Goal: Task Accomplishment & Management: Use online tool/utility

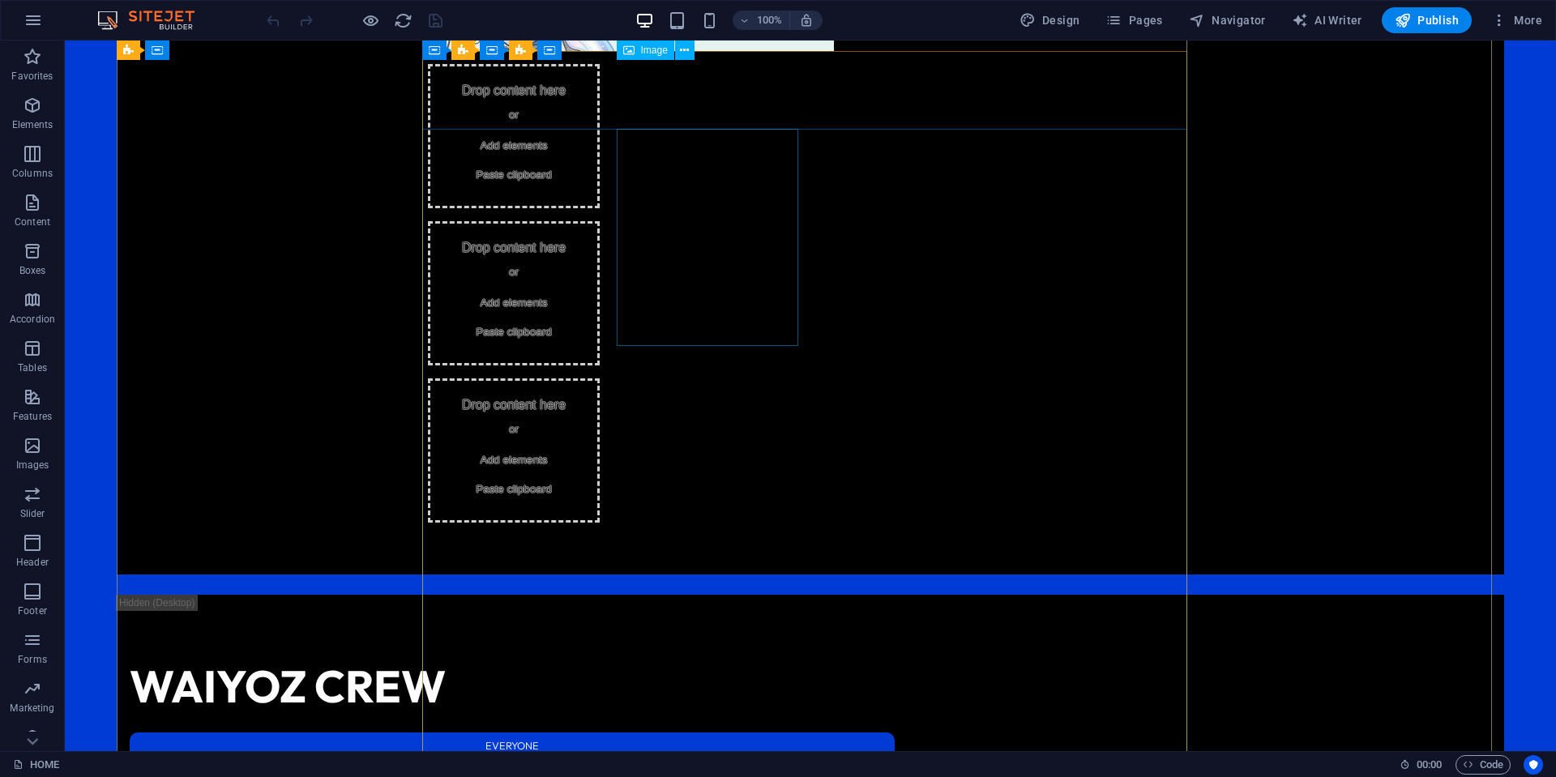
scroll to position [1732, 0]
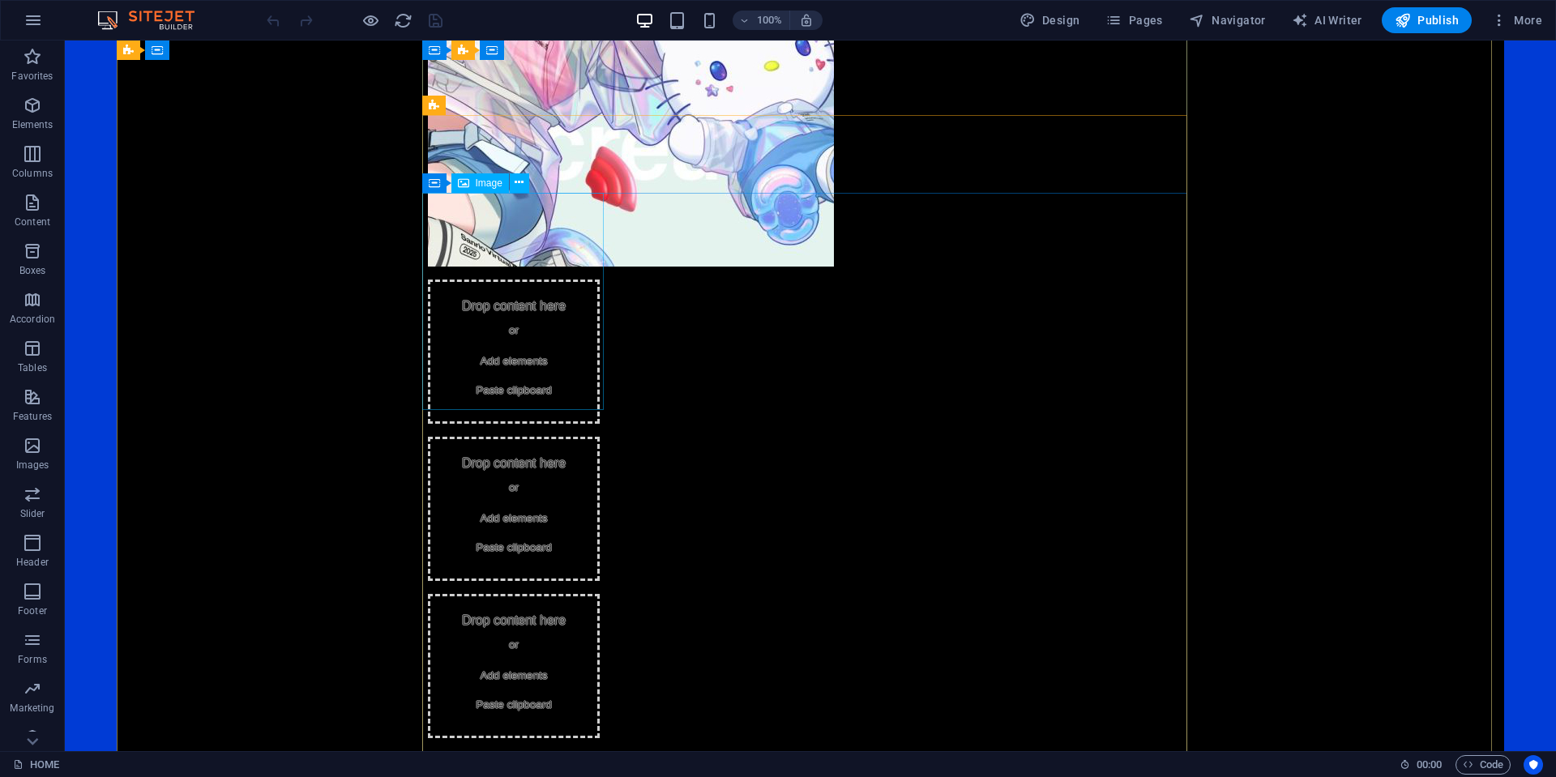
select select "%"
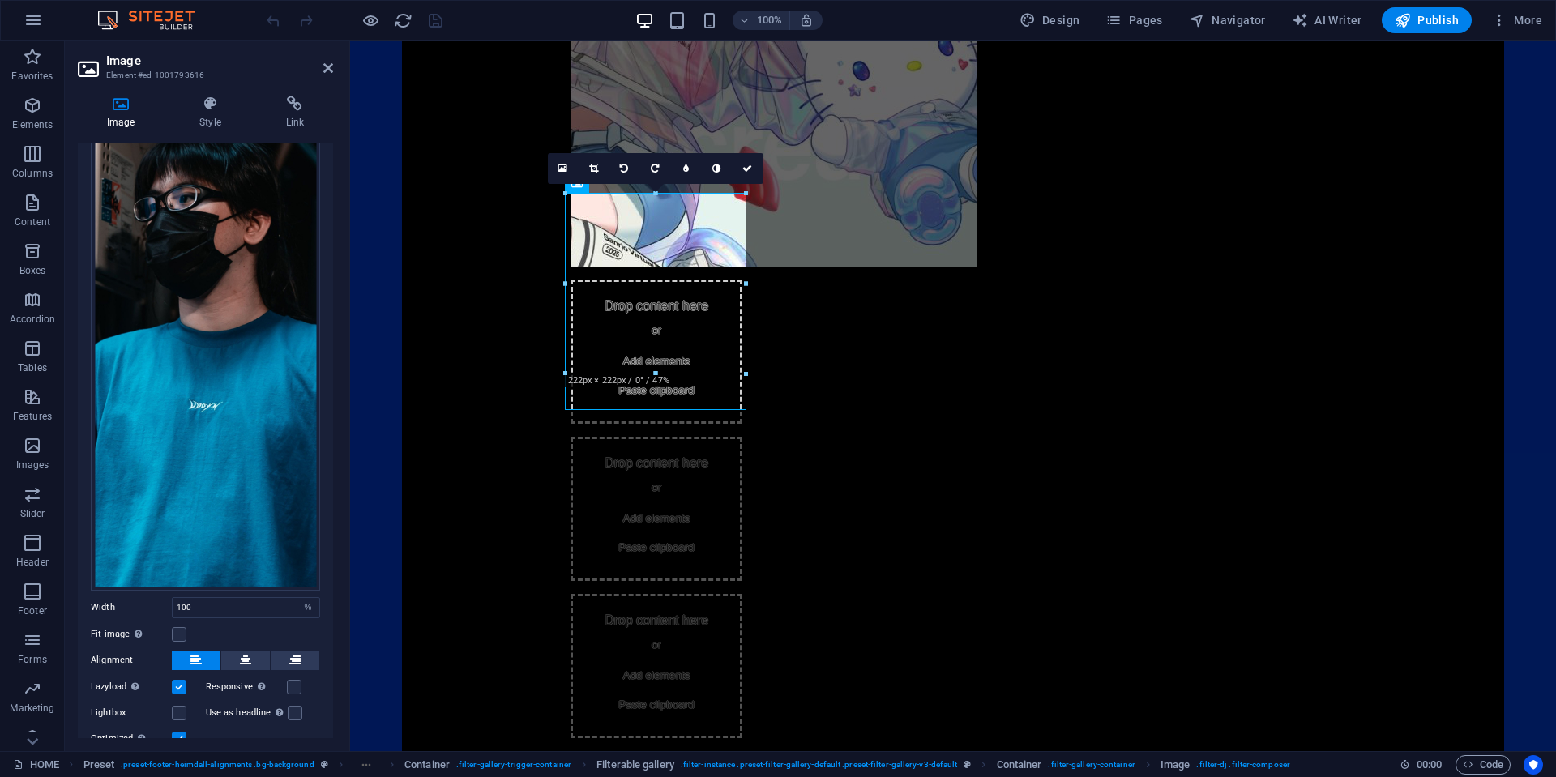
scroll to position [165, 0]
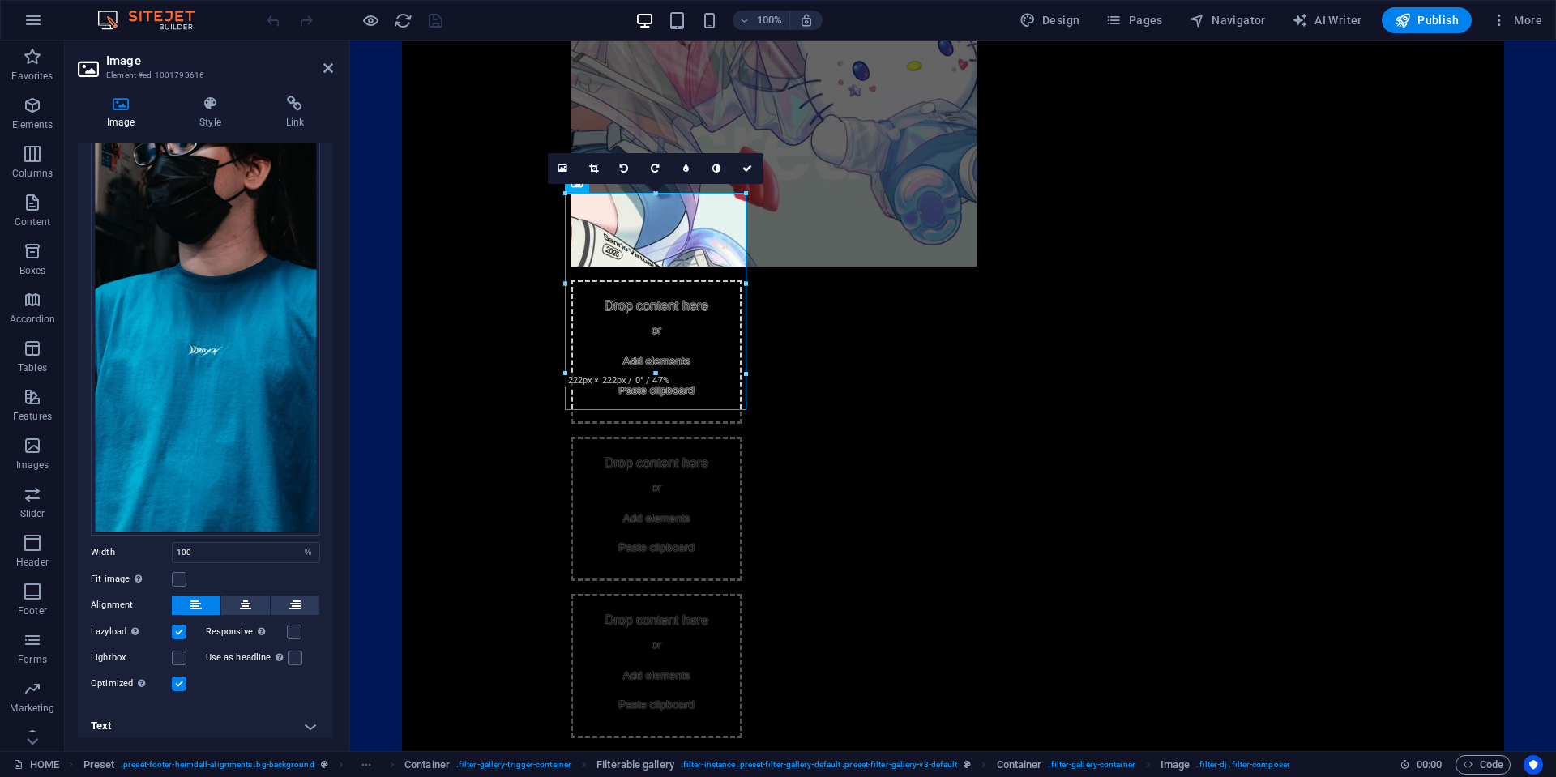
click at [203, 724] on h4 "Text" at bounding box center [205, 726] width 255 height 39
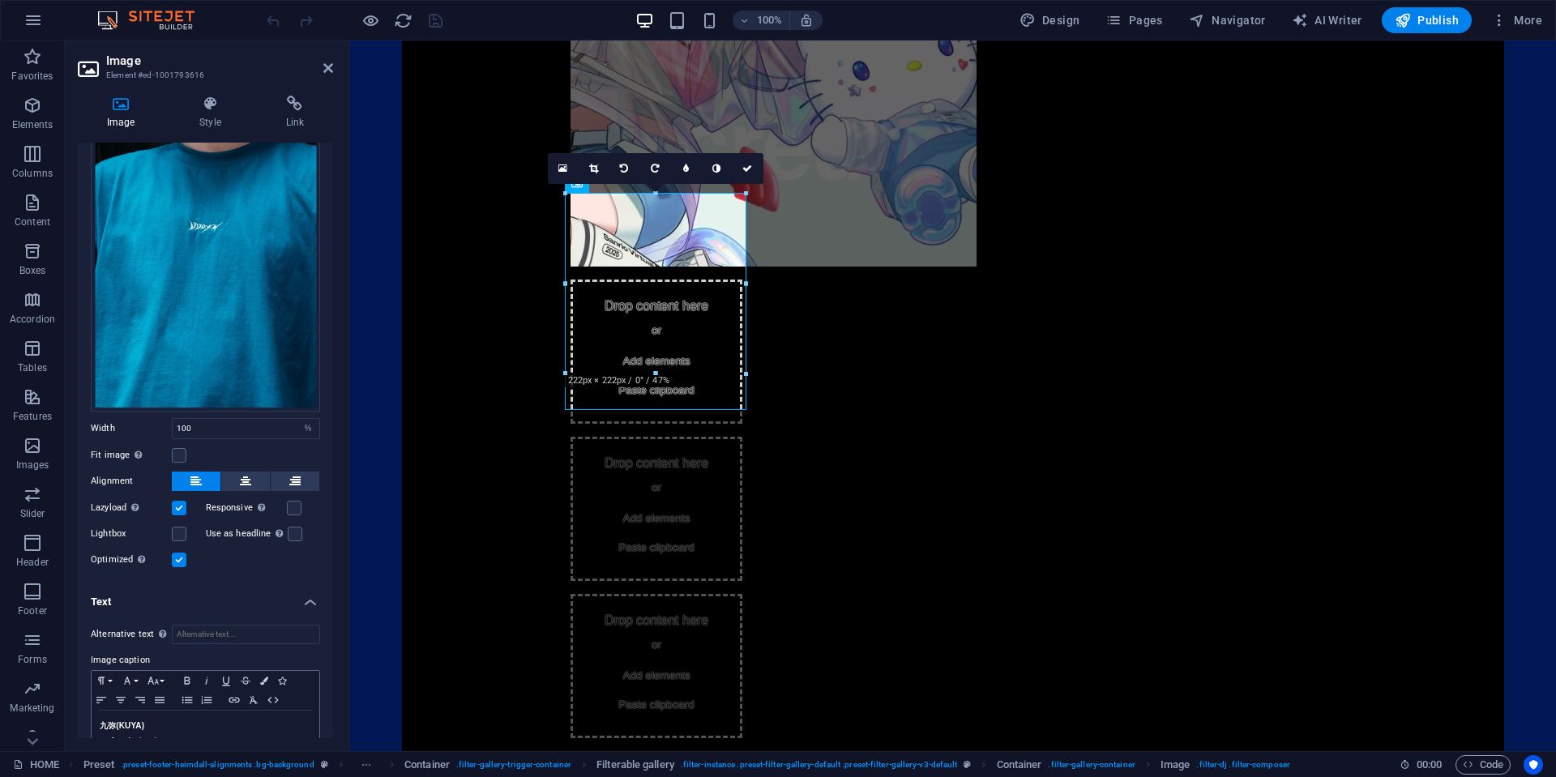
scroll to position [318, 0]
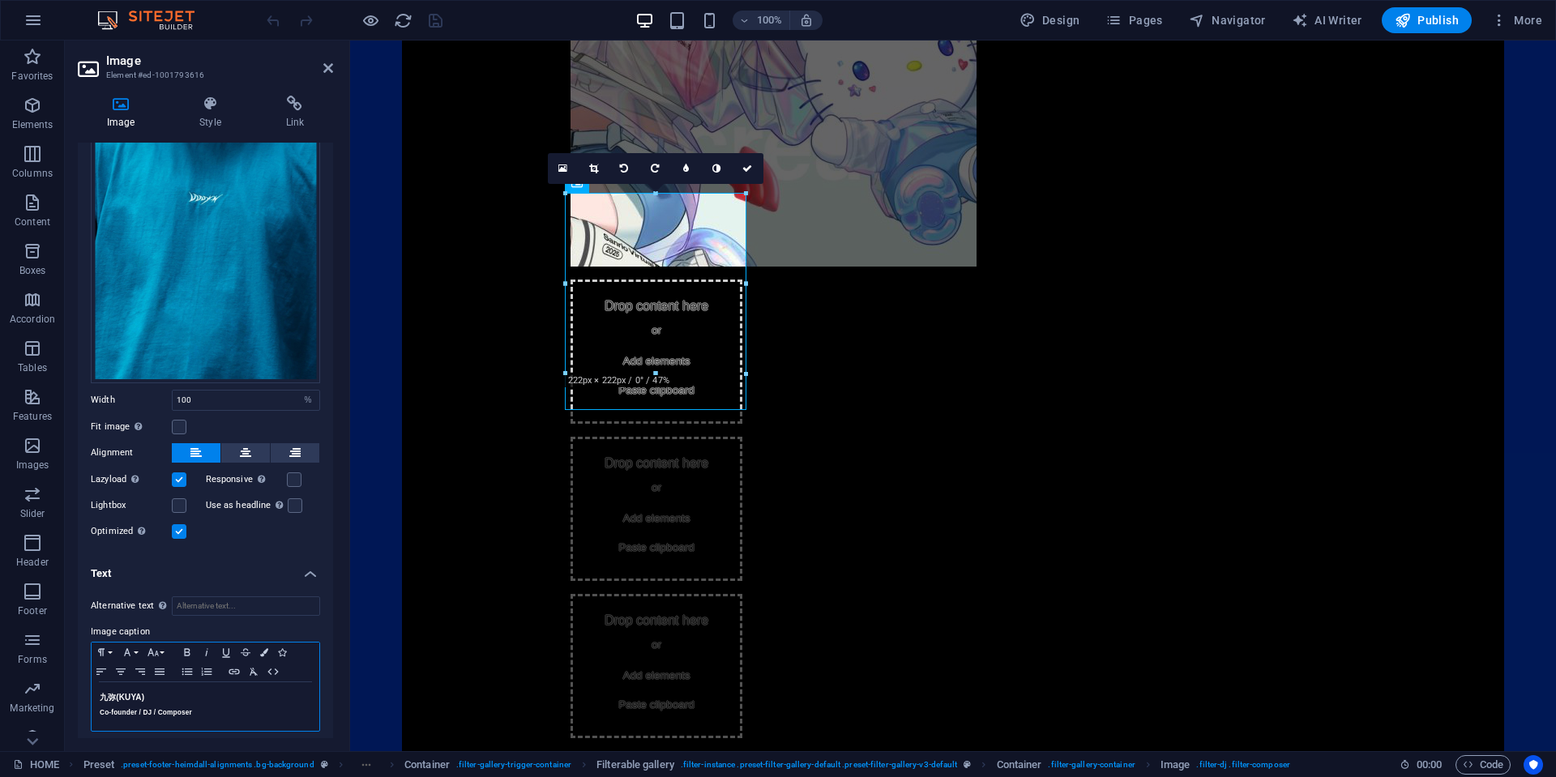
click at [233, 712] on div "九弥 (KUYA) Co-founder / DJ / Composer" at bounding box center [206, 706] width 228 height 49
drag, startPoint x: 235, startPoint y: 710, endPoint x: 79, endPoint y: 702, distance: 156.6
click at [79, 702] on div "Alternative text The alternative text is used by devices that cannot display im…" at bounding box center [205, 669] width 255 height 173
copy h5 "Co-founder / DJ / Composer"
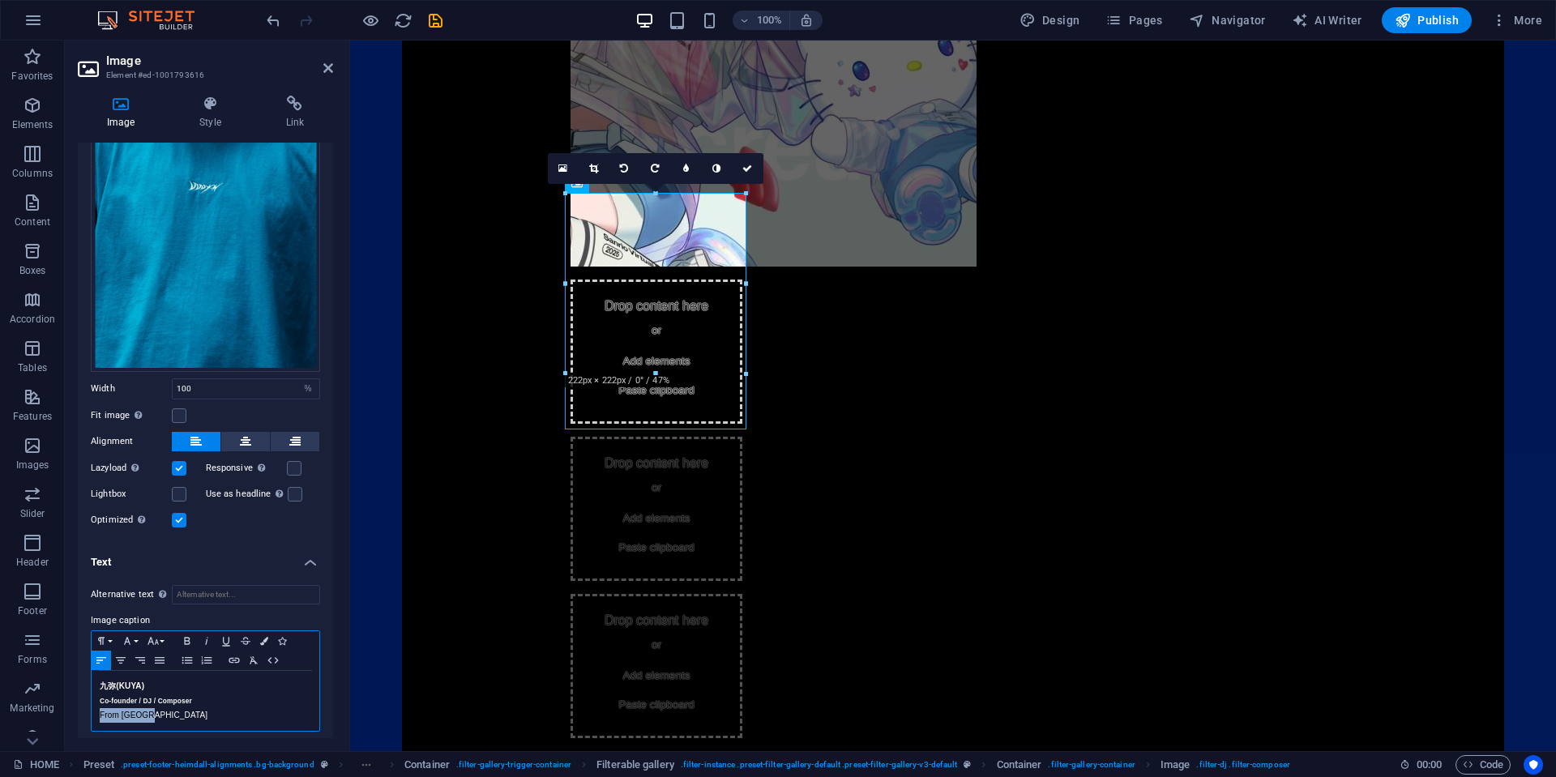
drag, startPoint x: 174, startPoint y: 724, endPoint x: 70, endPoint y: 724, distance: 104.5
click at [70, 724] on div "Image Style Link Image Drag files here, click to choose files or select files f…" at bounding box center [205, 417] width 281 height 669
drag, startPoint x: 217, startPoint y: 712, endPoint x: 105, endPoint y: 711, distance: 112.7
click at [105, 711] on h5 "Co-founder / DJ / Composer" at bounding box center [206, 715] width 212 height 15
drag, startPoint x: 207, startPoint y: 711, endPoint x: 87, endPoint y: 712, distance: 120.8
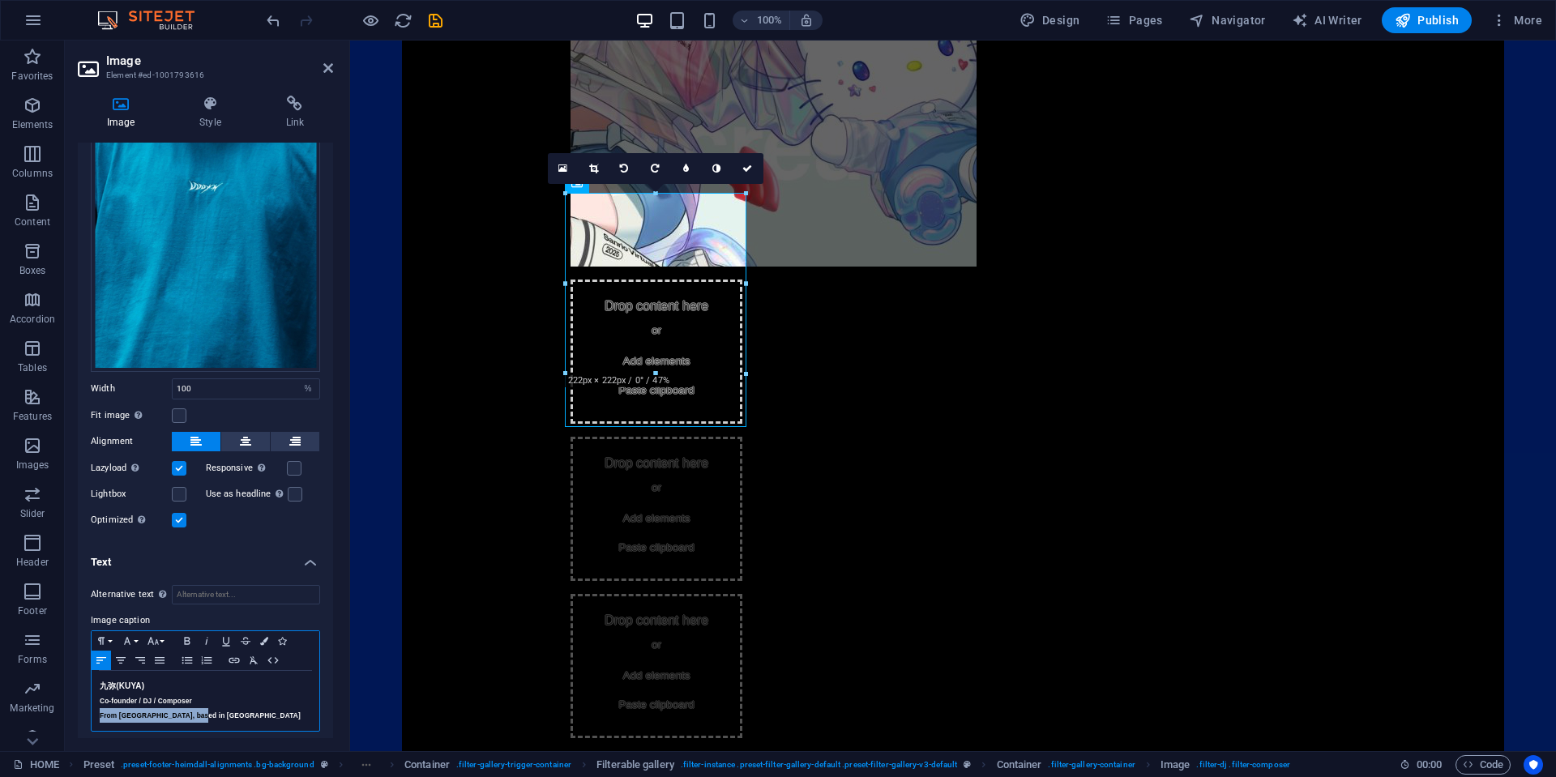
click at [87, 712] on div "Alternative text The alternative text is used by devices that cannot display im…" at bounding box center [205, 658] width 255 height 173
click at [147, 635] on icon "button" at bounding box center [152, 641] width 19 height 13
click at [179, 488] on link "11" at bounding box center [172, 500] width 58 height 24
click at [152, 637] on icon "button" at bounding box center [152, 640] width 11 height 7
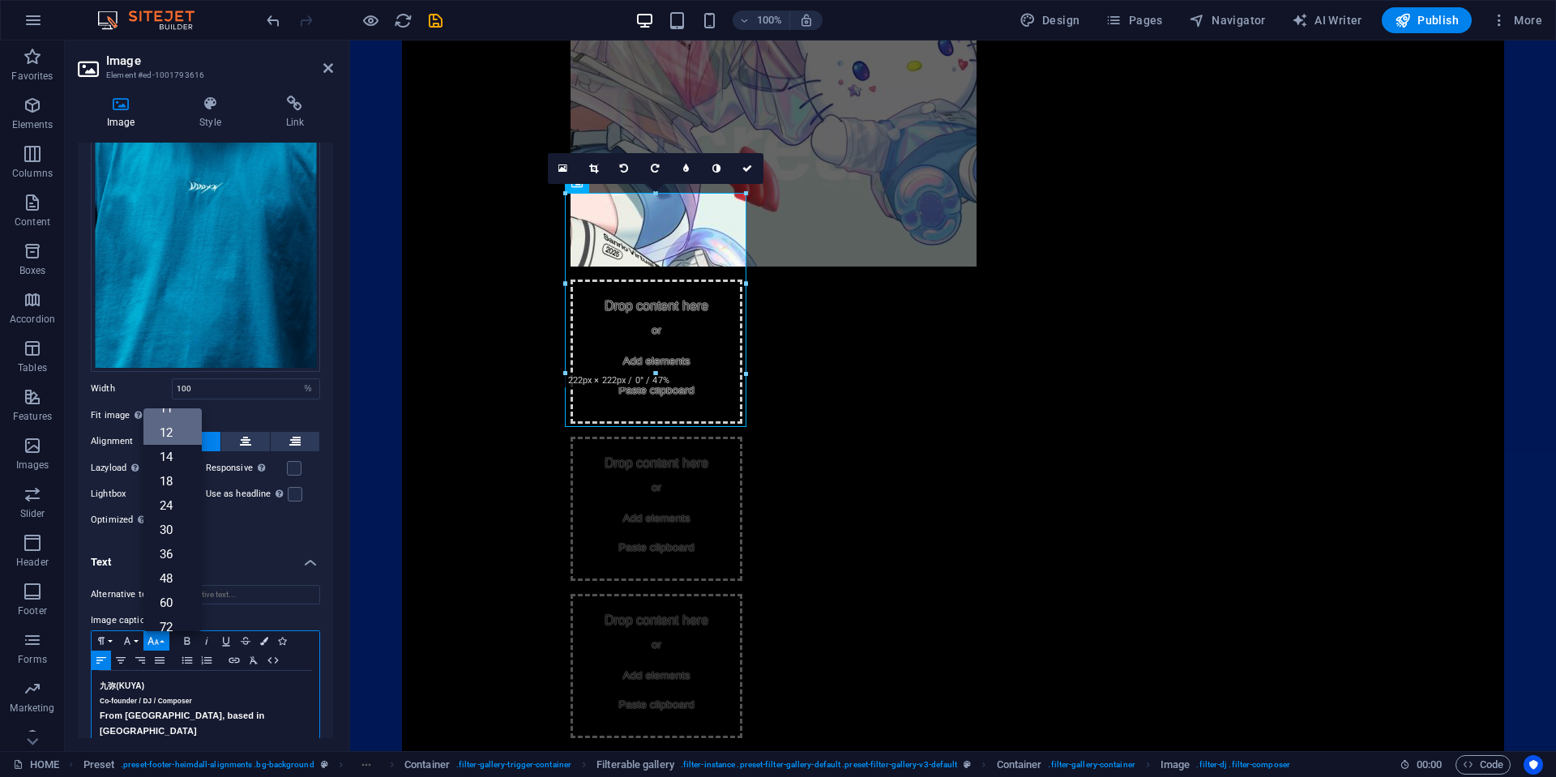
click at [175, 427] on link "12" at bounding box center [172, 433] width 58 height 24
click at [257, 708] on h5 "From [GEOGRAPHIC_DATA], based in [GEOGRAPHIC_DATA]" at bounding box center [206, 723] width 212 height 31
drag, startPoint x: 259, startPoint y: 711, endPoint x: 93, endPoint y: 719, distance: 165.5
click at [93, 719] on div "[PERSON_NAME] (KUYA) Co-founder / DJ / Composer From [GEOGRAPHIC_DATA], based i…" at bounding box center [206, 709] width 228 height 76
click at [205, 639] on icon "button" at bounding box center [206, 641] width 19 height 13
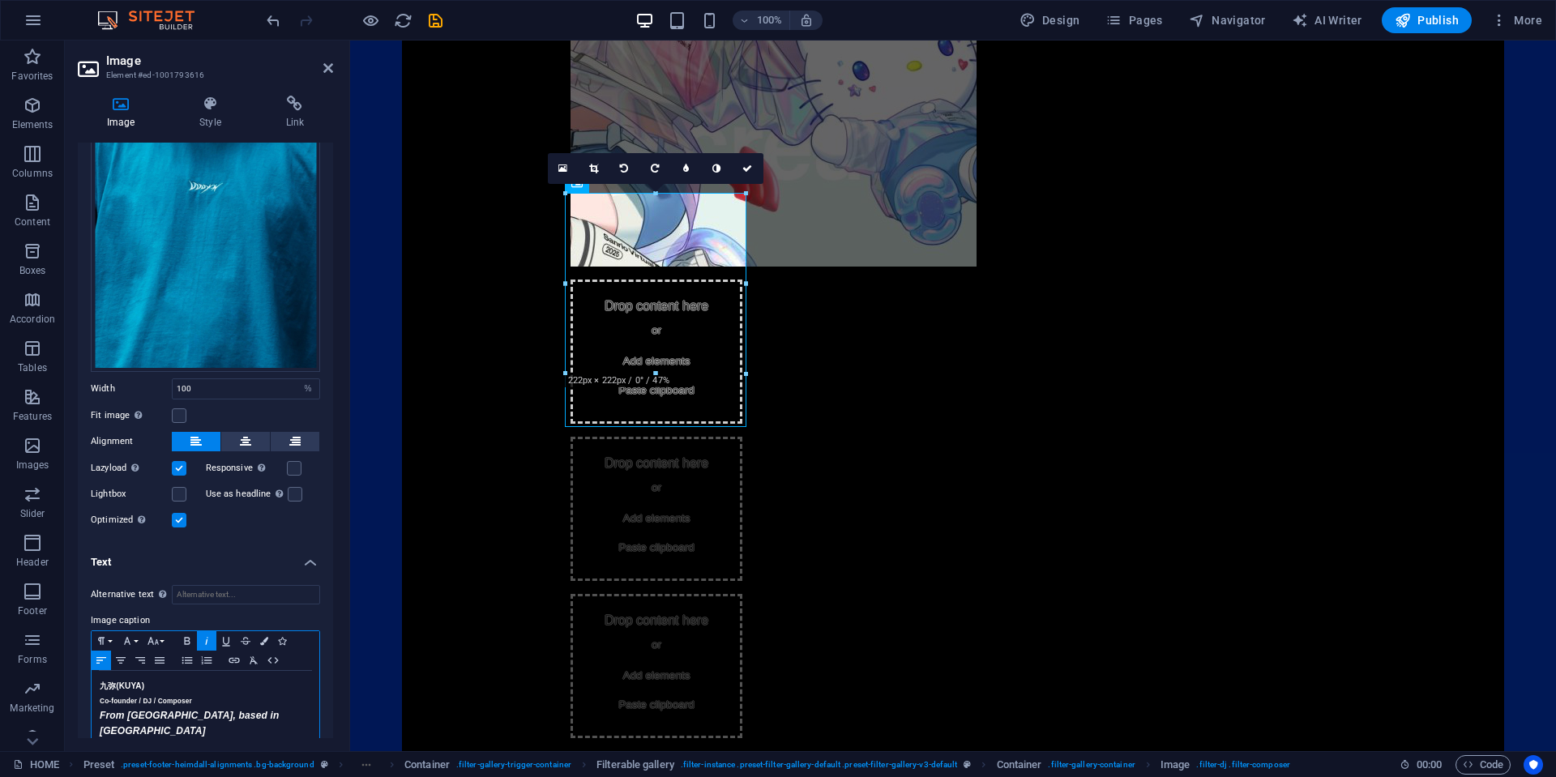
click at [281, 712] on h5 "From [GEOGRAPHIC_DATA], based in [GEOGRAPHIC_DATA]" at bounding box center [206, 723] width 212 height 31
drag, startPoint x: 271, startPoint y: 709, endPoint x: 53, endPoint y: 709, distance: 218.8
click at [53, 709] on section "Favorites Elements Columns Content Boxes Accordion Tables Features Images Slide…" at bounding box center [778, 396] width 1556 height 711
click at [154, 635] on icon "button" at bounding box center [152, 641] width 19 height 13
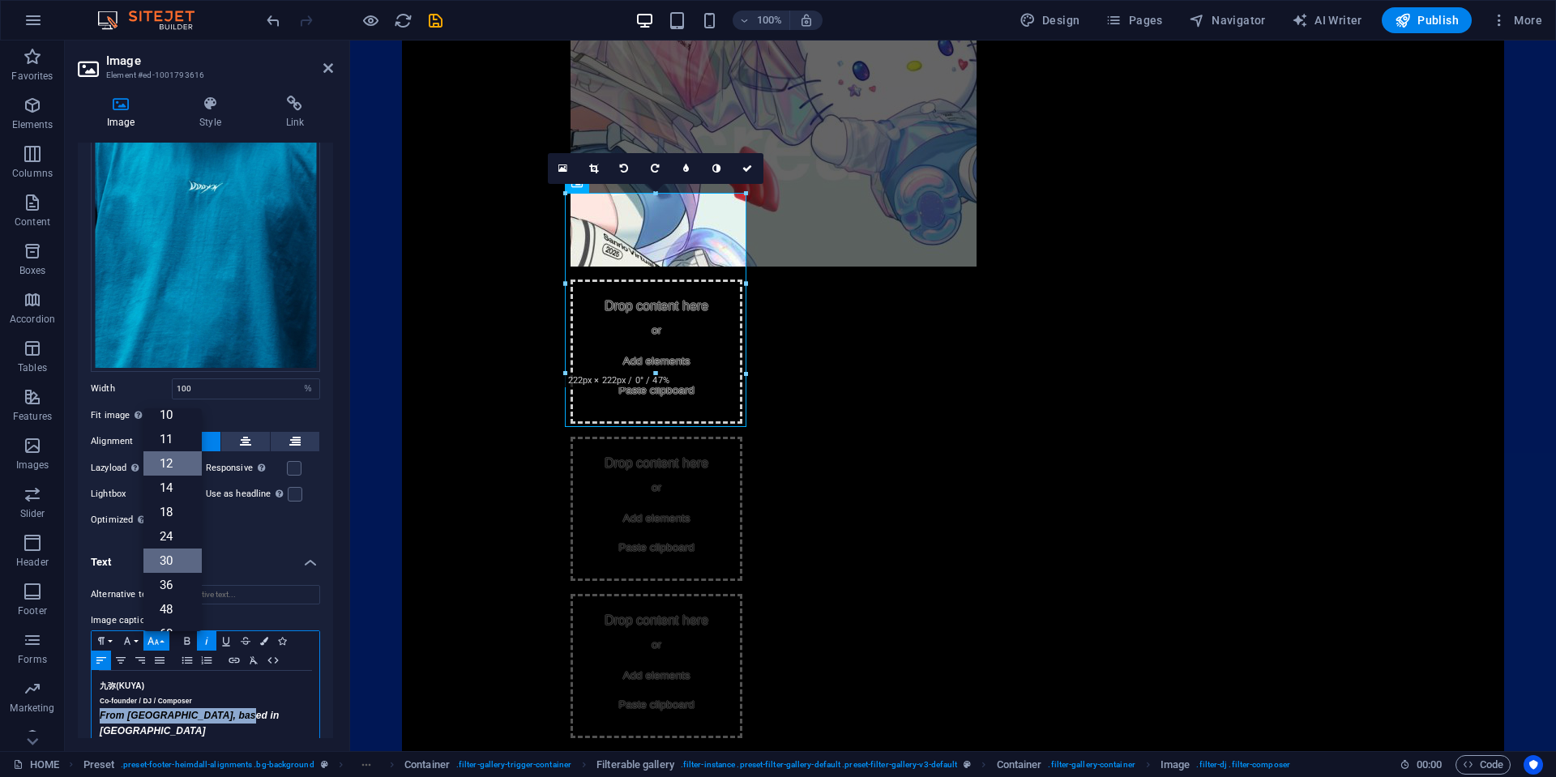
scroll to position [35, 0]
click at [174, 462] on link "11" at bounding box center [172, 465] width 58 height 24
click at [250, 694] on h5 "Co-founder / DJ / Composer" at bounding box center [206, 701] width 212 height 15
drag, startPoint x: 246, startPoint y: 711, endPoint x: 83, endPoint y: 711, distance: 163.7
click at [83, 711] on div "Alternative text The alternative text is used by devices that cannot display im…" at bounding box center [205, 667] width 255 height 190
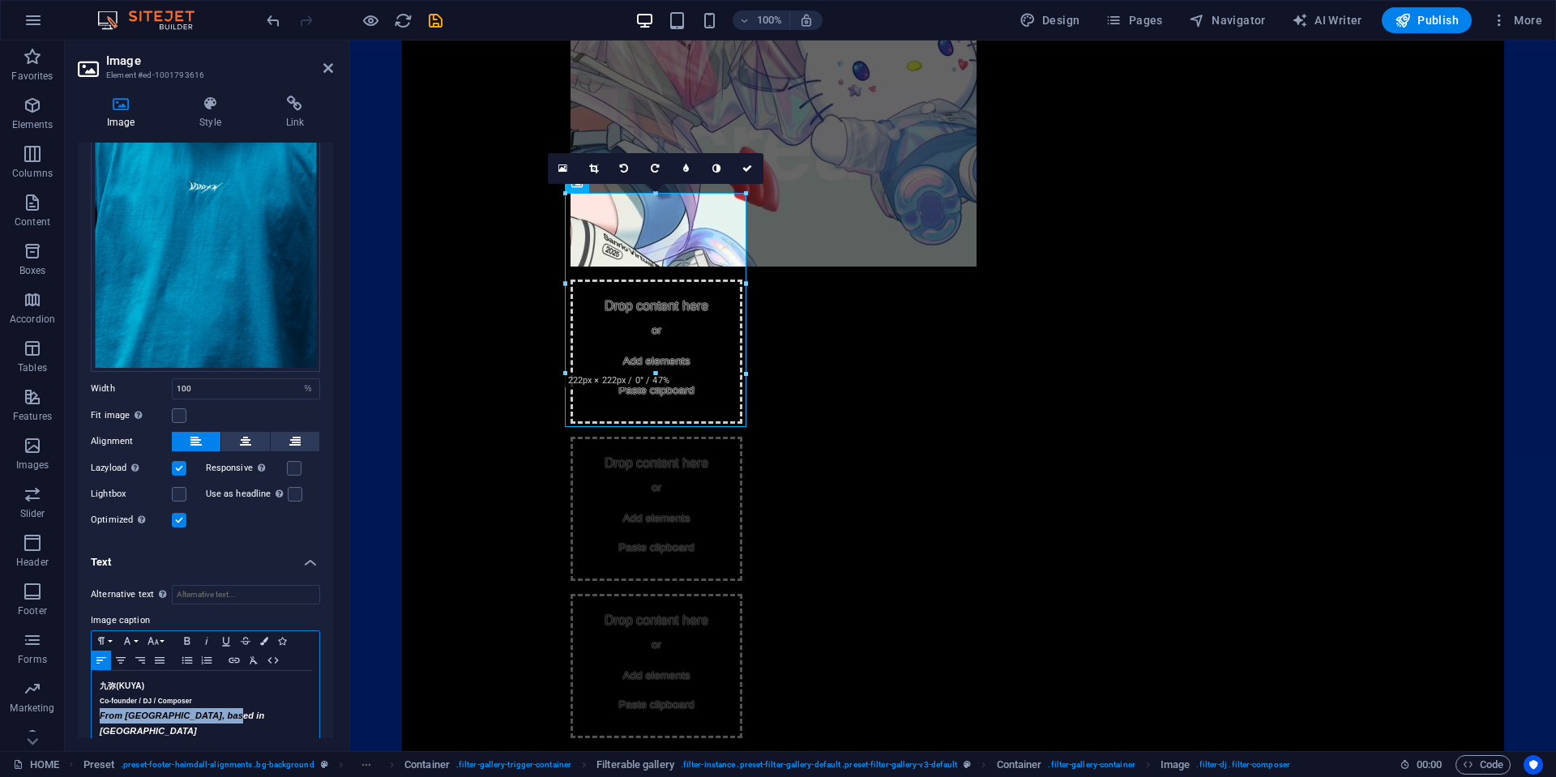
copy em "From [GEOGRAPHIC_DATA], based in [GEOGRAPHIC_DATA]"
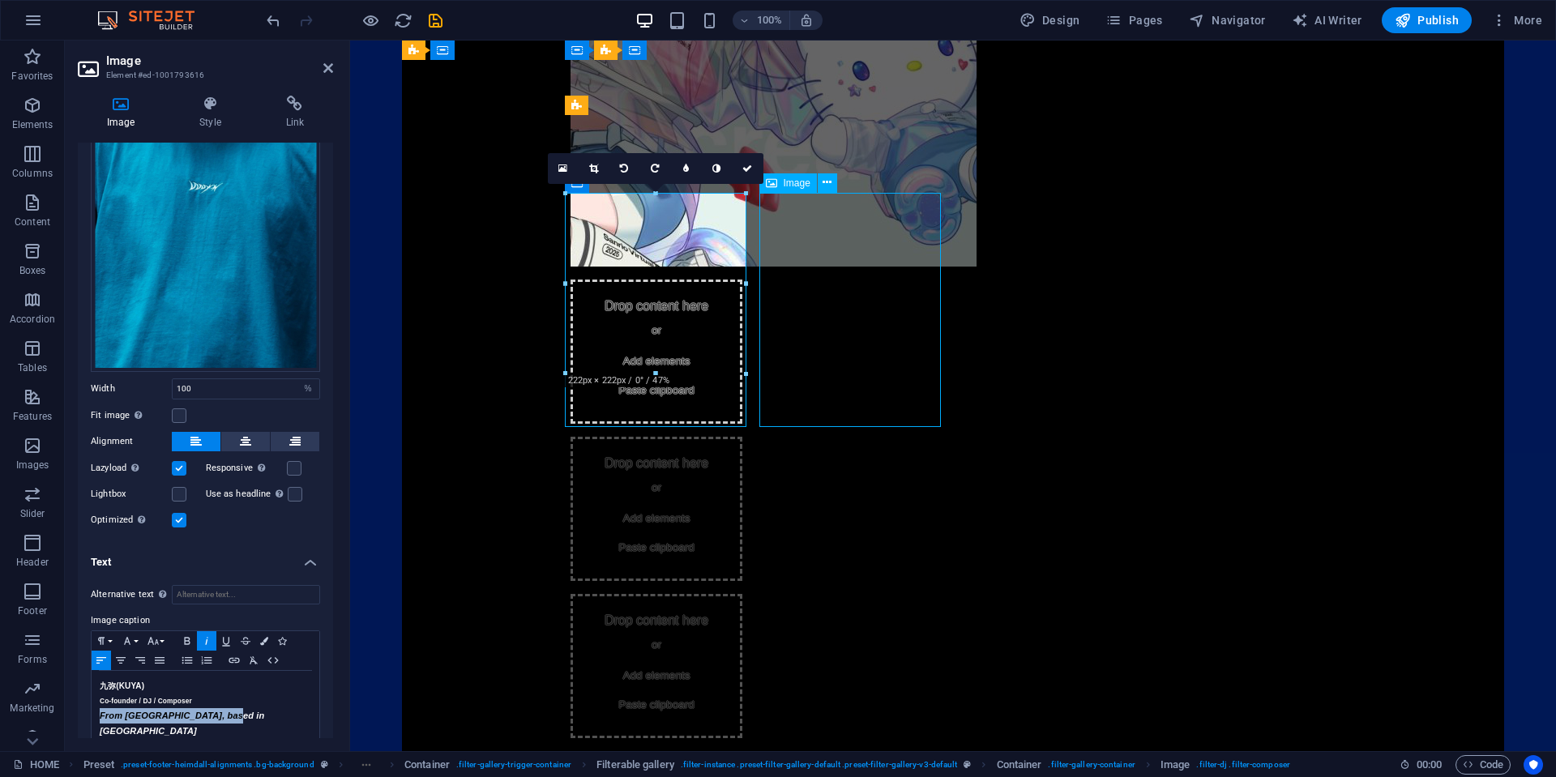
select select "%"
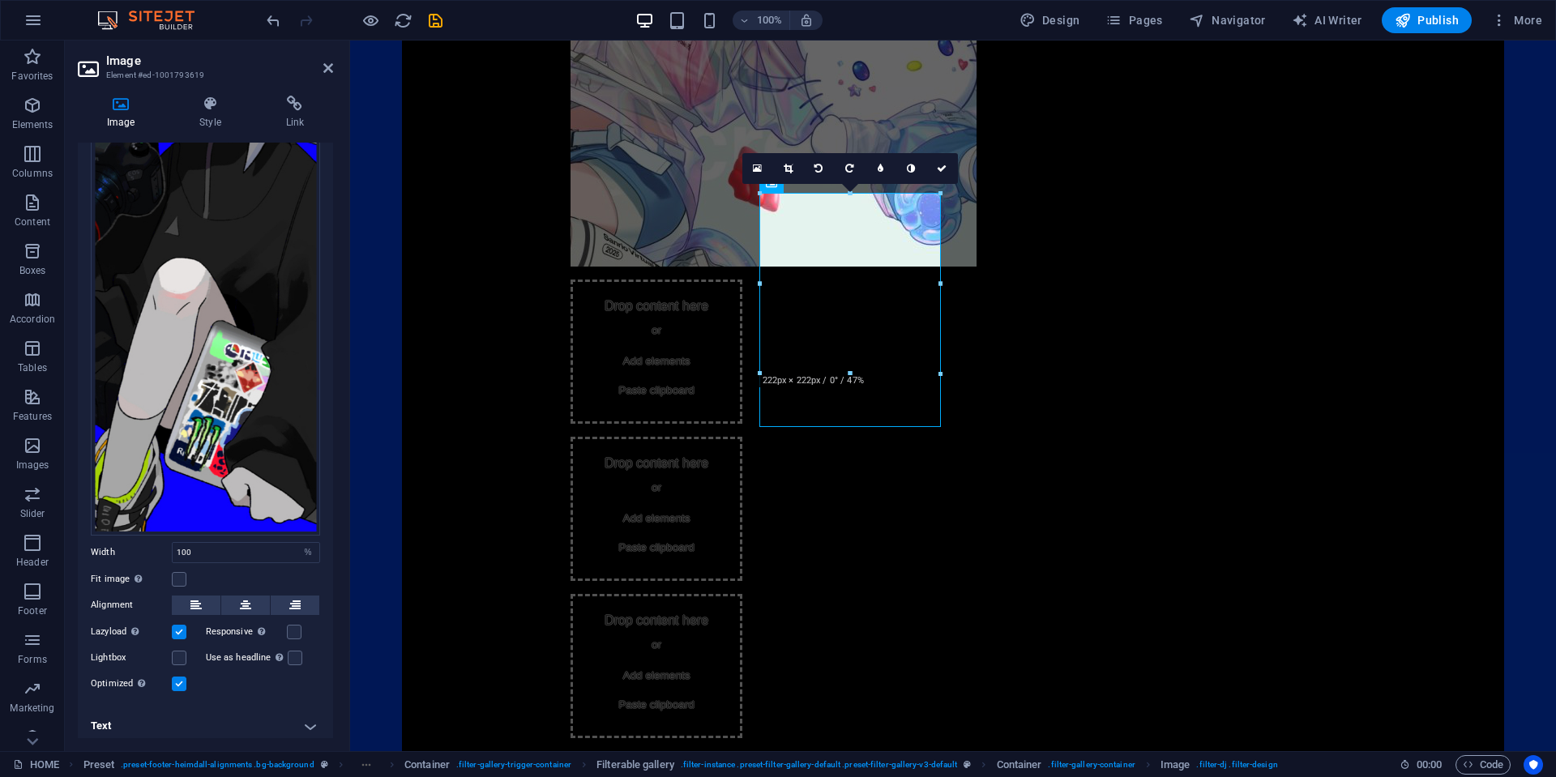
click at [199, 724] on h4 "Text" at bounding box center [205, 726] width 255 height 39
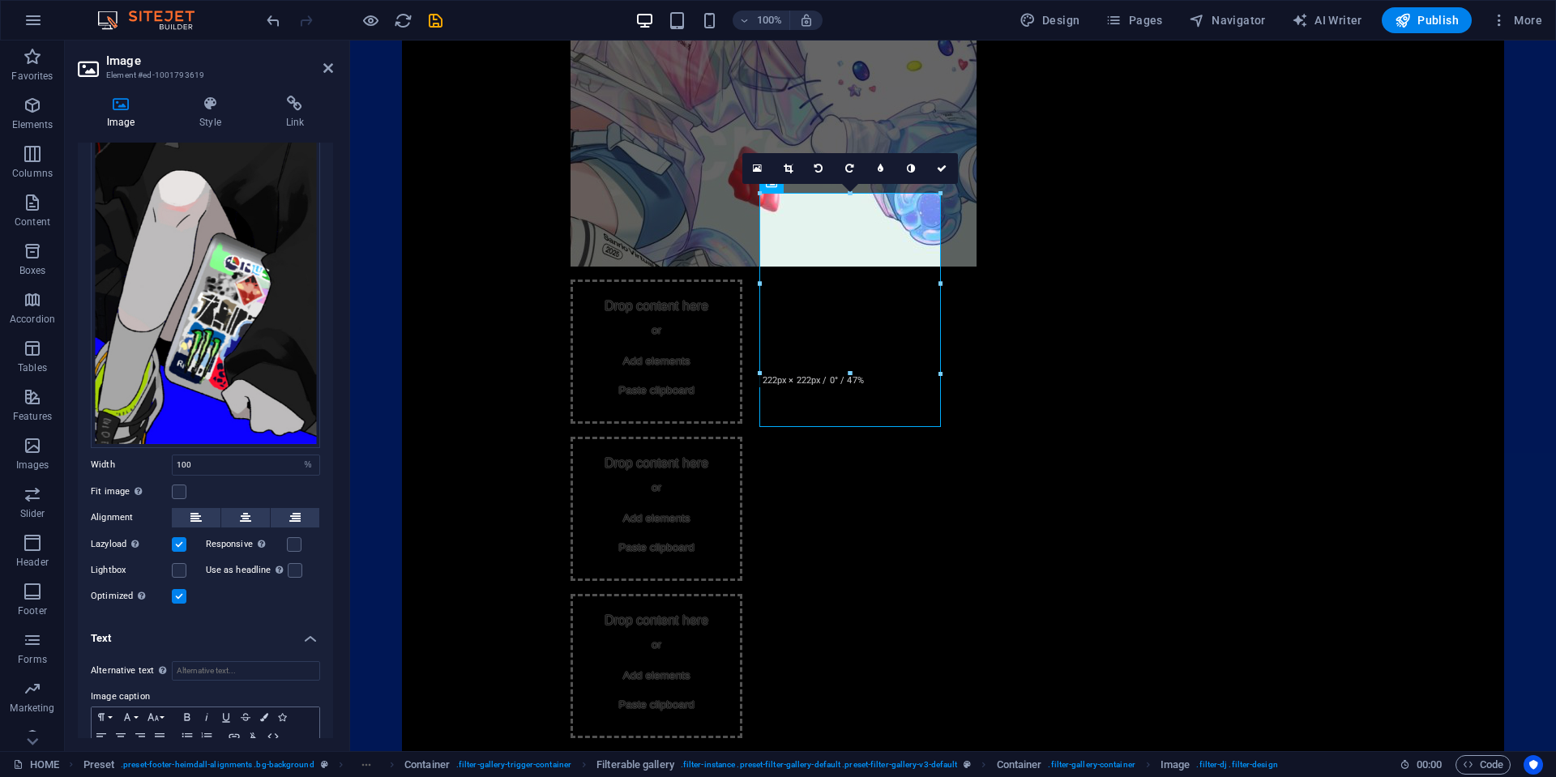
scroll to position [318, 0]
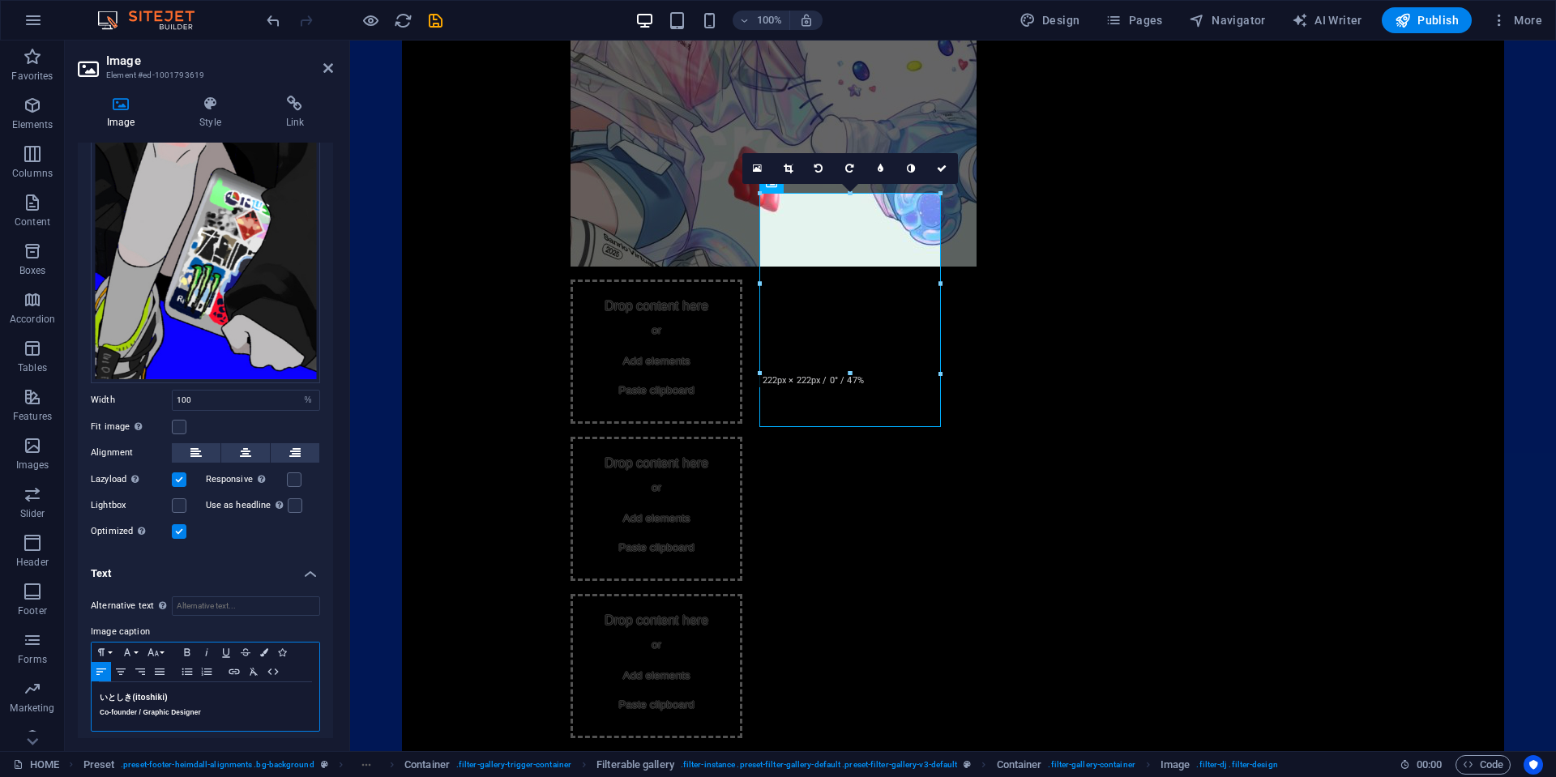
click at [215, 712] on h5 "Co-founder / Graphic Designer" at bounding box center [206, 712] width 212 height 15
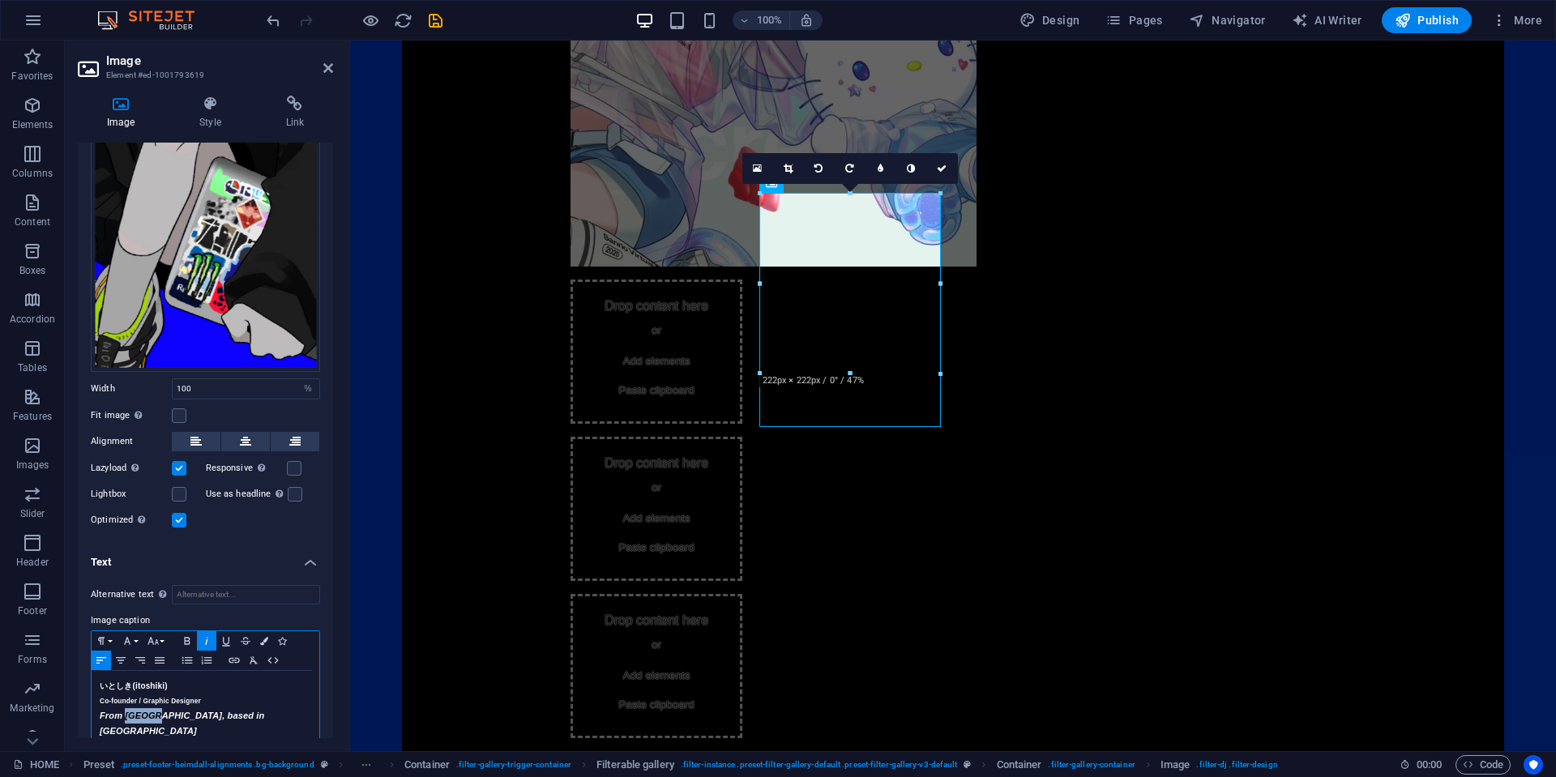
scroll to position [330, 0]
drag, startPoint x: 154, startPoint y: 721, endPoint x: 126, endPoint y: 707, distance: 31.2
click at [126, 710] on em "From [GEOGRAPHIC_DATA], based in [GEOGRAPHIC_DATA]" at bounding box center [182, 722] width 165 height 25
drag, startPoint x: 233, startPoint y: 708, endPoint x: 92, endPoint y: 712, distance: 141.1
click at [92, 712] on div "いとしき (itoshiki) Co-founder / Graphic Designer From [GEOGRAPHIC_DATA], based in …" at bounding box center [206, 708] width 228 height 76
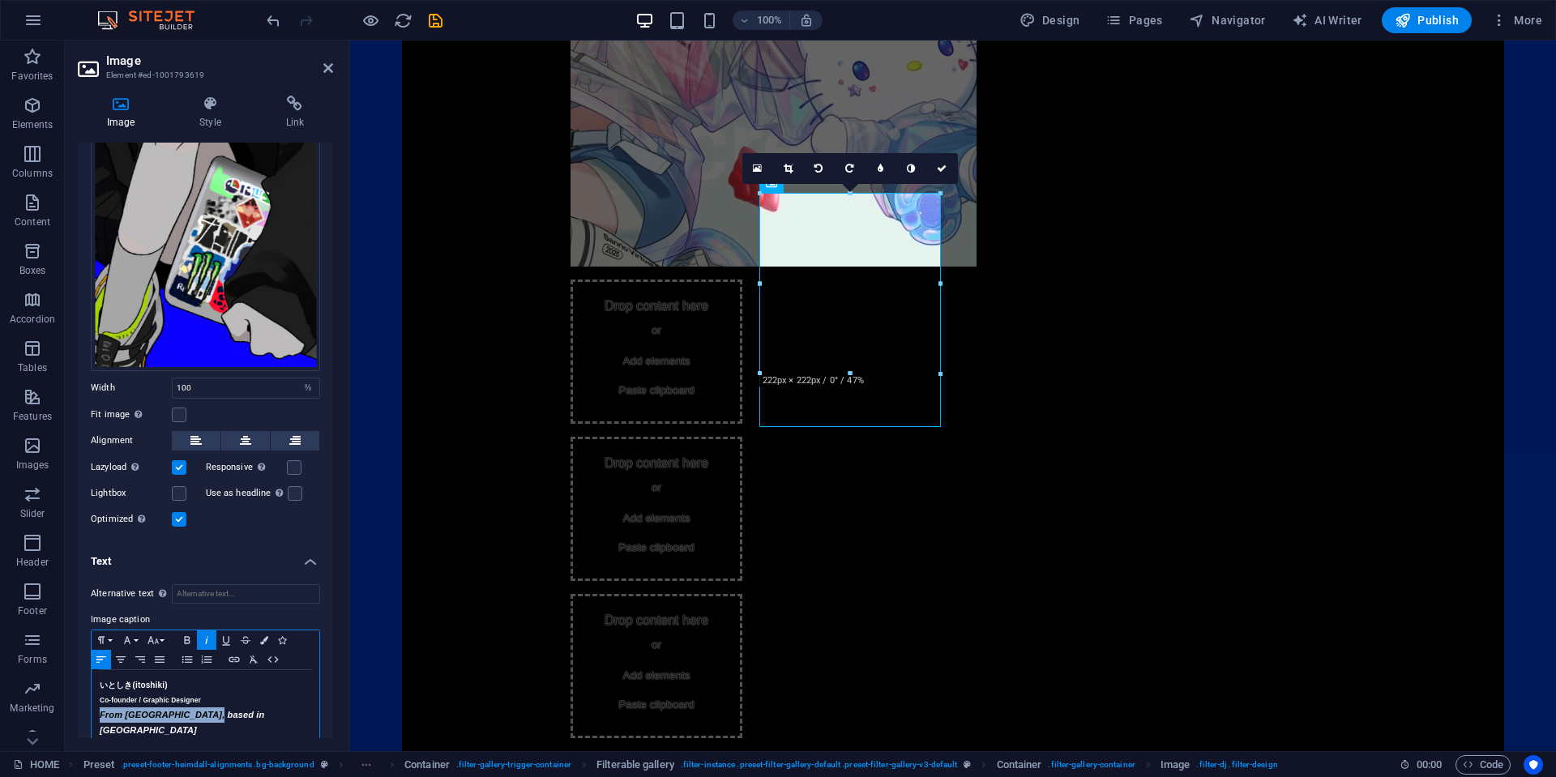
copy em "From [GEOGRAPHIC_DATA], based in [GEOGRAPHIC_DATA]"
select select "%"
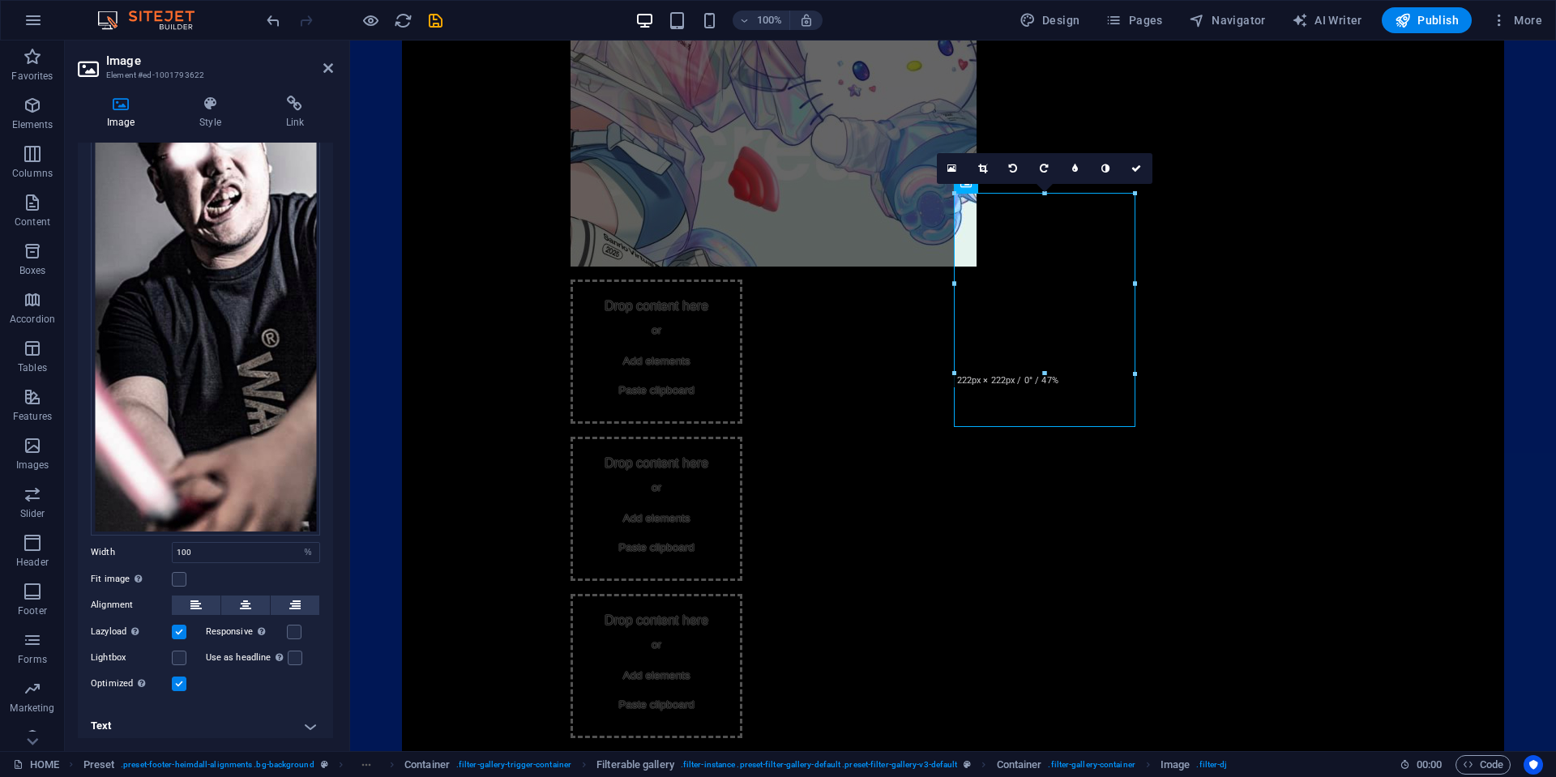
click at [184, 711] on h4 "Text" at bounding box center [205, 726] width 255 height 39
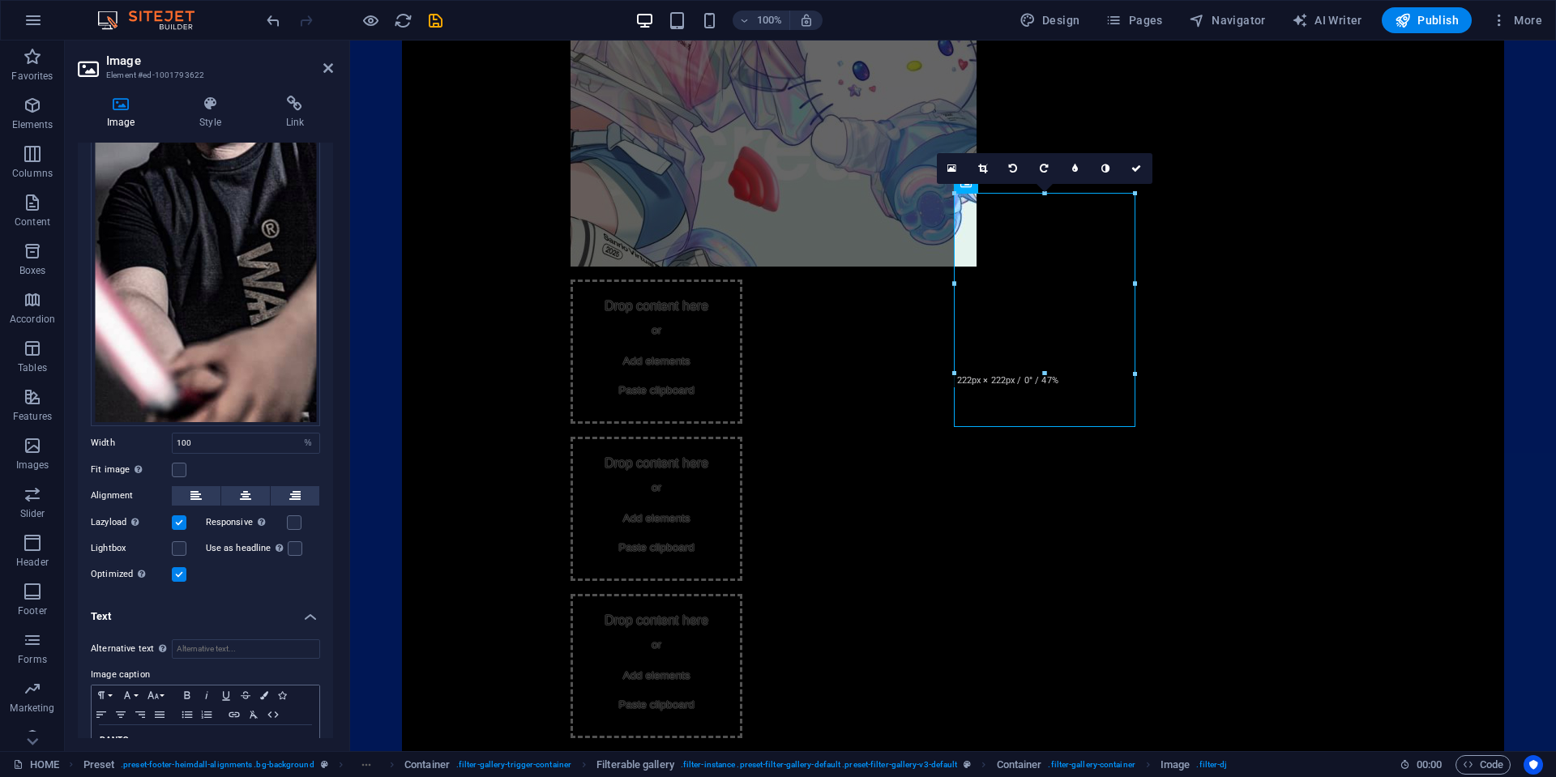
scroll to position [318, 0]
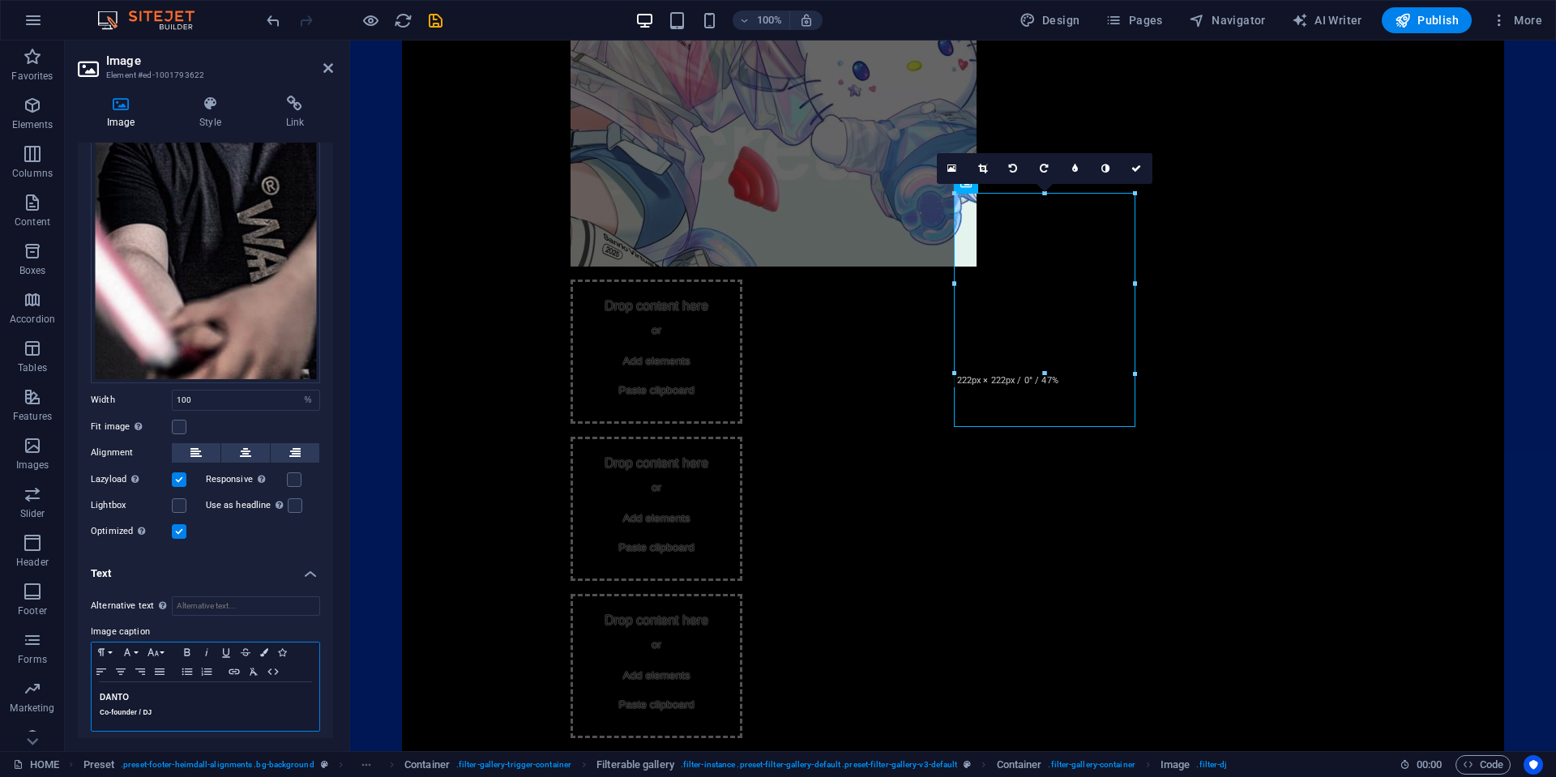
click at [184, 717] on div "DANTO Co-founder / DJ" at bounding box center [206, 706] width 228 height 49
drag, startPoint x: 209, startPoint y: 720, endPoint x: 126, endPoint y: 720, distance: 83.5
click at [126, 720] on h5 "From [GEOGRAPHIC_DATA], based in [GEOGRAPHIC_DATA]" at bounding box center [206, 735] width 212 height 31
drag, startPoint x: 242, startPoint y: 719, endPoint x: 85, endPoint y: 721, distance: 157.2
click at [85, 721] on div "Alternative text The alternative text is used by devices that cannot display im…" at bounding box center [205, 670] width 255 height 174
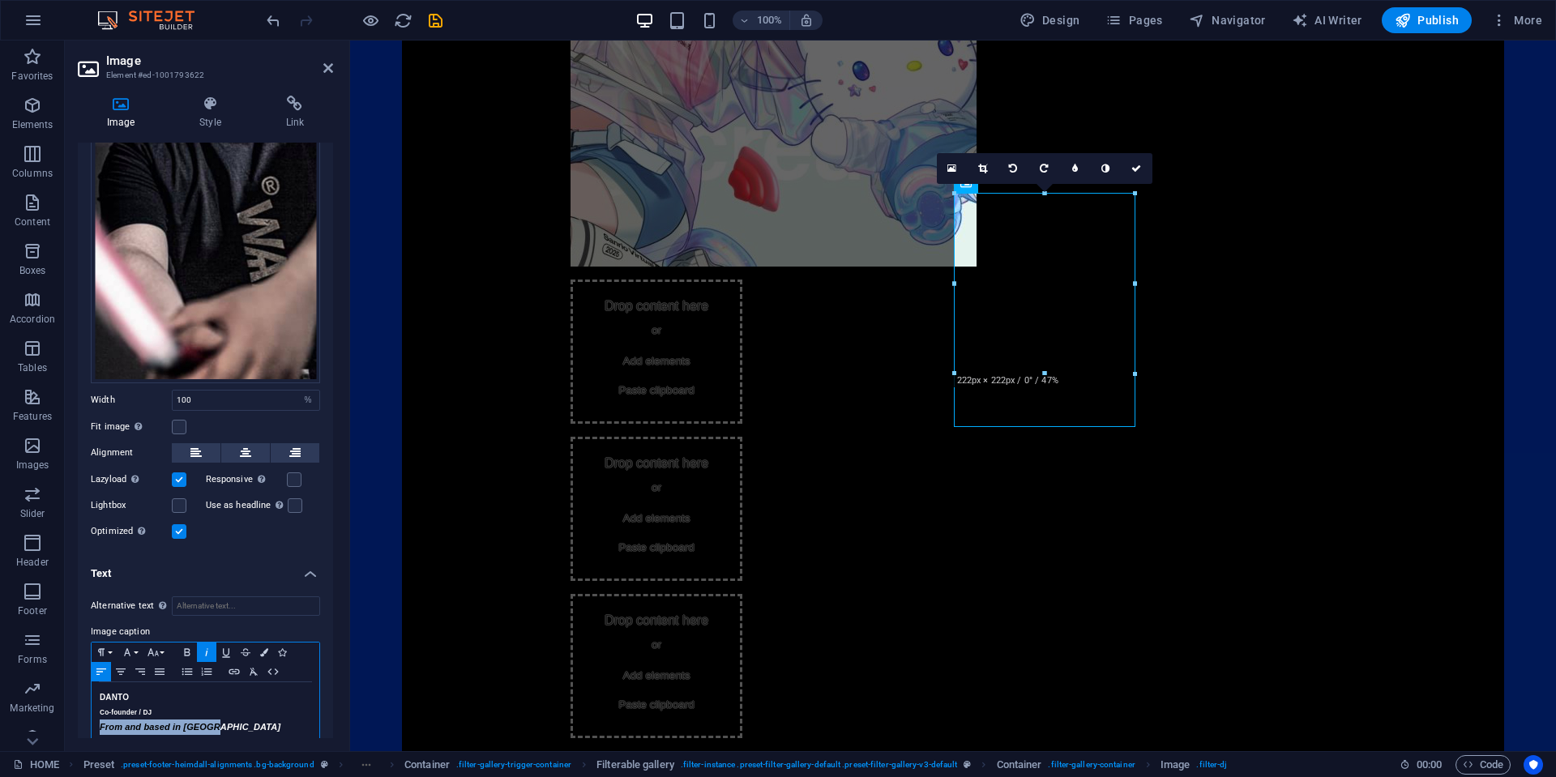
click at [187, 722] on em "From and based in [GEOGRAPHIC_DATA]" at bounding box center [190, 727] width 181 height 10
drag, startPoint x: 181, startPoint y: 716, endPoint x: 86, endPoint y: 720, distance: 94.9
click at [86, 720] on div "Alternative text The alternative text is used by devices that cannot display im…" at bounding box center [205, 670] width 255 height 174
copy em "From and based in"
click at [204, 722] on em "From and based in [GEOGRAPHIC_DATA]" at bounding box center [190, 727] width 181 height 10
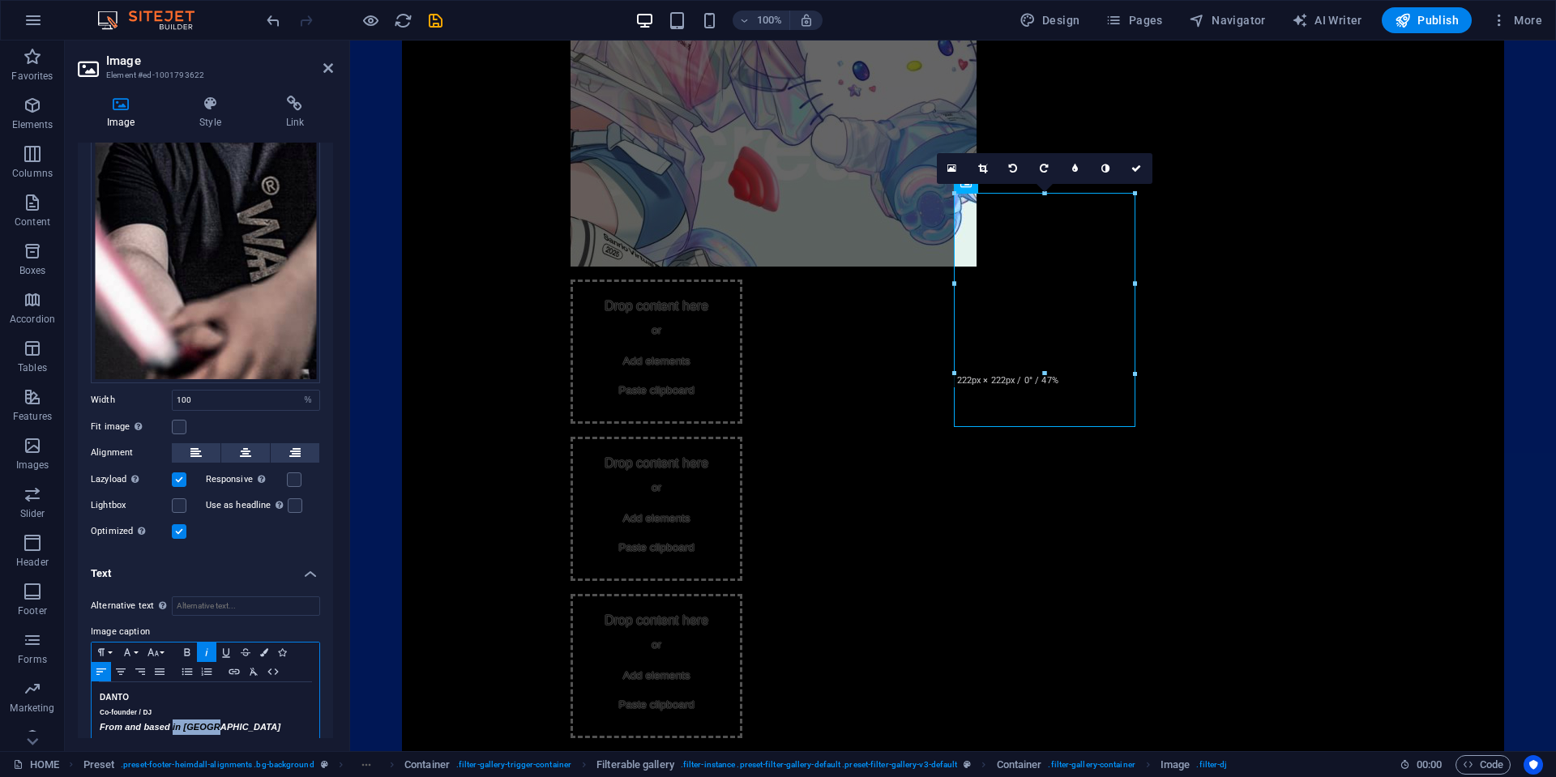
scroll to position [330, 0]
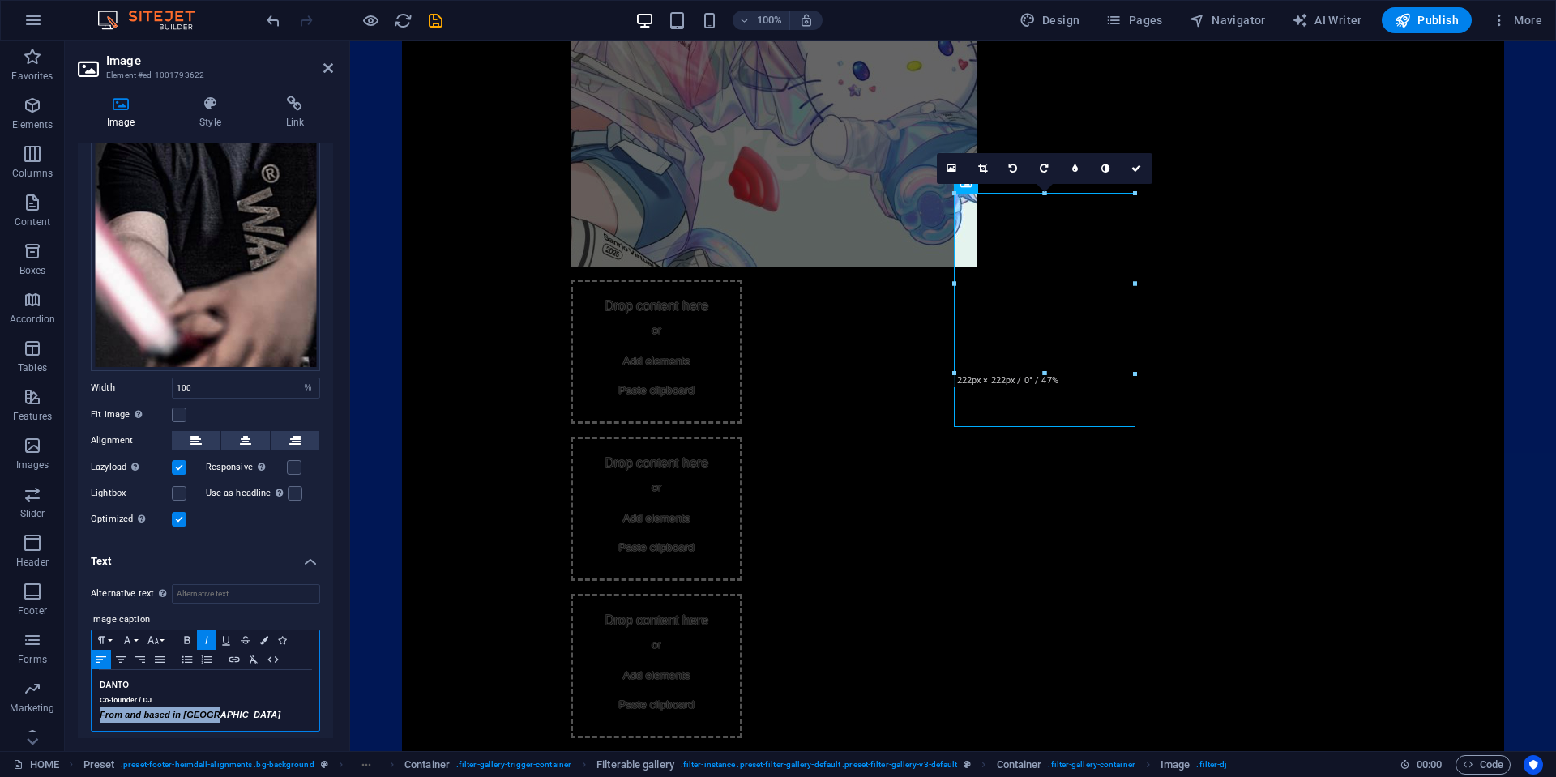
drag, startPoint x: 222, startPoint y: 723, endPoint x: 86, endPoint y: 720, distance: 136.2
click at [86, 720] on div "Alternative text The alternative text is used by devices that cannot display im…" at bounding box center [205, 658] width 255 height 174
copy em "From and based in [GEOGRAPHIC_DATA]"
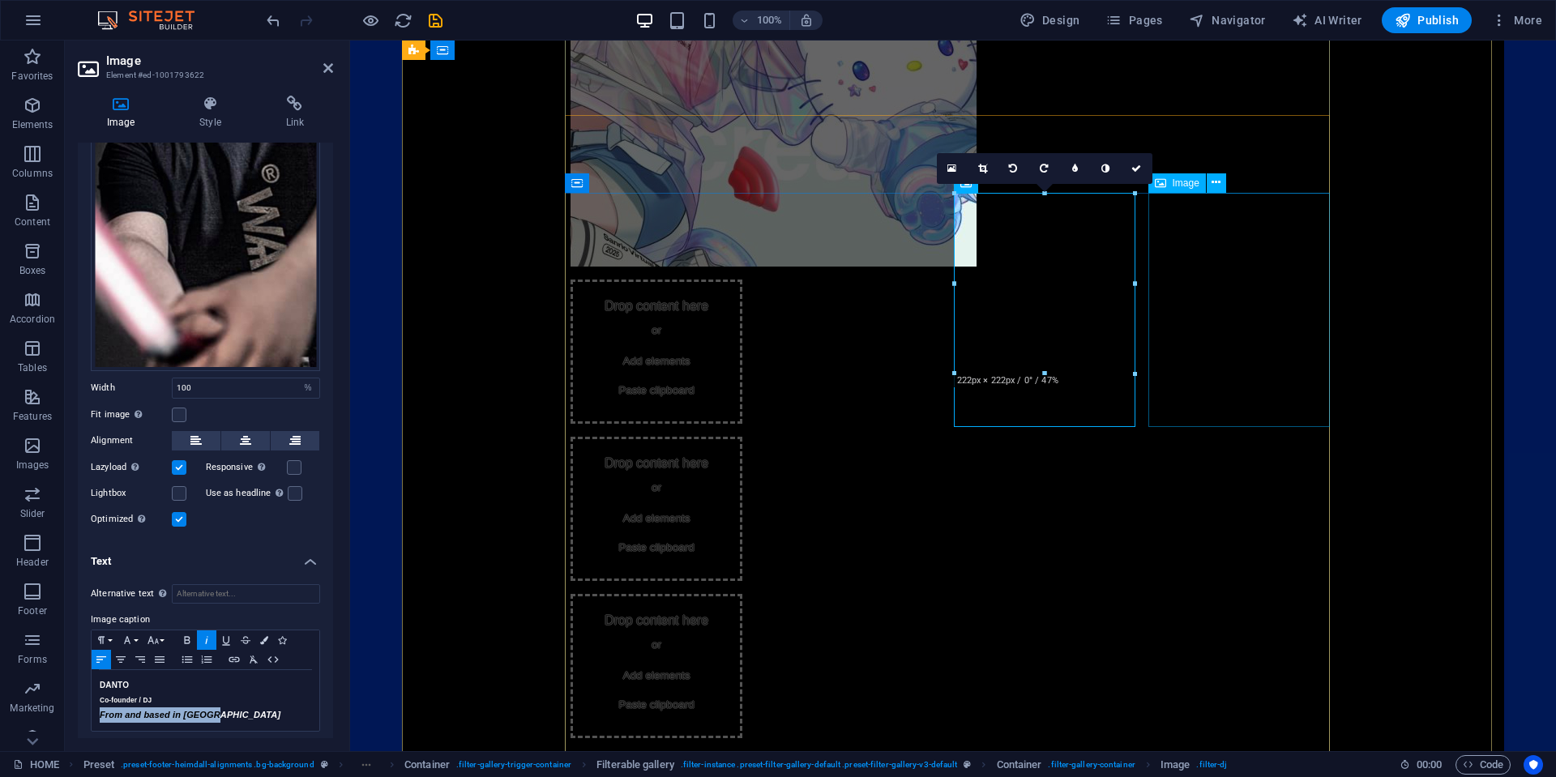
select select "%"
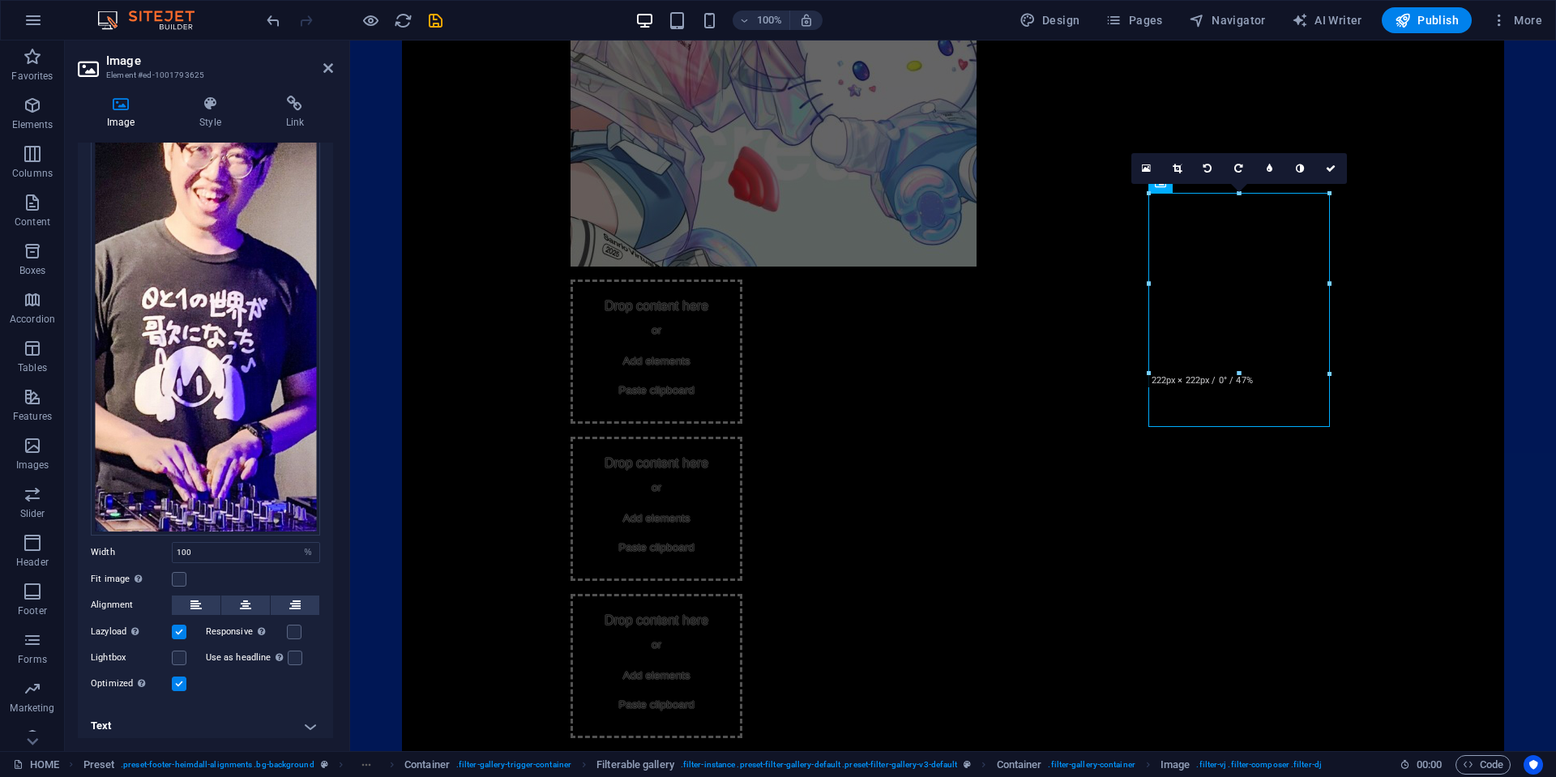
click at [190, 714] on h4 "Text" at bounding box center [205, 726] width 255 height 39
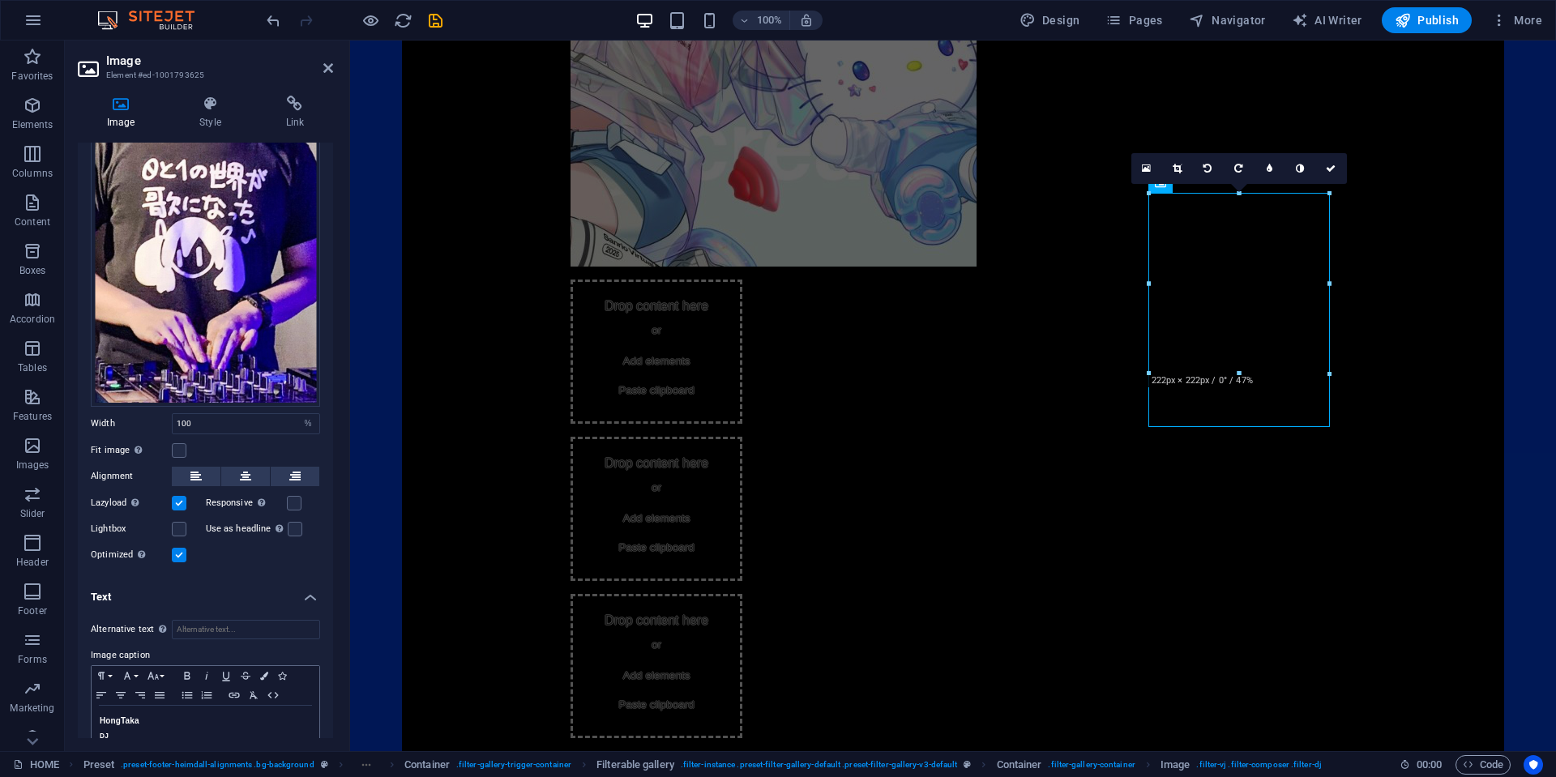
scroll to position [318, 0]
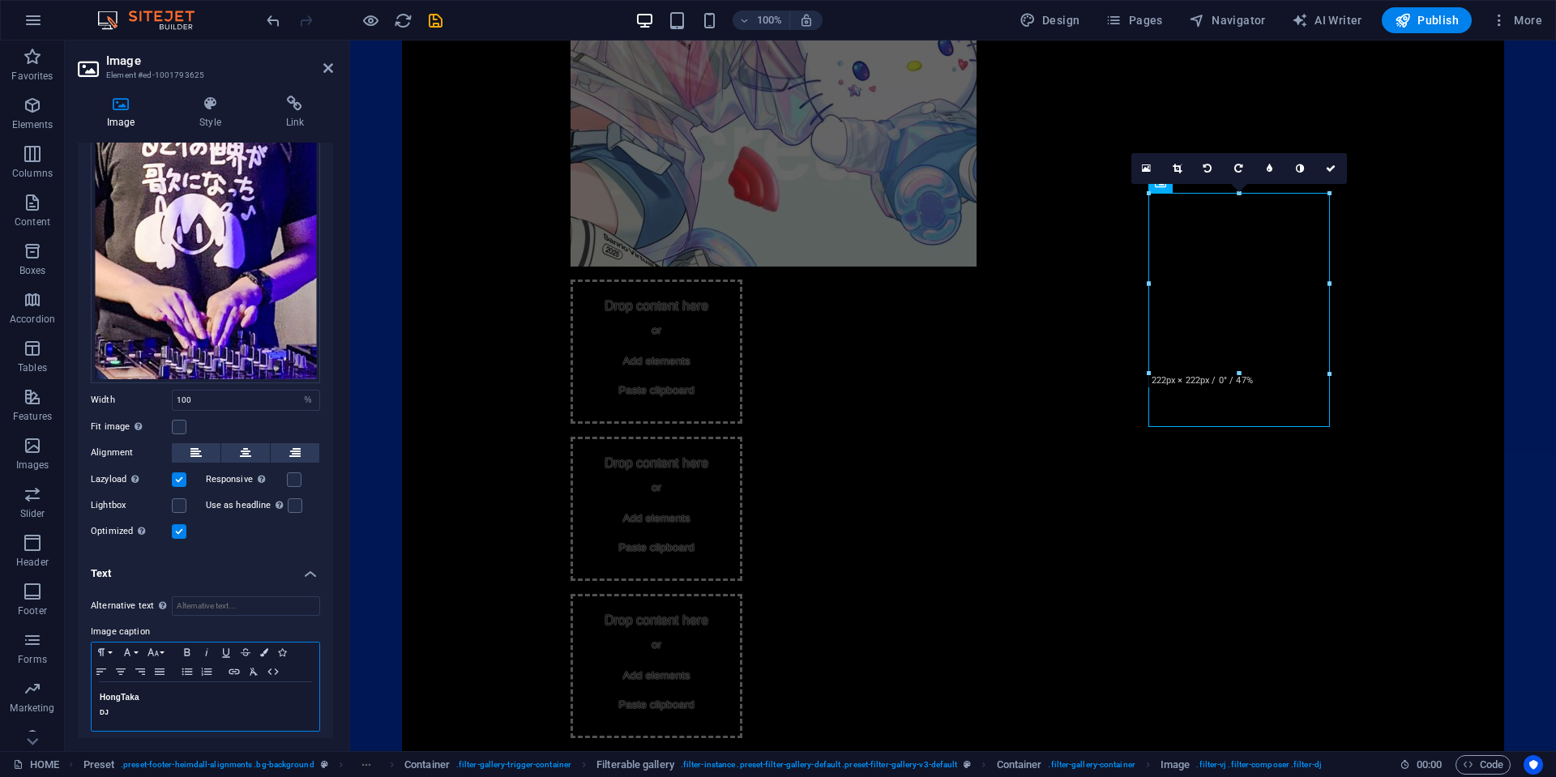
click at [159, 712] on div "HongTaka DJ" at bounding box center [206, 706] width 228 height 49
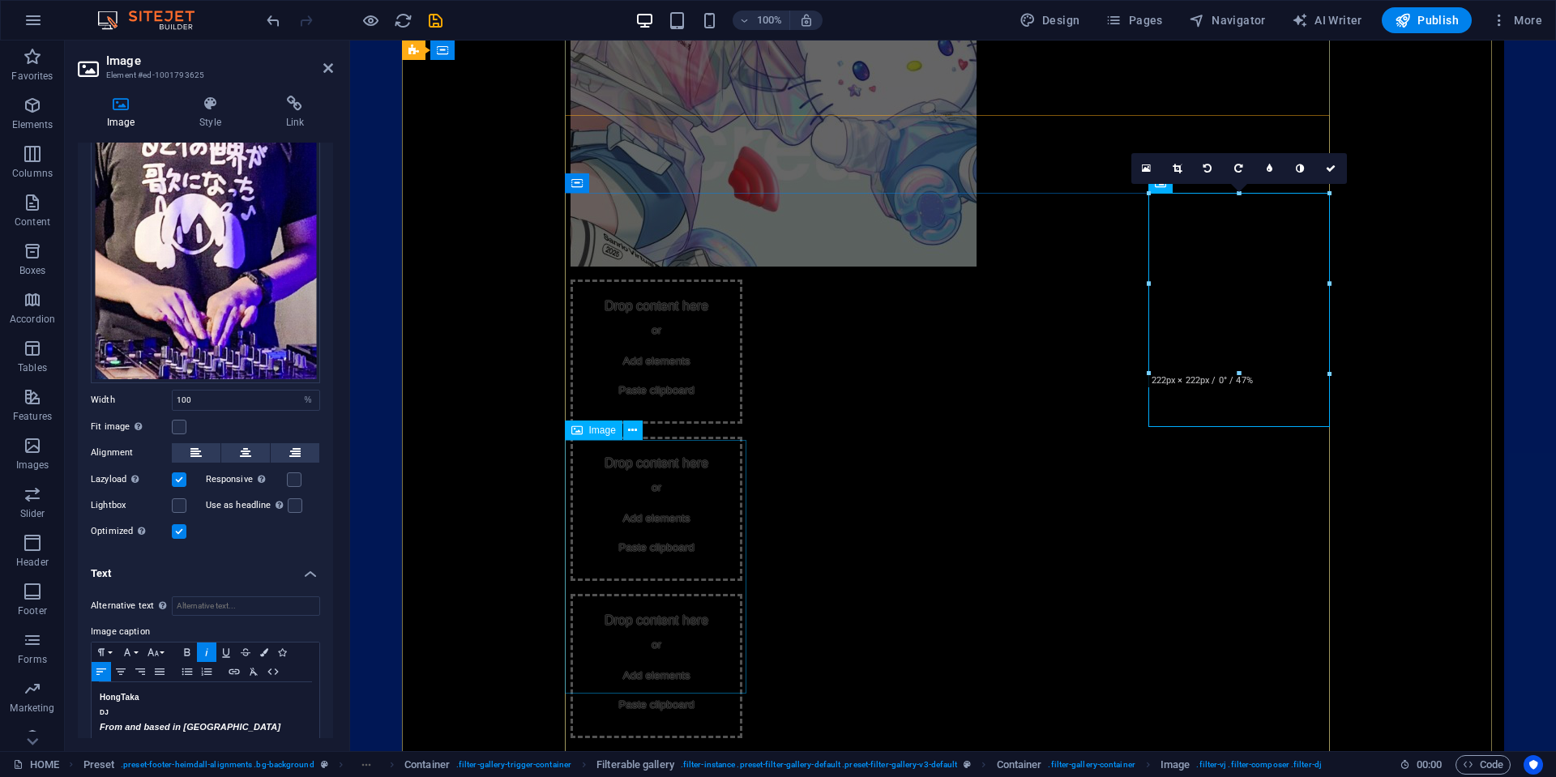
select select "%"
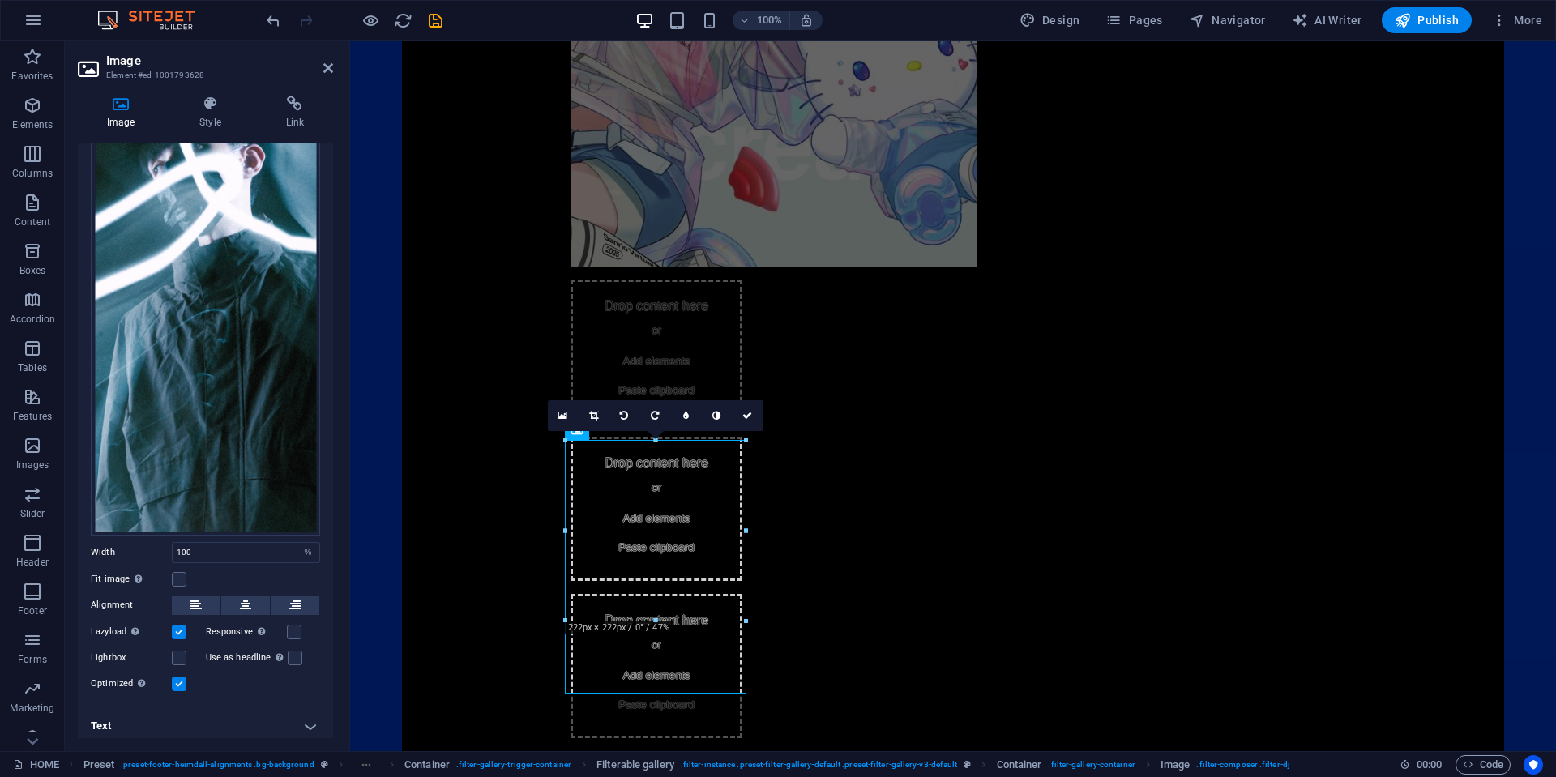
click at [237, 726] on h4 "Text" at bounding box center [205, 726] width 255 height 39
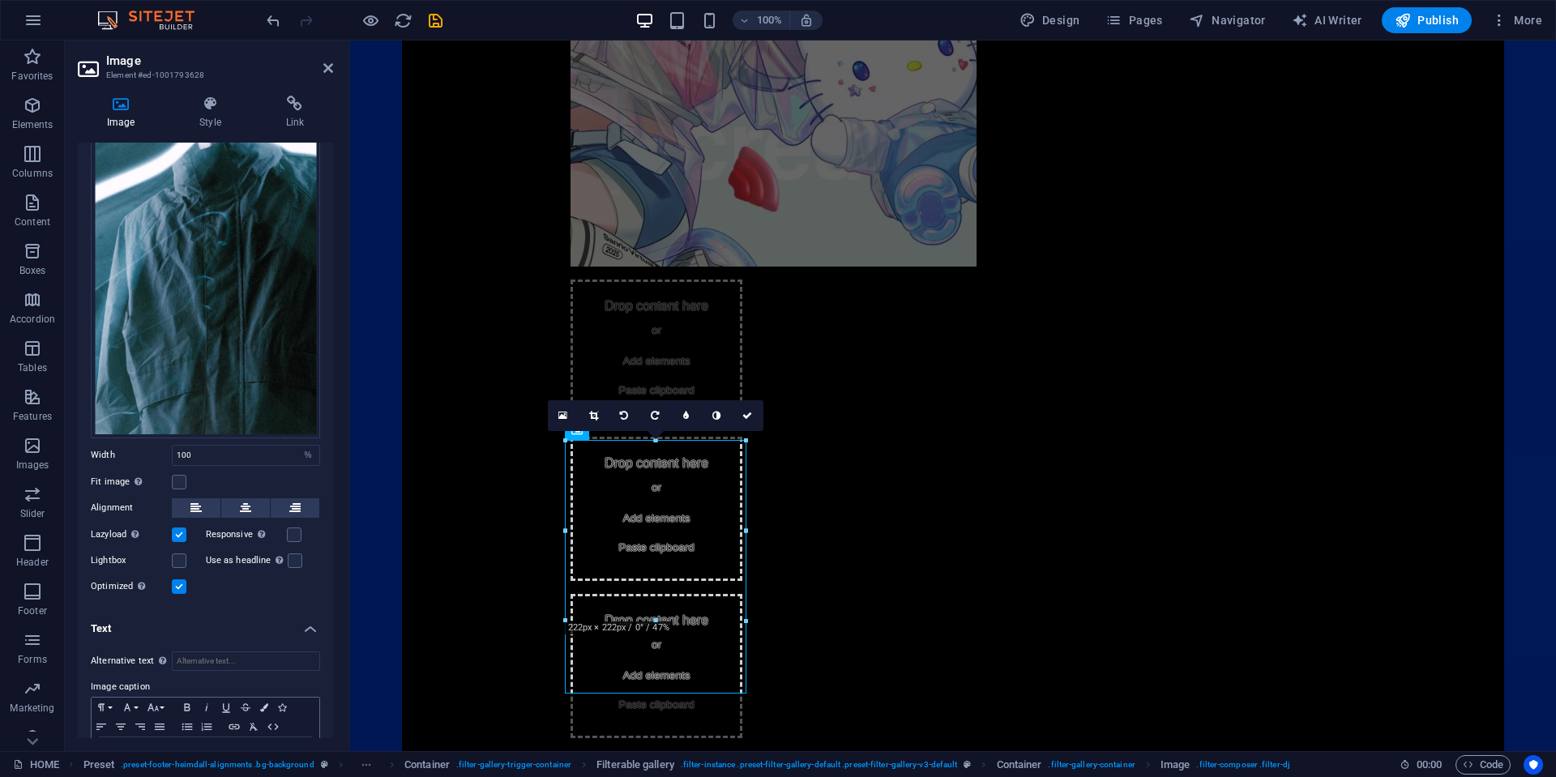
scroll to position [329, 0]
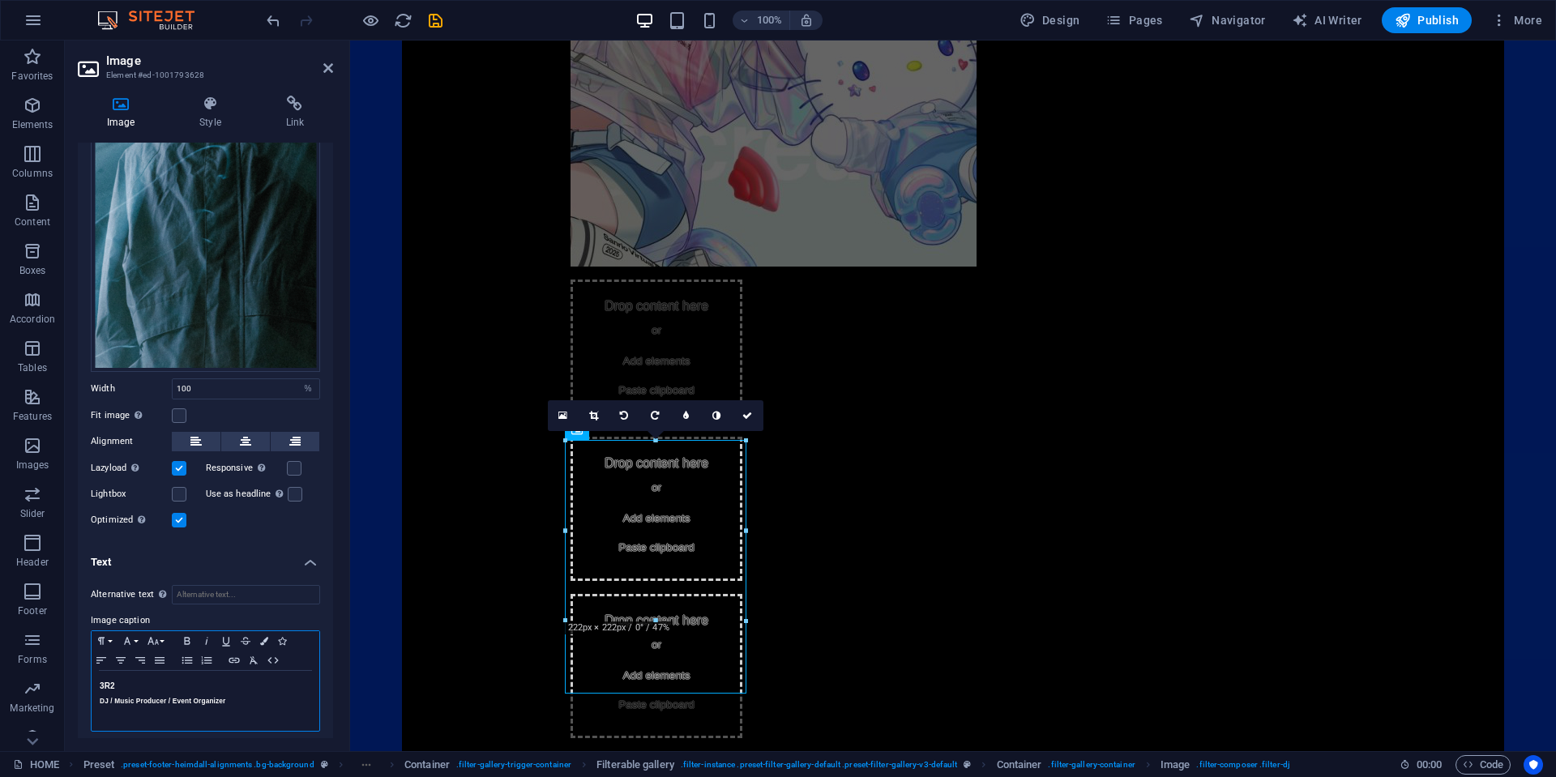
click at [263, 697] on h5 "DJ / Music Producer / Event Organizer" at bounding box center [206, 701] width 212 height 15
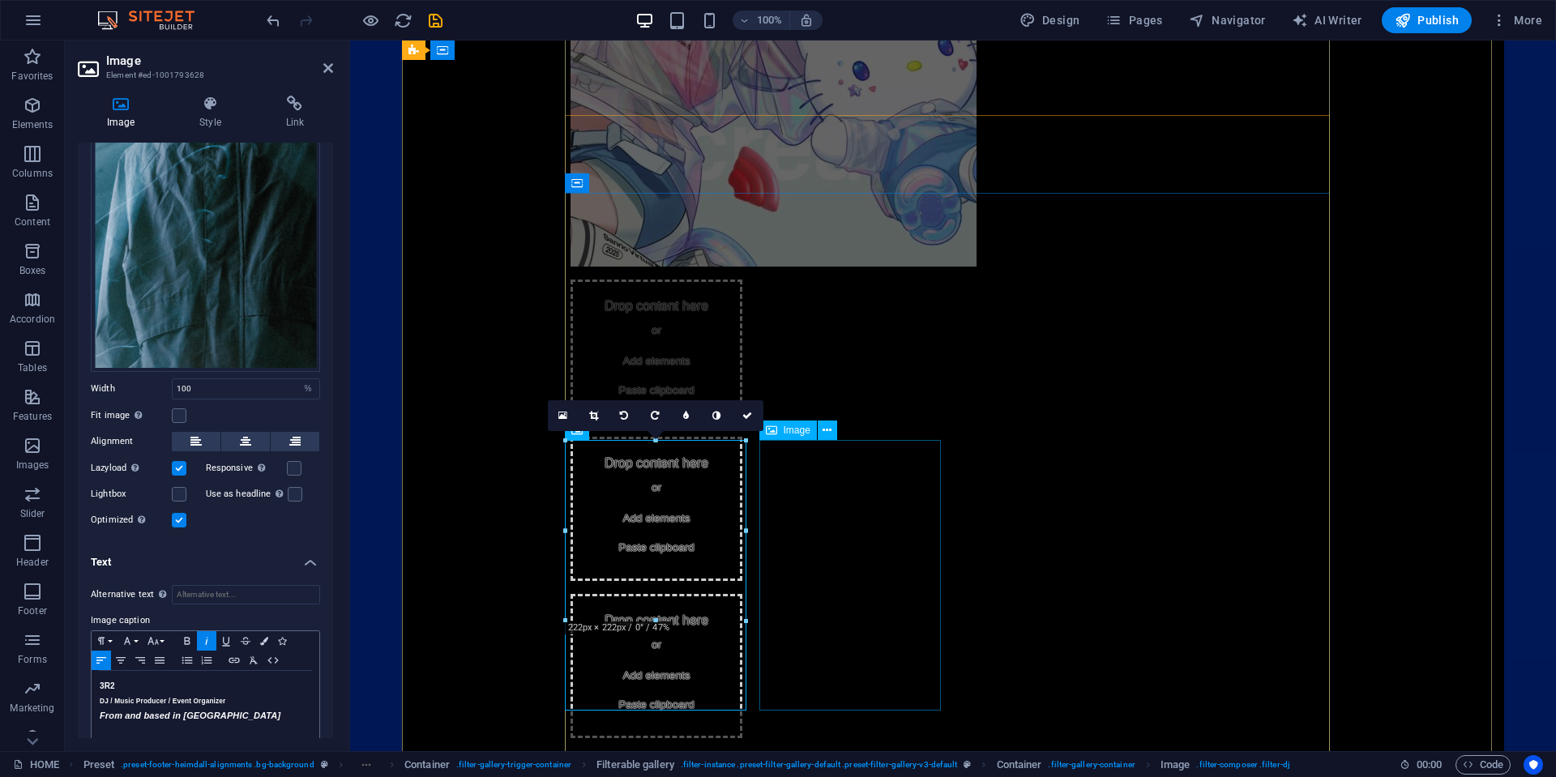
select select "%"
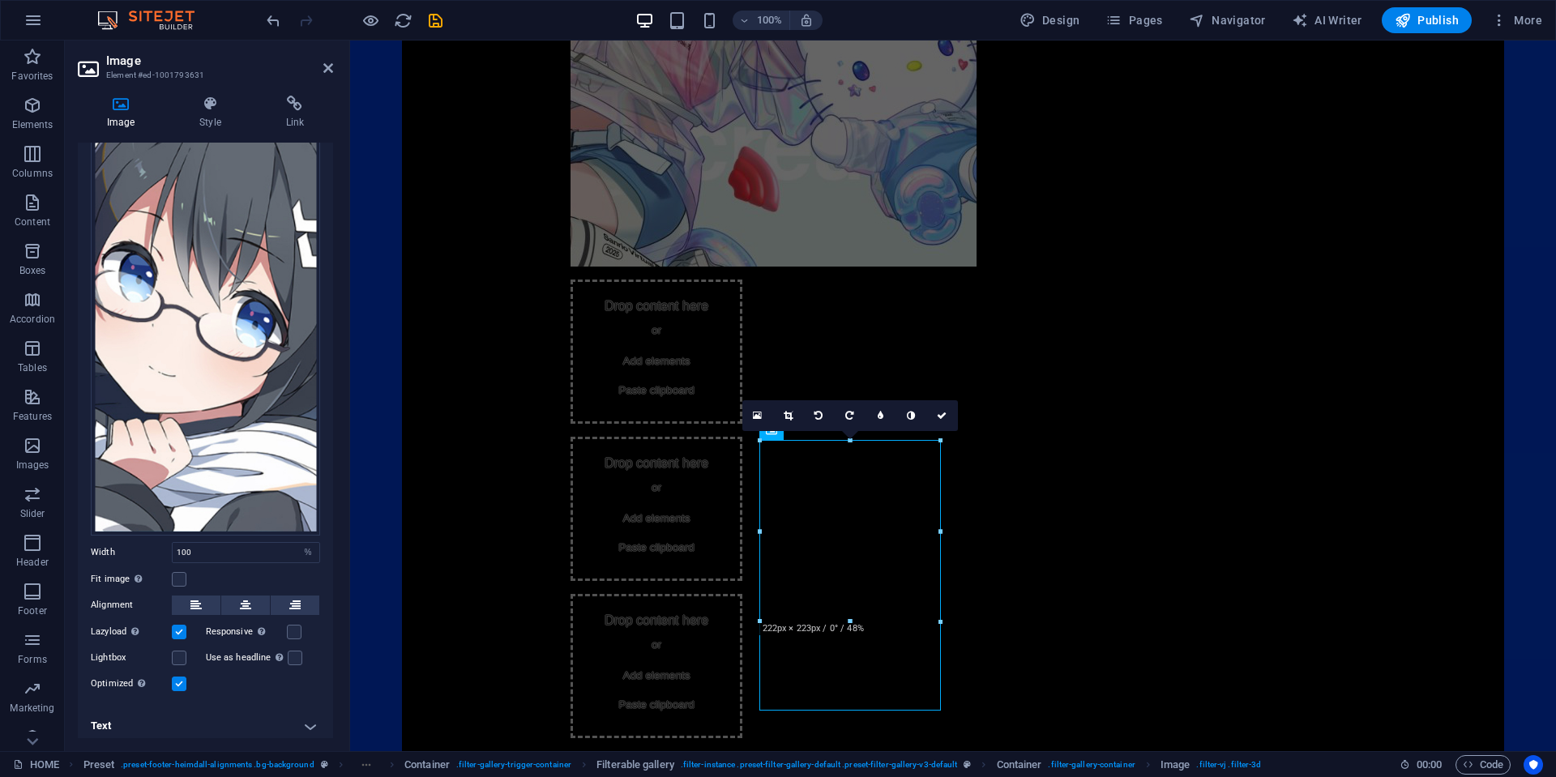
click at [227, 721] on h4 "Text" at bounding box center [205, 726] width 255 height 39
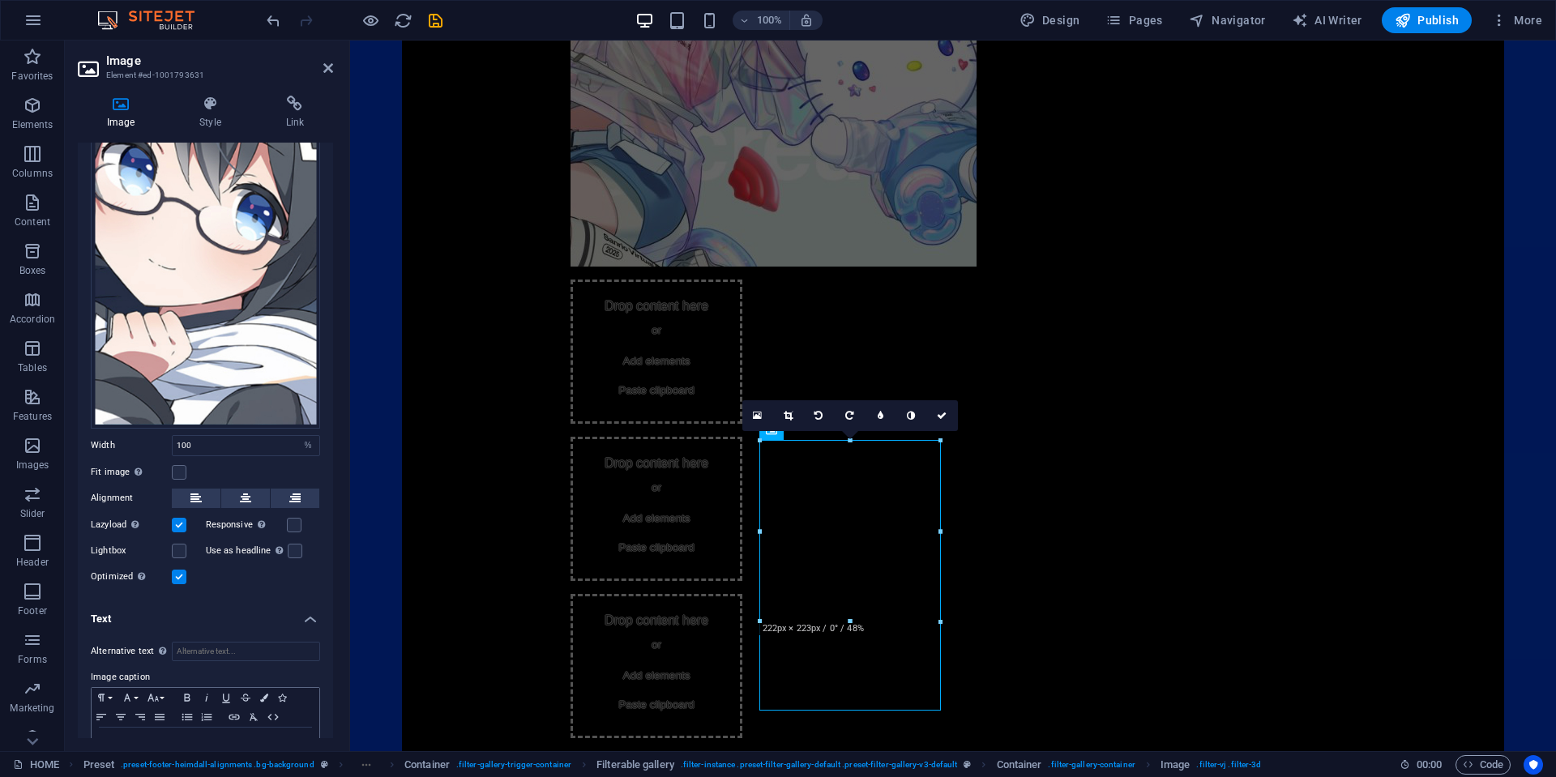
scroll to position [318, 0]
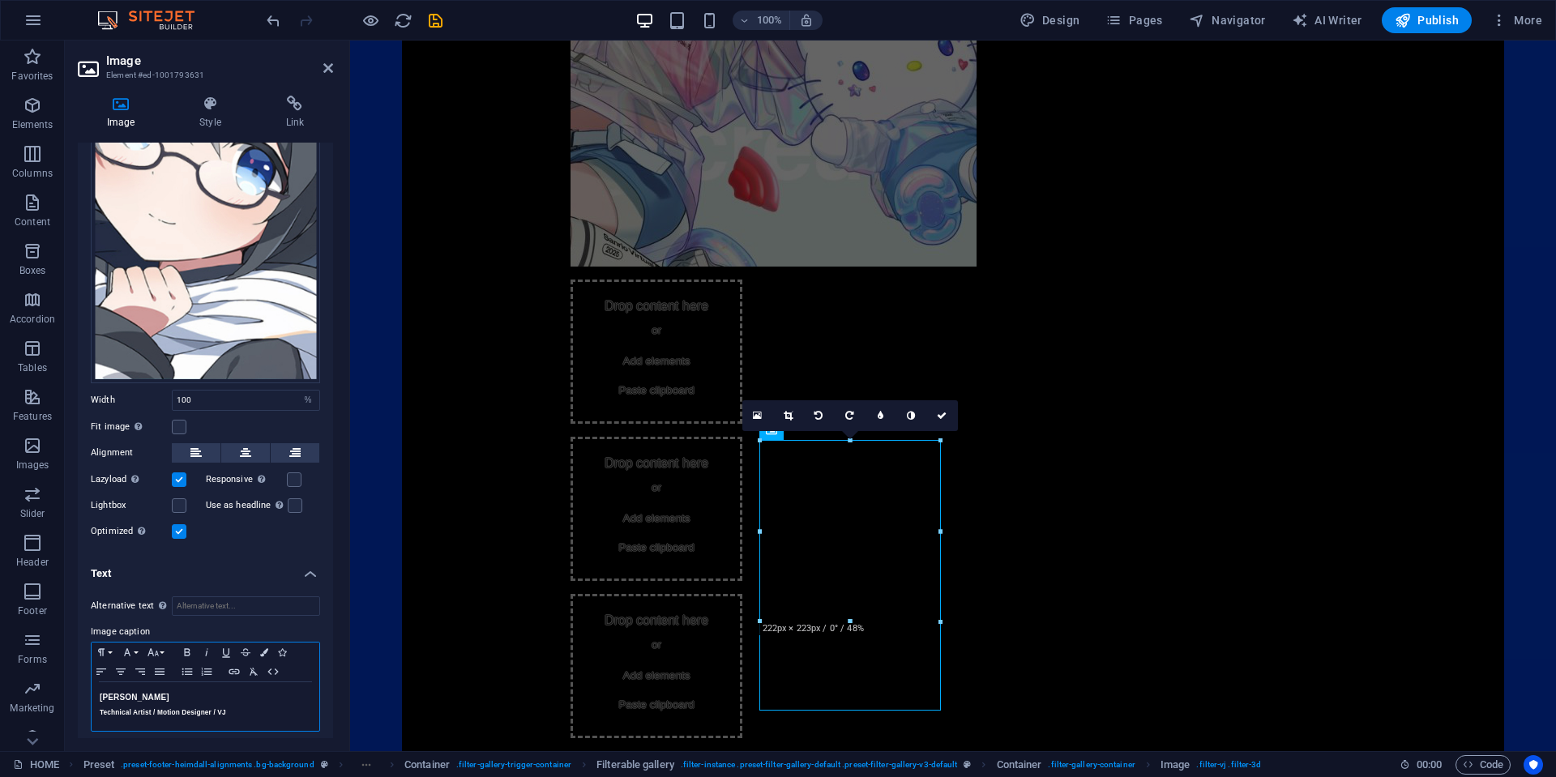
click at [264, 711] on h5 "Technical Artist / Motion Designer / VJ" at bounding box center [206, 712] width 212 height 15
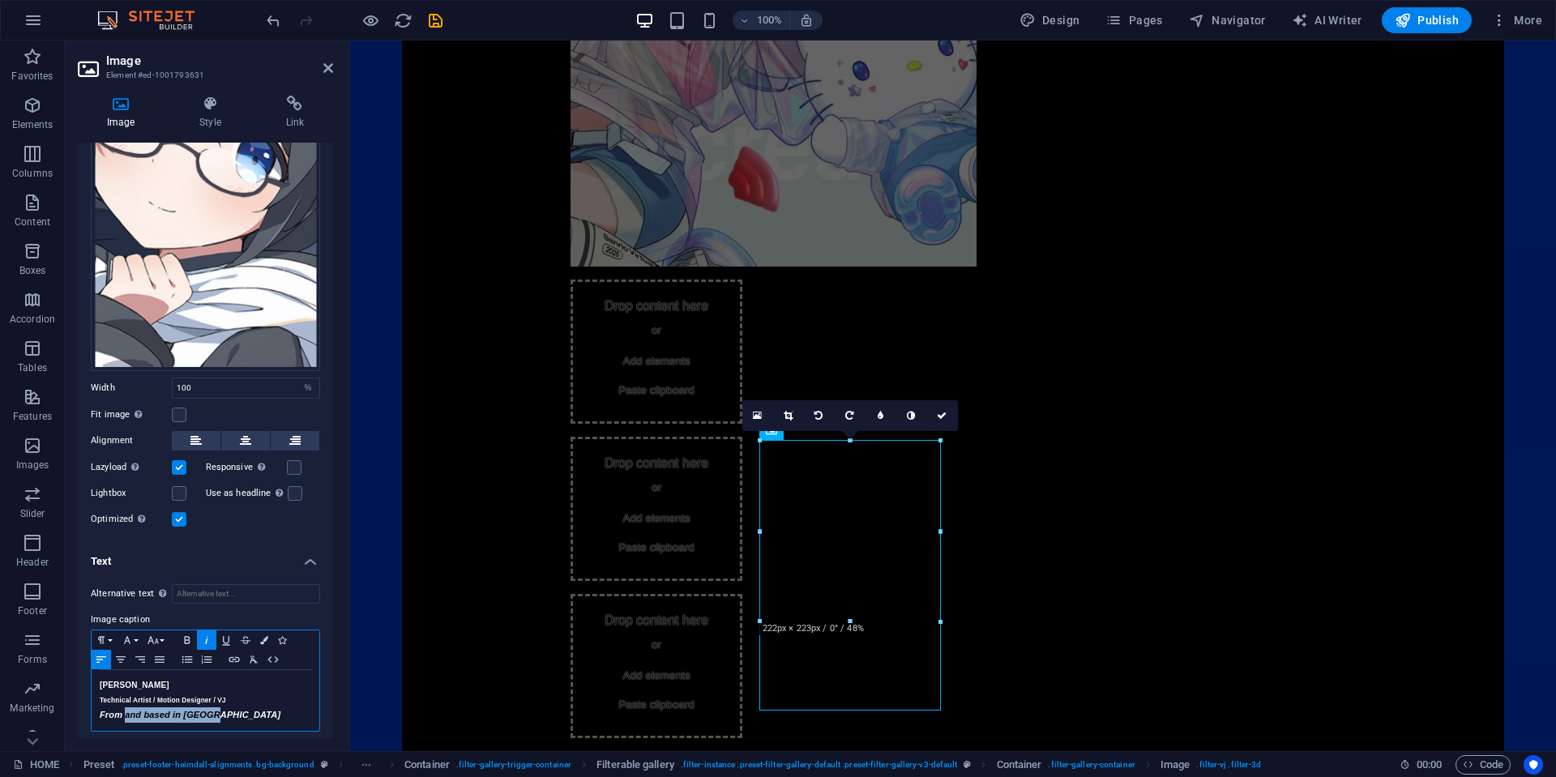
drag, startPoint x: 220, startPoint y: 721, endPoint x: 126, endPoint y: 706, distance: 95.3
click at [126, 707] on h5 "From and based in [GEOGRAPHIC_DATA]" at bounding box center [206, 714] width 212 height 15
drag, startPoint x: 241, startPoint y: 707, endPoint x: 90, endPoint y: 707, distance: 151.5
click at [90, 707] on div "Alternative text The alternative text is used by devices that cannot display im…" at bounding box center [205, 666] width 255 height 190
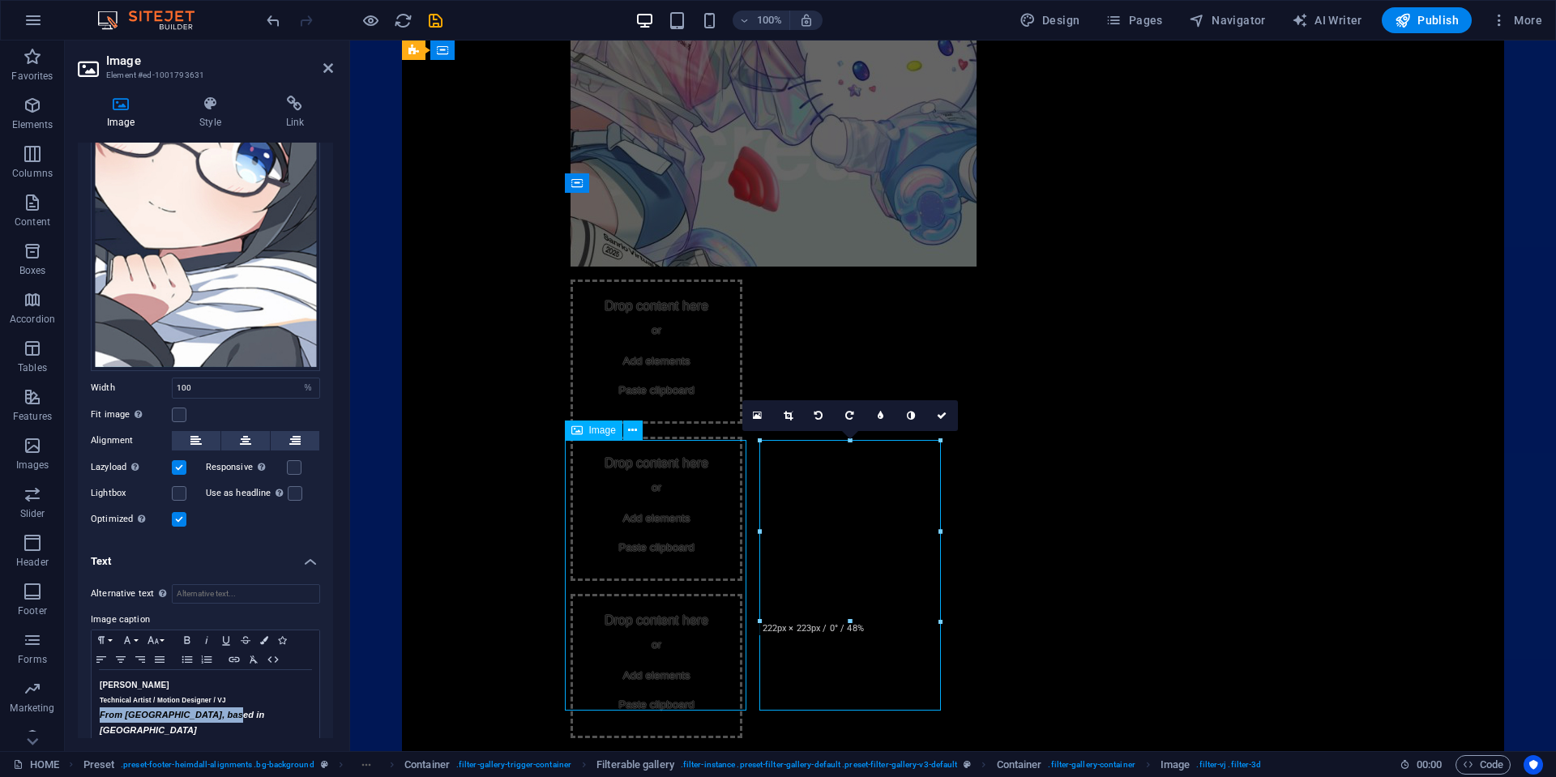
select select "%"
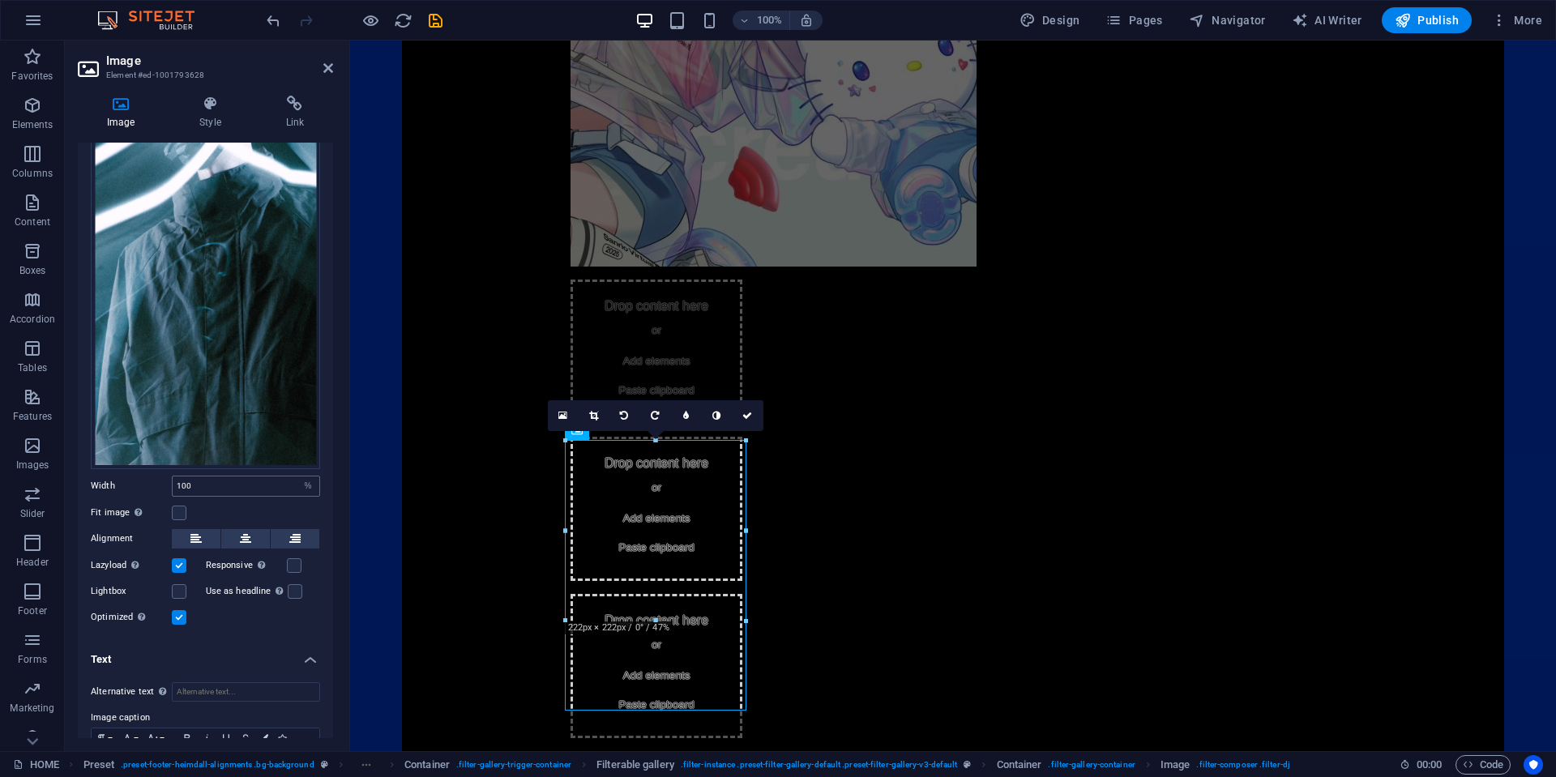
scroll to position [344, 0]
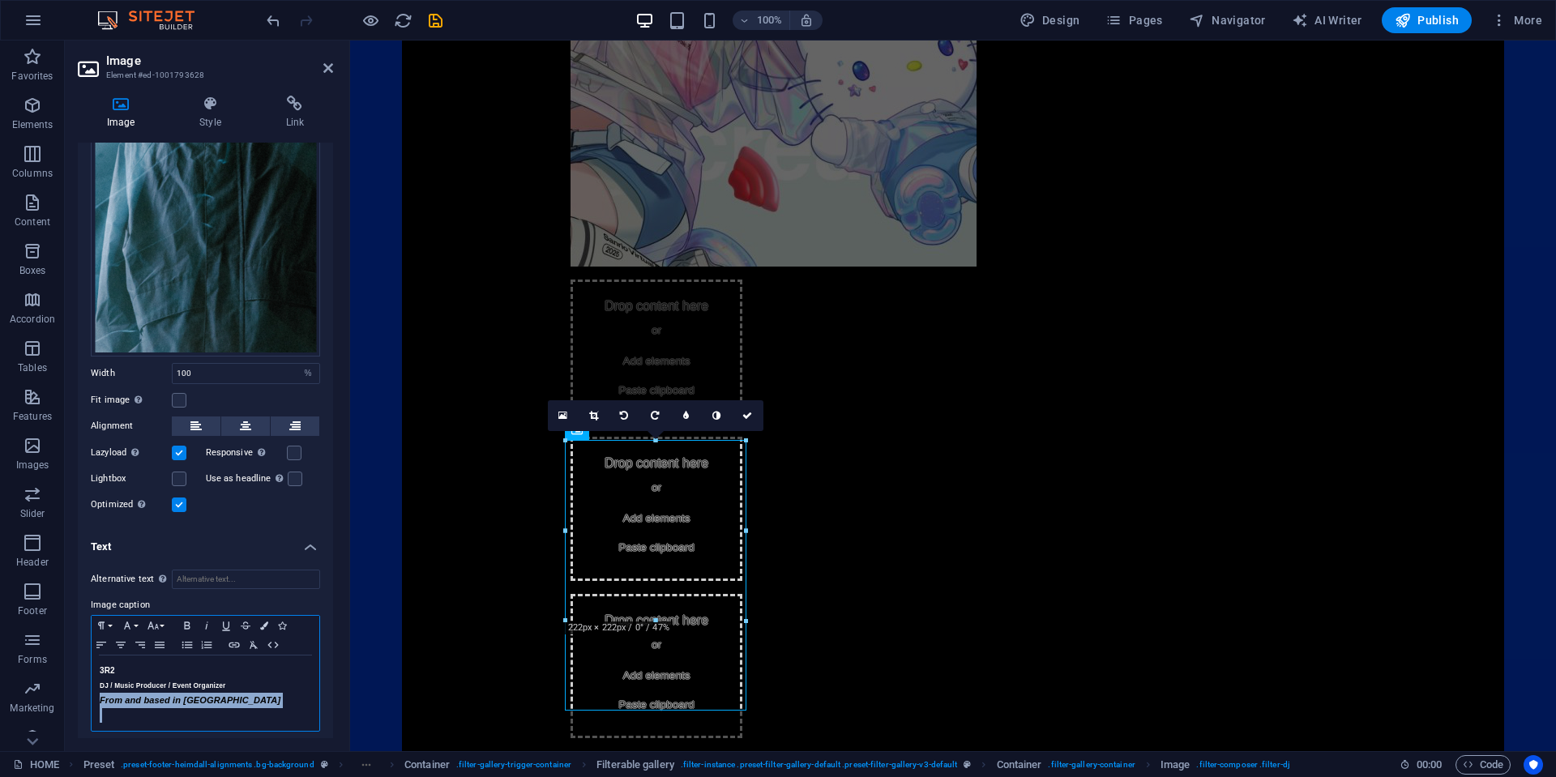
drag, startPoint x: 233, startPoint y: 700, endPoint x: 92, endPoint y: 694, distance: 142.0
click at [92, 694] on div "3R2 DJ / Music Producer / Event Organizer From and based in [GEOGRAPHIC_DATA]" at bounding box center [206, 693] width 228 height 75
copy em "From and based in [GEOGRAPHIC_DATA]"
click at [190, 715] on p at bounding box center [206, 715] width 212 height 15
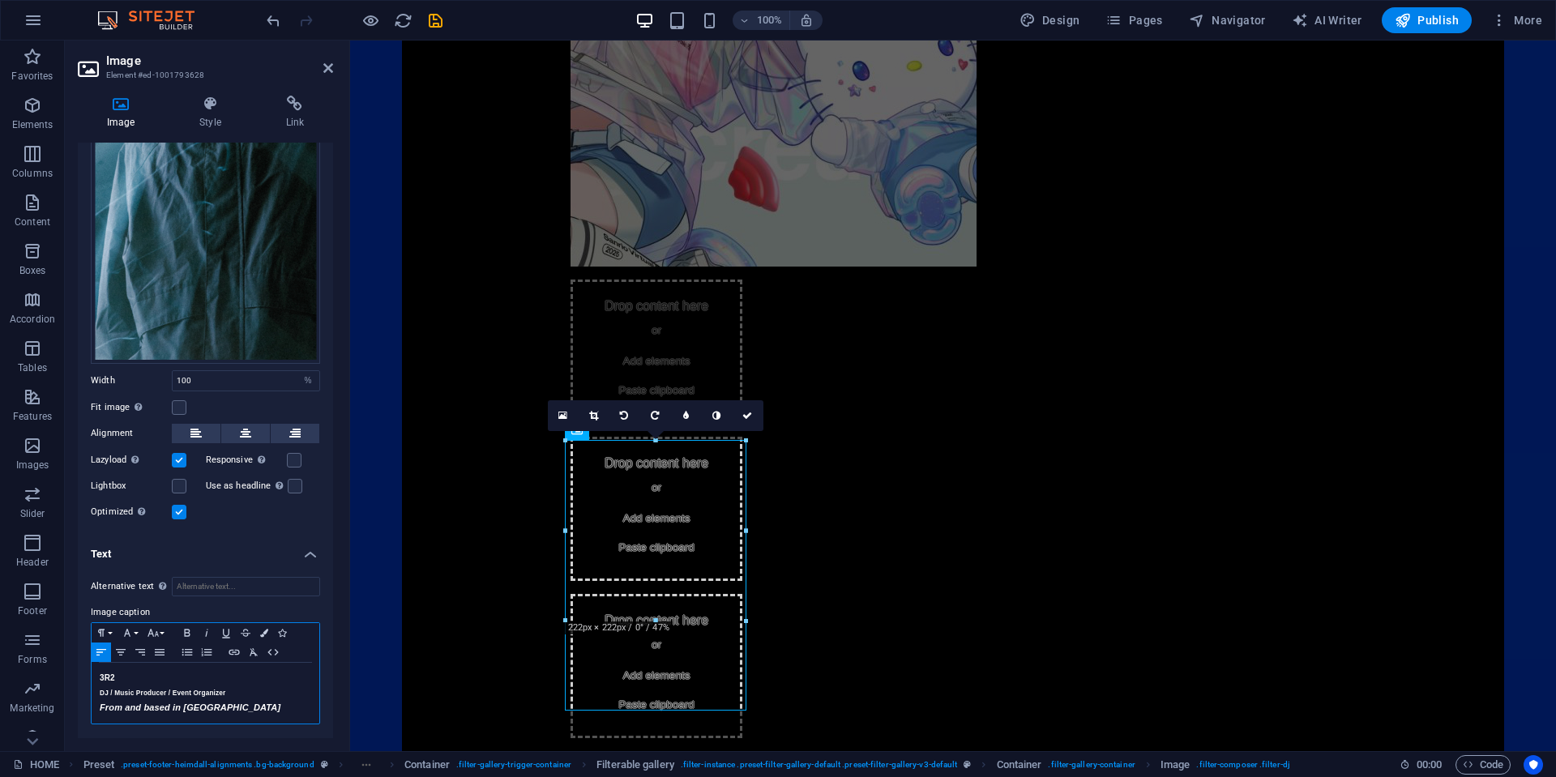
scroll to position [330, 0]
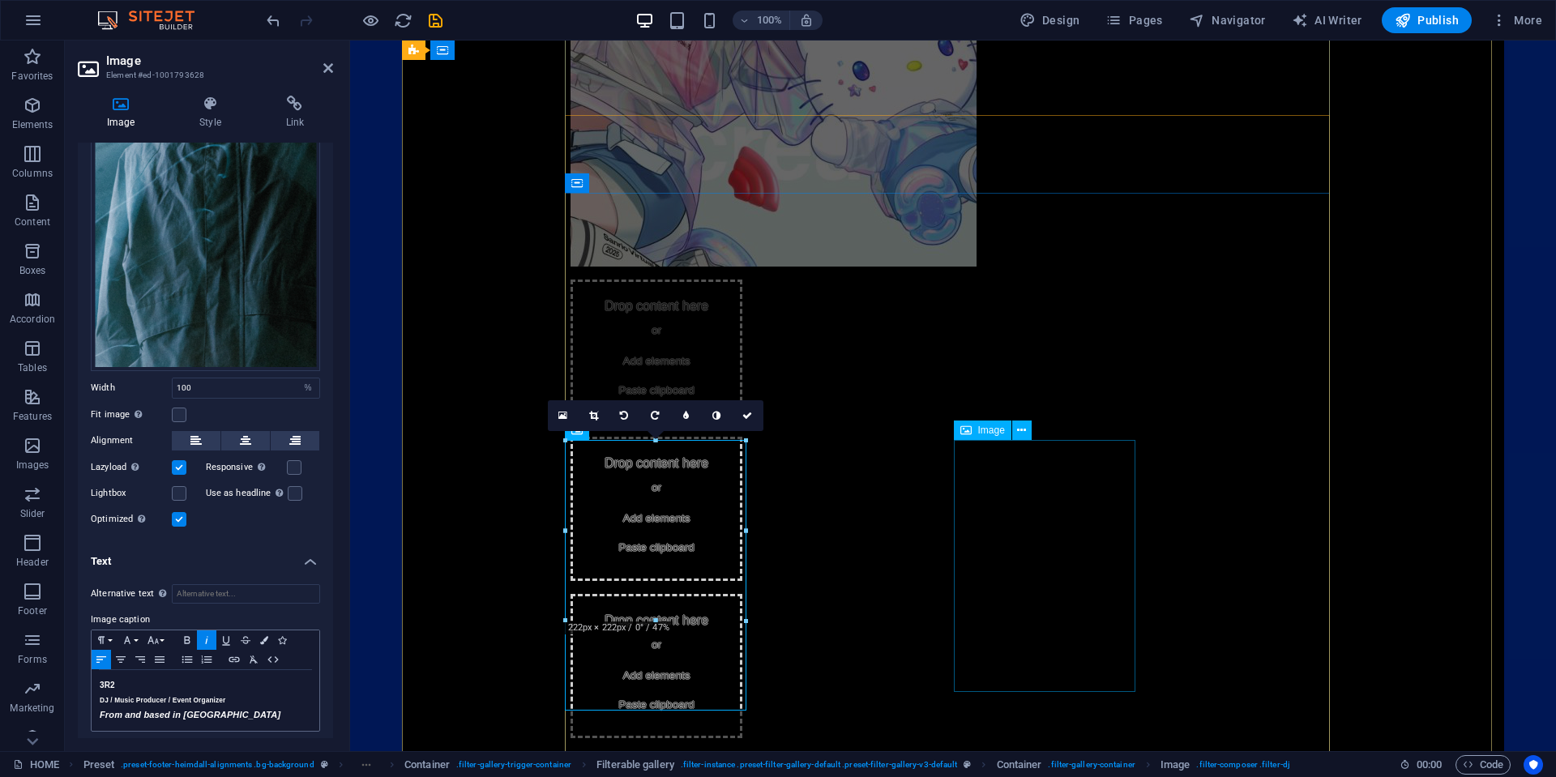
select select "%"
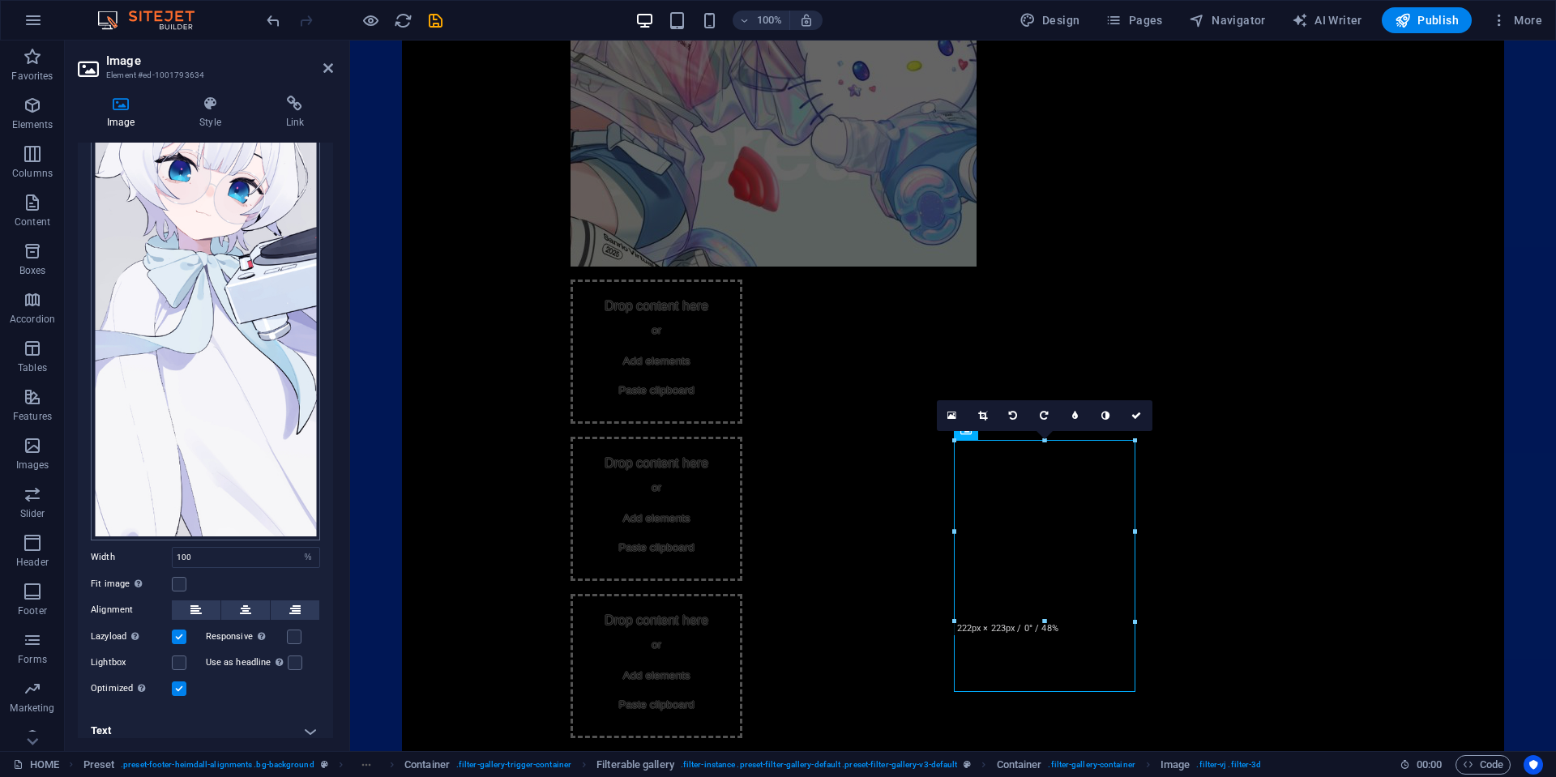
scroll to position [165, 0]
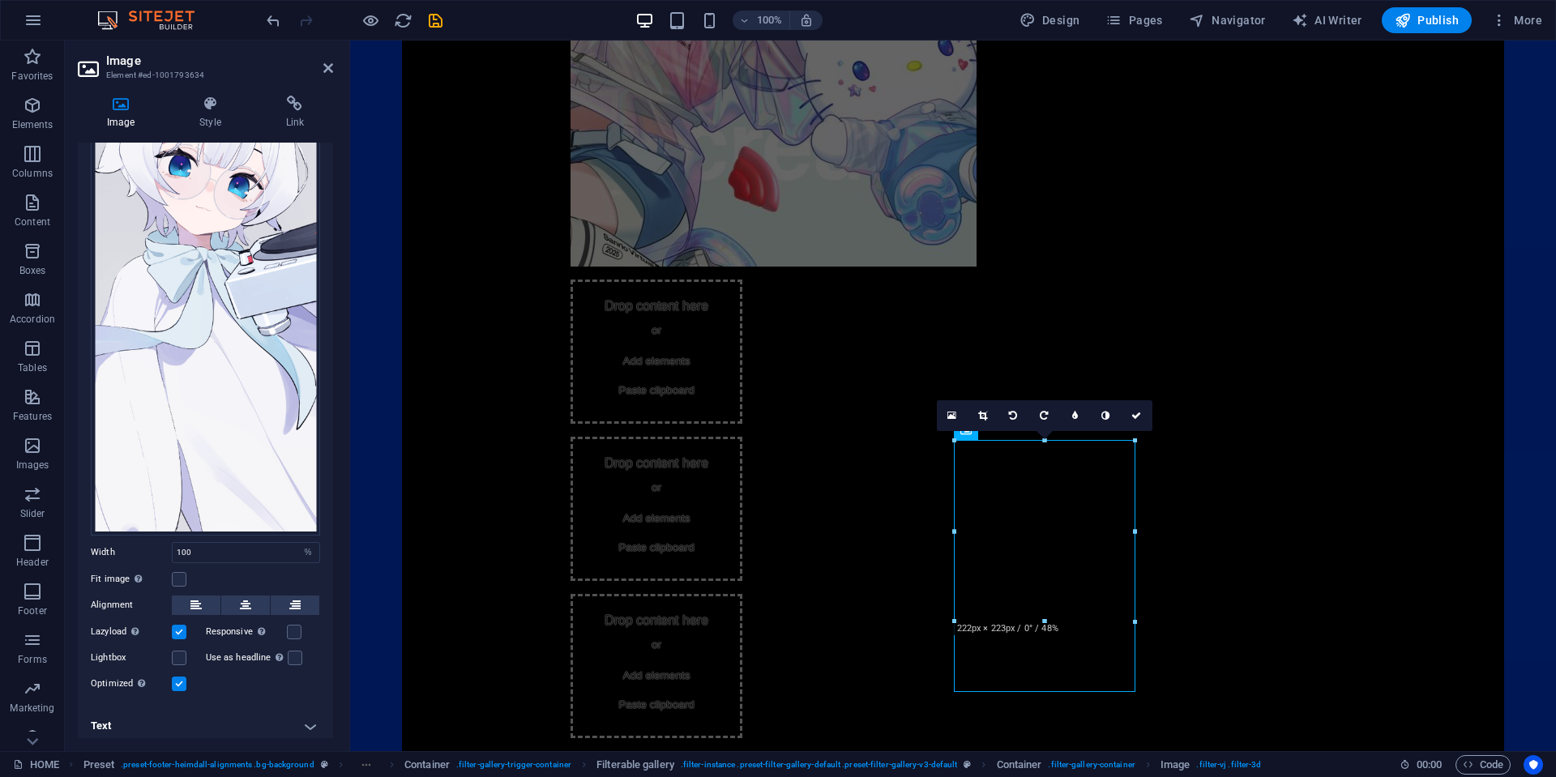
click at [228, 714] on h4 "Text" at bounding box center [205, 726] width 255 height 39
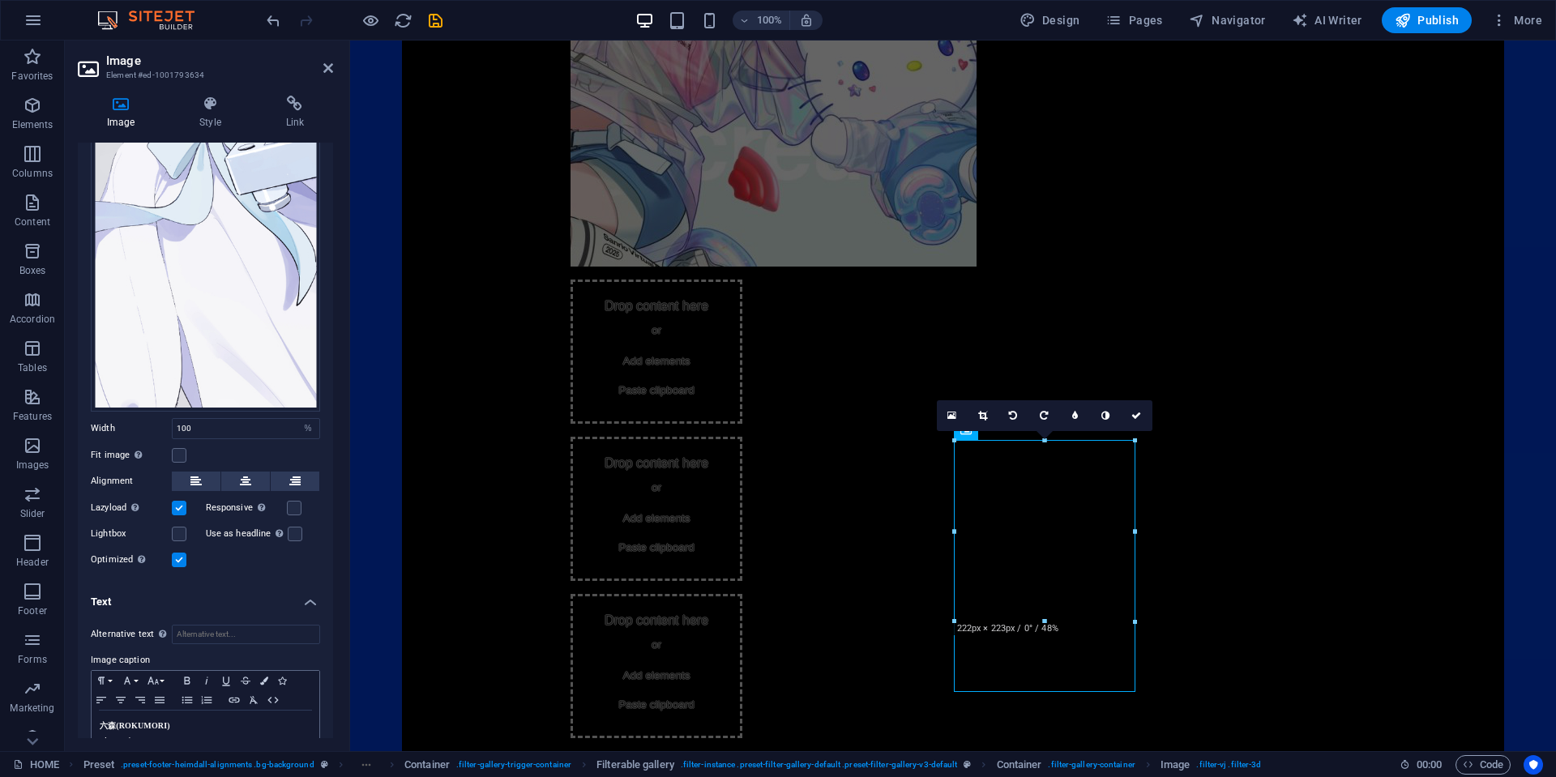
scroll to position [318, 0]
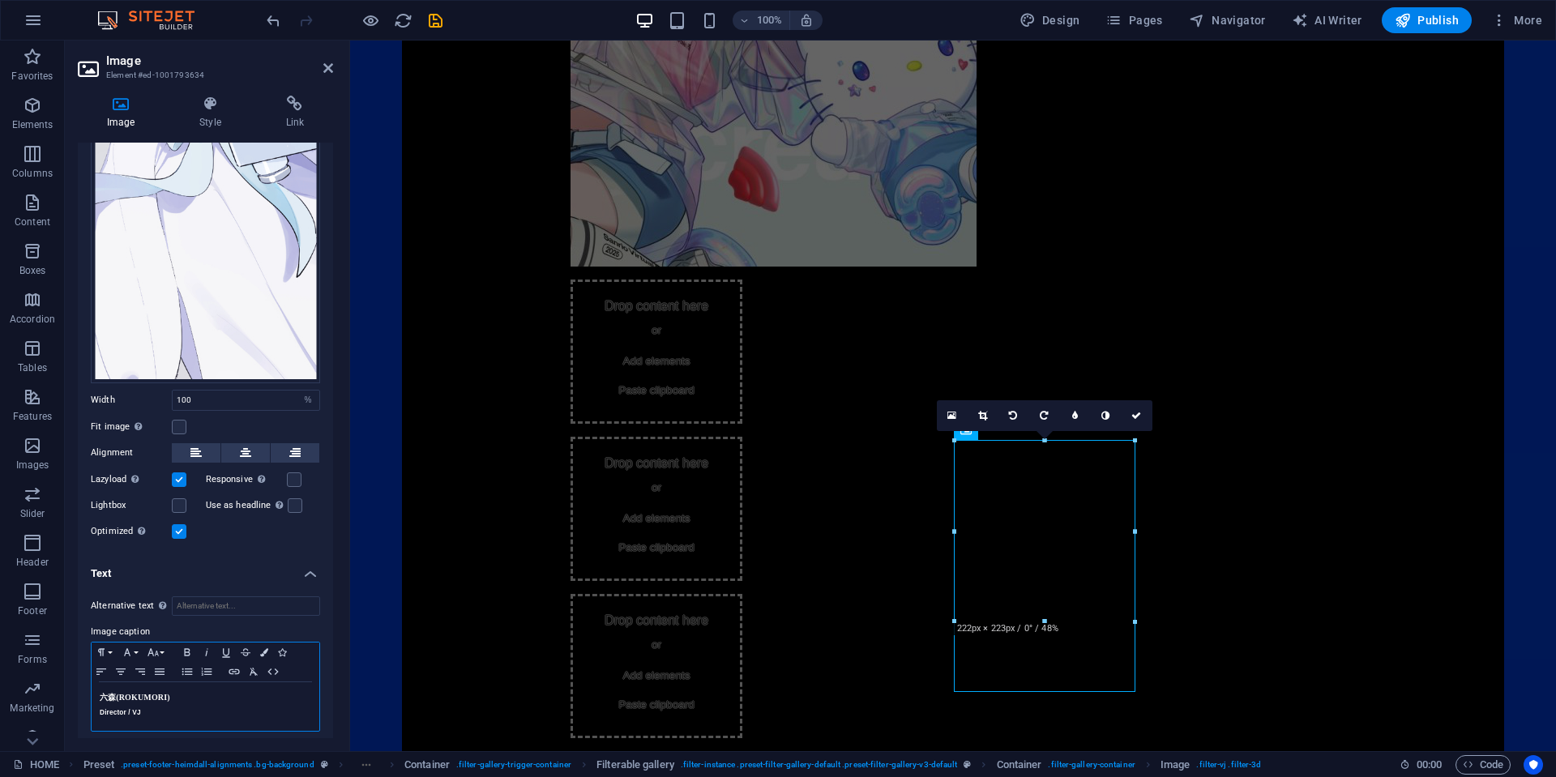
click at [216, 710] on h5 "Director / VJ" at bounding box center [206, 712] width 212 height 15
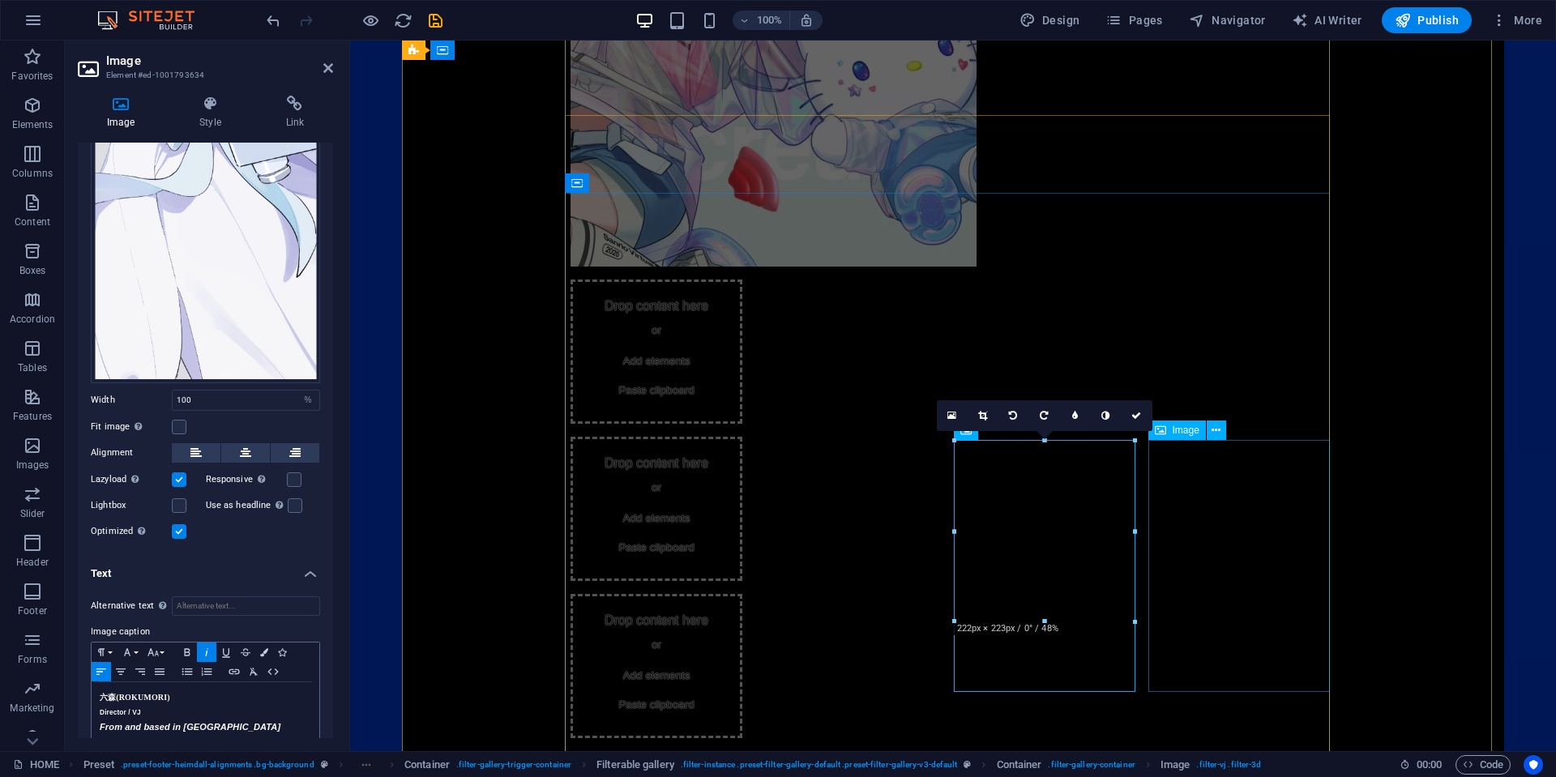
select select "%"
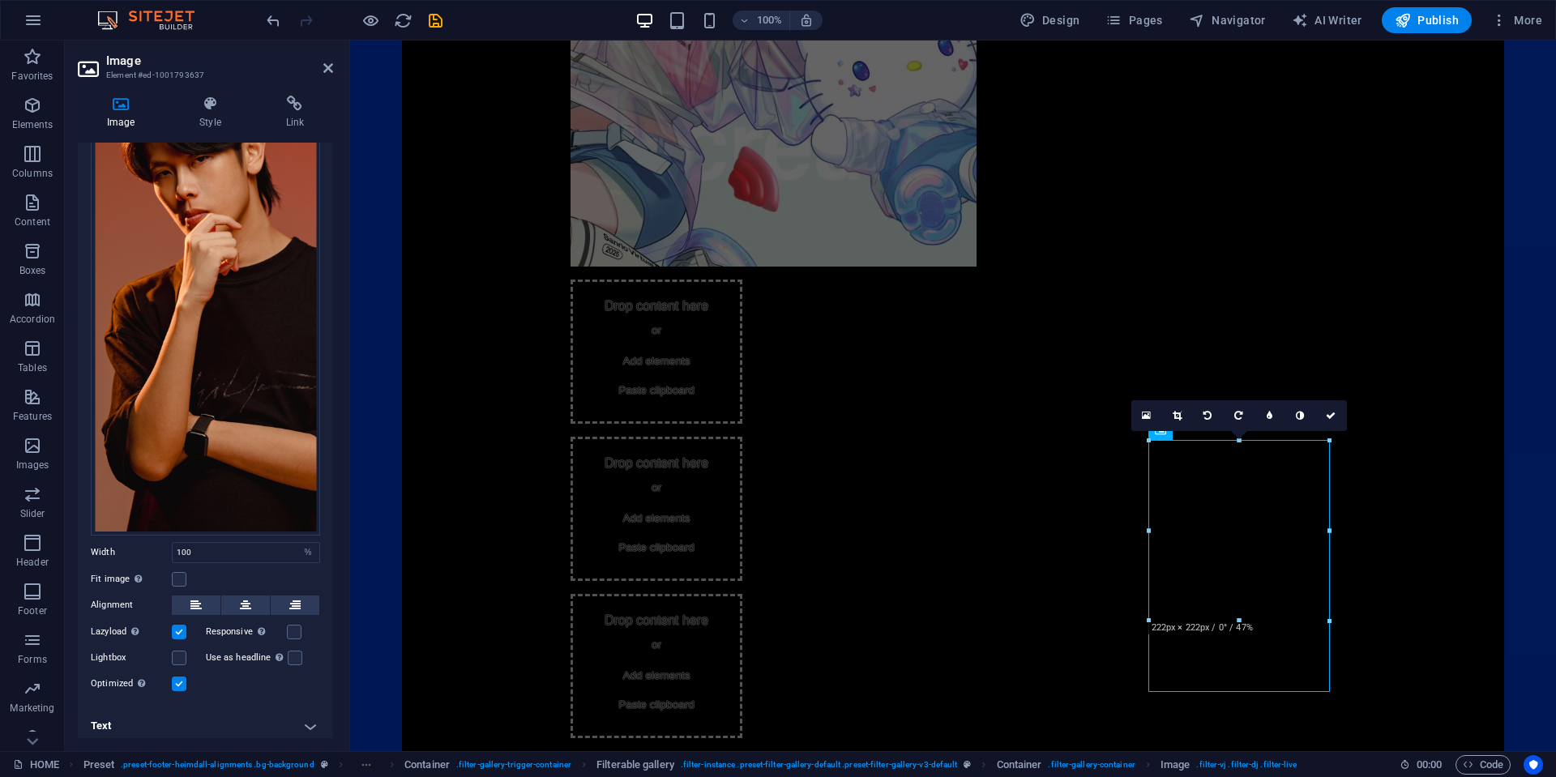
click at [241, 708] on h4 "Text" at bounding box center [205, 726] width 255 height 39
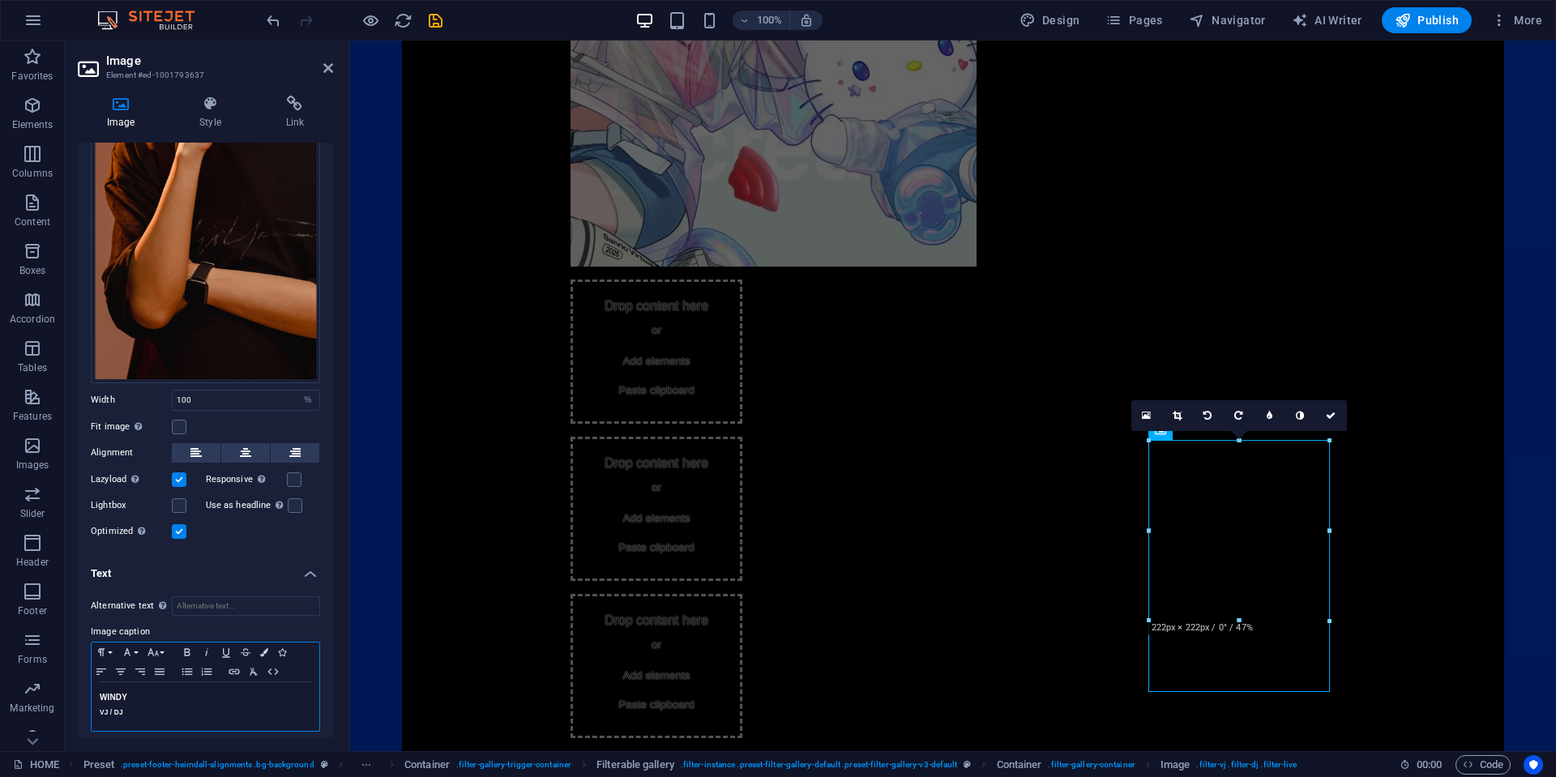
click at [229, 711] on h5 "VJ / DJ" at bounding box center [206, 712] width 212 height 15
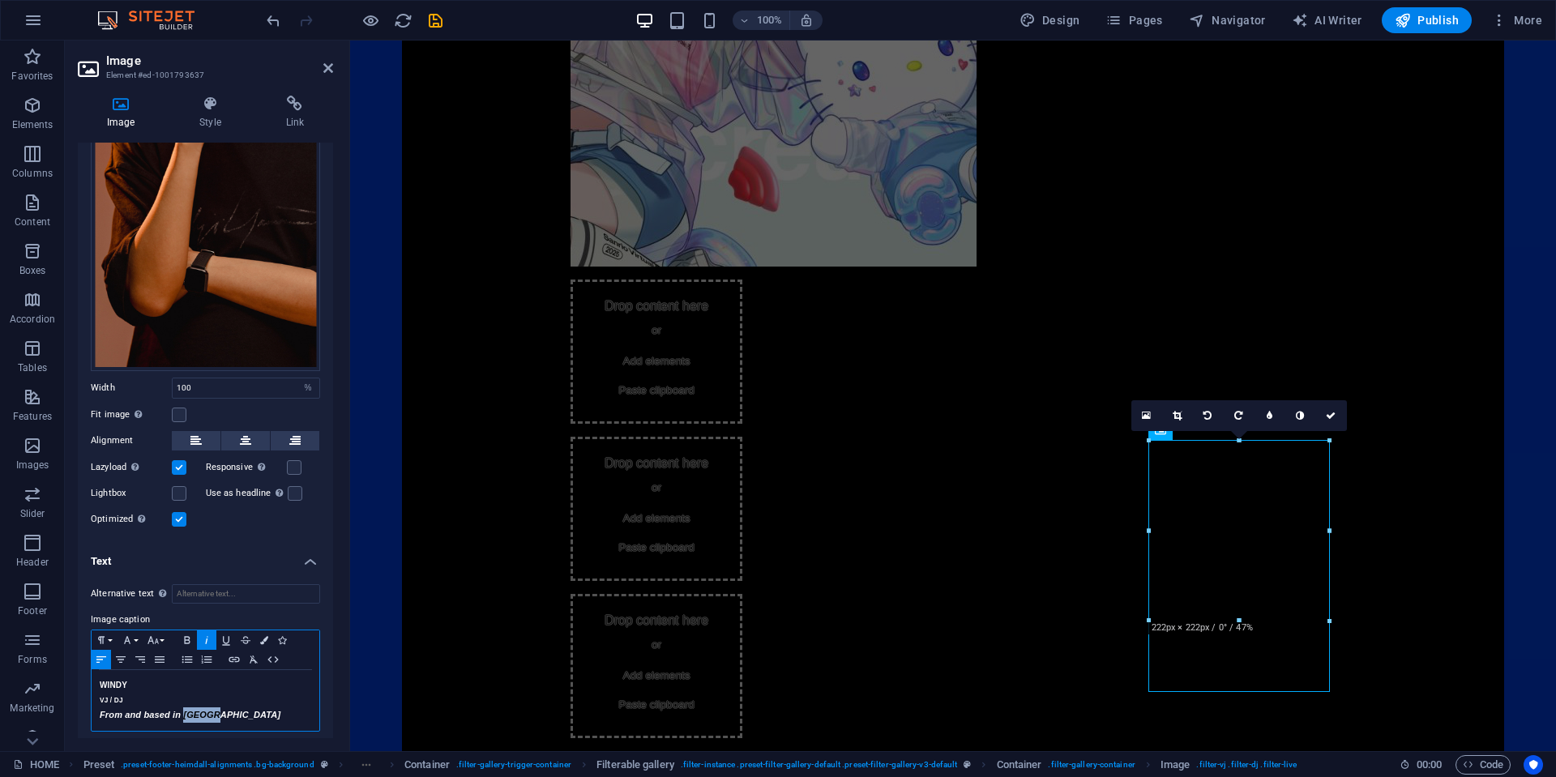
drag, startPoint x: 216, startPoint y: 725, endPoint x: 186, endPoint y: 703, distance: 37.8
click at [186, 707] on h5 "From and based in [GEOGRAPHIC_DATA]" at bounding box center [206, 714] width 212 height 15
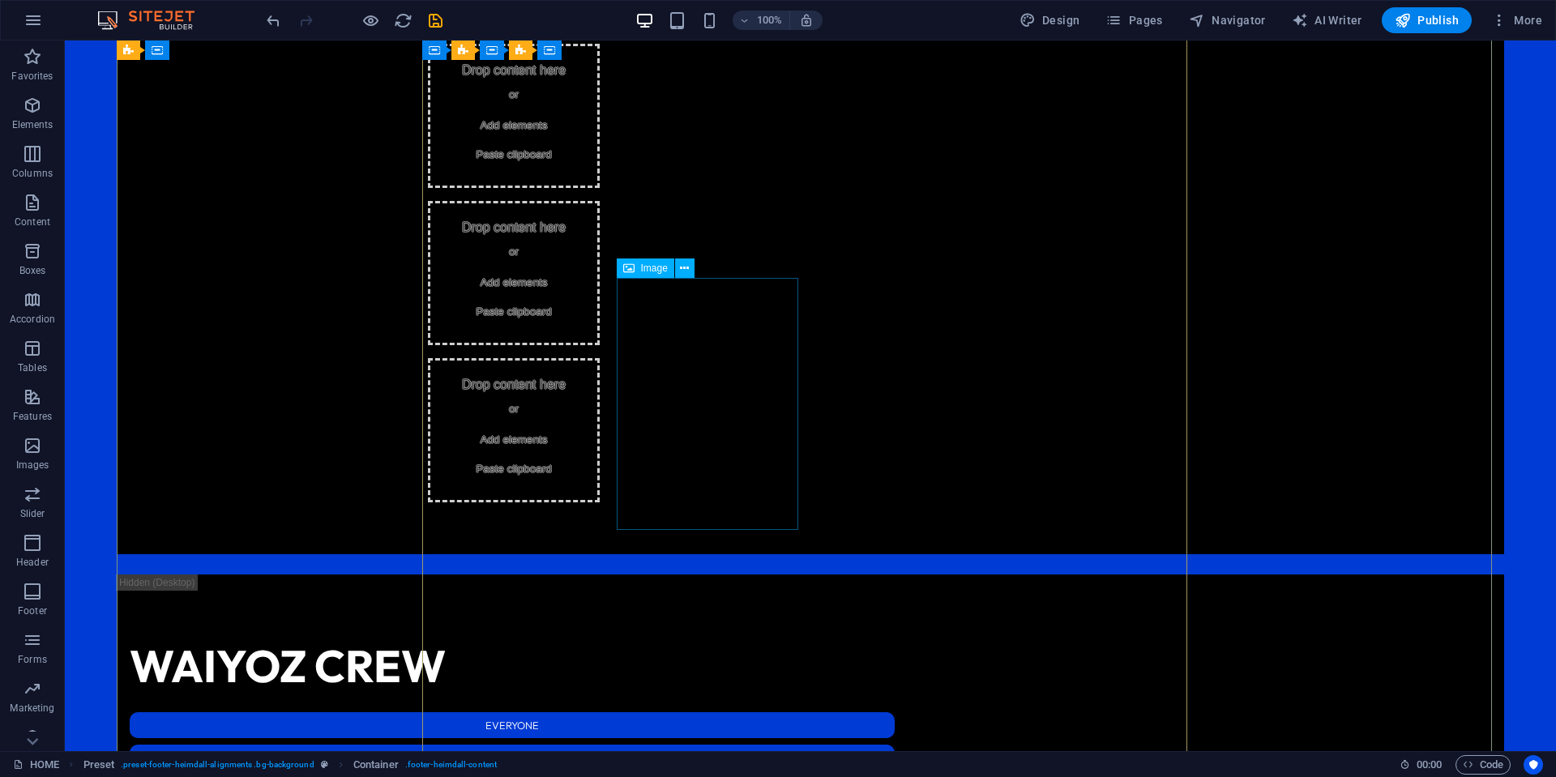
scroll to position [2056, 0]
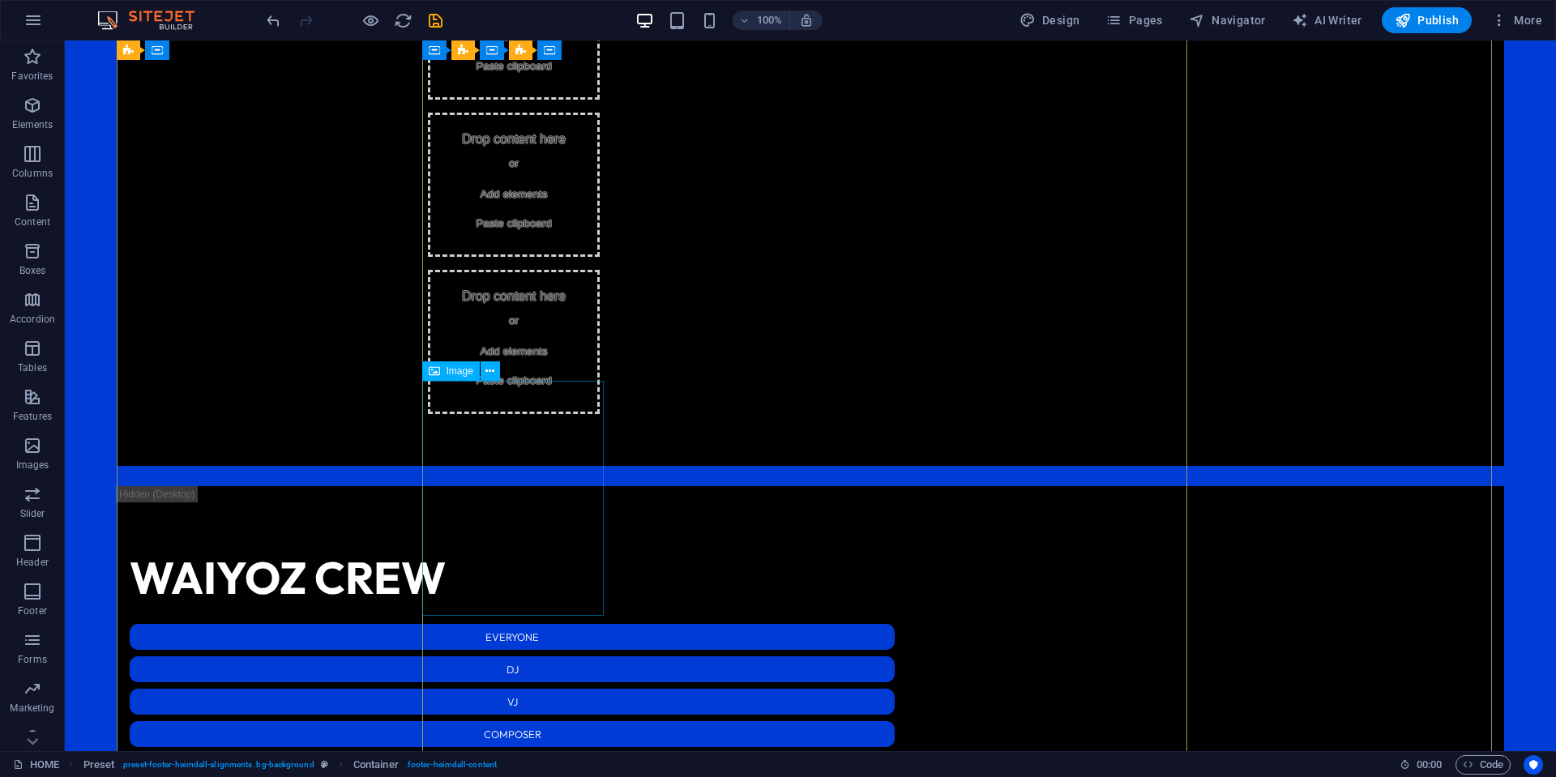
select select "%"
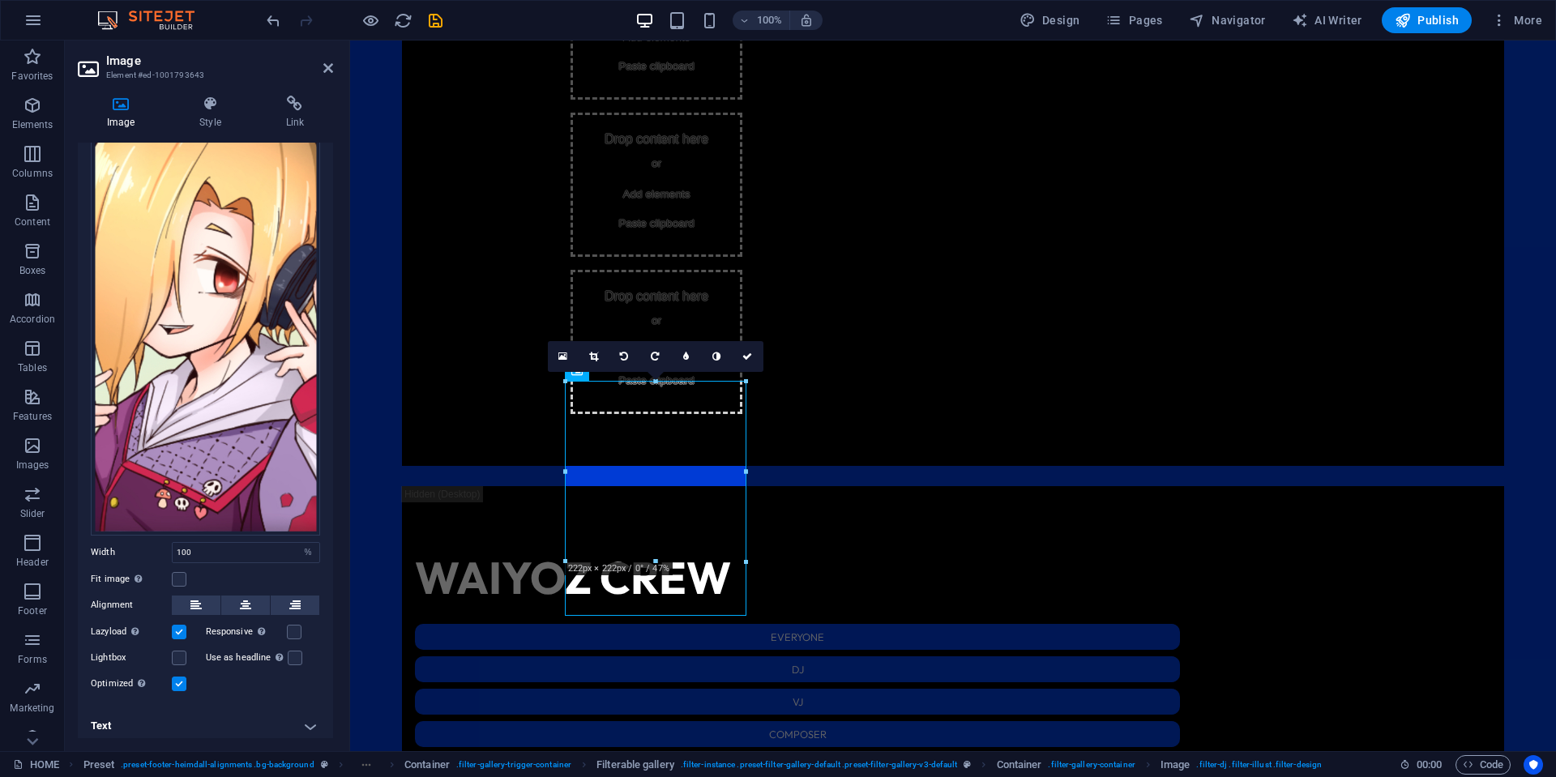
click at [220, 714] on h4 "Text" at bounding box center [205, 726] width 255 height 39
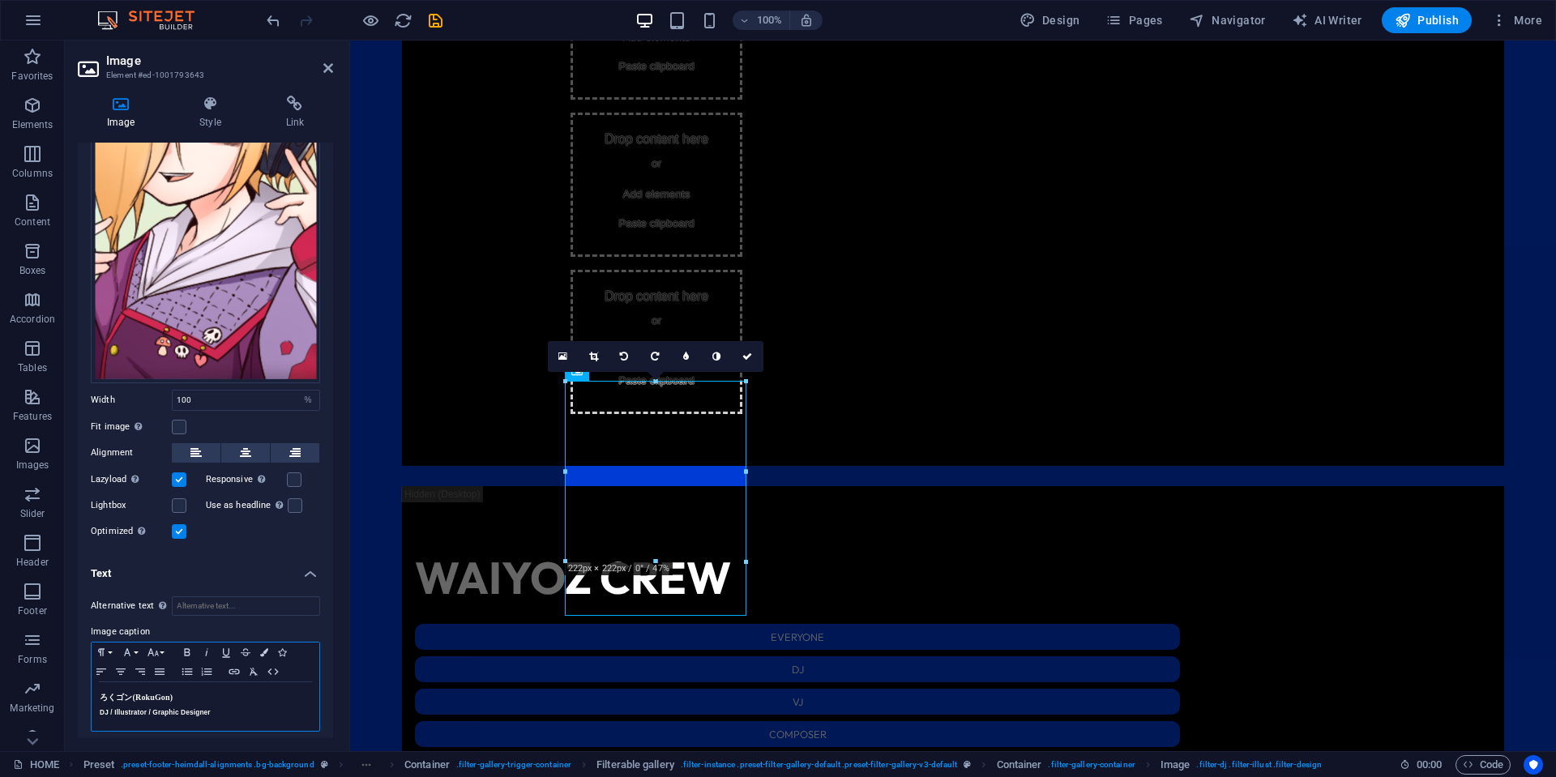
click at [263, 709] on h5 "DJ / Illustrator / Graphic Designer" at bounding box center [206, 712] width 212 height 15
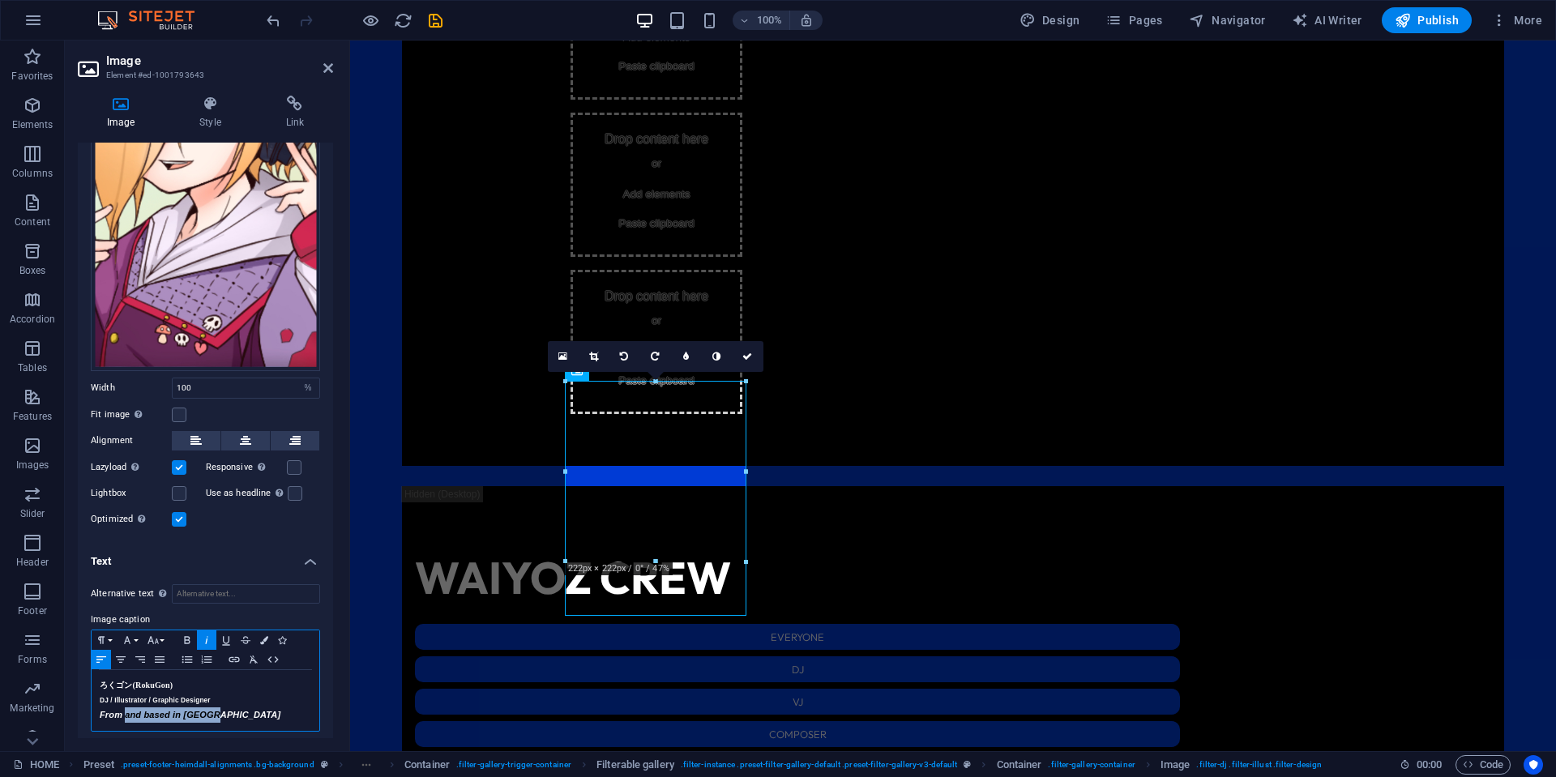
drag, startPoint x: 230, startPoint y: 720, endPoint x: 126, endPoint y: 712, distance: 104.0
click at [126, 712] on h5 "From and based in [GEOGRAPHIC_DATA]" at bounding box center [206, 714] width 212 height 15
drag, startPoint x: 273, startPoint y: 704, endPoint x: 90, endPoint y: 716, distance: 183.5
click at [90, 716] on div "Alternative text The alternative text is used by devices that cannot display im…" at bounding box center [205, 666] width 255 height 190
copy em "From [GEOGRAPHIC_DATA], based in [GEOGRAPHIC_DATA]"
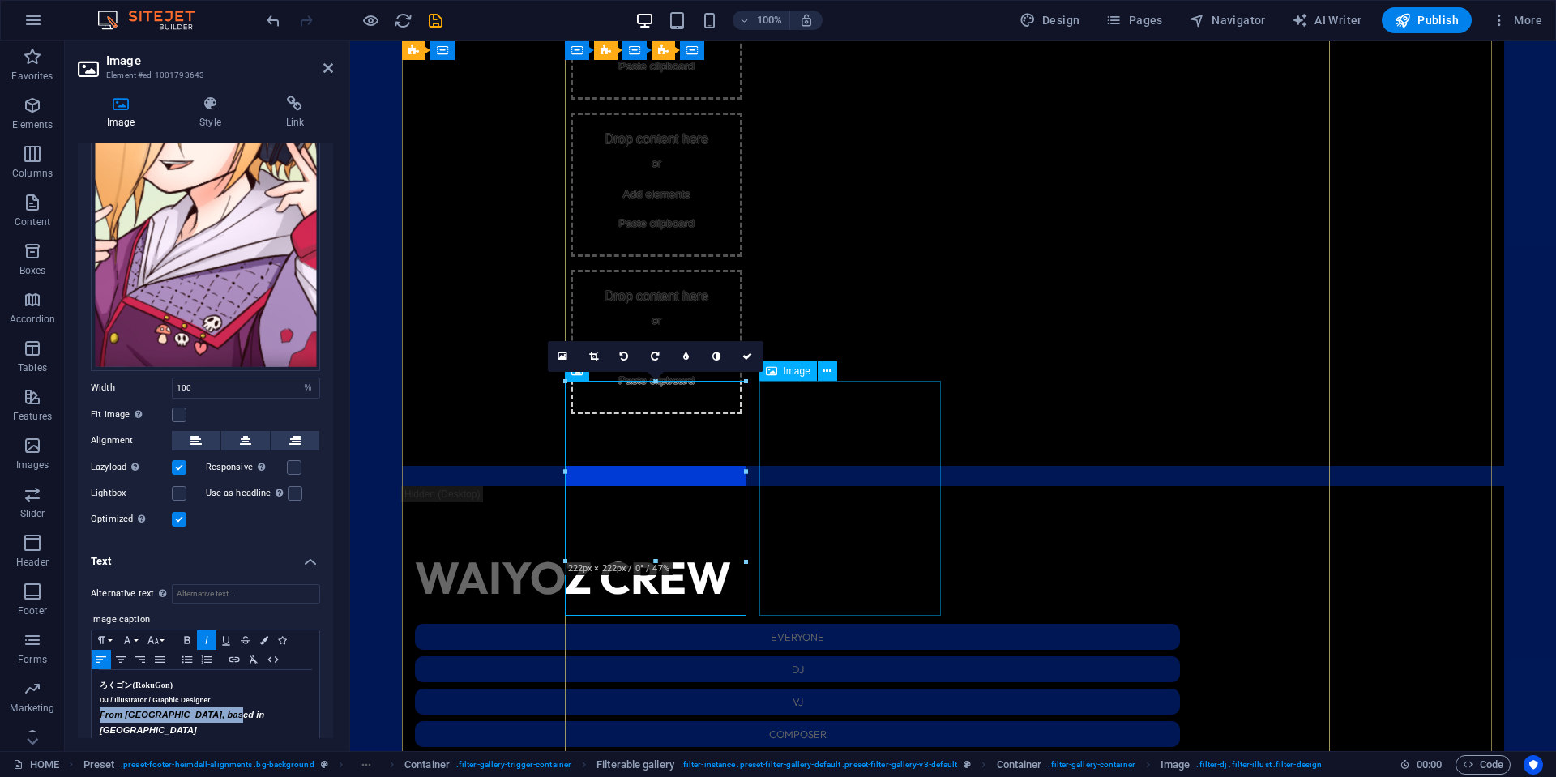
select select "%"
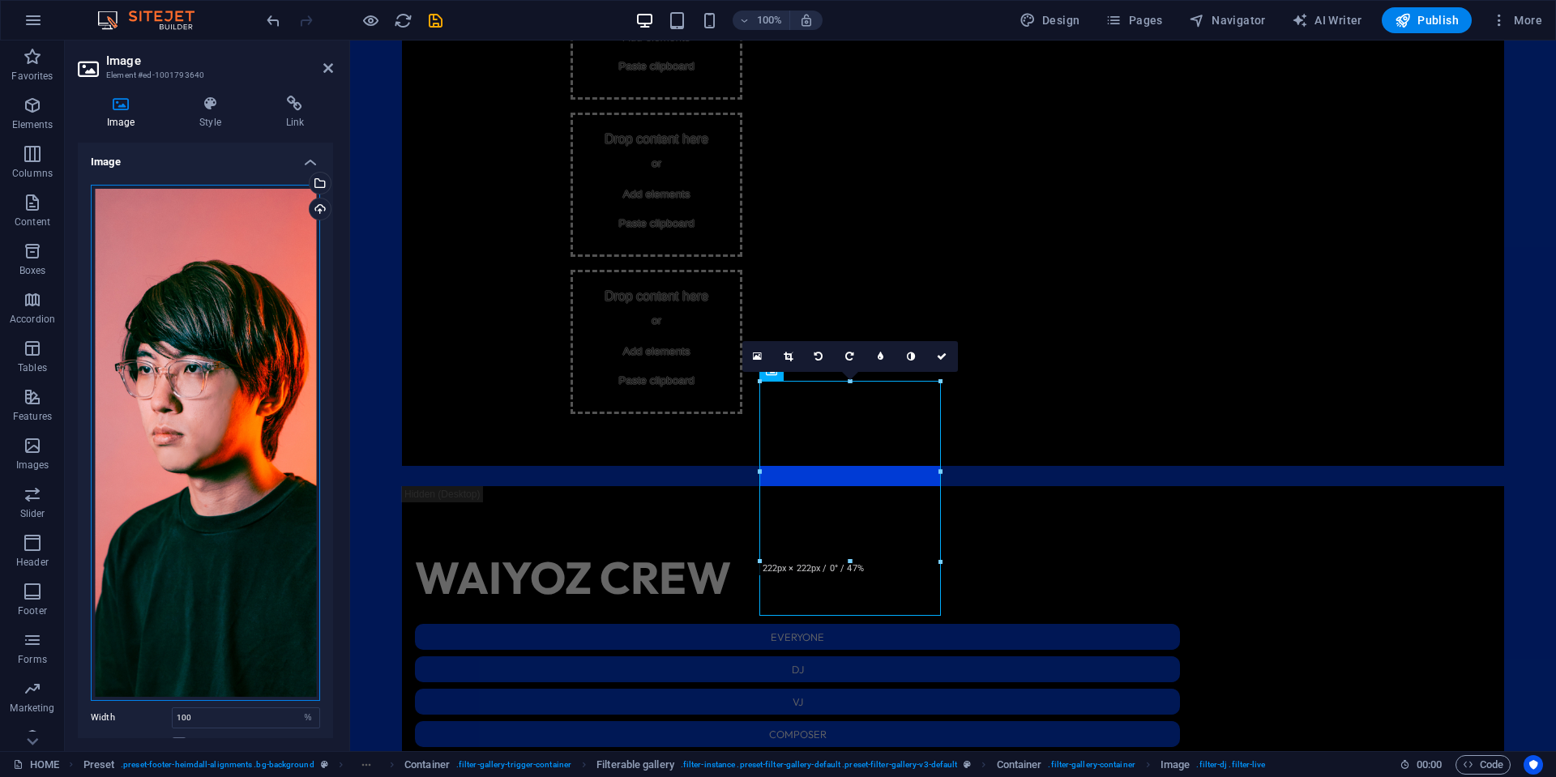
click at [246, 454] on div "Drag files here, click to choose files or select files from Files or our free s…" at bounding box center [205, 443] width 229 height 516
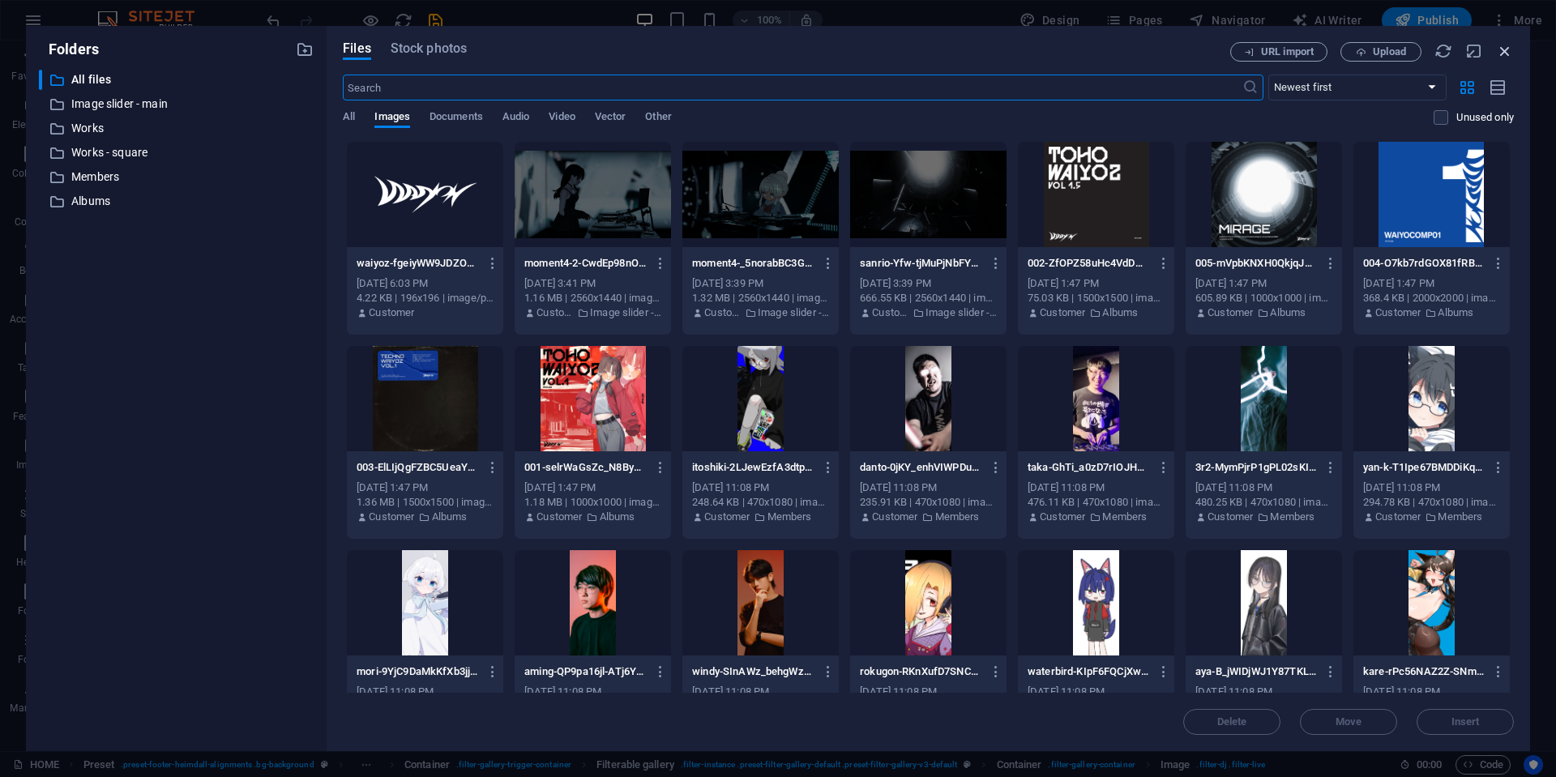
drag, startPoint x: 1508, startPoint y: 49, endPoint x: 1157, endPoint y: 8, distance: 353.2
click at [1508, 49] on icon "button" at bounding box center [1505, 51] width 18 height 18
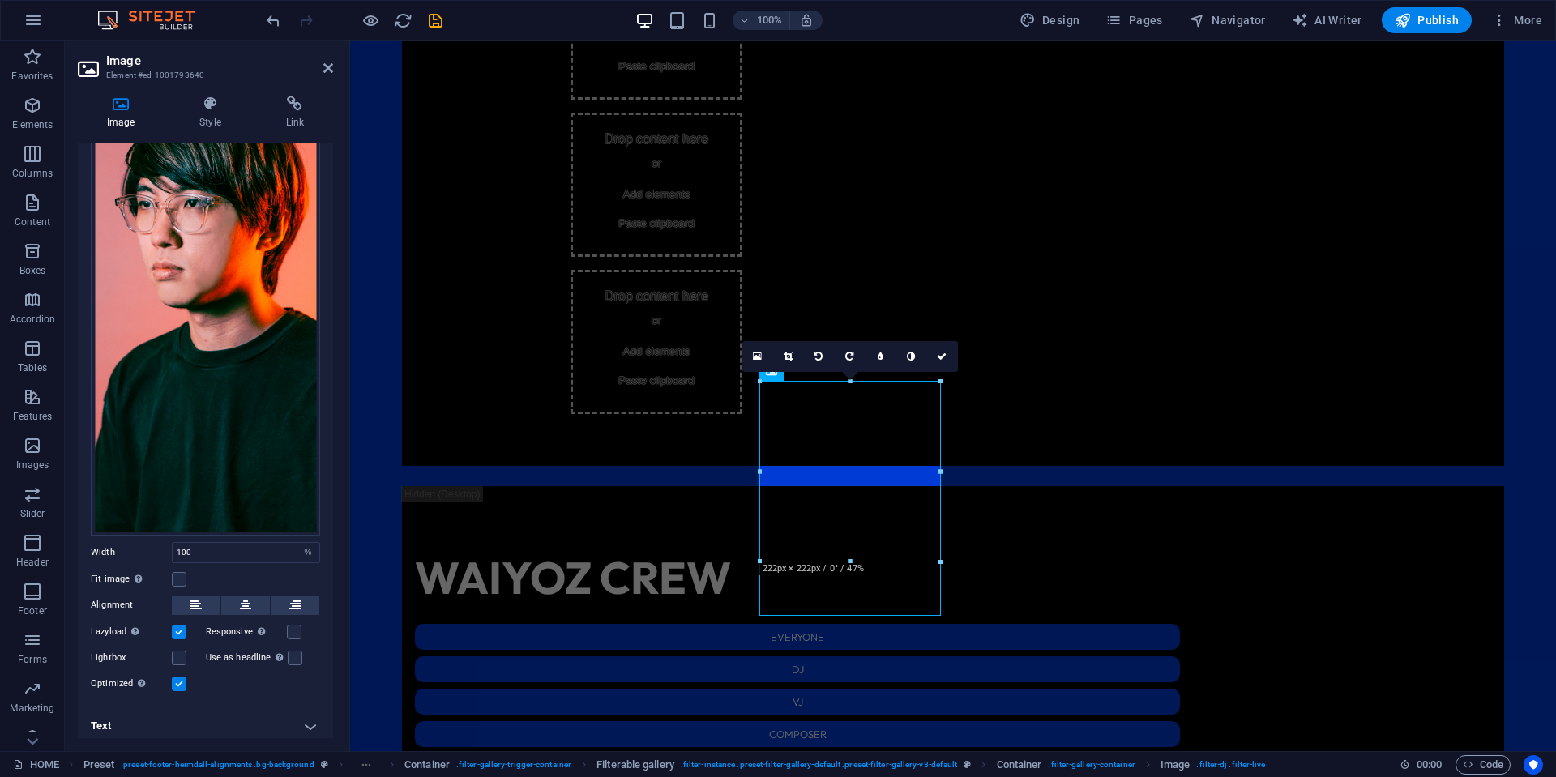
click at [254, 716] on h4 "Text" at bounding box center [205, 726] width 255 height 39
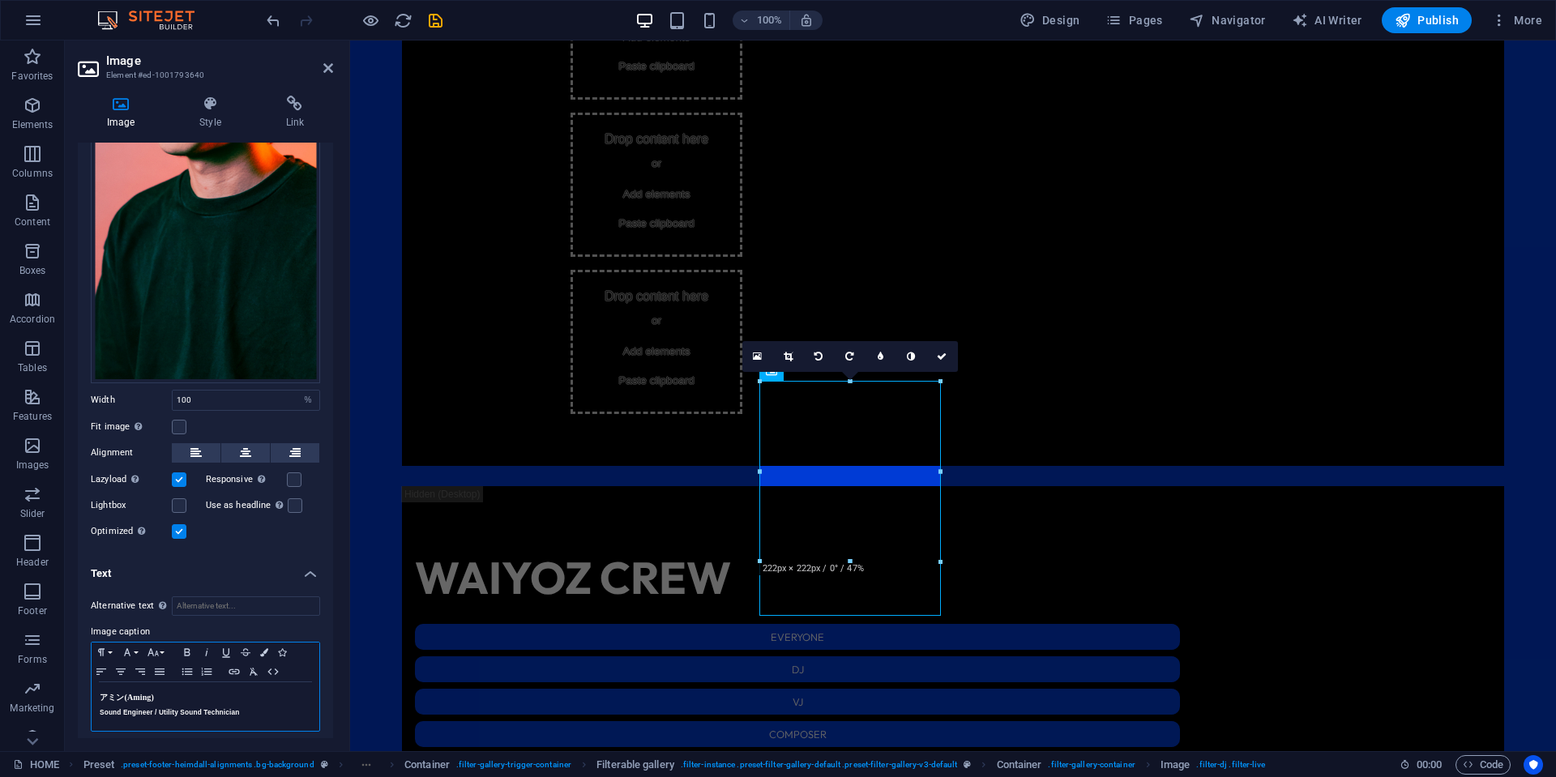
click at [259, 707] on h5 "Sound Engineer / Utility Sound Technician" at bounding box center [206, 712] width 212 height 15
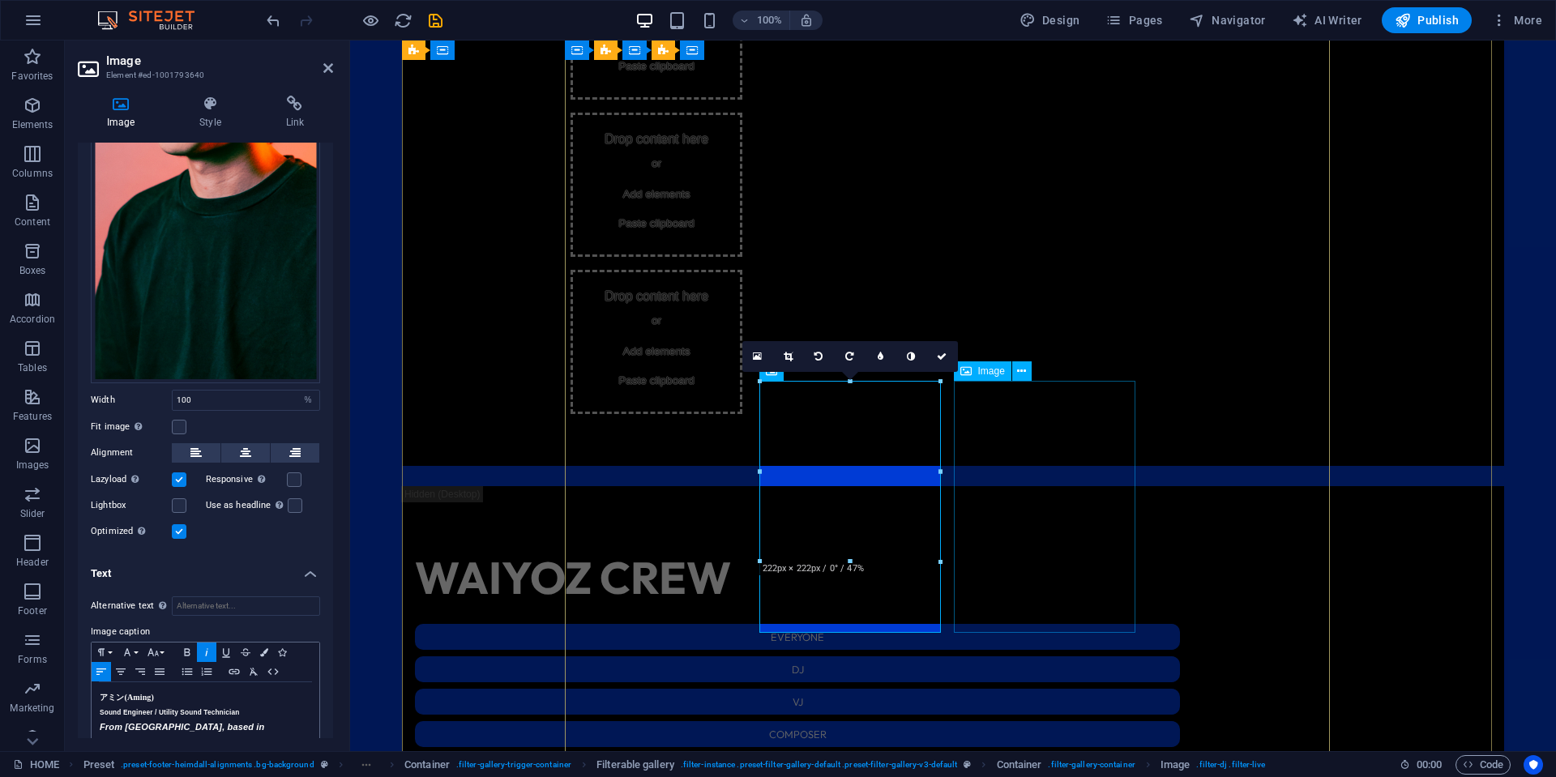
select select "%"
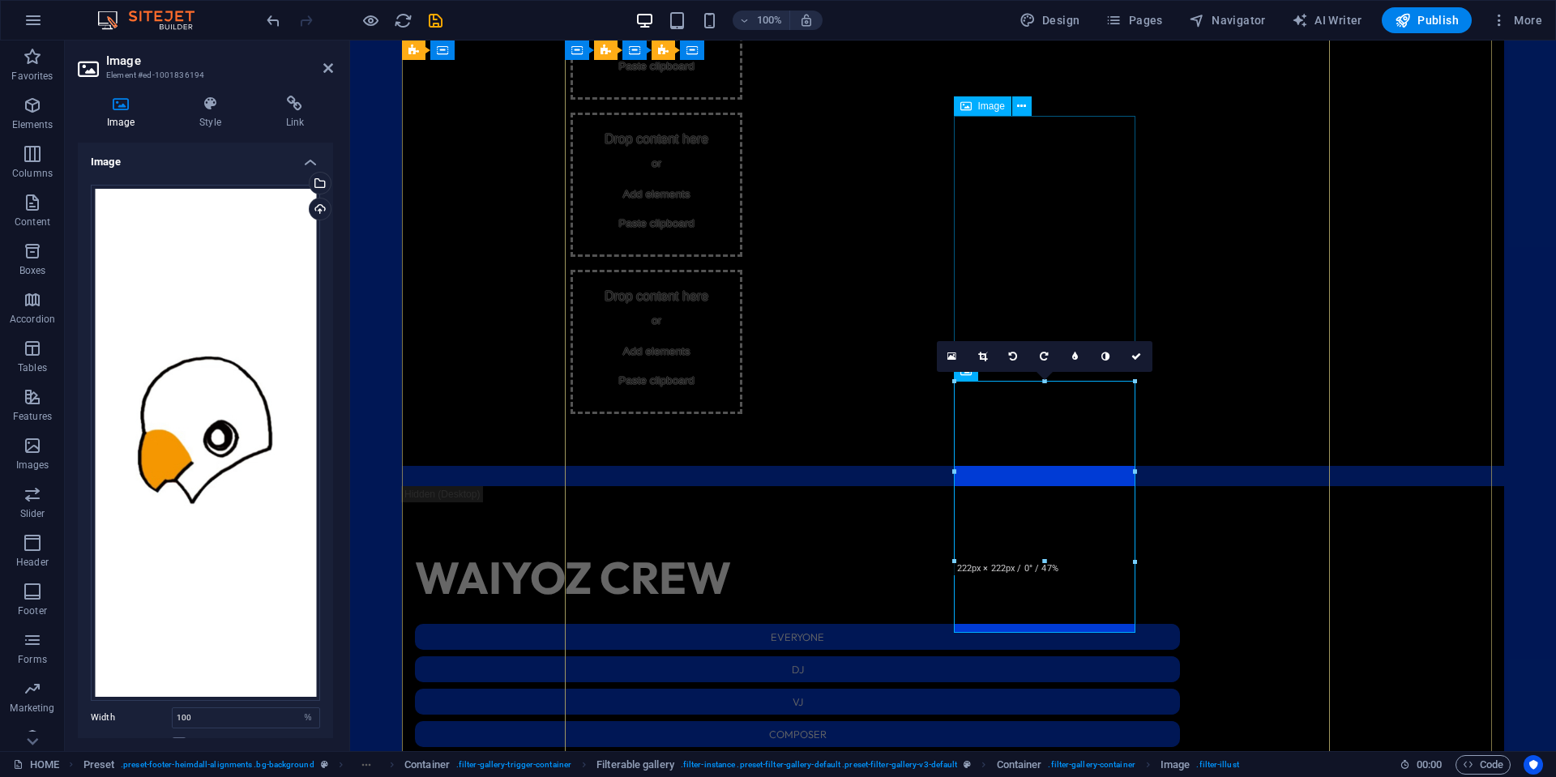
select select "%"
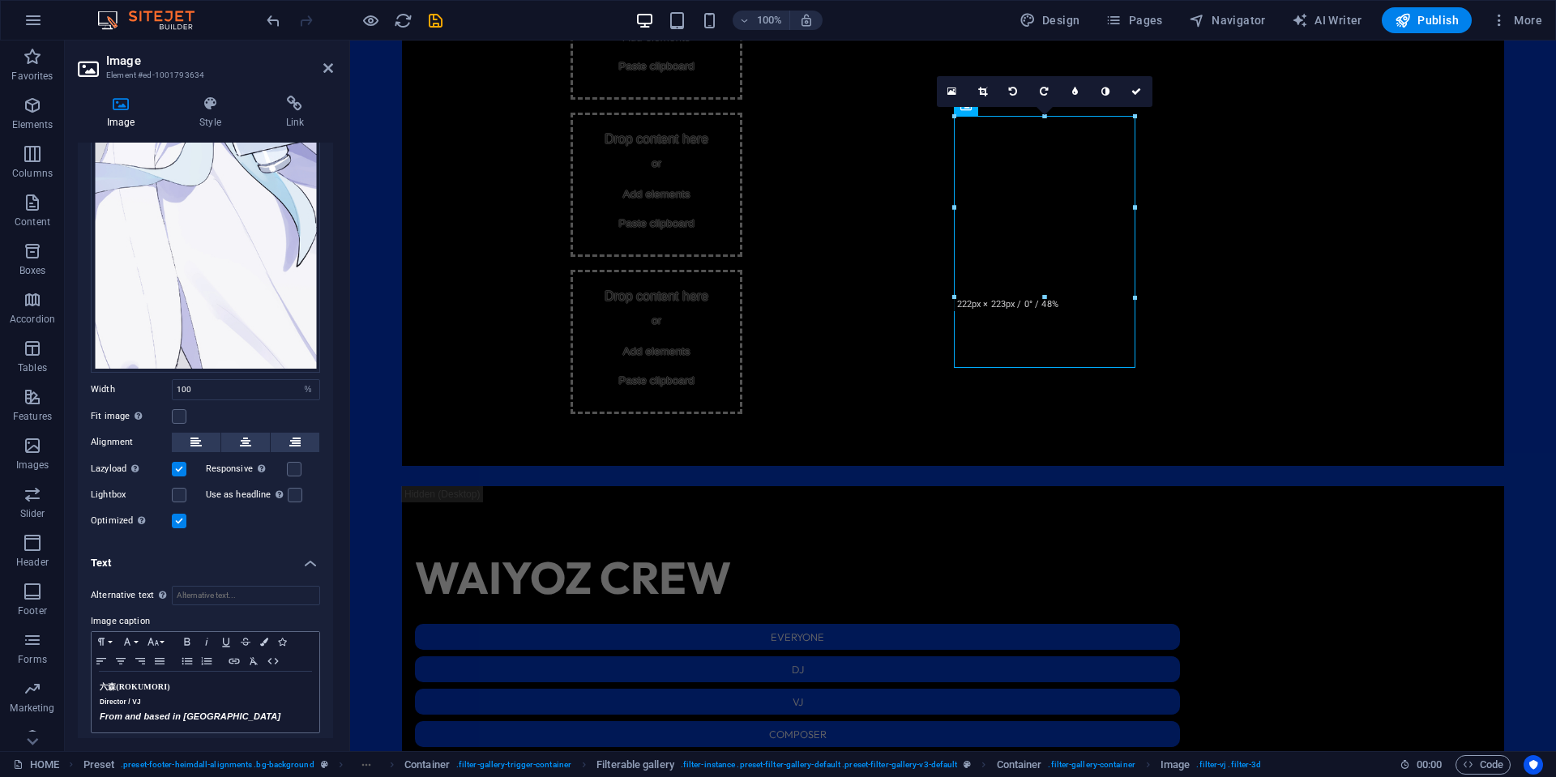
scroll to position [330, 0]
drag, startPoint x: 245, startPoint y: 712, endPoint x: 76, endPoint y: 710, distance: 168.6
click at [76, 710] on div "Image Style Link Image Drag files here, click to choose files or select files f…" at bounding box center [205, 417] width 281 height 669
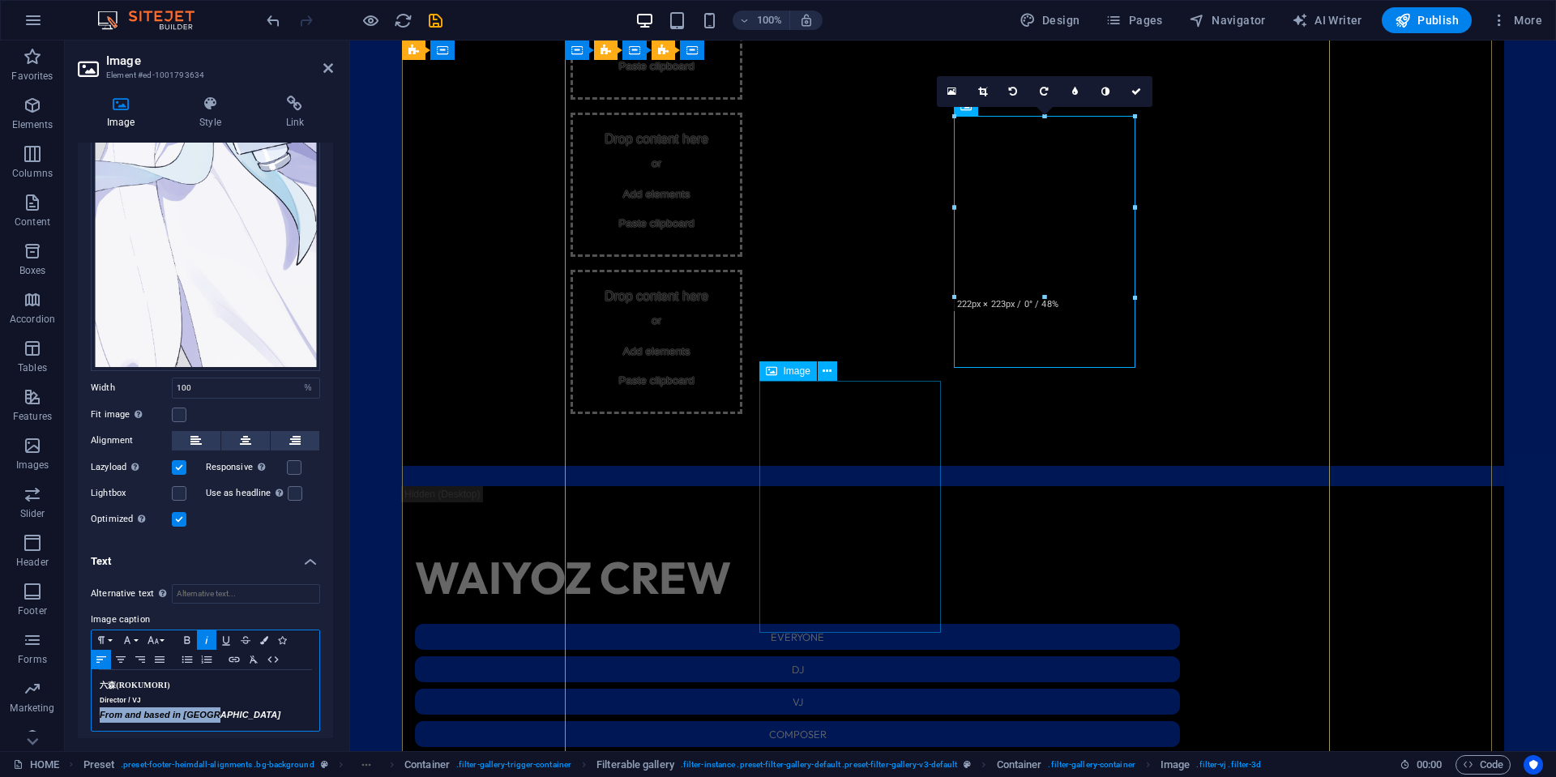
copy em "From and based in [GEOGRAPHIC_DATA]"
select select "%"
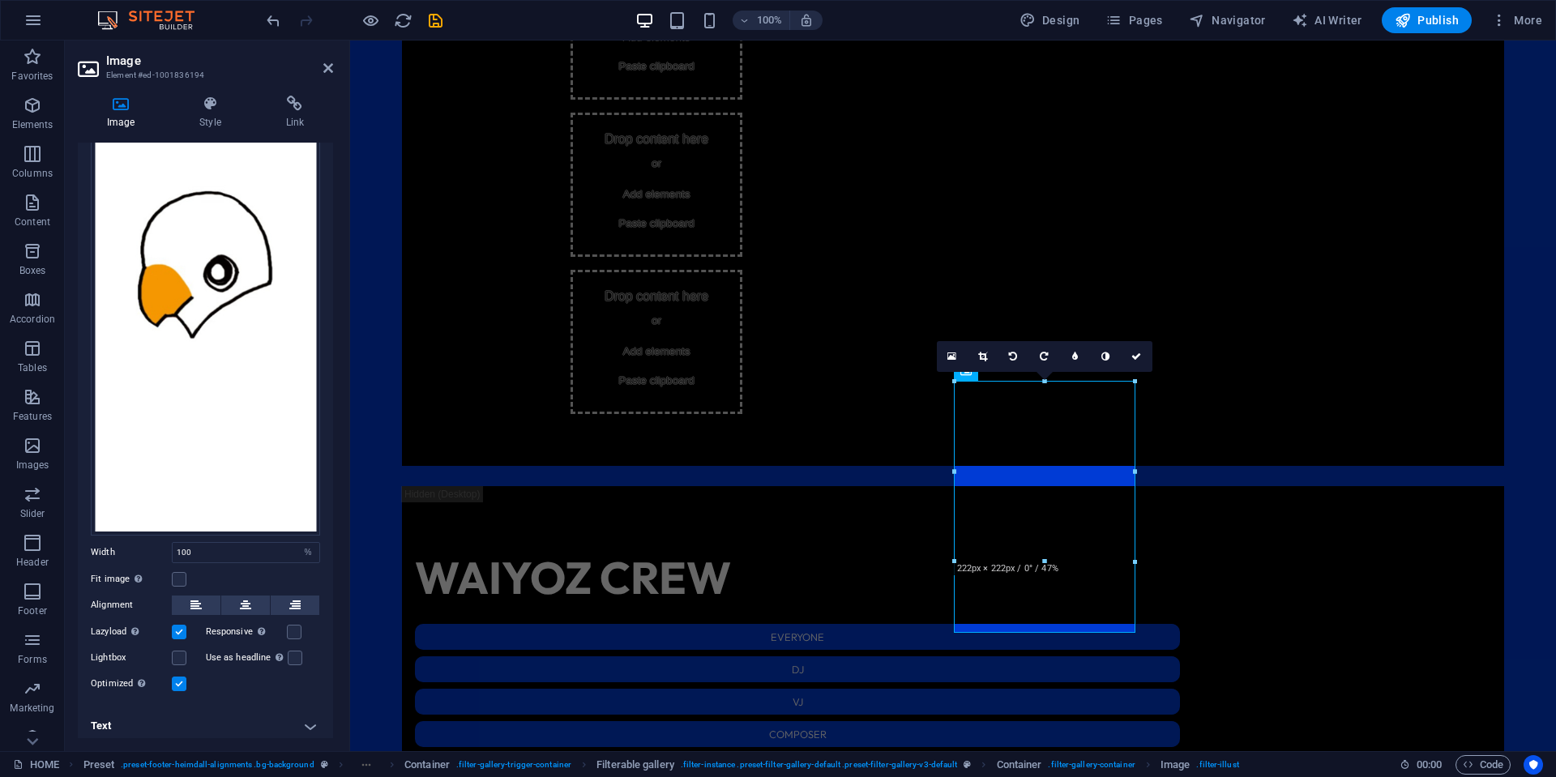
click at [229, 717] on h4 "Text" at bounding box center [205, 726] width 255 height 39
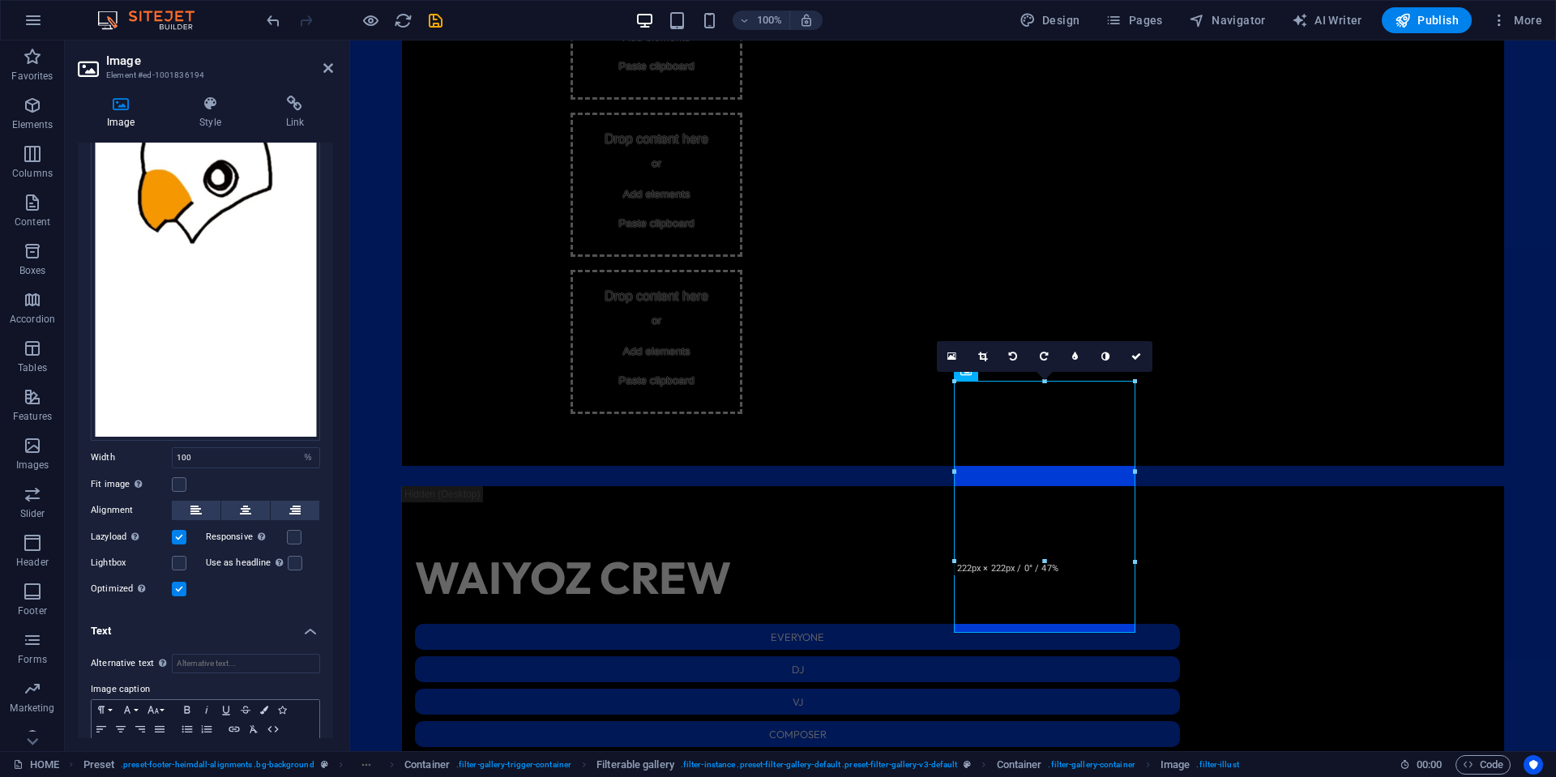
scroll to position [318, 0]
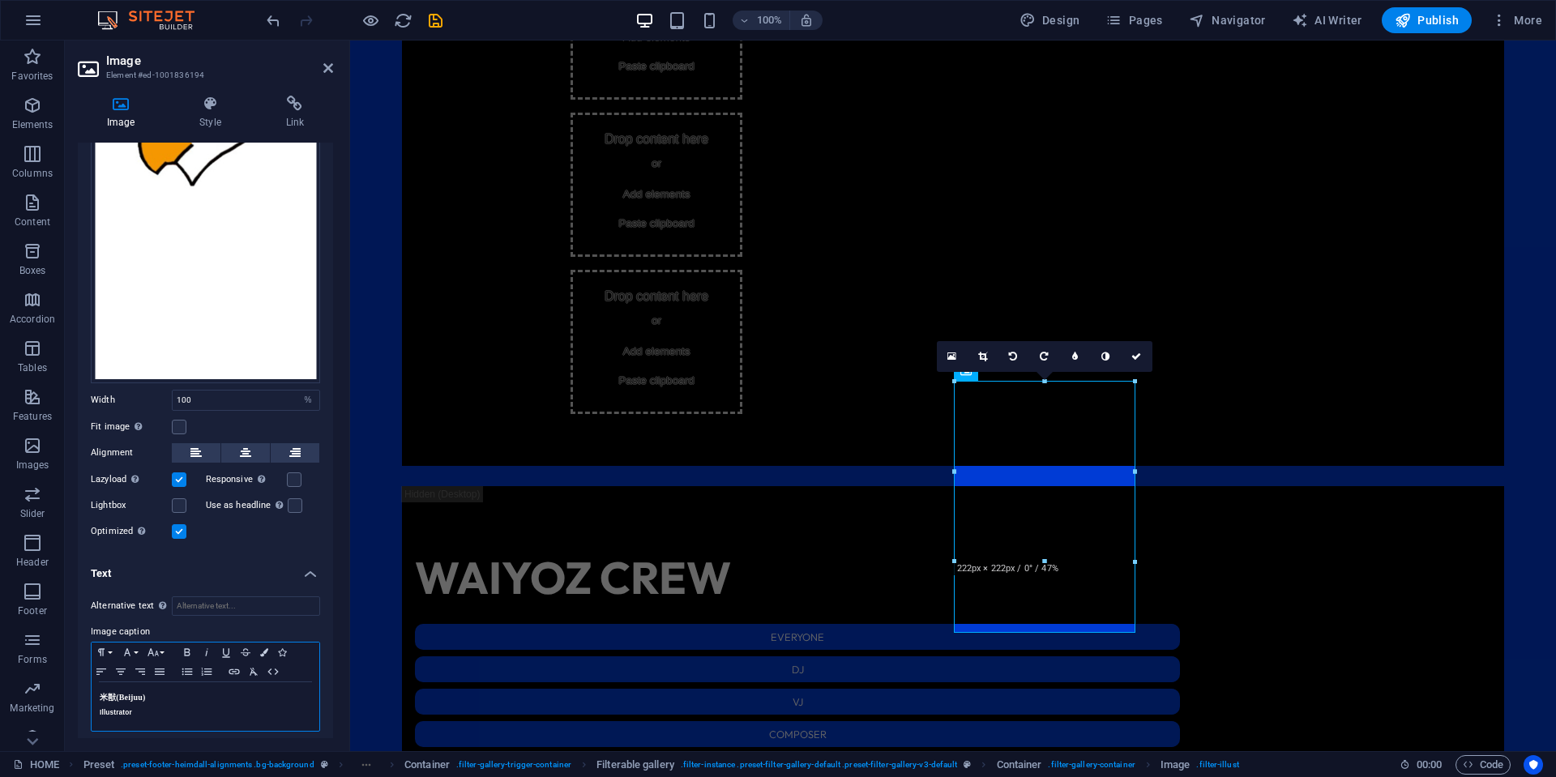
click at [239, 705] on h5 "Illustrator" at bounding box center [206, 712] width 212 height 15
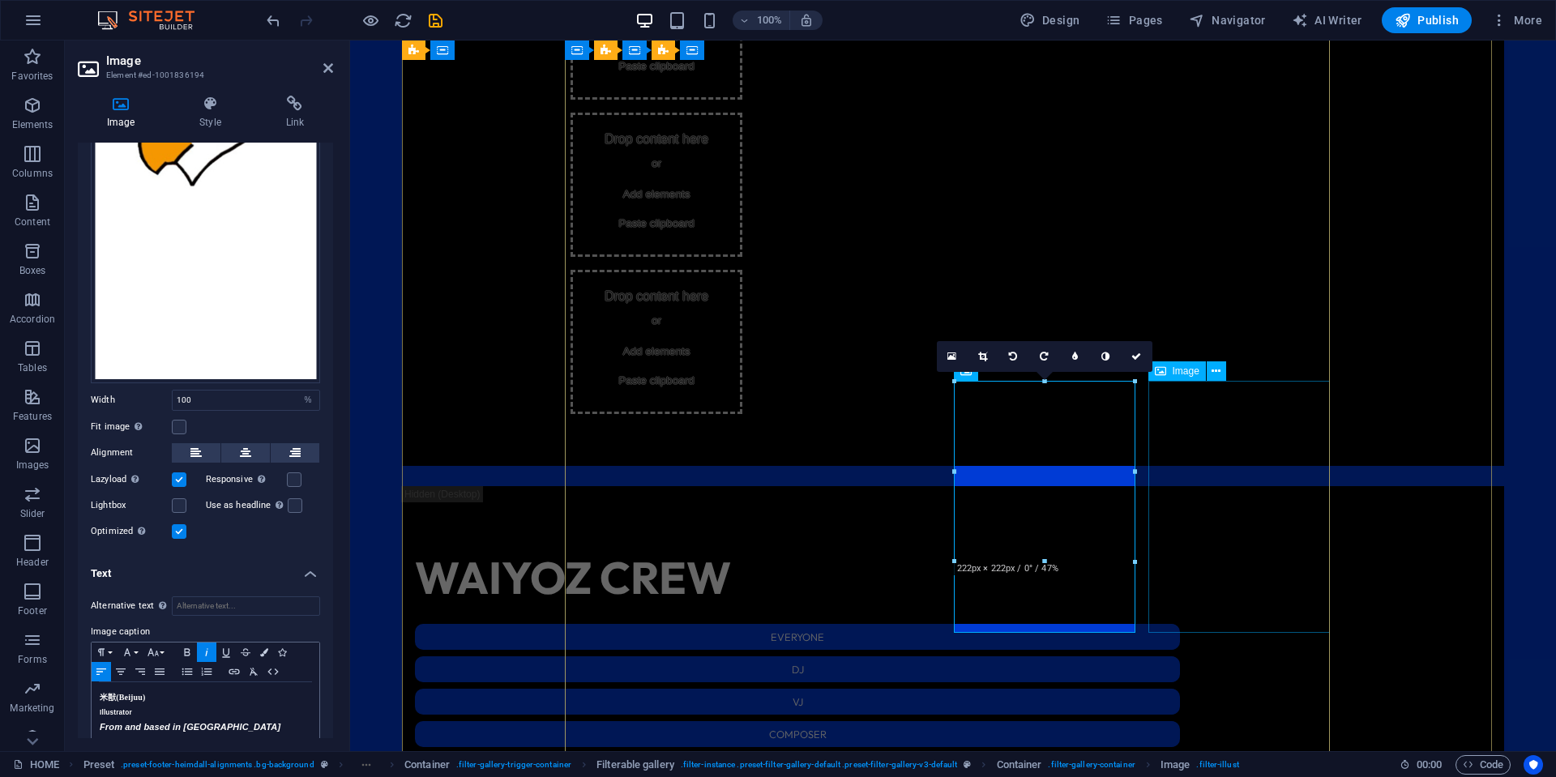
select select "%"
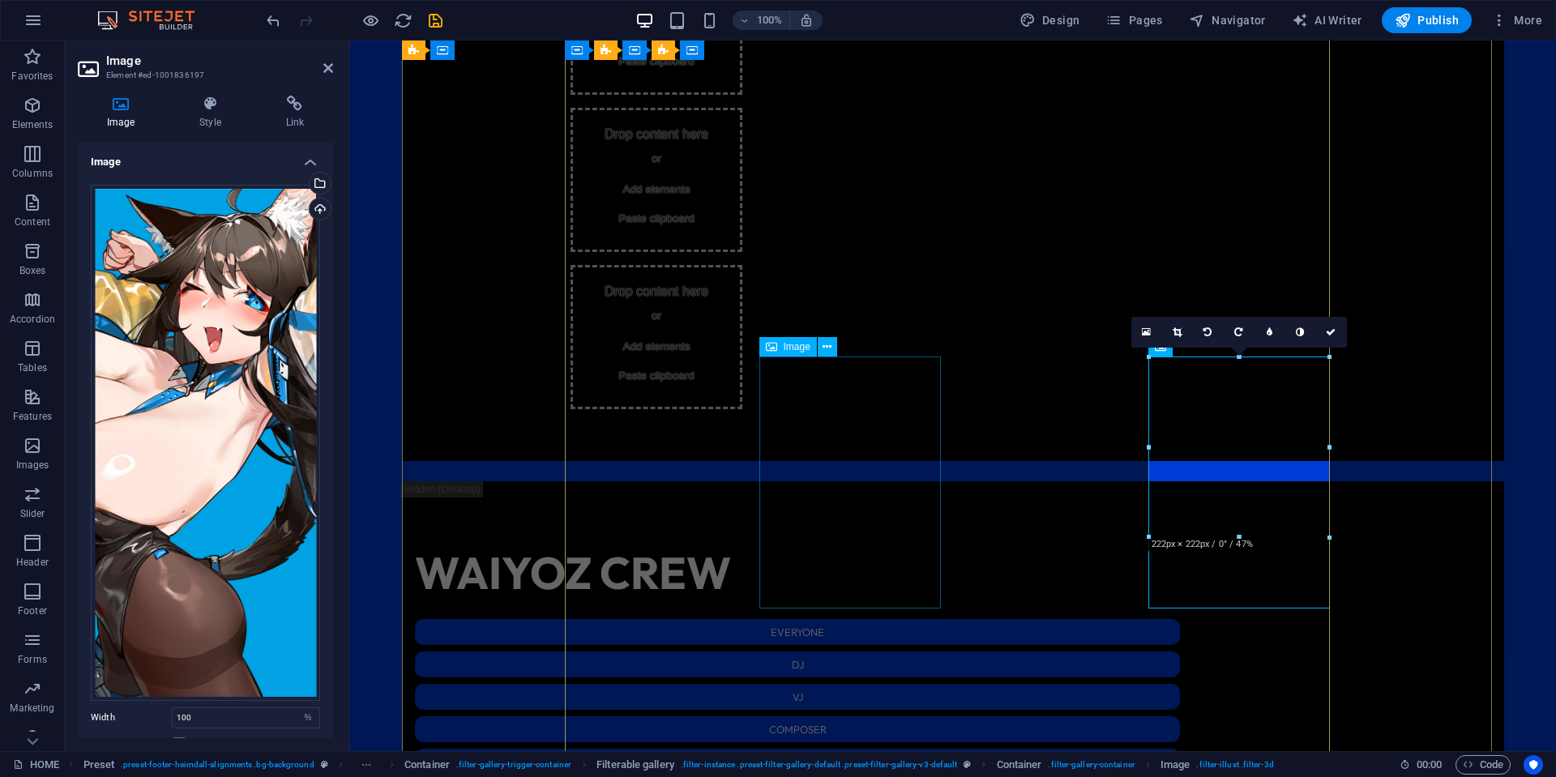
scroll to position [2299, 0]
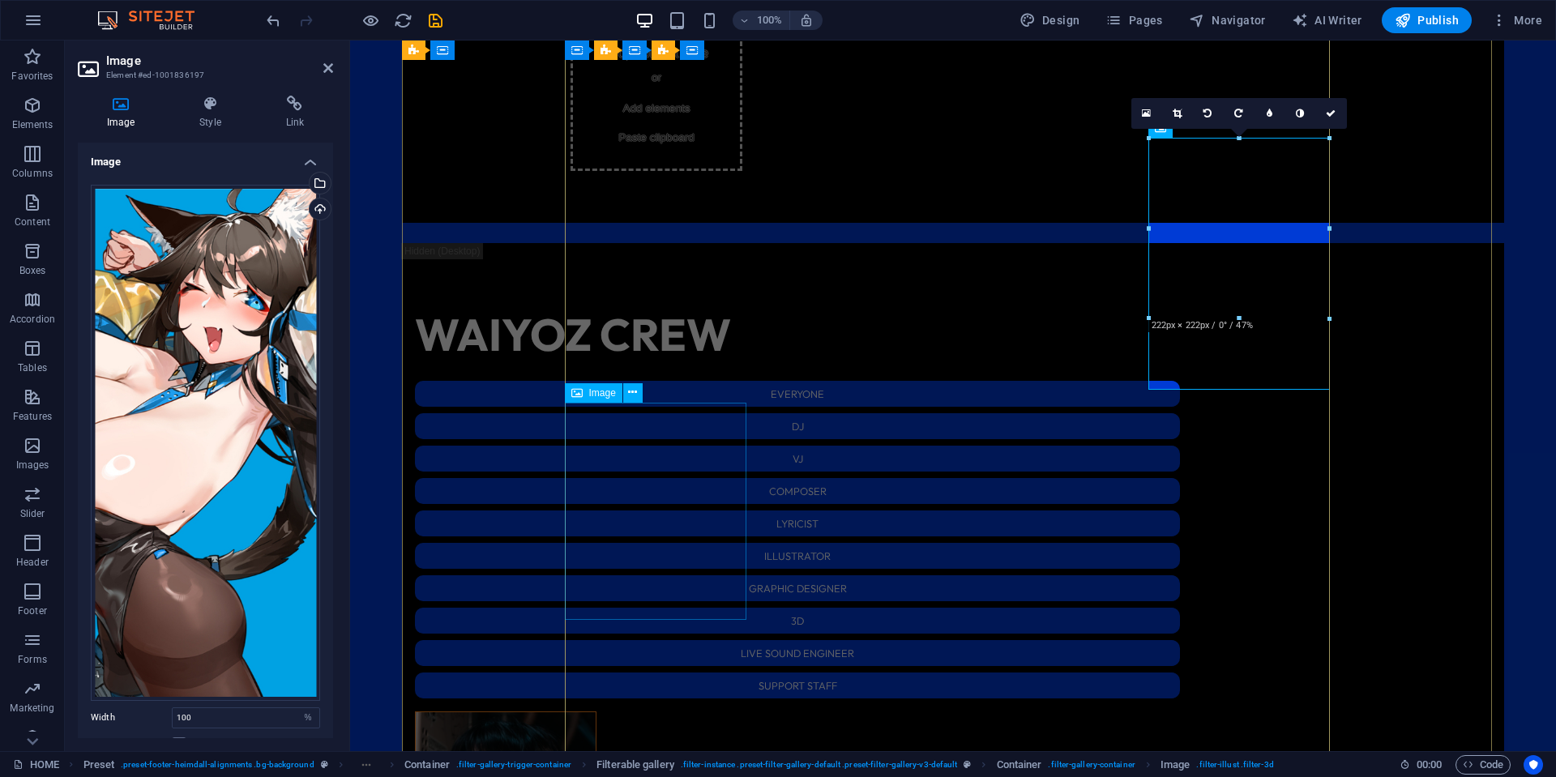
select select "%"
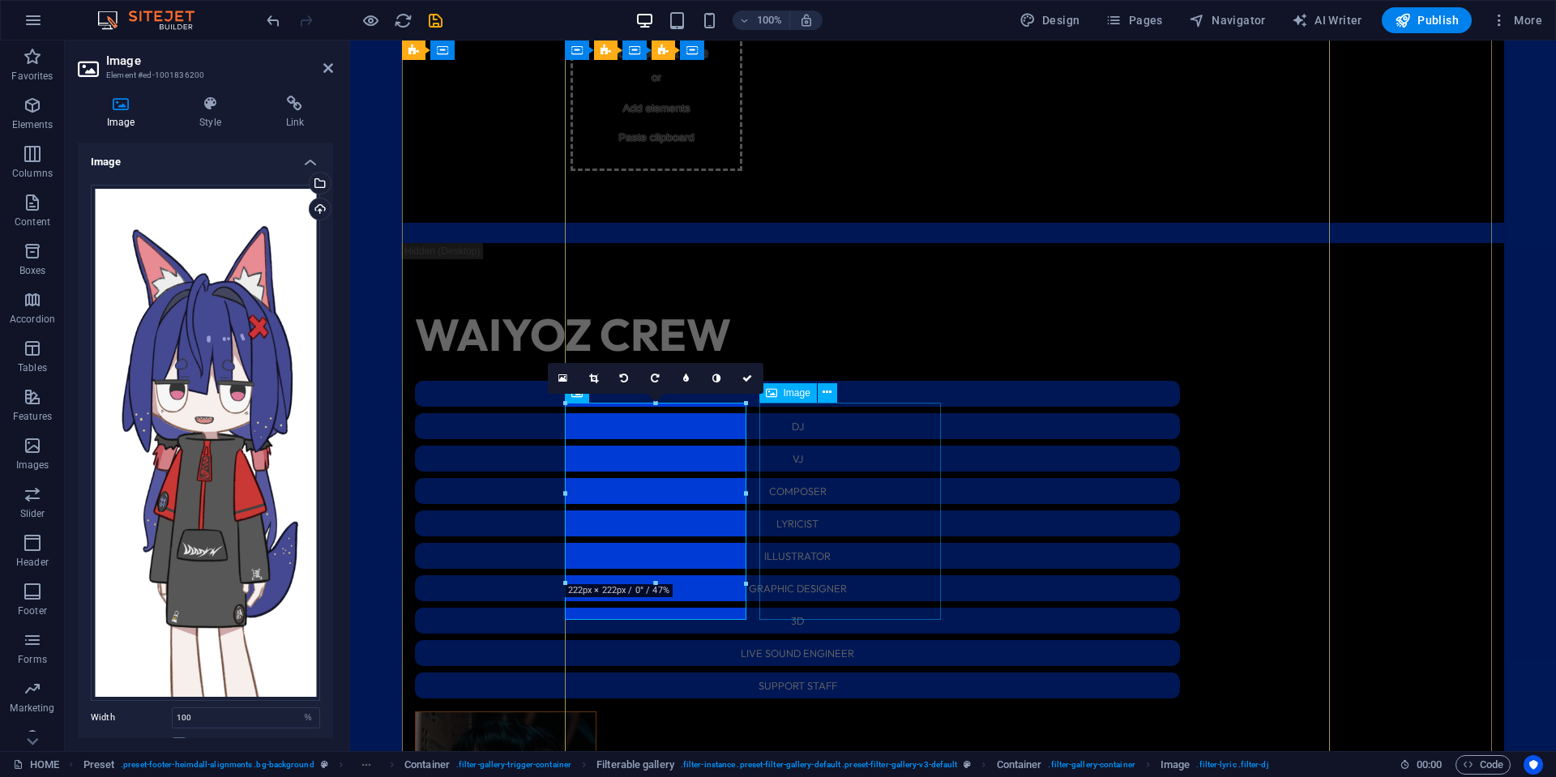
select select "%"
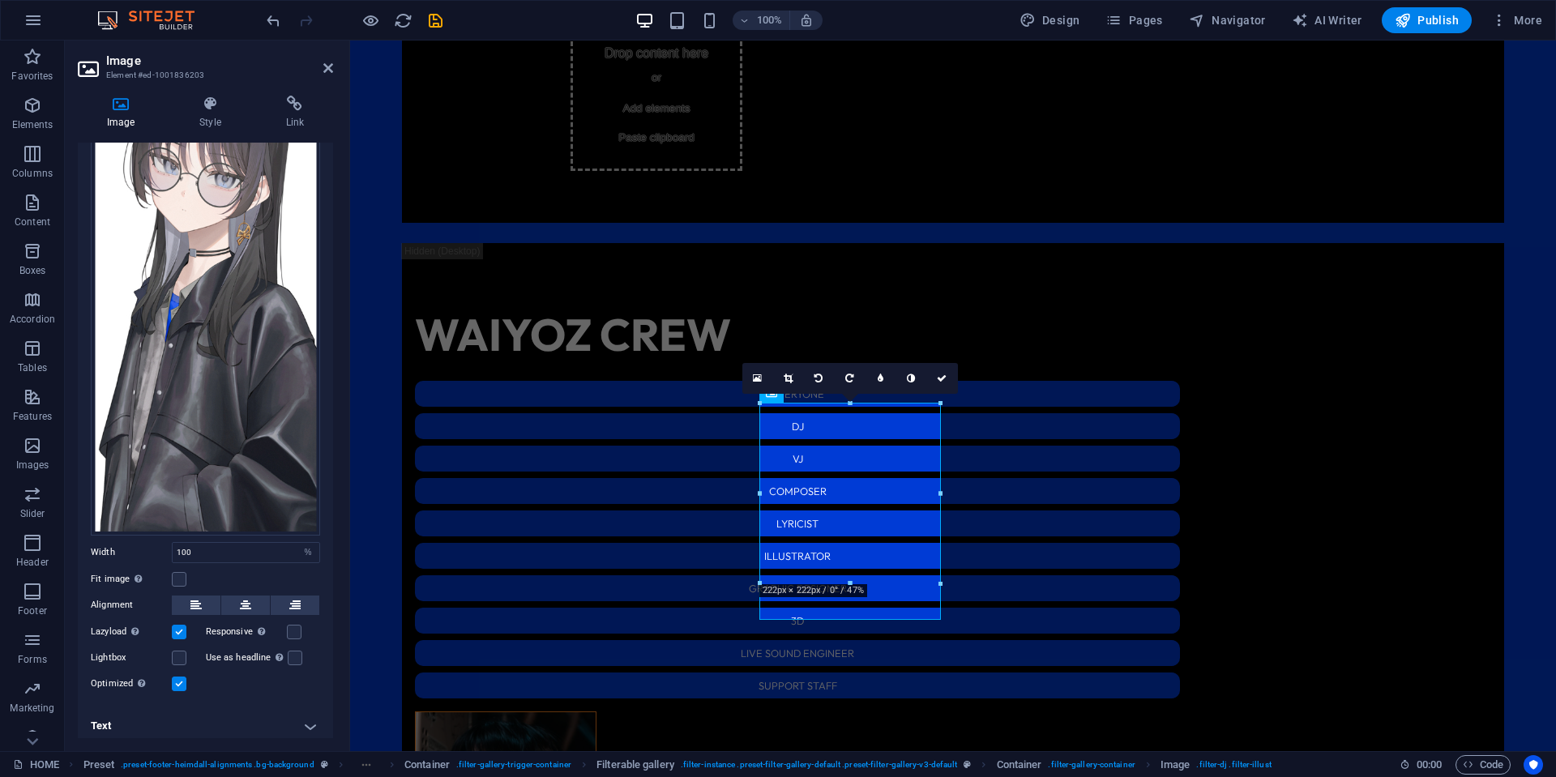
click at [204, 721] on h4 "Text" at bounding box center [205, 726] width 255 height 39
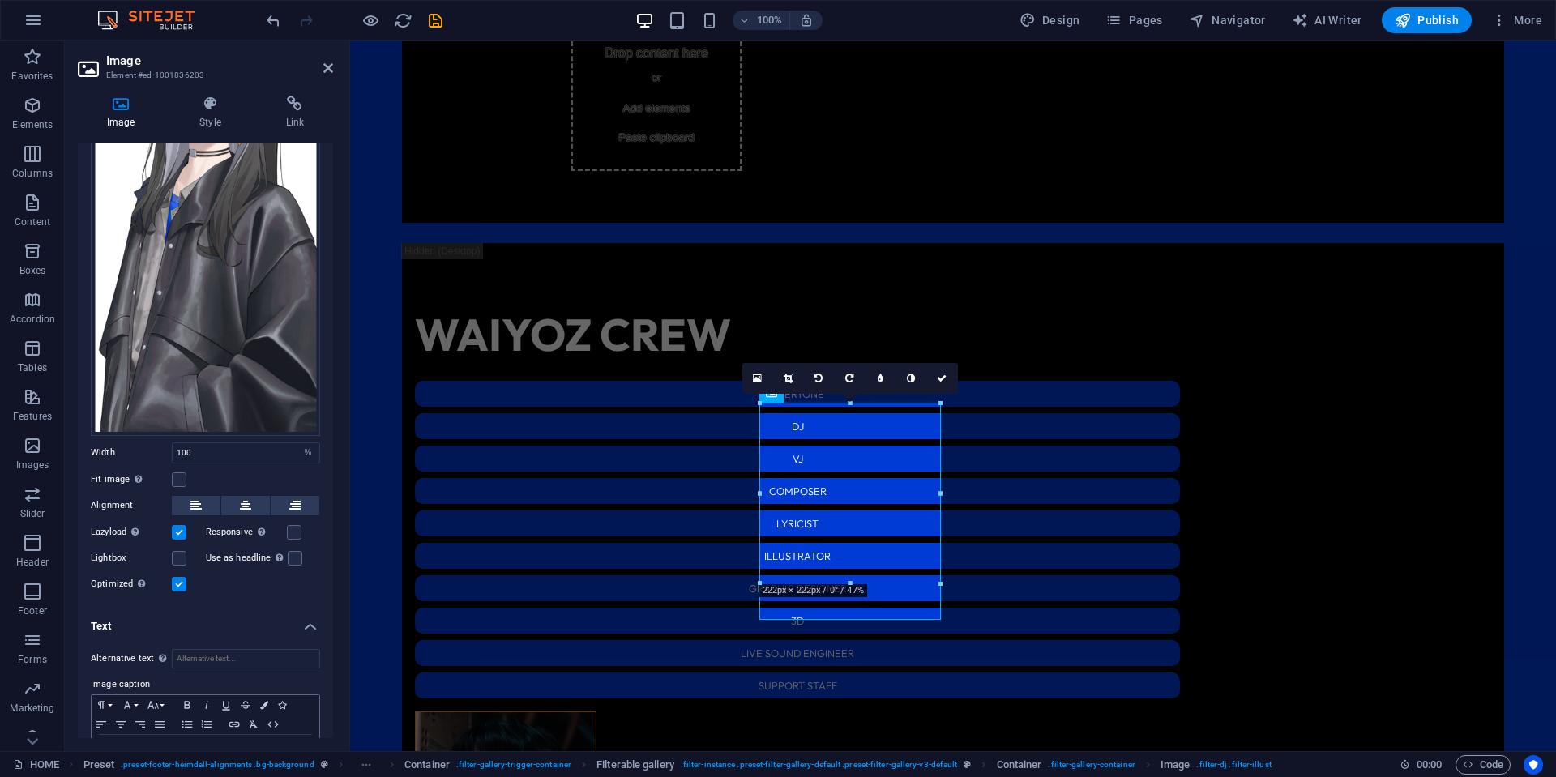
scroll to position [318, 0]
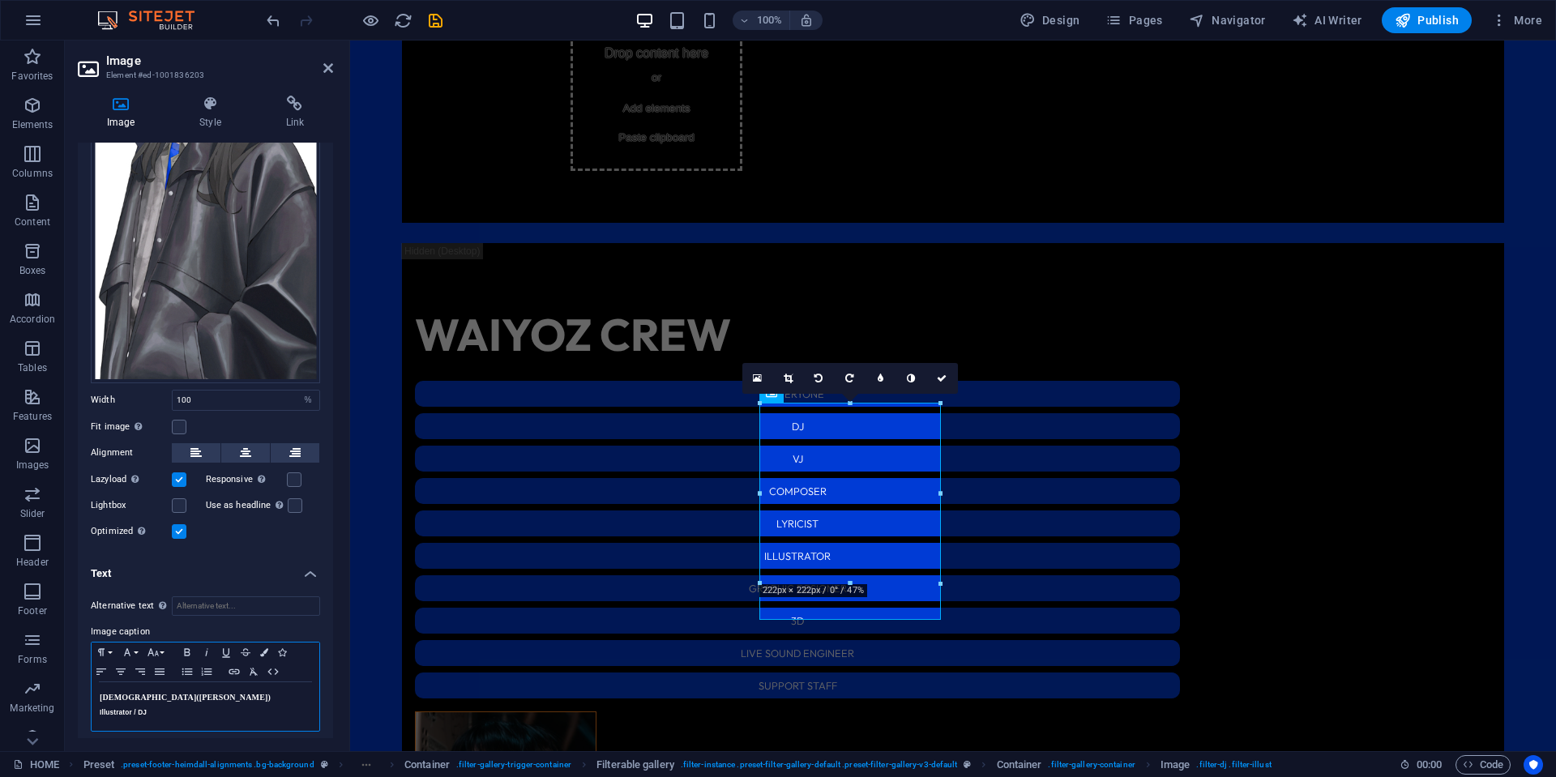
click at [246, 705] on h5 "Illustrator / DJ" at bounding box center [206, 712] width 212 height 15
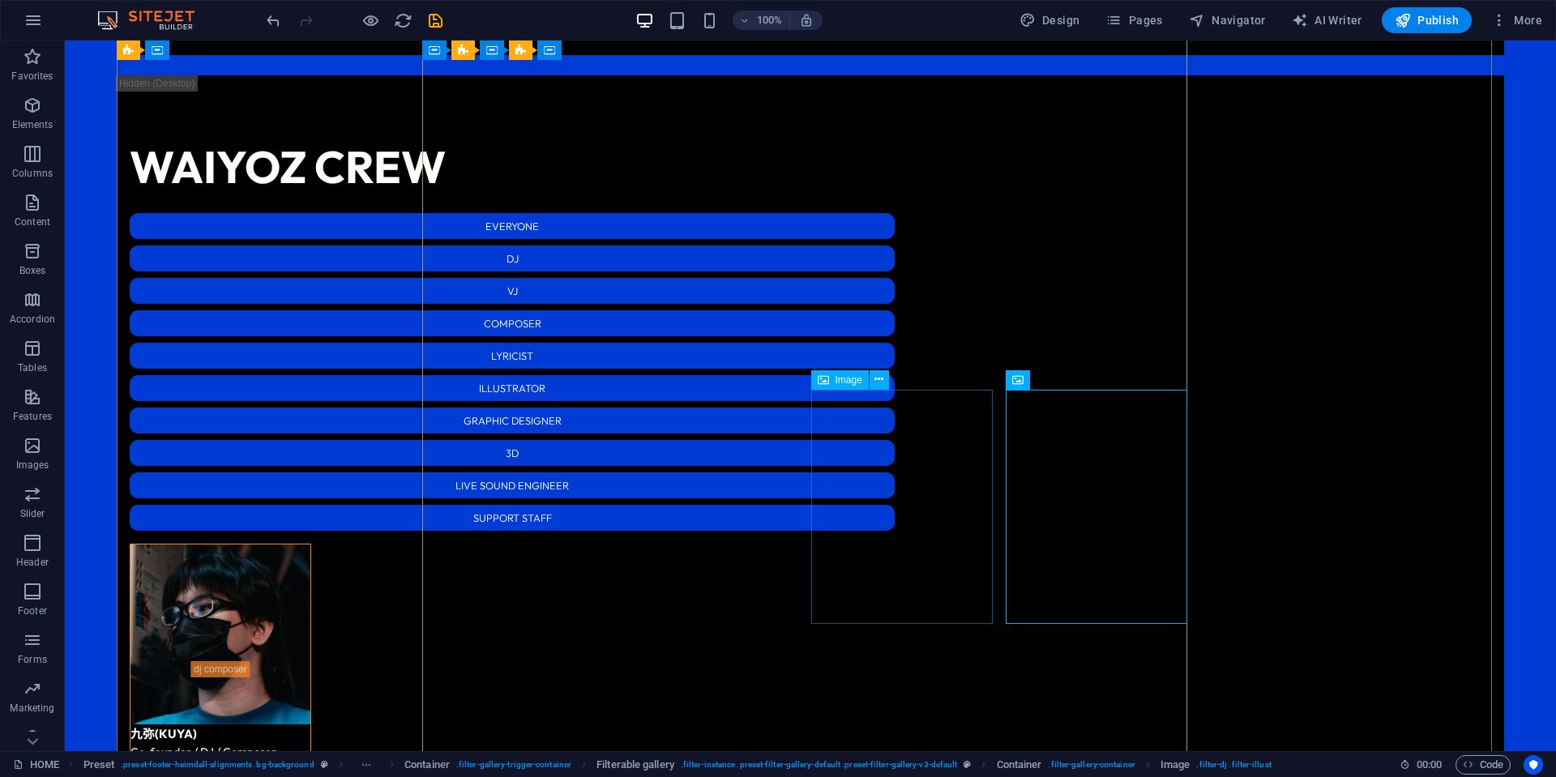
scroll to position [2542, 0]
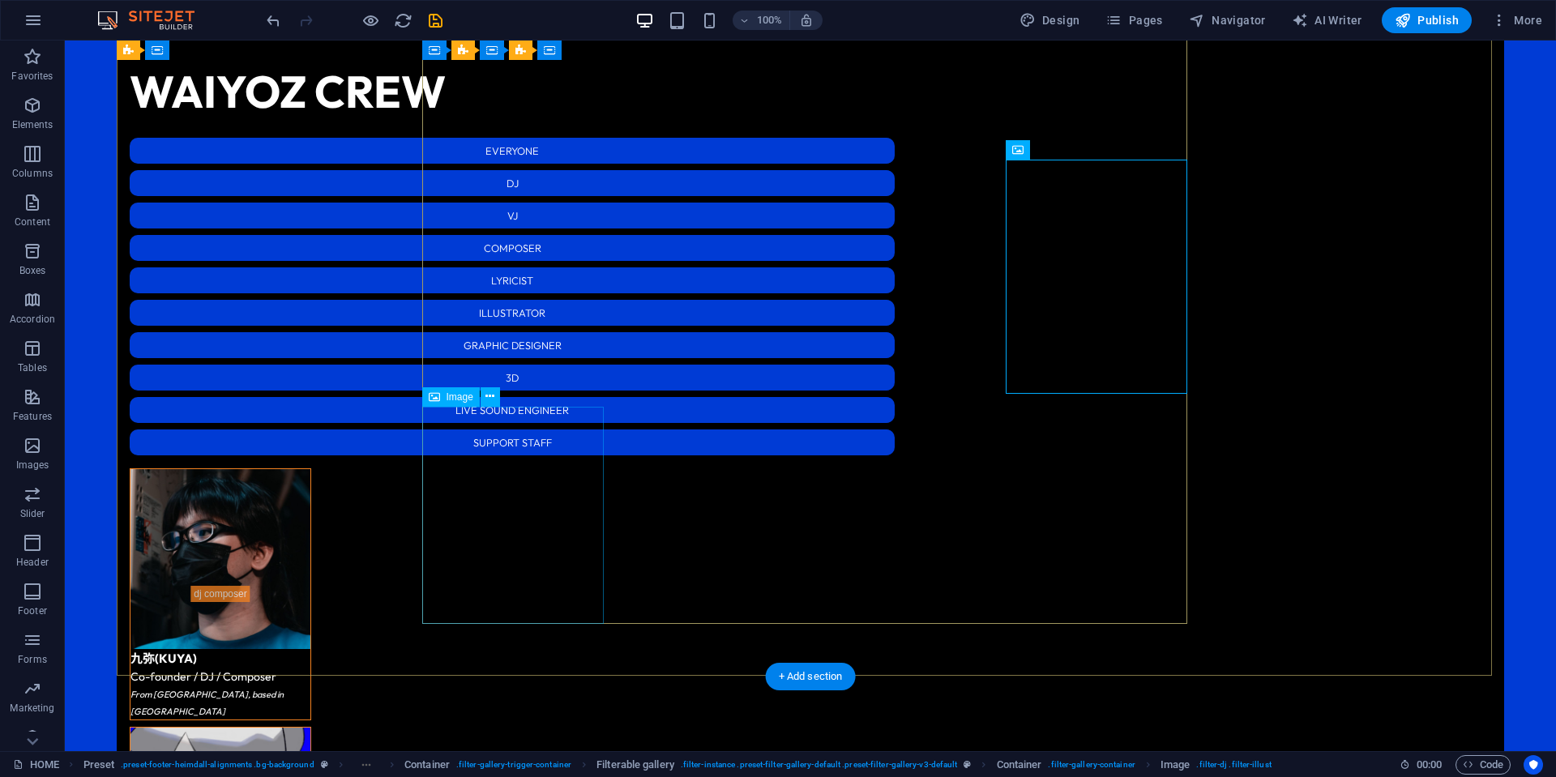
select select "%"
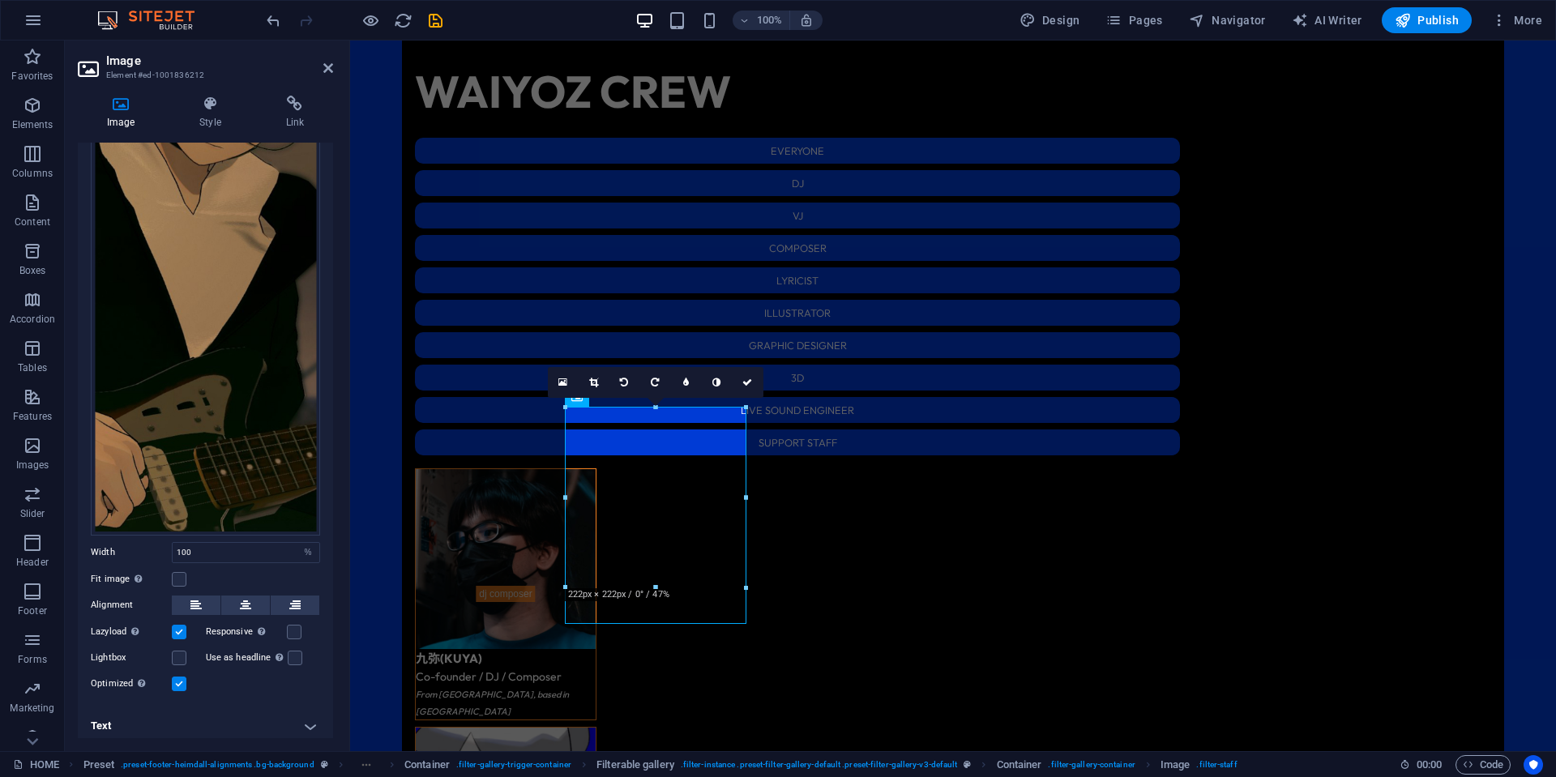
click at [222, 721] on h4 "Text" at bounding box center [205, 726] width 255 height 39
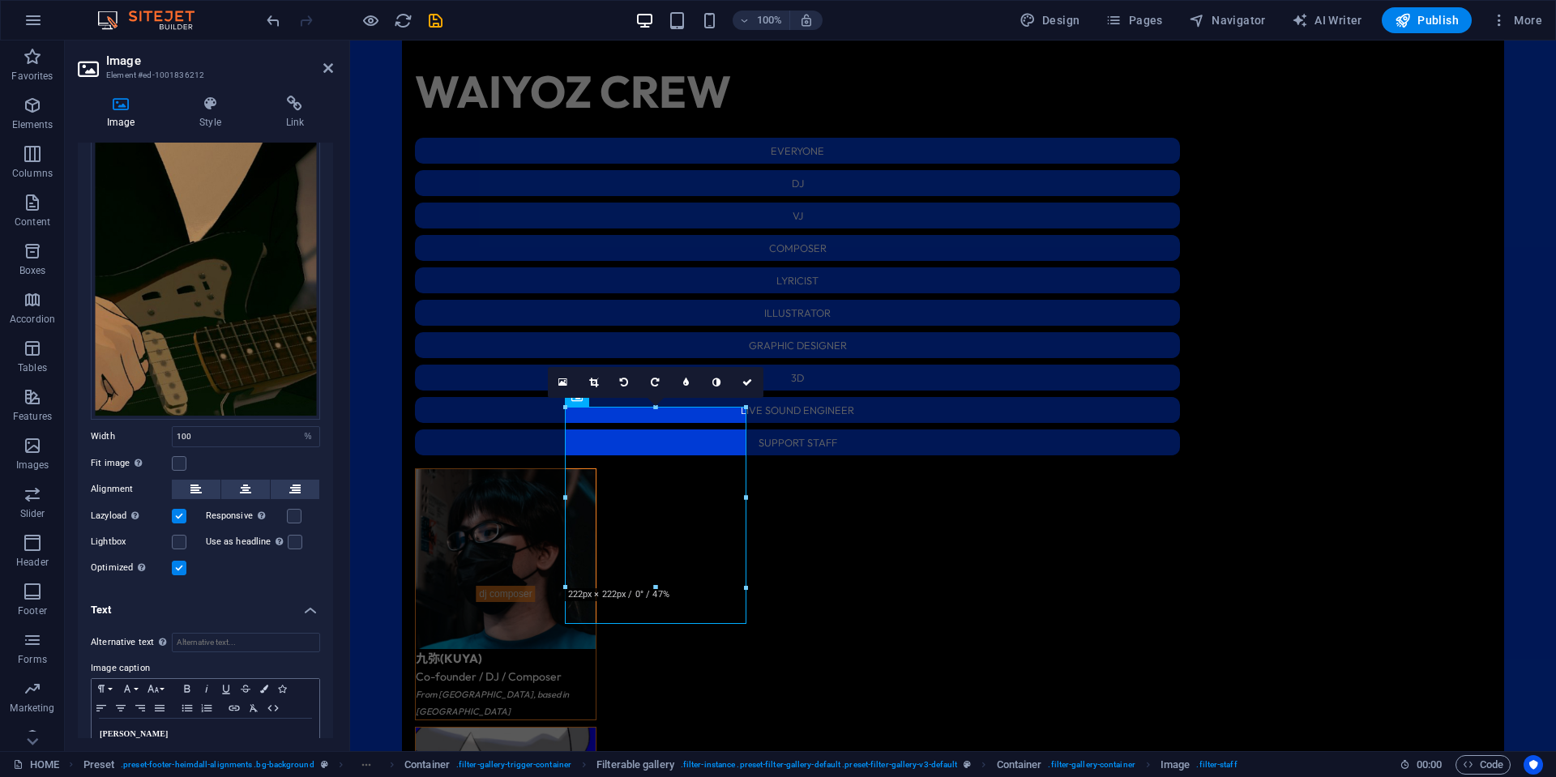
scroll to position [318, 0]
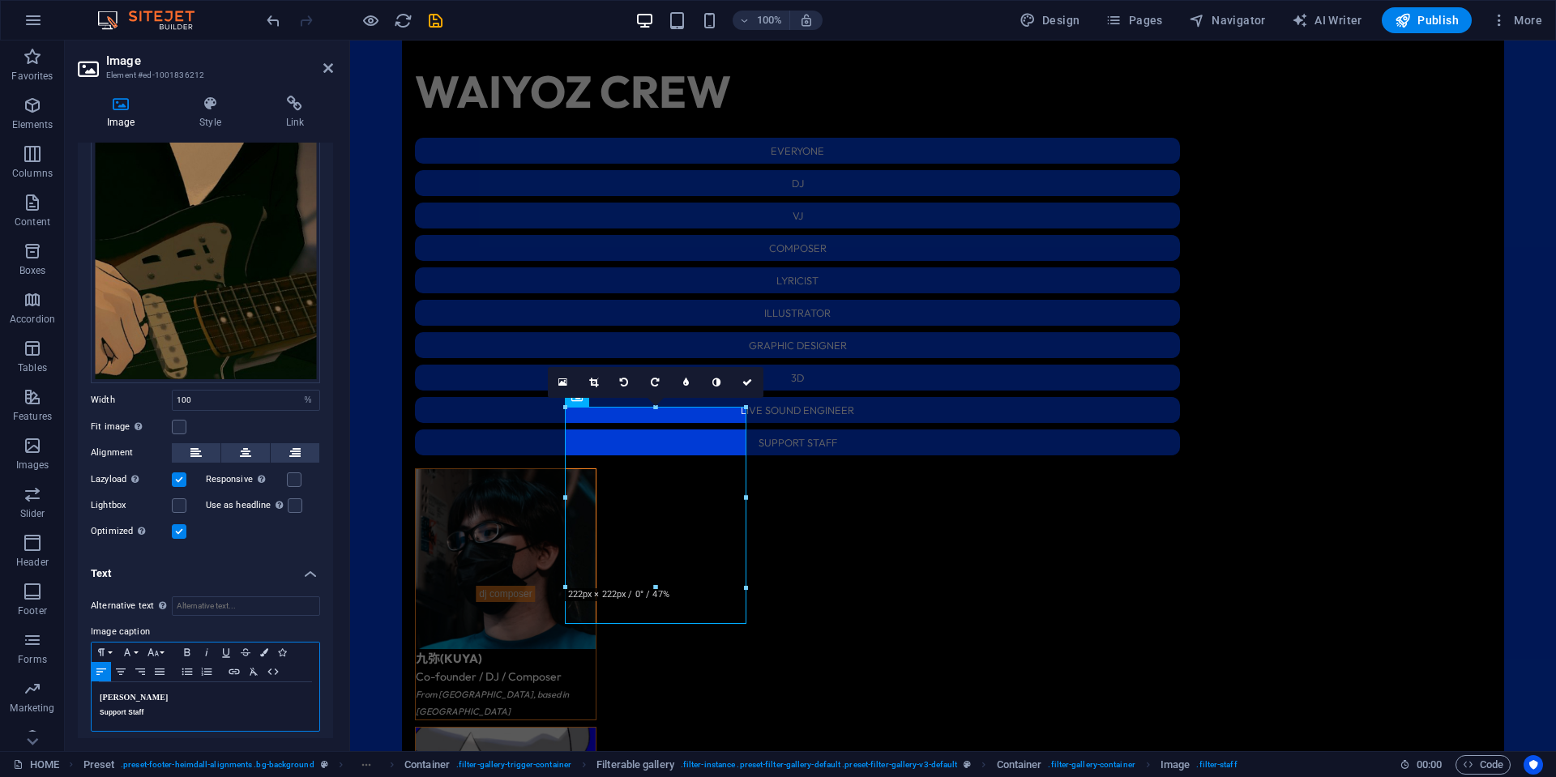
click at [253, 709] on h5 "Support Staff" at bounding box center [206, 712] width 212 height 15
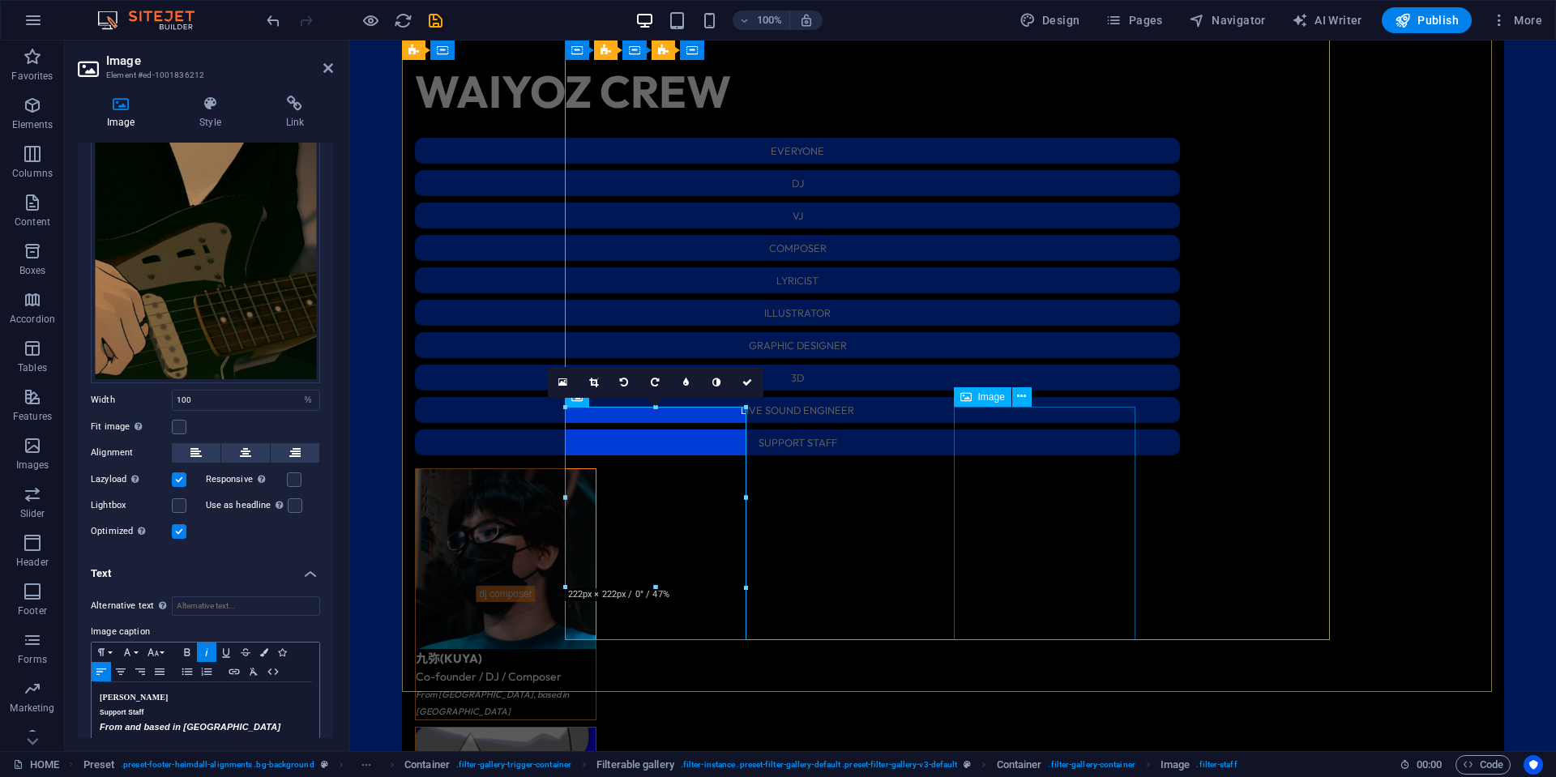
select select "%"
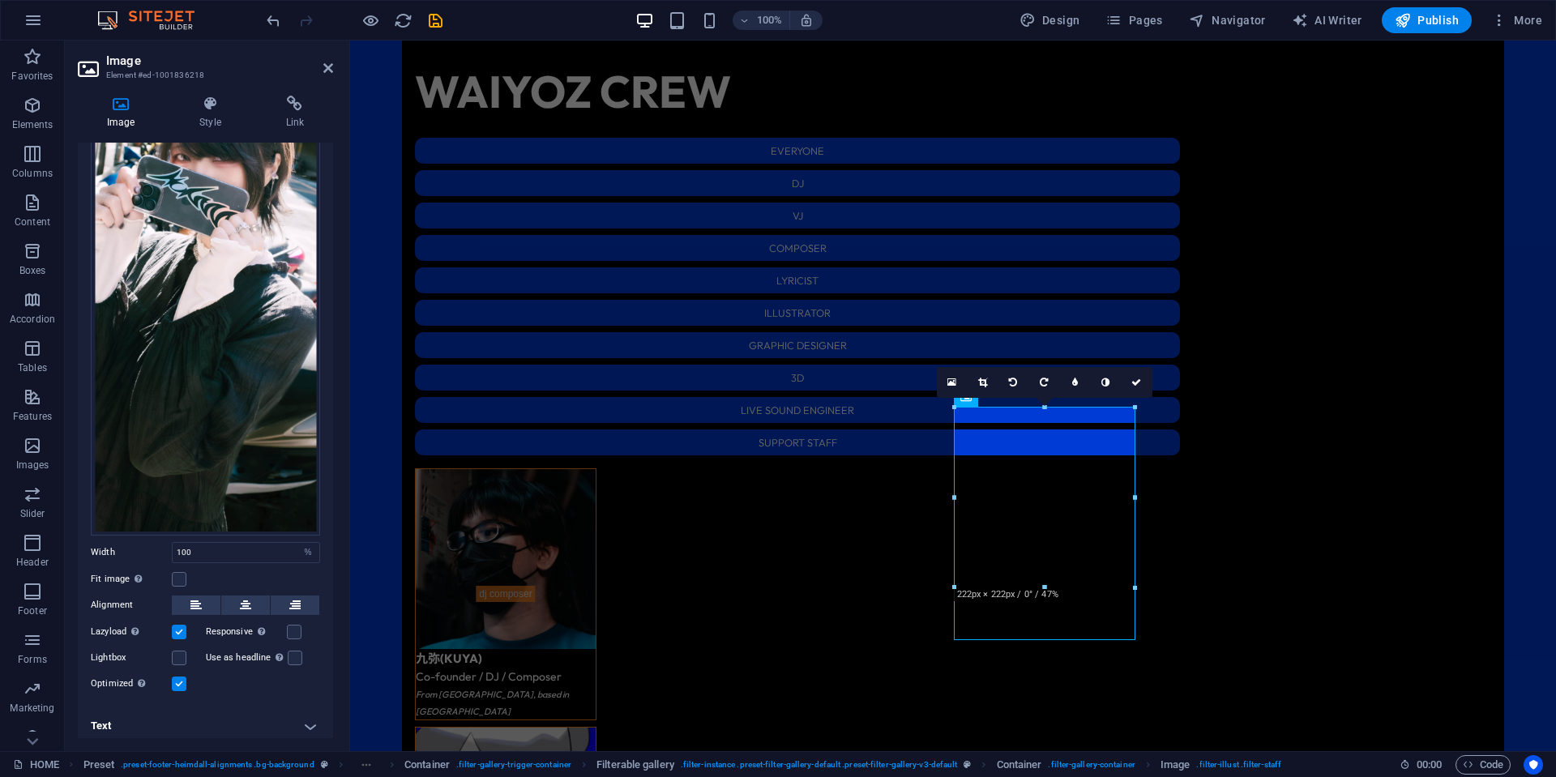
click at [226, 716] on h4 "Text" at bounding box center [205, 726] width 255 height 39
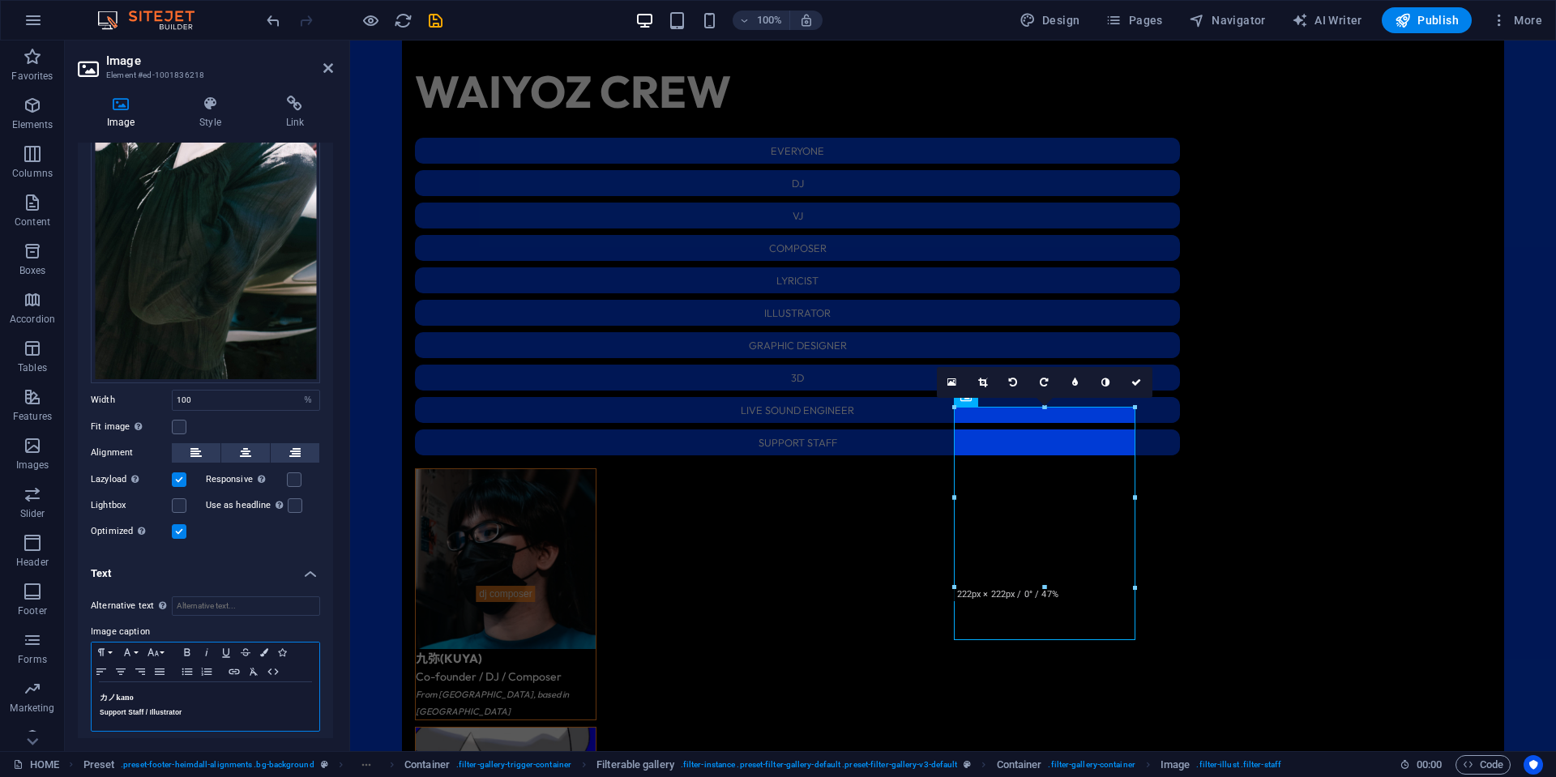
click at [246, 708] on h5 "Support Staff / Illustrator" at bounding box center [206, 712] width 212 height 15
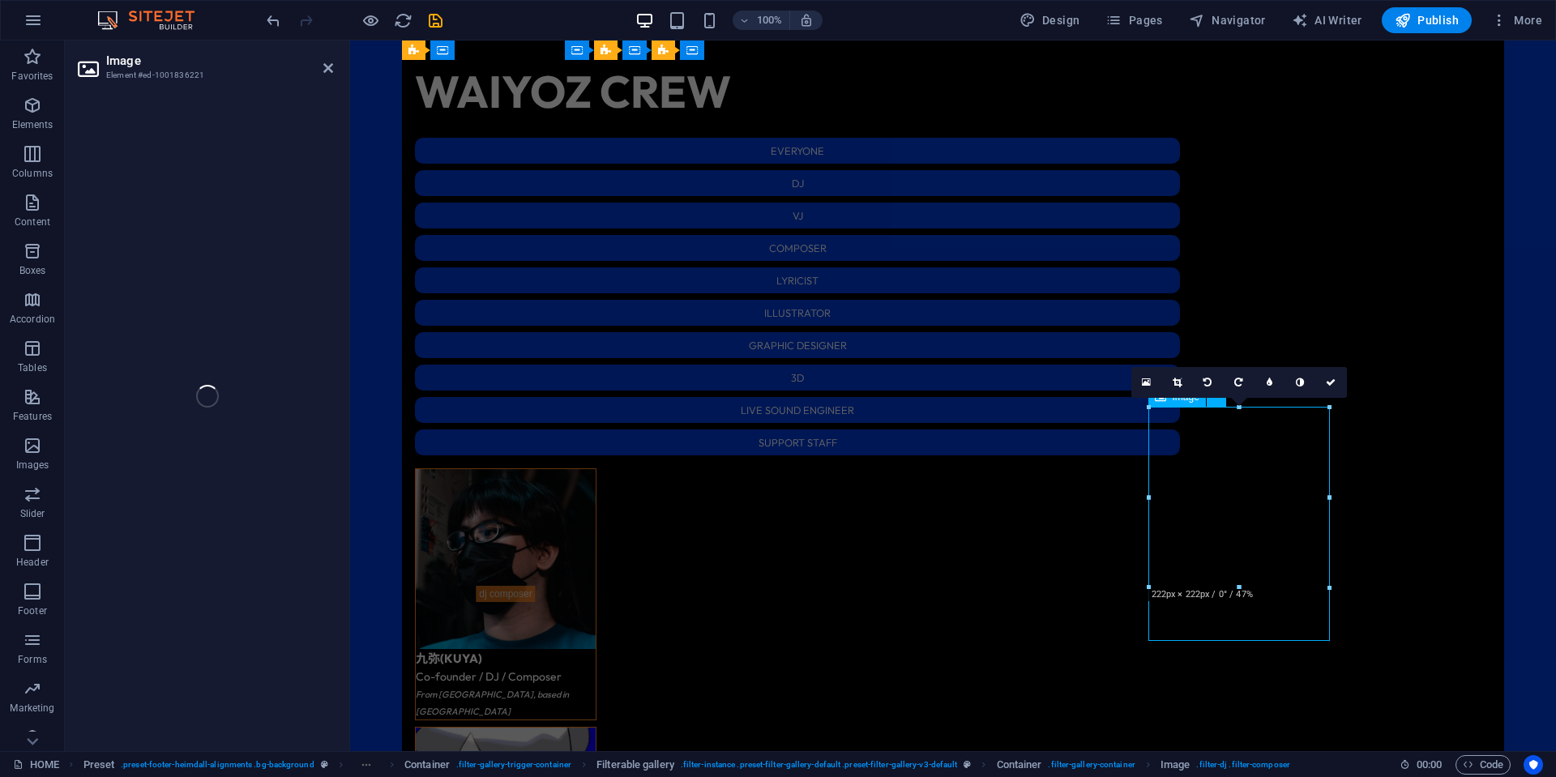
select select "%"
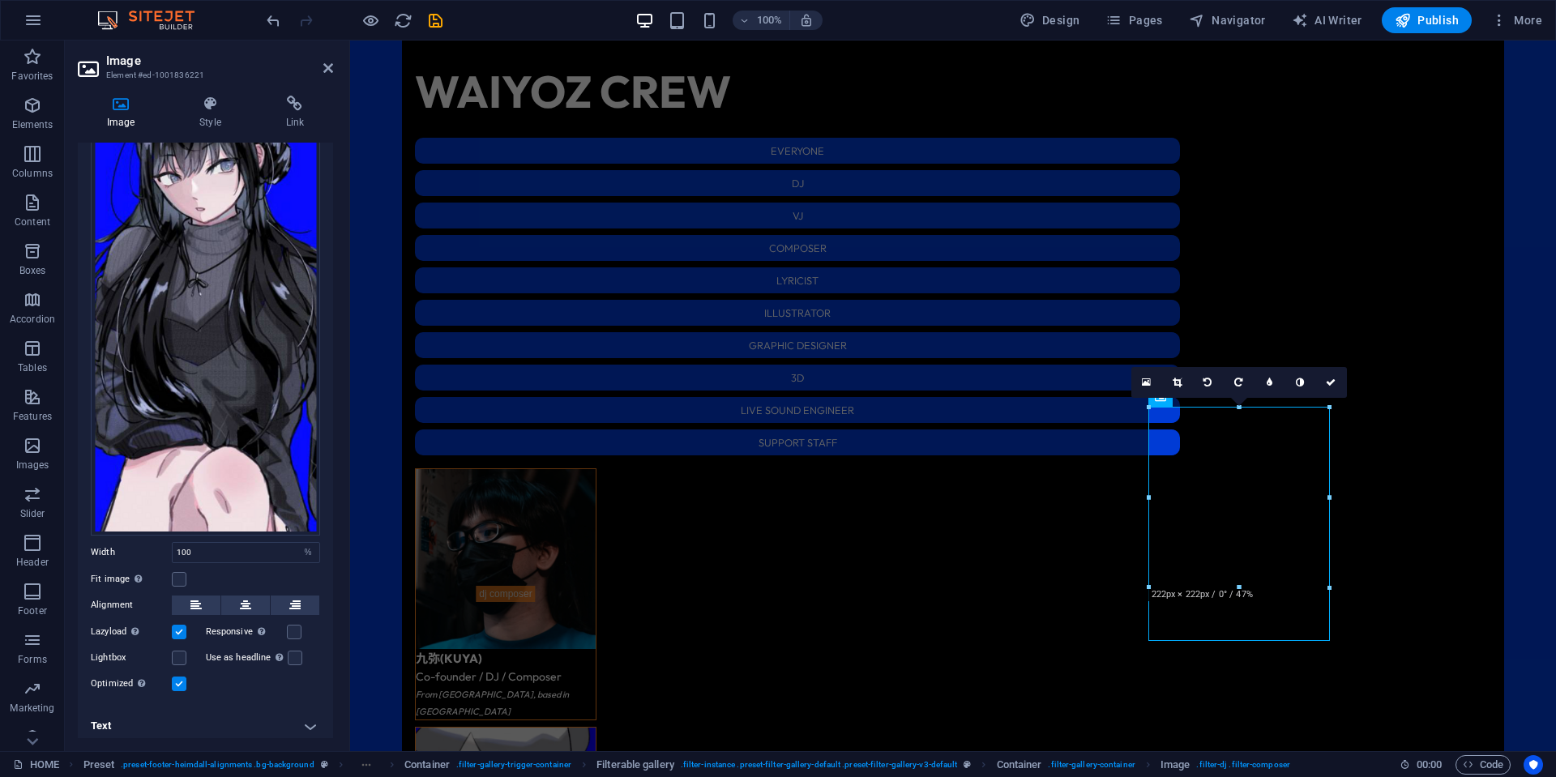
click at [199, 715] on h4 "Text" at bounding box center [205, 726] width 255 height 39
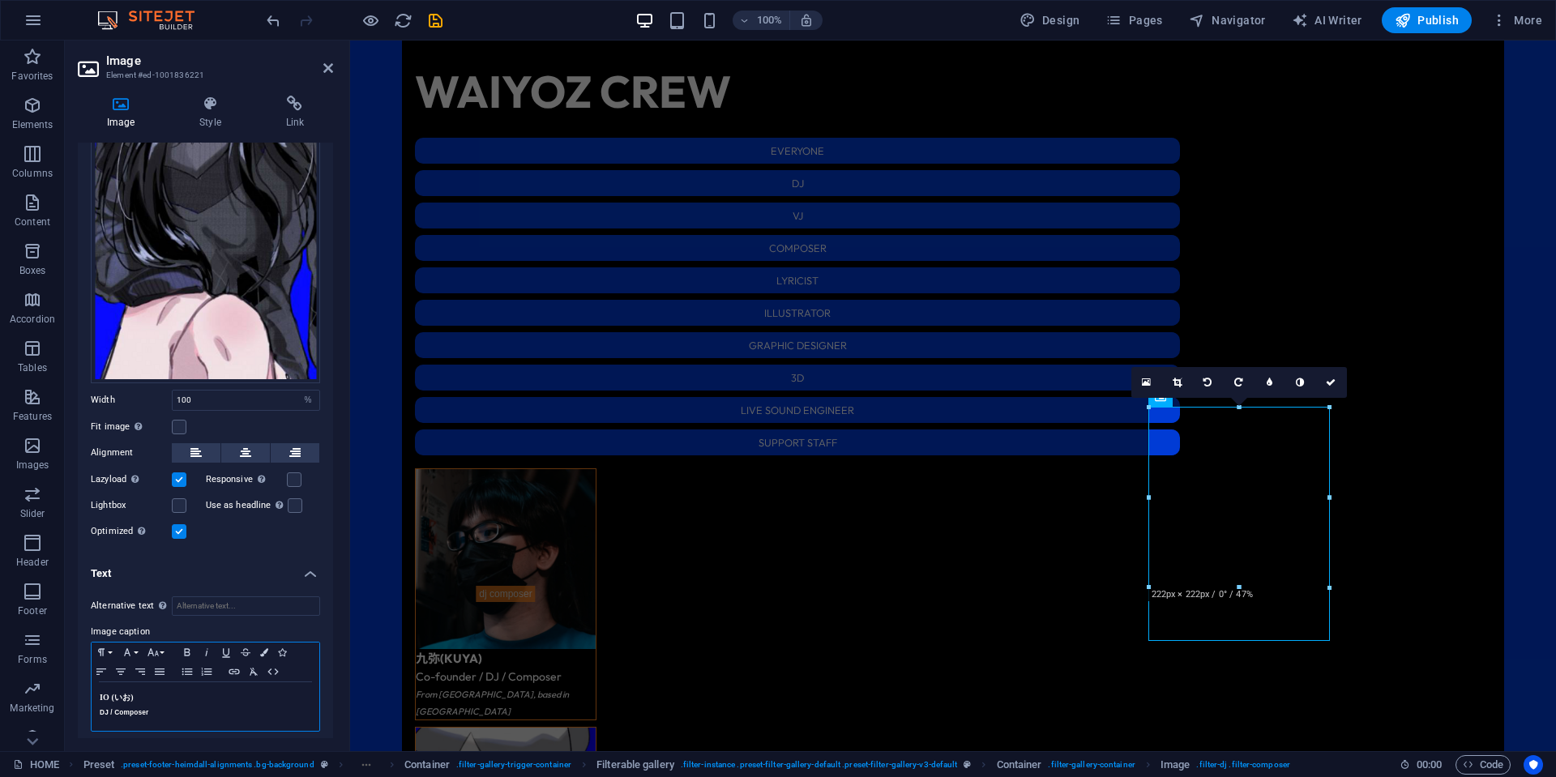
click at [247, 705] on h5 "DJ / Composer" at bounding box center [206, 712] width 212 height 15
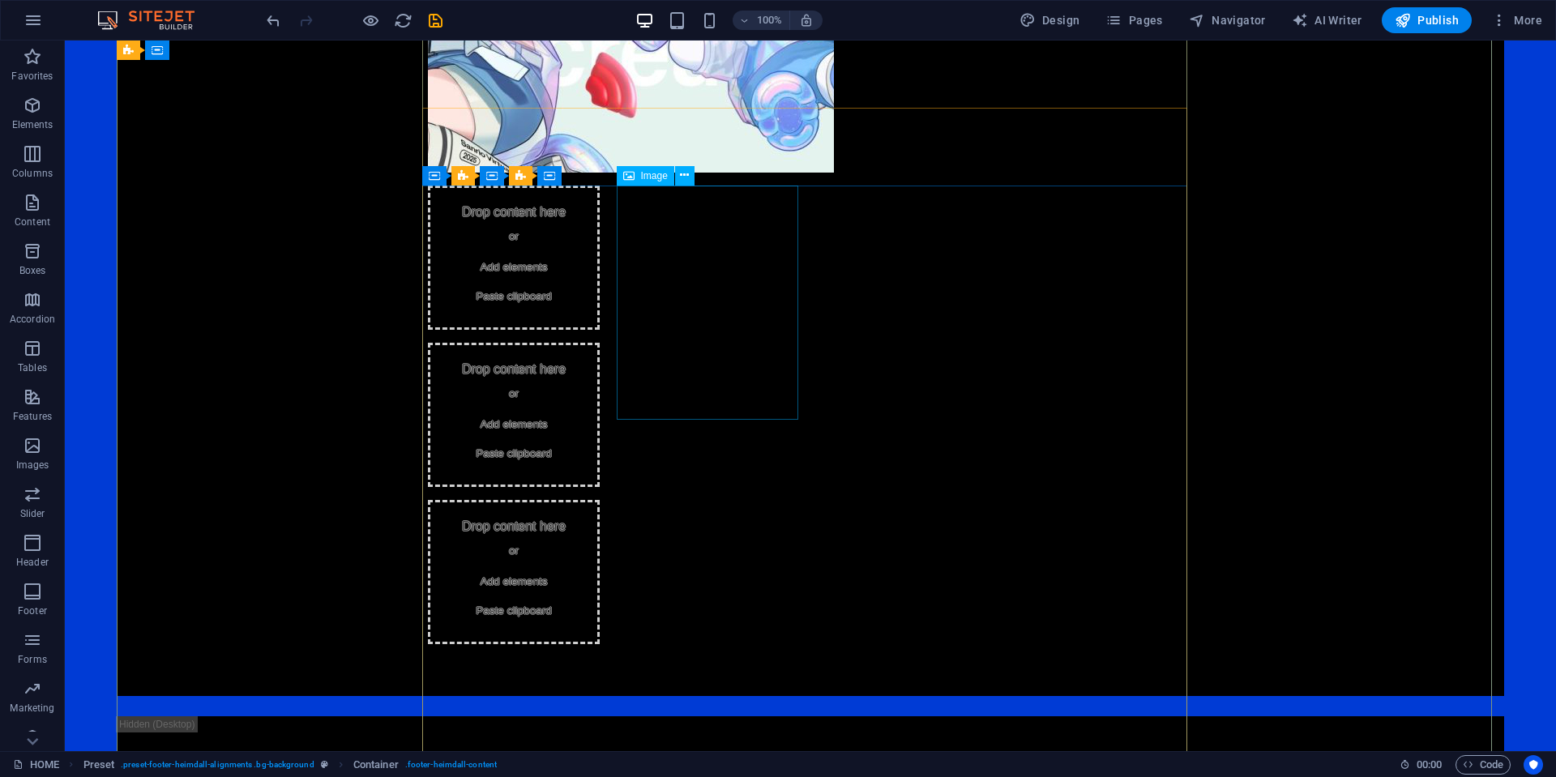
scroll to position [1732, 0]
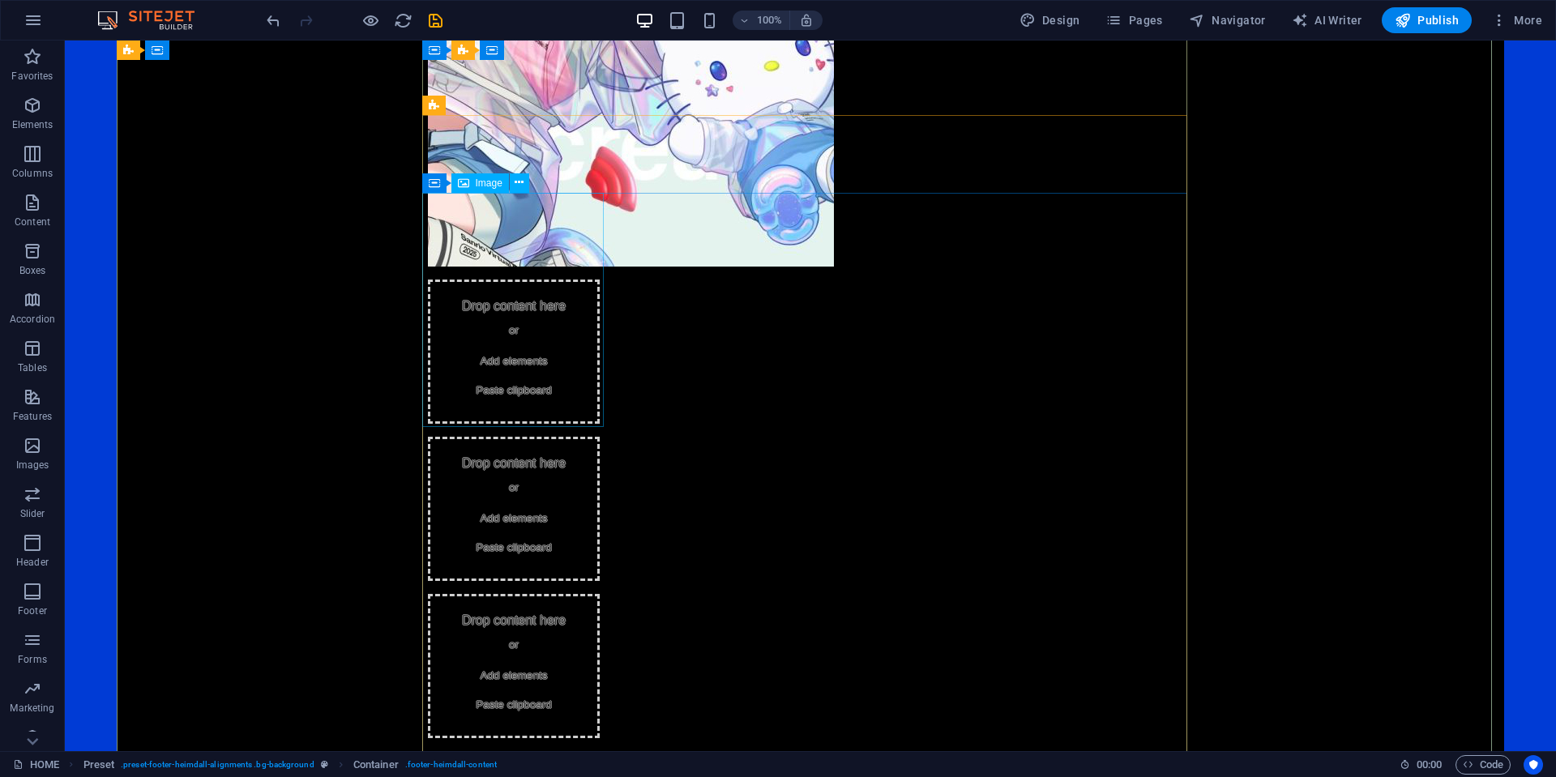
select select "%"
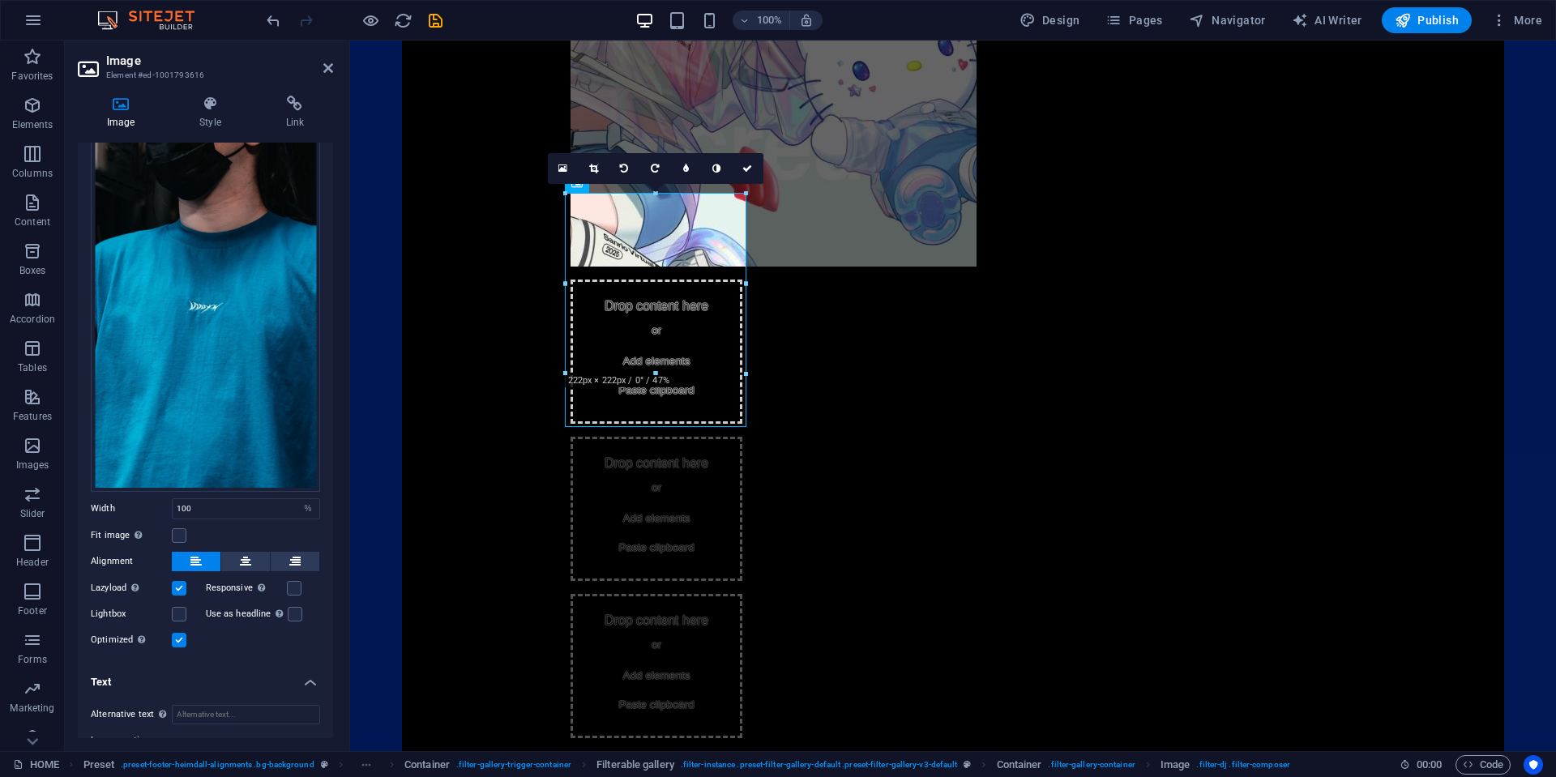
scroll to position [330, 0]
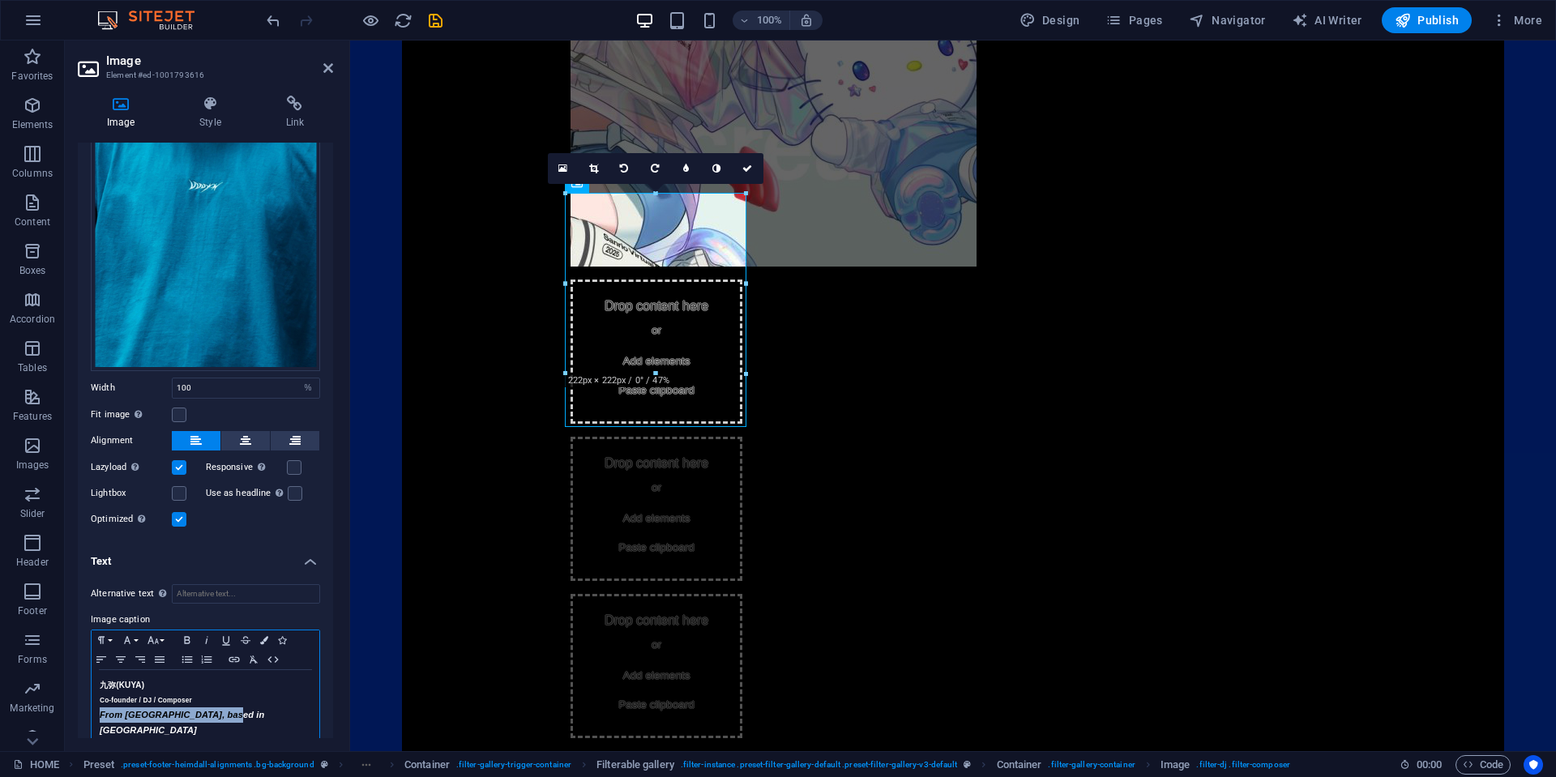
drag, startPoint x: 262, startPoint y: 712, endPoint x: 67, endPoint y: 711, distance: 194.5
click at [67, 711] on div "Image Style Link Image Drag files here, click to choose files or select files f…" at bounding box center [205, 417] width 281 height 669
click at [262, 636] on icon "button" at bounding box center [264, 640] width 8 height 8
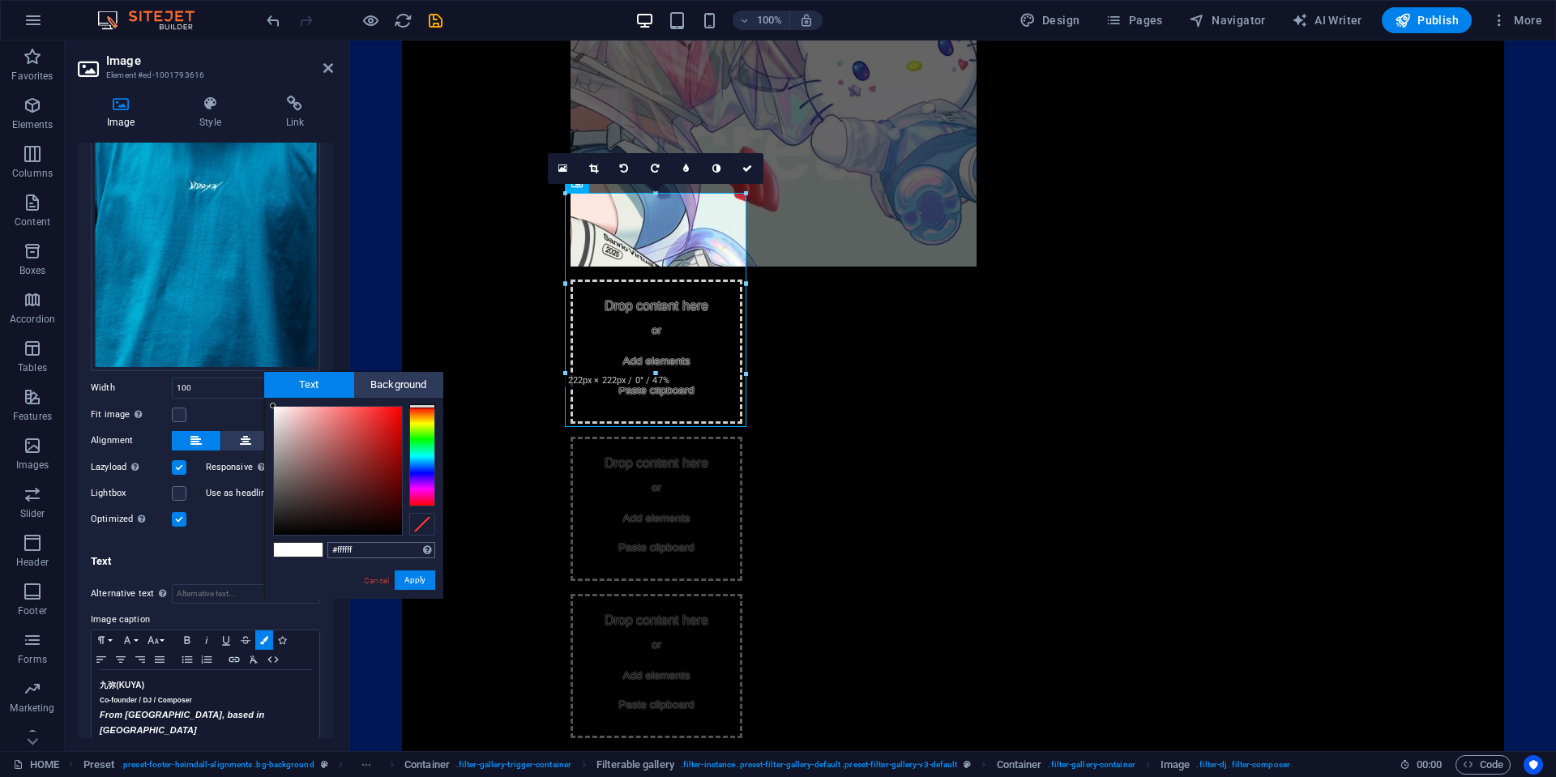
click at [367, 544] on input "#ffffff" at bounding box center [381, 550] width 108 height 16
drag, startPoint x: 367, startPoint y: 548, endPoint x: 311, endPoint y: 551, distance: 56.0
click at [311, 551] on div "#ffffff Supported formats #0852ed rgb(8, 82, 237) rgba(8, 82, 237, 90%) hsv(221…" at bounding box center [353, 616] width 179 height 436
type input "9"
type input "#ababab"
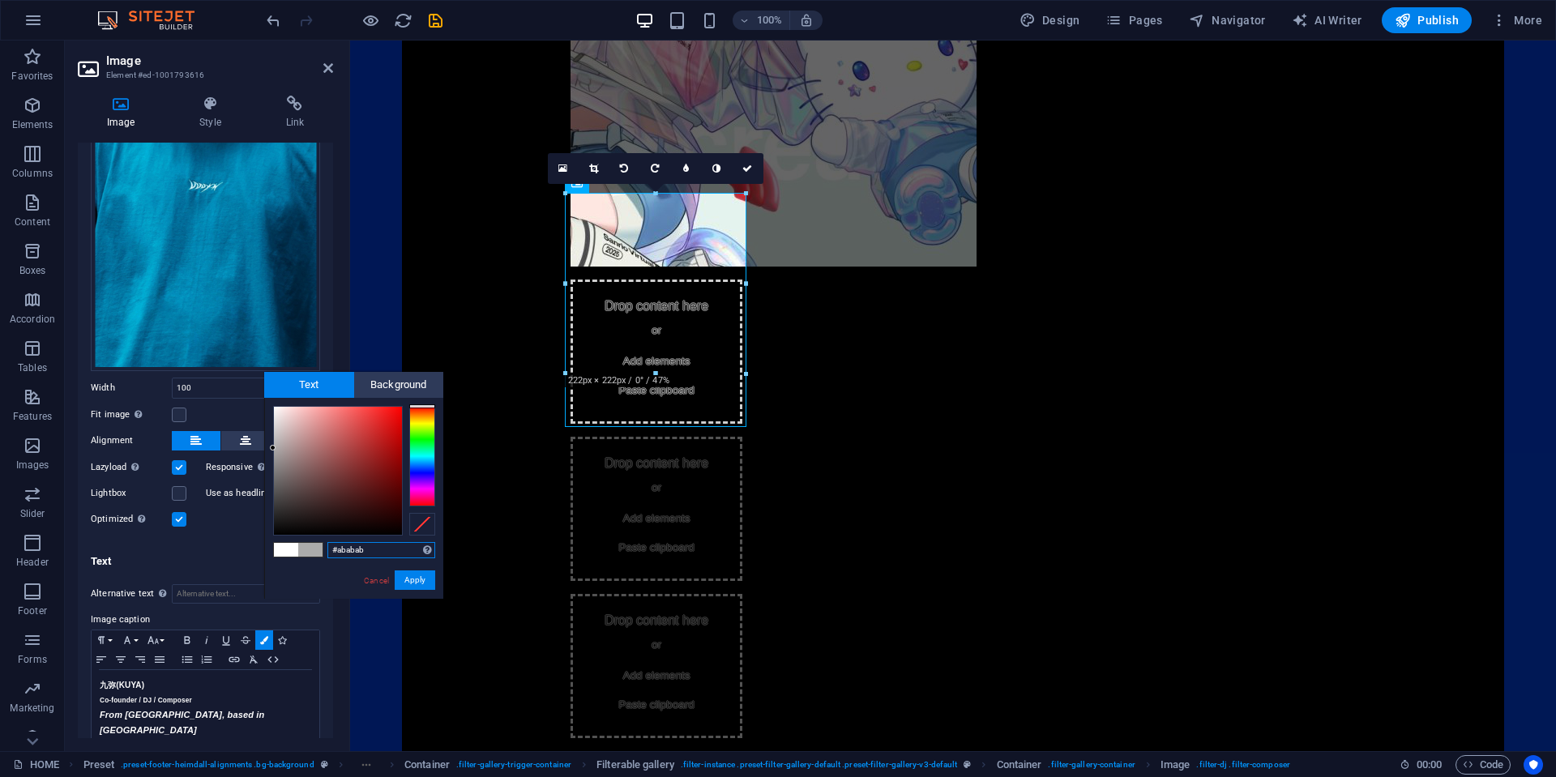
drag, startPoint x: 370, startPoint y: 548, endPoint x: 296, endPoint y: 546, distance: 74.6
click at [296, 546] on div "#ababab Supported formats #0852ed rgb(8, 82, 237) rgba(8, 82, 237, 90%) hsv(221…" at bounding box center [353, 616] width 179 height 436
click at [425, 578] on button "Apply" at bounding box center [415, 579] width 41 height 19
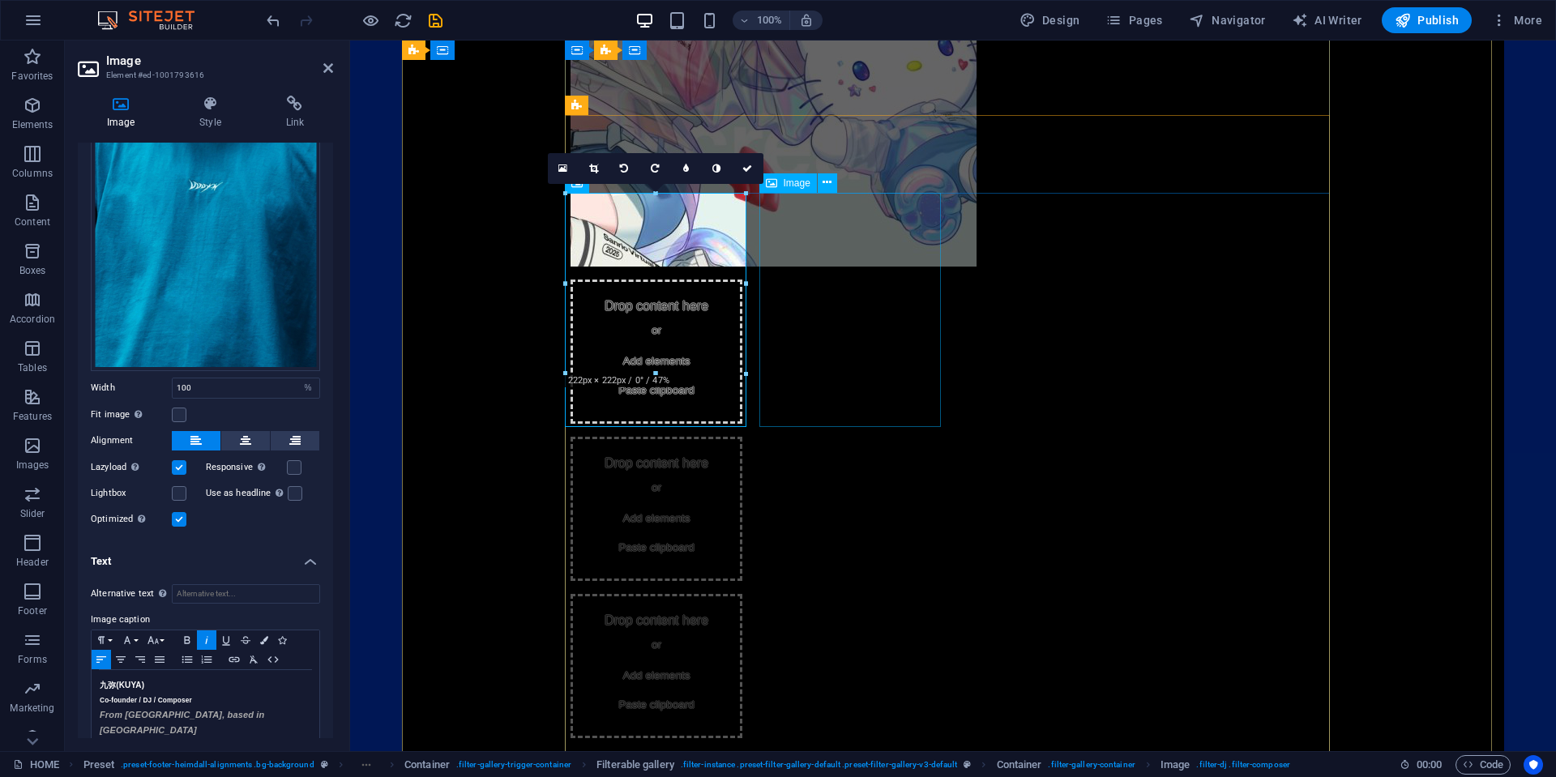
select select "%"
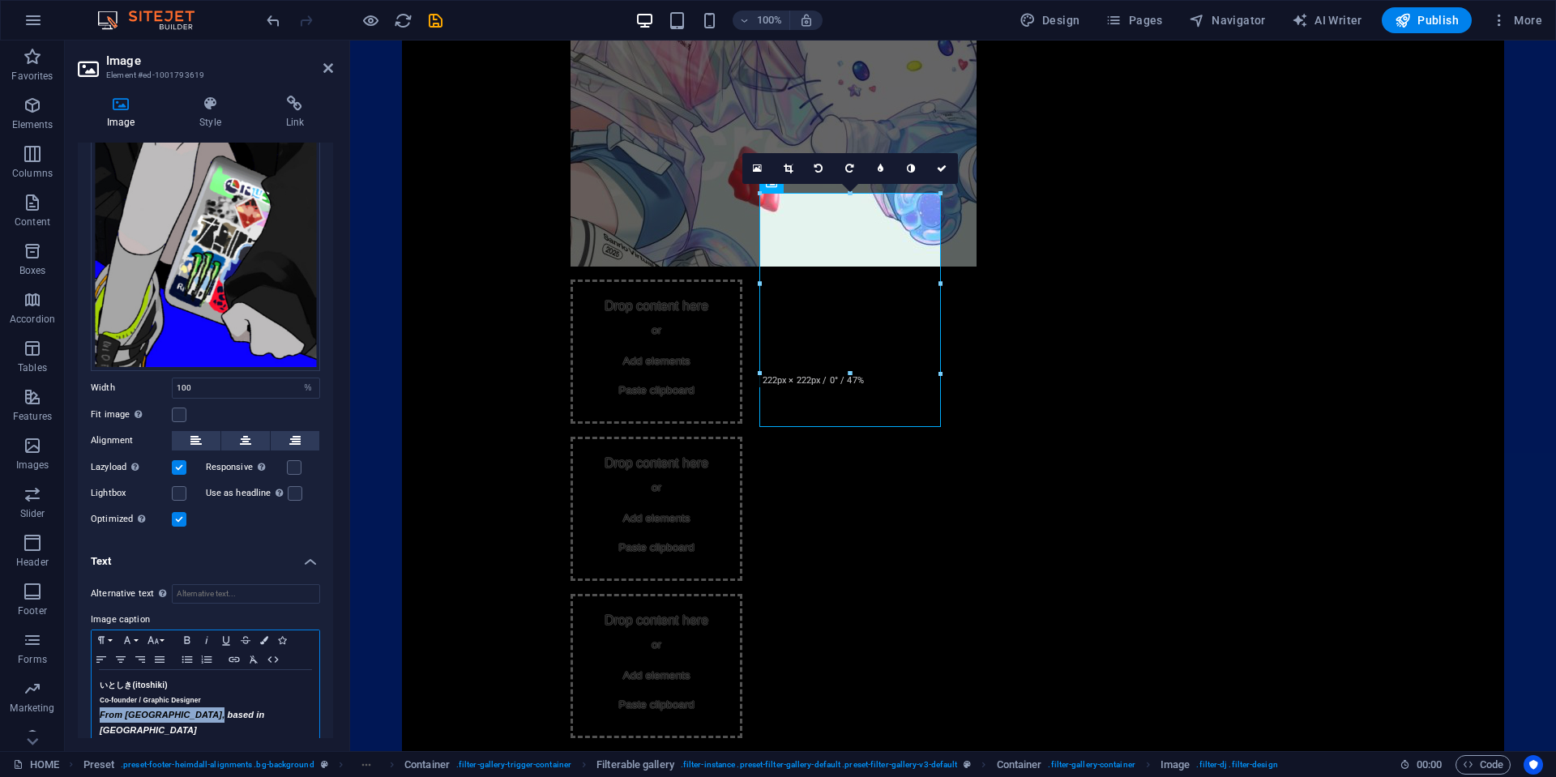
drag, startPoint x: 224, startPoint y: 712, endPoint x: 70, endPoint y: 710, distance: 154.0
click at [70, 712] on div "Image Style Link Image Drag files here, click to choose files or select files f…" at bounding box center [205, 417] width 281 height 669
click at [269, 633] on button "Colors" at bounding box center [264, 639] width 18 height 19
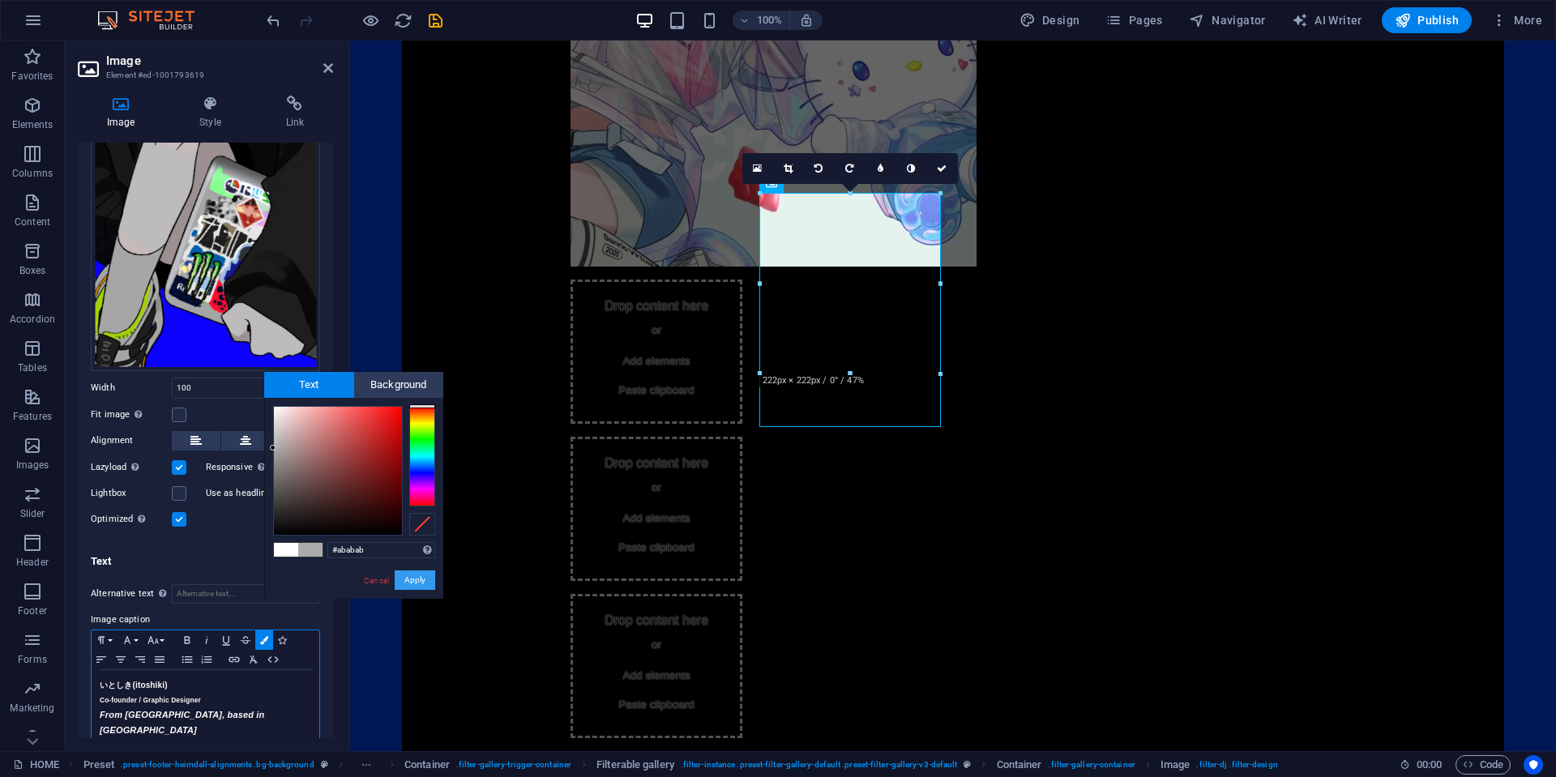
click at [408, 574] on button "Apply" at bounding box center [415, 579] width 41 height 19
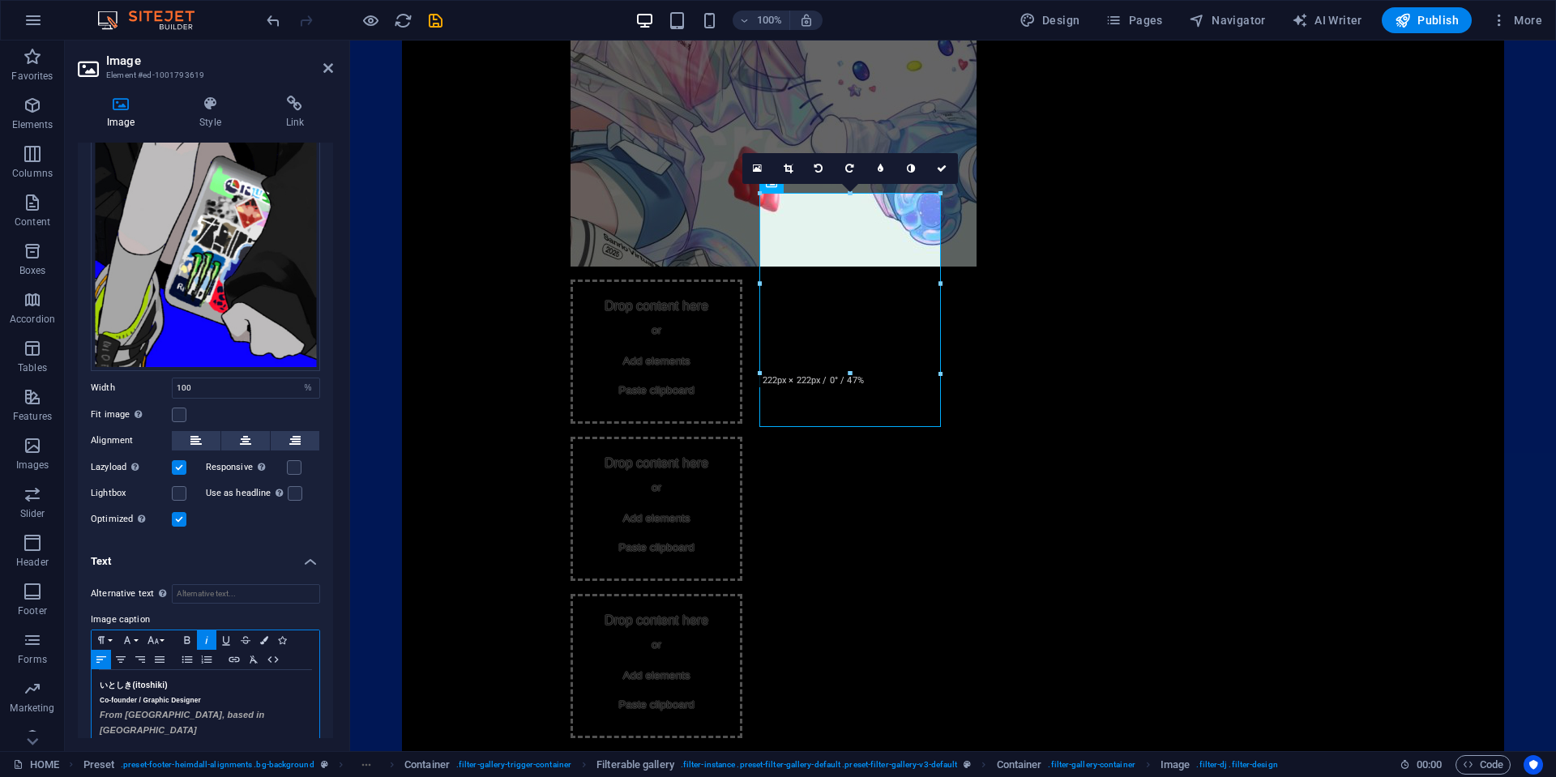
click at [265, 696] on h5 "Co-founder / Graphic Designer" at bounding box center [206, 700] width 212 height 15
select select "%"
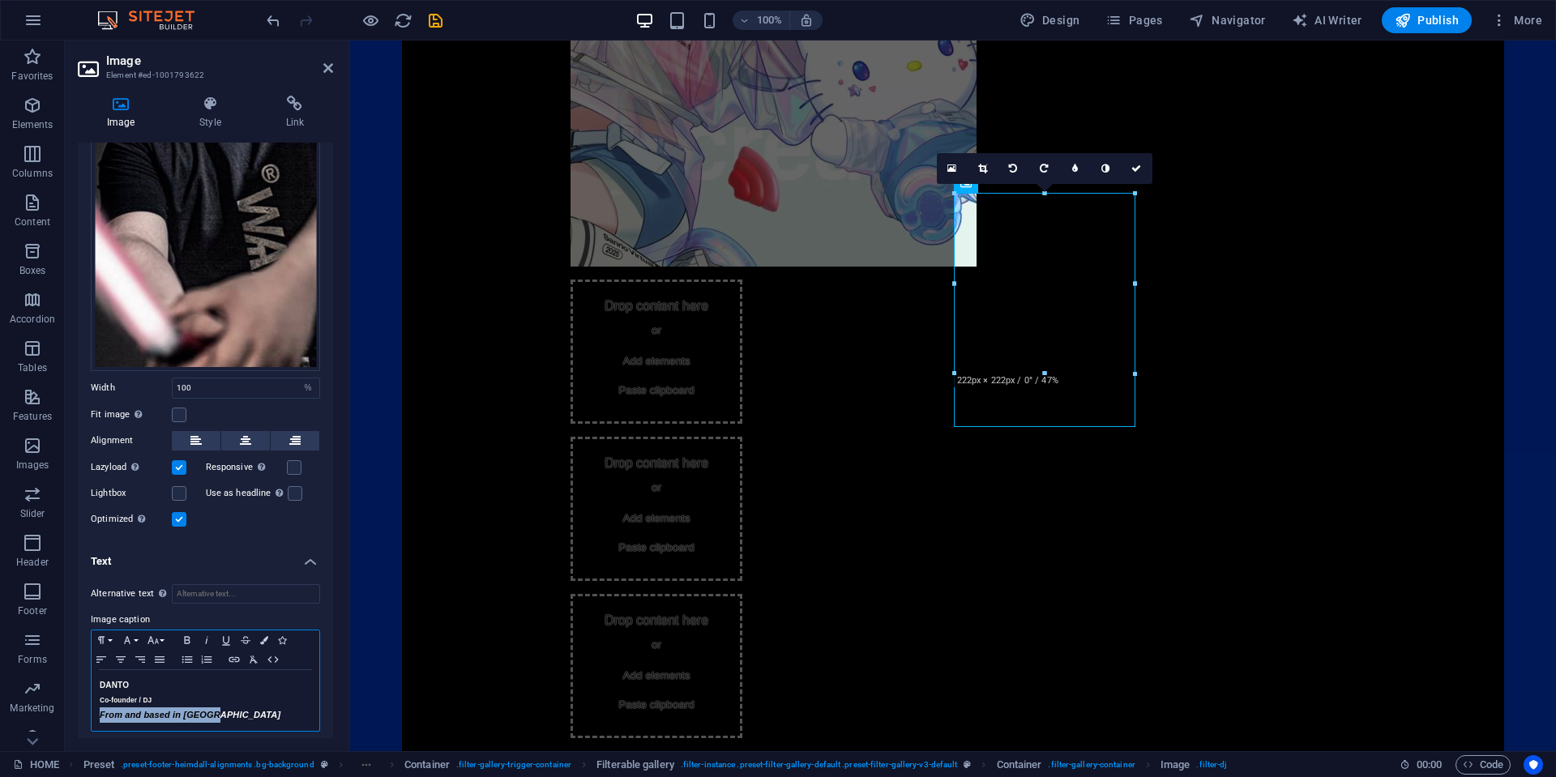
drag, startPoint x: 247, startPoint y: 709, endPoint x: 68, endPoint y: 703, distance: 179.2
click at [68, 703] on div "Image Style Link Image Drag files here, click to choose files or select files f…" at bounding box center [205, 417] width 281 height 669
click at [259, 630] on button "Colors" at bounding box center [264, 639] width 18 height 19
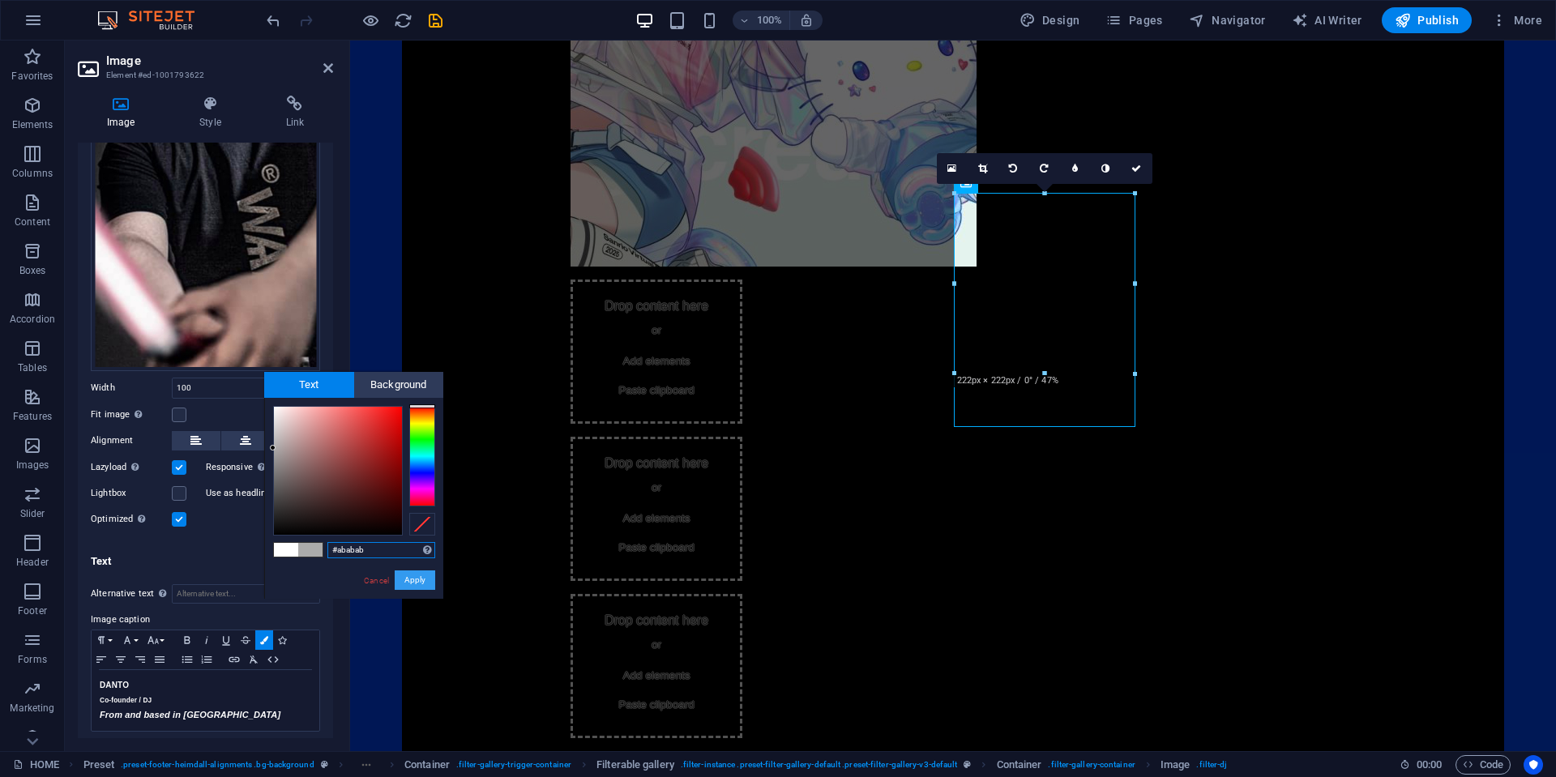
drag, startPoint x: 412, startPoint y: 587, endPoint x: 72, endPoint y: 542, distance: 342.5
click at [412, 587] on button "Apply" at bounding box center [415, 579] width 41 height 19
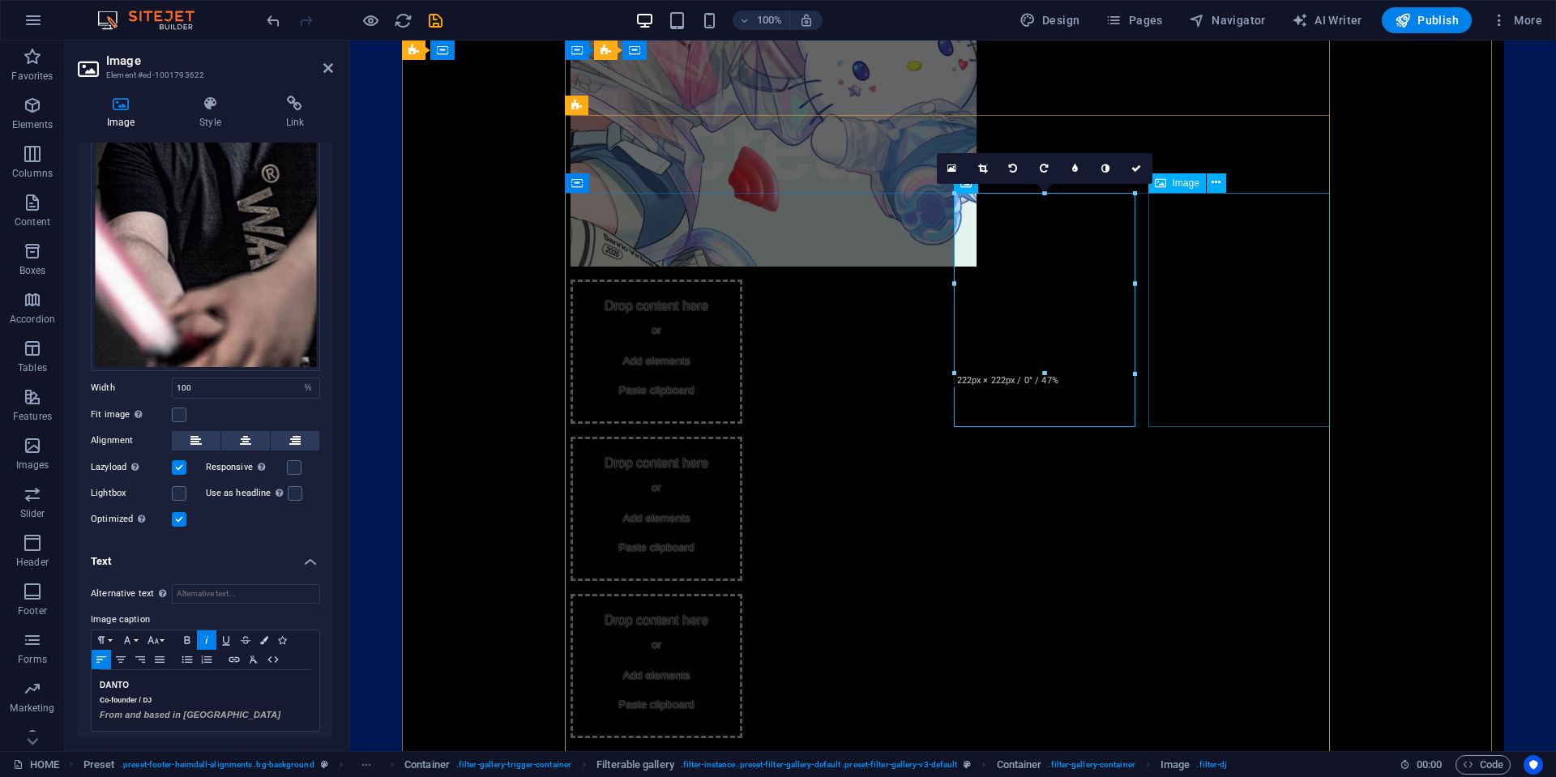
select select "%"
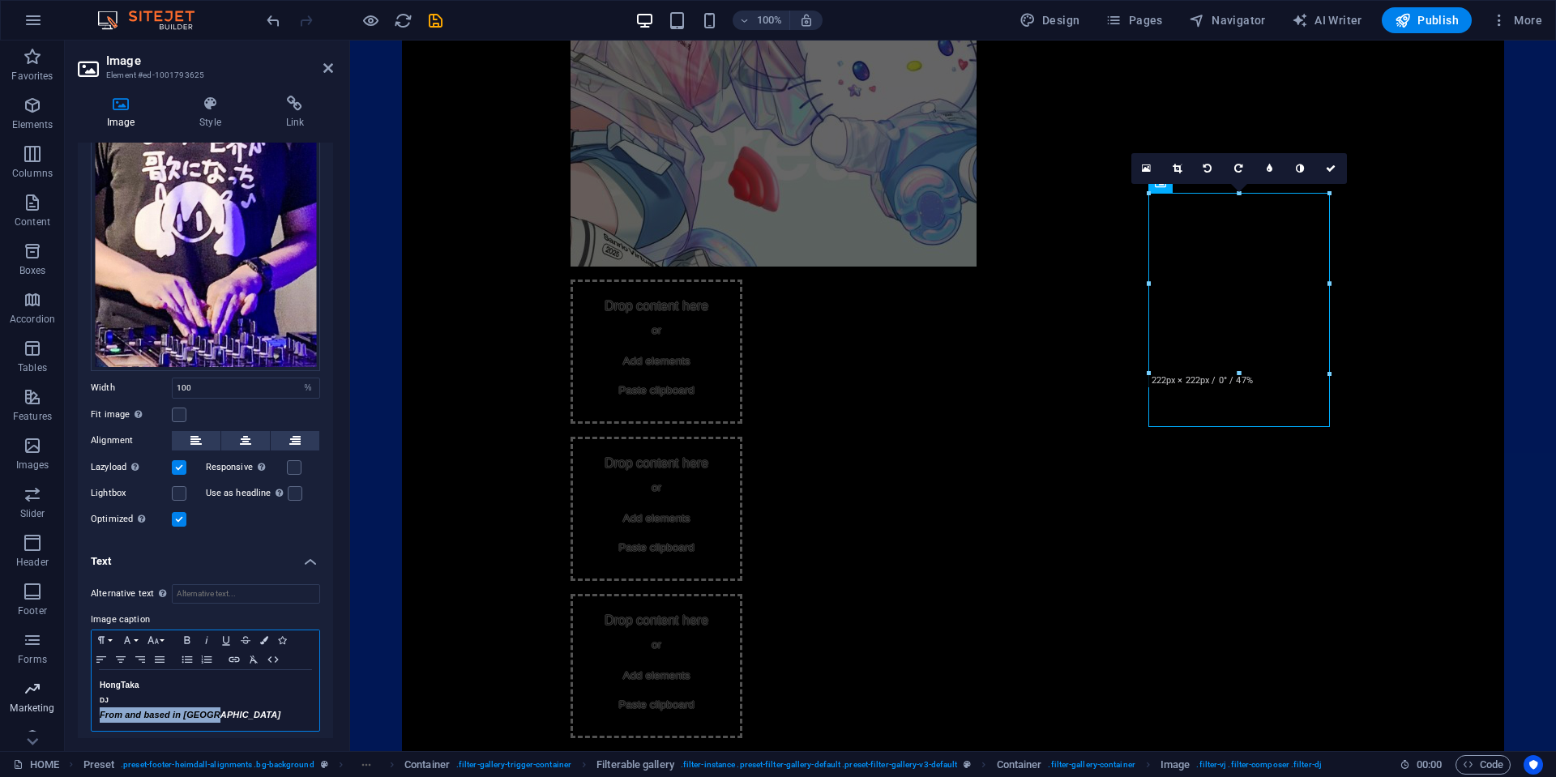
drag, startPoint x: 261, startPoint y: 718, endPoint x: 44, endPoint y: 713, distance: 217.2
click at [45, 713] on section "Favorites Elements Columns Content Boxes Accordion Tables Features Images Slide…" at bounding box center [778, 396] width 1556 height 711
click at [263, 636] on icon "button" at bounding box center [264, 640] width 8 height 8
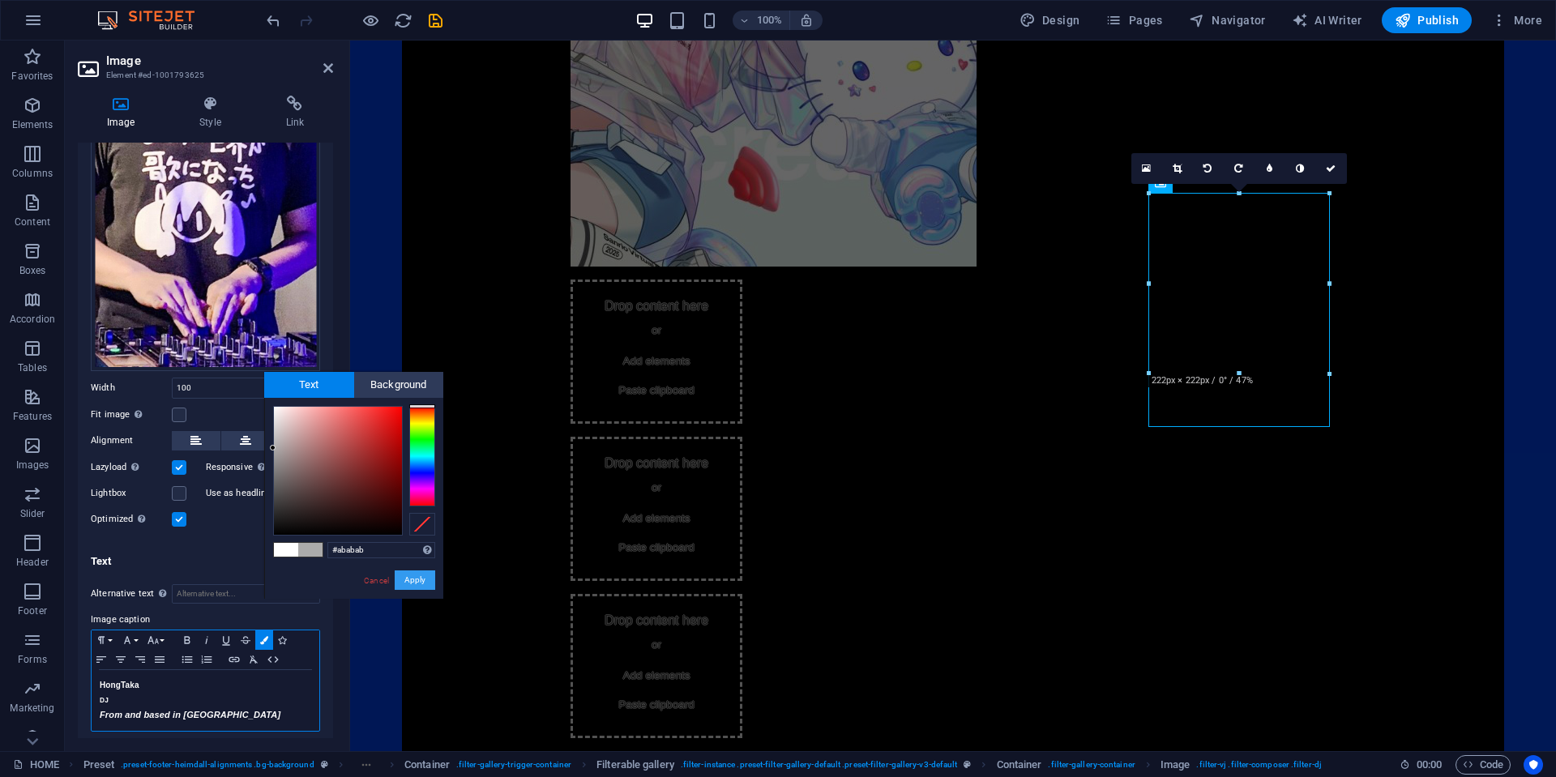
click at [425, 582] on button "Apply" at bounding box center [415, 579] width 41 height 19
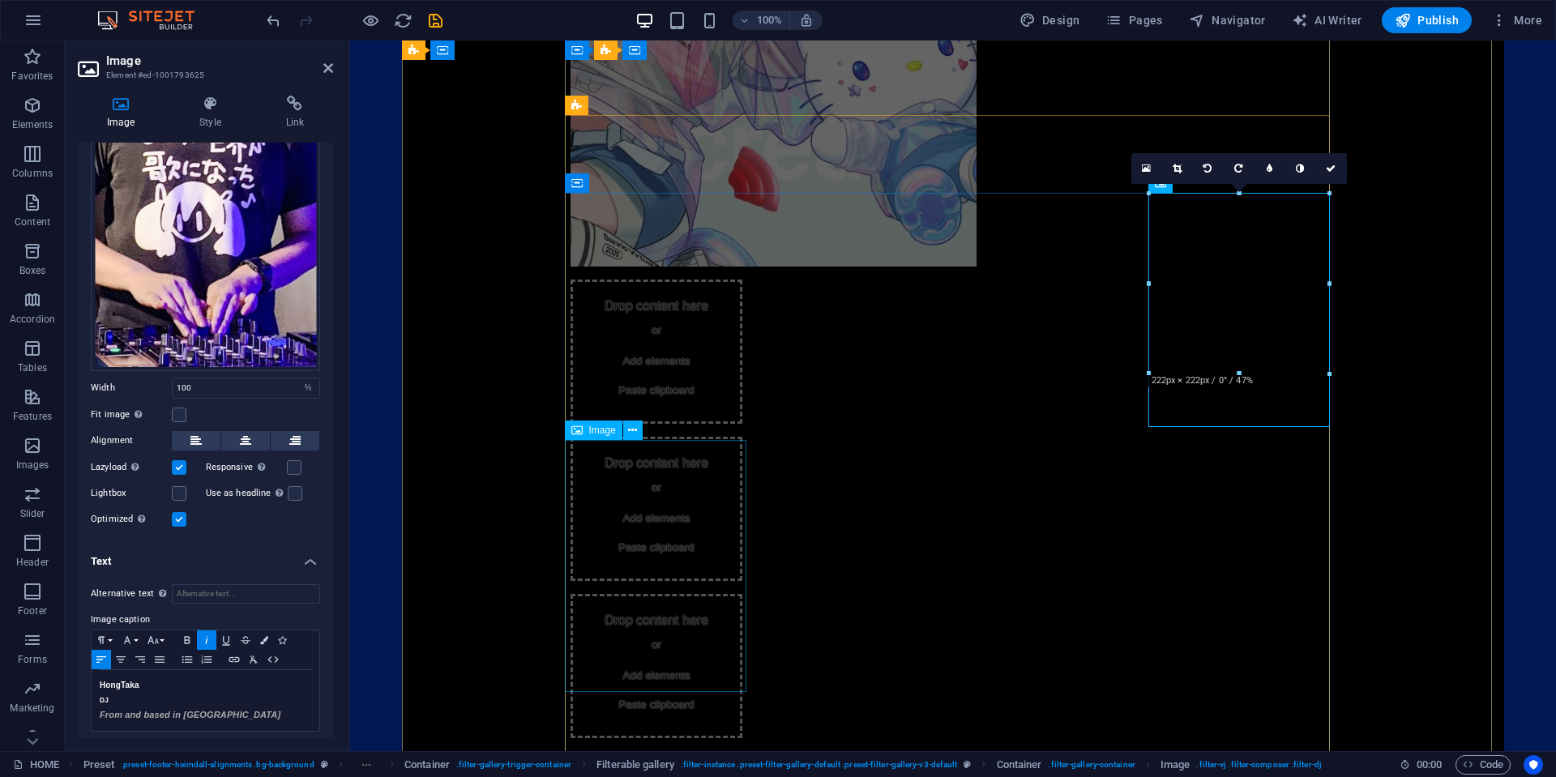
select select "%"
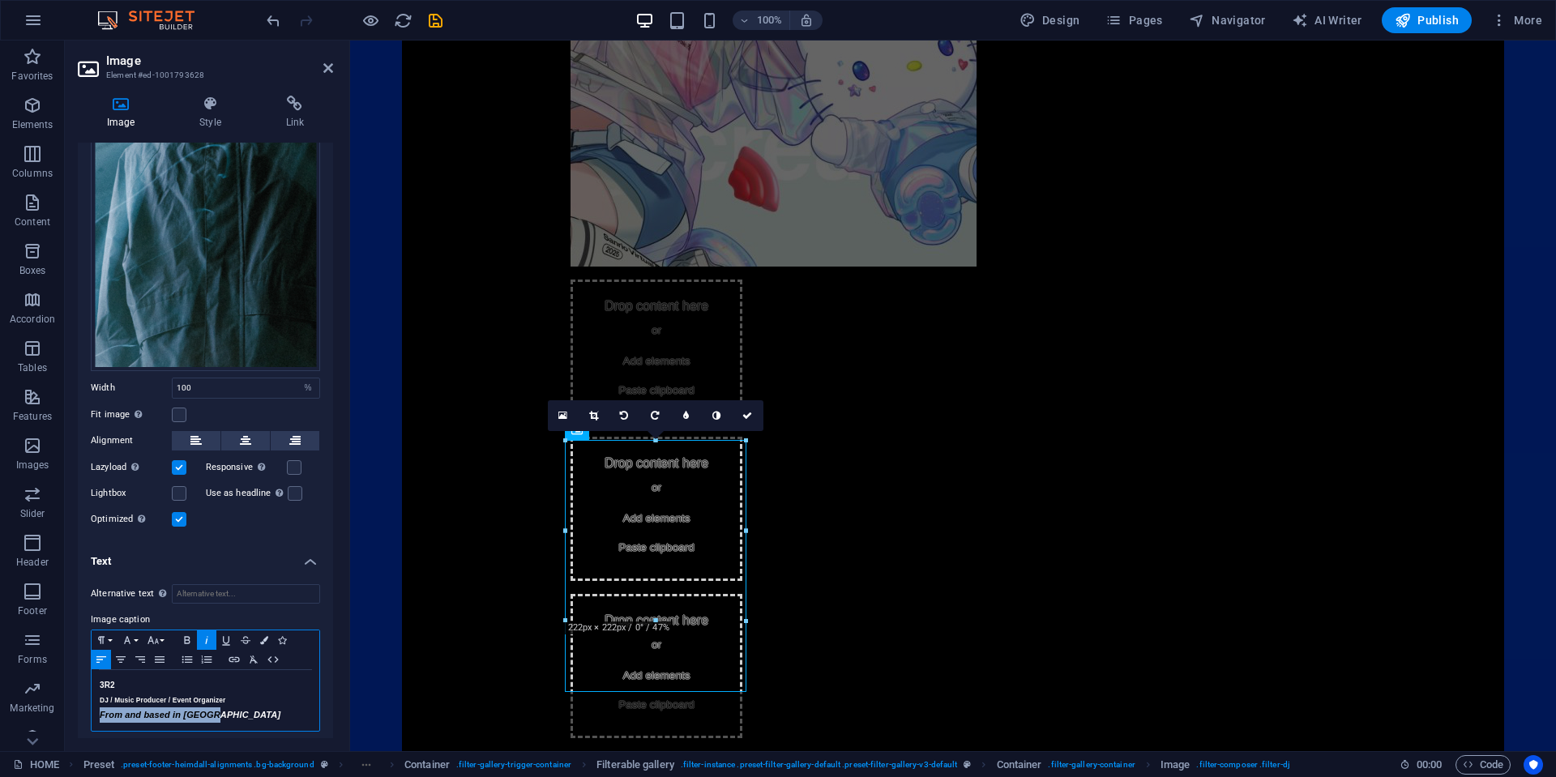
drag, startPoint x: 246, startPoint y: 713, endPoint x: 78, endPoint y: 712, distance: 168.6
click at [78, 712] on div "Alternative text The alternative text is used by devices that cannot display im…" at bounding box center [205, 658] width 255 height 174
click at [267, 636] on icon "button" at bounding box center [264, 640] width 8 height 8
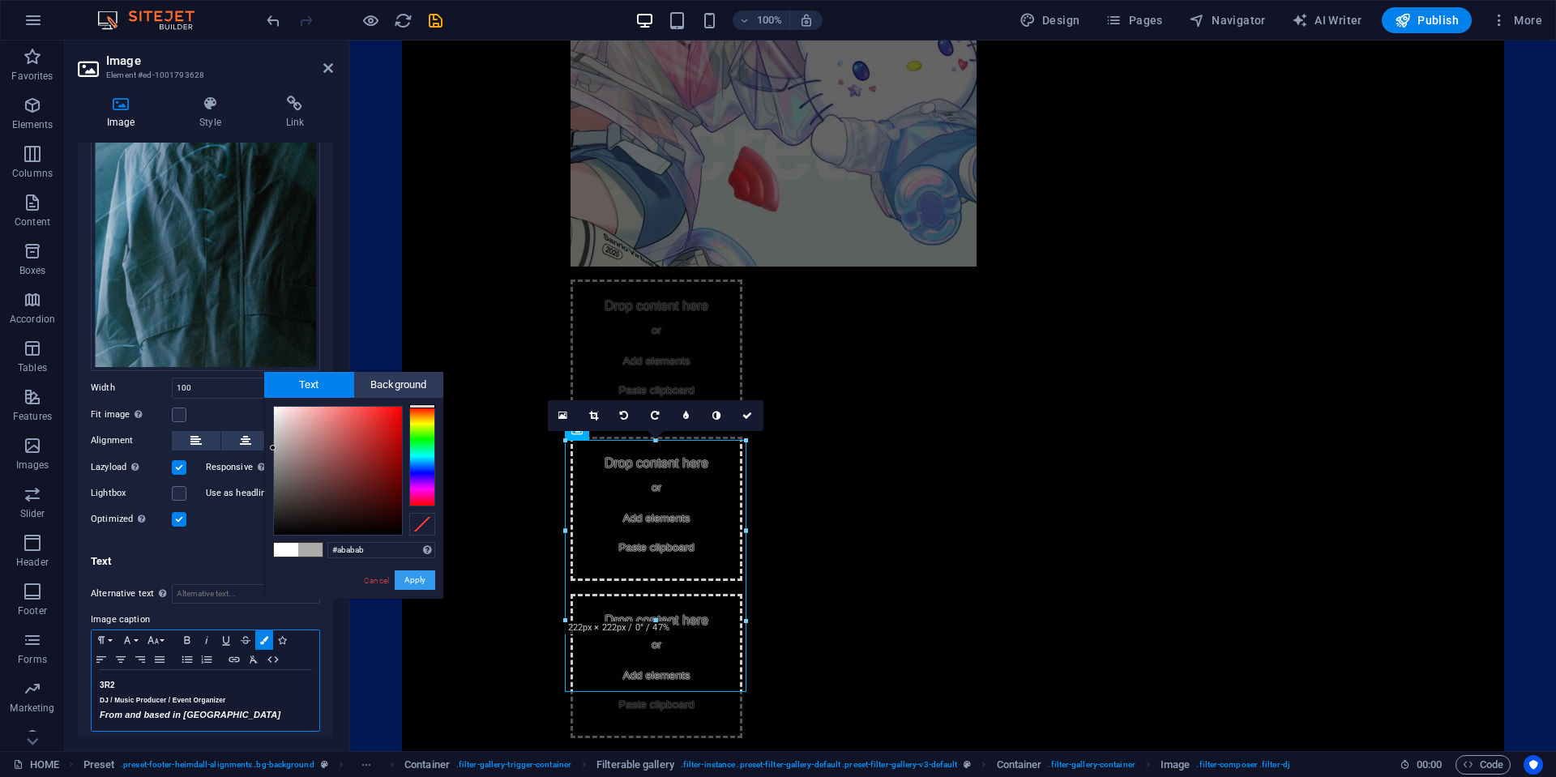
click at [422, 583] on button "Apply" at bounding box center [415, 579] width 41 height 19
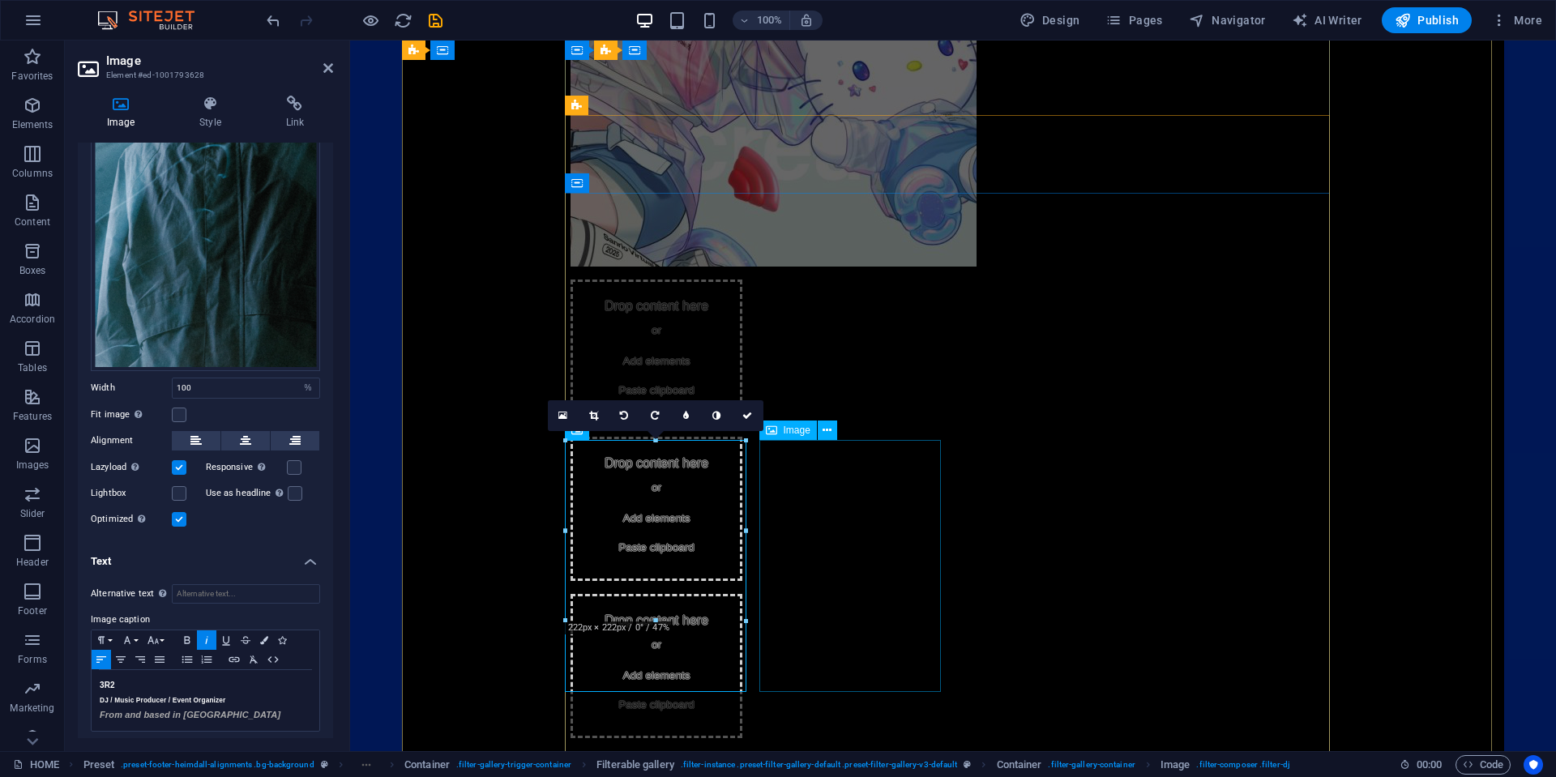
select select "%"
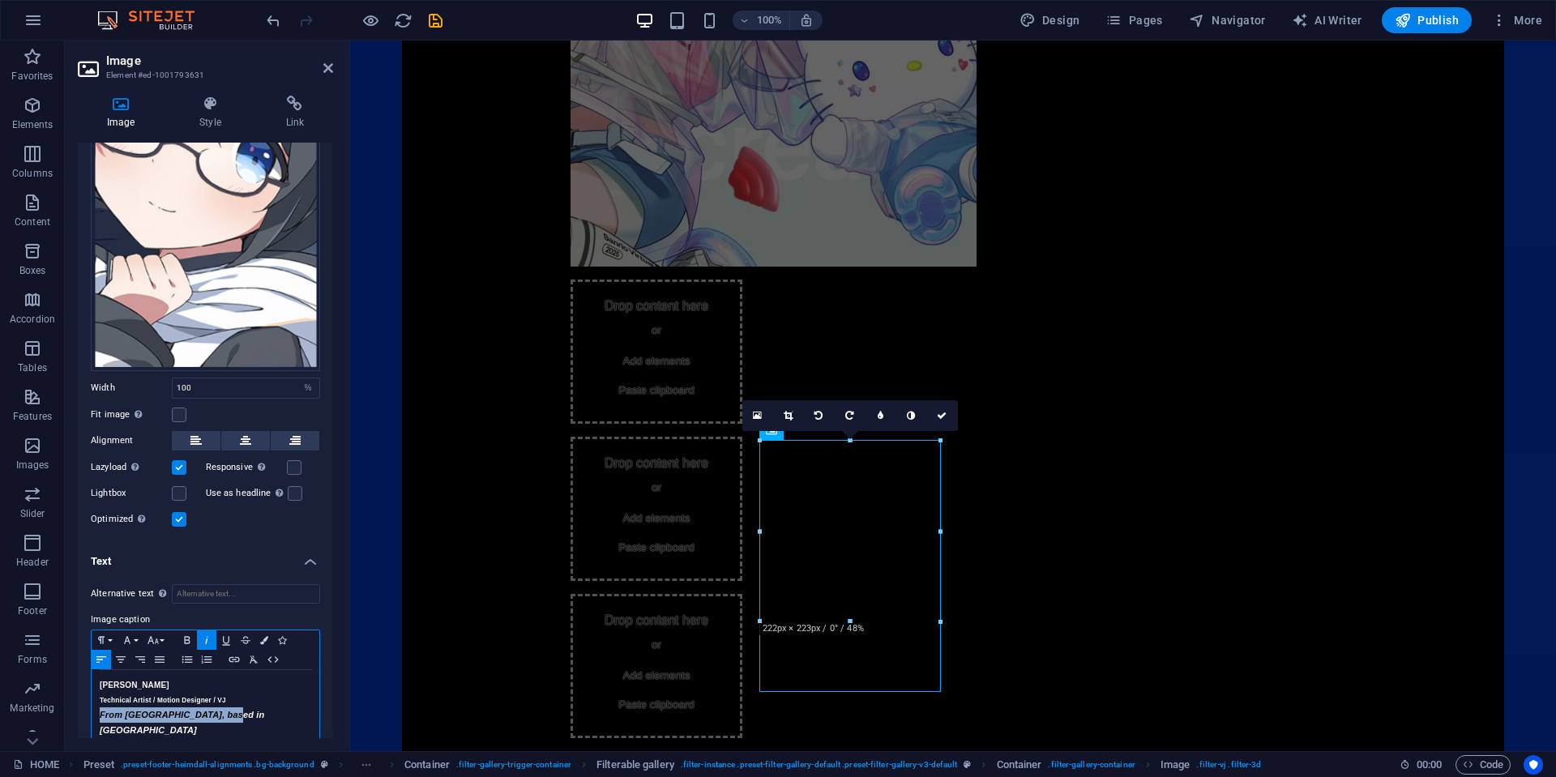
drag, startPoint x: 259, startPoint y: 706, endPoint x: 85, endPoint y: 711, distance: 173.5
click at [85, 711] on div "Alternative text The alternative text is used by devices that cannot display im…" at bounding box center [205, 666] width 255 height 190
click at [264, 636] on icon "button" at bounding box center [264, 640] width 8 height 8
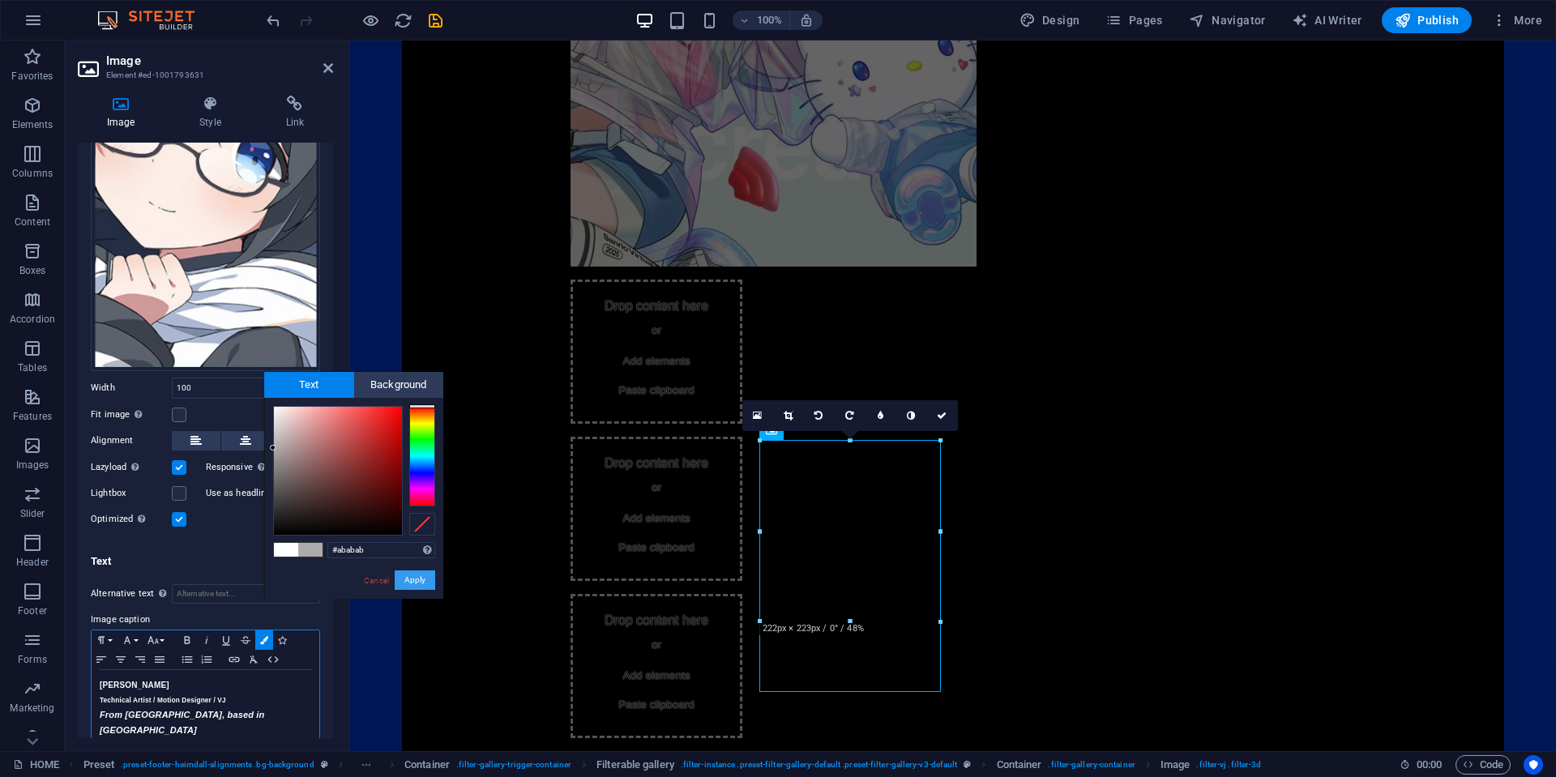
click at [423, 579] on button "Apply" at bounding box center [415, 579] width 41 height 19
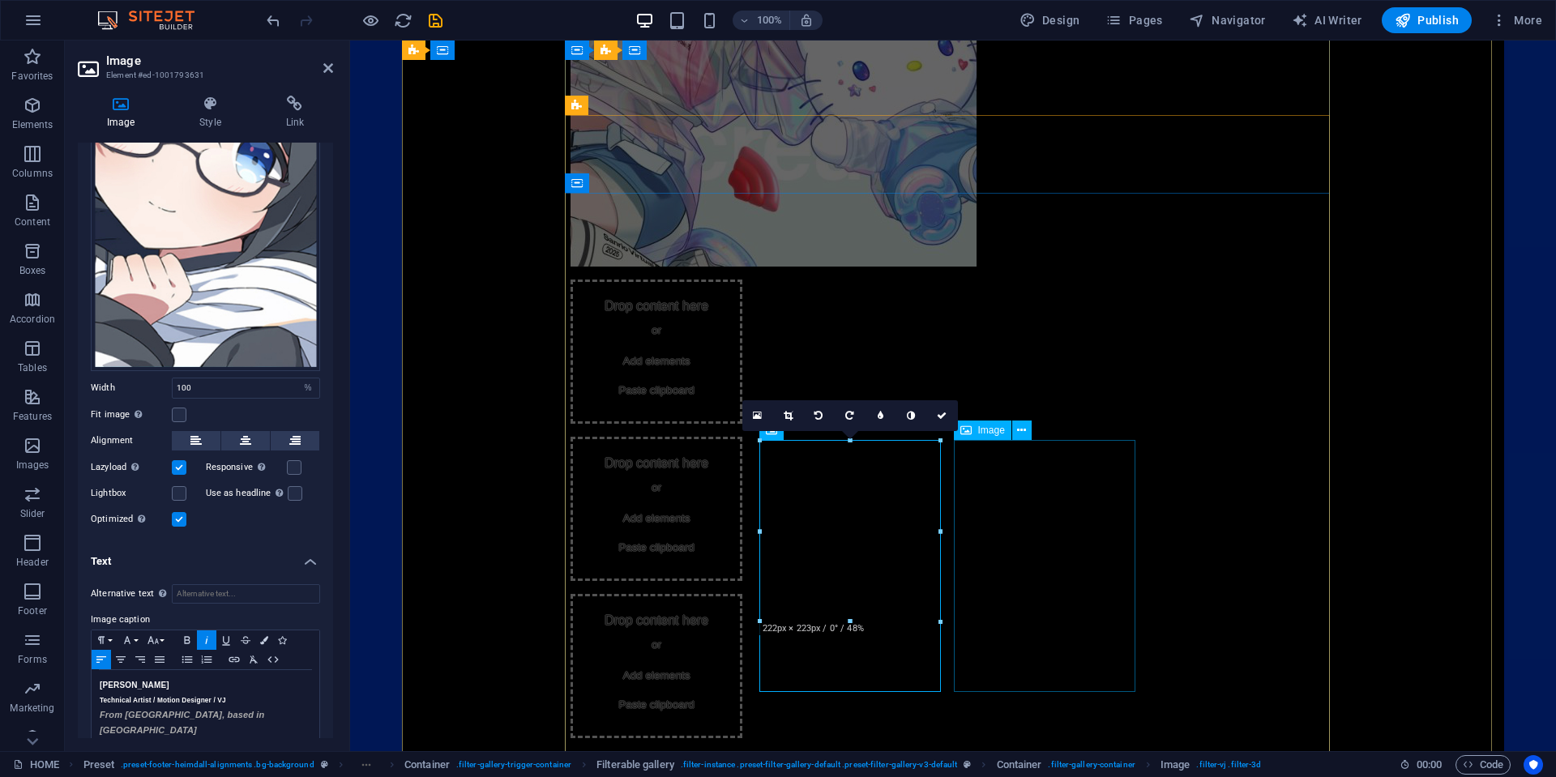
select select "%"
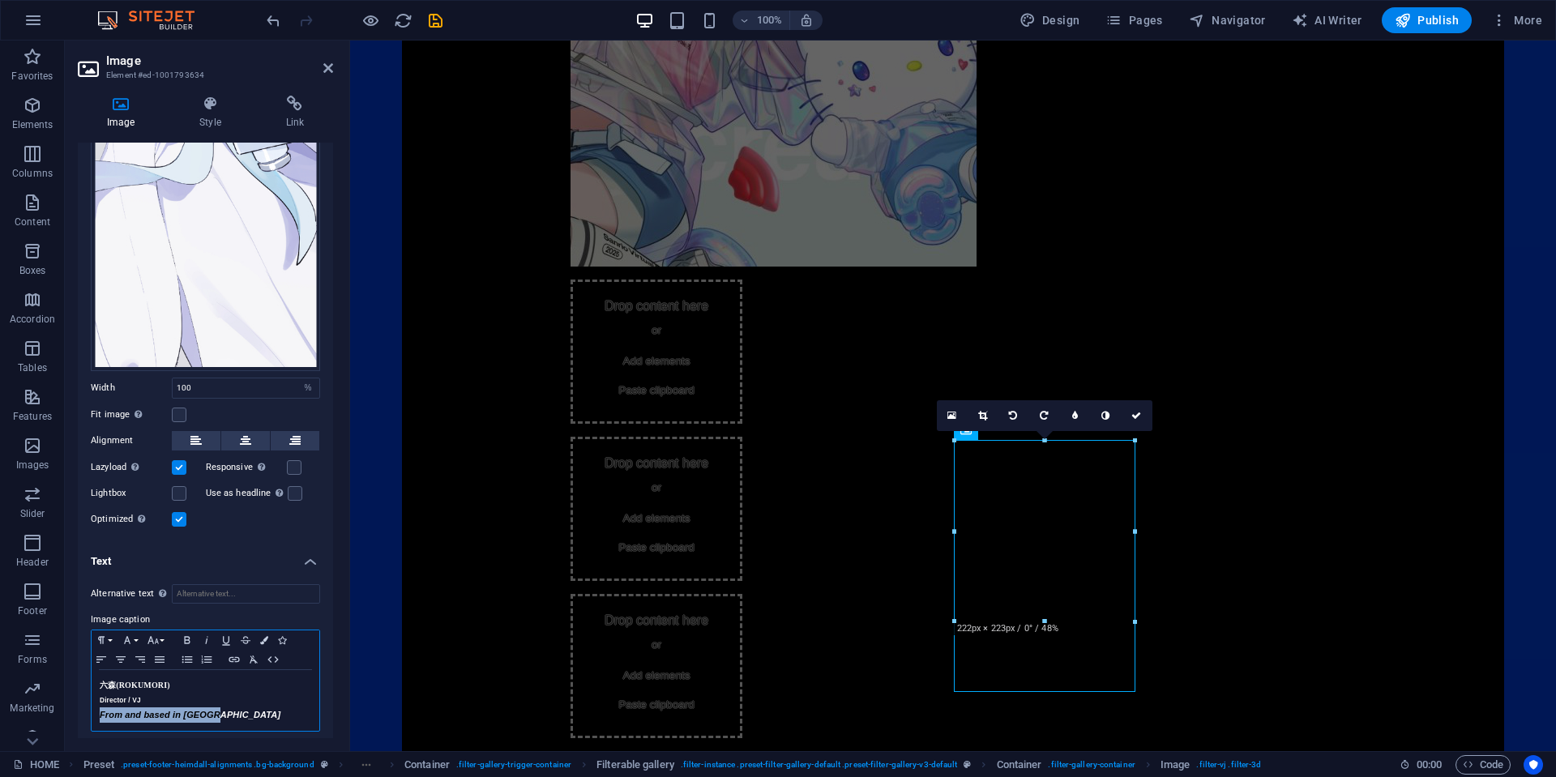
drag, startPoint x: 256, startPoint y: 707, endPoint x: 83, endPoint y: 709, distance: 172.6
click at [83, 709] on div "Alternative text The alternative text is used by devices that cannot display im…" at bounding box center [205, 658] width 255 height 174
click at [260, 636] on icon "button" at bounding box center [264, 640] width 8 height 8
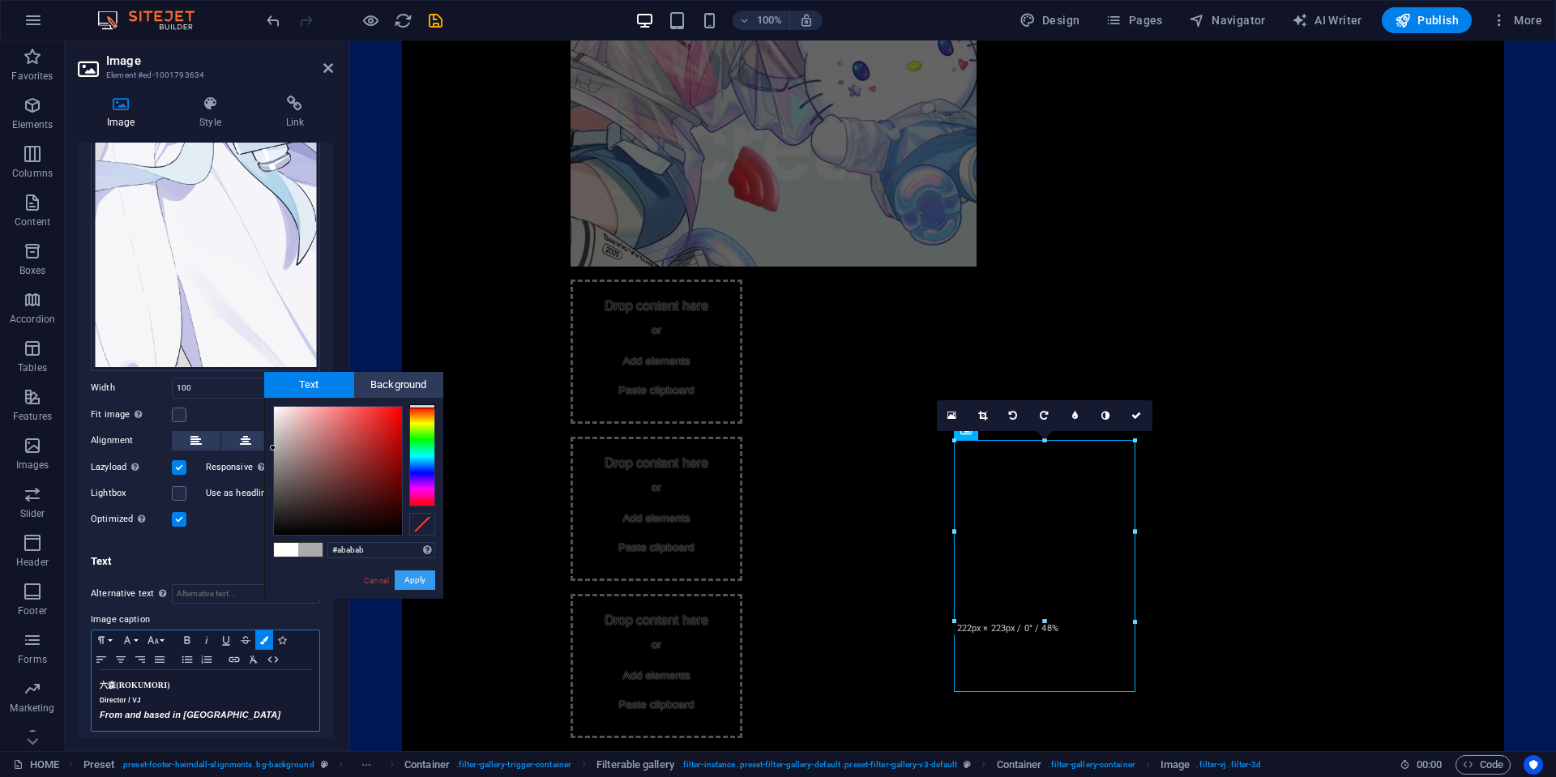
click at [427, 581] on button "Apply" at bounding box center [415, 579] width 41 height 19
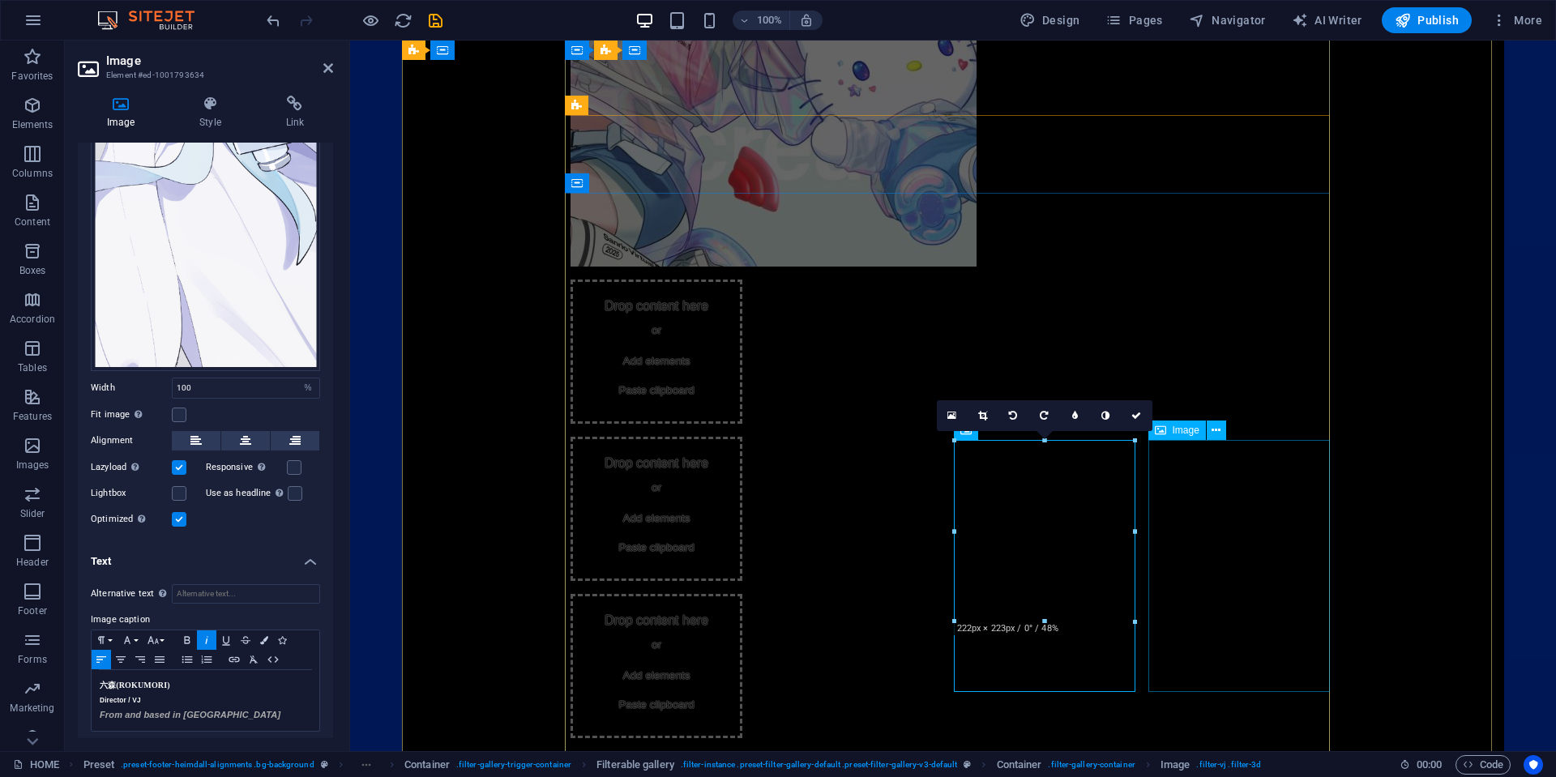
select select "%"
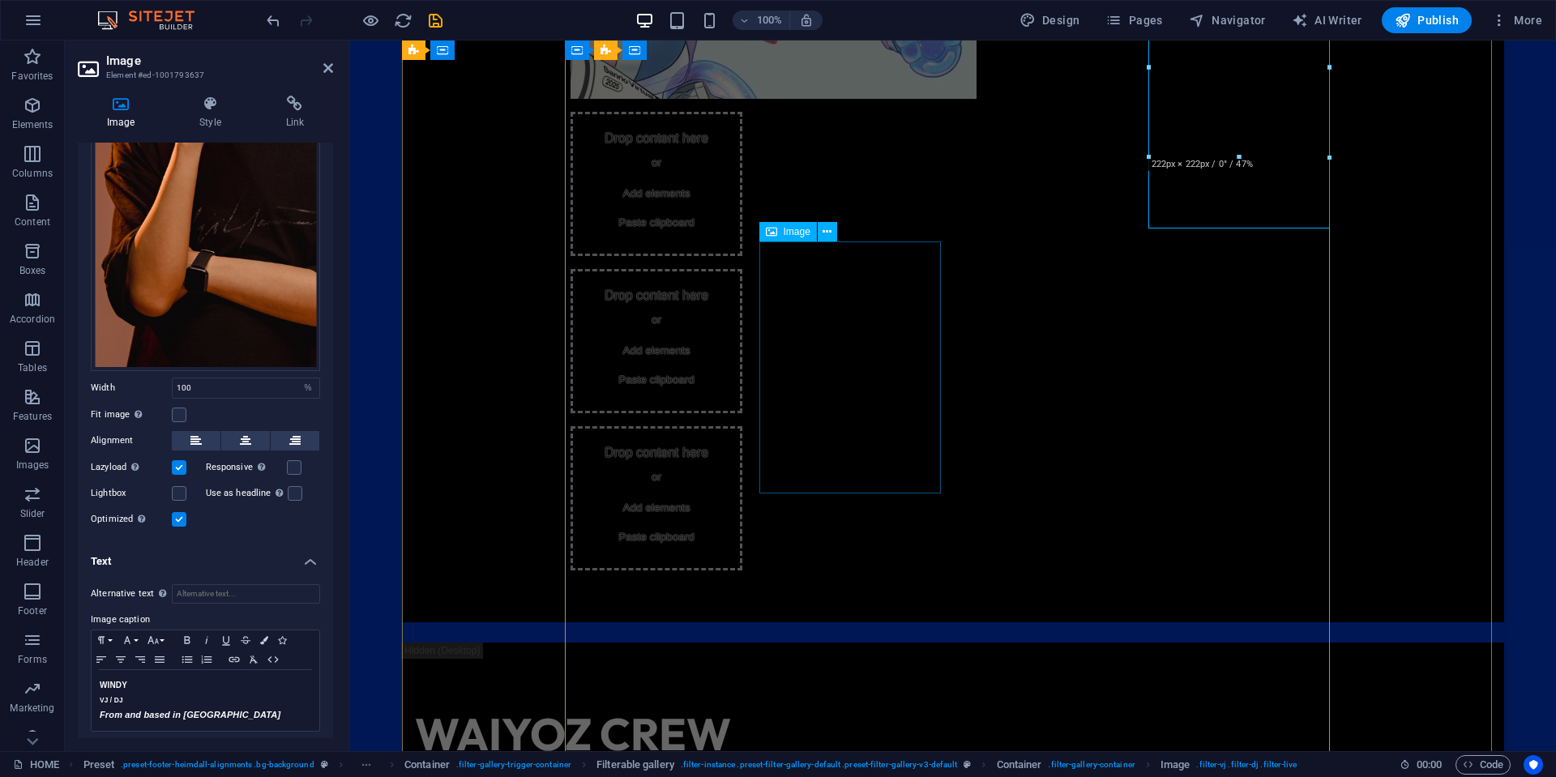
scroll to position [1813, 0]
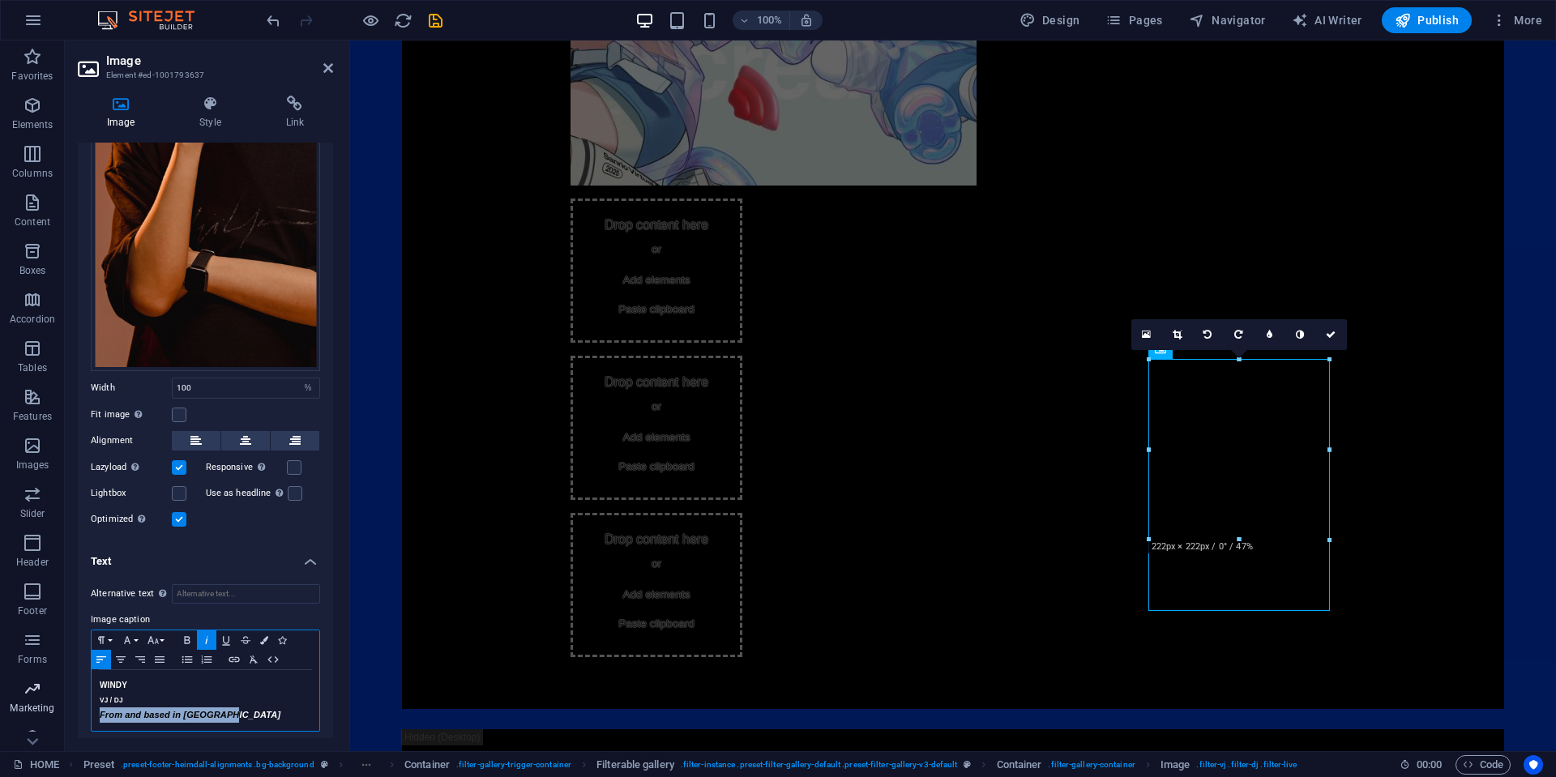
drag, startPoint x: 275, startPoint y: 706, endPoint x: 56, endPoint y: 711, distance: 218.9
click at [56, 711] on section "Favorites Elements Columns Content Boxes Accordion Tables Features Images Slide…" at bounding box center [778, 396] width 1556 height 711
click at [259, 631] on button "Colors" at bounding box center [264, 639] width 18 height 19
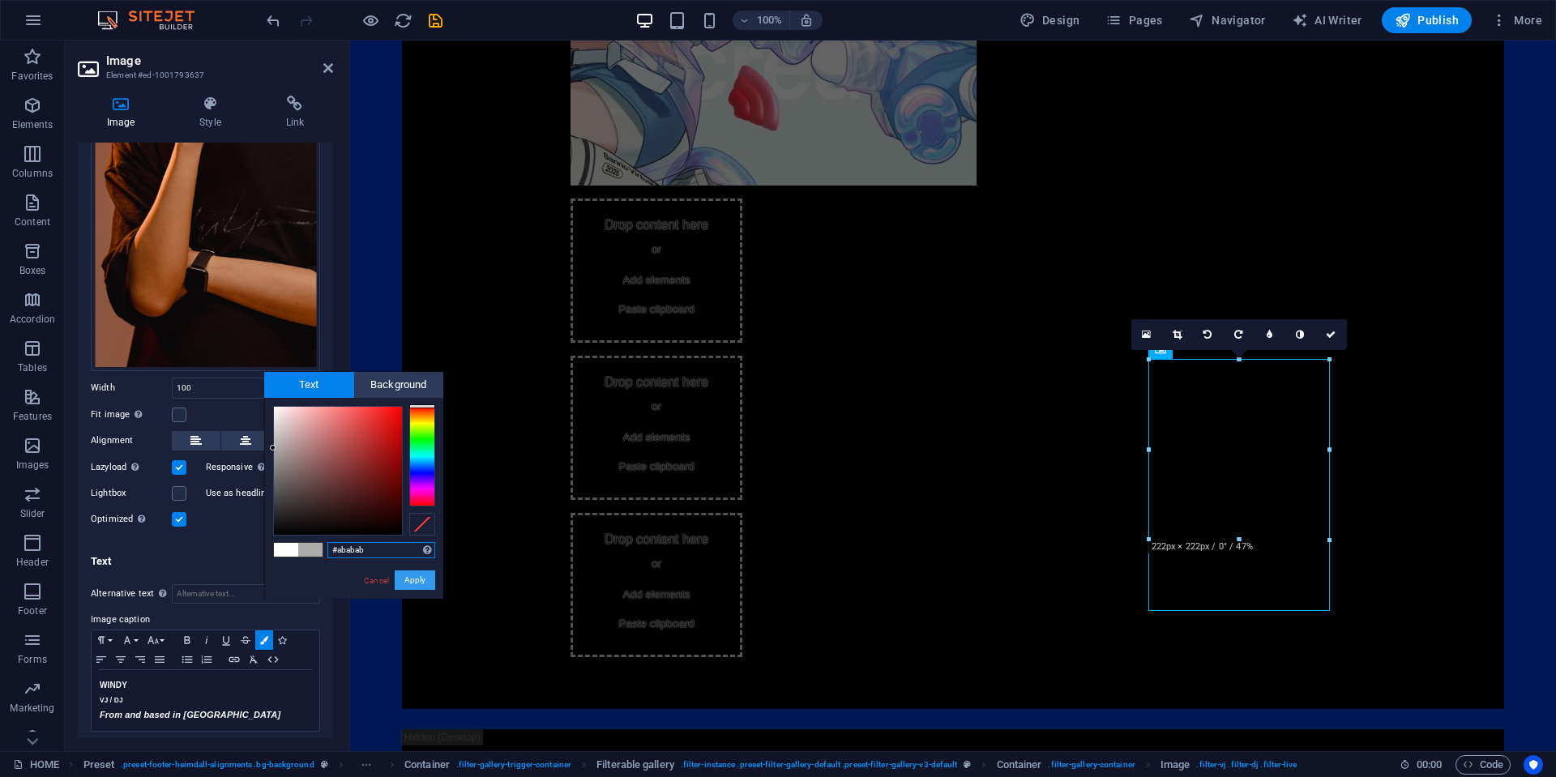
drag, startPoint x: 421, startPoint y: 582, endPoint x: 331, endPoint y: 553, distance: 93.8
click at [421, 582] on button "Apply" at bounding box center [415, 579] width 41 height 19
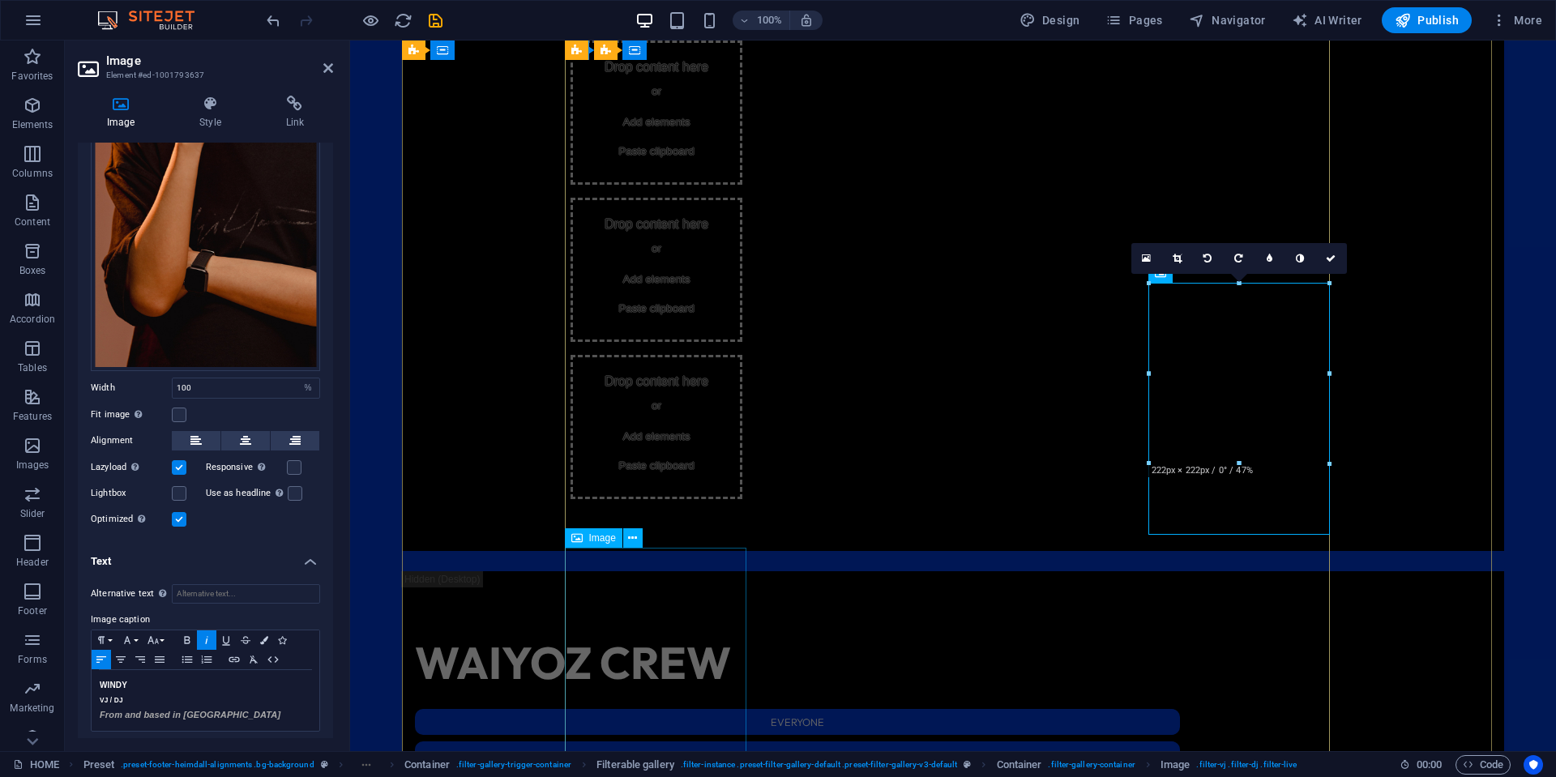
scroll to position [1975, 0]
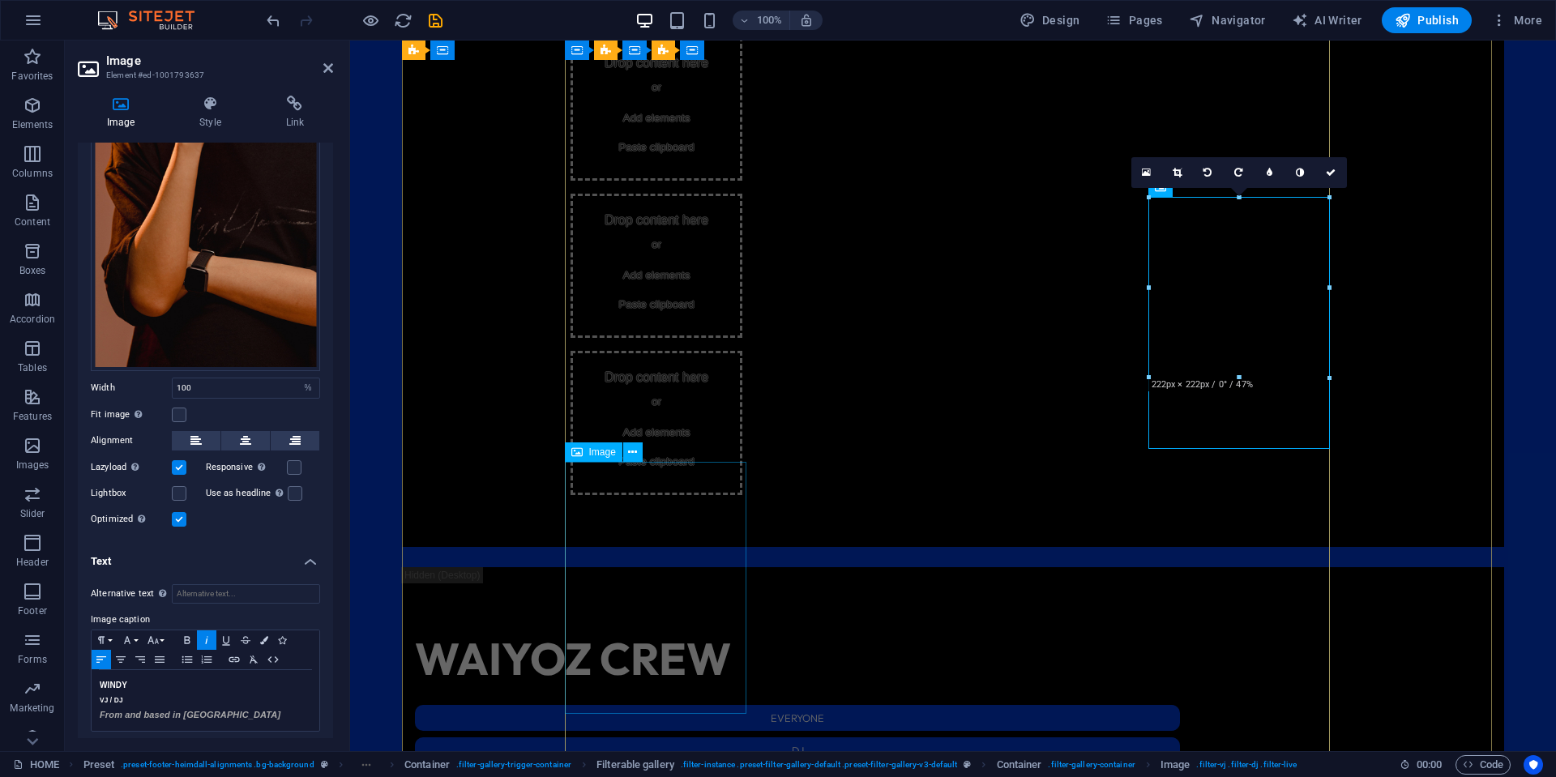
select select "%"
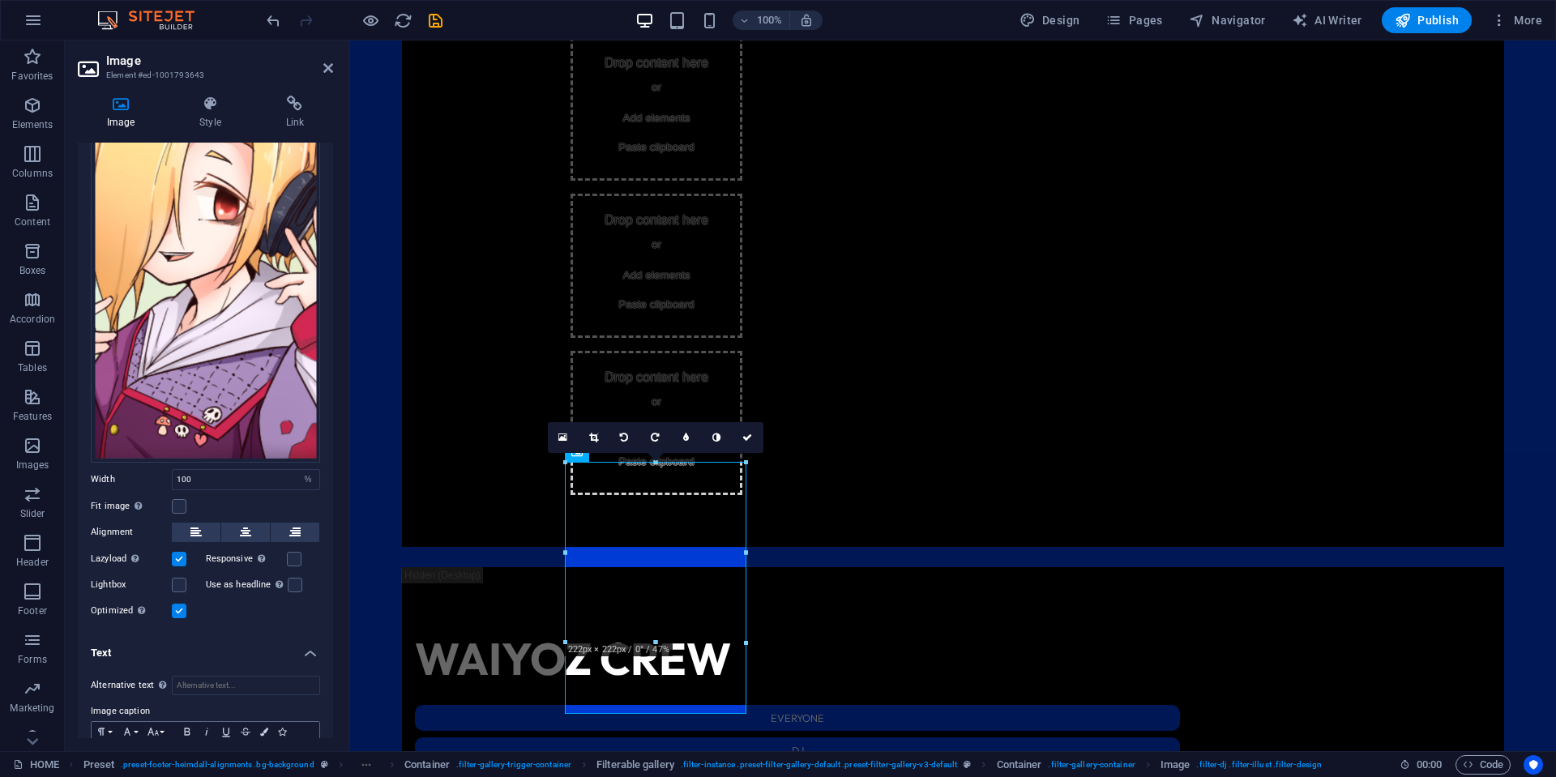
scroll to position [330, 0]
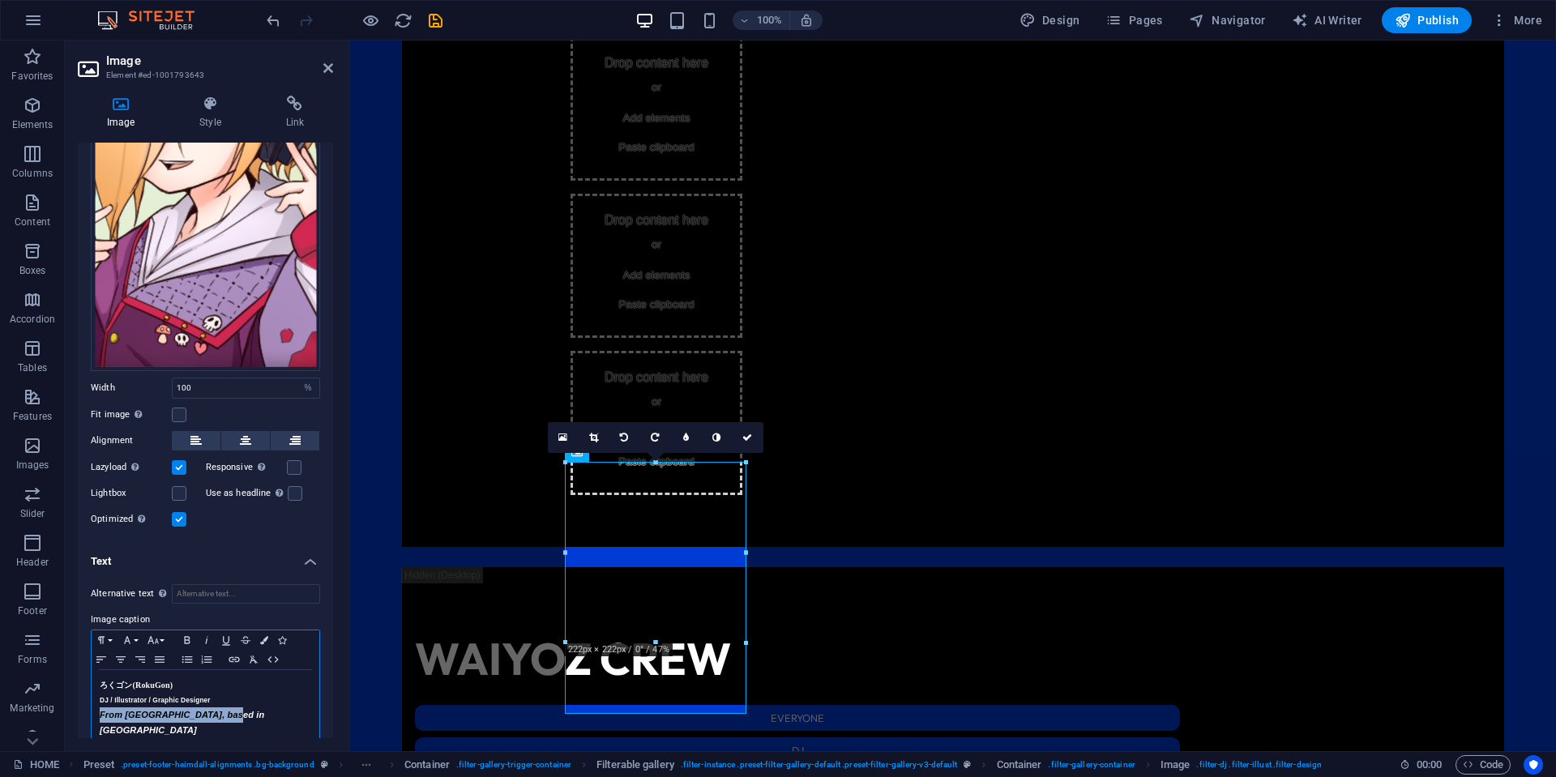
drag, startPoint x: 230, startPoint y: 716, endPoint x: 83, endPoint y: 715, distance: 147.5
click at [83, 715] on div "Alternative text The alternative text is used by devices that cannot display im…" at bounding box center [205, 666] width 255 height 190
click at [269, 635] on button "Colors" at bounding box center [264, 639] width 18 height 19
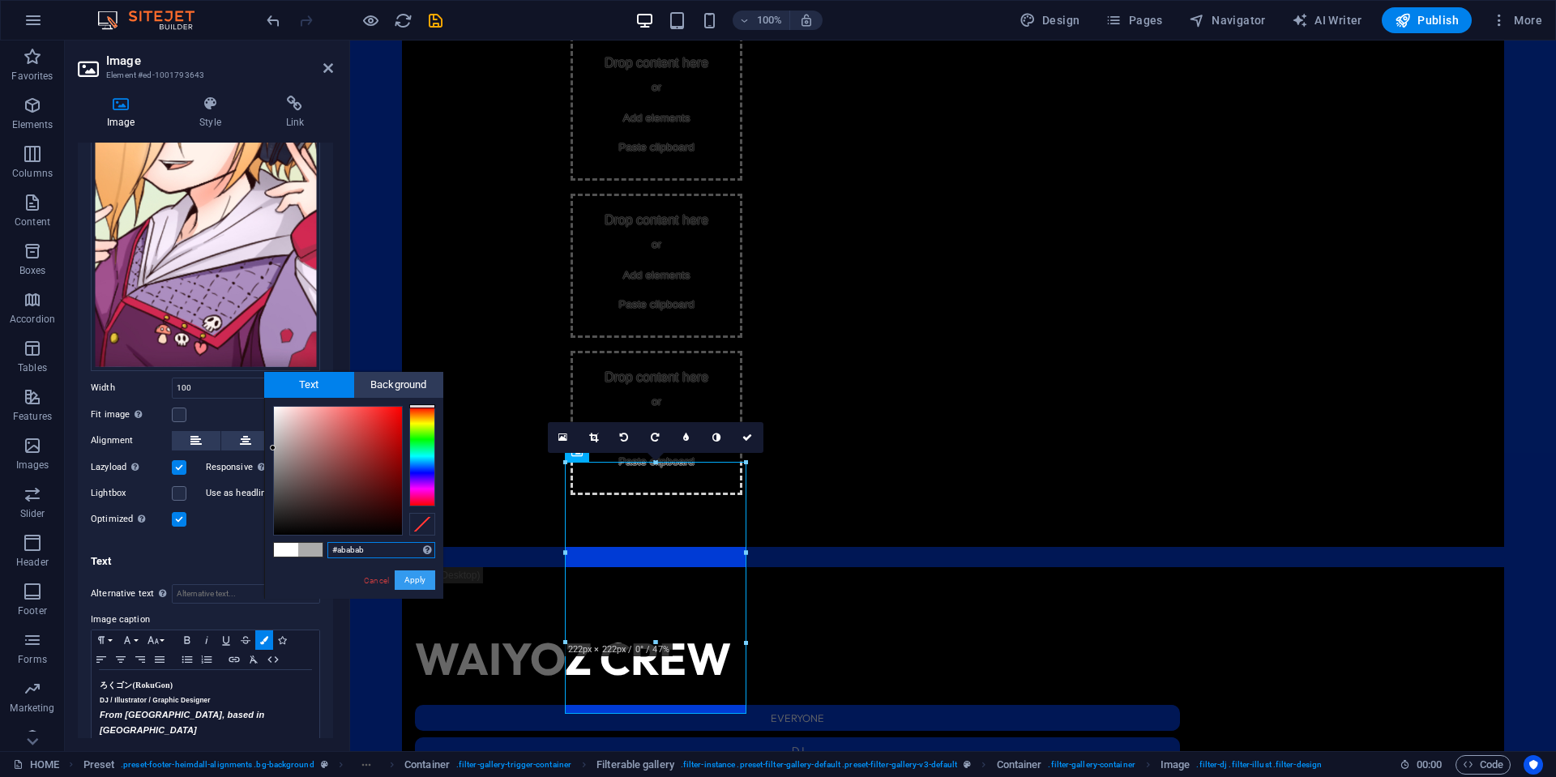
drag, startPoint x: 423, startPoint y: 579, endPoint x: 82, endPoint y: 540, distance: 343.5
click at [423, 579] on button "Apply" at bounding box center [415, 579] width 41 height 19
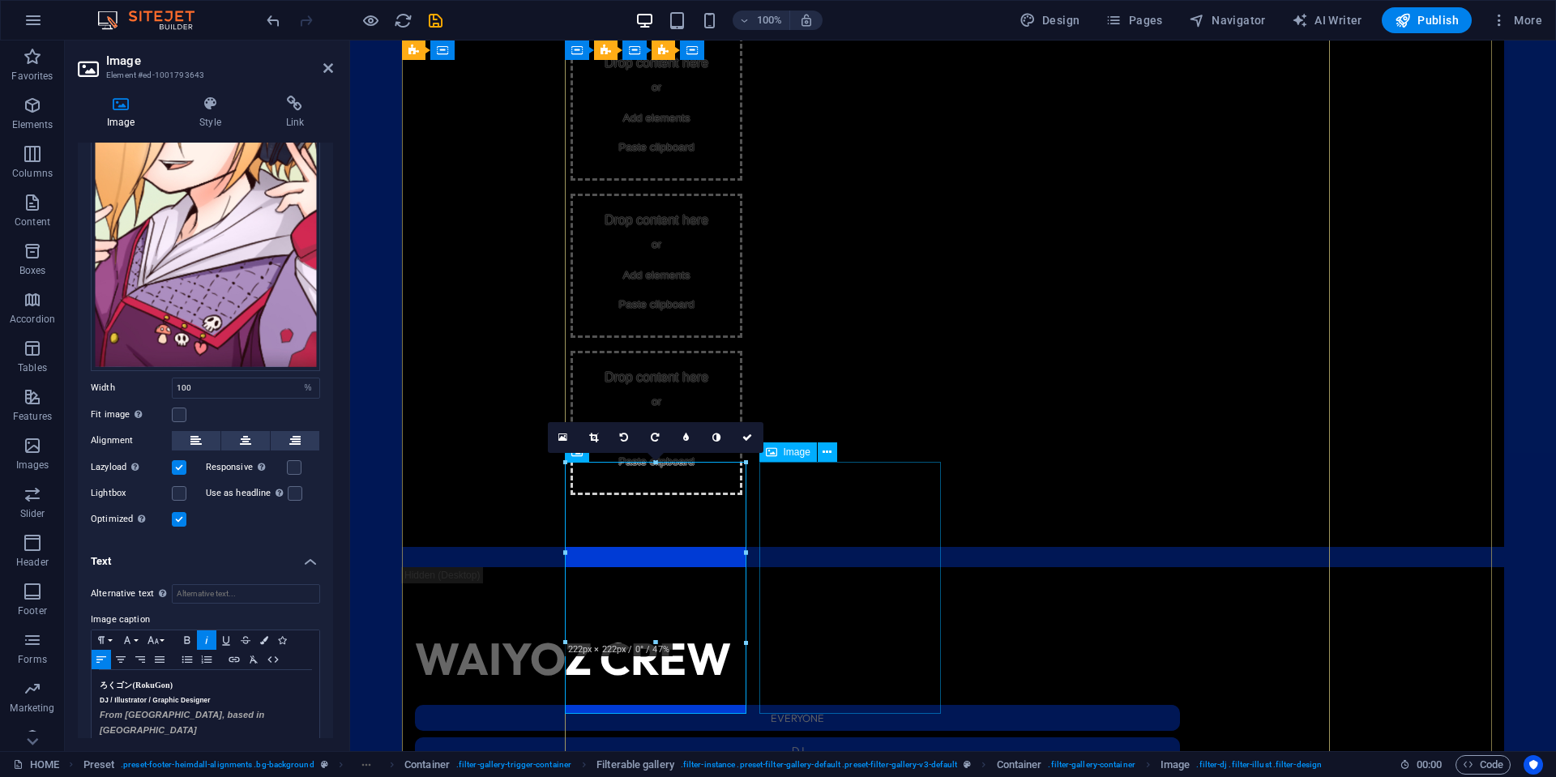
select select "%"
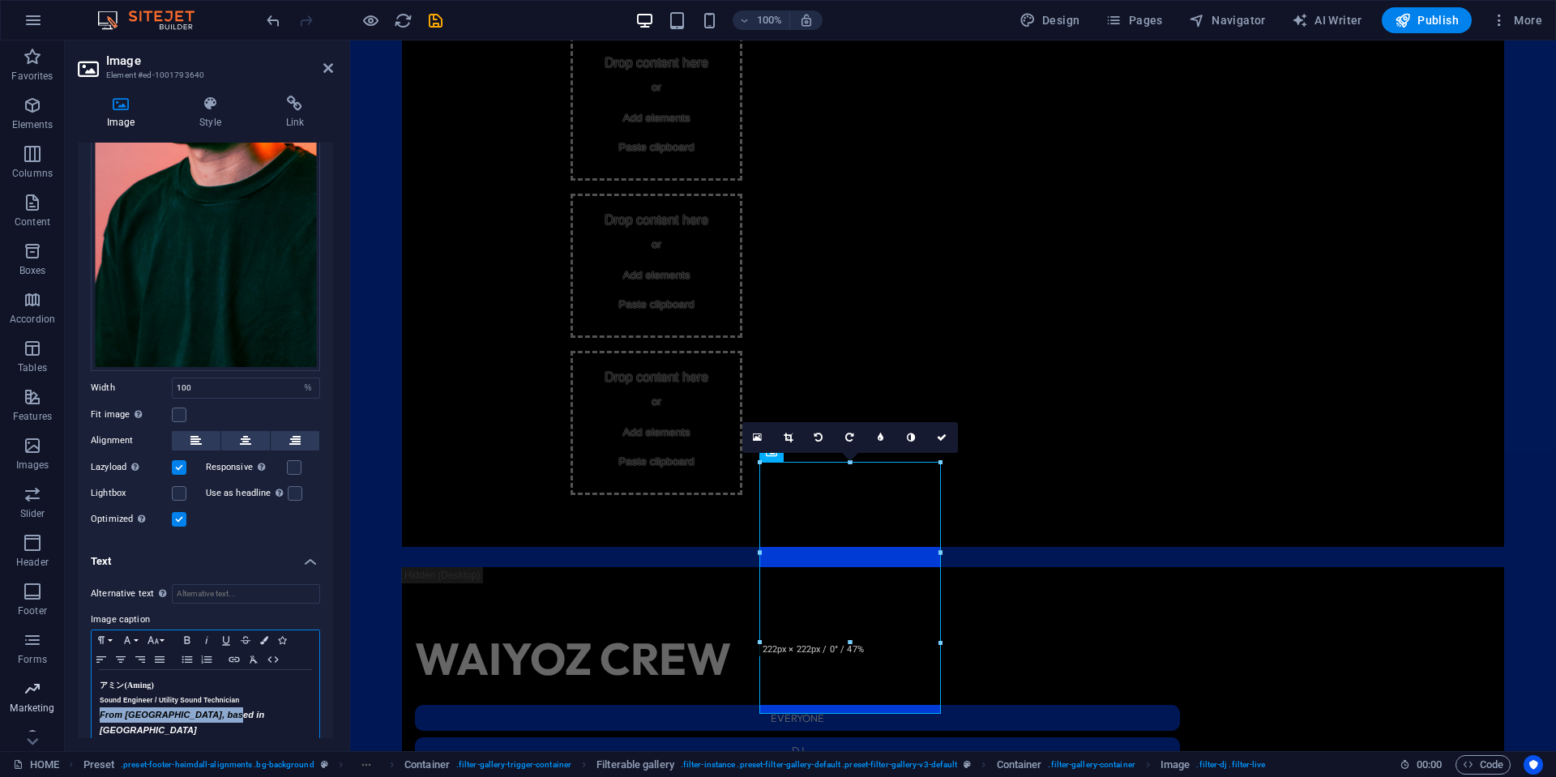
drag, startPoint x: 241, startPoint y: 708, endPoint x: 62, endPoint y: 702, distance: 179.2
click at [49, 710] on section "Favorites Elements Columns Content Boxes Accordion Tables Features Images Slide…" at bounding box center [778, 396] width 1556 height 711
click at [266, 636] on icon "button" at bounding box center [264, 640] width 8 height 8
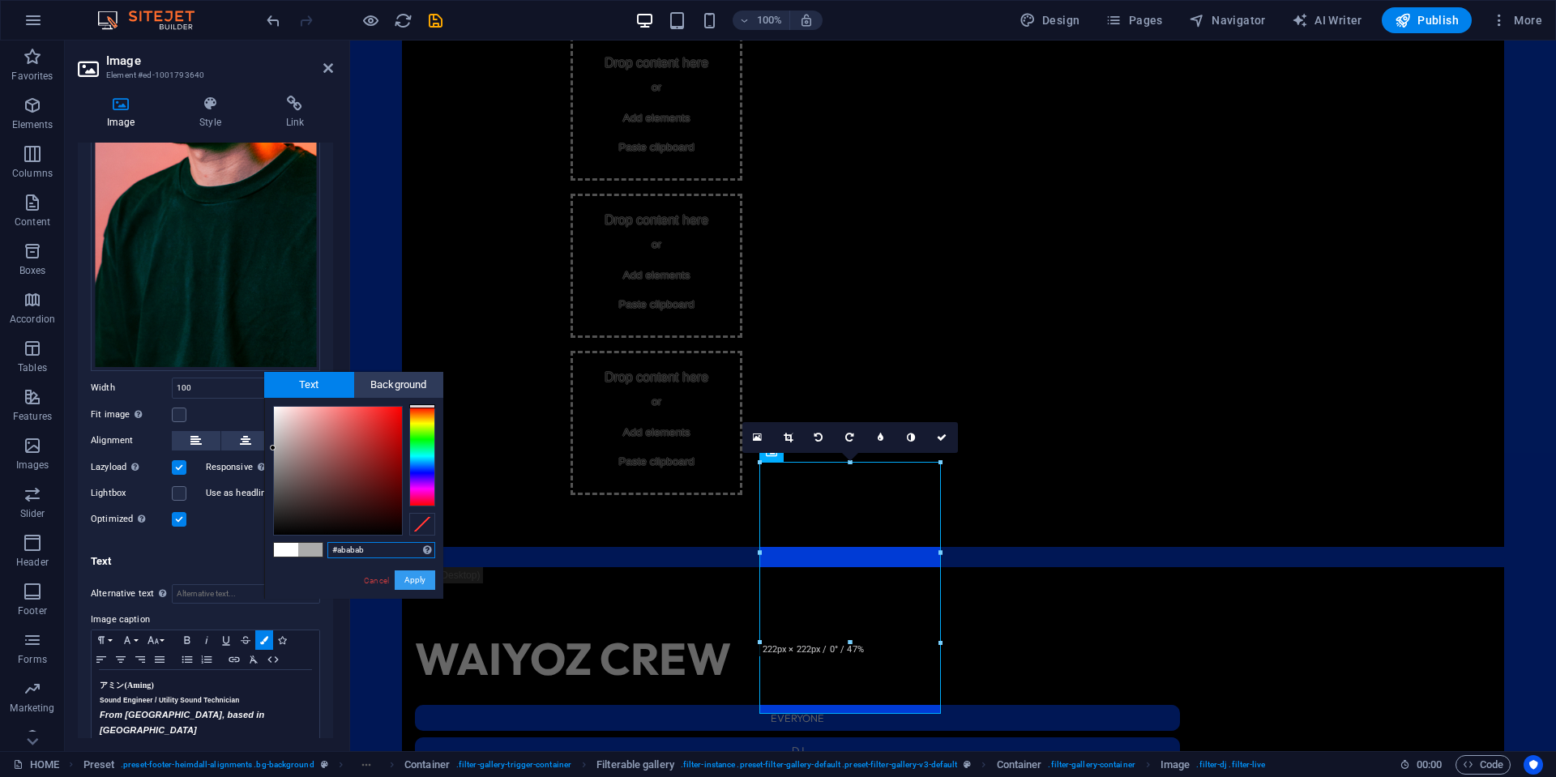
drag, startPoint x: 404, startPoint y: 575, endPoint x: 637, endPoint y: 530, distance: 236.8
click at [404, 575] on button "Apply" at bounding box center [415, 579] width 41 height 19
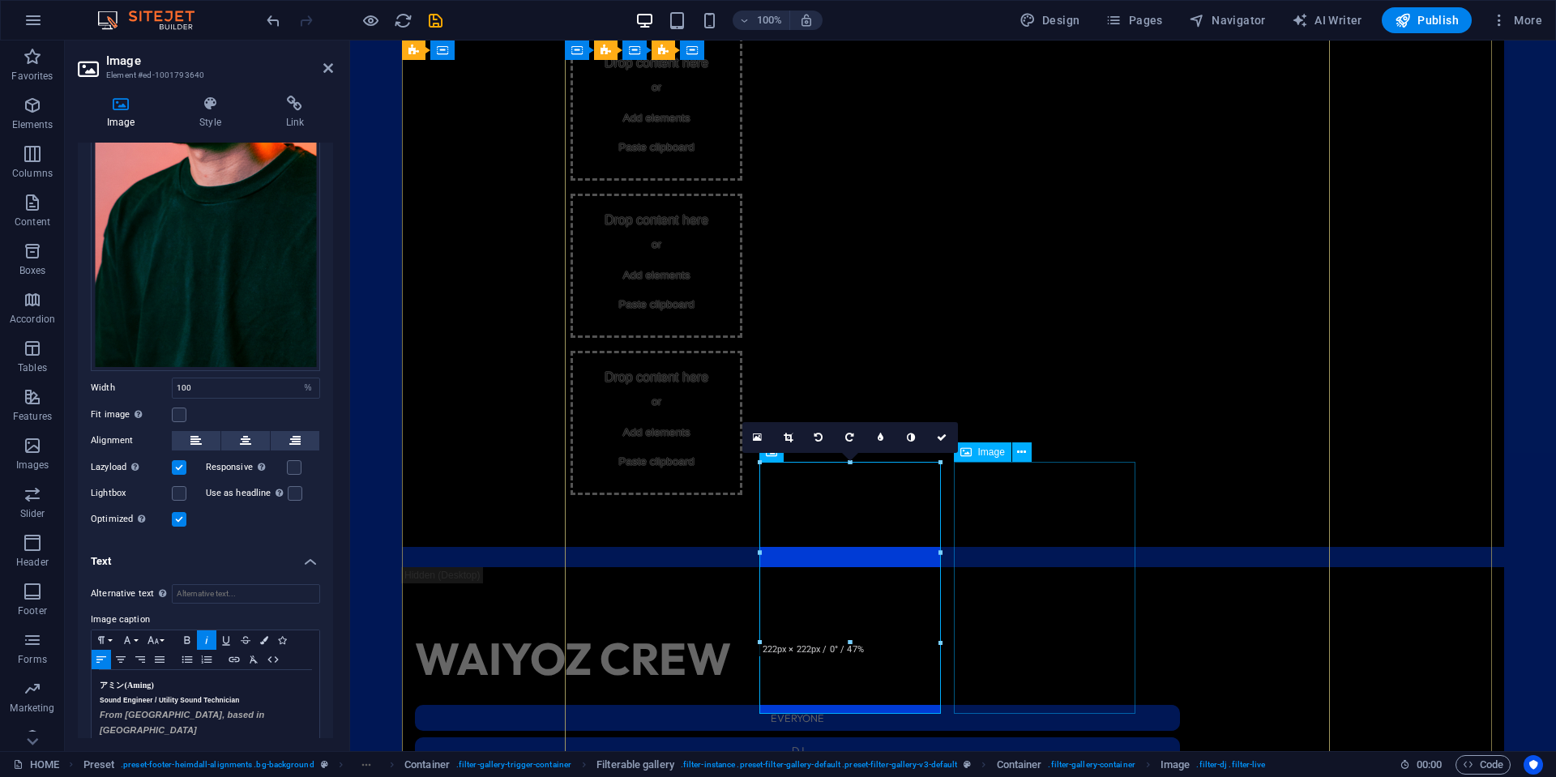
select select "%"
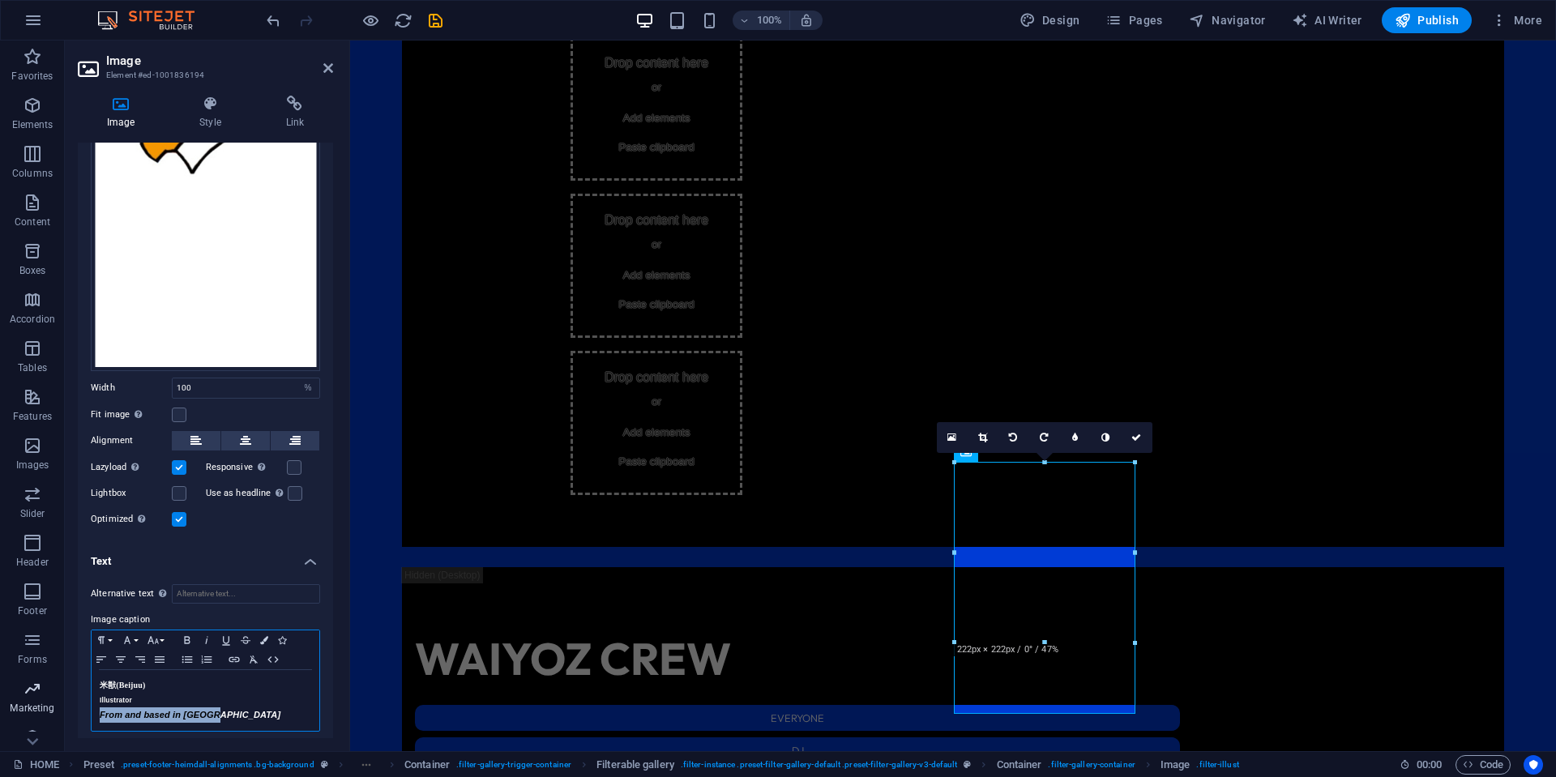
drag, startPoint x: 232, startPoint y: 715, endPoint x: 46, endPoint y: 715, distance: 185.6
click at [46, 715] on section "Favorites Elements Columns Content Boxes Accordion Tables Features Images Slide…" at bounding box center [778, 396] width 1556 height 711
click at [263, 636] on icon "button" at bounding box center [264, 640] width 8 height 8
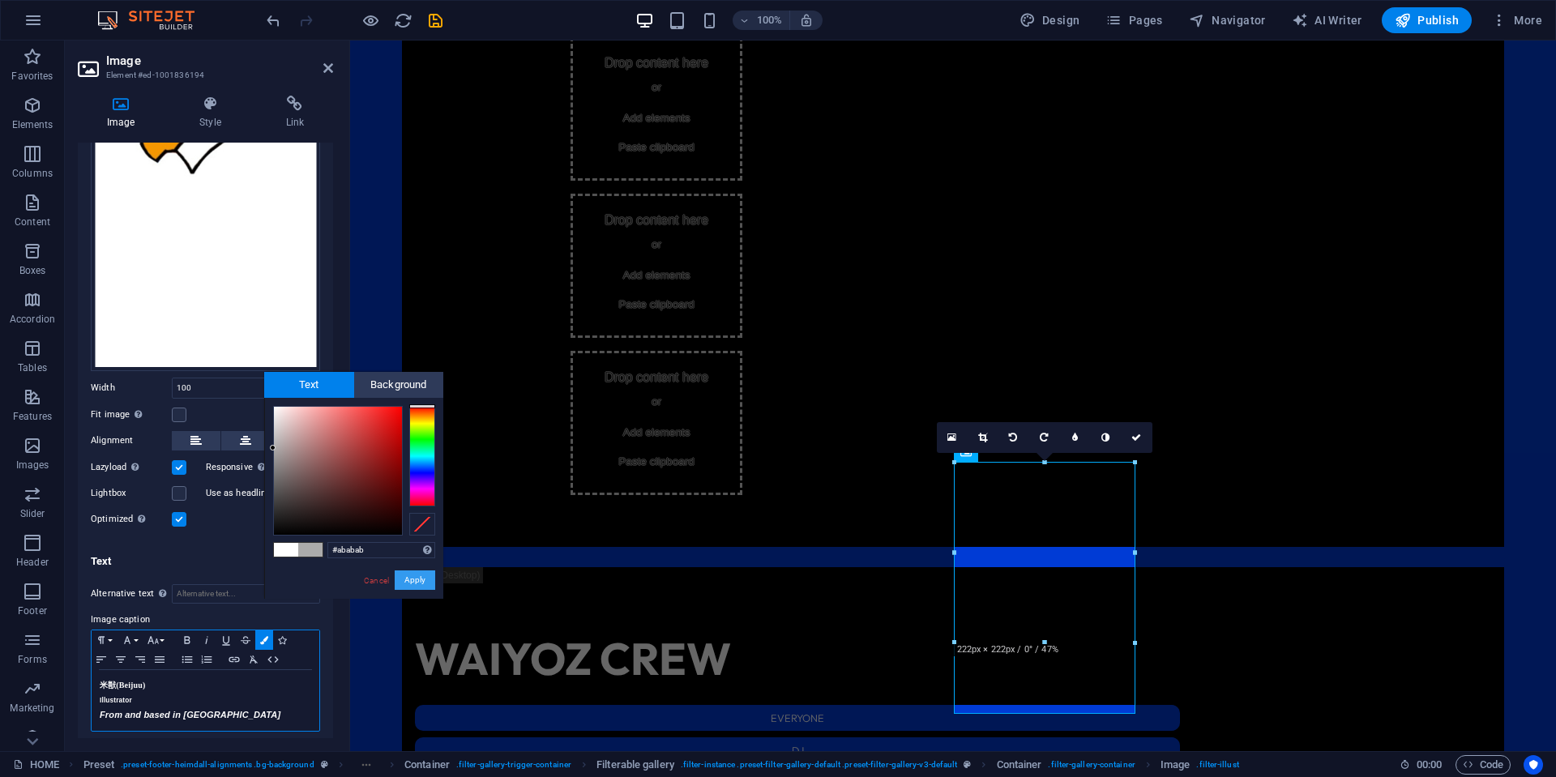
click at [407, 579] on button "Apply" at bounding box center [415, 579] width 41 height 19
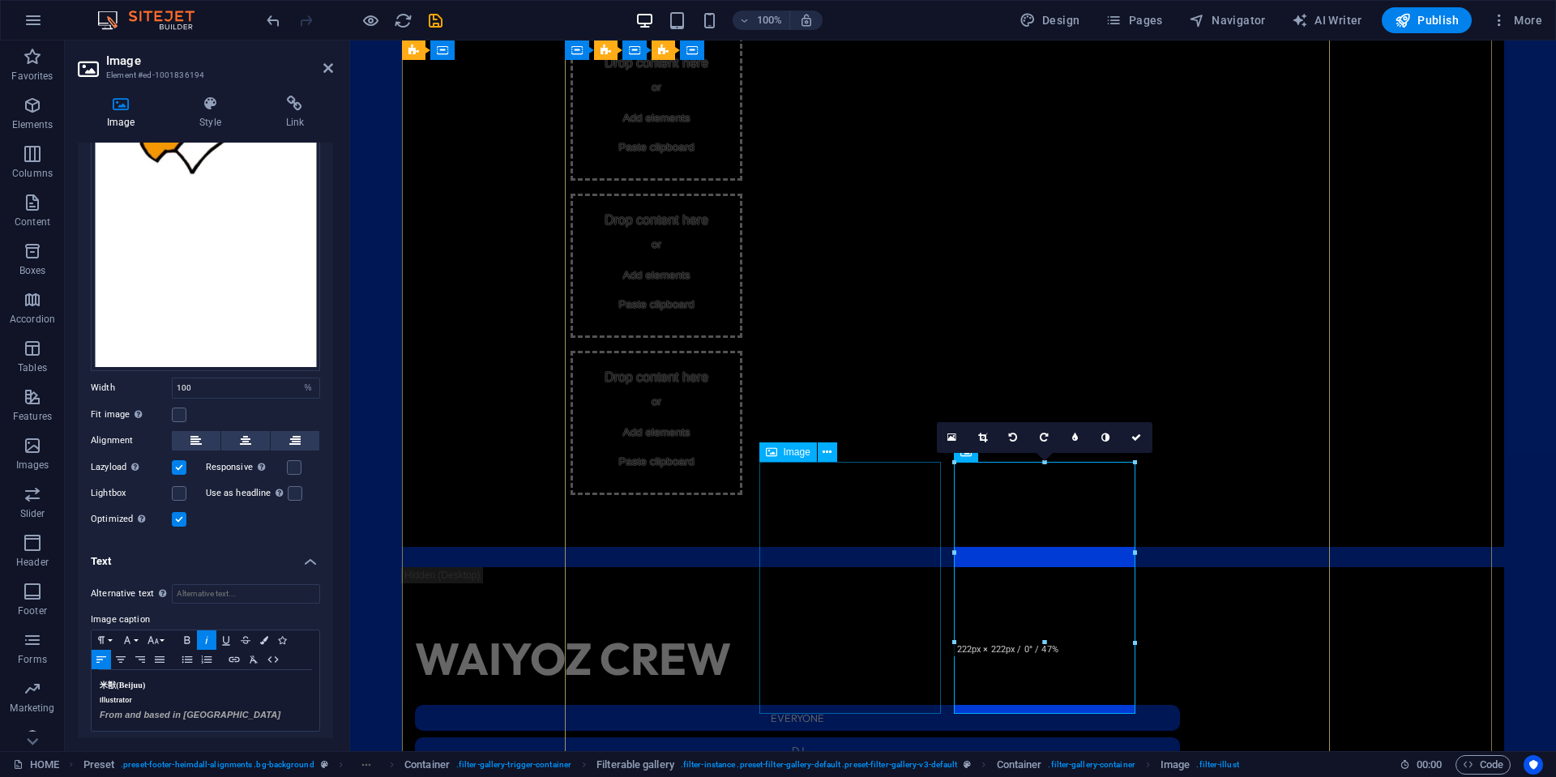
select select "%"
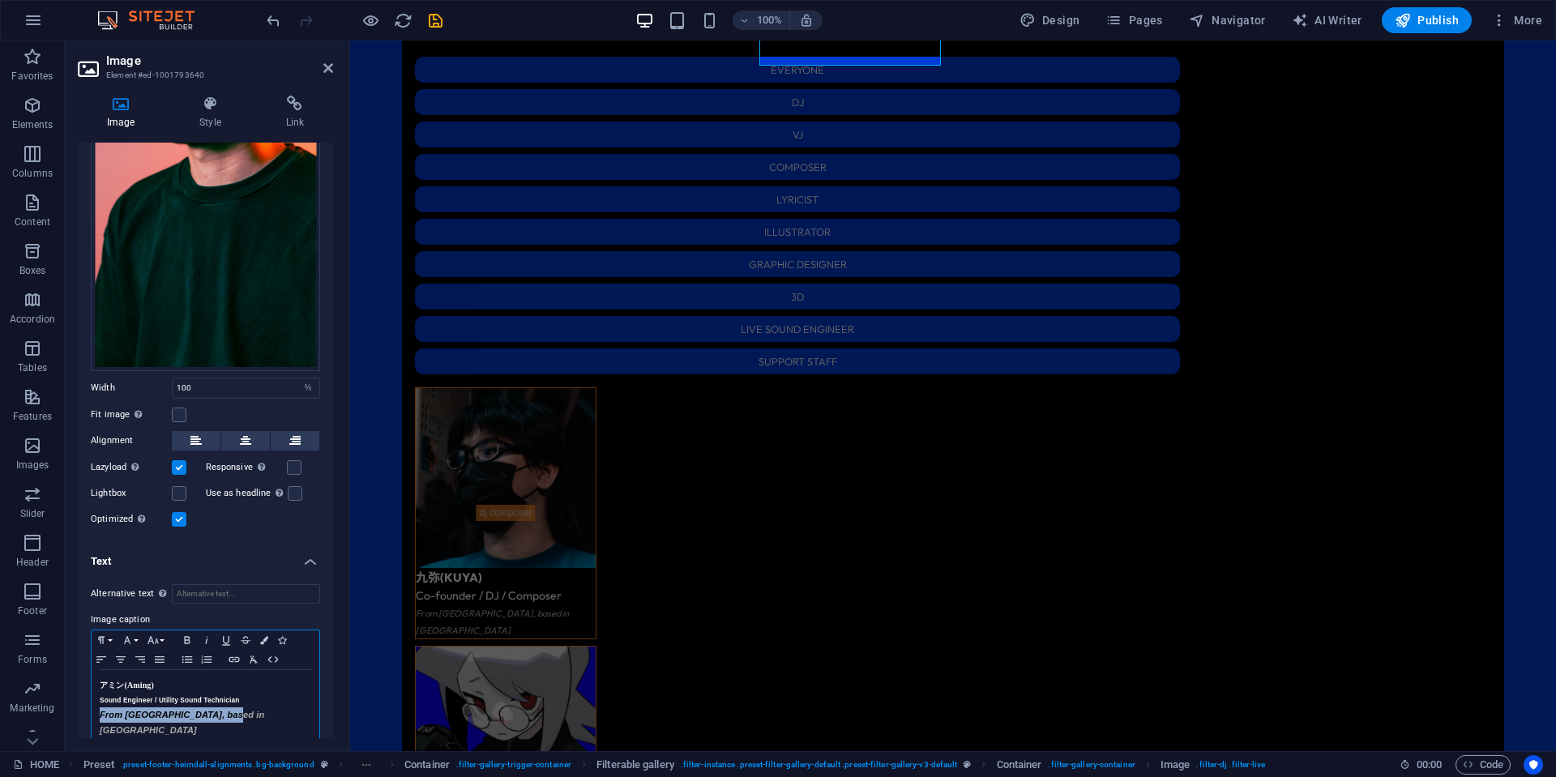
drag, startPoint x: 239, startPoint y: 712, endPoint x: 92, endPoint y: 712, distance: 147.5
click at [92, 712] on div "アミン (Aming) Sound Engineer / Utility Sound Technician From [GEOGRAPHIC_DATA], b…" at bounding box center [206, 708] width 228 height 76
copy span "From [GEOGRAPHIC_DATA], based in [GEOGRAPHIC_DATA]"
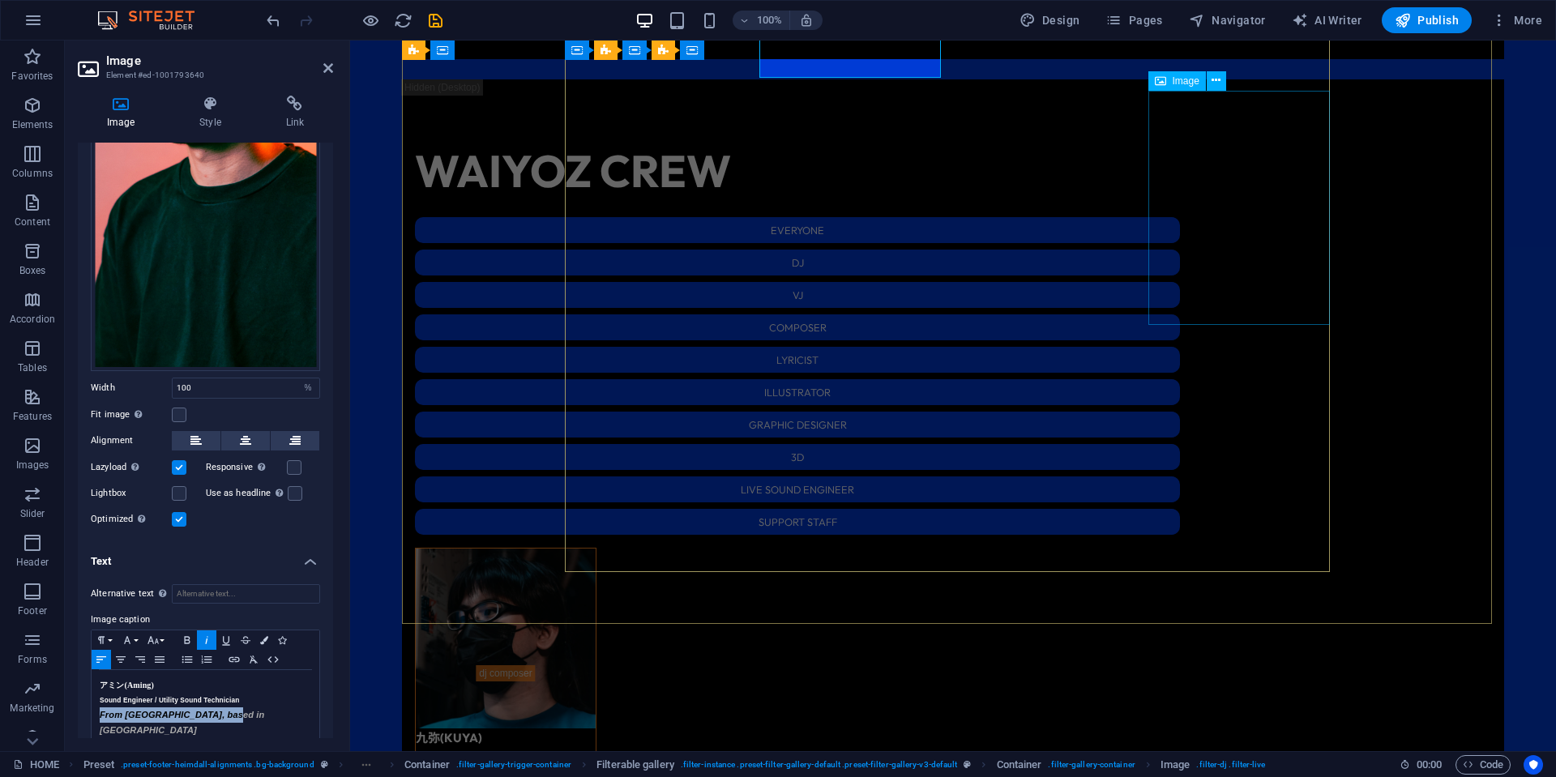
scroll to position [2380, 0]
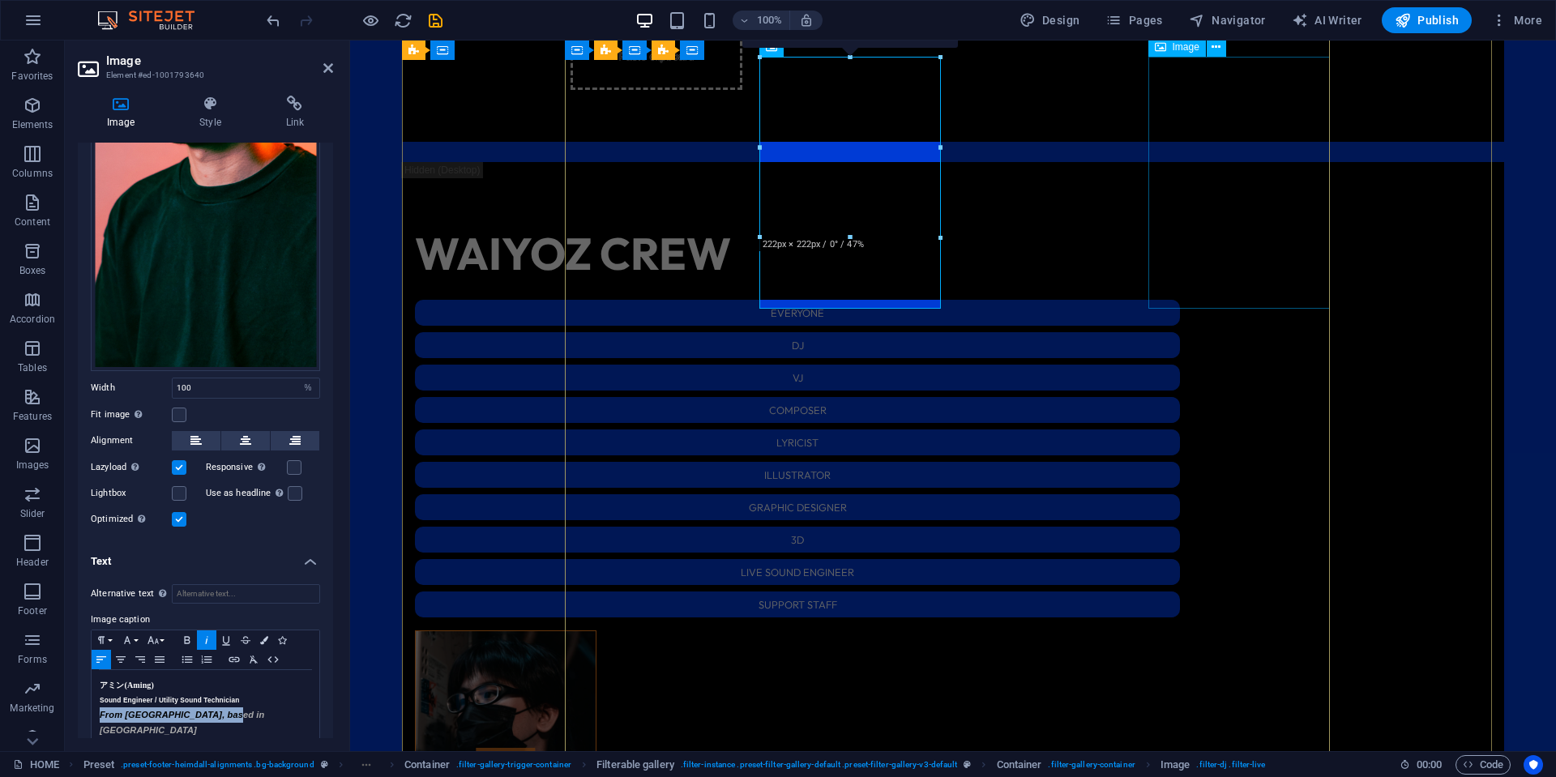
select select "%"
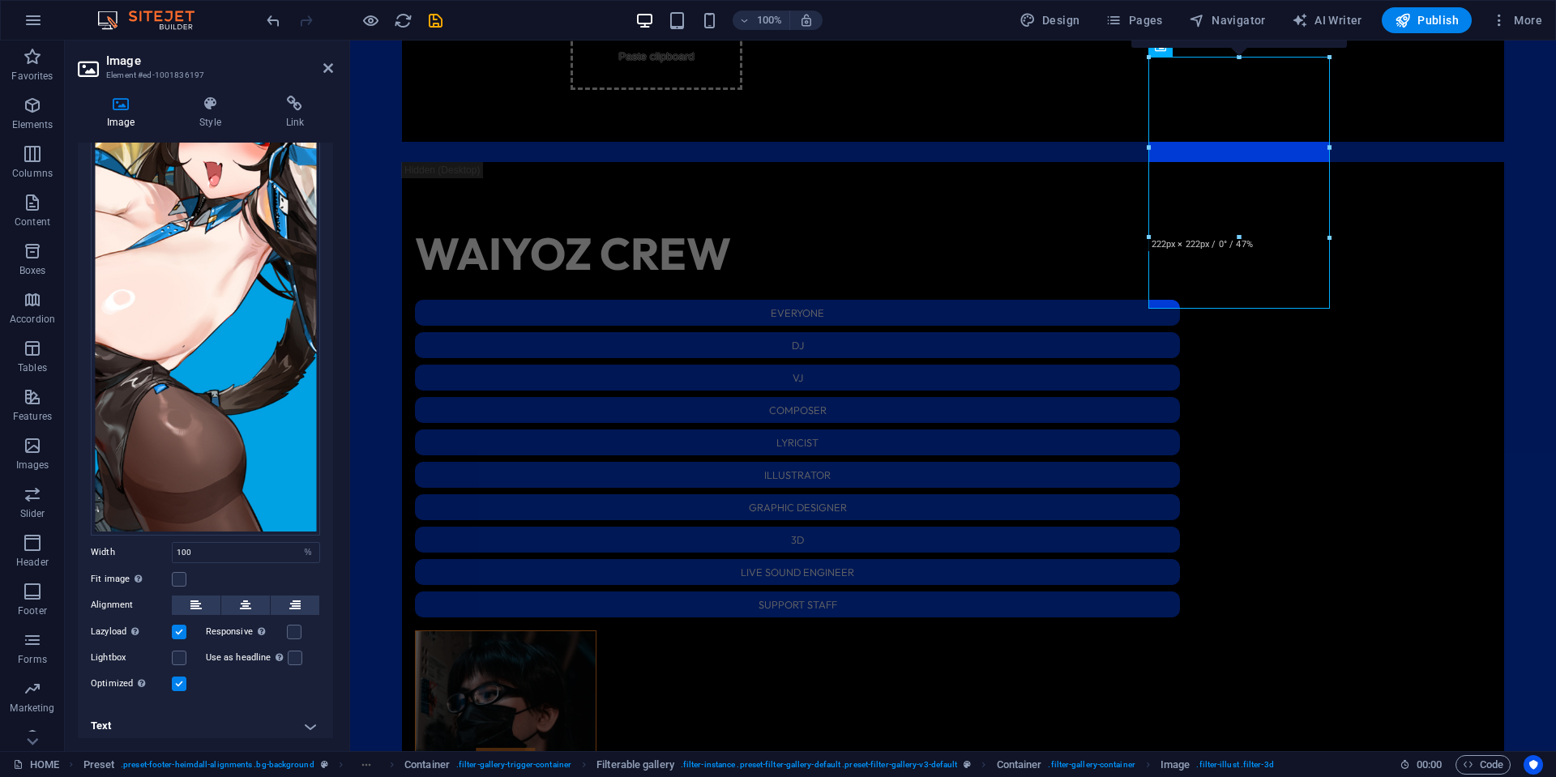
click at [218, 711] on h4 "Text" at bounding box center [205, 726] width 255 height 39
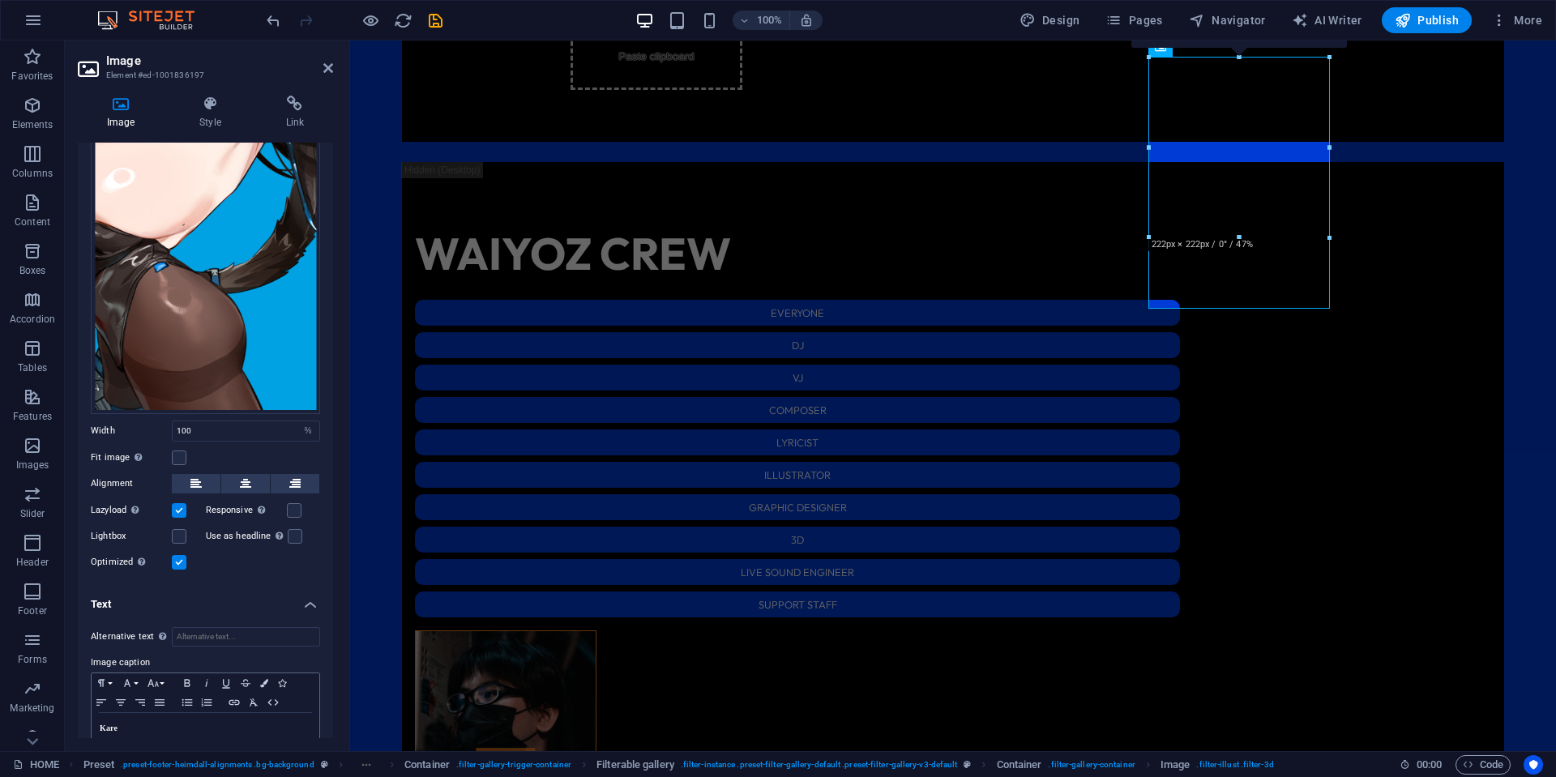
scroll to position [318, 0]
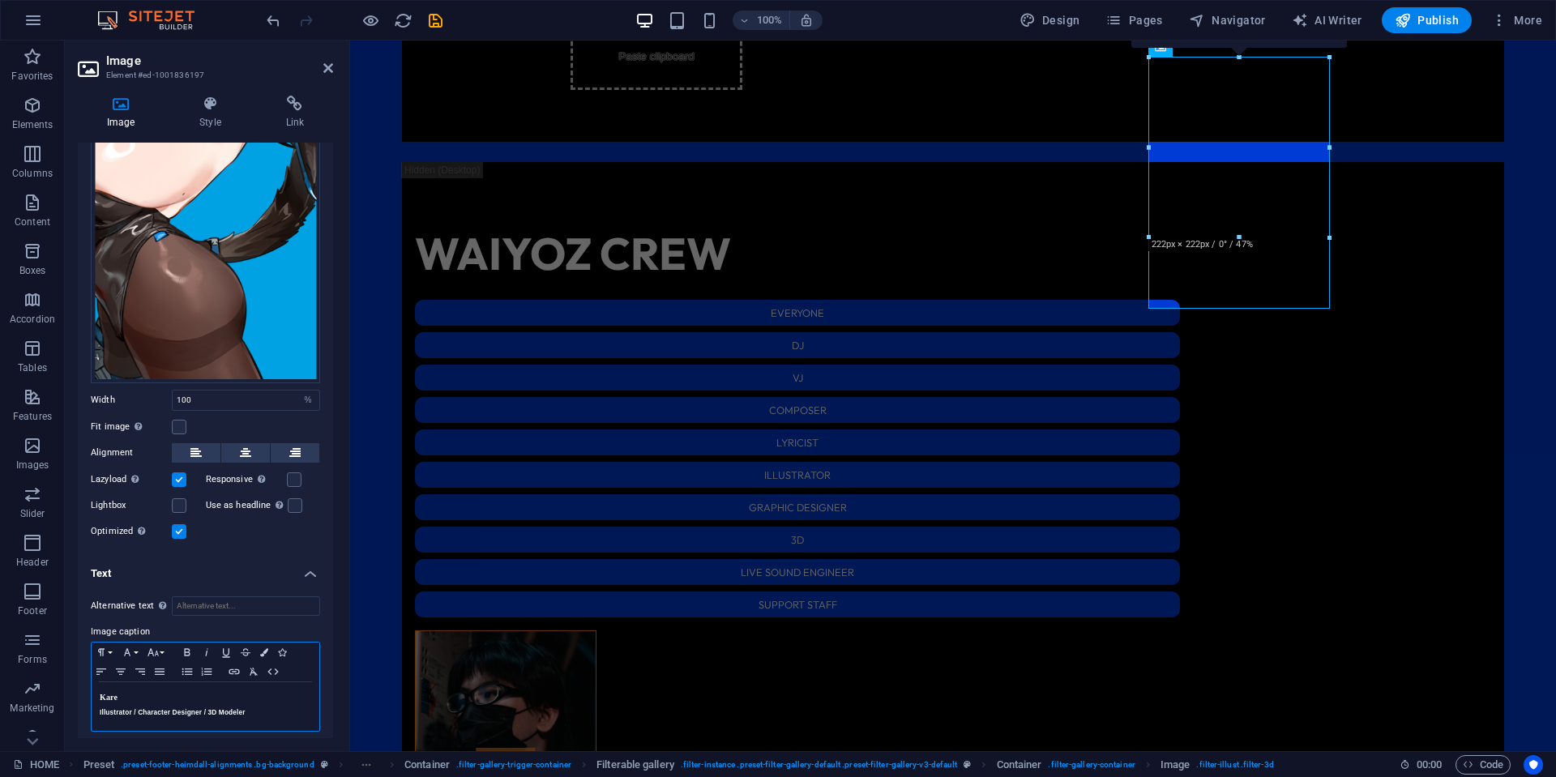
click at [271, 714] on div "Kare Illustrator / Character Designer / 3D Modeler" at bounding box center [206, 706] width 228 height 49
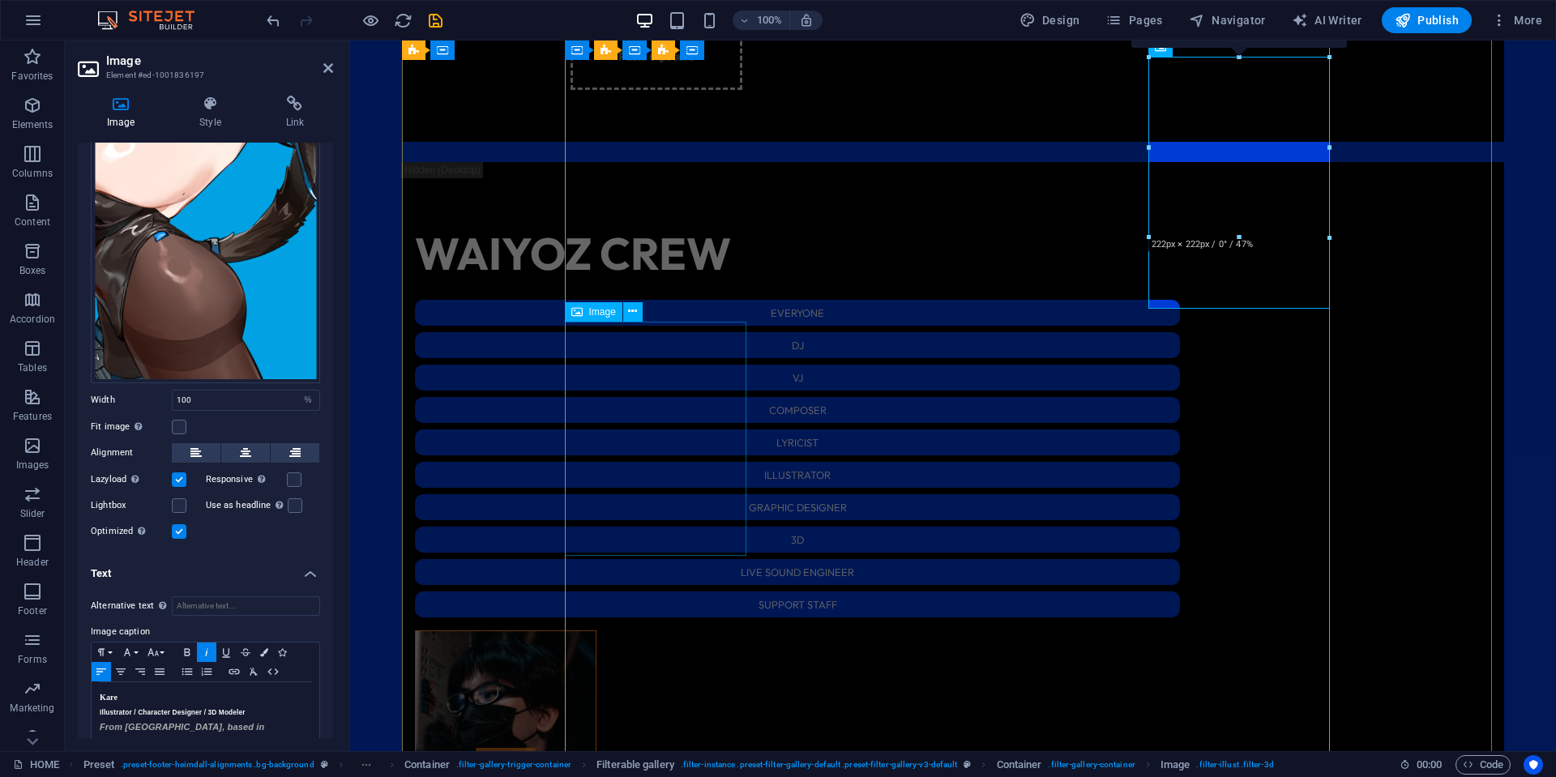
select select "%"
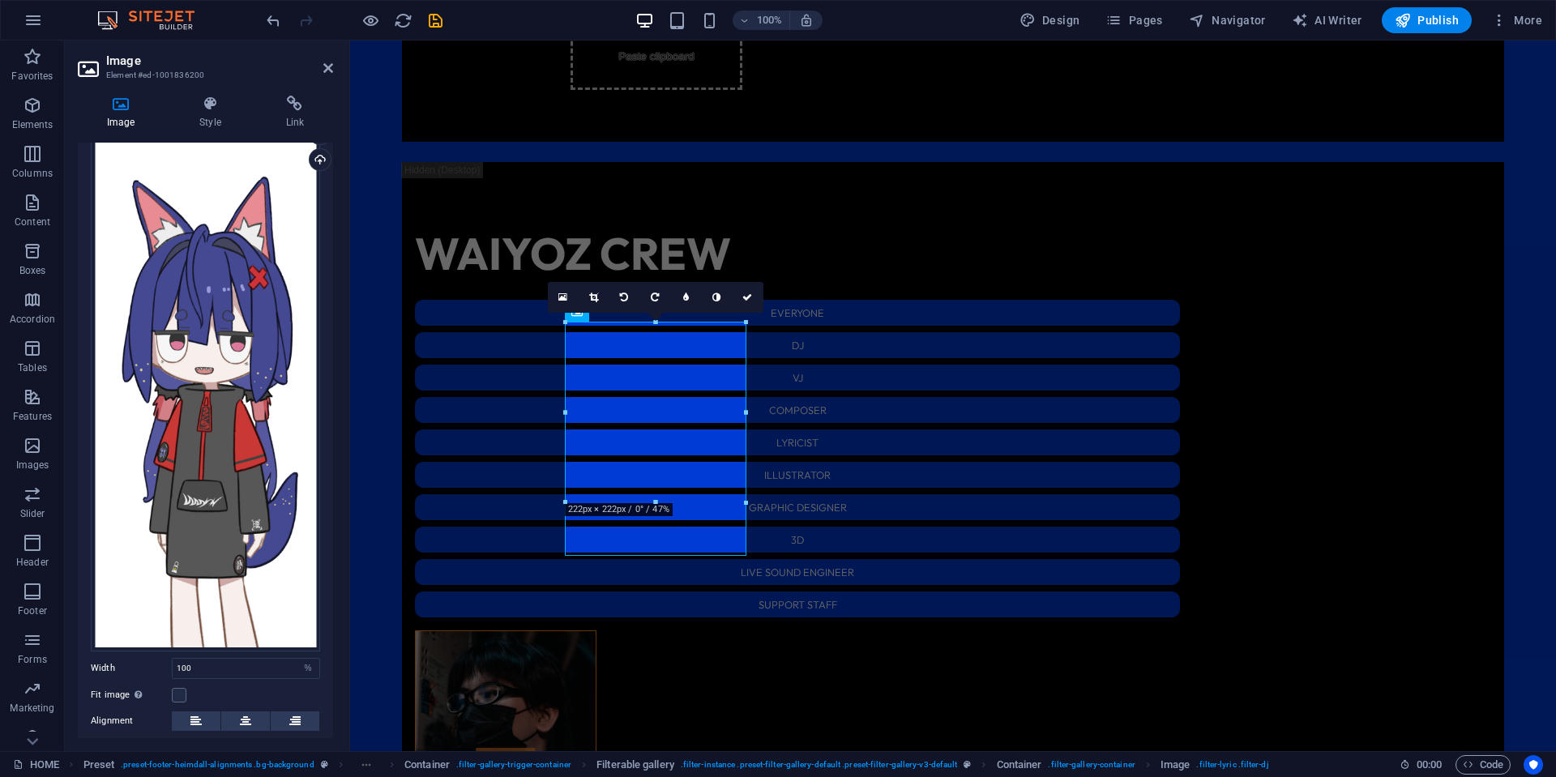
scroll to position [165, 0]
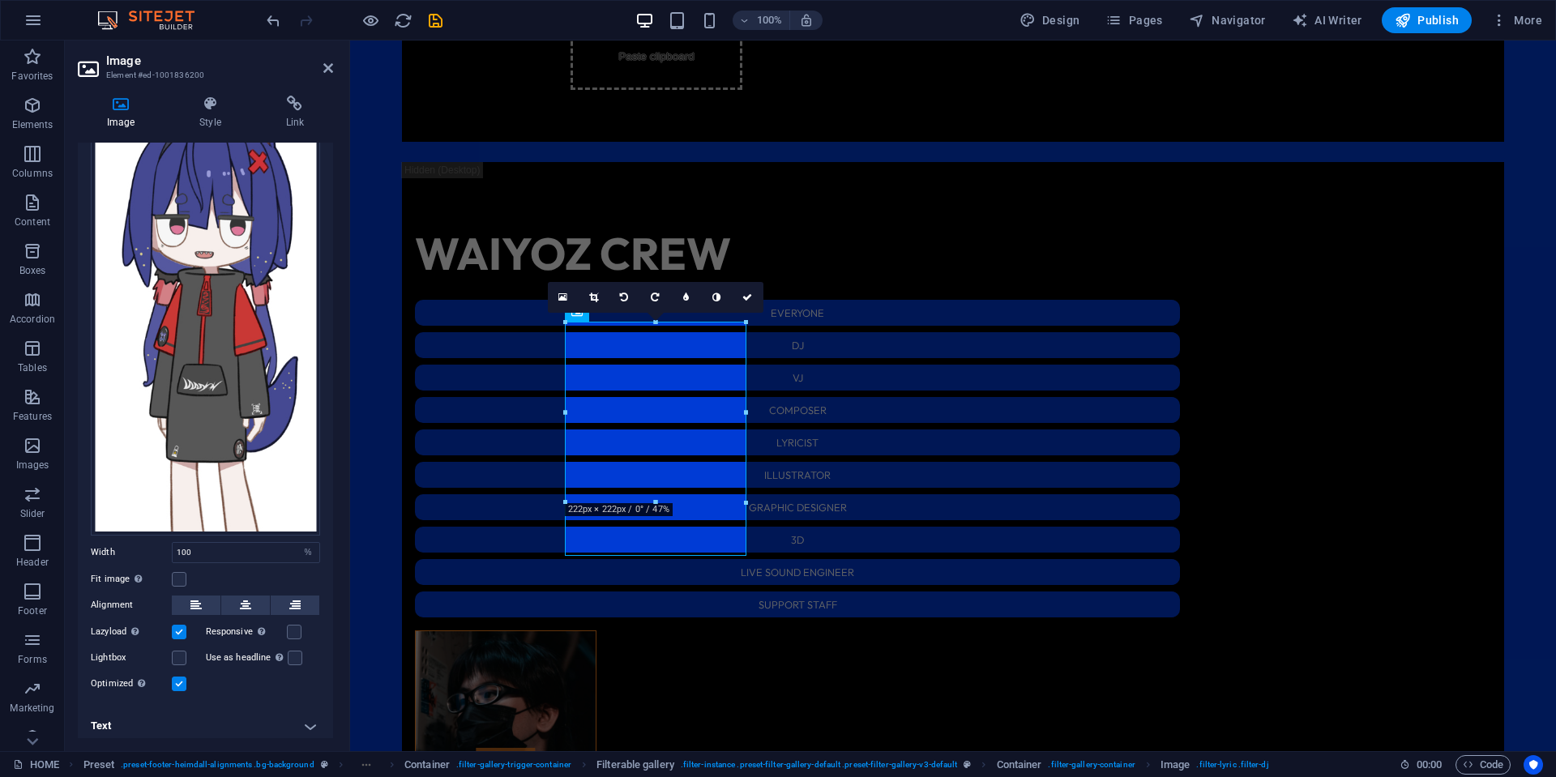
click at [281, 718] on h4 "Text" at bounding box center [205, 726] width 255 height 39
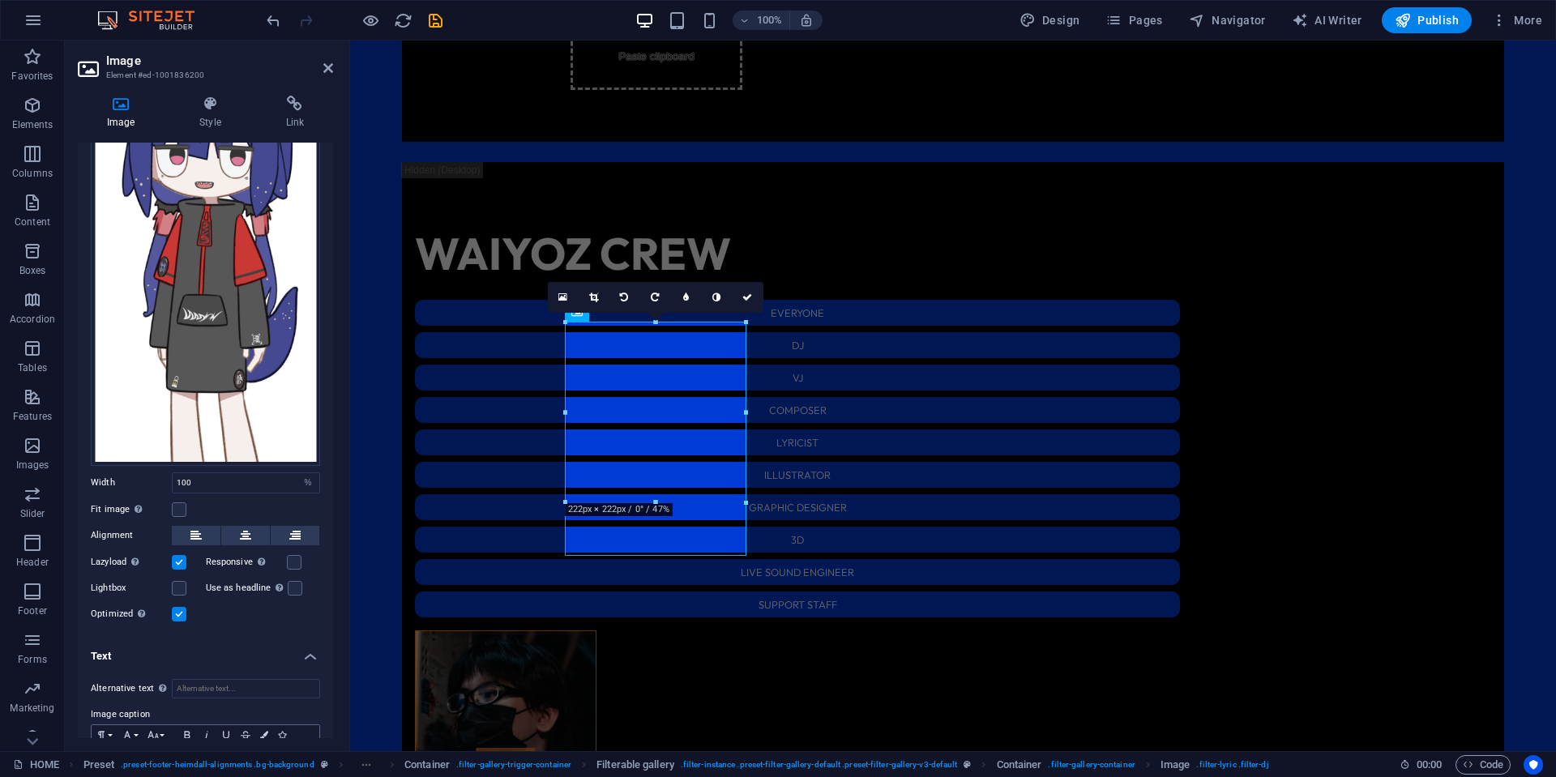
scroll to position [318, 0]
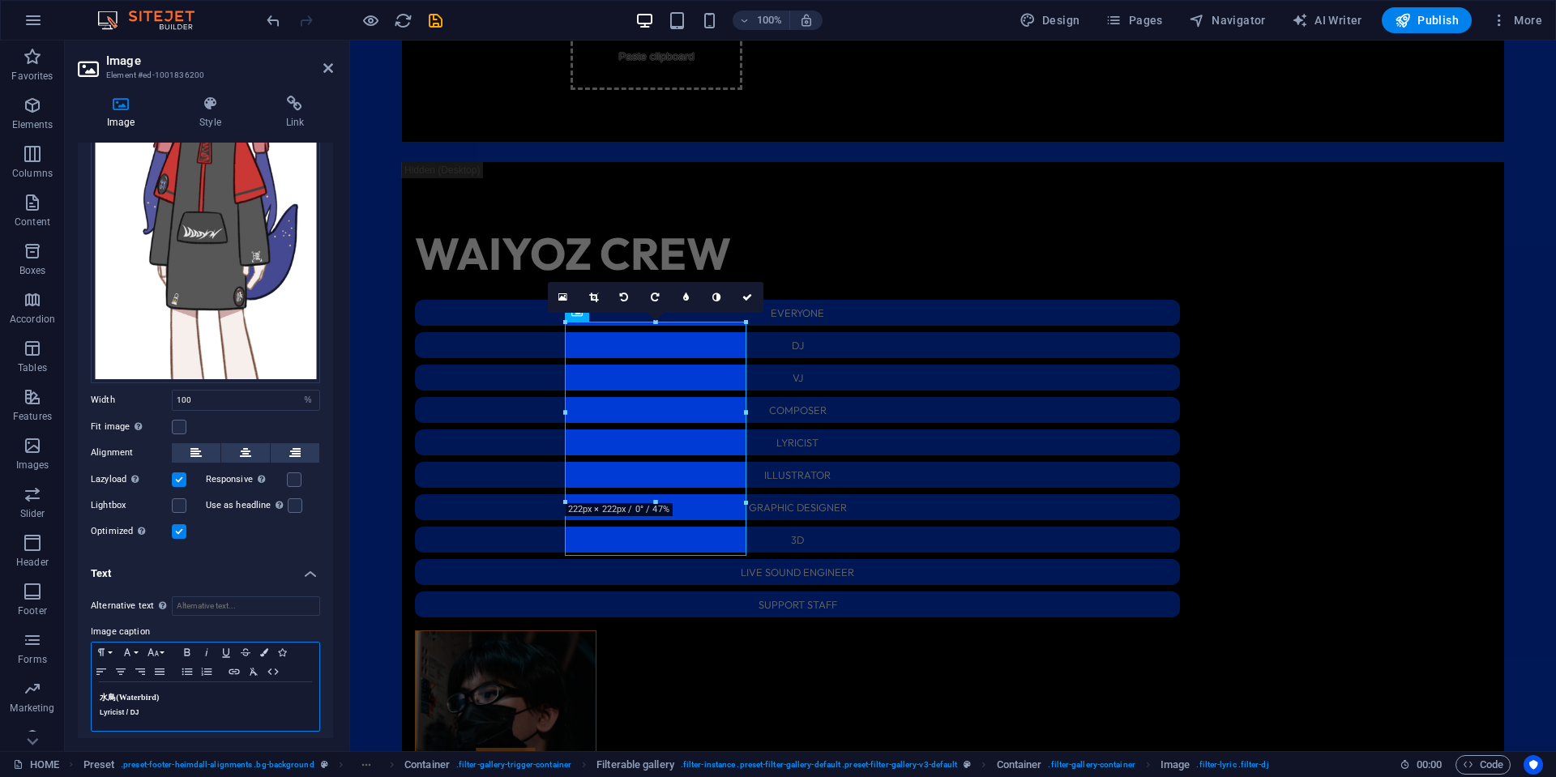
click at [273, 708] on h5 "Lyricist / DJ" at bounding box center [206, 712] width 212 height 15
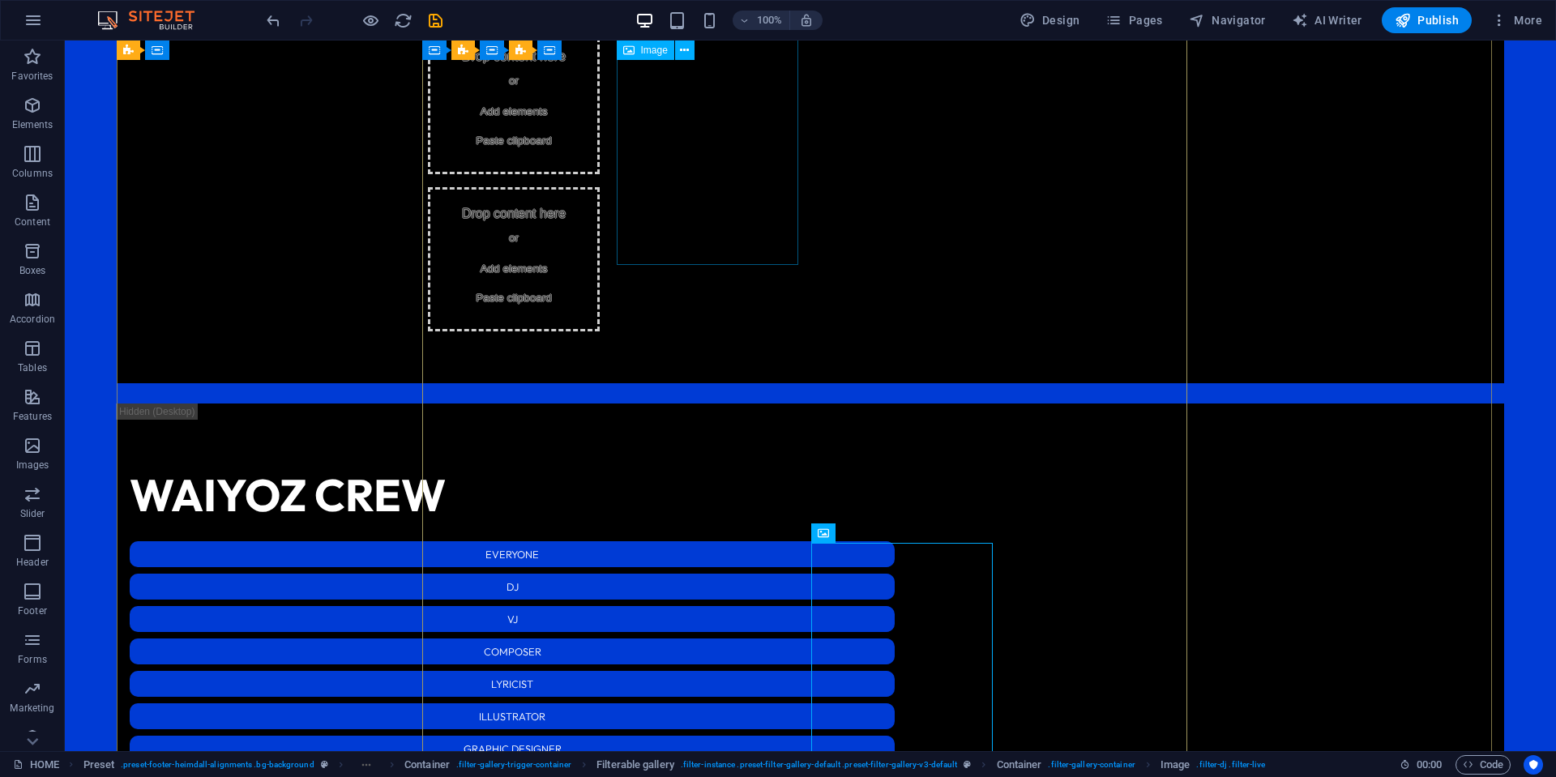
scroll to position [2137, 0]
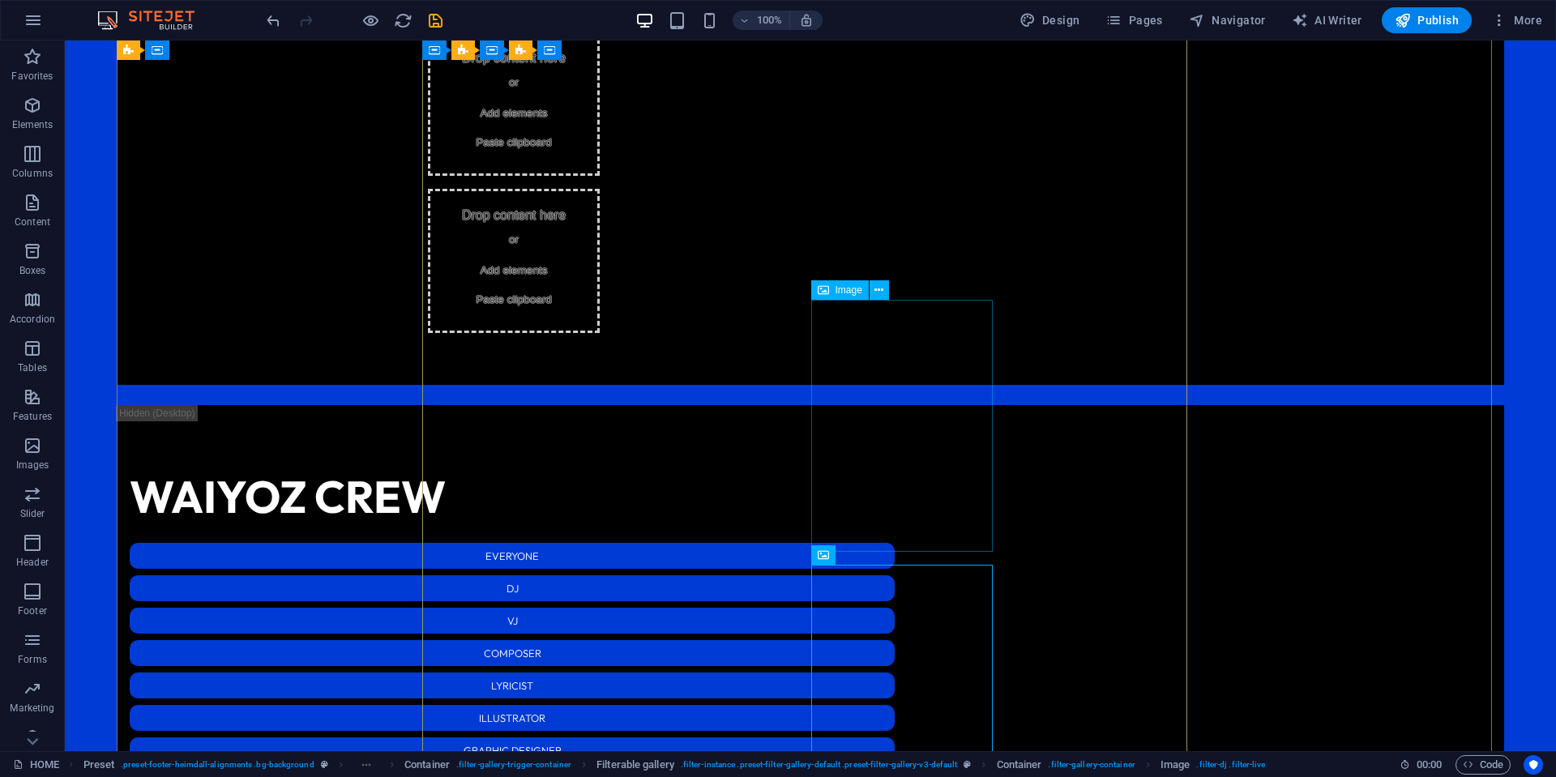
select select "%"
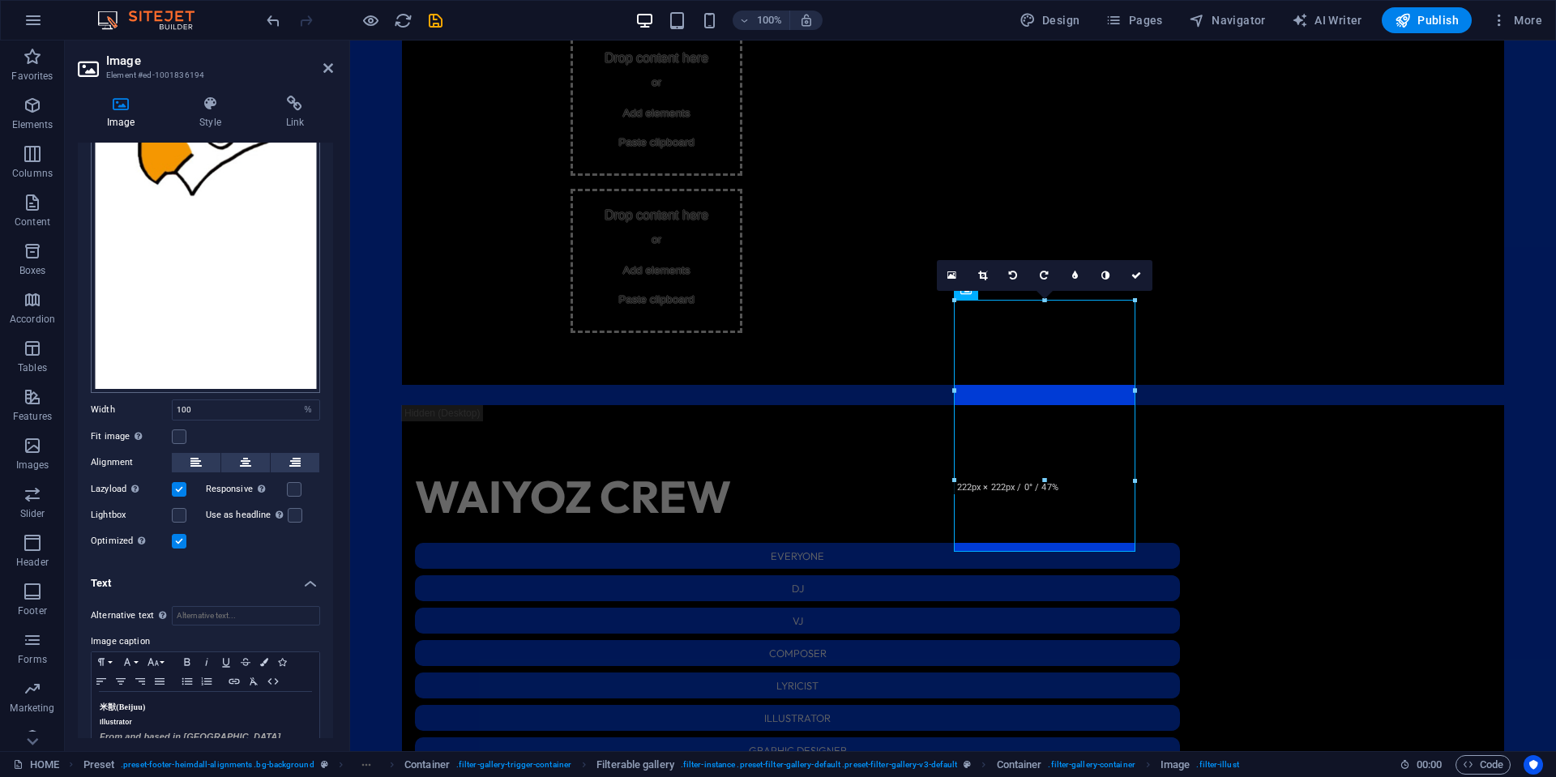
scroll to position [330, 0]
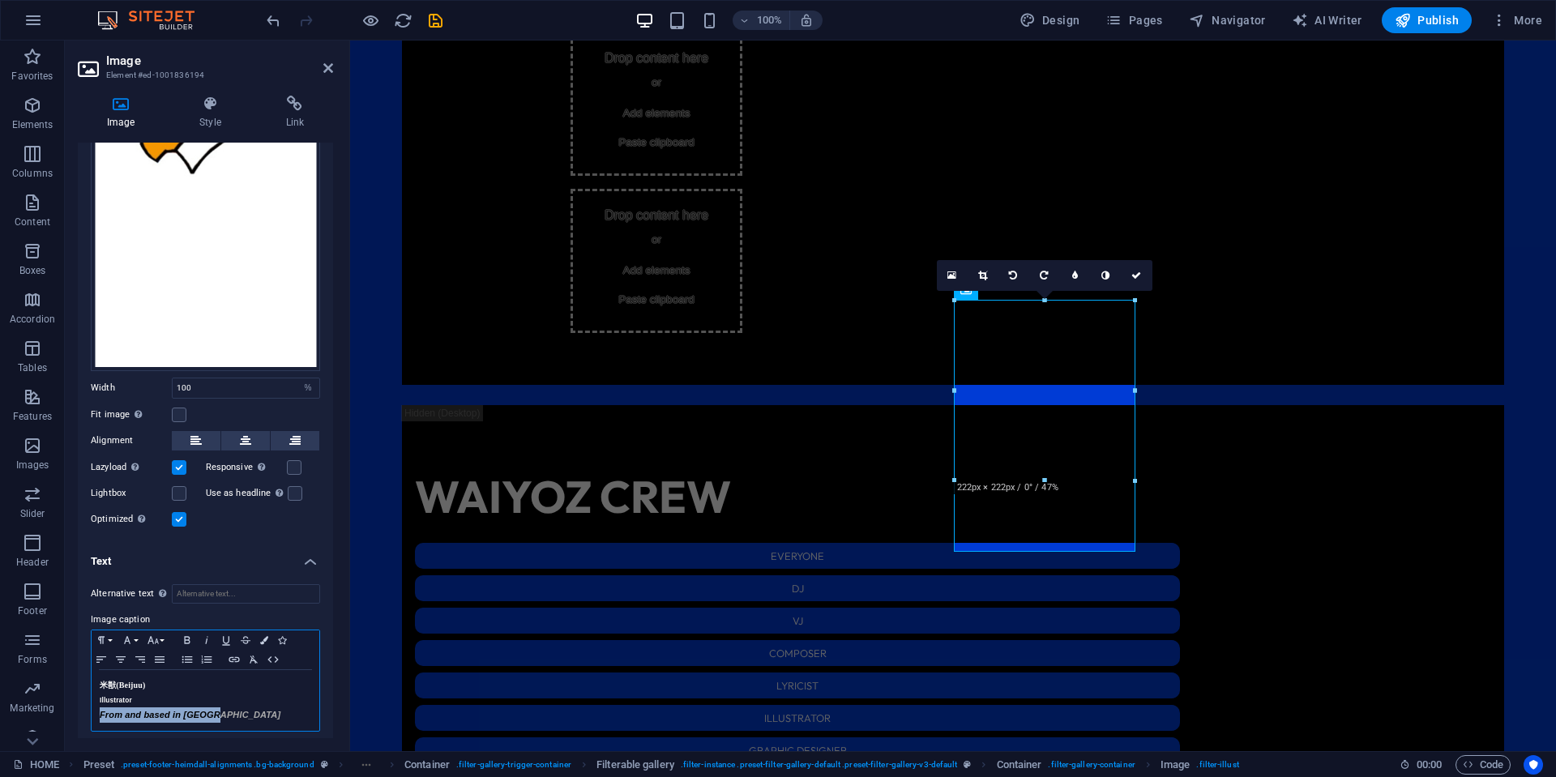
drag, startPoint x: 215, startPoint y: 712, endPoint x: 79, endPoint y: 716, distance: 136.2
click at [68, 715] on div "Image Style Link Image Drag files here, click to choose files or select files f…" at bounding box center [205, 417] width 281 height 669
copy span "From and based in [GEOGRAPHIC_DATA]"
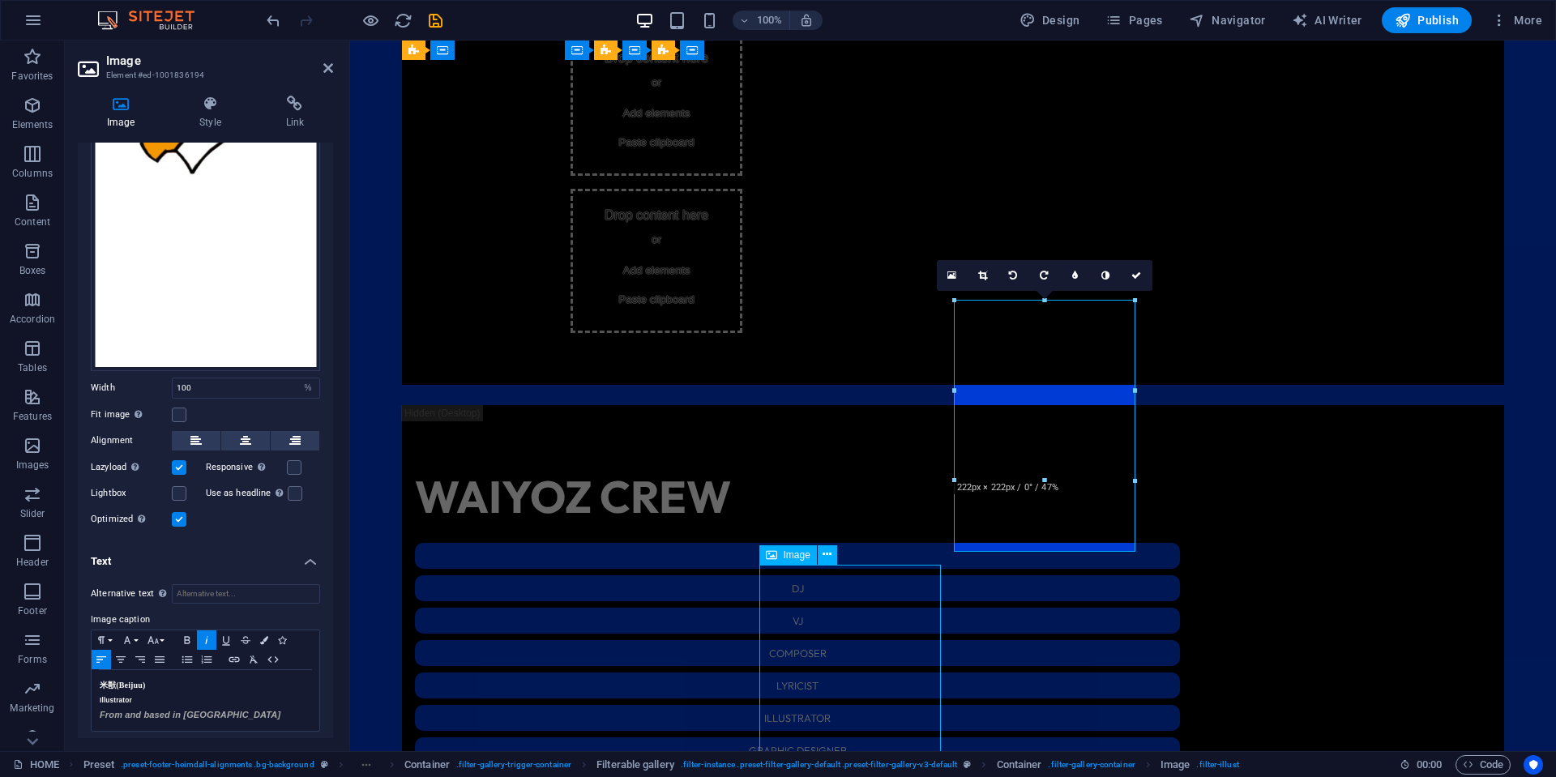
select select "%"
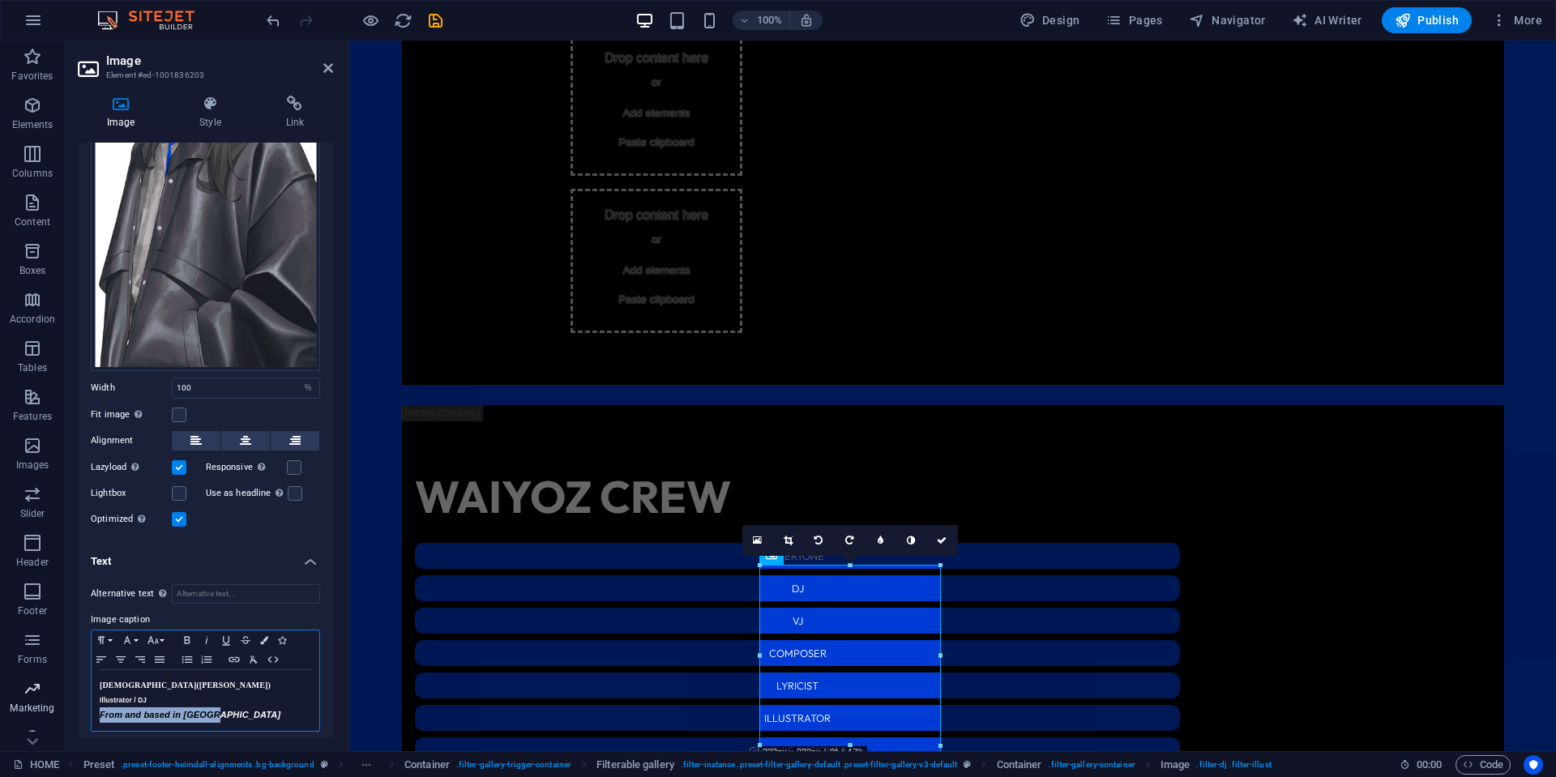
drag, startPoint x: 233, startPoint y: 716, endPoint x: 38, endPoint y: 713, distance: 194.5
click at [38, 713] on section "Favorites Elements Columns Content Boxes Accordion Tables Features Images Slide…" at bounding box center [778, 396] width 1556 height 711
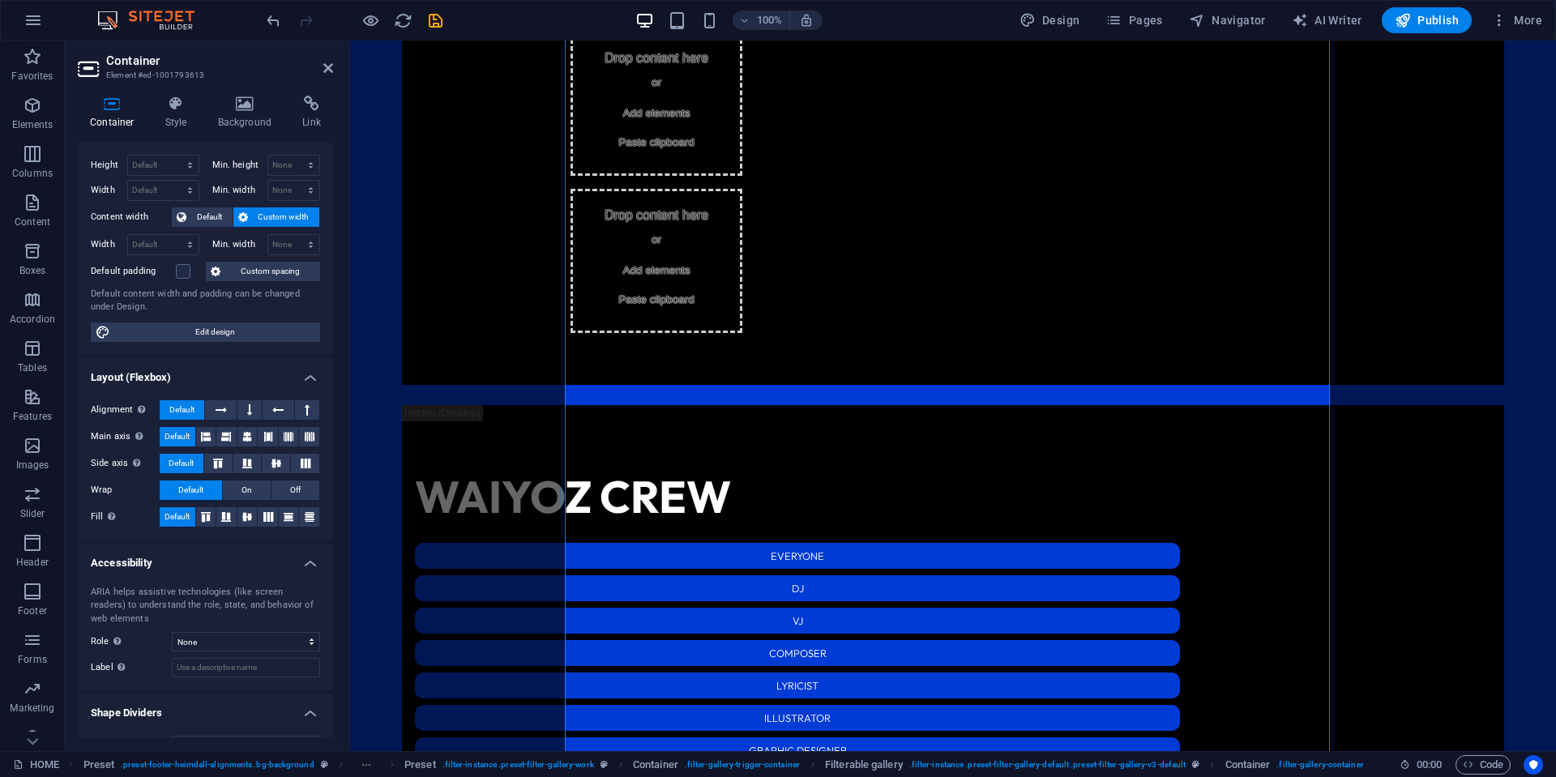
scroll to position [60, 0]
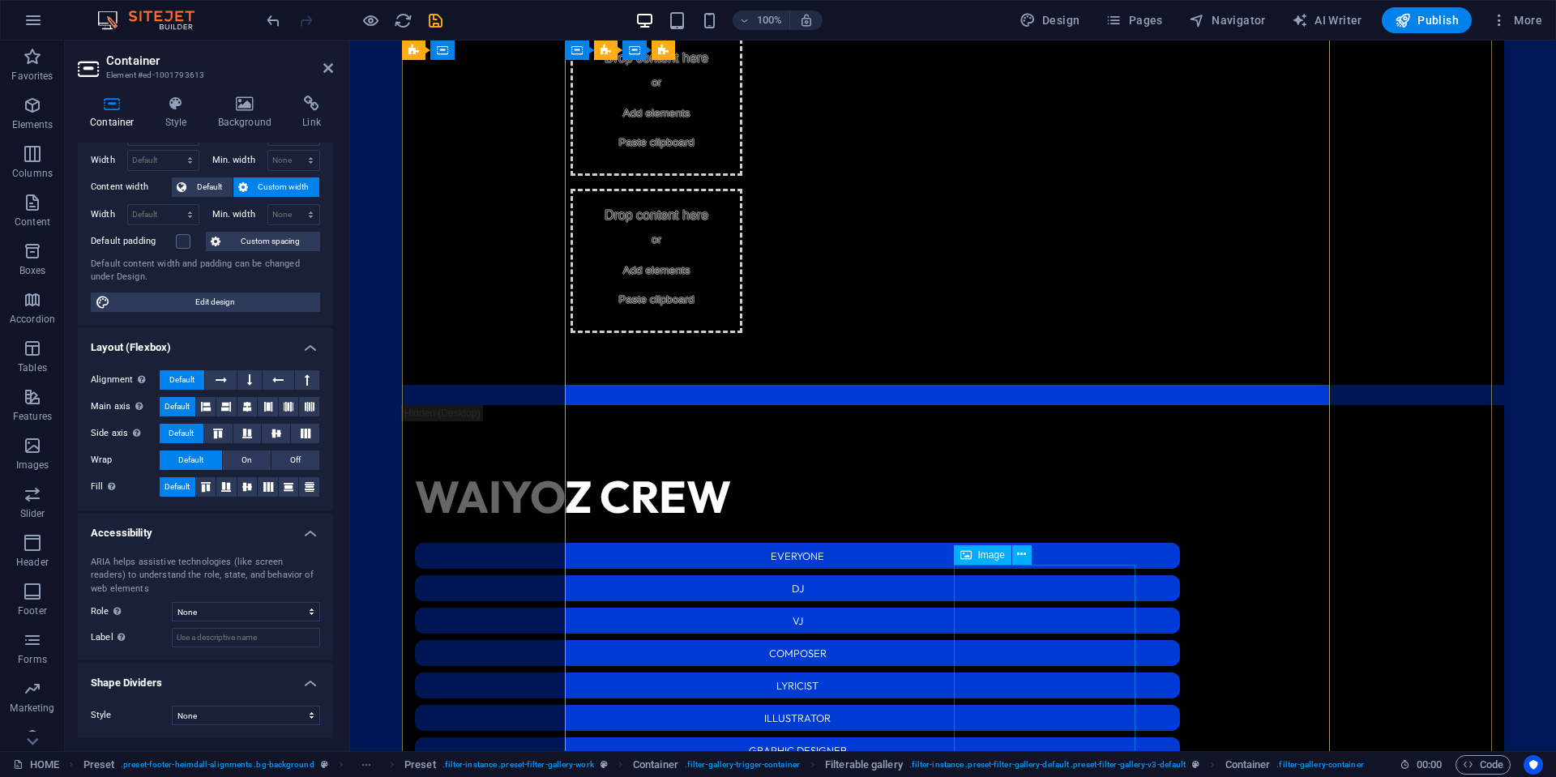
select select "%"
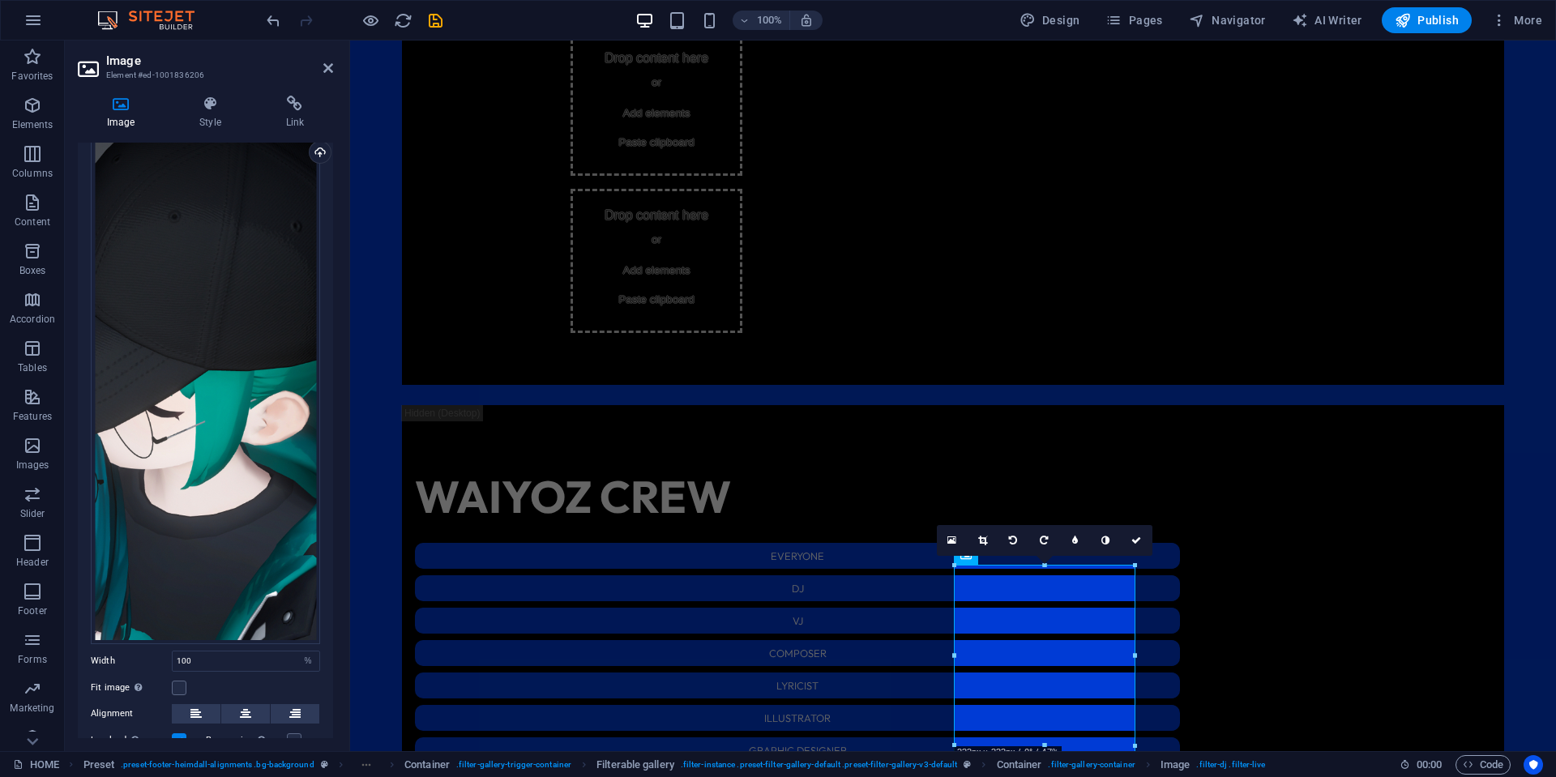
scroll to position [165, 0]
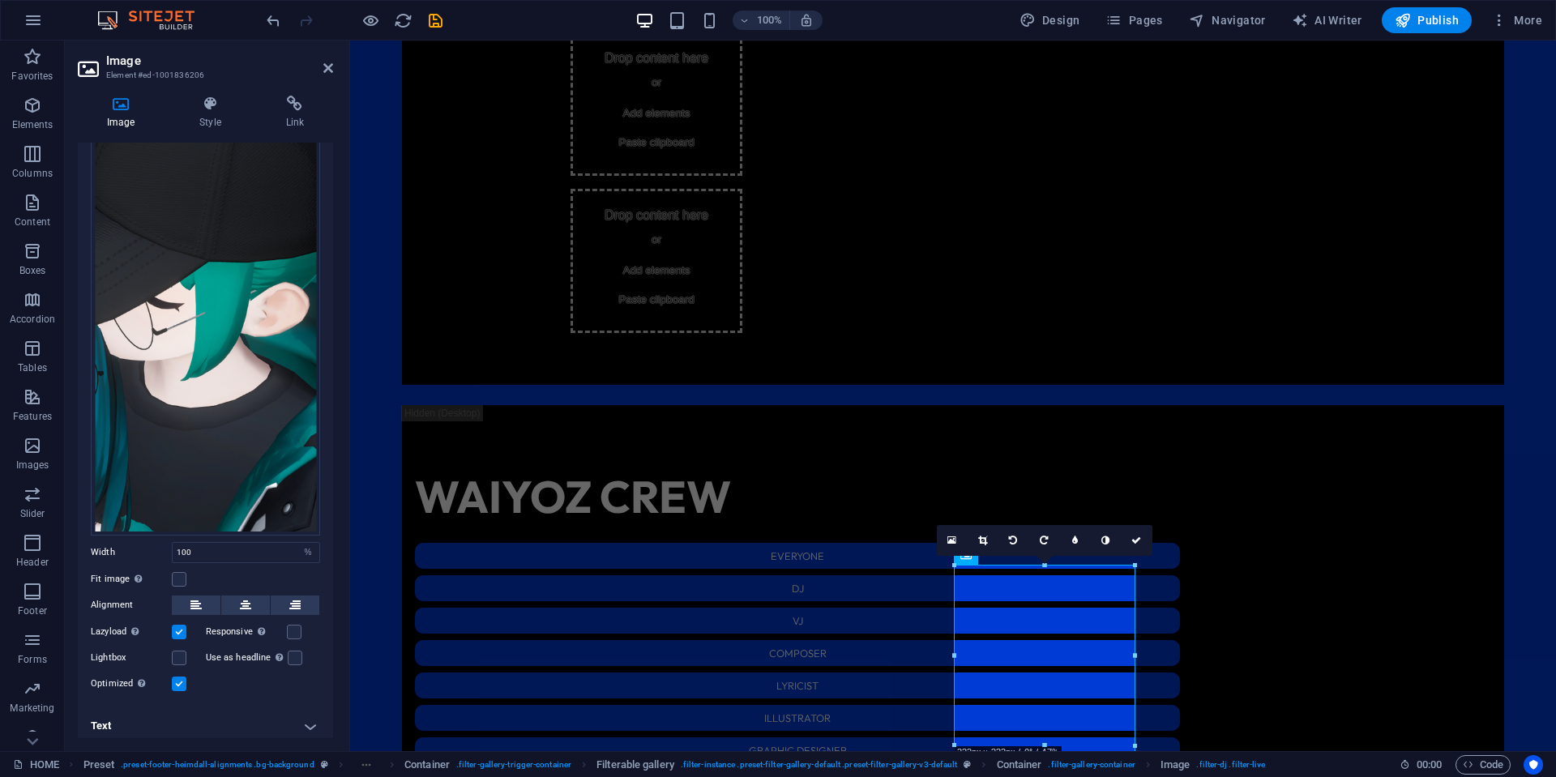
click at [190, 716] on h4 "Text" at bounding box center [205, 726] width 255 height 39
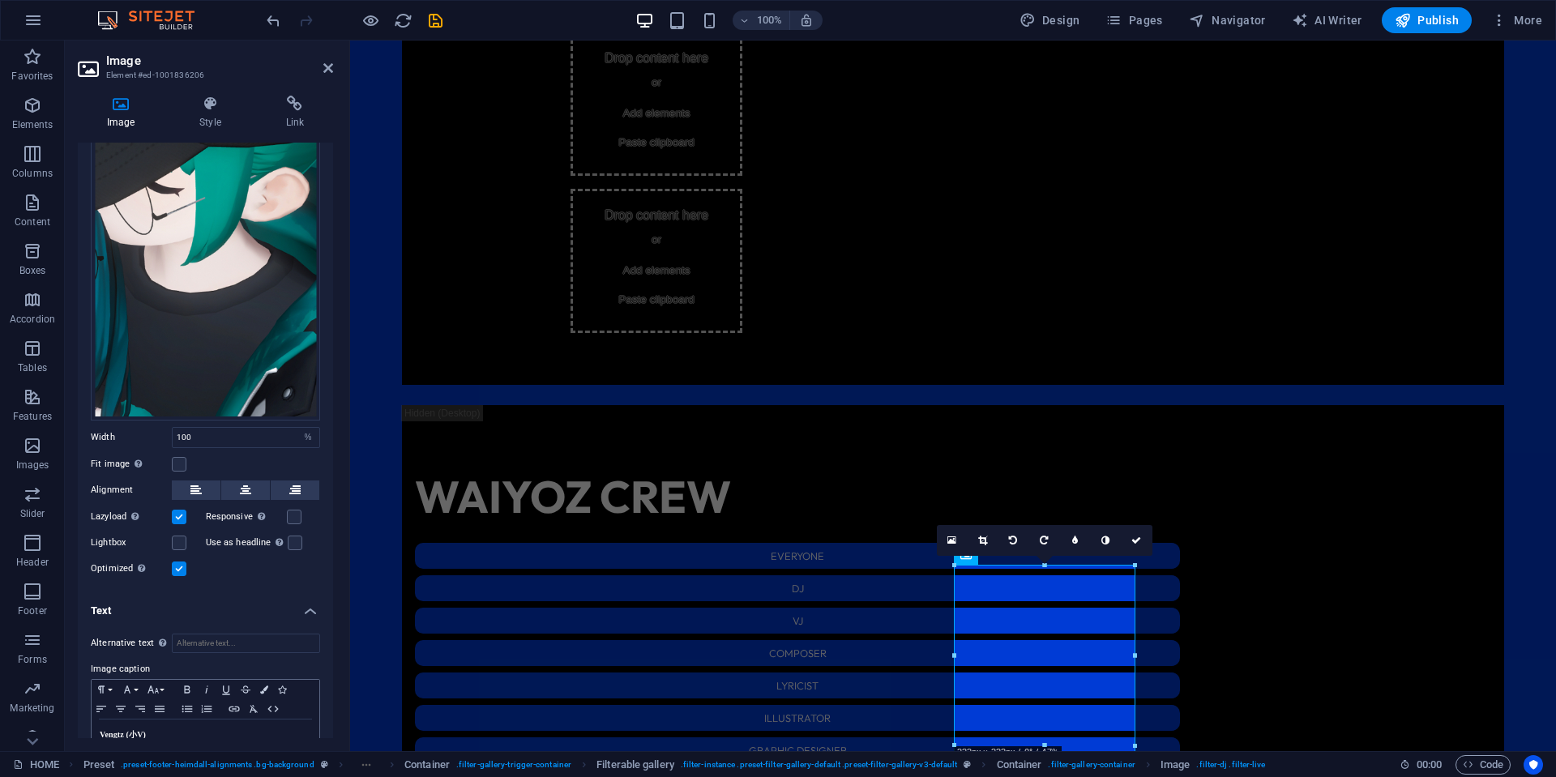
scroll to position [318, 0]
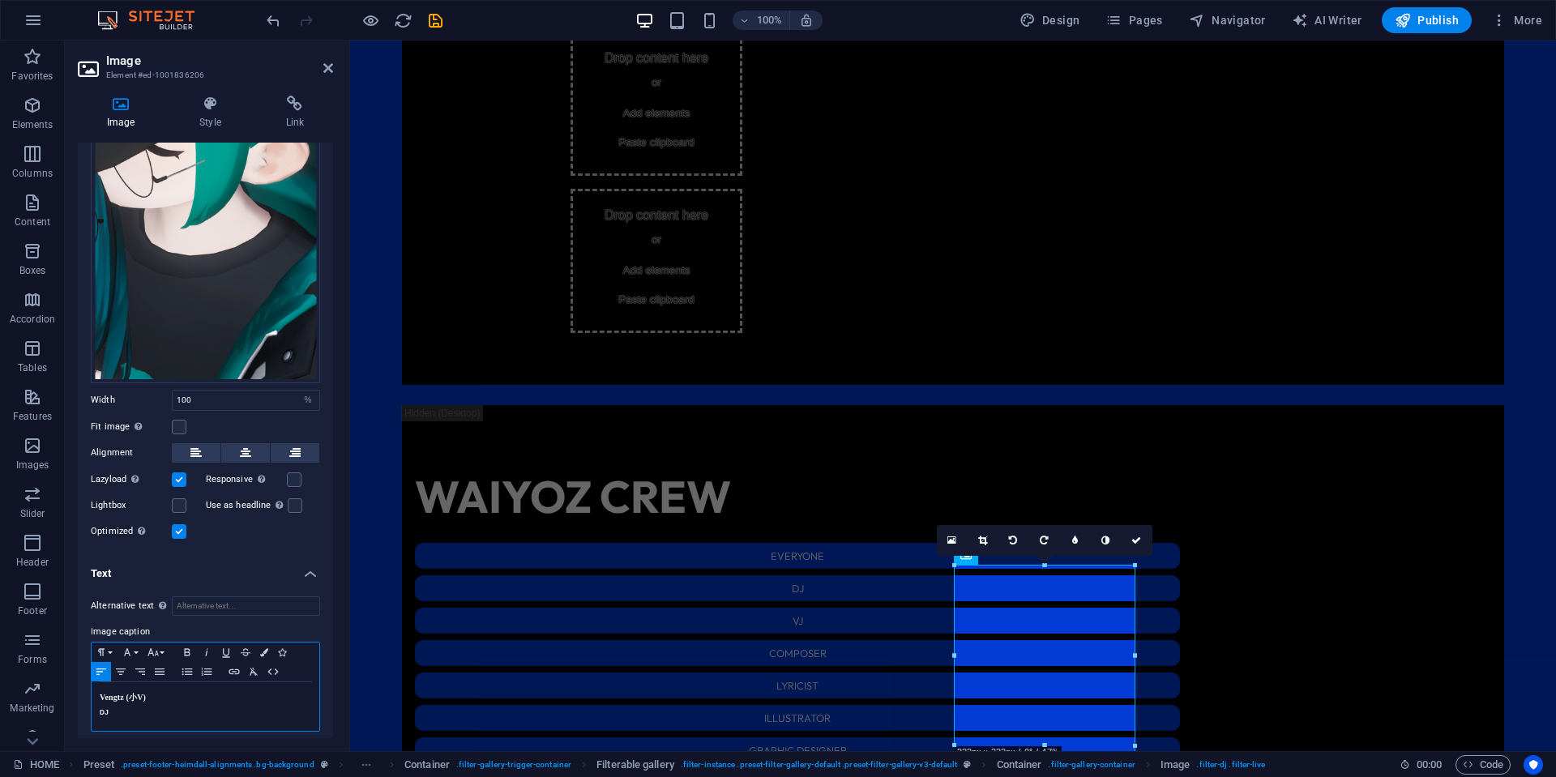
click at [194, 711] on h5 "DJ" at bounding box center [206, 712] width 212 height 15
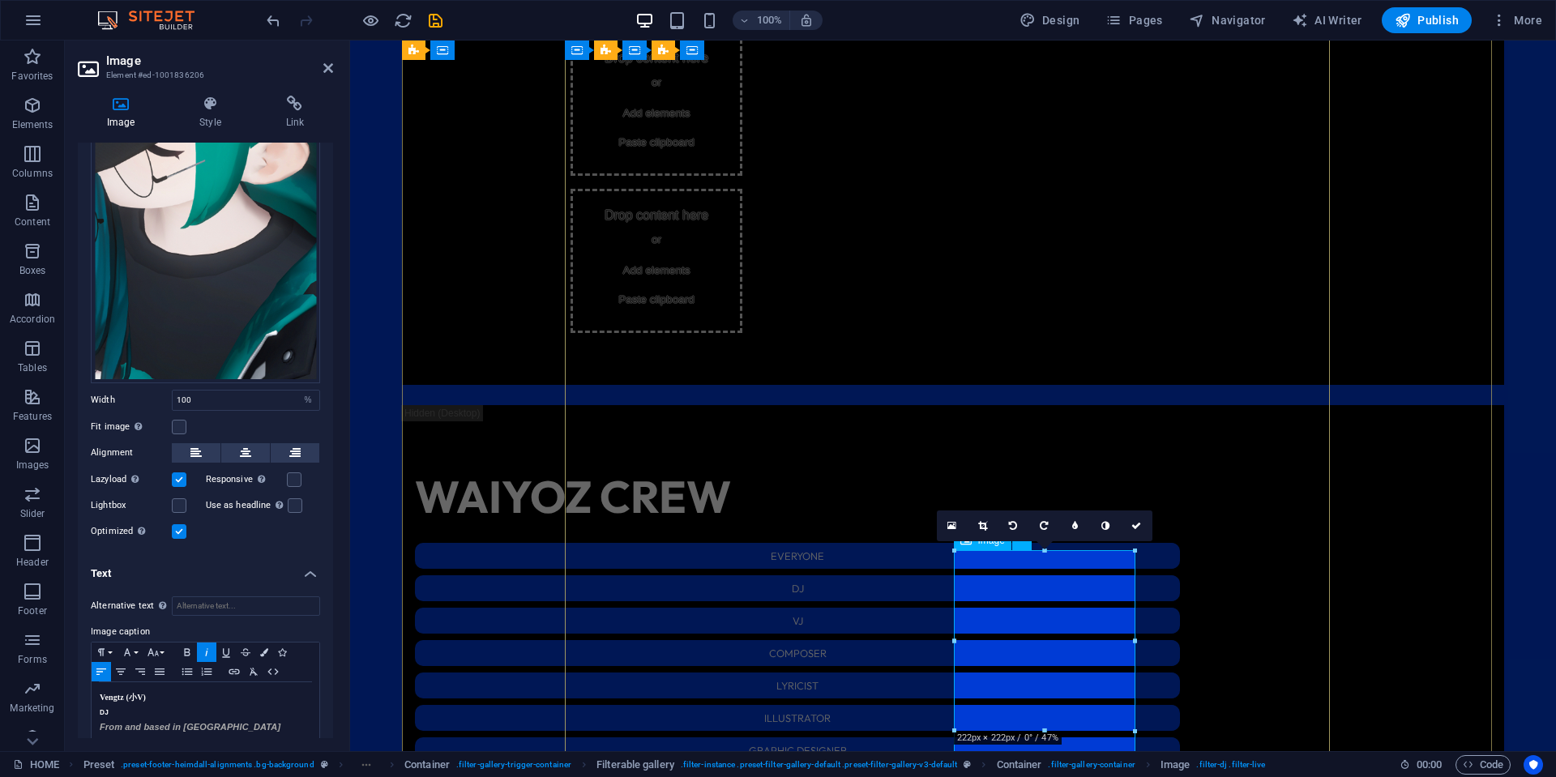
scroll to position [2461, 0]
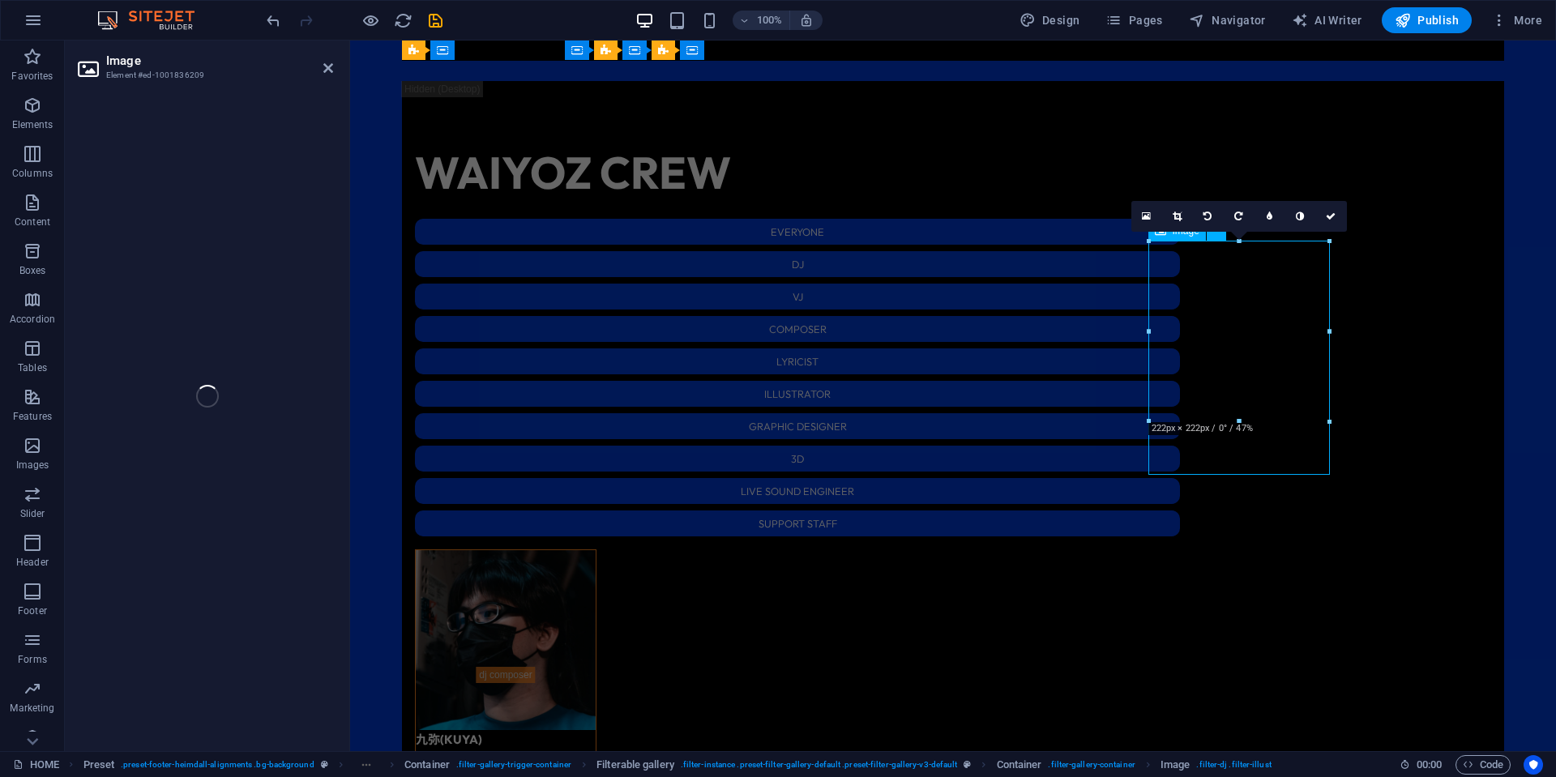
select select "%"
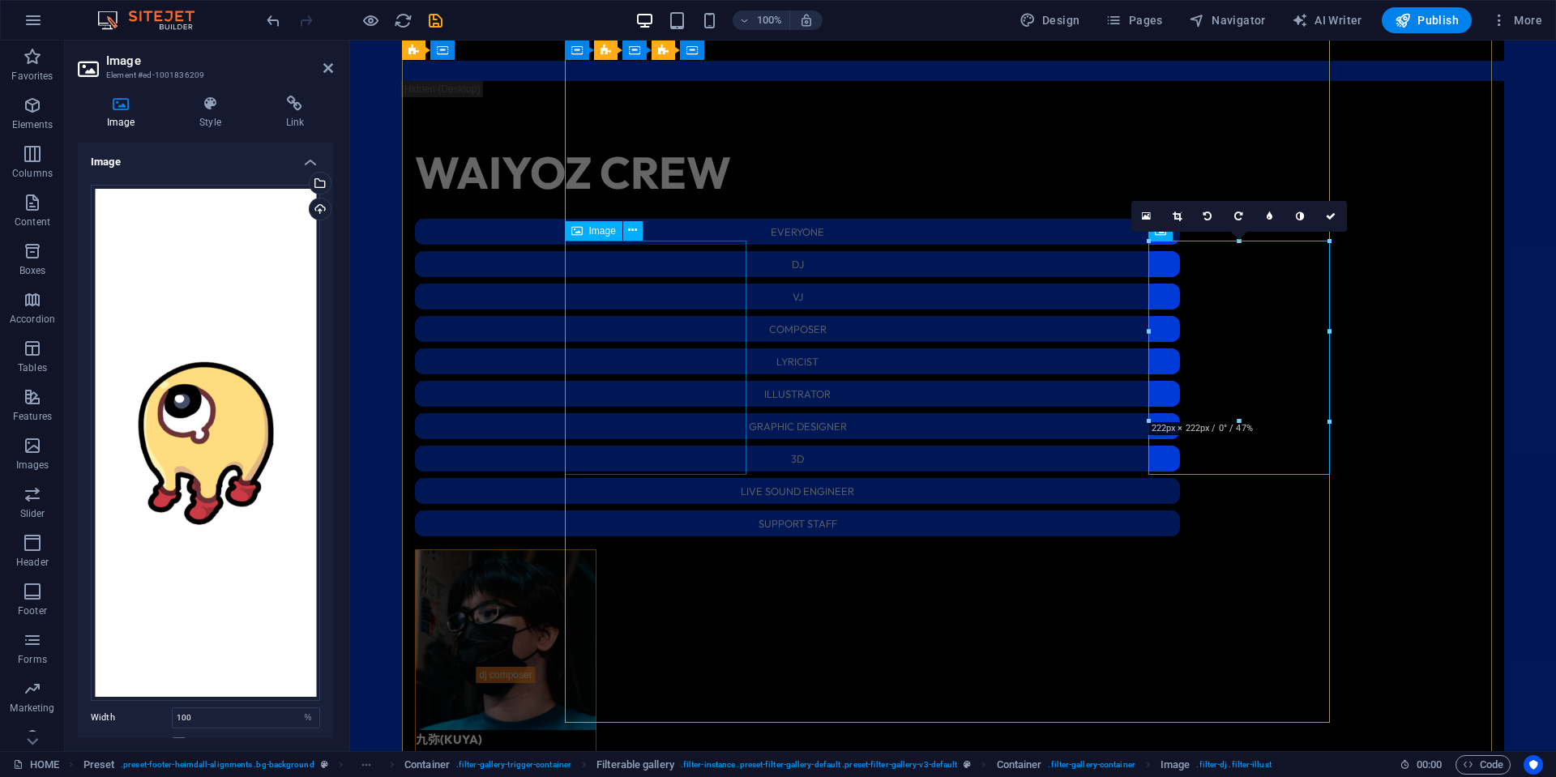
select select "%"
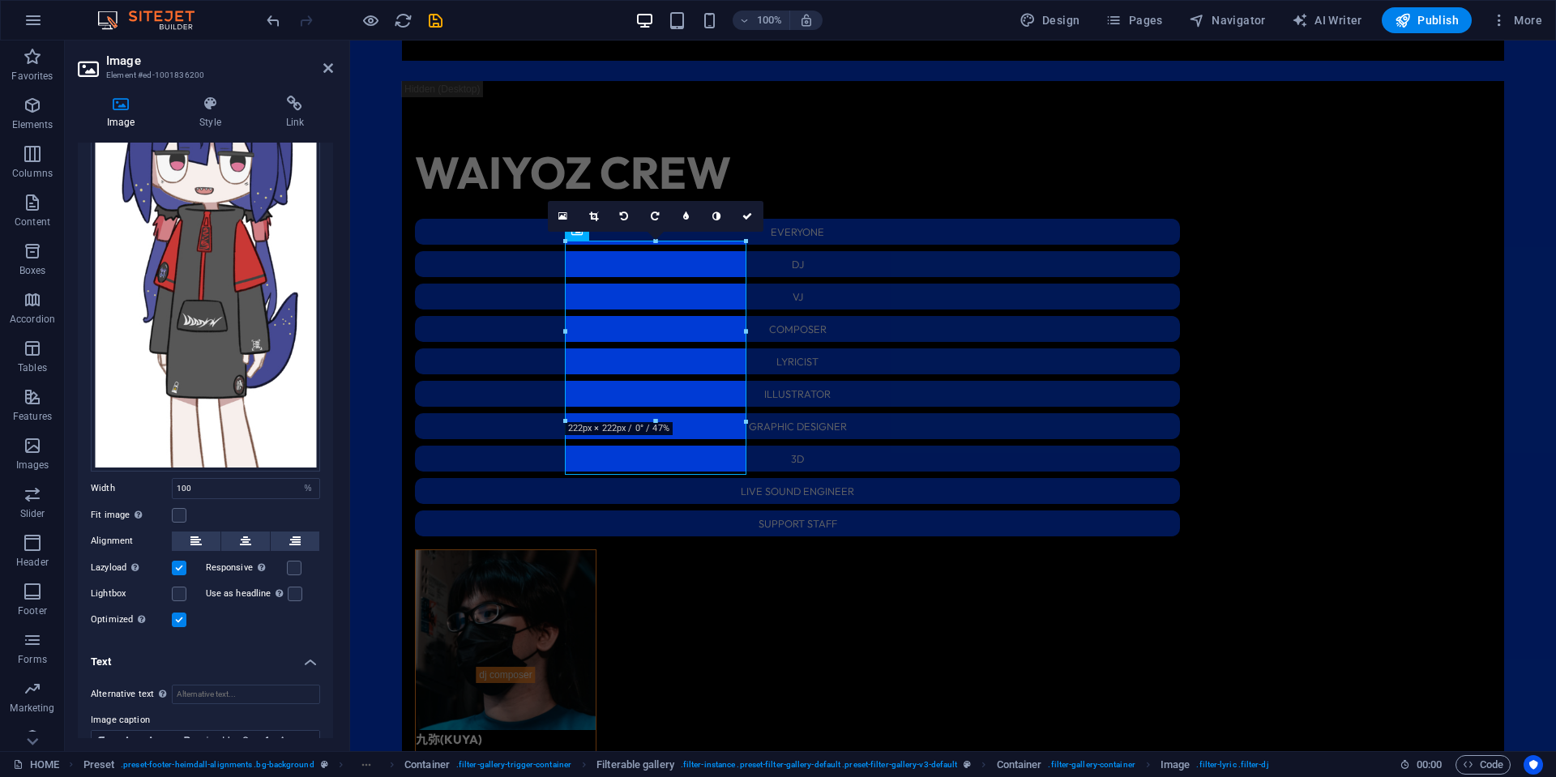
scroll to position [330, 0]
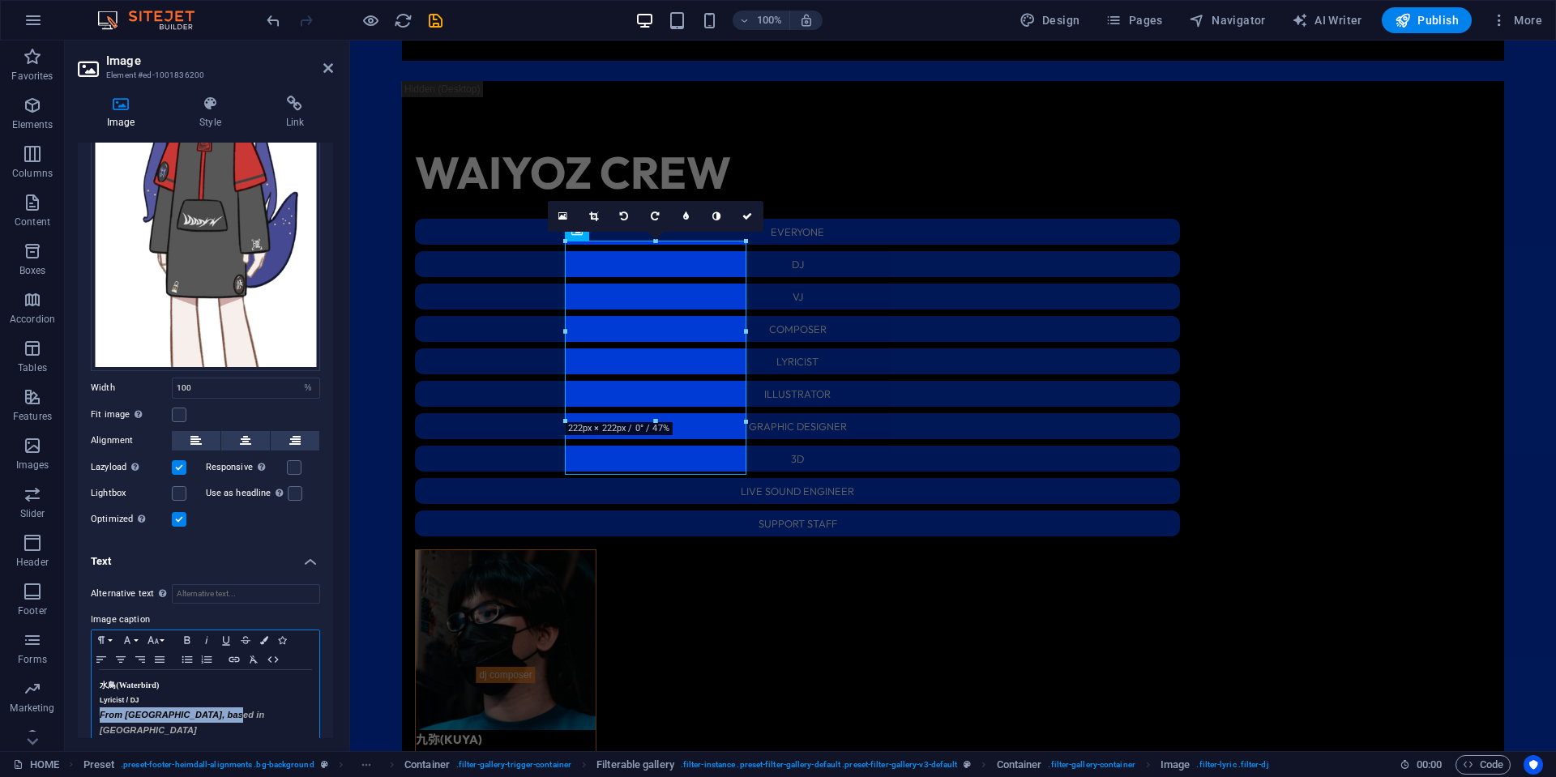
drag, startPoint x: 235, startPoint y: 707, endPoint x: 93, endPoint y: 709, distance: 141.8
click at [93, 709] on div "水鳥 (Waterbird) Lyricist / DJ From [GEOGRAPHIC_DATA], based in [GEOGRAPHIC_DATA]" at bounding box center [206, 708] width 228 height 76
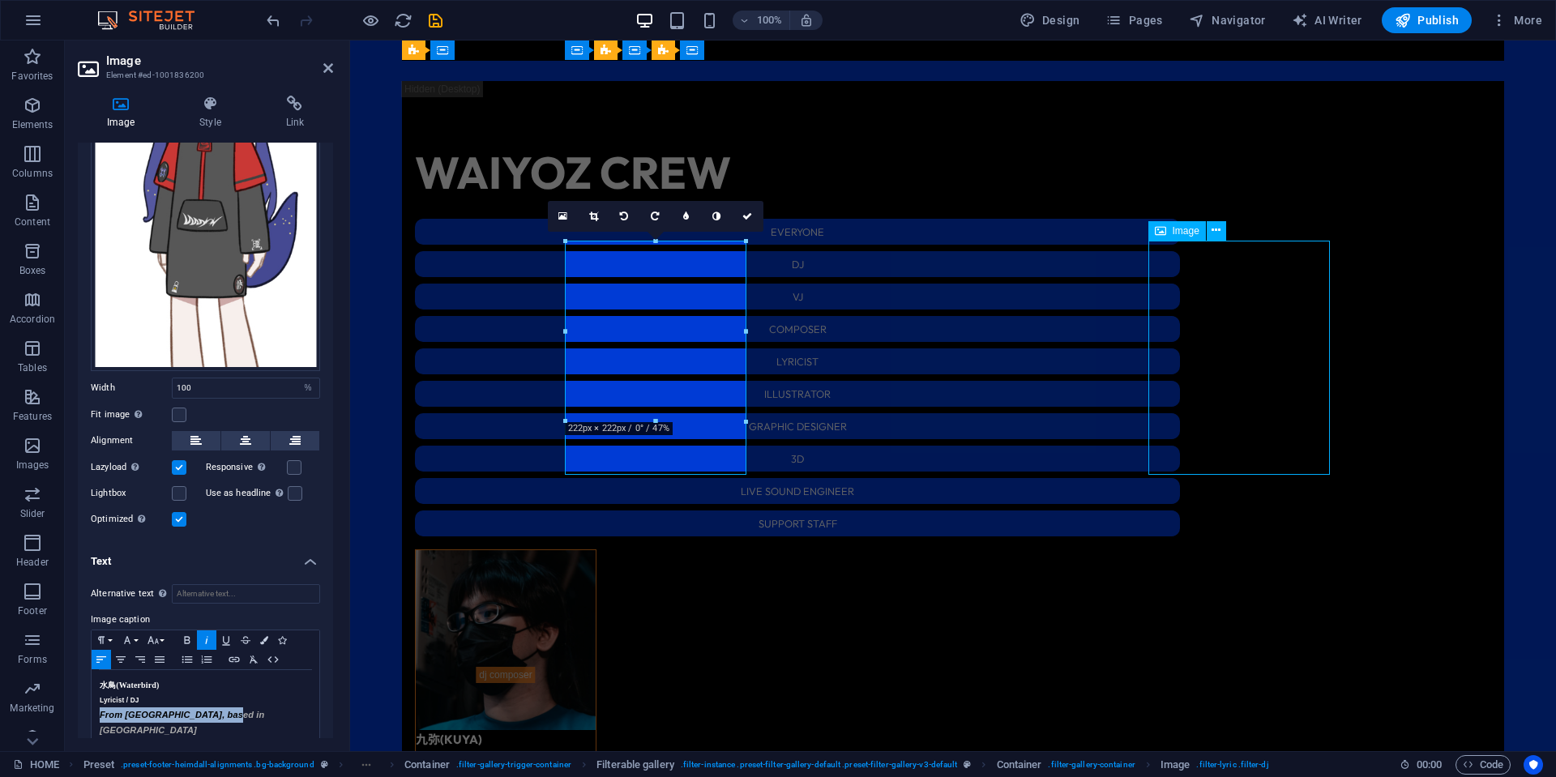
select select "%"
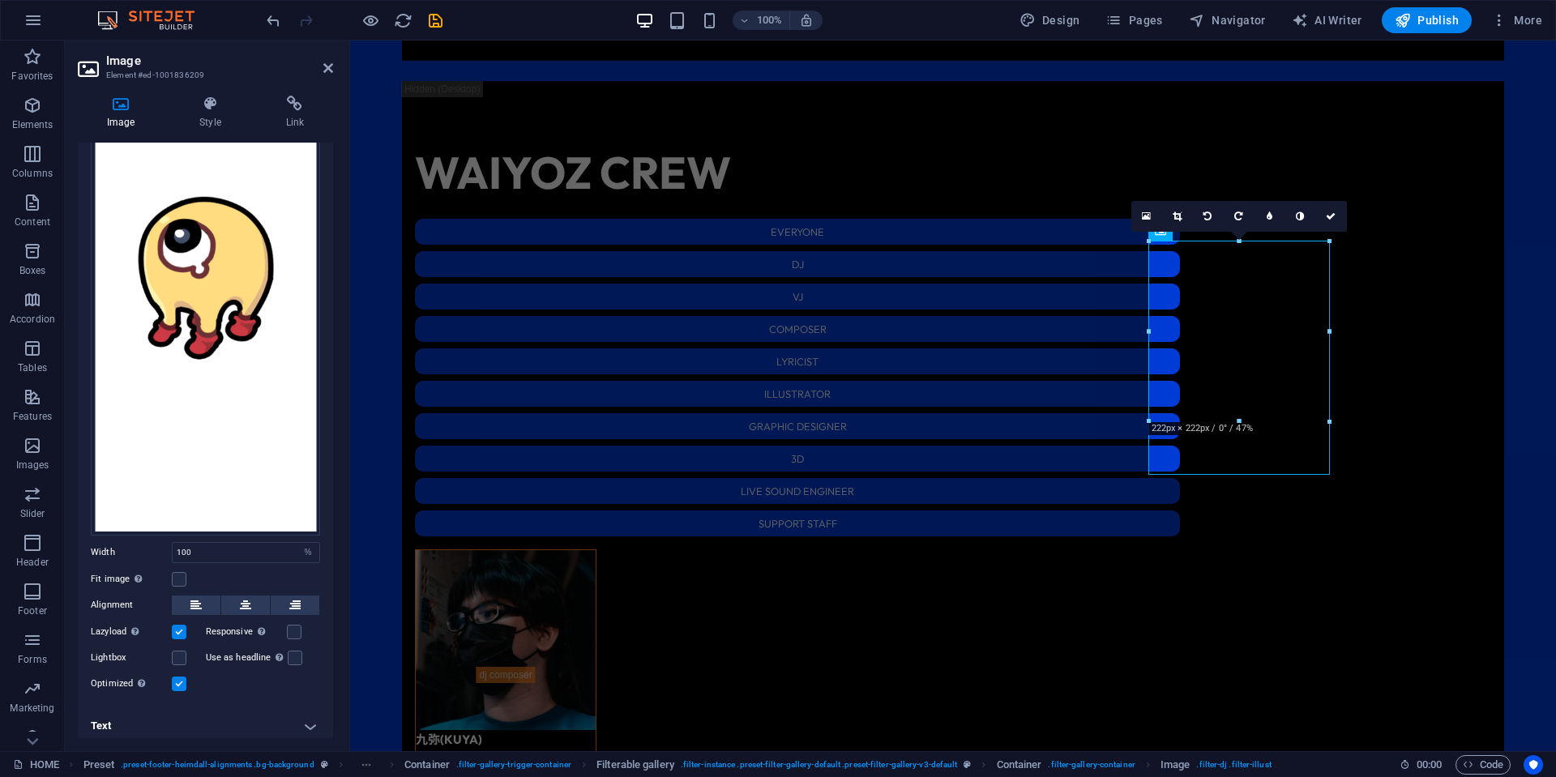
click at [270, 716] on h4 "Text" at bounding box center [205, 726] width 255 height 39
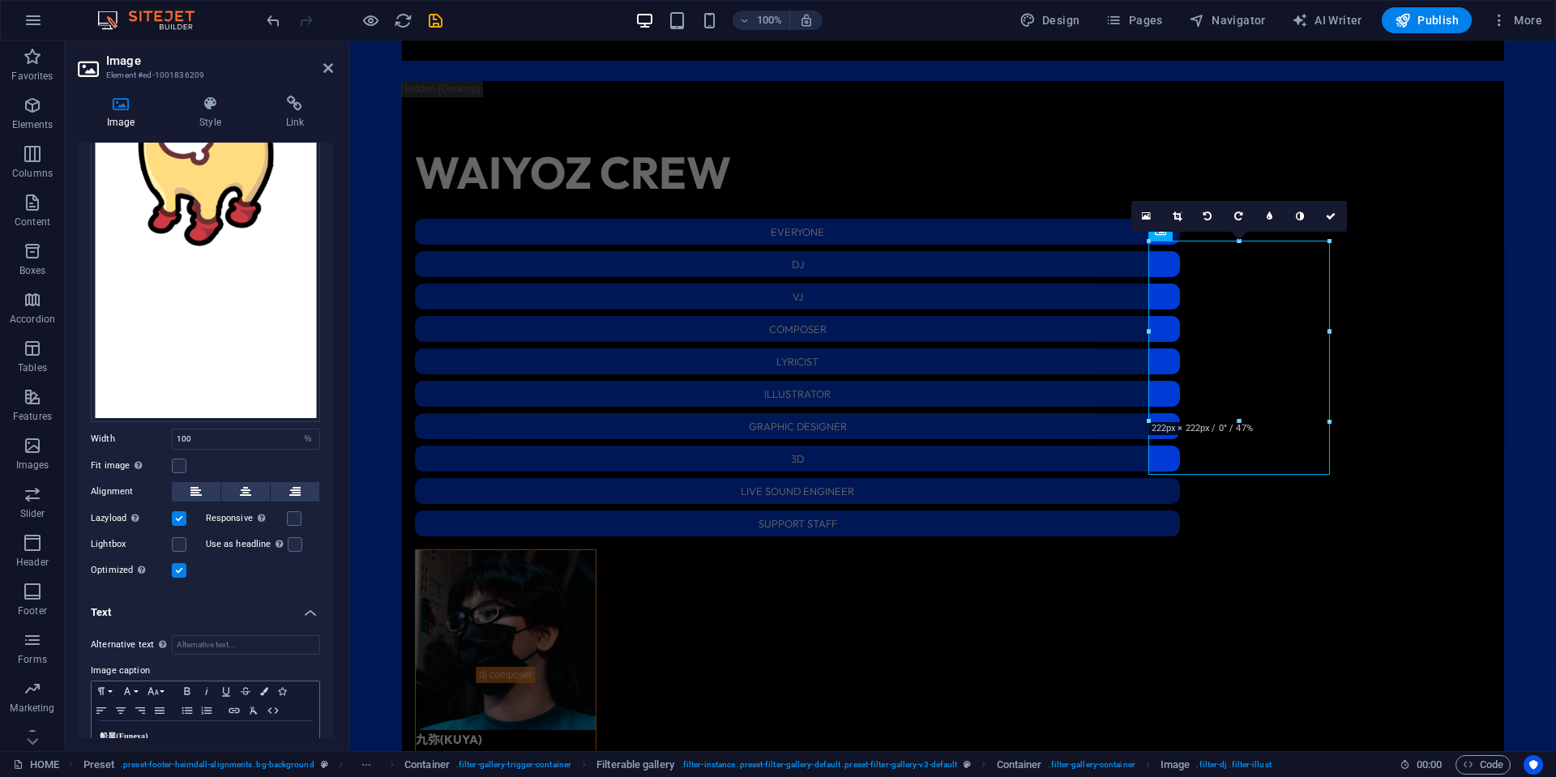
scroll to position [318, 0]
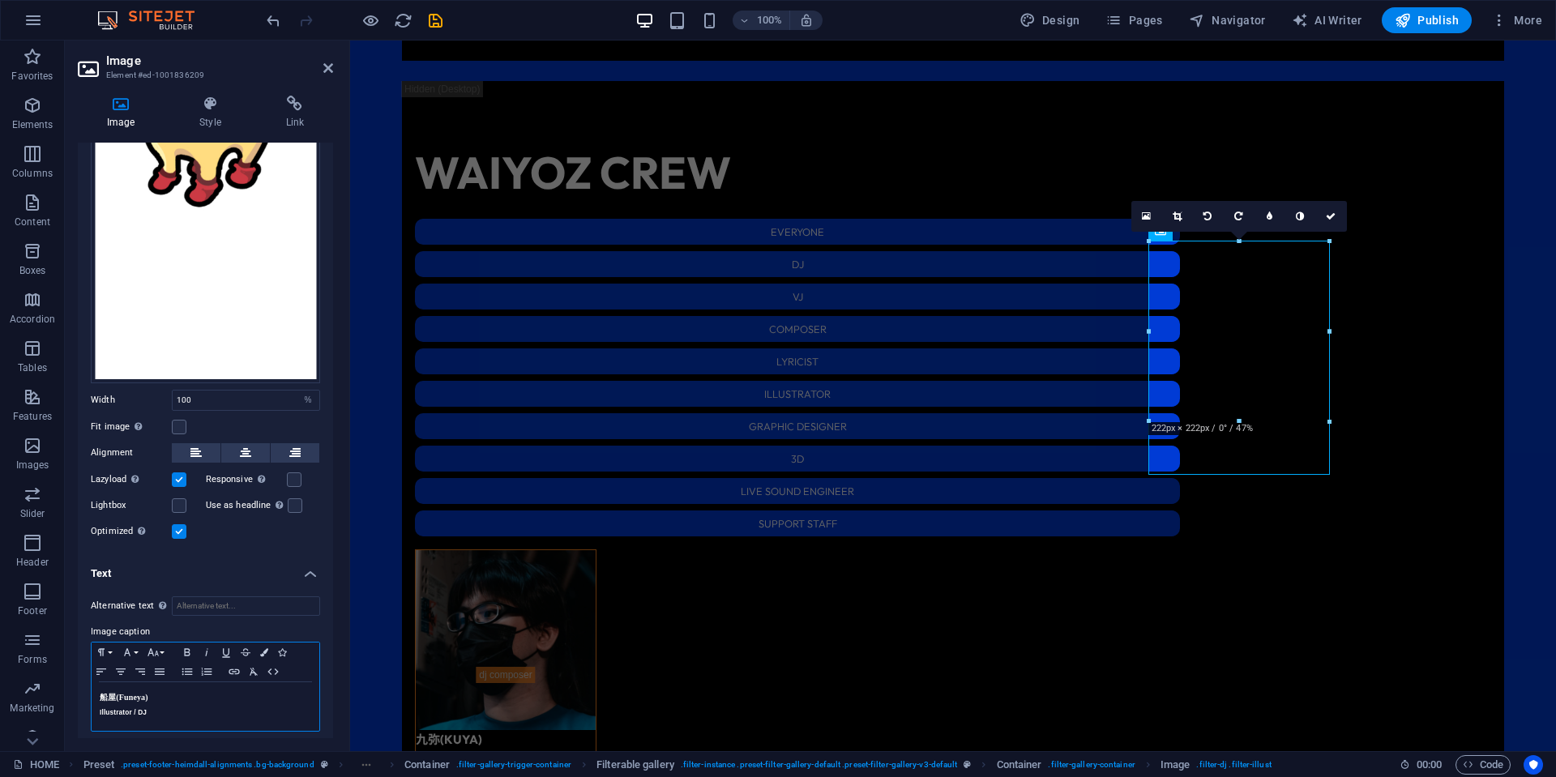
click at [258, 708] on h5 "Illustrator / DJ" at bounding box center [206, 712] width 212 height 15
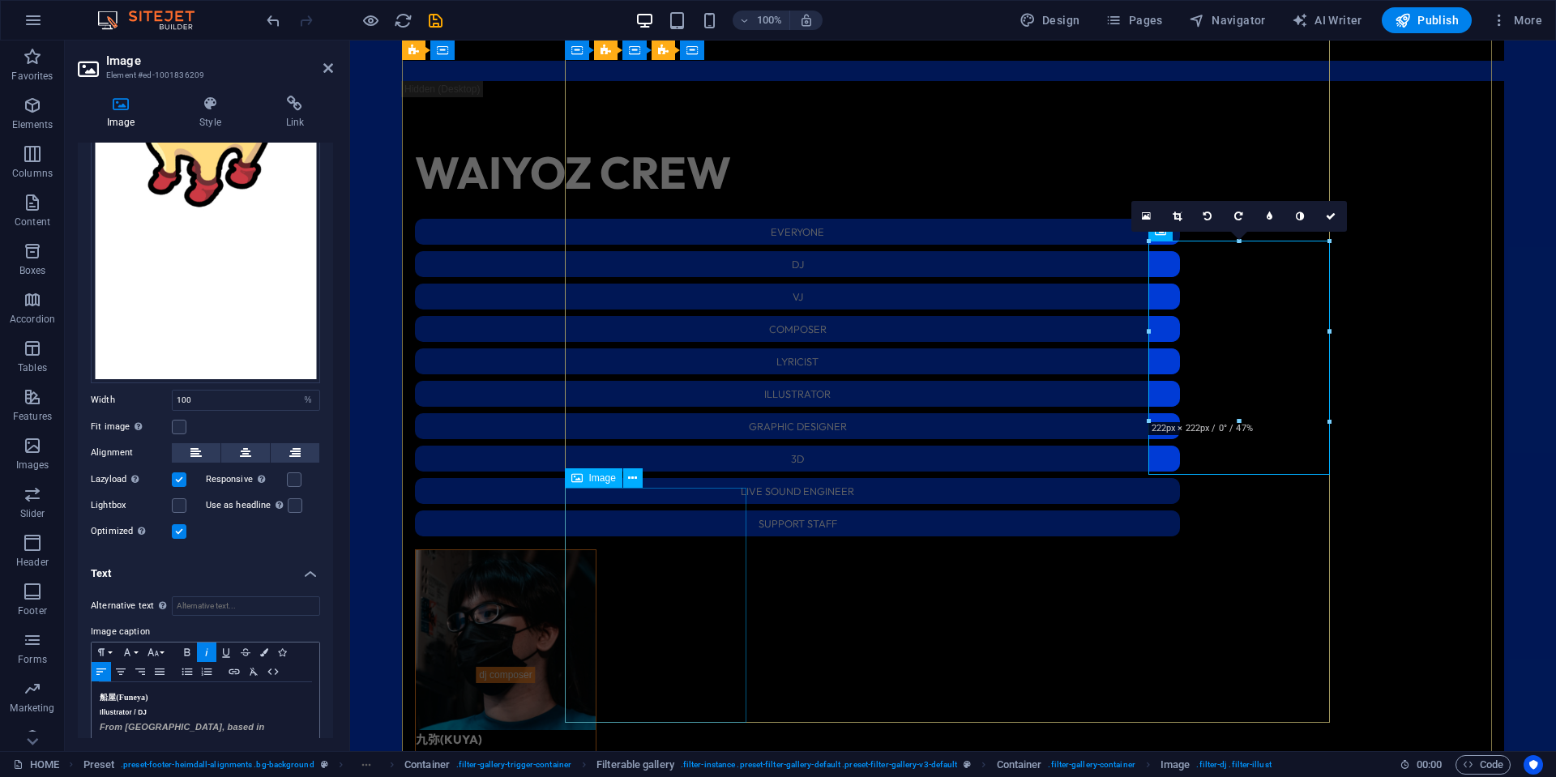
select select "%"
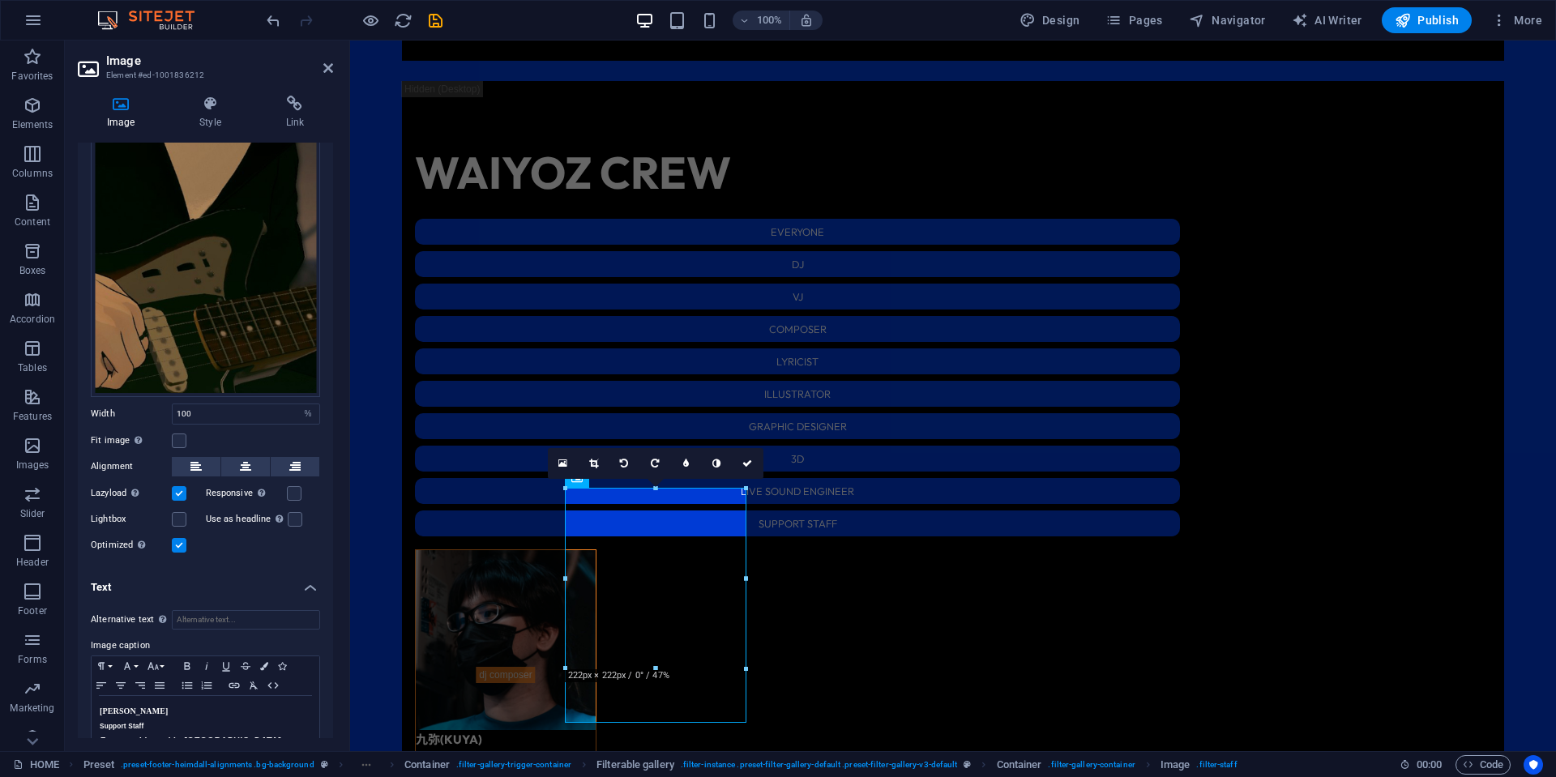
scroll to position [330, 0]
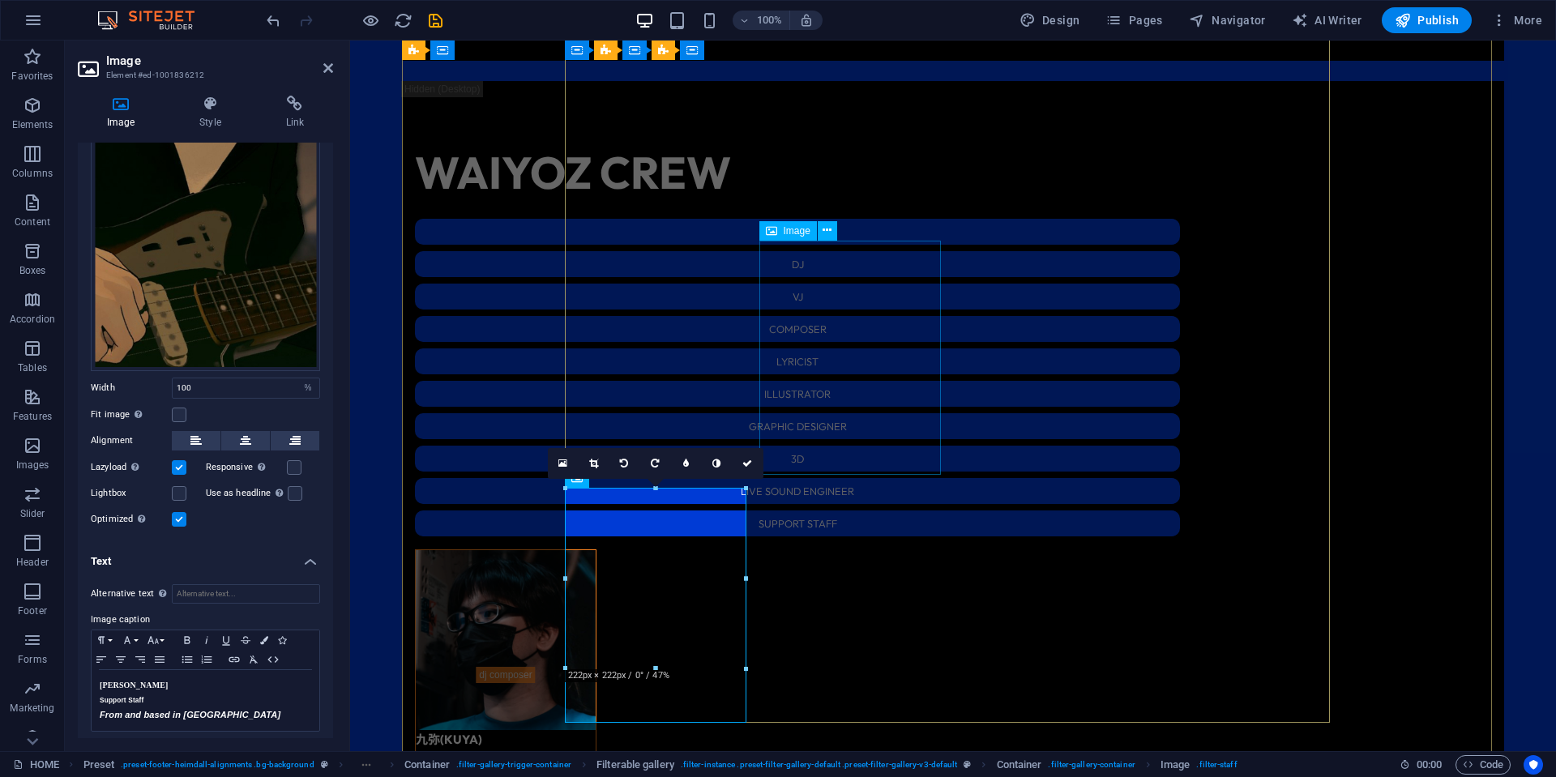
drag, startPoint x: 894, startPoint y: 371, endPoint x: 863, endPoint y: 384, distance: 33.4
select select "%"
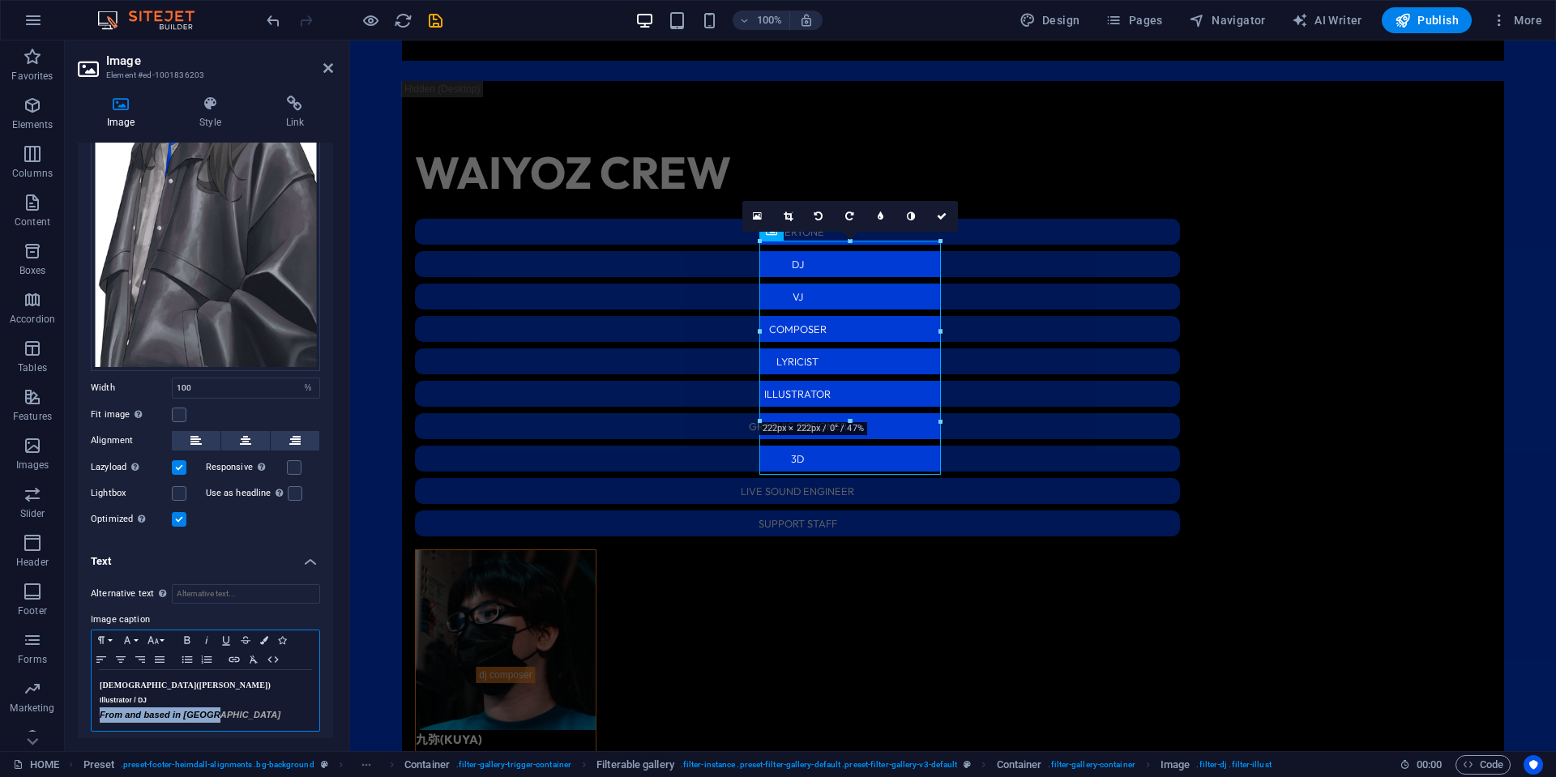
drag, startPoint x: 239, startPoint y: 703, endPoint x: 93, endPoint y: 708, distance: 145.9
click at [93, 708] on div "アヤ ([PERSON_NAME]) Illustrator / DJ From and based in [GEOGRAPHIC_DATA]" at bounding box center [206, 700] width 228 height 61
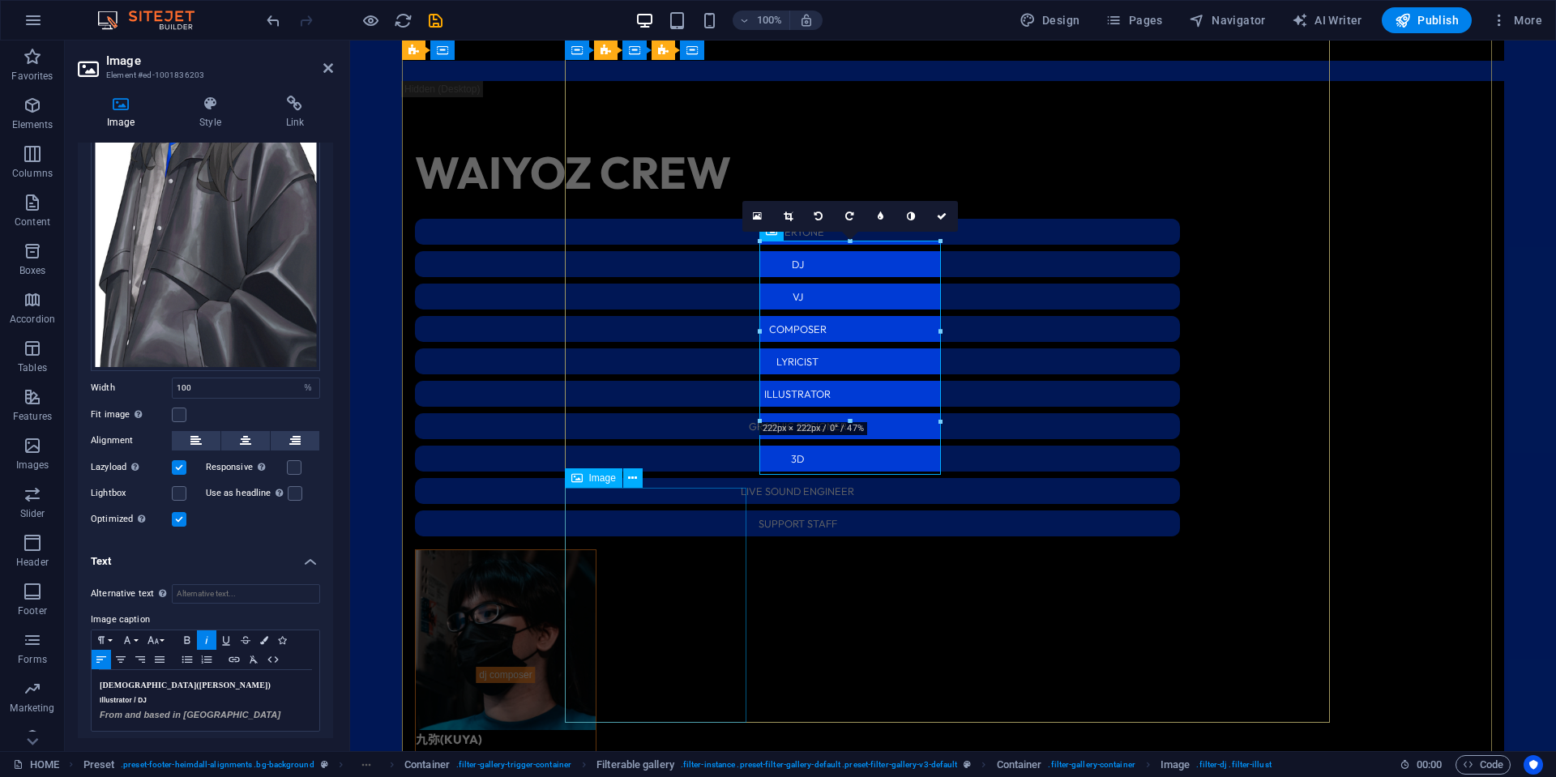
select select "%"
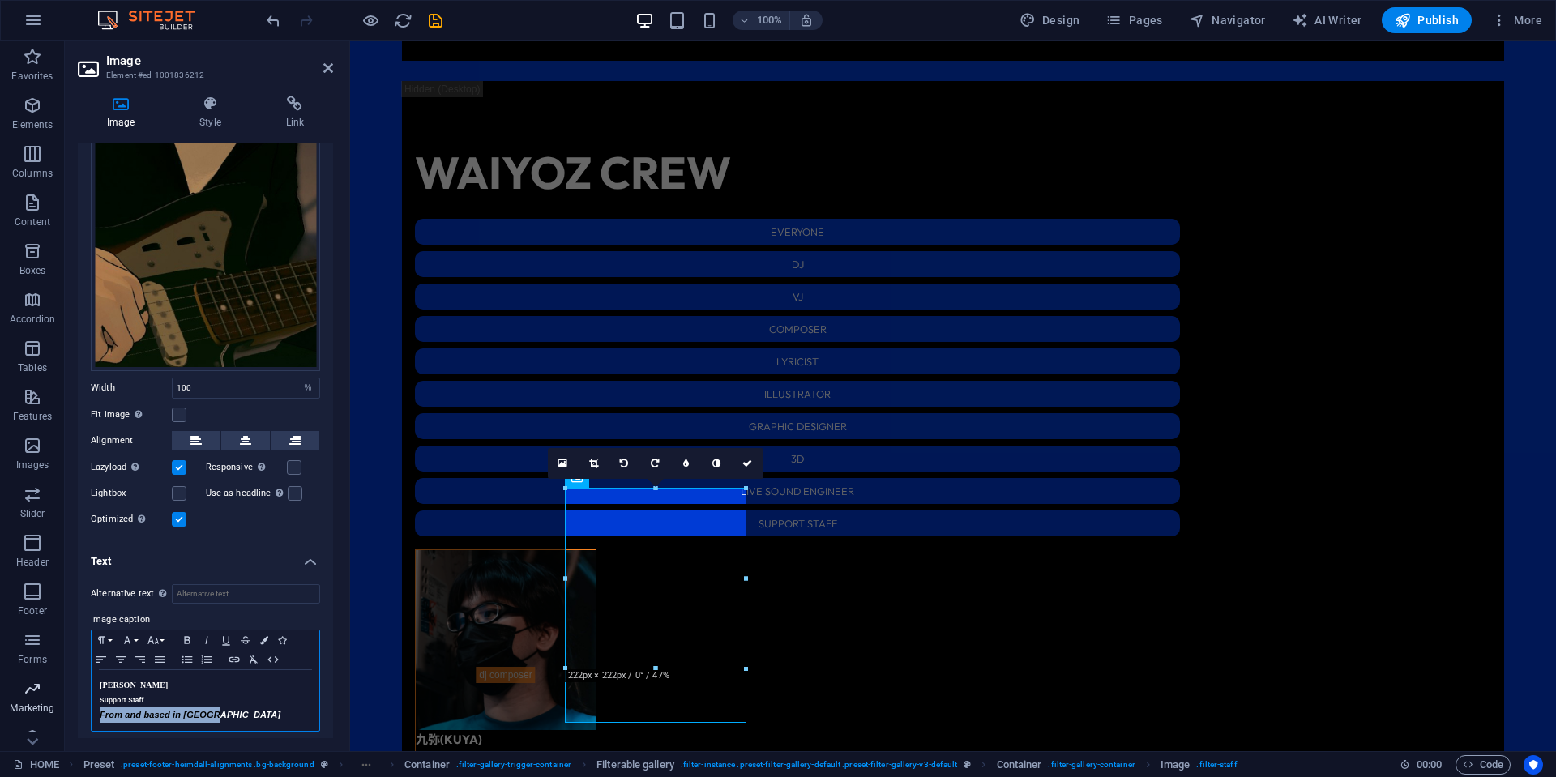
drag, startPoint x: 233, startPoint y: 712, endPoint x: 48, endPoint y: 712, distance: 185.6
click at [48, 712] on section "Favorites Elements Columns Content Boxes Accordion Tables Features Images Slide…" at bounding box center [778, 396] width 1556 height 711
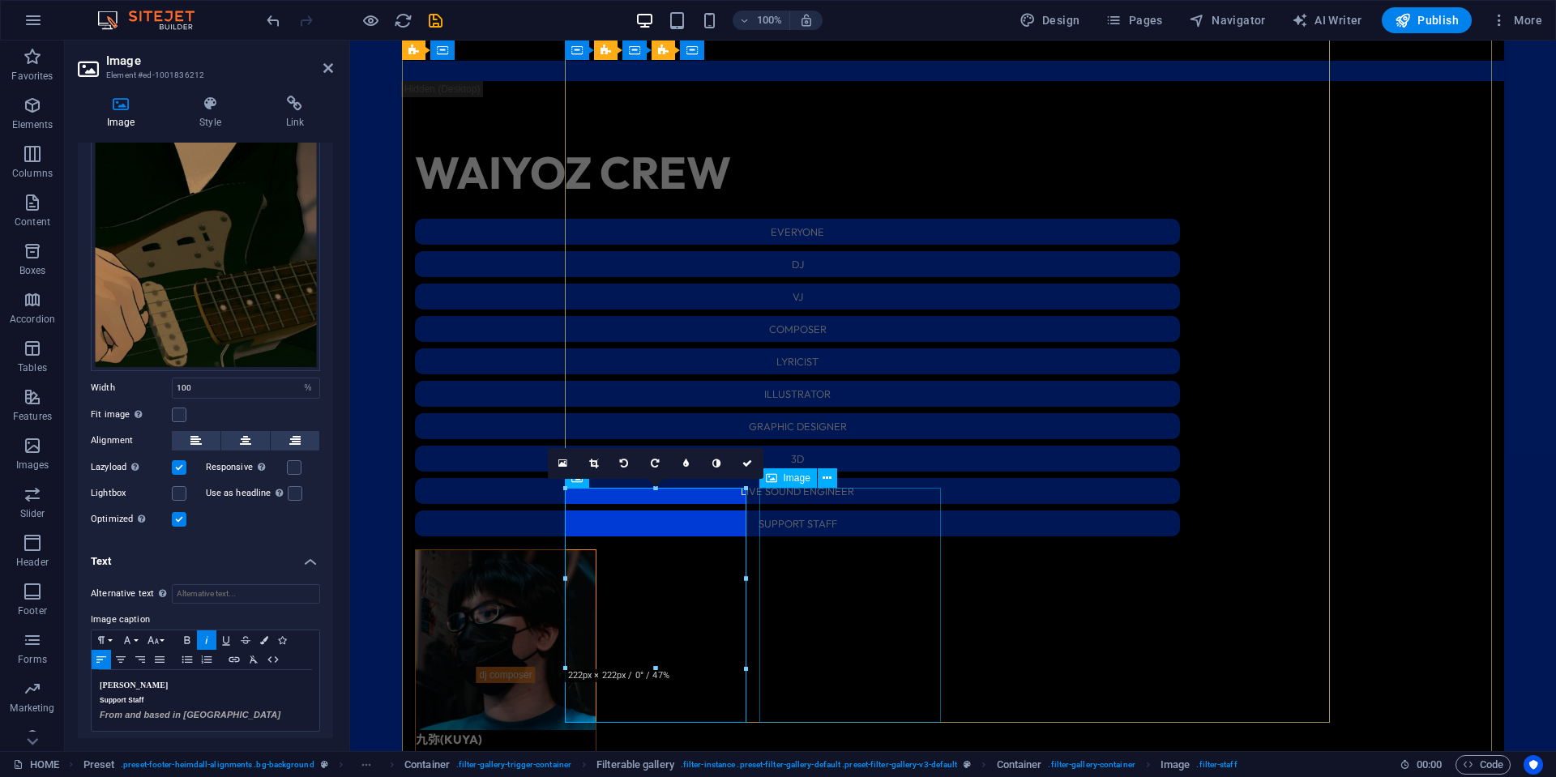
select select "%"
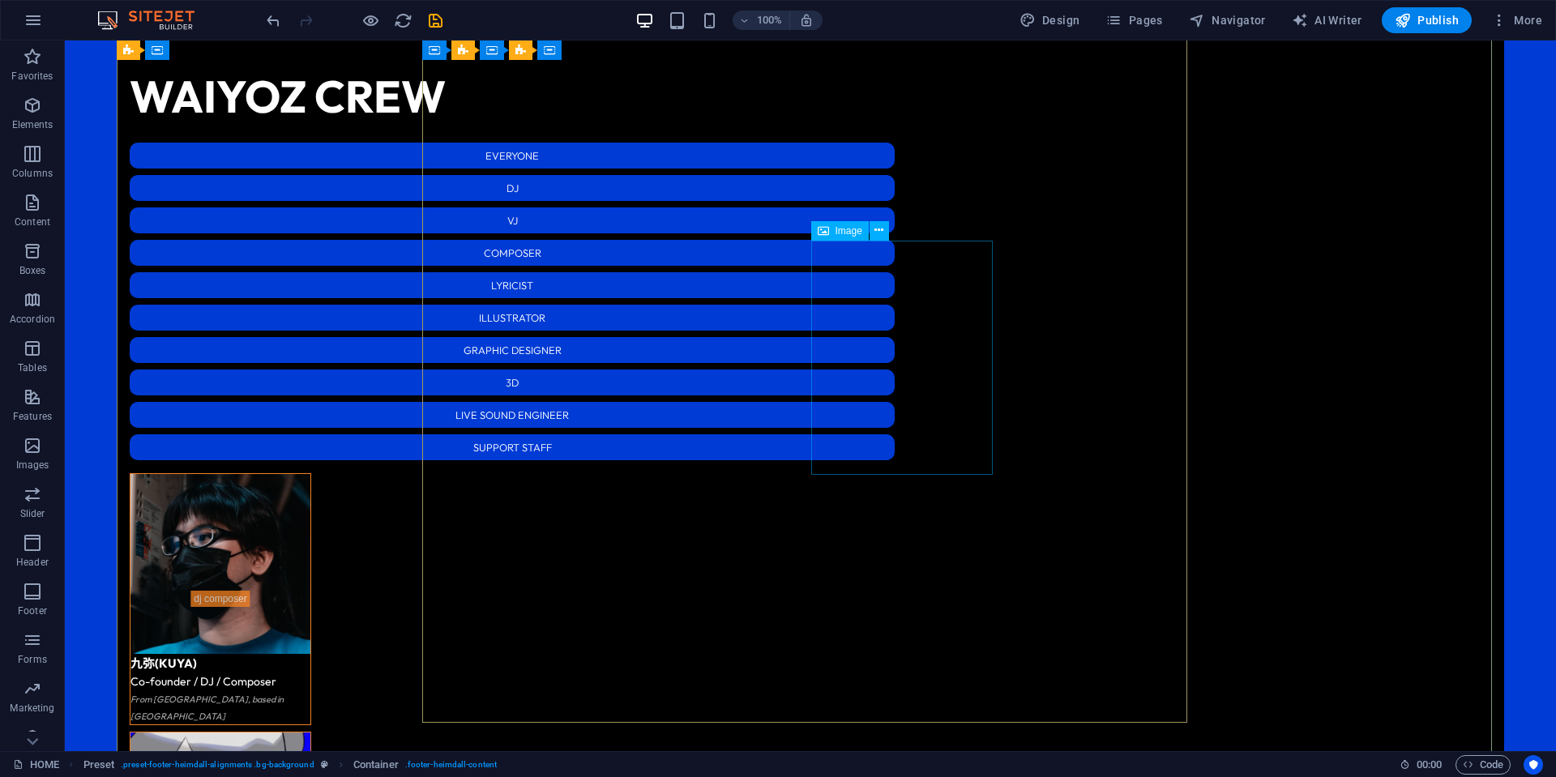
scroll to position [2623, 0]
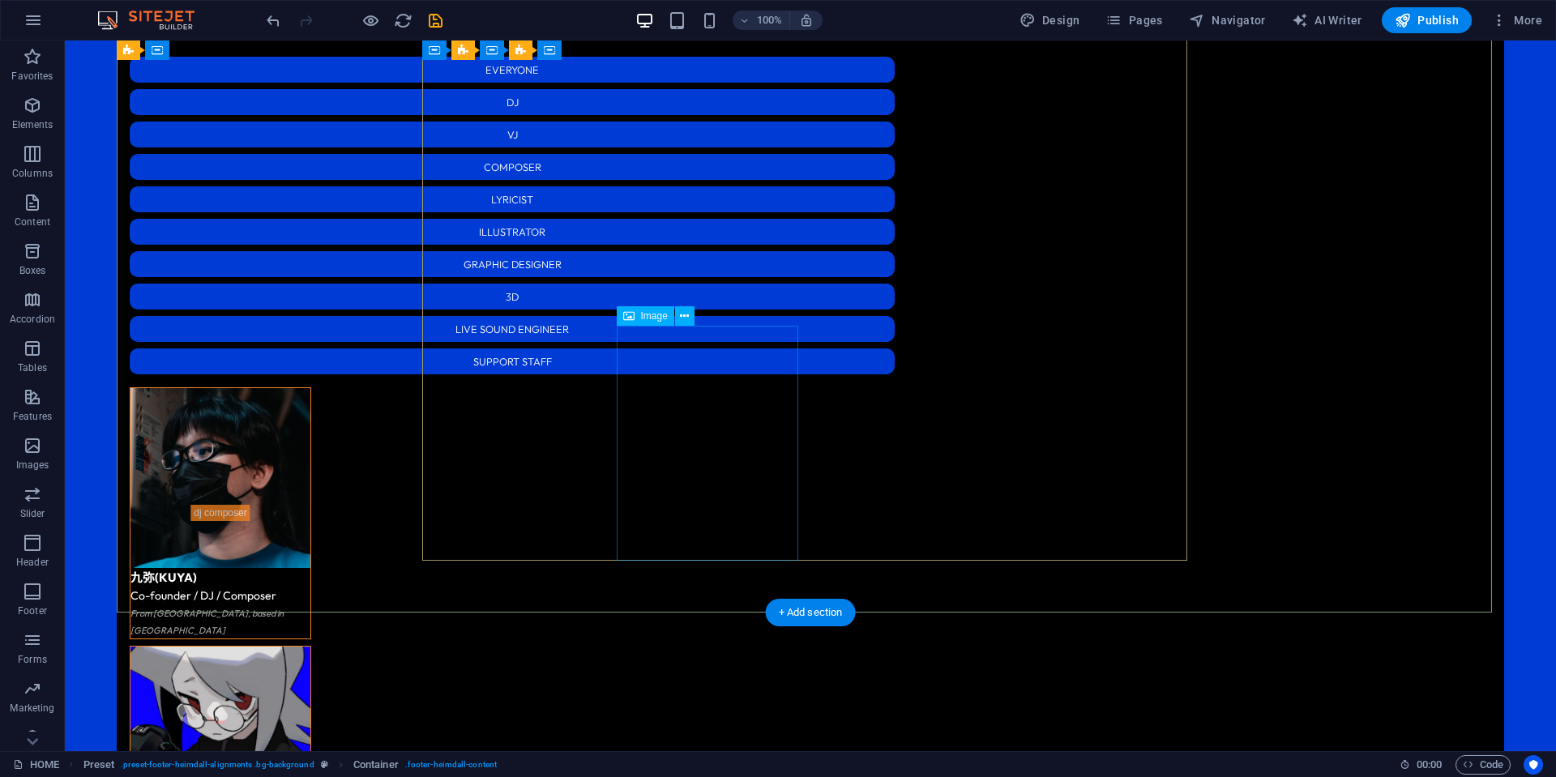
select select "%"
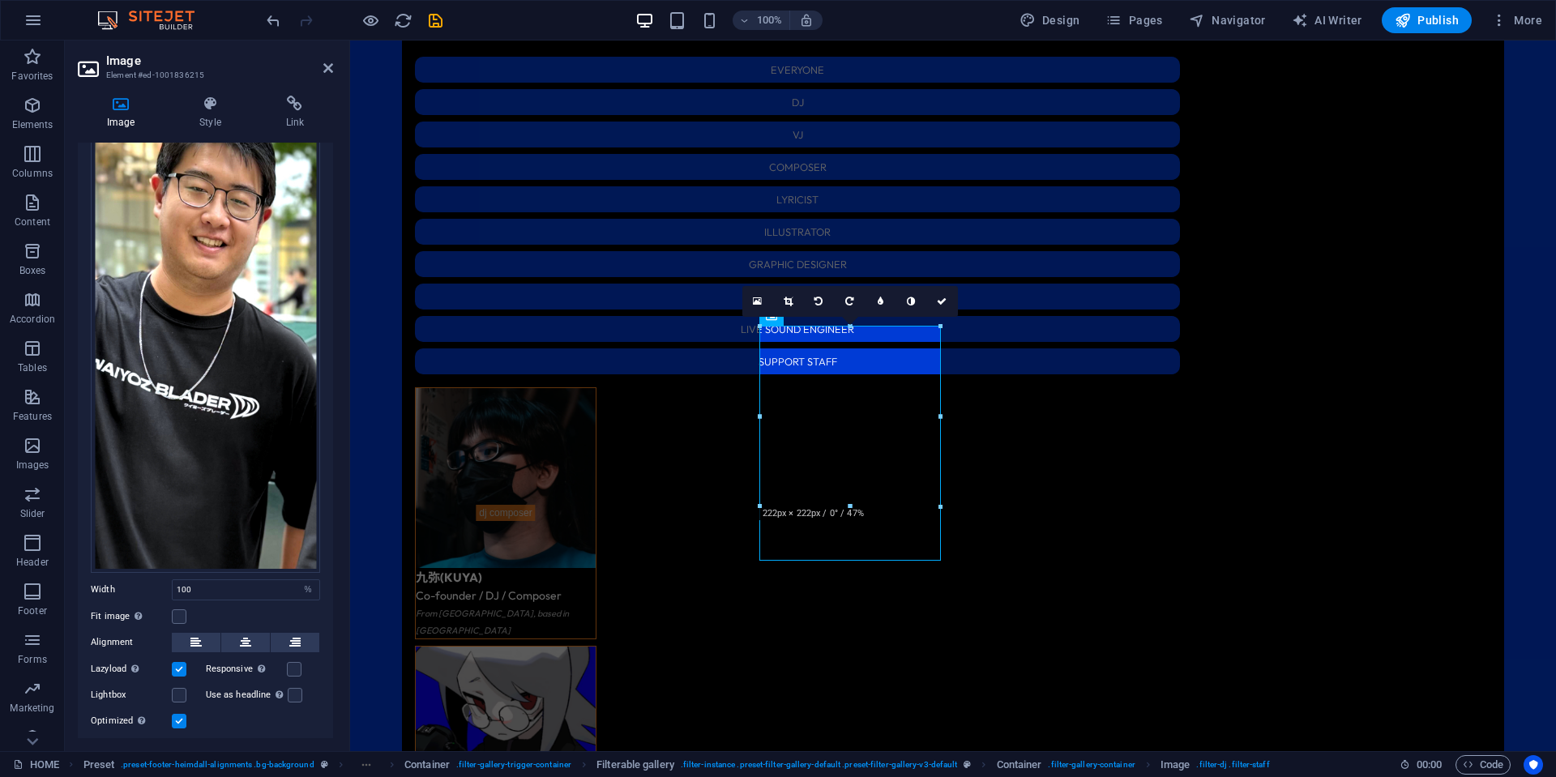
scroll to position [165, 0]
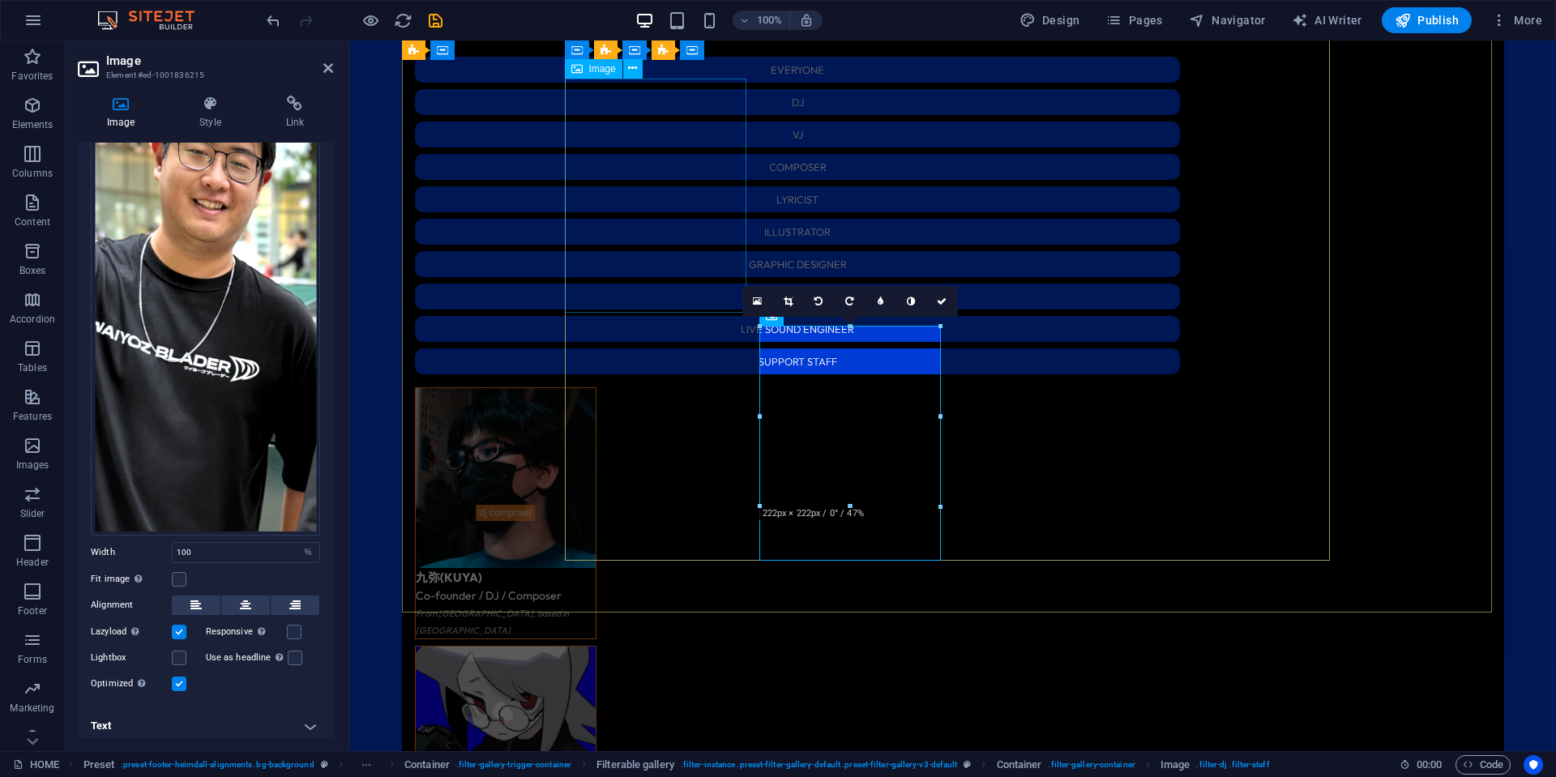
select select "%"
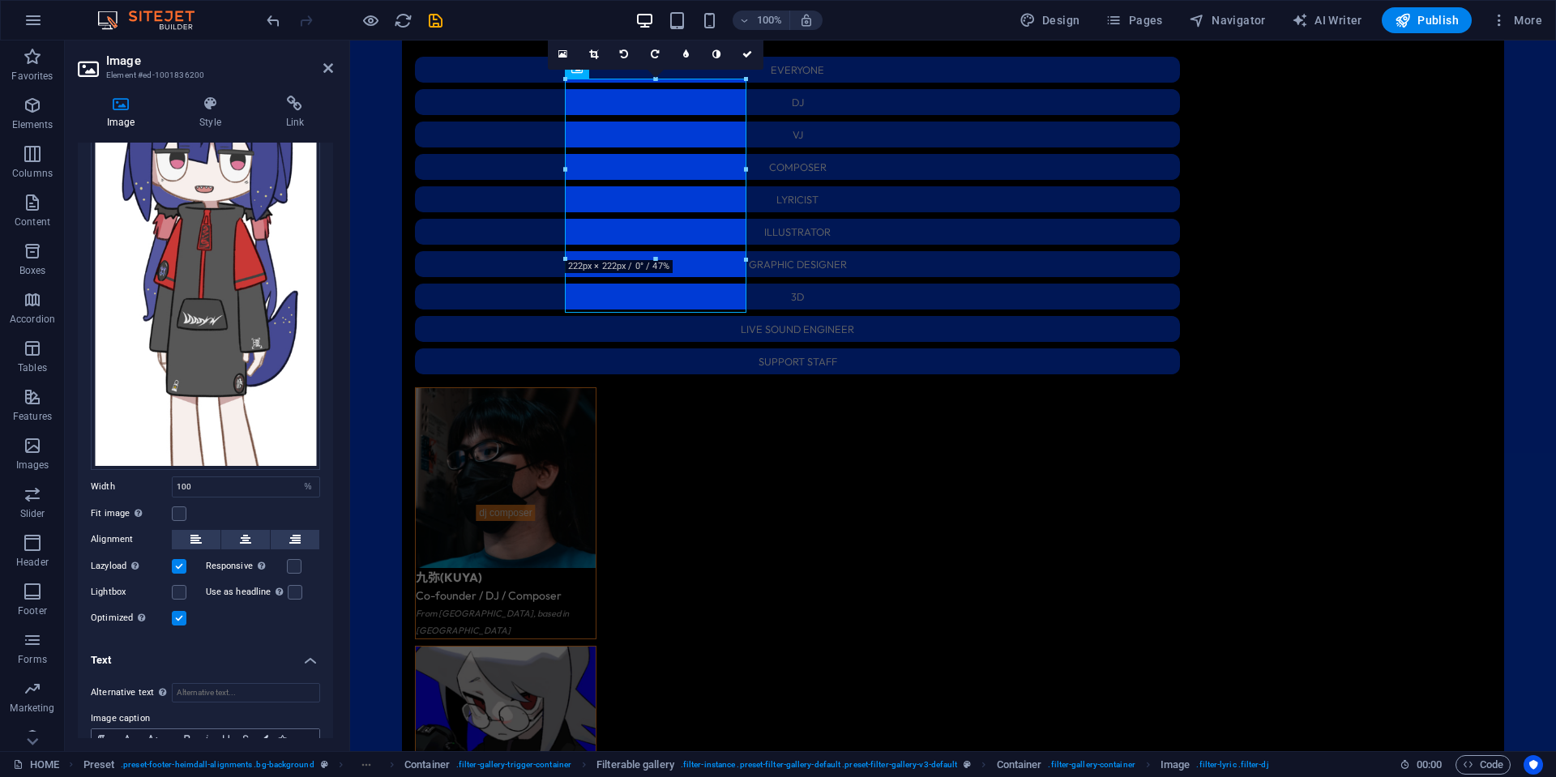
scroll to position [330, 0]
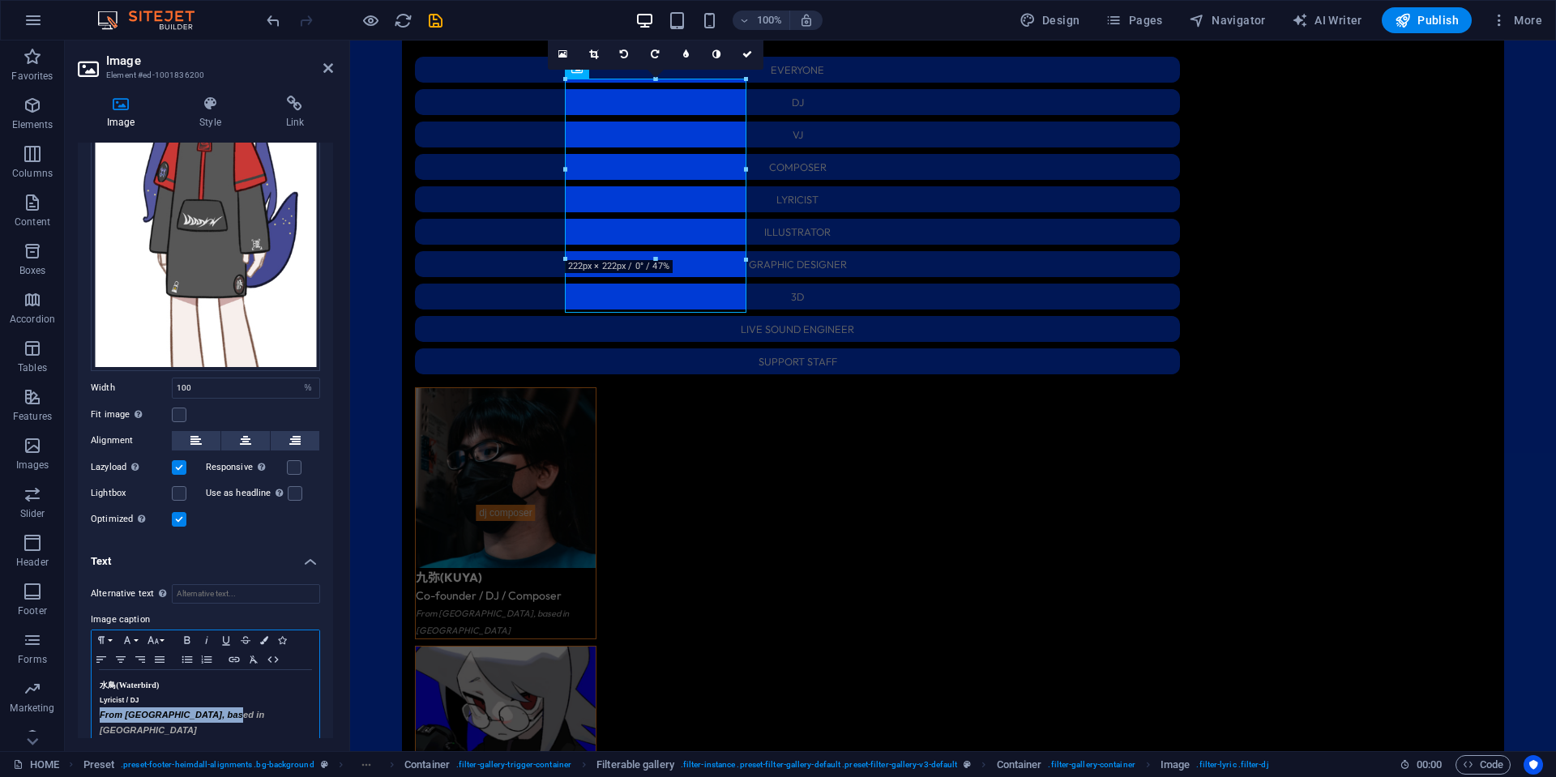
drag, startPoint x: 236, startPoint y: 709, endPoint x: 83, endPoint y: 706, distance: 153.2
click at [83, 706] on div "Alternative text The alternative text is used by devices that cannot display im…" at bounding box center [205, 666] width 255 height 190
select select "%"
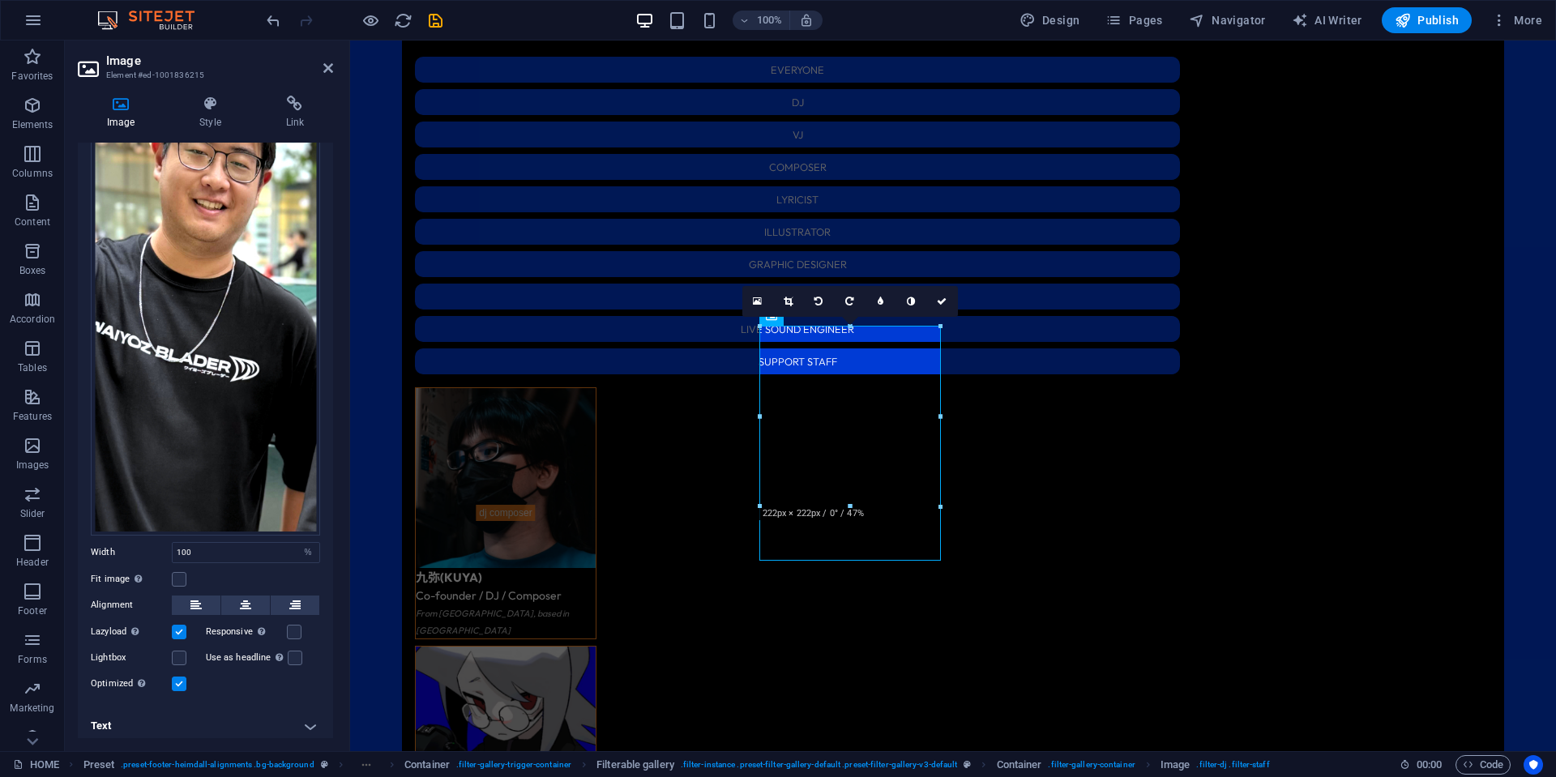
click at [223, 710] on h4 "Text" at bounding box center [205, 726] width 255 height 39
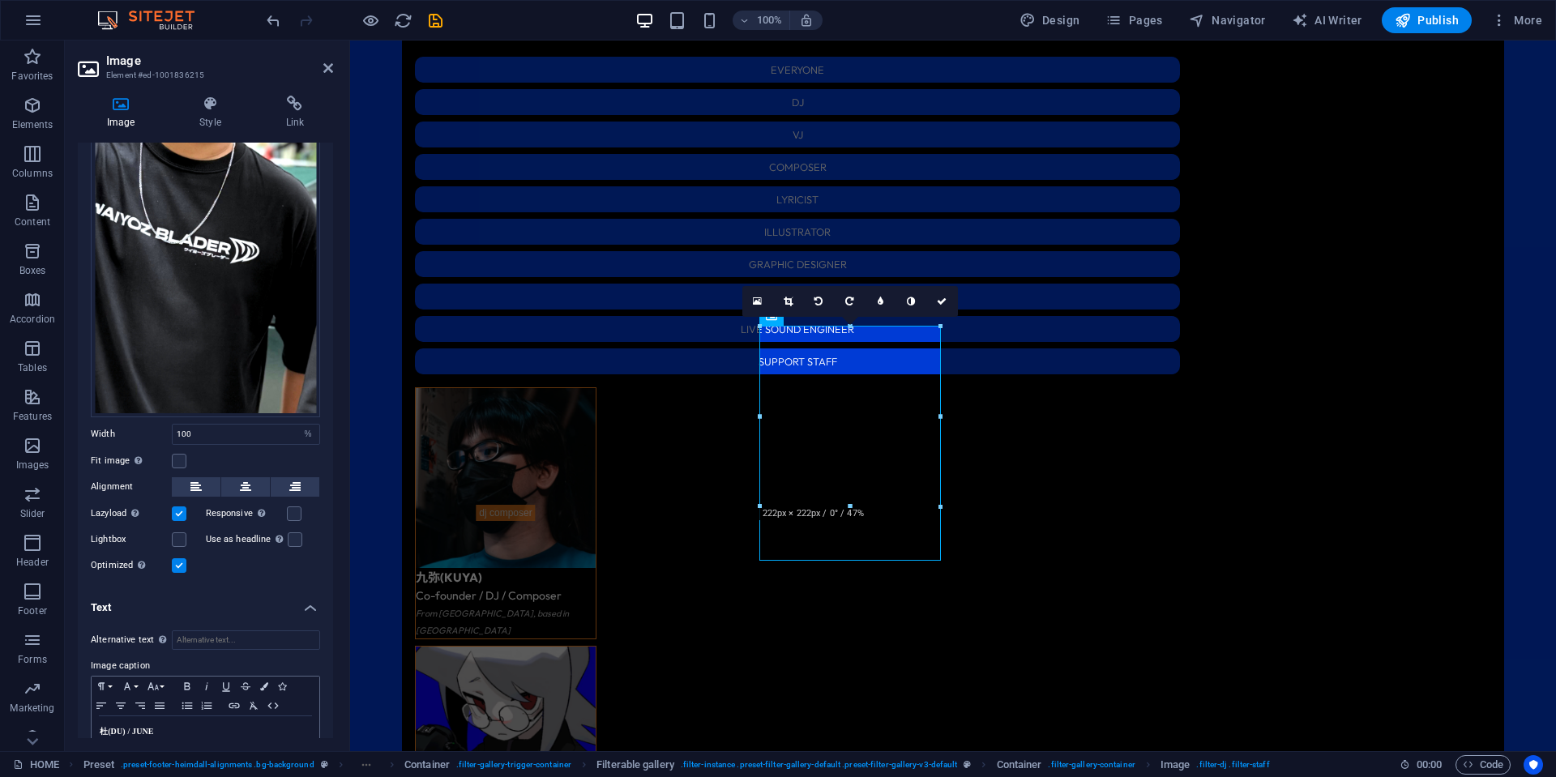
scroll to position [318, 0]
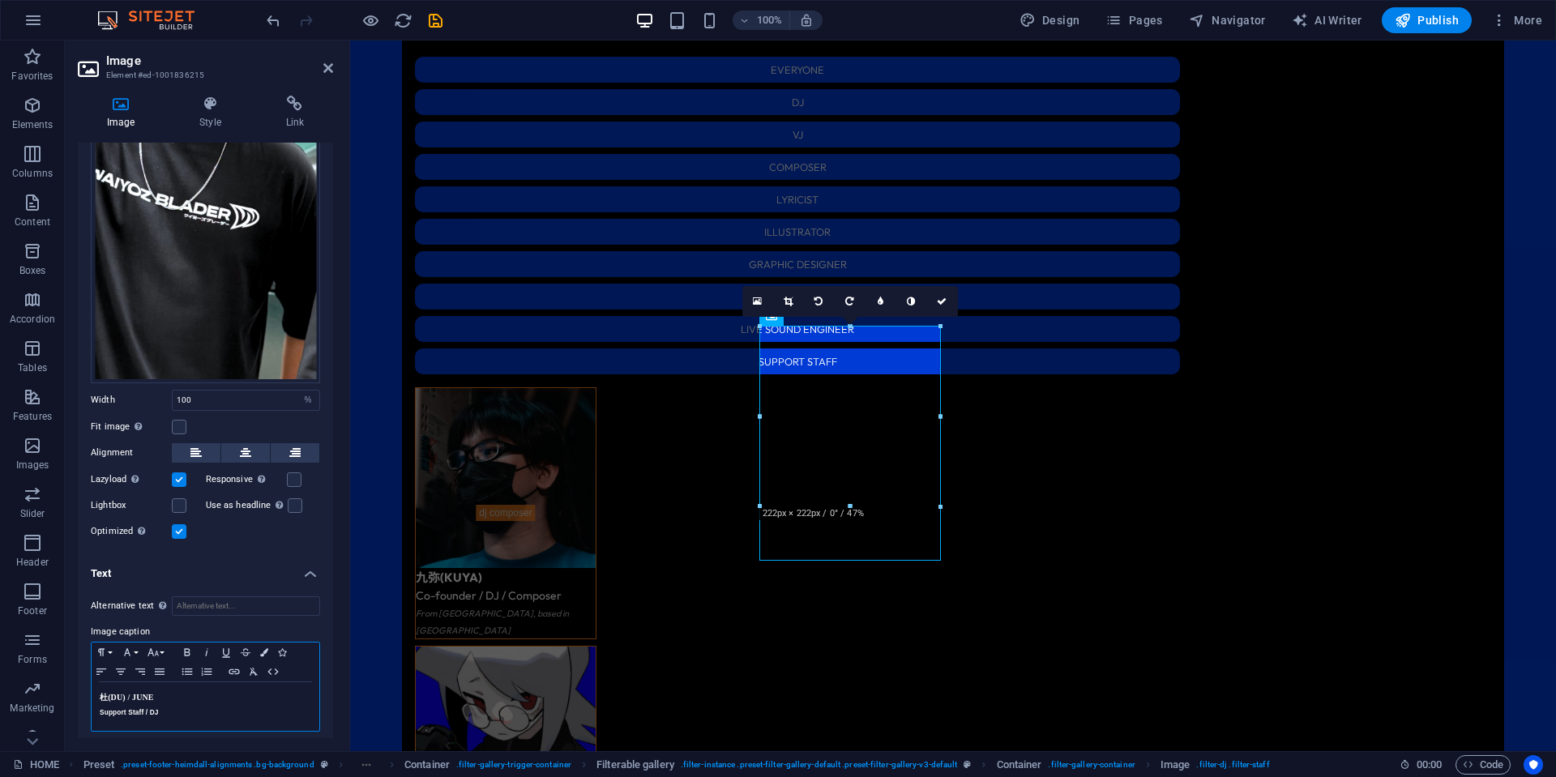
click at [240, 705] on h5 "Support Staff / DJ" at bounding box center [206, 712] width 212 height 15
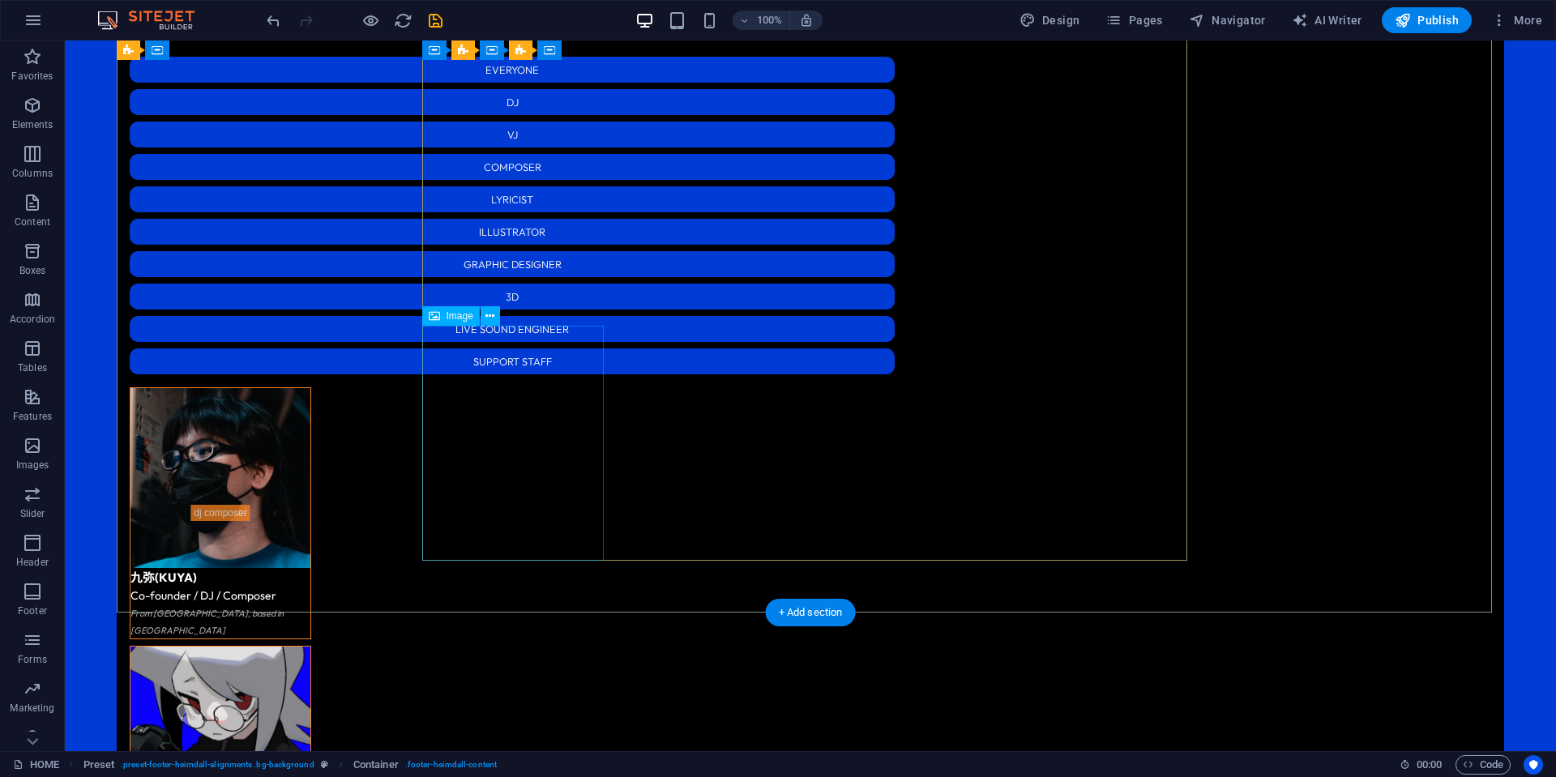
select select "%"
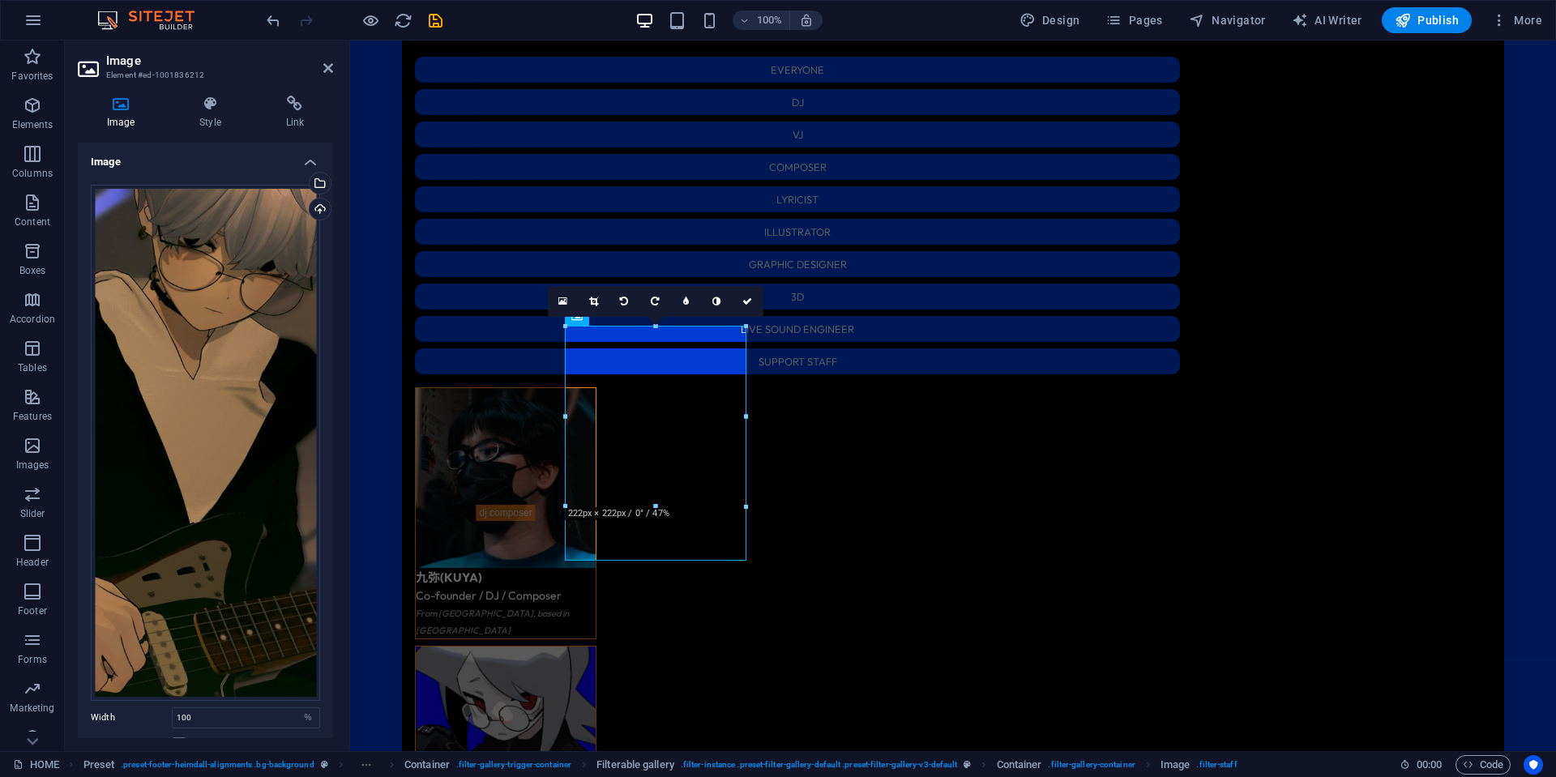
scroll to position [330, 0]
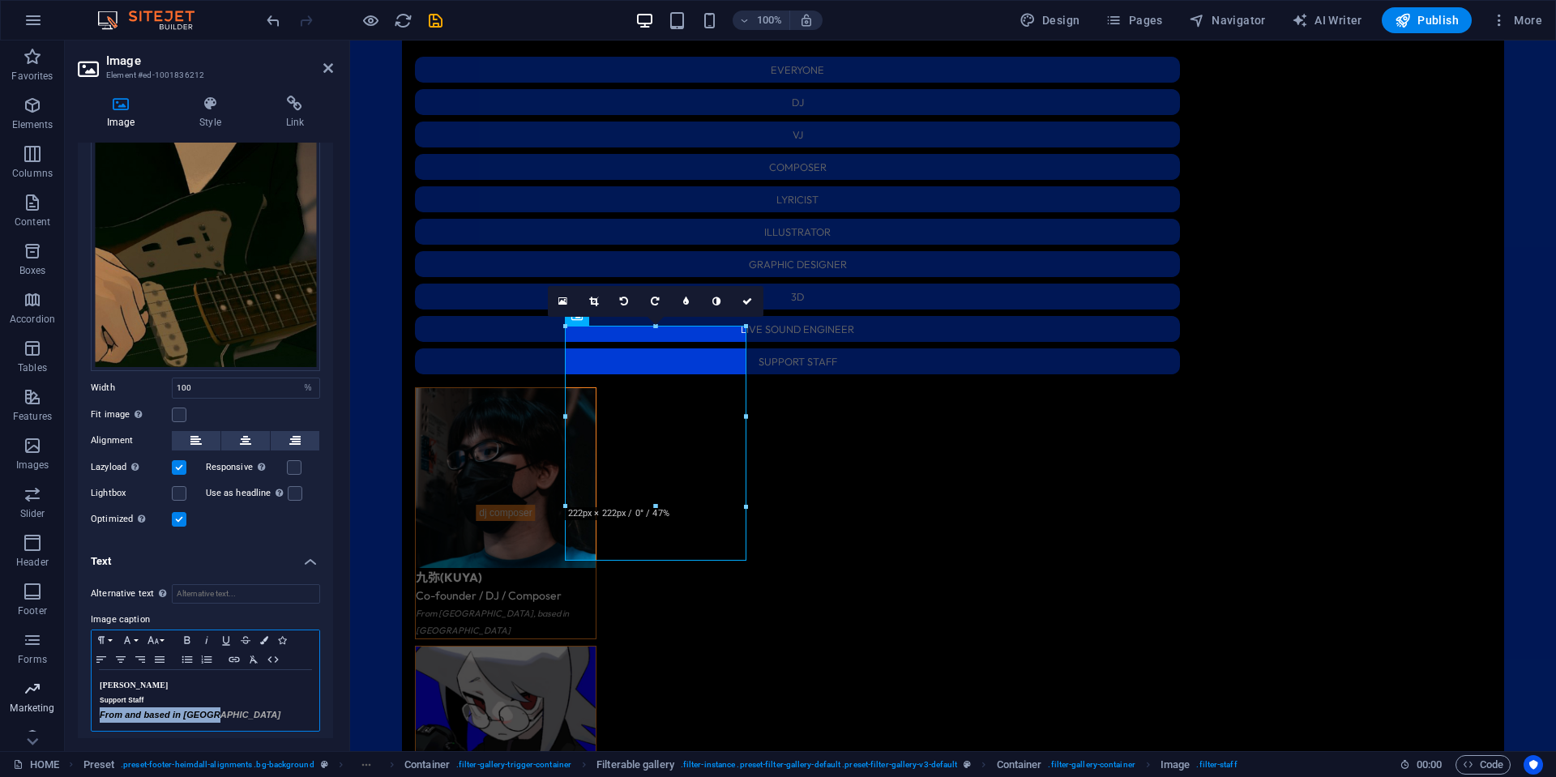
drag, startPoint x: 230, startPoint y: 717, endPoint x: 57, endPoint y: 716, distance: 173.4
click at [57, 716] on section "Favorites Elements Columns Content Boxes Accordion Tables Features Images Slide…" at bounding box center [778, 396] width 1556 height 711
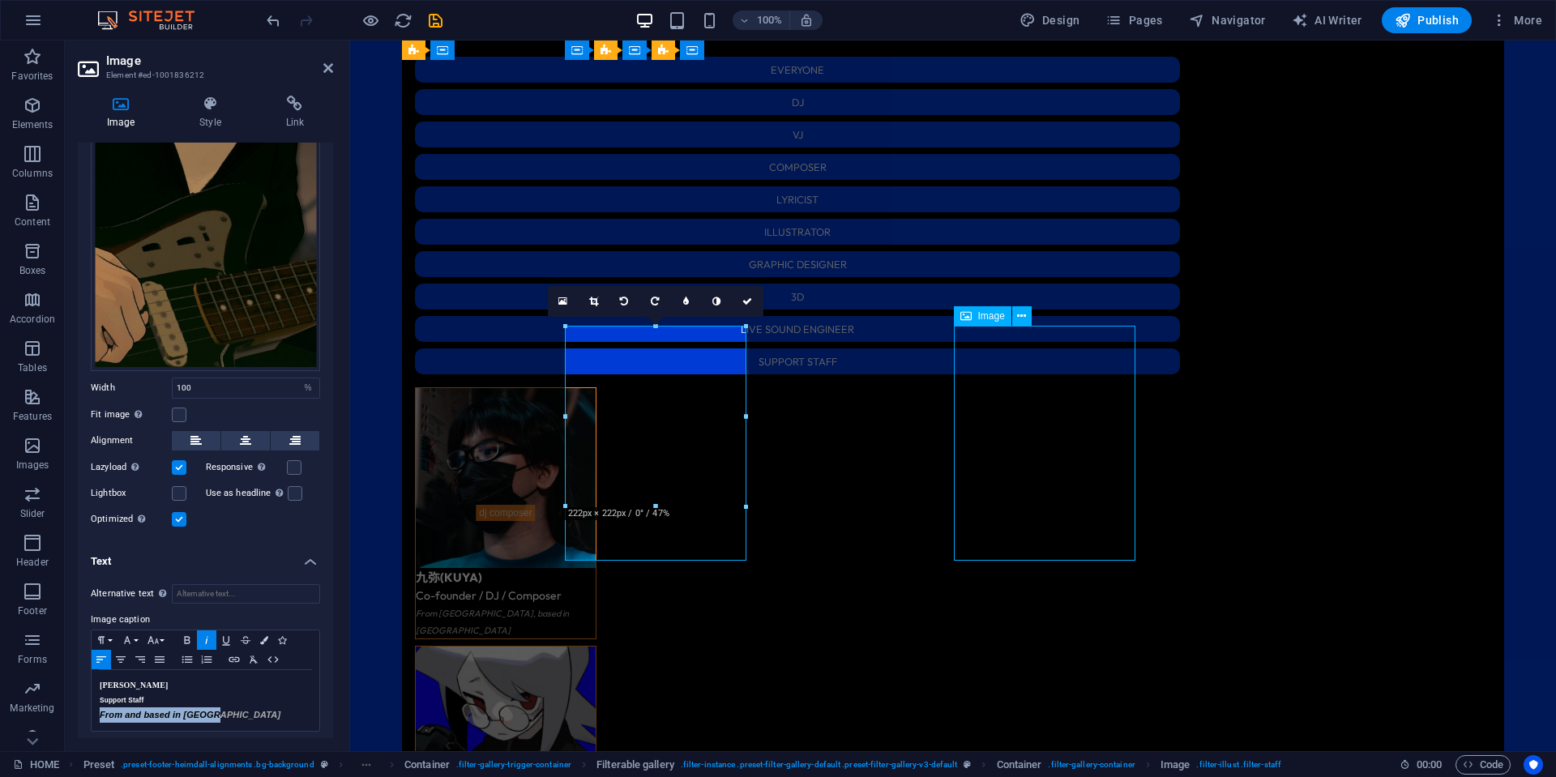
select select "%"
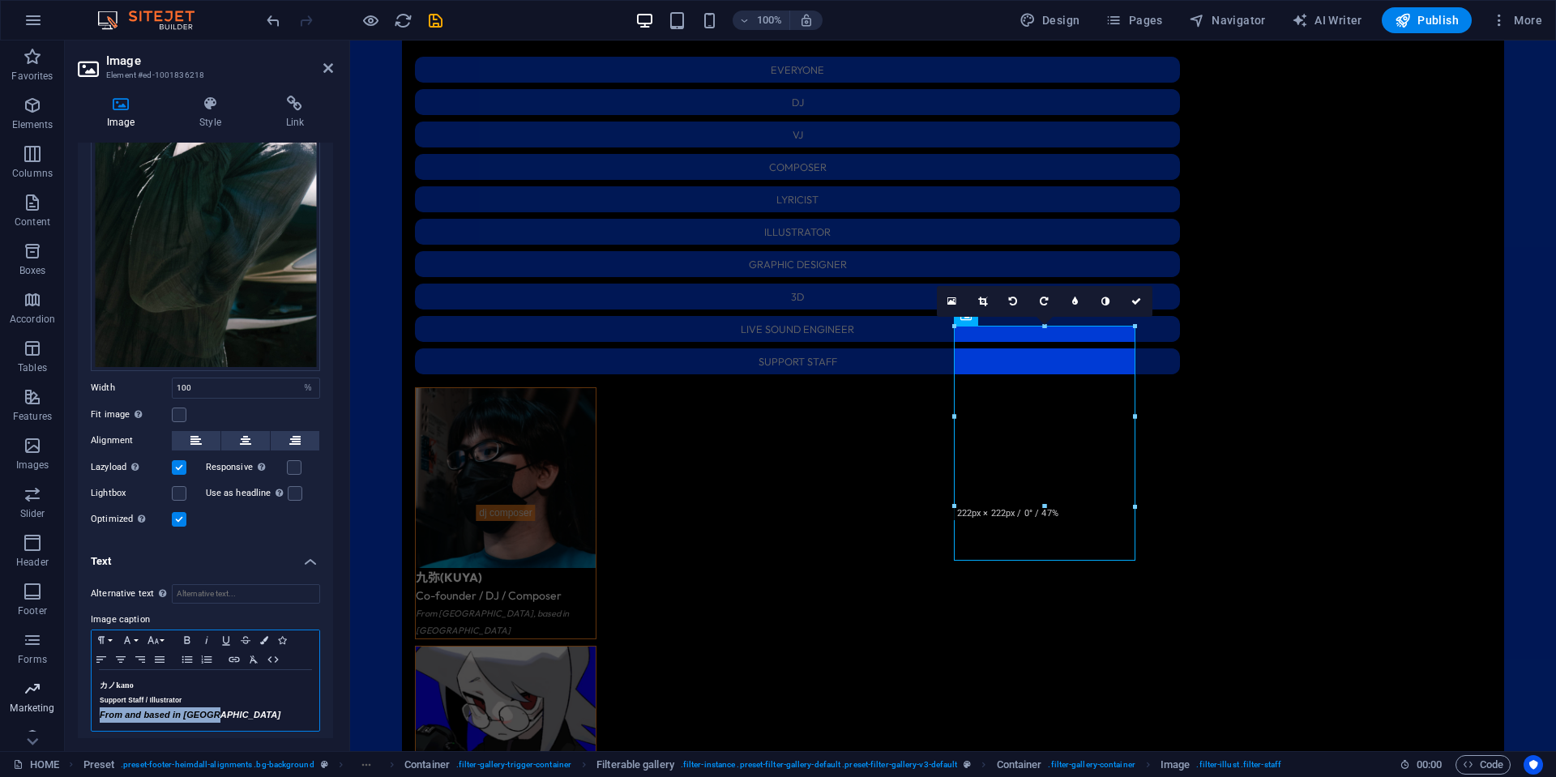
drag, startPoint x: 223, startPoint y: 704, endPoint x: 46, endPoint y: 716, distance: 177.1
click at [46, 716] on section "Favorites Elements Columns Content Boxes Accordion Tables Features Images Slide…" at bounding box center [778, 396] width 1556 height 711
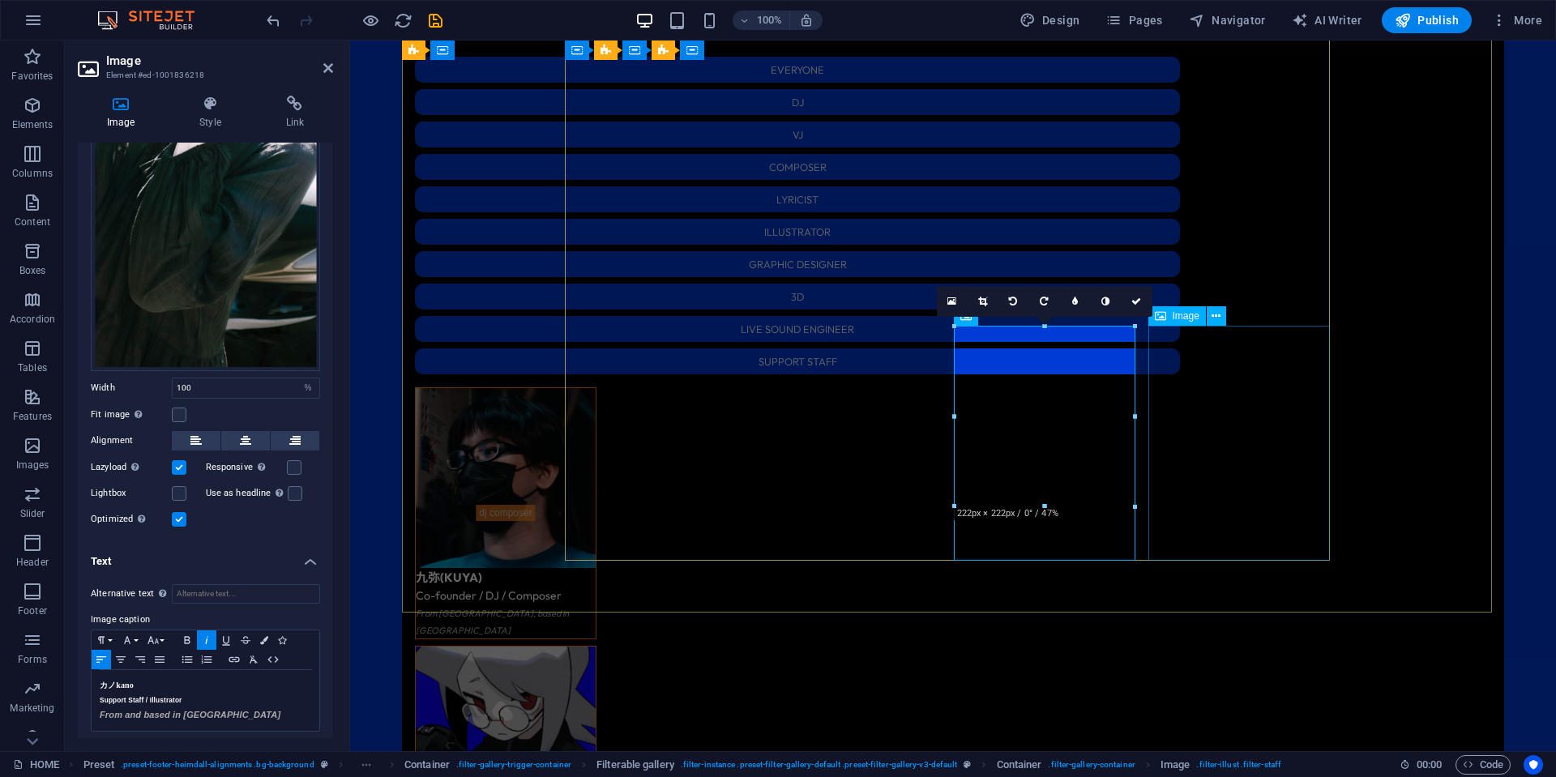
select select "%"
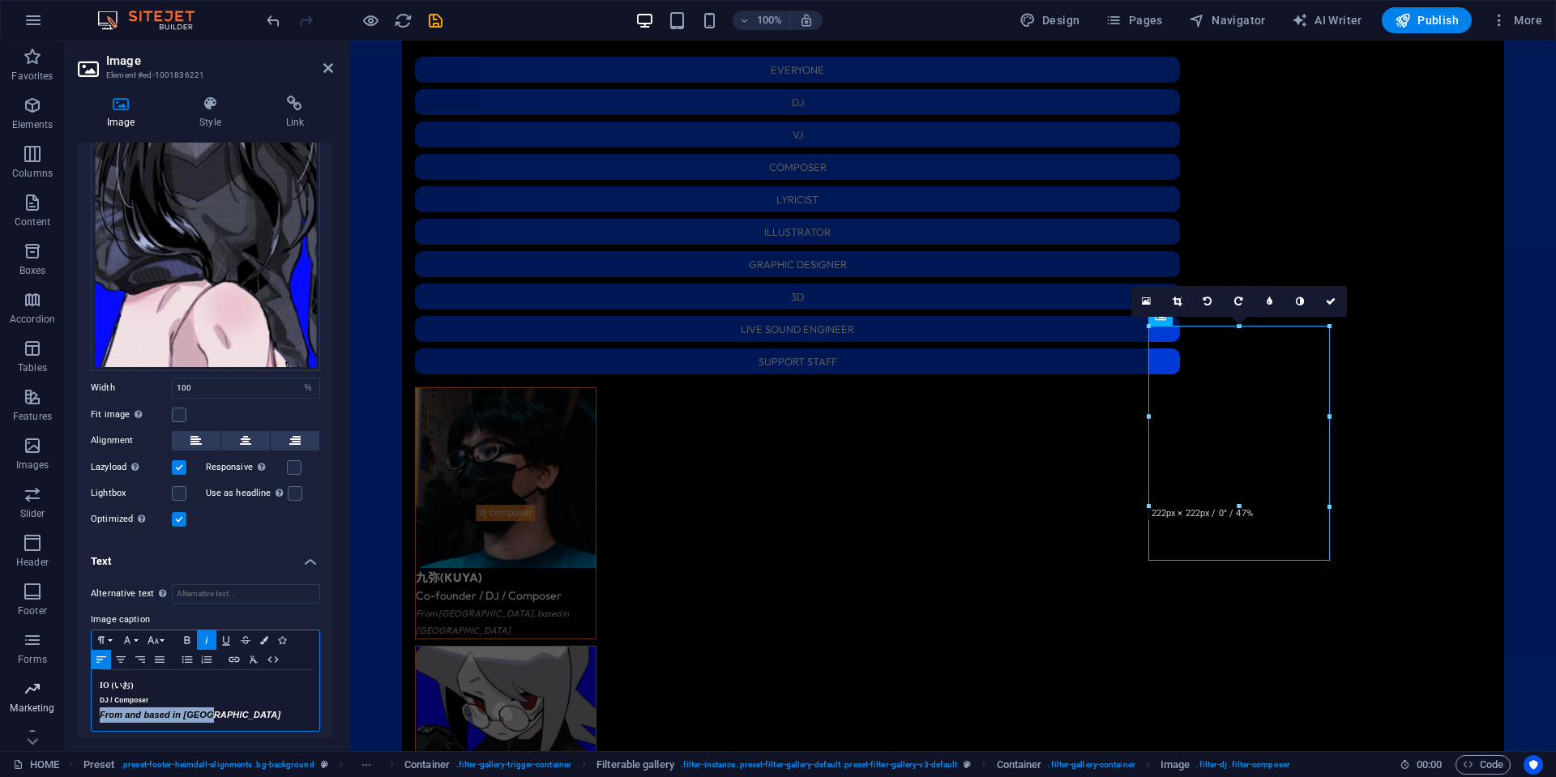
drag, startPoint x: 211, startPoint y: 713, endPoint x: 55, endPoint y: 711, distance: 155.6
click at [55, 711] on section "Favorites Elements Columns Content Boxes Accordion Tables Features Images Slide…" at bounding box center [778, 396] width 1556 height 711
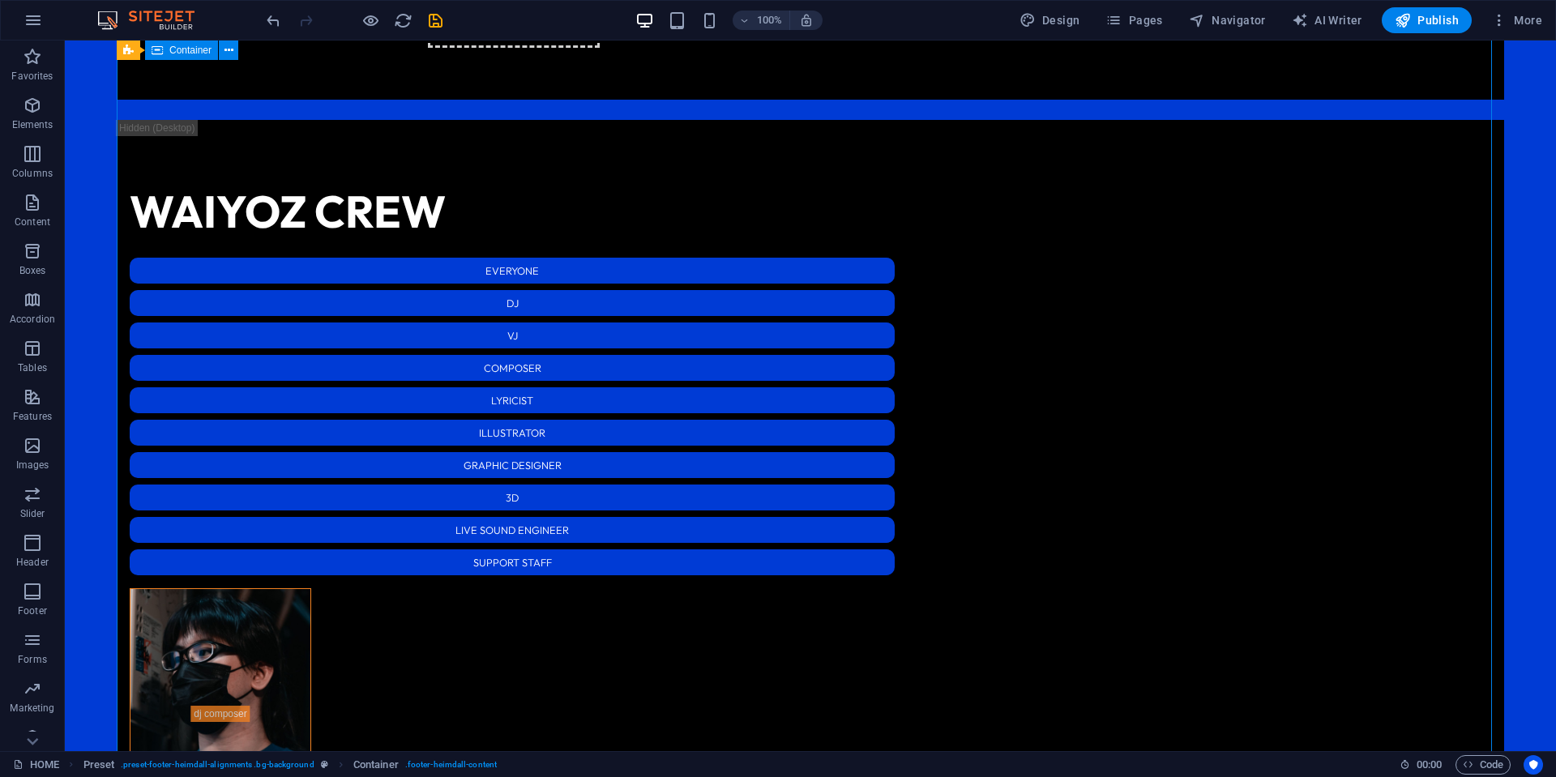
scroll to position [2299, 0]
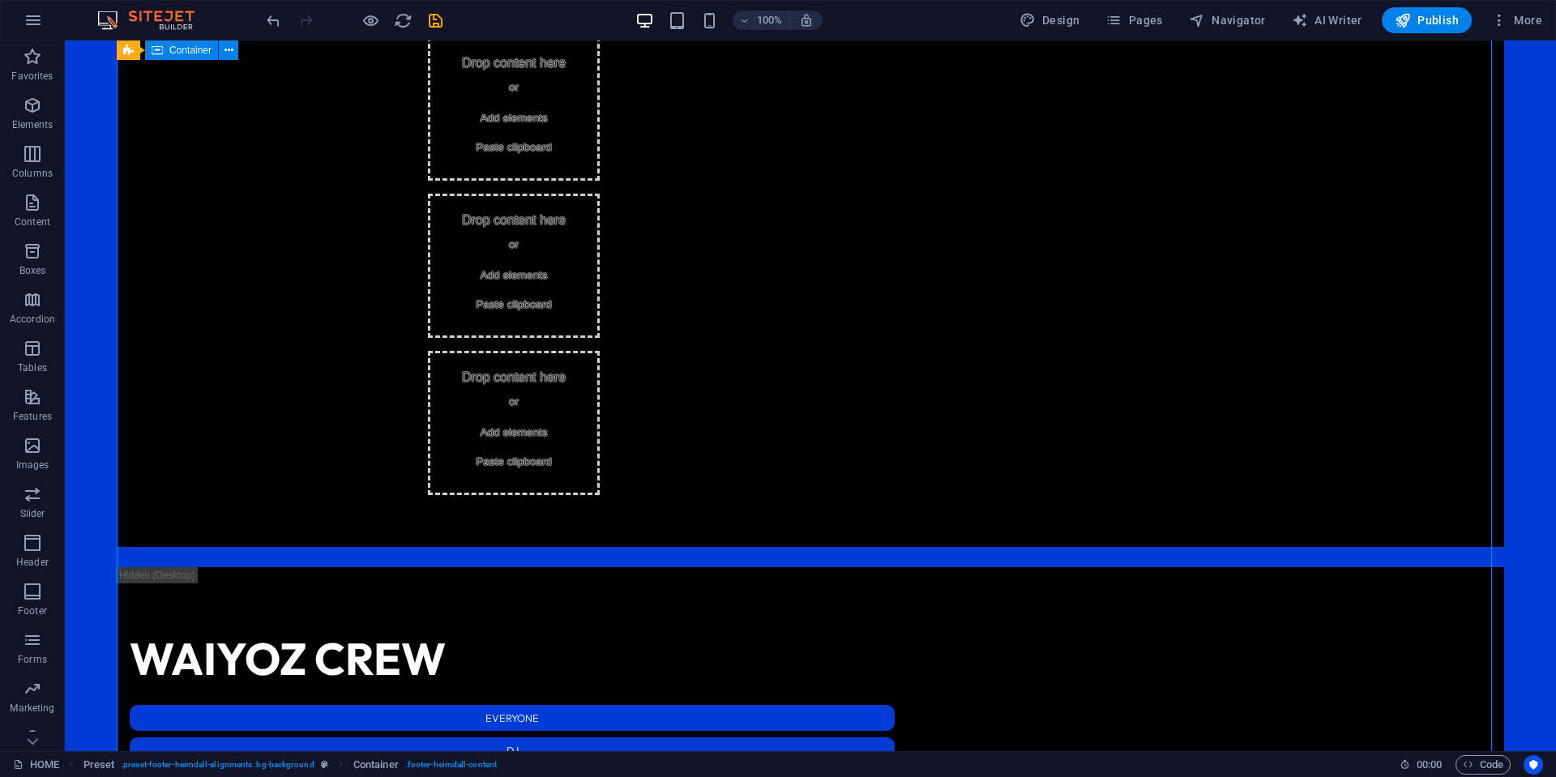
scroll to position [1732, 0]
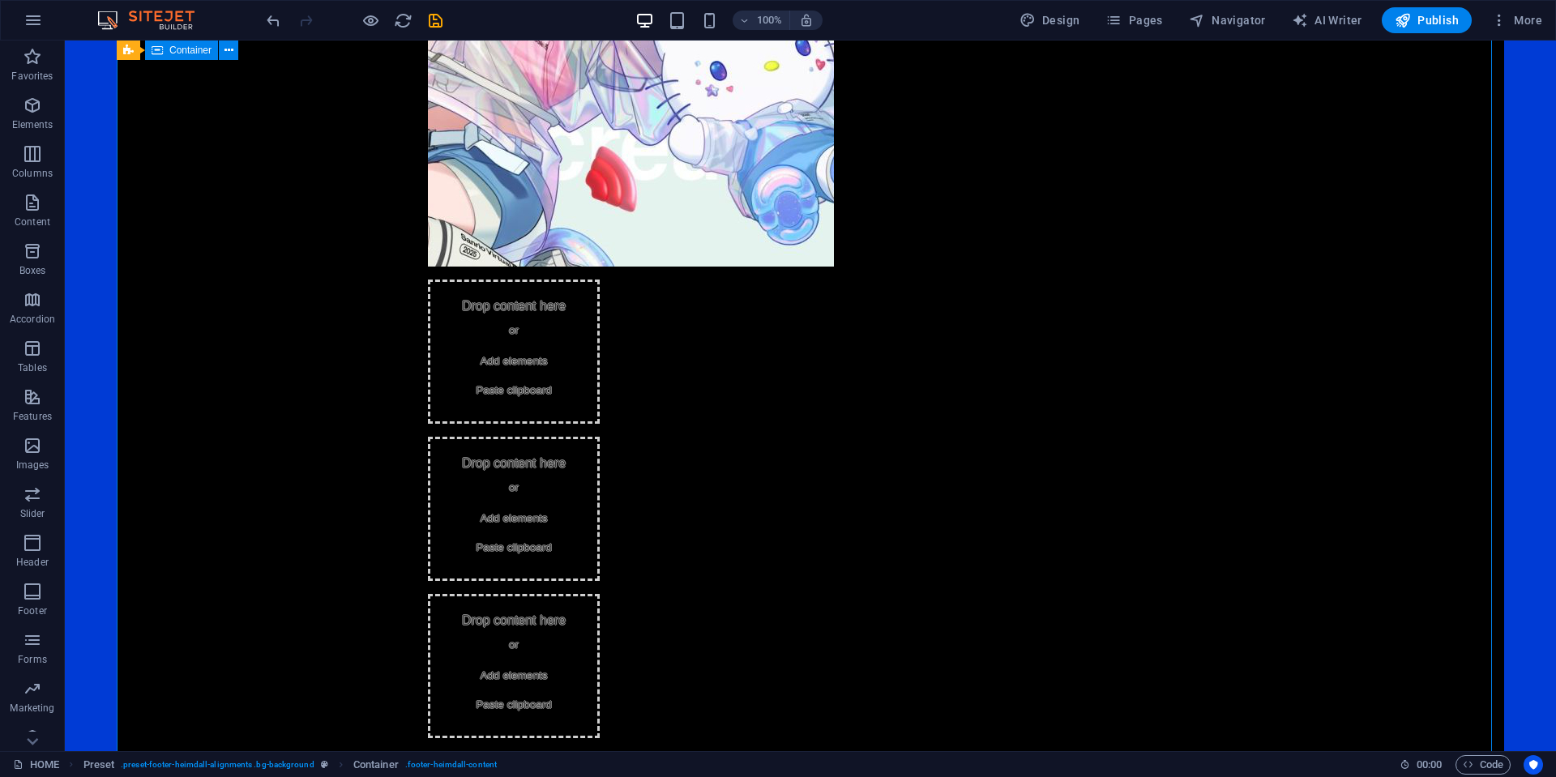
click at [358, 25] on div at bounding box center [354, 20] width 182 height 26
click at [373, 20] on icon "button" at bounding box center [370, 20] width 19 height 19
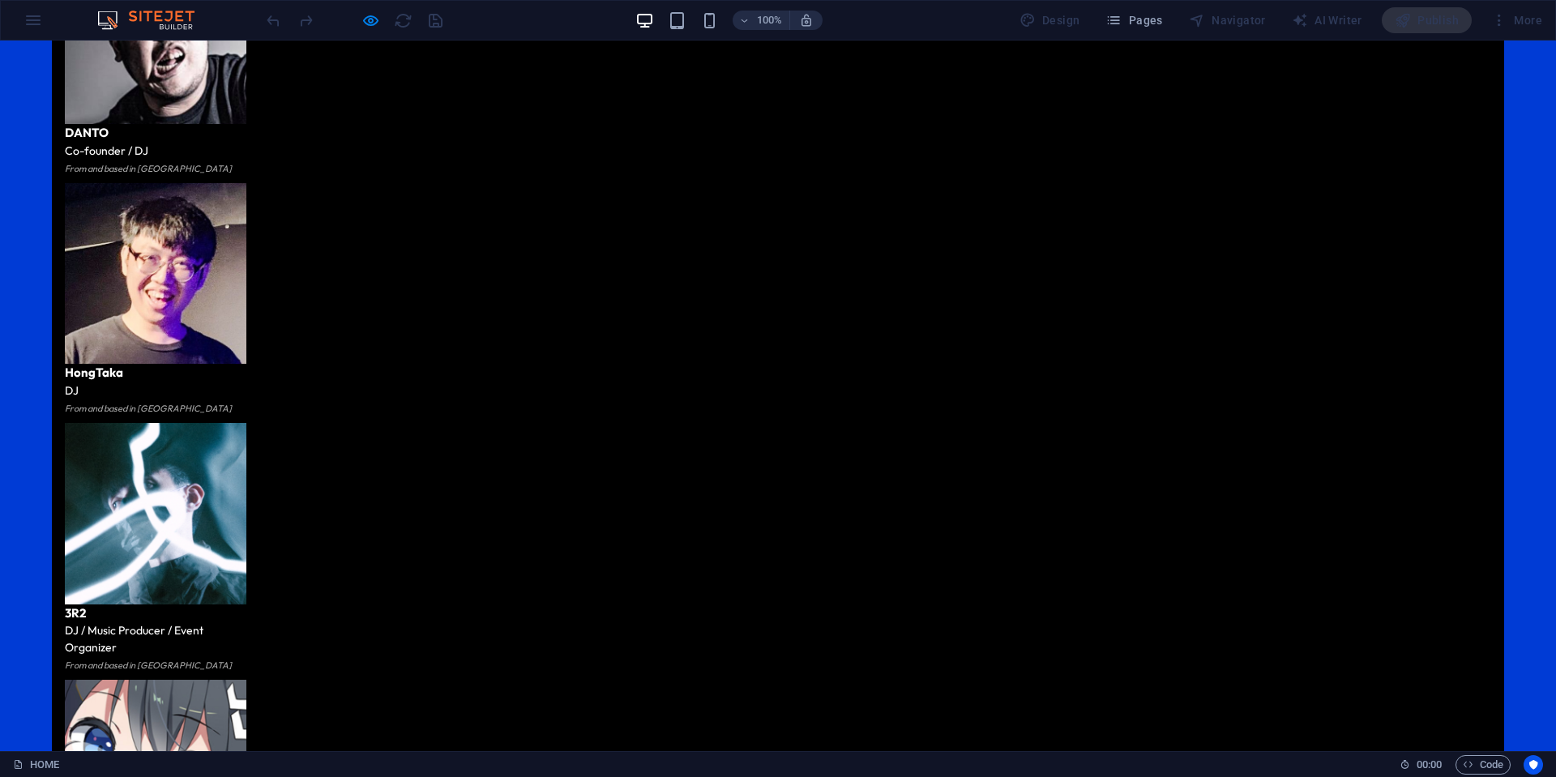
scroll to position [3246, 0]
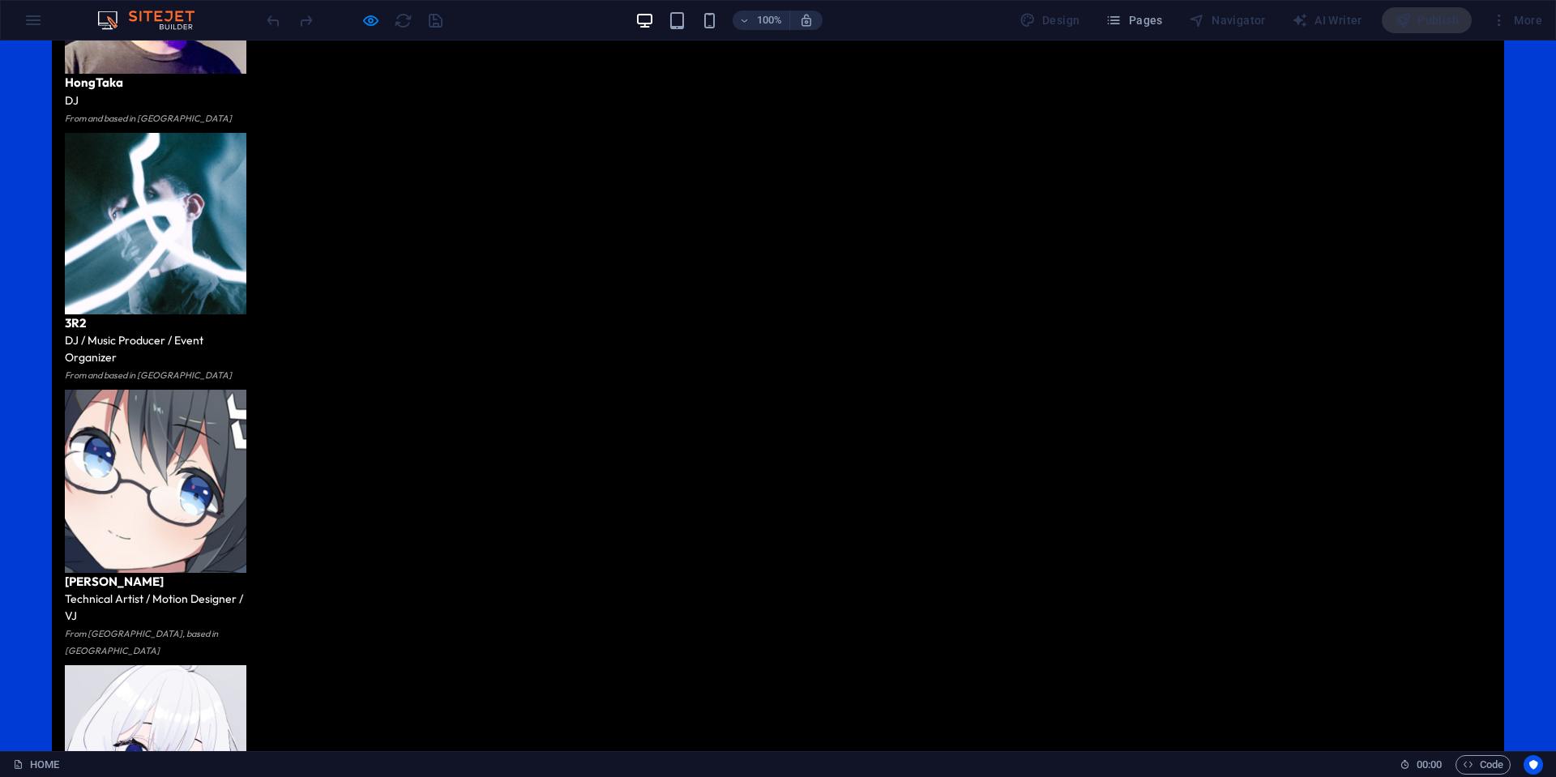
scroll to position [3408, 0]
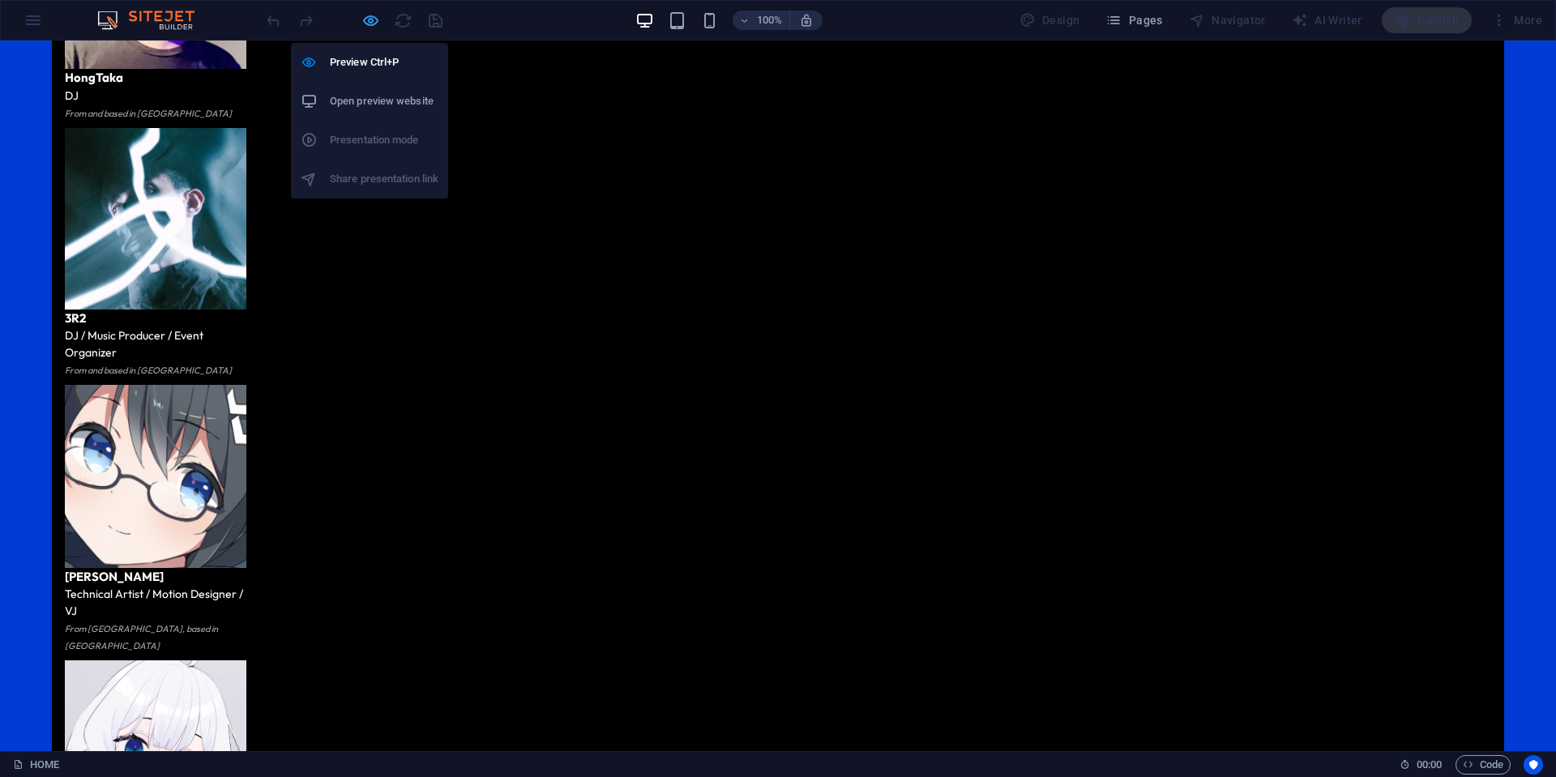
click at [372, 15] on icon "button" at bounding box center [370, 20] width 19 height 19
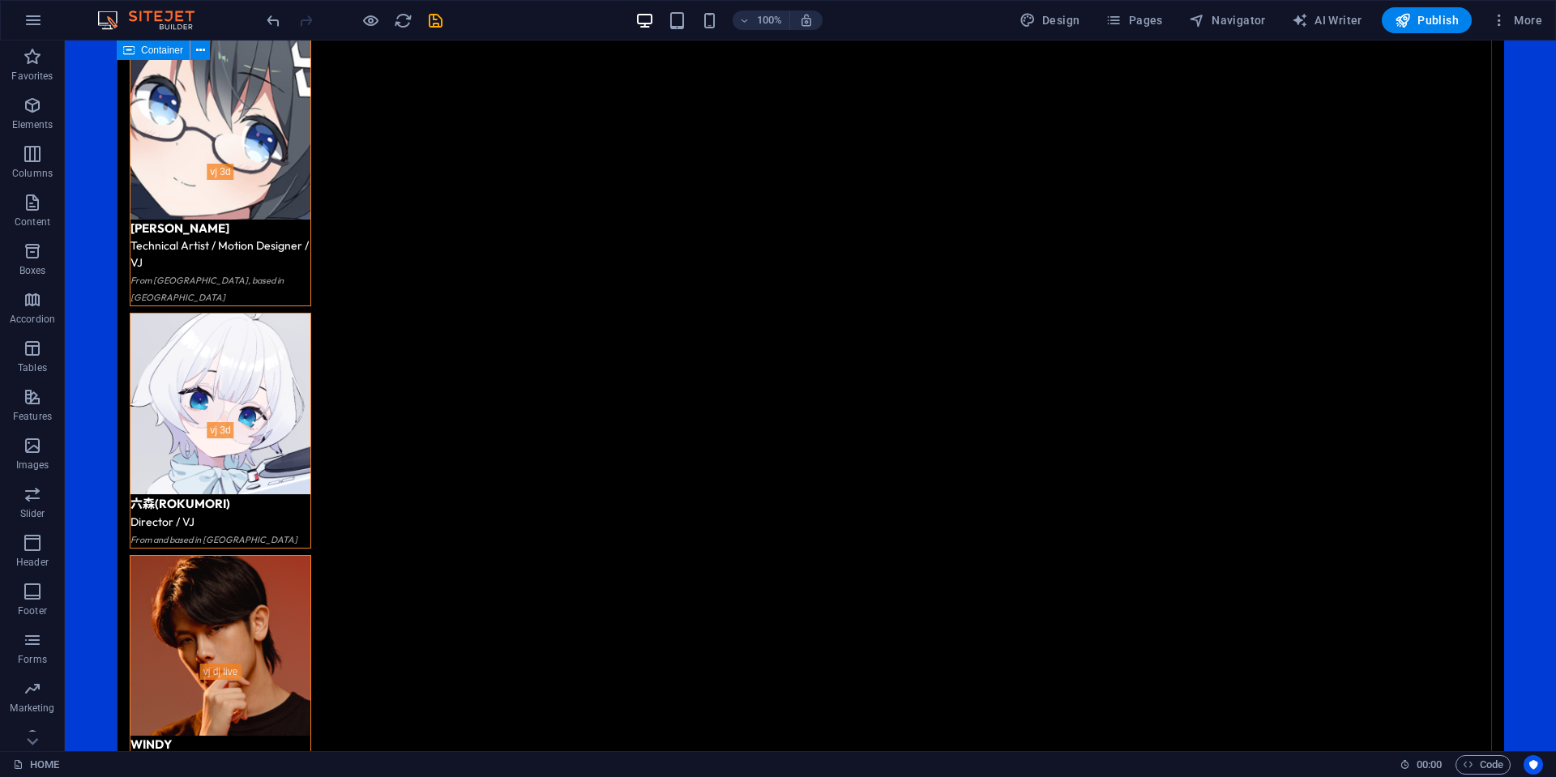
scroll to position [4254, 0]
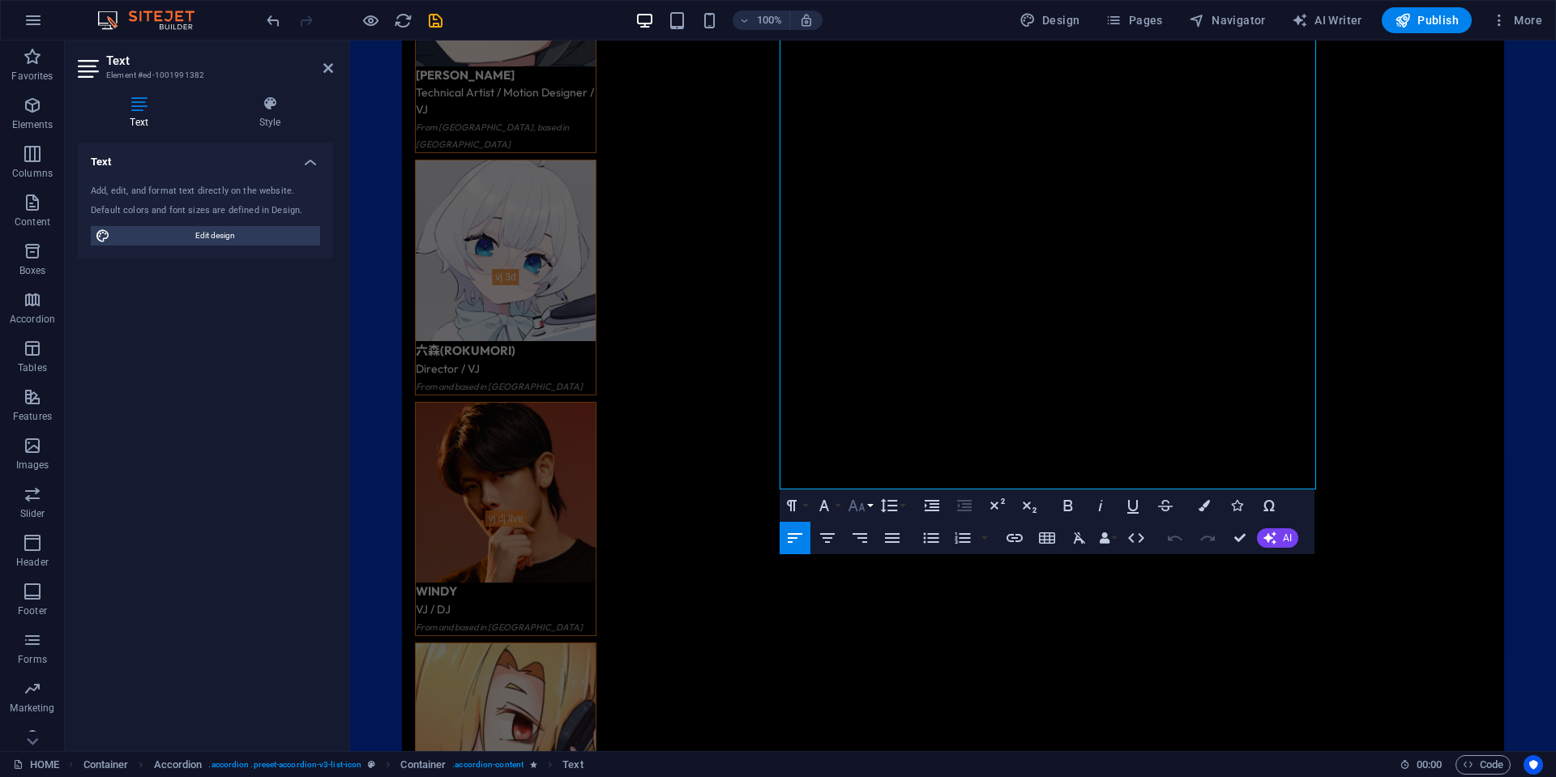
scroll to position [4378, 0]
drag, startPoint x: 829, startPoint y: 421, endPoint x: 775, endPoint y: 421, distance: 54.3
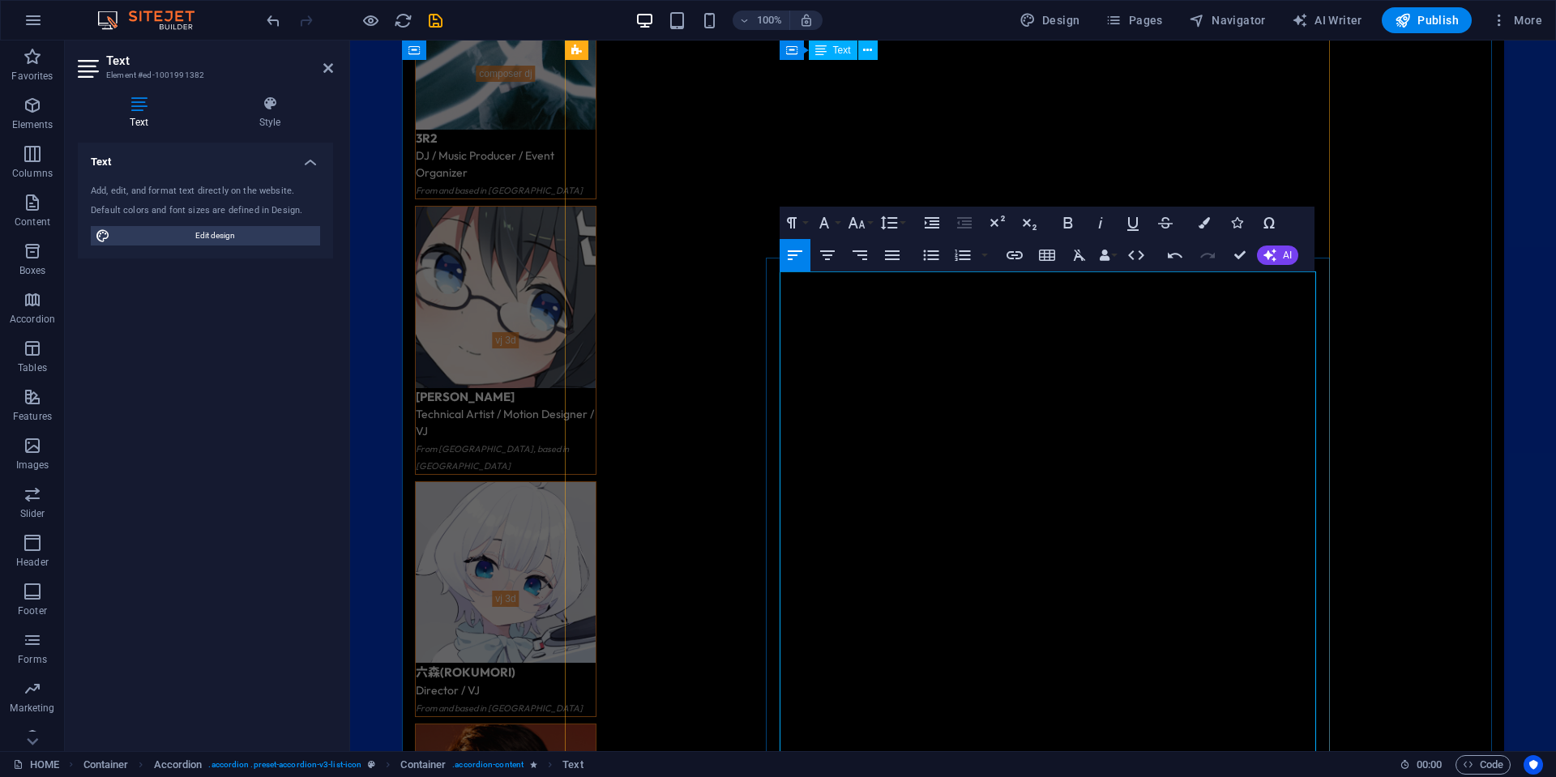
scroll to position [3892, 0]
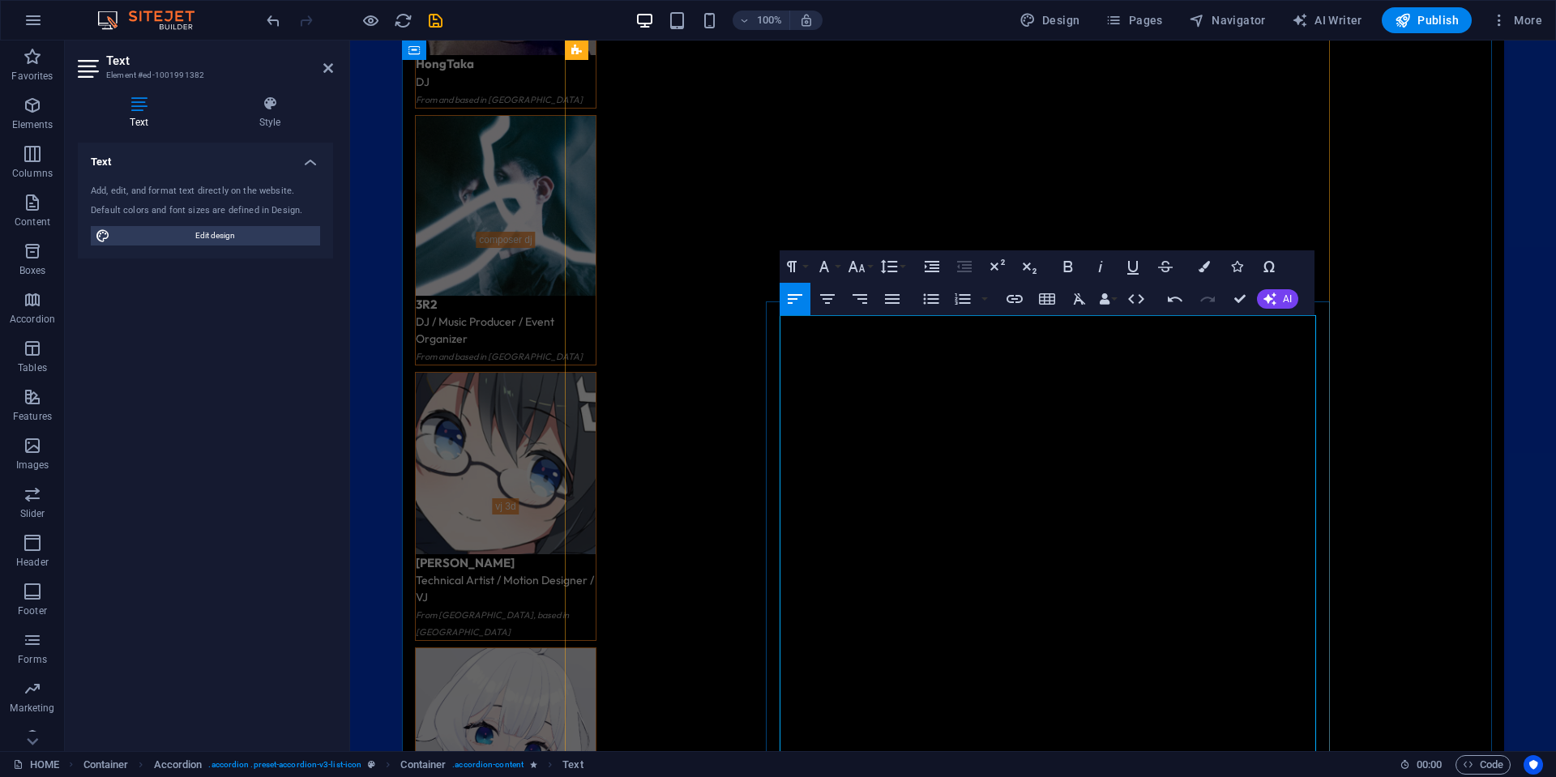
drag, startPoint x: 880, startPoint y: 395, endPoint x: 773, endPoint y: 399, distance: 107.0
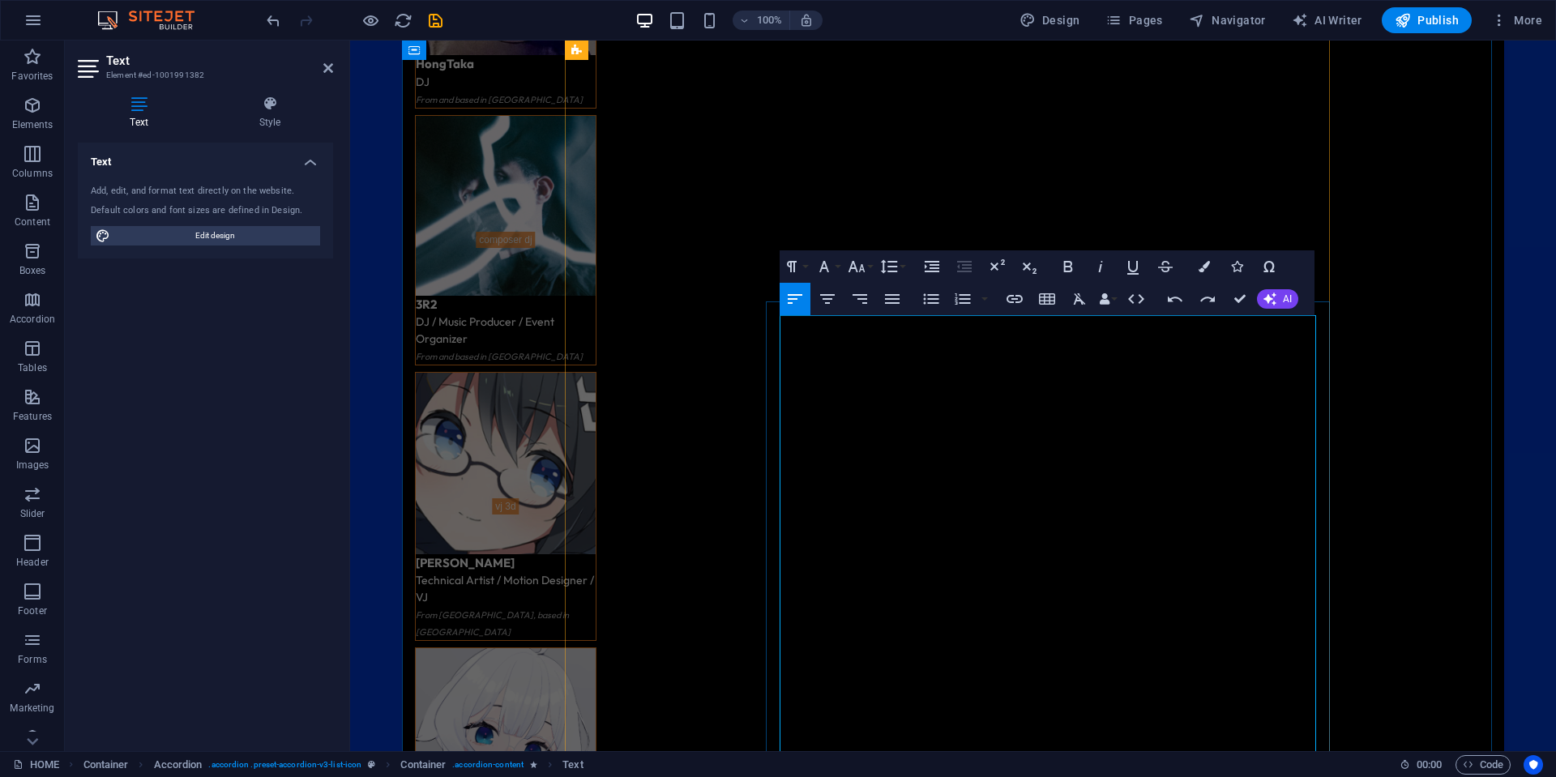
drag, startPoint x: 946, startPoint y: 379, endPoint x: 884, endPoint y: 381, distance: 61.6
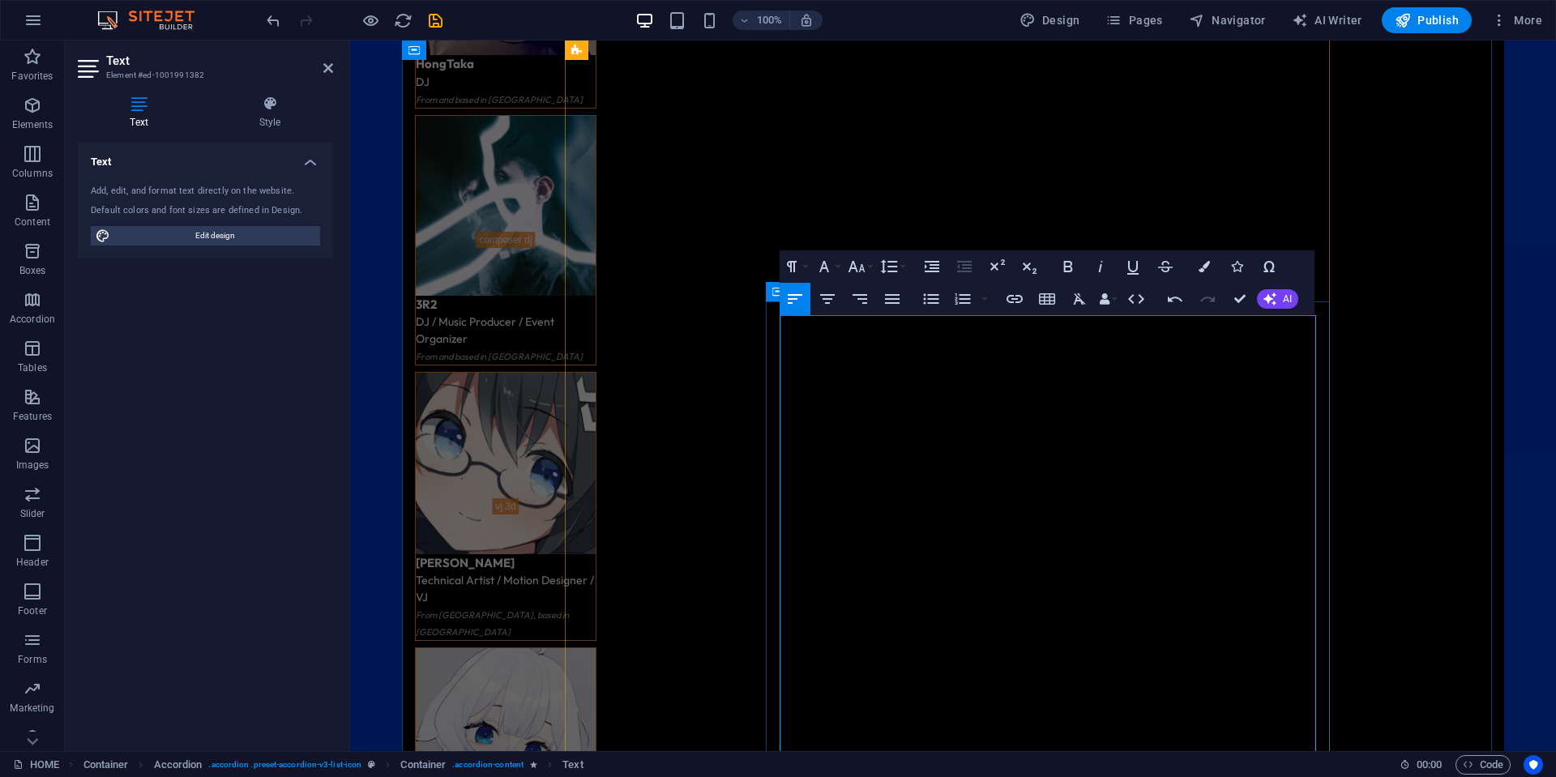
drag, startPoint x: 892, startPoint y: 378, endPoint x: 771, endPoint y: 378, distance: 121.6
drag, startPoint x: 842, startPoint y: 562, endPoint x: 823, endPoint y: 562, distance: 19.4
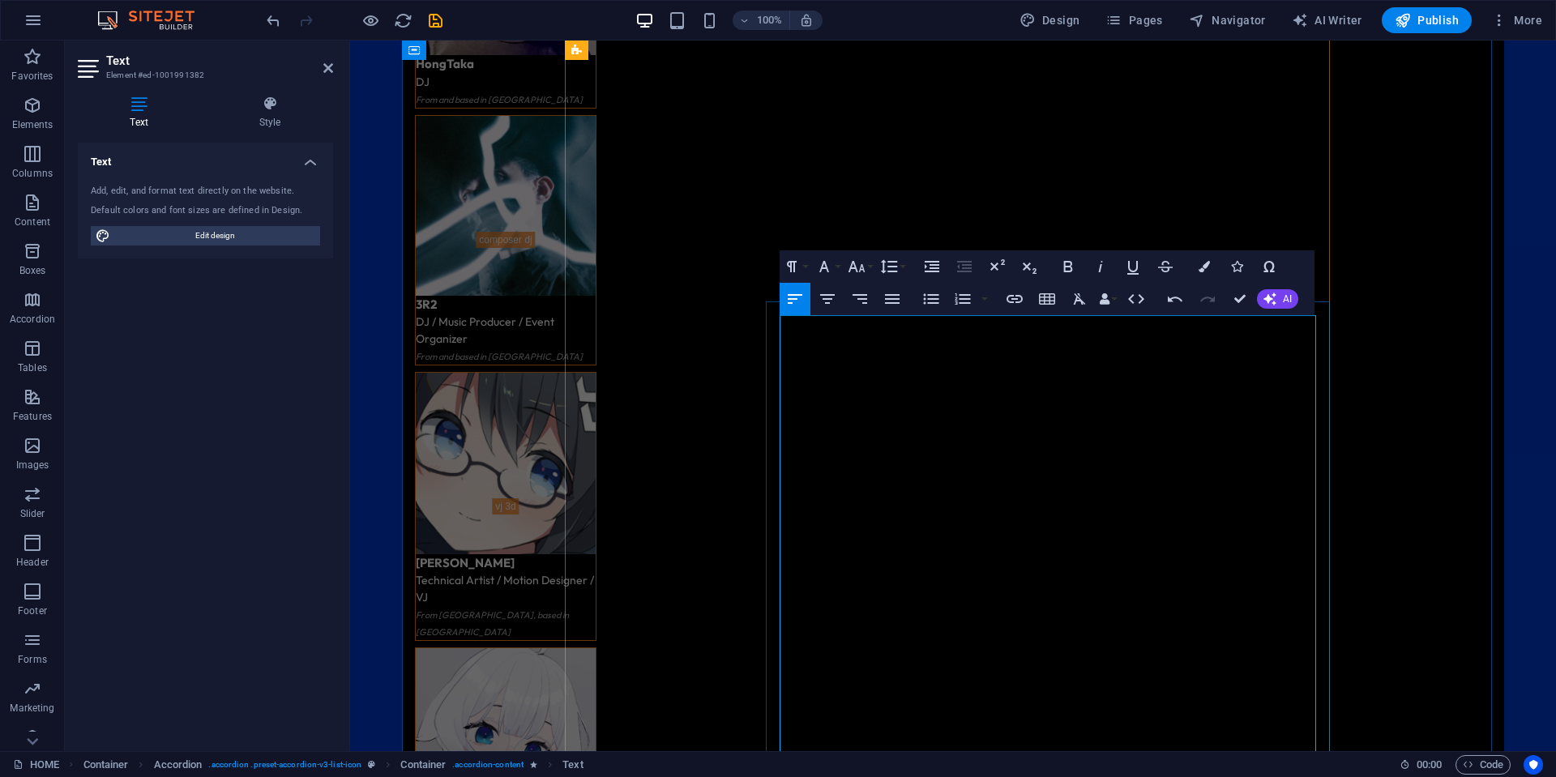
drag, startPoint x: 819, startPoint y: 566, endPoint x: 781, endPoint y: 563, distance: 38.2
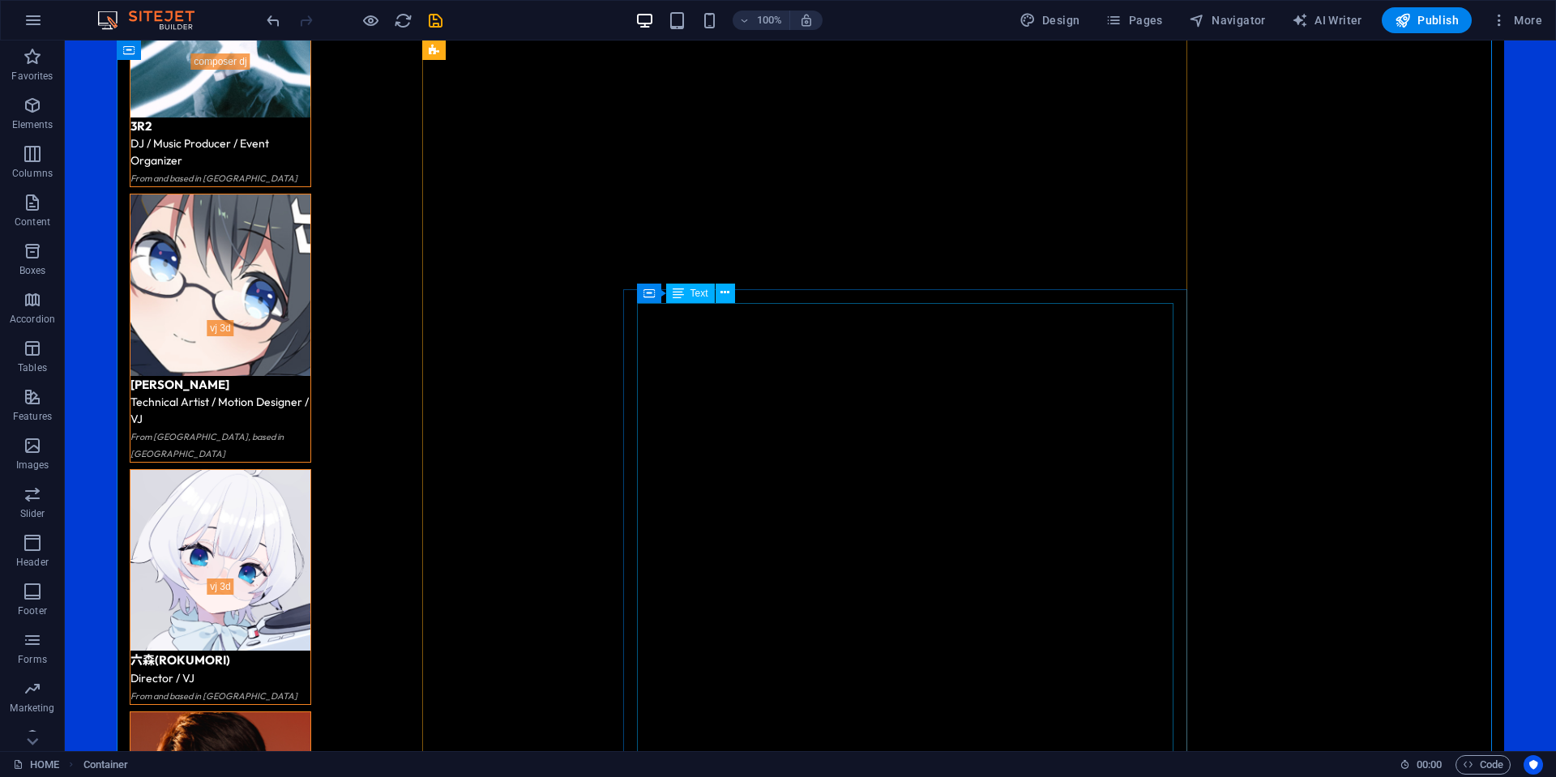
scroll to position [4216, 0]
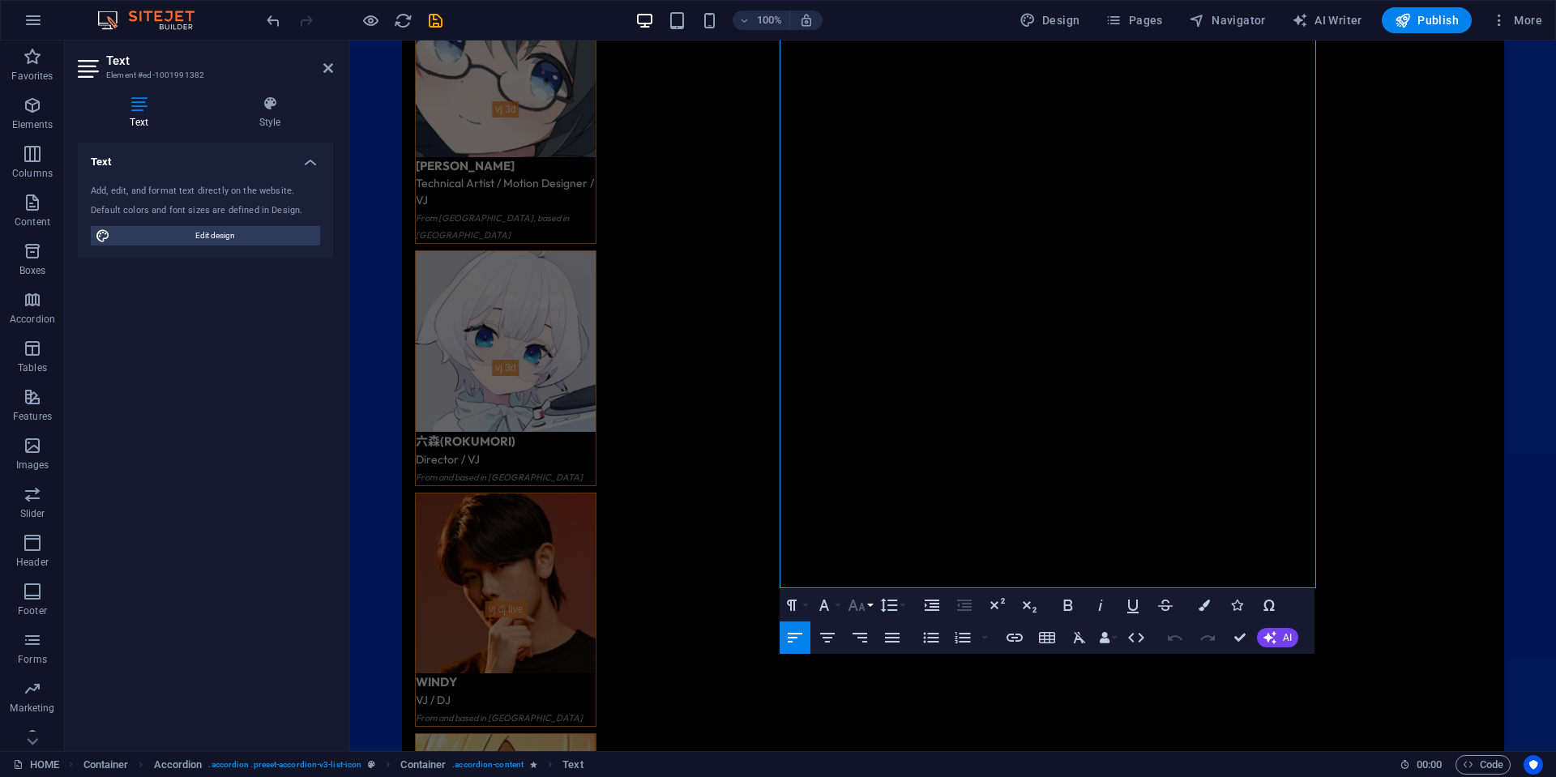
scroll to position [4297, 0]
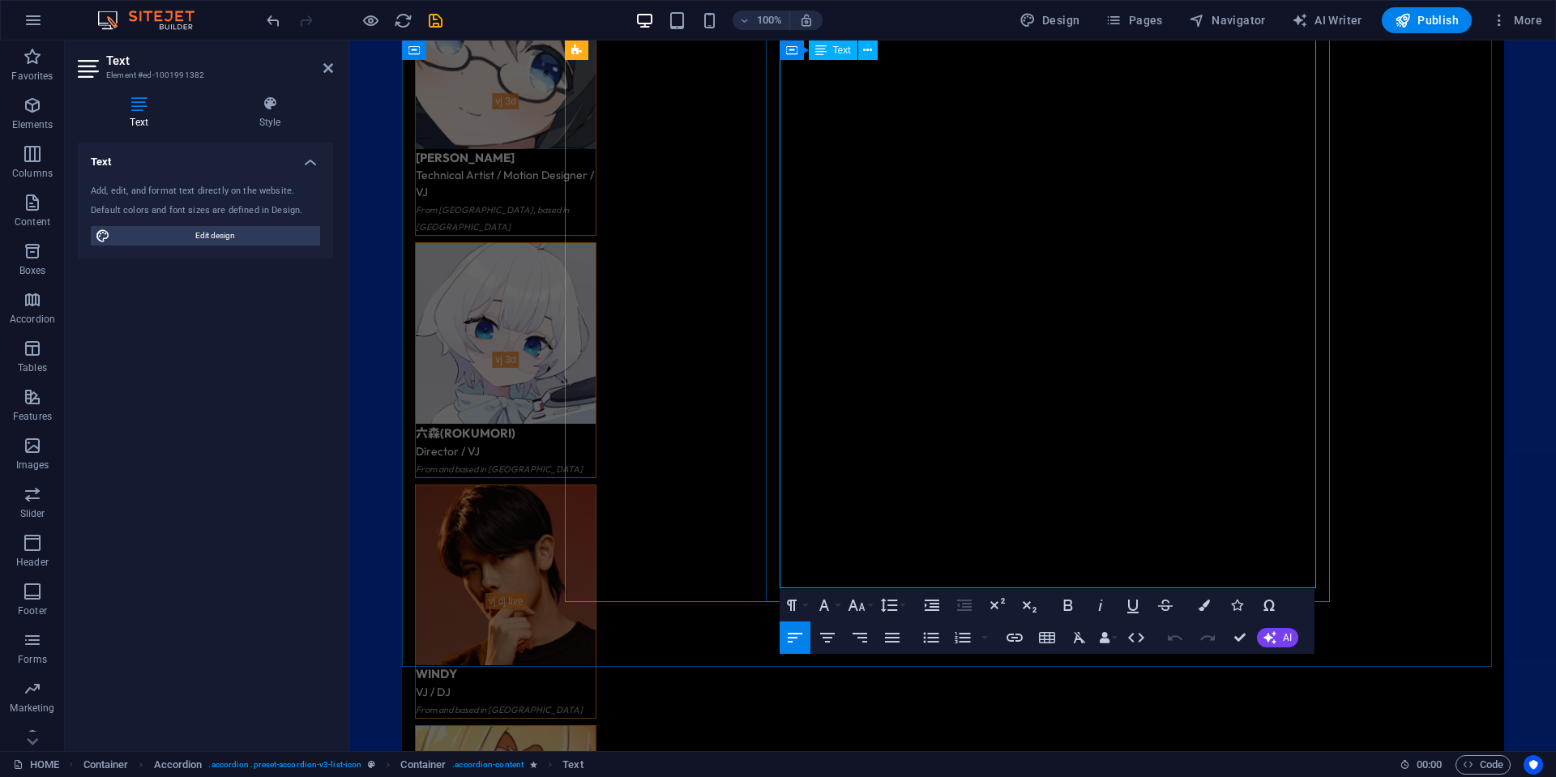
drag, startPoint x: 827, startPoint y: 539, endPoint x: 781, endPoint y: 538, distance: 46.2
drag, startPoint x: 844, startPoint y: 545, endPoint x: 773, endPoint y: 543, distance: 70.5
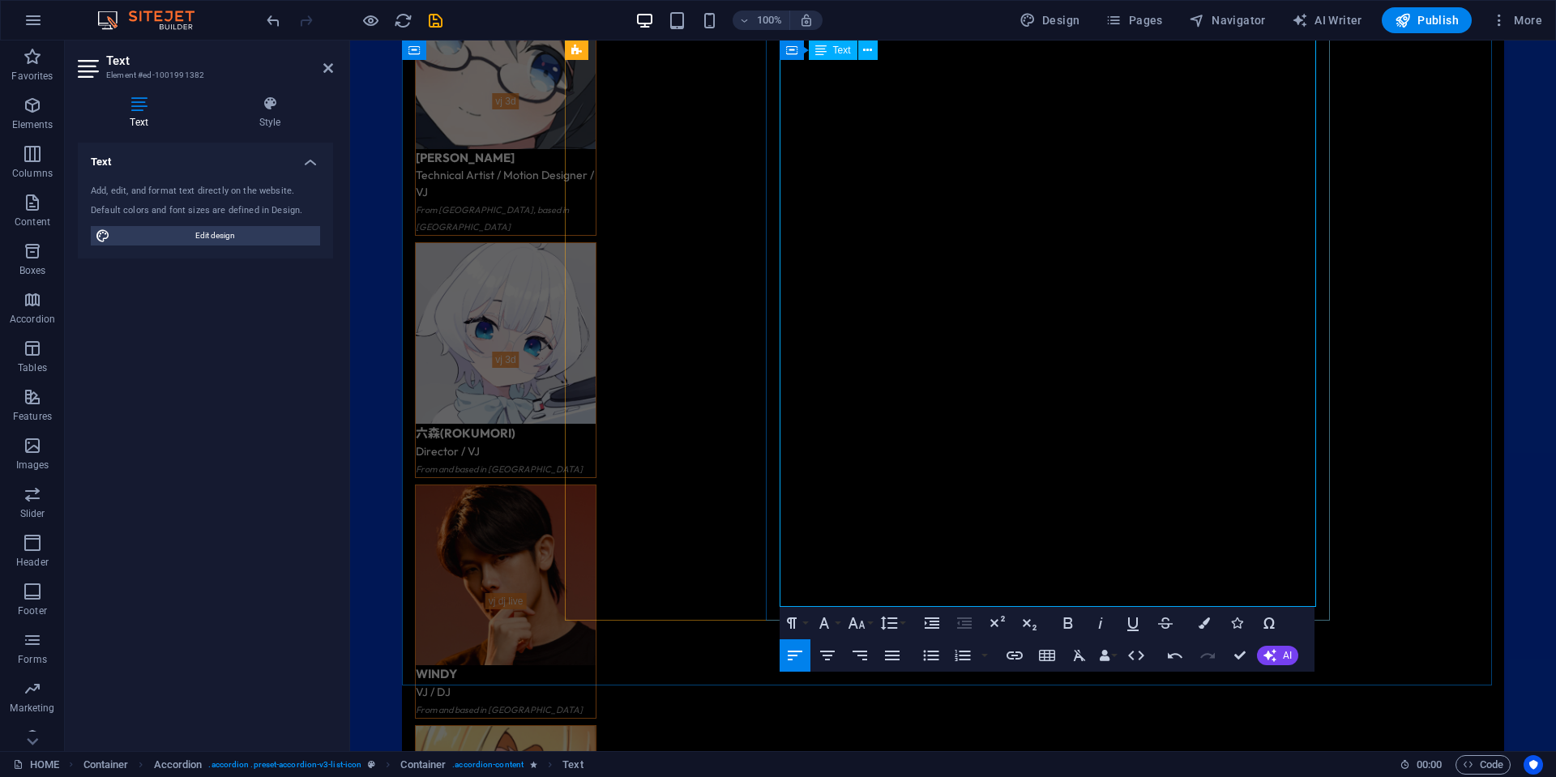
drag, startPoint x: 835, startPoint y: 392, endPoint x: 788, endPoint y: 394, distance: 47.8
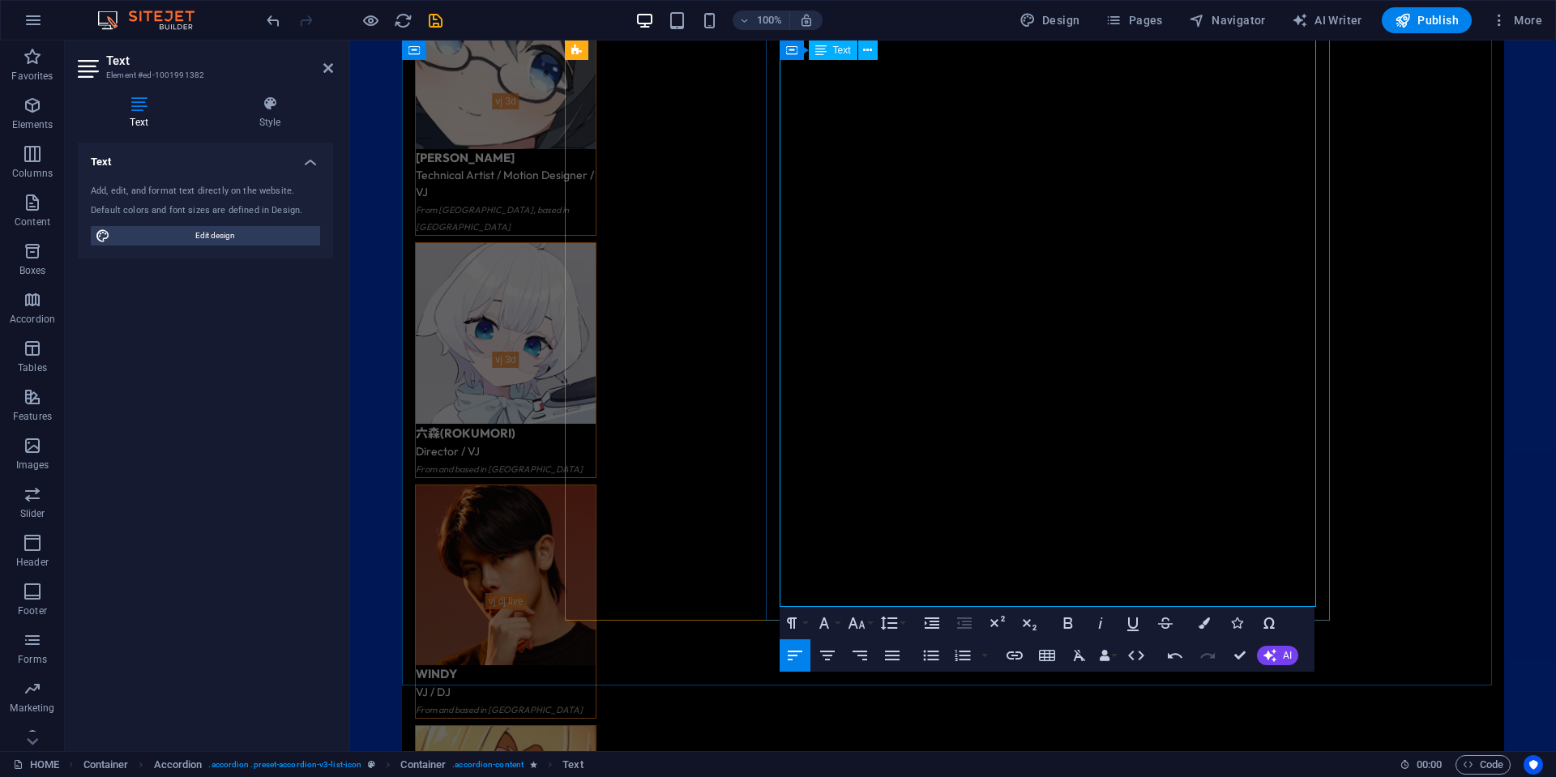
drag, startPoint x: 857, startPoint y: 412, endPoint x: 813, endPoint y: 415, distance: 43.8
drag, startPoint x: 803, startPoint y: 412, endPoint x: 776, endPoint y: 411, distance: 26.8
drag, startPoint x: 838, startPoint y: 579, endPoint x: 792, endPoint y: 579, distance: 46.2
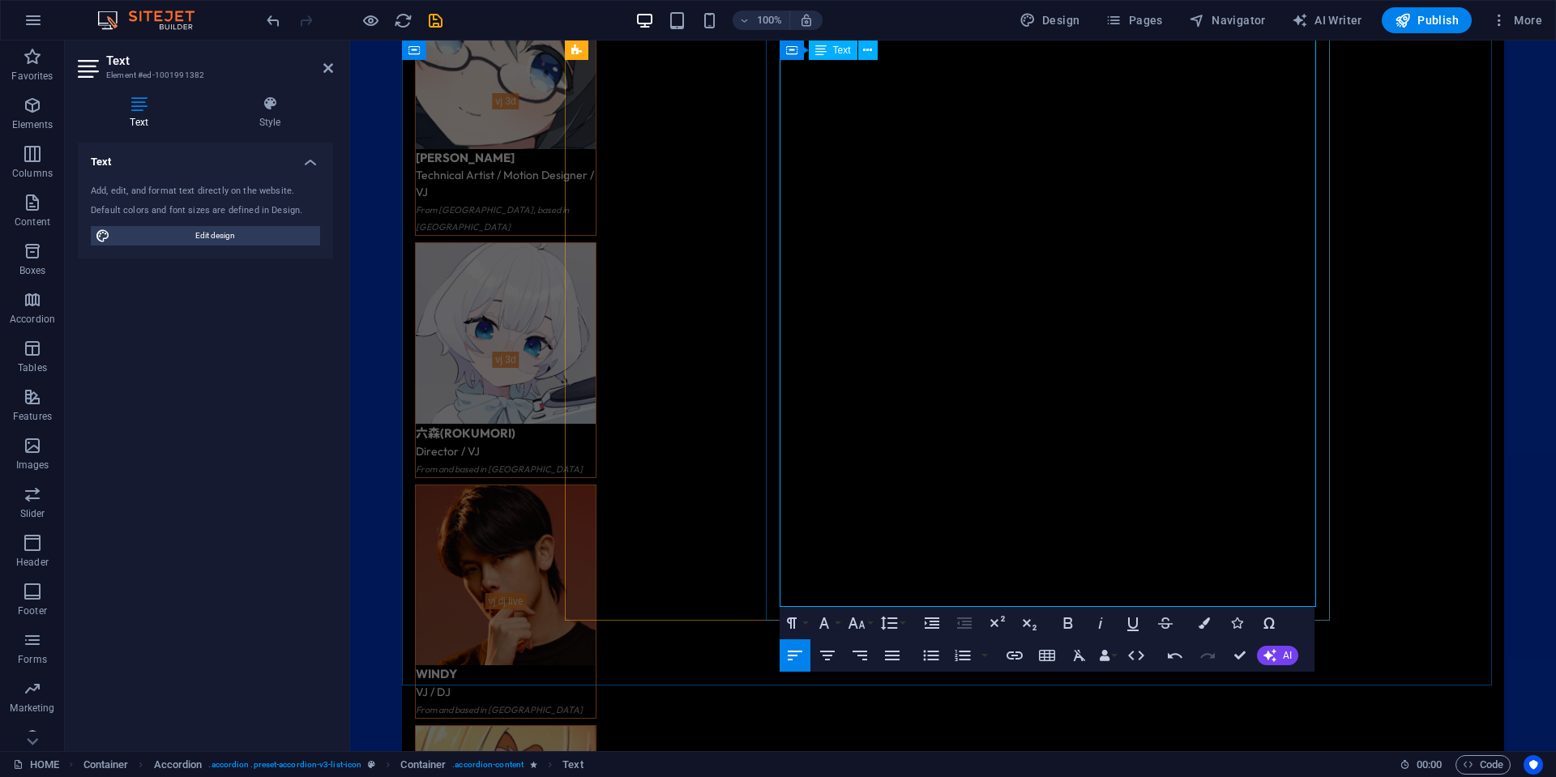
drag, startPoint x: 880, startPoint y: 579, endPoint x: 786, endPoint y: 578, distance: 94.0
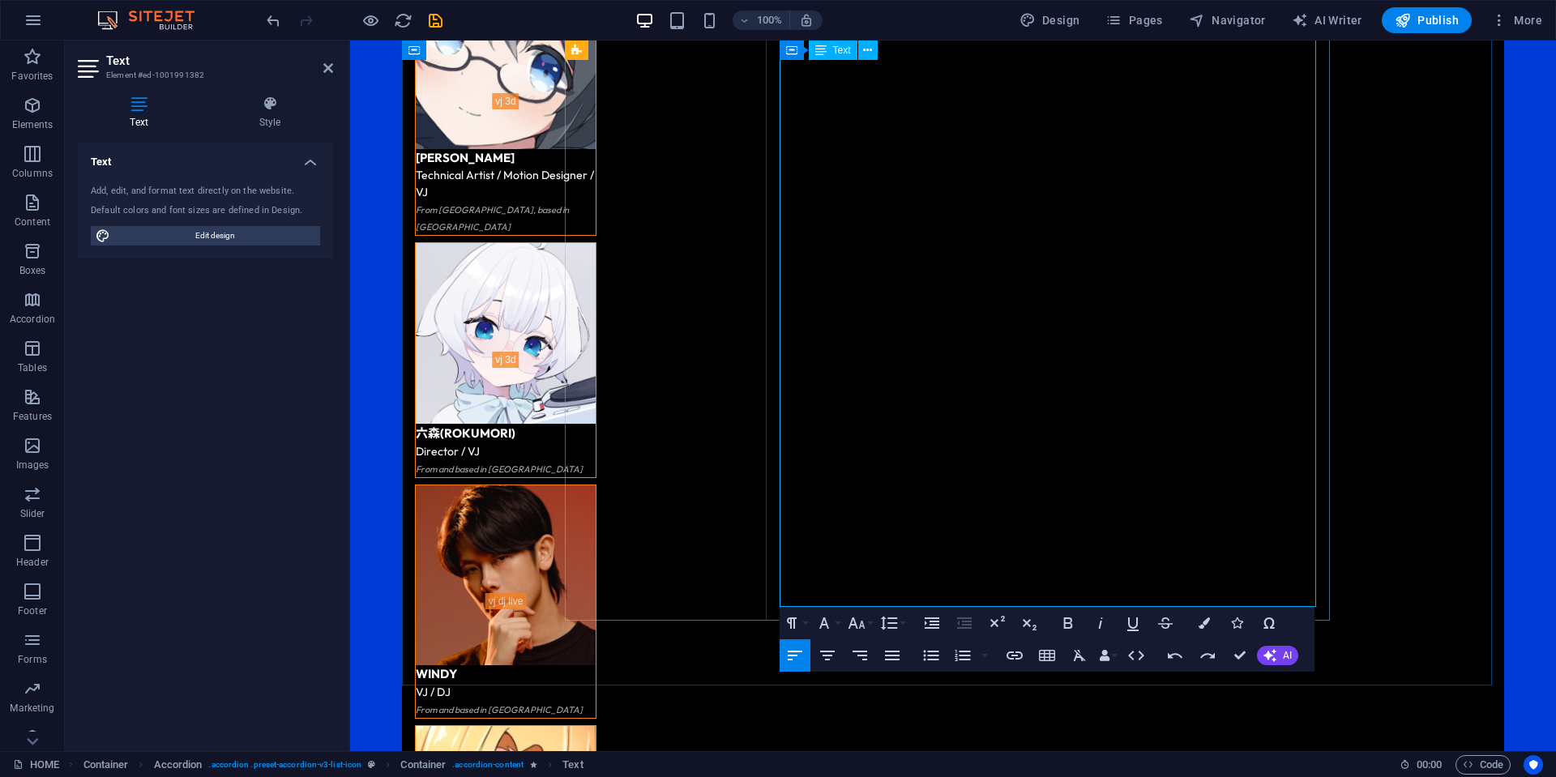
drag, startPoint x: 874, startPoint y: 578, endPoint x: 776, endPoint y: 579, distance: 98.1
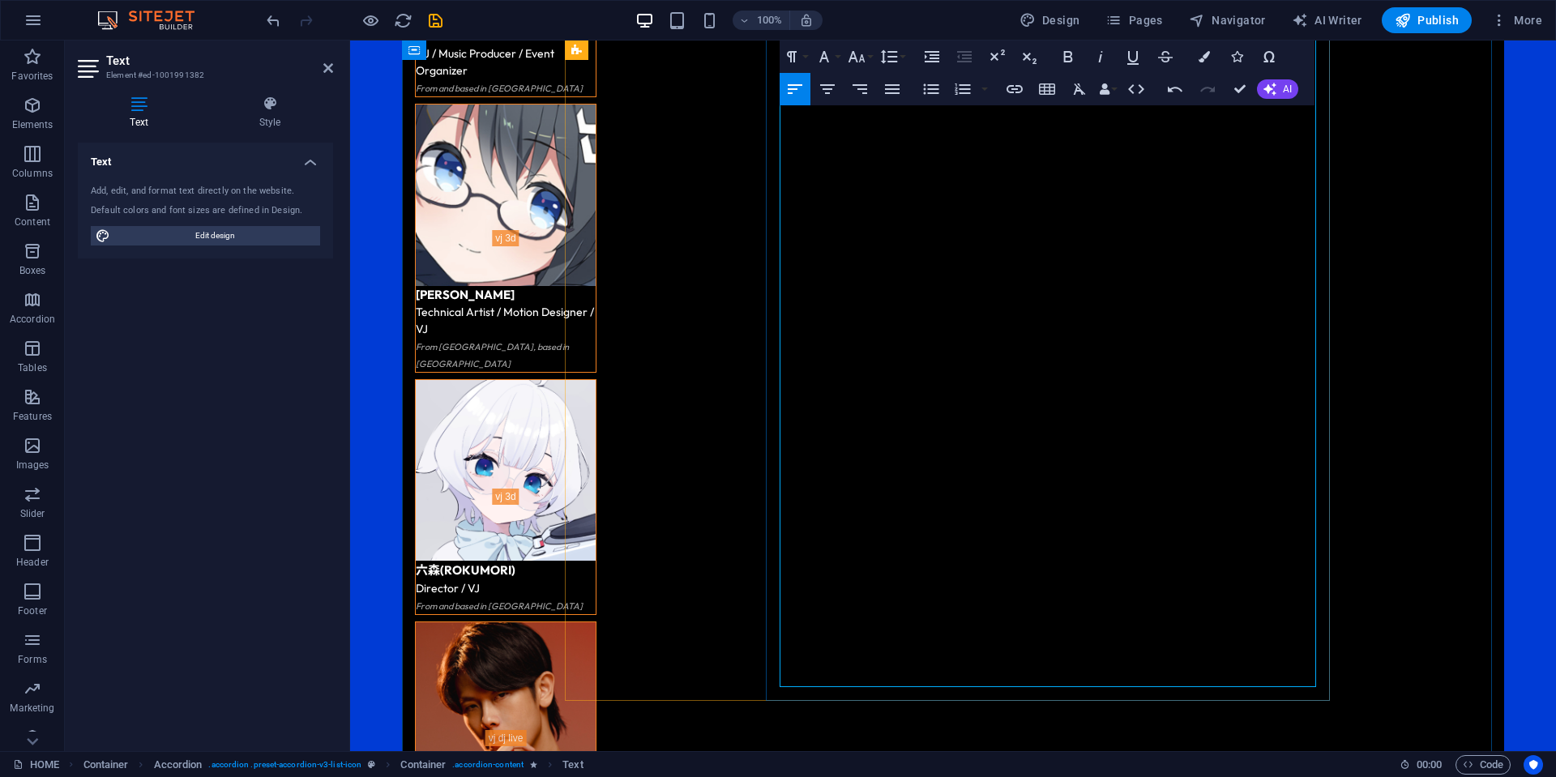
scroll to position [4135, 0]
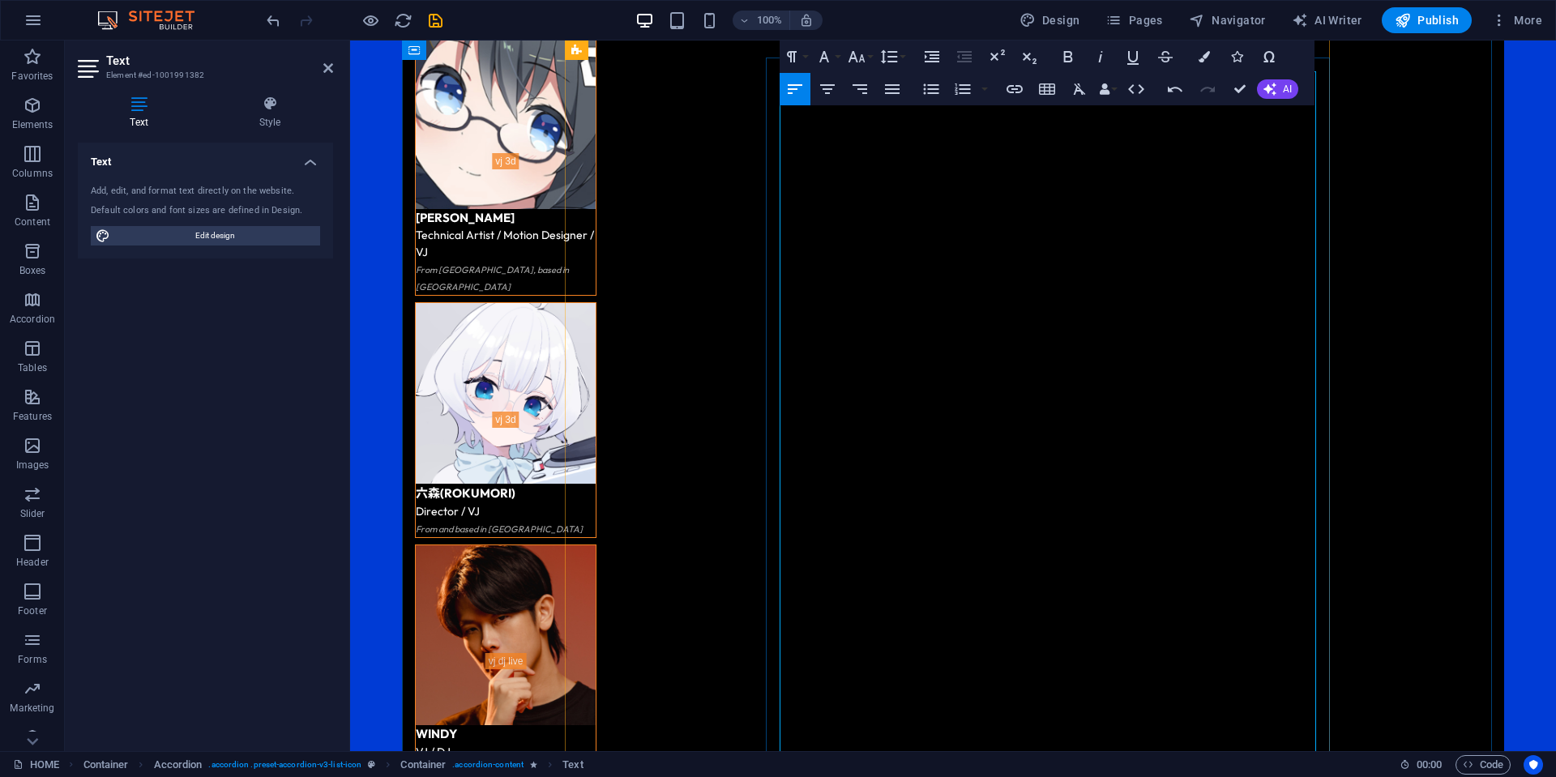
scroll to position [4297, 0]
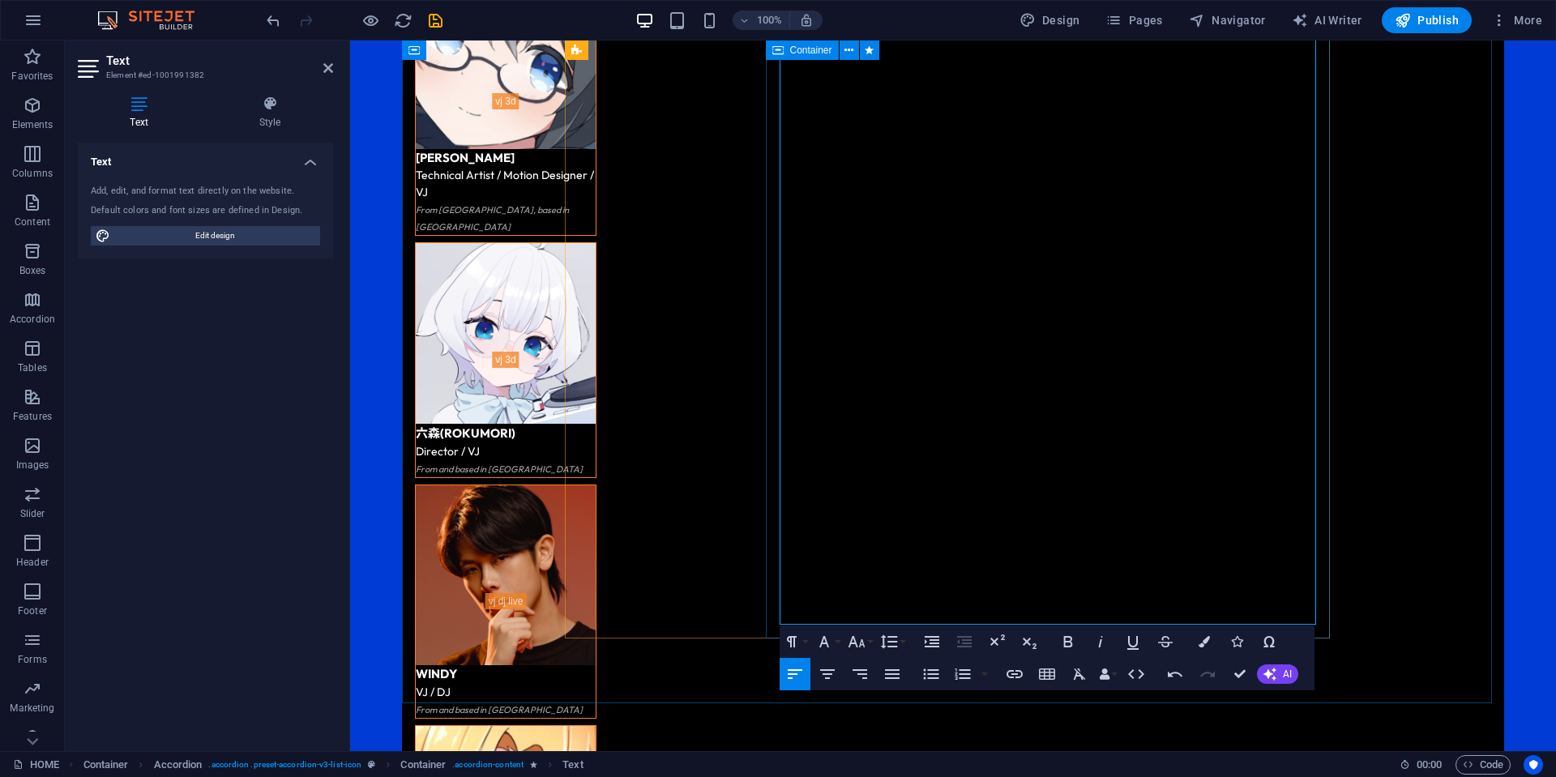
drag, startPoint x: 835, startPoint y: 613, endPoint x: 777, endPoint y: 613, distance: 57.5
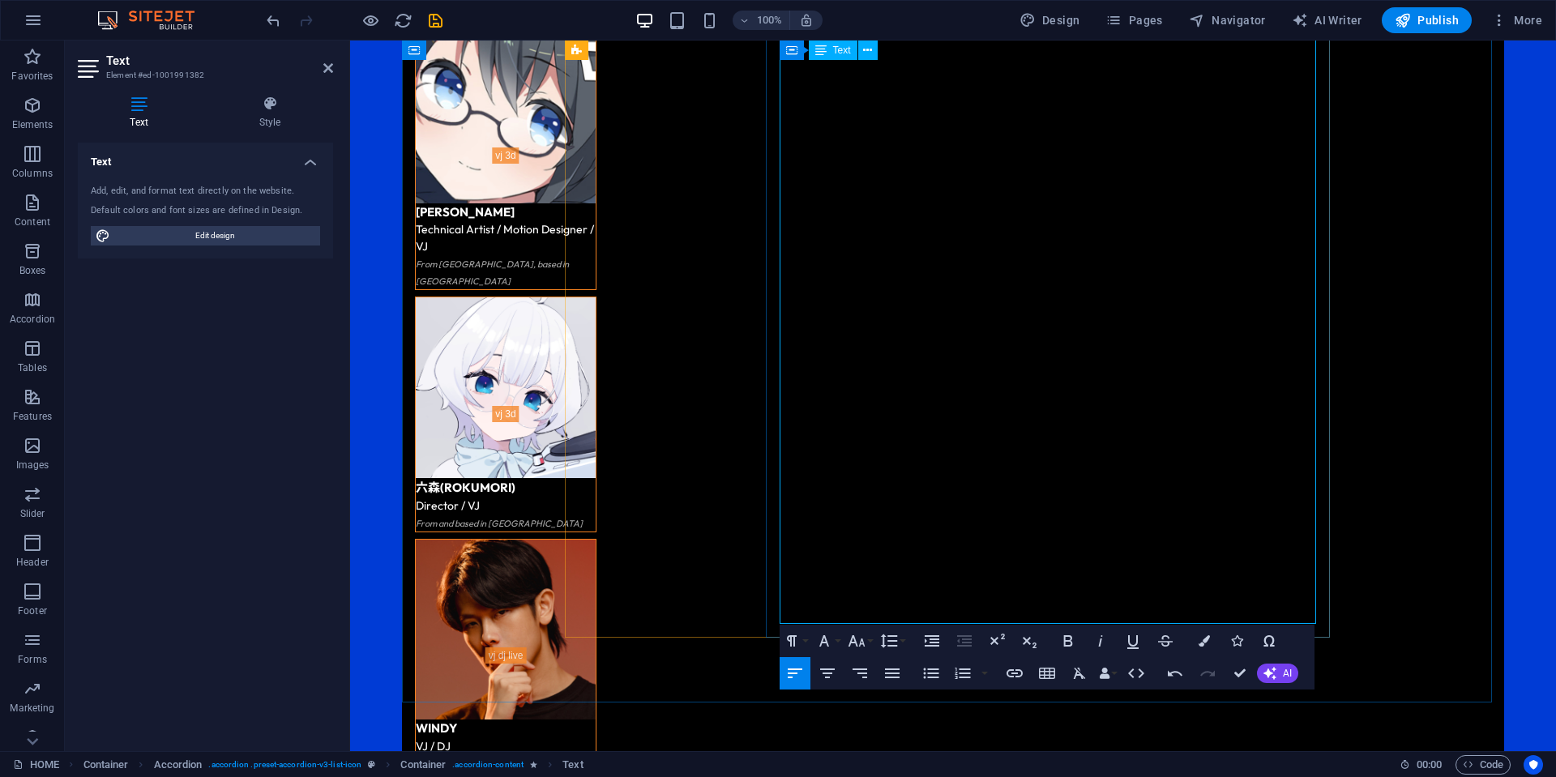
scroll to position [4216, 0]
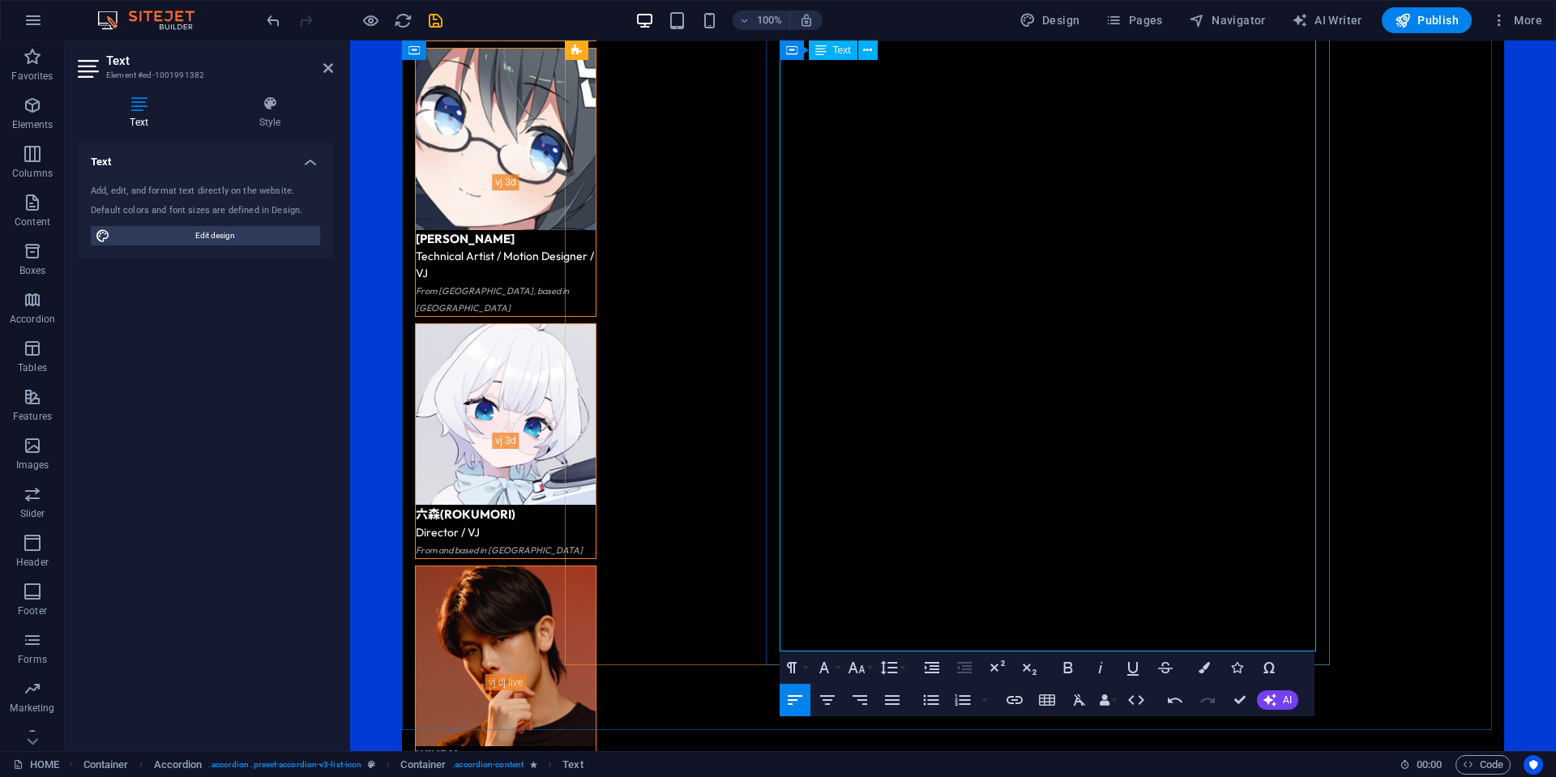
drag, startPoint x: 893, startPoint y: 423, endPoint x: 827, endPoint y: 424, distance: 66.5
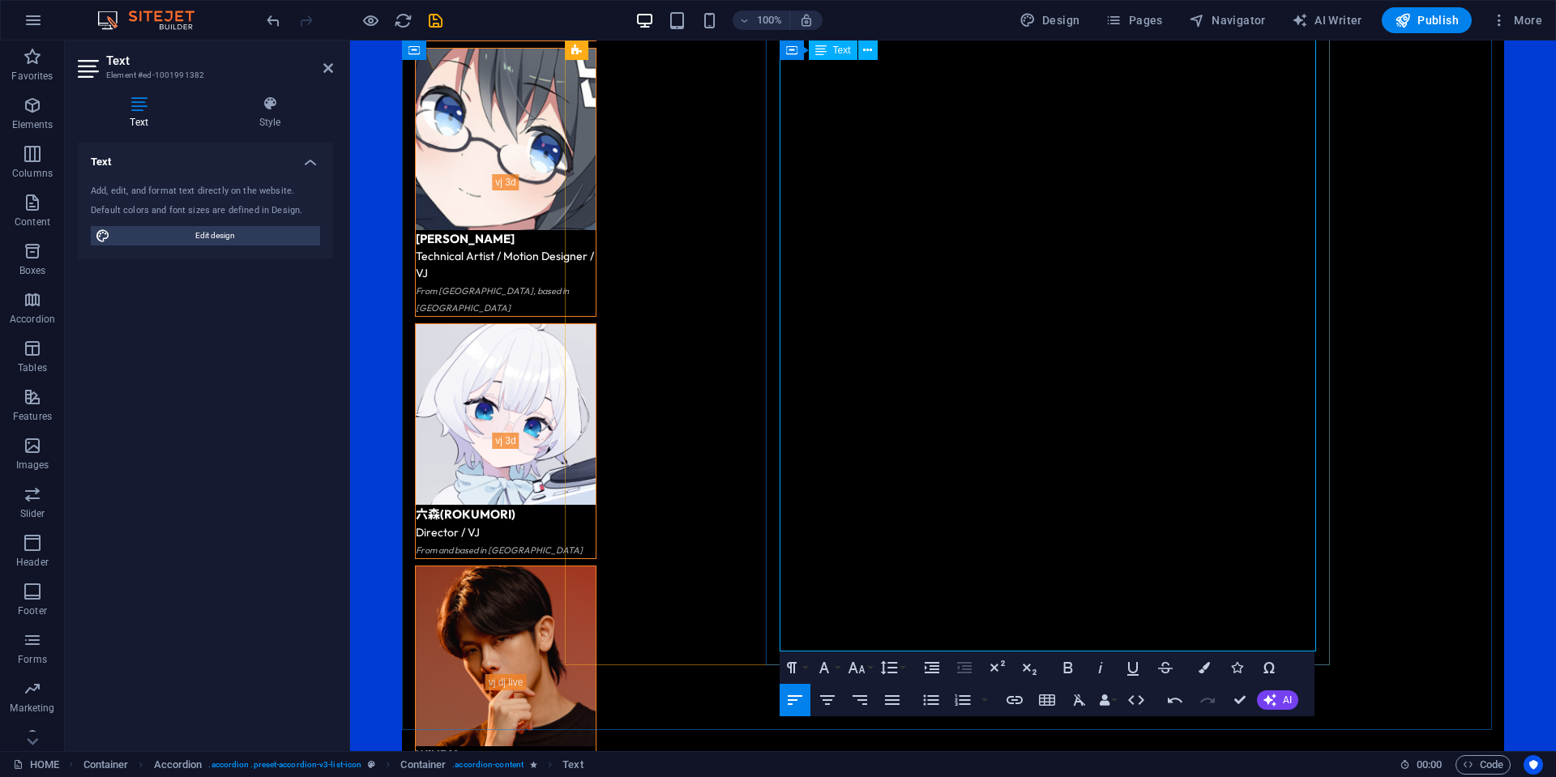
drag, startPoint x: 857, startPoint y: 384, endPoint x: 824, endPoint y: 387, distance: 33.4
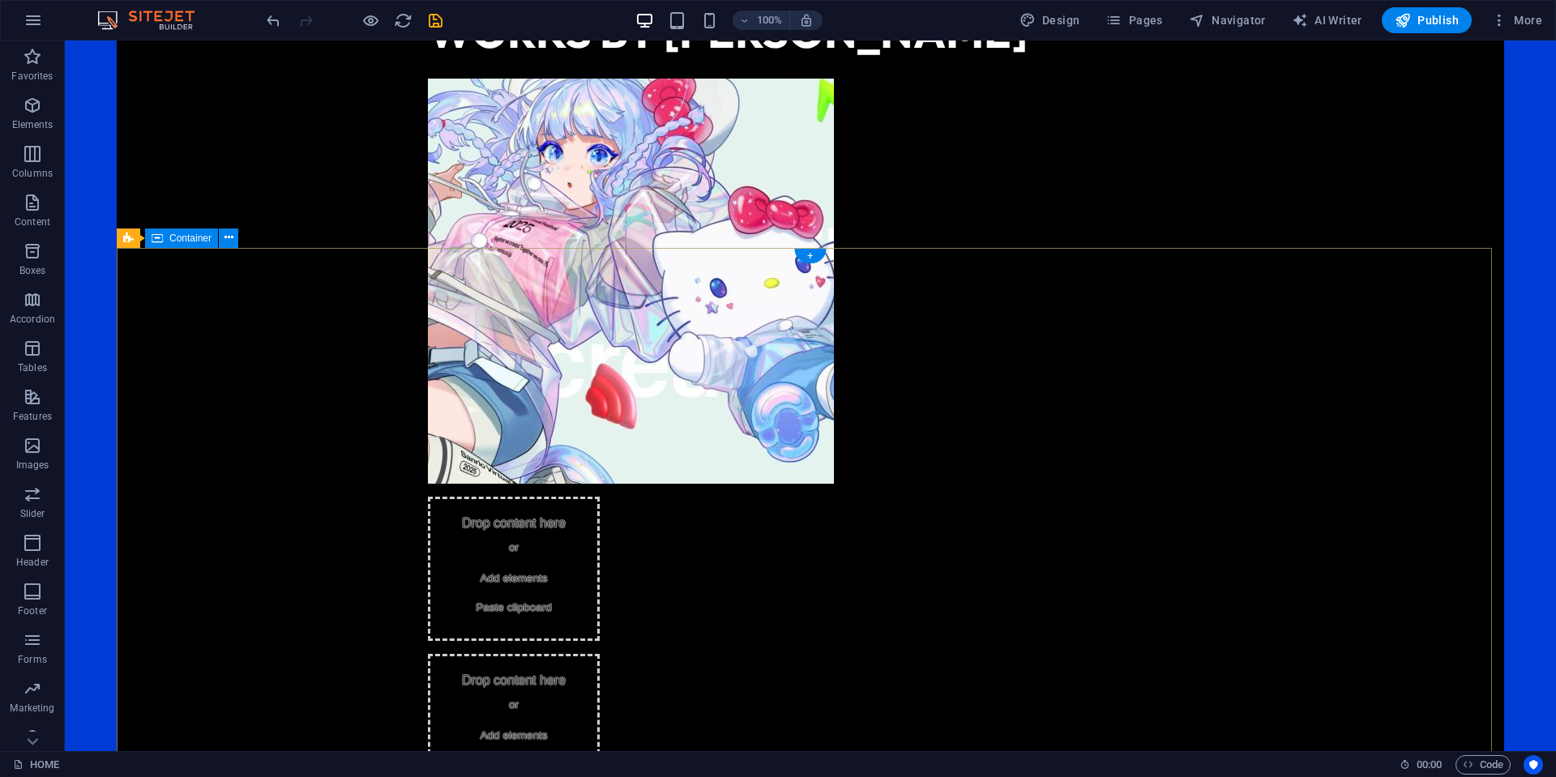
scroll to position [1542, 0]
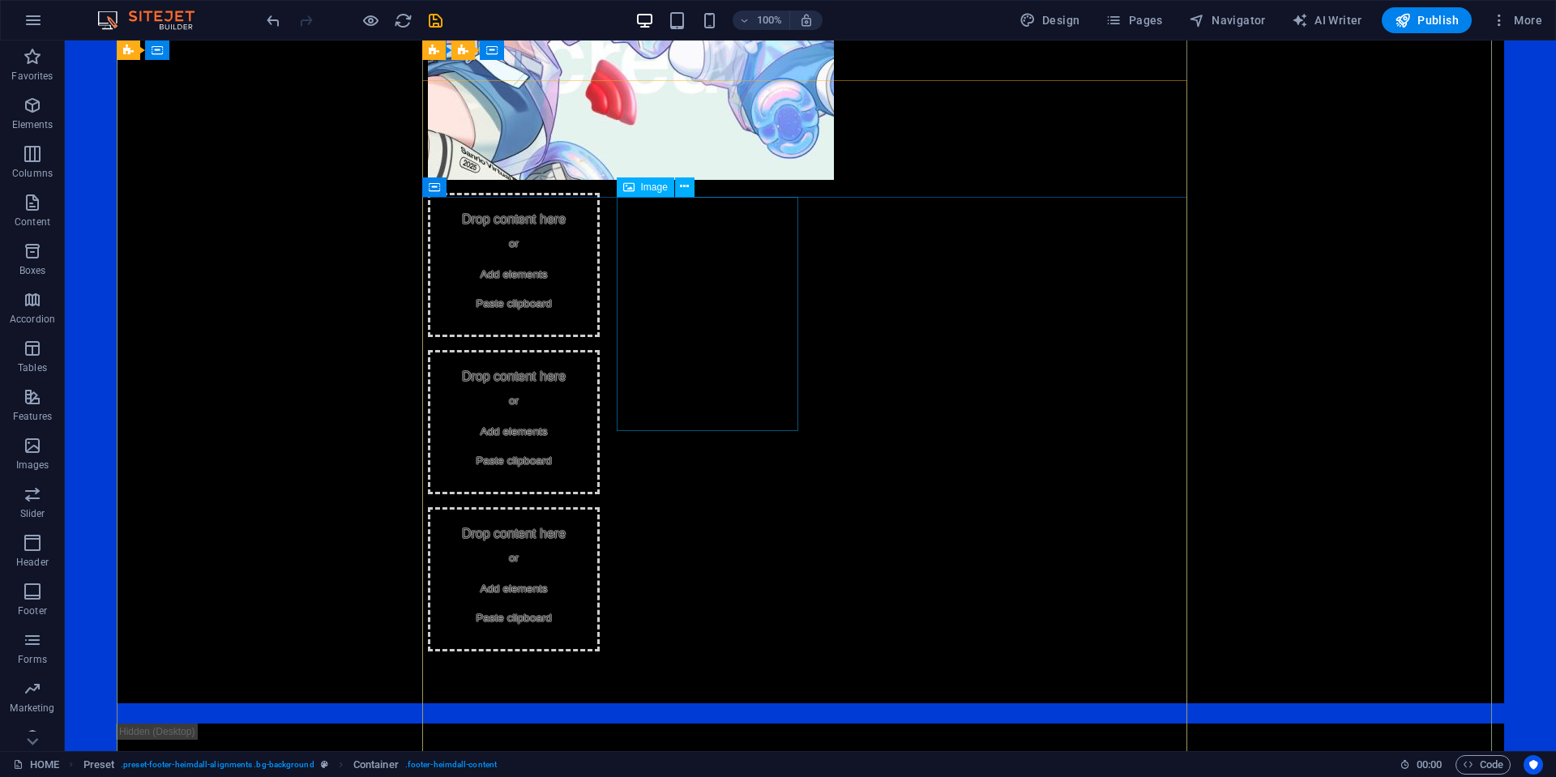
scroll to position [1704, 0]
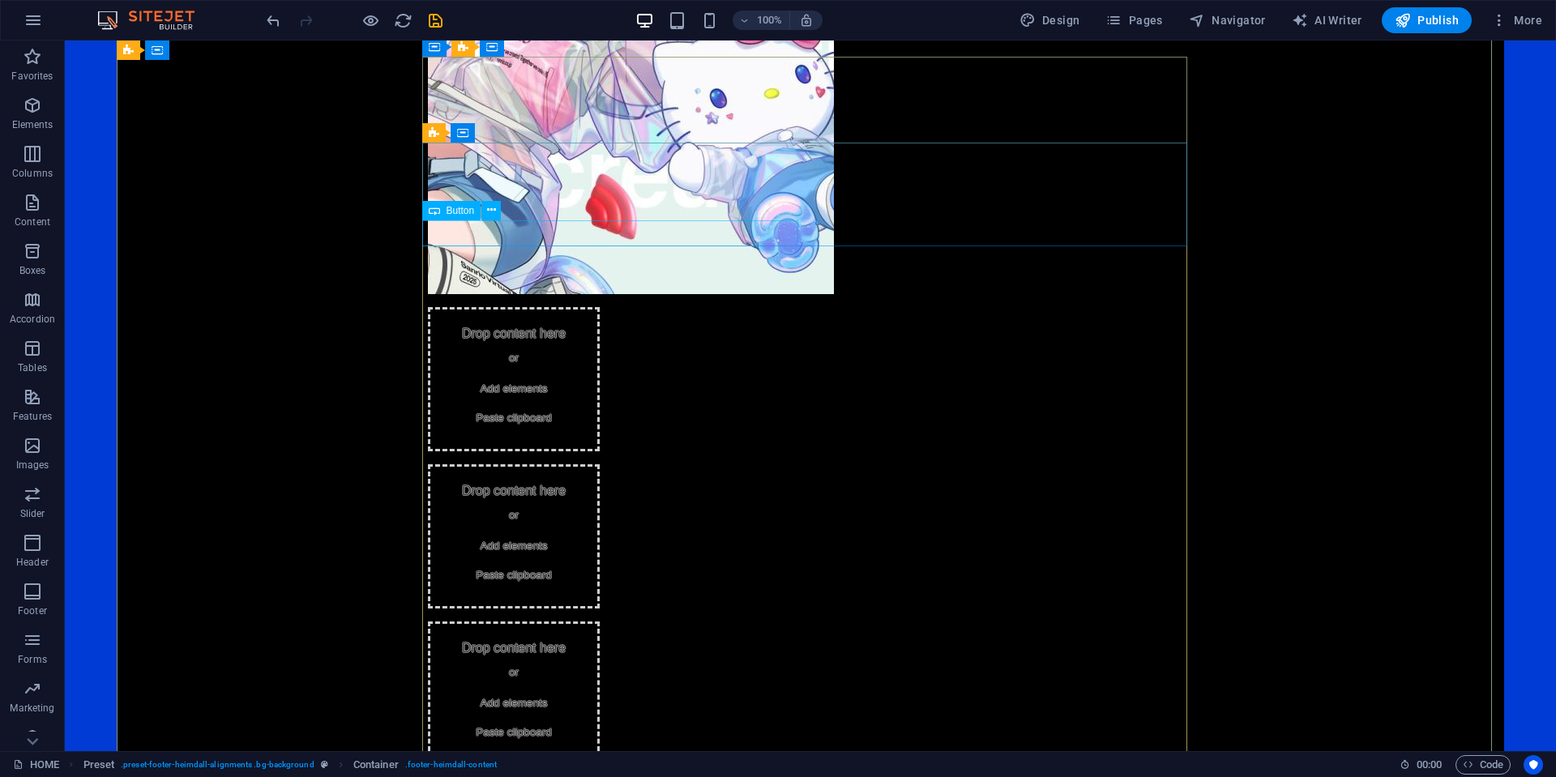
select select
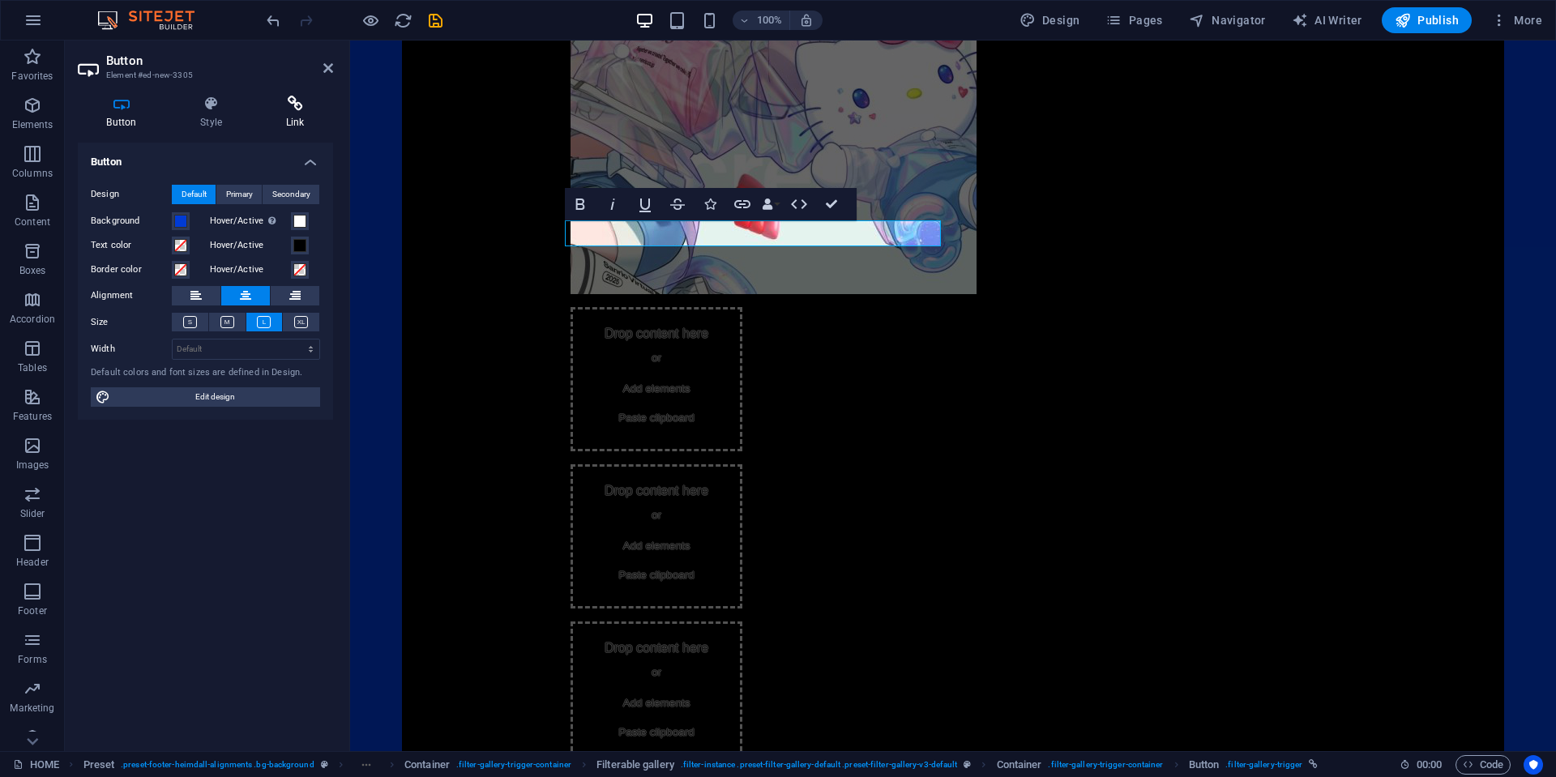
click at [288, 116] on h4 "Link" at bounding box center [295, 113] width 76 height 34
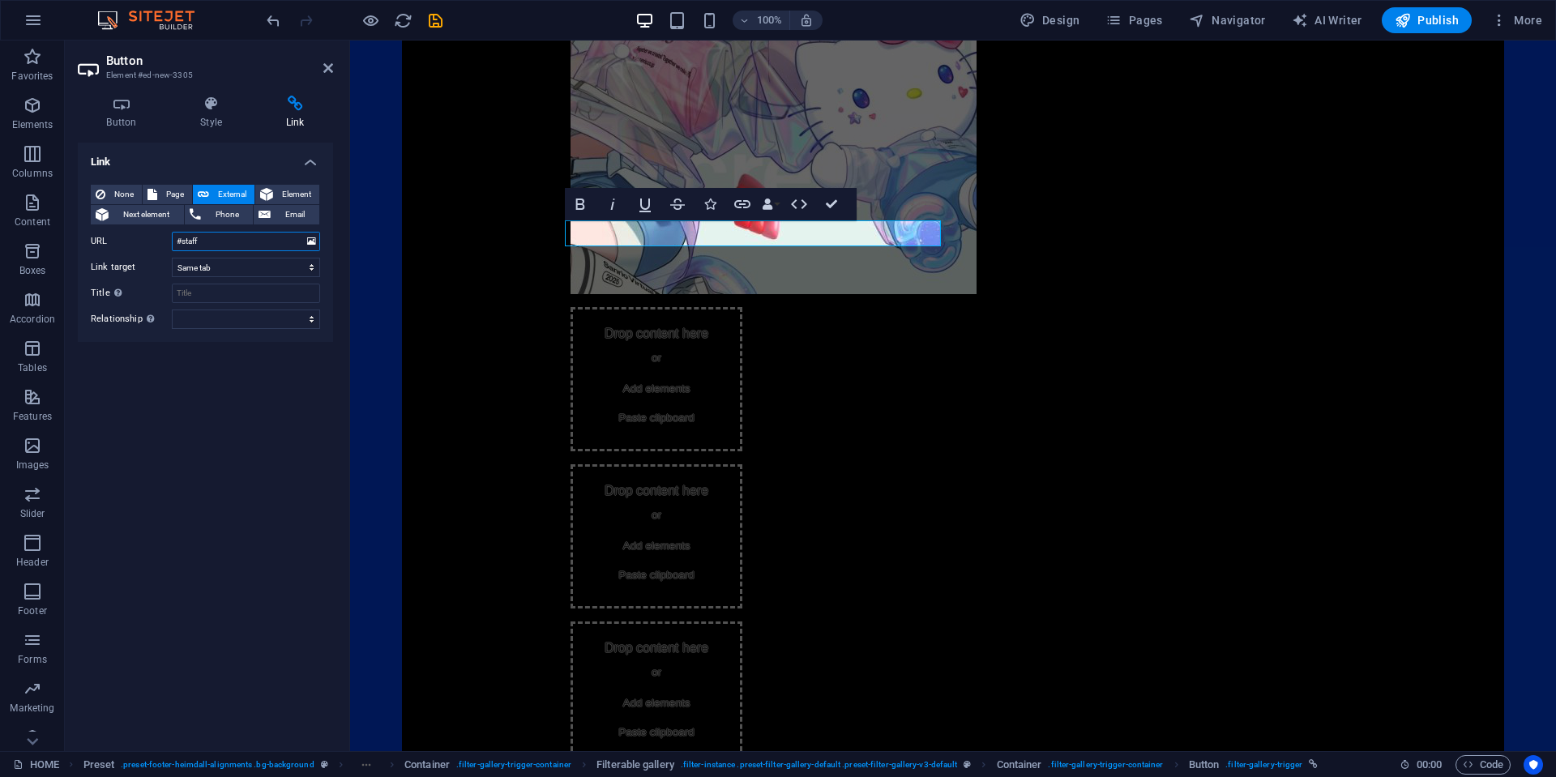
drag, startPoint x: 232, startPoint y: 246, endPoint x: 183, endPoint y: 246, distance: 48.6
click at [183, 246] on input "#staff" at bounding box center [246, 241] width 148 height 19
type input "#[GEOGRAPHIC_DATA]"
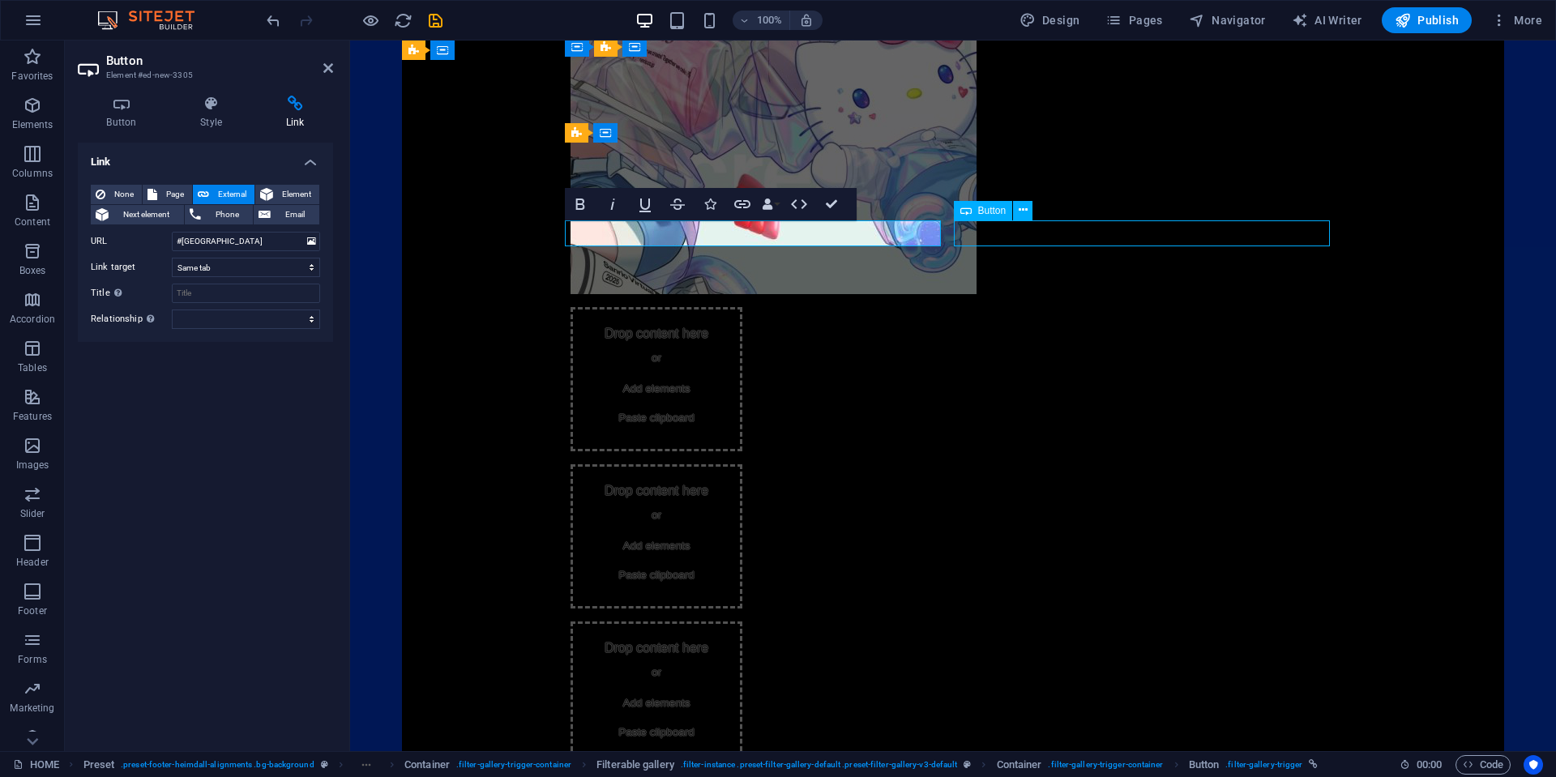
select select
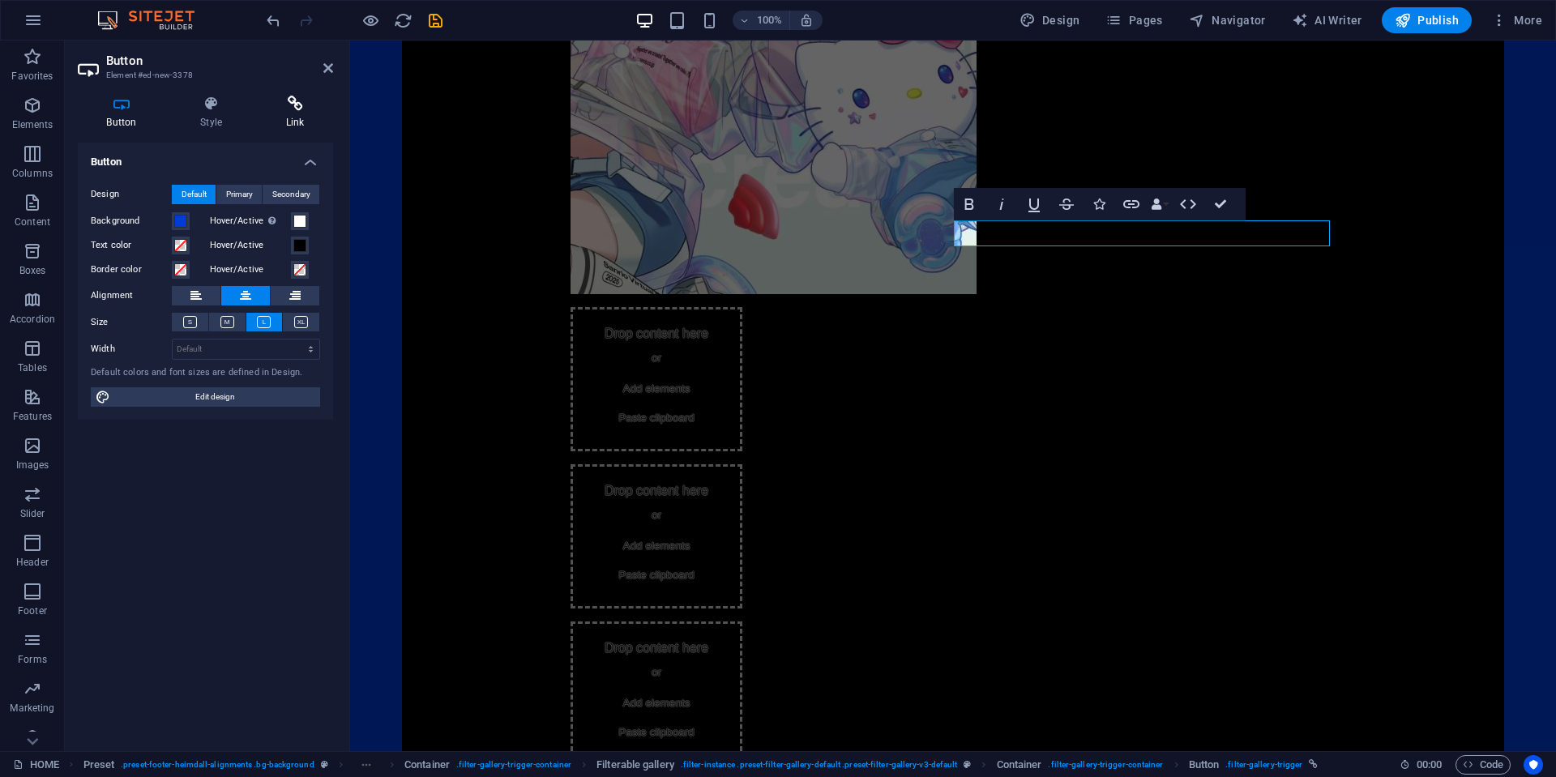
click at [304, 98] on icon at bounding box center [295, 104] width 76 height 16
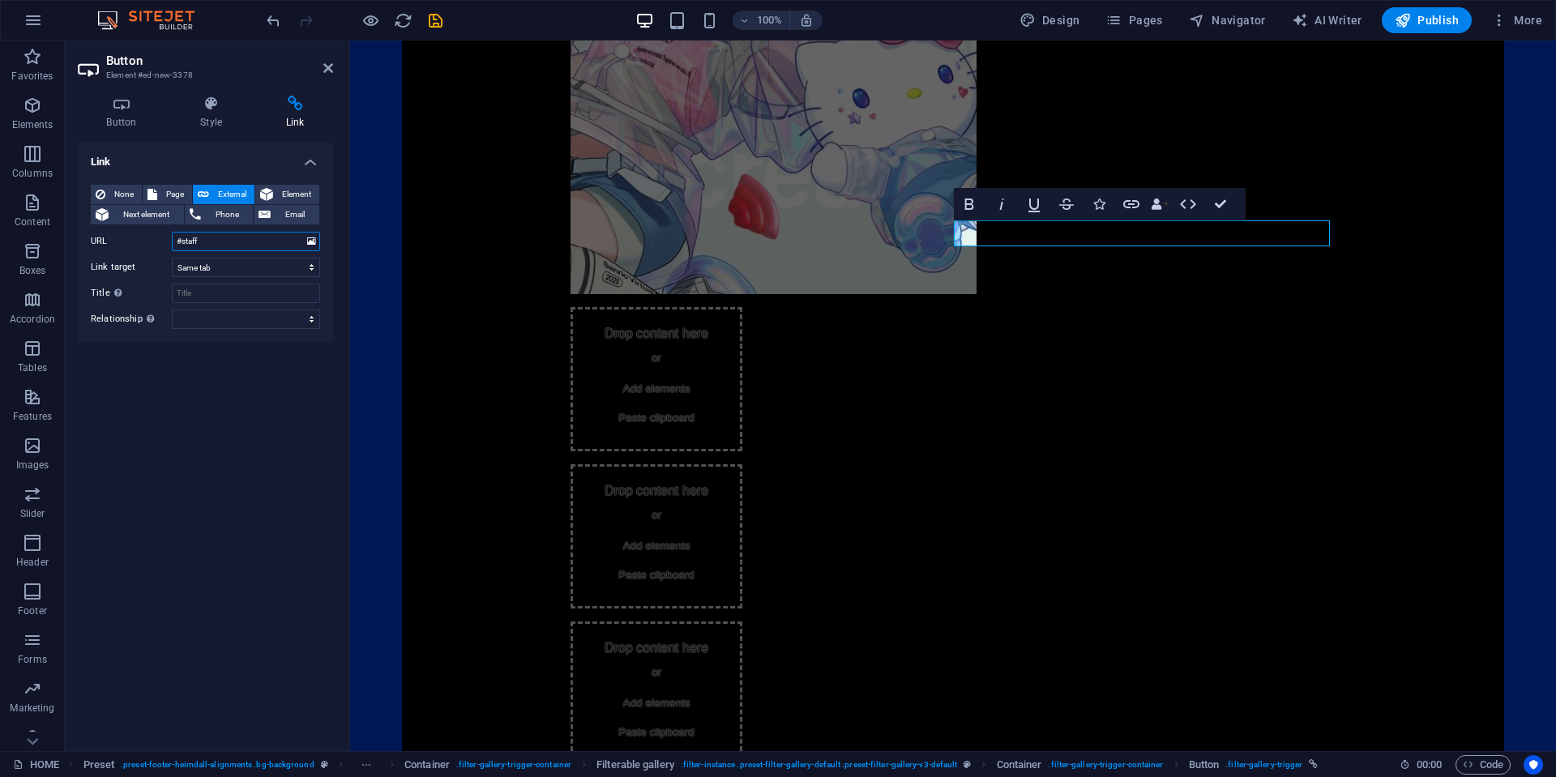
click at [246, 245] on input "#staff" at bounding box center [246, 241] width 148 height 19
type input "#[GEOGRAPHIC_DATA]"
drag, startPoint x: 1426, startPoint y: 250, endPoint x: 1326, endPoint y: 240, distance: 101.0
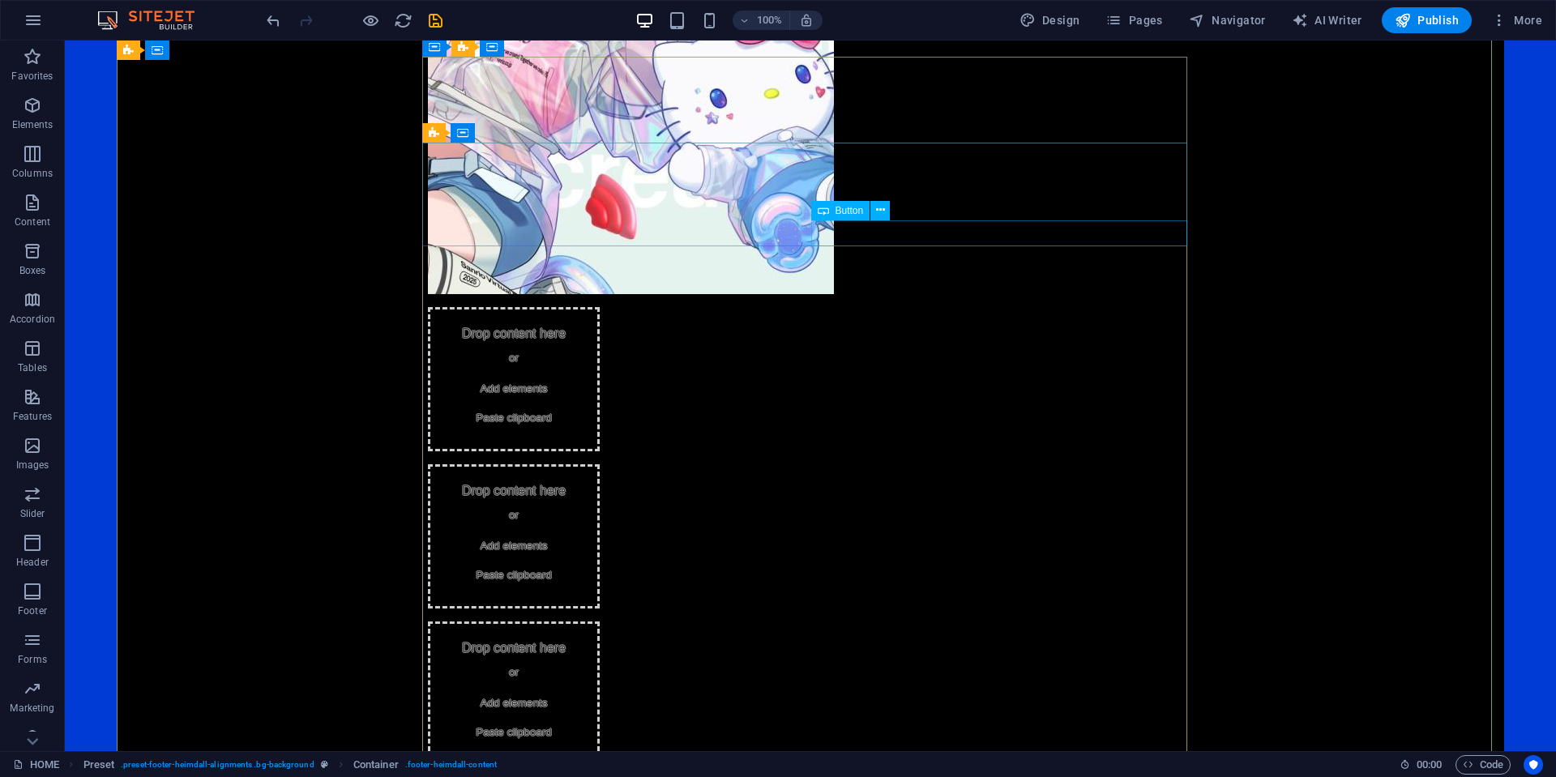
select select
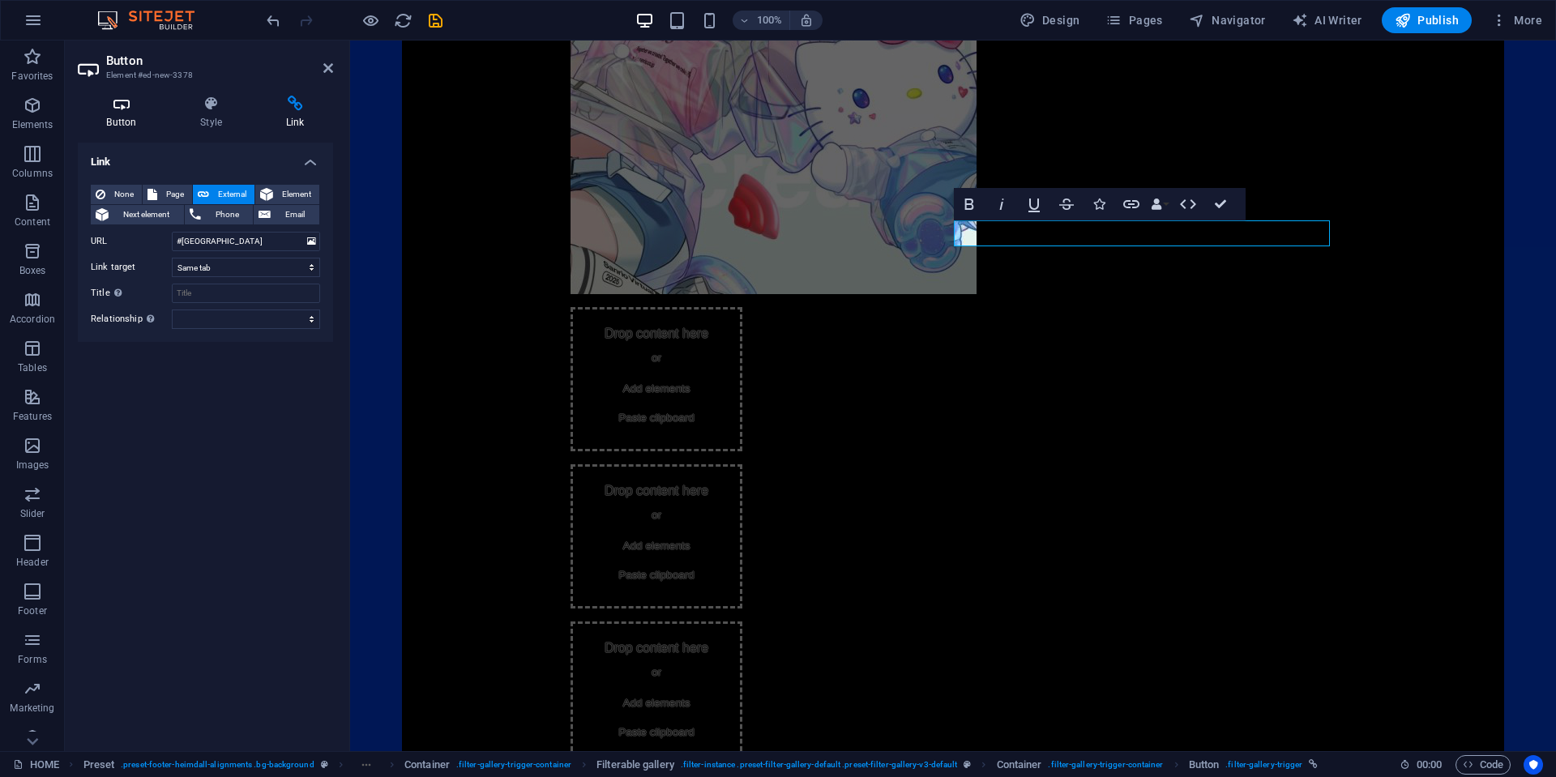
click at [139, 112] on h4 "Button" at bounding box center [125, 113] width 94 height 34
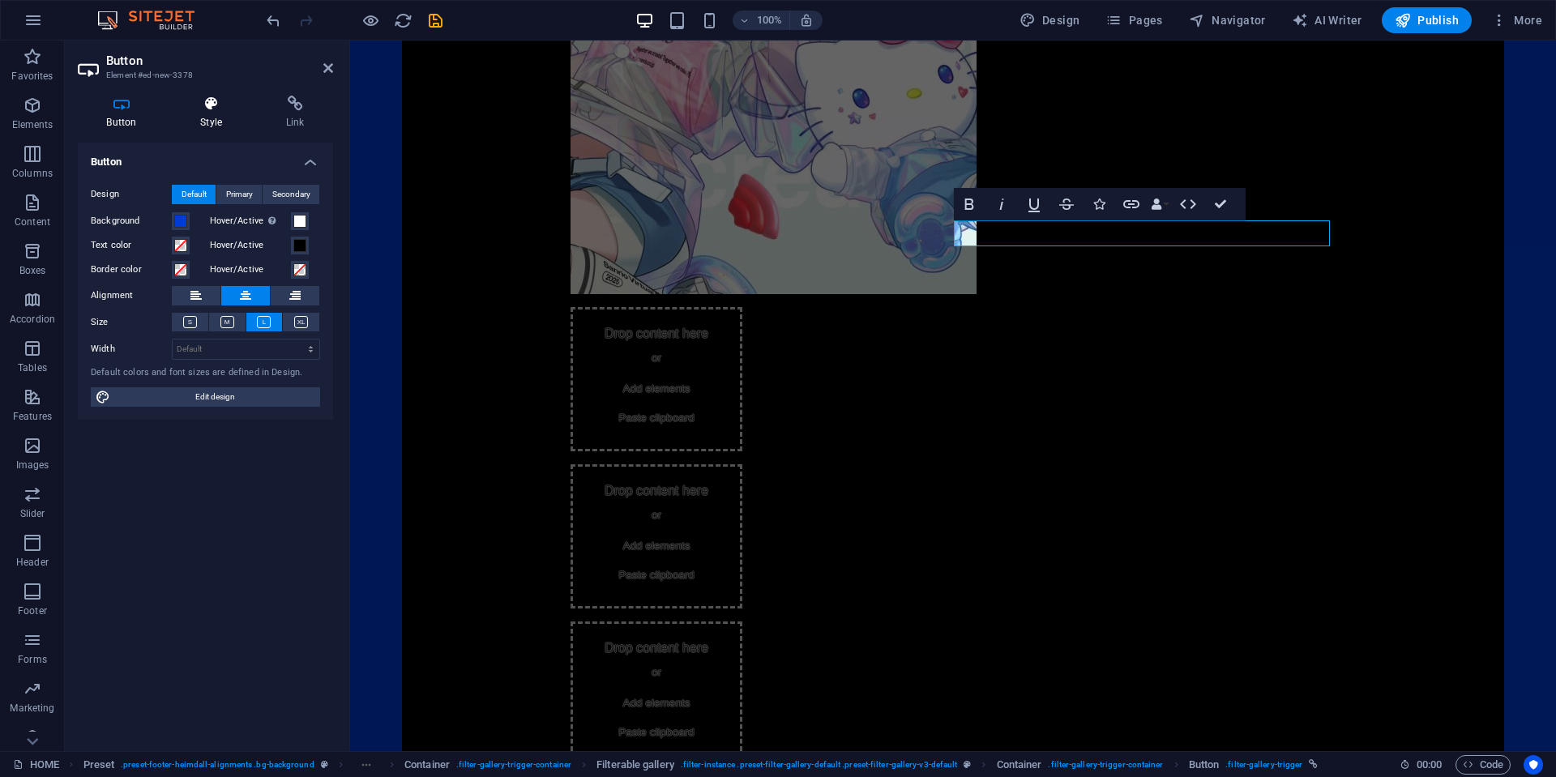
click at [207, 110] on icon at bounding box center [211, 104] width 79 height 16
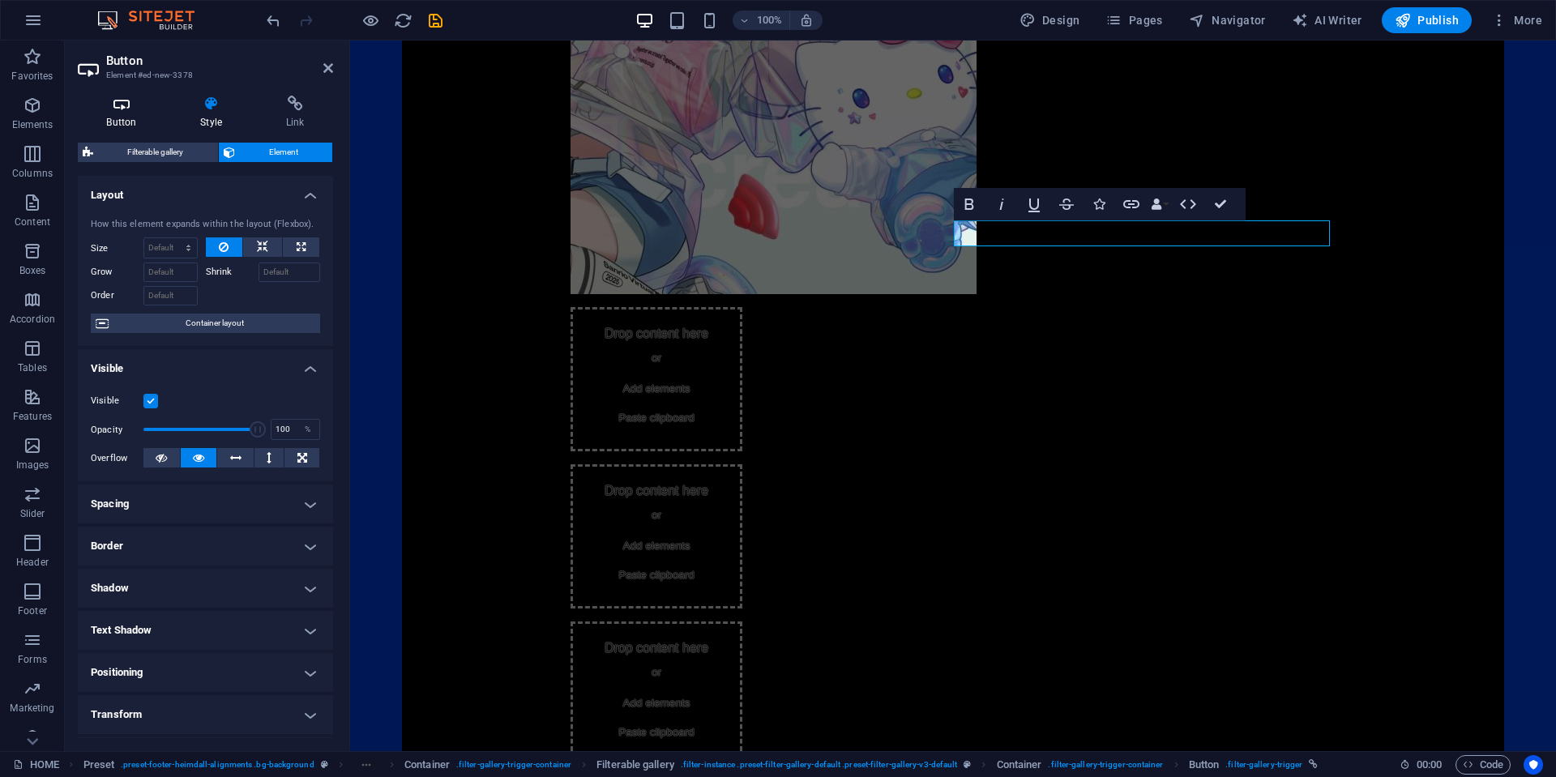
click at [125, 109] on icon at bounding box center [122, 104] width 88 height 16
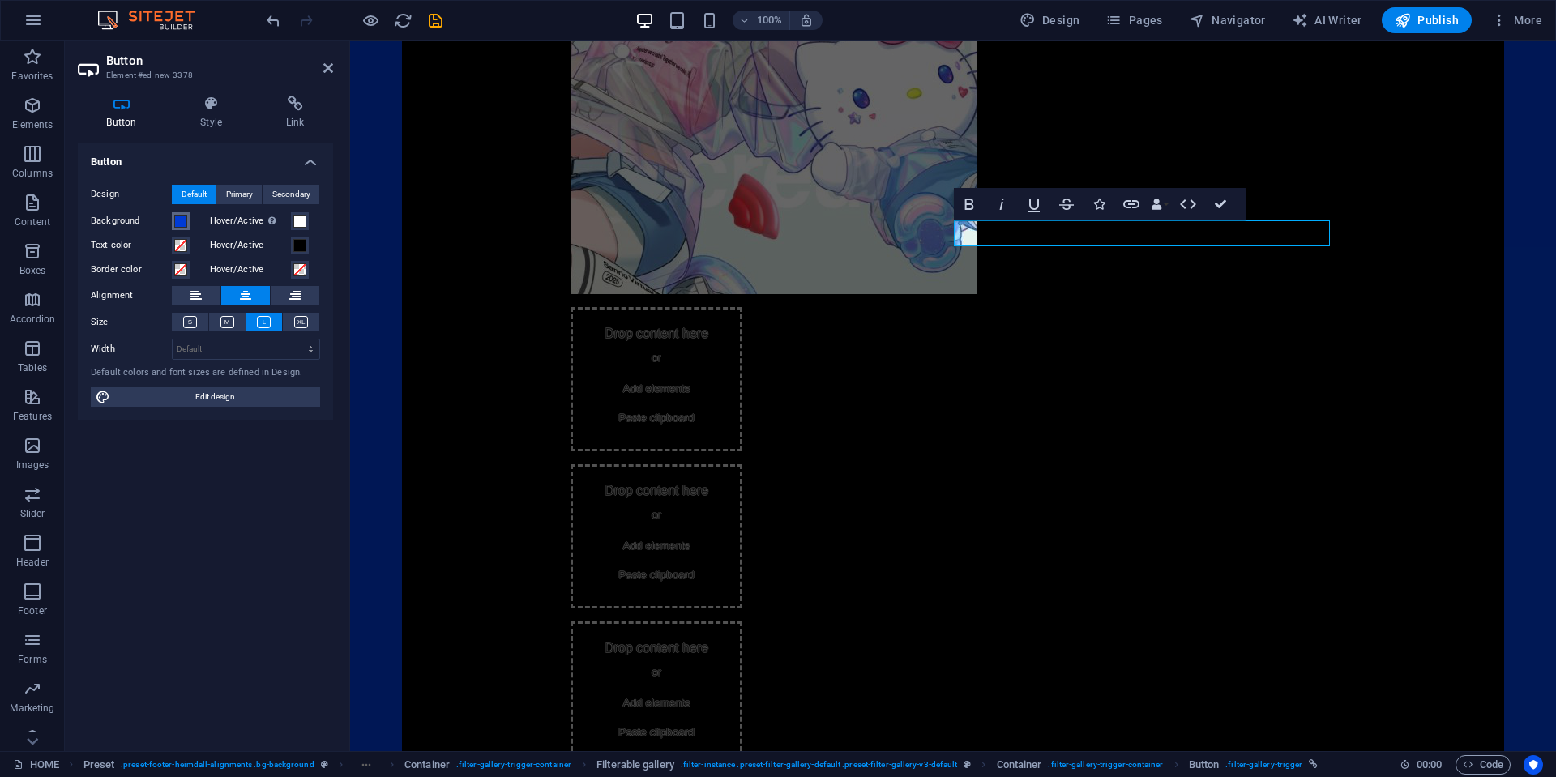
click at [173, 221] on button "Background" at bounding box center [181, 221] width 18 height 18
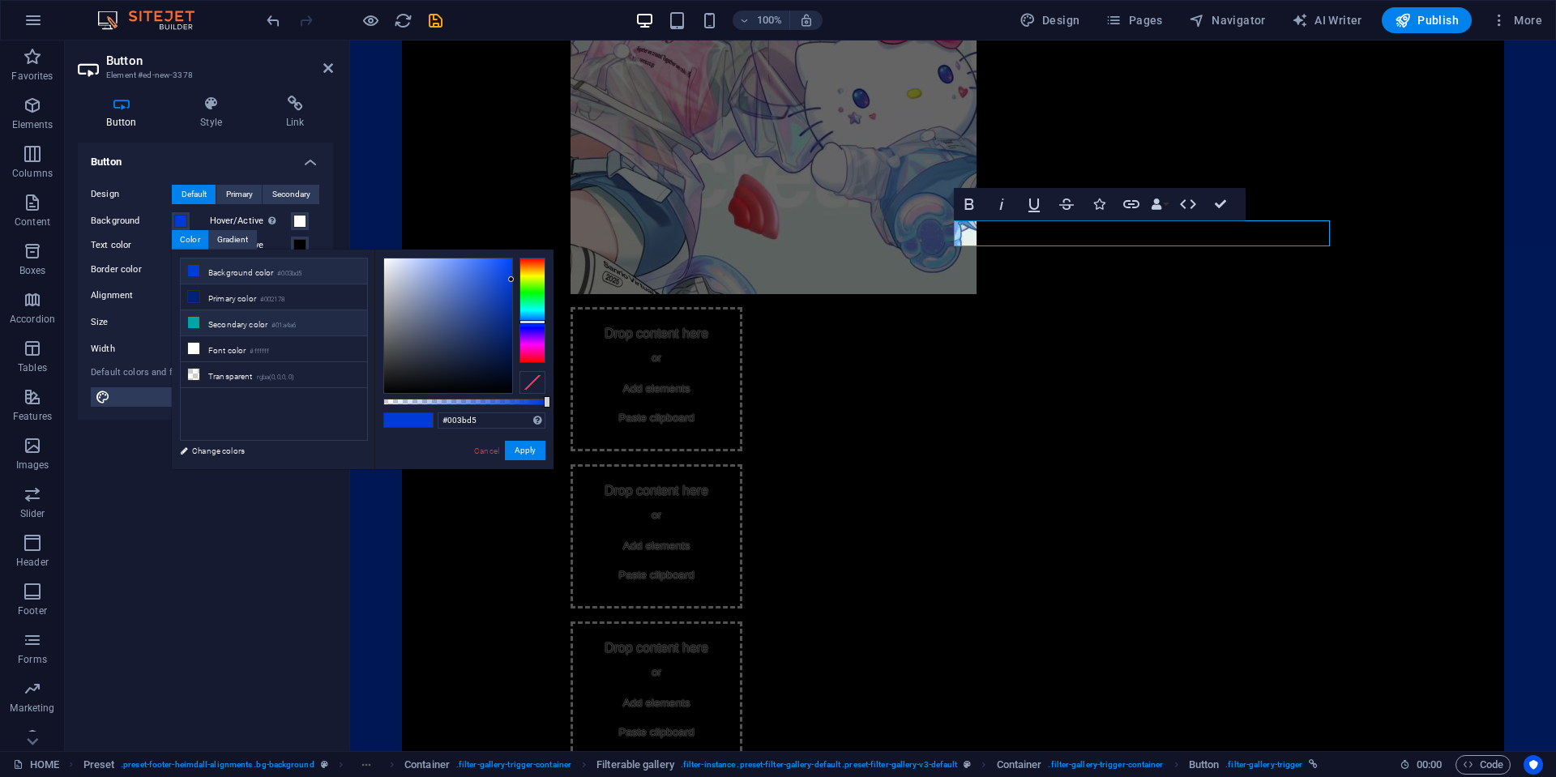
click at [235, 323] on li "Secondary color #01a4a6" at bounding box center [274, 323] width 186 height 26
type input "#01a4a6"
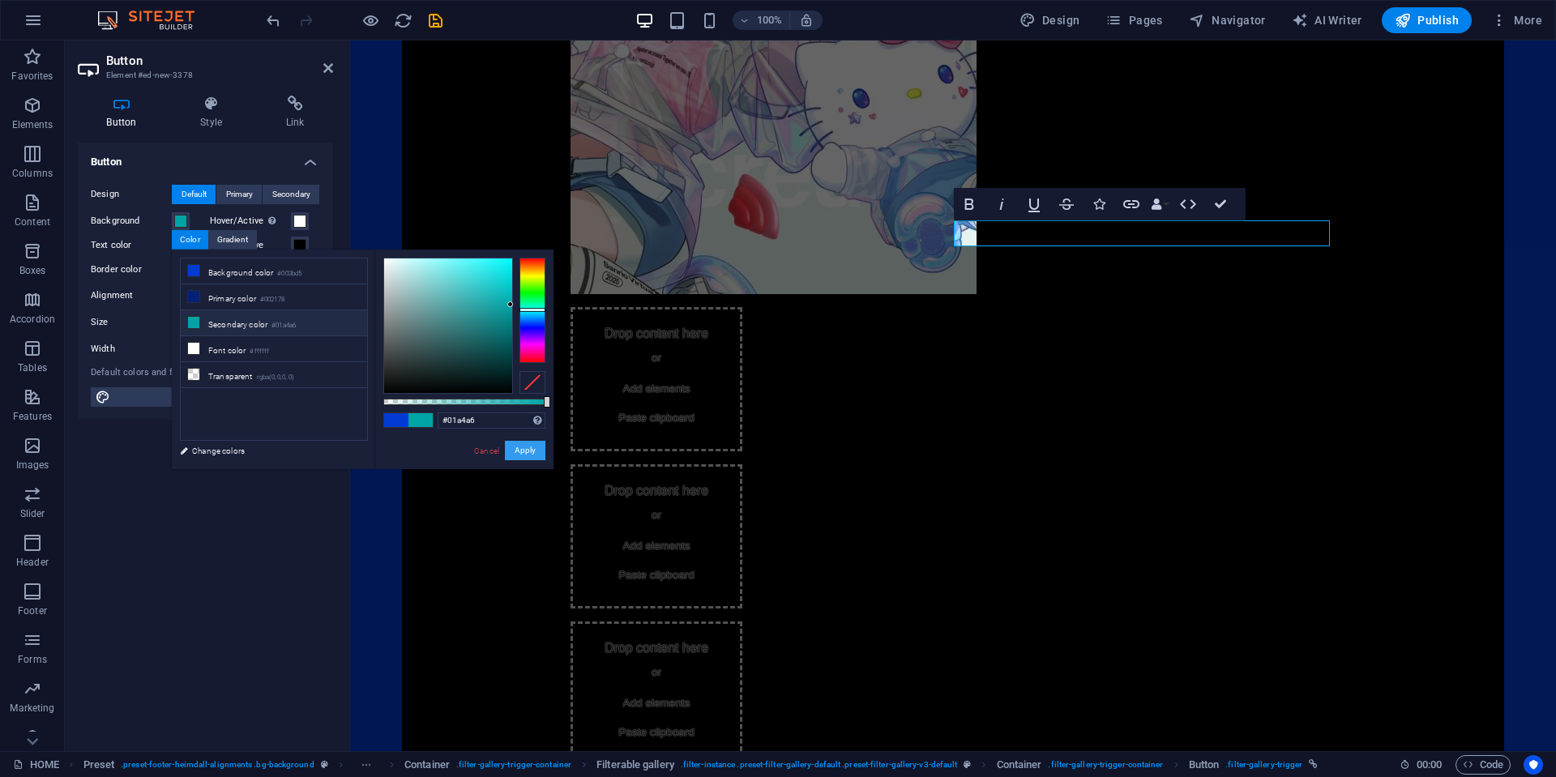
click at [523, 447] on button "Apply" at bounding box center [525, 450] width 41 height 19
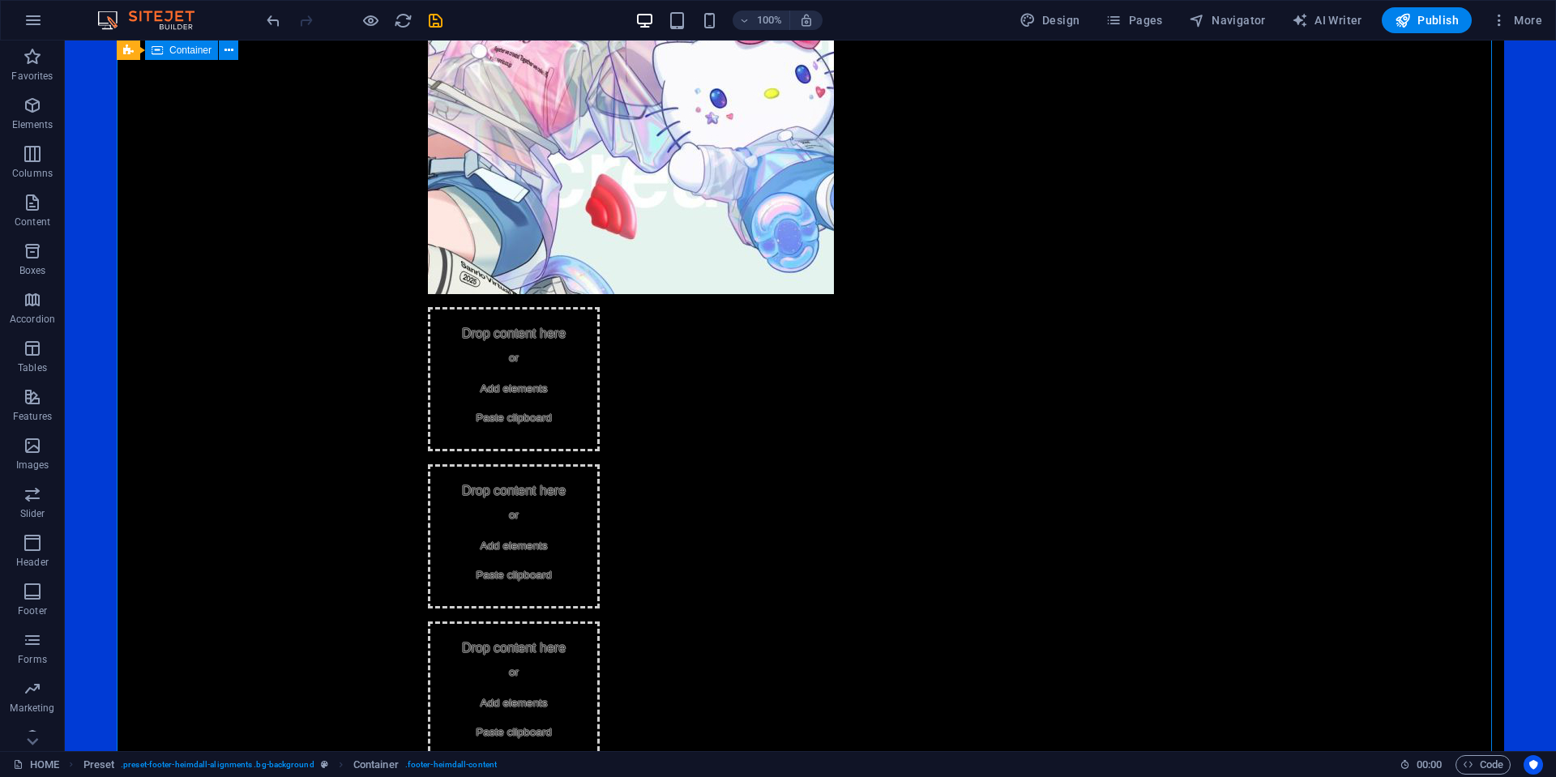
scroll to position [1623, 0]
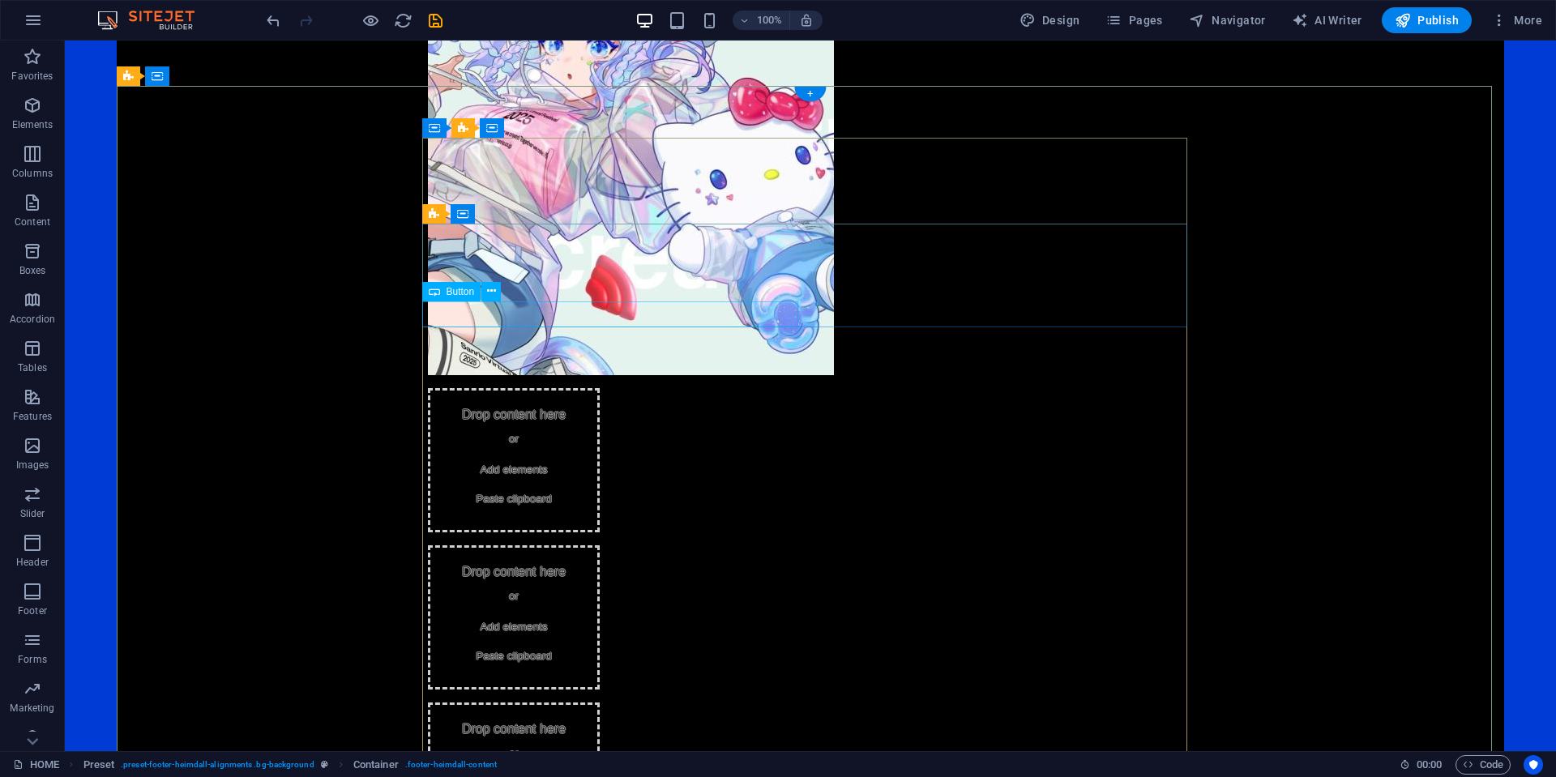
select select
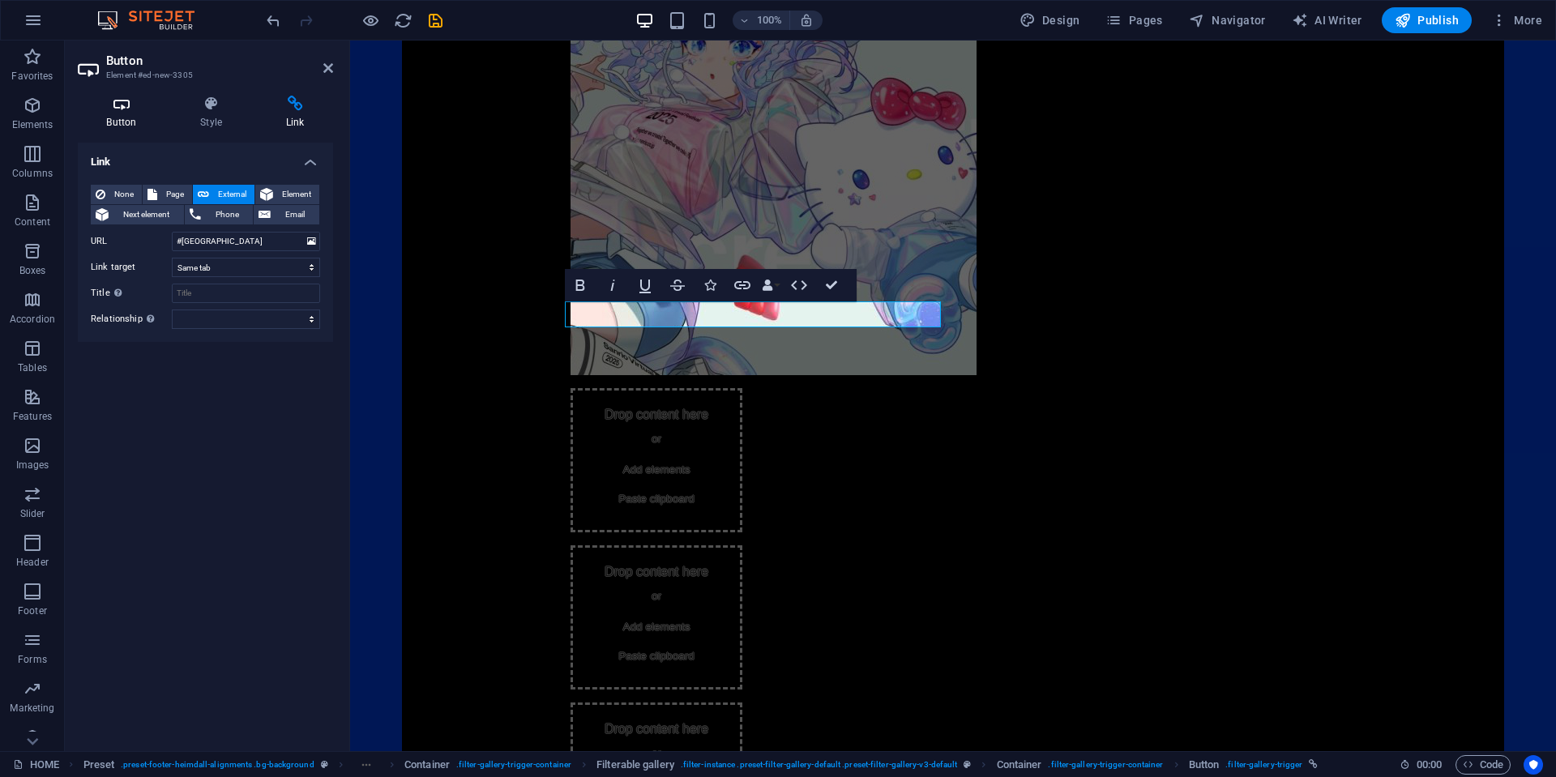
click at [137, 102] on icon at bounding box center [122, 104] width 88 height 16
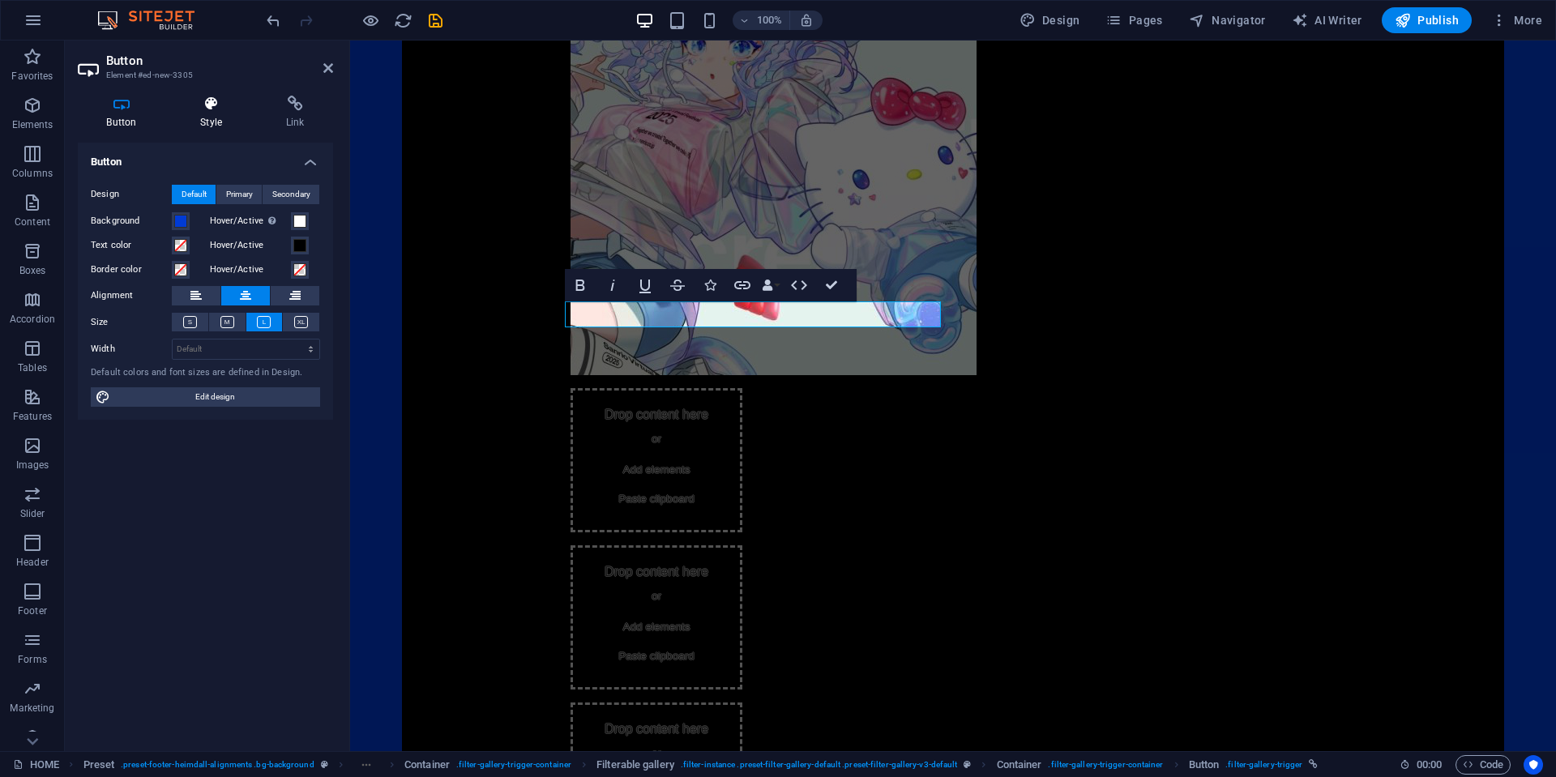
click at [216, 104] on icon at bounding box center [211, 104] width 79 height 16
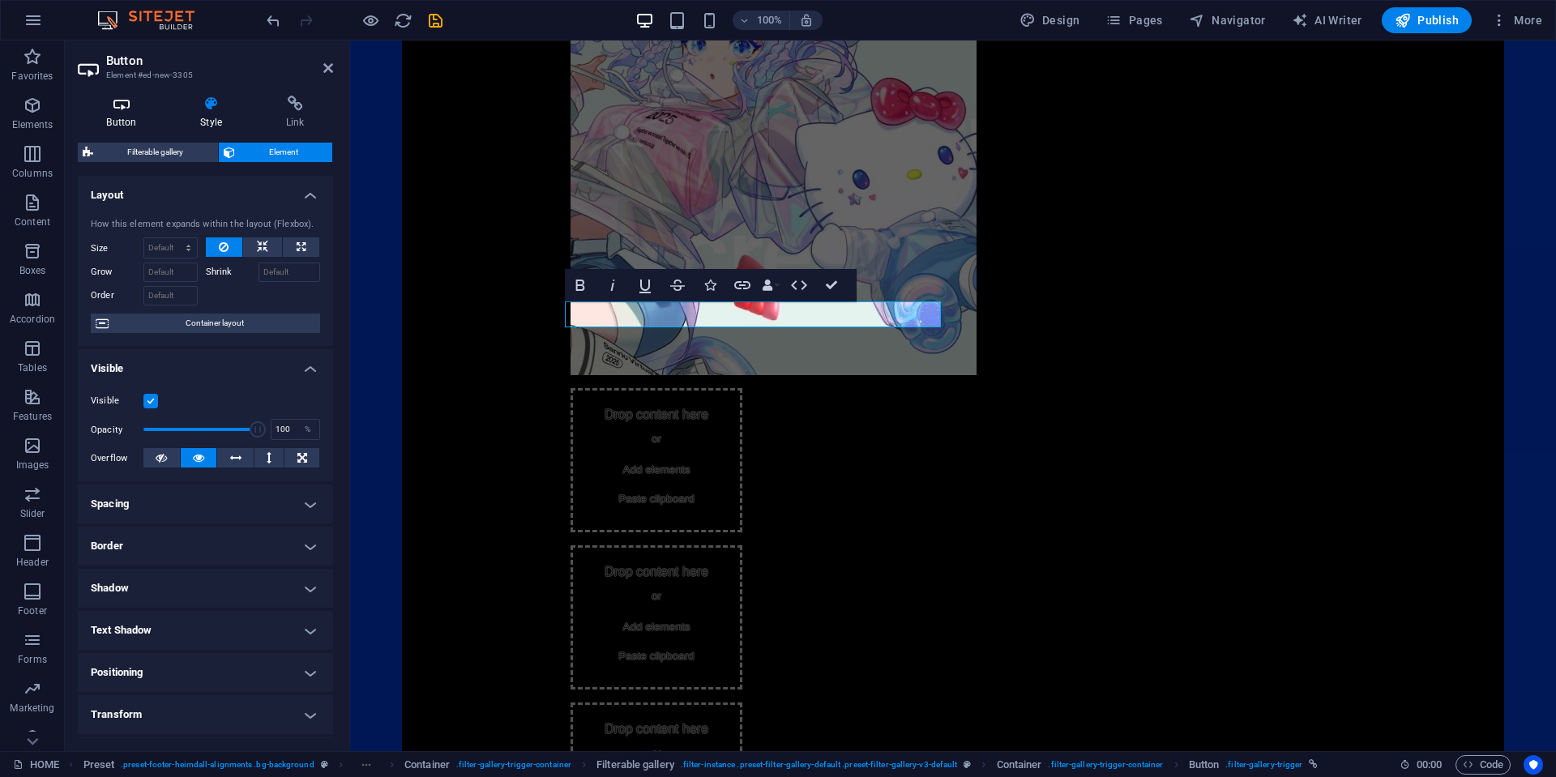
click at [110, 105] on icon at bounding box center [122, 104] width 88 height 16
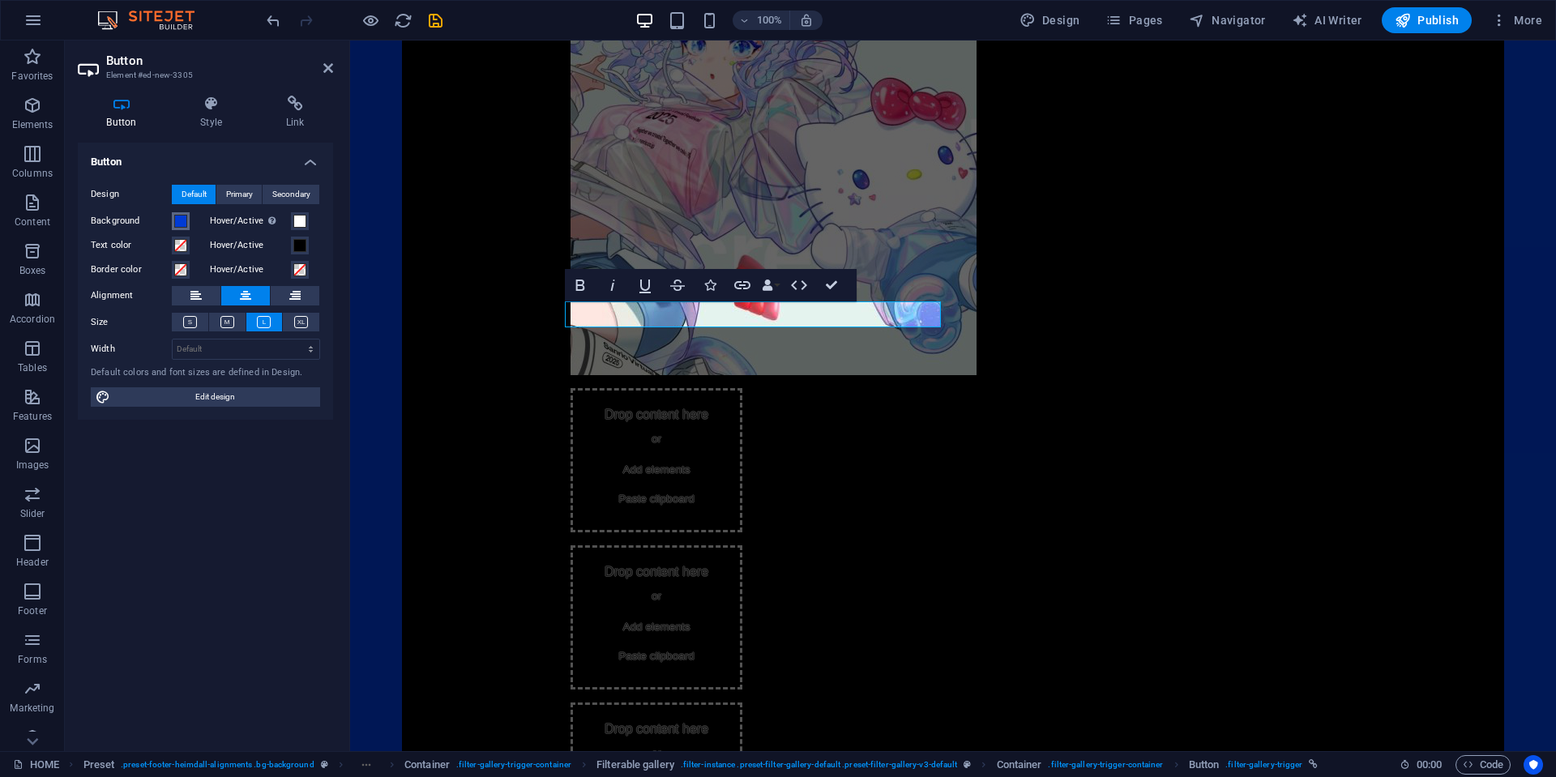
click at [175, 224] on span at bounding box center [180, 221] width 13 height 13
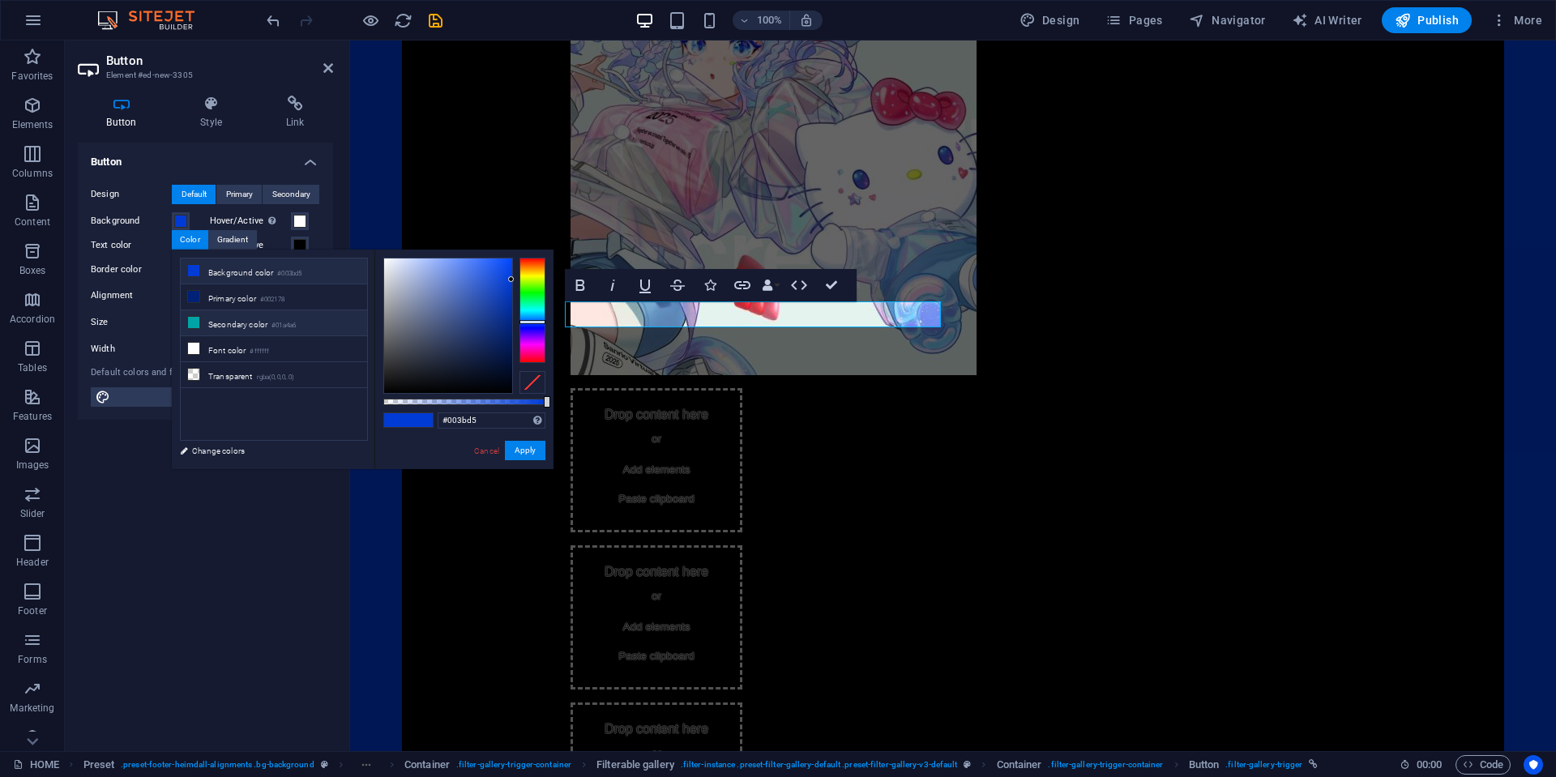
click at [286, 327] on small "#01a4a6" at bounding box center [283, 325] width 24 height 11
type input "#01a4a6"
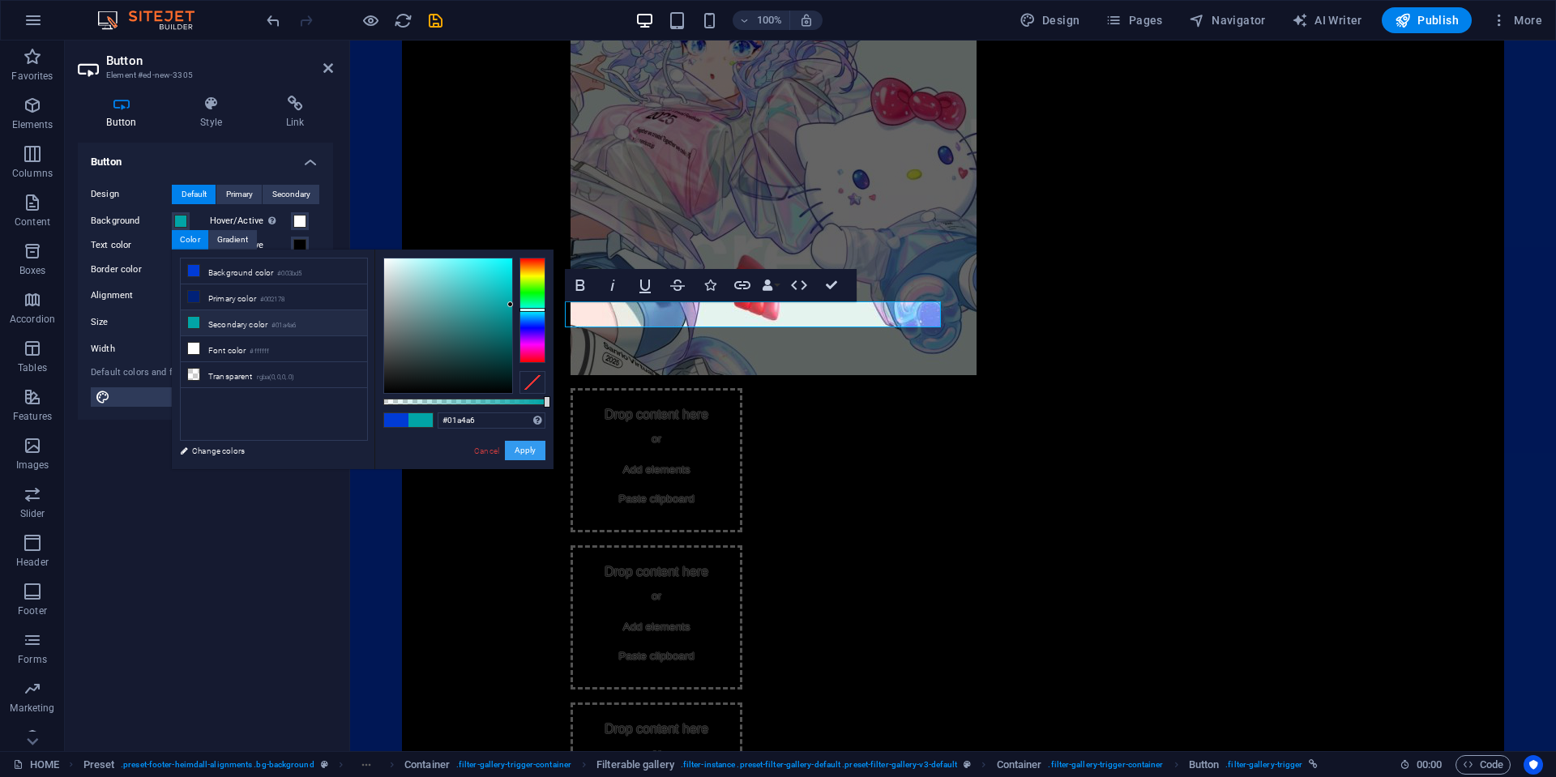
click at [515, 456] on button "Apply" at bounding box center [525, 450] width 41 height 19
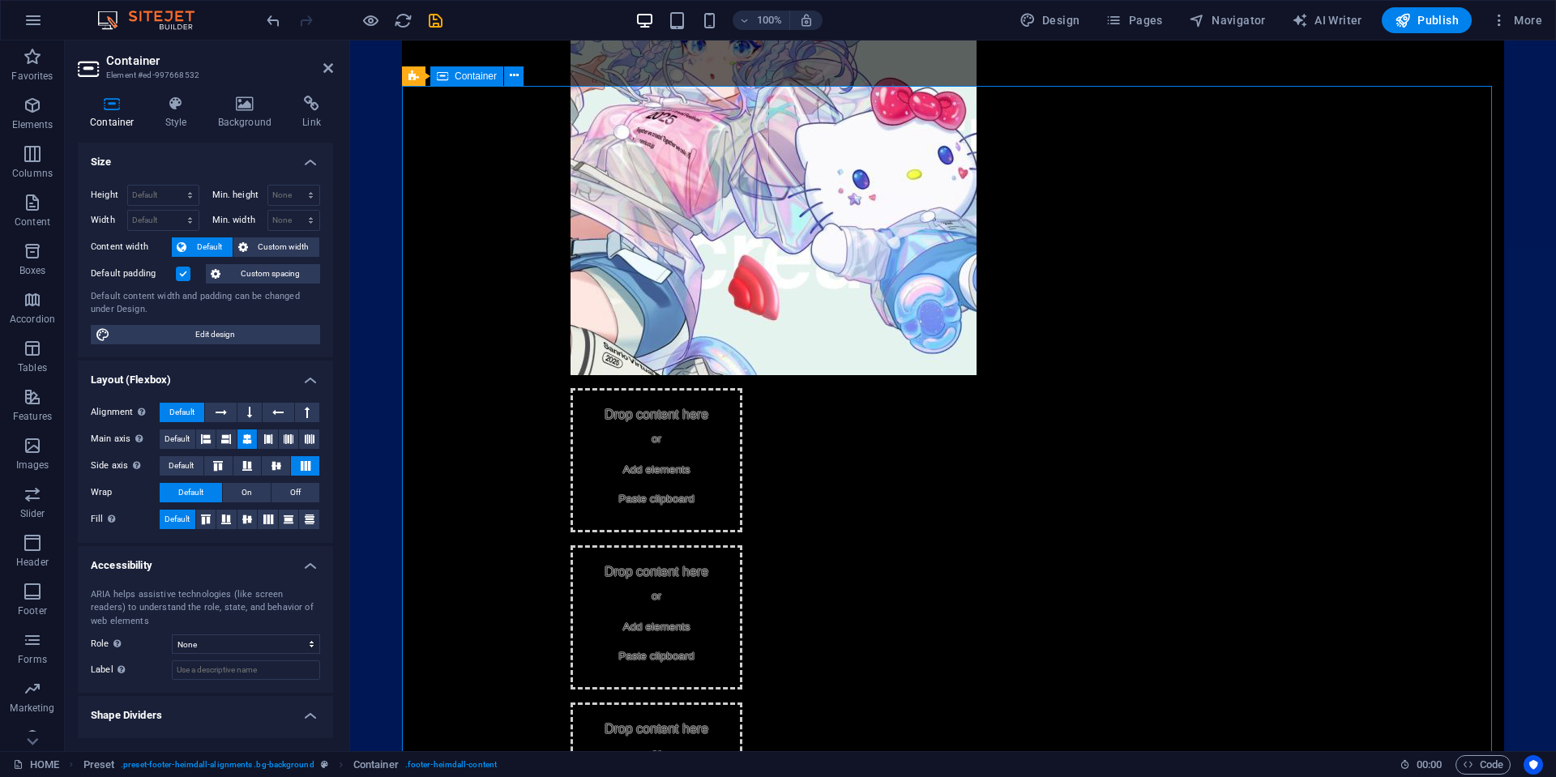
scroll to position [1542, 0]
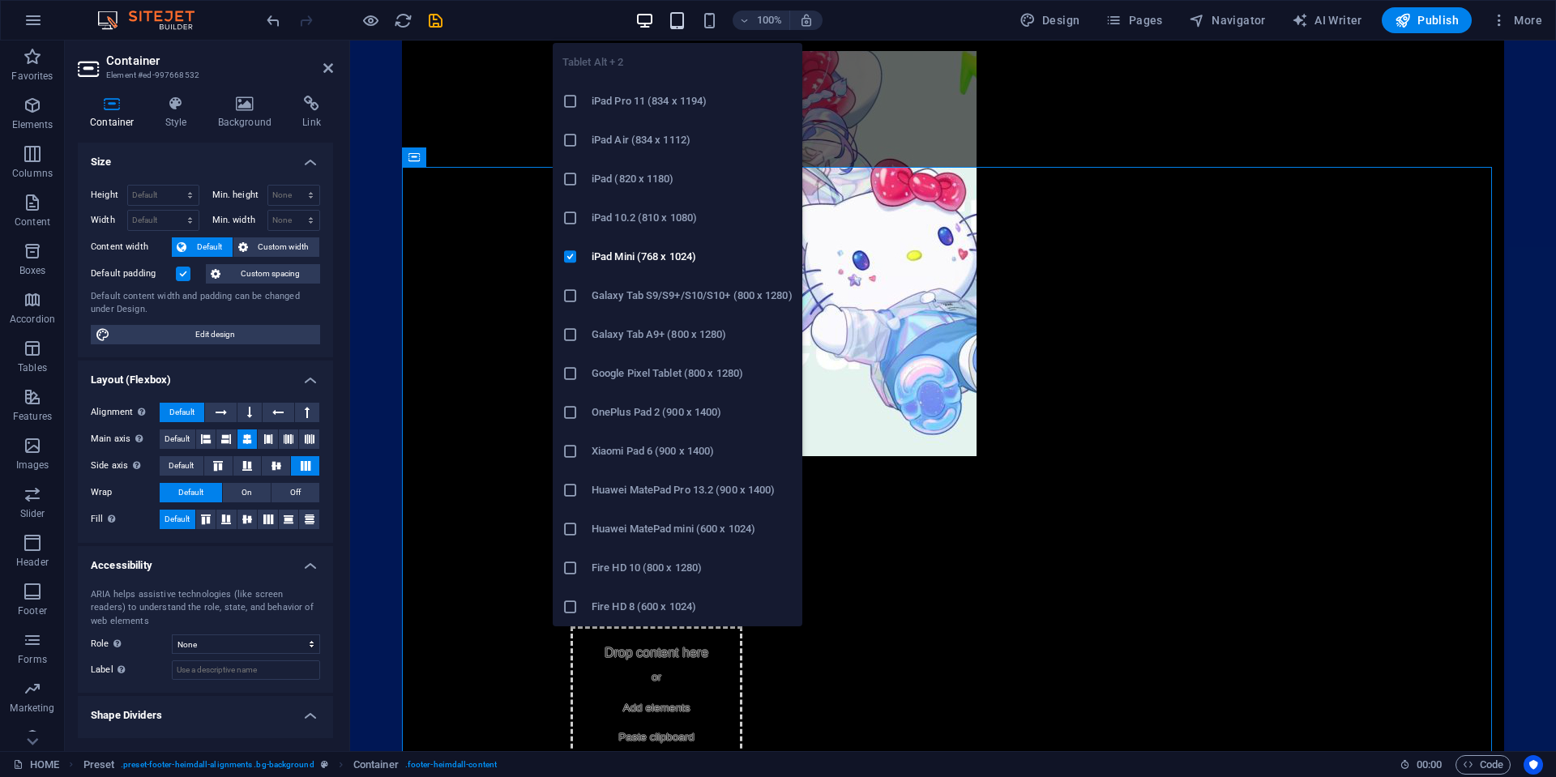
click at [679, 19] on icon "button" at bounding box center [677, 20] width 19 height 19
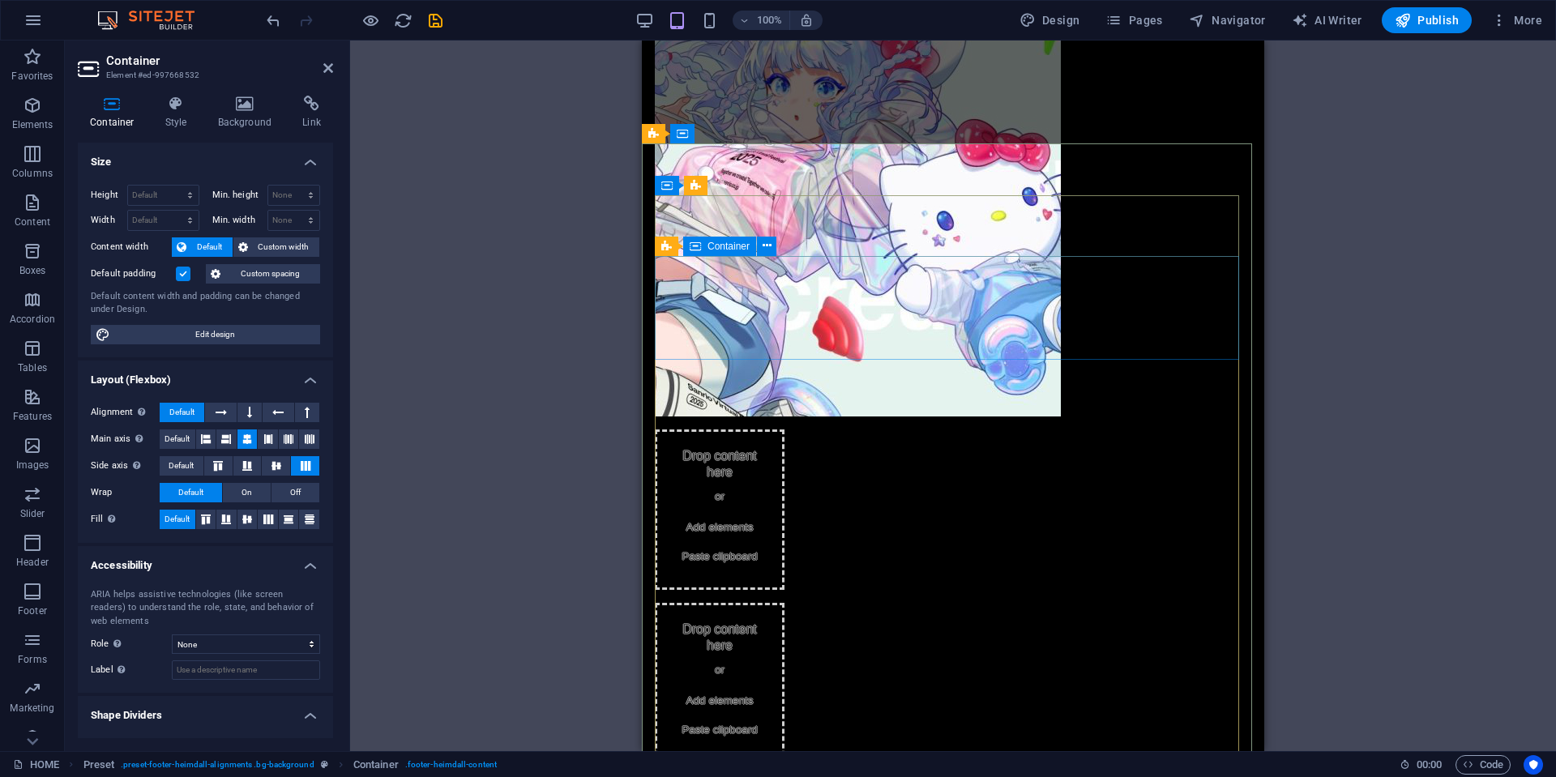
scroll to position [1947, 0]
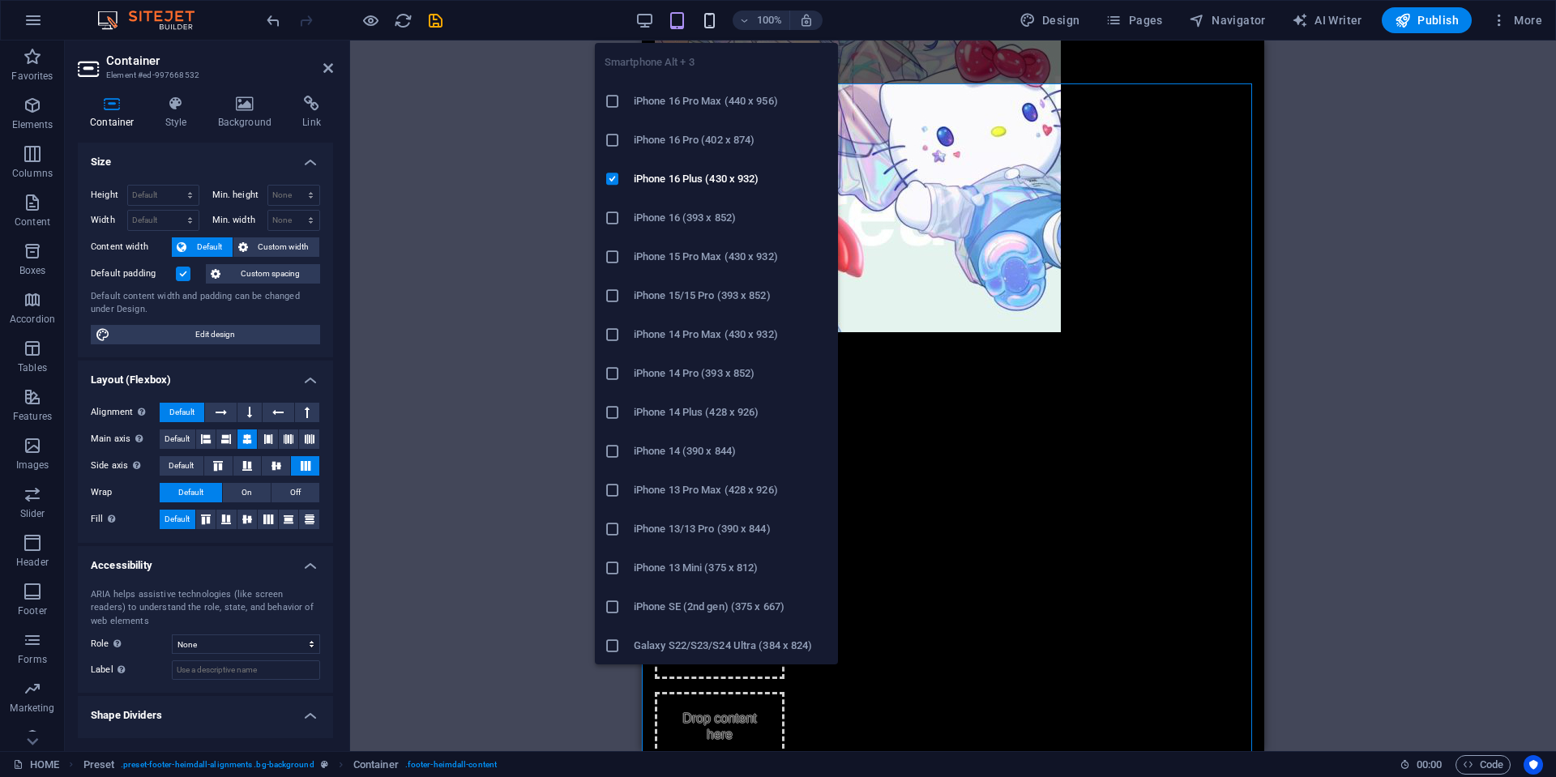
click at [711, 20] on icon "button" at bounding box center [709, 20] width 19 height 19
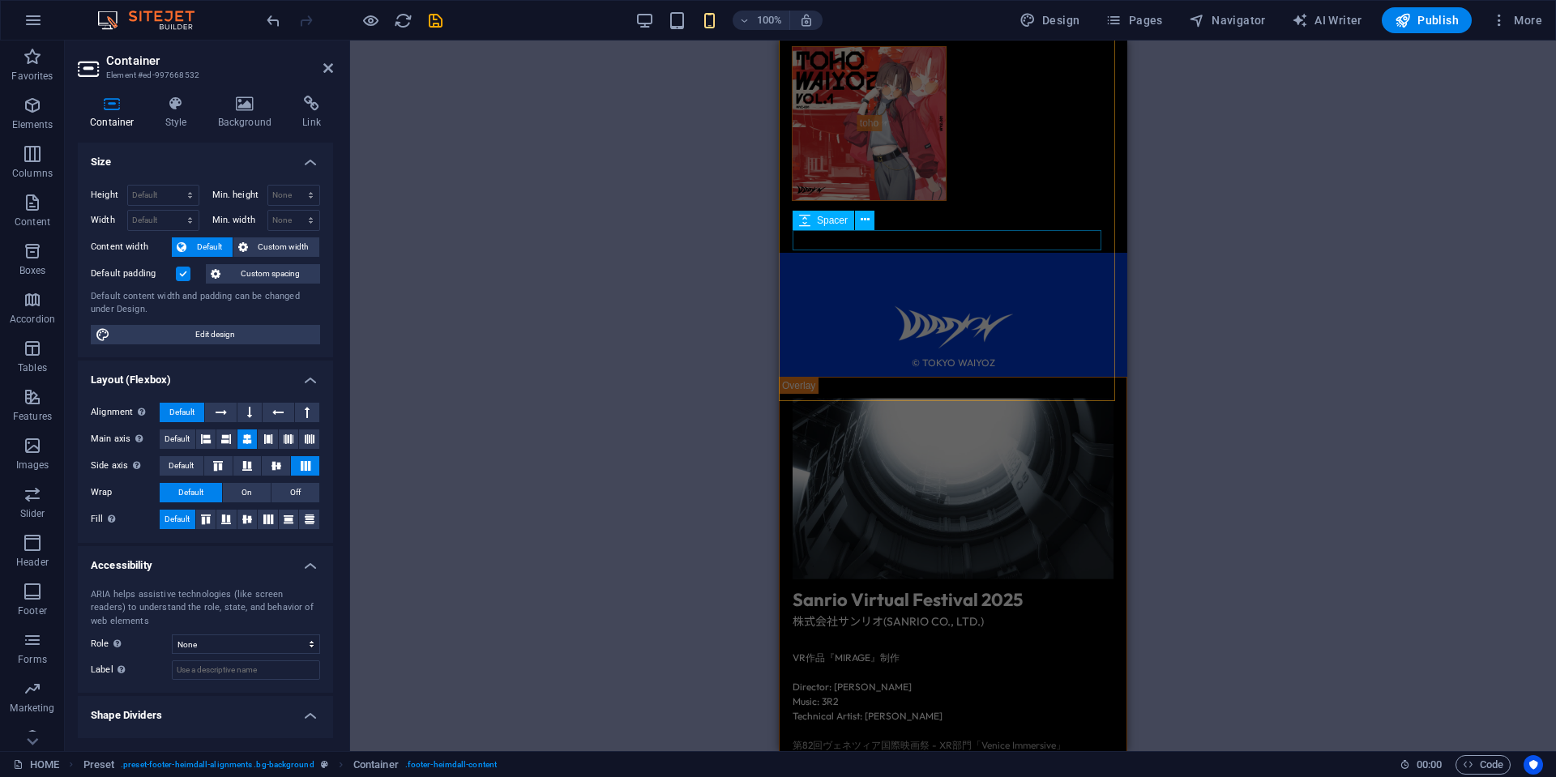
scroll to position [10463, 0]
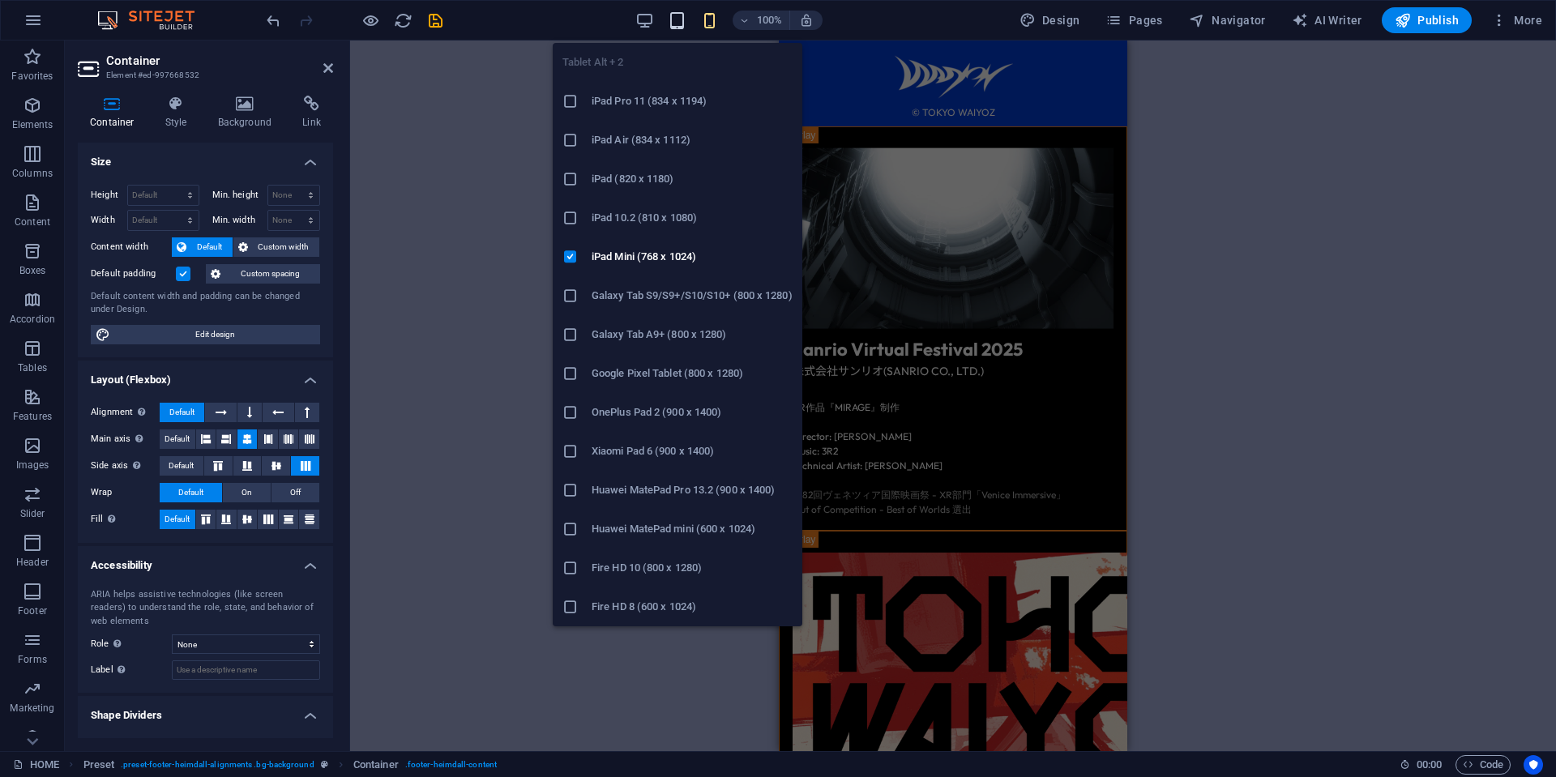
click at [679, 19] on icon "button" at bounding box center [677, 20] width 19 height 19
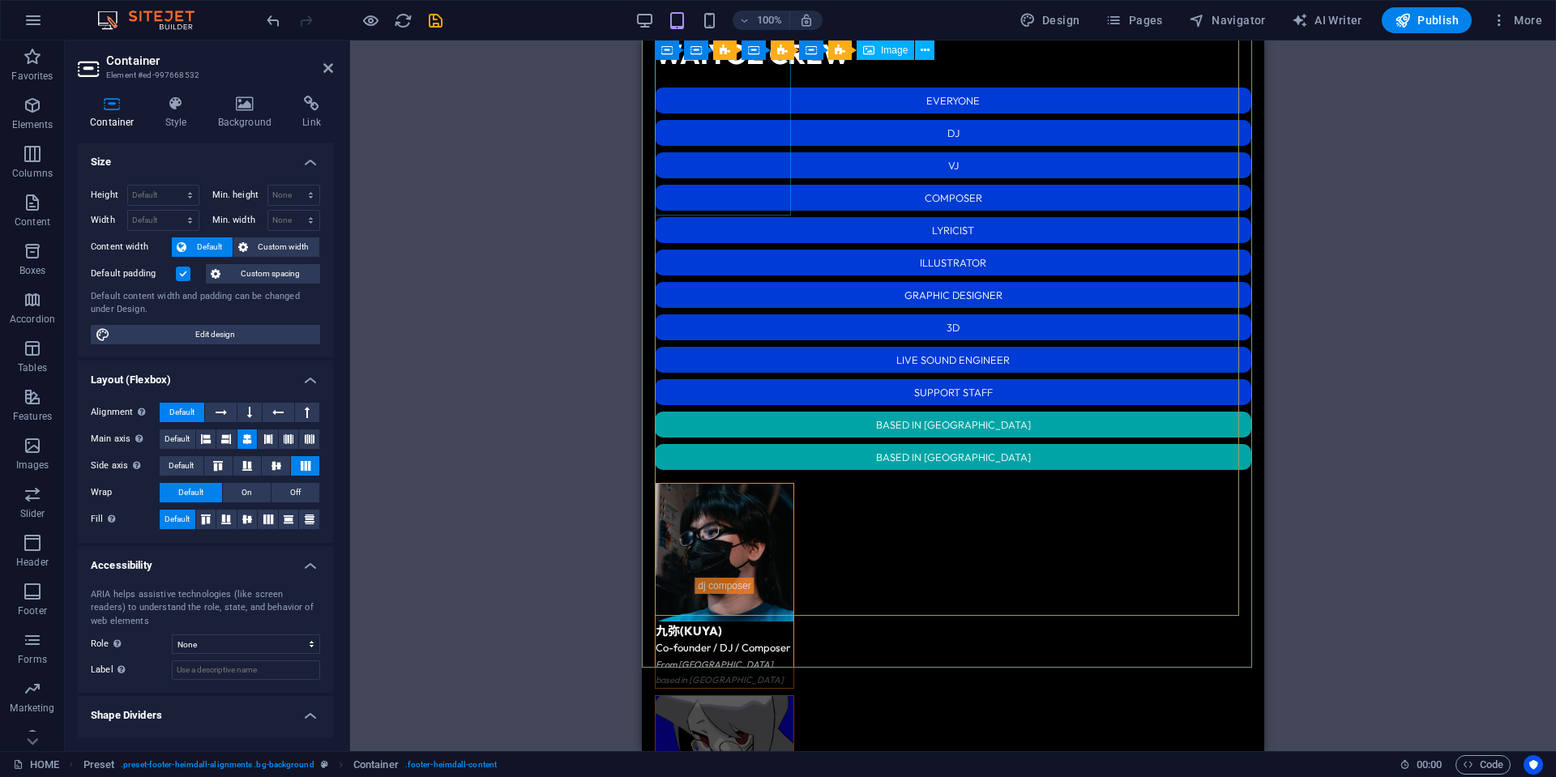
scroll to position [2544, 0]
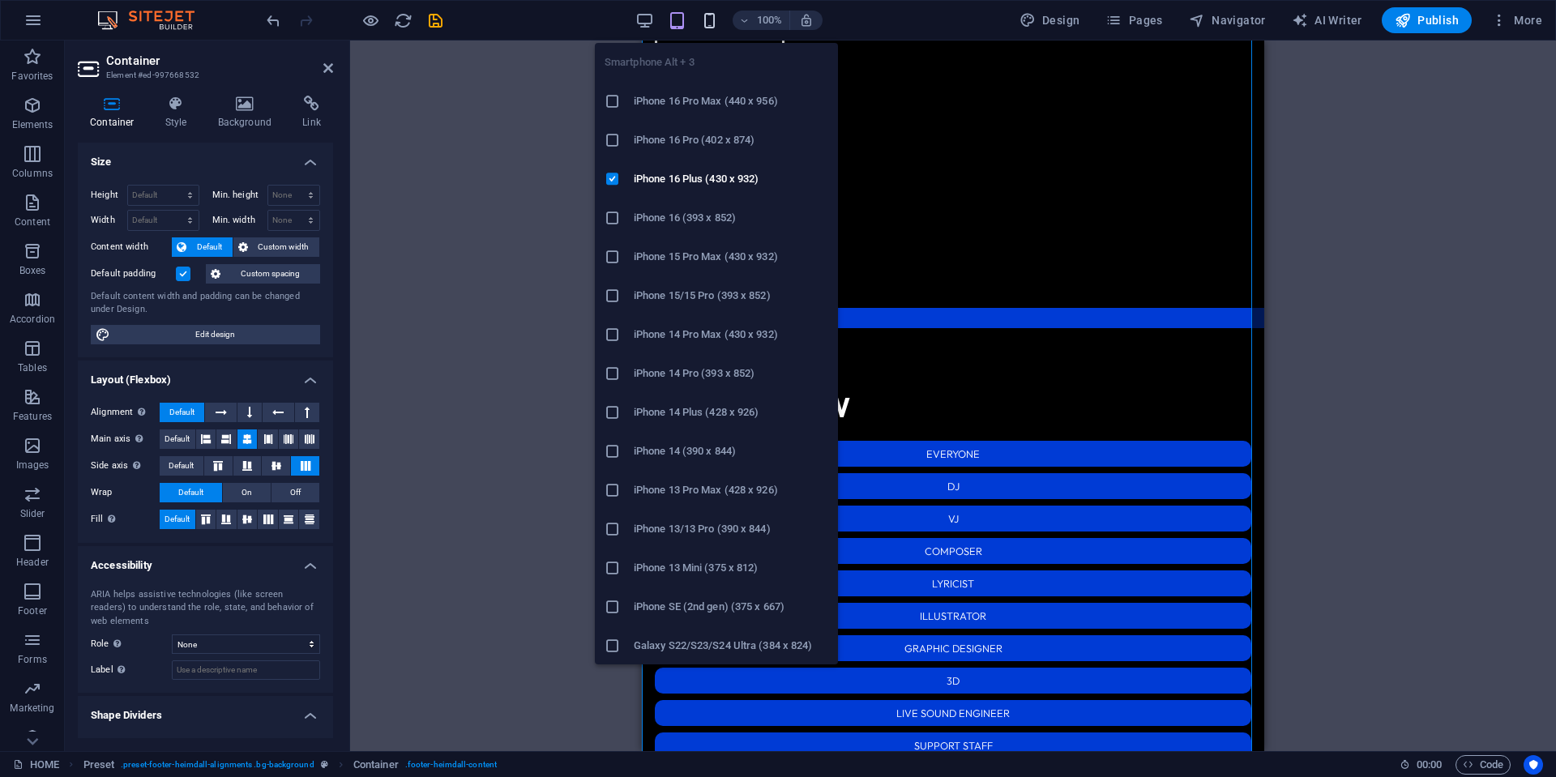
click at [707, 16] on icon "button" at bounding box center [709, 20] width 19 height 19
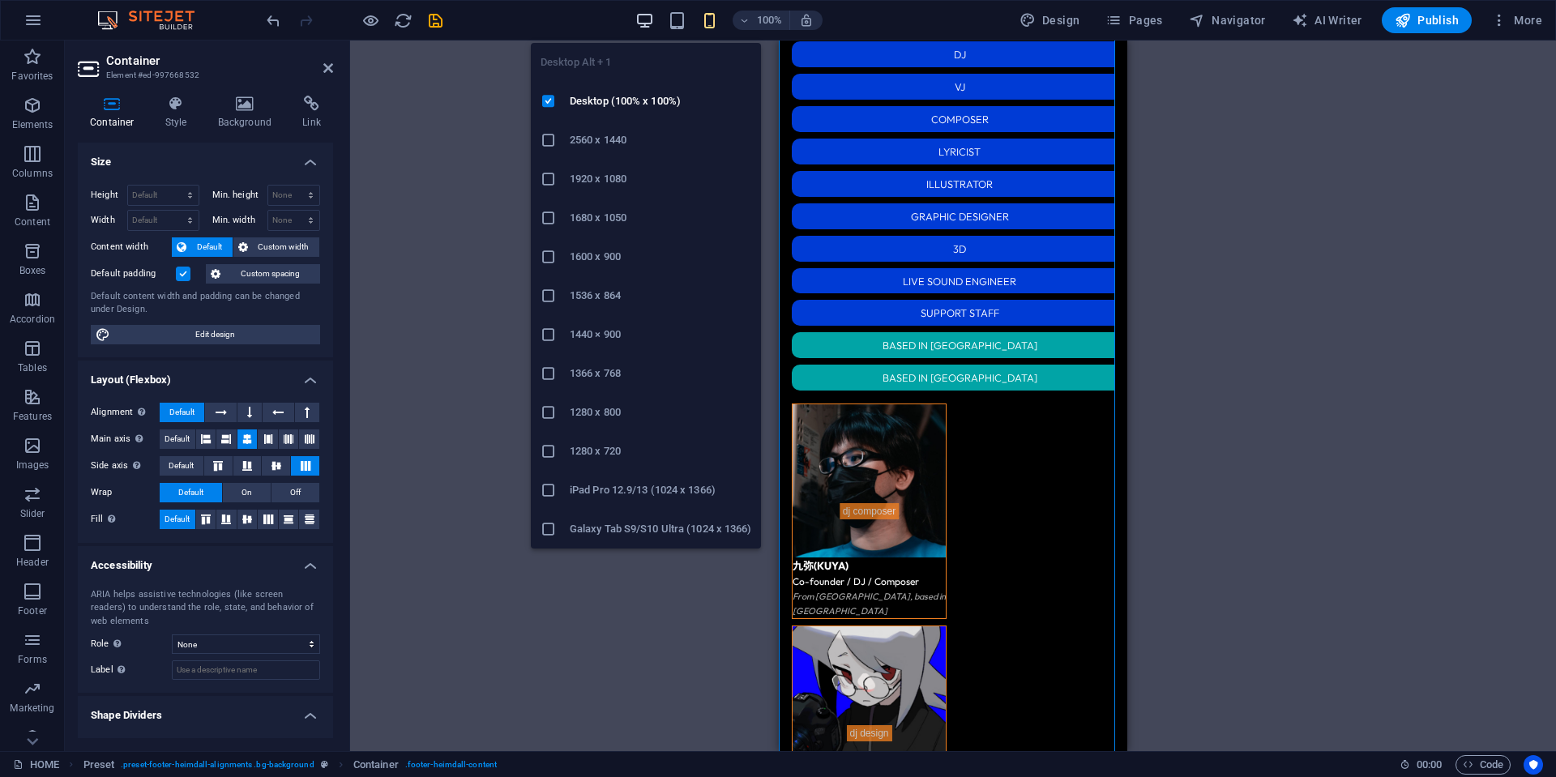
click at [638, 20] on icon "button" at bounding box center [644, 20] width 19 height 19
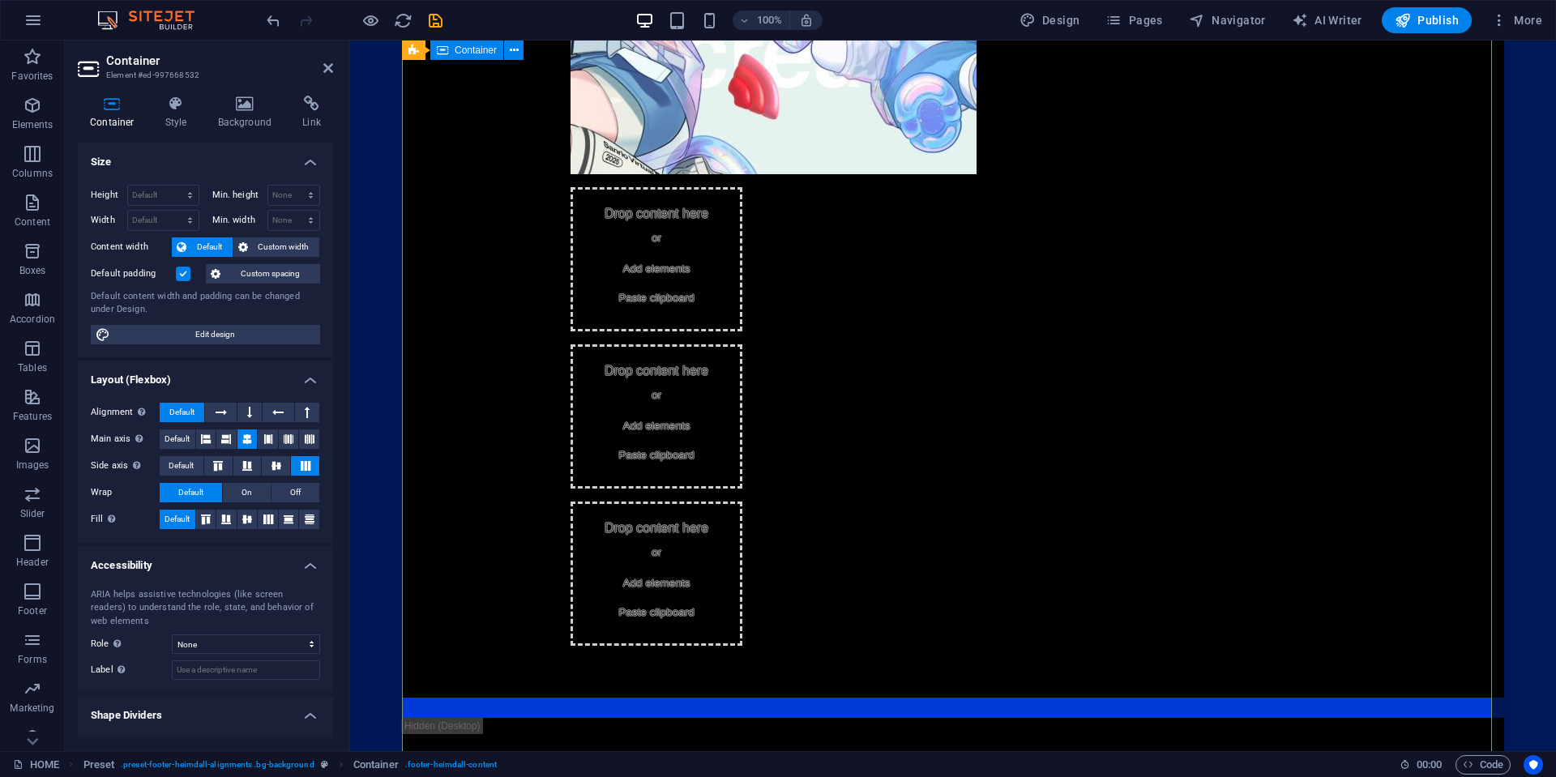
scroll to position [1733, 0]
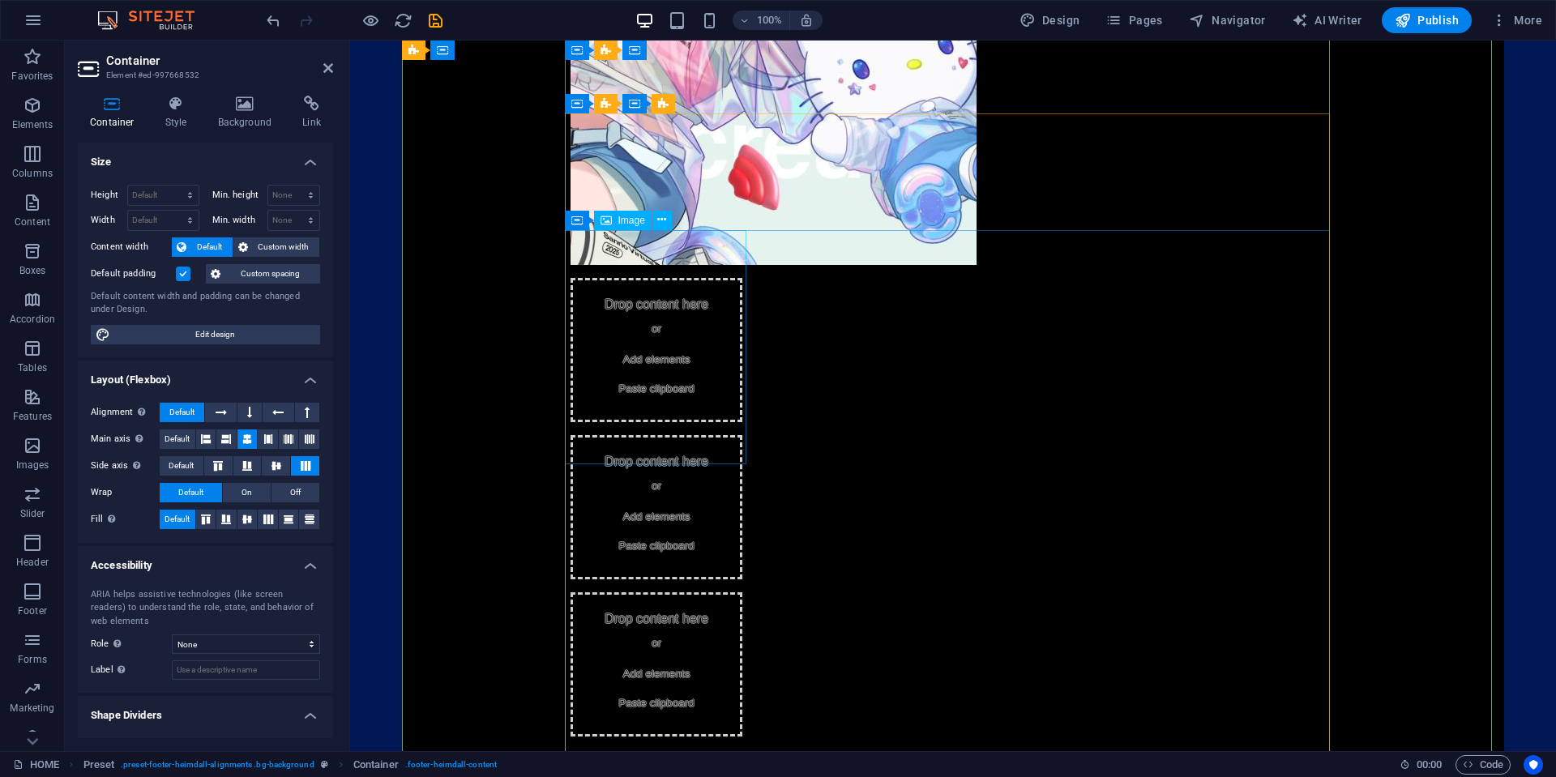
select select "%"
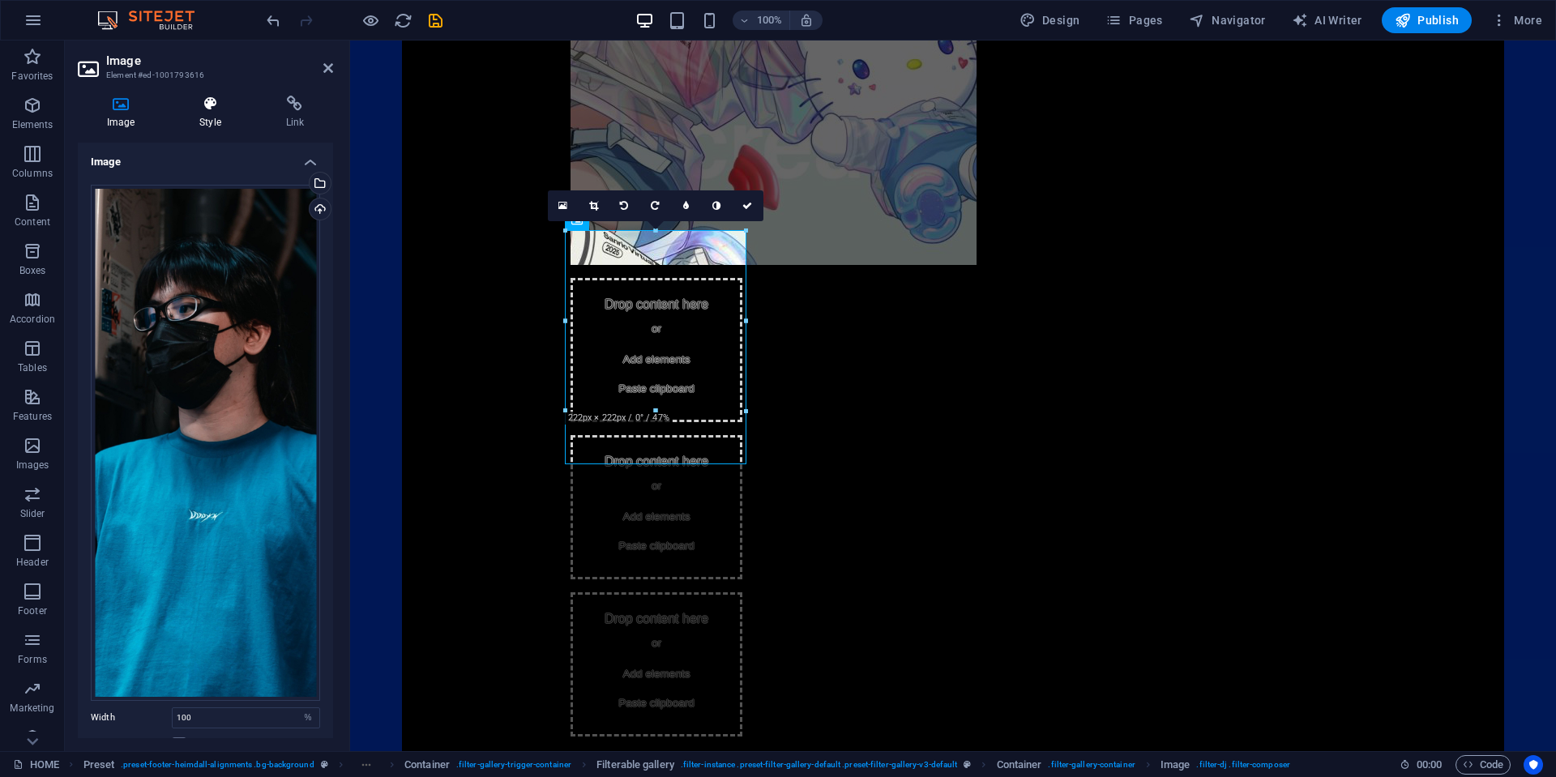
click at [190, 114] on h4 "Style" at bounding box center [213, 113] width 86 height 34
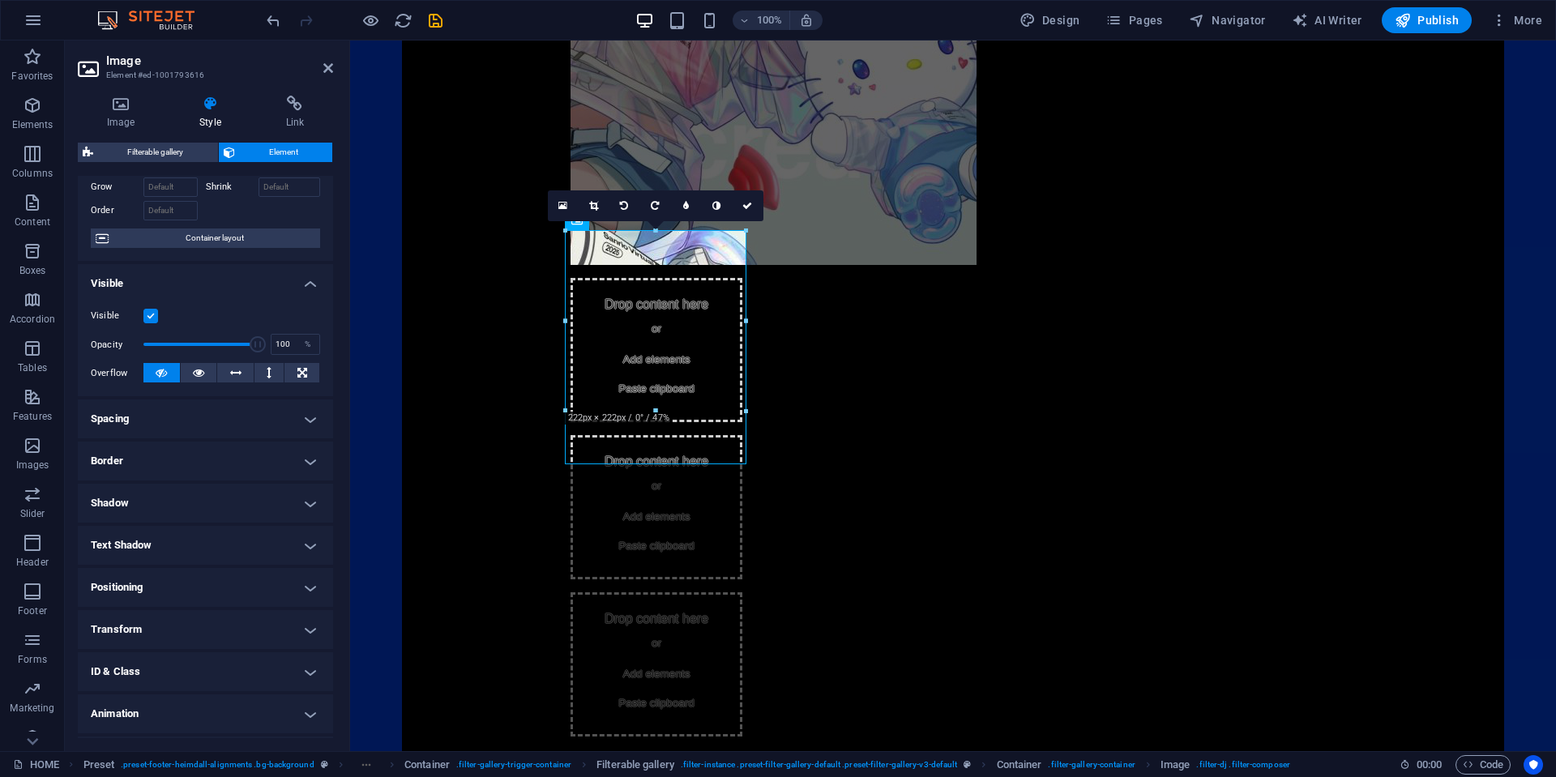
scroll to position [122, 0]
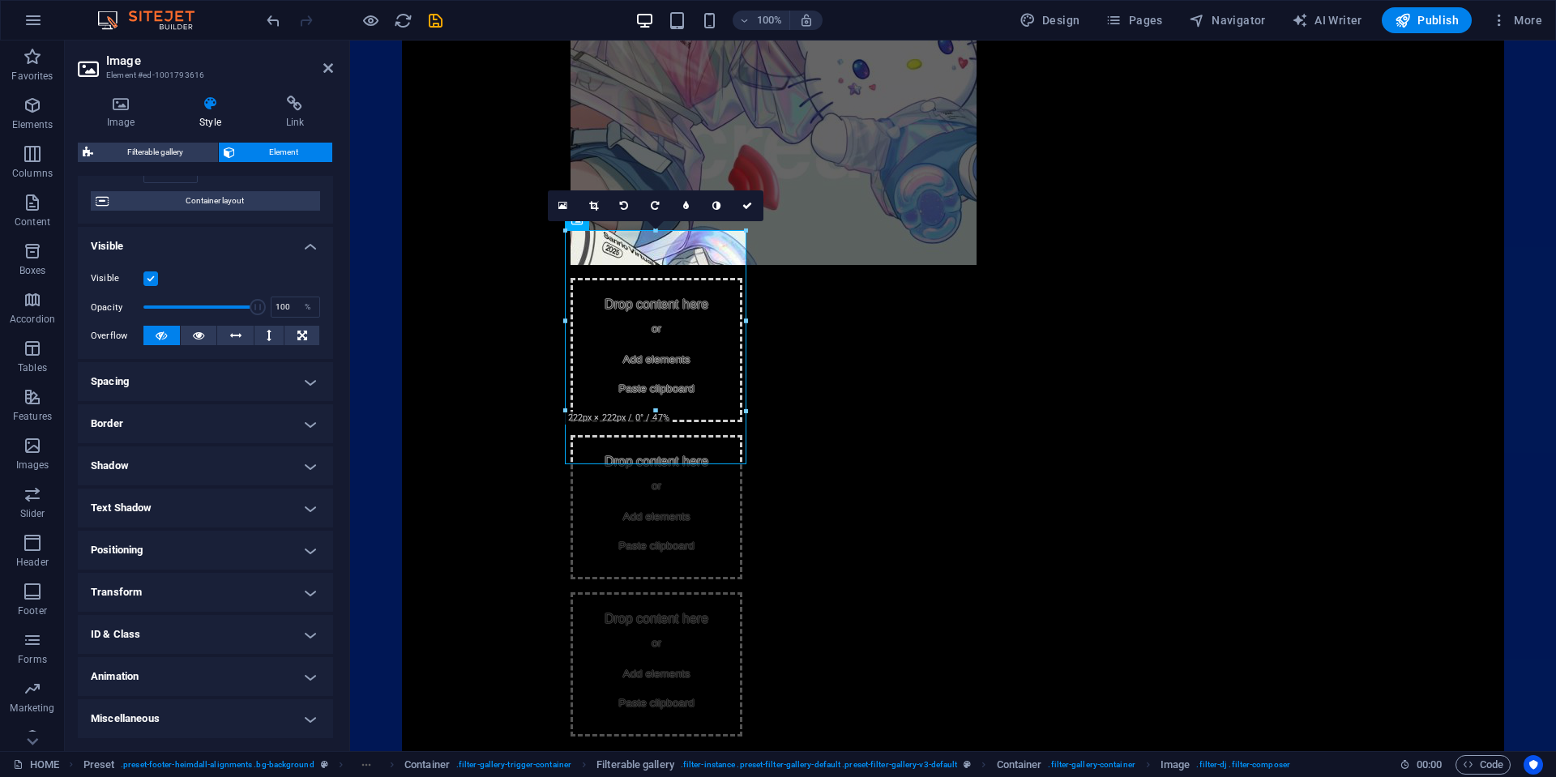
click at [165, 631] on h4 "ID & Class" at bounding box center [205, 634] width 255 height 39
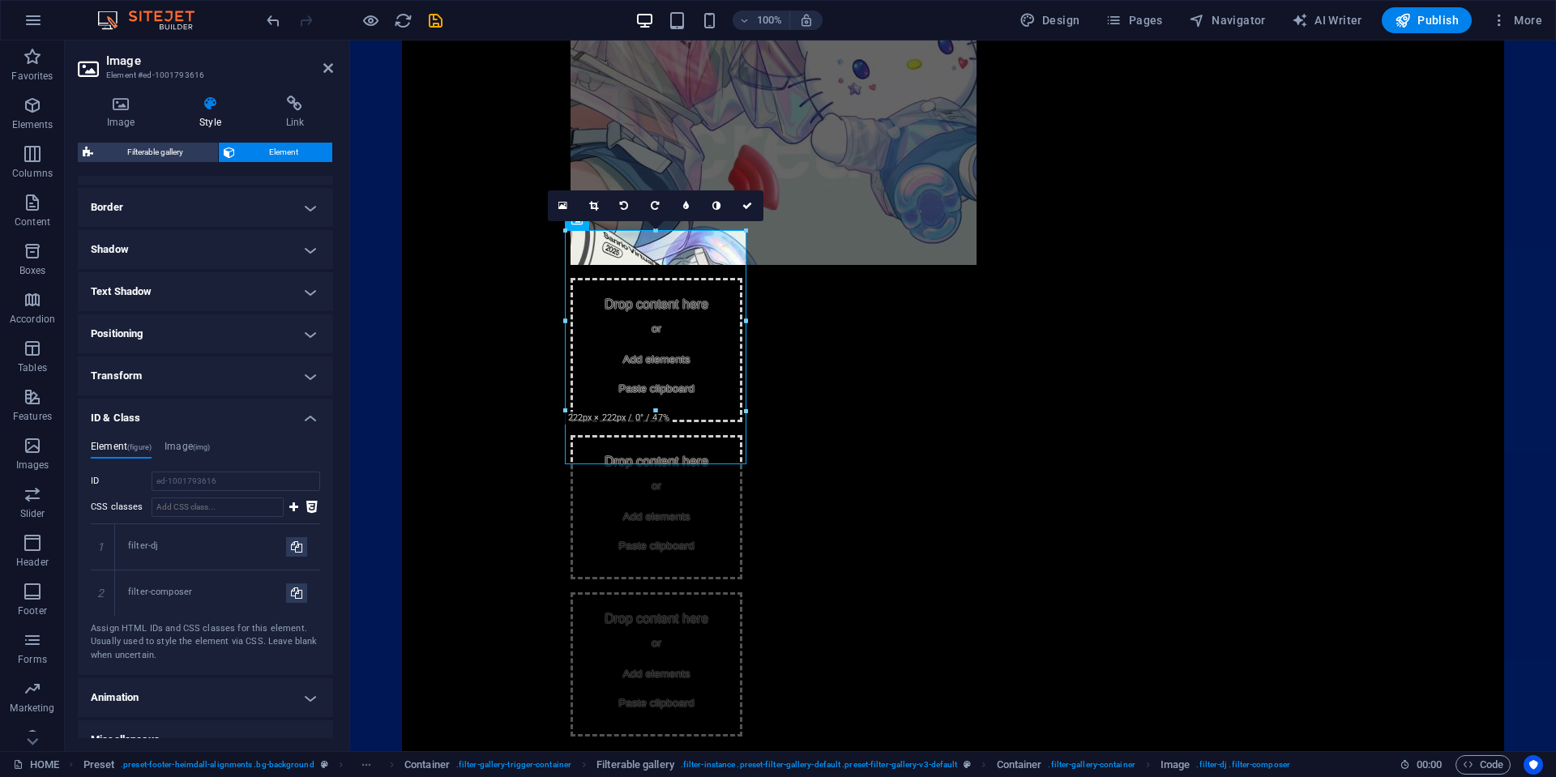
scroll to position [360, 0]
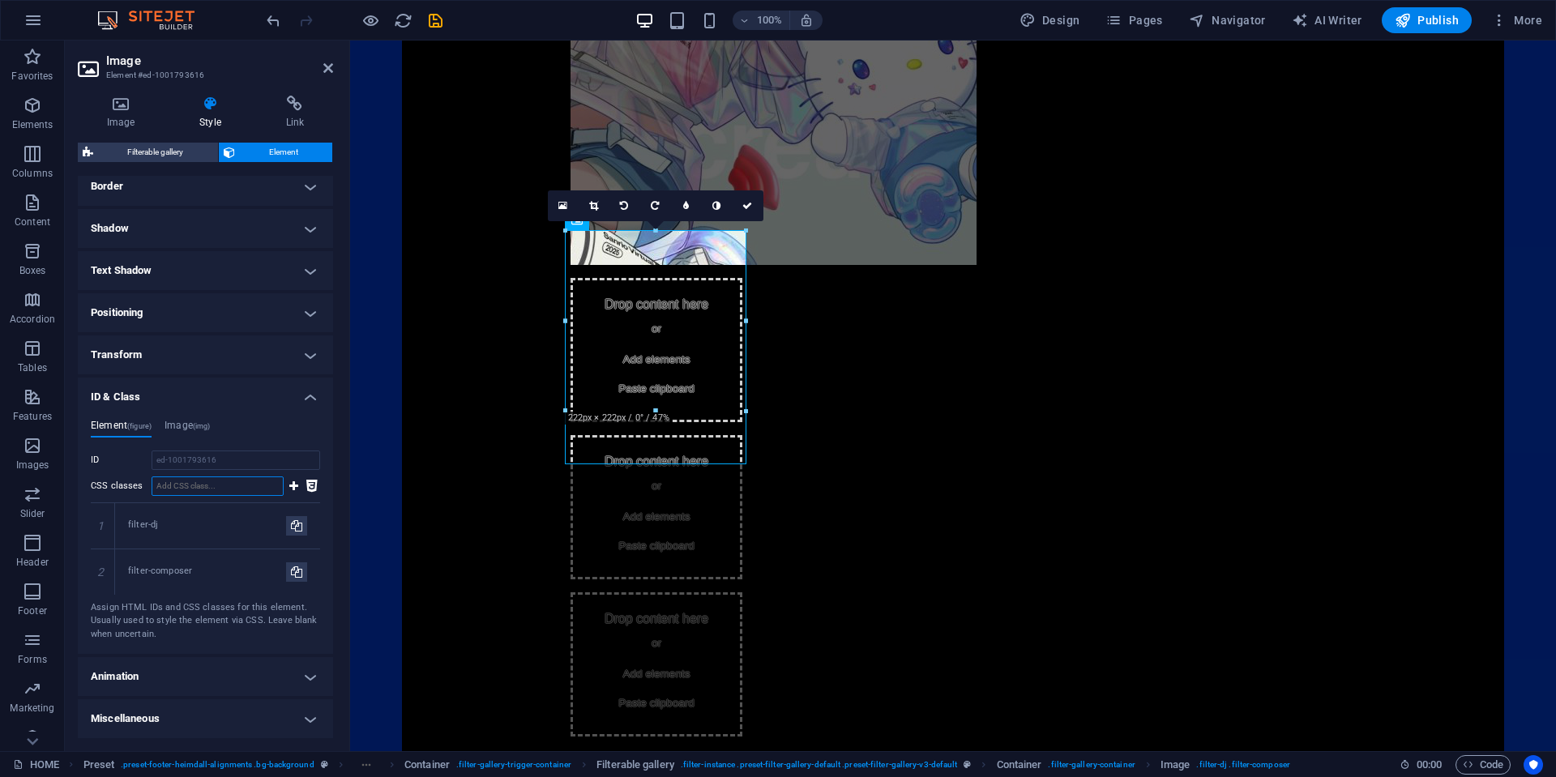
click at [222, 483] on input "CSS classes" at bounding box center [218, 485] width 132 height 19
drag, startPoint x: 223, startPoint y: 484, endPoint x: 146, endPoint y: 481, distance: 77.0
click at [147, 481] on div "CSS classes filter-[GEOGRAPHIC_DATA]" at bounding box center [187, 485] width 193 height 19
type input "filter-[GEOGRAPHIC_DATA]"
click at [291, 481] on icon at bounding box center [293, 485] width 9 height 19
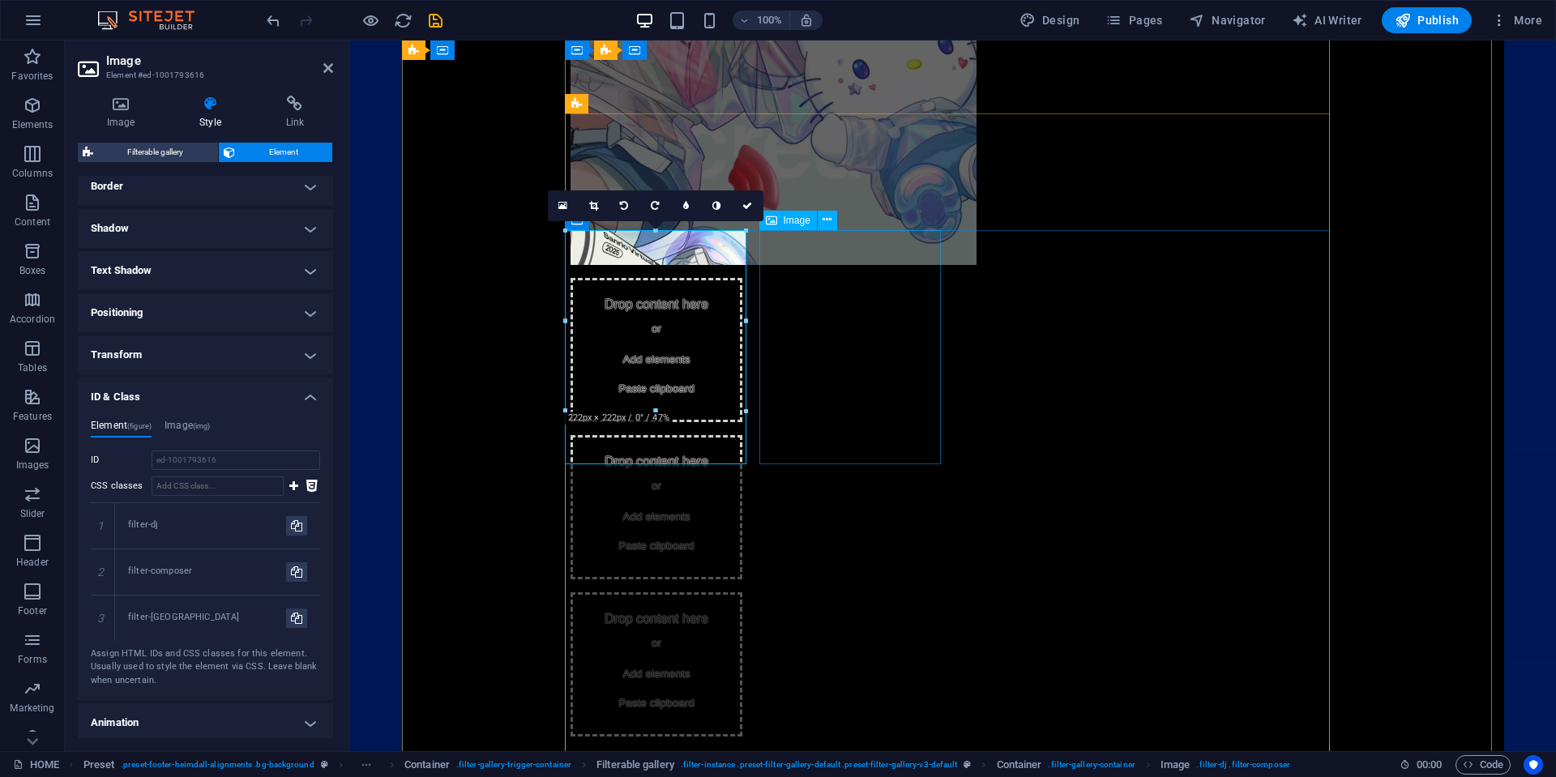
select select "%"
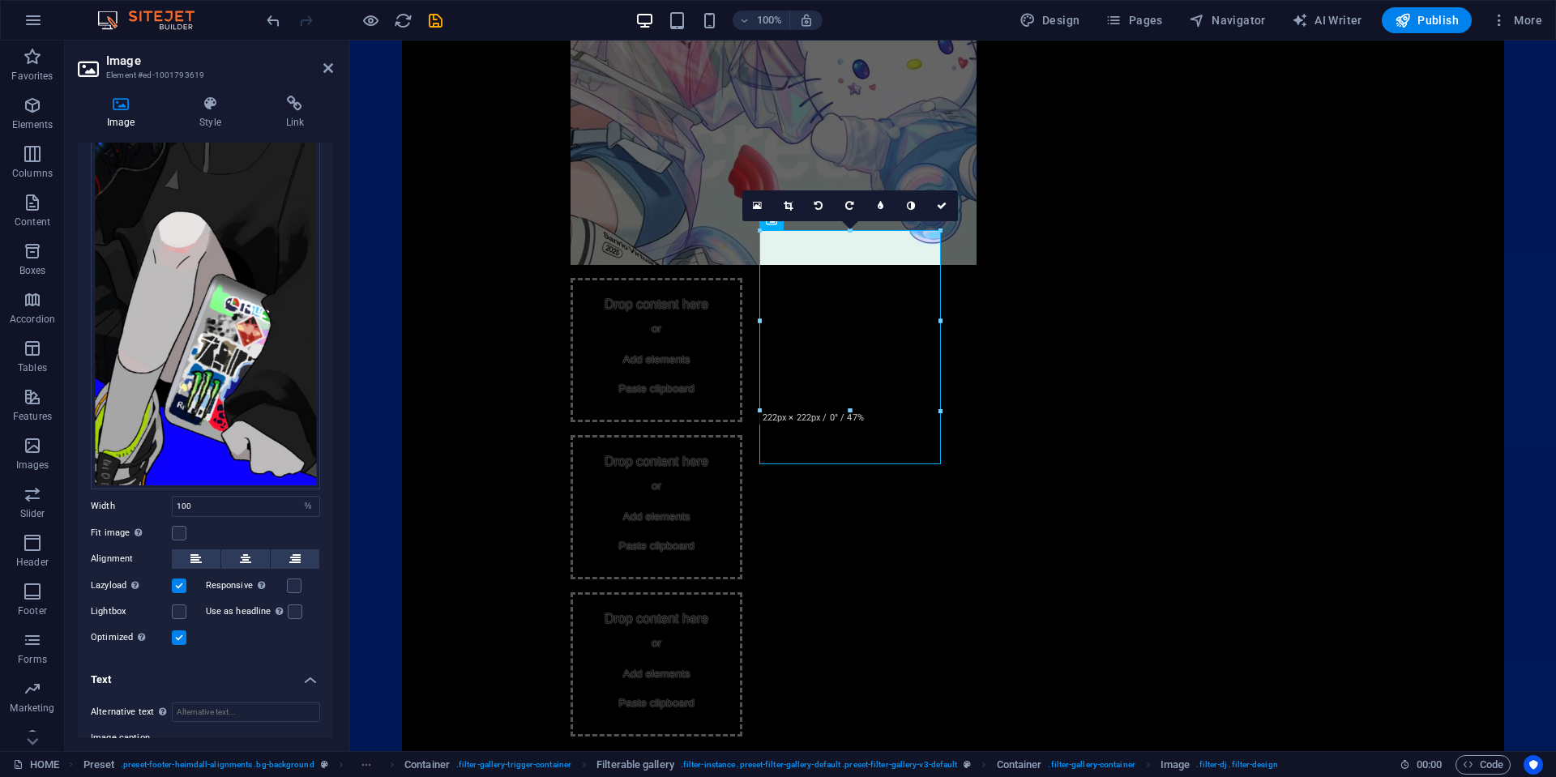
scroll to position [330, 0]
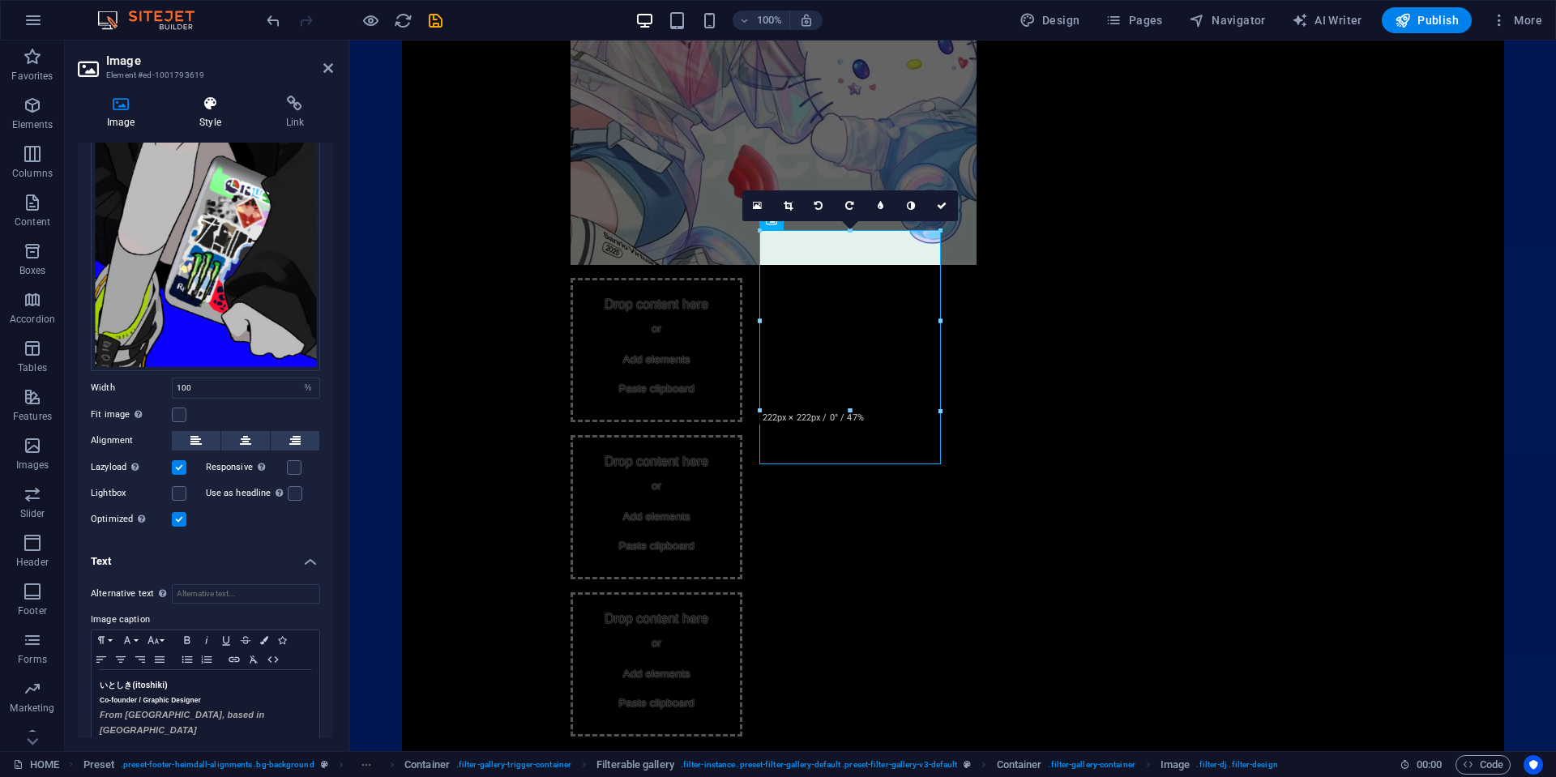
click at [211, 115] on h4 "Style" at bounding box center [213, 113] width 86 height 34
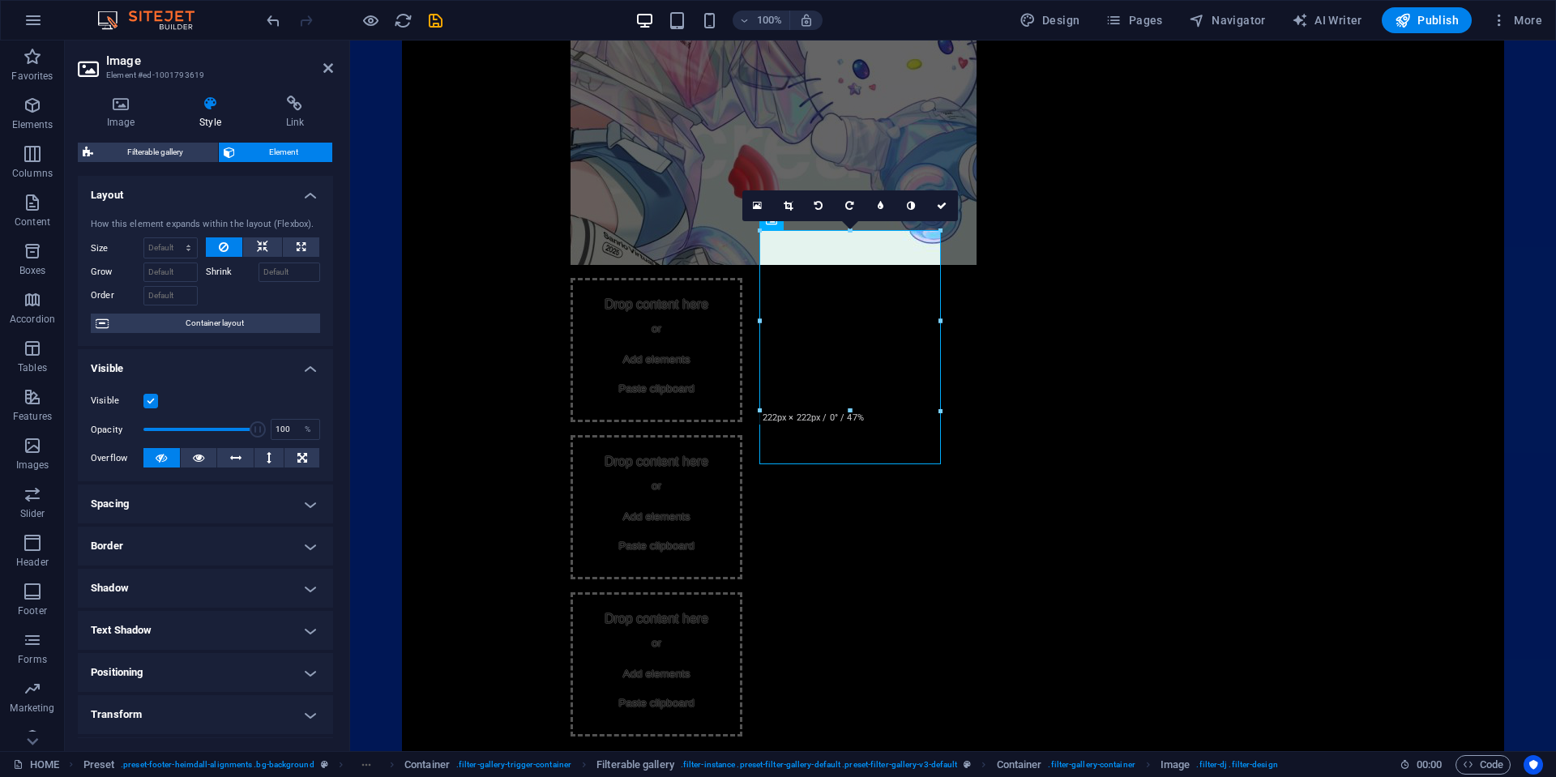
scroll to position [122, 0]
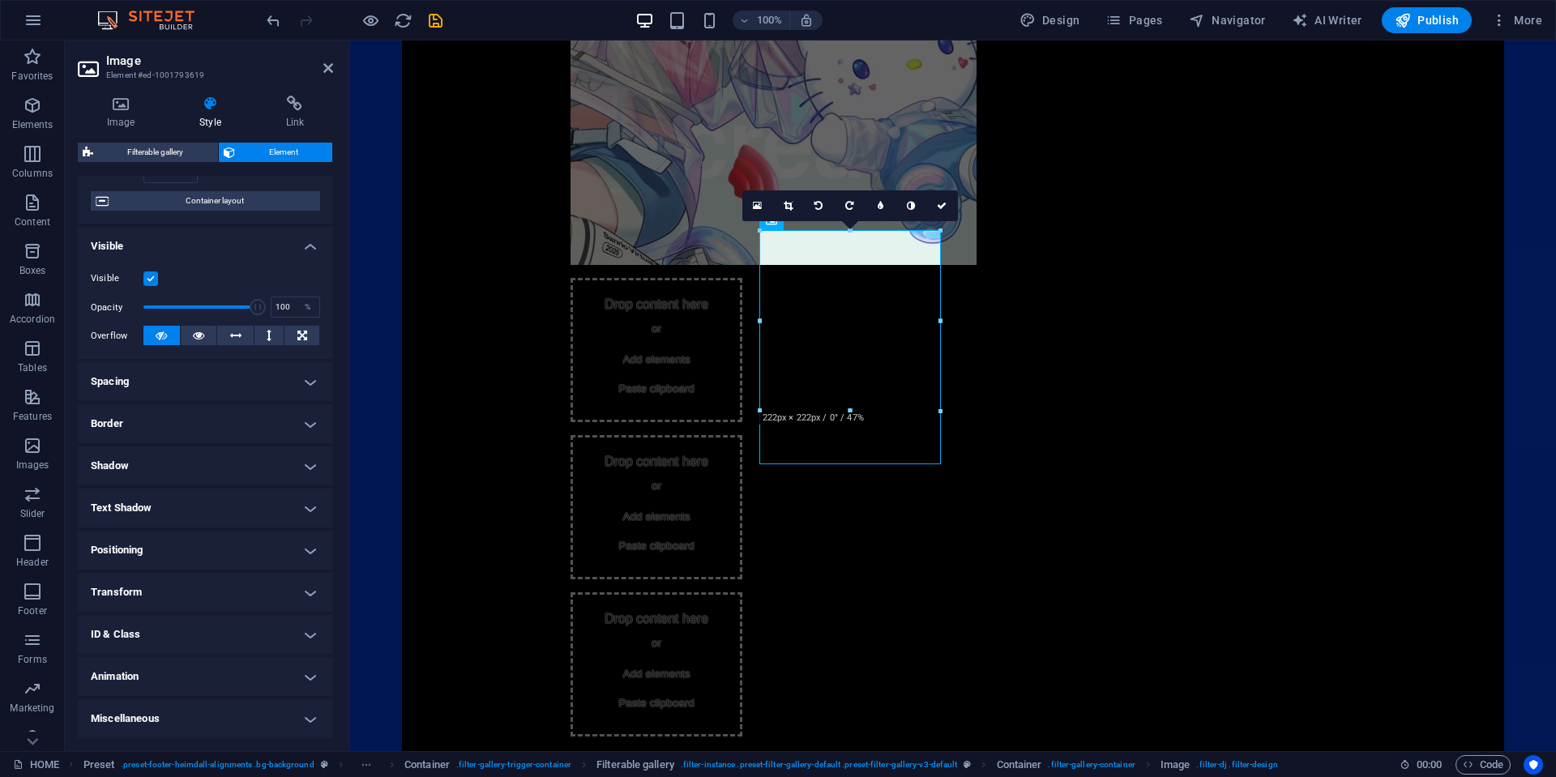
click at [143, 626] on h4 "ID & Class" at bounding box center [205, 634] width 255 height 39
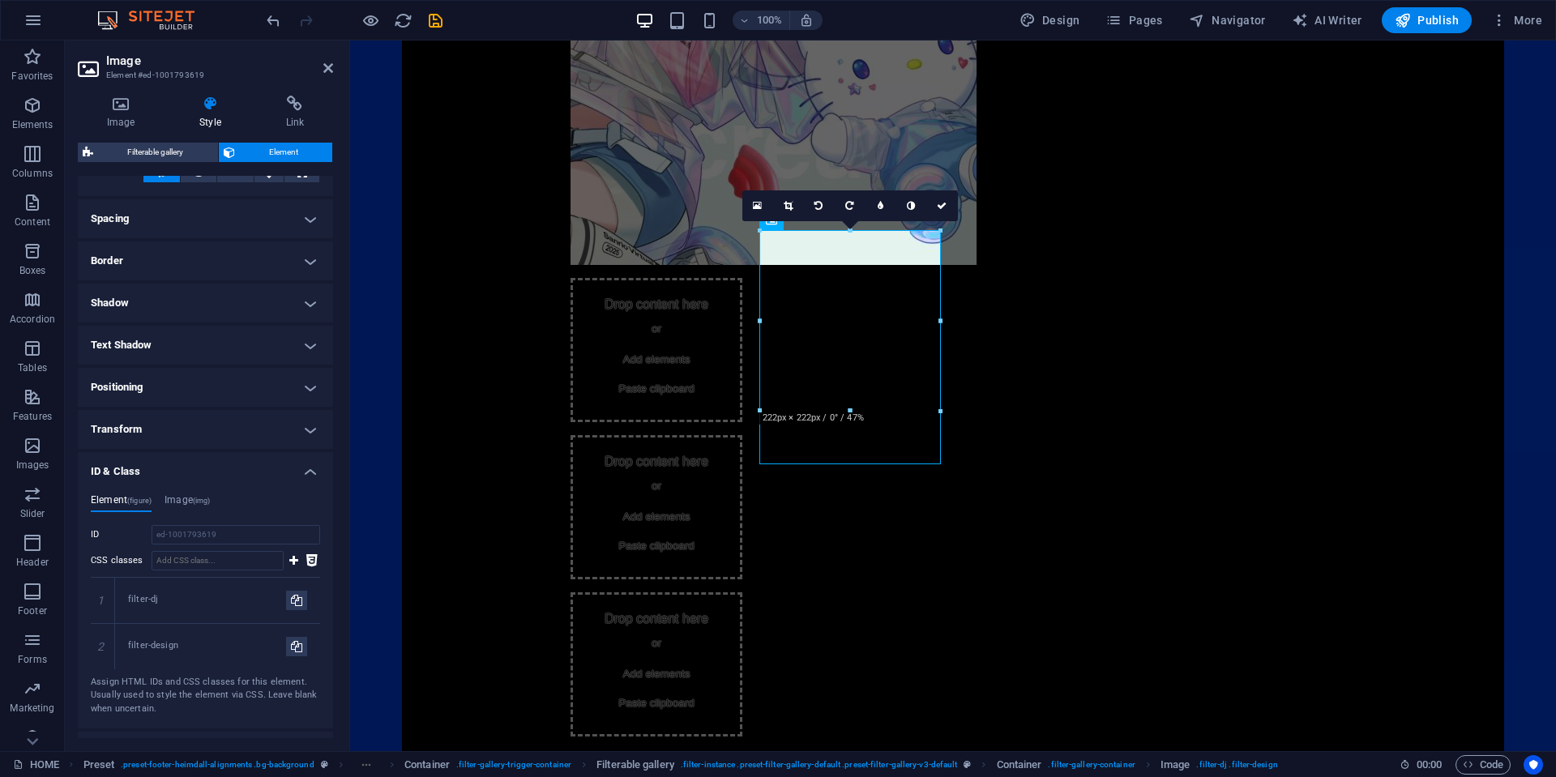
scroll to position [360, 0]
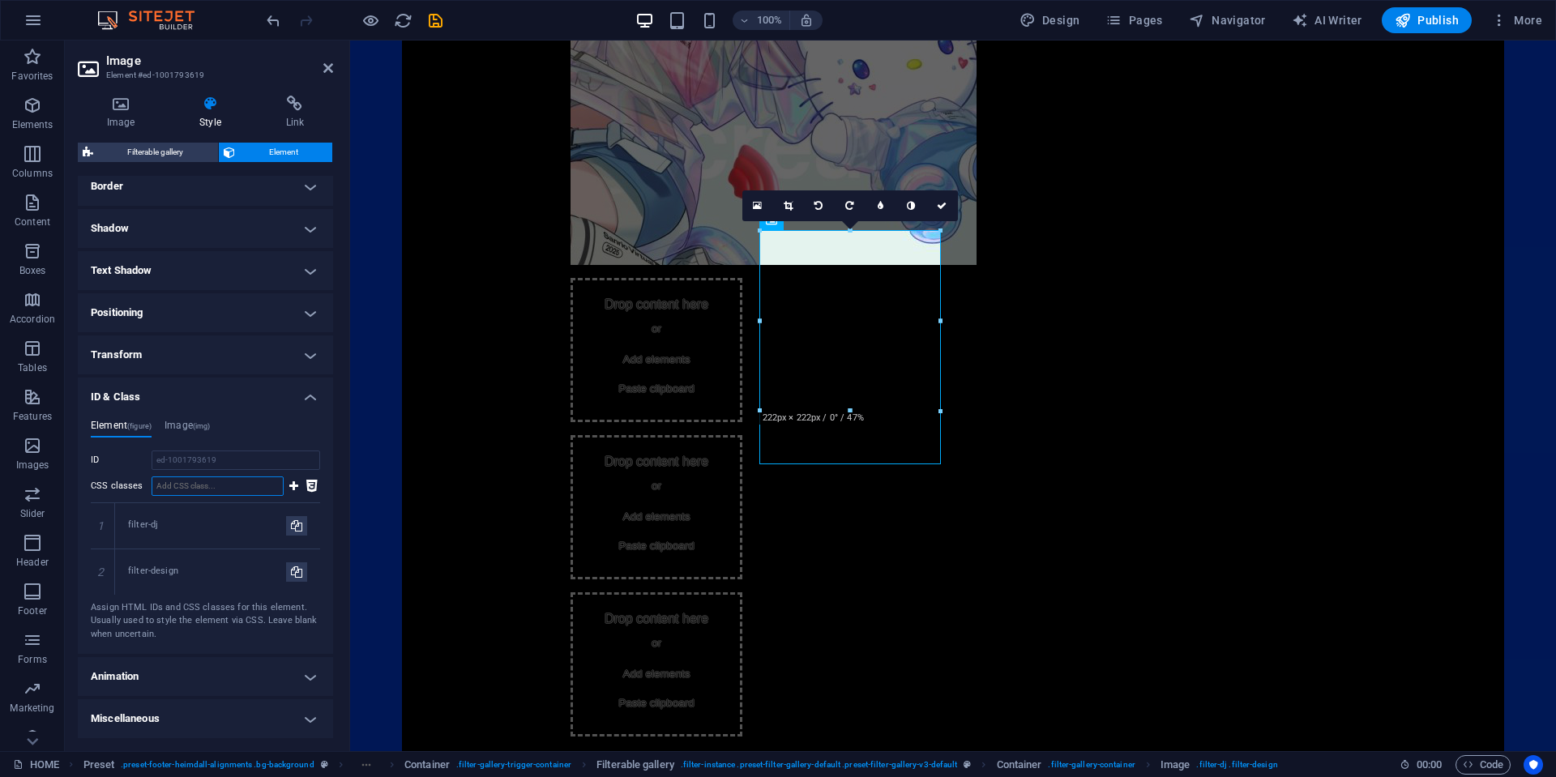
click at [213, 495] on input "CSS classes" at bounding box center [218, 485] width 132 height 19
paste input "filter-[GEOGRAPHIC_DATA]"
type input "filter-[GEOGRAPHIC_DATA]"
click at [293, 491] on icon at bounding box center [293, 485] width 9 height 19
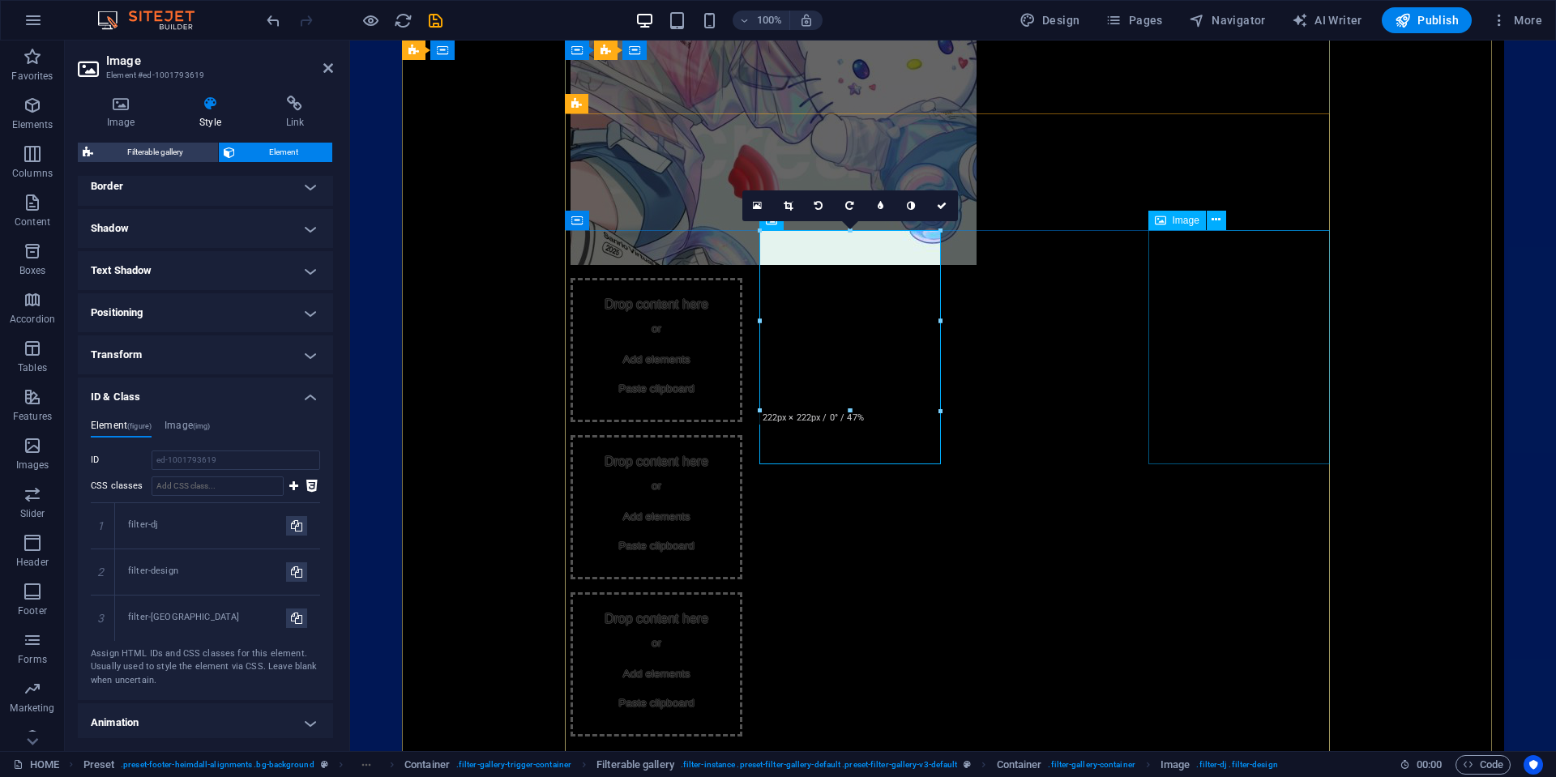
select select "%"
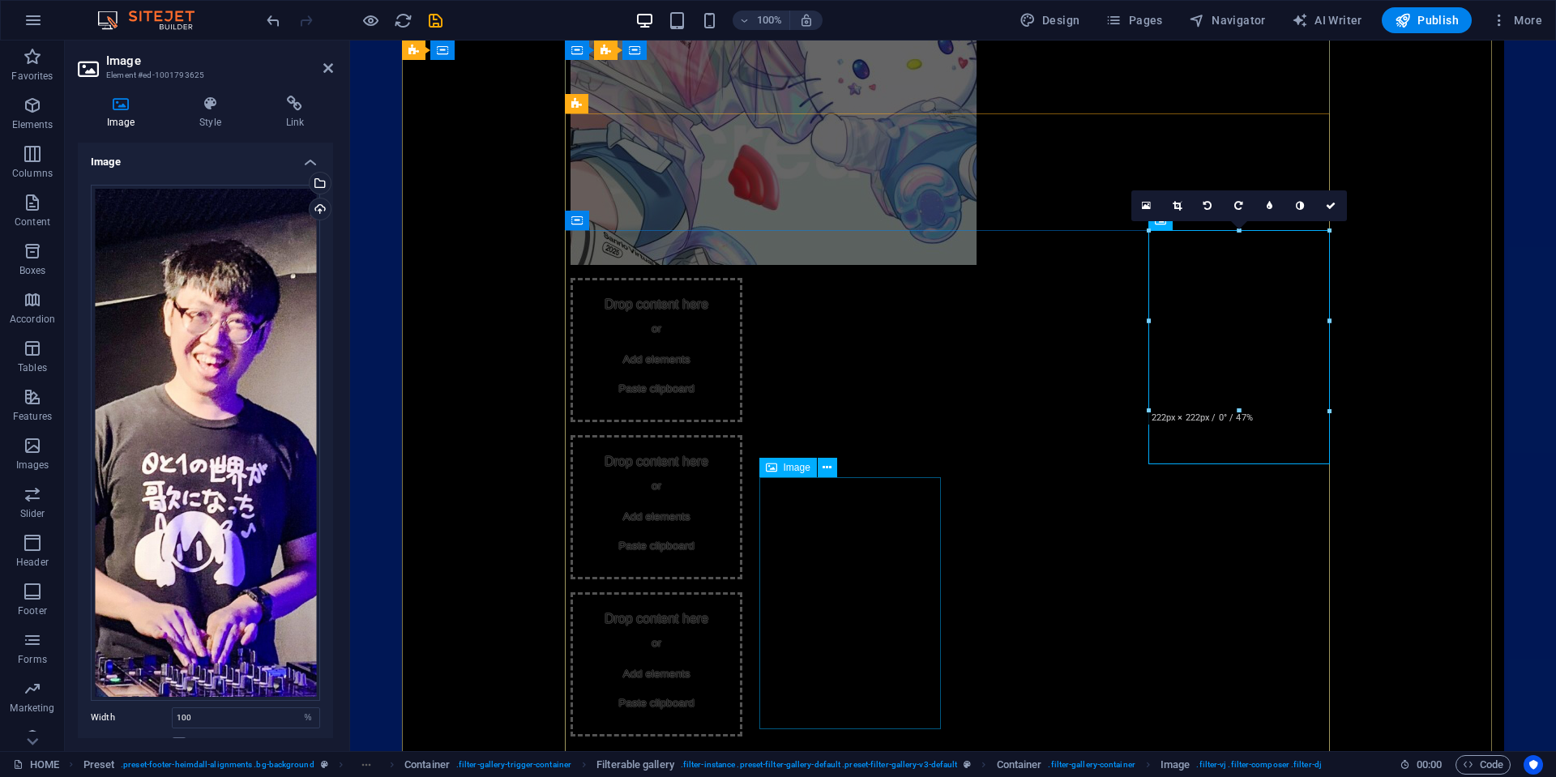
select select "%"
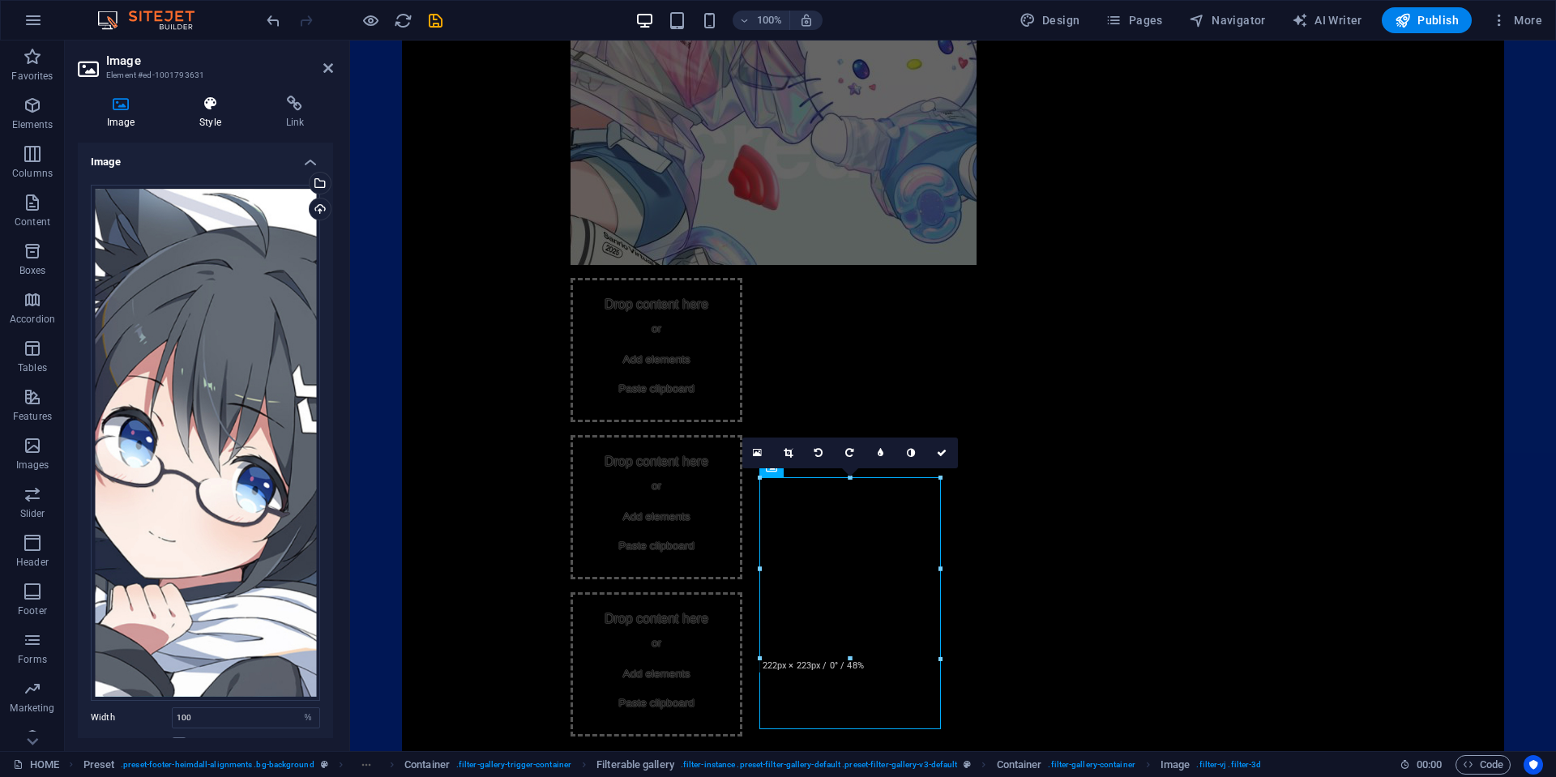
click at [194, 106] on icon at bounding box center [209, 104] width 79 height 16
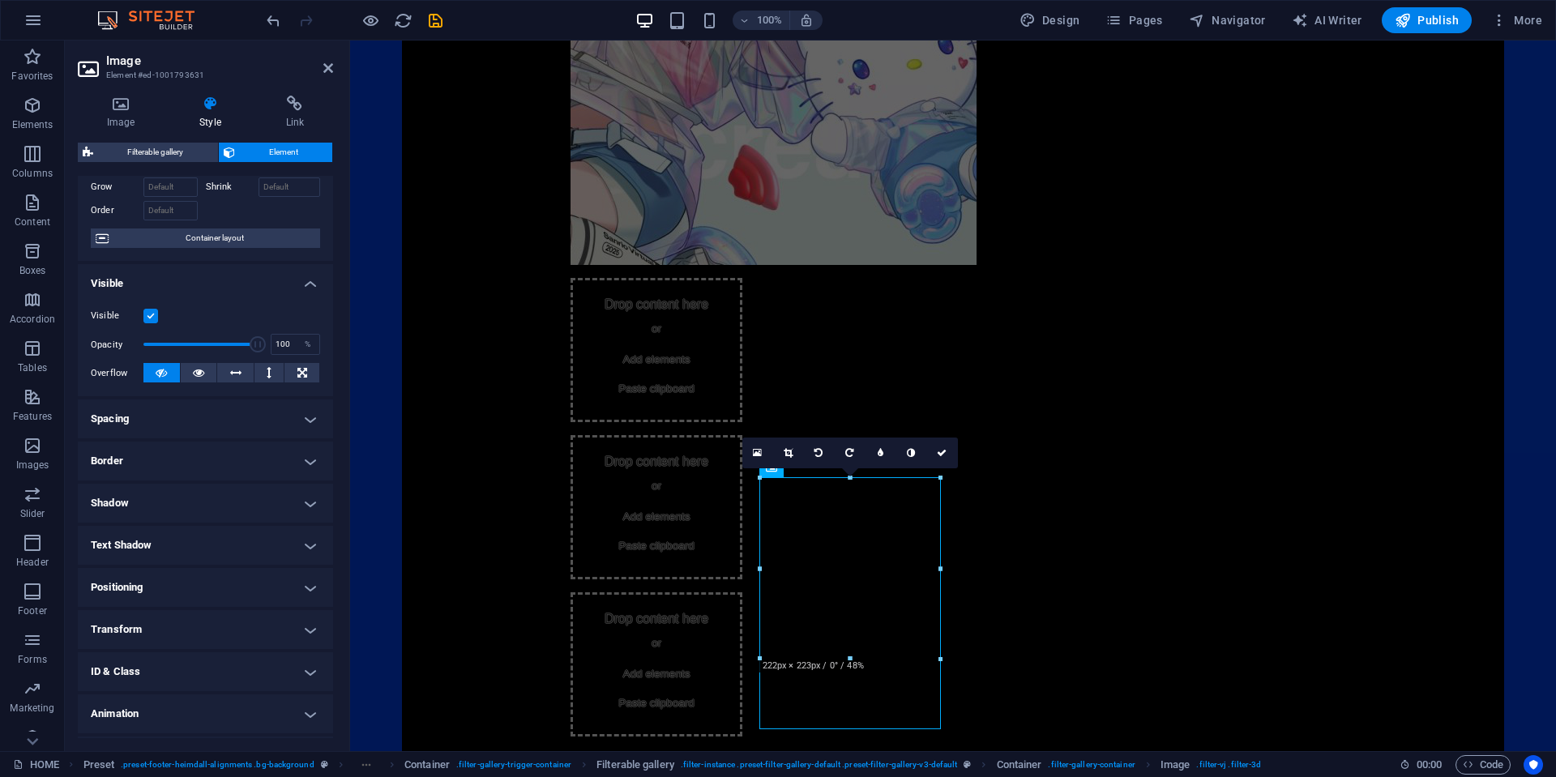
scroll to position [122, 0]
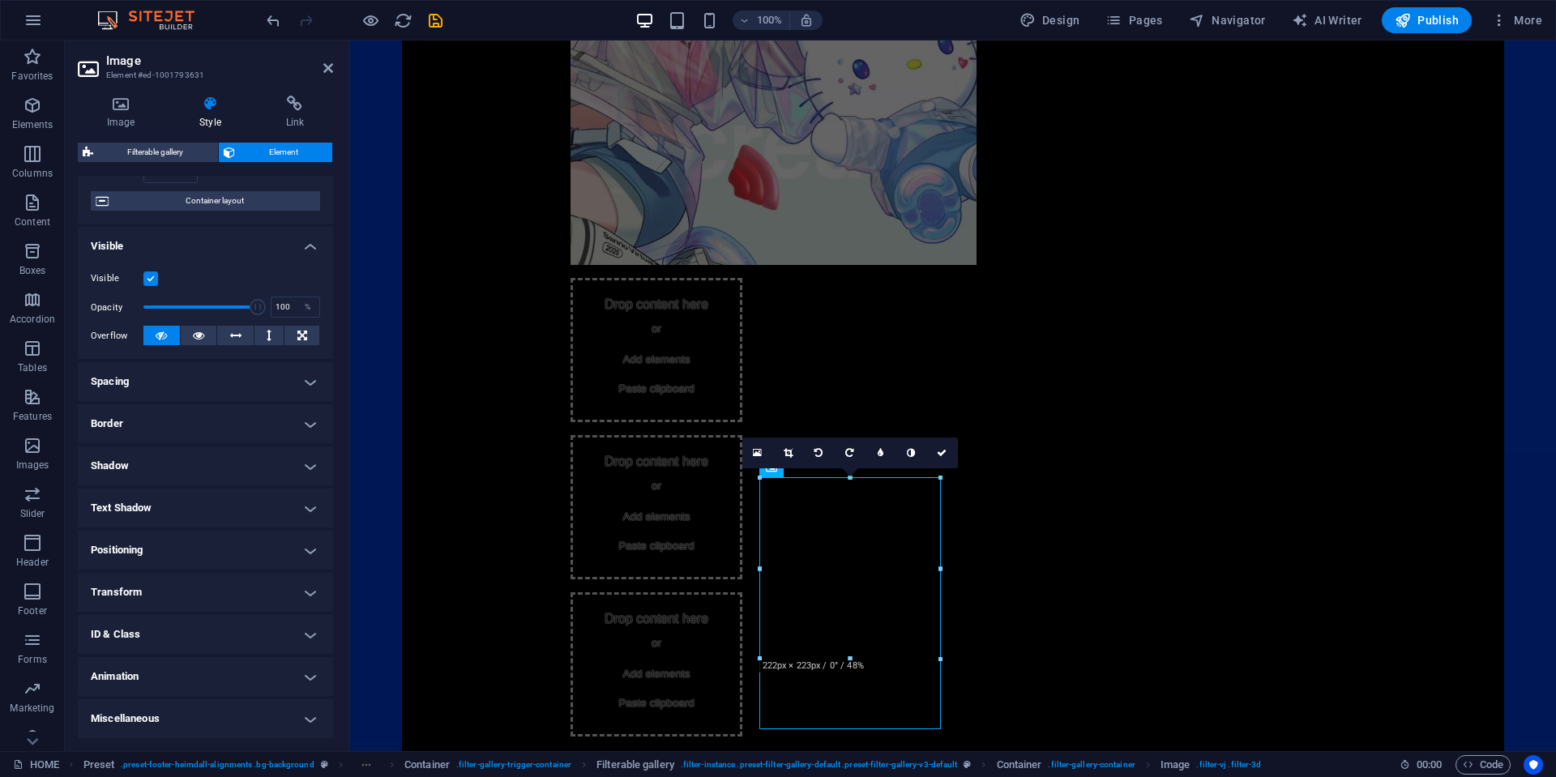
click at [186, 630] on h4 "ID & Class" at bounding box center [205, 634] width 255 height 39
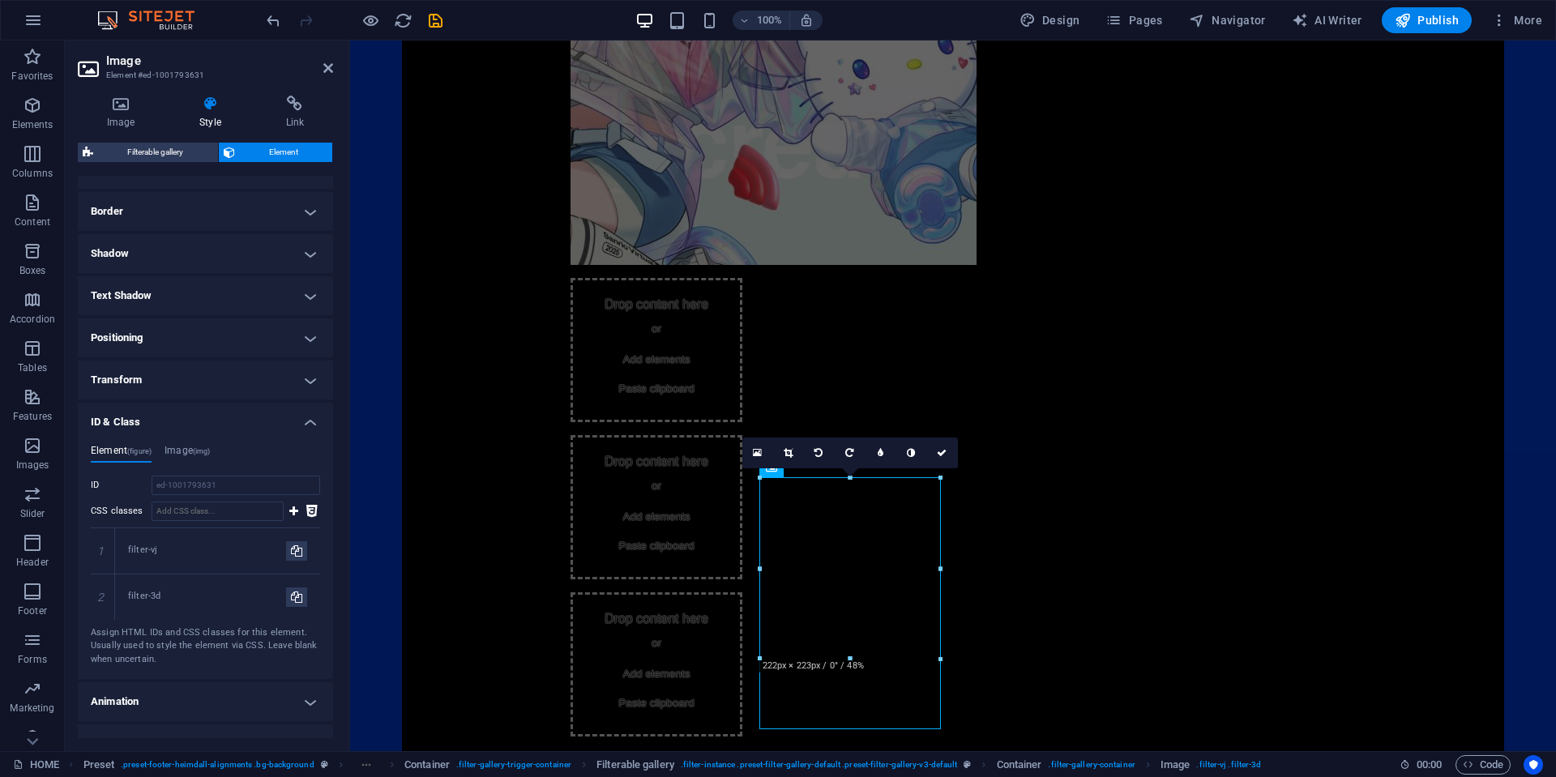
scroll to position [360, 0]
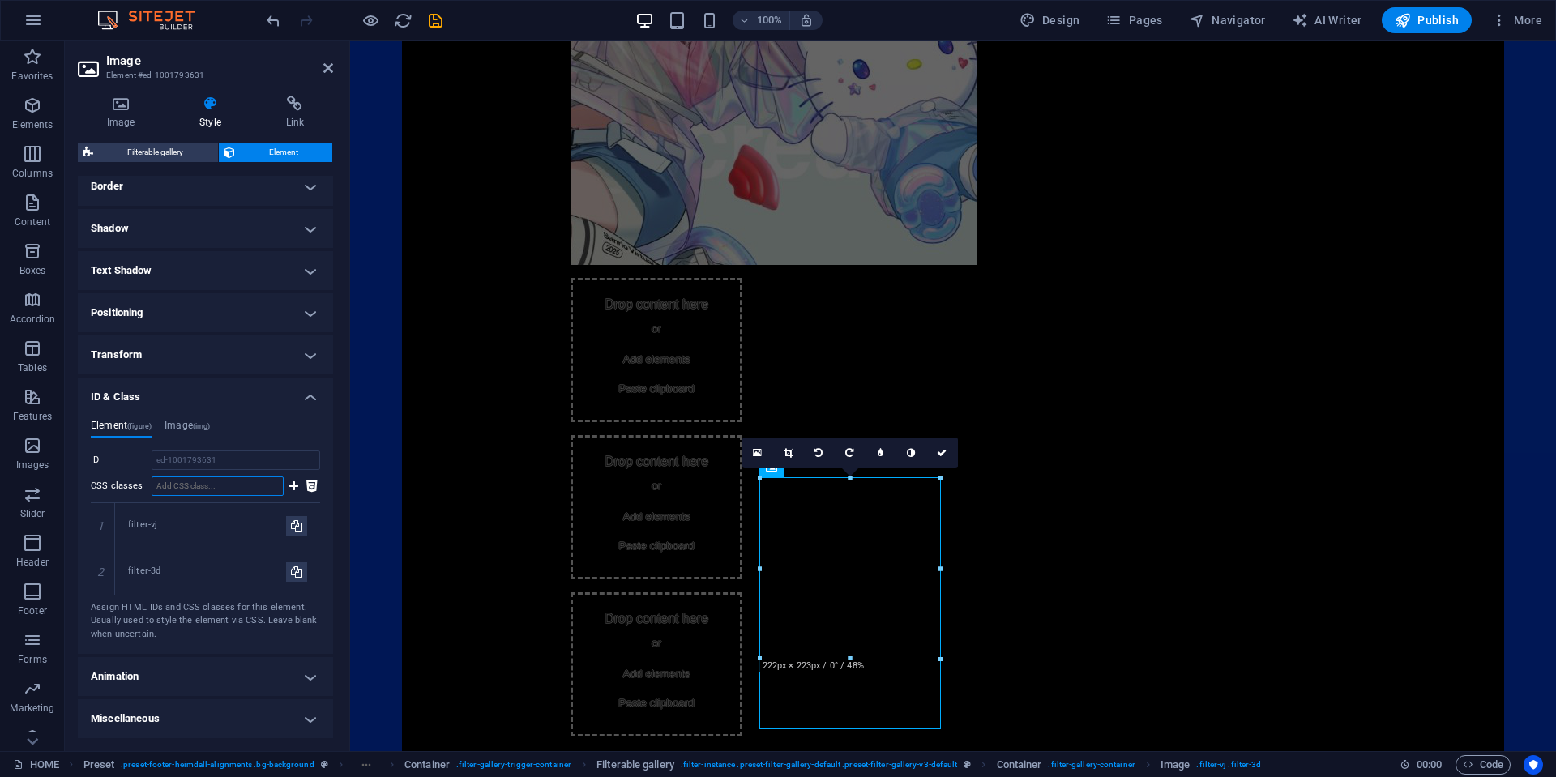
click at [207, 489] on input "CSS classes" at bounding box center [218, 485] width 132 height 19
paste input "filter-[GEOGRAPHIC_DATA]"
type input "filter-[GEOGRAPHIC_DATA]"
click at [293, 484] on icon at bounding box center [293, 485] width 9 height 19
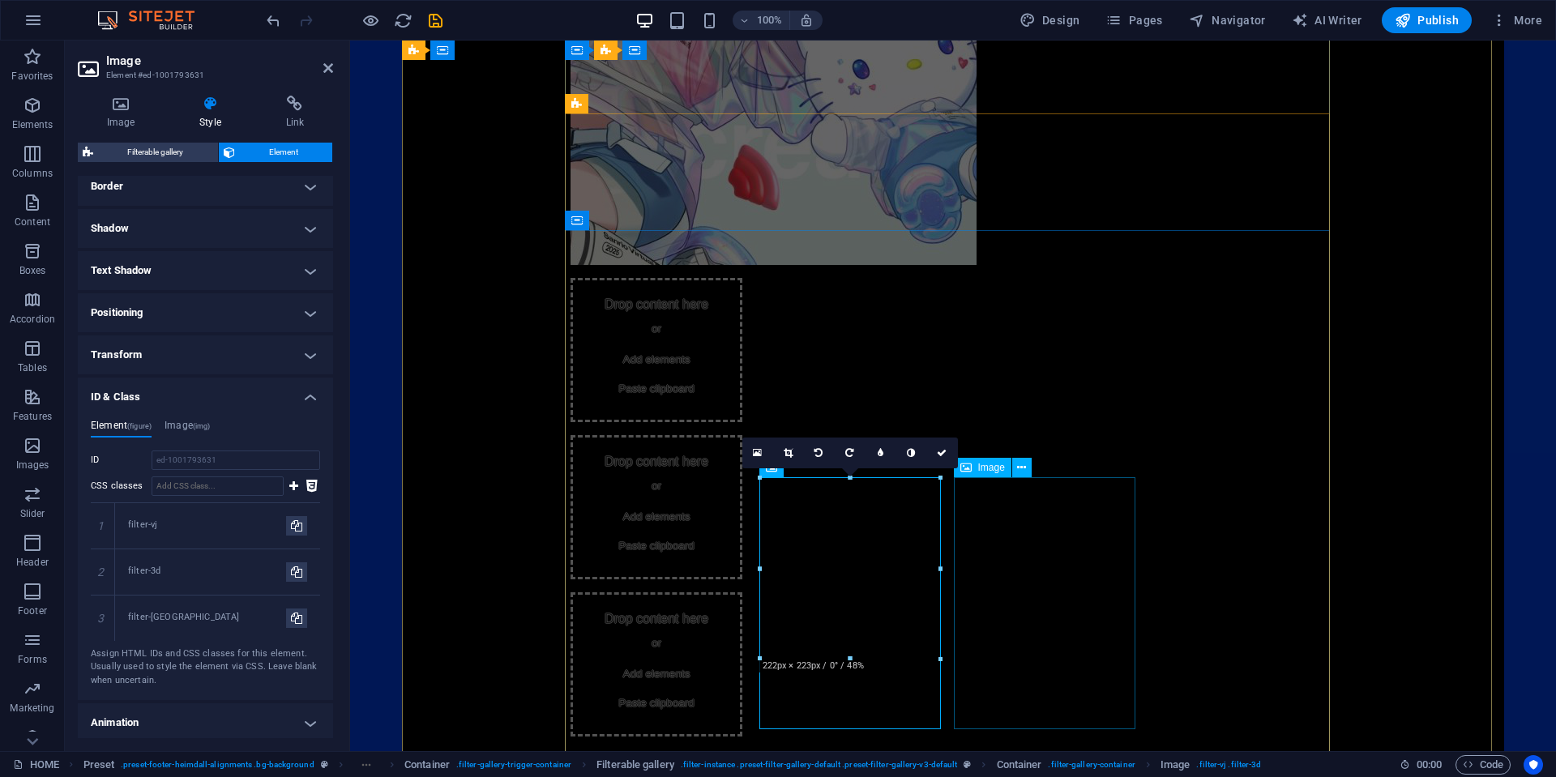
select select "%"
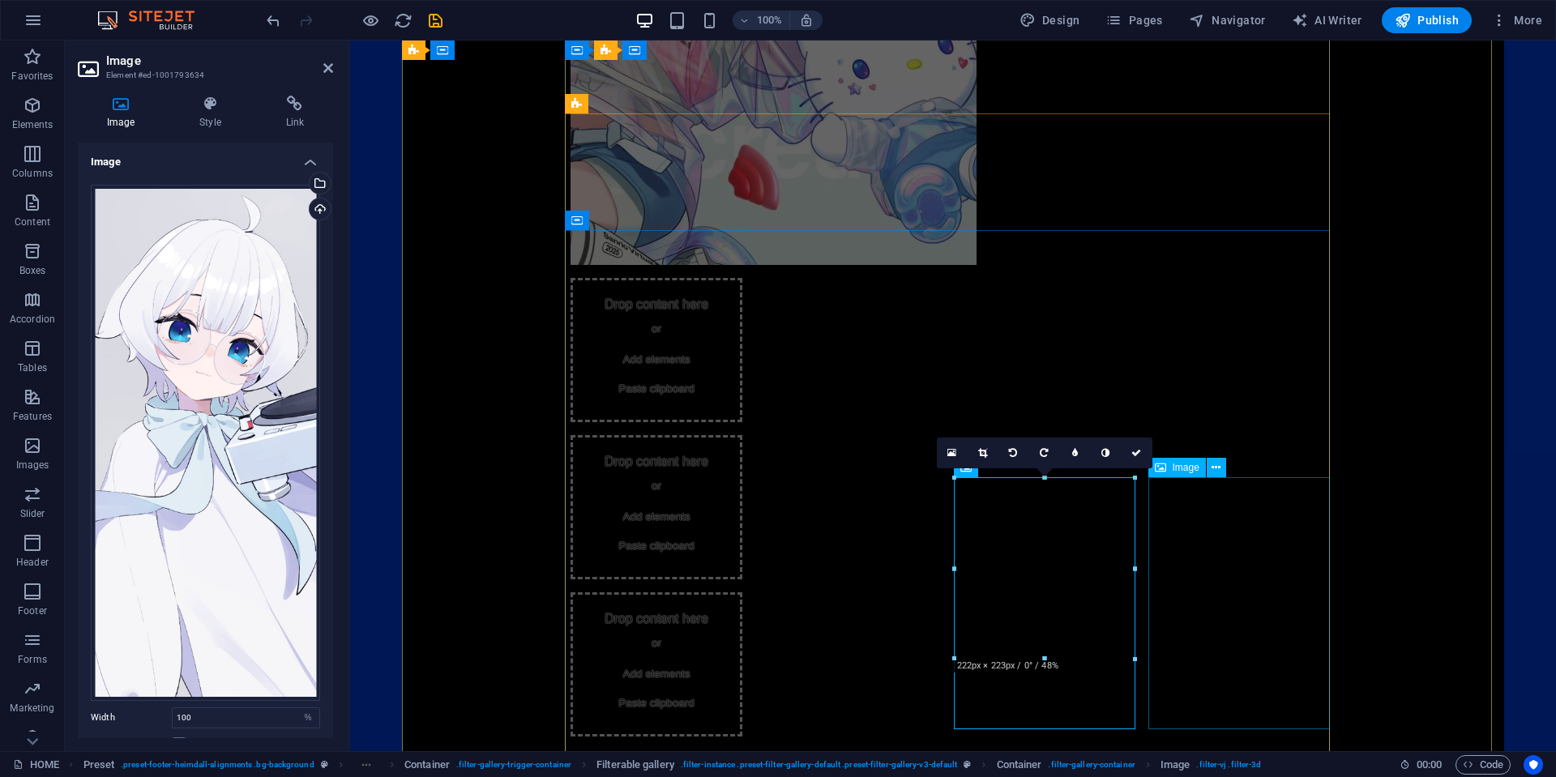
select select "%"
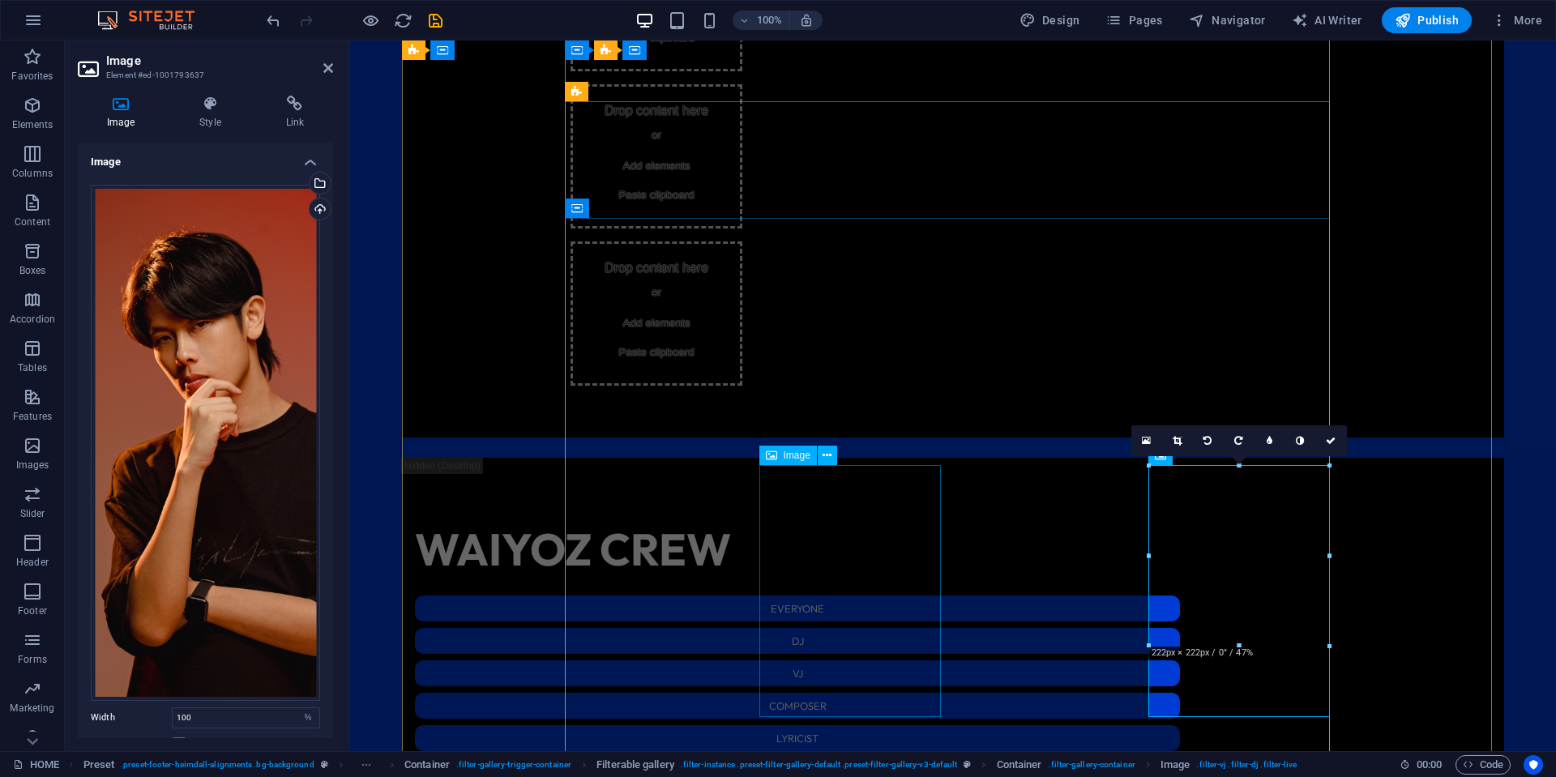
scroll to position [2139, 0]
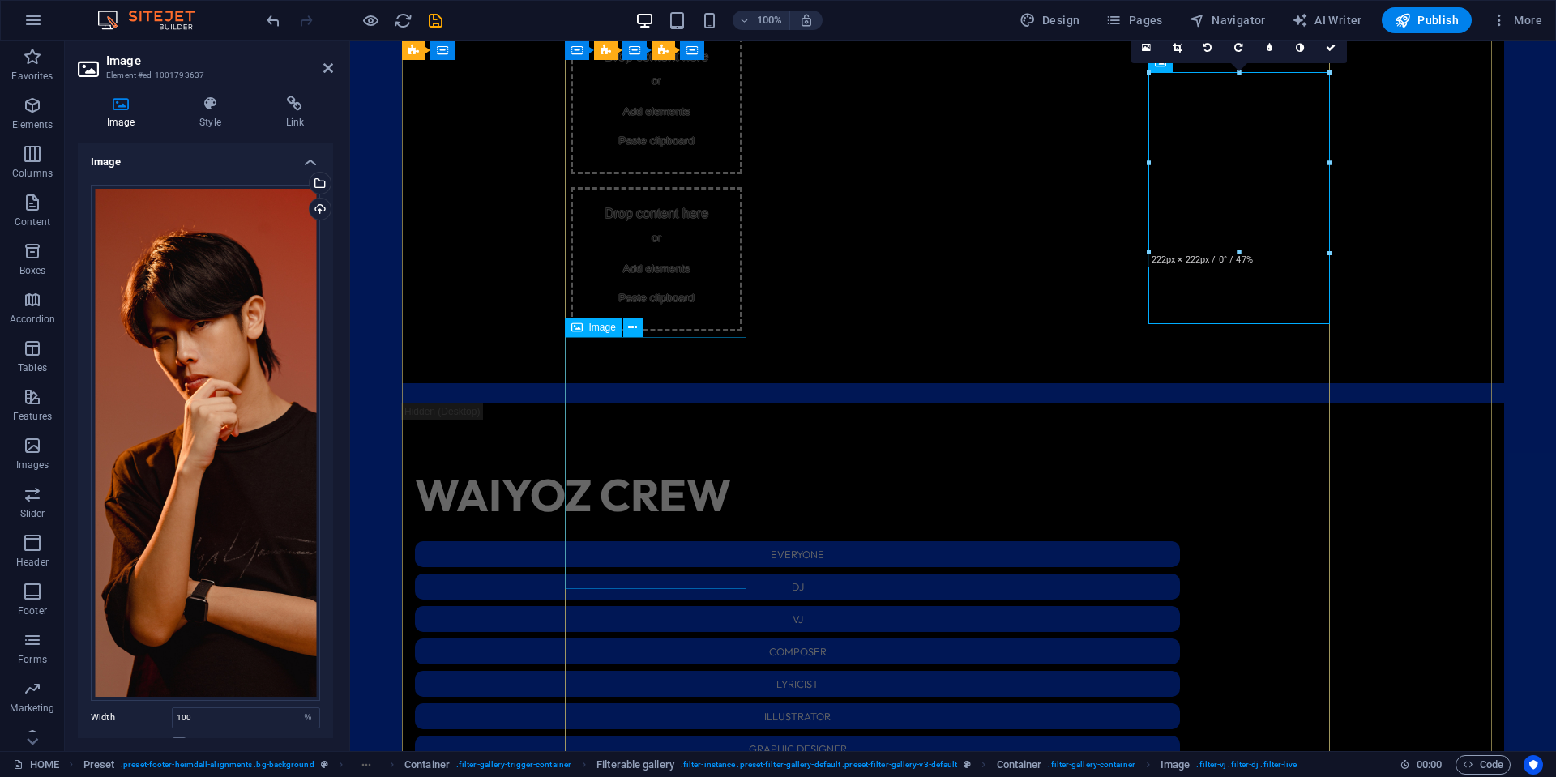
select select "%"
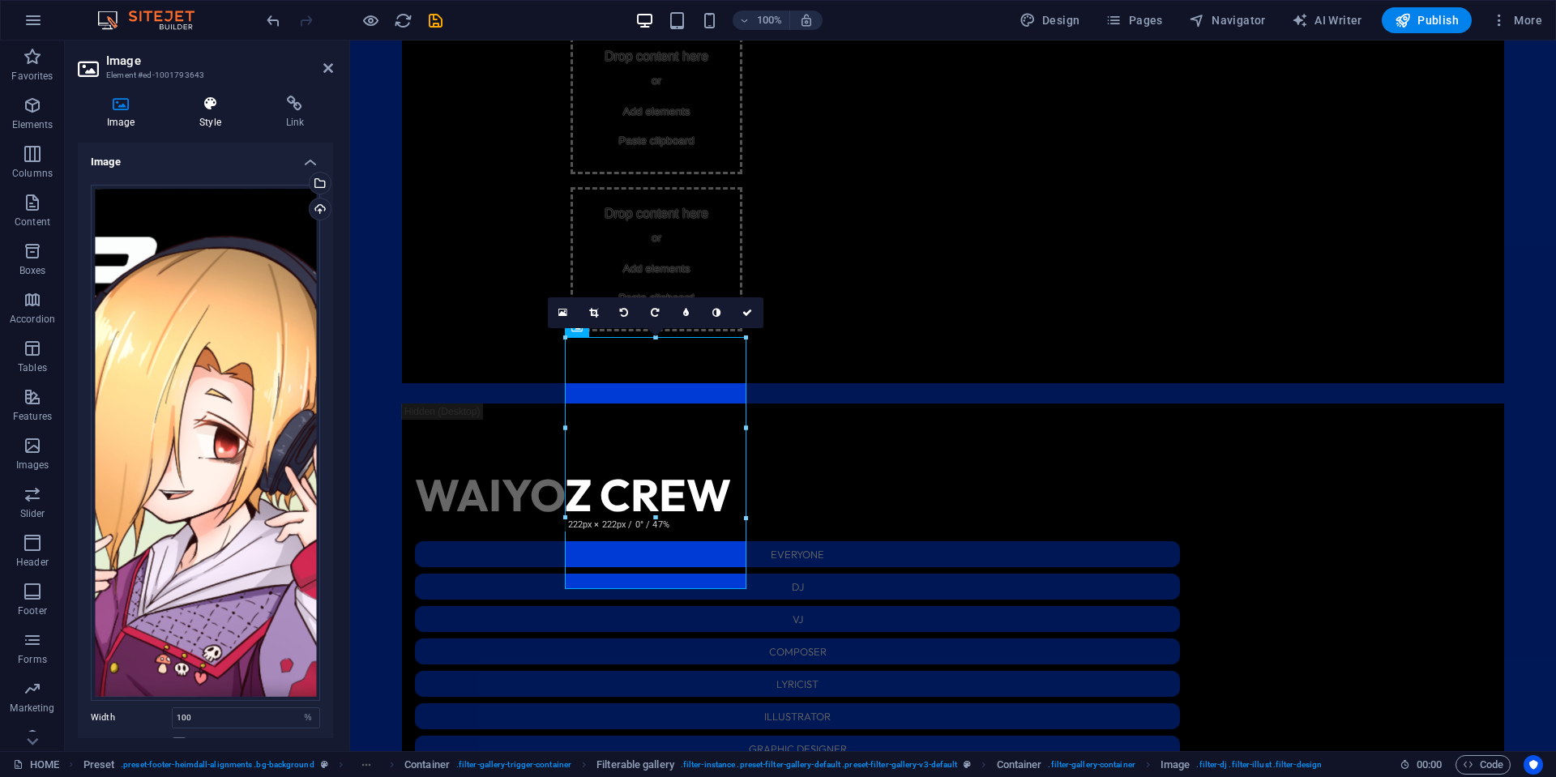
click at [218, 118] on h4 "Style" at bounding box center [213, 113] width 86 height 34
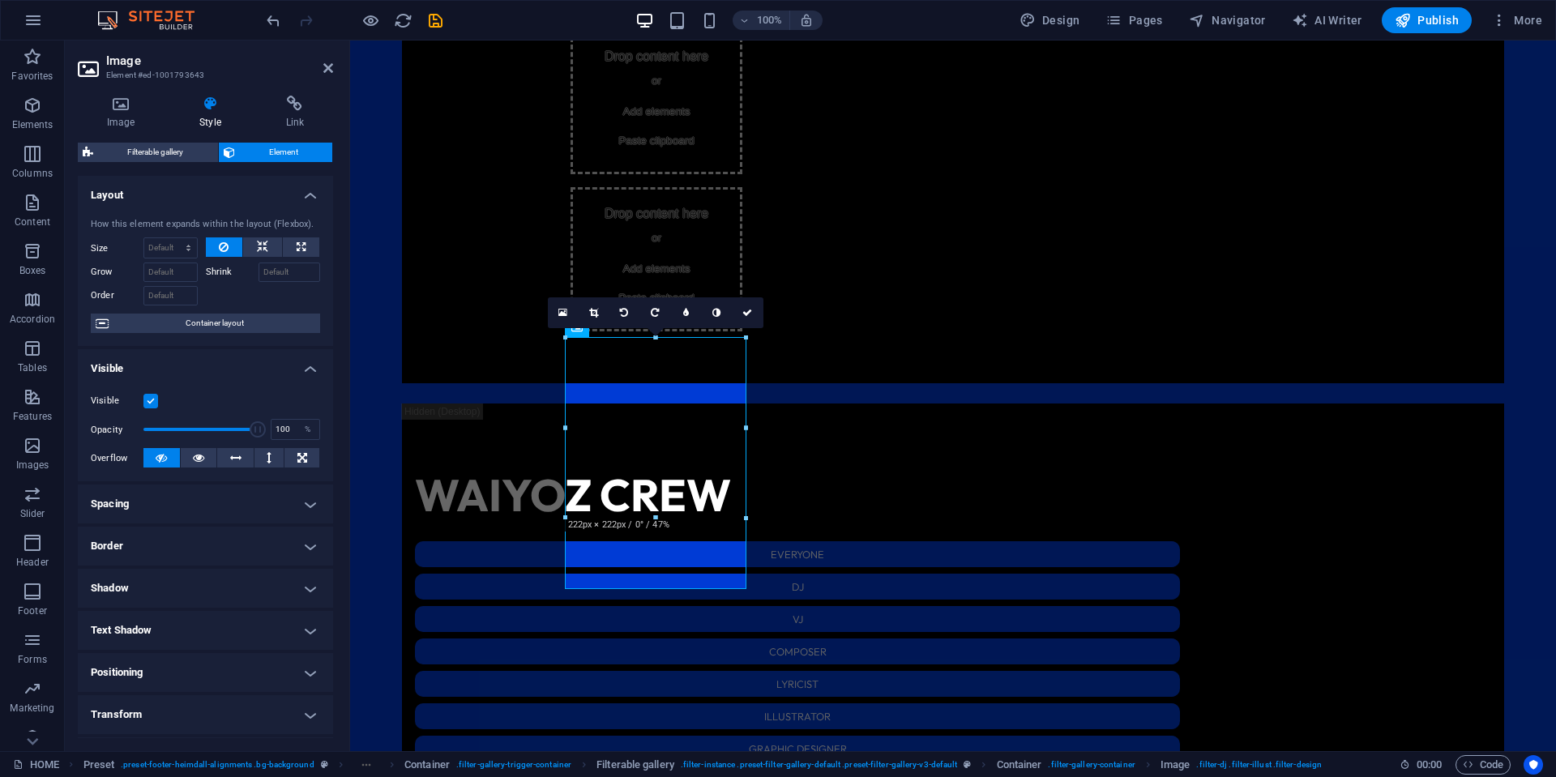
click at [138, 162] on div "Filterable gallery Element" at bounding box center [205, 153] width 255 height 20
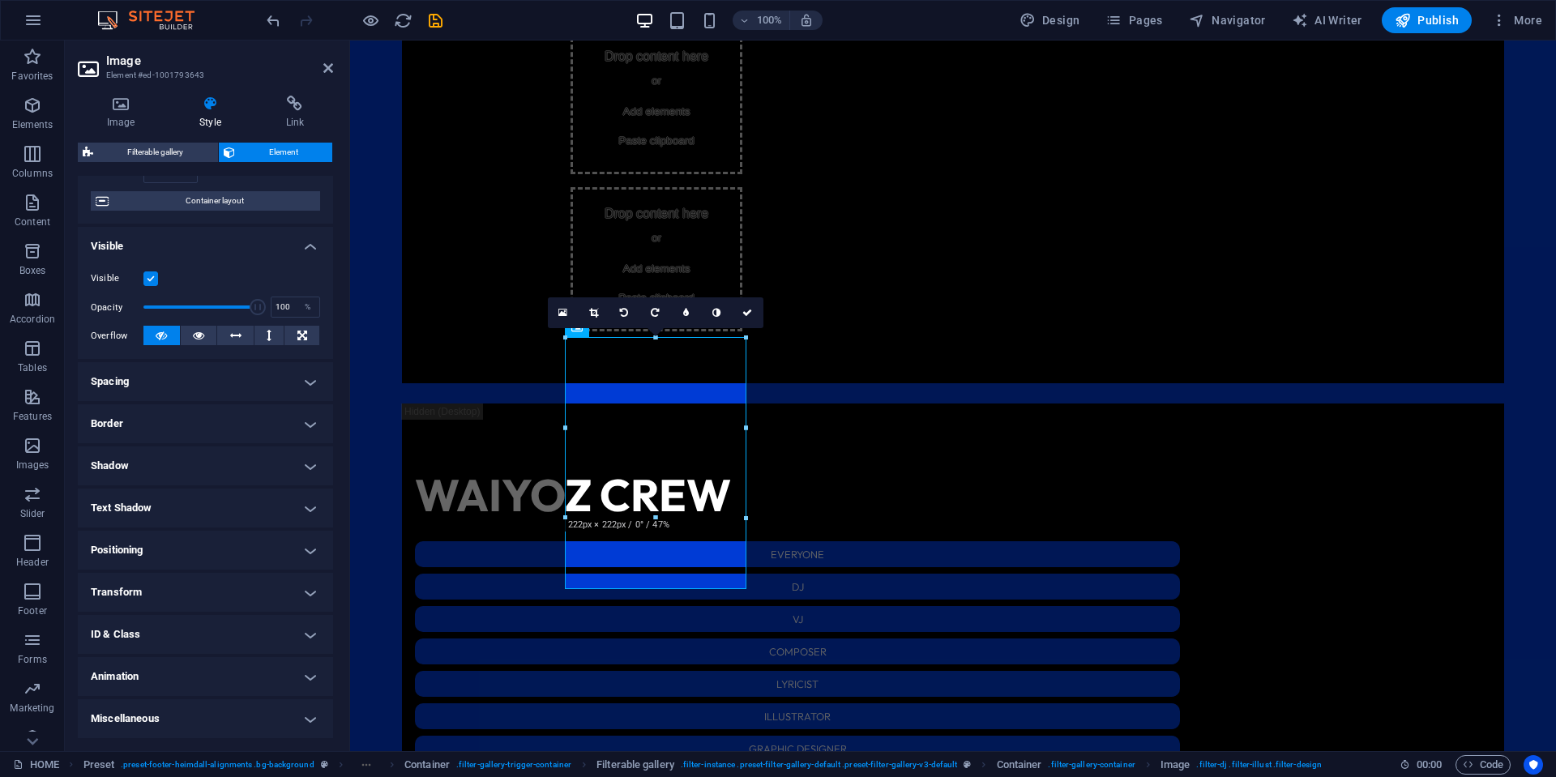
click at [158, 638] on h4 "ID & Class" at bounding box center [205, 634] width 255 height 39
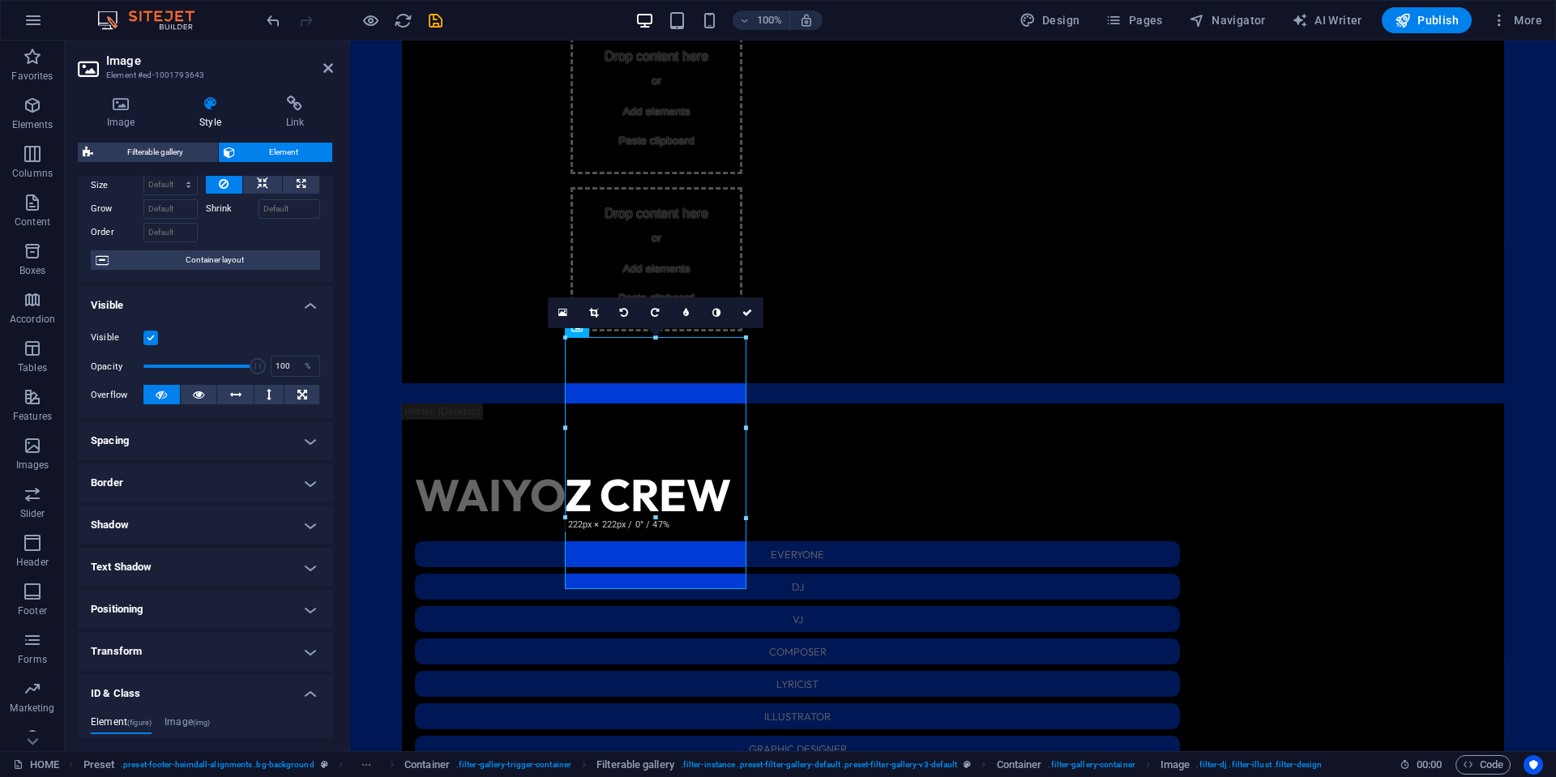
scroll to position [406, 0]
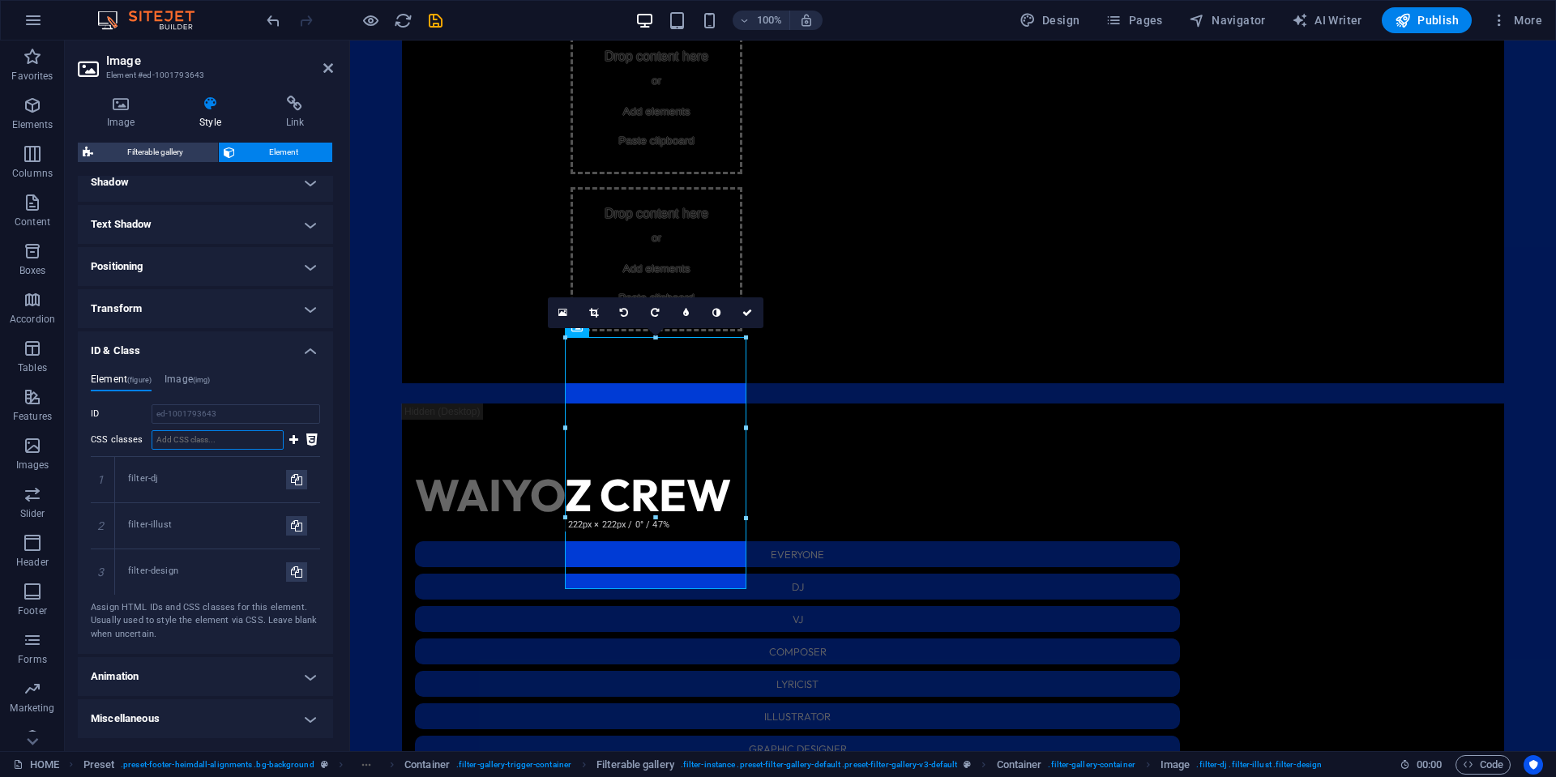
click at [203, 440] on input "CSS classes" at bounding box center [218, 439] width 132 height 19
paste input "filter-[GEOGRAPHIC_DATA]"
type input "filter-[GEOGRAPHIC_DATA]"
click at [296, 441] on button at bounding box center [294, 439] width 14 height 19
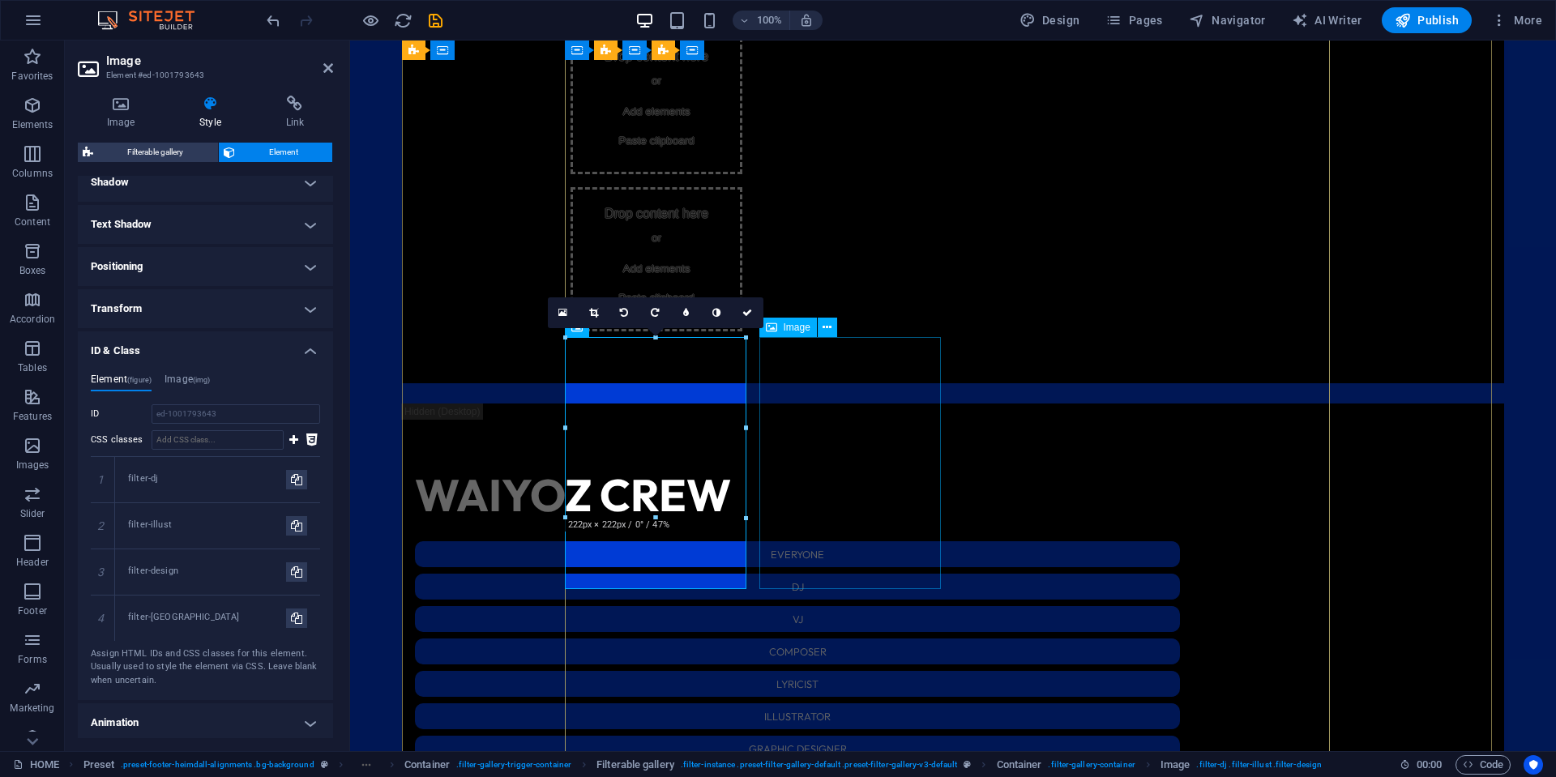
select select "%"
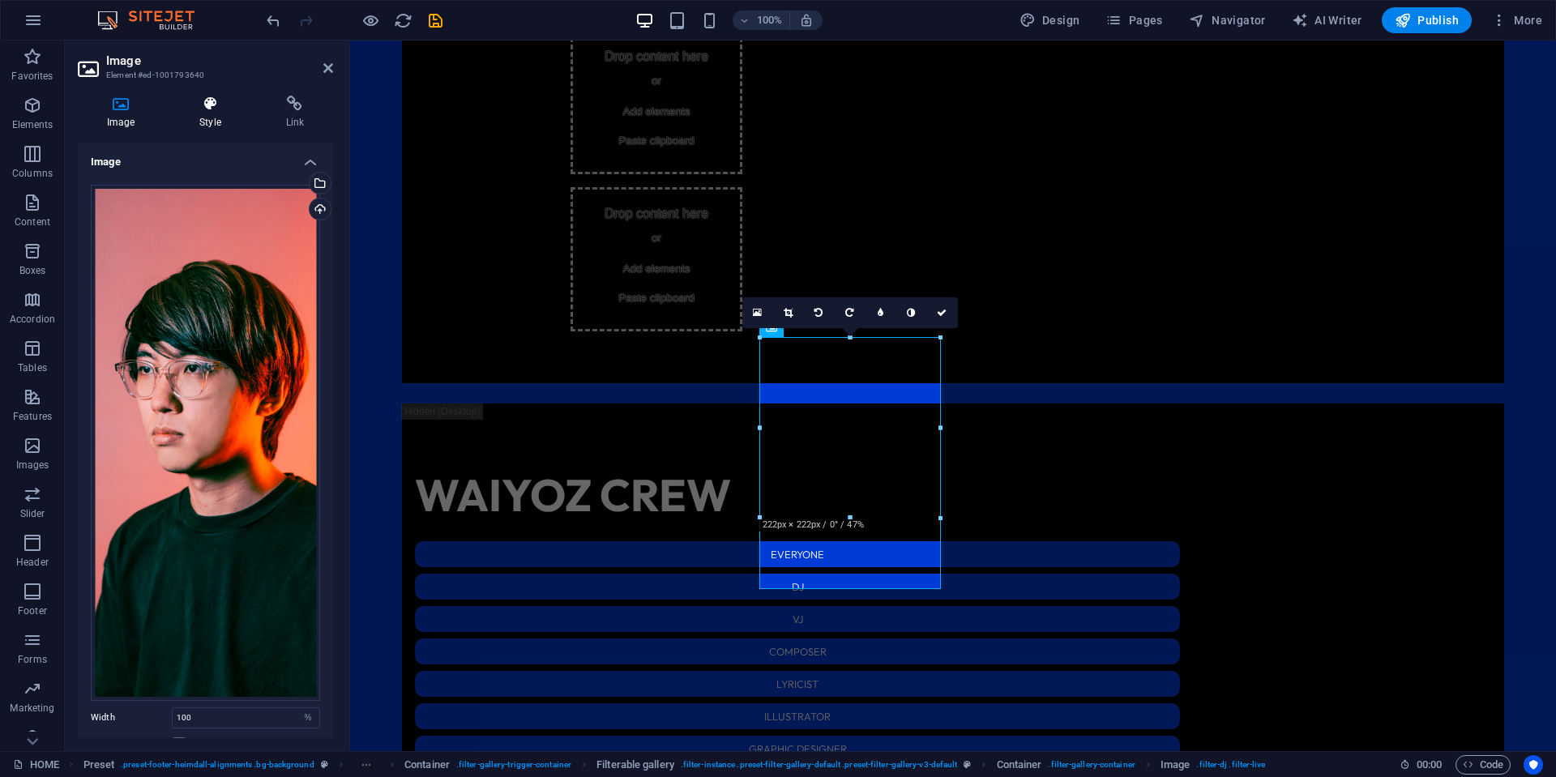
click at [221, 108] on icon at bounding box center [209, 104] width 79 height 16
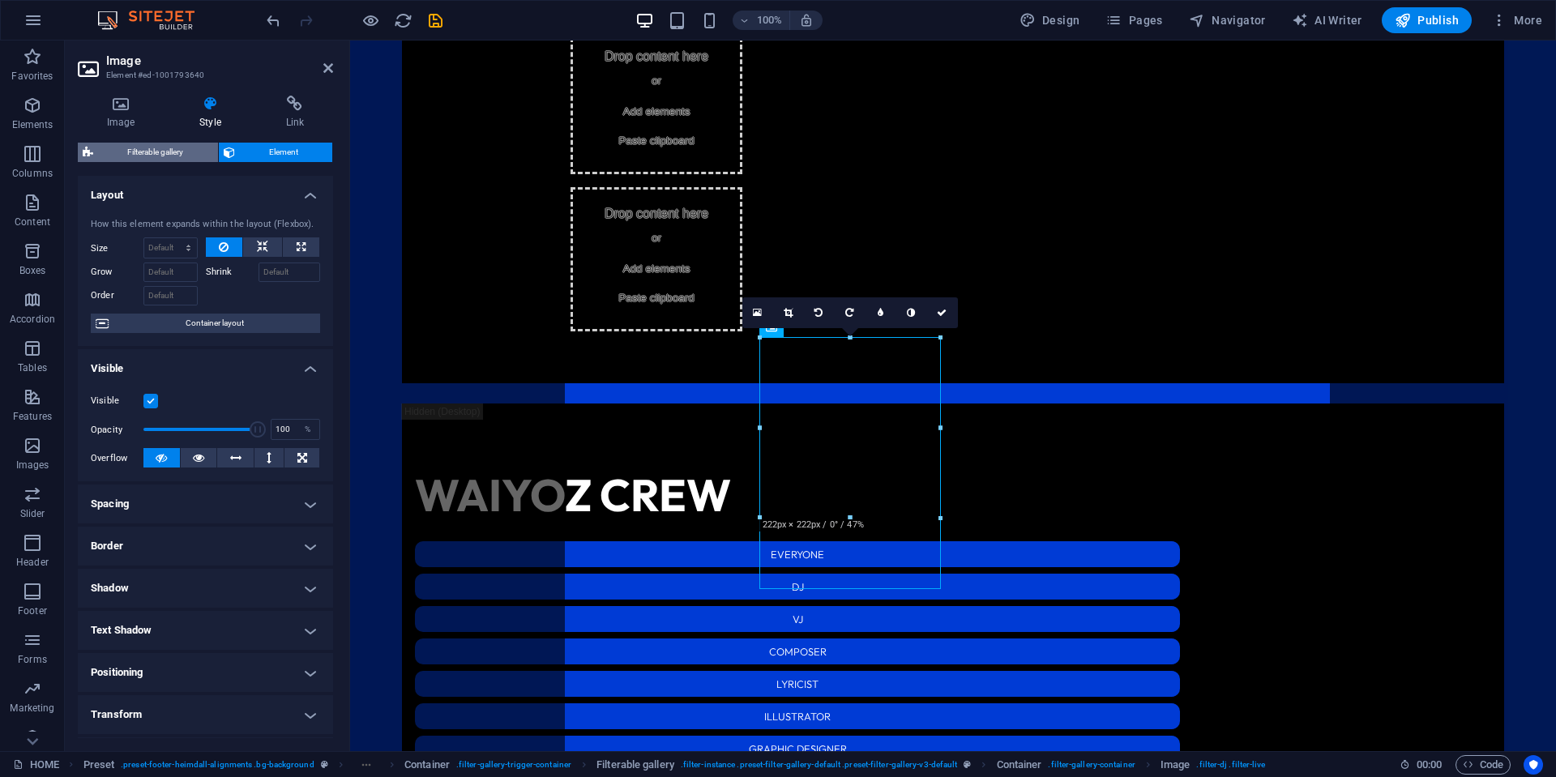
click at [182, 151] on span "Filterable gallery" at bounding box center [155, 152] width 115 height 19
select select "rem"
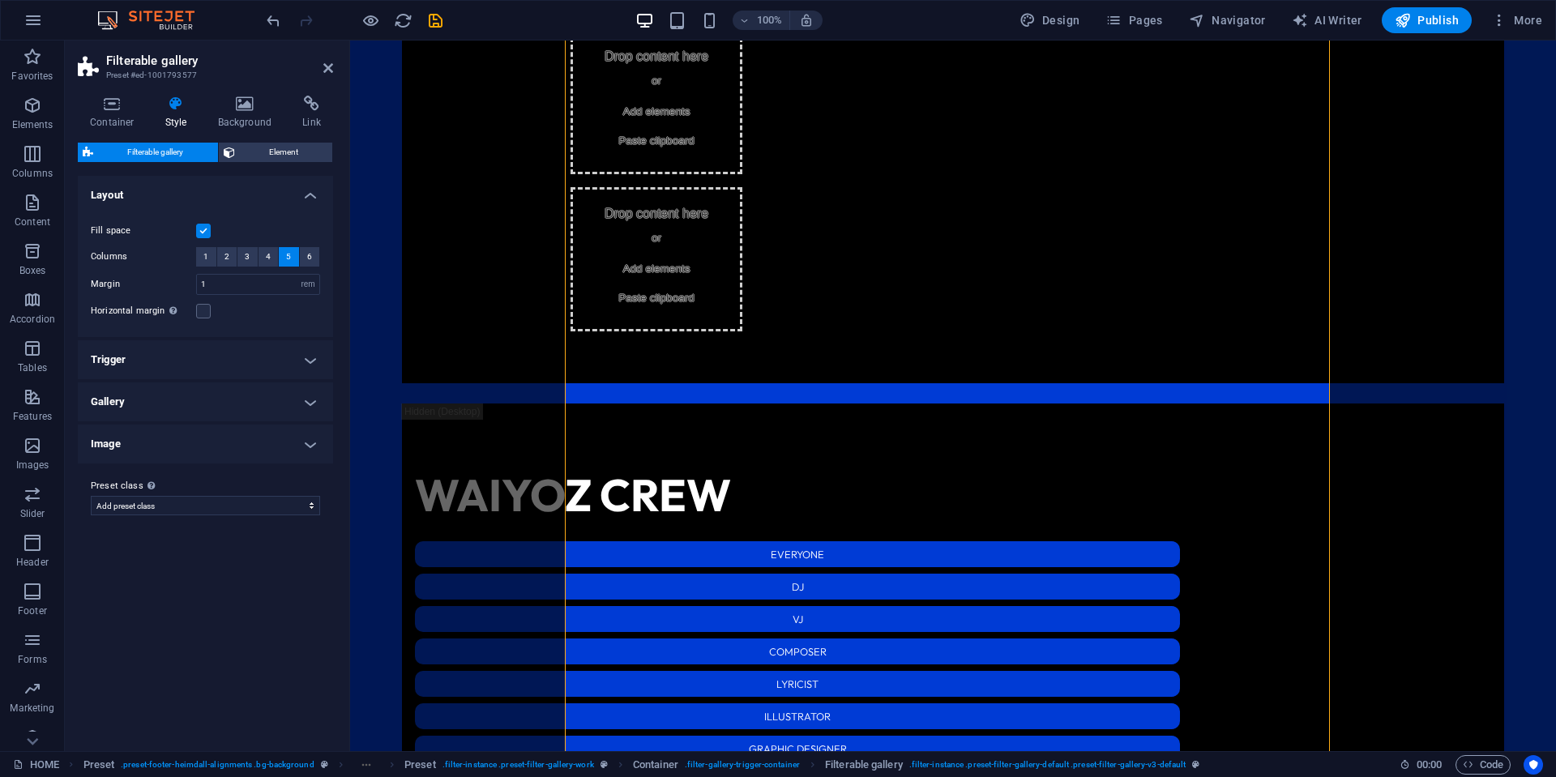
click at [220, 447] on h4 "Image" at bounding box center [205, 444] width 255 height 39
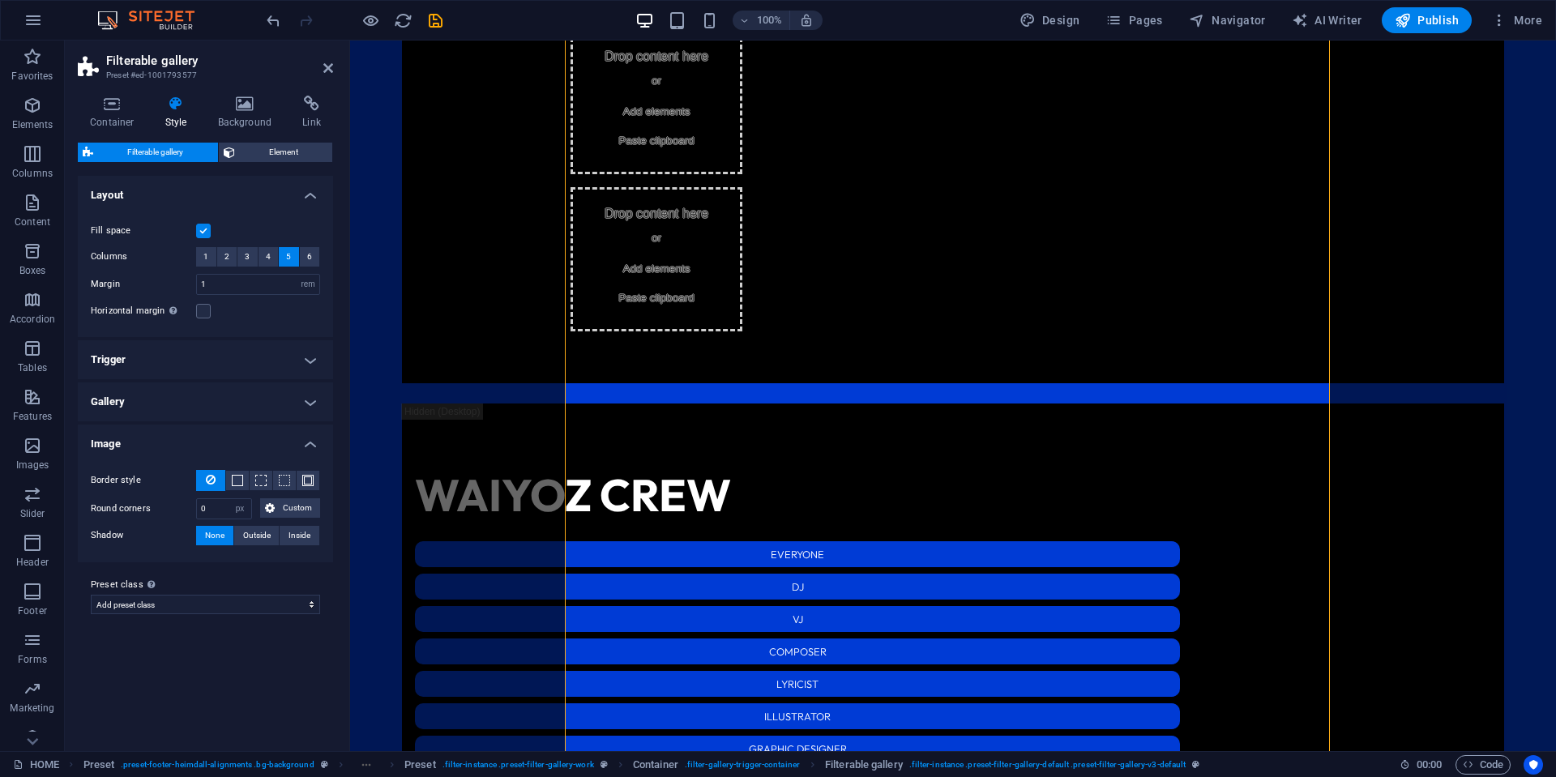
click at [230, 400] on h4 "Gallery" at bounding box center [205, 401] width 255 height 39
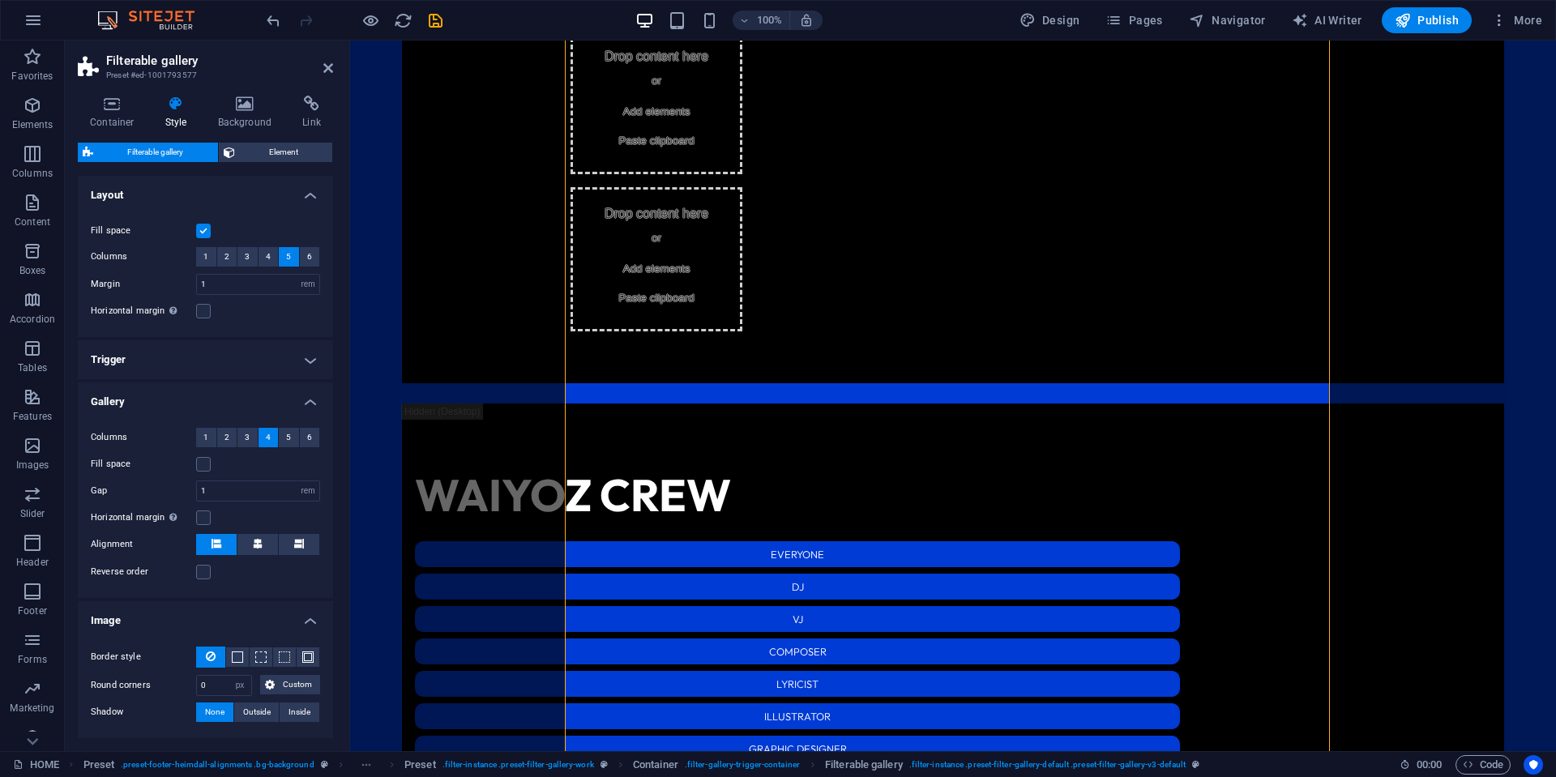
click at [237, 359] on h4 "Trigger" at bounding box center [205, 359] width 255 height 39
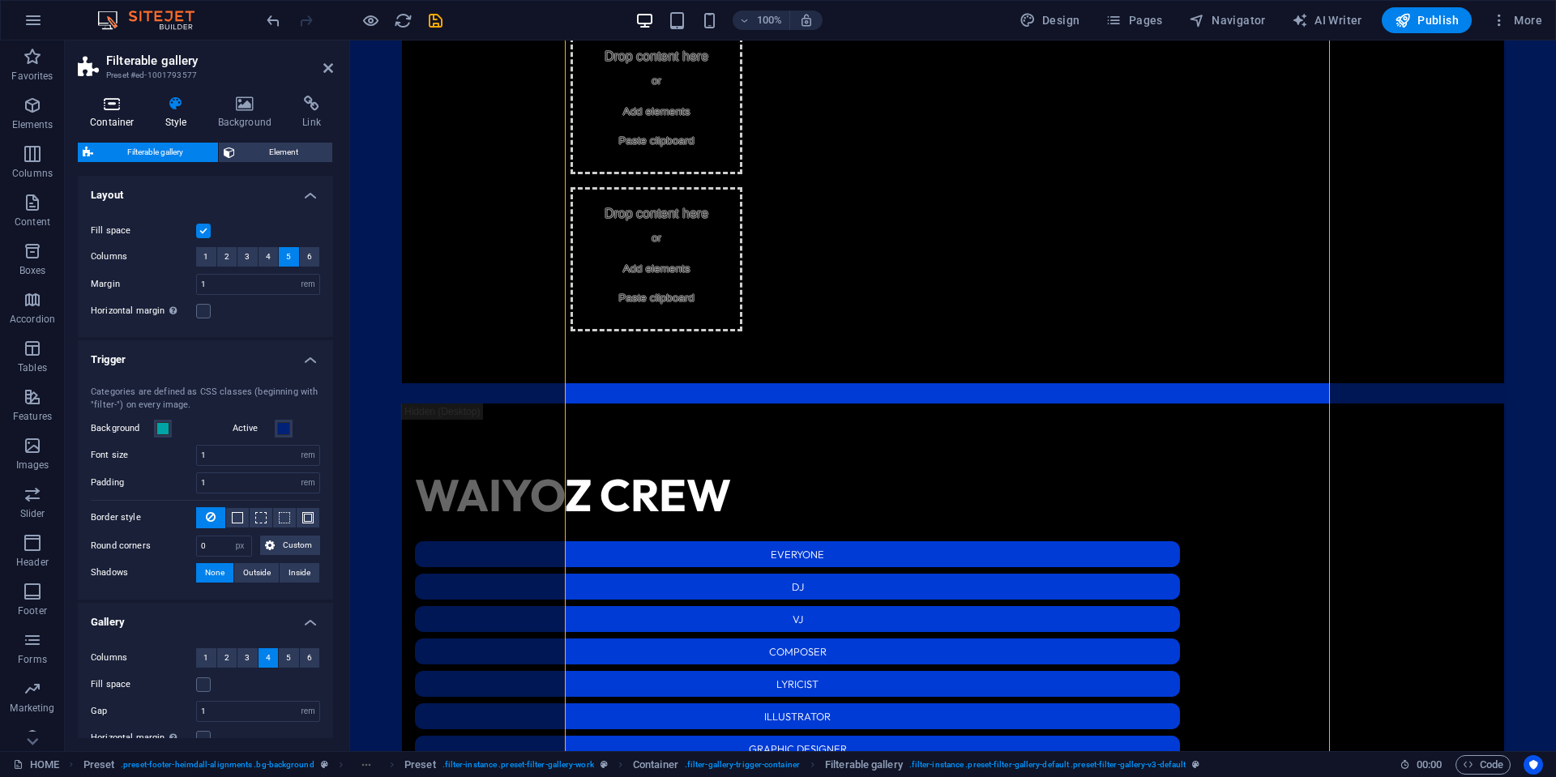
click at [127, 105] on icon at bounding box center [112, 104] width 69 height 16
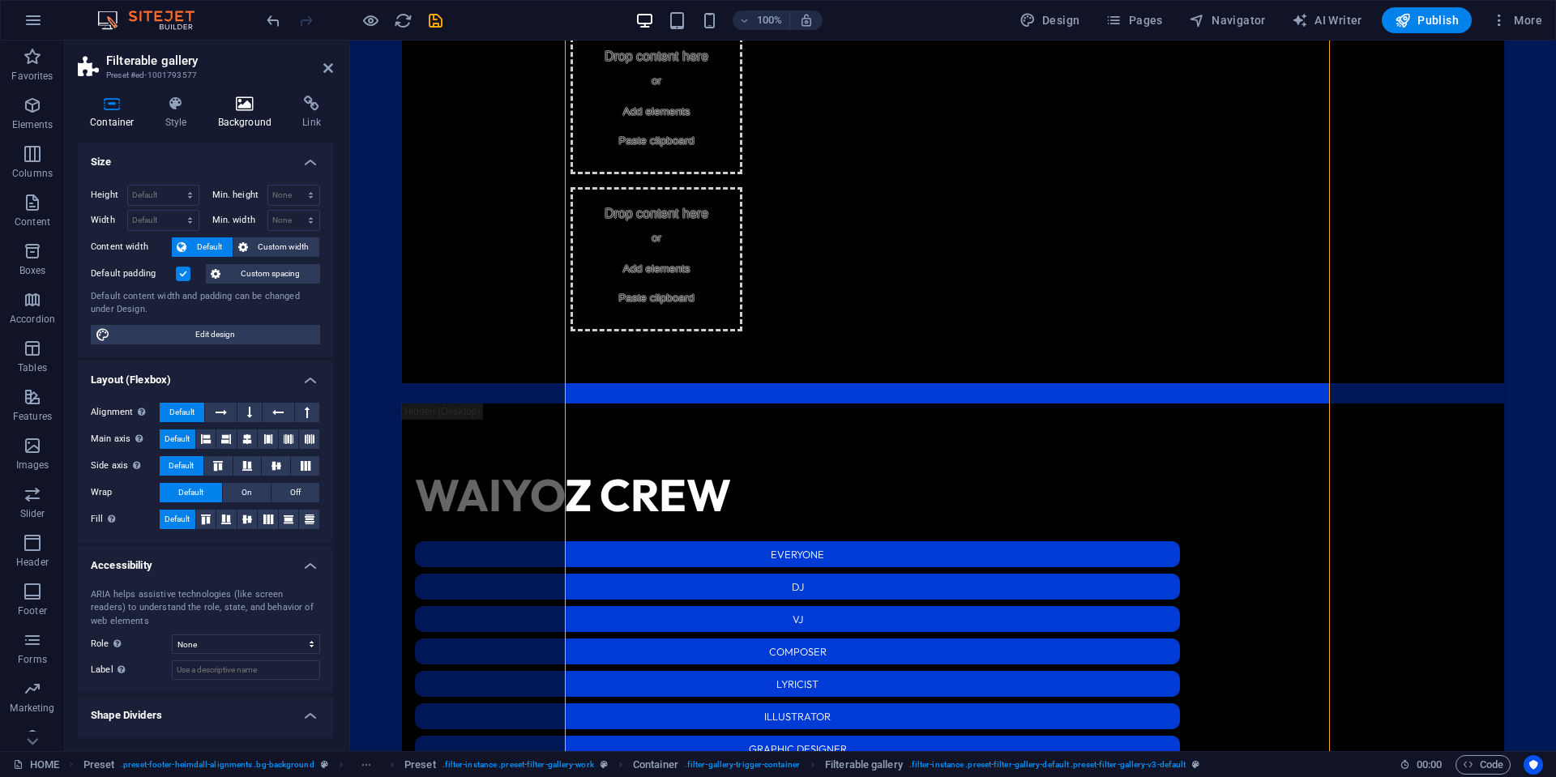
click at [239, 119] on h4 "Background" at bounding box center [248, 113] width 85 height 34
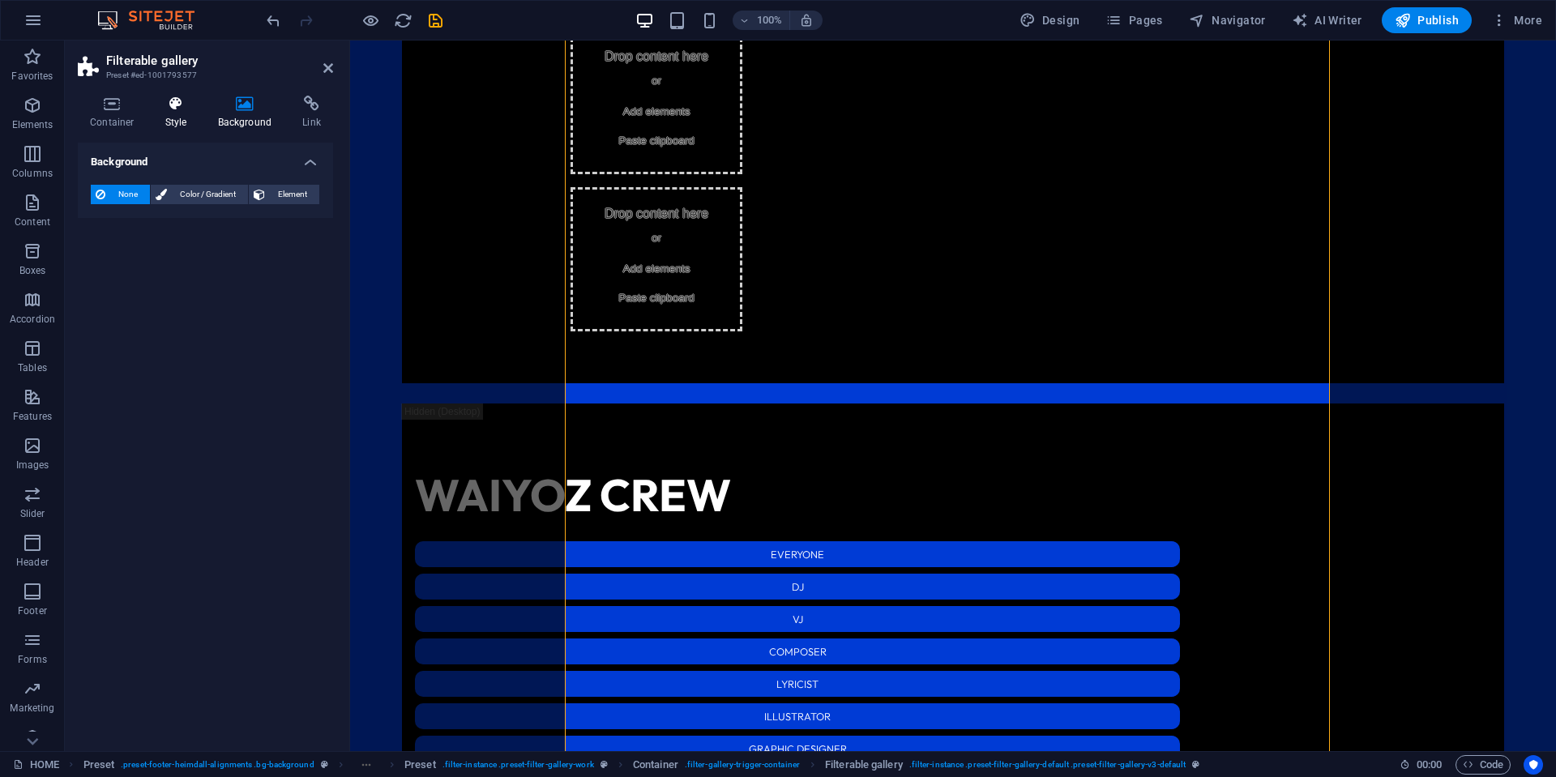
click at [185, 104] on icon at bounding box center [176, 104] width 46 height 16
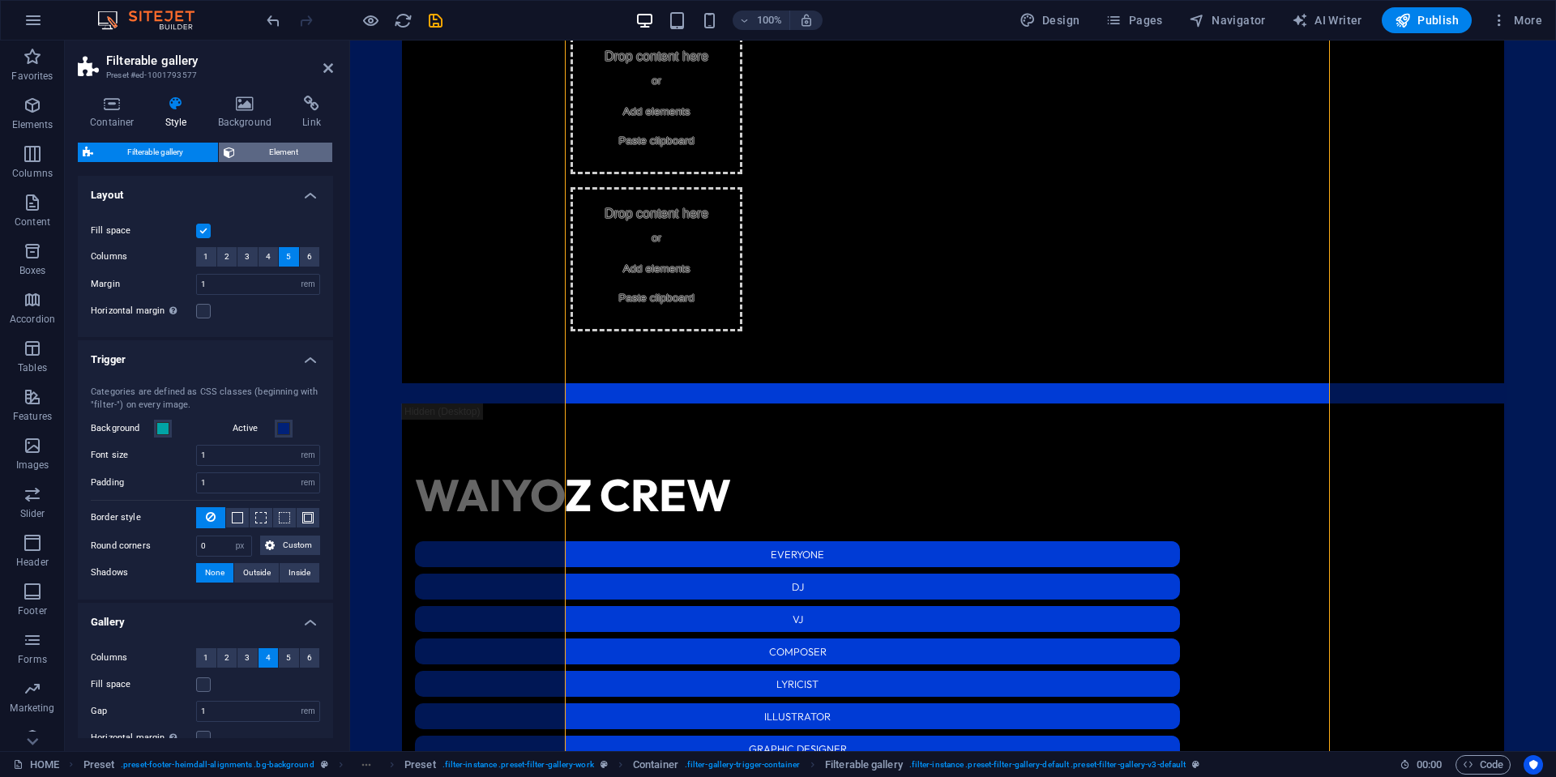
click at [278, 146] on span "Element" at bounding box center [284, 152] width 88 height 19
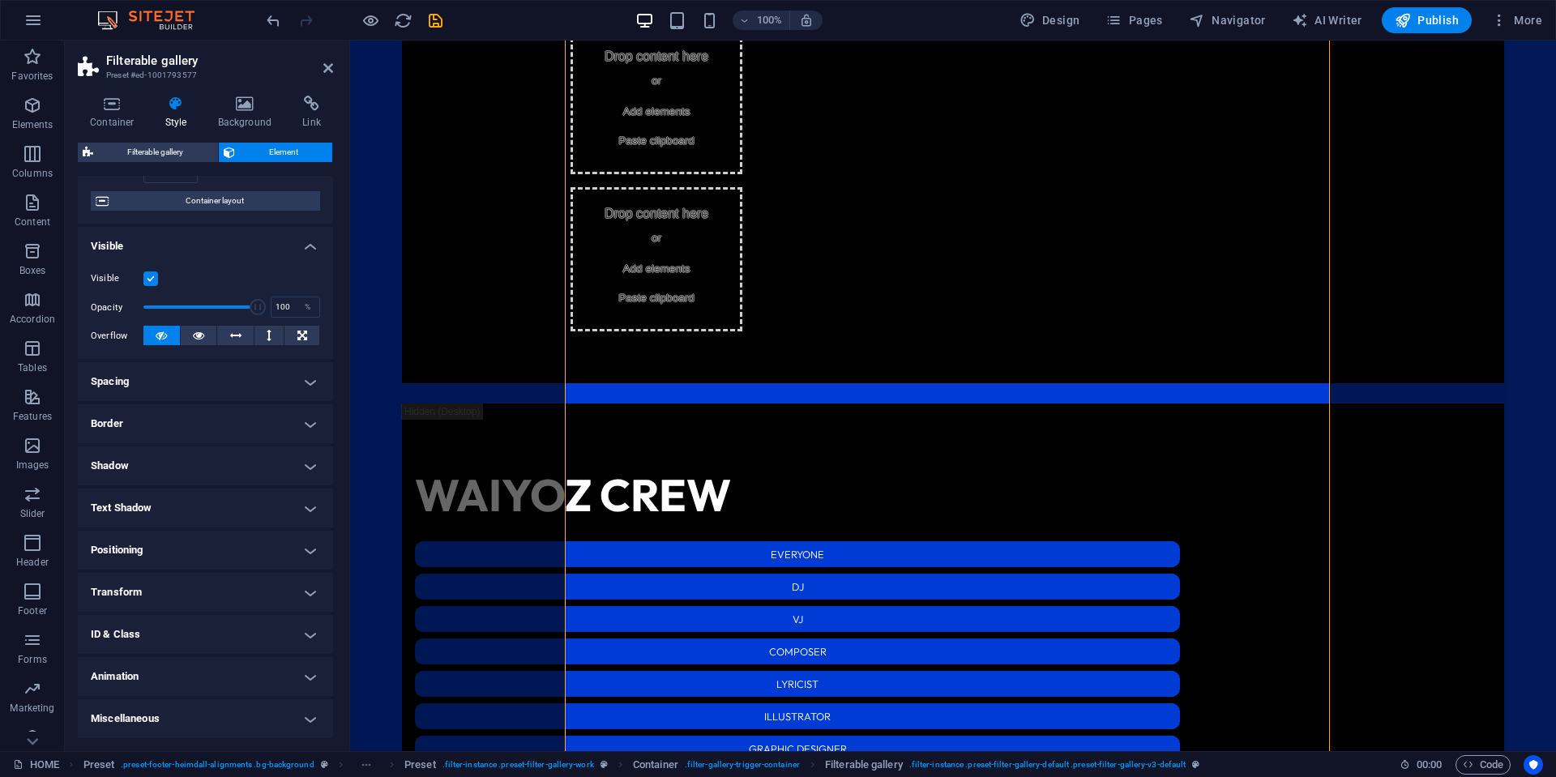
click at [171, 637] on h4 "ID & Class" at bounding box center [205, 634] width 255 height 39
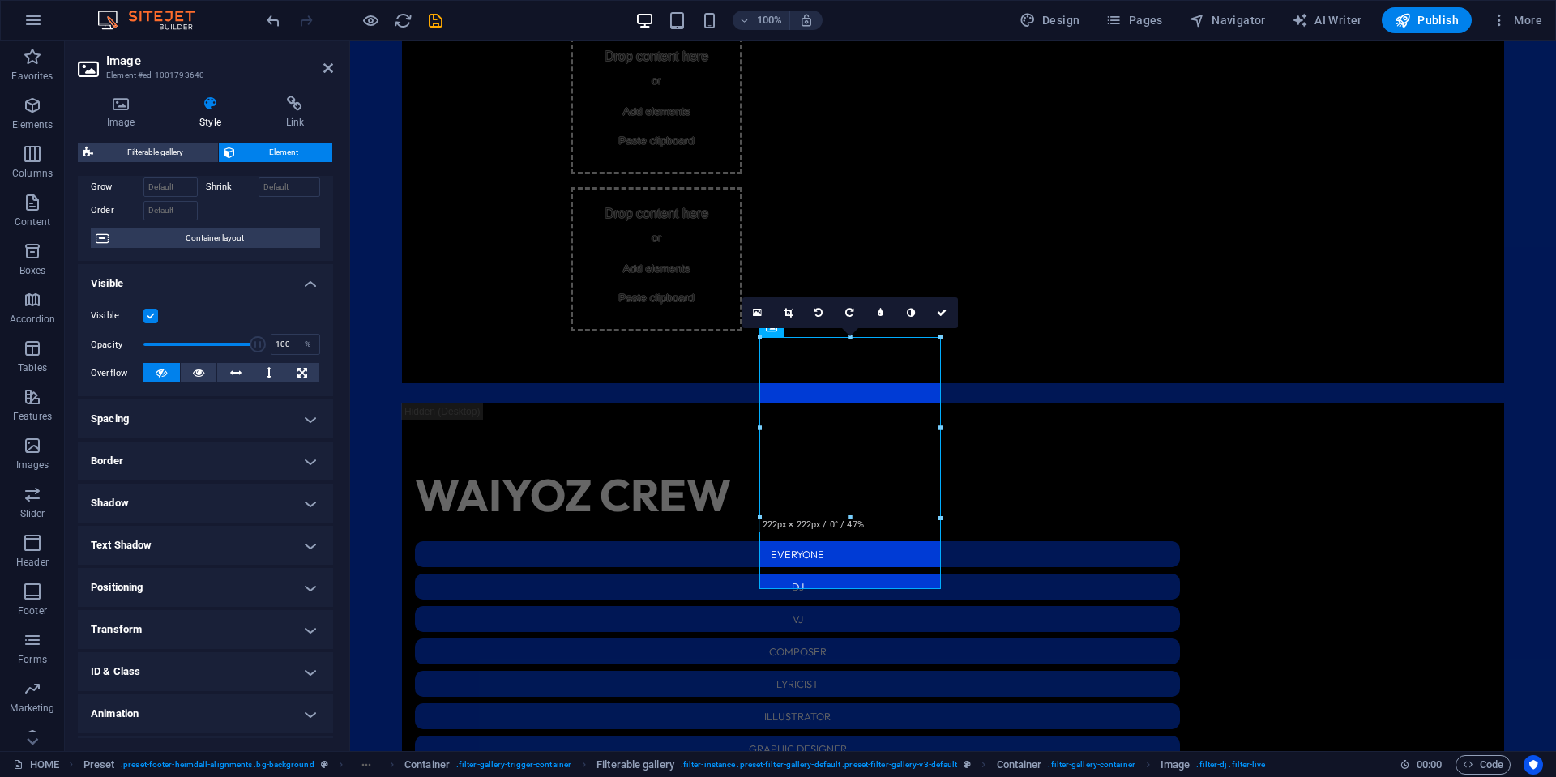
scroll to position [122, 0]
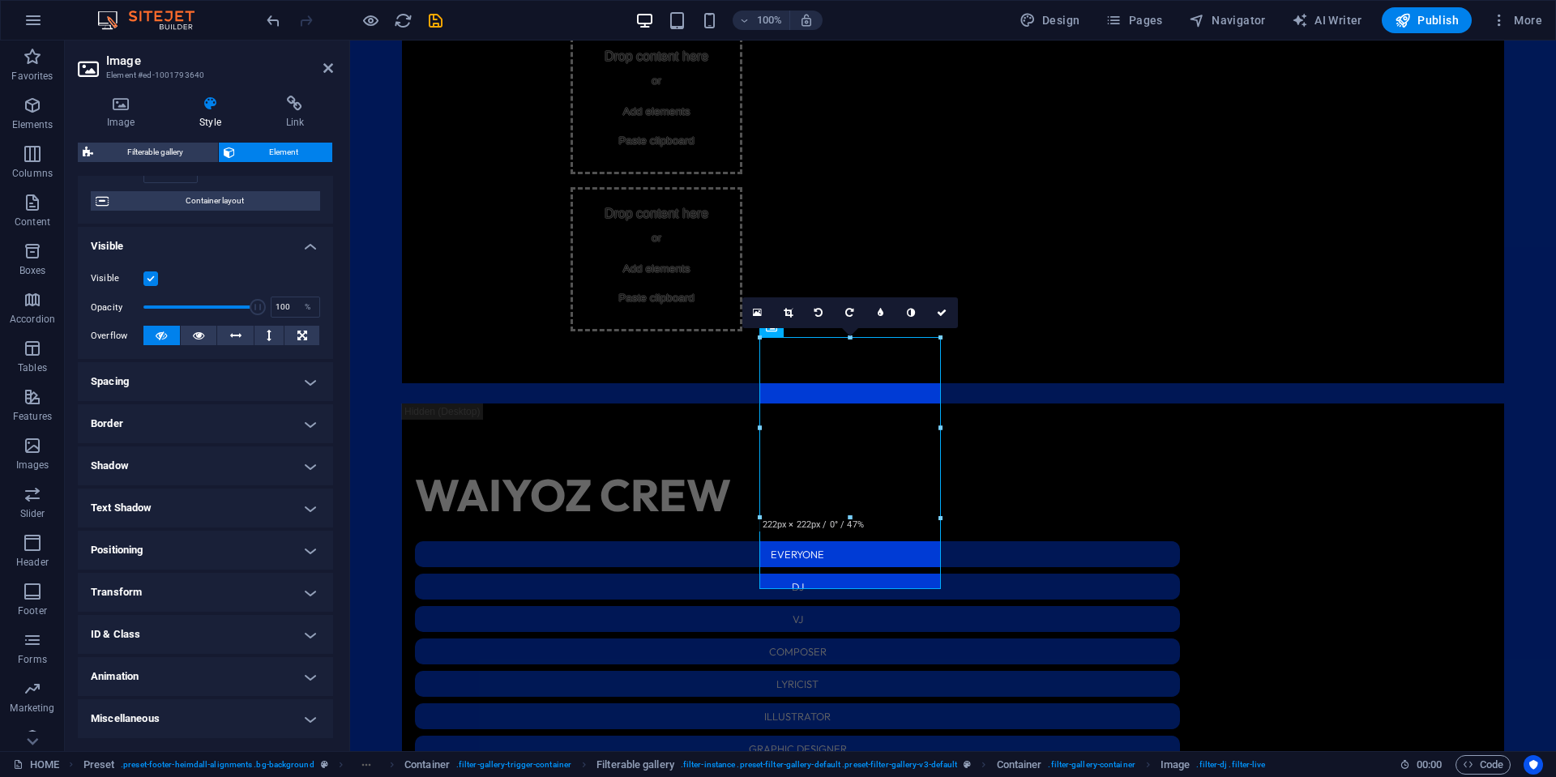
click at [179, 594] on h4 "Transform" at bounding box center [205, 592] width 255 height 39
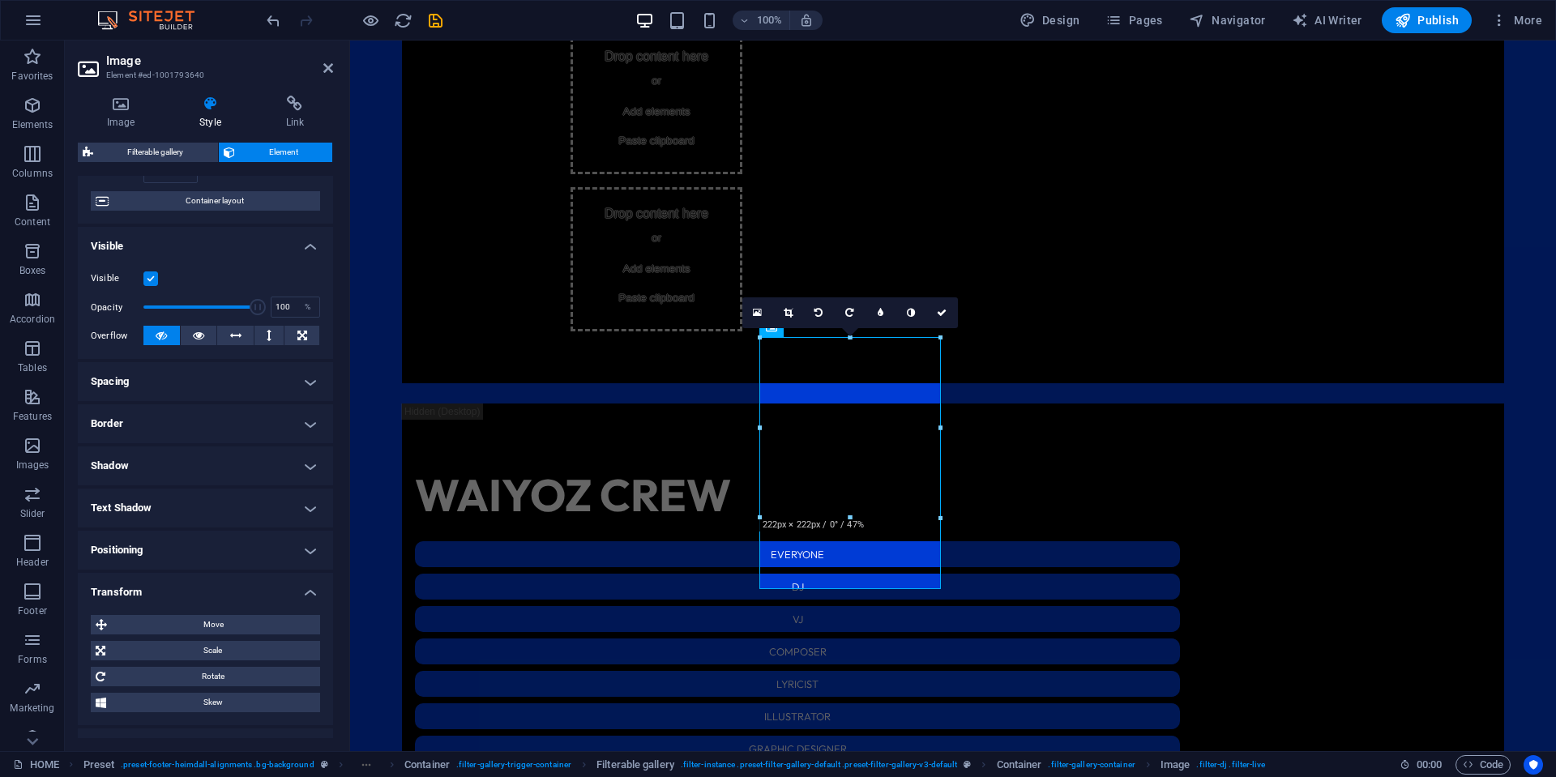
click at [177, 586] on h4 "Transform" at bounding box center [205, 587] width 255 height 29
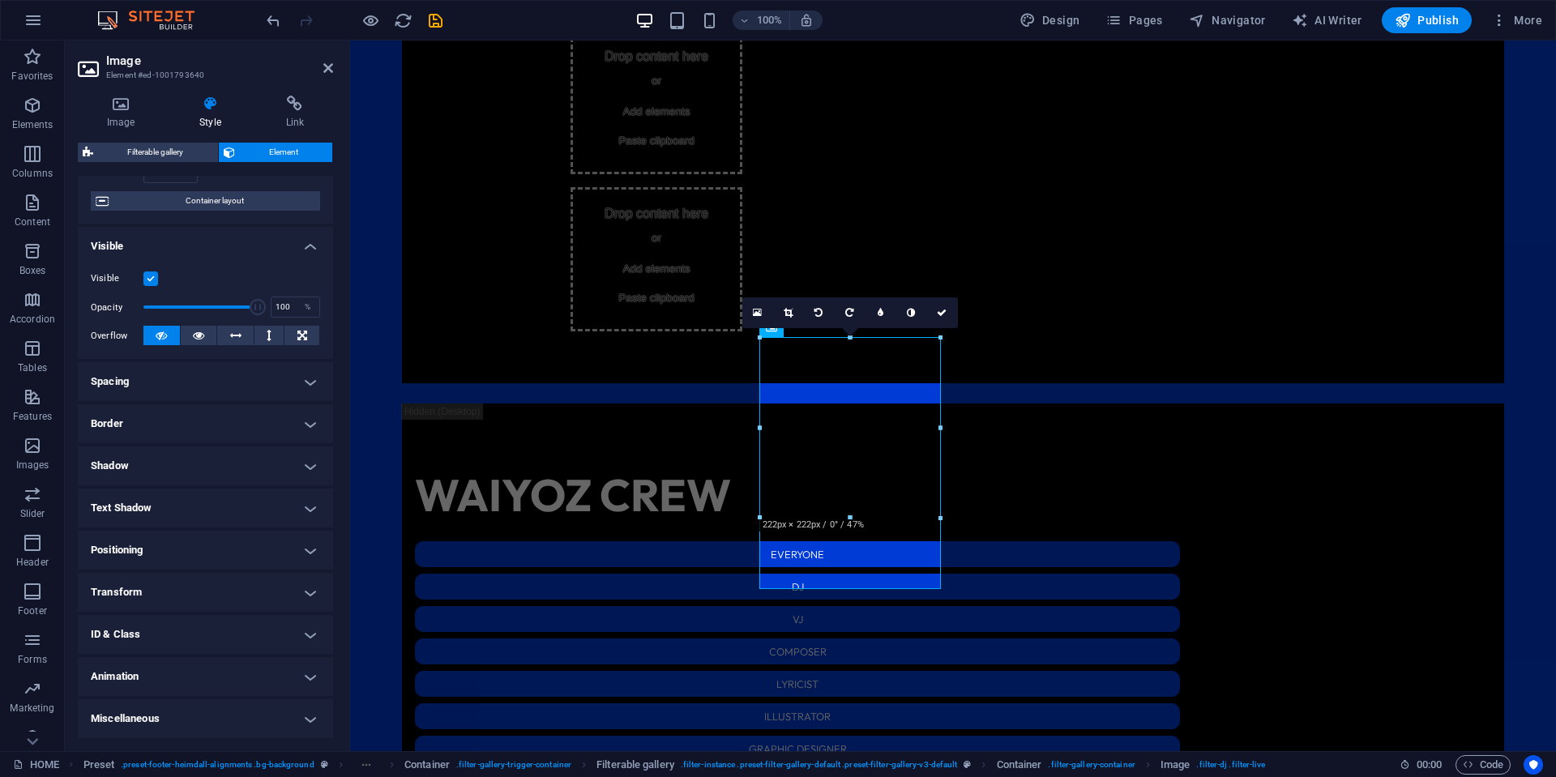
click at [160, 622] on h4 "ID & Class" at bounding box center [205, 634] width 255 height 39
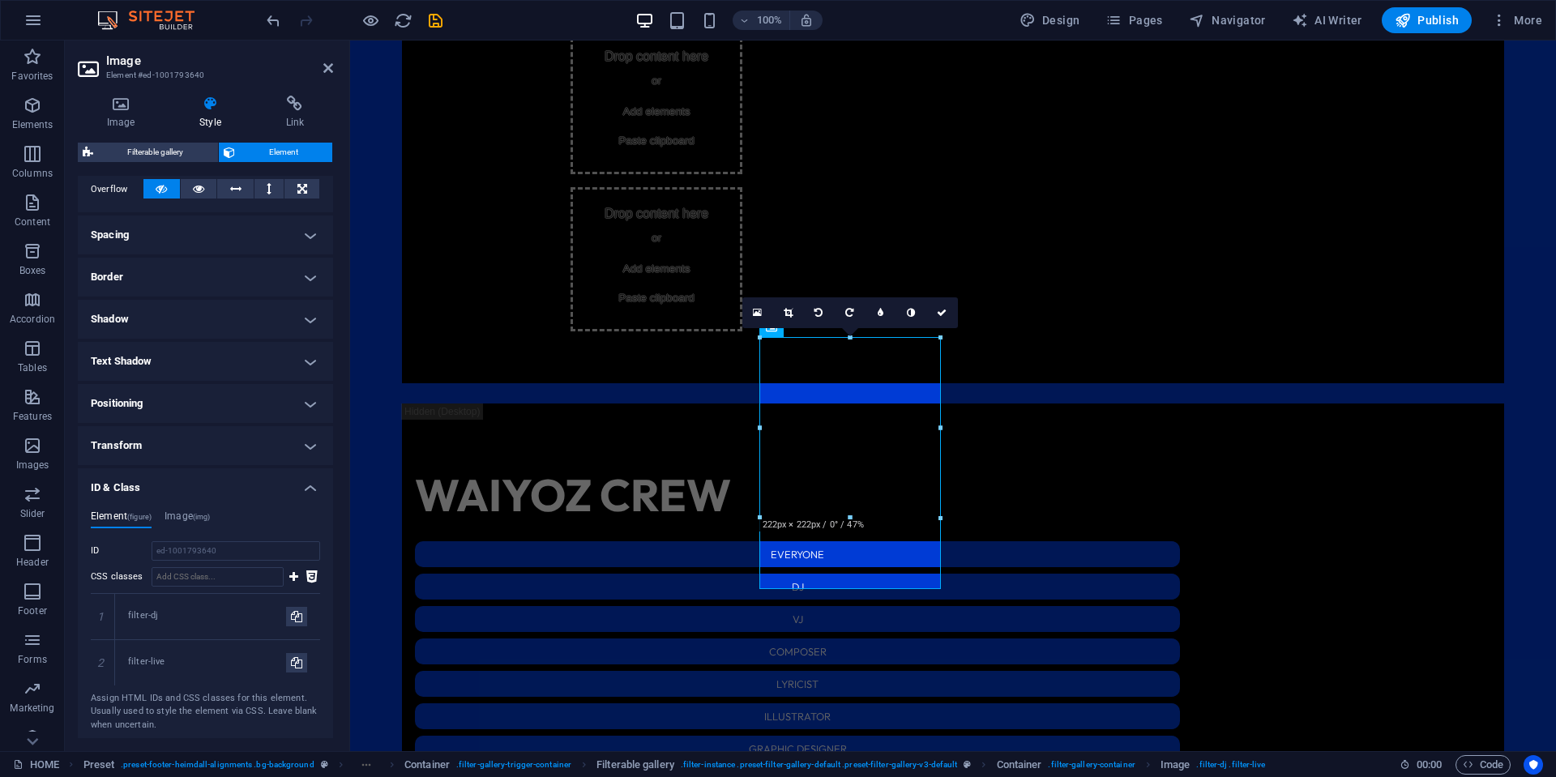
scroll to position [360, 0]
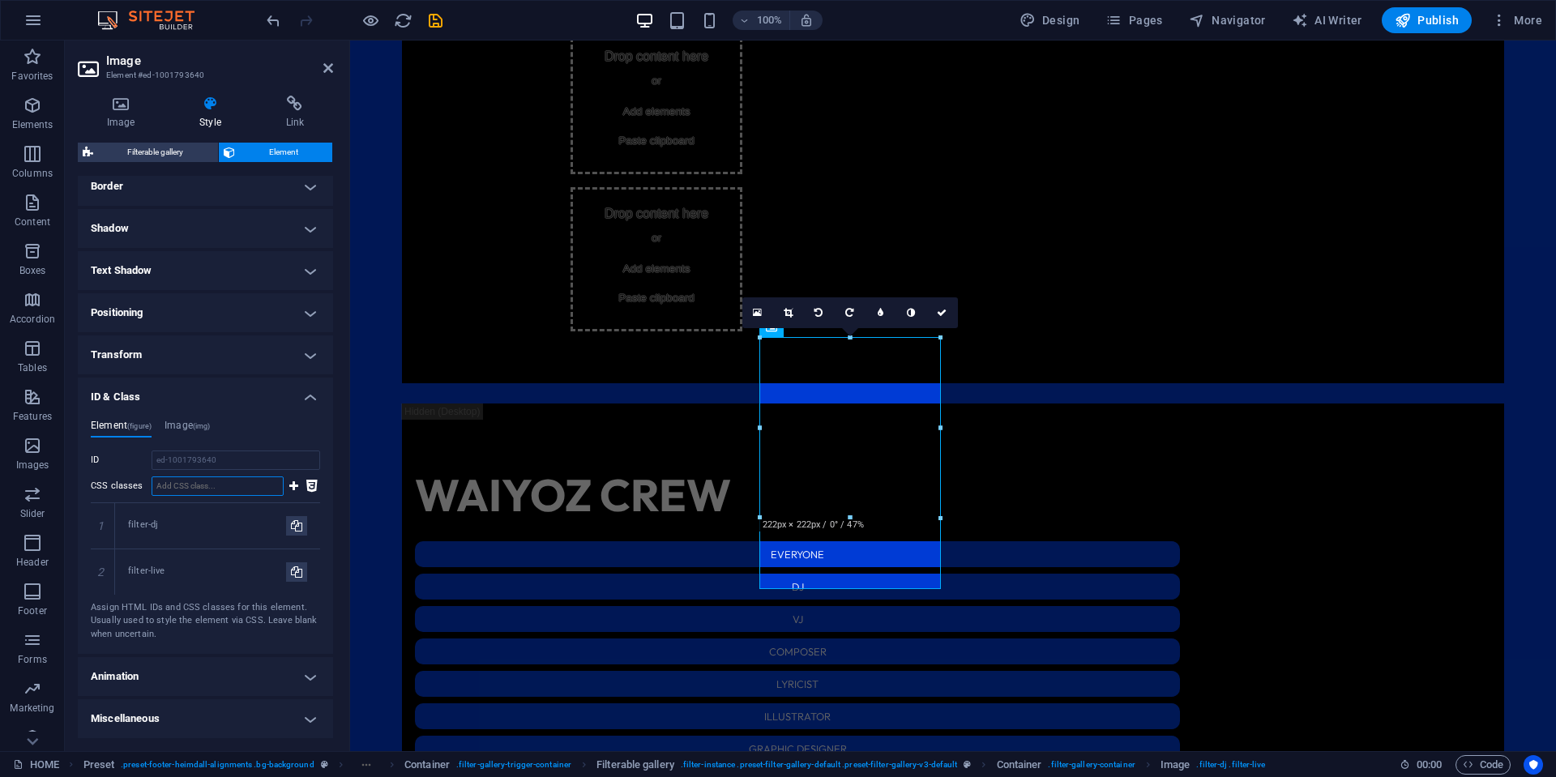
click at [212, 484] on input "CSS classes" at bounding box center [218, 485] width 132 height 19
paste input "filter-[GEOGRAPHIC_DATA]"
type input "filter-[GEOGRAPHIC_DATA]"
click at [293, 488] on icon at bounding box center [293, 485] width 9 height 19
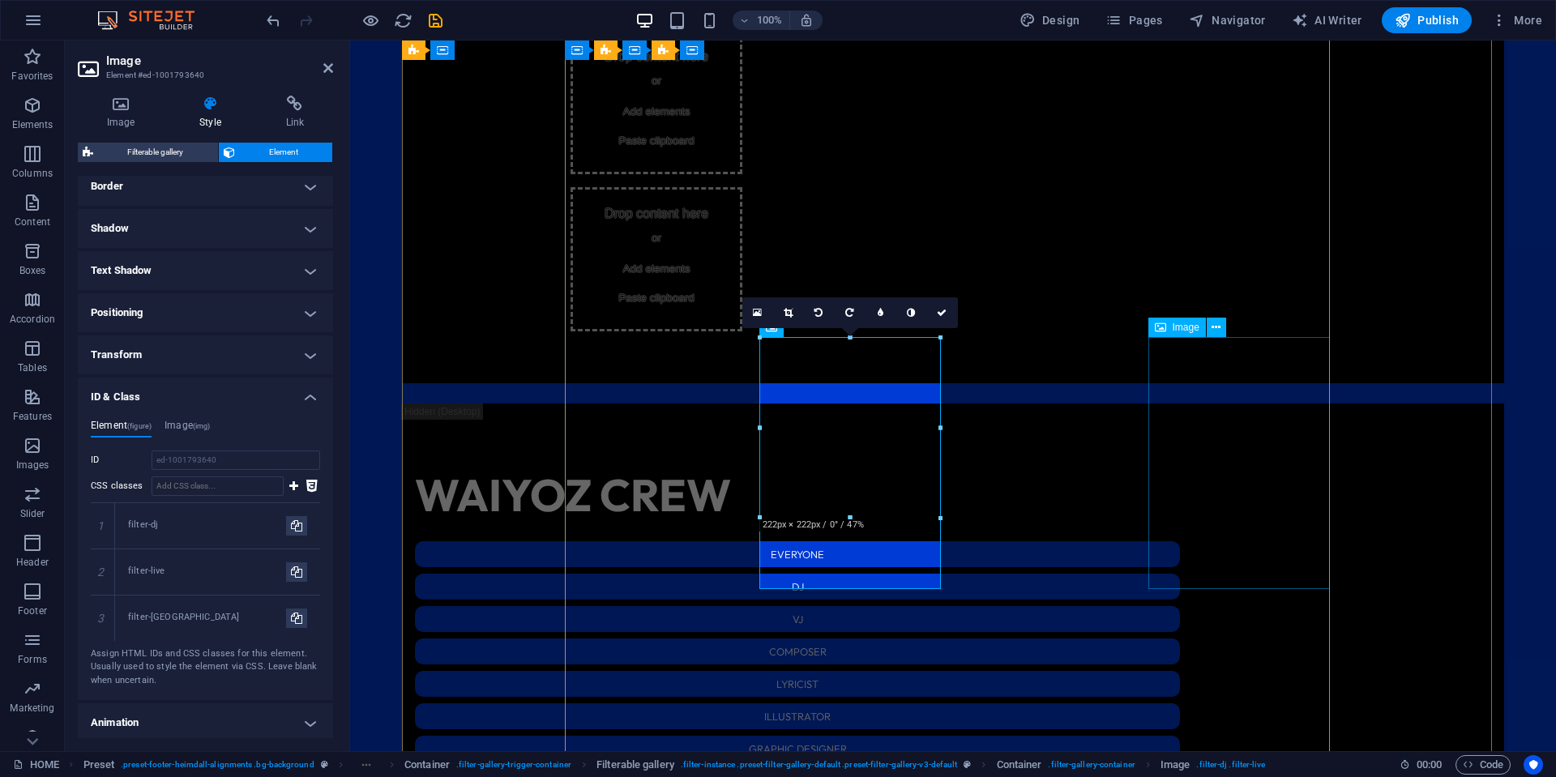
select select "%"
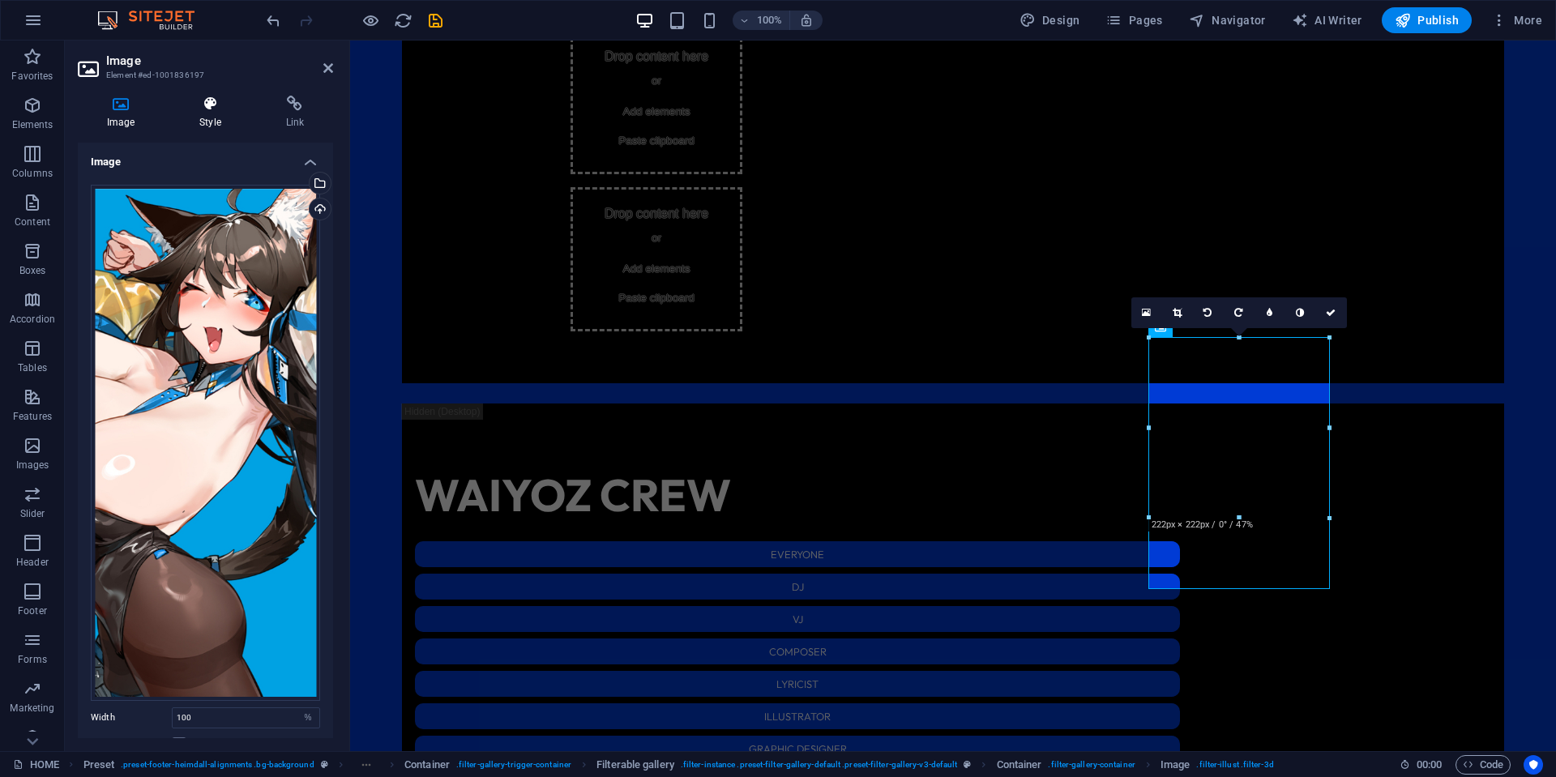
click at [203, 102] on icon at bounding box center [209, 104] width 79 height 16
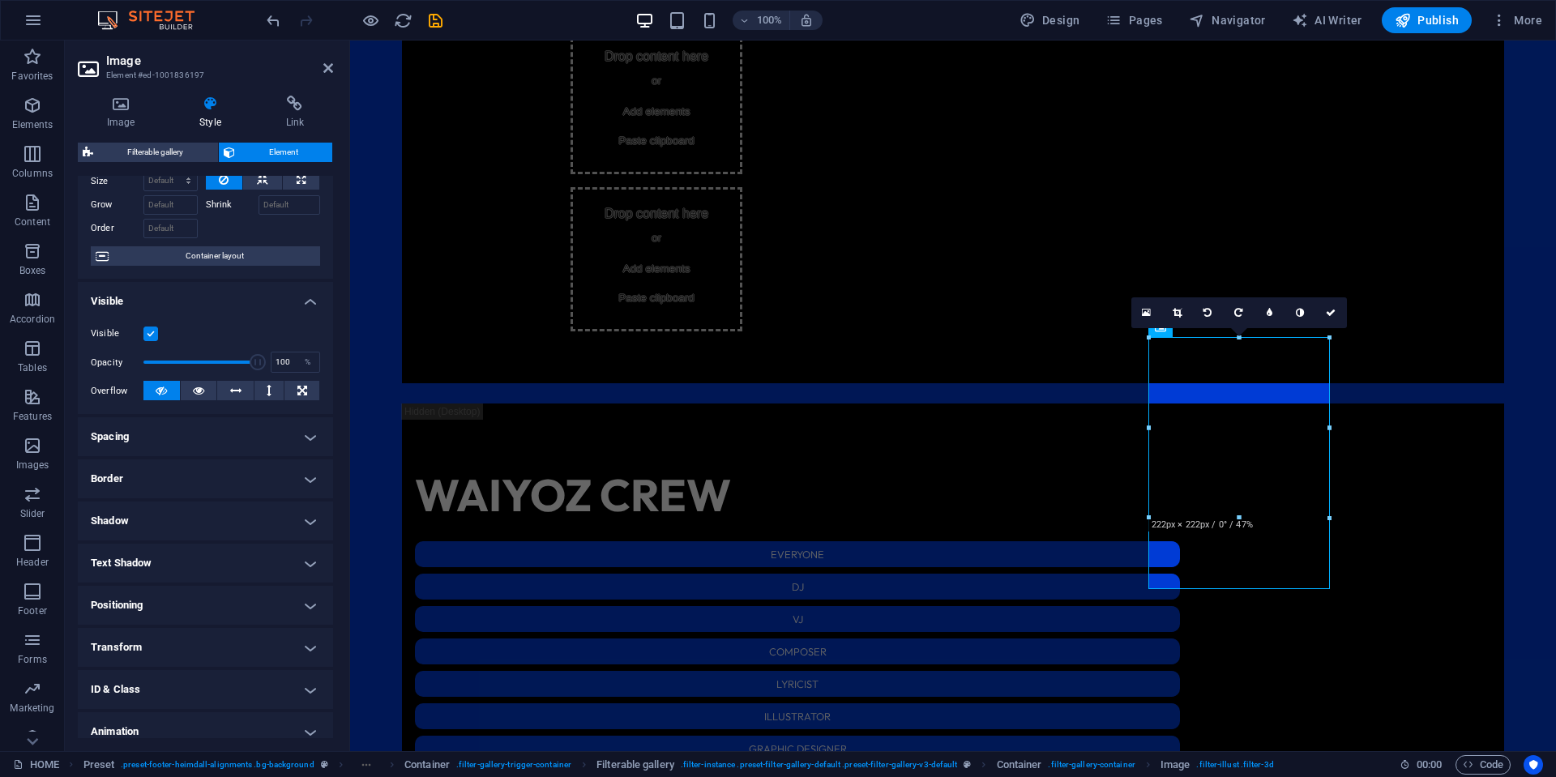
scroll to position [122, 0]
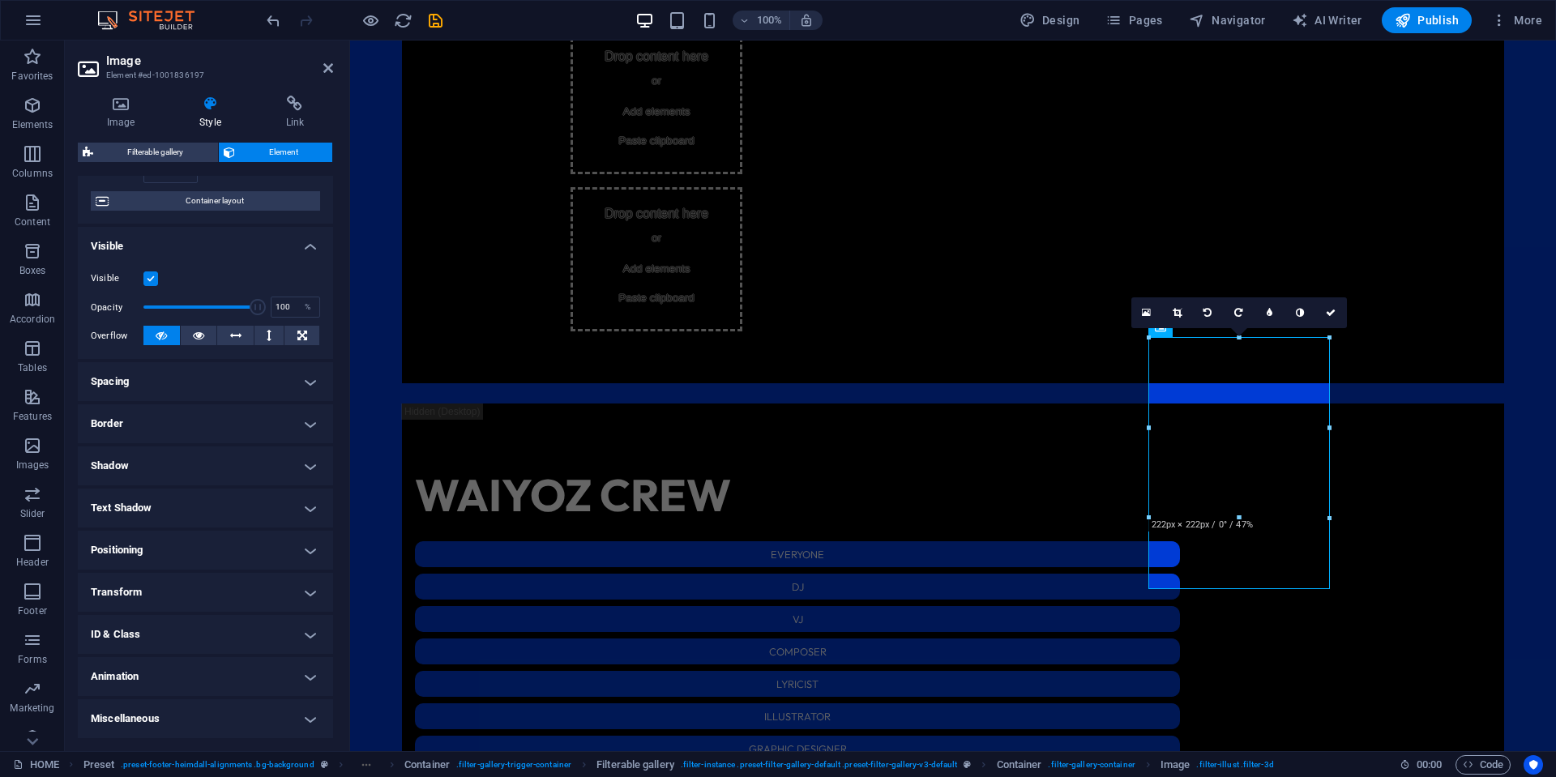
click at [185, 597] on h4 "Transform" at bounding box center [205, 592] width 255 height 39
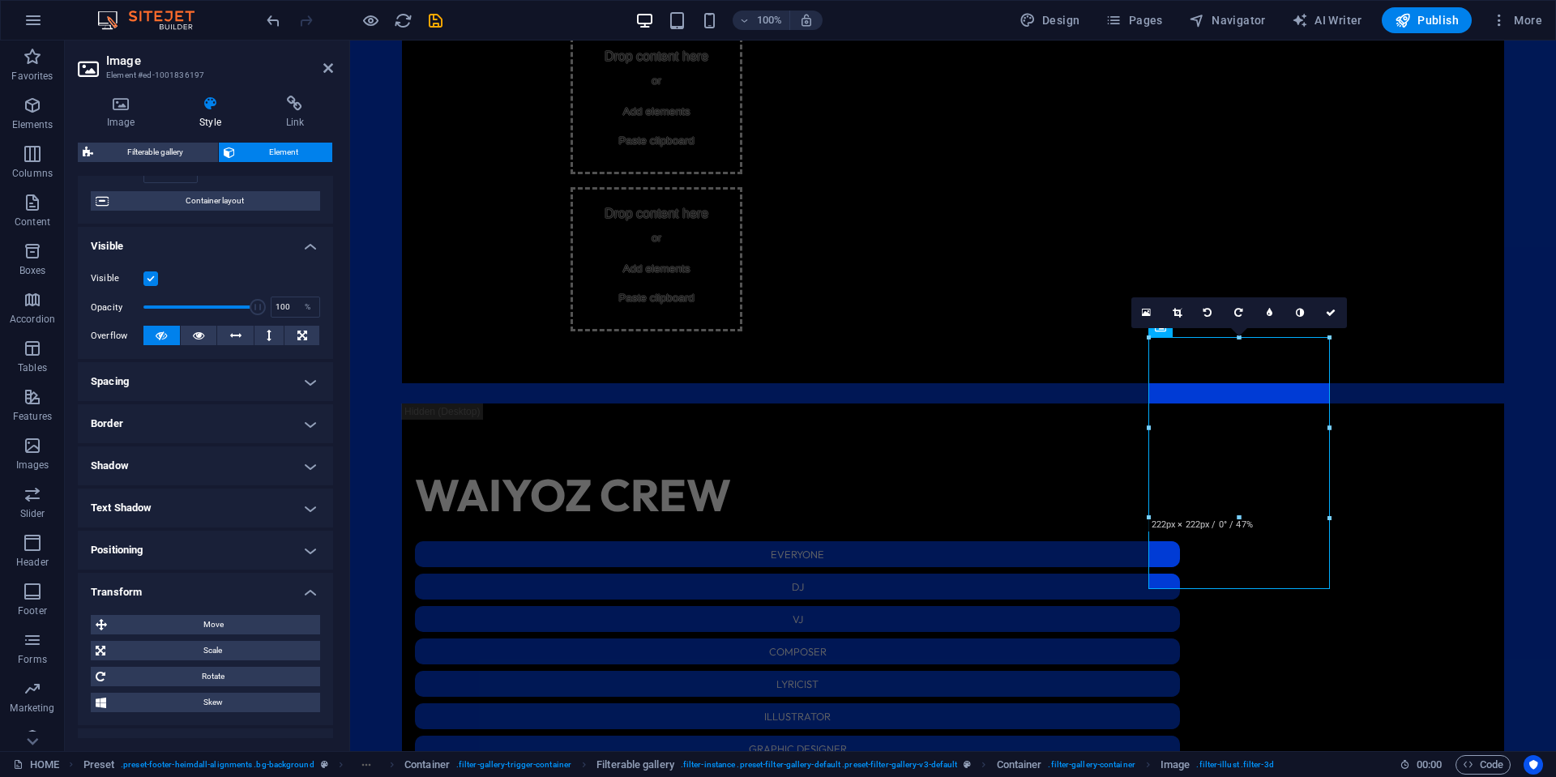
click at [182, 592] on h4 "Transform" at bounding box center [205, 587] width 255 height 29
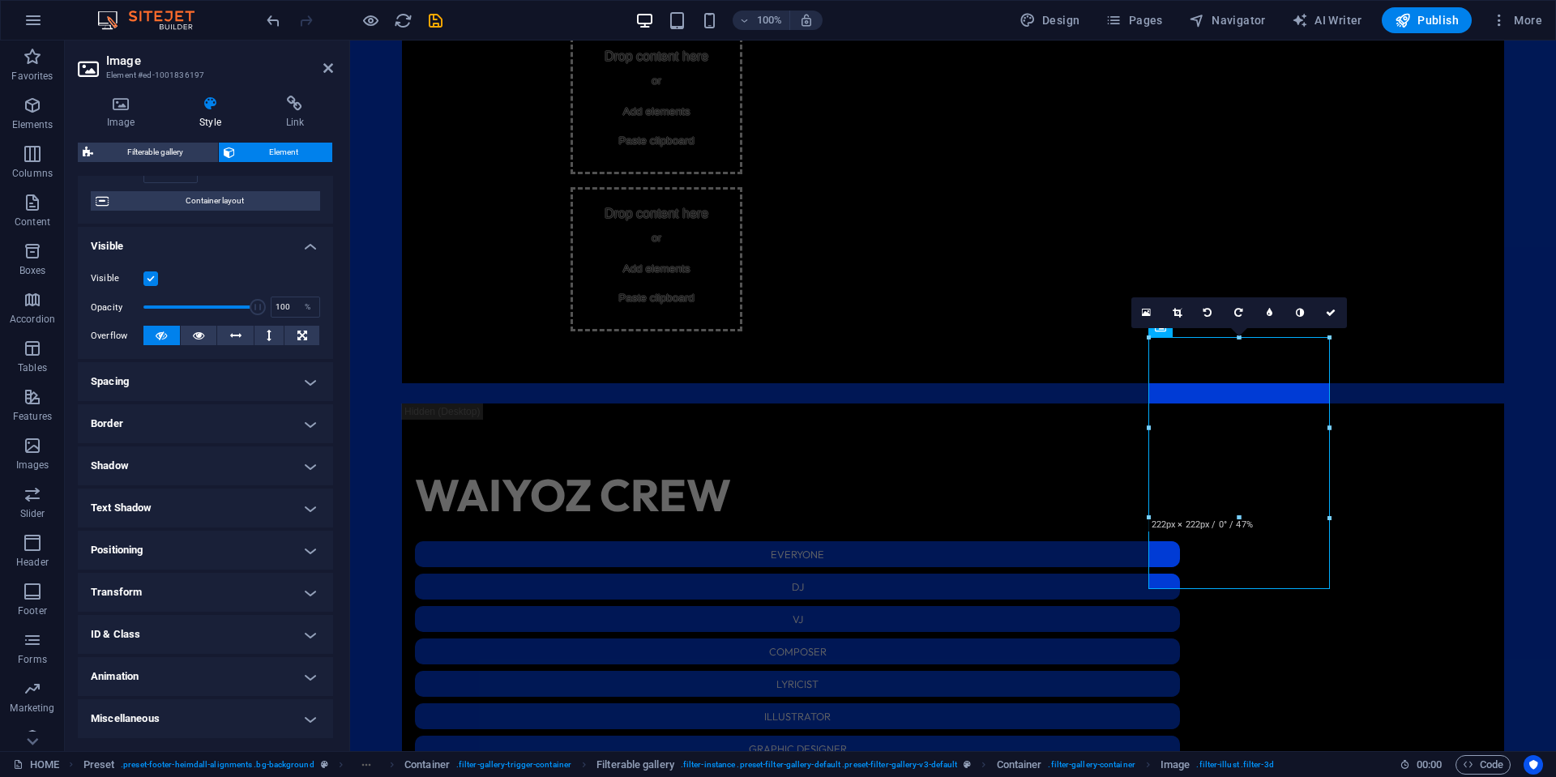
click at [159, 637] on h4 "ID & Class" at bounding box center [205, 634] width 255 height 39
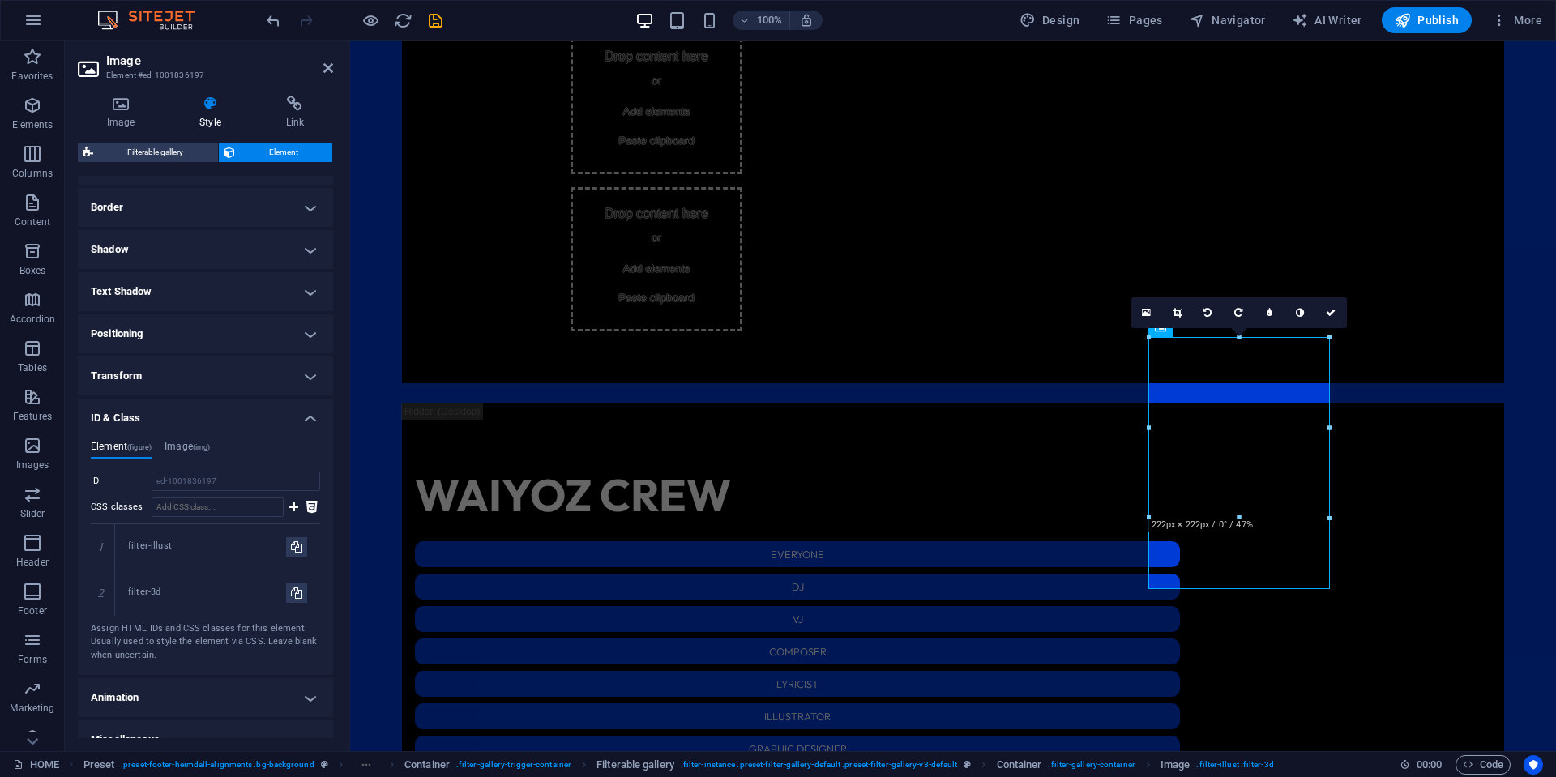
scroll to position [360, 0]
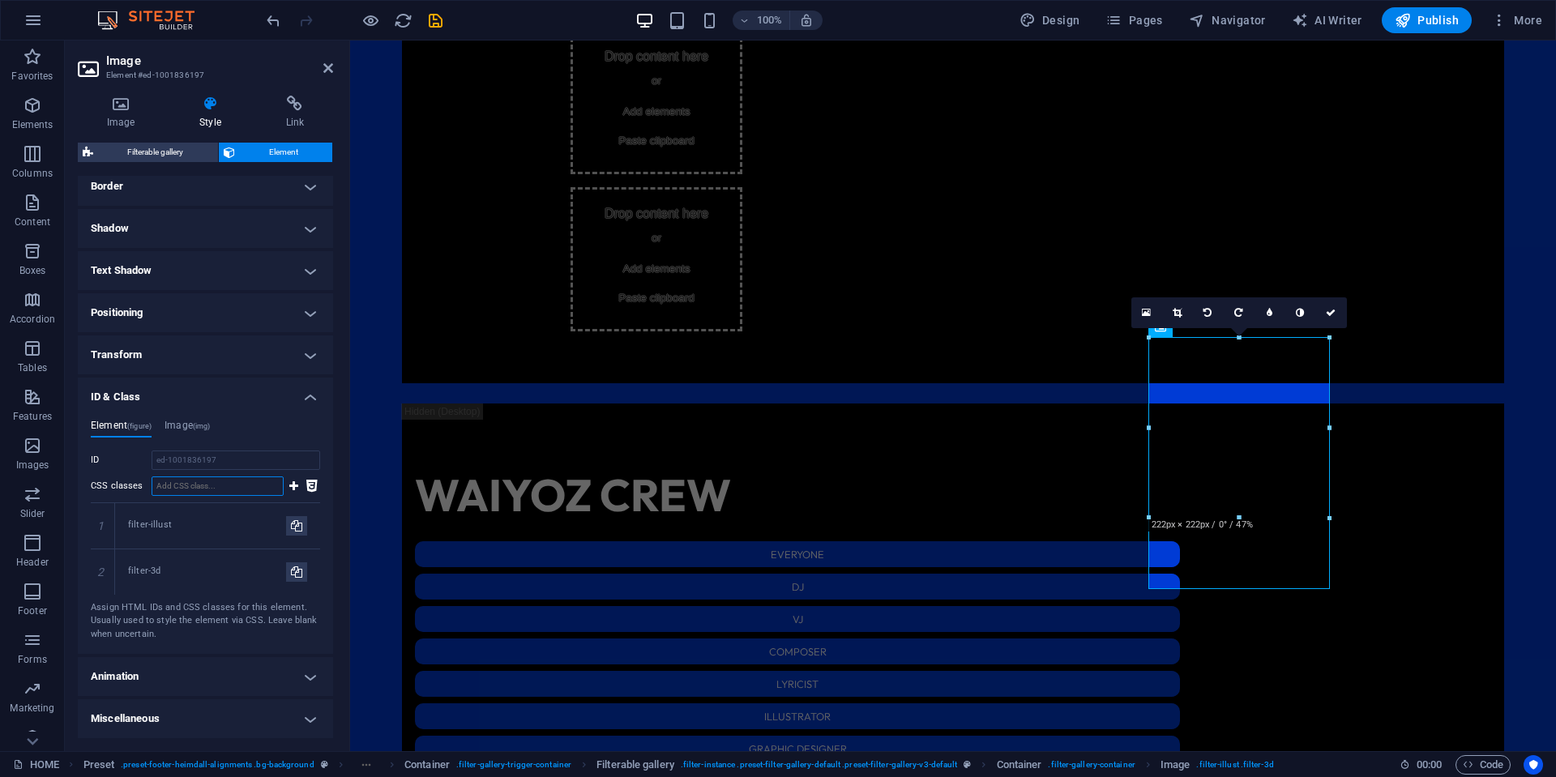
click at [236, 484] on input "CSS classes" at bounding box center [218, 485] width 132 height 19
paste input "filter-[GEOGRAPHIC_DATA]"
type input "filter-[GEOGRAPHIC_DATA]"
click at [293, 490] on icon at bounding box center [293, 485] width 9 height 19
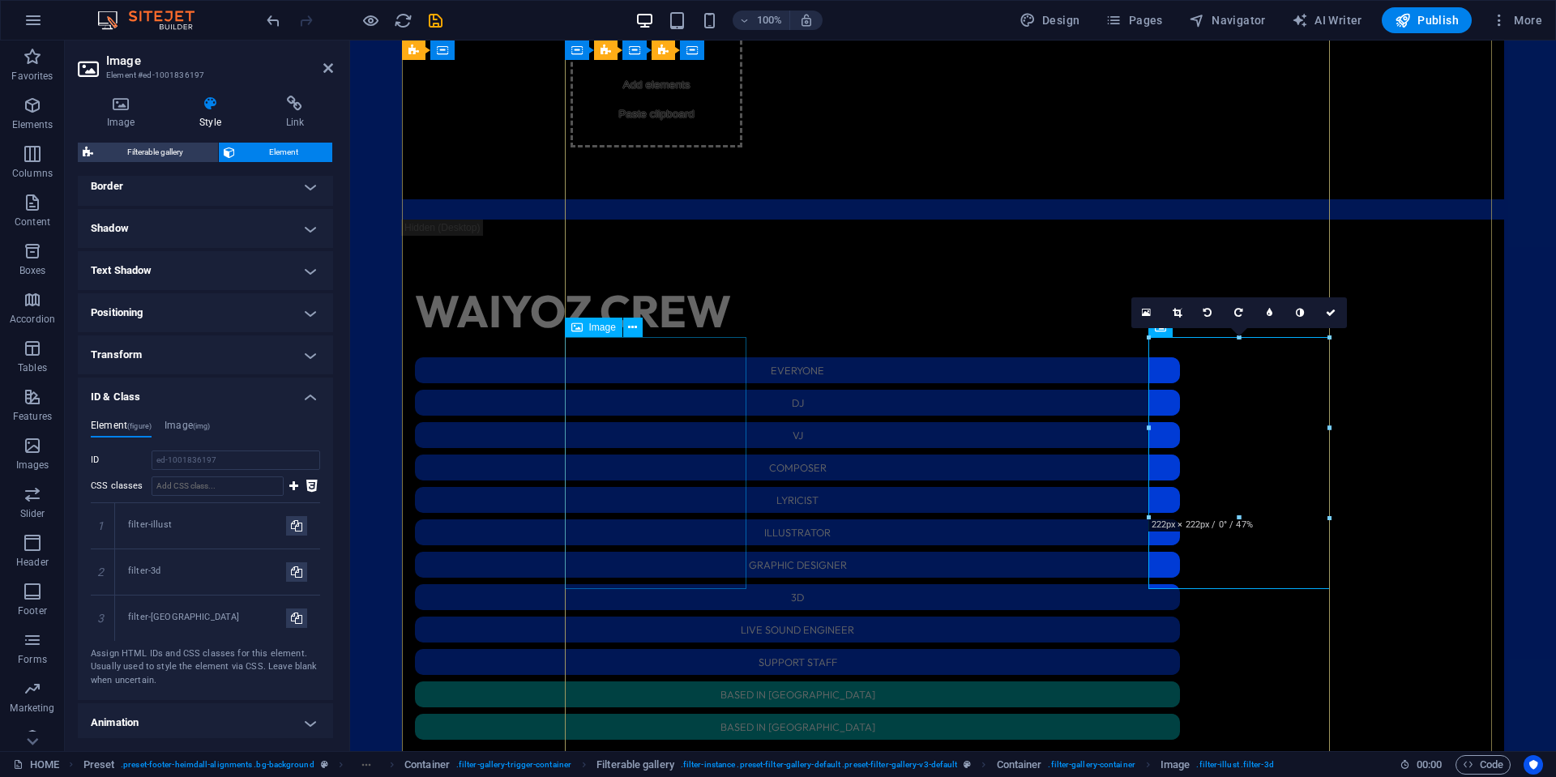
scroll to position [2382, 0]
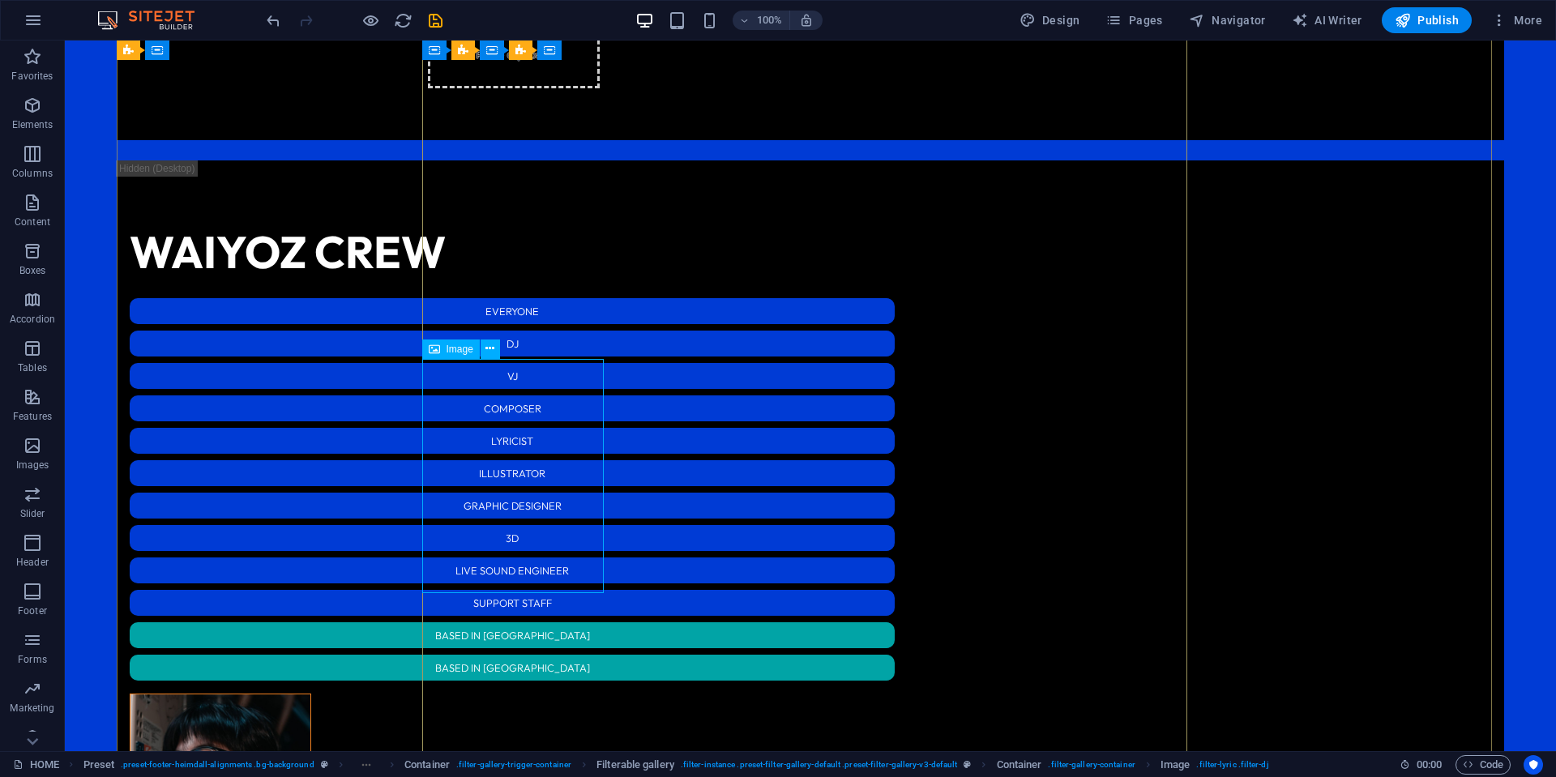
select select "%"
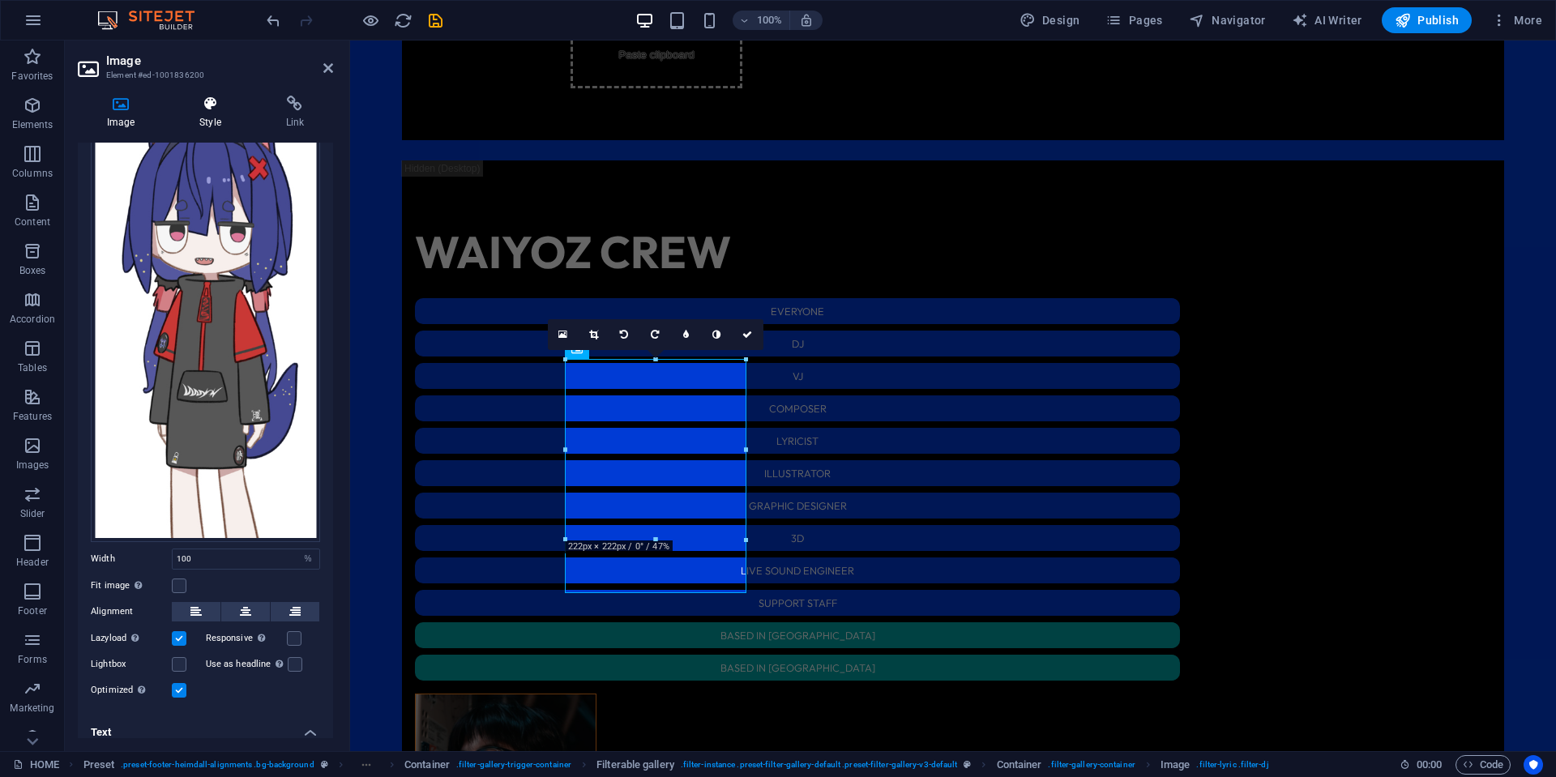
scroll to position [330, 0]
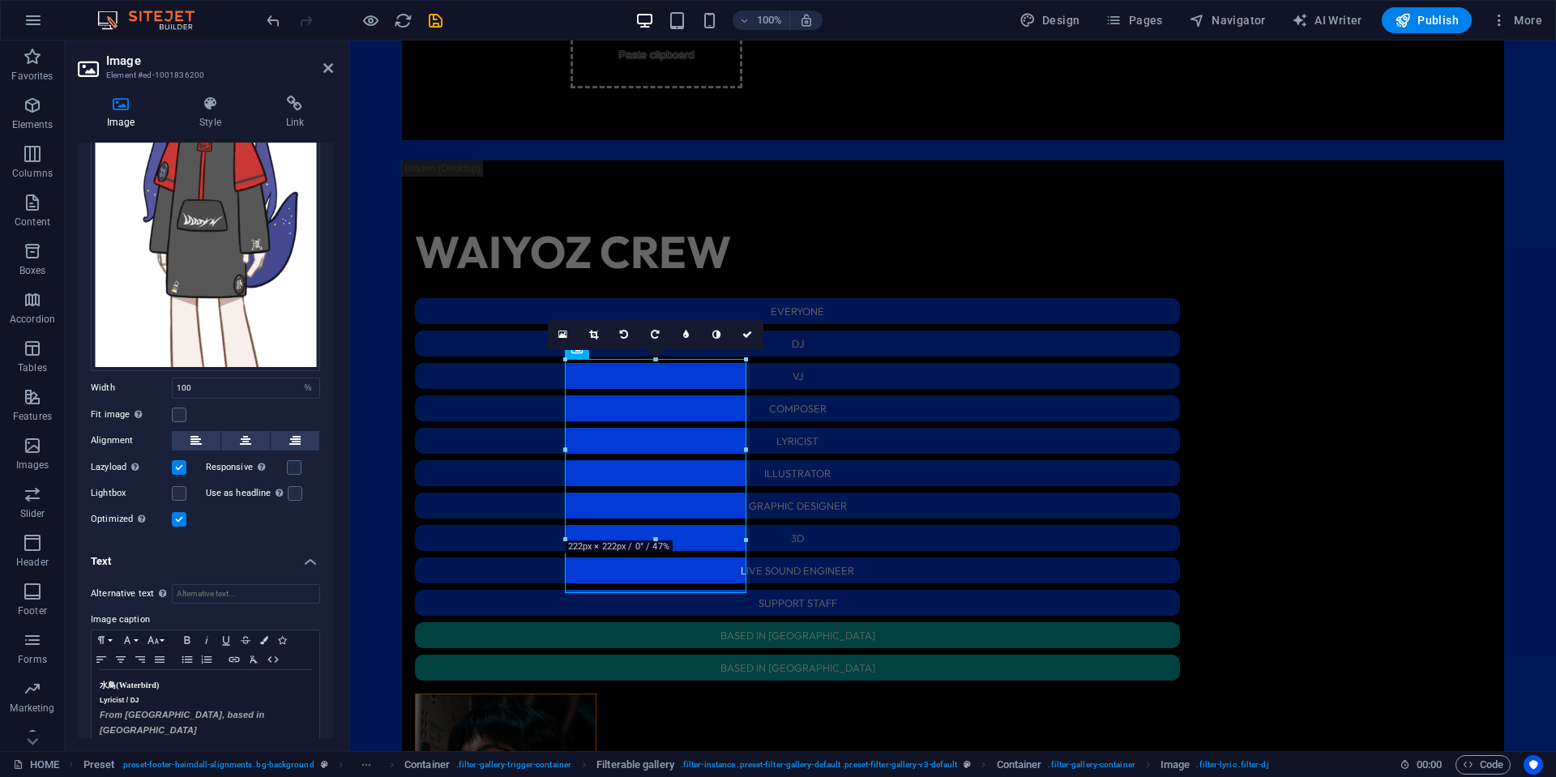
click at [206, 95] on div "Image Style Link Image Drag files here, click to choose files or select files f…" at bounding box center [205, 417] width 281 height 669
click at [203, 111] on icon at bounding box center [209, 104] width 79 height 16
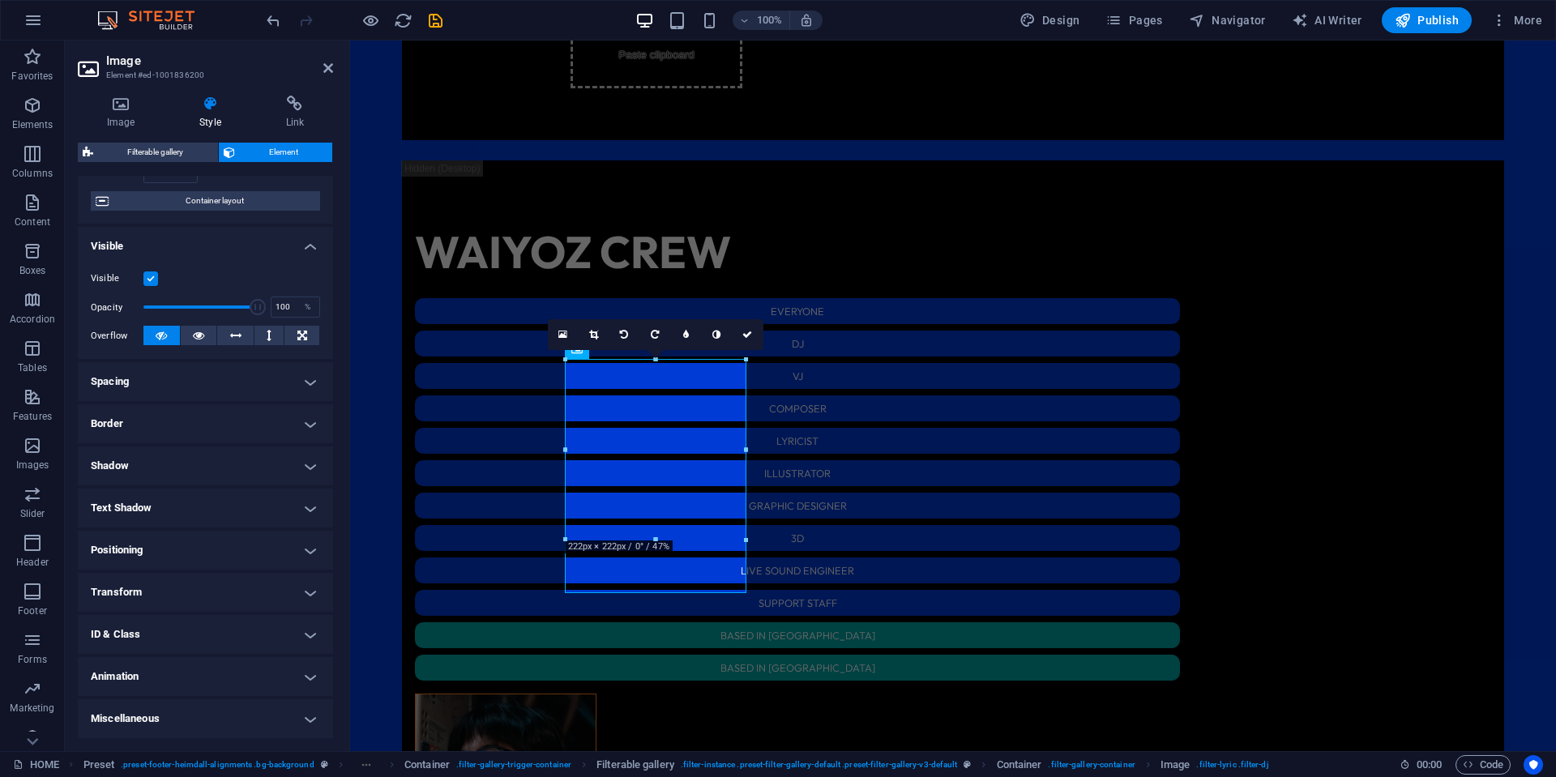
click at [182, 635] on h4 "ID & Class" at bounding box center [205, 634] width 255 height 39
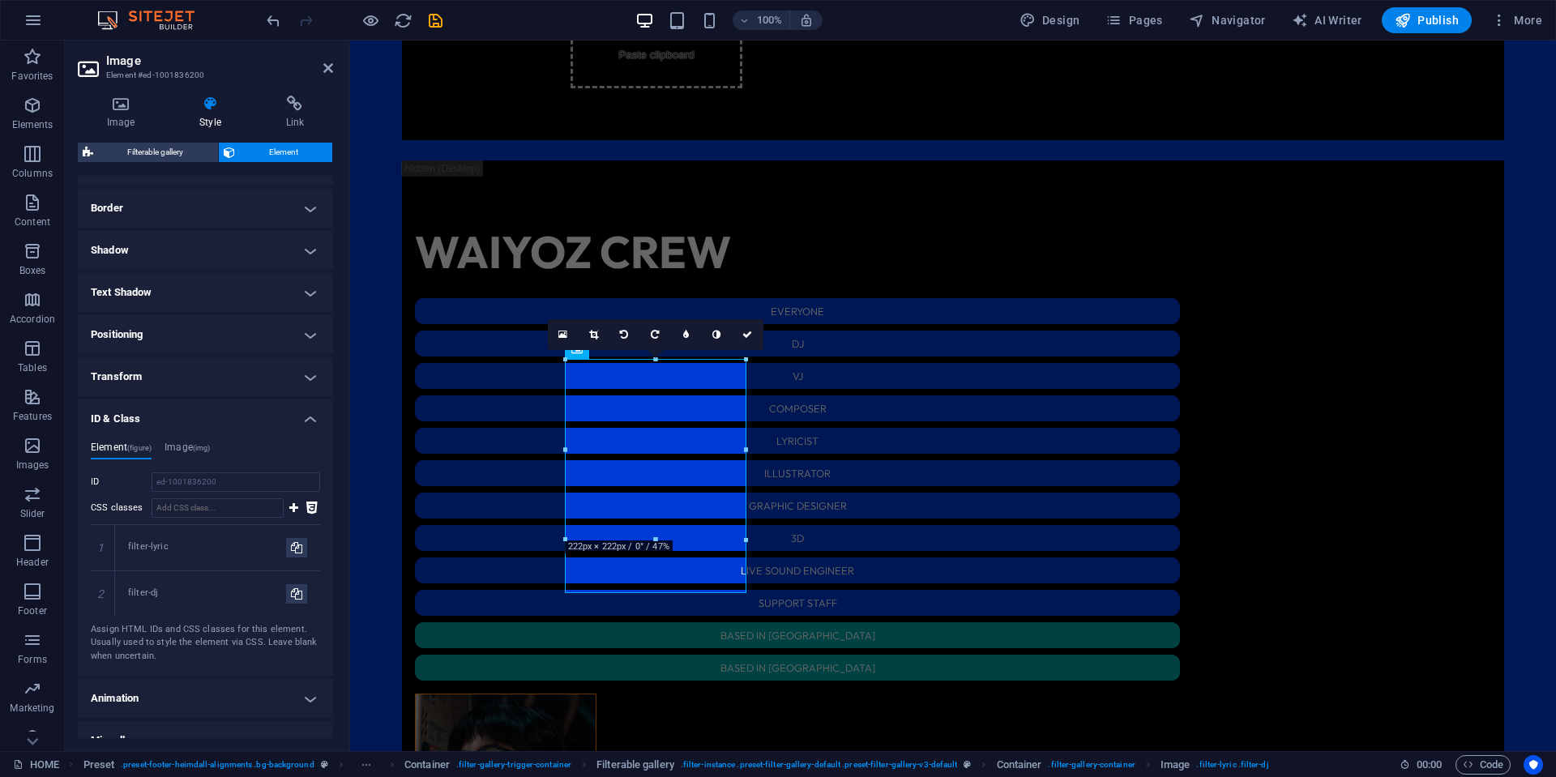
scroll to position [360, 0]
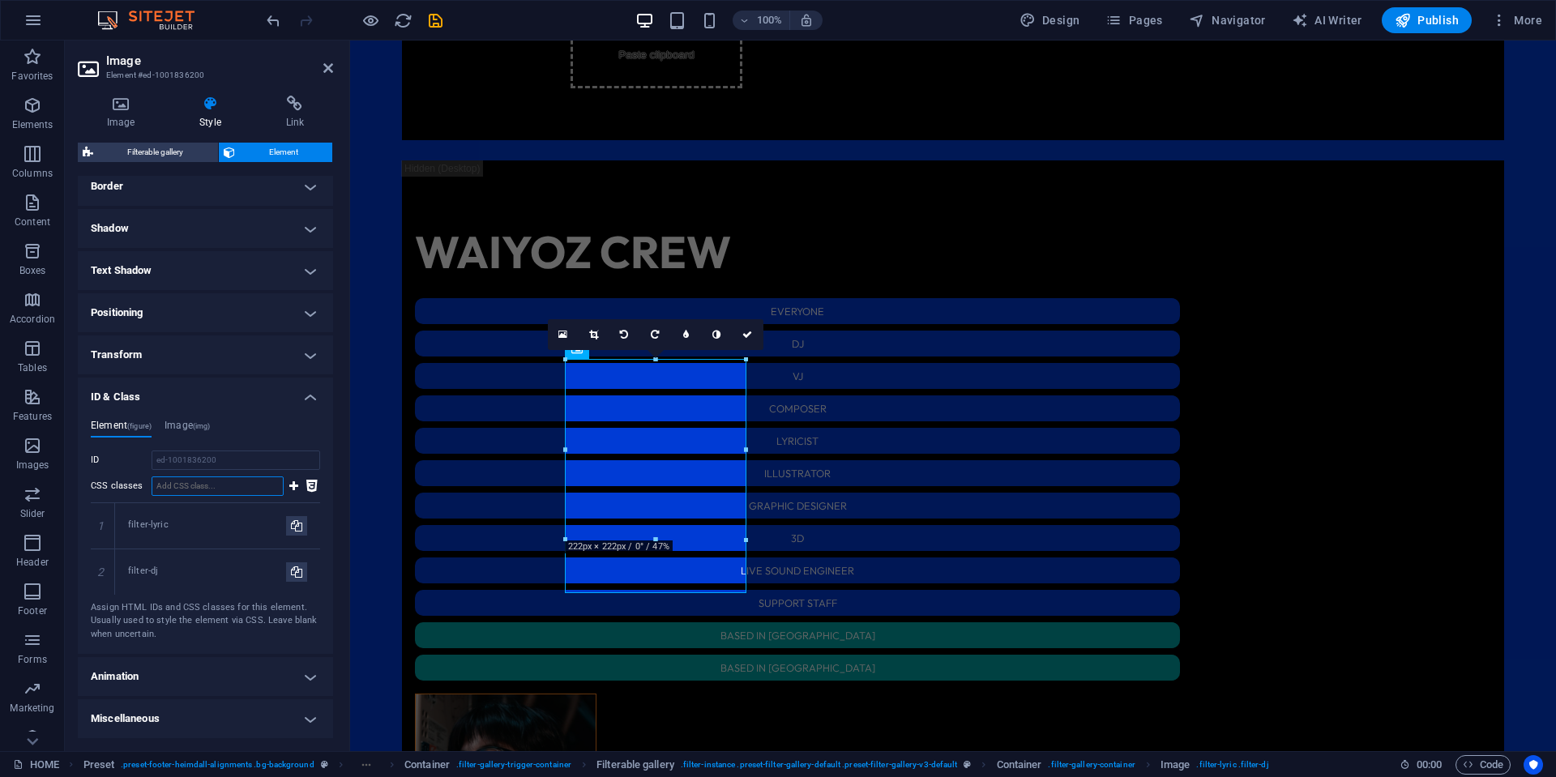
click at [236, 492] on input "CSS classes" at bounding box center [218, 485] width 132 height 19
paste input "filter-[GEOGRAPHIC_DATA]"
type input "filter-[GEOGRAPHIC_DATA]"
click at [287, 488] on button at bounding box center [294, 485] width 14 height 19
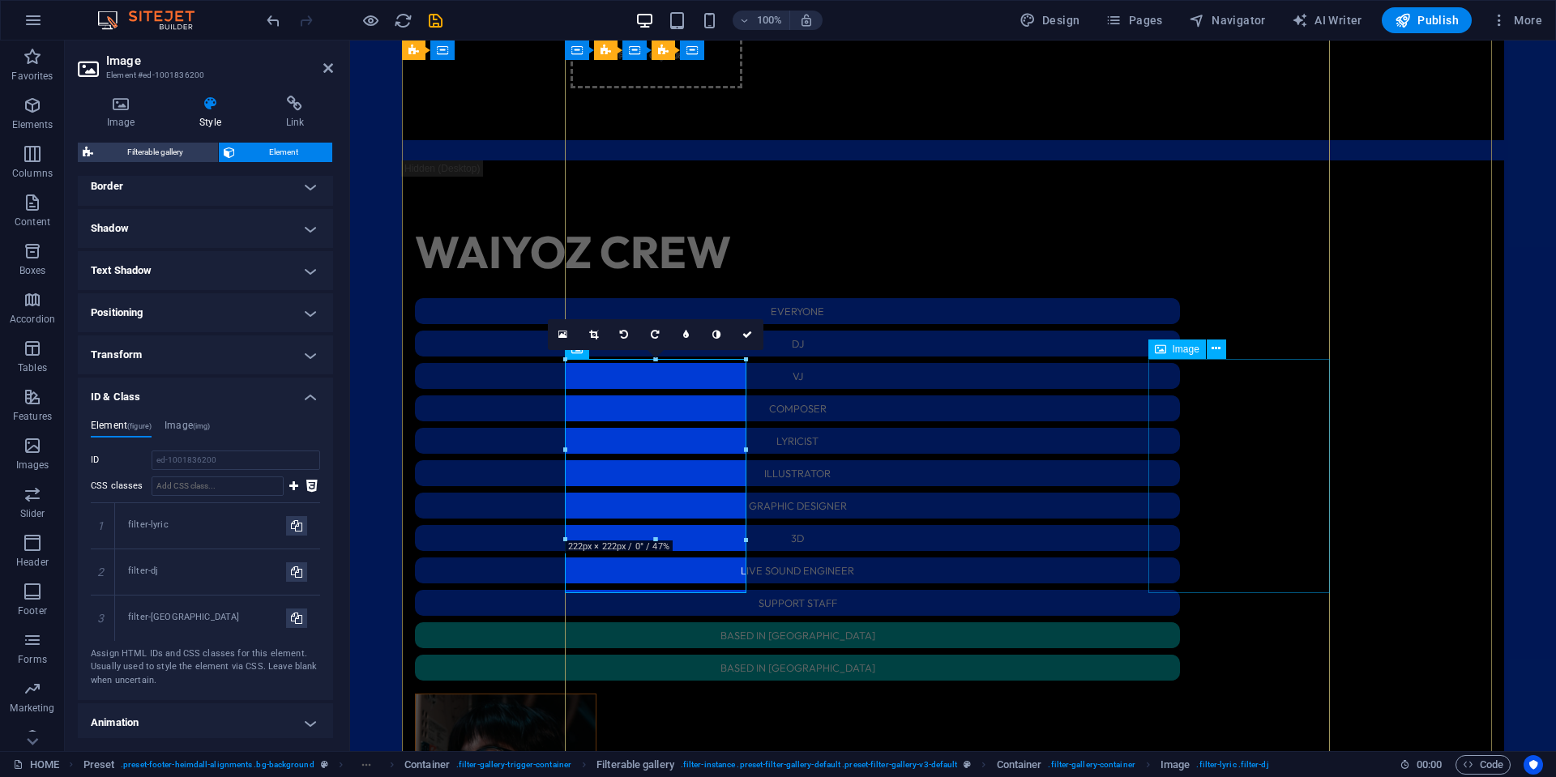
select select "%"
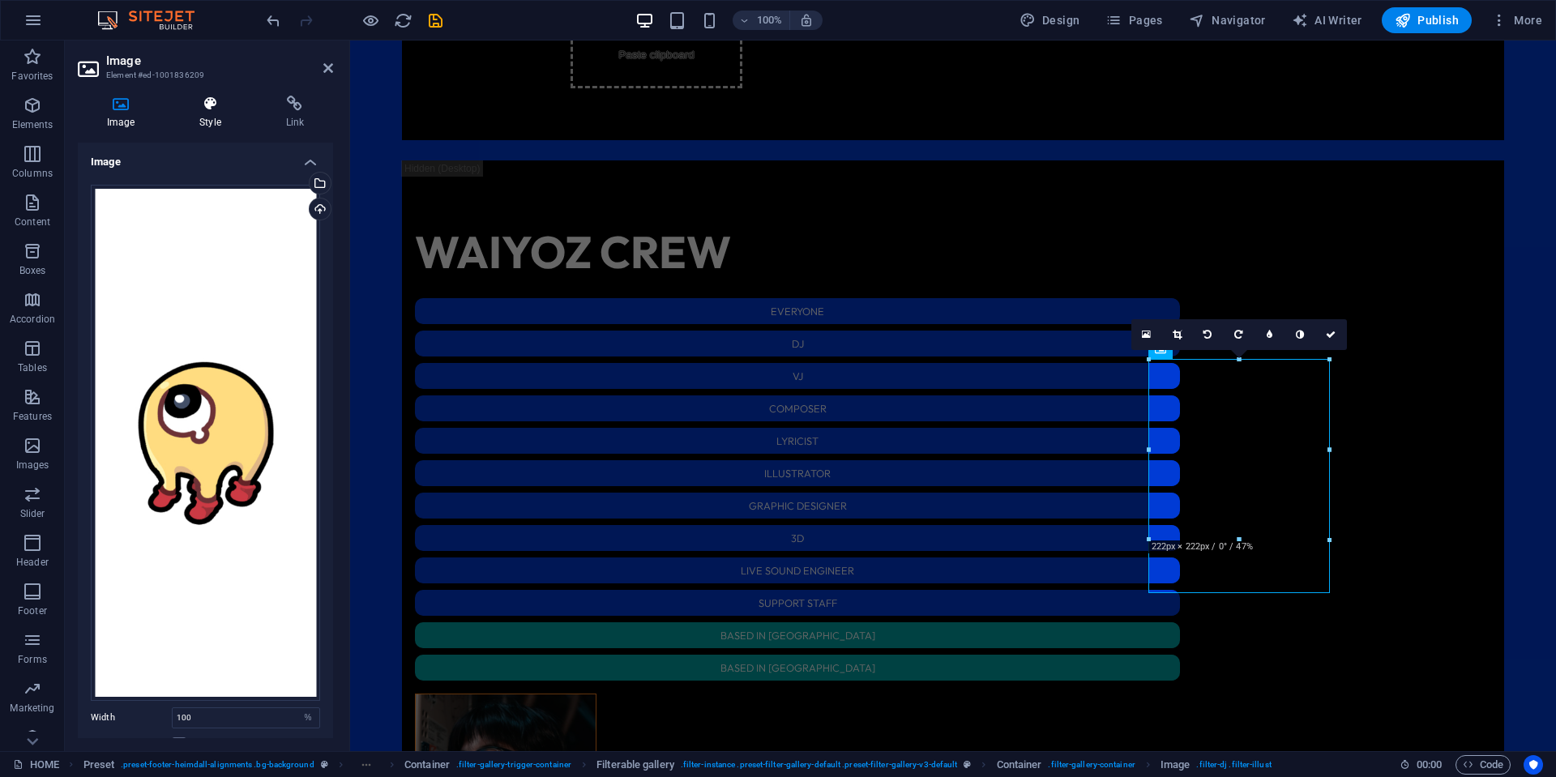
click at [199, 110] on icon at bounding box center [209, 104] width 79 height 16
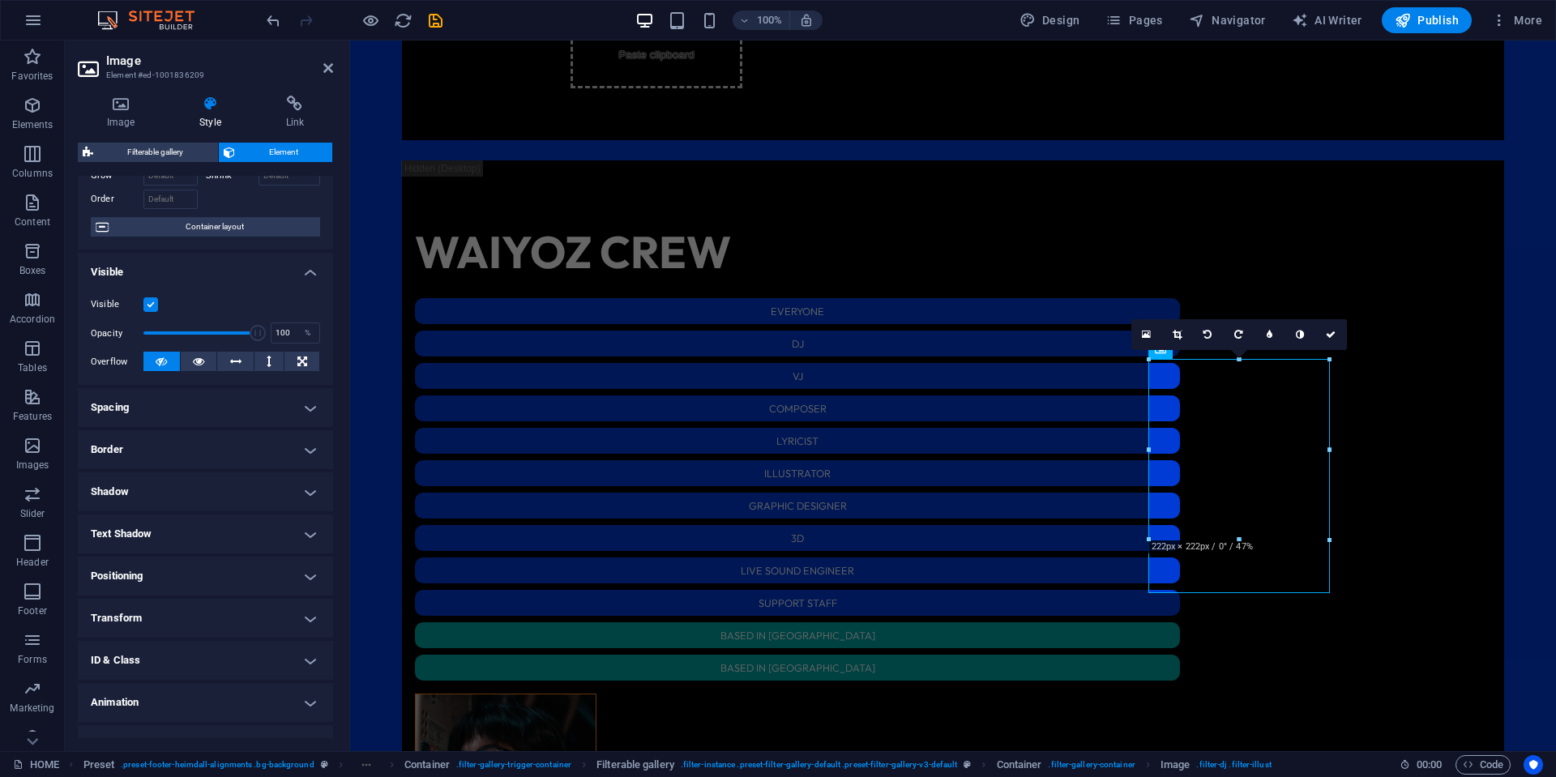
scroll to position [122, 0]
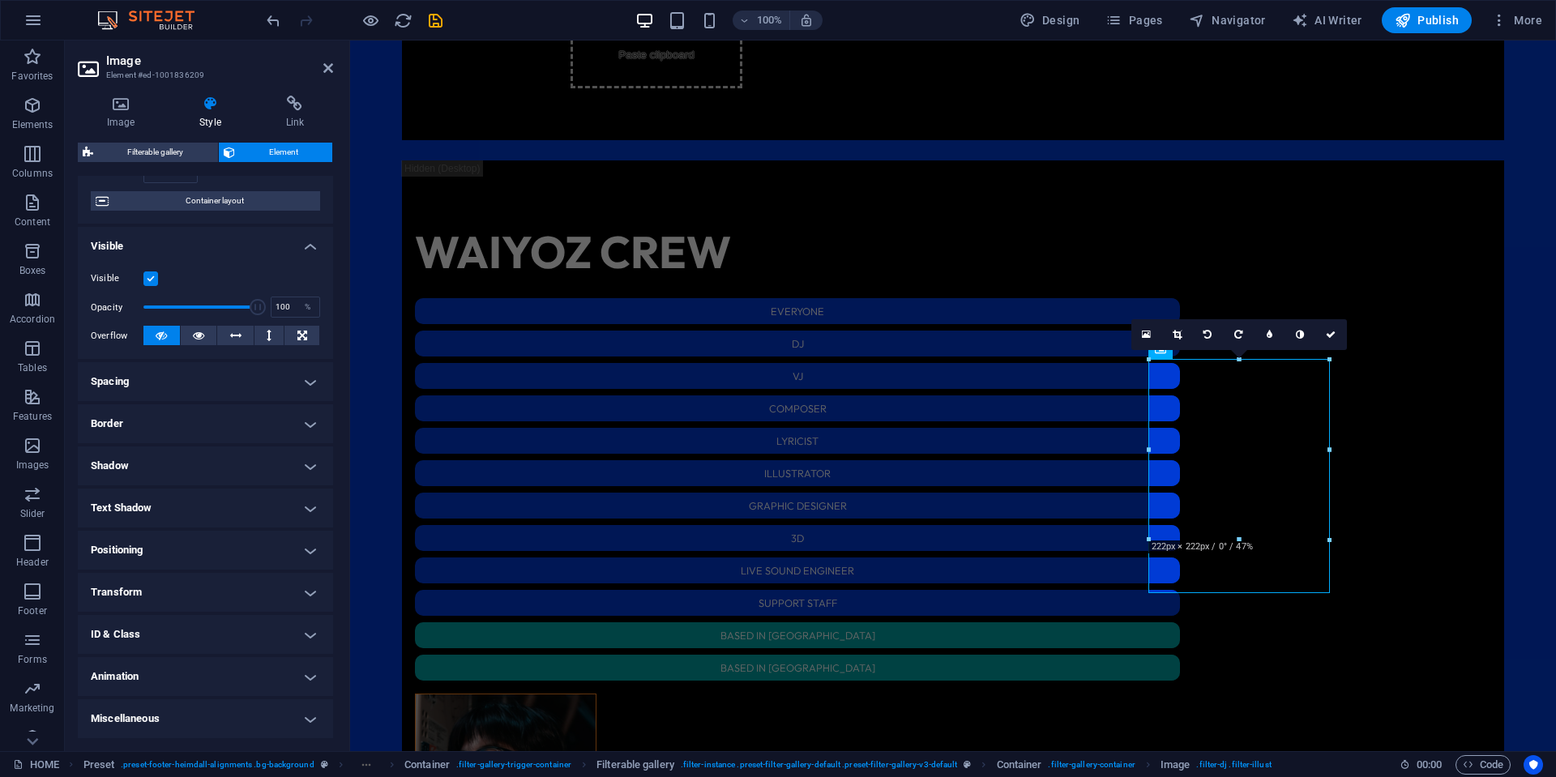
click at [191, 590] on h4 "Transform" at bounding box center [205, 592] width 255 height 39
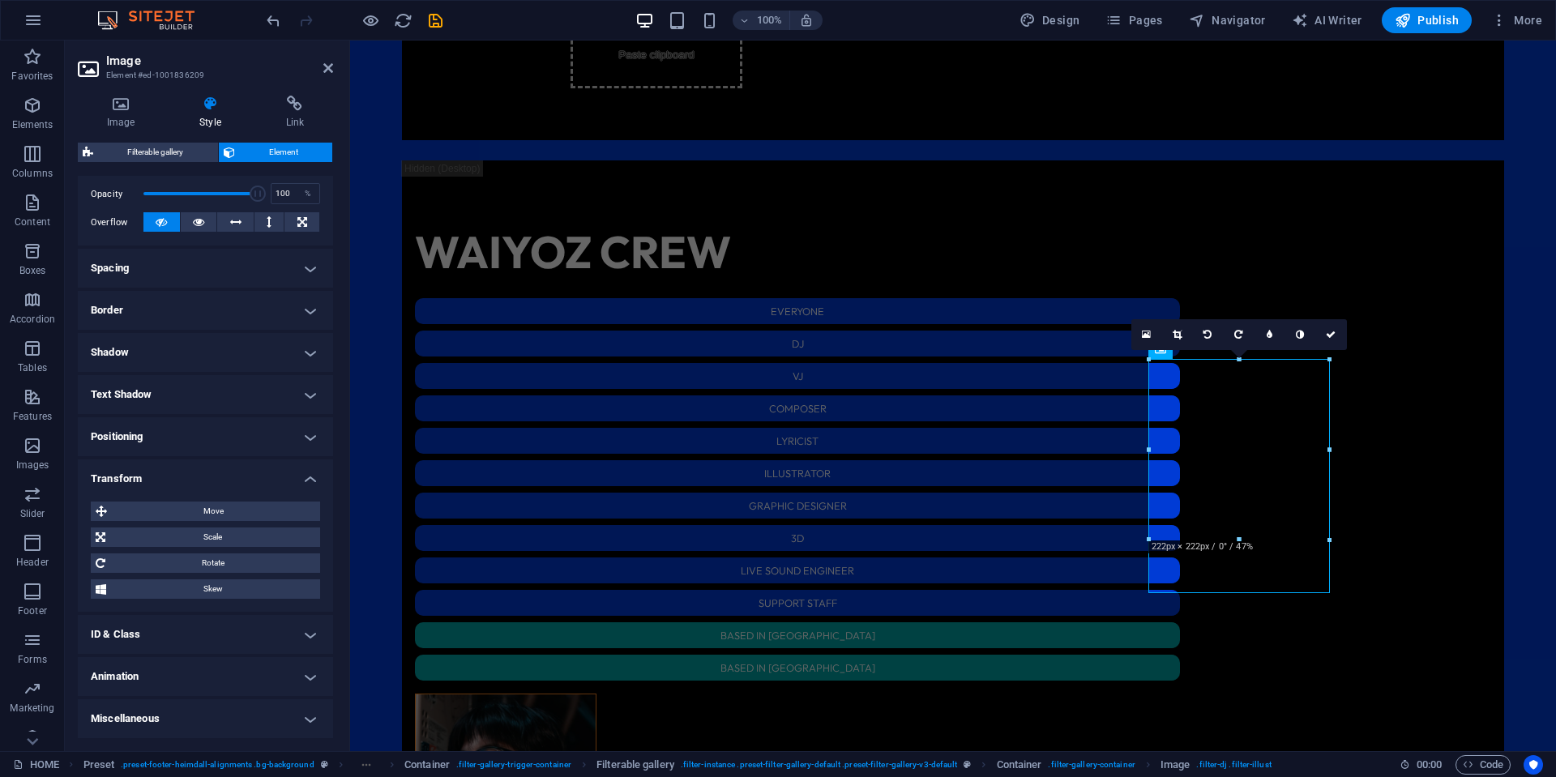
click at [167, 637] on h4 "ID & Class" at bounding box center [205, 634] width 255 height 39
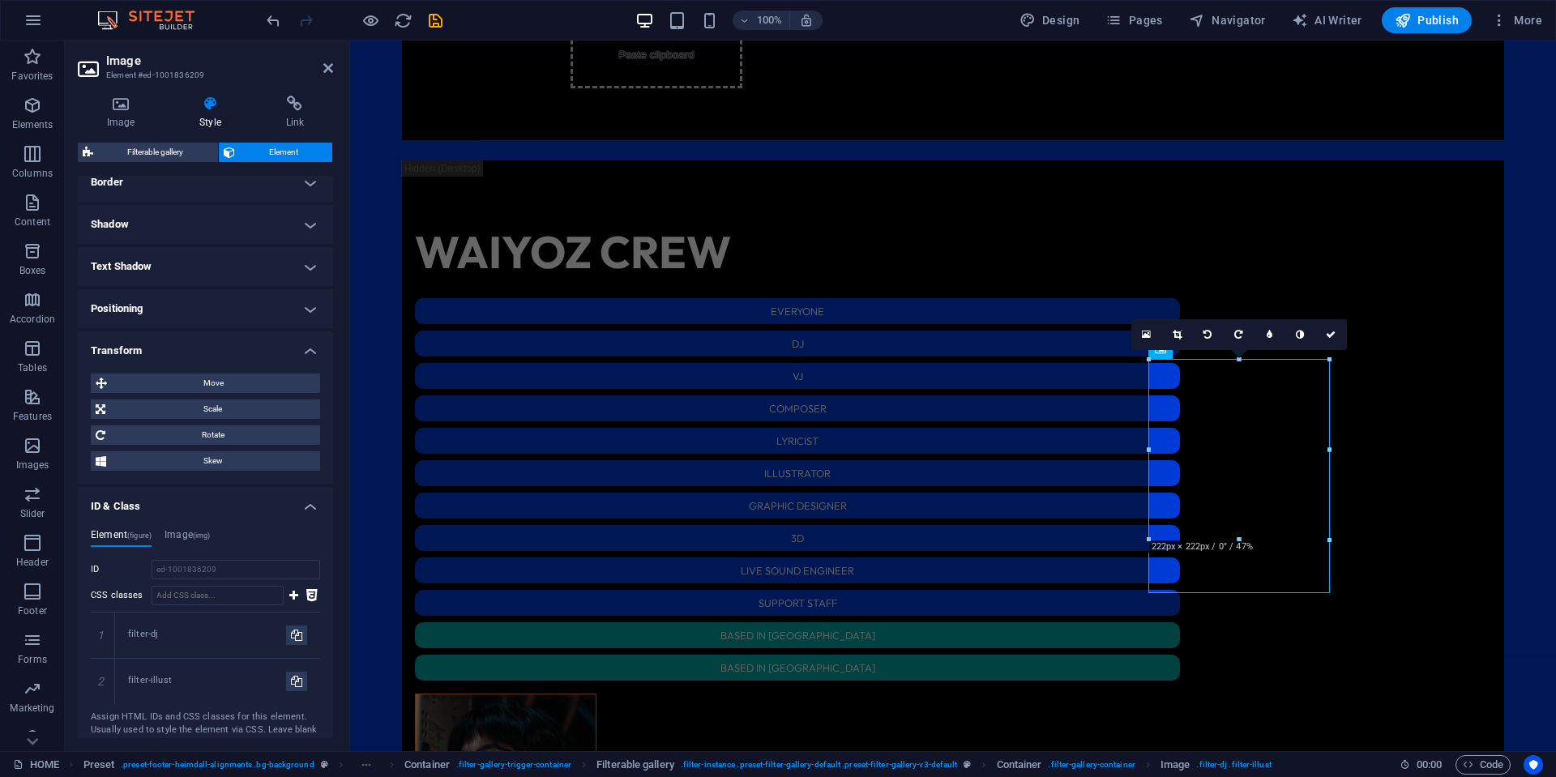
scroll to position [473, 0]
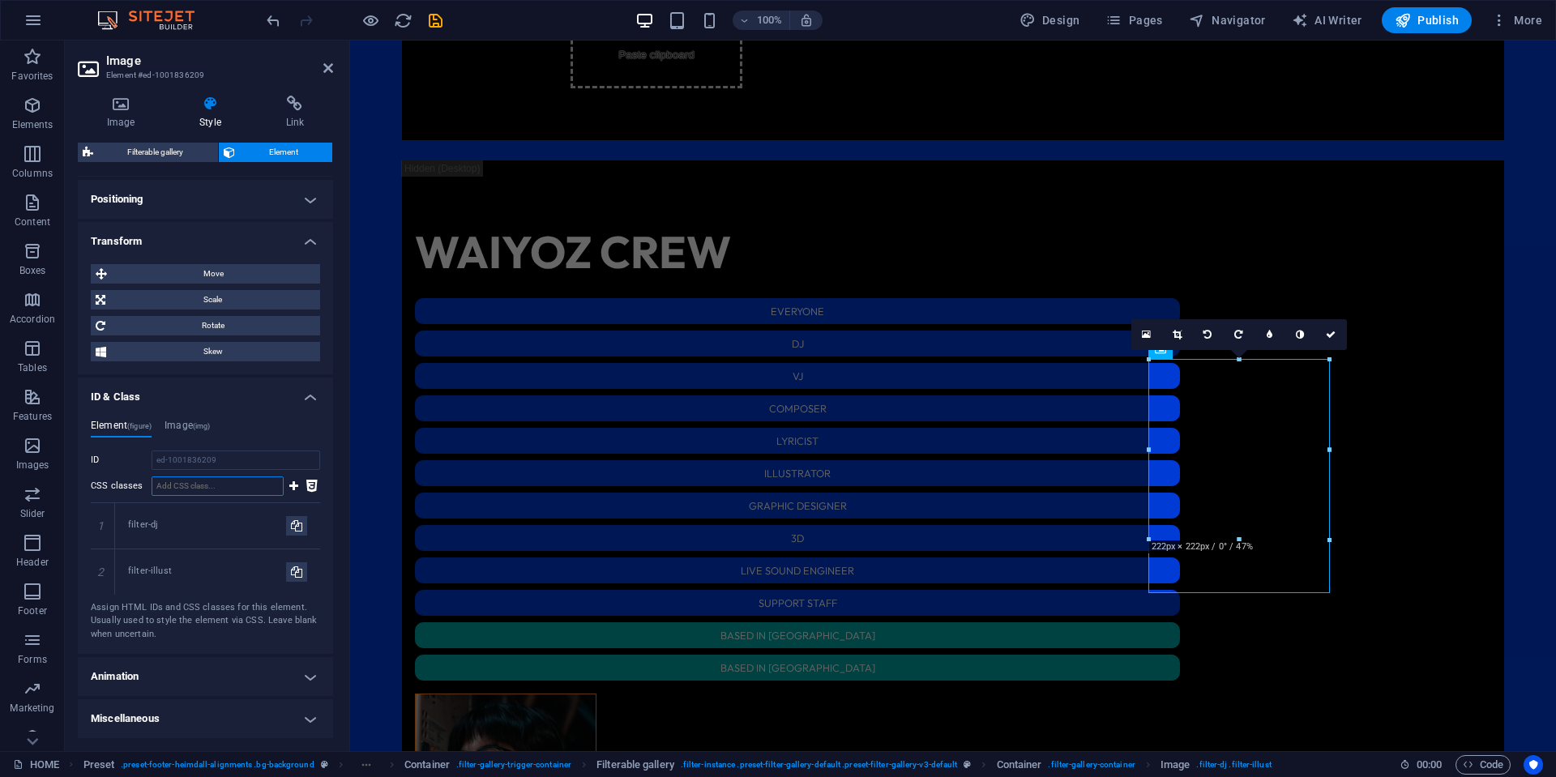
click at [221, 492] on input "CSS classes" at bounding box center [218, 485] width 132 height 19
paste input "filter-[GEOGRAPHIC_DATA]"
type input "filter-[GEOGRAPHIC_DATA]"
click at [290, 488] on icon at bounding box center [293, 485] width 9 height 19
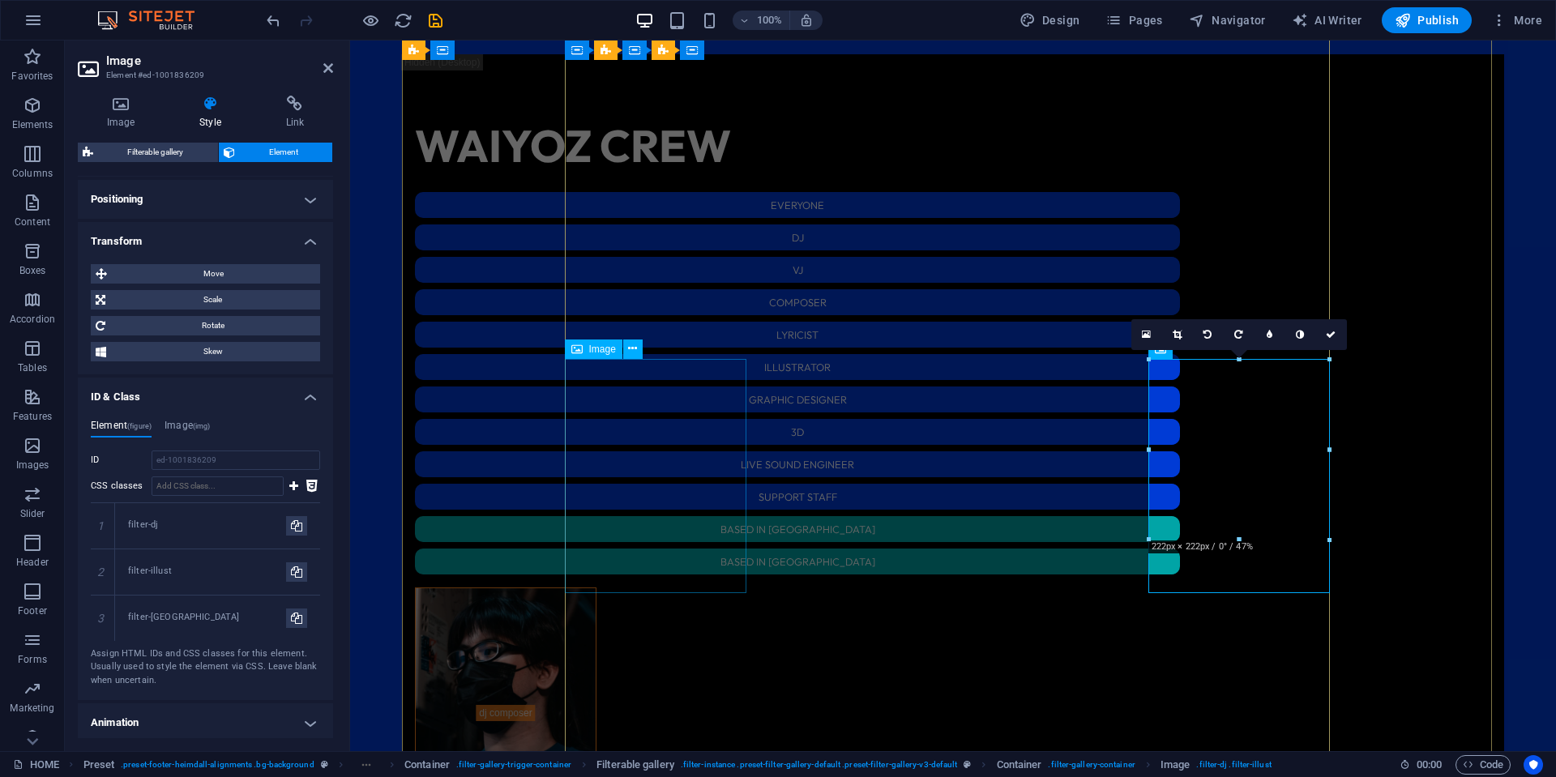
scroll to position [2706, 0]
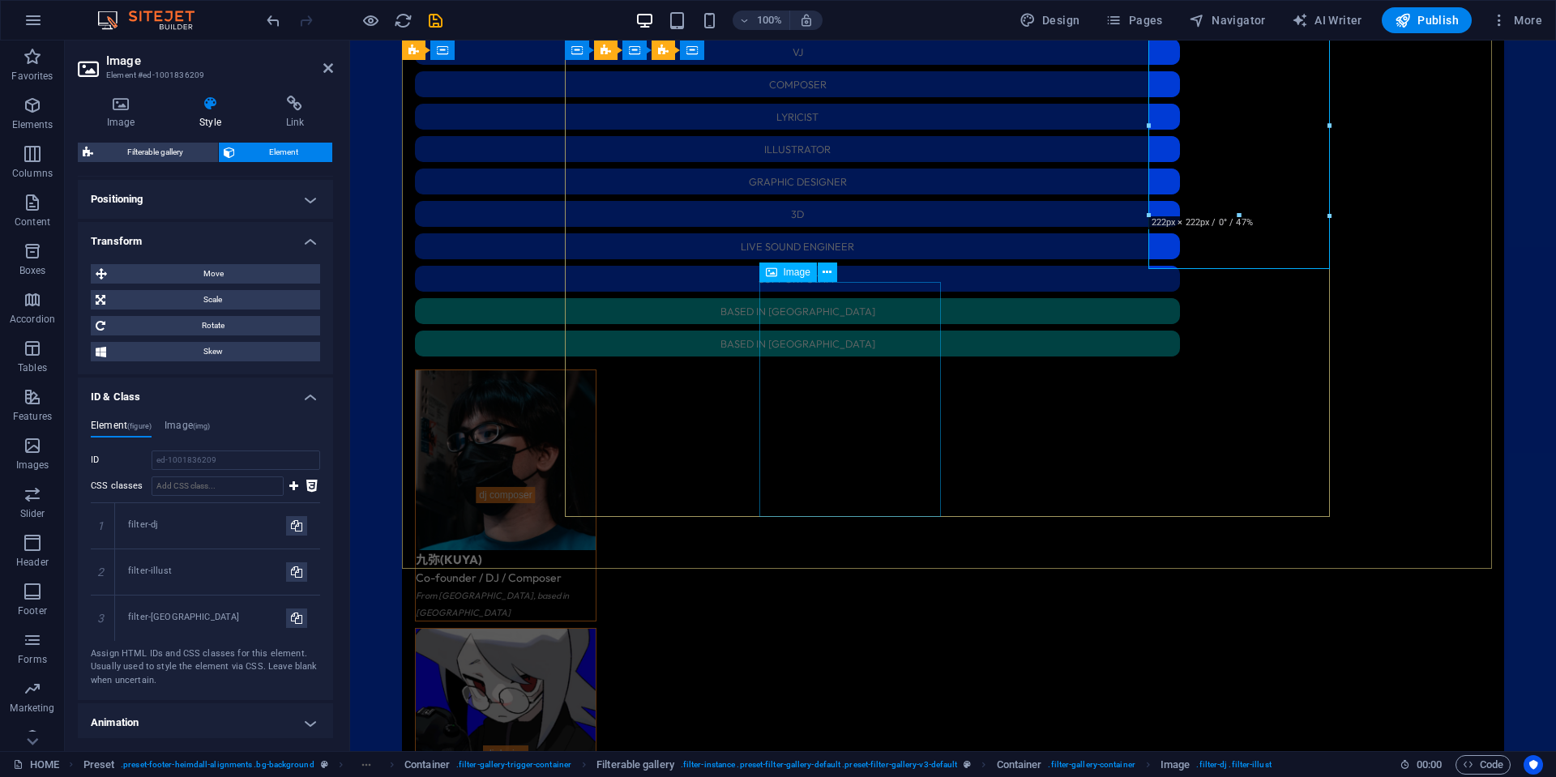
select select "%"
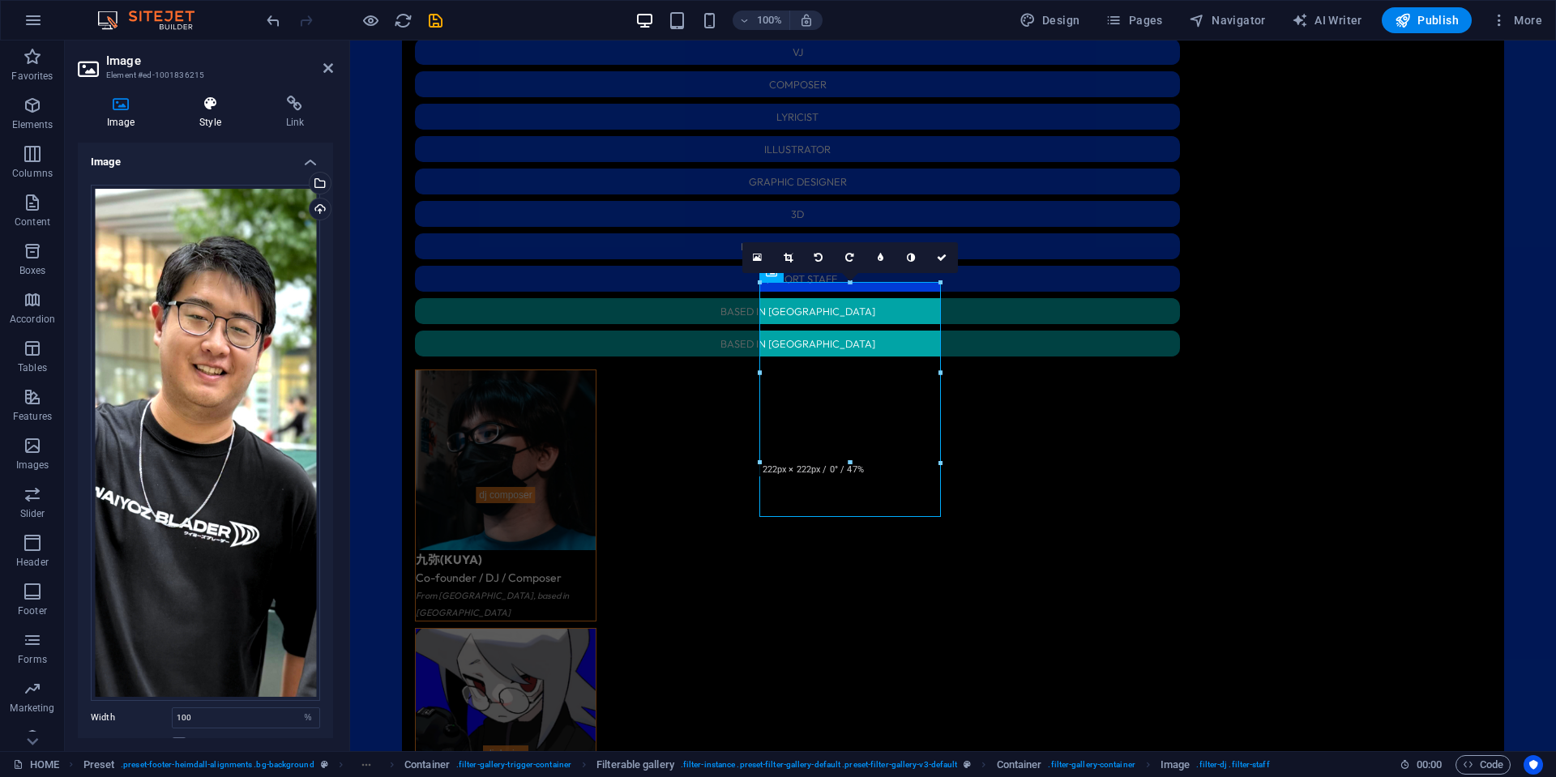
click at [223, 119] on h4 "Style" at bounding box center [213, 113] width 86 height 34
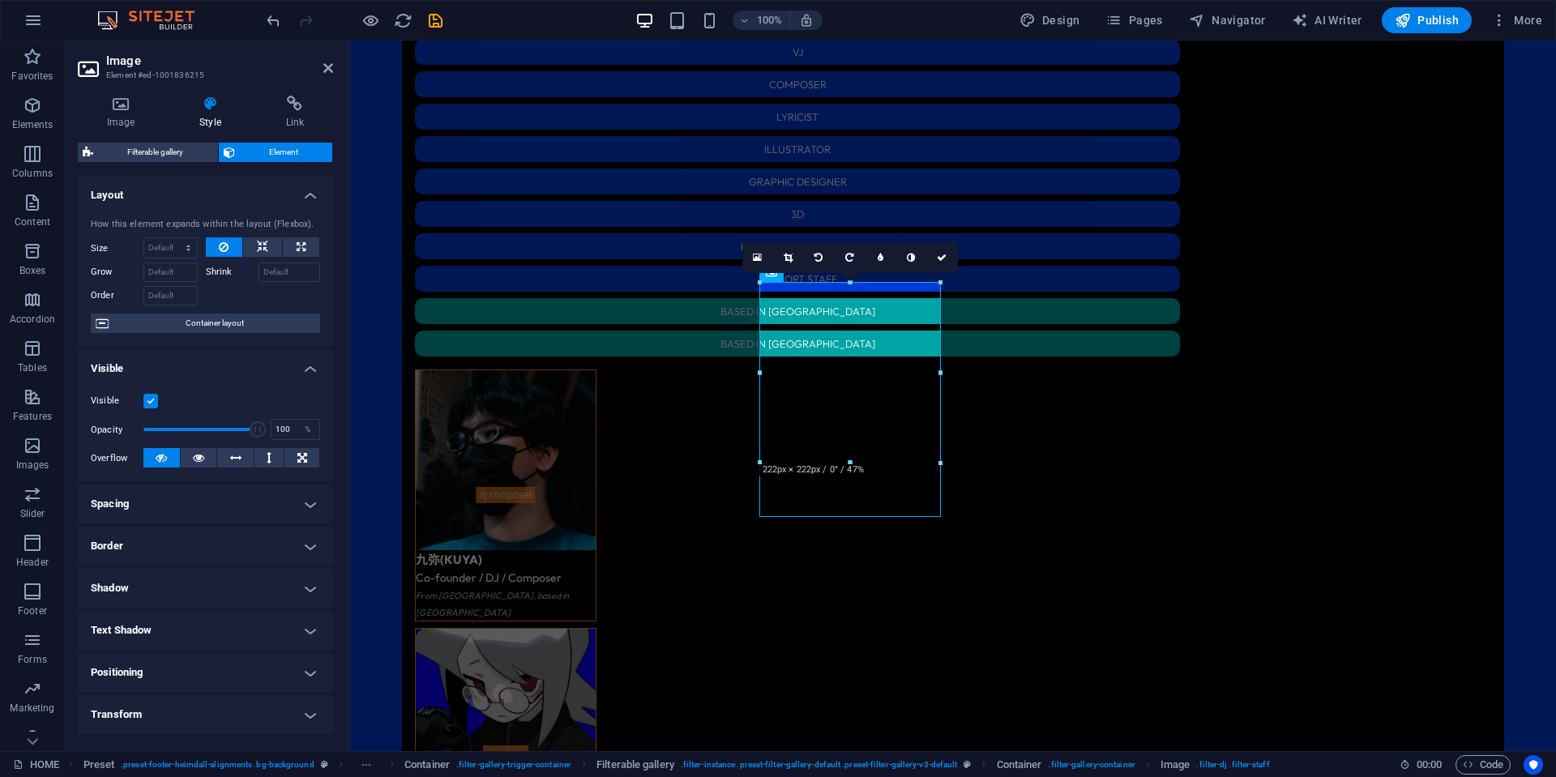
scroll to position [122, 0]
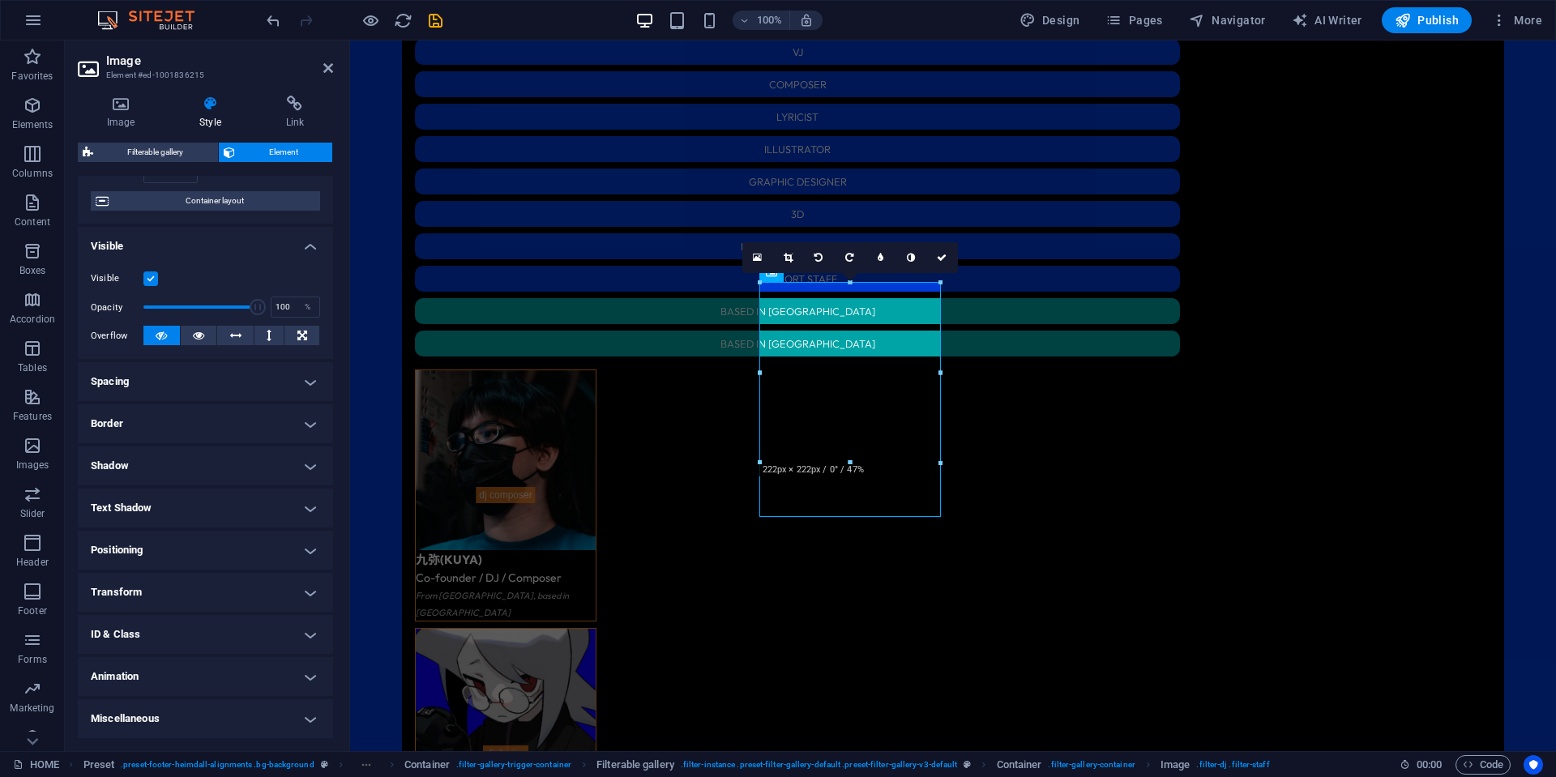
click at [172, 602] on h4 "Transform" at bounding box center [205, 592] width 255 height 39
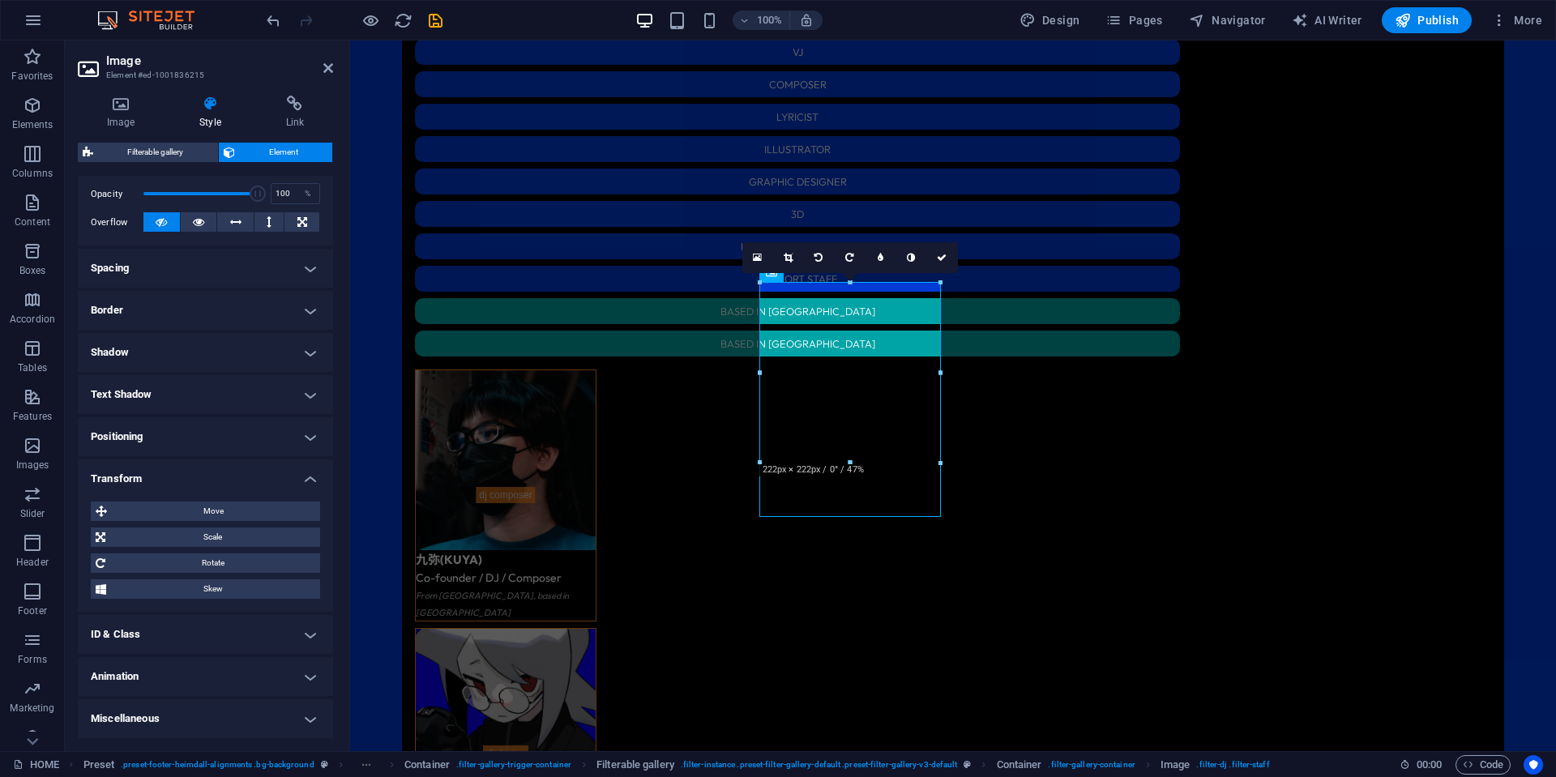
click at [186, 638] on h4 "ID & Class" at bounding box center [205, 634] width 255 height 39
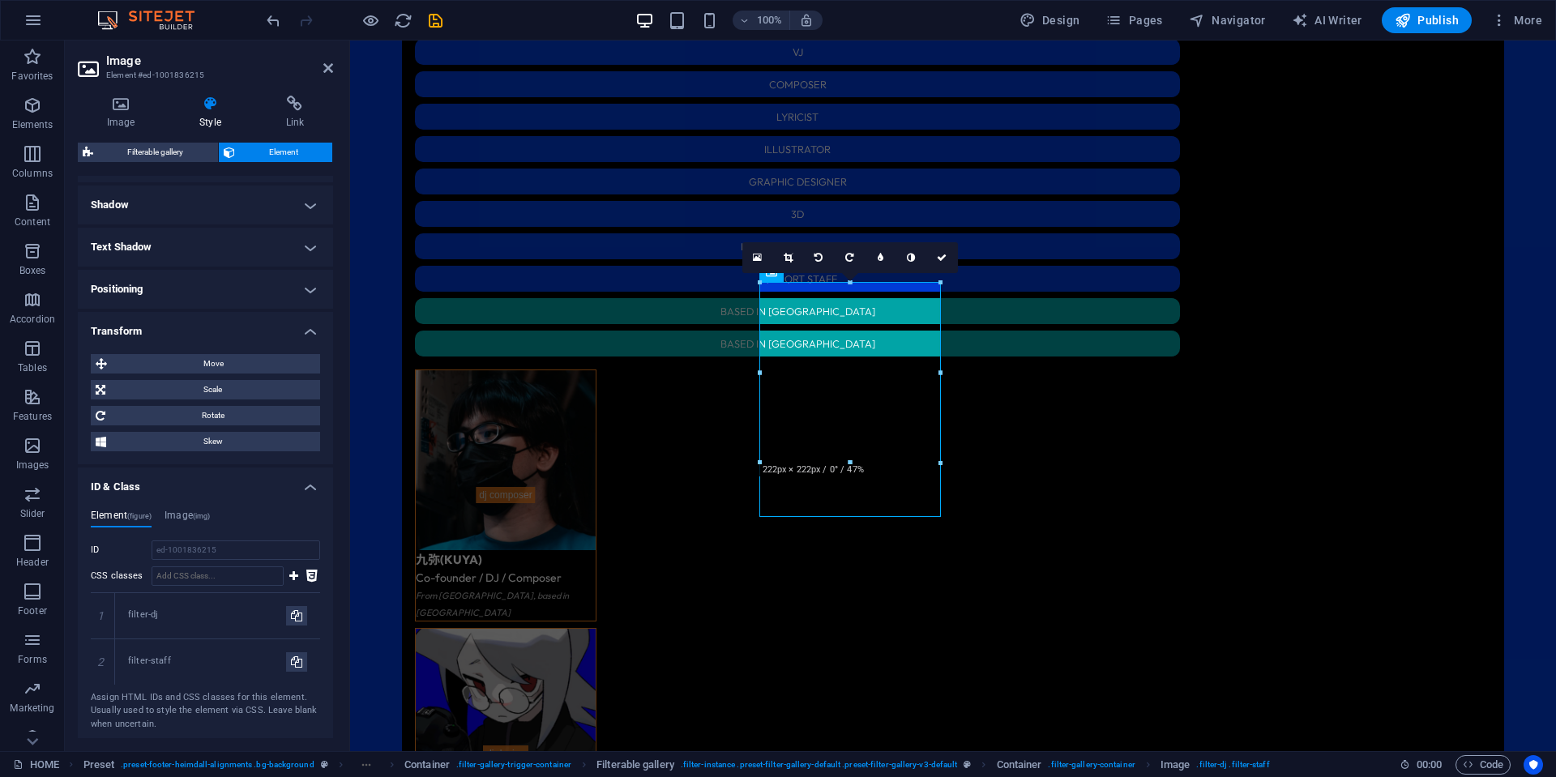
scroll to position [473, 0]
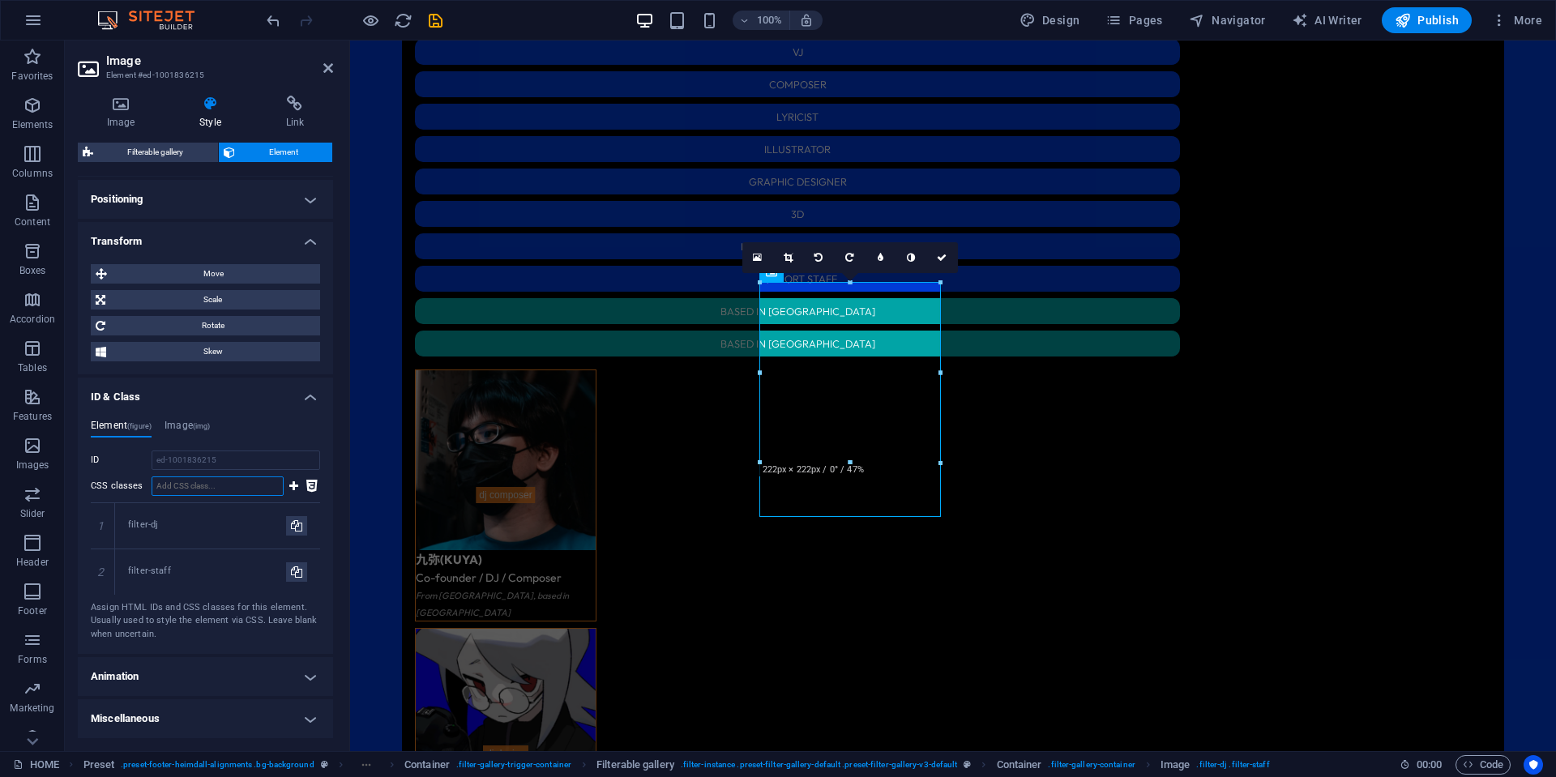
click at [218, 491] on input "CSS classes" at bounding box center [218, 485] width 132 height 19
paste input "filter-[GEOGRAPHIC_DATA]"
type input "filter-[GEOGRAPHIC_DATA]"
click at [293, 487] on icon at bounding box center [293, 485] width 9 height 19
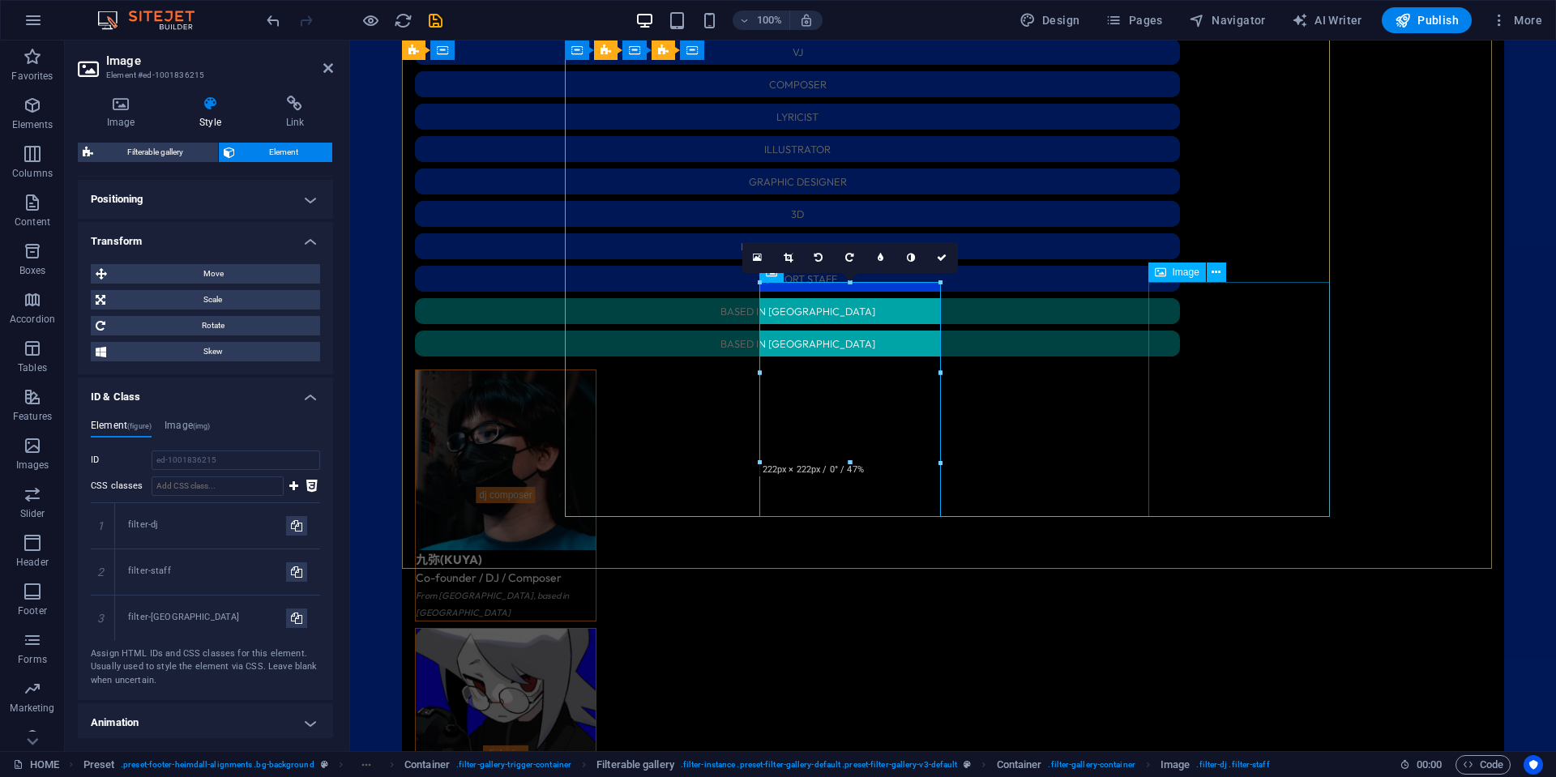
select select "%"
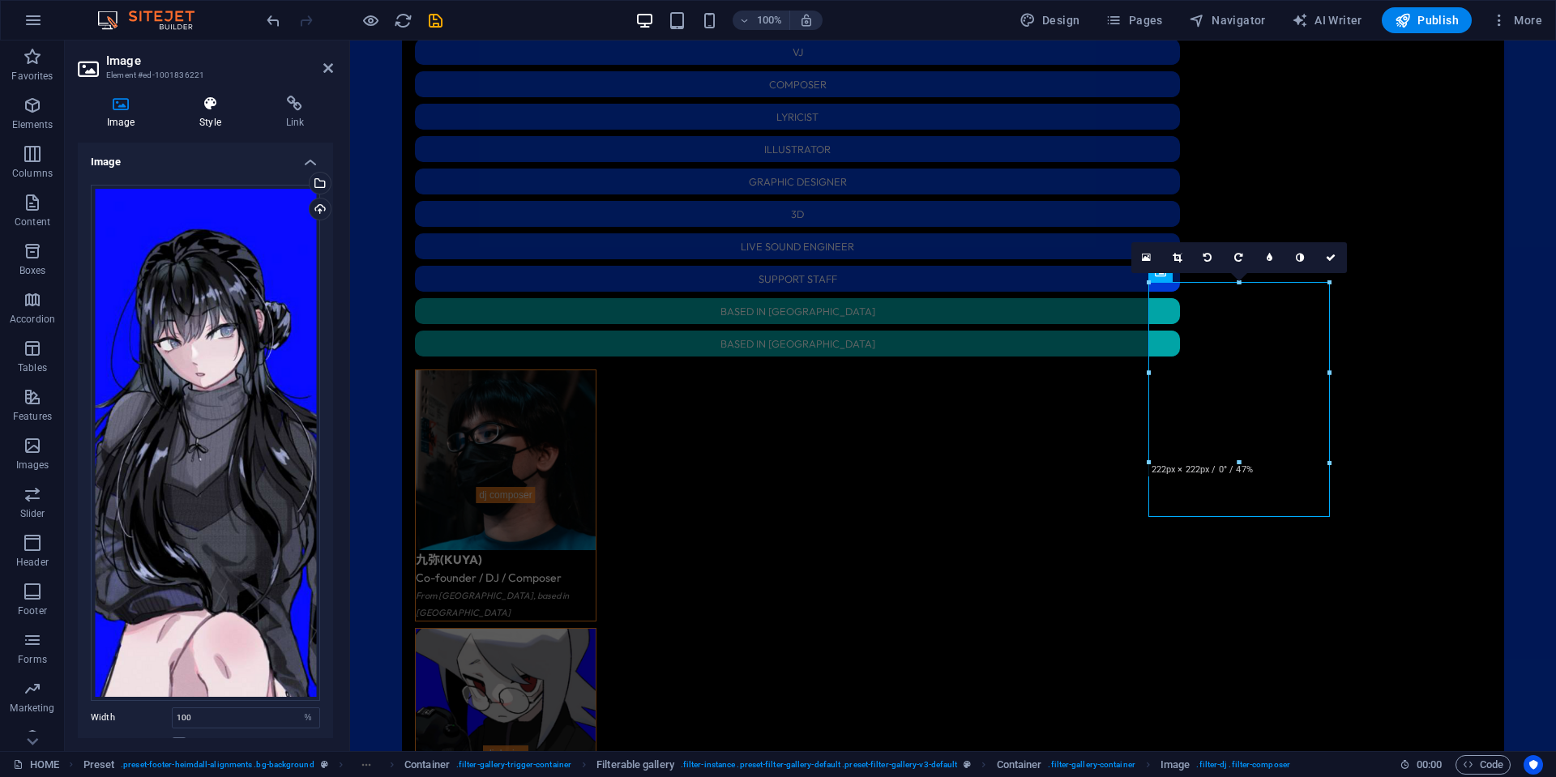
click at [230, 114] on h4 "Style" at bounding box center [213, 113] width 86 height 34
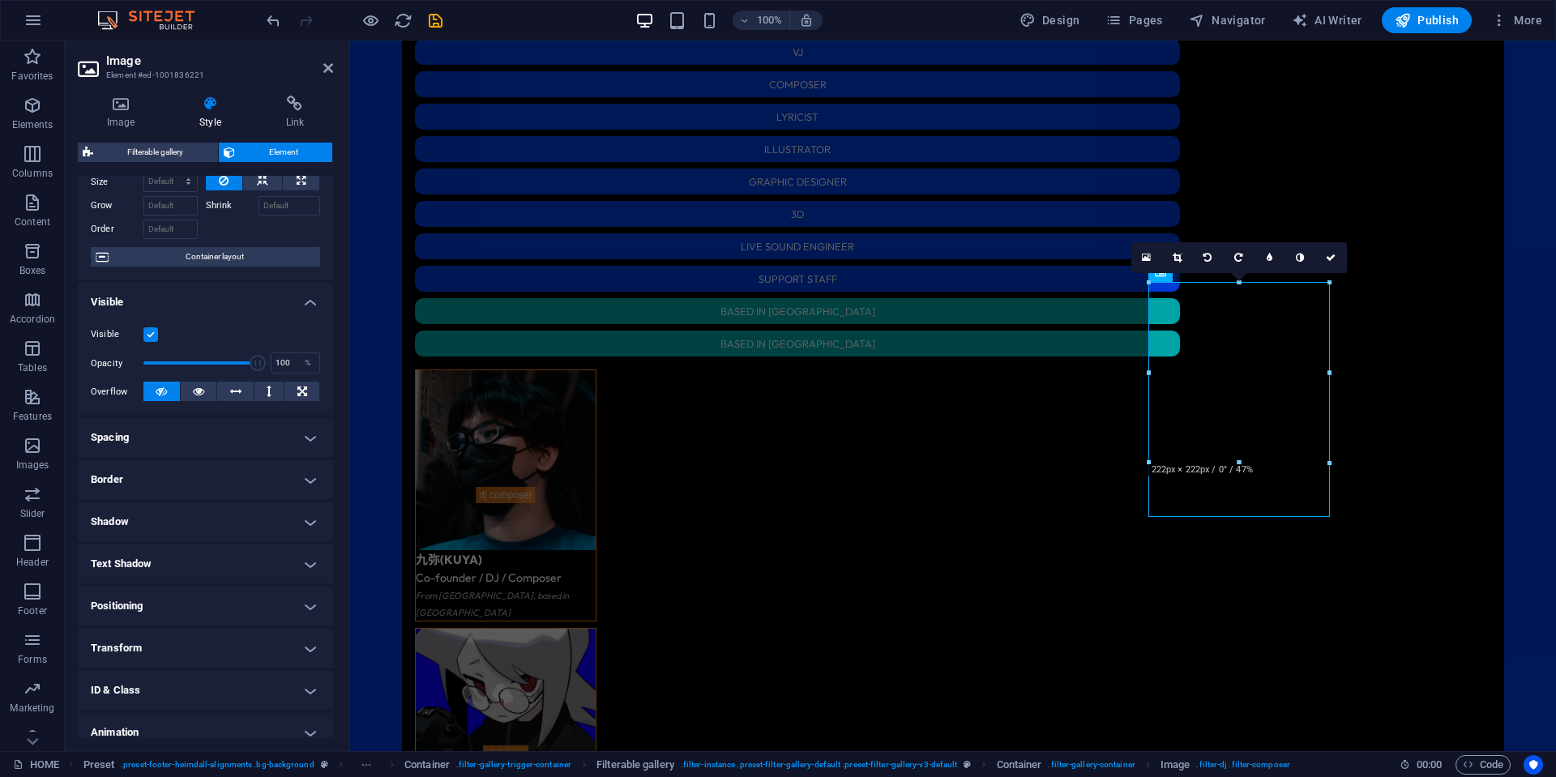
scroll to position [122, 0]
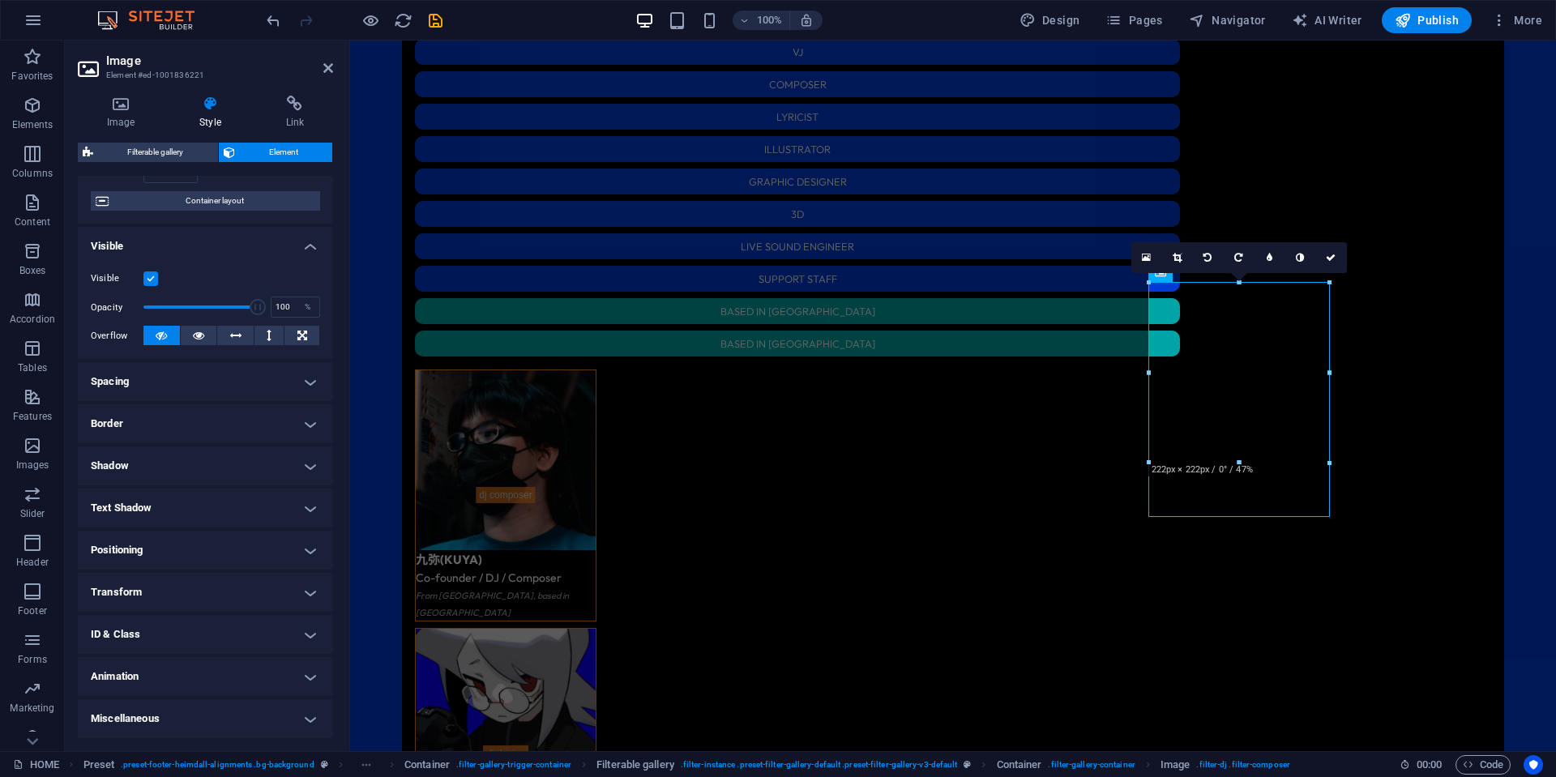
click at [169, 593] on h4 "Transform" at bounding box center [205, 592] width 255 height 39
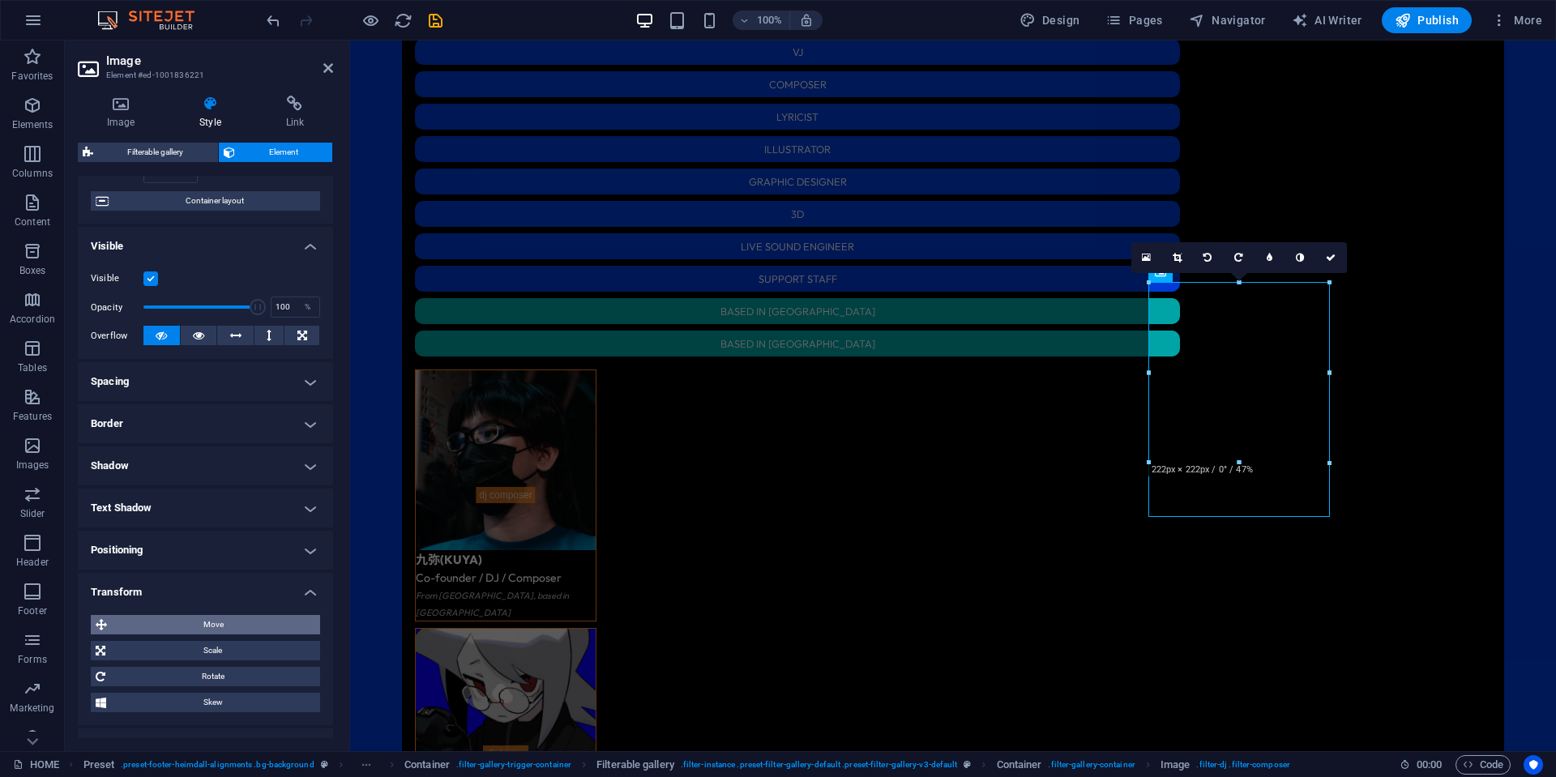
scroll to position [236, 0]
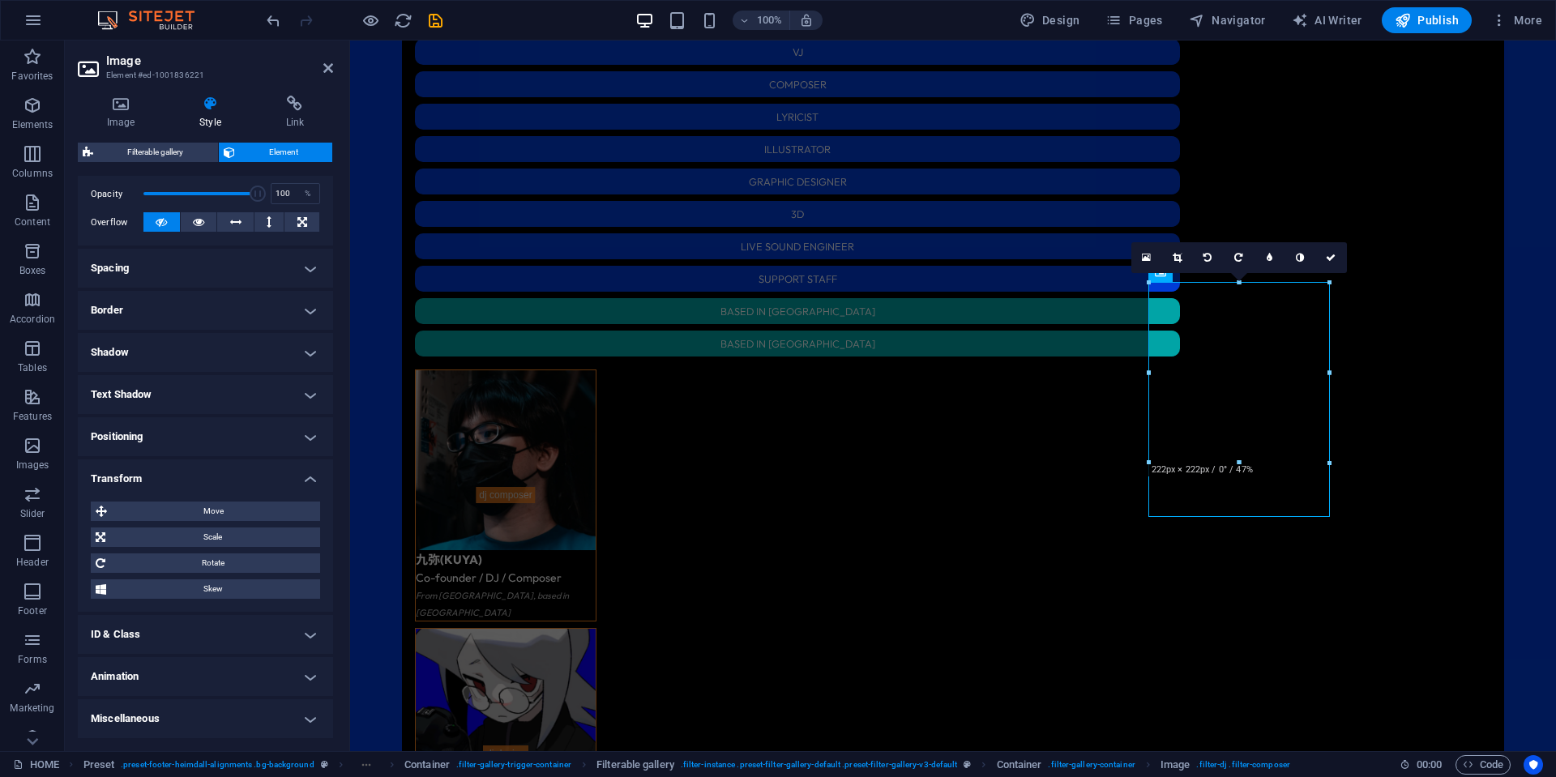
click at [145, 635] on h4 "ID & Class" at bounding box center [205, 634] width 255 height 39
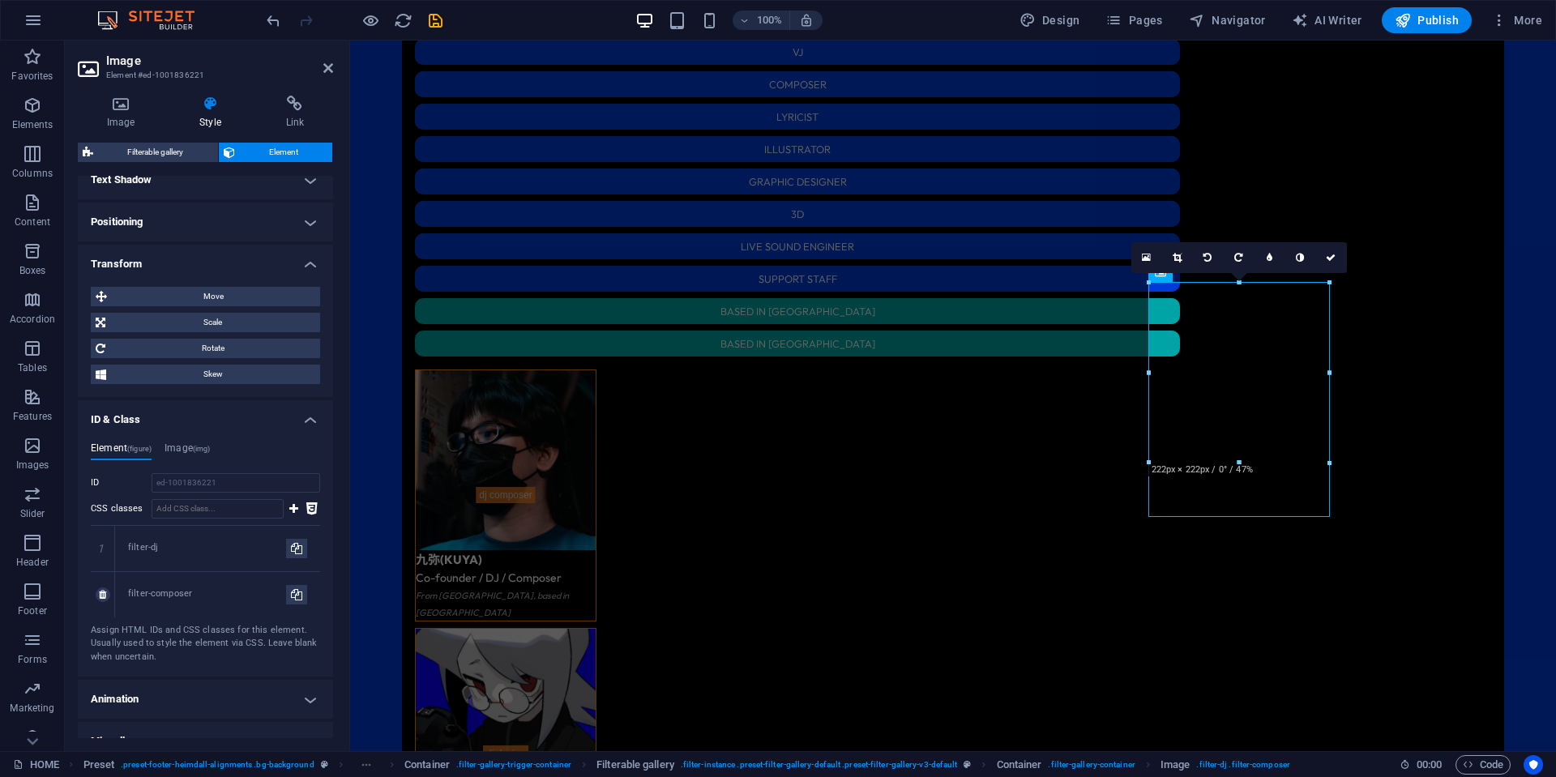
scroll to position [473, 0]
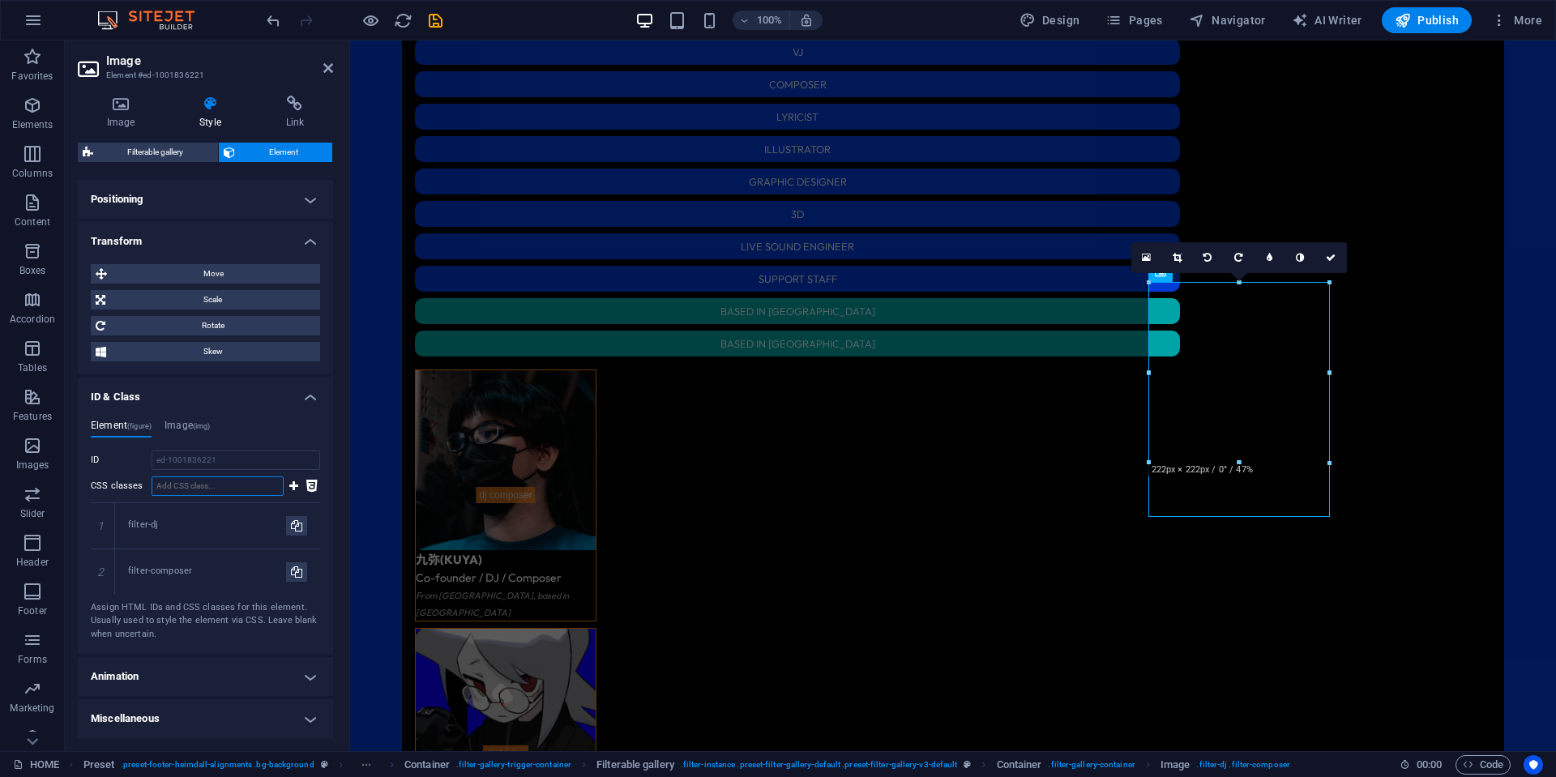
click at [252, 479] on input "CSS classes" at bounding box center [218, 485] width 132 height 19
paste input "filter-[GEOGRAPHIC_DATA]"
type input "filter-[GEOGRAPHIC_DATA]"
click at [291, 485] on icon at bounding box center [293, 485] width 9 height 19
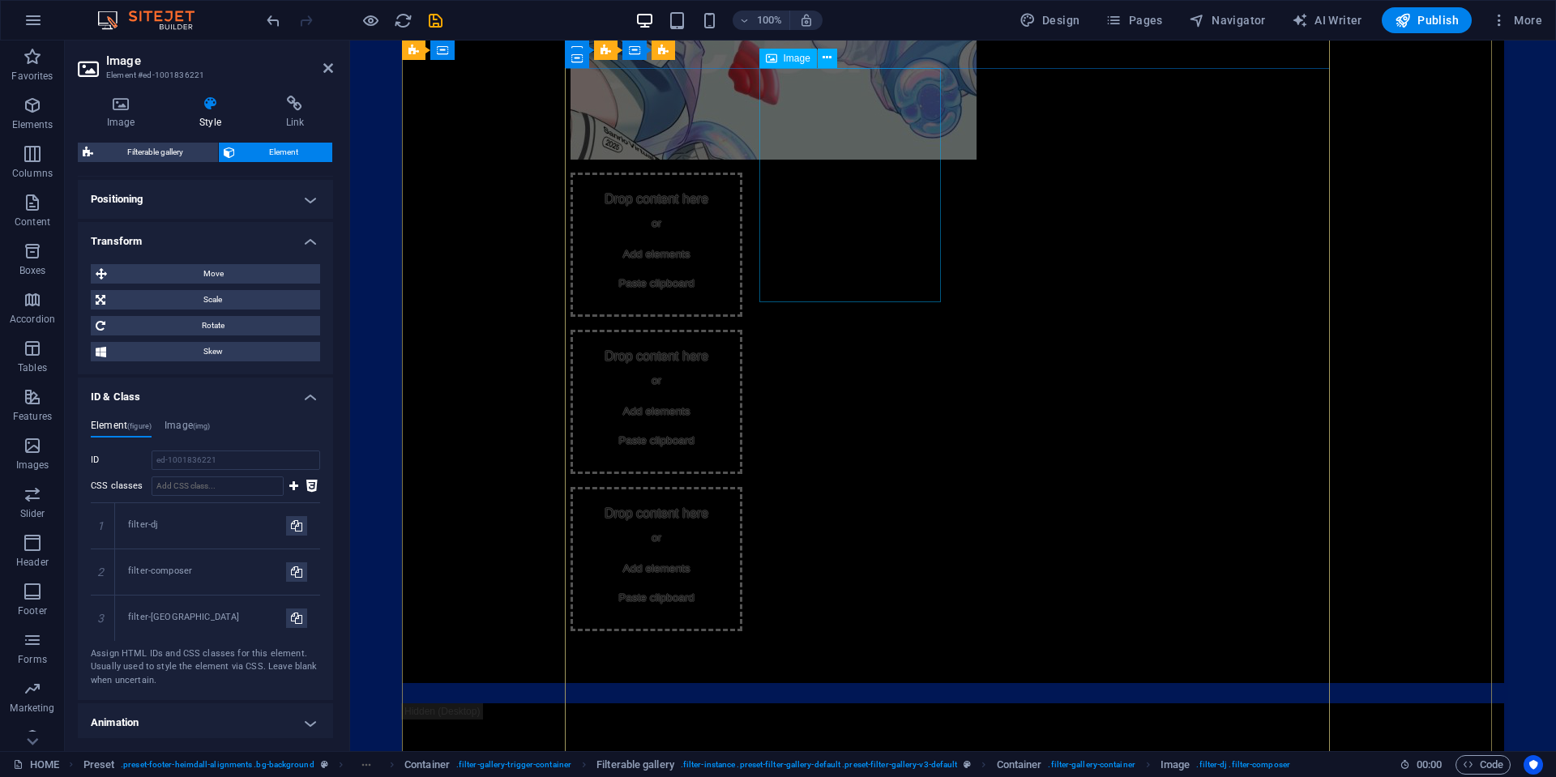
scroll to position [1814, 0]
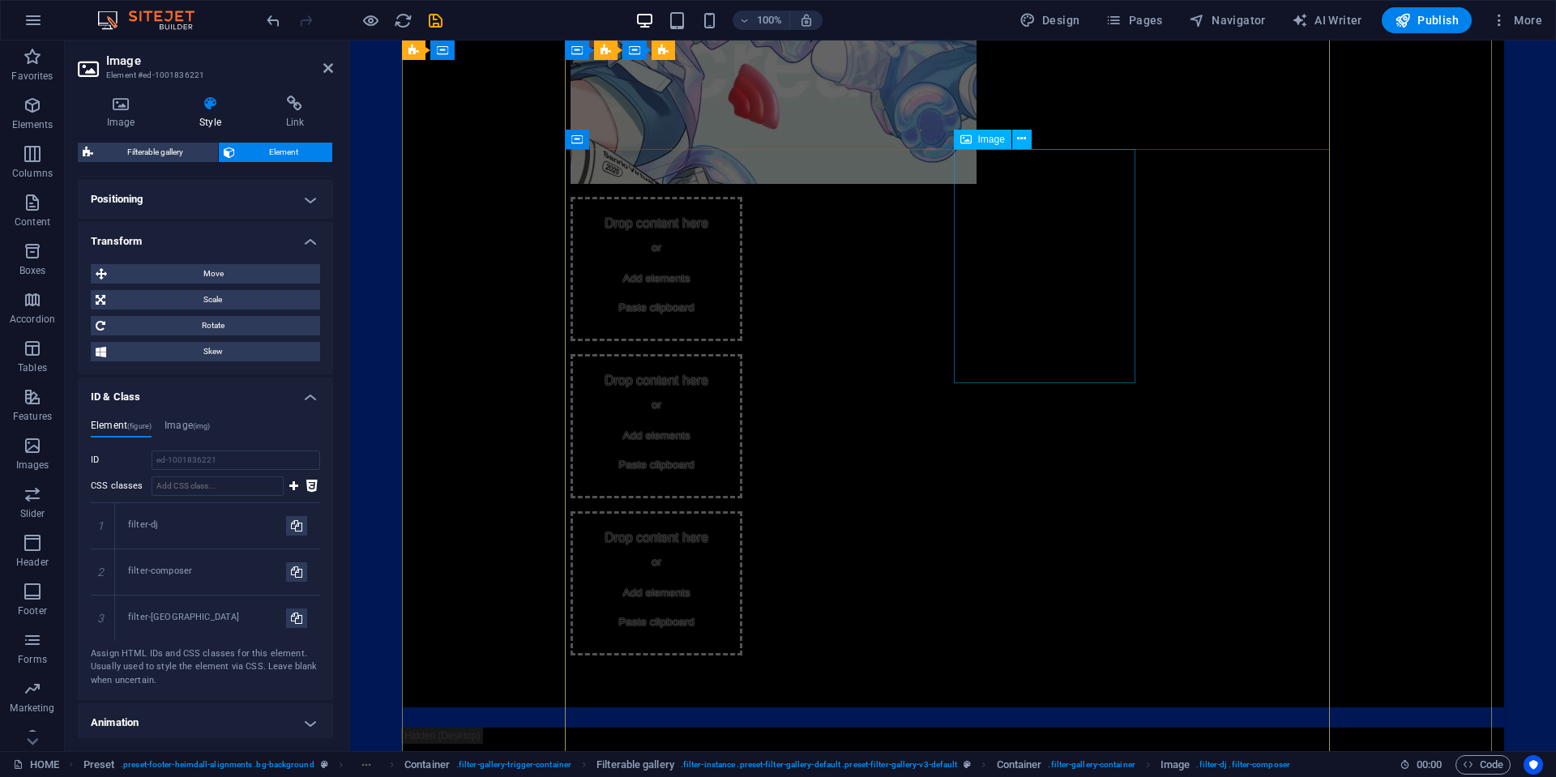
select select "%"
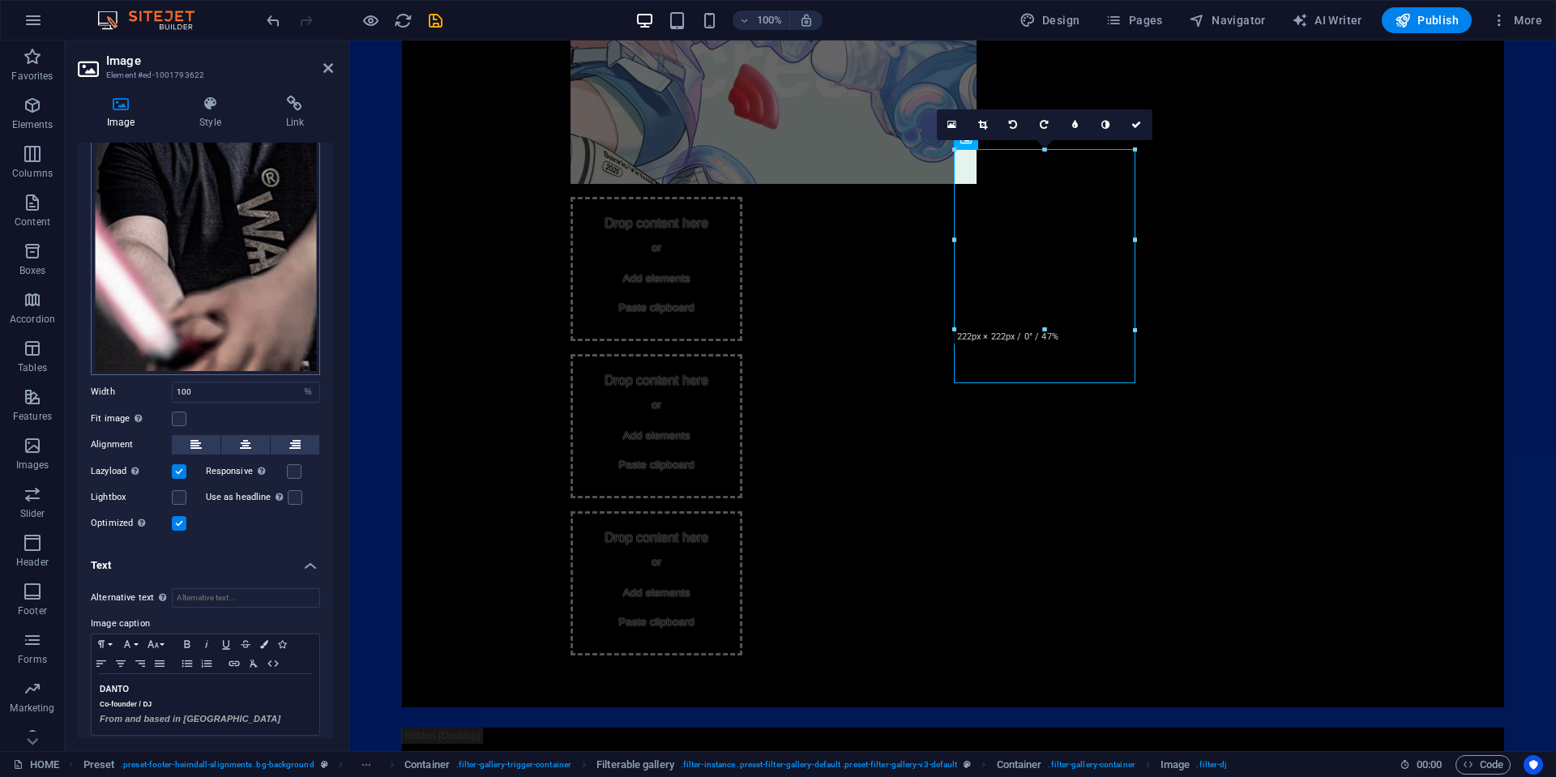
scroll to position [330, 0]
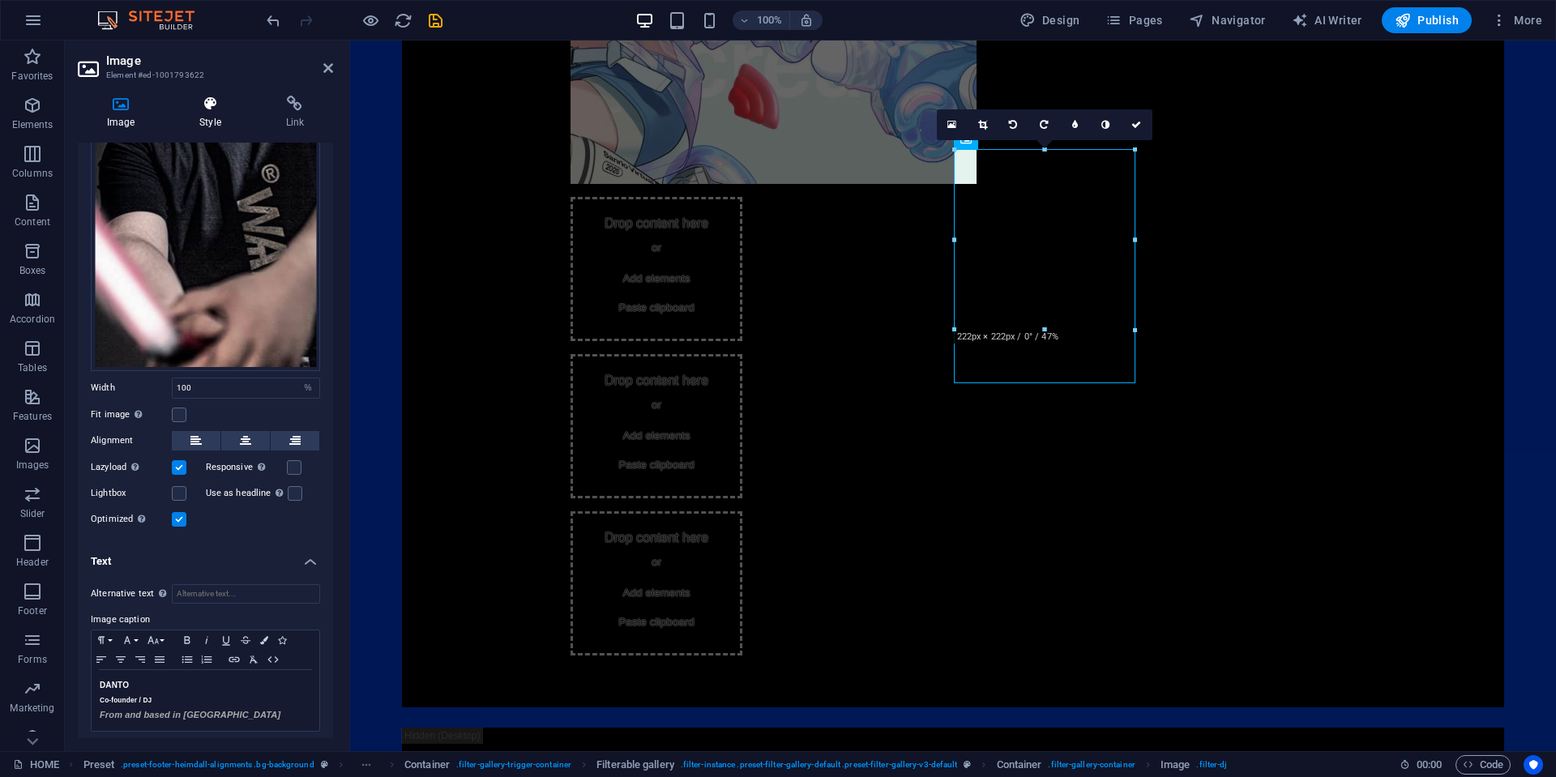
click at [215, 104] on icon at bounding box center [209, 104] width 79 height 16
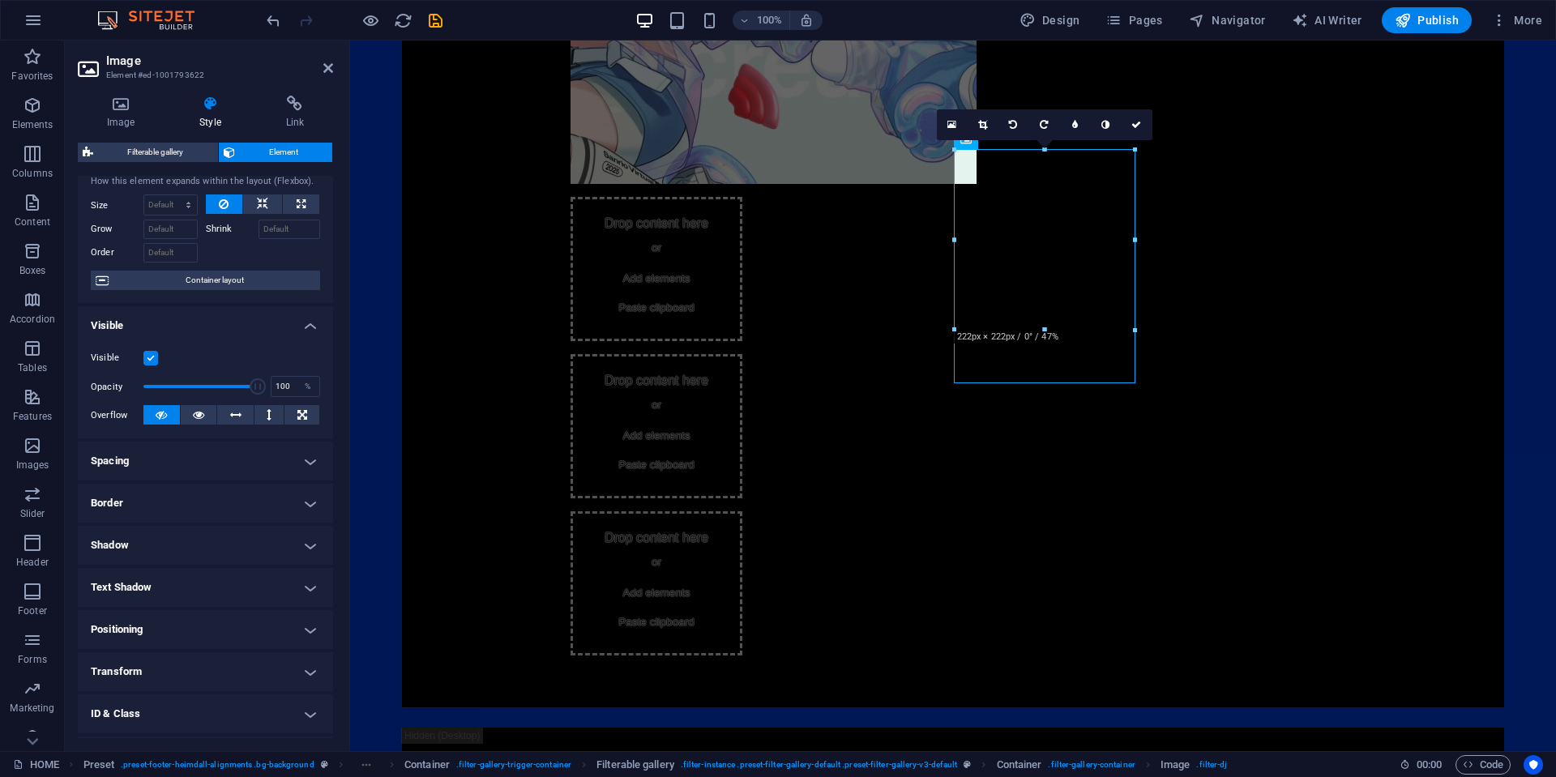
scroll to position [122, 0]
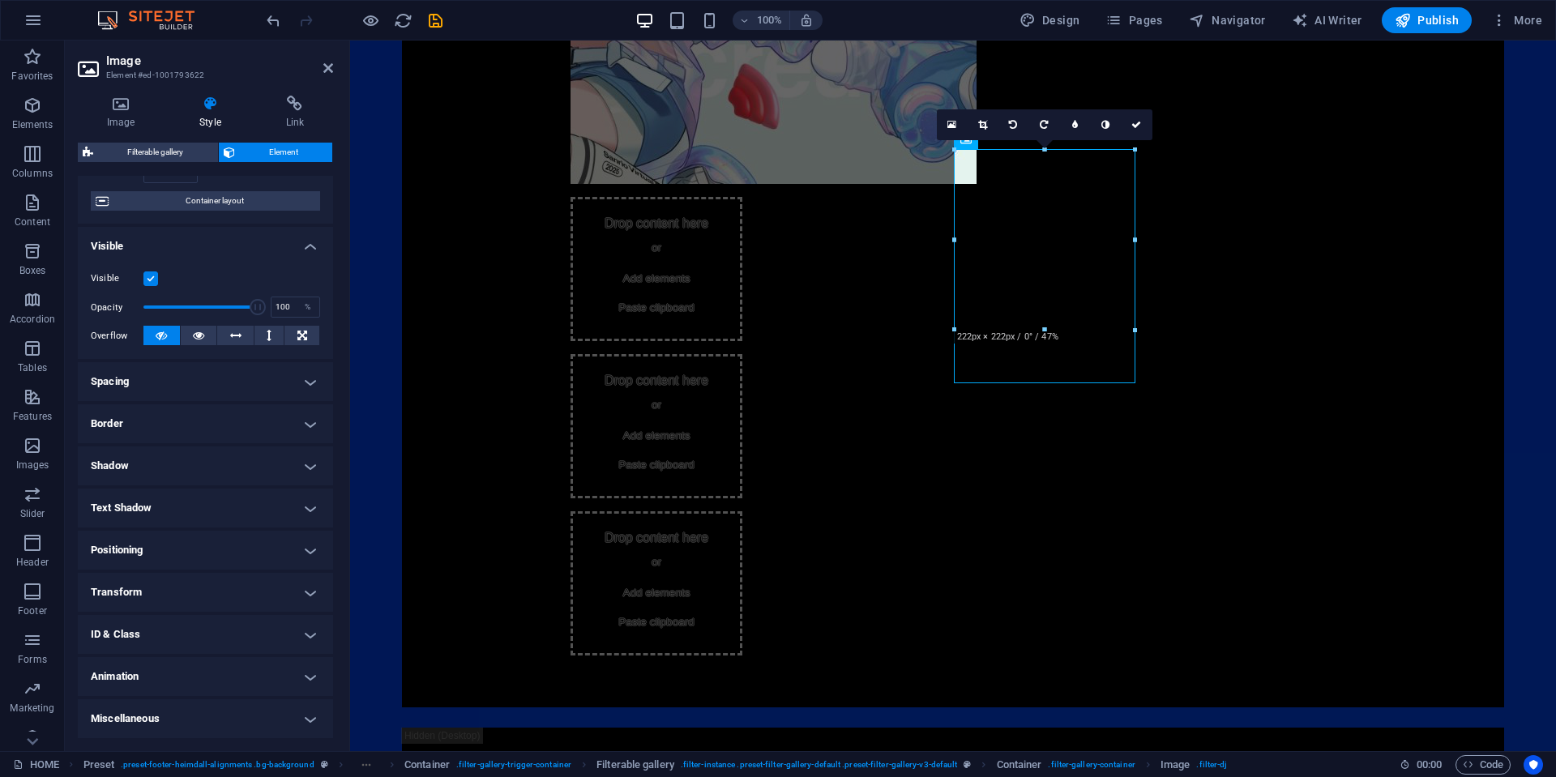
click at [190, 589] on h4 "Transform" at bounding box center [205, 592] width 255 height 39
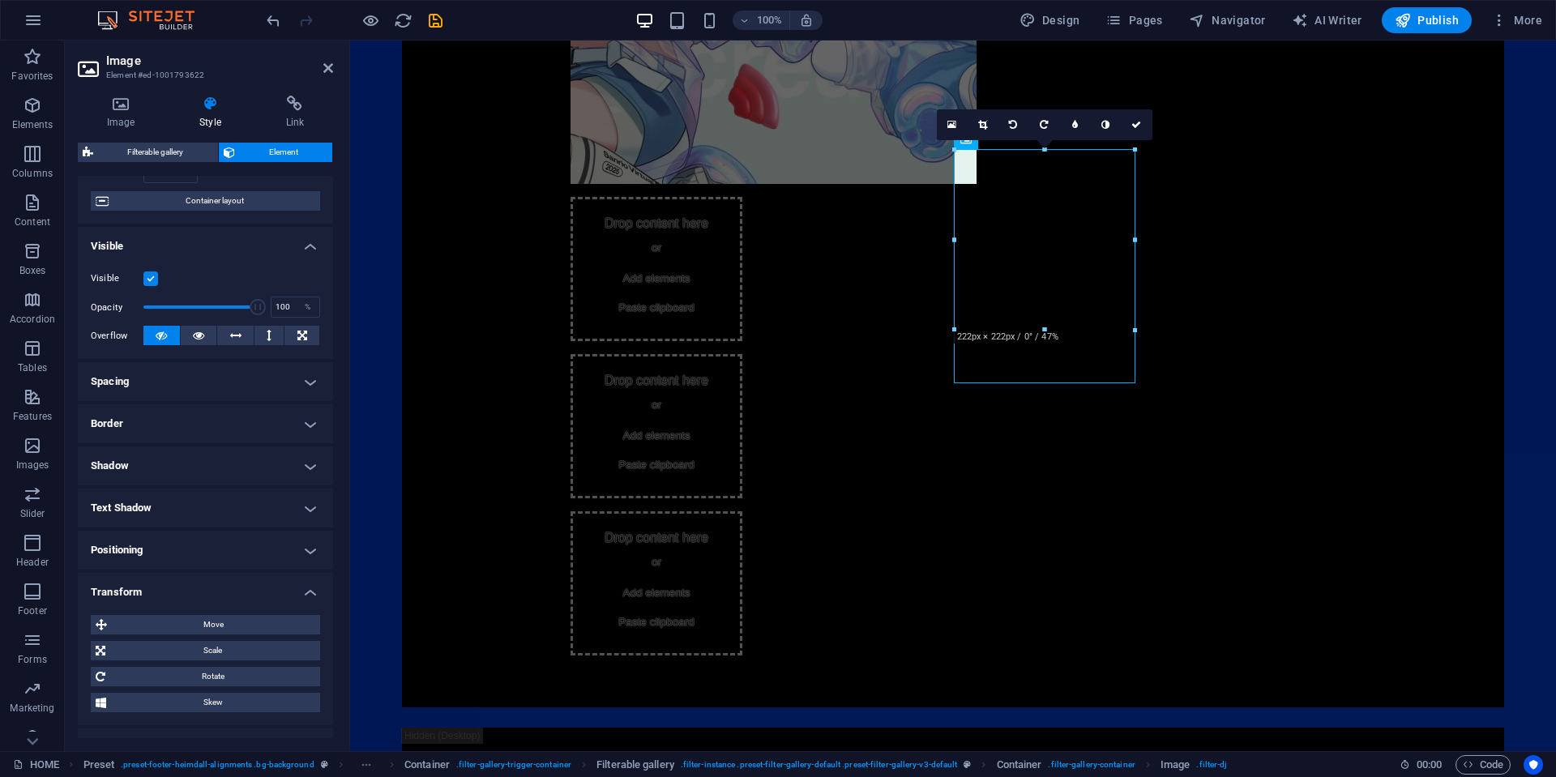
click at [188, 598] on h4 "Transform" at bounding box center [205, 587] width 255 height 29
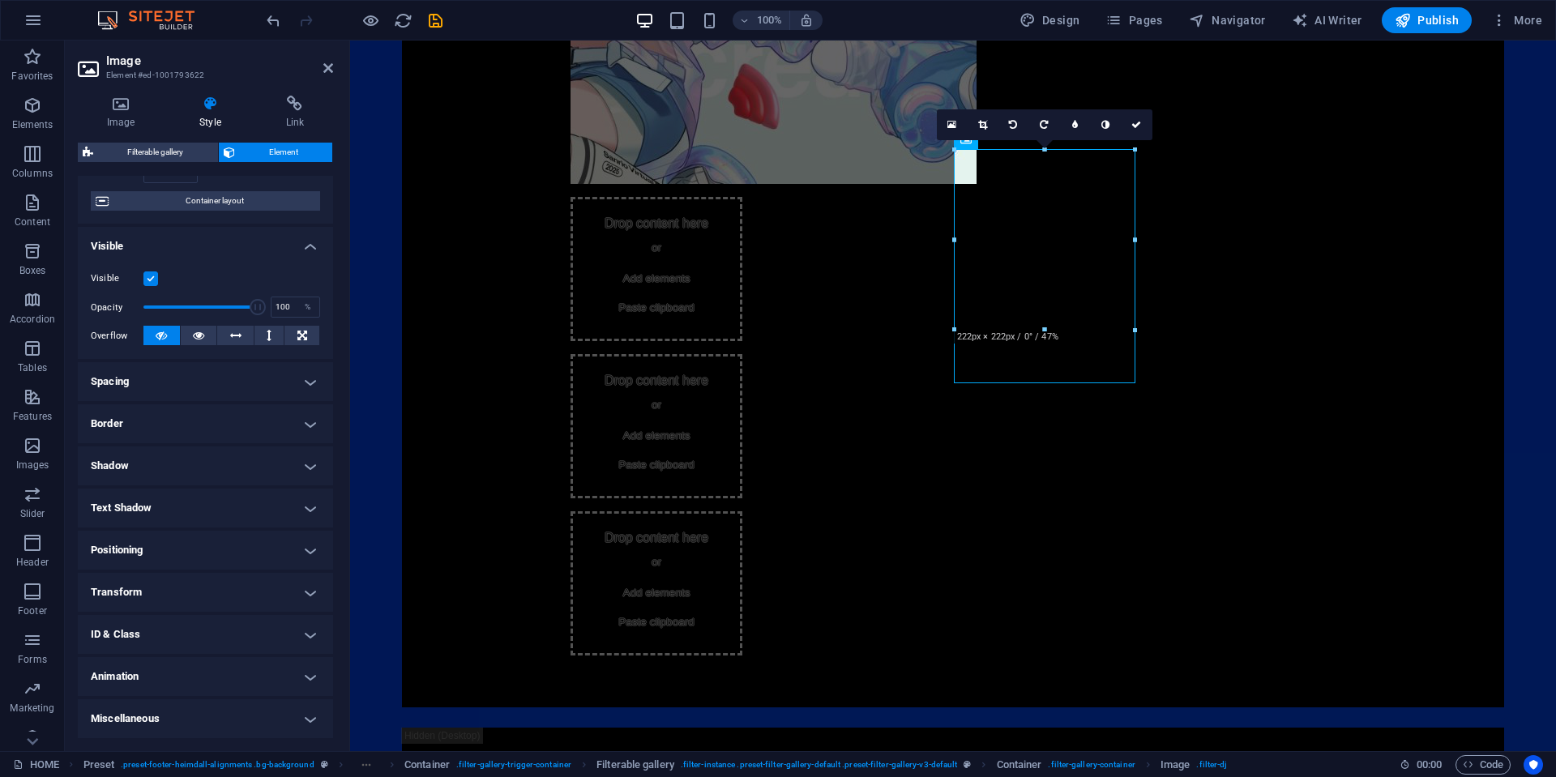
click at [169, 643] on h4 "ID & Class" at bounding box center [205, 634] width 255 height 39
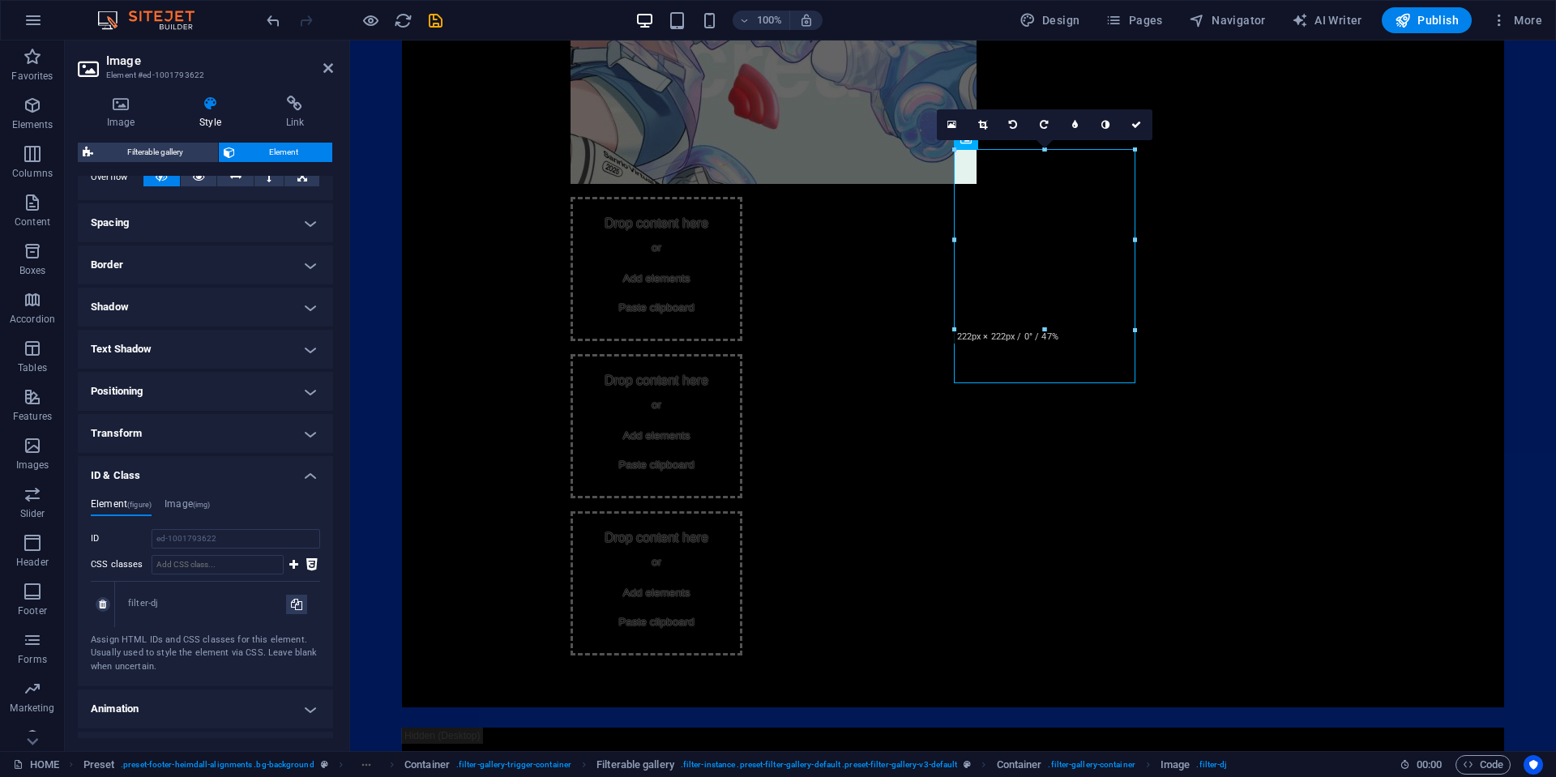
scroll to position [314, 0]
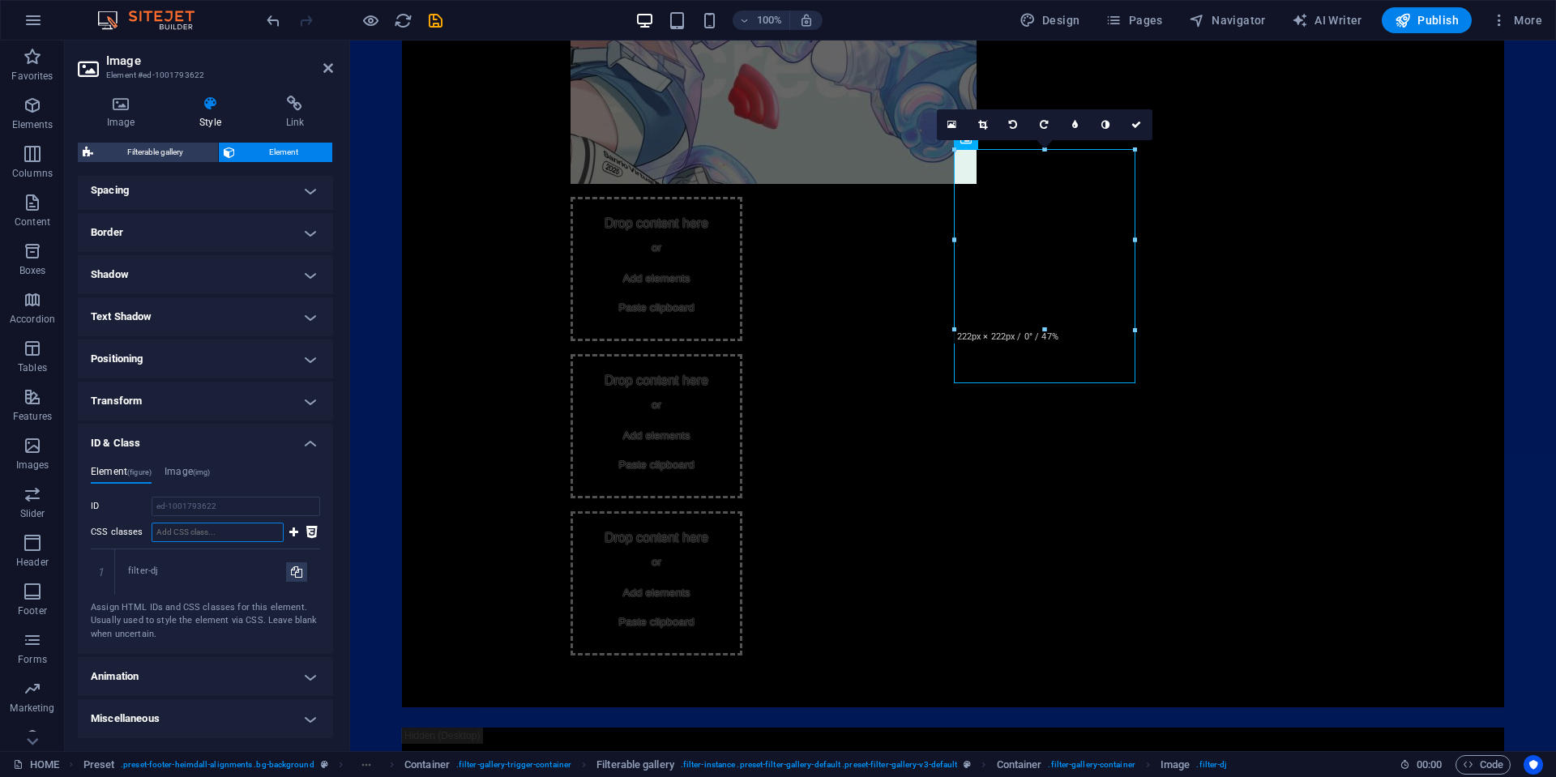
click at [212, 528] on input "CSS classes" at bounding box center [218, 532] width 132 height 19
paste input "filter-[GEOGRAPHIC_DATA]"
drag, startPoint x: 274, startPoint y: 528, endPoint x: 145, endPoint y: 519, distance: 129.2
click at [112, 524] on div "CSS classes filter-[GEOGRAPHIC_DATA]" at bounding box center [187, 532] width 193 height 19
type input "filter-[GEOGRAPHIC_DATA]"
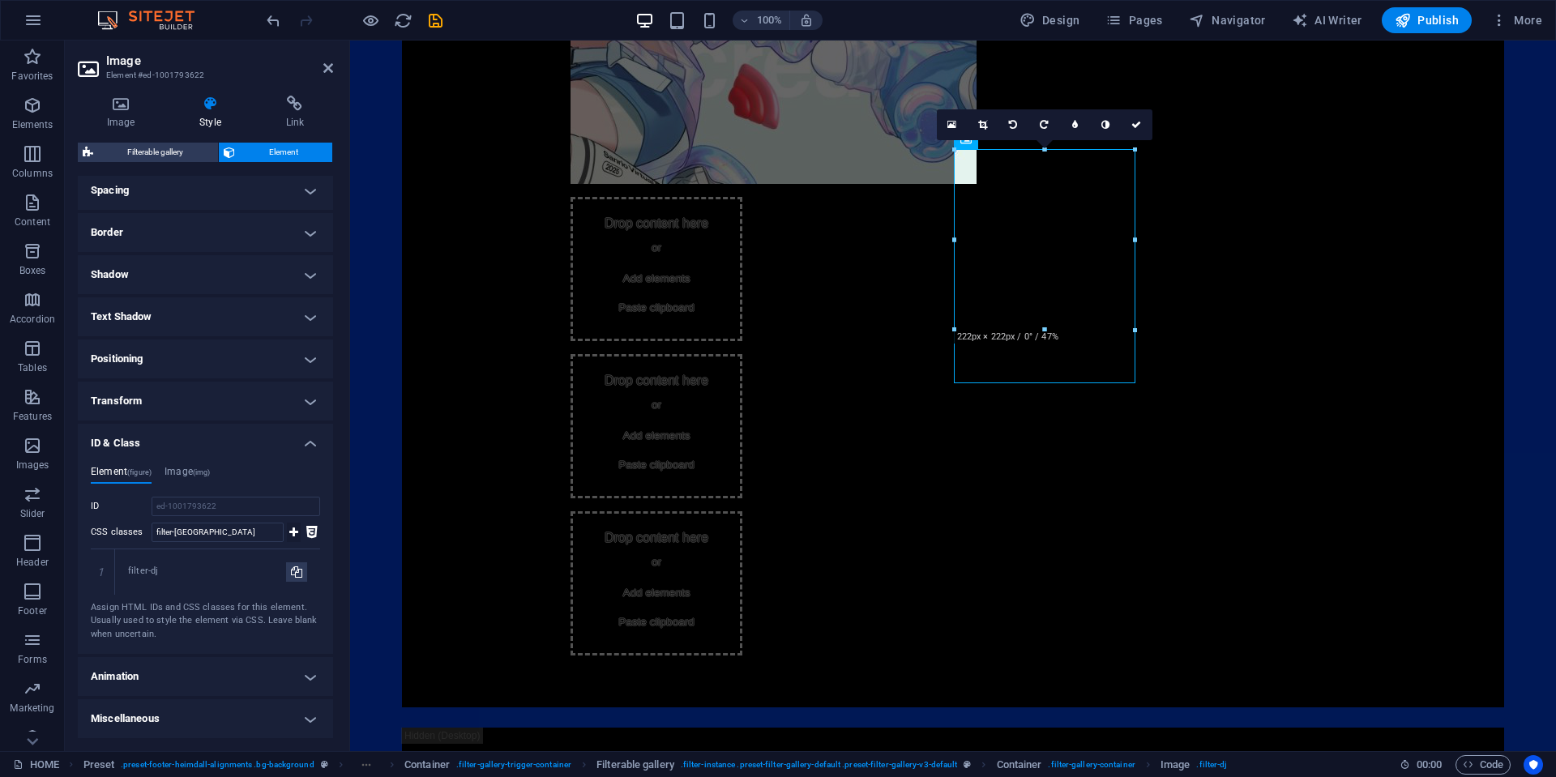
click at [293, 535] on icon at bounding box center [293, 532] width 9 height 19
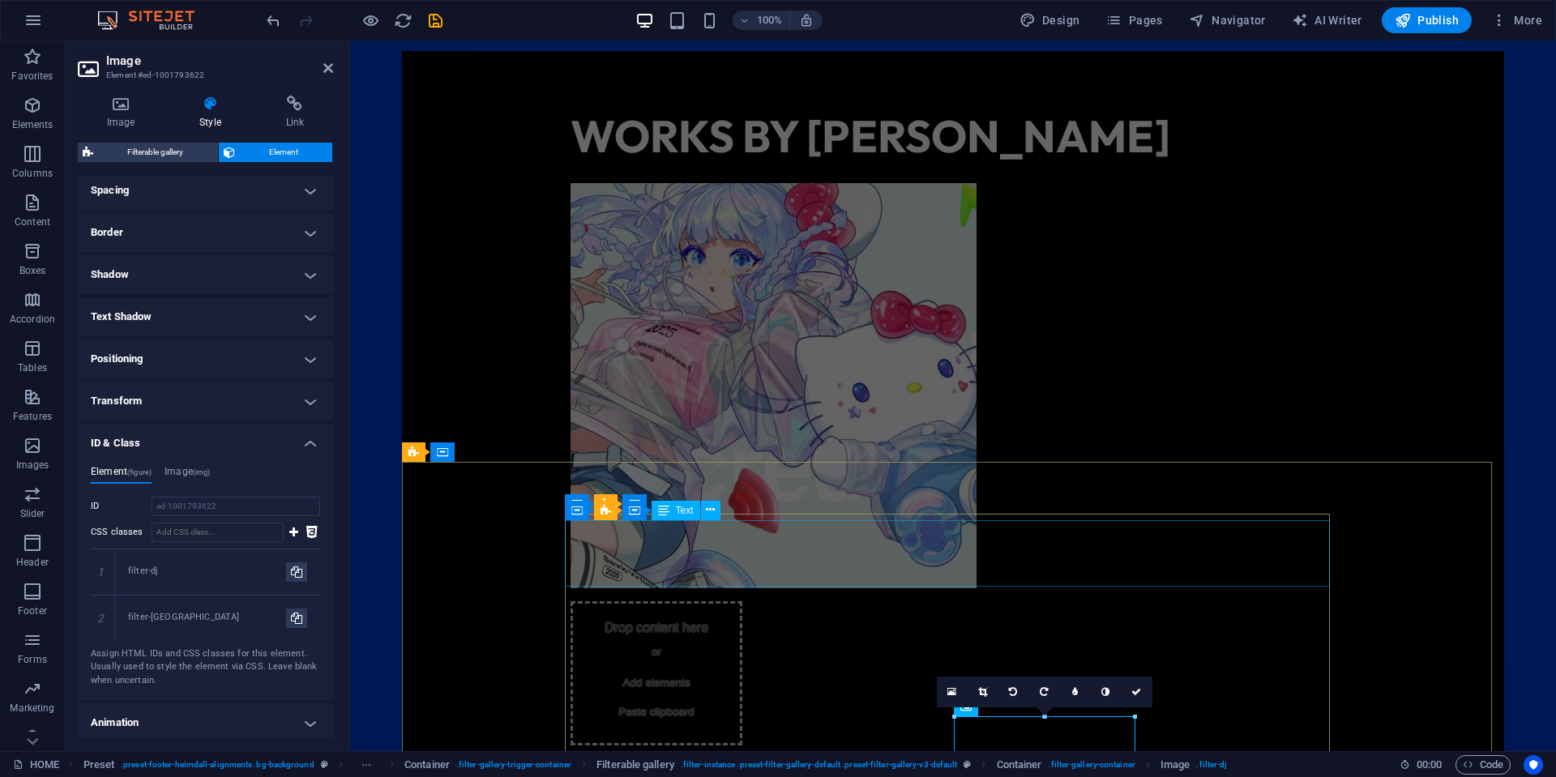
scroll to position [1571, 0]
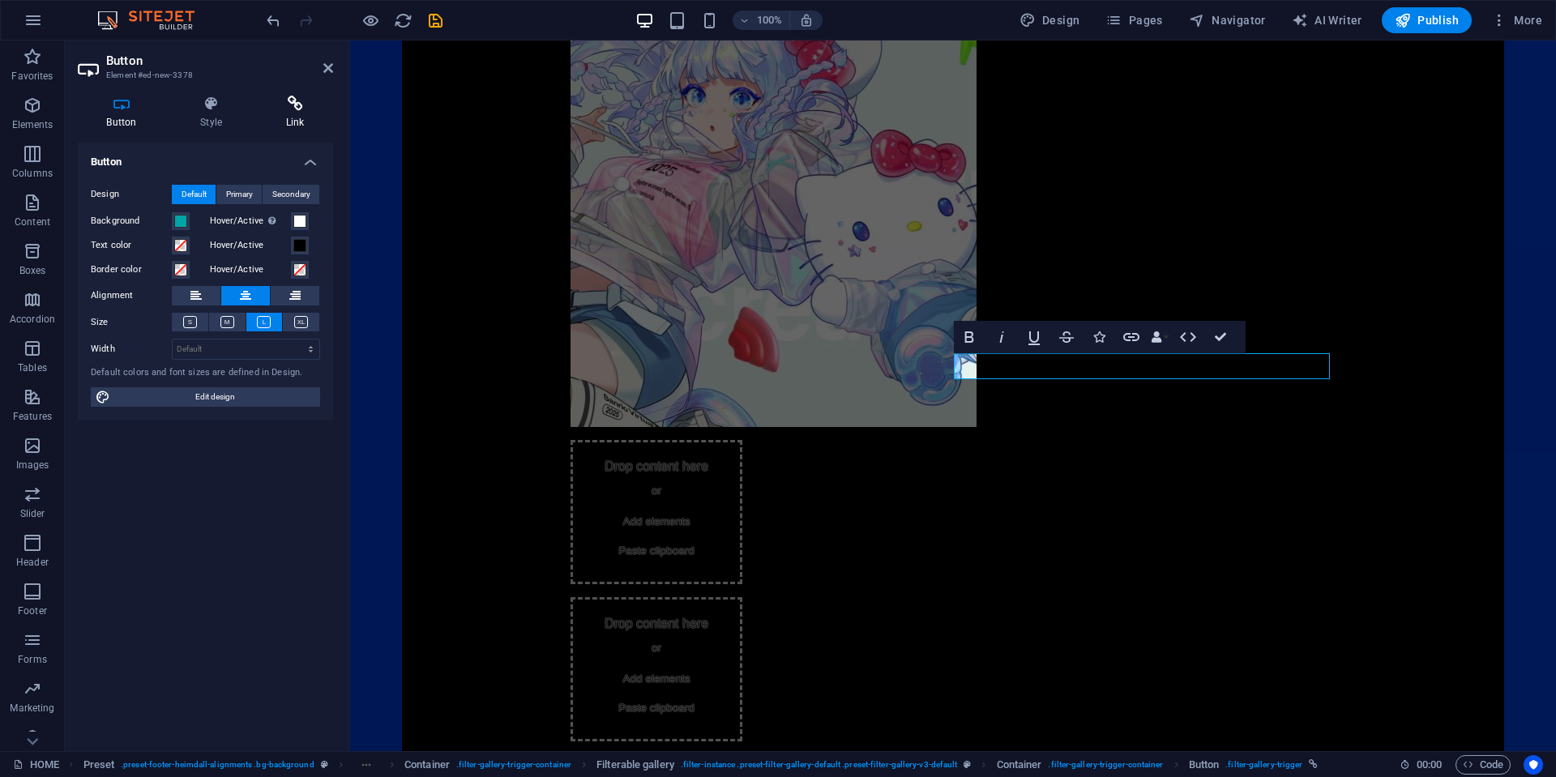
click at [289, 105] on icon at bounding box center [295, 104] width 76 height 16
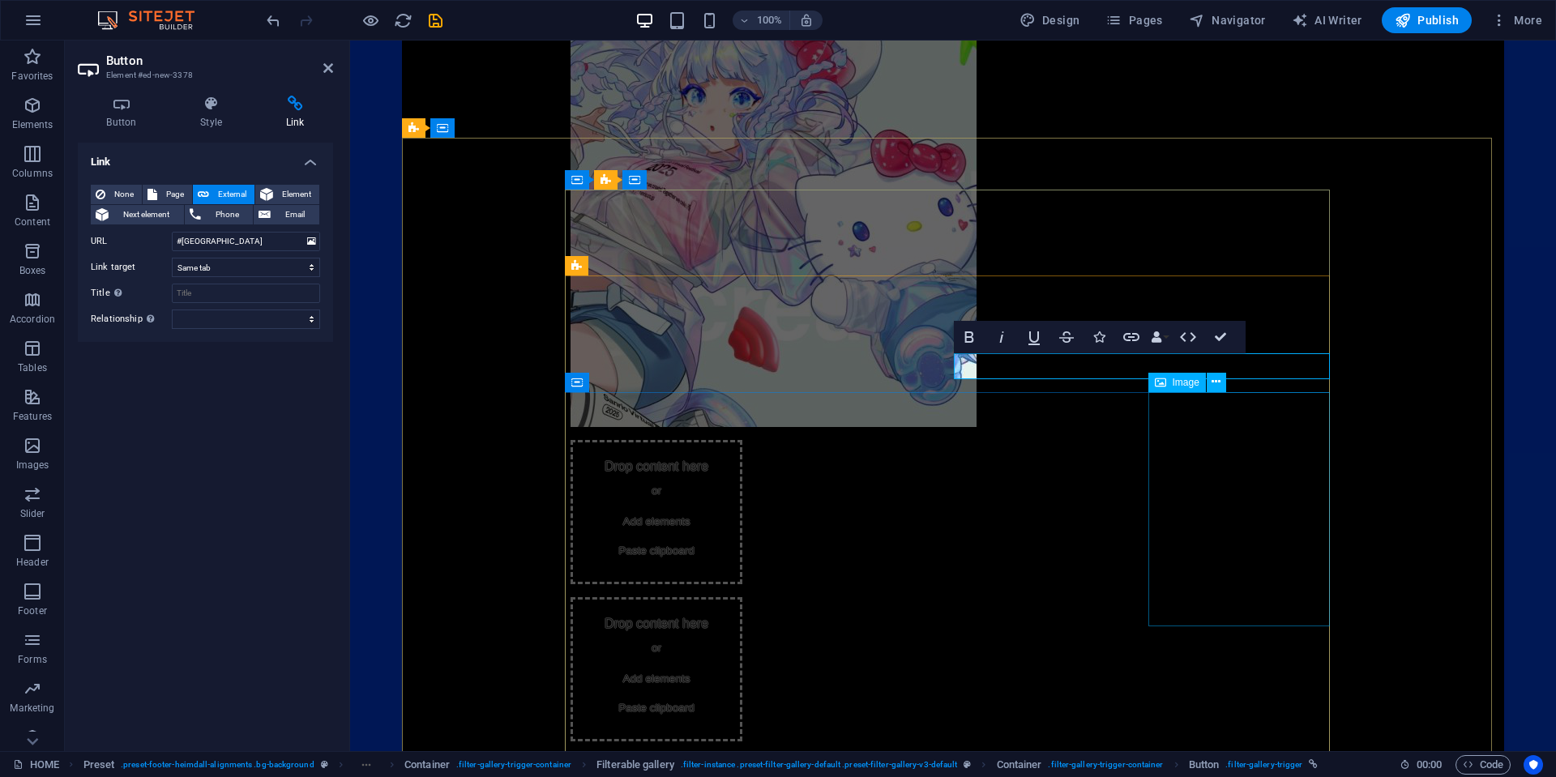
select select "%"
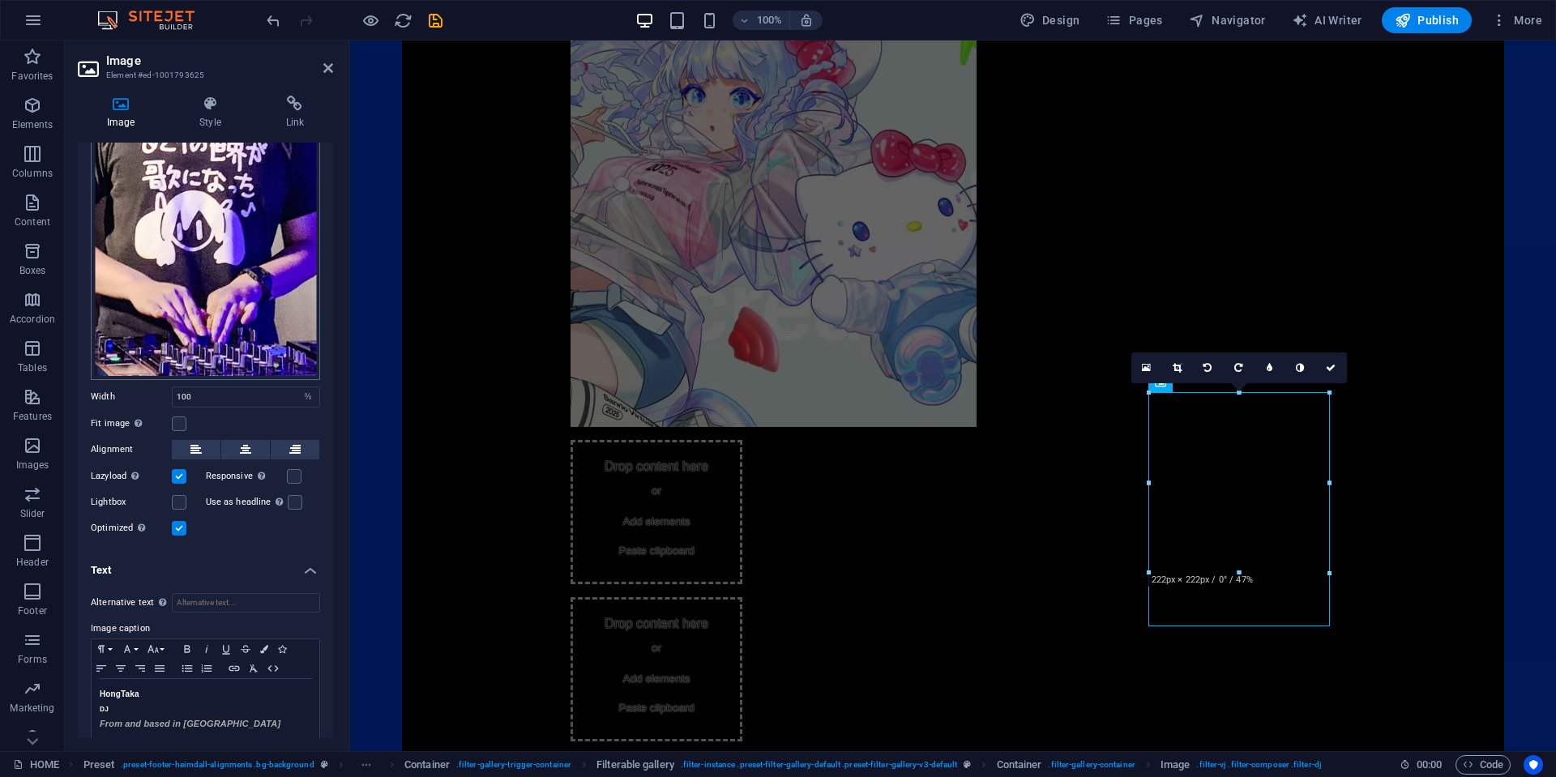
scroll to position [330, 0]
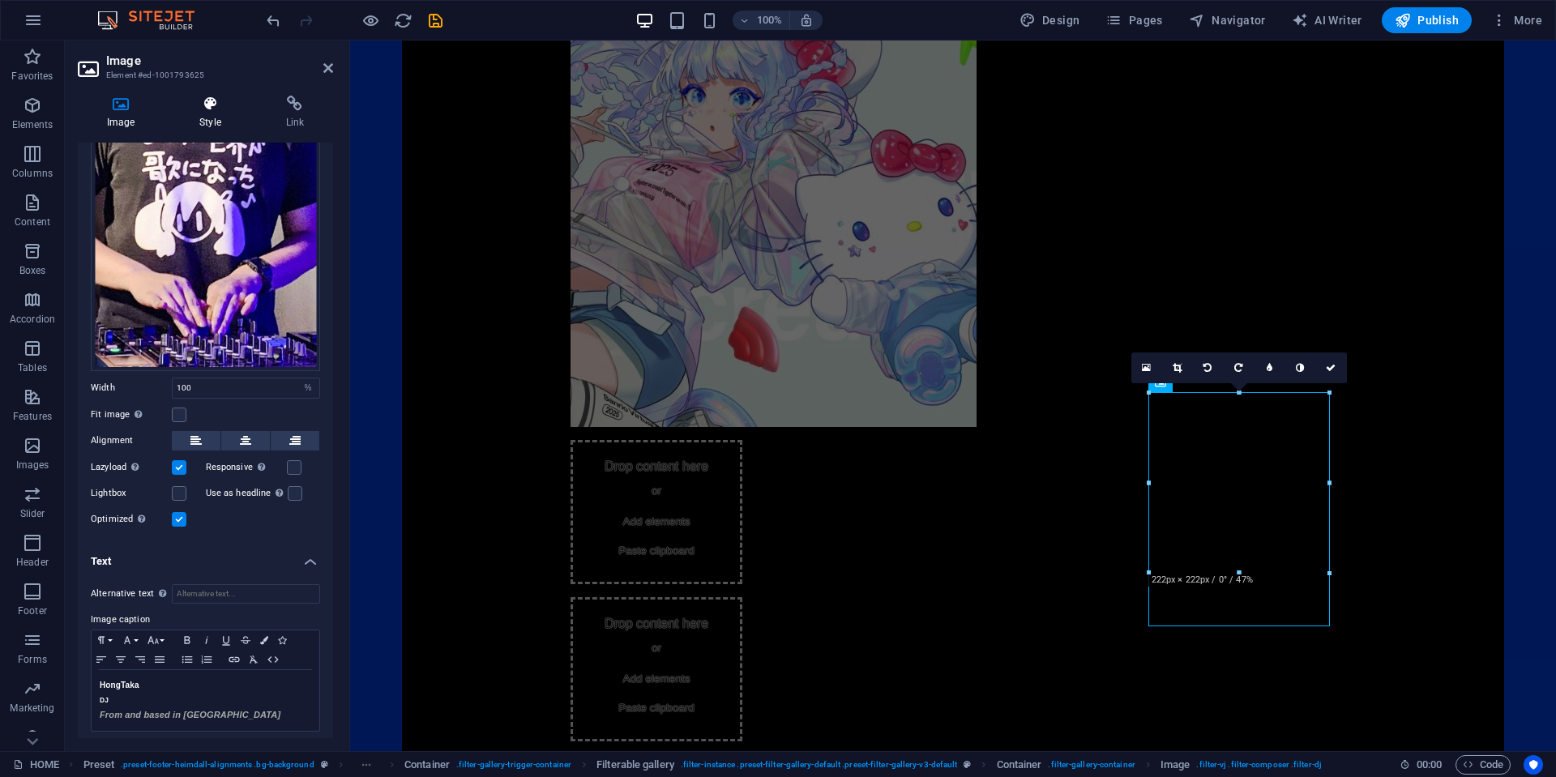
click at [216, 111] on icon at bounding box center [209, 104] width 79 height 16
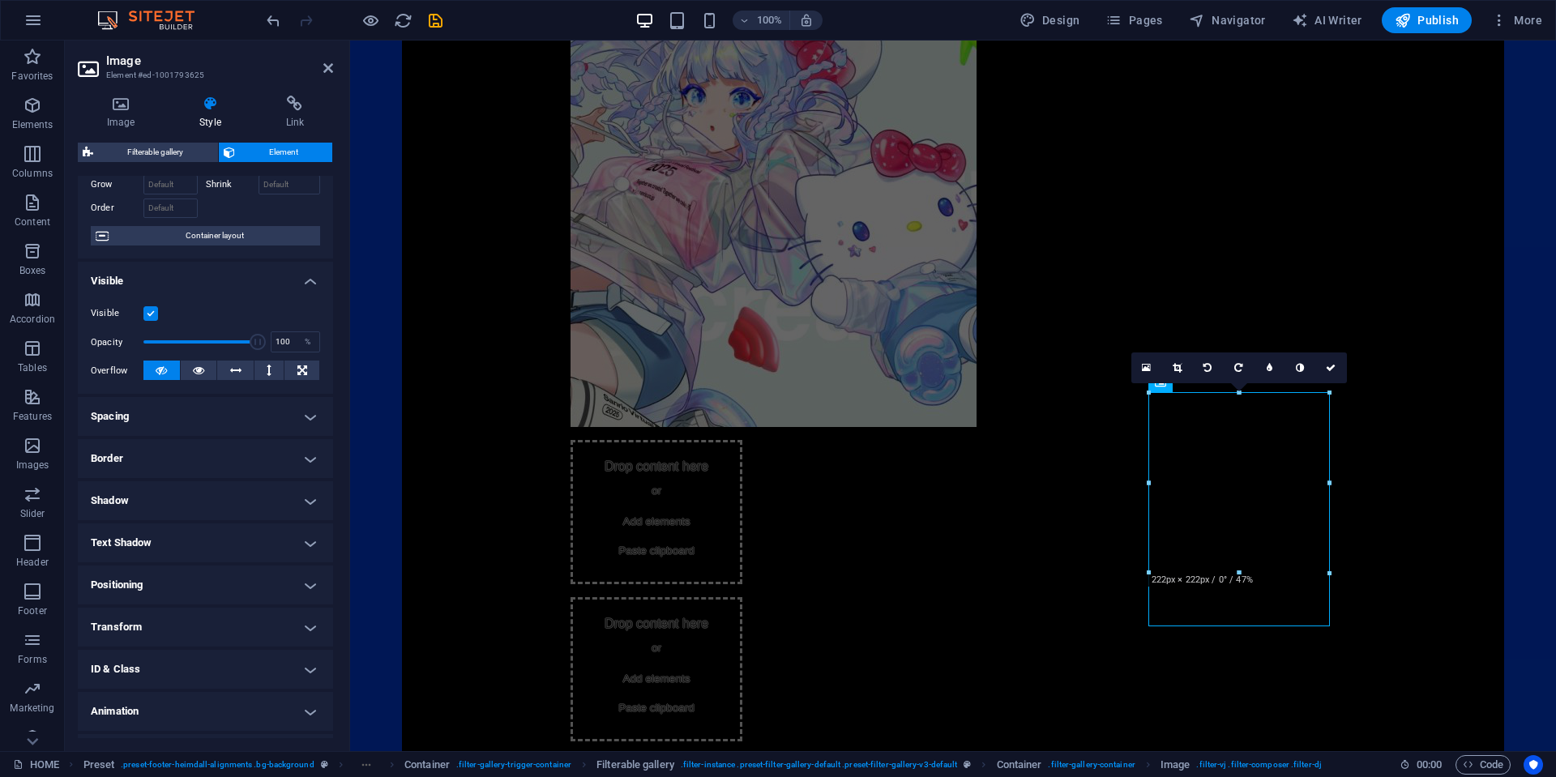
scroll to position [122, 0]
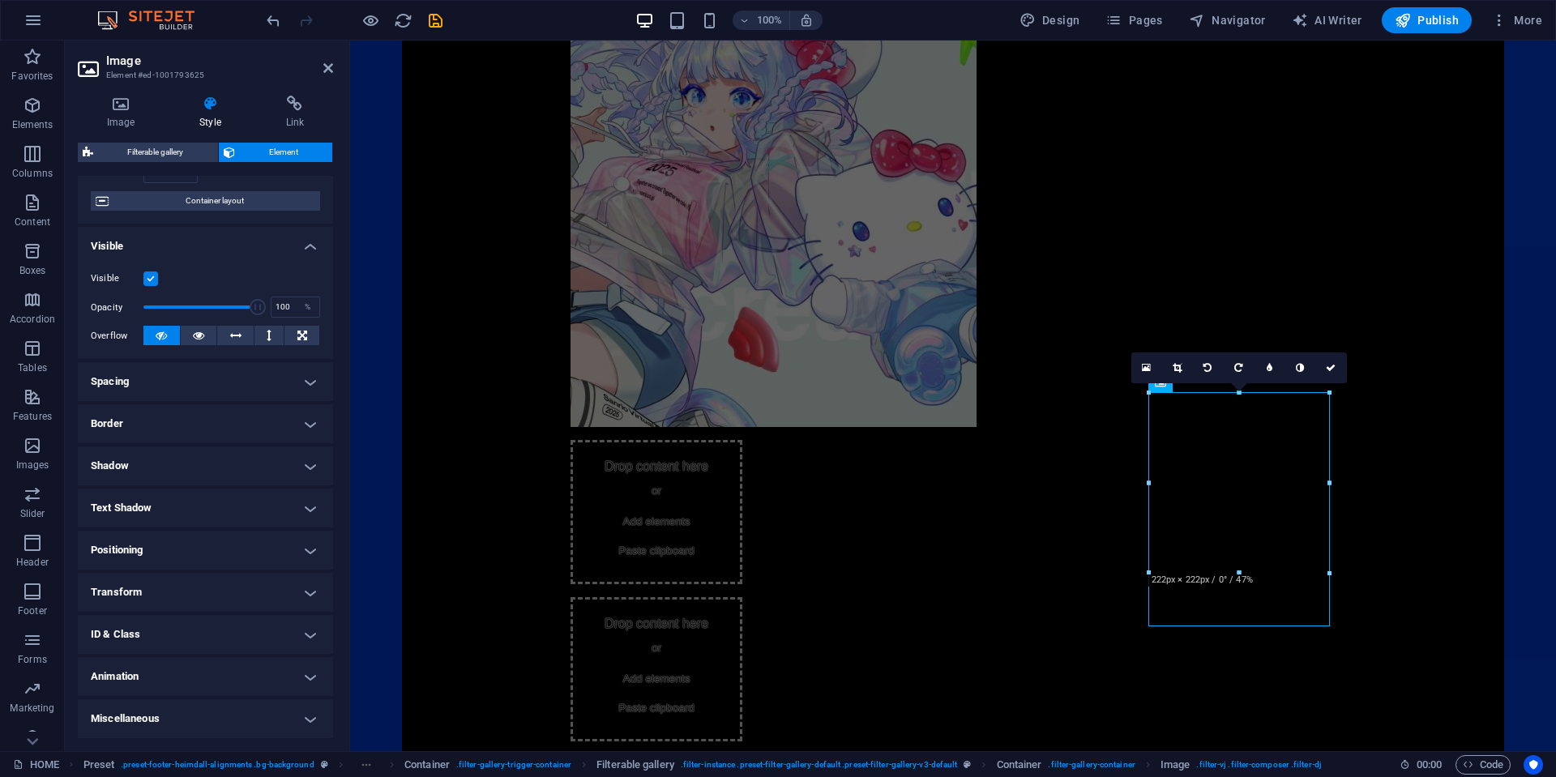
click at [163, 646] on h4 "ID & Class" at bounding box center [205, 634] width 255 height 39
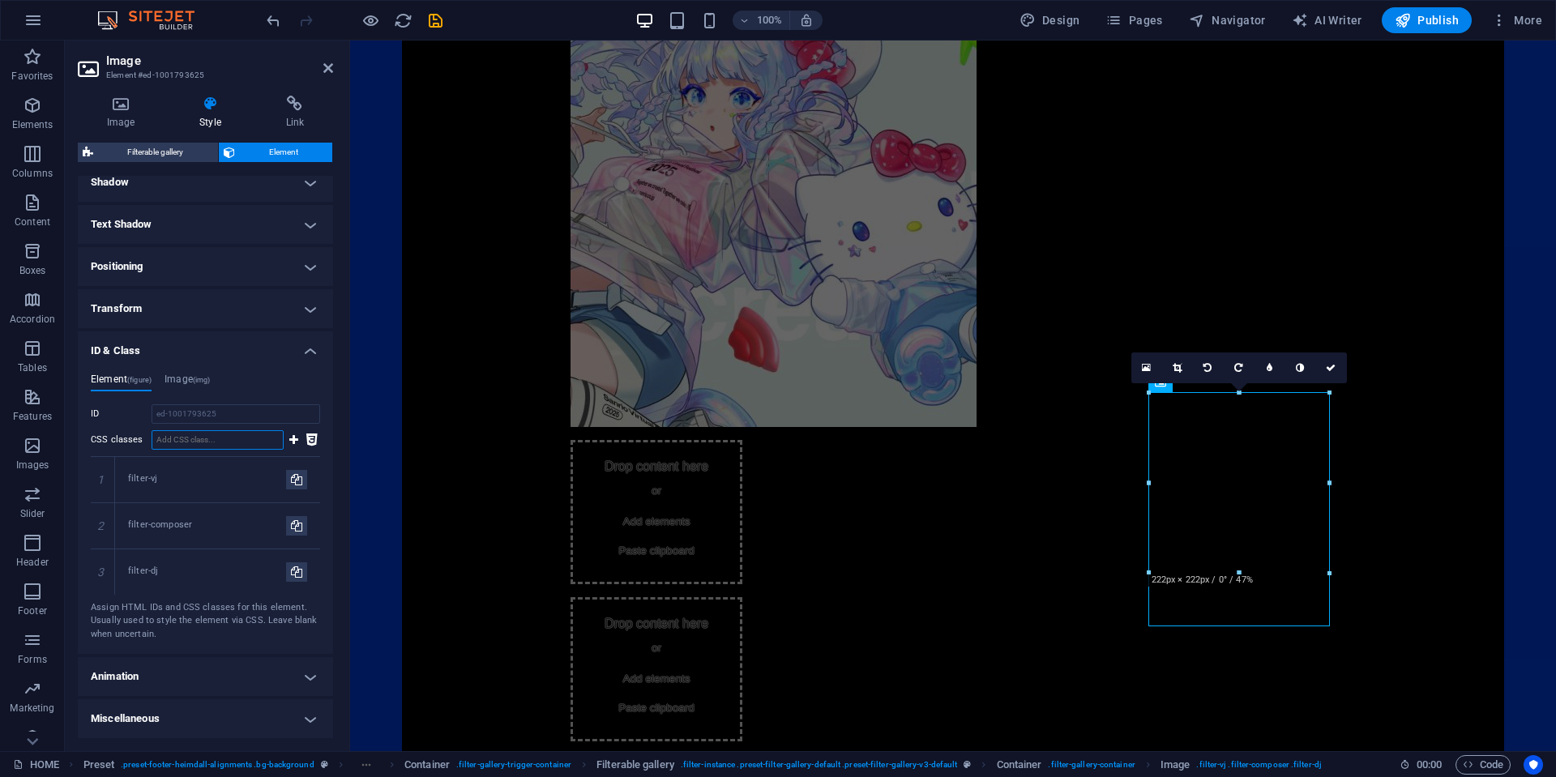
click at [227, 437] on input "CSS classes" at bounding box center [218, 439] width 132 height 19
paste input "filter-[GEOGRAPHIC_DATA]"
type input "filter-[GEOGRAPHIC_DATA]"
click at [291, 442] on icon at bounding box center [293, 439] width 9 height 19
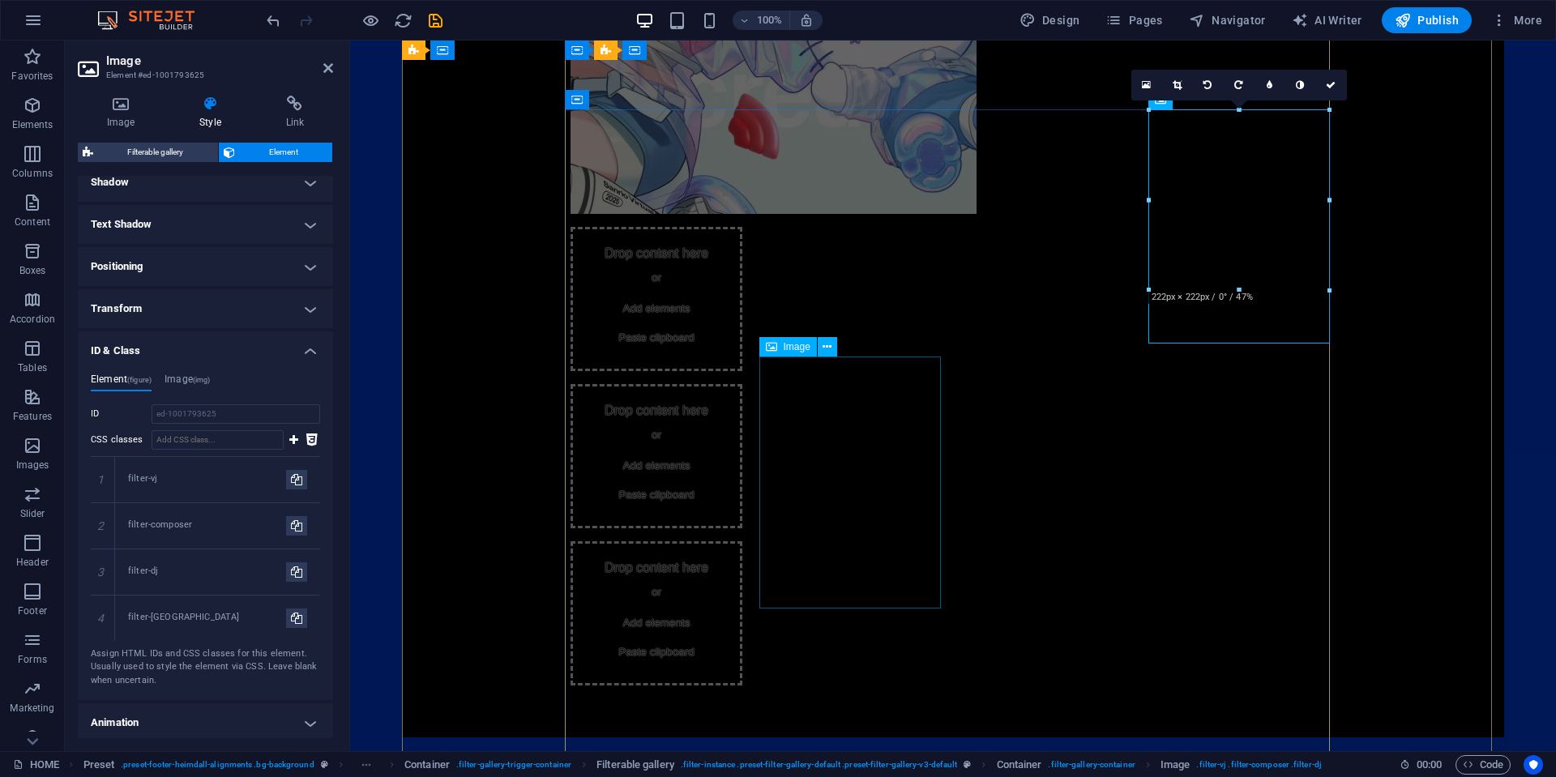
scroll to position [1895, 0]
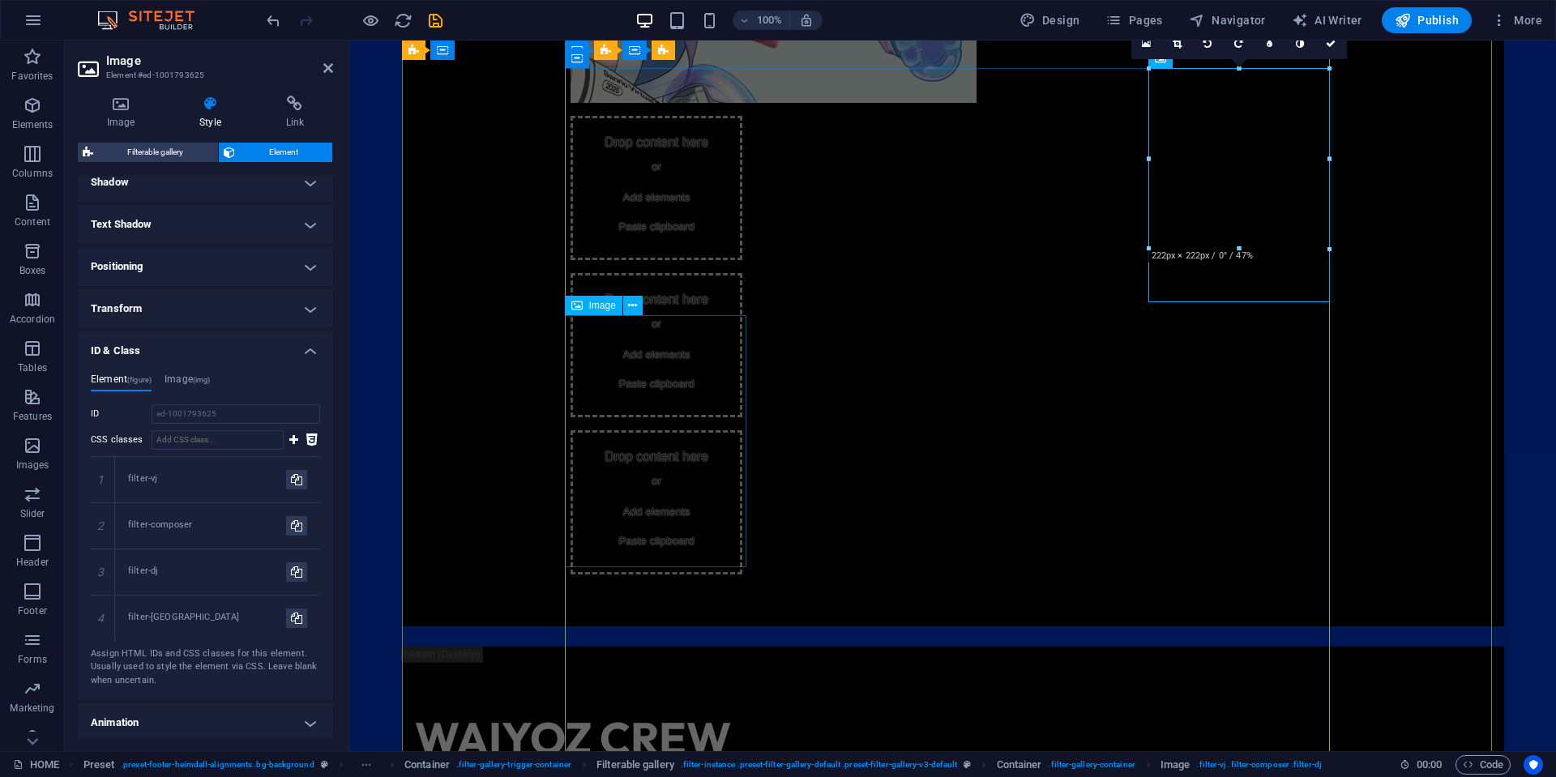
select select "%"
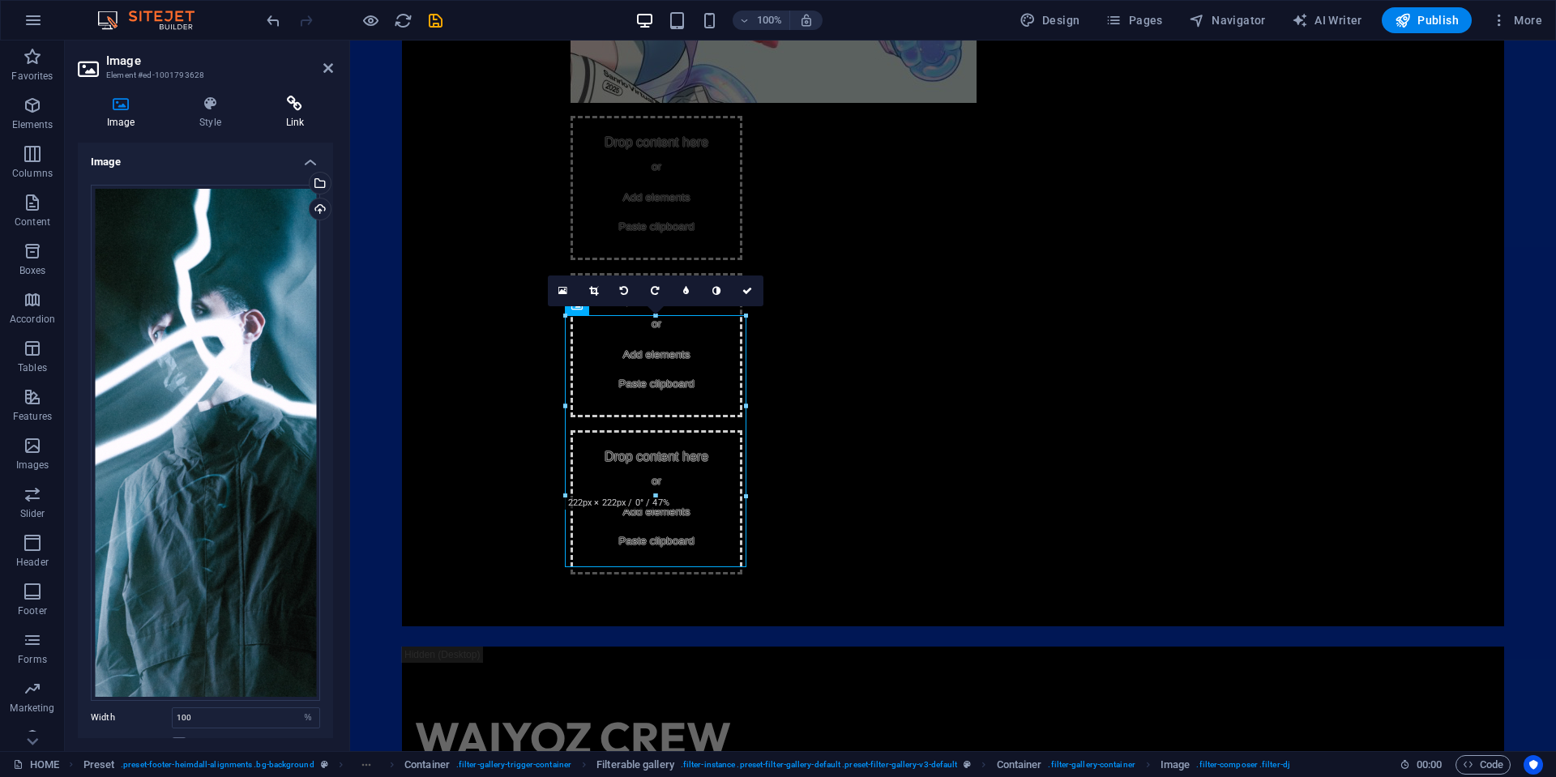
click at [293, 116] on h4 "Link" at bounding box center [295, 113] width 76 height 34
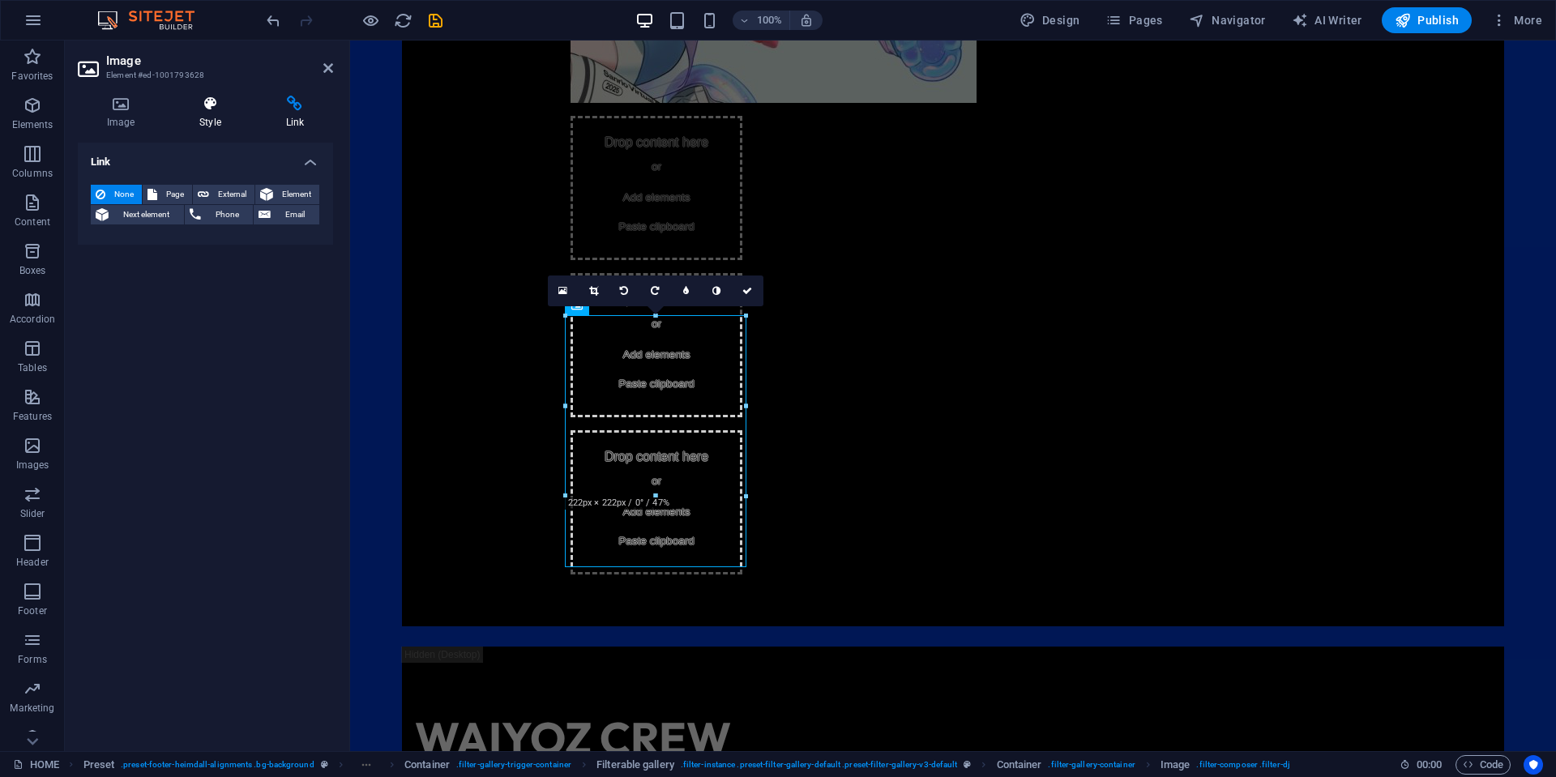
click at [214, 110] on icon at bounding box center [209, 104] width 79 height 16
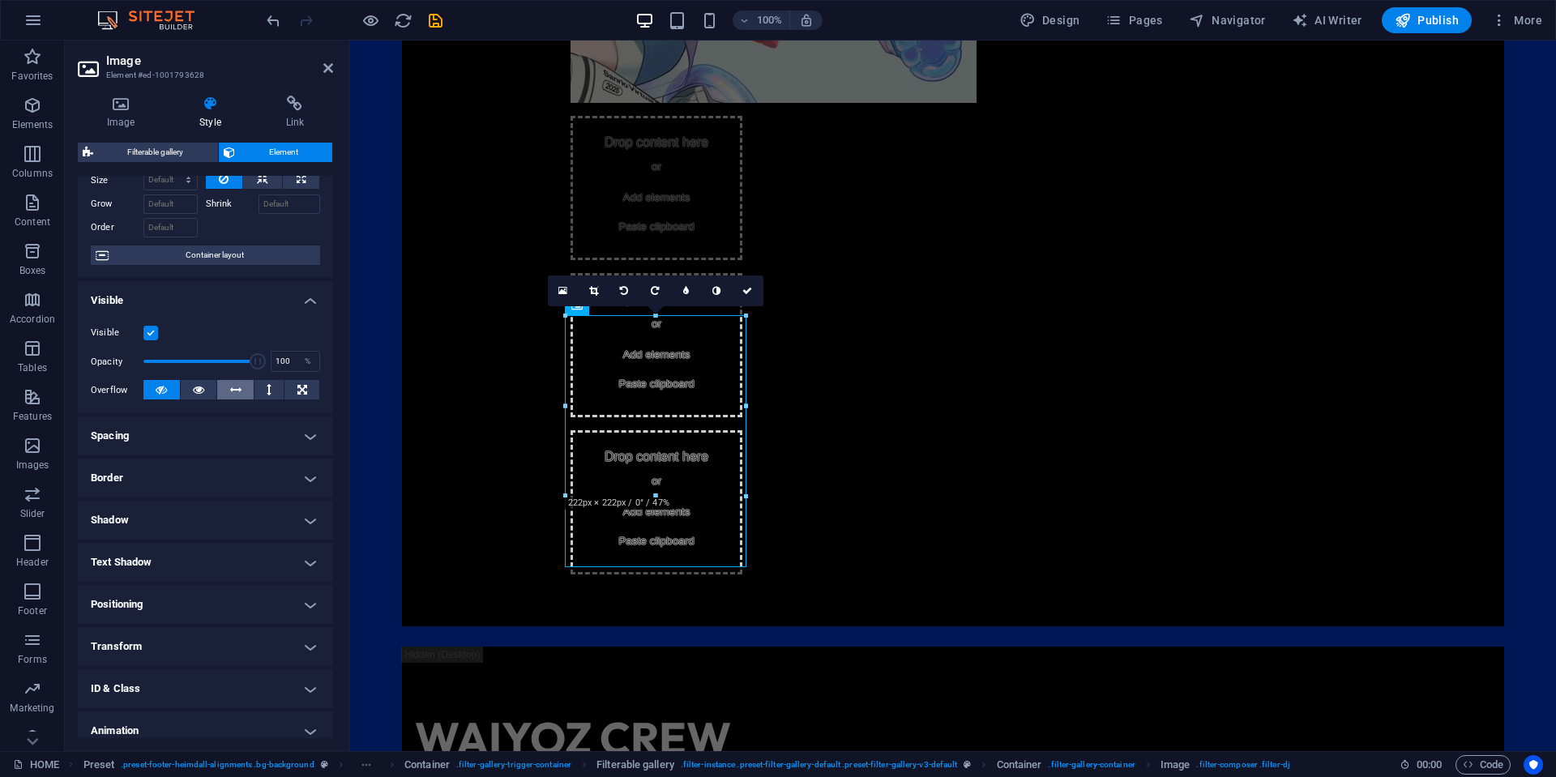
scroll to position [122, 0]
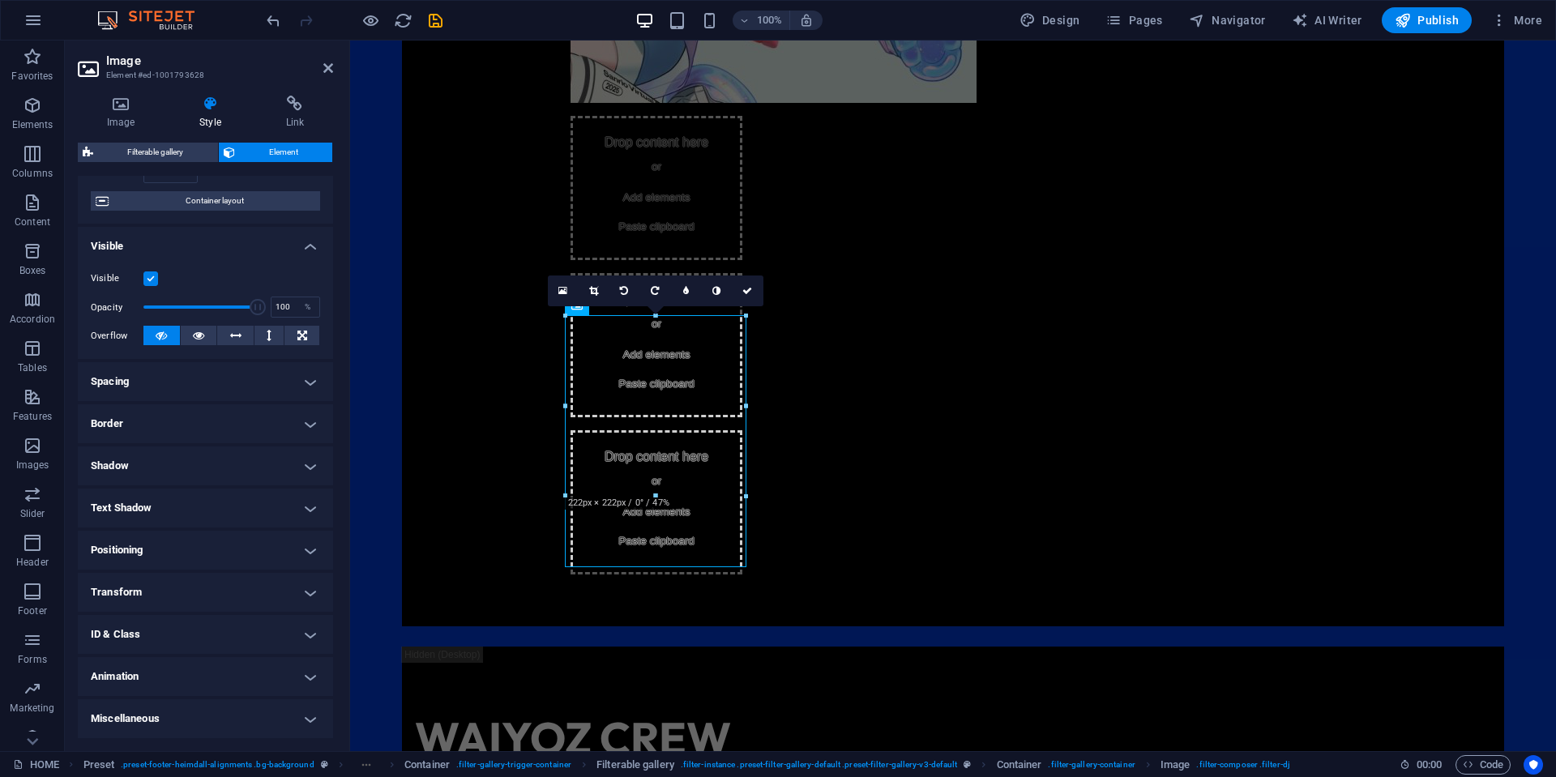
click at [153, 623] on h4 "ID & Class" at bounding box center [205, 634] width 255 height 39
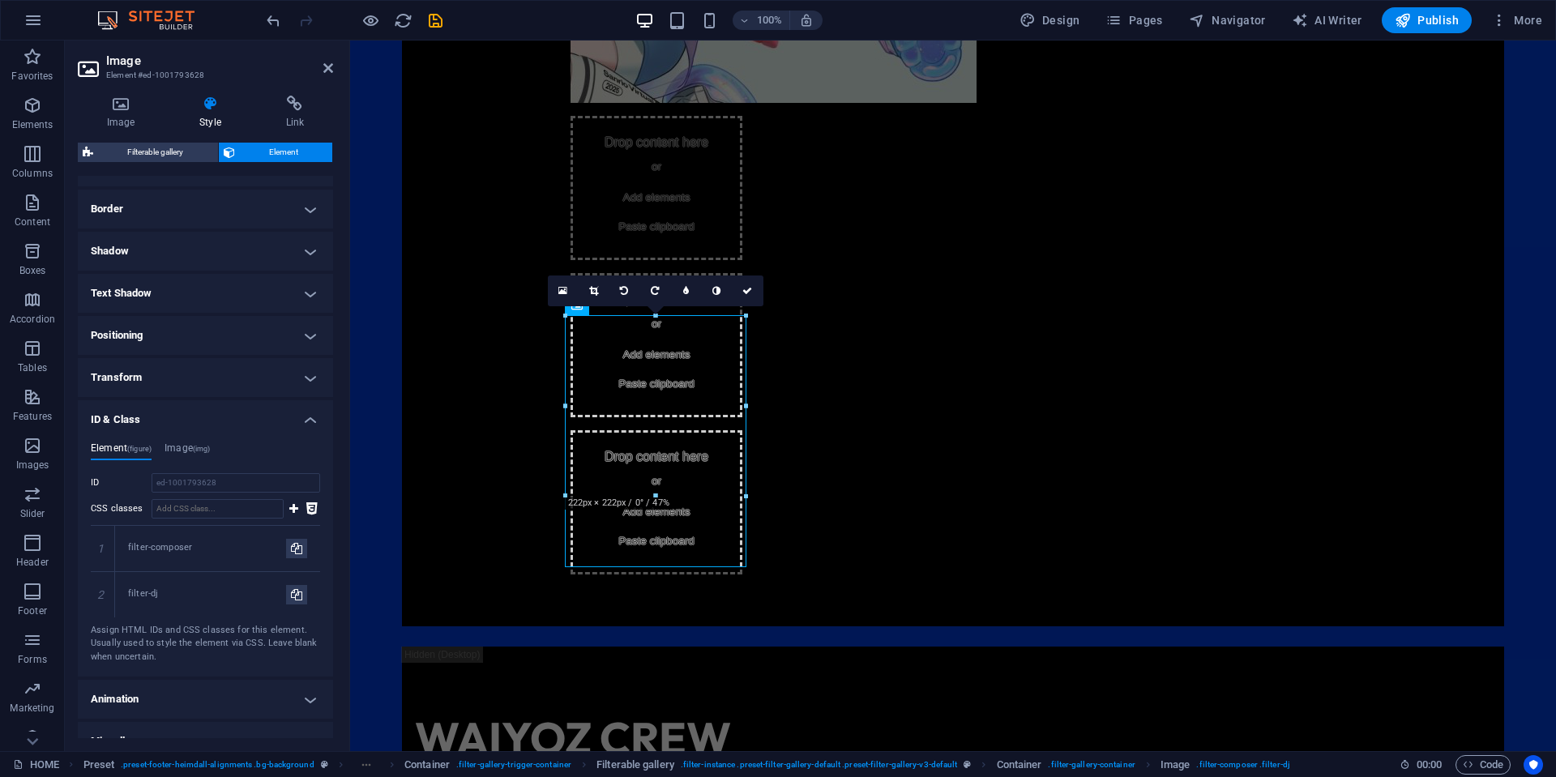
scroll to position [360, 0]
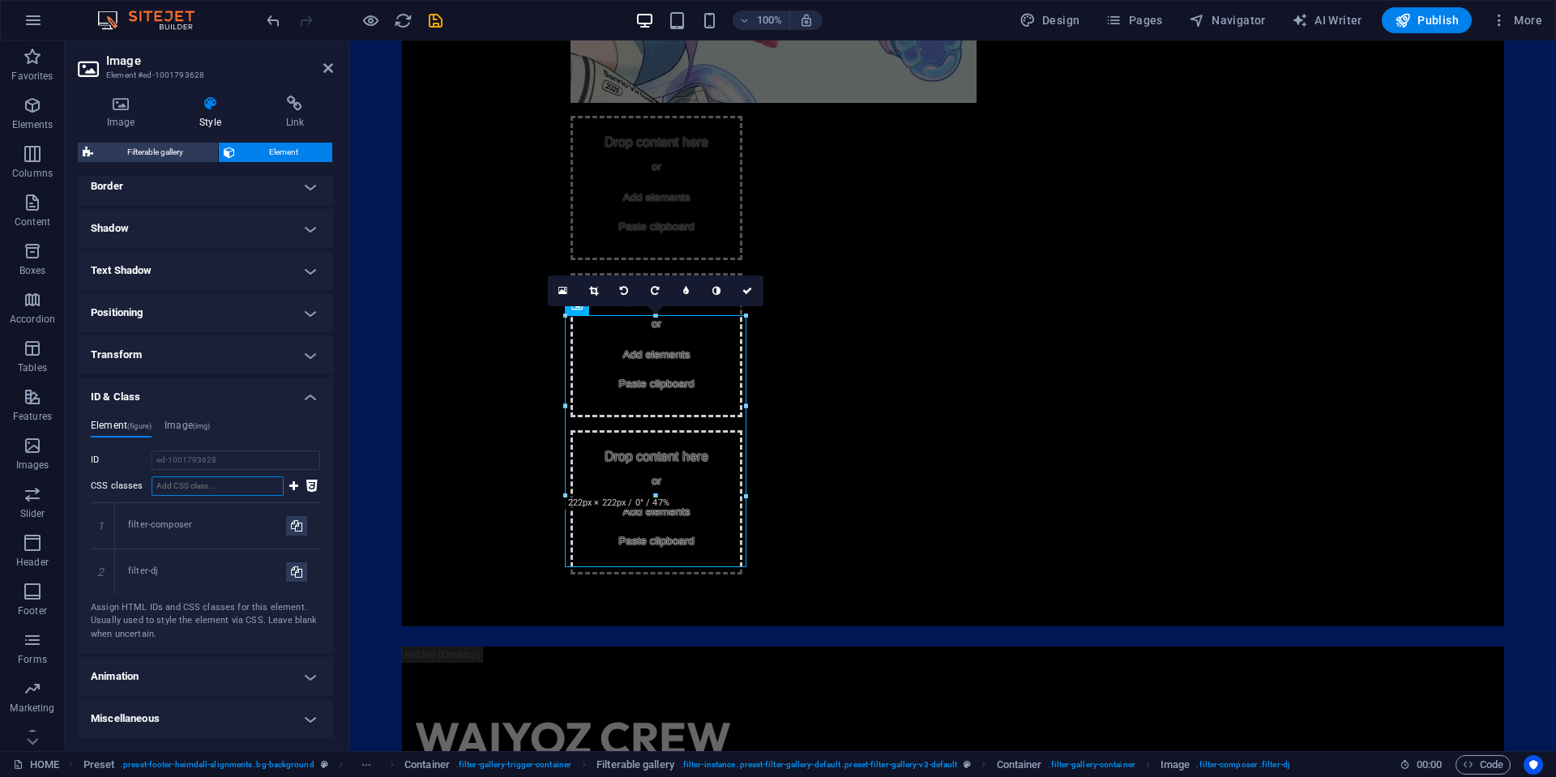
click at [234, 489] on input "CSS classes" at bounding box center [218, 485] width 132 height 19
paste input "filter-[GEOGRAPHIC_DATA]"
type input "filter-[GEOGRAPHIC_DATA]"
click at [289, 491] on icon at bounding box center [293, 485] width 9 height 19
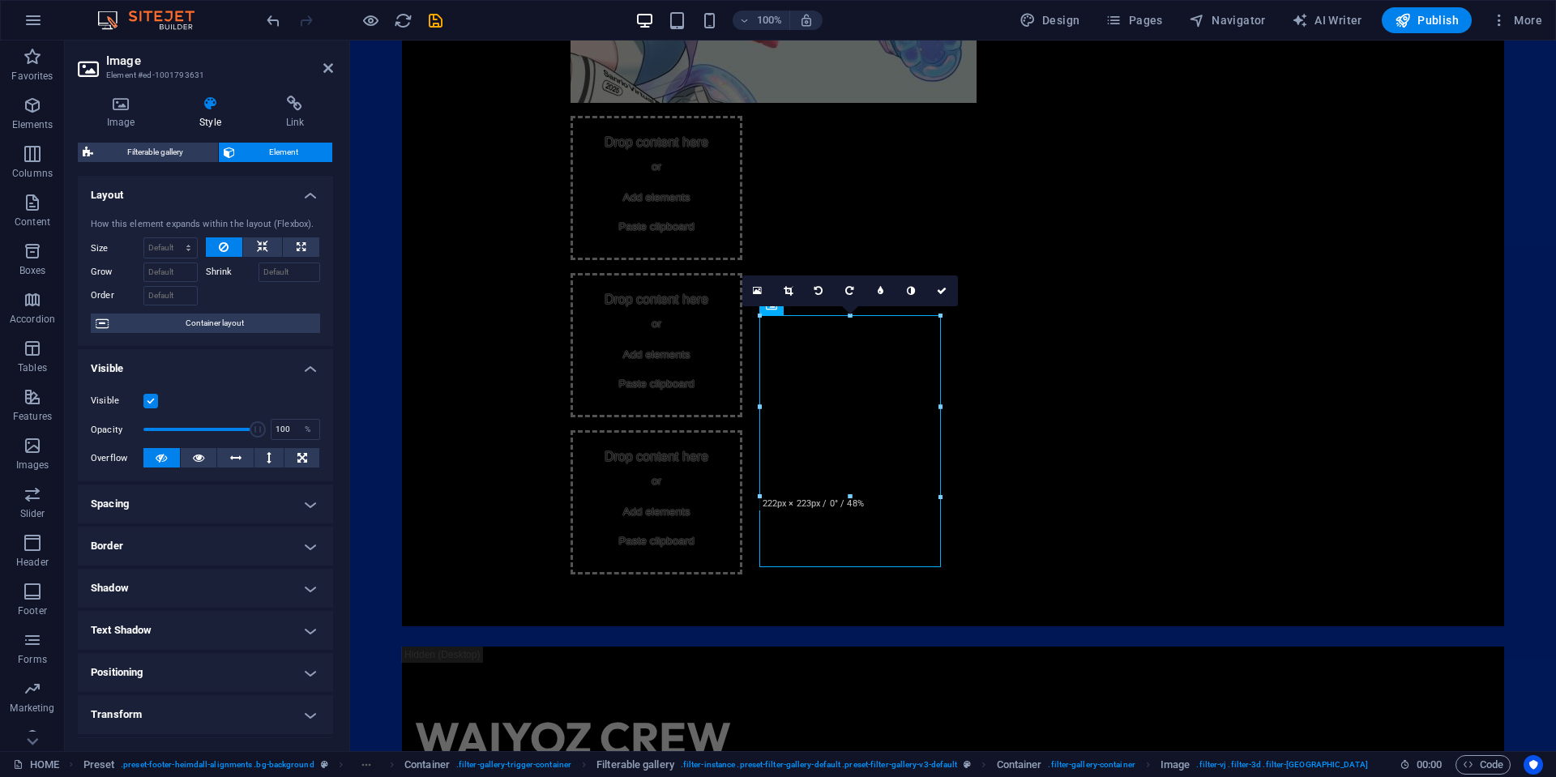
scroll to position [406, 0]
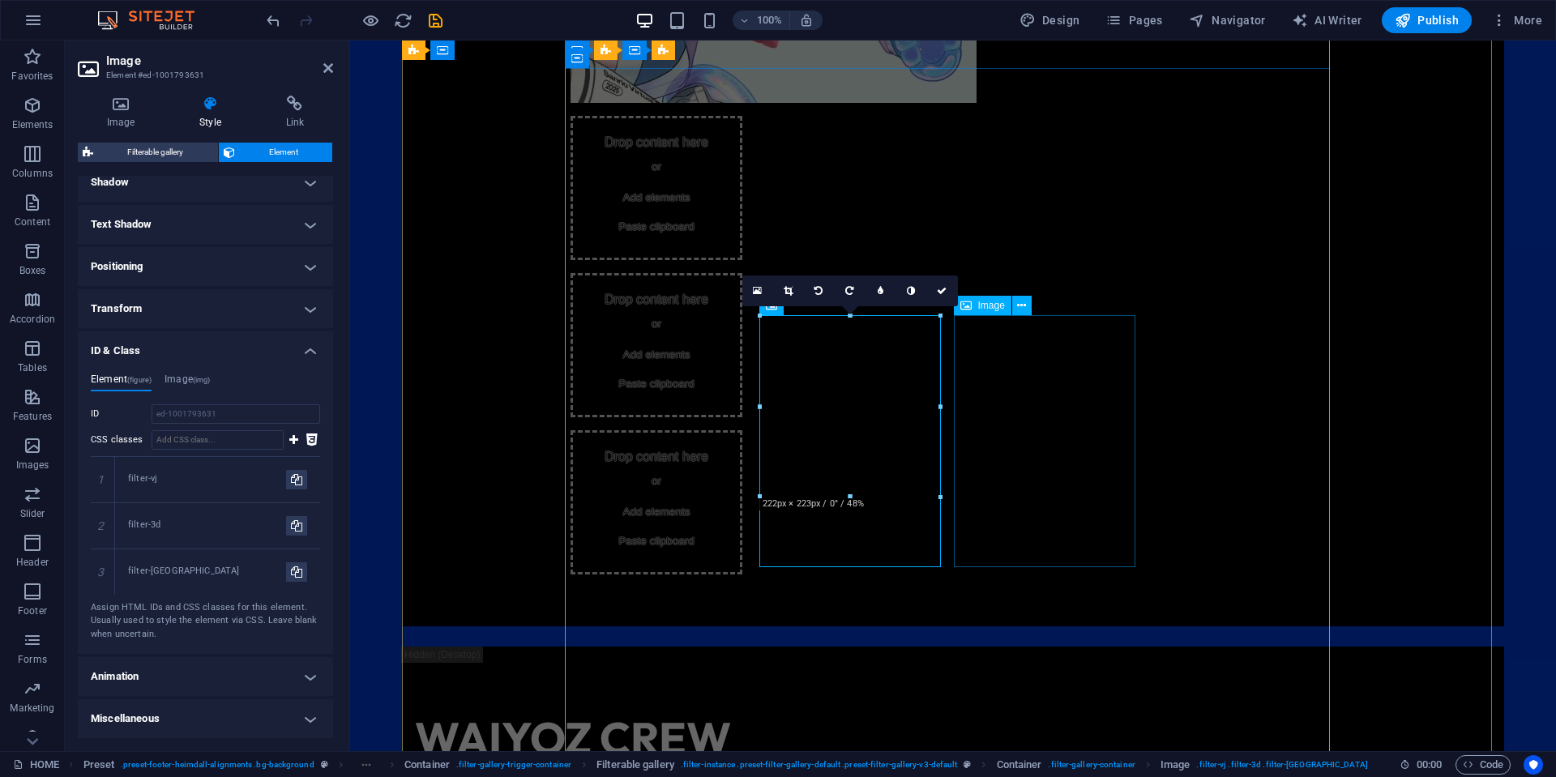
select select "%"
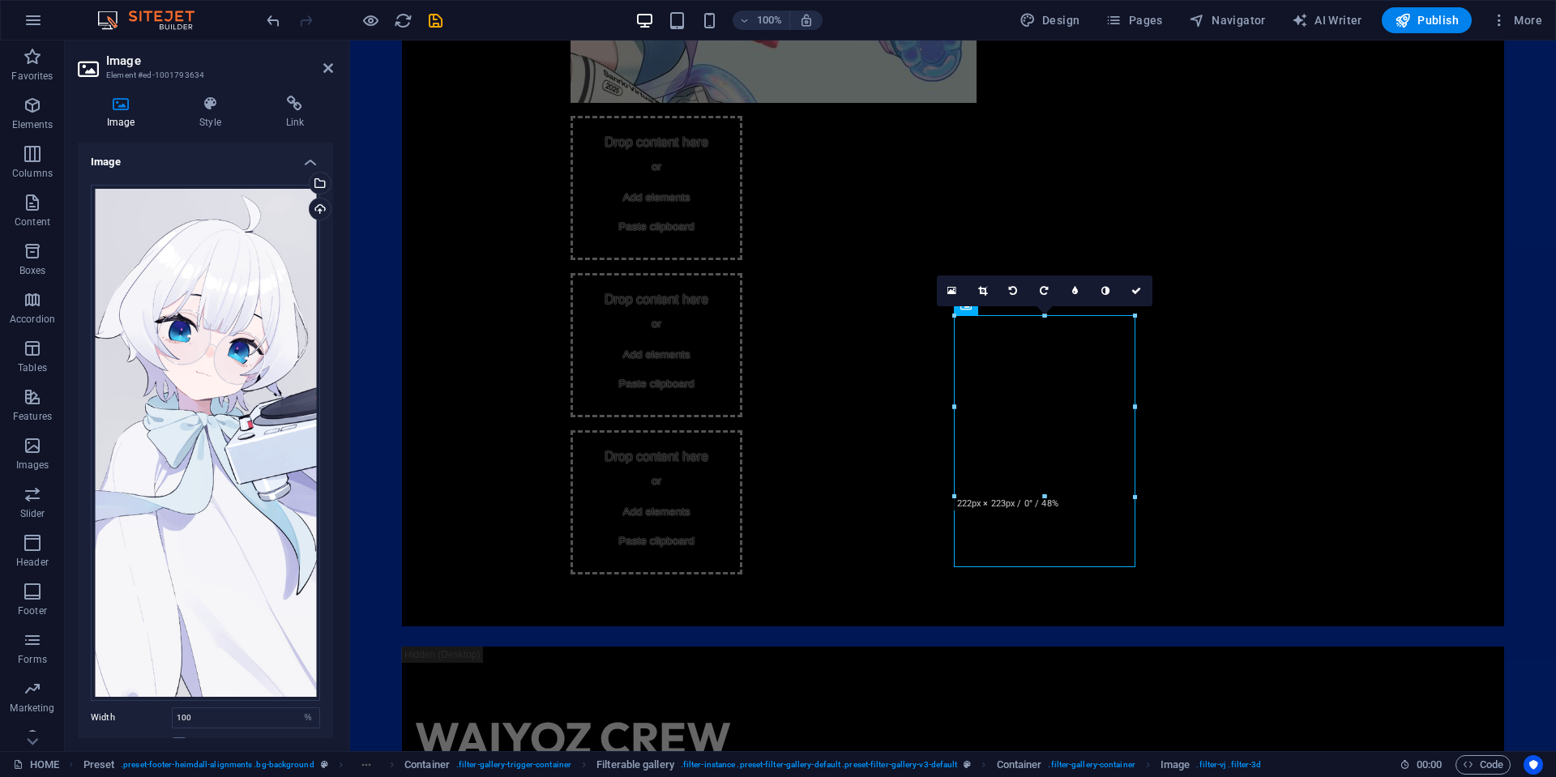
scroll to position [330, 0]
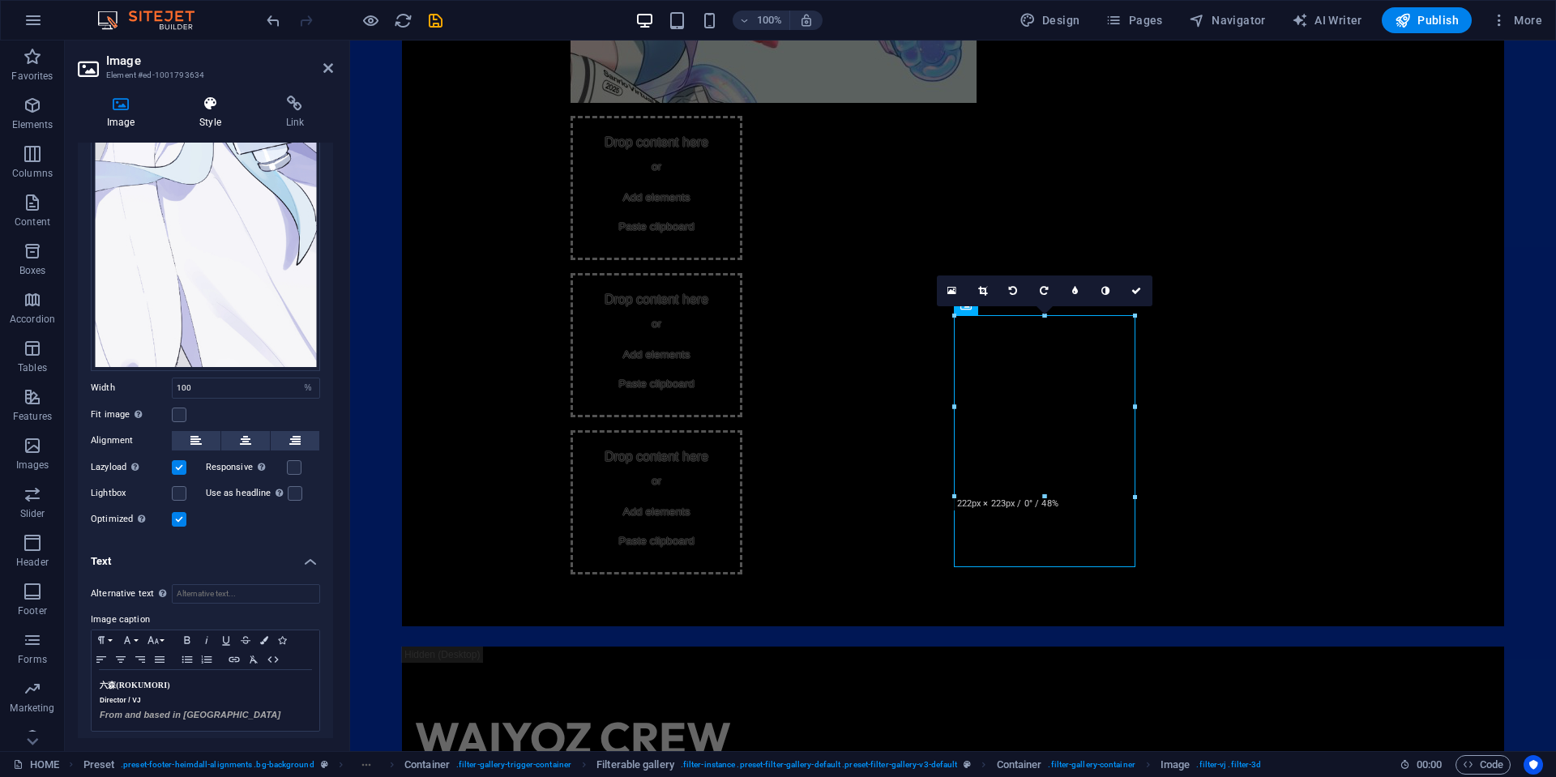
click at [224, 105] on icon at bounding box center [209, 104] width 79 height 16
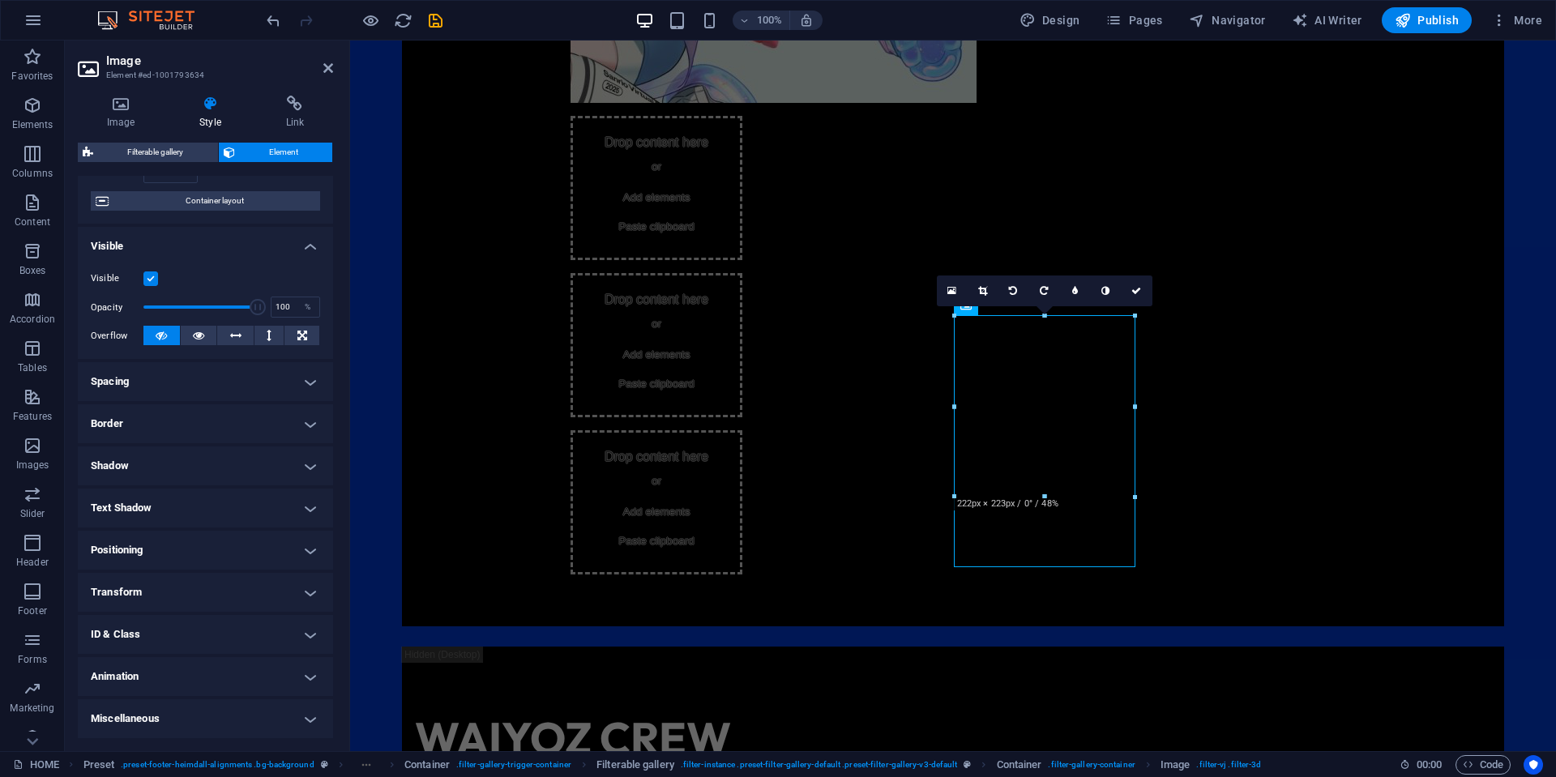
click at [185, 634] on h4 "ID & Class" at bounding box center [205, 634] width 255 height 39
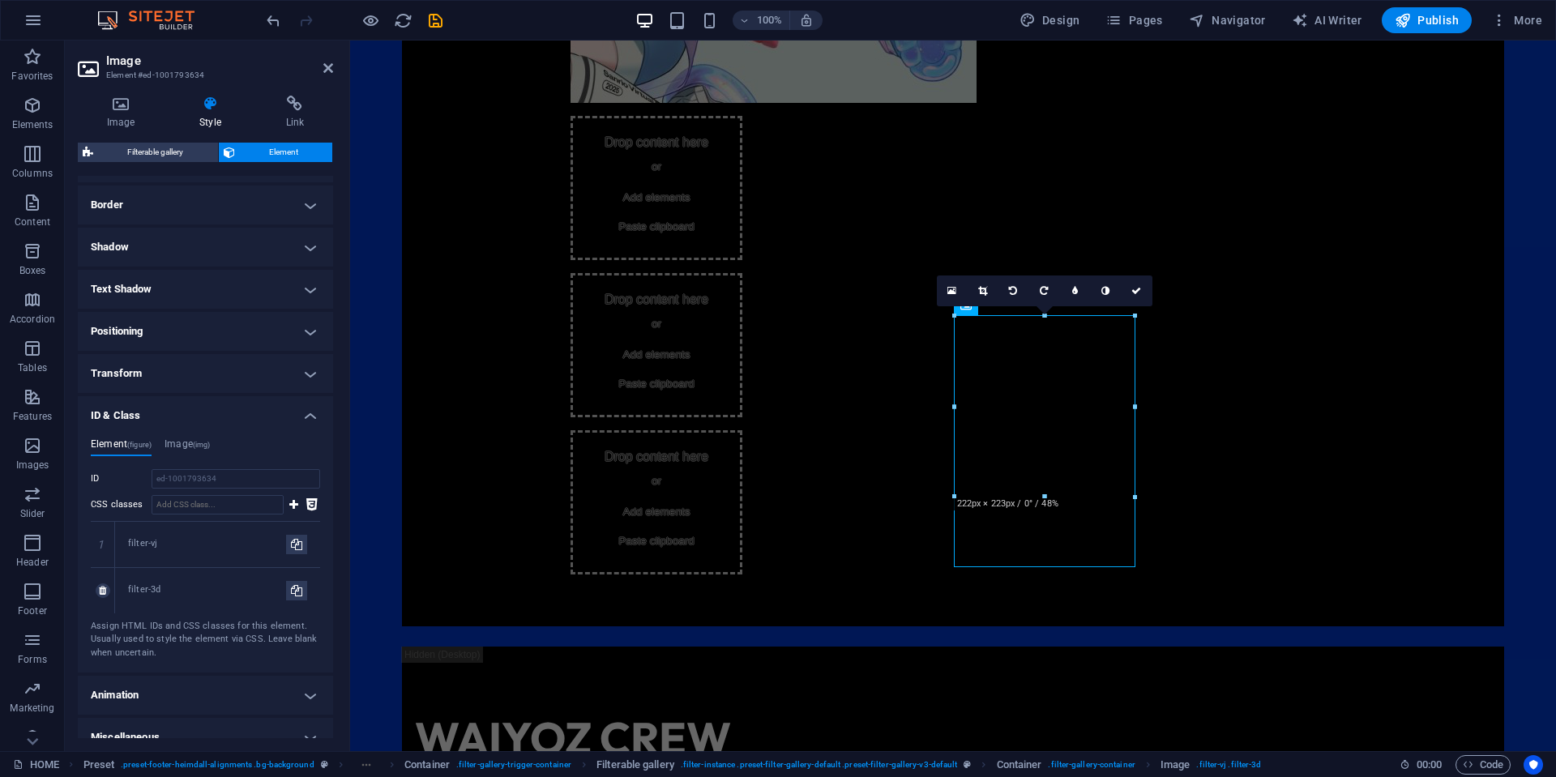
scroll to position [360, 0]
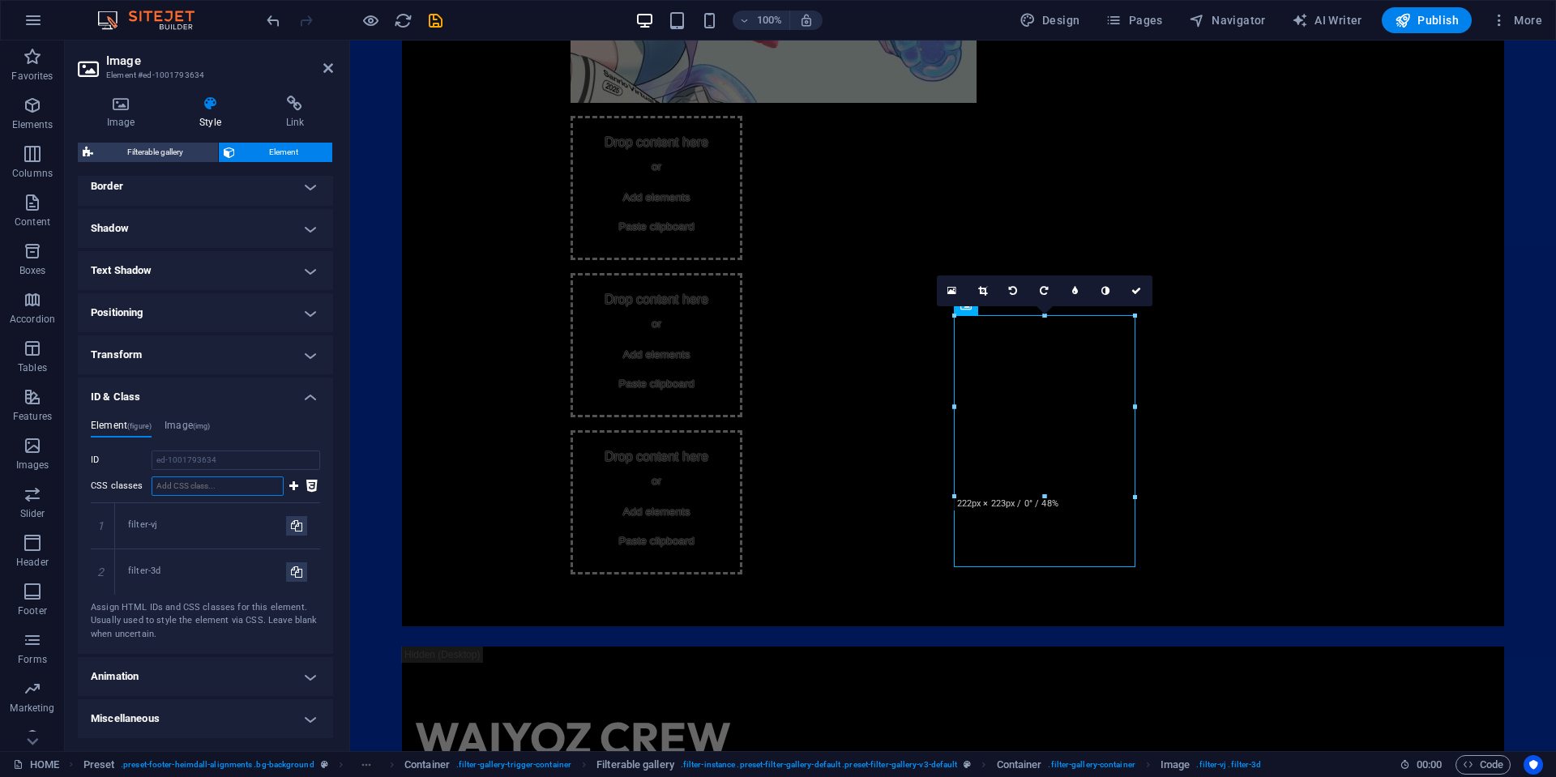
click at [229, 482] on input "CSS classes" at bounding box center [218, 485] width 132 height 19
paste input "filter-[GEOGRAPHIC_DATA]"
type input "filter-[GEOGRAPHIC_DATA]"
click at [287, 482] on button at bounding box center [294, 485] width 14 height 19
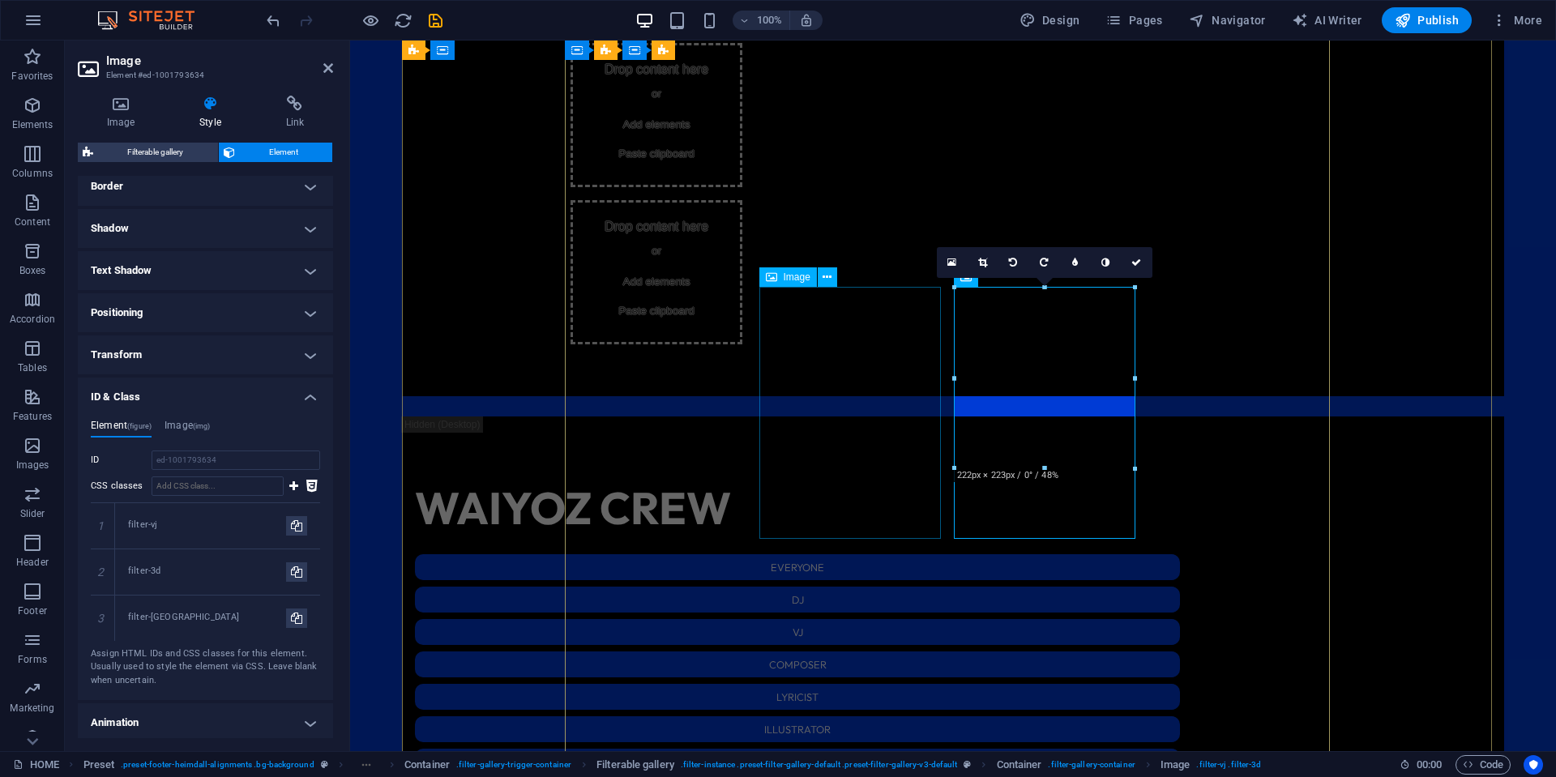
scroll to position [2139, 0]
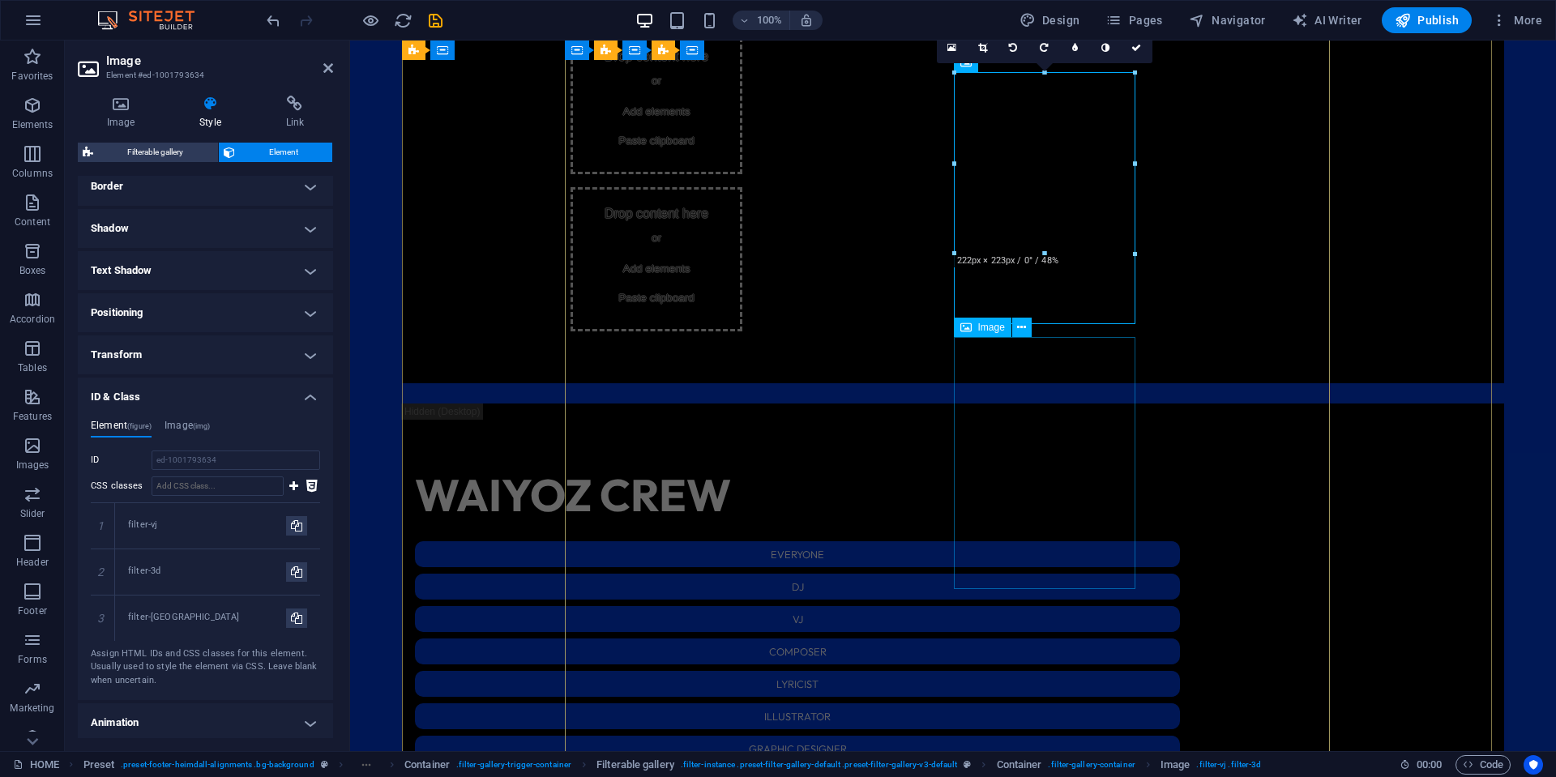
select select "%"
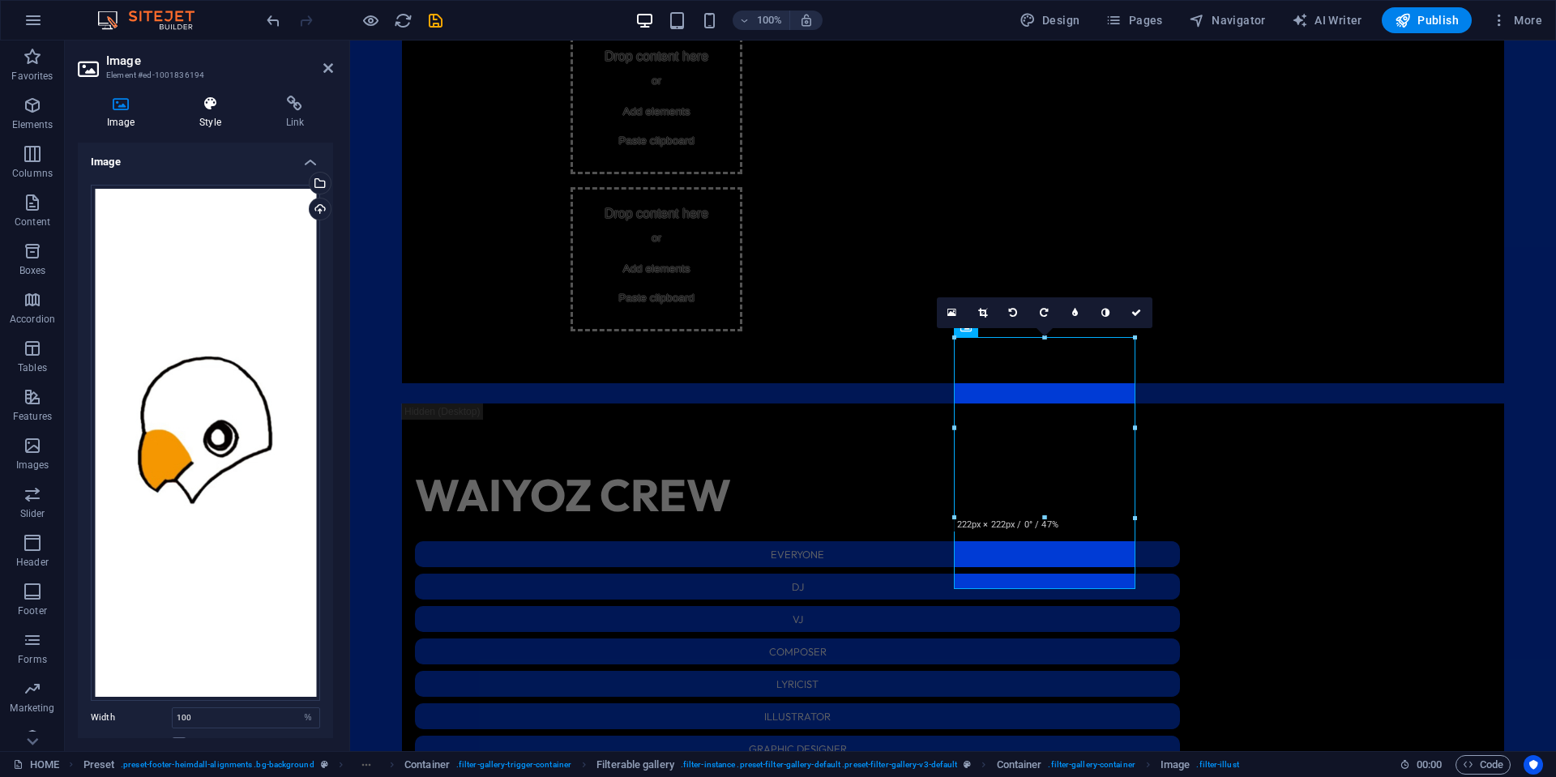
click at [203, 110] on icon at bounding box center [209, 104] width 79 height 16
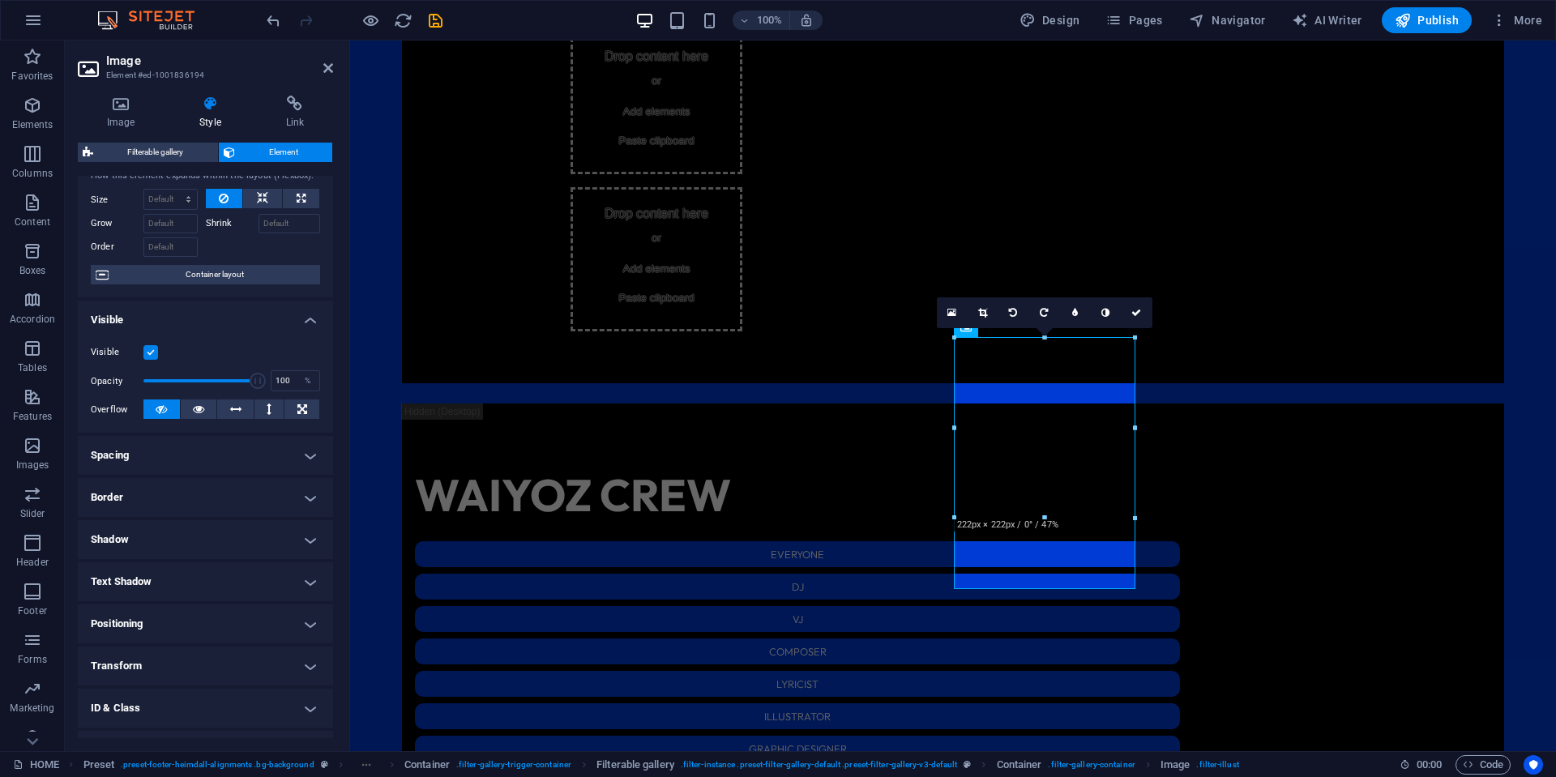
scroll to position [122, 0]
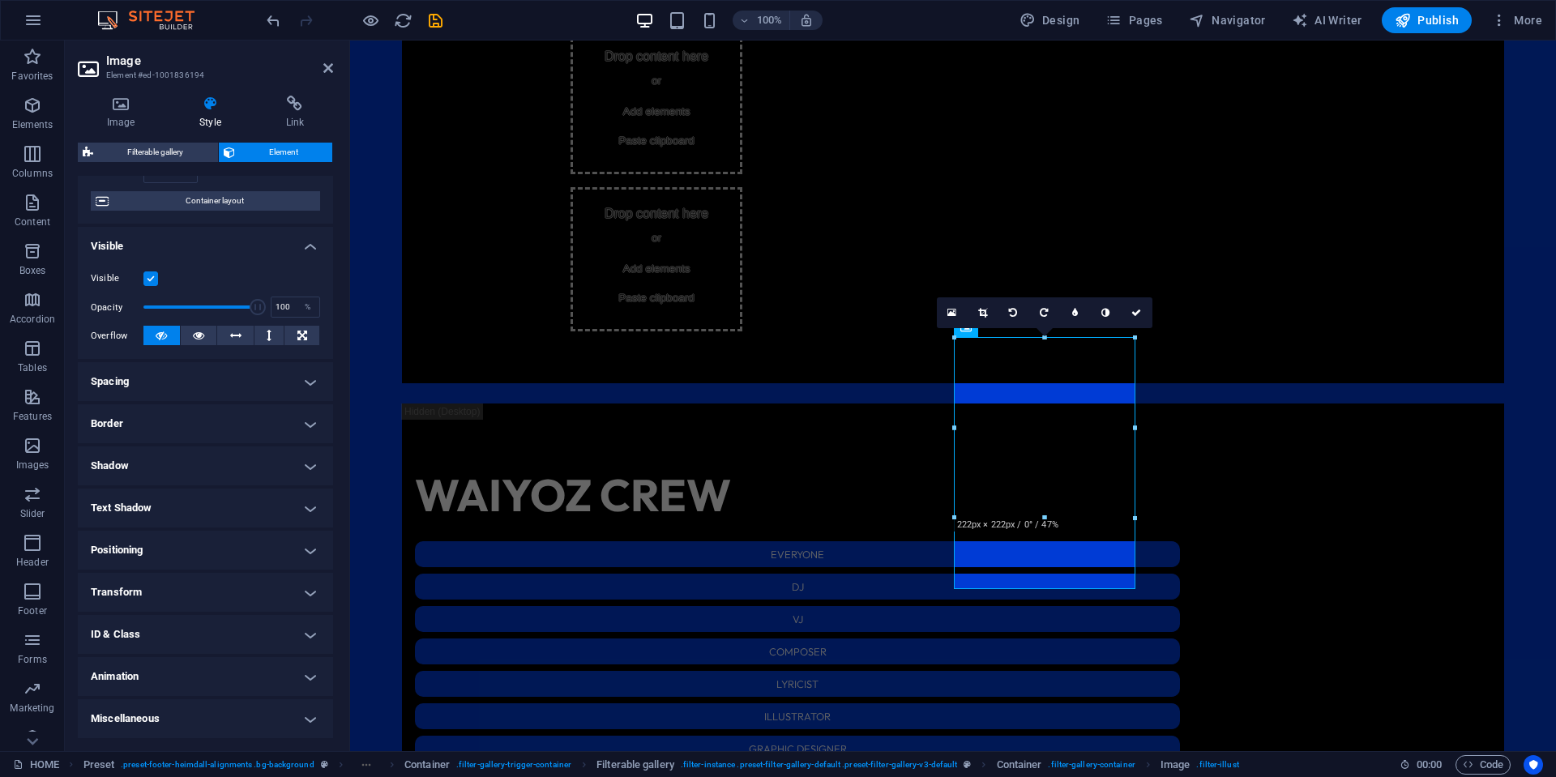
click at [173, 627] on h4 "ID & Class" at bounding box center [205, 634] width 255 height 39
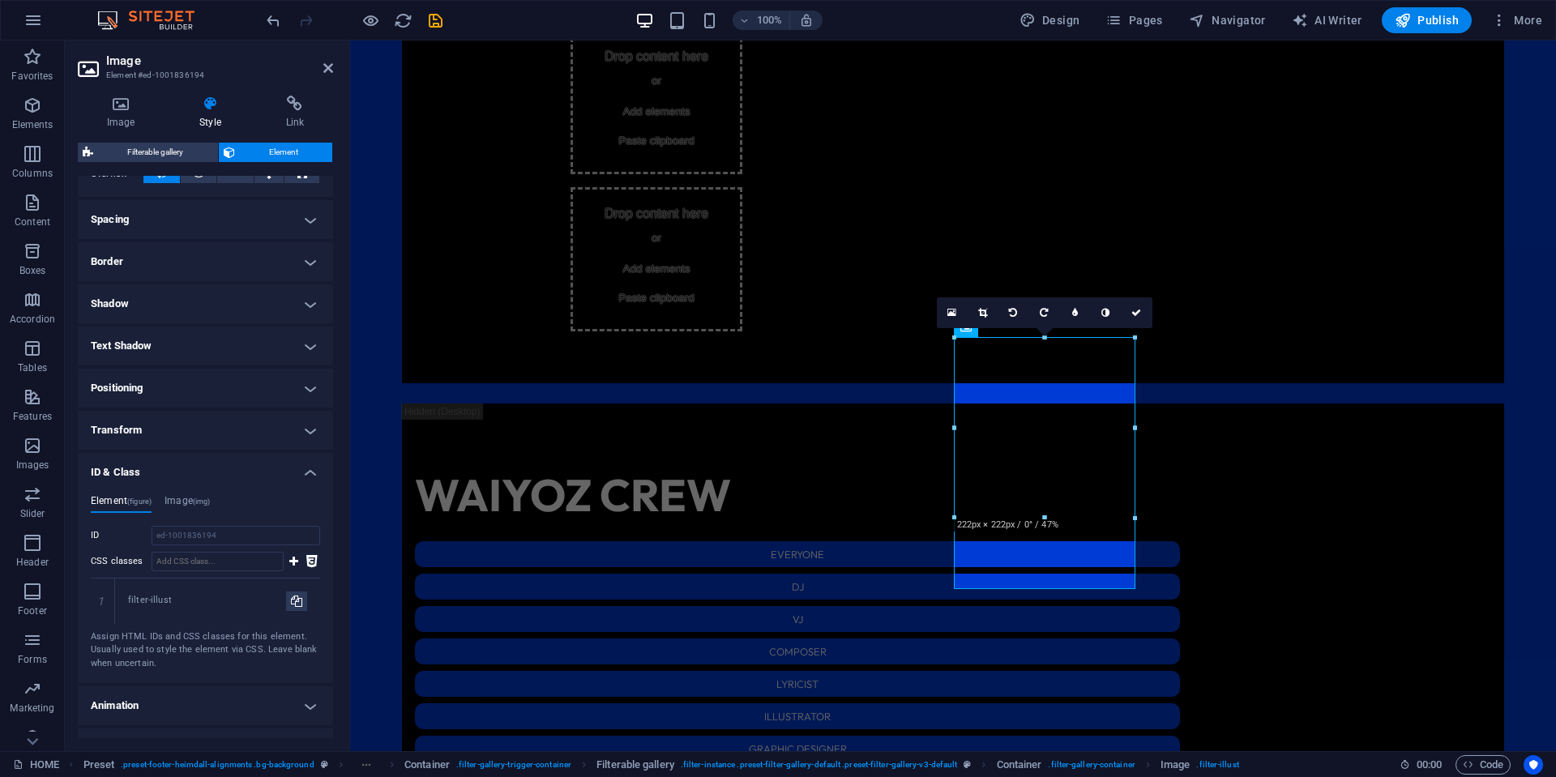
scroll to position [314, 0]
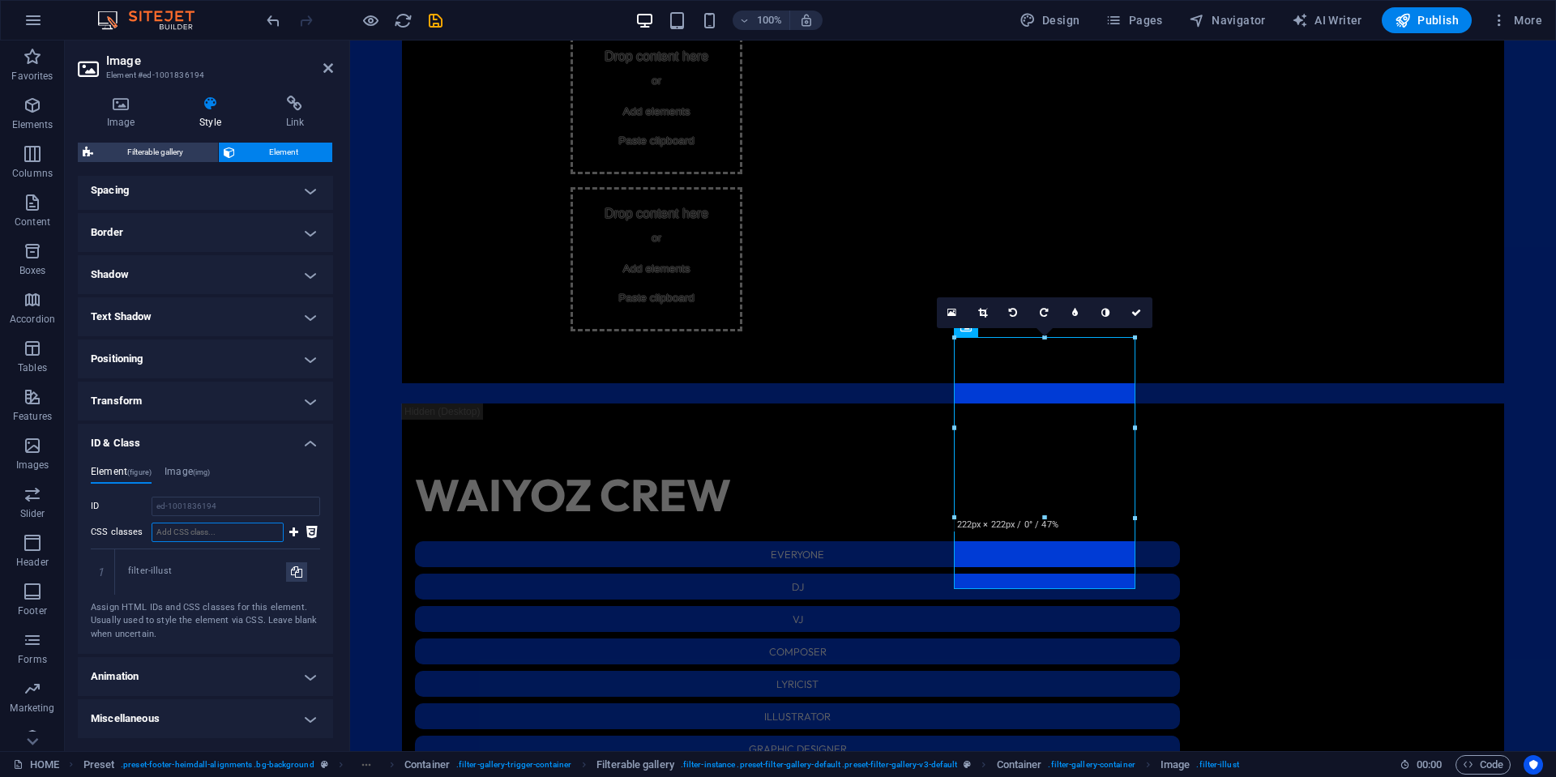
click at [230, 528] on input "CSS classes" at bounding box center [218, 532] width 132 height 19
paste input "filter-[GEOGRAPHIC_DATA]"
type input "filter-[GEOGRAPHIC_DATA]"
click at [293, 532] on icon at bounding box center [293, 532] width 9 height 19
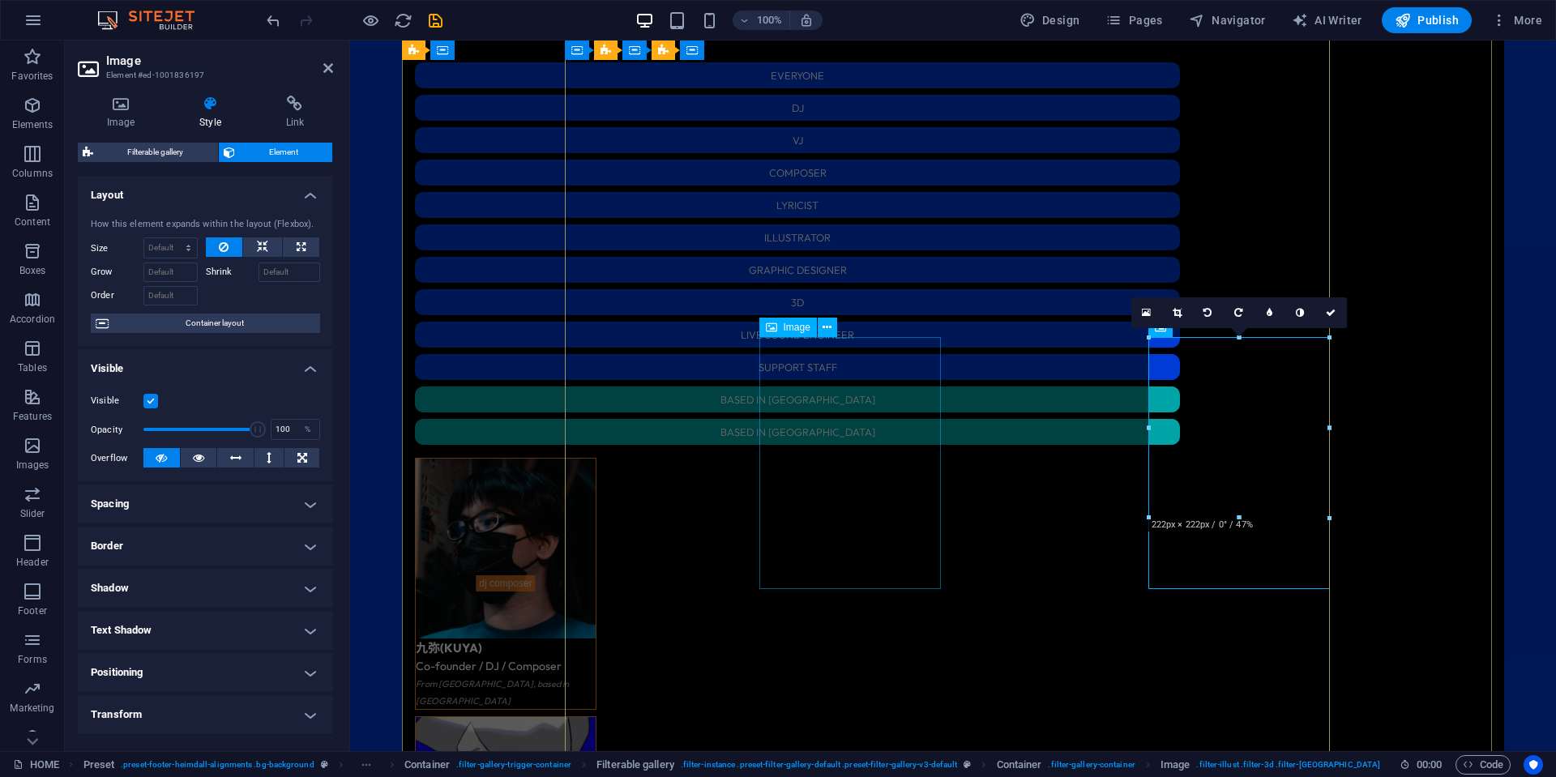
scroll to position [2625, 0]
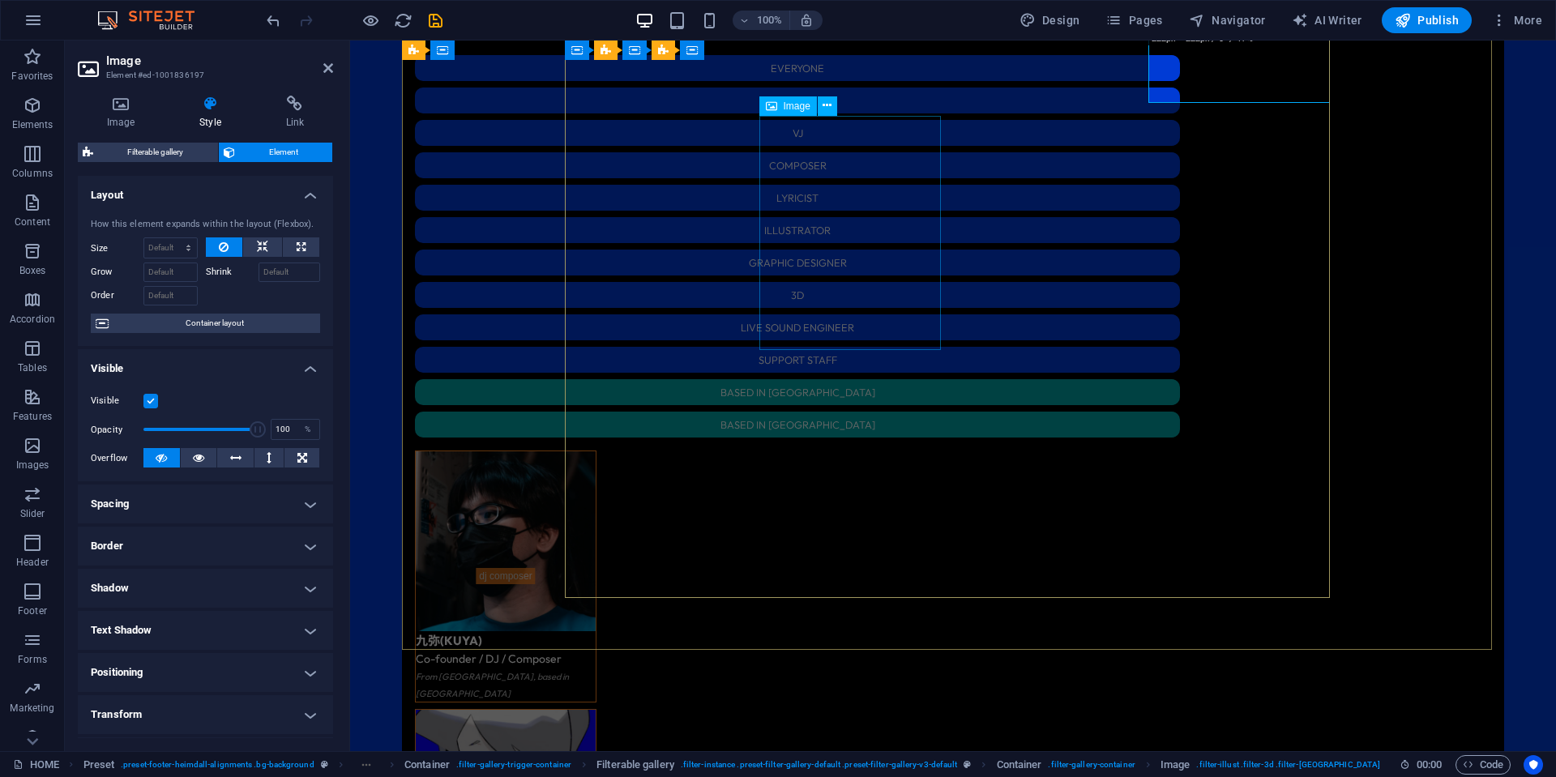
select select "%"
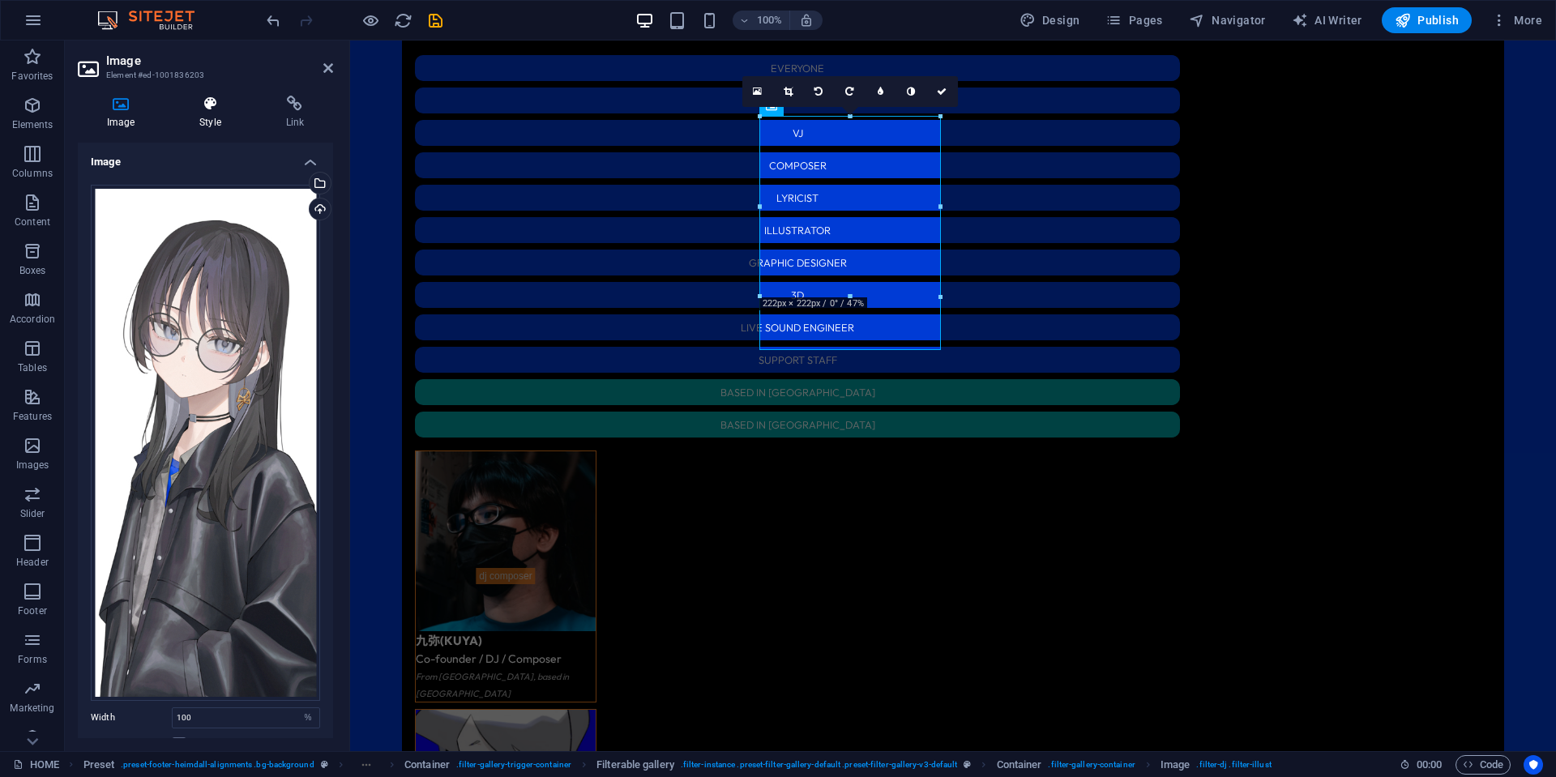
click at [227, 109] on icon at bounding box center [209, 104] width 79 height 16
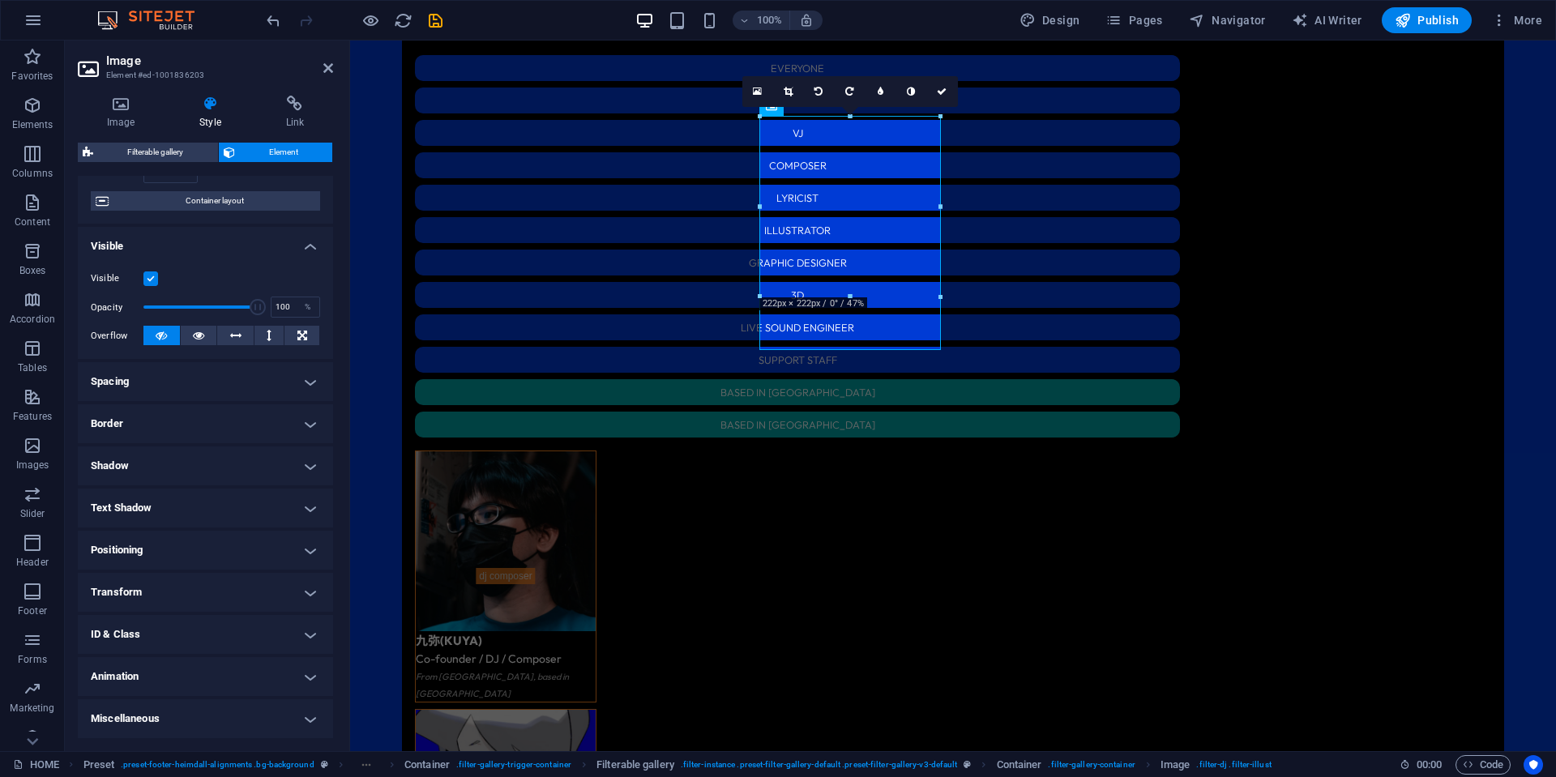
click at [154, 639] on h4 "ID & Class" at bounding box center [205, 634] width 255 height 39
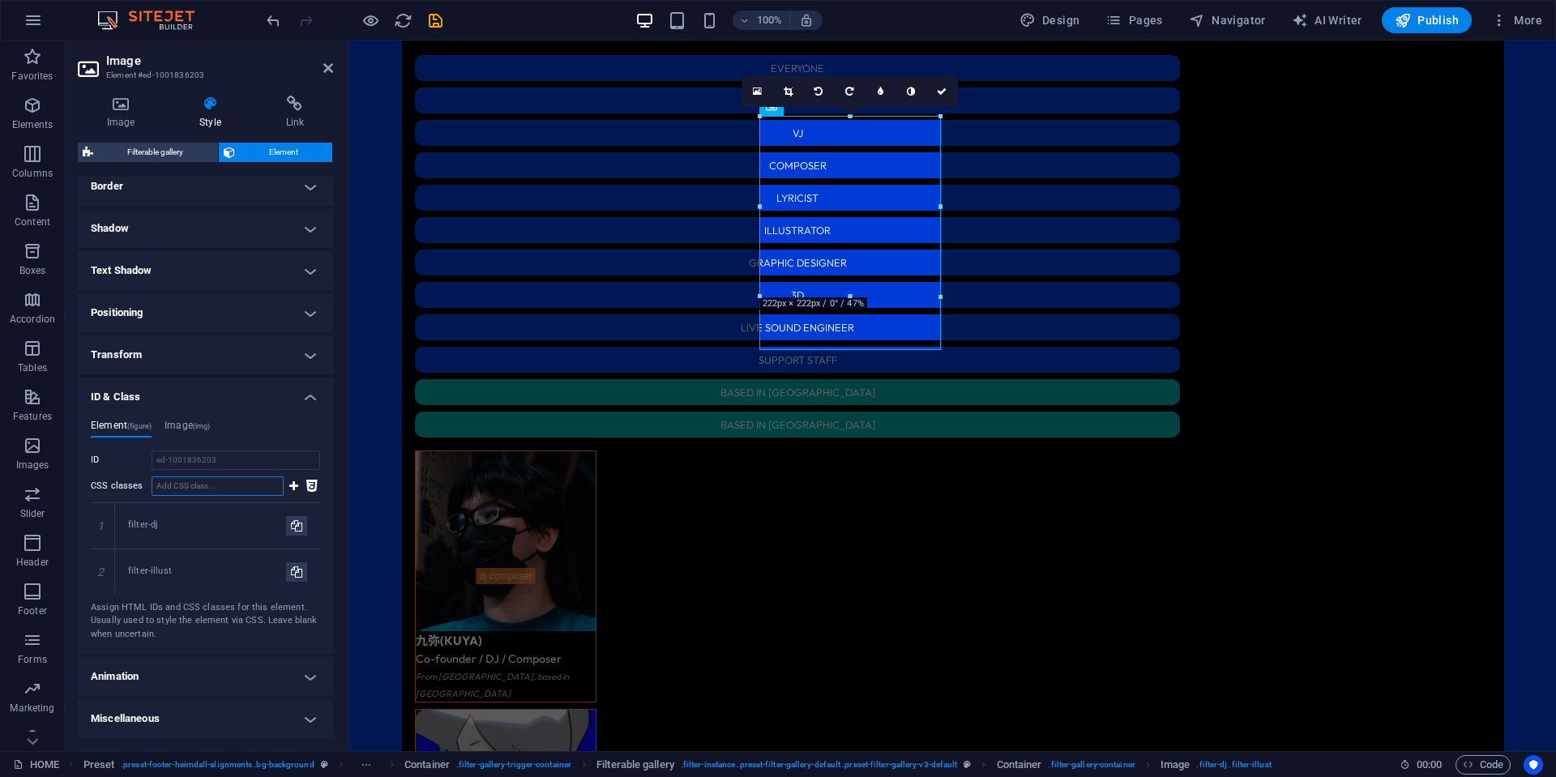
click at [228, 483] on input "CSS classes" at bounding box center [218, 485] width 132 height 19
paste input "filter-[GEOGRAPHIC_DATA]"
type input "filter-[GEOGRAPHIC_DATA]"
drag, startPoint x: 288, startPoint y: 489, endPoint x: 75, endPoint y: 454, distance: 216.1
click at [289, 489] on icon at bounding box center [293, 485] width 9 height 19
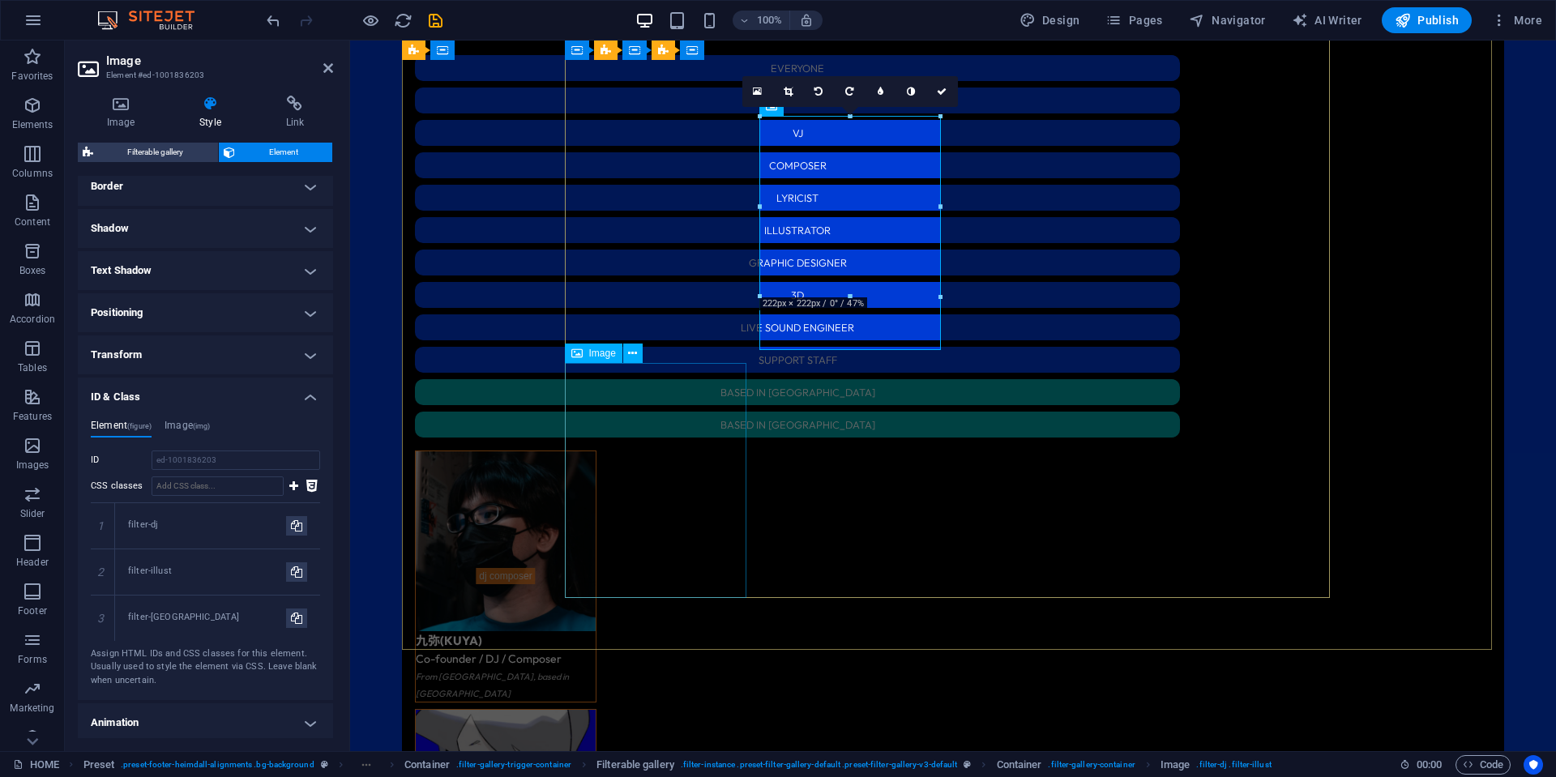
select select "%"
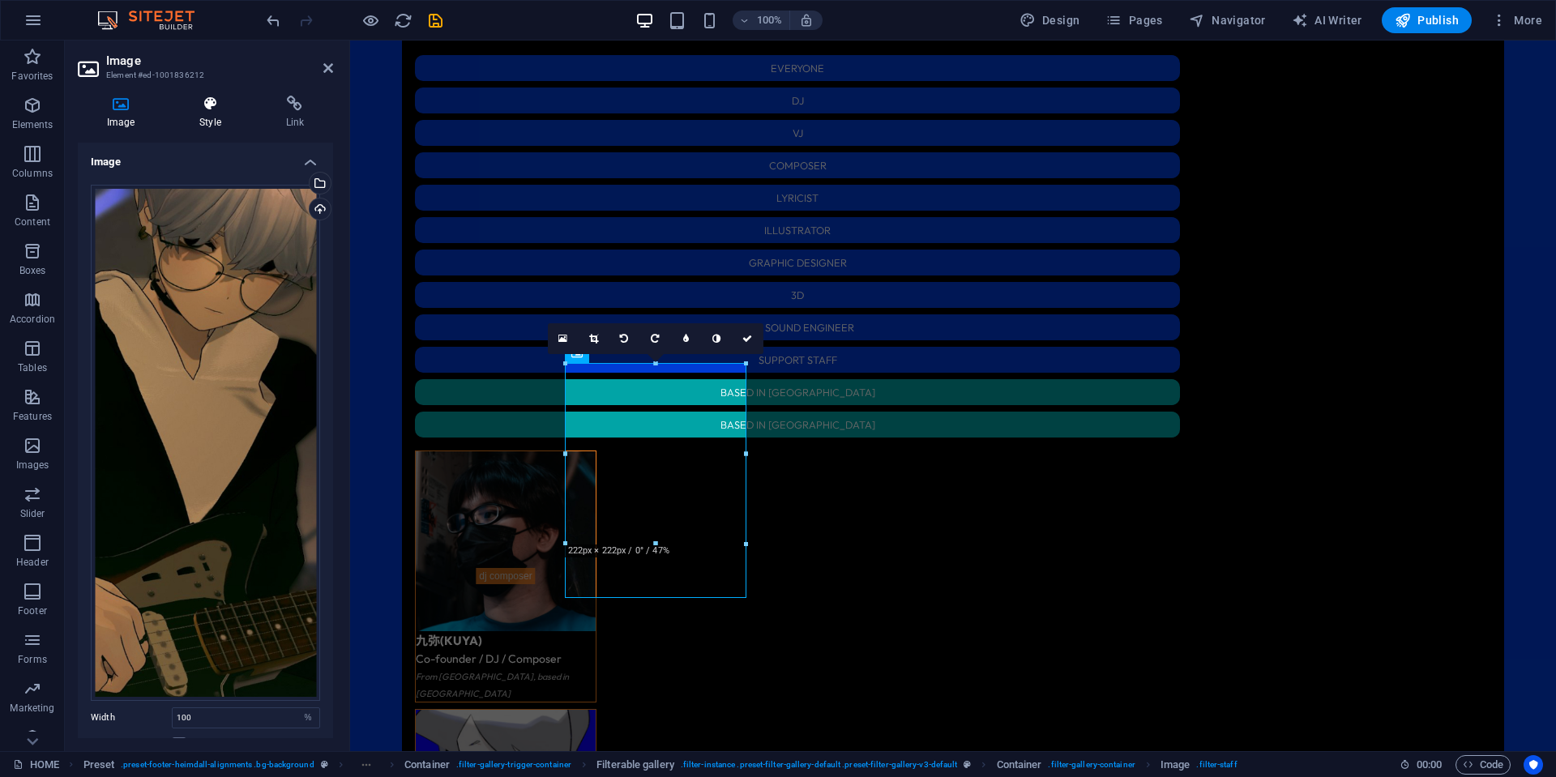
click at [223, 119] on h4 "Style" at bounding box center [213, 113] width 86 height 34
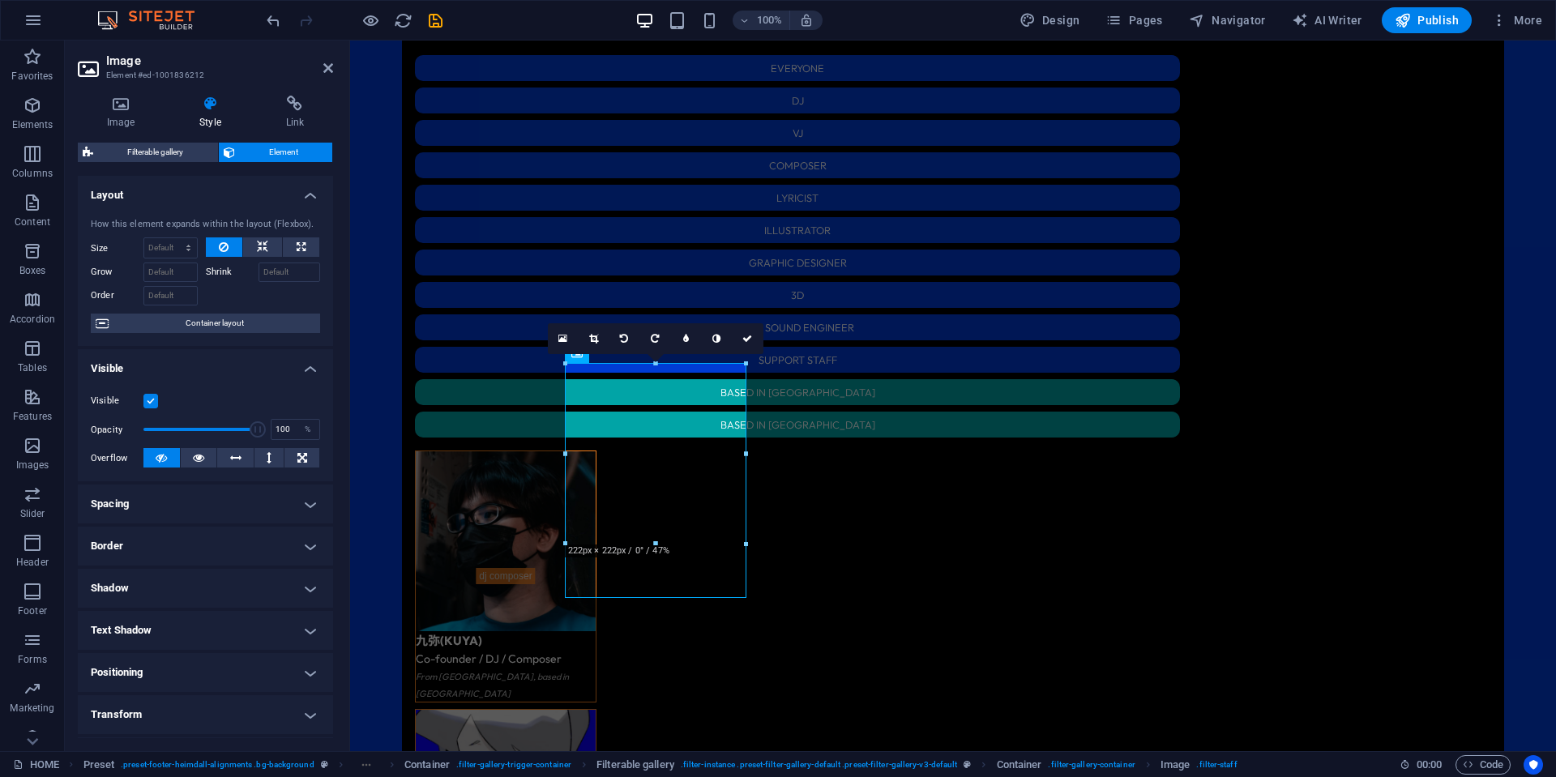
scroll to position [122, 0]
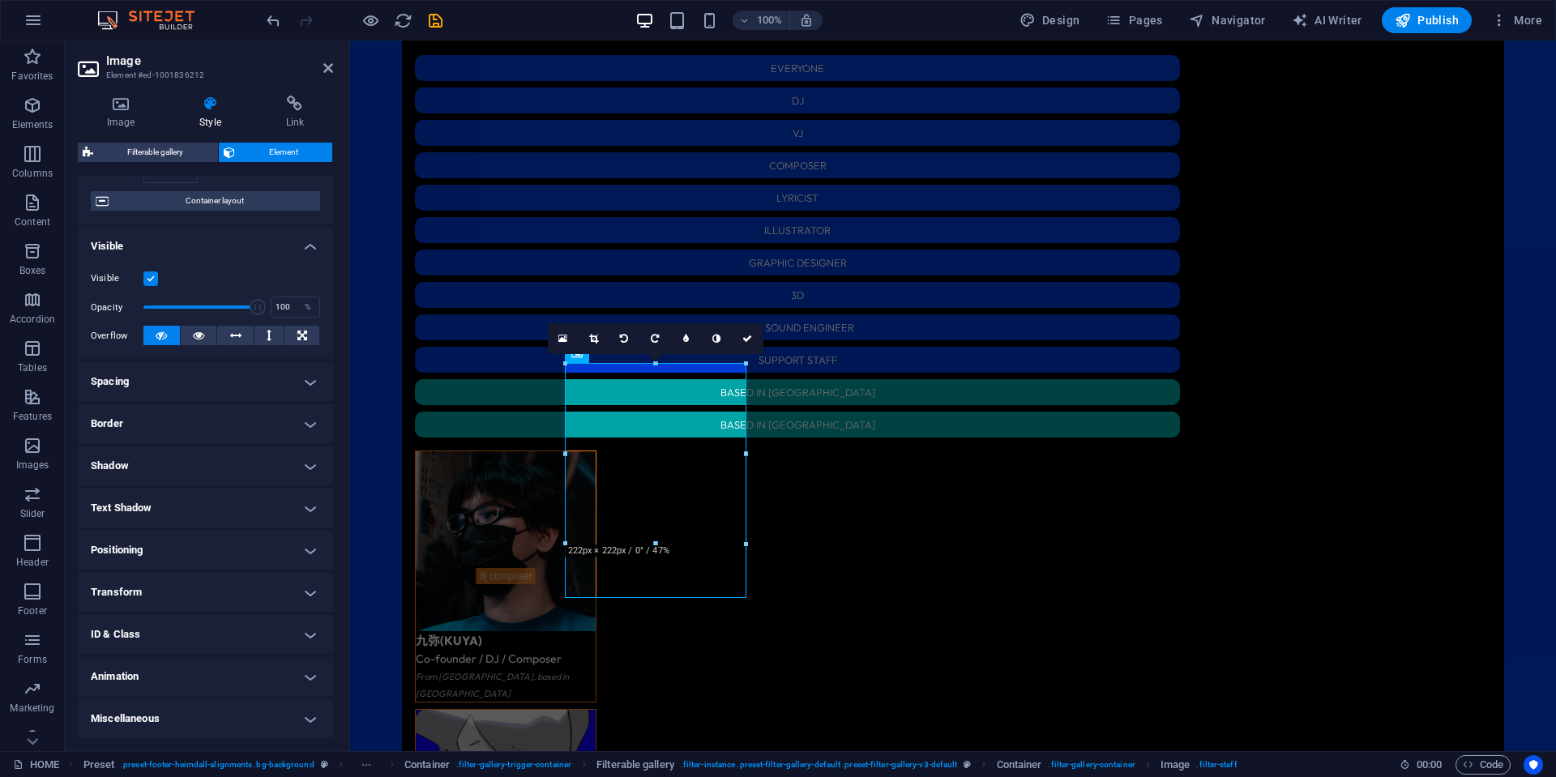
click at [169, 555] on h4 "Positioning" at bounding box center [205, 550] width 255 height 39
click at [169, 549] on h4 "Positioning" at bounding box center [205, 545] width 255 height 29
click at [152, 635] on h4 "ID & Class" at bounding box center [205, 634] width 255 height 39
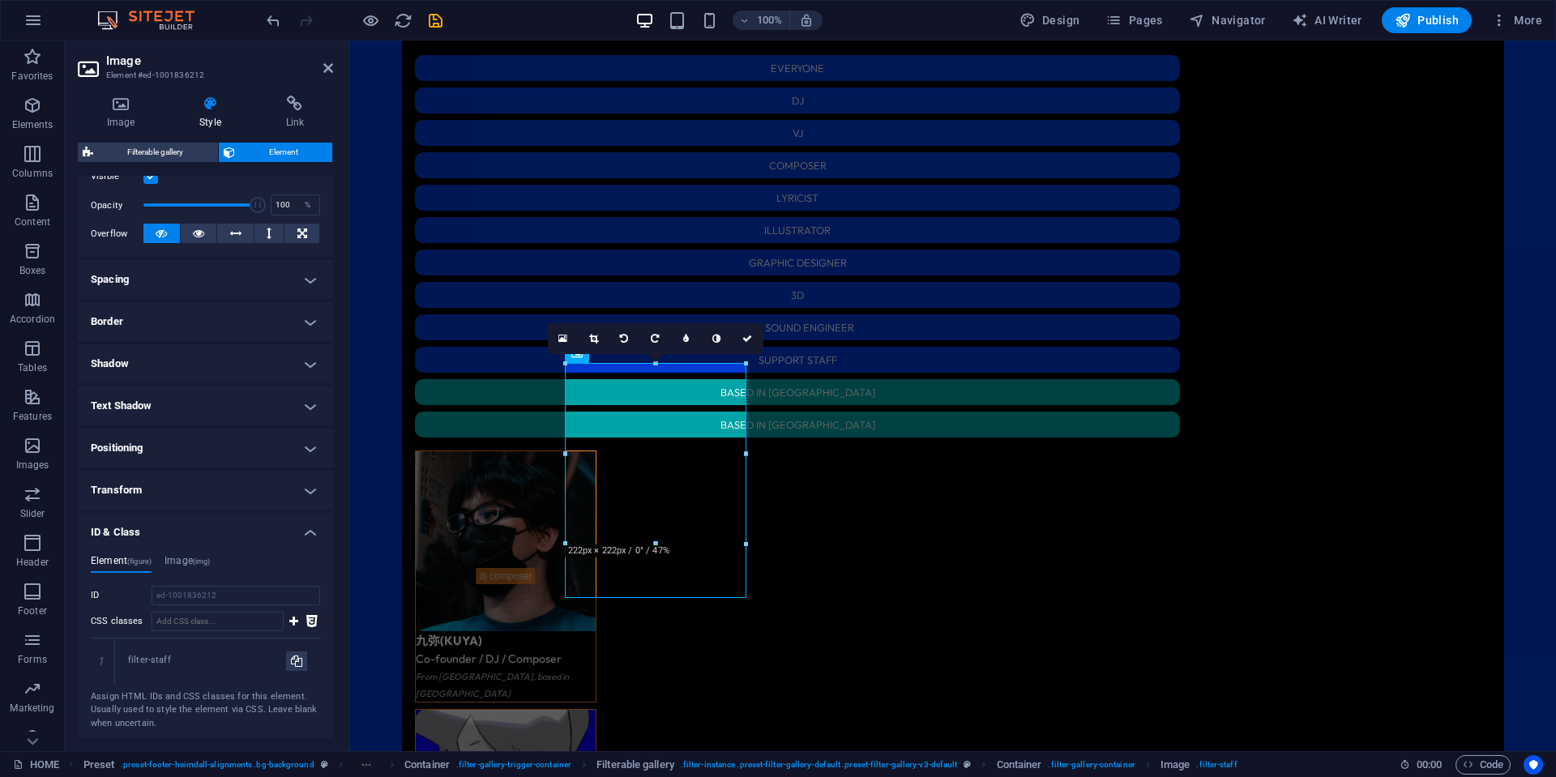
scroll to position [314, 0]
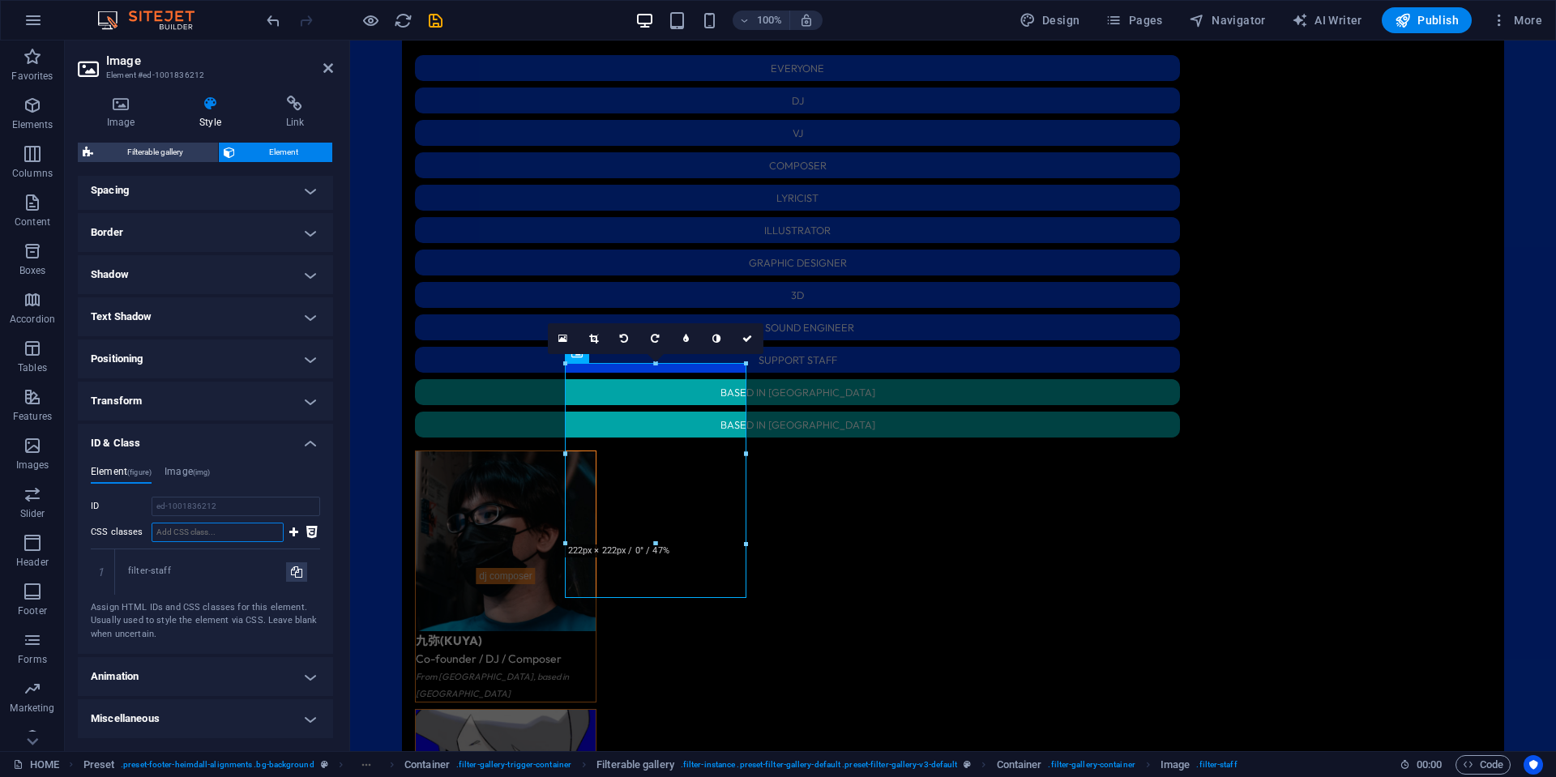
click at [232, 535] on input "CSS classes" at bounding box center [218, 532] width 132 height 19
paste input "filter-[GEOGRAPHIC_DATA]"
type input "filter-[GEOGRAPHIC_DATA]"
click at [289, 535] on icon at bounding box center [293, 532] width 9 height 19
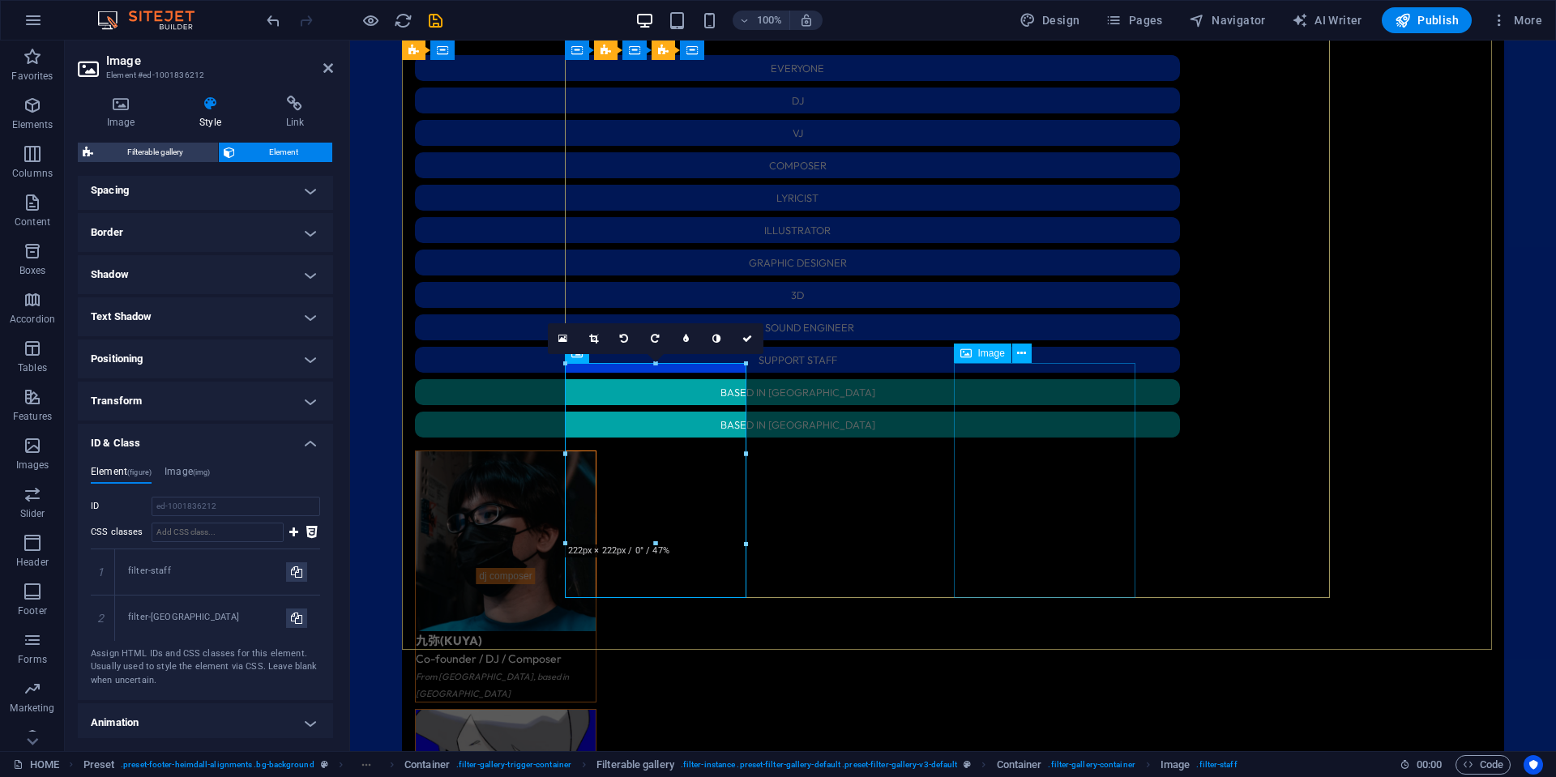
select select "%"
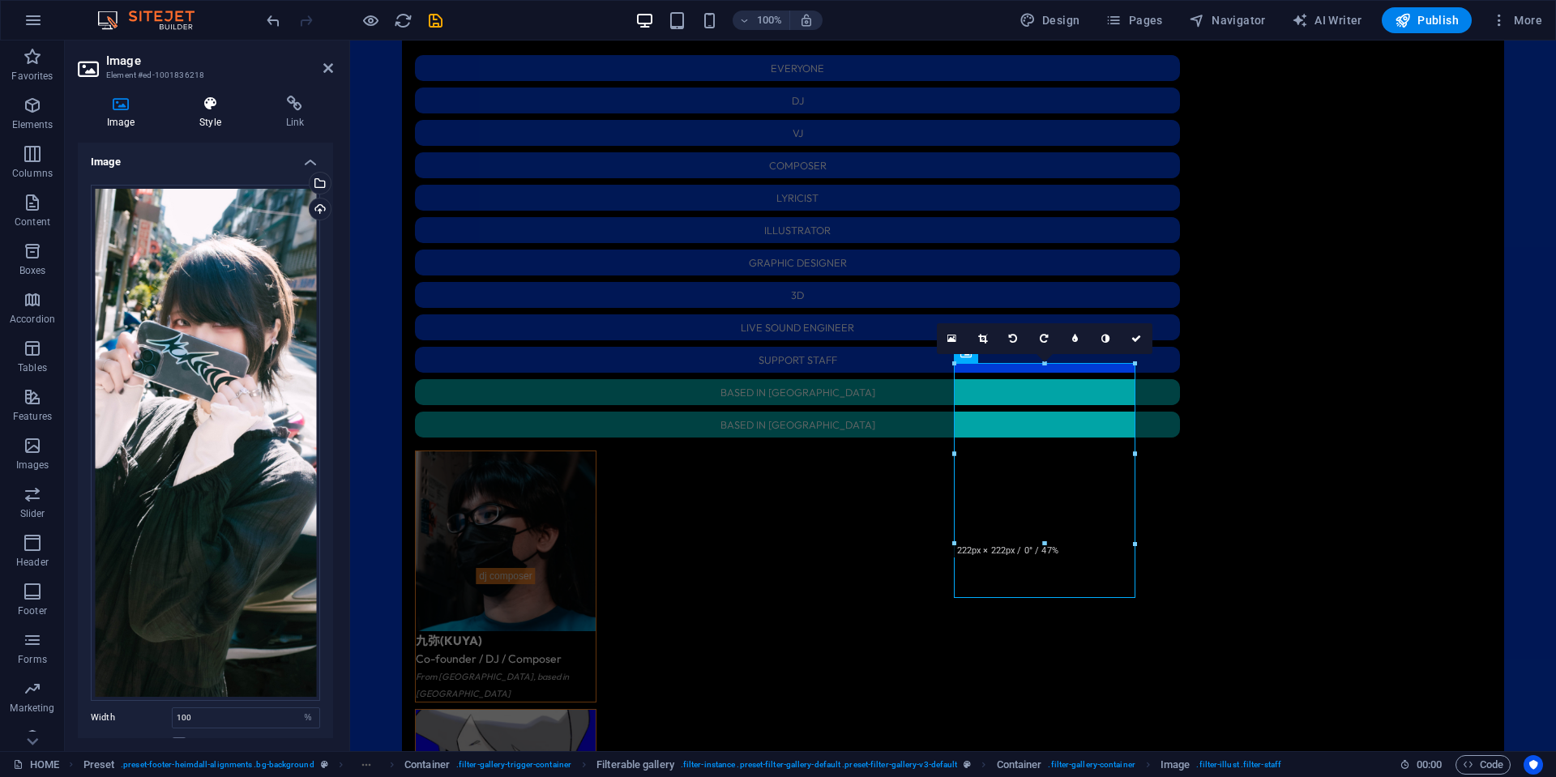
click at [223, 105] on icon at bounding box center [209, 104] width 79 height 16
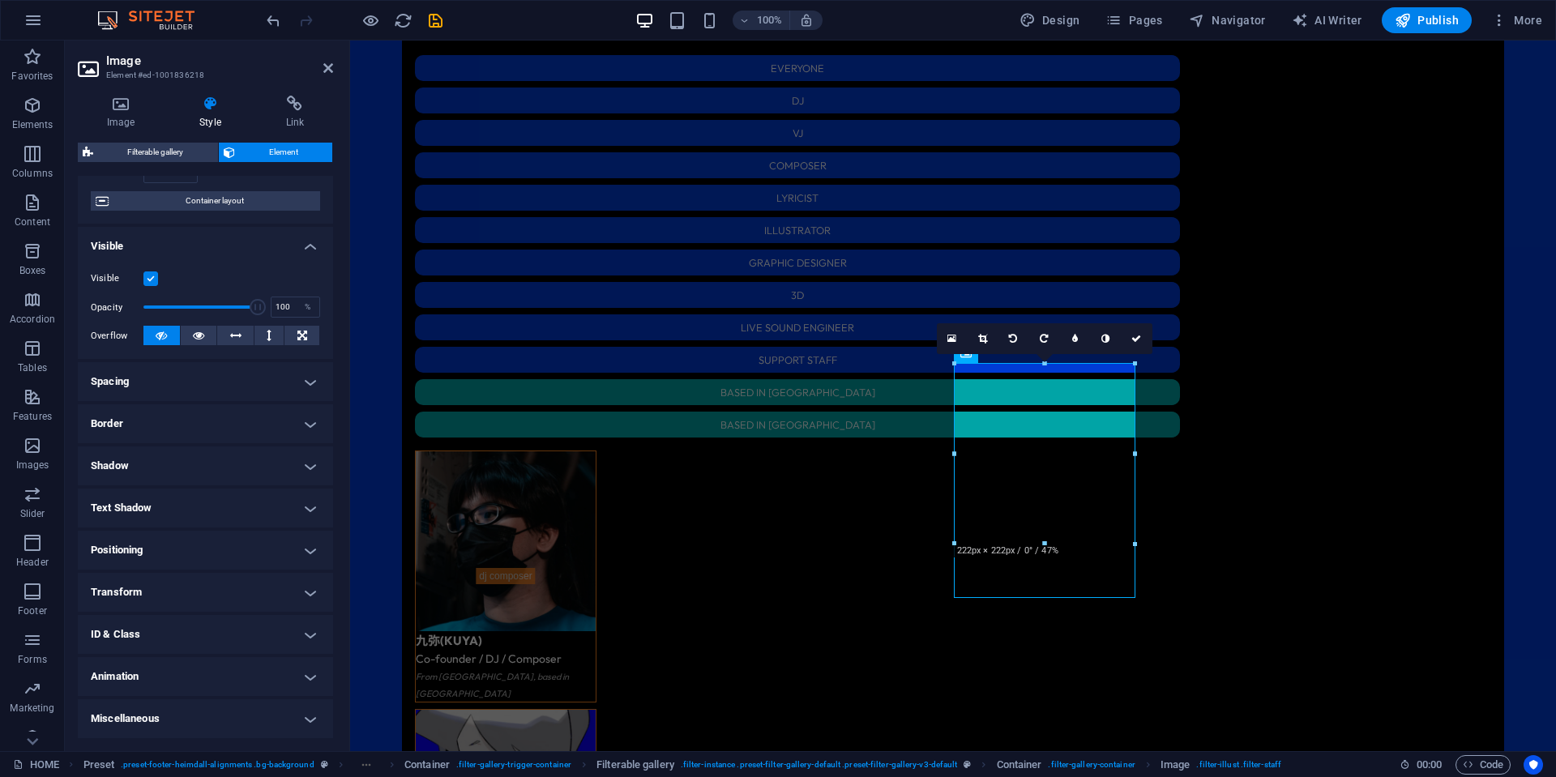
click at [159, 633] on h4 "ID & Class" at bounding box center [205, 634] width 255 height 39
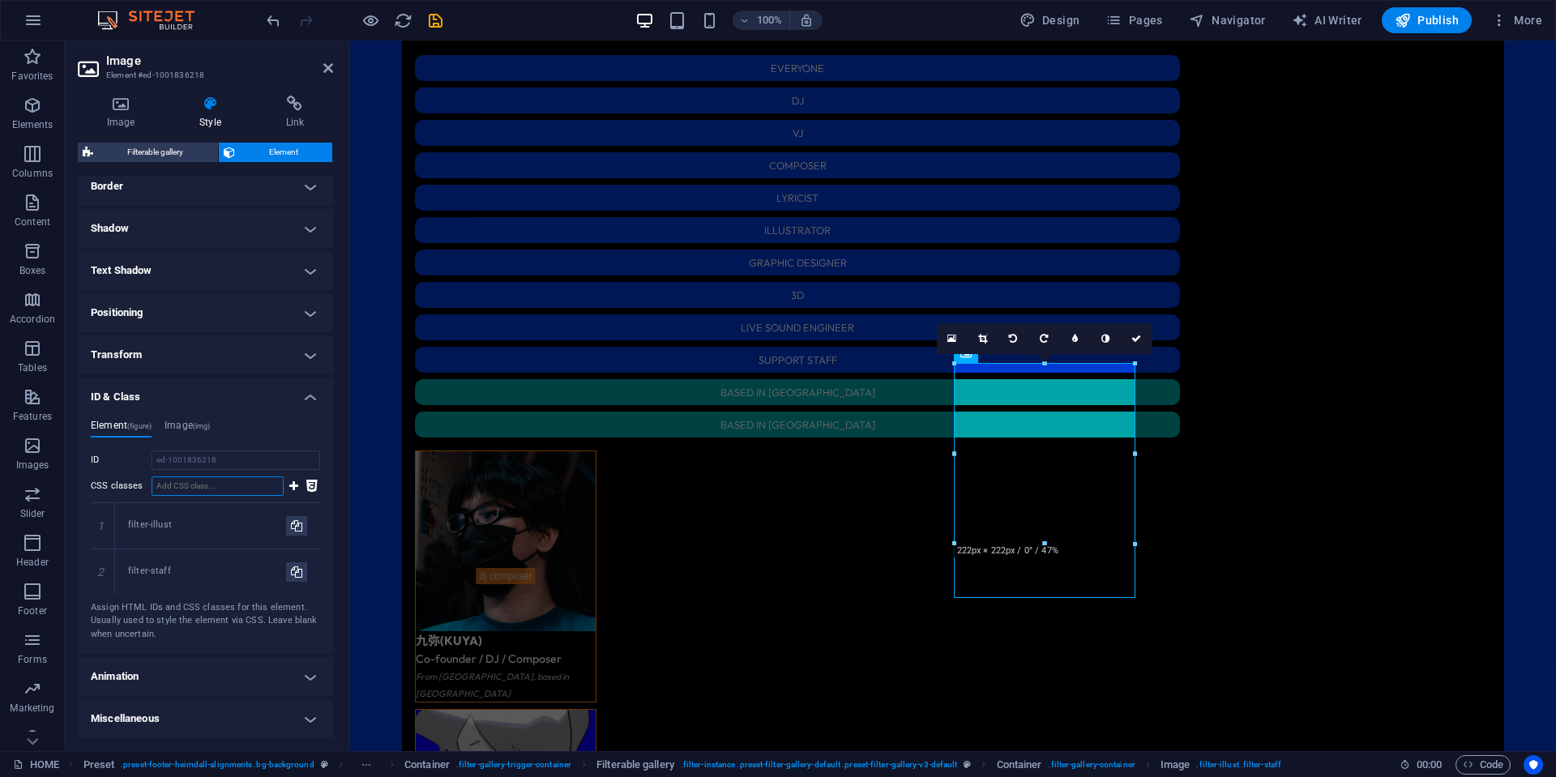
click at [216, 485] on input "CSS classes" at bounding box center [218, 485] width 132 height 19
paste input "filter-[GEOGRAPHIC_DATA]"
type input "filter-[GEOGRAPHIC_DATA]"
click at [295, 482] on icon at bounding box center [293, 485] width 9 height 19
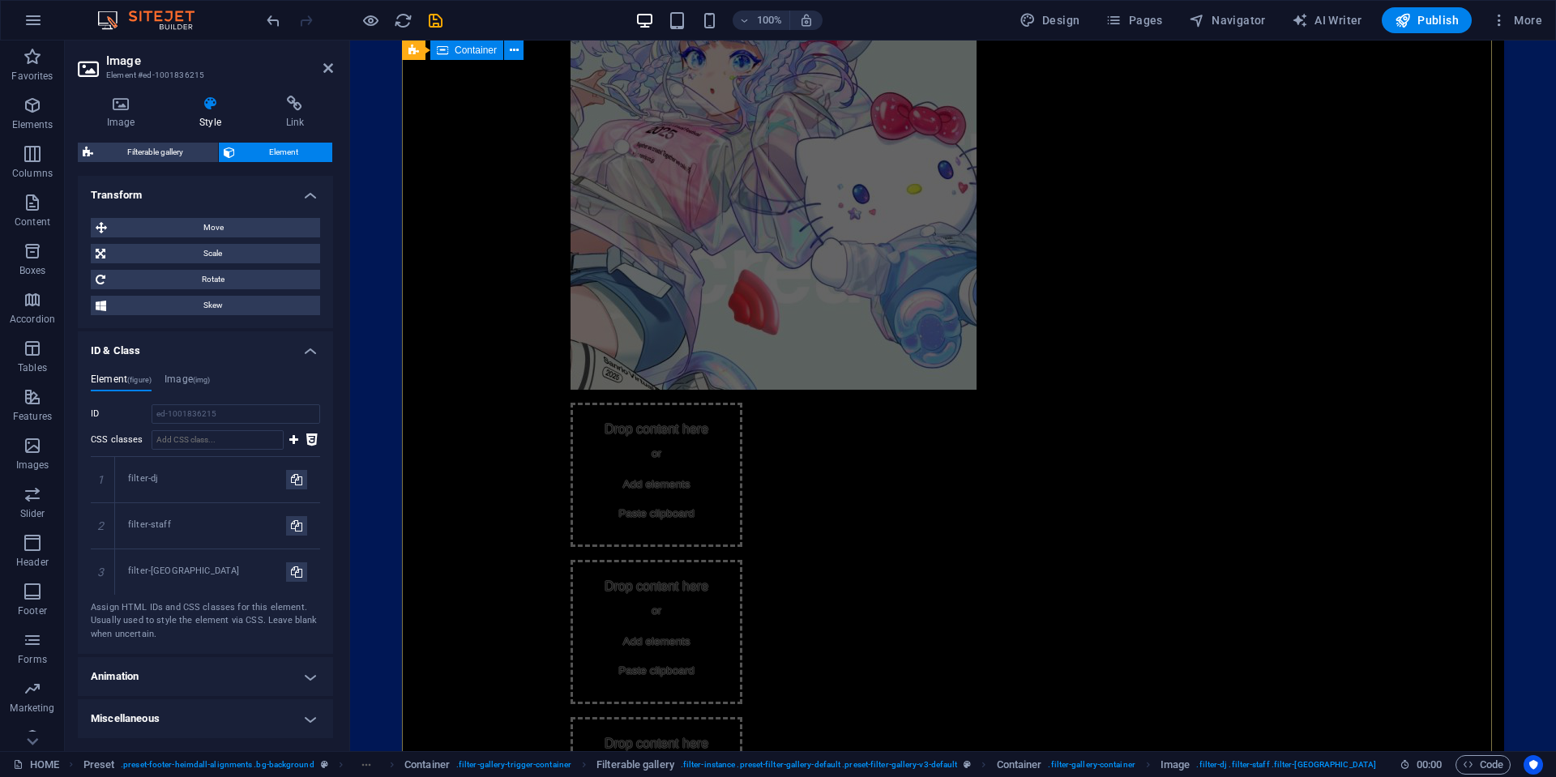
scroll to position [1490, 0]
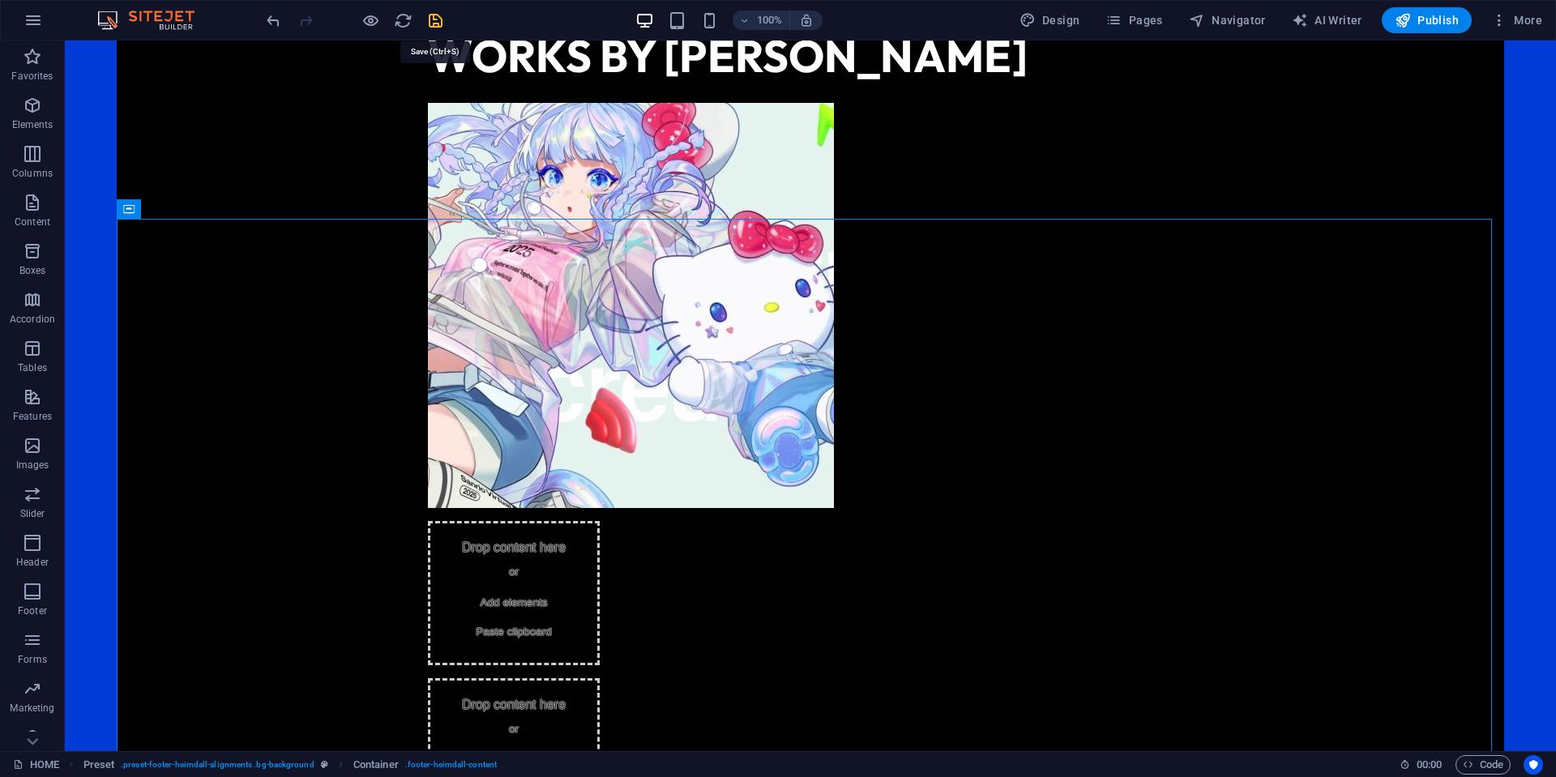
click at [440, 22] on icon "save" at bounding box center [435, 20] width 19 height 19
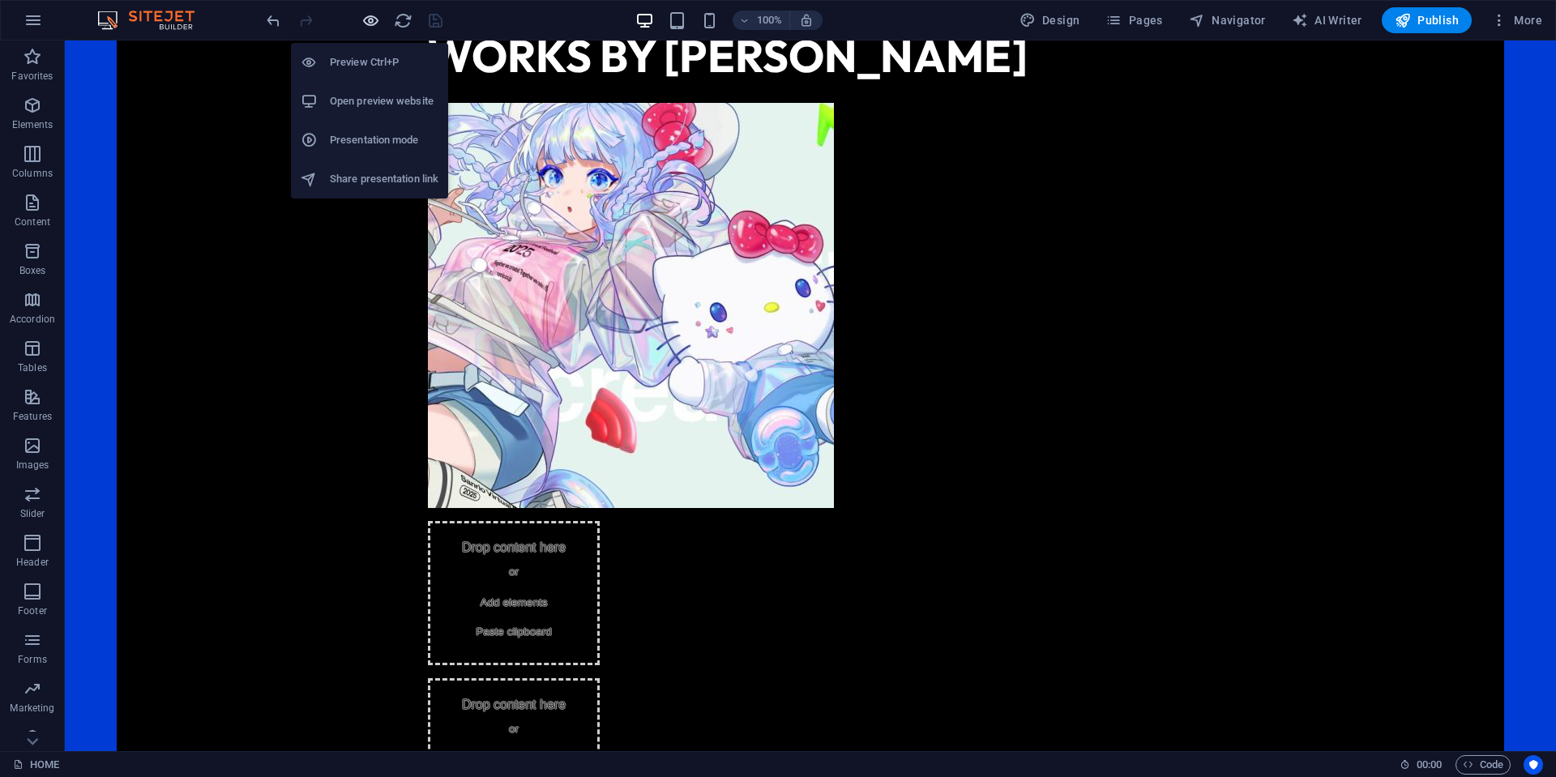
click at [366, 14] on icon "button" at bounding box center [370, 20] width 19 height 19
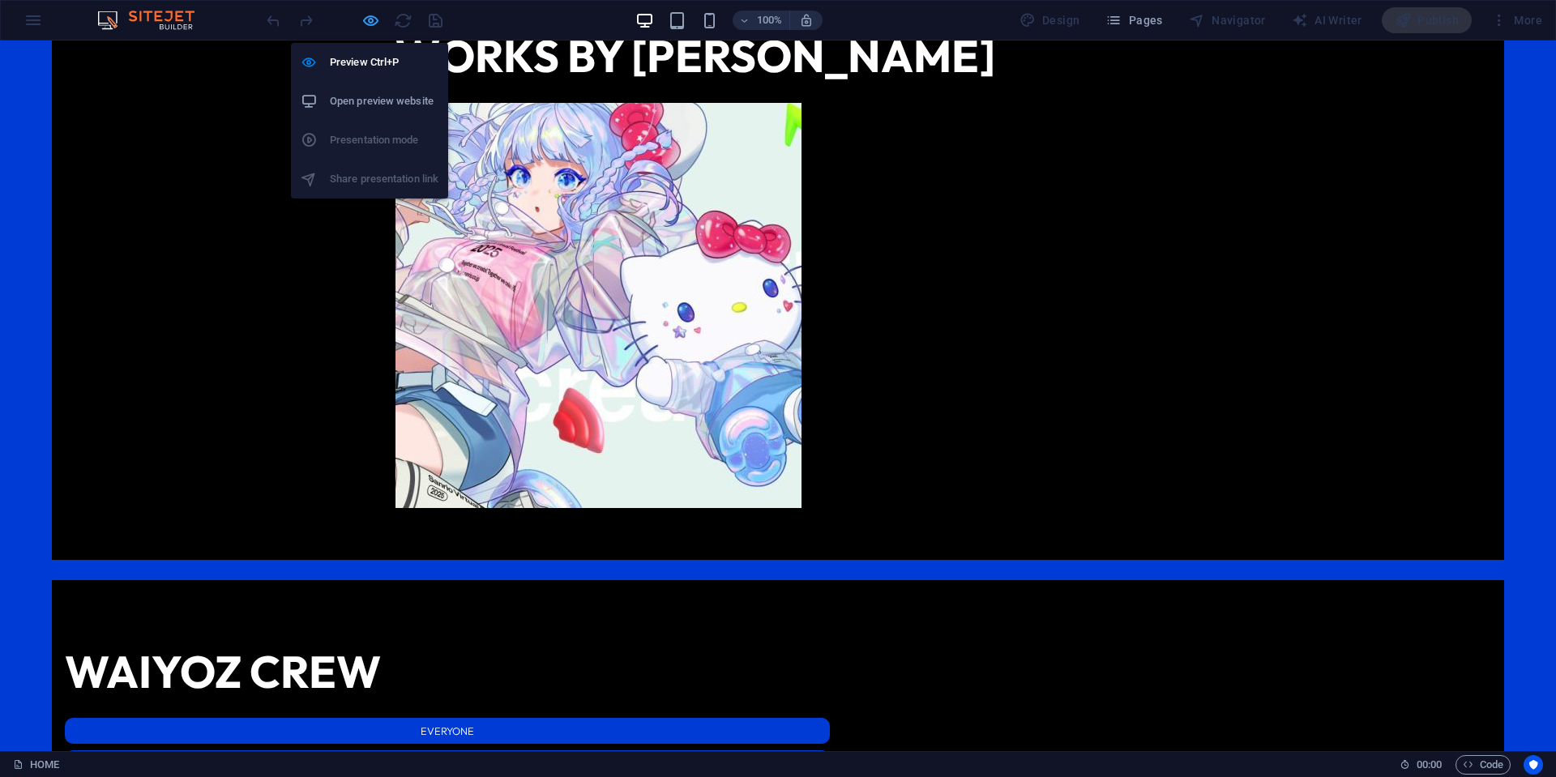
click at [371, 18] on icon "button" at bounding box center [370, 20] width 19 height 19
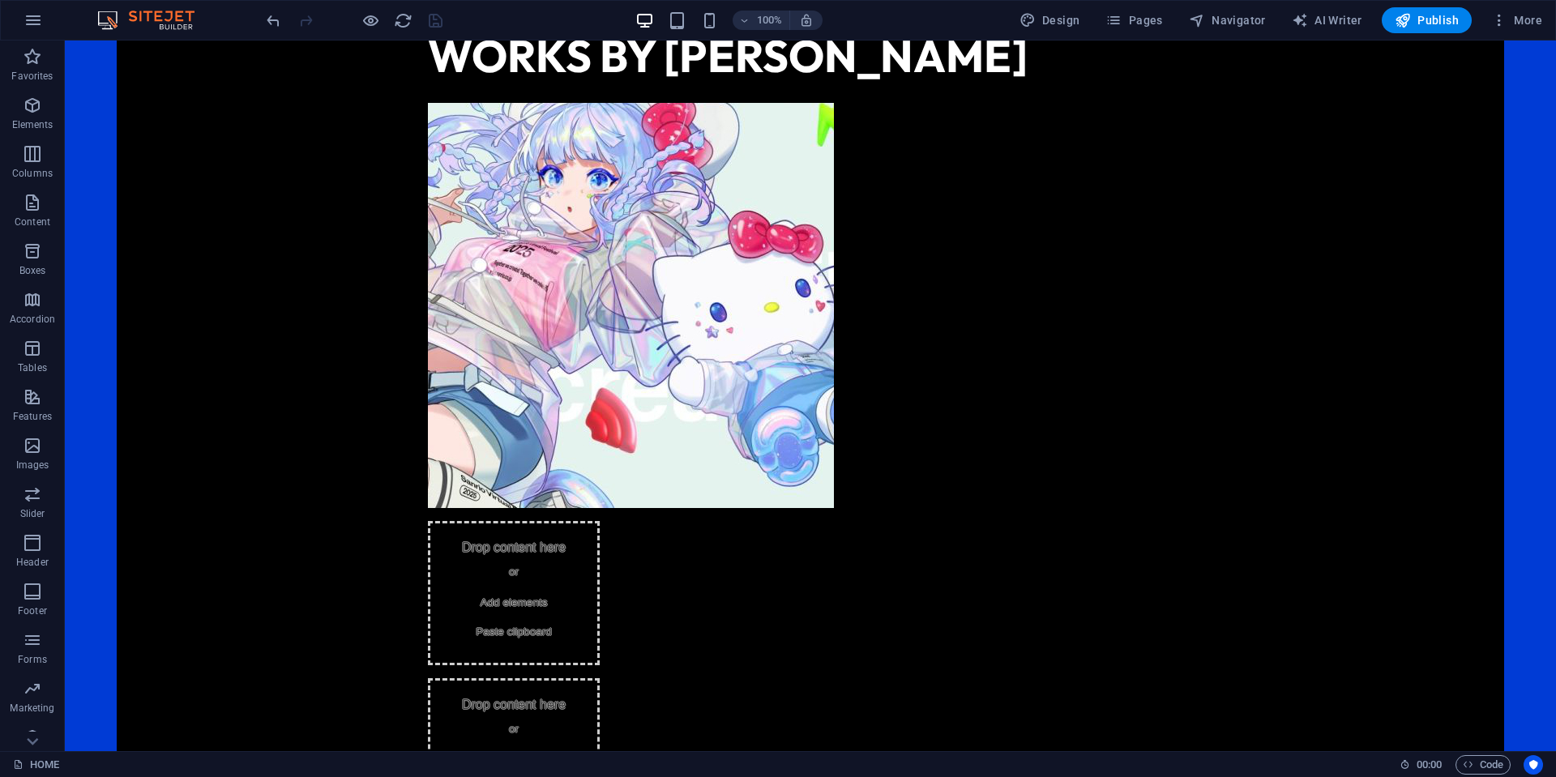
click at [391, 20] on div at bounding box center [354, 20] width 182 height 26
click at [400, 28] on icon "reload" at bounding box center [403, 20] width 19 height 19
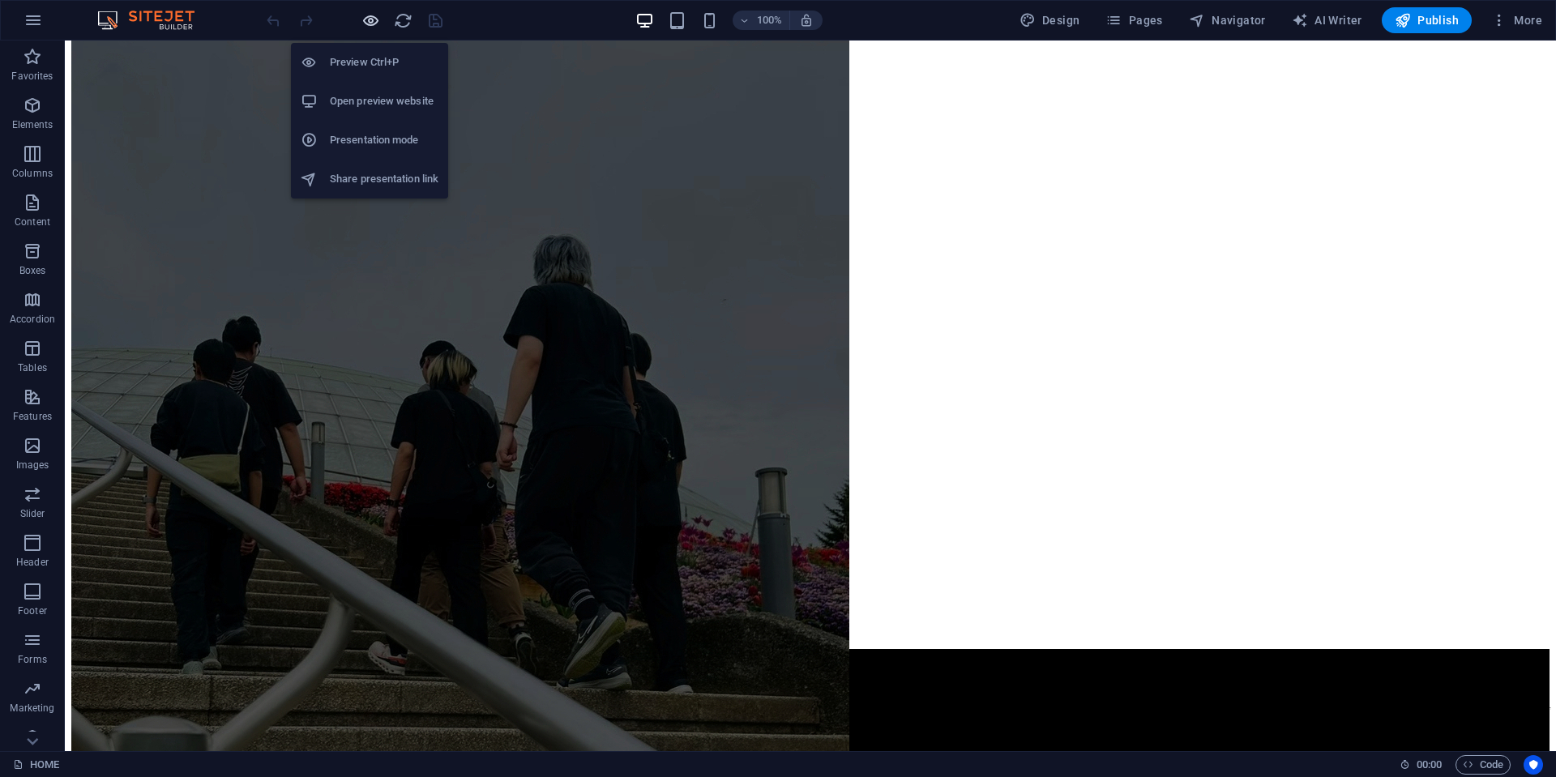
scroll to position [0, 0]
click at [367, 15] on icon "button" at bounding box center [370, 20] width 19 height 19
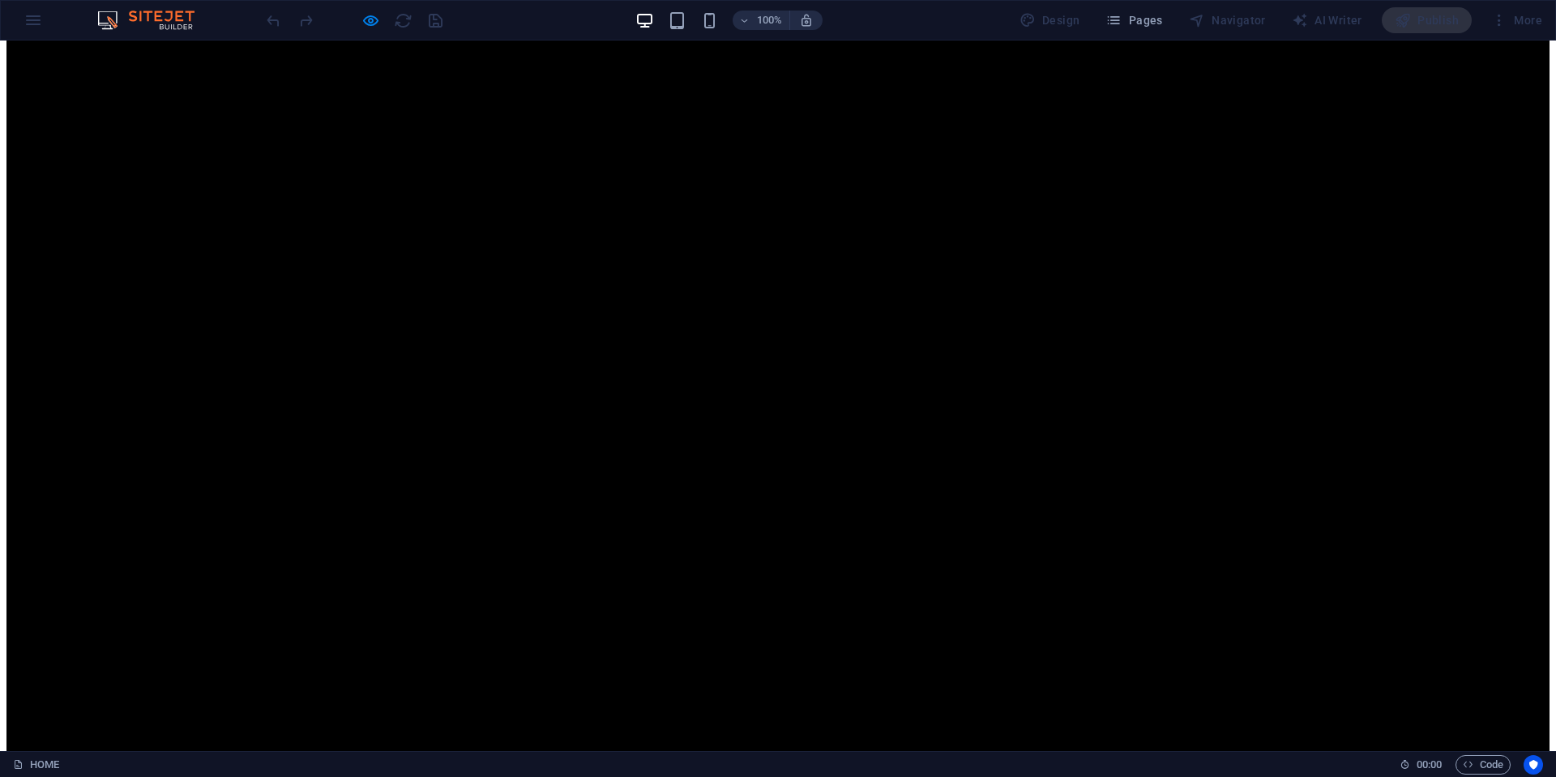
scroll to position [1621, 0]
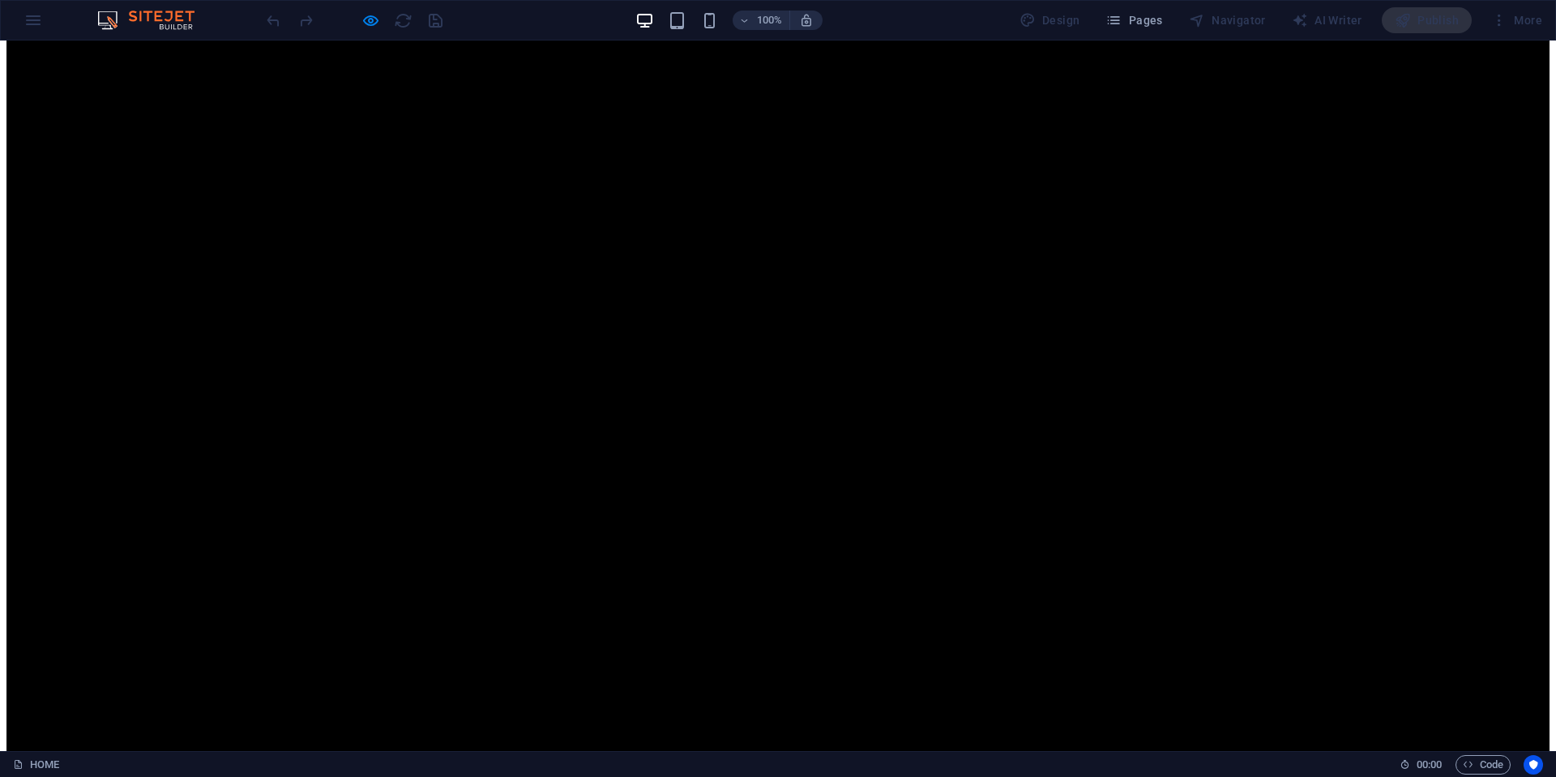
scroll to position [1540, 0]
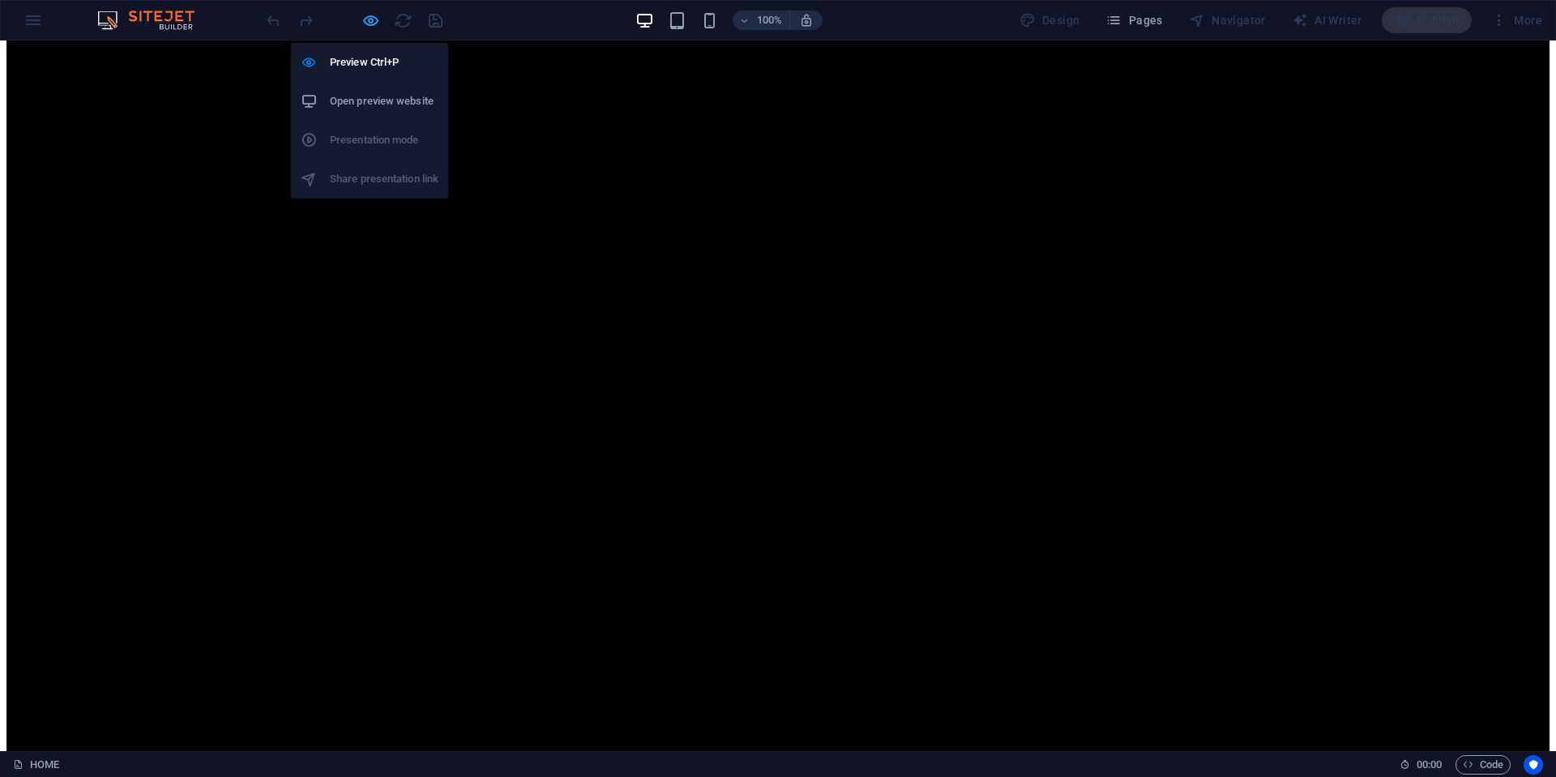
click at [363, 17] on icon "button" at bounding box center [370, 20] width 19 height 19
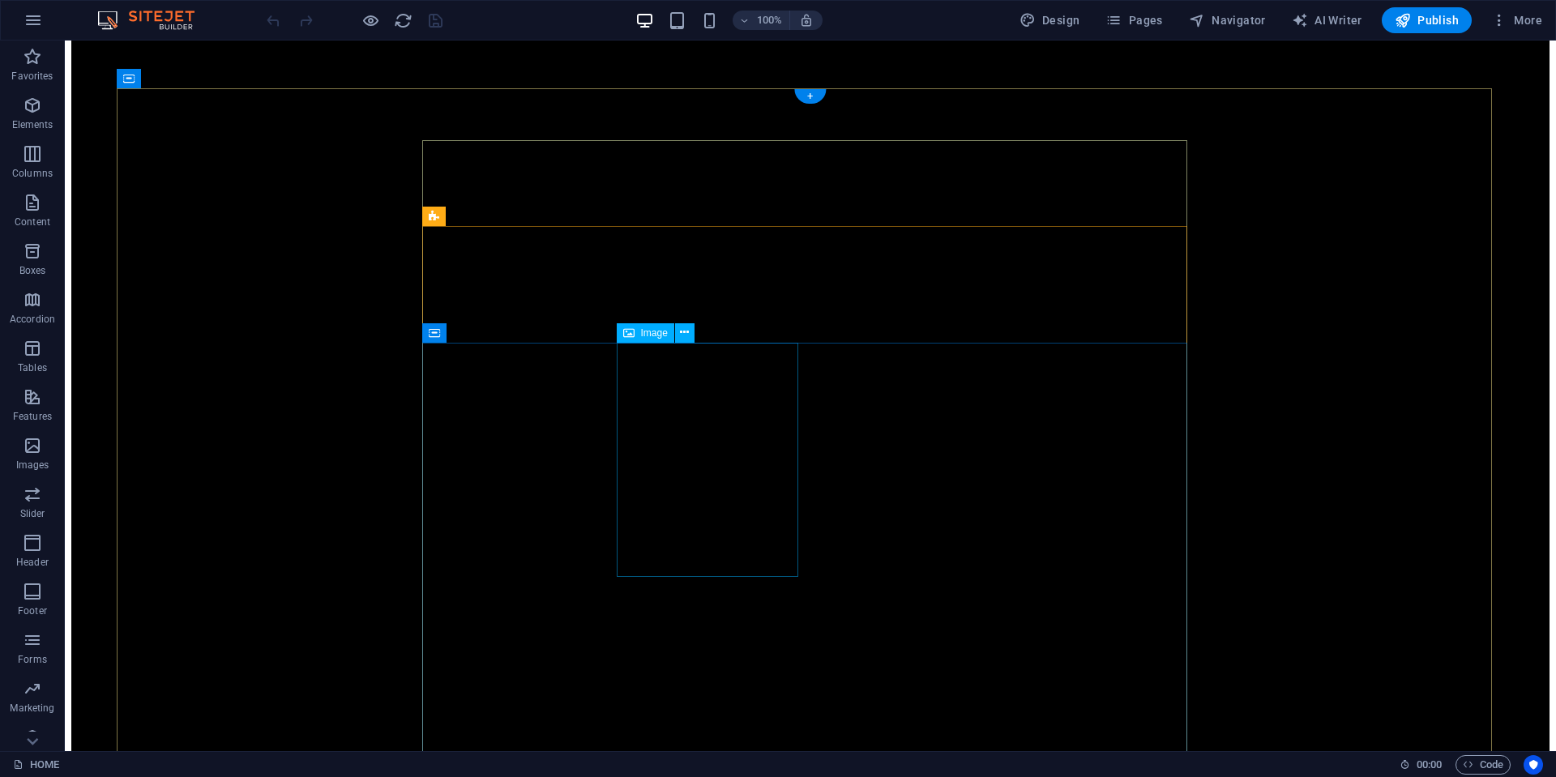
select select "%"
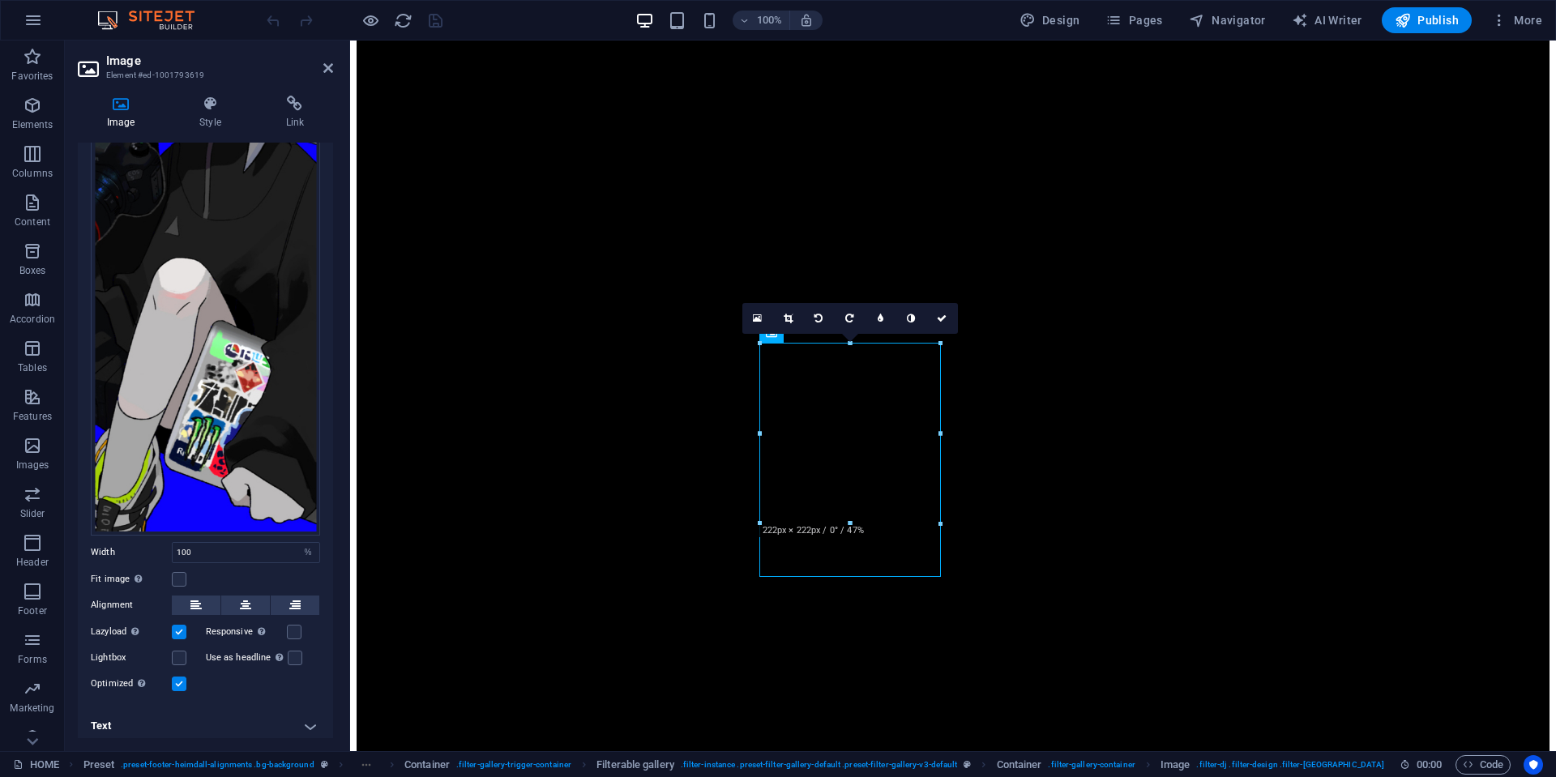
click at [177, 712] on h4 "Text" at bounding box center [205, 726] width 255 height 39
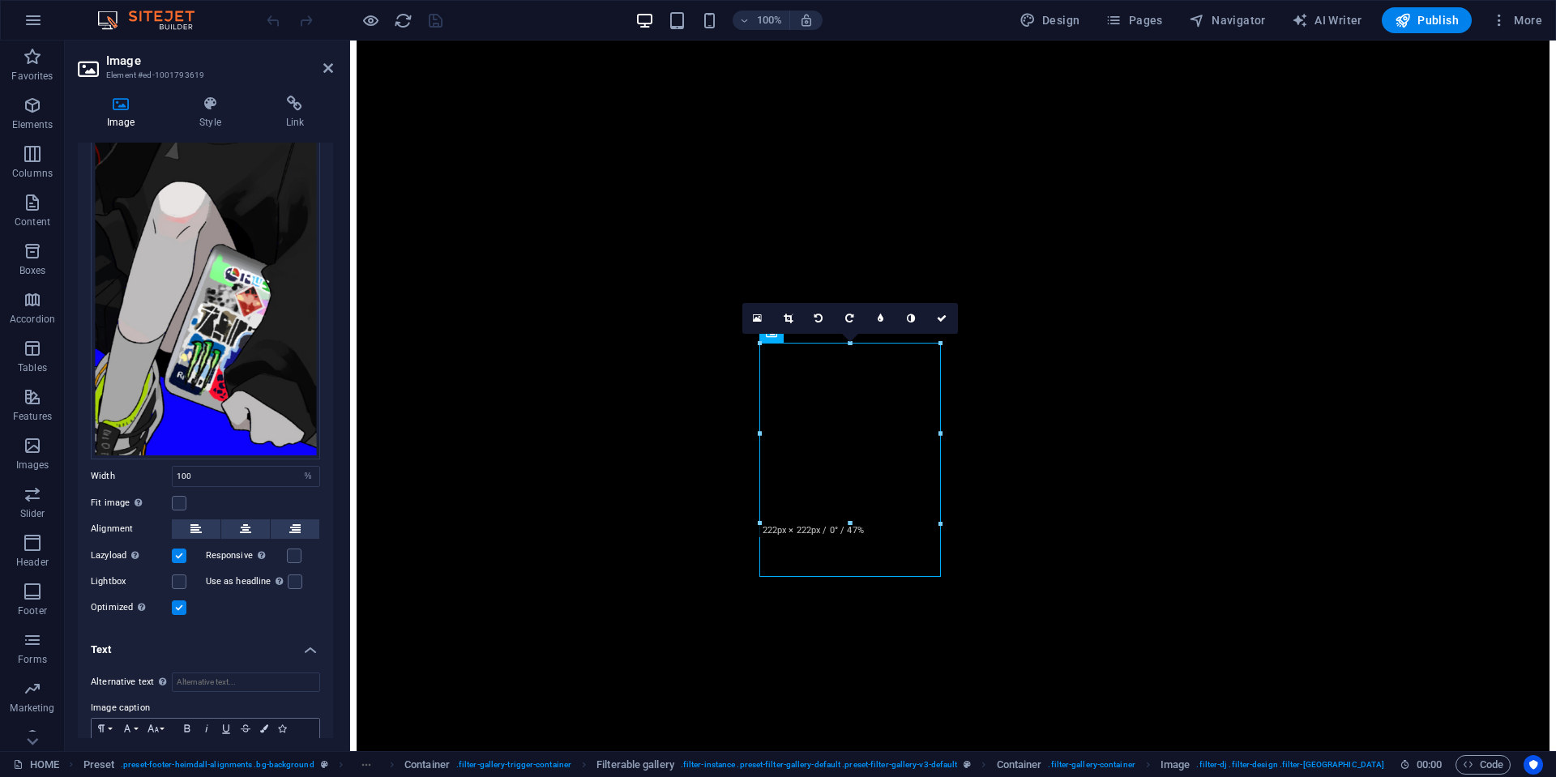
scroll to position [330, 0]
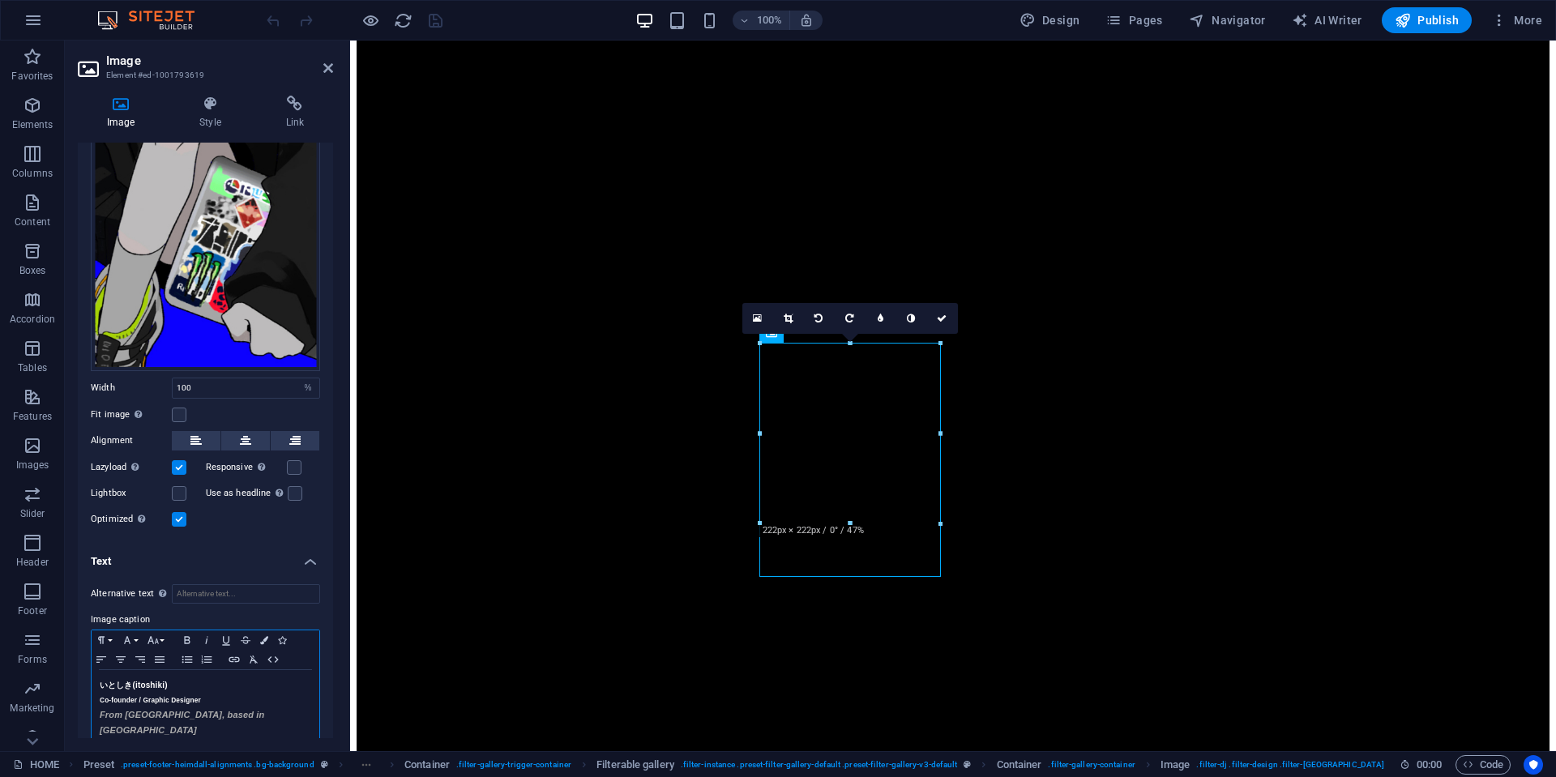
click at [126, 710] on span "From [GEOGRAPHIC_DATA], based in [GEOGRAPHIC_DATA]" at bounding box center [182, 722] width 165 height 25
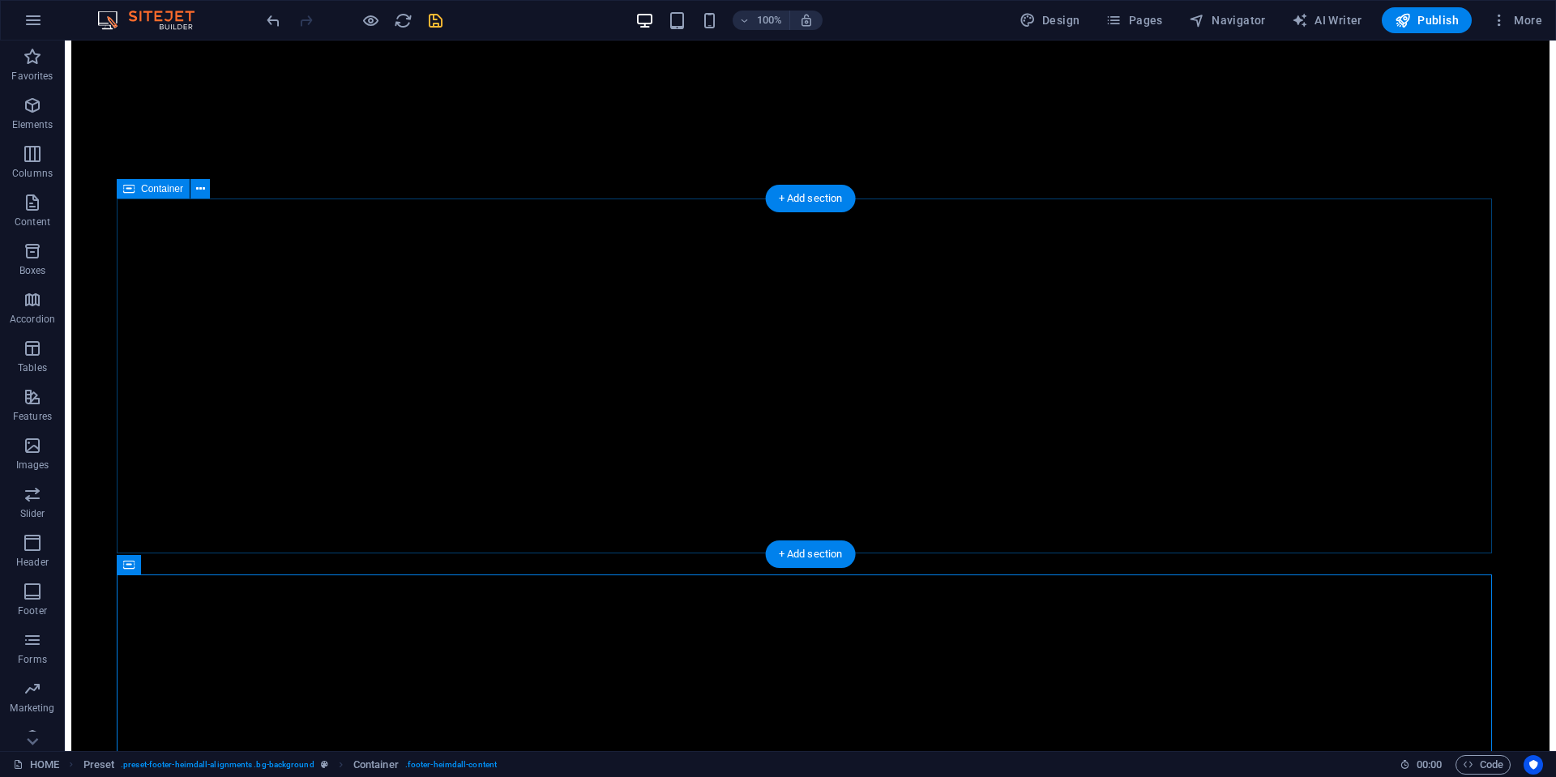
scroll to position [486, 0]
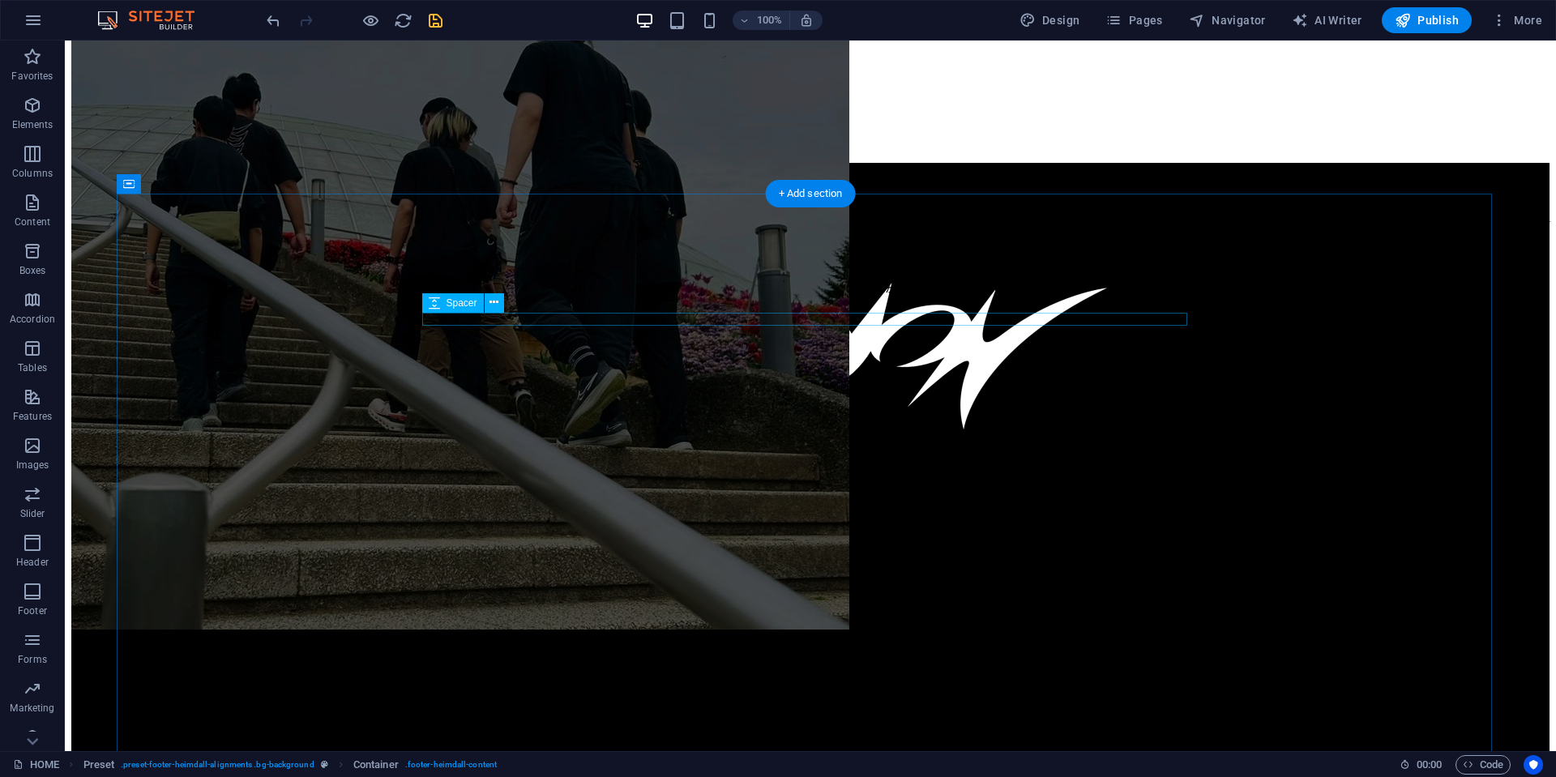
click at [837, 241] on div at bounding box center [810, 234] width 1478 height 13
select select "rem"
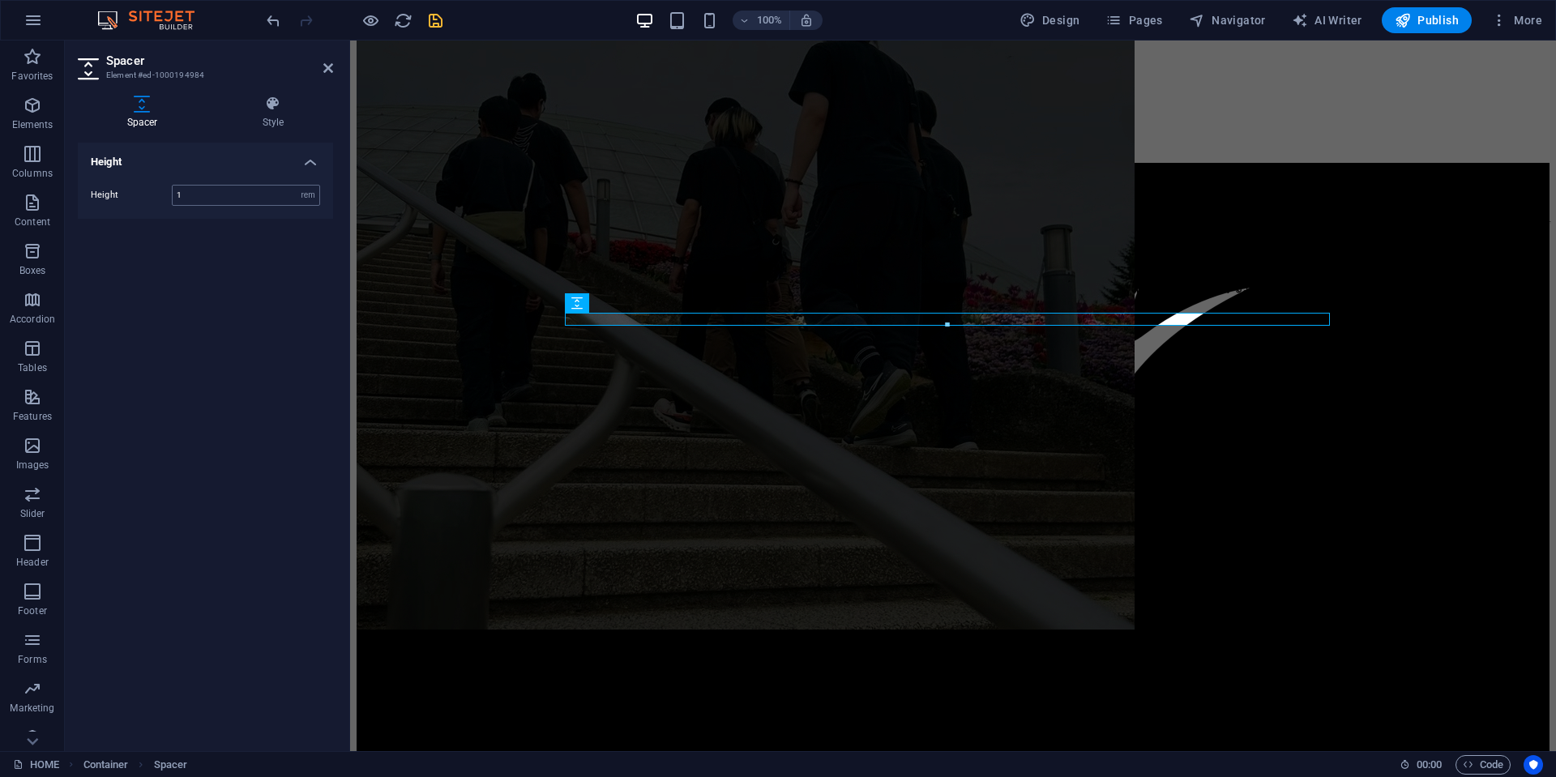
click at [205, 194] on input "1" at bounding box center [246, 195] width 147 height 19
click at [216, 194] on input "1" at bounding box center [246, 195] width 147 height 19
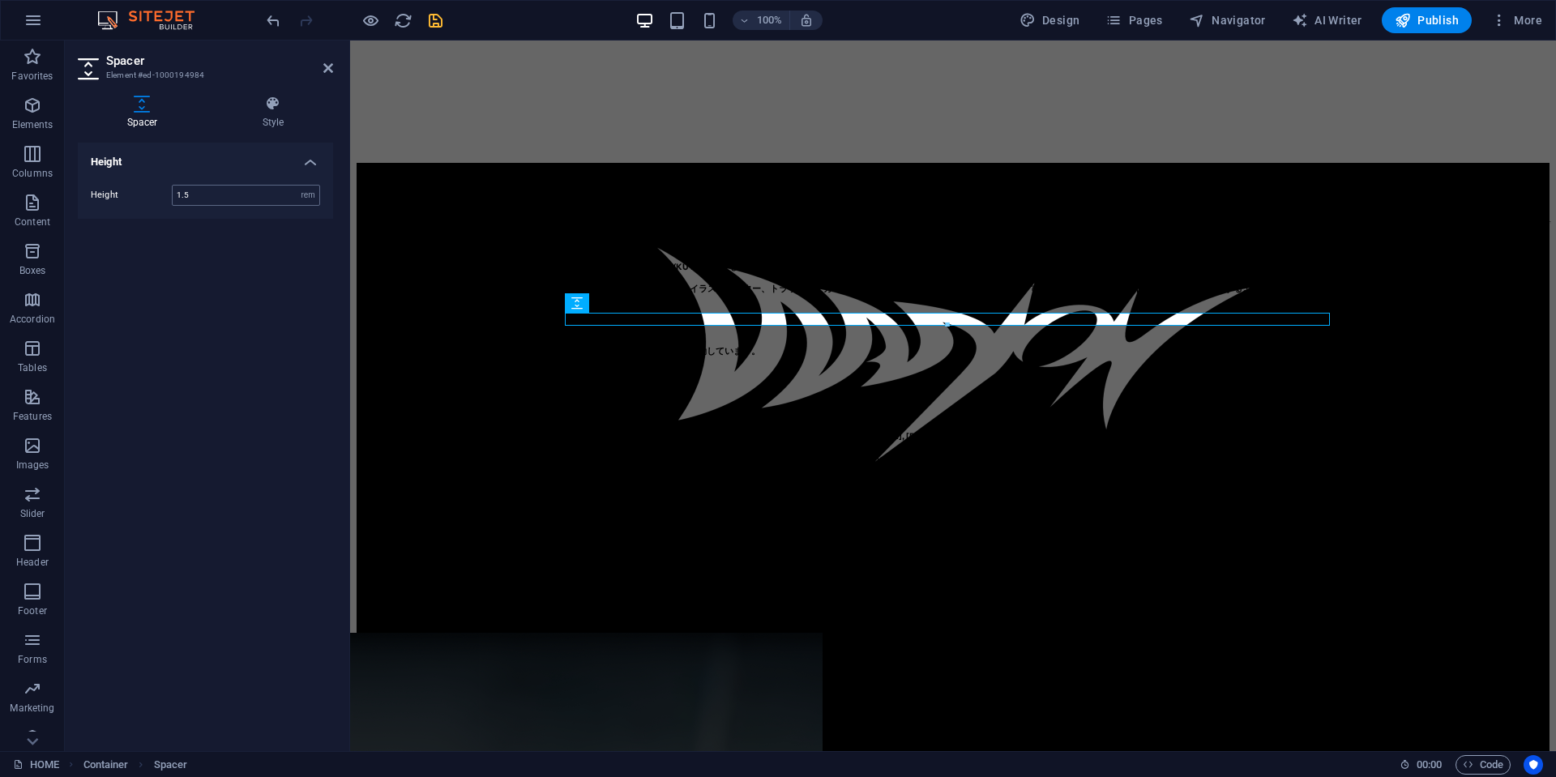
type input "1.5"
drag, startPoint x: 205, startPoint y: 191, endPoint x: 144, endPoint y: 202, distance: 61.7
click at [118, 192] on div "Height 1.5 px rem vh vw" at bounding box center [205, 195] width 229 height 21
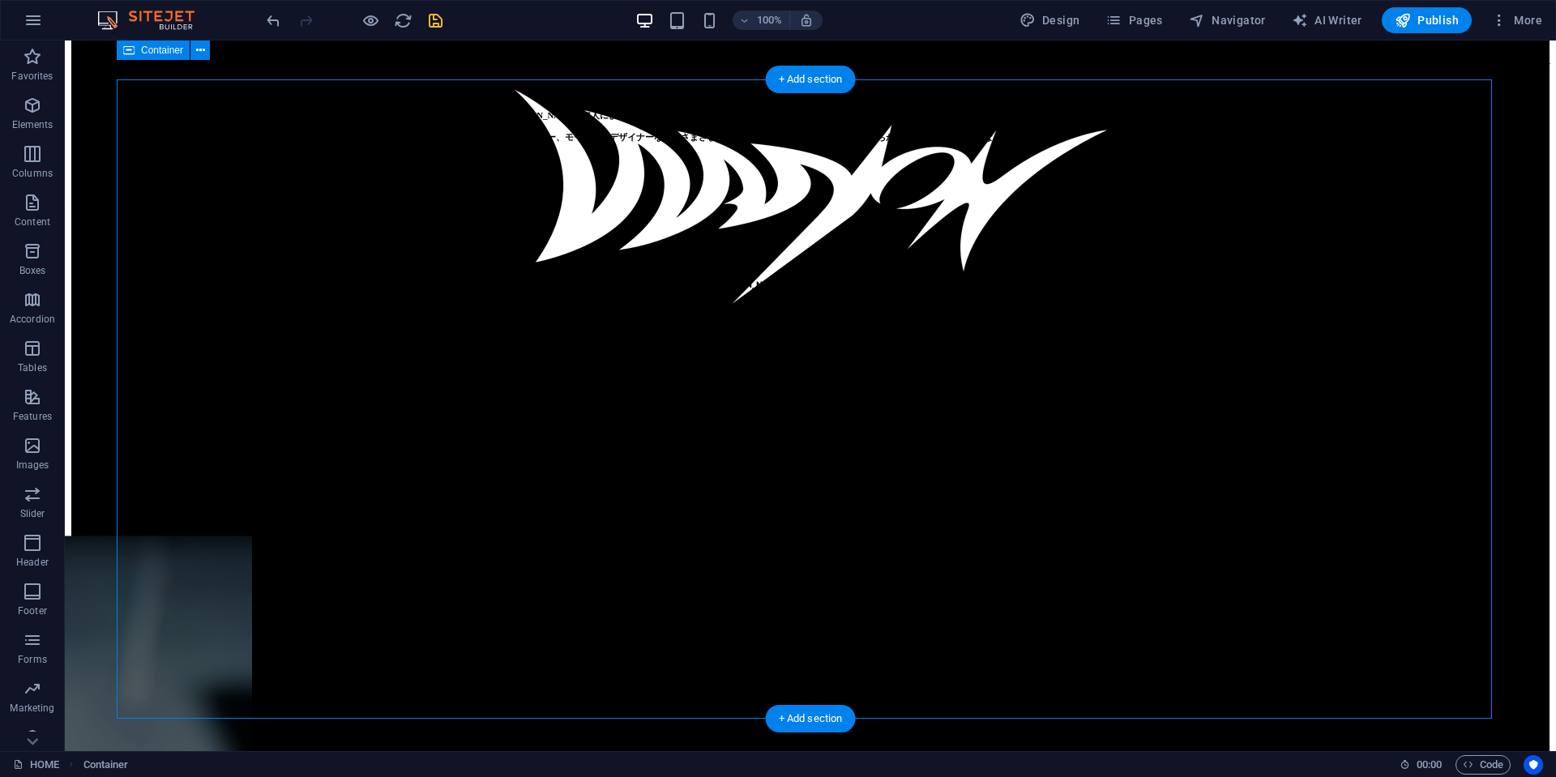
scroll to position [567, 0]
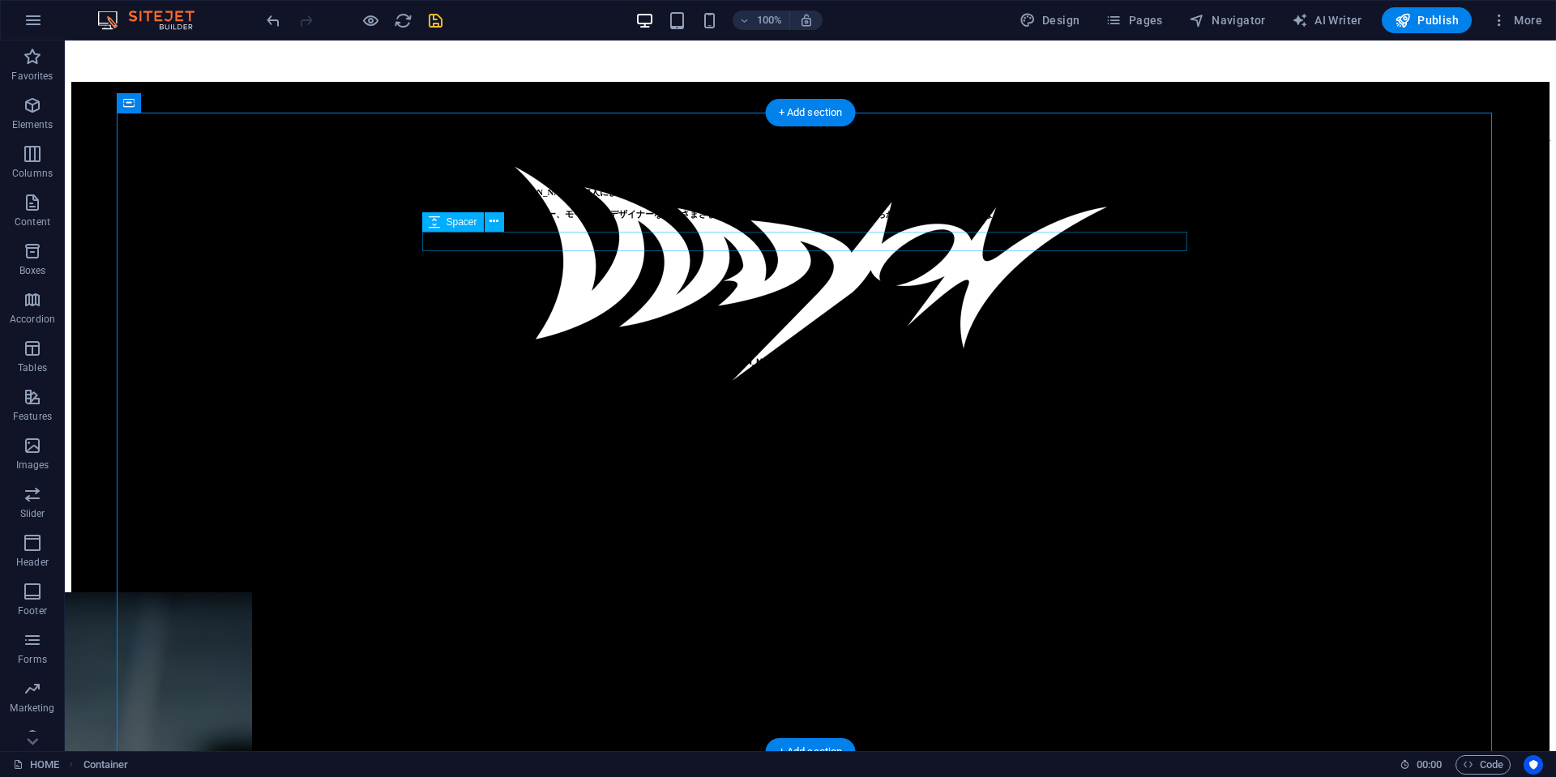
click at [1126, 166] on div at bounding box center [810, 156] width 1478 height 19
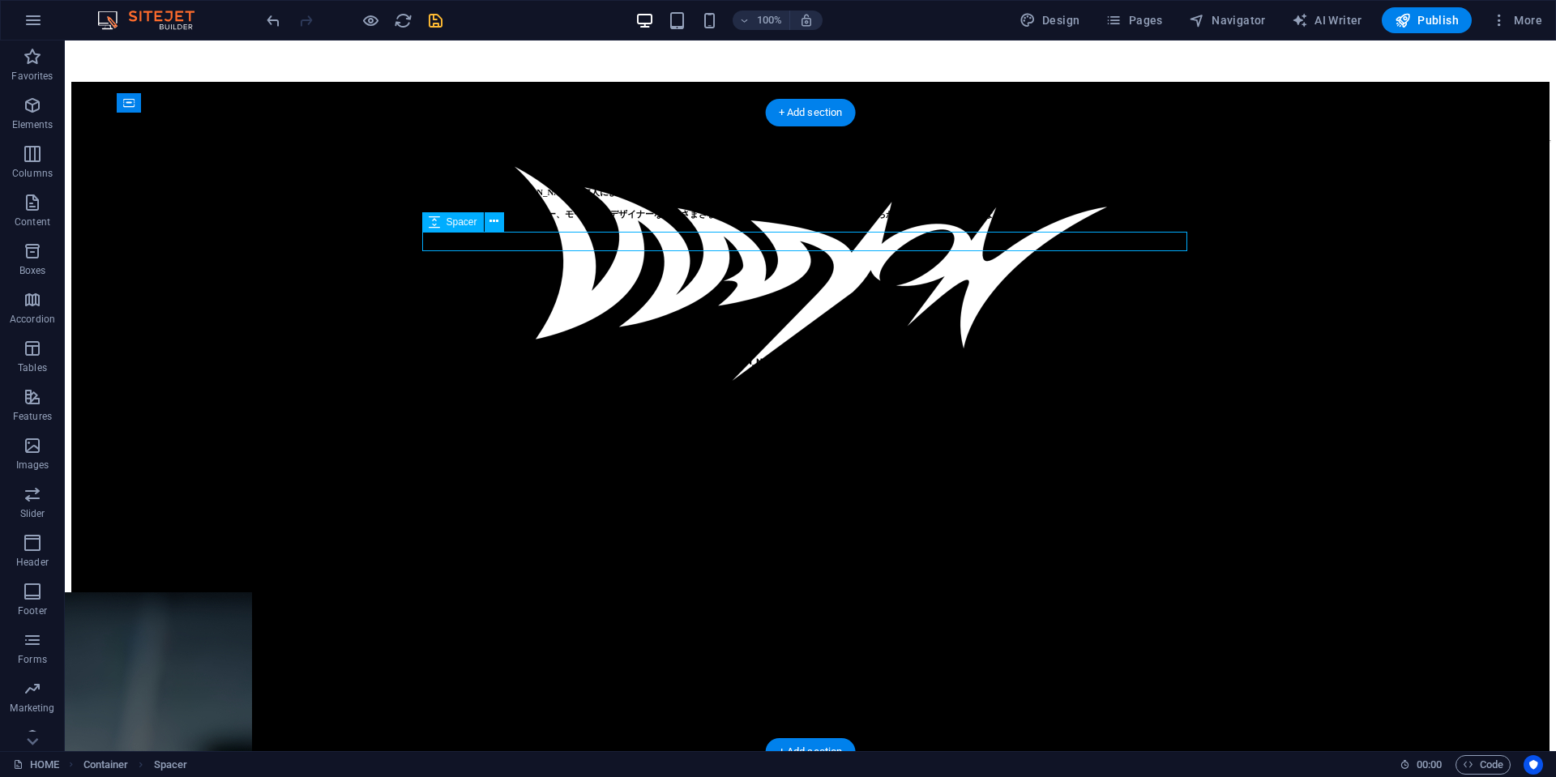
click at [1126, 166] on div at bounding box center [810, 156] width 1478 height 19
select select "rem"
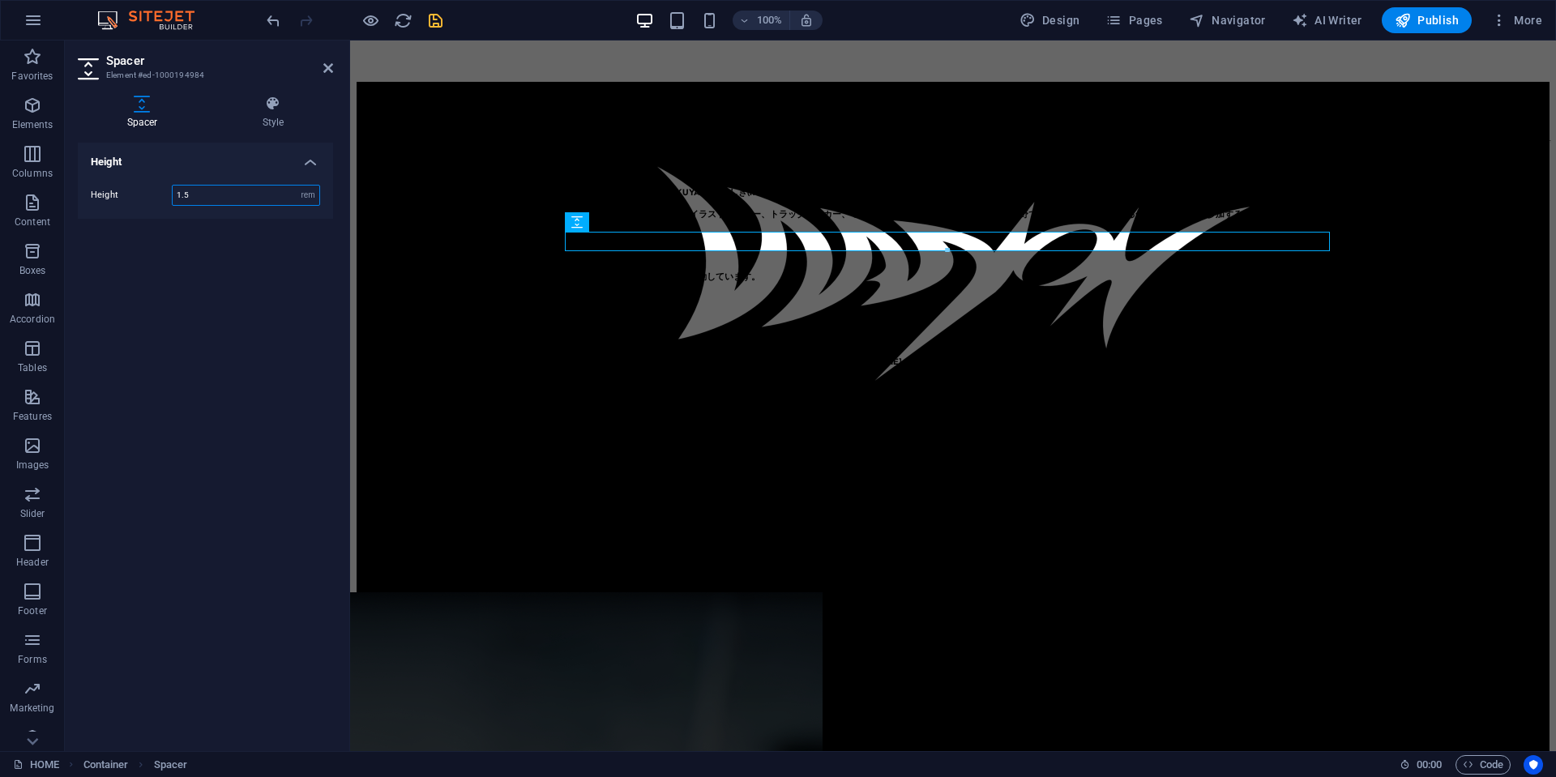
drag, startPoint x: 238, startPoint y: 197, endPoint x: 93, endPoint y: 191, distance: 145.2
click at [94, 192] on div "Height 1.5 px rem vh vw" at bounding box center [205, 195] width 229 height 21
type input "2"
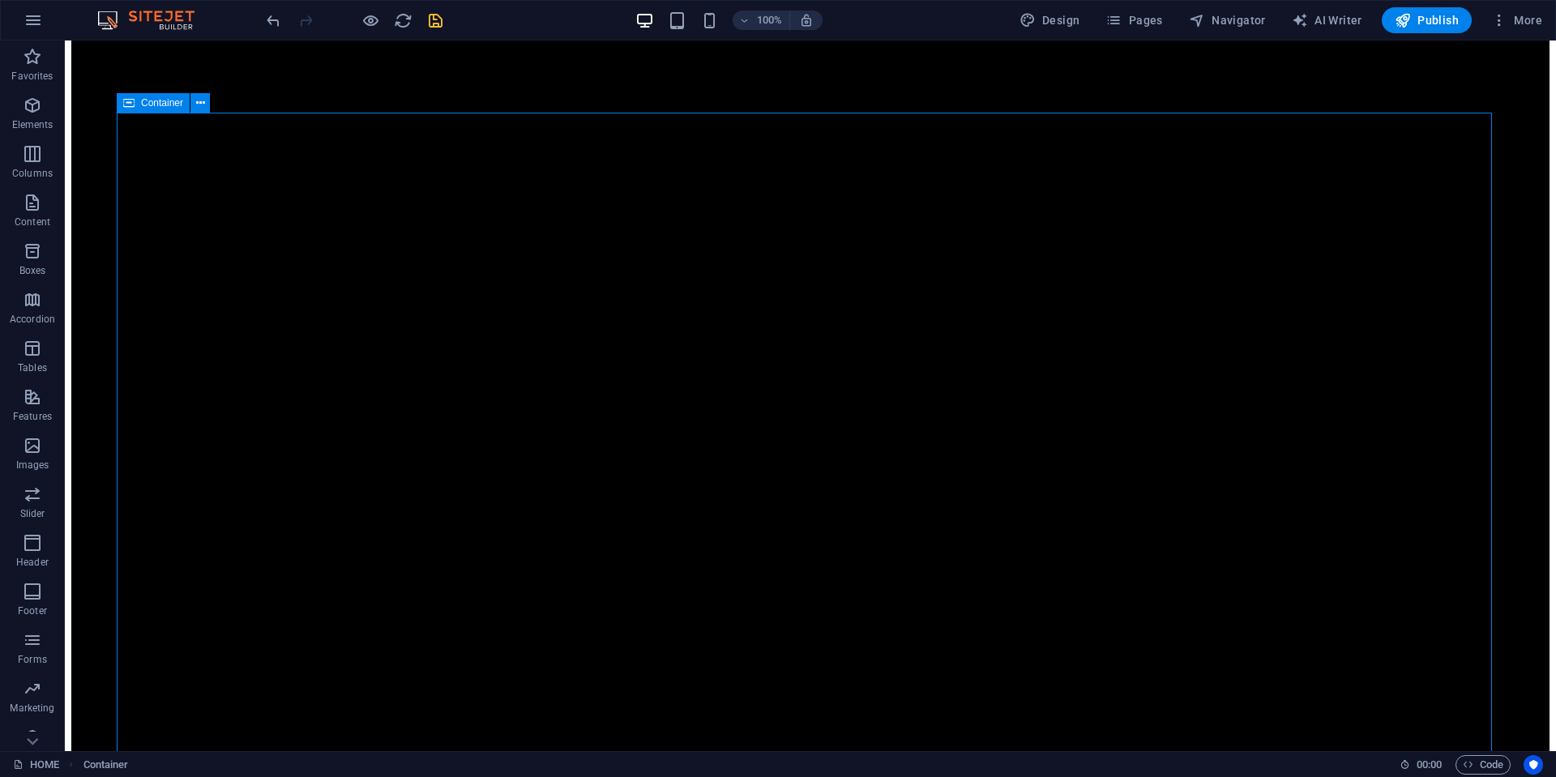
scroll to position [1135, 0]
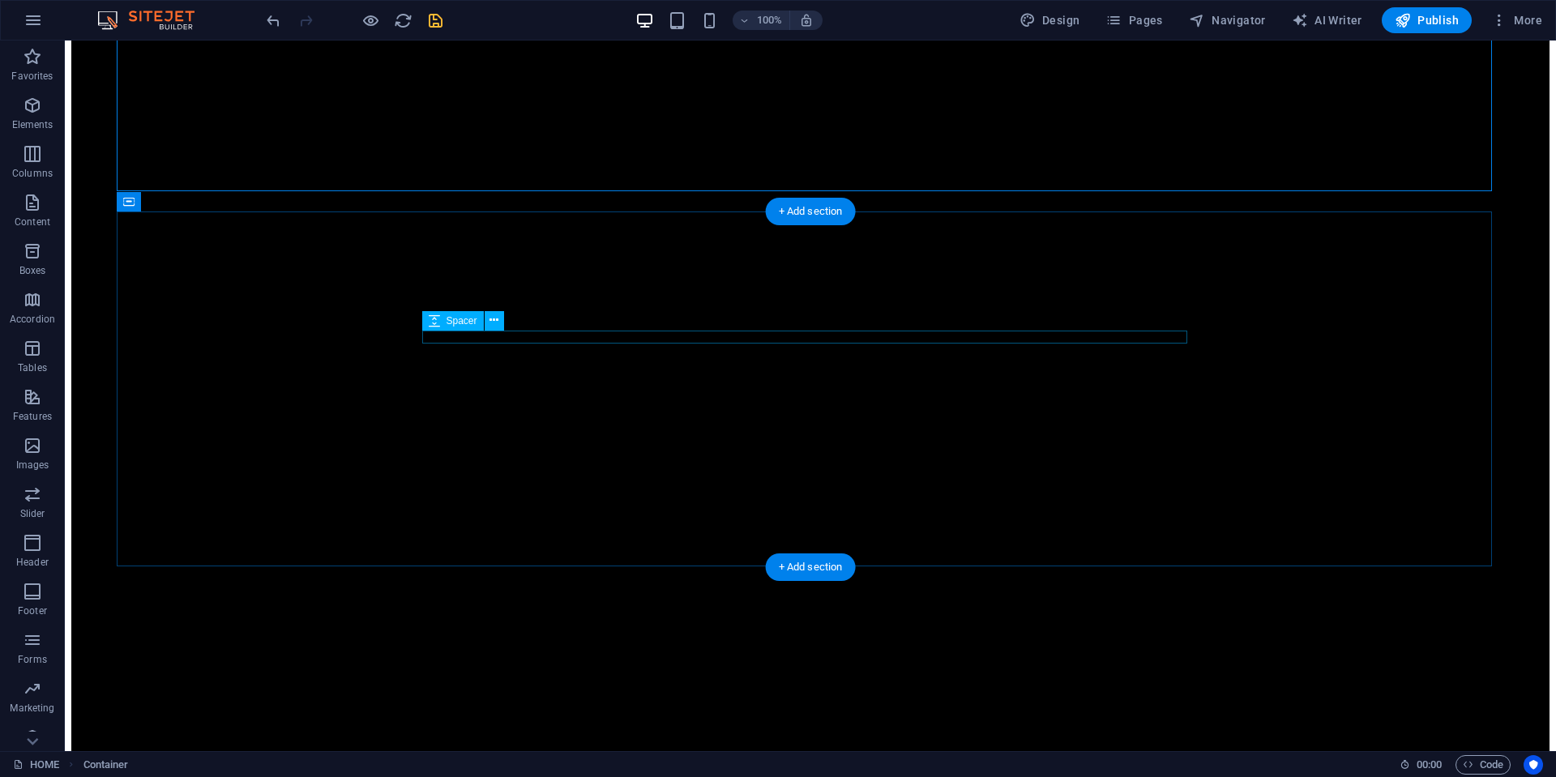
select select "rem"
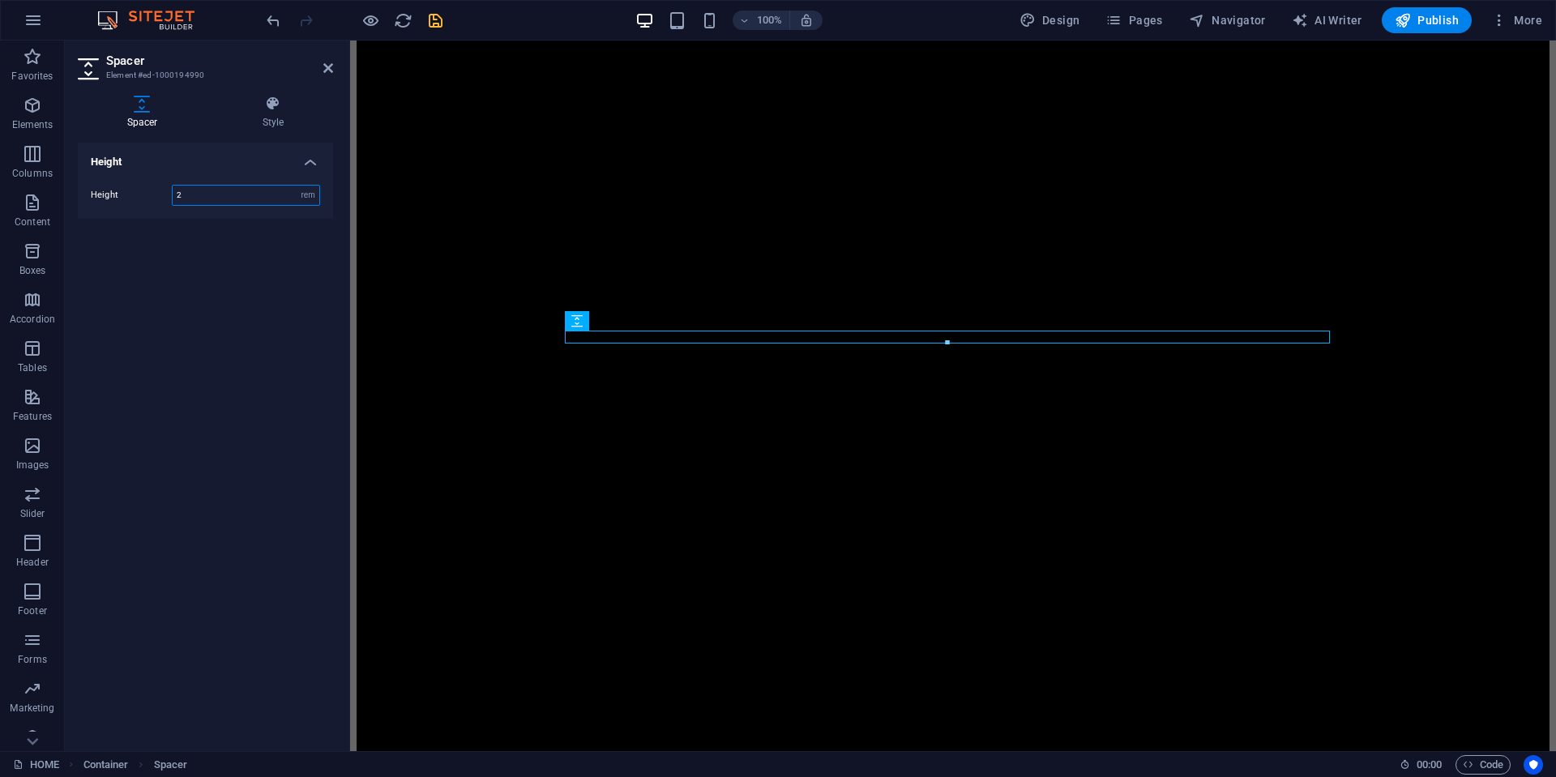
type input "2"
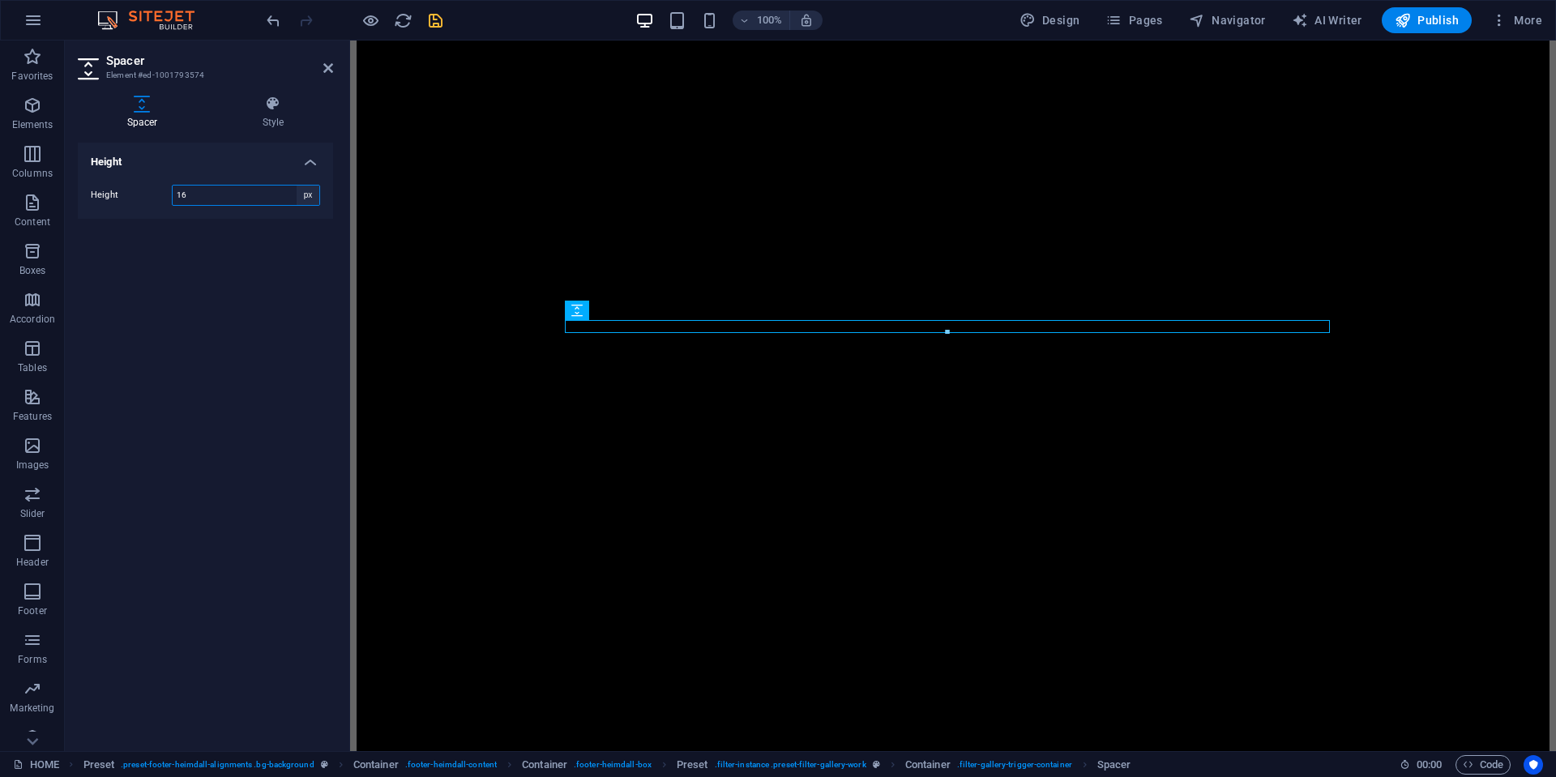
click at [311, 192] on select "px rem vh vw" at bounding box center [308, 195] width 23 height 19
select select "rem"
click at [297, 186] on select "px rem vh vw" at bounding box center [308, 195] width 23 height 19
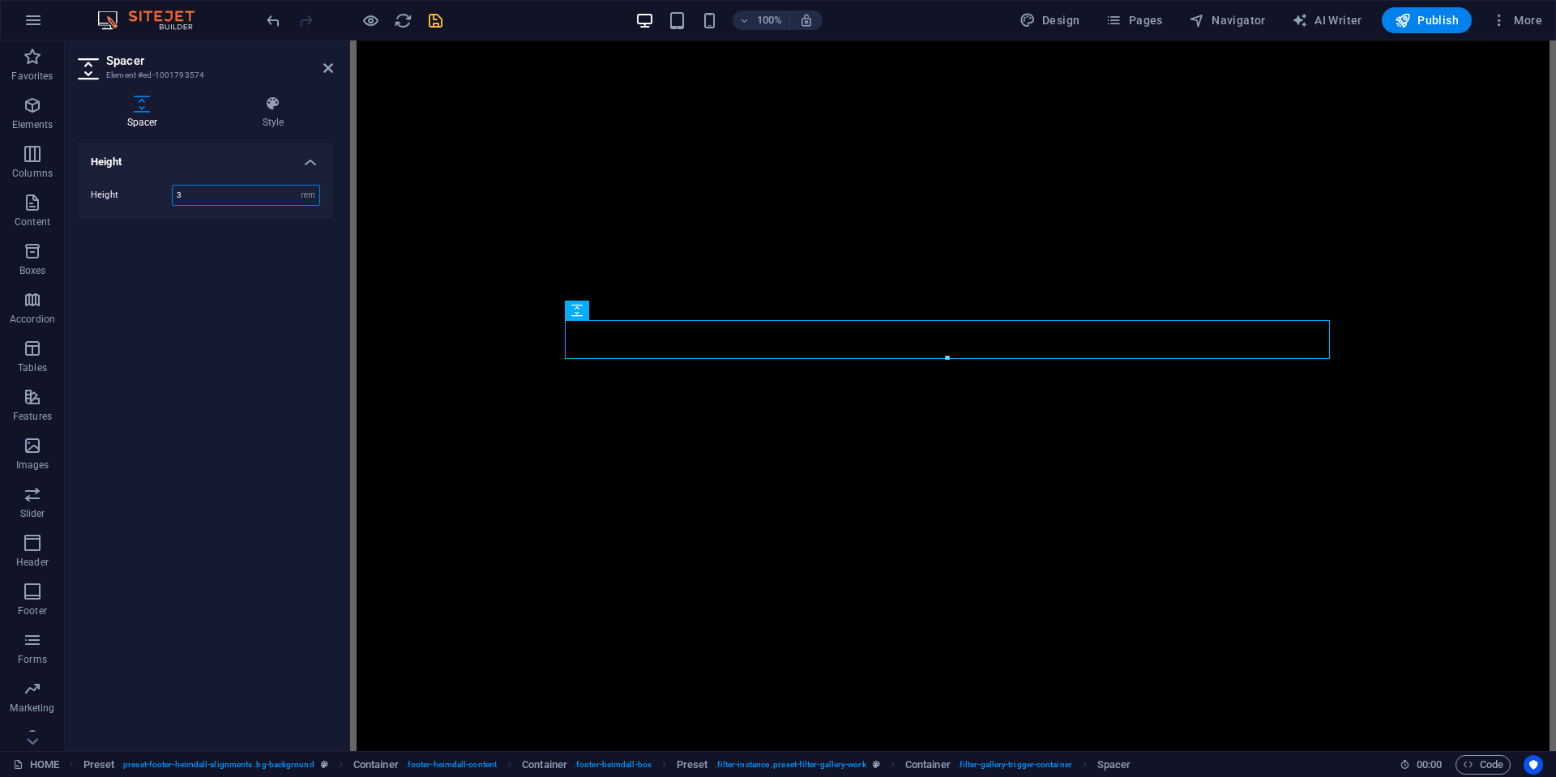
drag, startPoint x: 200, startPoint y: 193, endPoint x: 102, endPoint y: 194, distance: 98.1
click at [102, 194] on div "Height 3 px rem vh vw" at bounding box center [205, 195] width 229 height 21
type input "2"
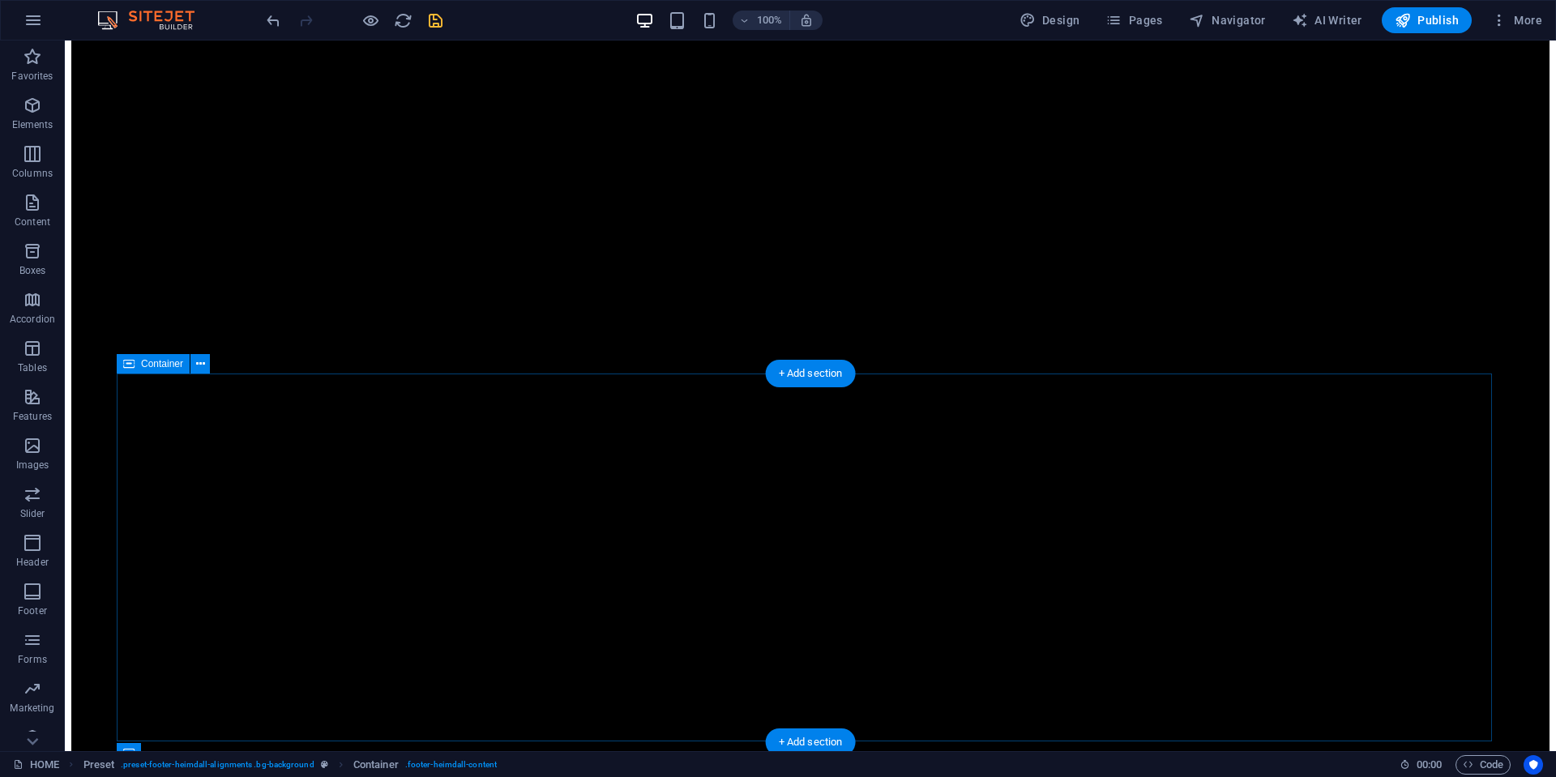
scroll to position [486, 0]
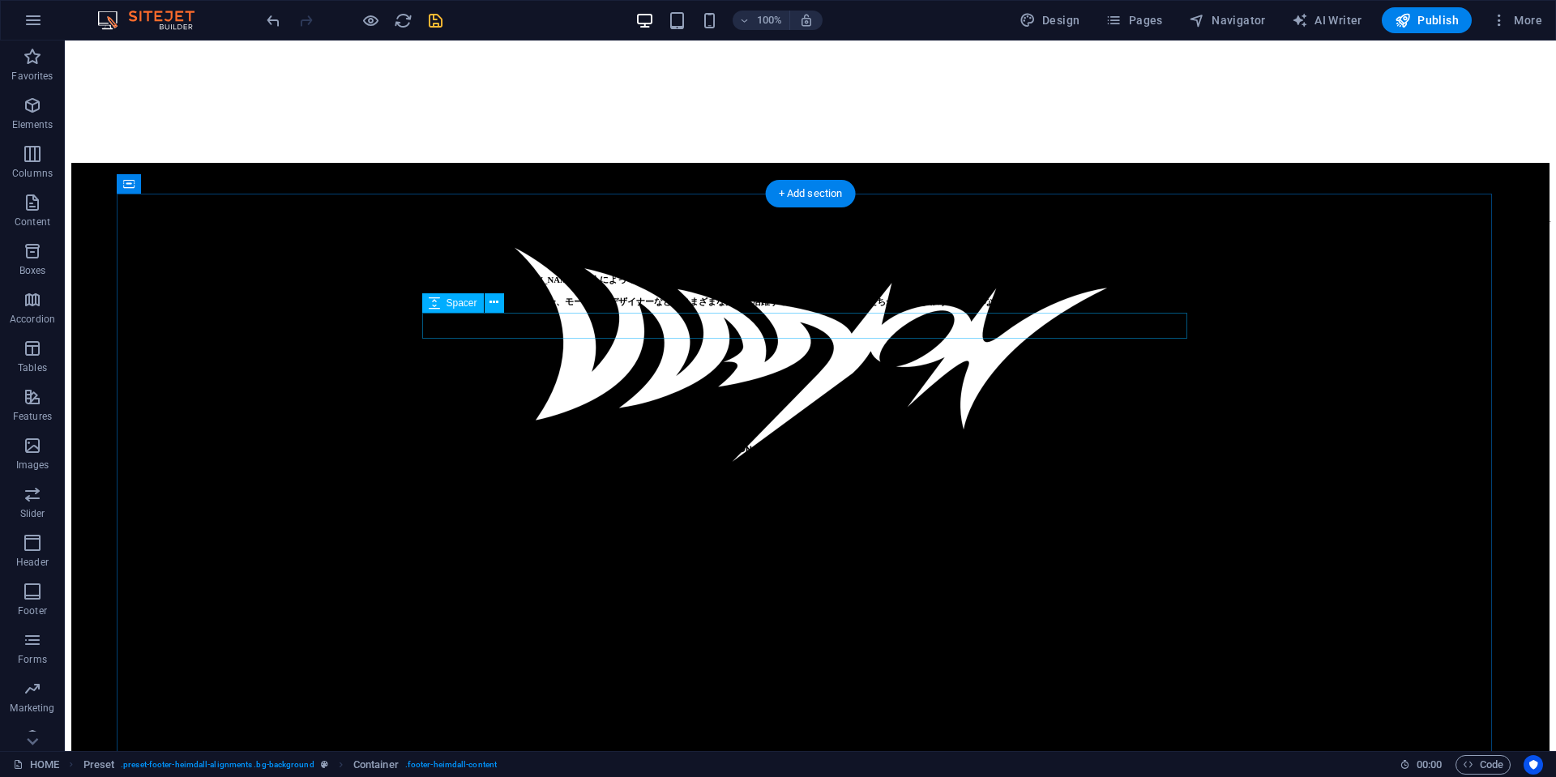
click at [1112, 254] on div at bounding box center [810, 241] width 1478 height 26
select select "rem"
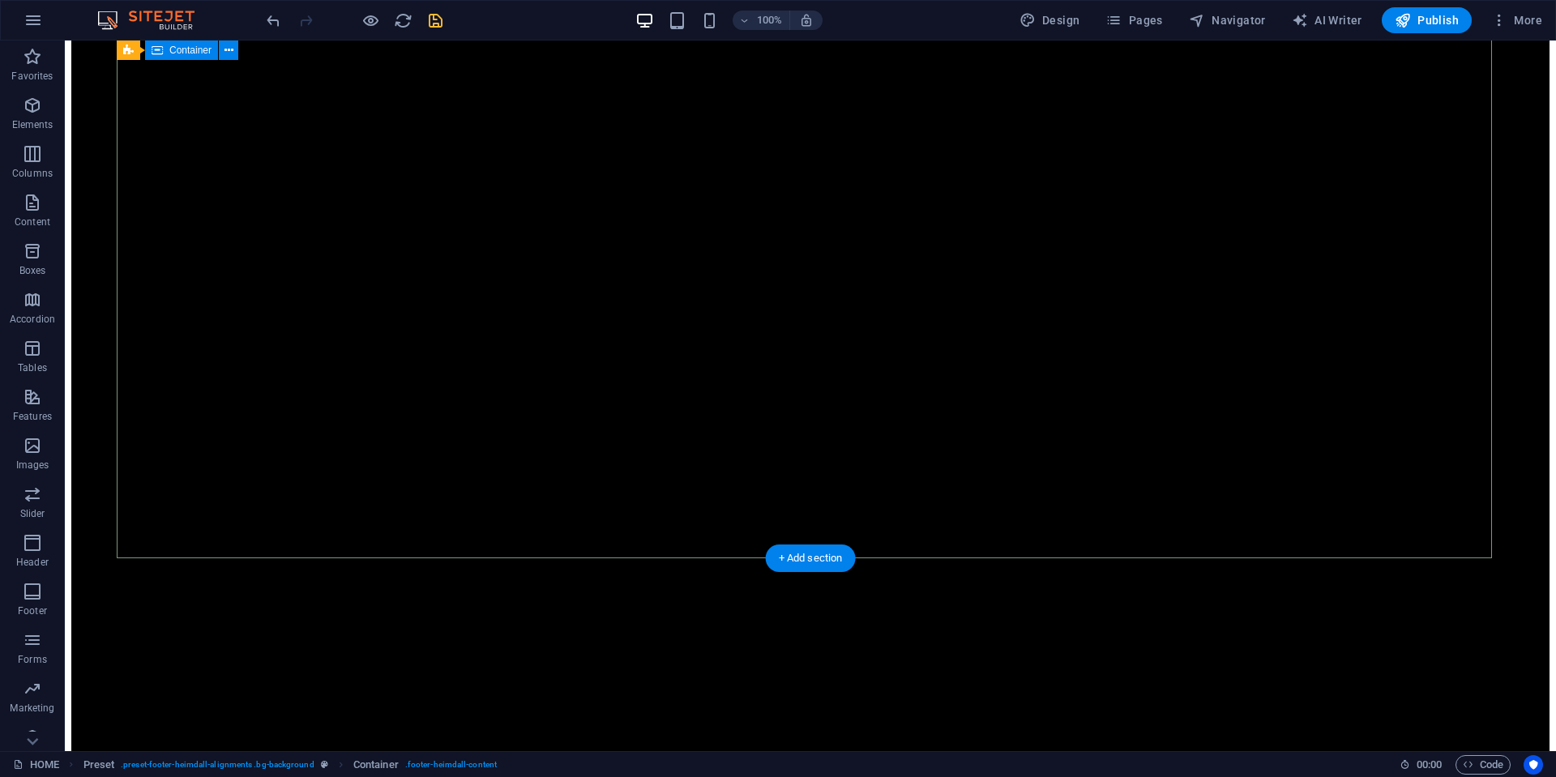
scroll to position [3160, 0]
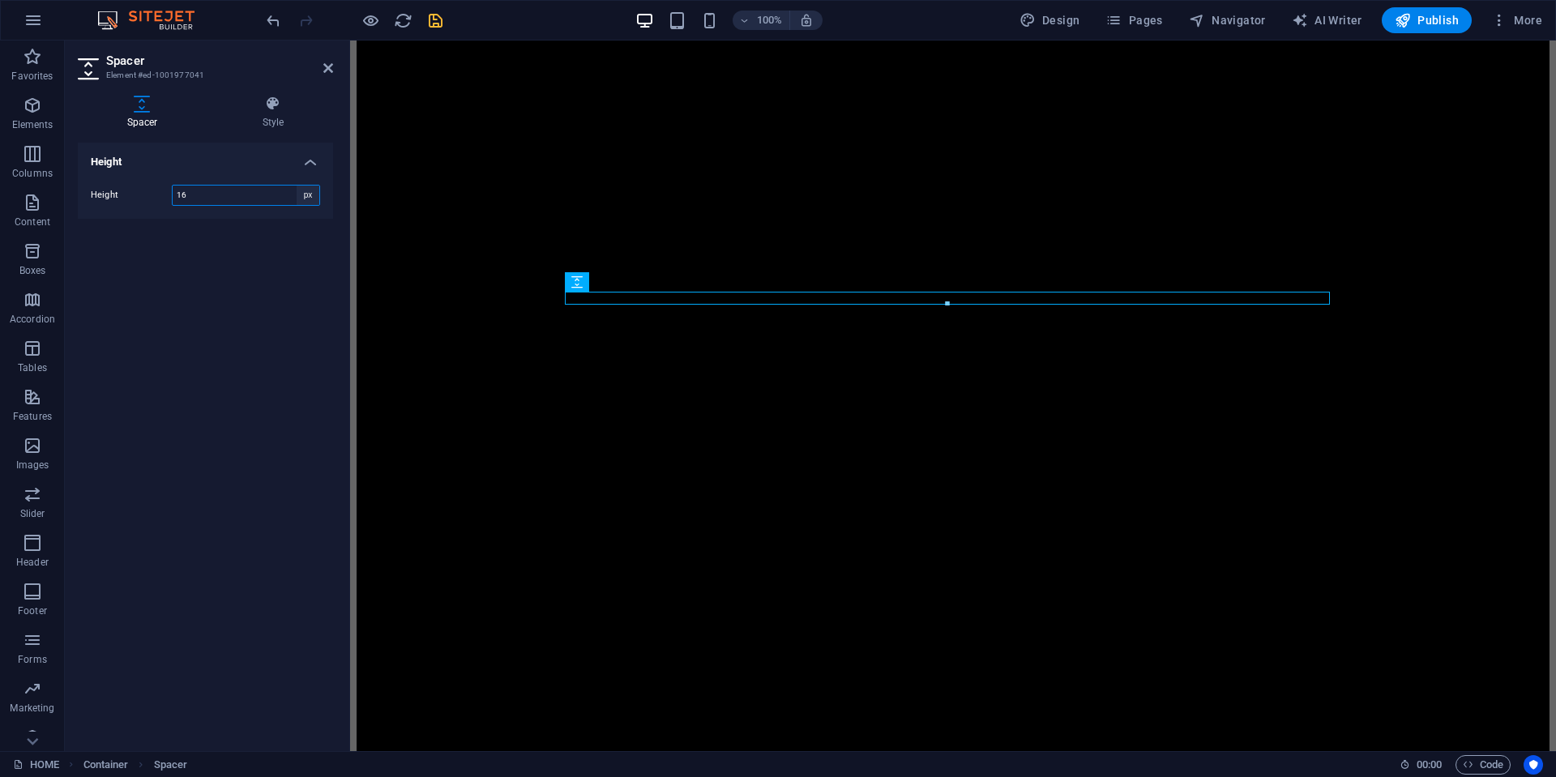
click at [311, 199] on select "px rem vh vw" at bounding box center [308, 195] width 23 height 19
select select "rem"
click at [297, 186] on select "px rem vh vw" at bounding box center [308, 195] width 23 height 19
type input "2"
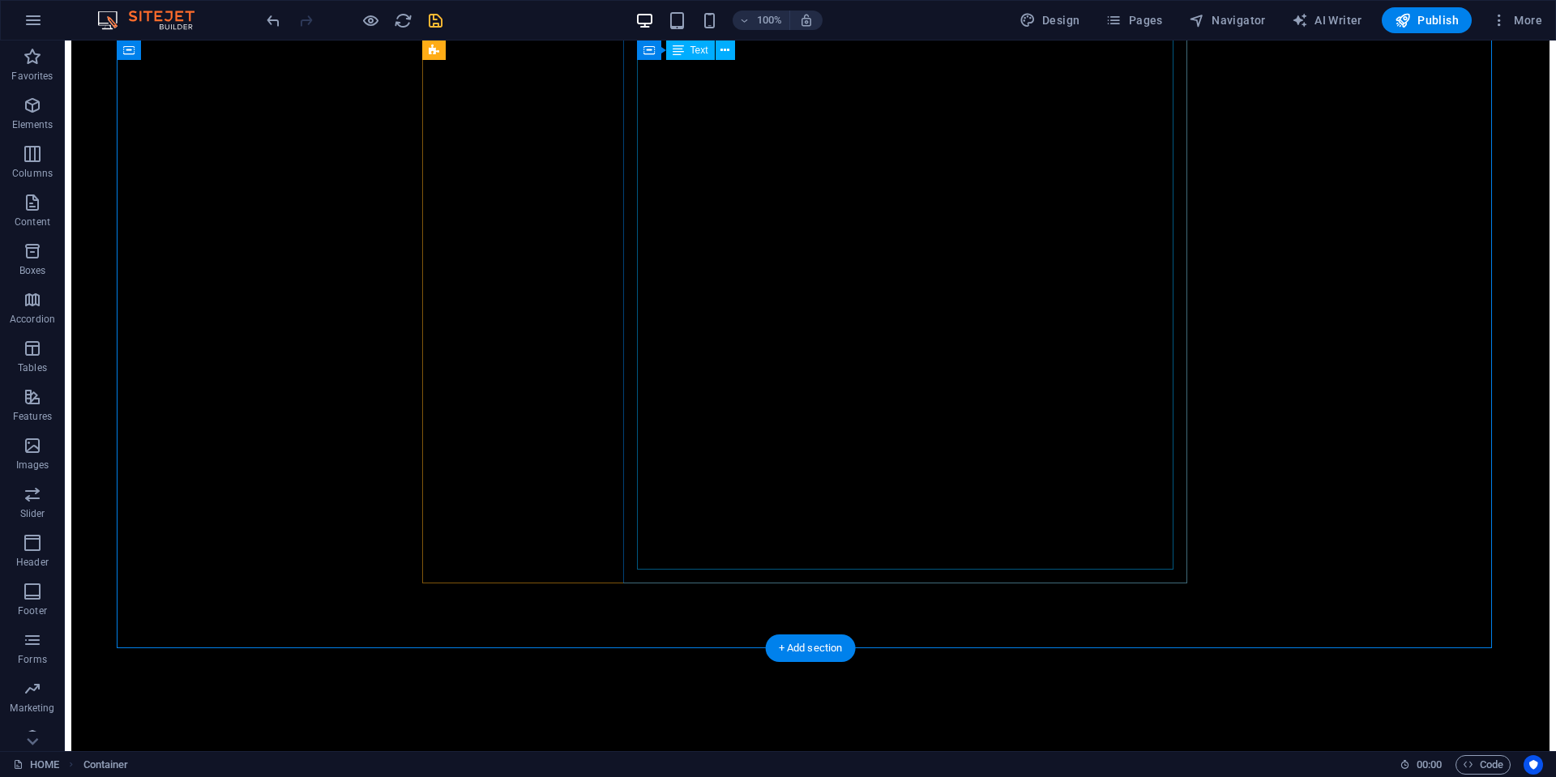
scroll to position [4862, 0]
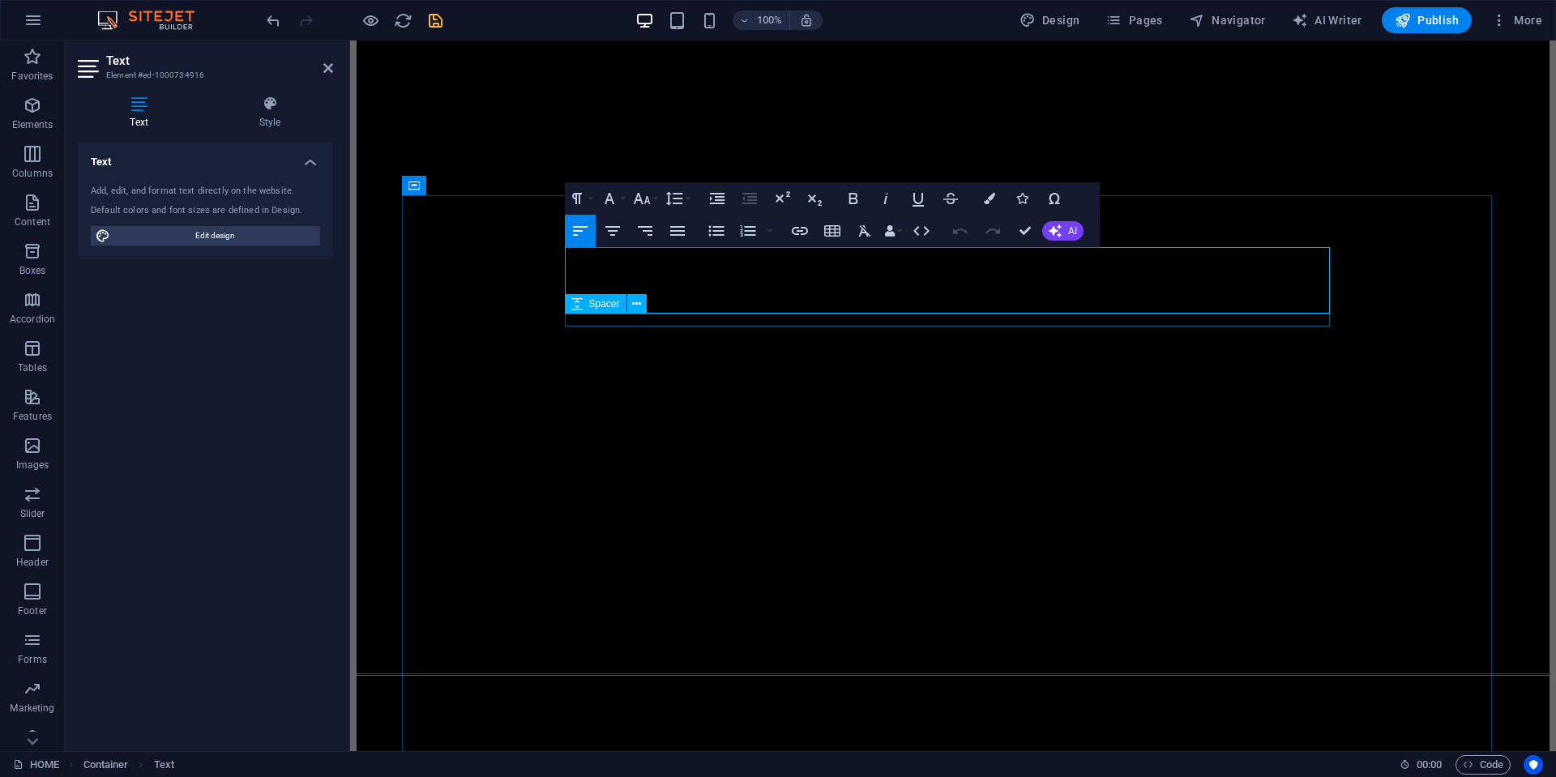
select select "rem"
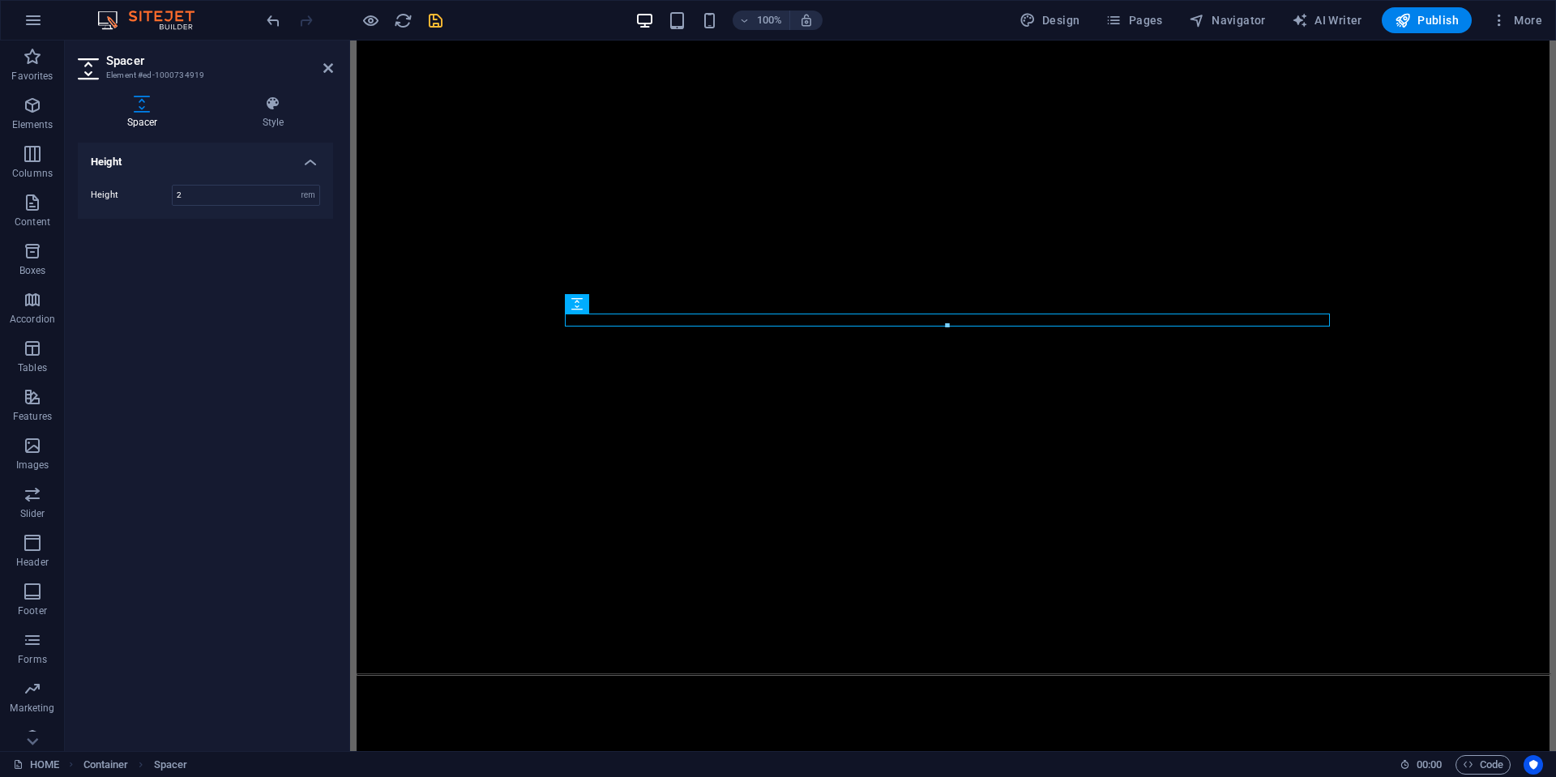
type input "2"
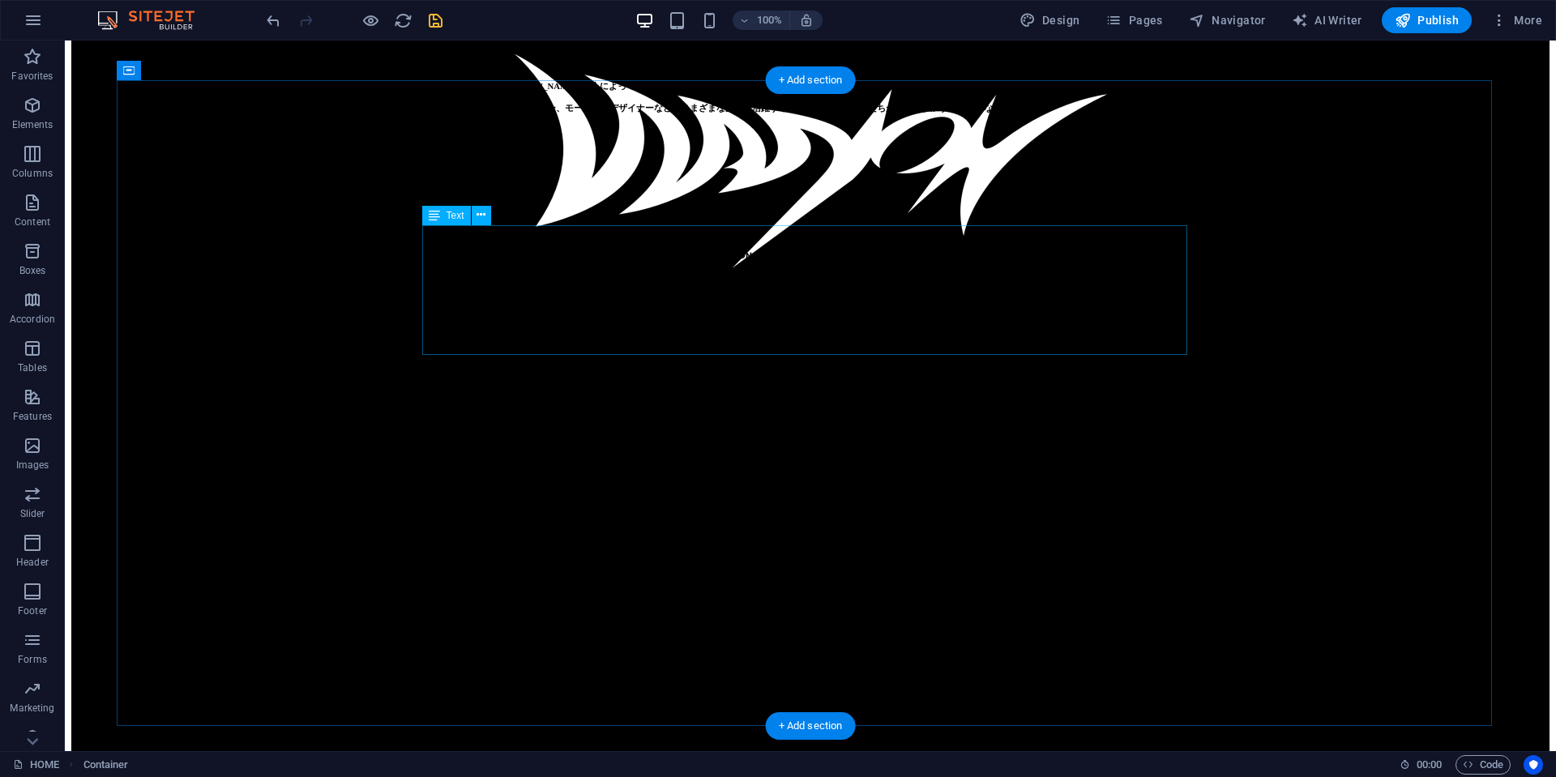
scroll to position [810, 0]
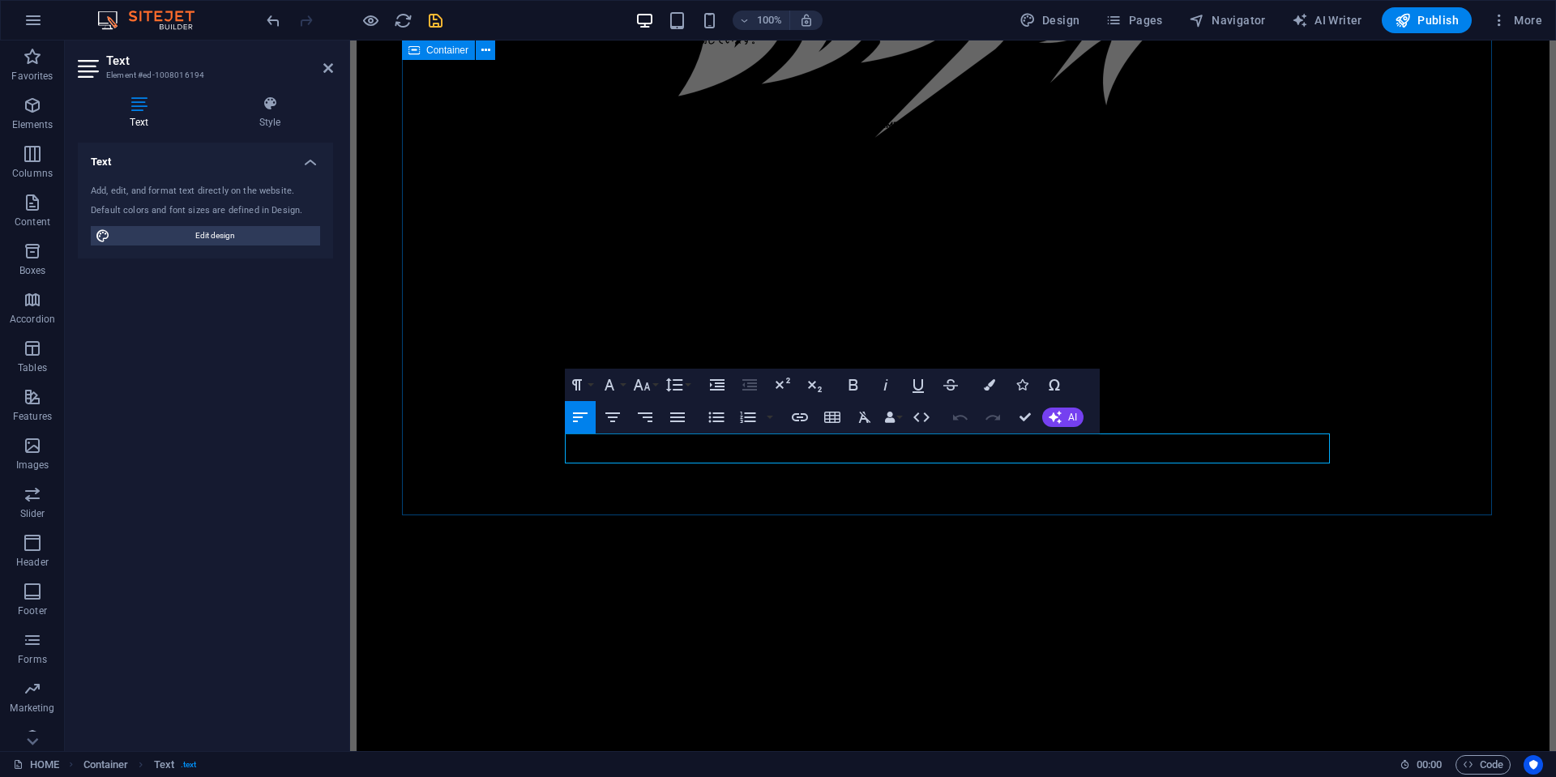
drag, startPoint x: 882, startPoint y: 457, endPoint x: 519, endPoint y: 451, distance: 362.3
click at [984, 387] on icon "button" at bounding box center [989, 384] width 11 height 11
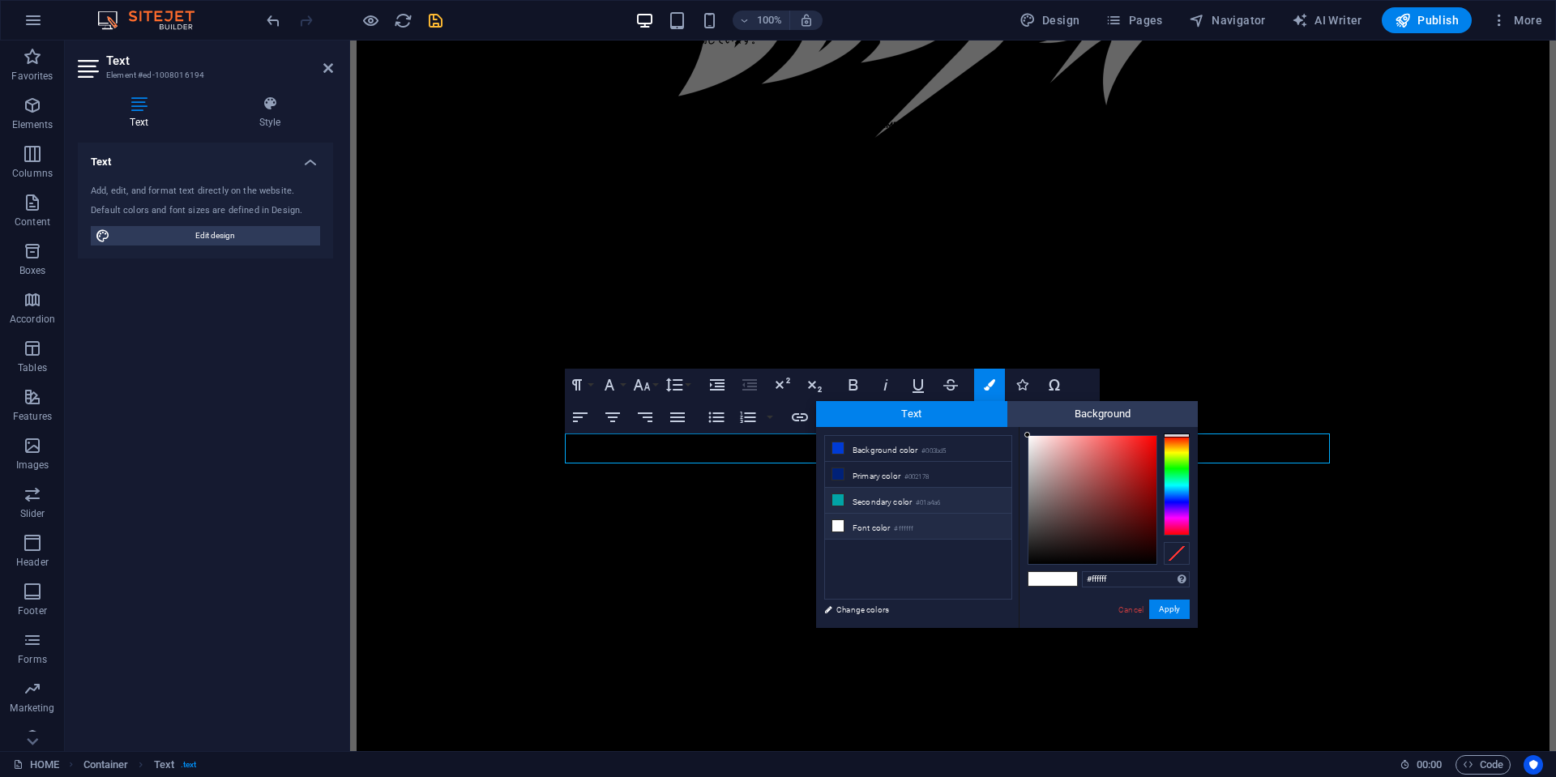
click at [878, 500] on li "Secondary color #01a4a6" at bounding box center [918, 501] width 186 height 26
type input "#01a4a6"
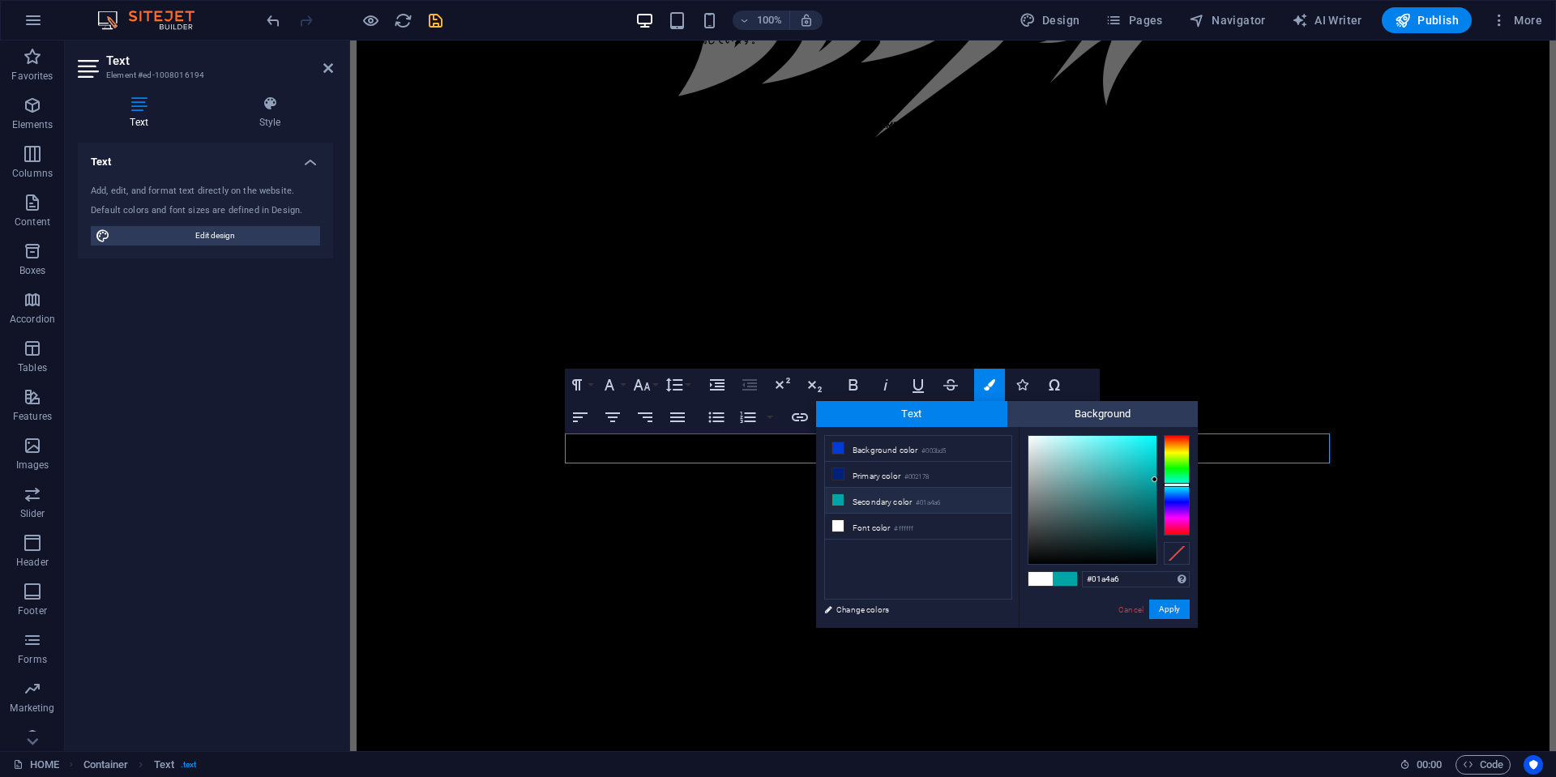
click at [1148, 607] on div "Cancel Apply" at bounding box center [1153, 610] width 73 height 20
click at [1163, 607] on button "Apply" at bounding box center [1169, 609] width 41 height 19
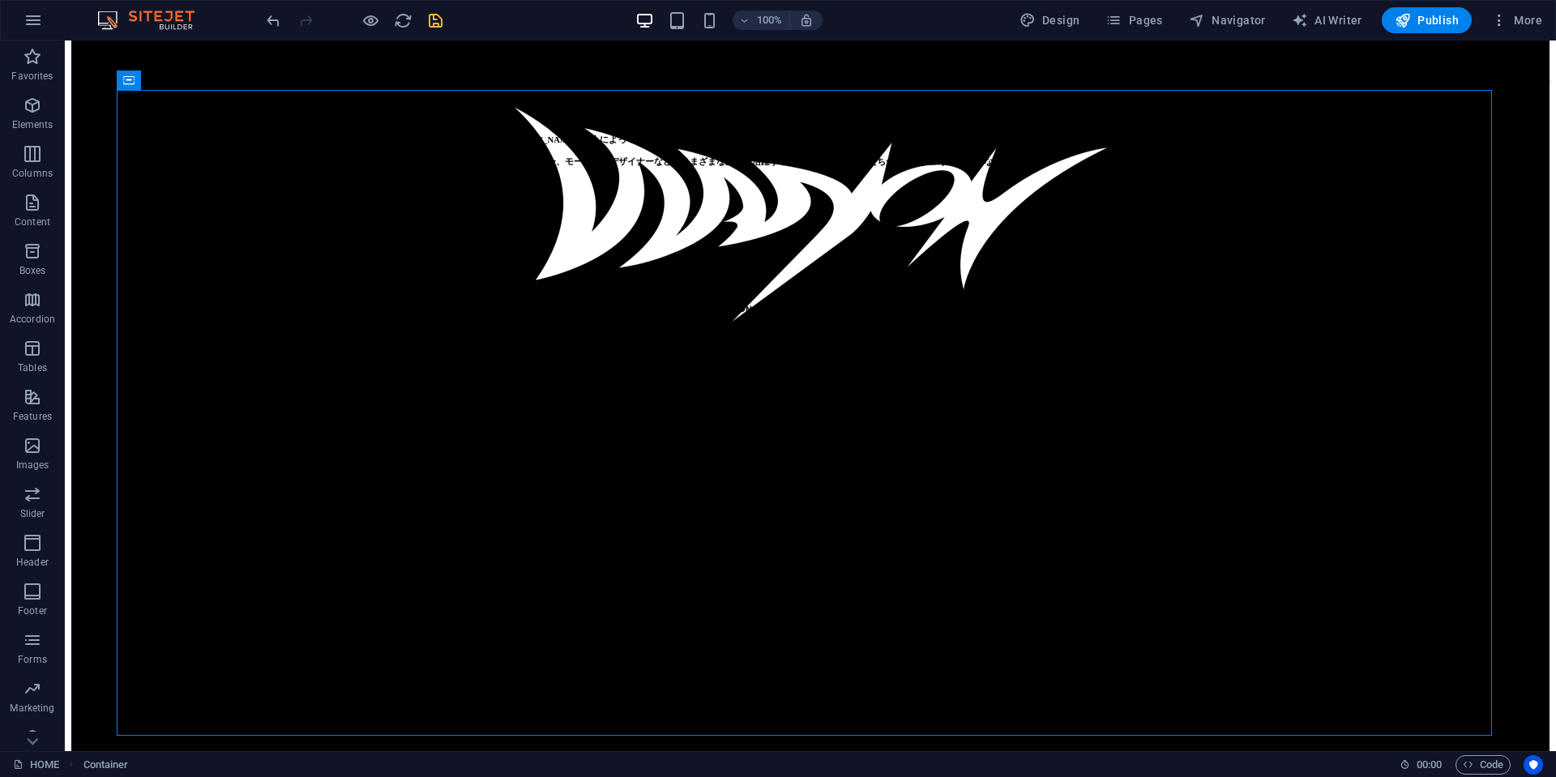
scroll to position [648, 0]
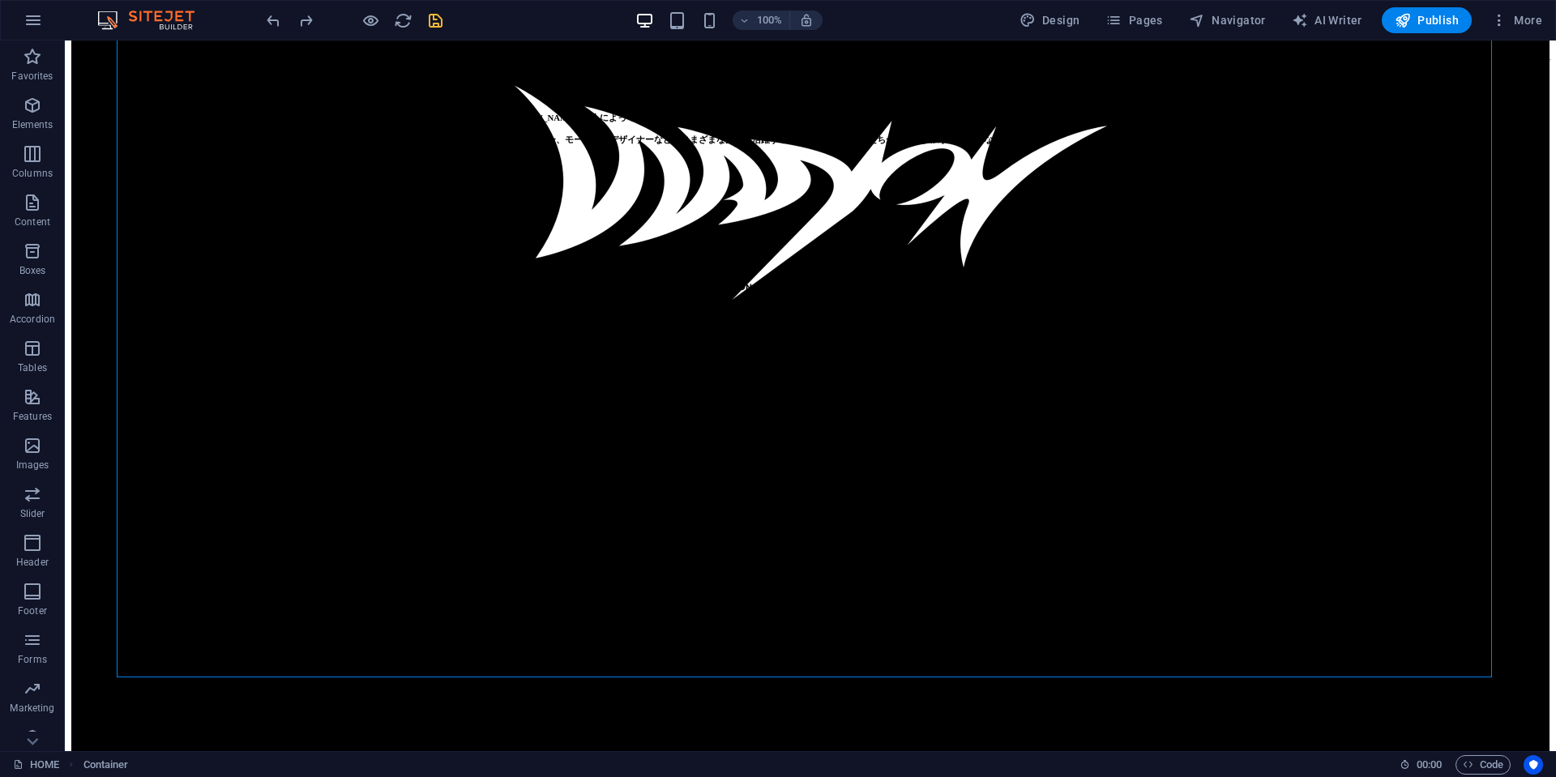
click at [425, 28] on div at bounding box center [354, 20] width 182 height 26
click at [441, 28] on icon "save" at bounding box center [435, 20] width 19 height 19
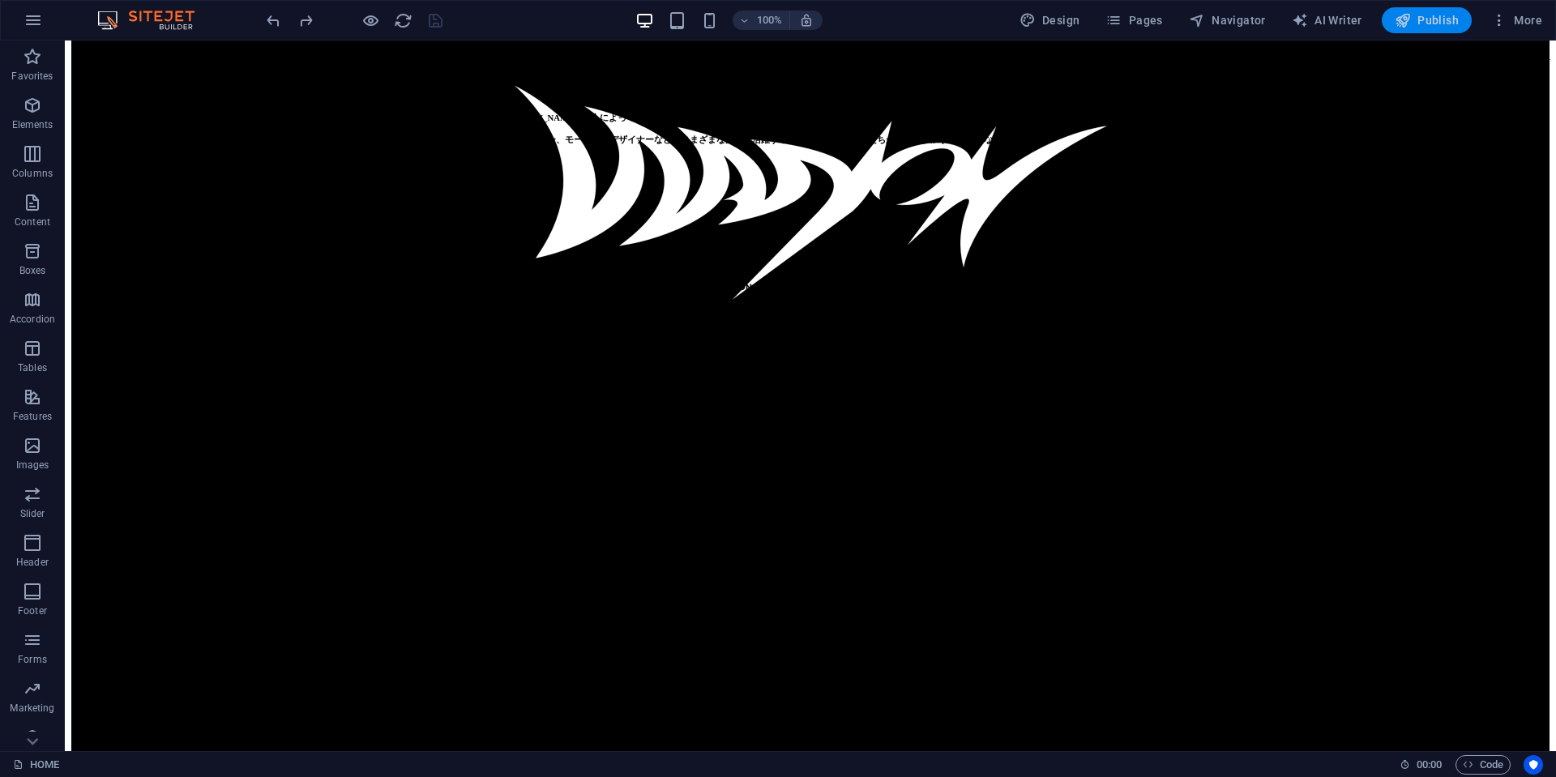
click at [1429, 24] on span "Publish" at bounding box center [1427, 20] width 64 height 16
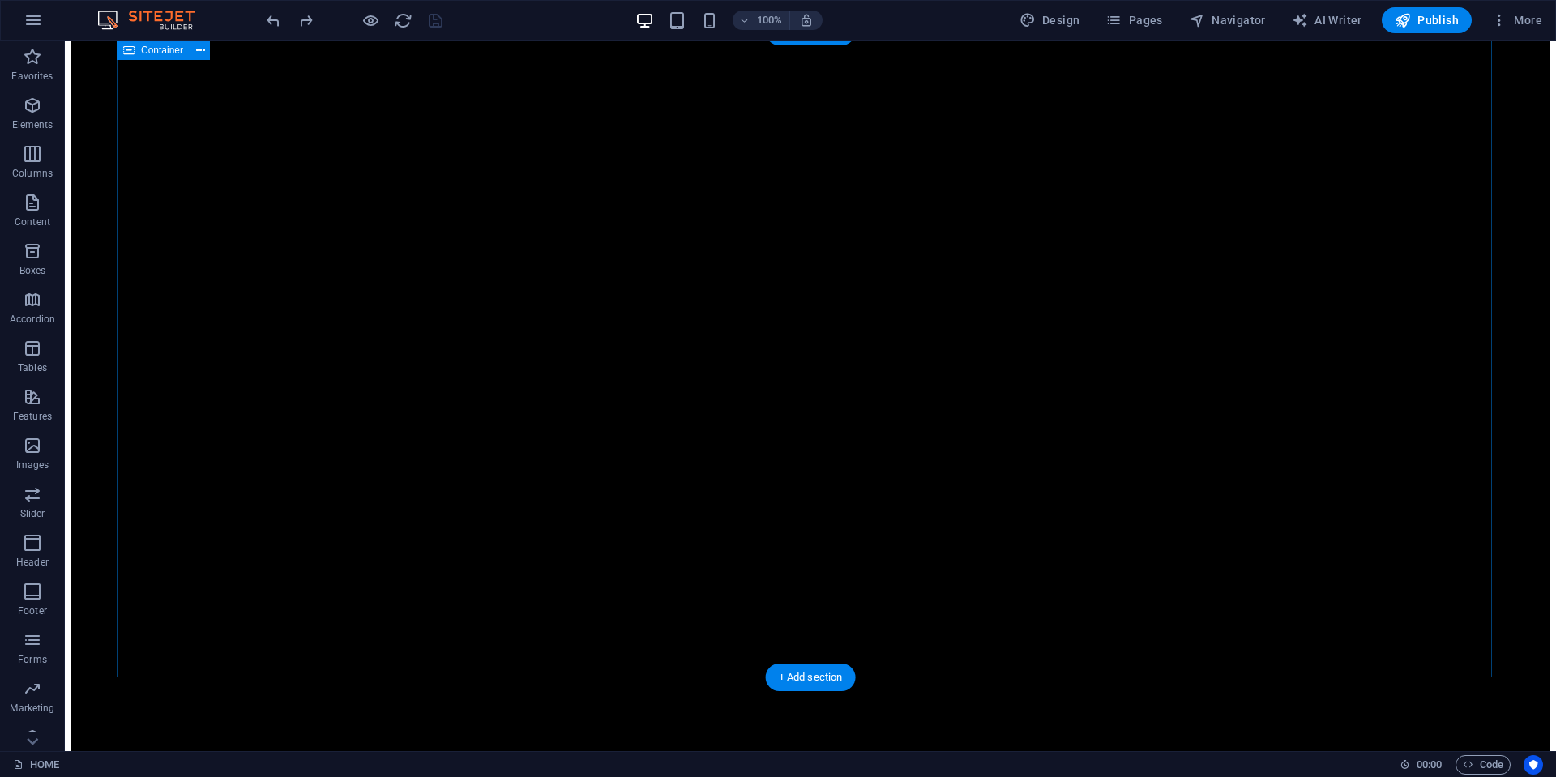
scroll to position [1053, 0]
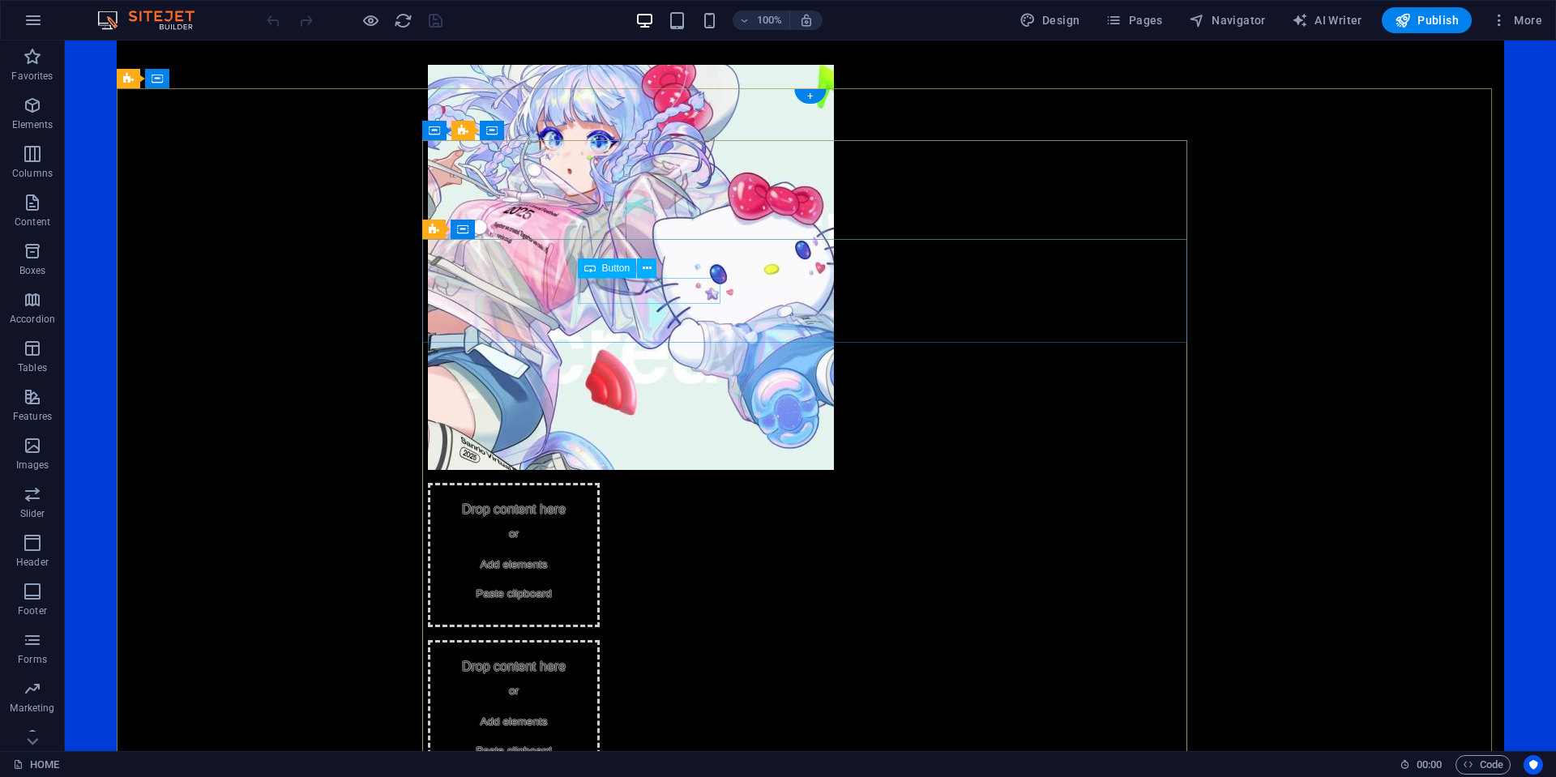
scroll to position [1485, 0]
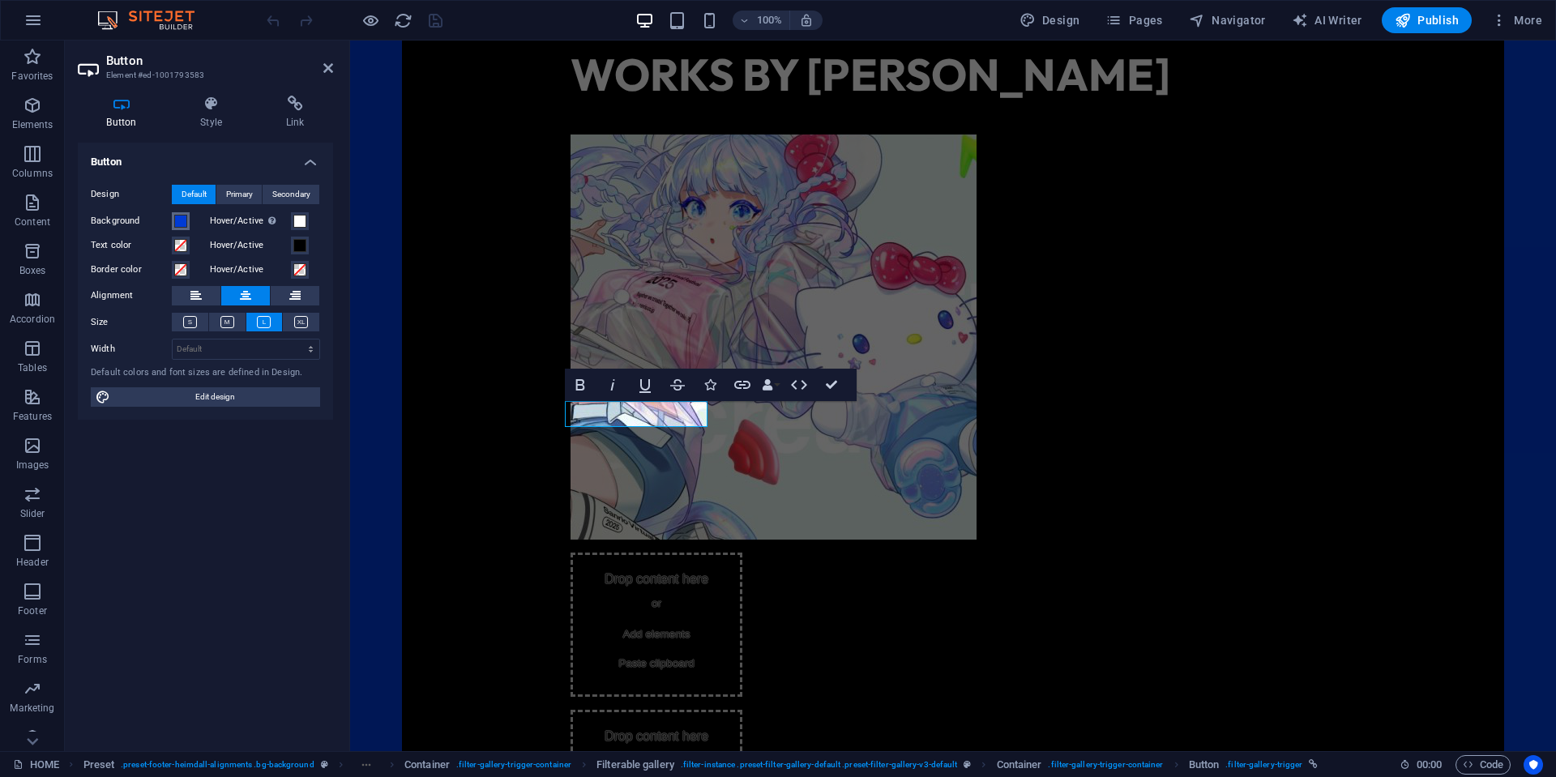
click at [187, 226] on button "Background" at bounding box center [181, 221] width 18 height 18
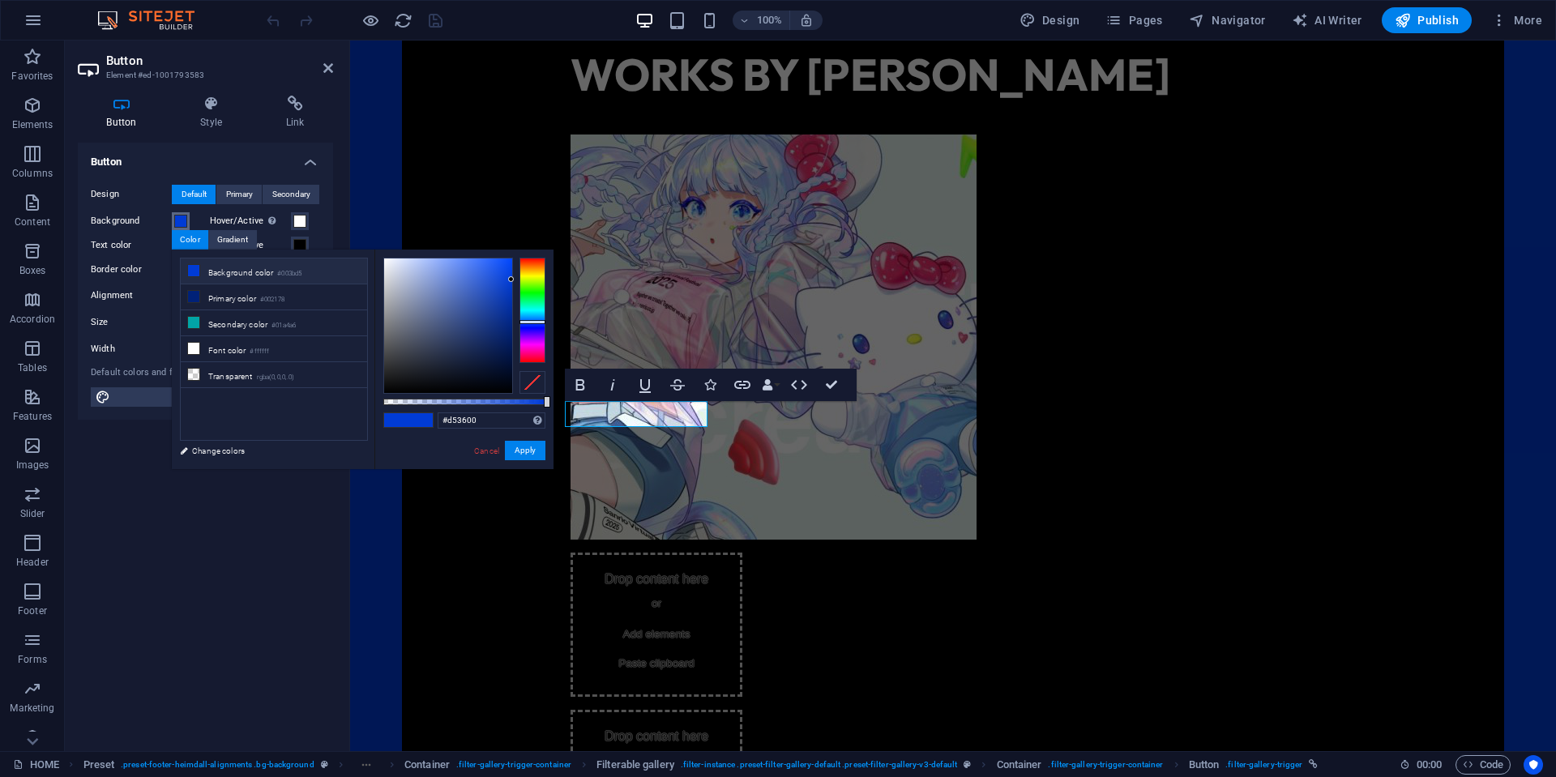
type input "#d50000"
drag, startPoint x: 532, startPoint y: 262, endPoint x: 533, endPoint y: 225, distance: 36.5
click at [533, 225] on body "TOKYO WAIYOZ HOME Favorites Elements Columns Content Boxes Accordion Tables Fea…" at bounding box center [778, 388] width 1556 height 777
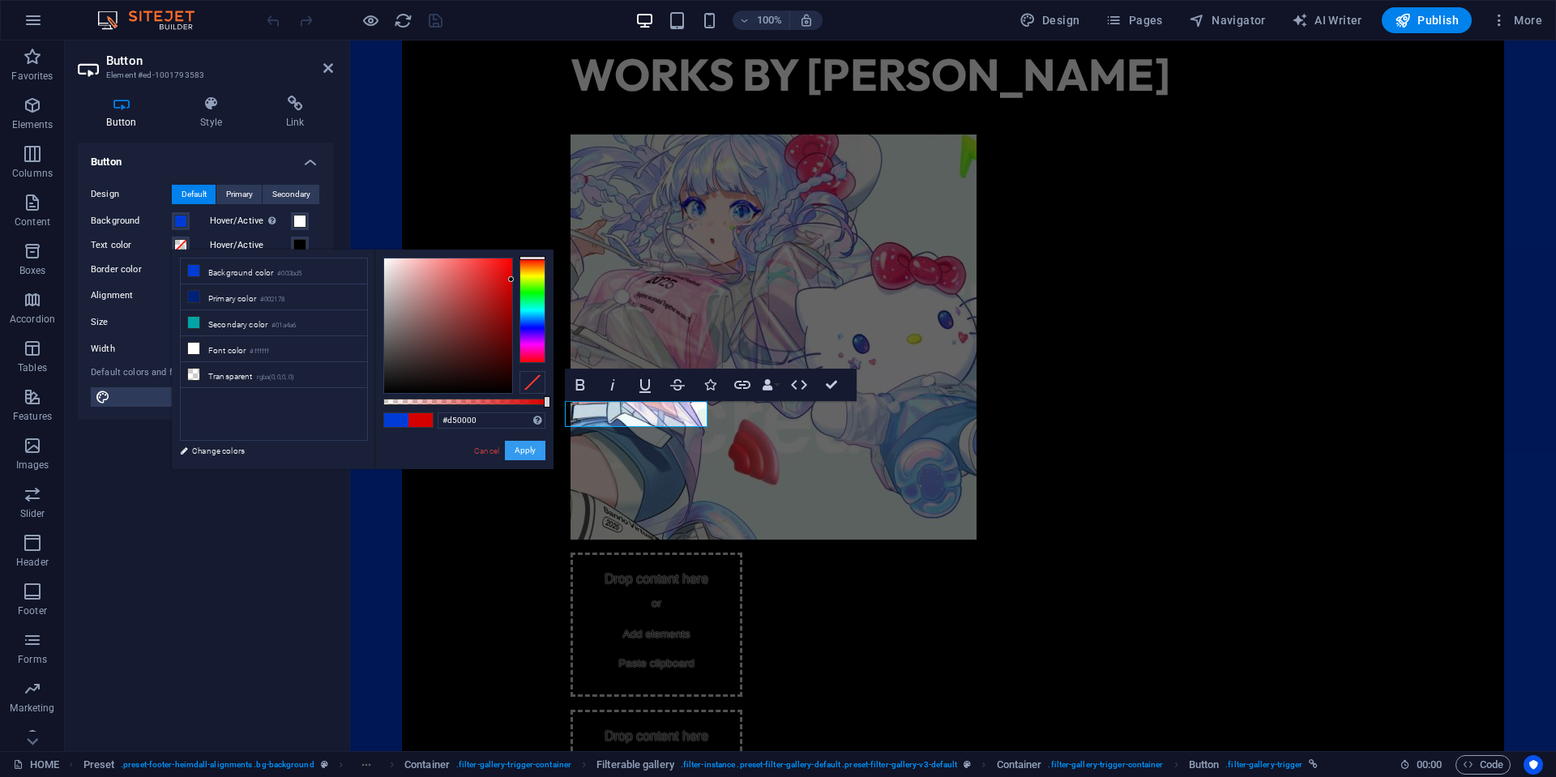
click at [523, 448] on button "Apply" at bounding box center [525, 450] width 41 height 19
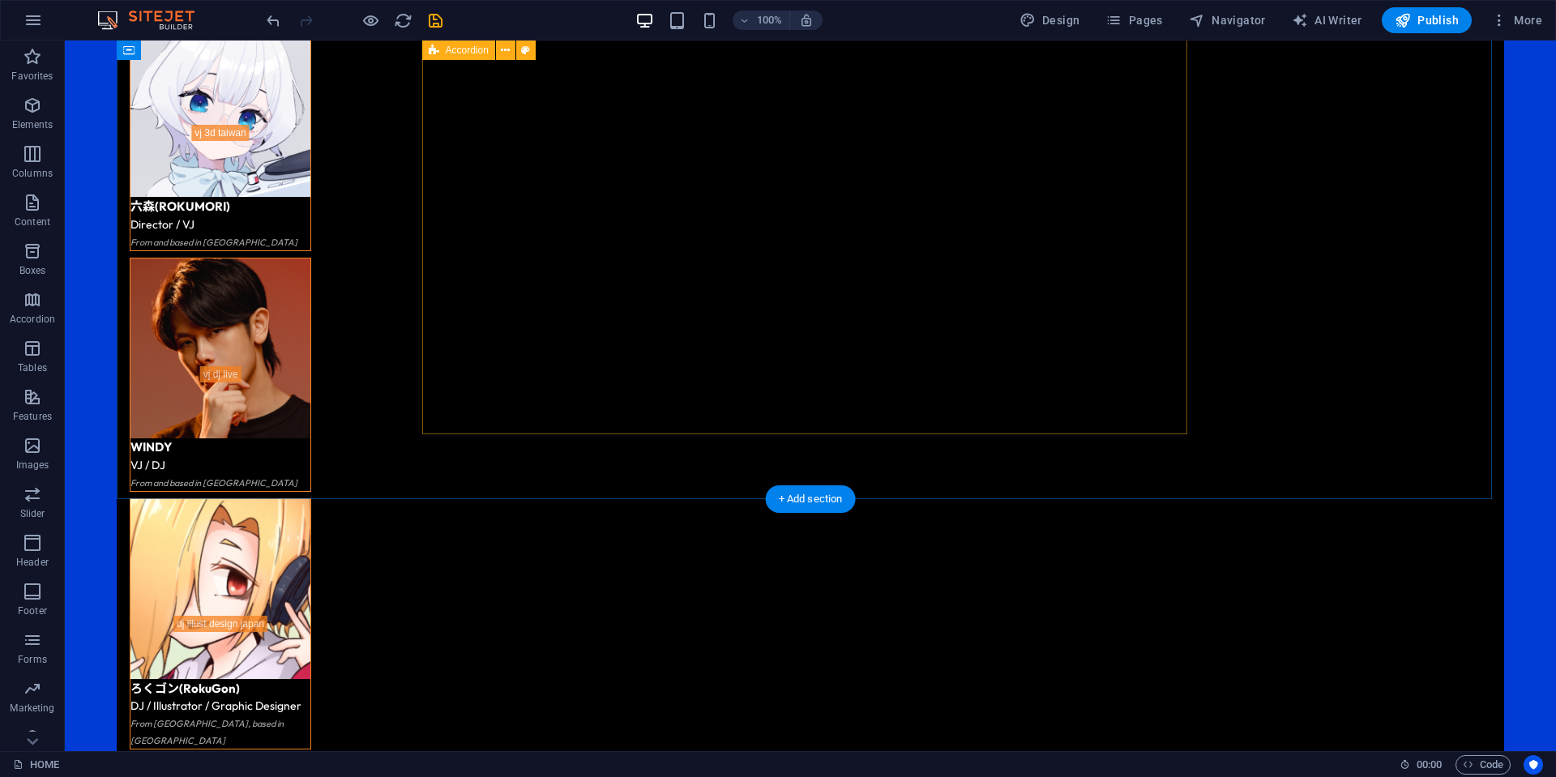
scroll to position [4781, 0]
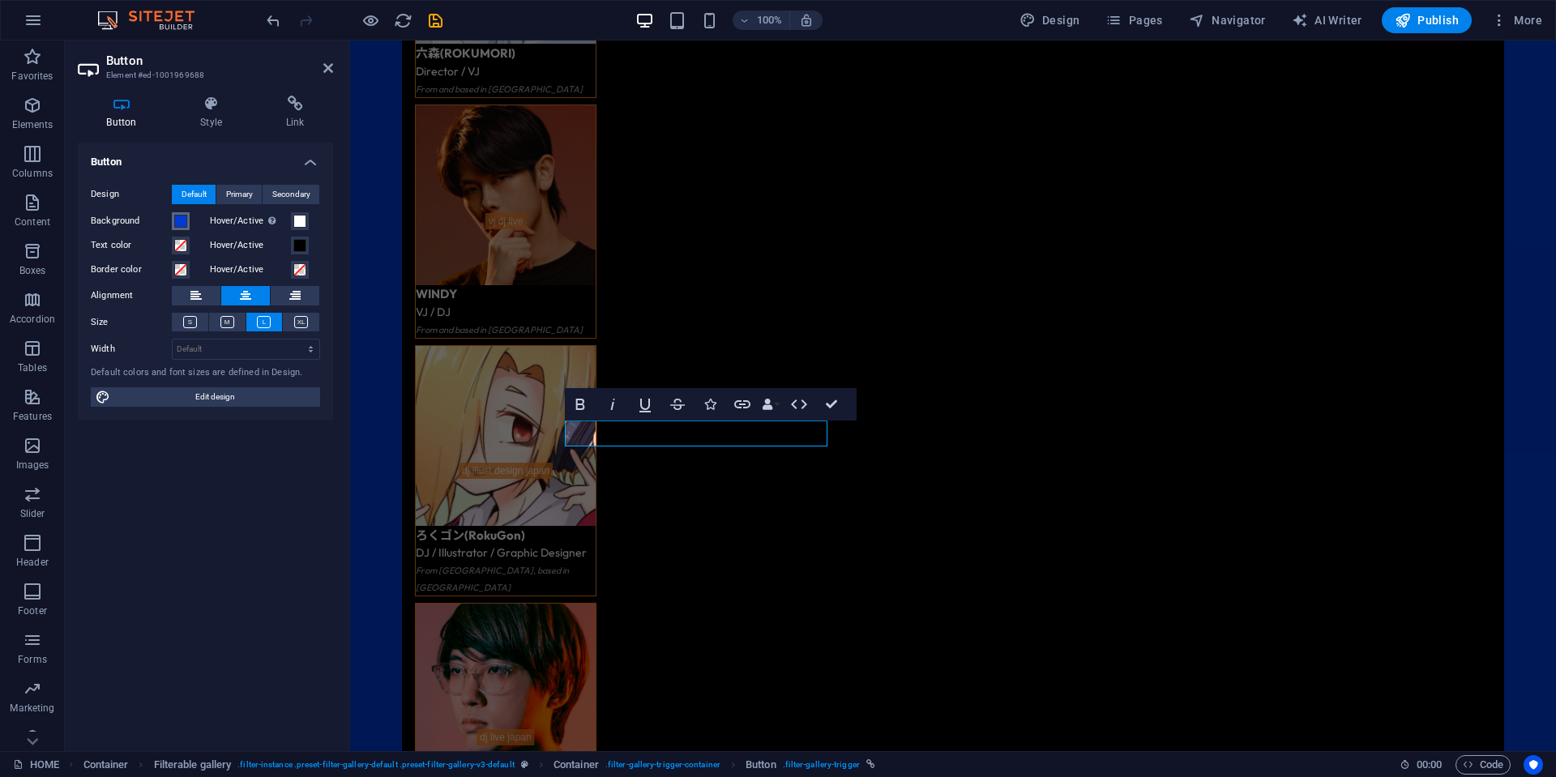
click at [178, 225] on span at bounding box center [180, 221] width 13 height 13
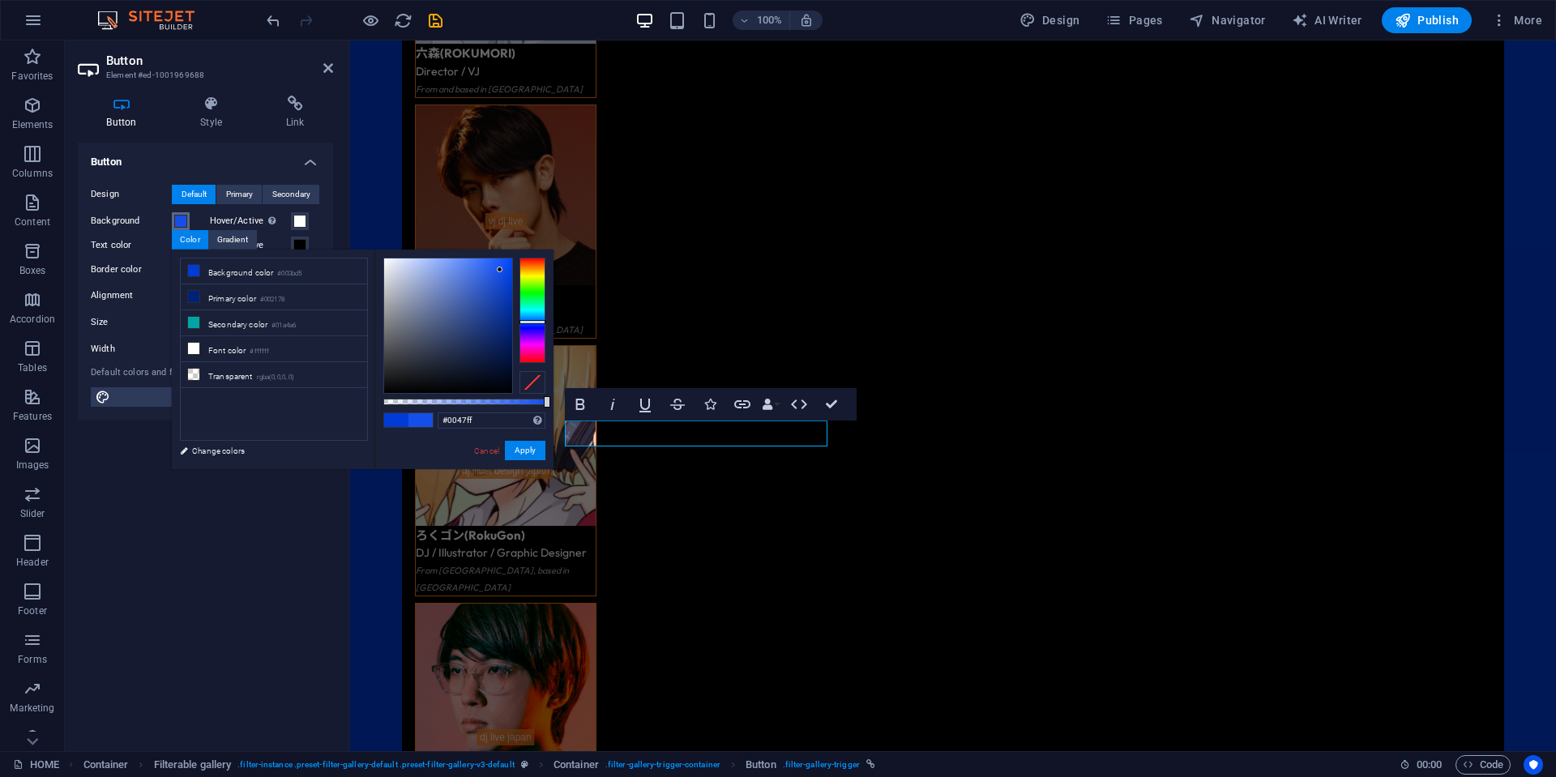
drag, startPoint x: 489, startPoint y: 288, endPoint x: 567, endPoint y: 218, distance: 105.6
click at [567, 218] on body "TOKYO WAIYOZ HOME Favorites Elements Columns Content Boxes Accordion Tables Fea…" at bounding box center [778, 388] width 1556 height 777
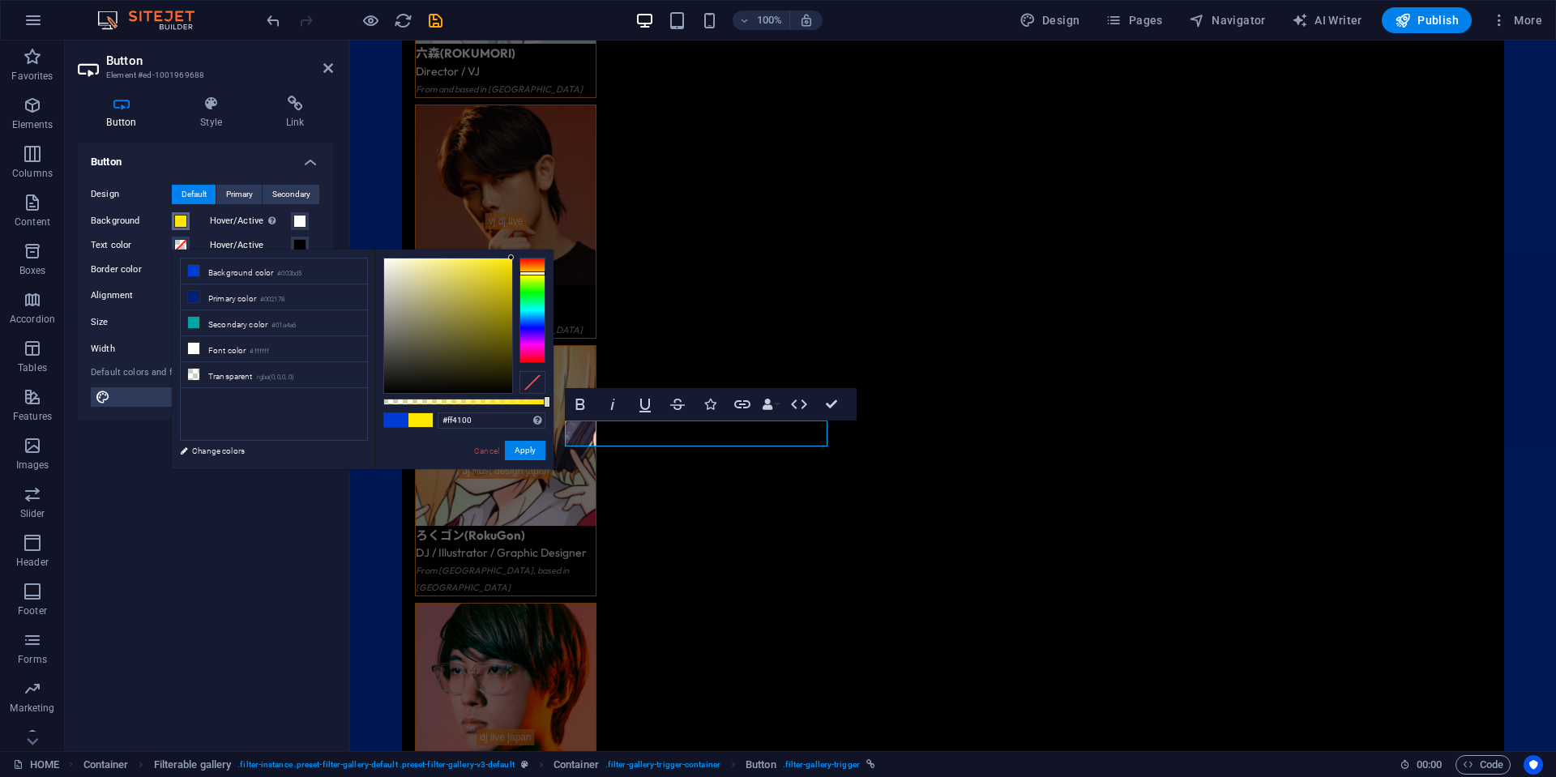
type input "#ff0000"
drag, startPoint x: 525, startPoint y: 273, endPoint x: 551, endPoint y: 205, distance: 72.8
click at [551, 205] on body "TOKYO WAIYOZ HOME Favorites Elements Columns Content Boxes Accordion Tables Fea…" at bounding box center [778, 388] width 1556 height 777
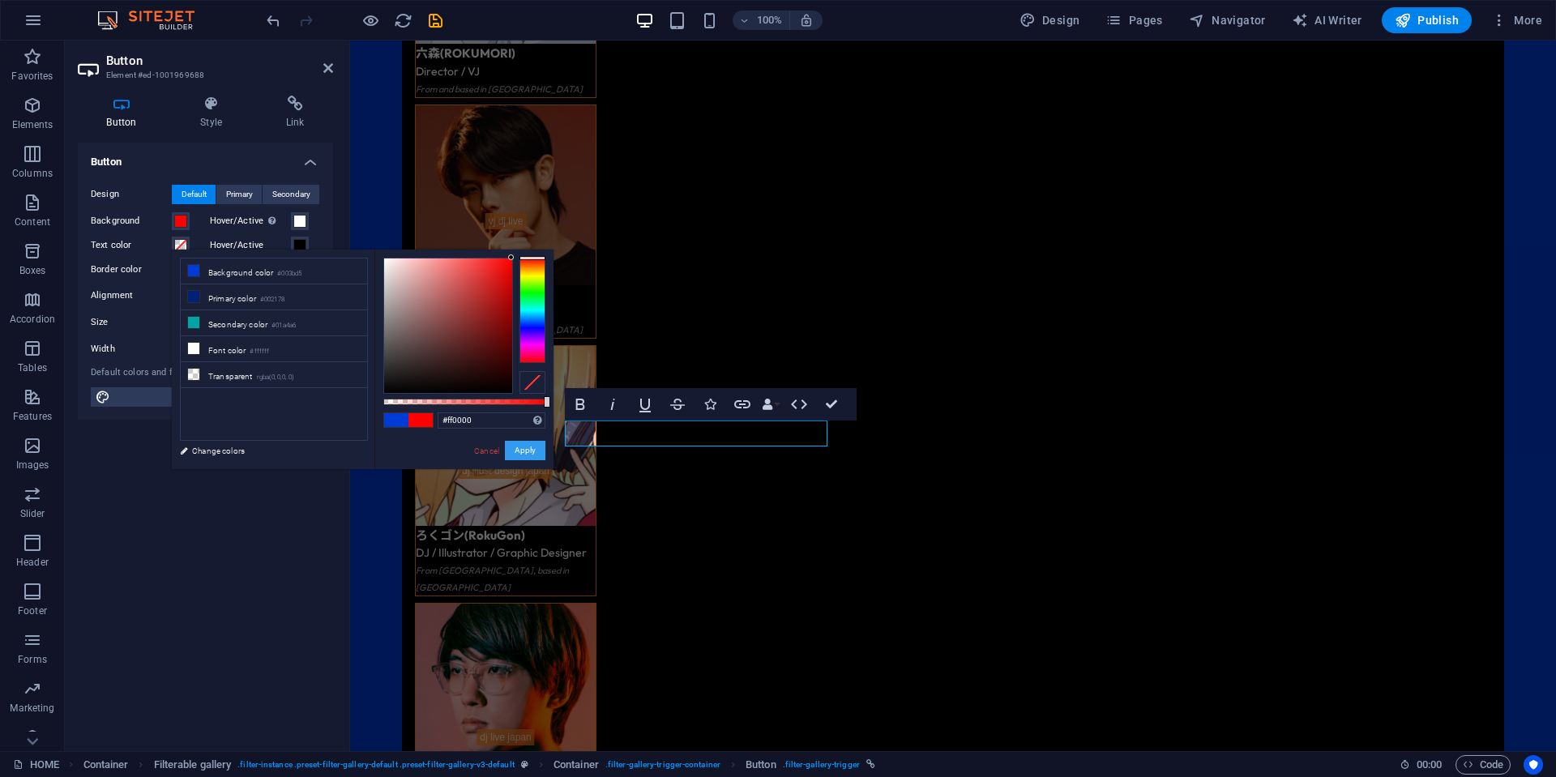
click at [527, 444] on button "Apply" at bounding box center [525, 450] width 41 height 19
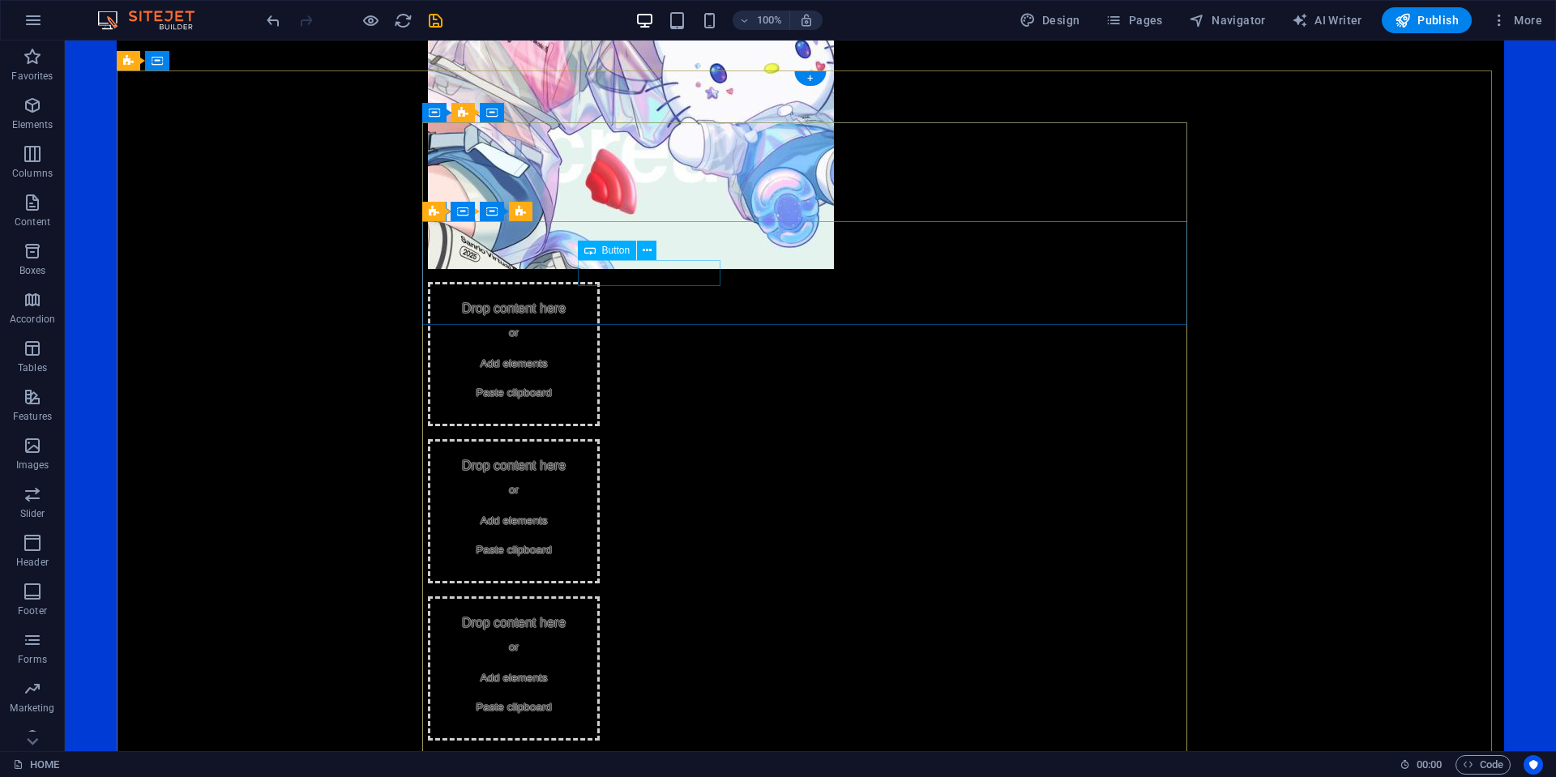
scroll to position [1621, 0]
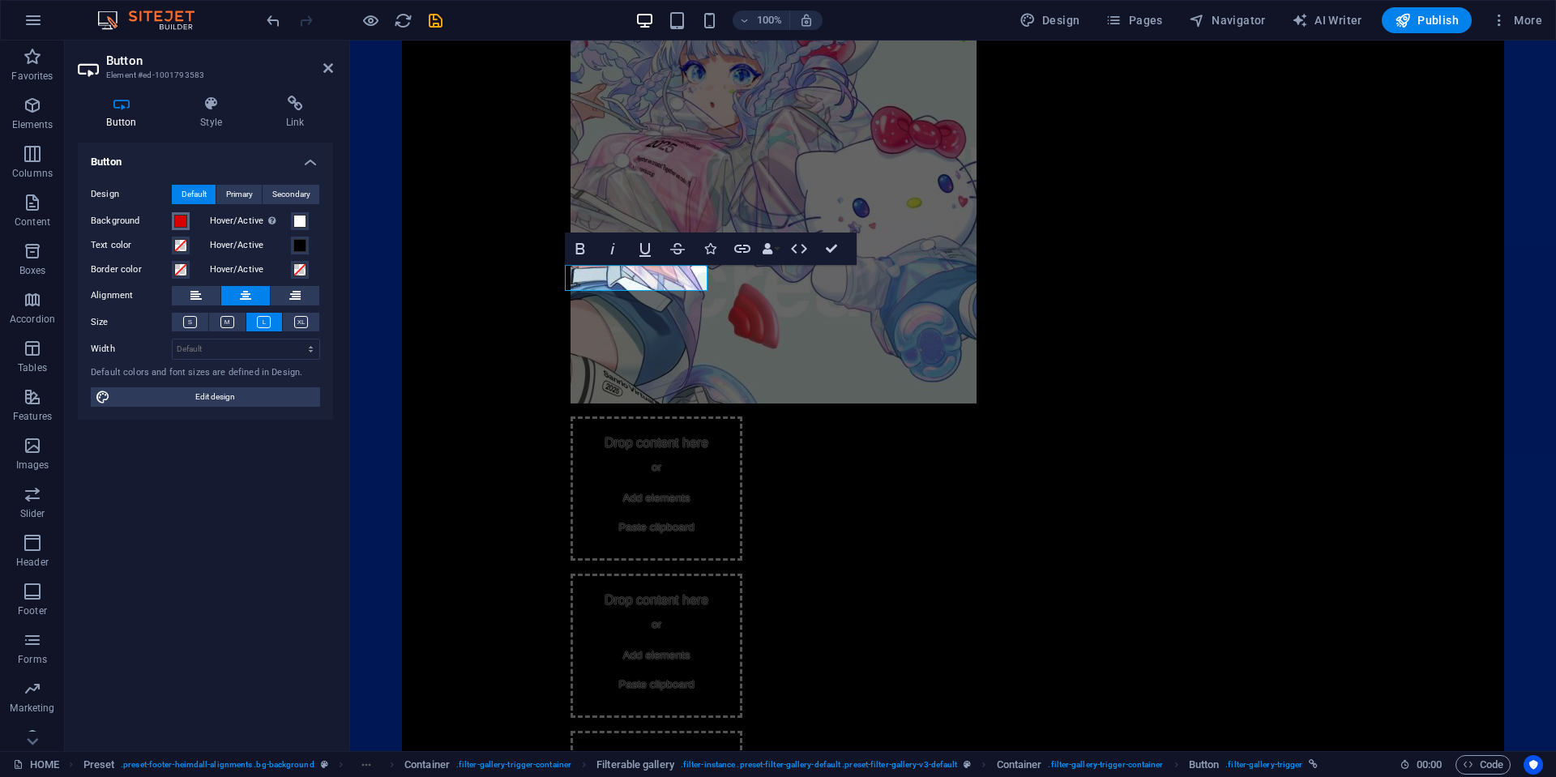
click at [186, 219] on button "Background" at bounding box center [181, 221] width 18 height 18
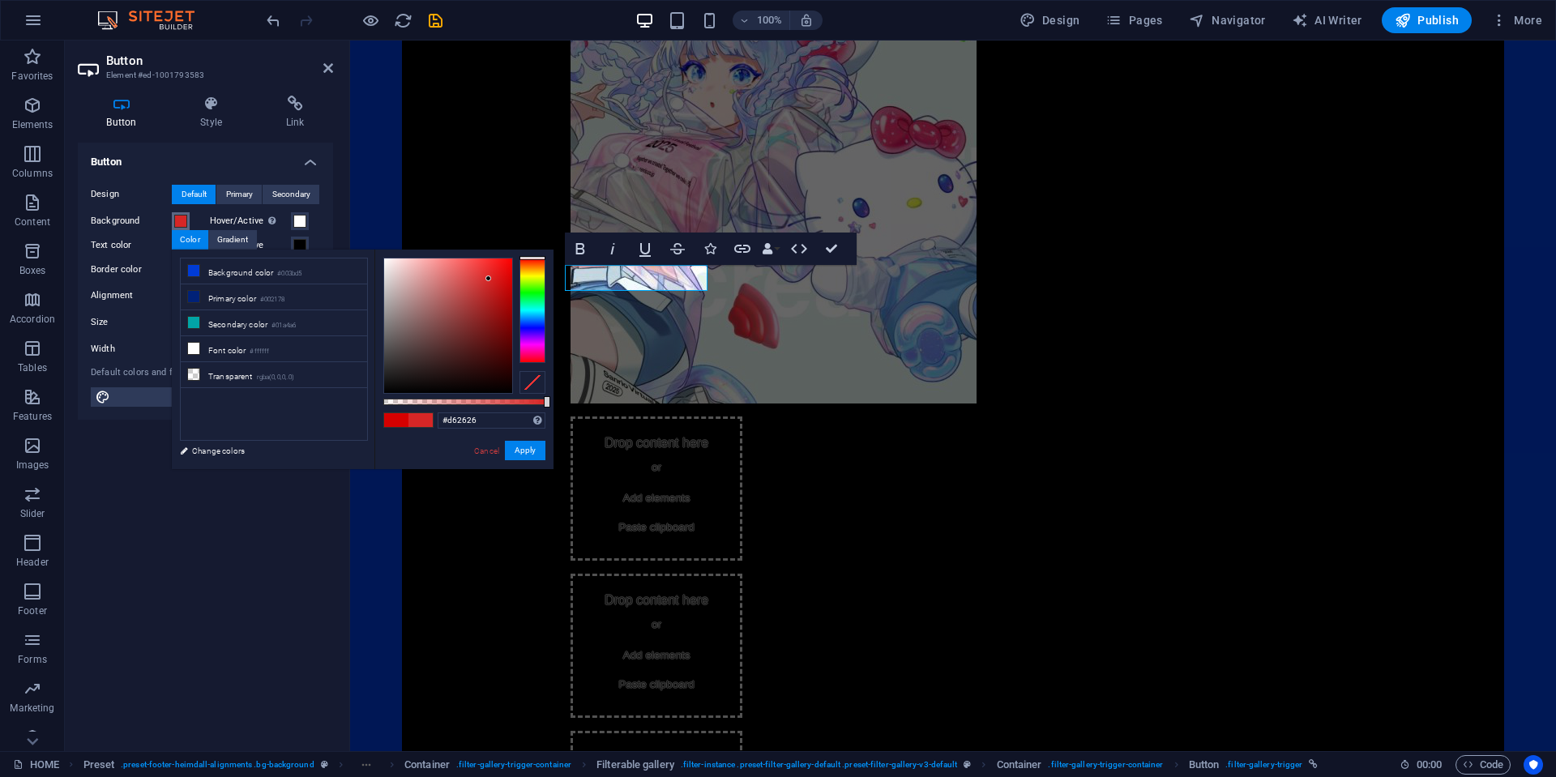
drag, startPoint x: 509, startPoint y: 280, endPoint x: 489, endPoint y: 279, distance: 20.3
click at [489, 279] on div at bounding box center [488, 279] width 6 height 6
drag, startPoint x: 485, startPoint y: 417, endPoint x: 428, endPoint y: 412, distance: 56.9
click at [428, 412] on div "#d62626 Supported formats #0852ed rgb(8, 82, 237) rgba(8, 82, 237, 90%) hsv(221…" at bounding box center [463, 477] width 179 height 455
click at [519, 451] on button "Apply" at bounding box center [525, 450] width 41 height 19
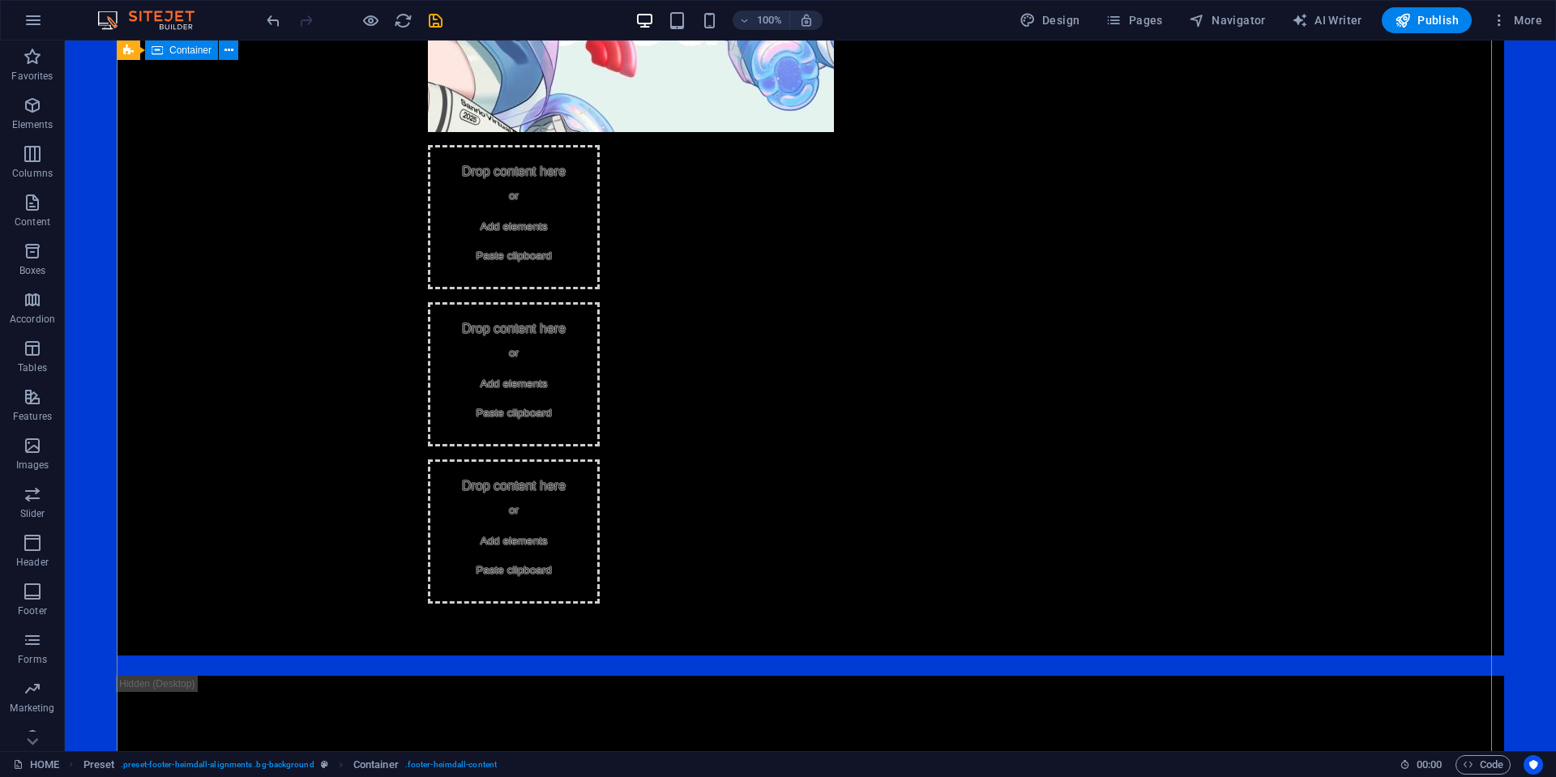
scroll to position [1702, 0]
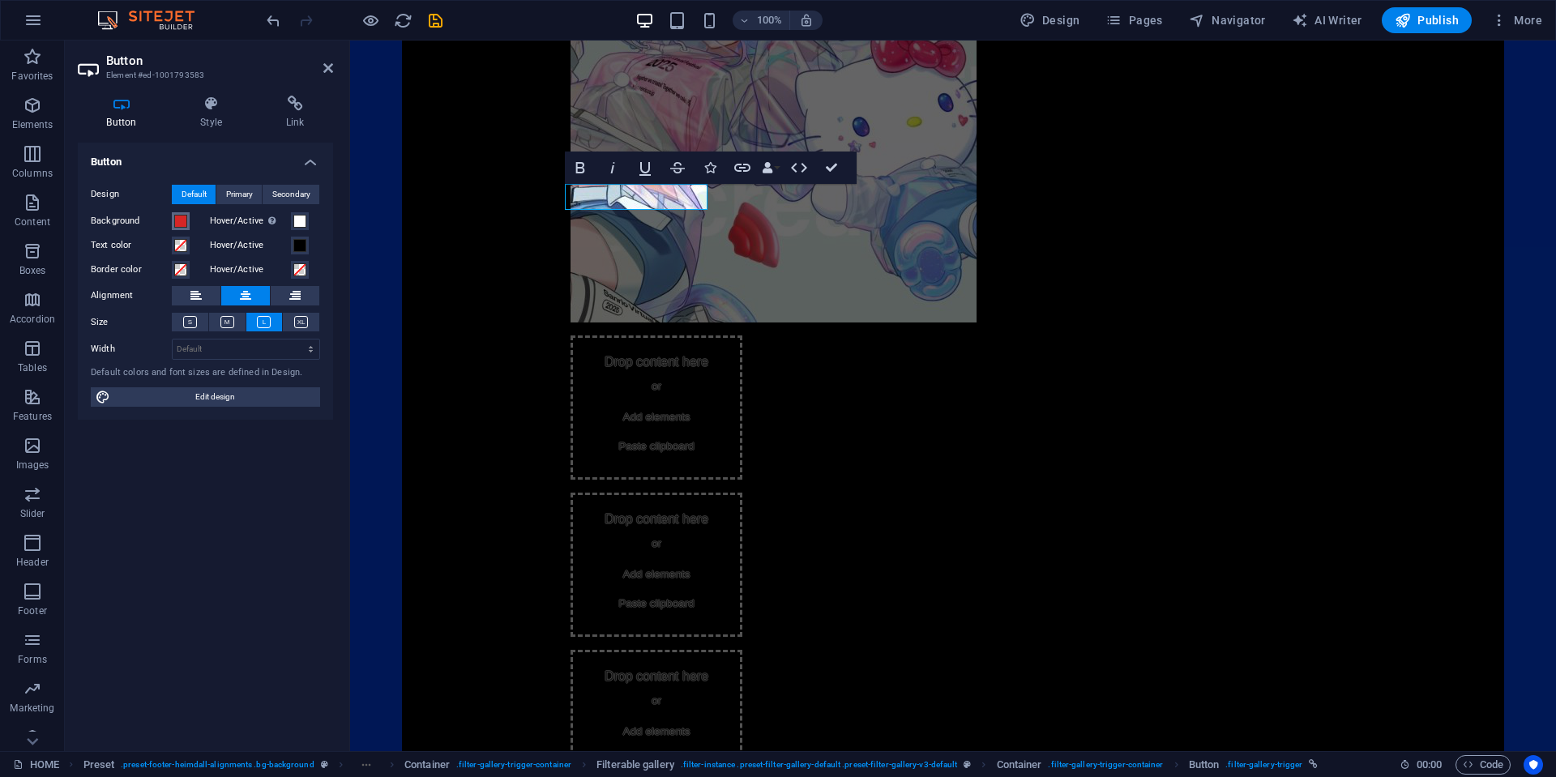
click at [189, 220] on button "Background" at bounding box center [181, 221] width 18 height 18
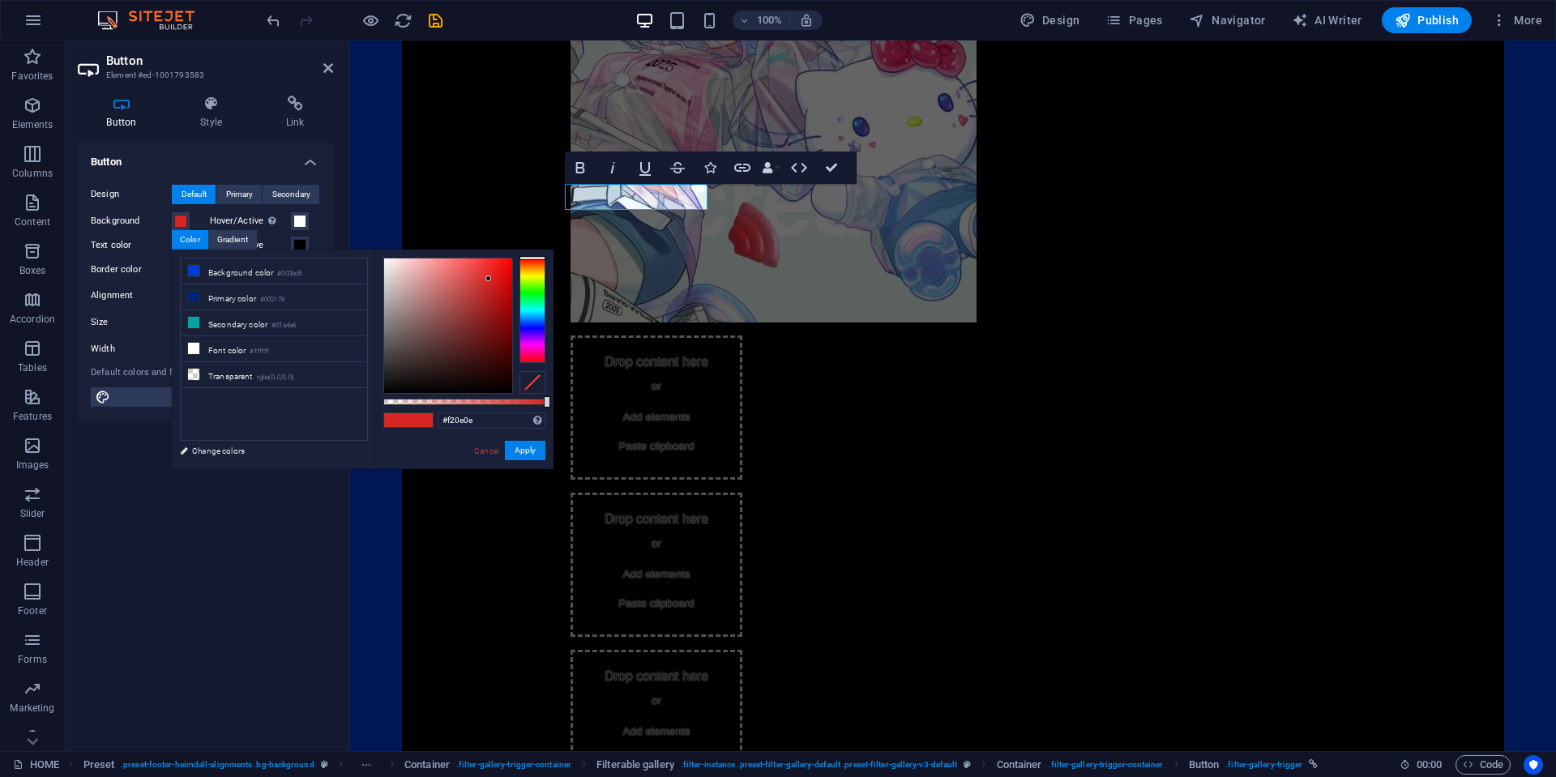
type input "#ff0000"
drag, startPoint x: 523, startPoint y: 242, endPoint x: 541, endPoint y: 223, distance: 25.8
click at [541, 223] on body "TOKYO WAIYOZ HOME Favorites Elements Columns Content Boxes Accordion Tables Fea…" at bounding box center [778, 388] width 1556 height 777
drag, startPoint x: 490, startPoint y: 420, endPoint x: 385, endPoint y: 412, distance: 105.6
click at [385, 412] on div "#ff0000 Supported formats #0852ed rgb(8, 82, 237) rgba(8, 82, 237, 90%) hsv(221…" at bounding box center [463, 477] width 179 height 455
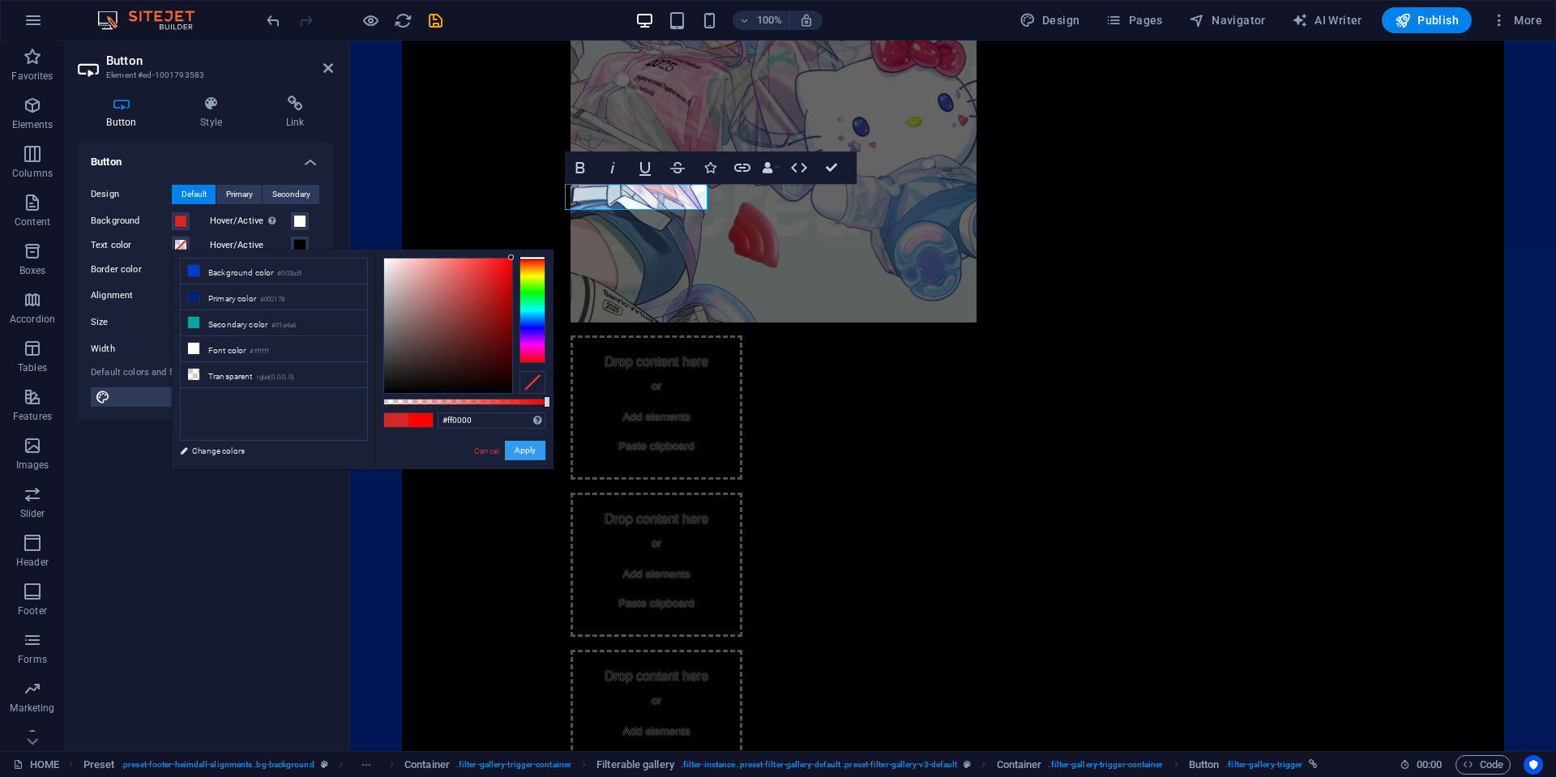
click at [527, 454] on button "Apply" at bounding box center [525, 450] width 41 height 19
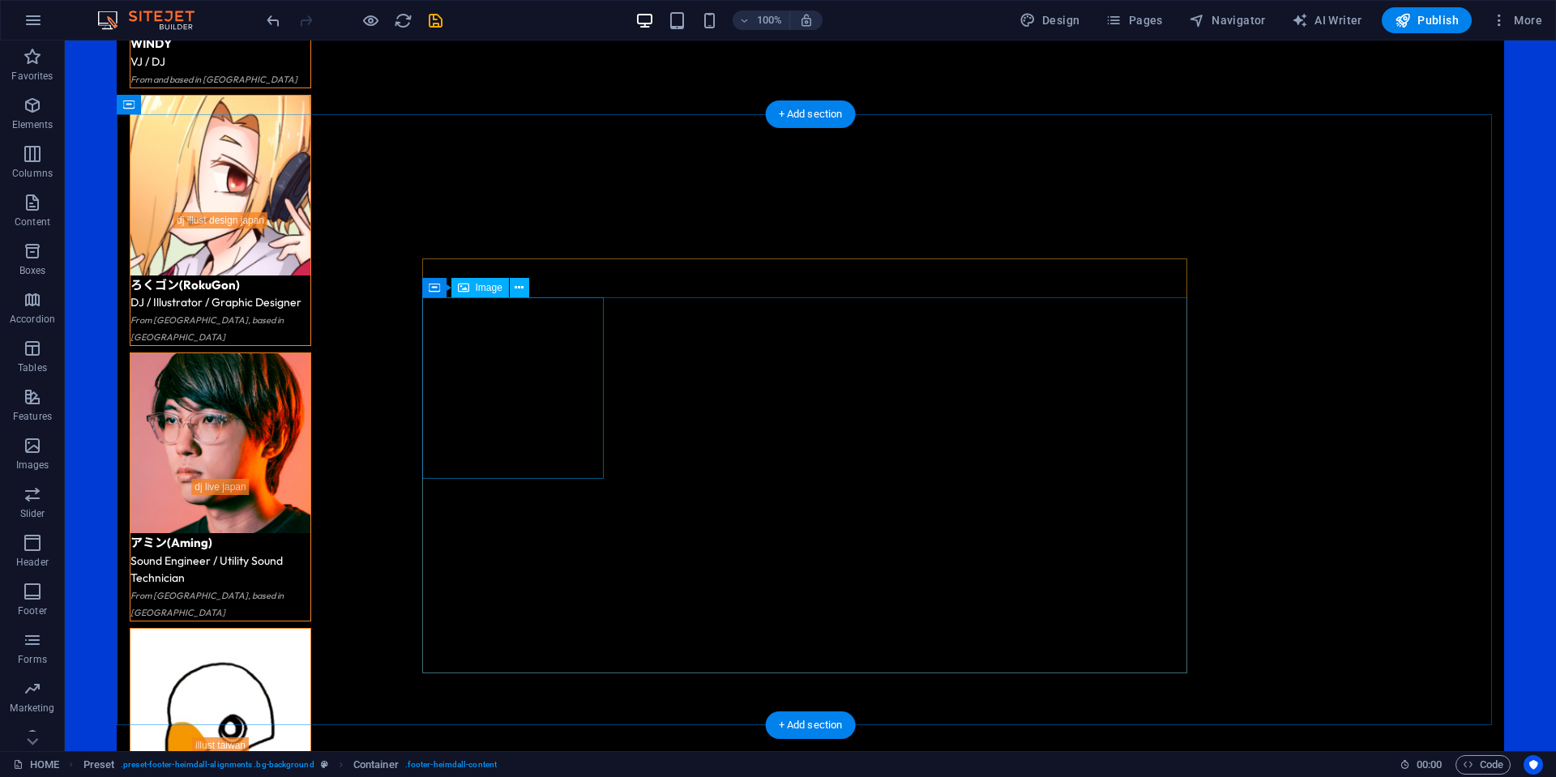
scroll to position [4943, 0]
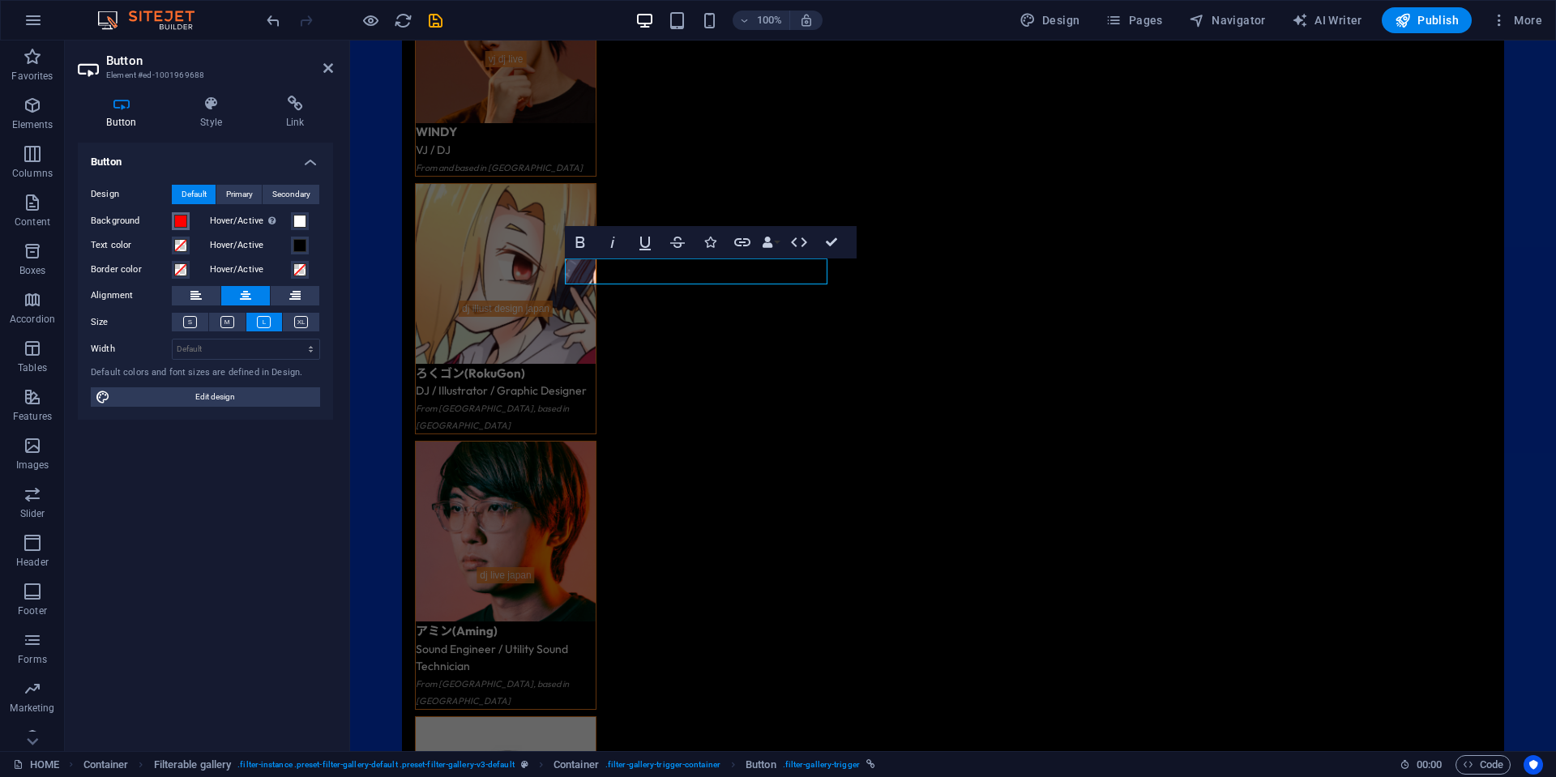
click at [173, 226] on button "Background" at bounding box center [181, 221] width 18 height 18
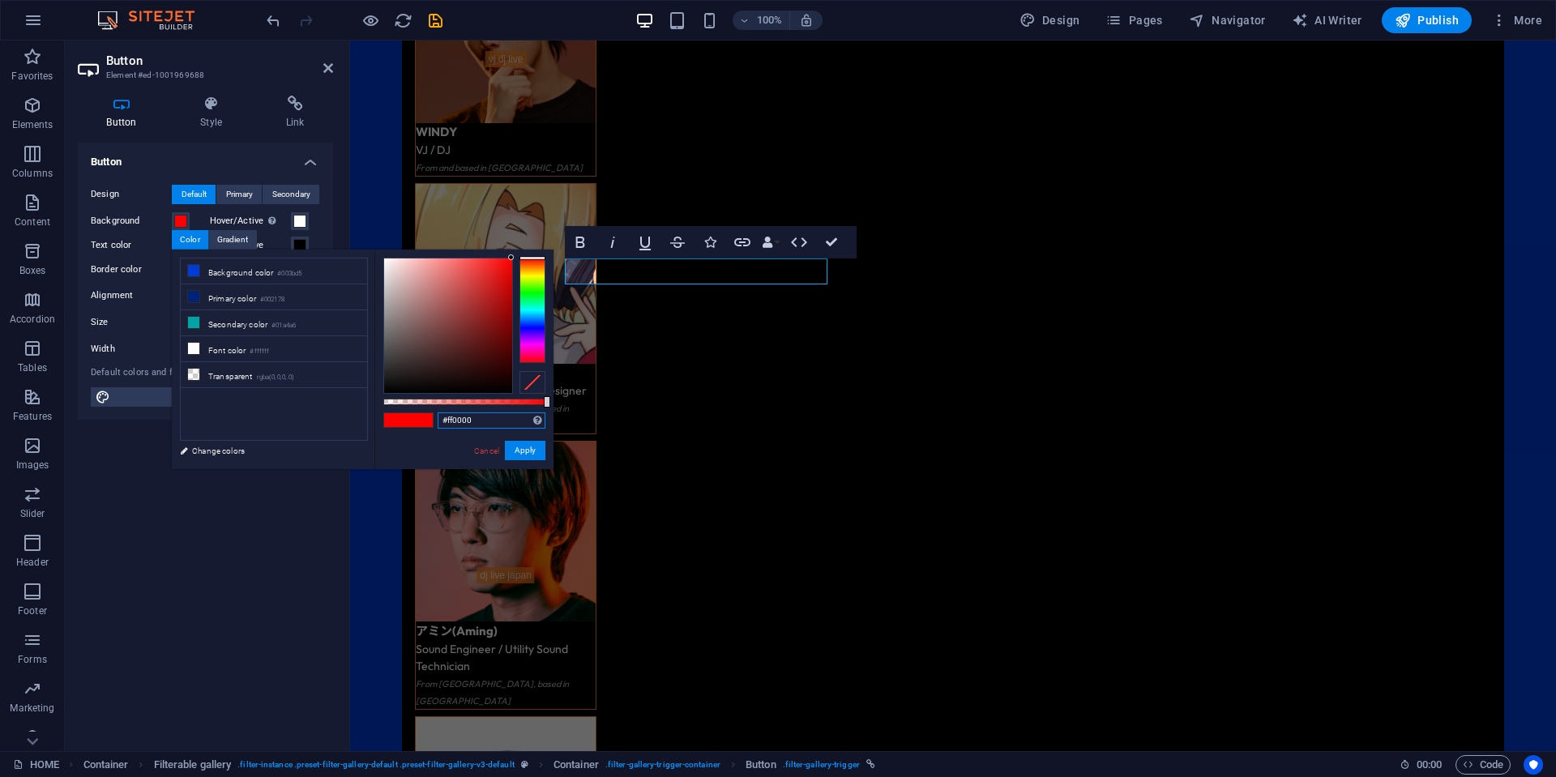
drag, startPoint x: 485, startPoint y: 415, endPoint x: 399, endPoint y: 413, distance: 86.7
click at [398, 413] on div "#ff0000 Supported formats #0852ed rgb(8, 82, 237) rgba(8, 82, 237, 90%) hsv(221…" at bounding box center [463, 477] width 179 height 455
click at [540, 445] on button "Apply" at bounding box center [525, 450] width 41 height 19
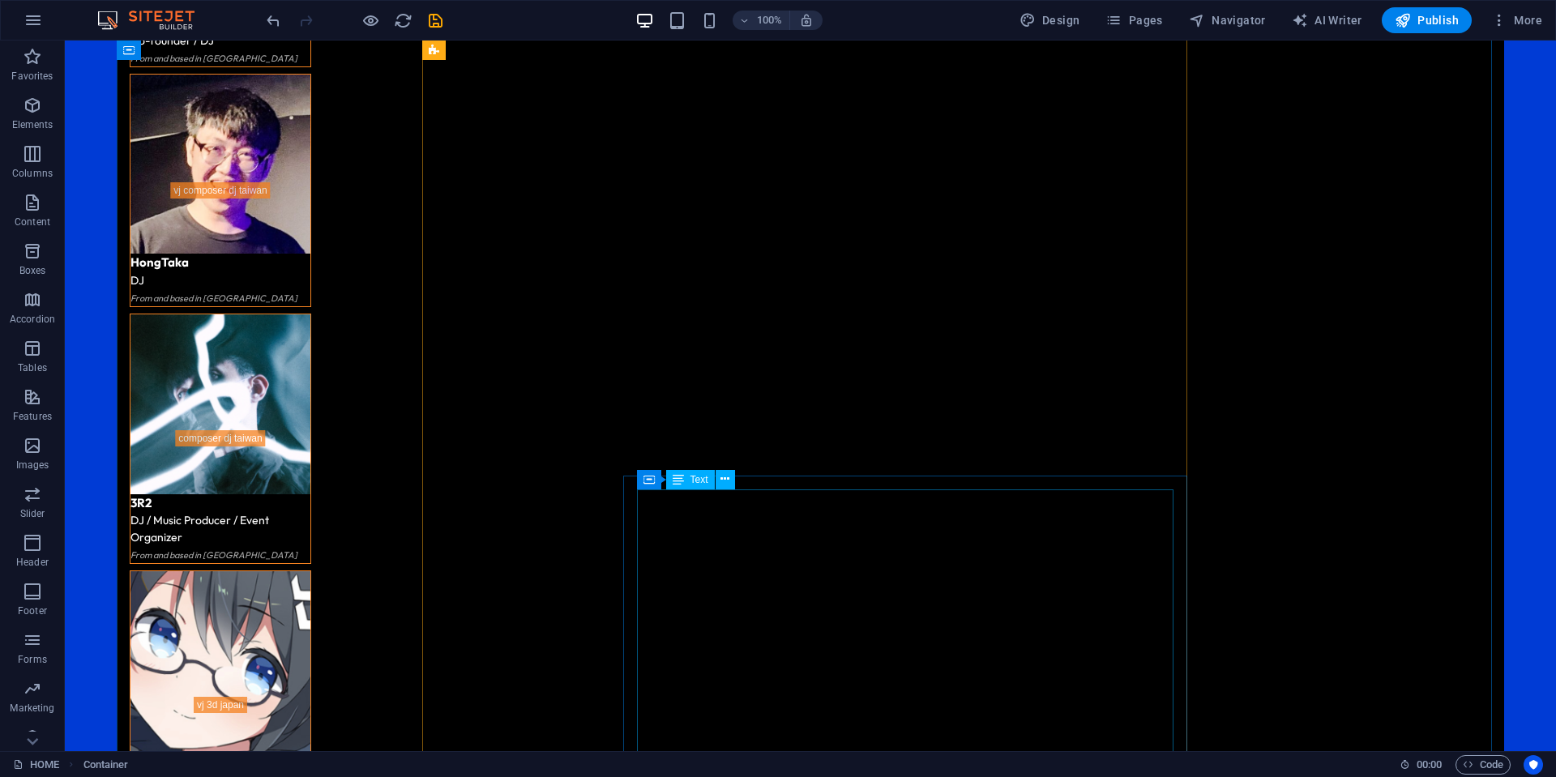
scroll to position [3809, 0]
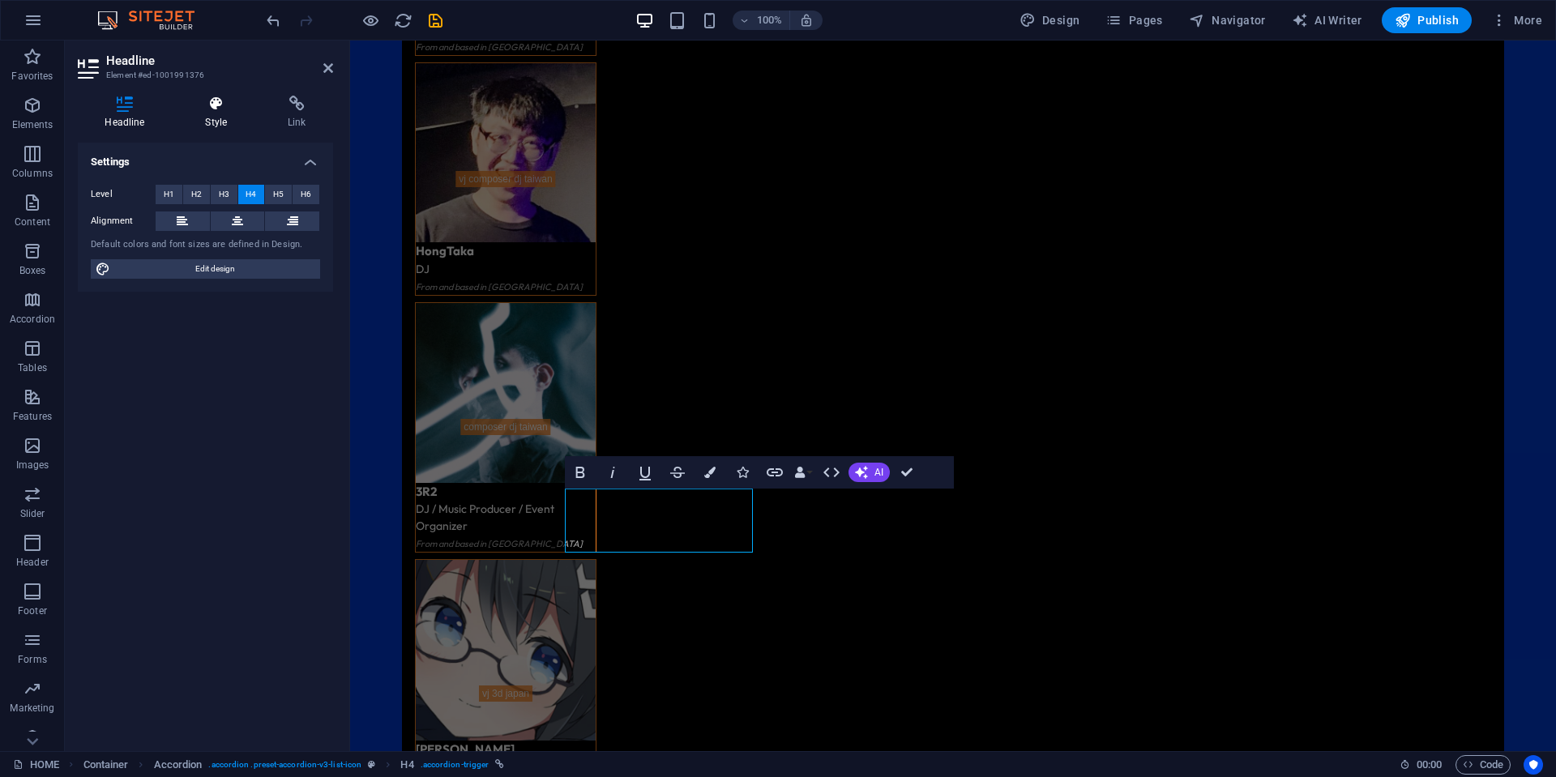
click at [208, 117] on h4 "Style" at bounding box center [219, 113] width 83 height 34
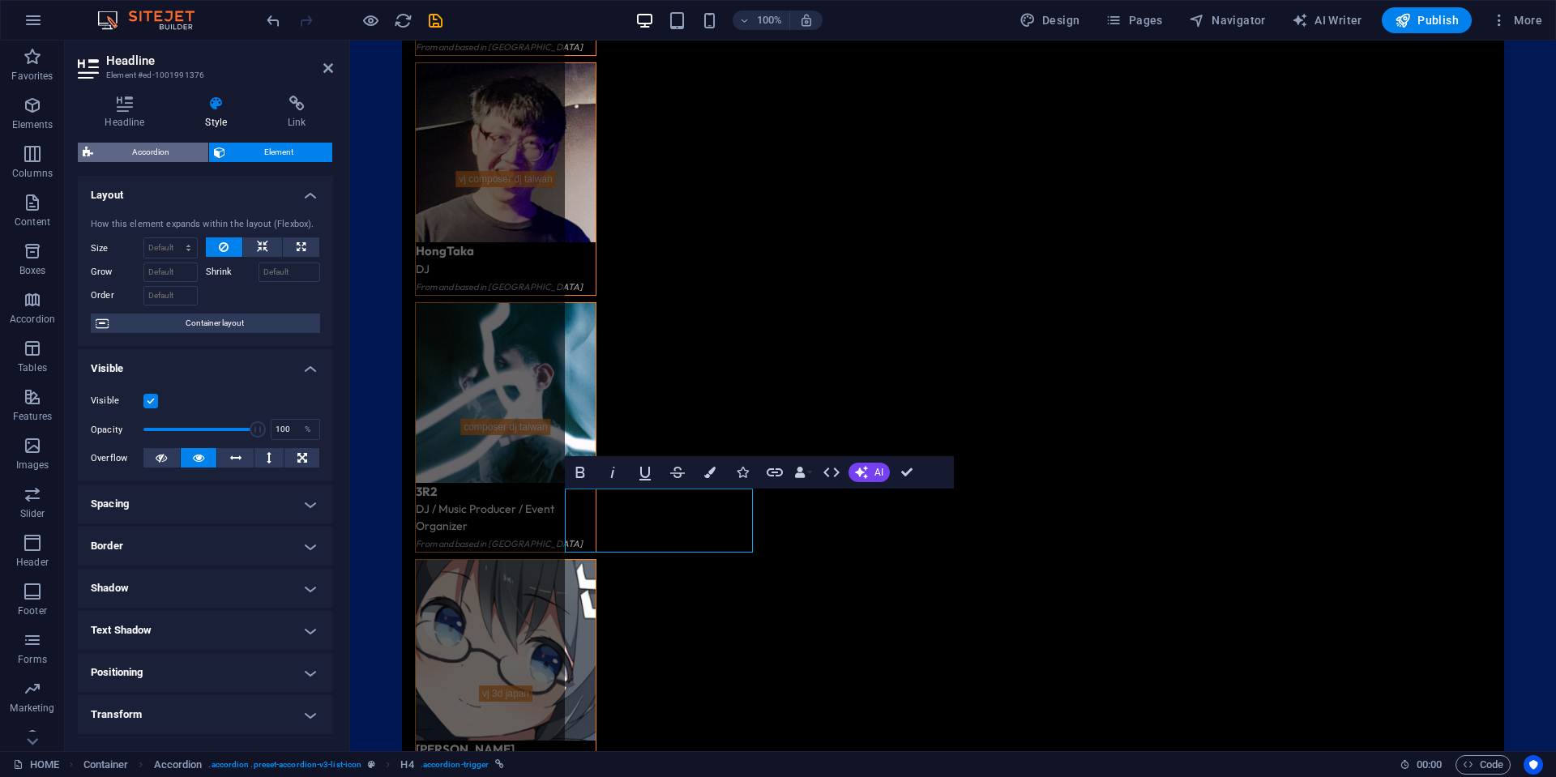
click at [178, 154] on span "Accordion" at bounding box center [150, 152] width 105 height 19
select select "rem"
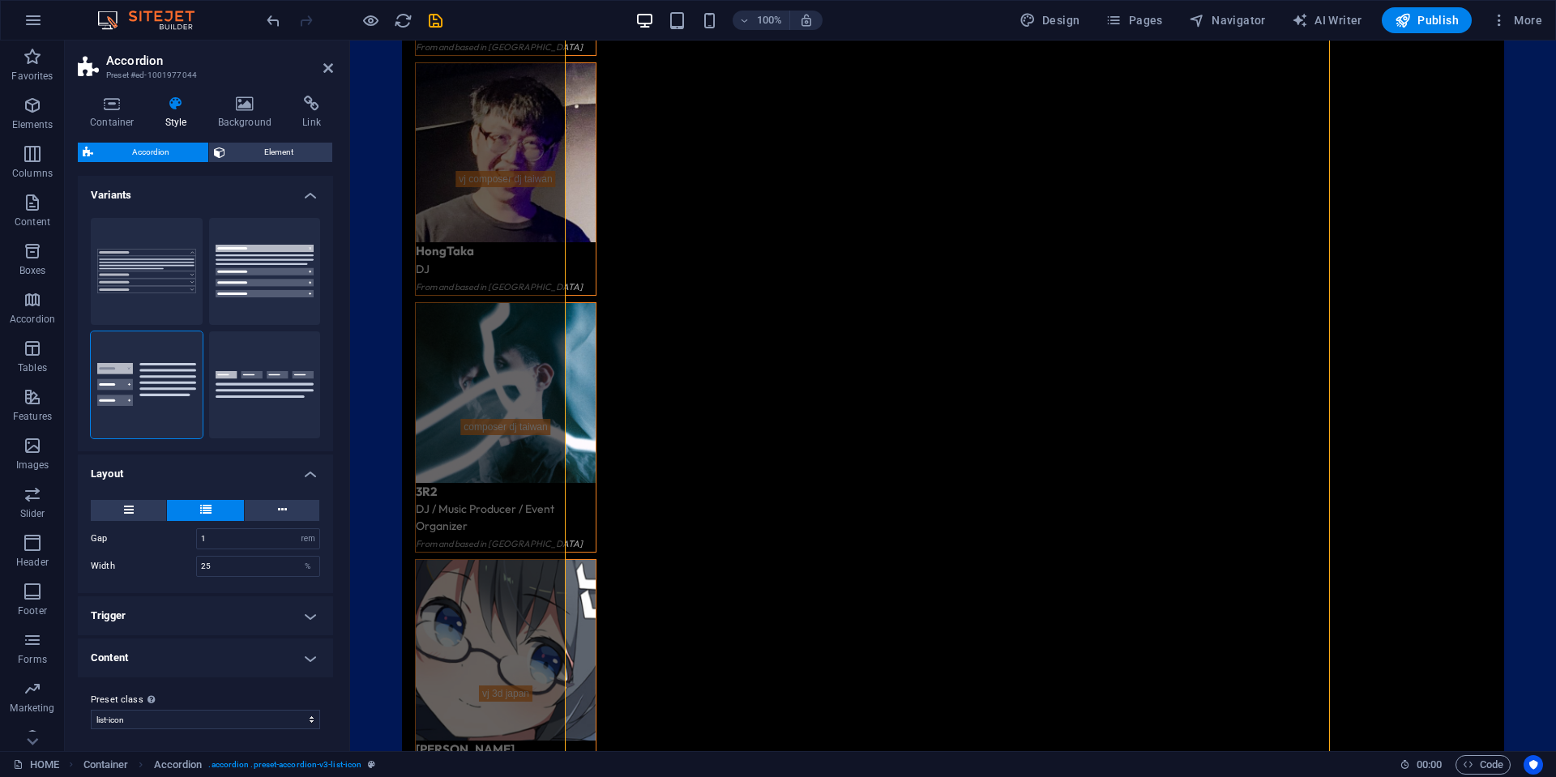
scroll to position [4, 0]
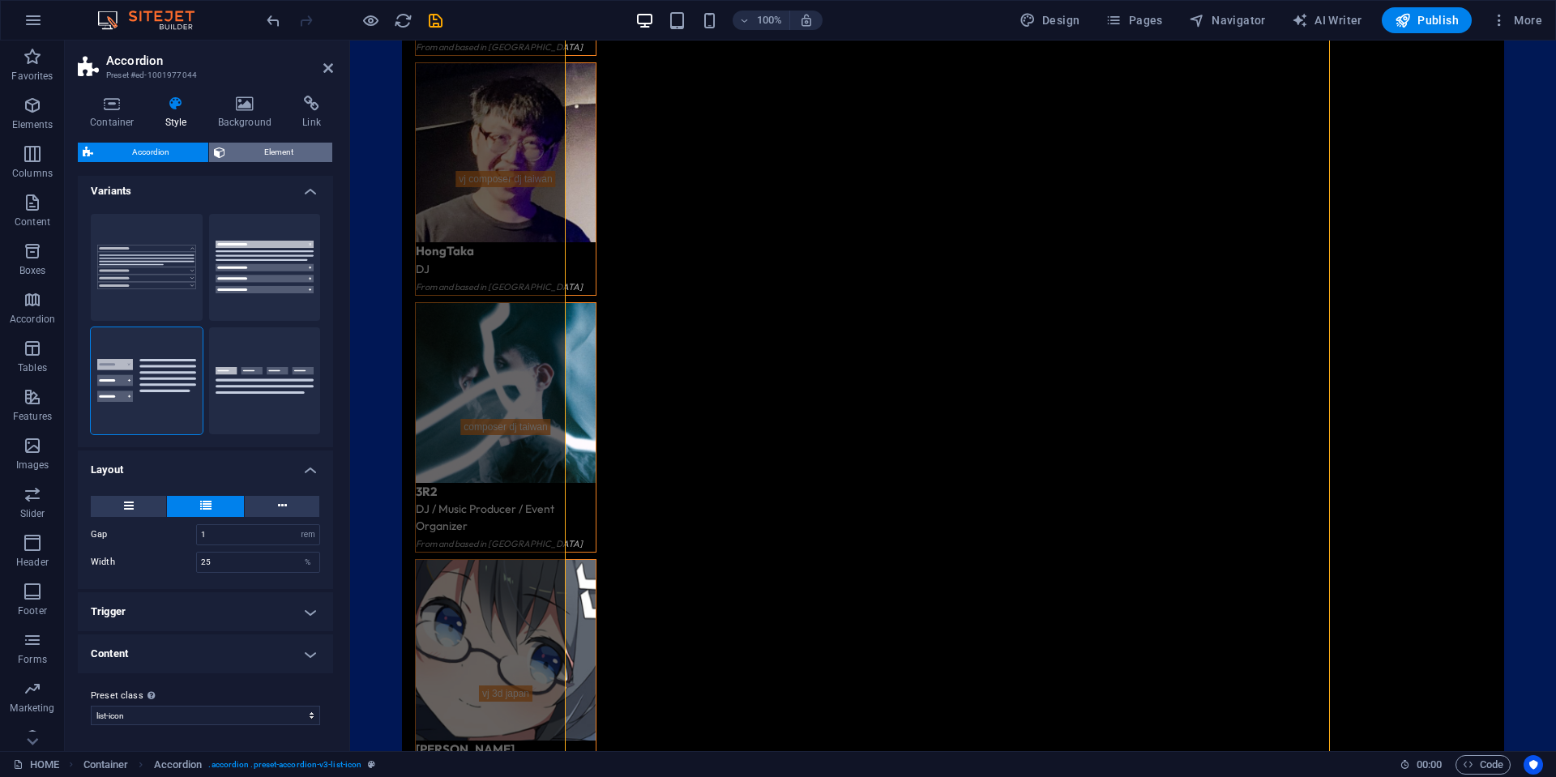
click at [274, 160] on span "Element" at bounding box center [278, 152] width 97 height 19
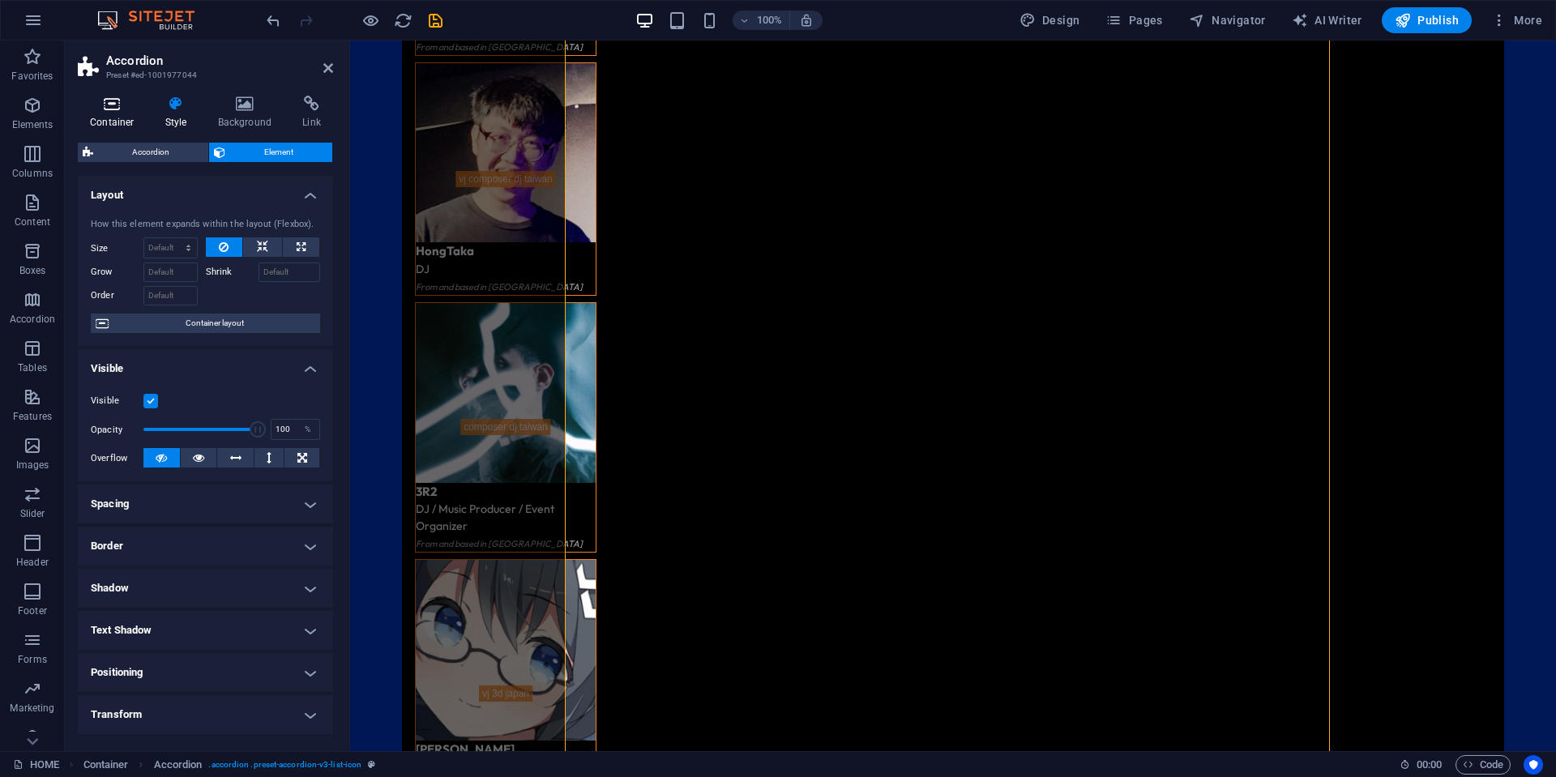
click at [124, 109] on icon at bounding box center [112, 104] width 69 height 16
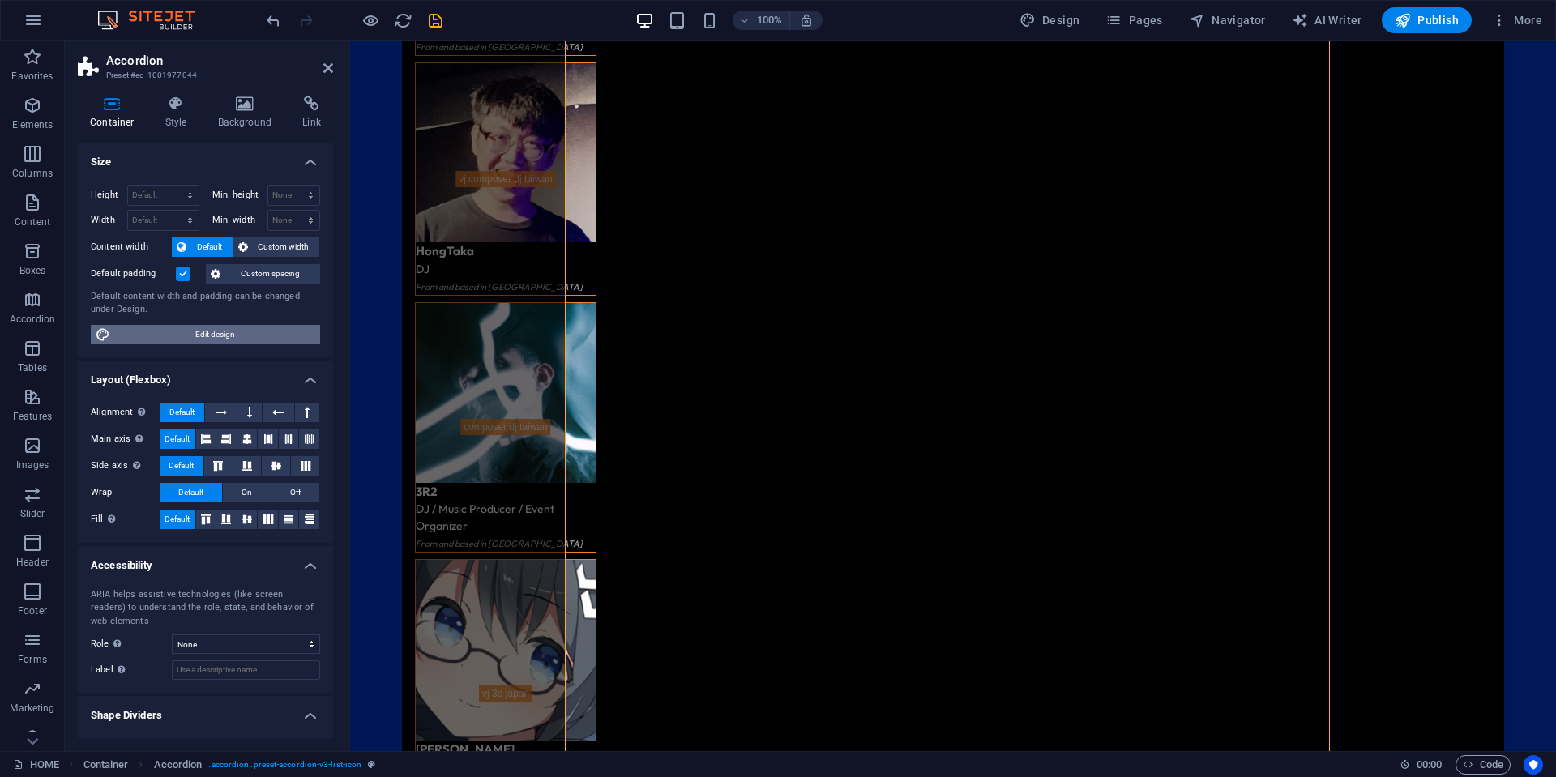
drag, startPoint x: 214, startPoint y: 336, endPoint x: 196, endPoint y: 471, distance: 135.7
click at [214, 336] on span "Edit design" at bounding box center [215, 334] width 200 height 19
select select "rem"
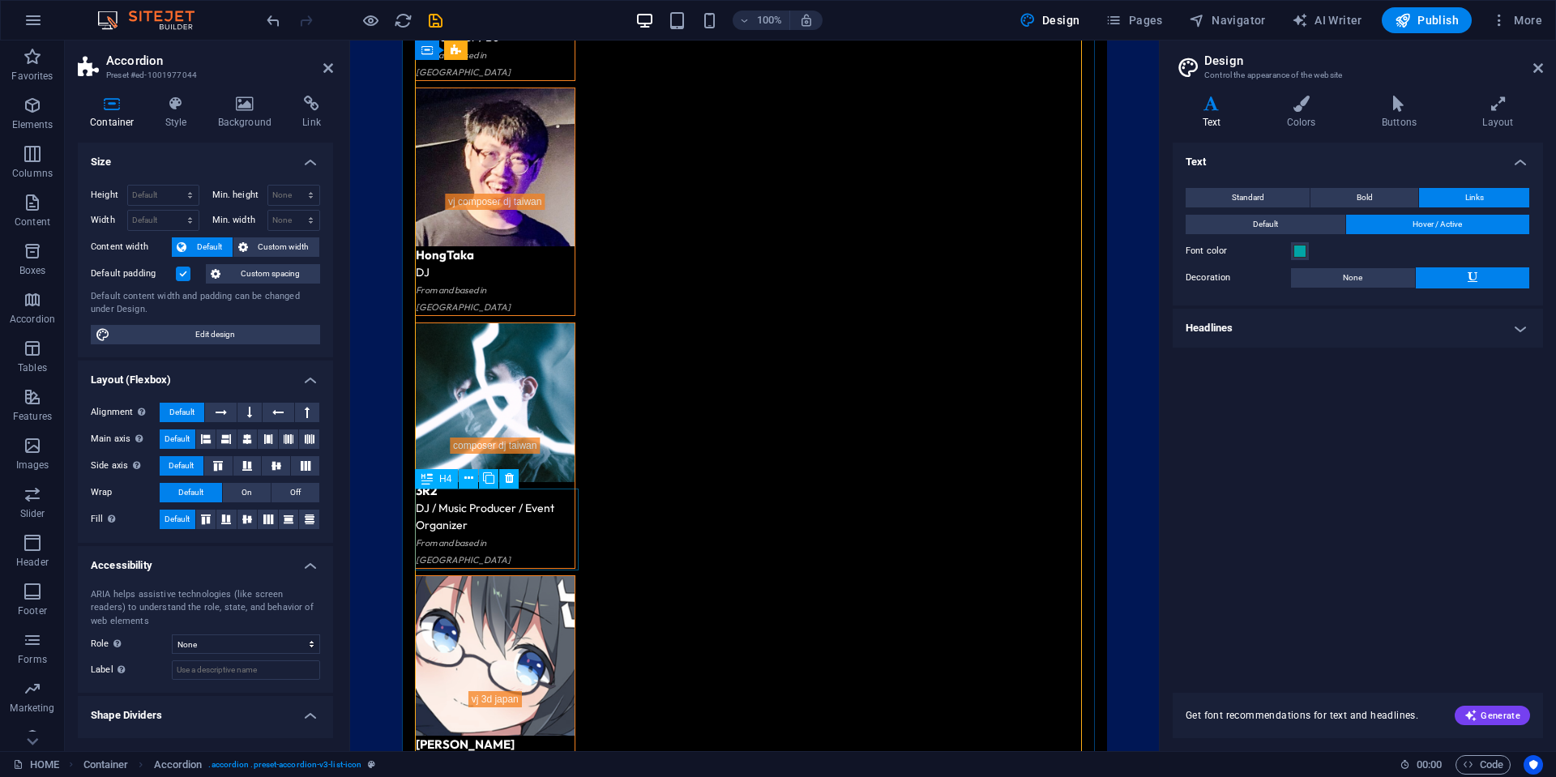
scroll to position [3784, 0]
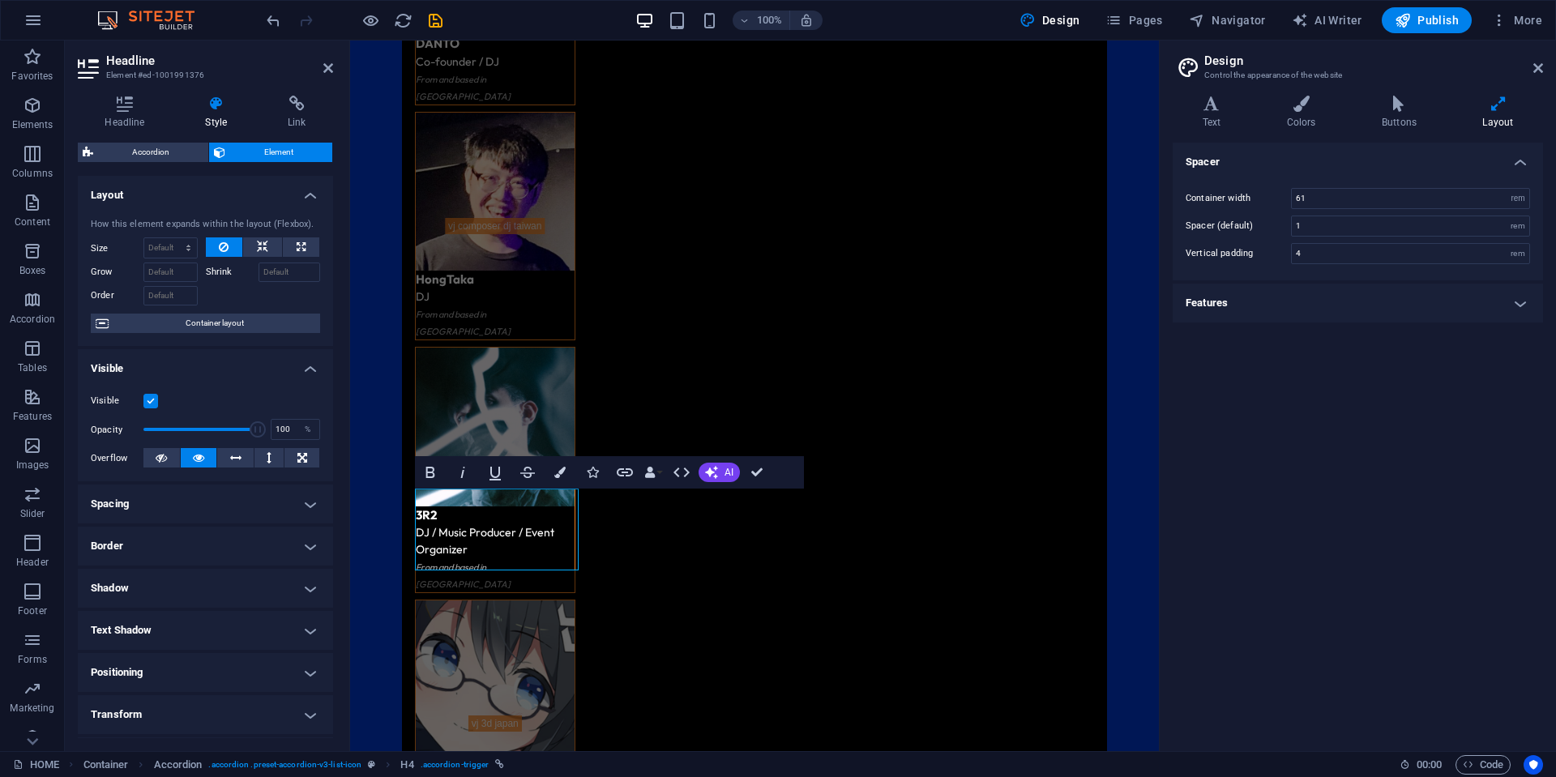
click at [1532, 71] on header "Design Control the appearance of the website" at bounding box center [1359, 62] width 367 height 42
click at [1535, 70] on icon at bounding box center [1538, 68] width 10 height 13
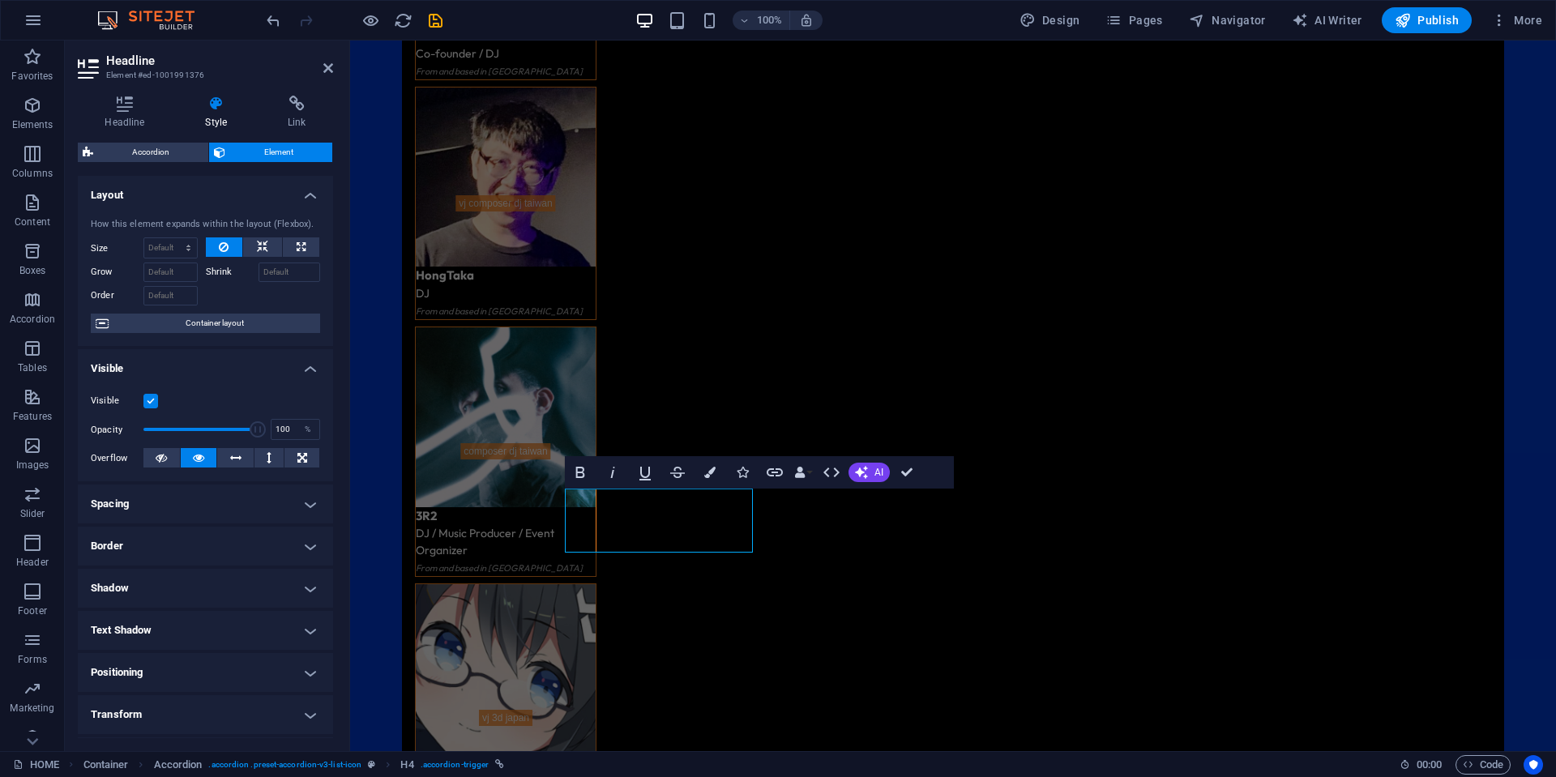
scroll to position [3809, 0]
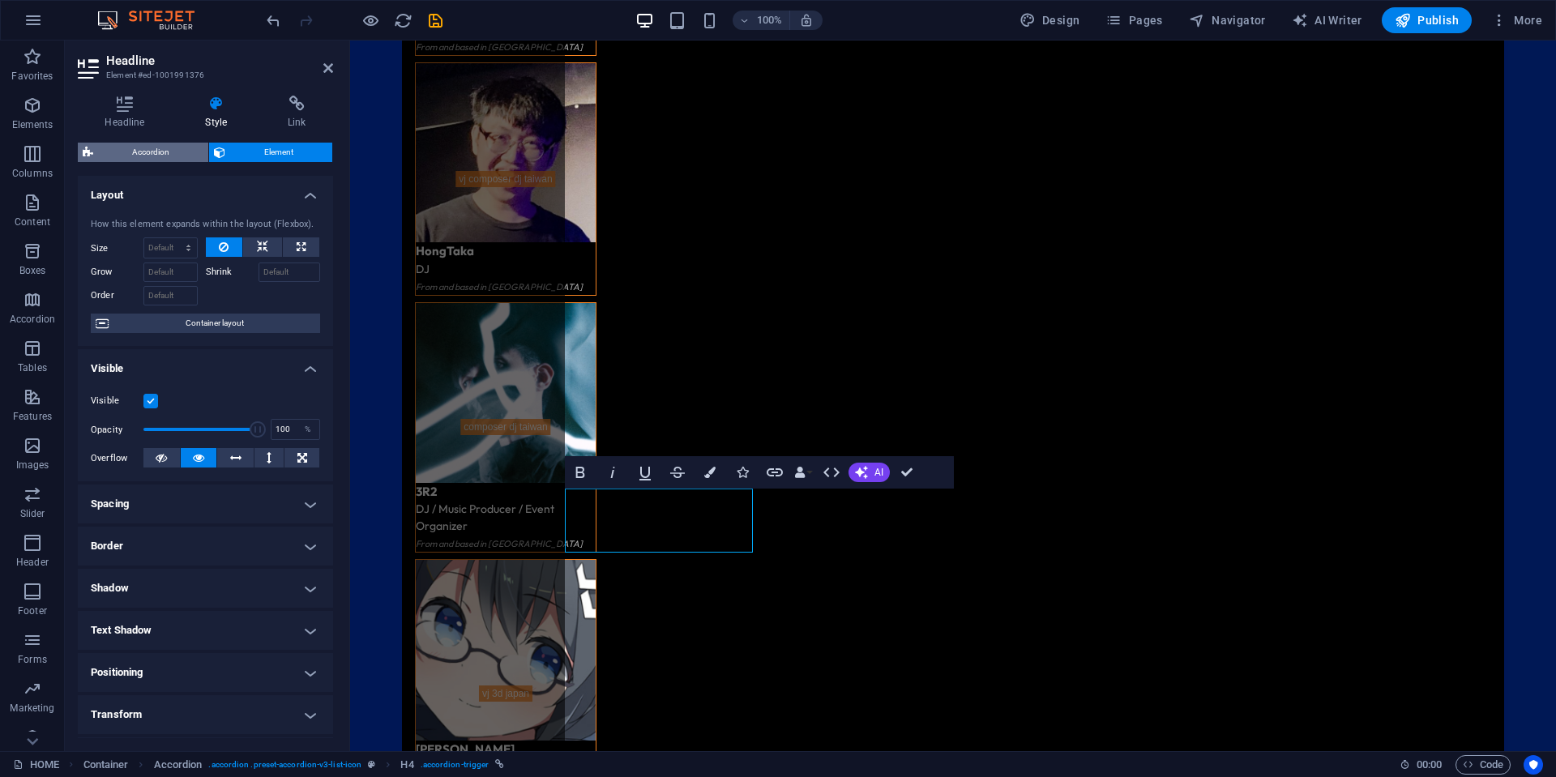
click at [173, 143] on span "Accordion" at bounding box center [150, 152] width 105 height 19
select select "rem"
select select "px"
select select "rem"
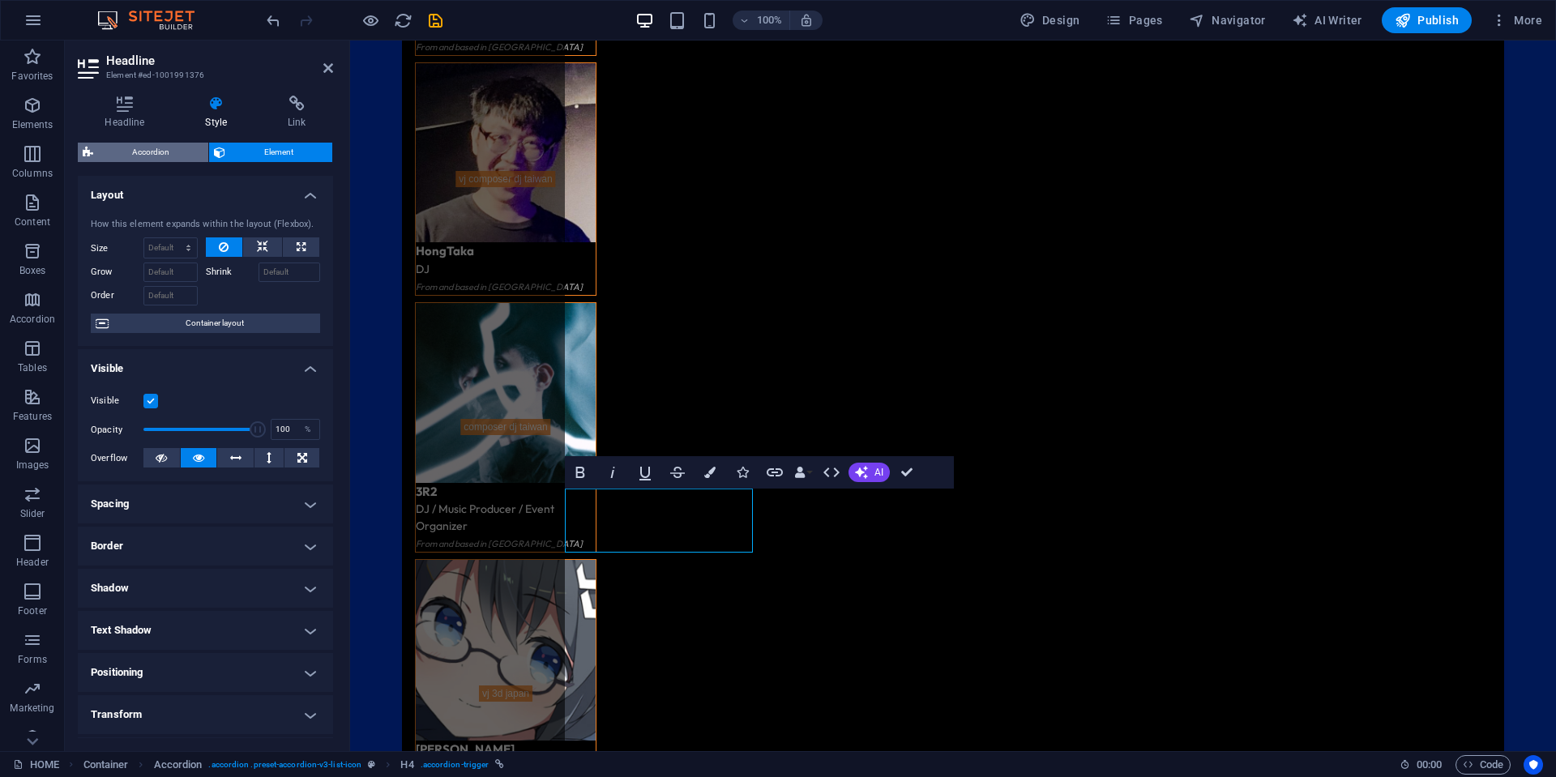
select select "px"
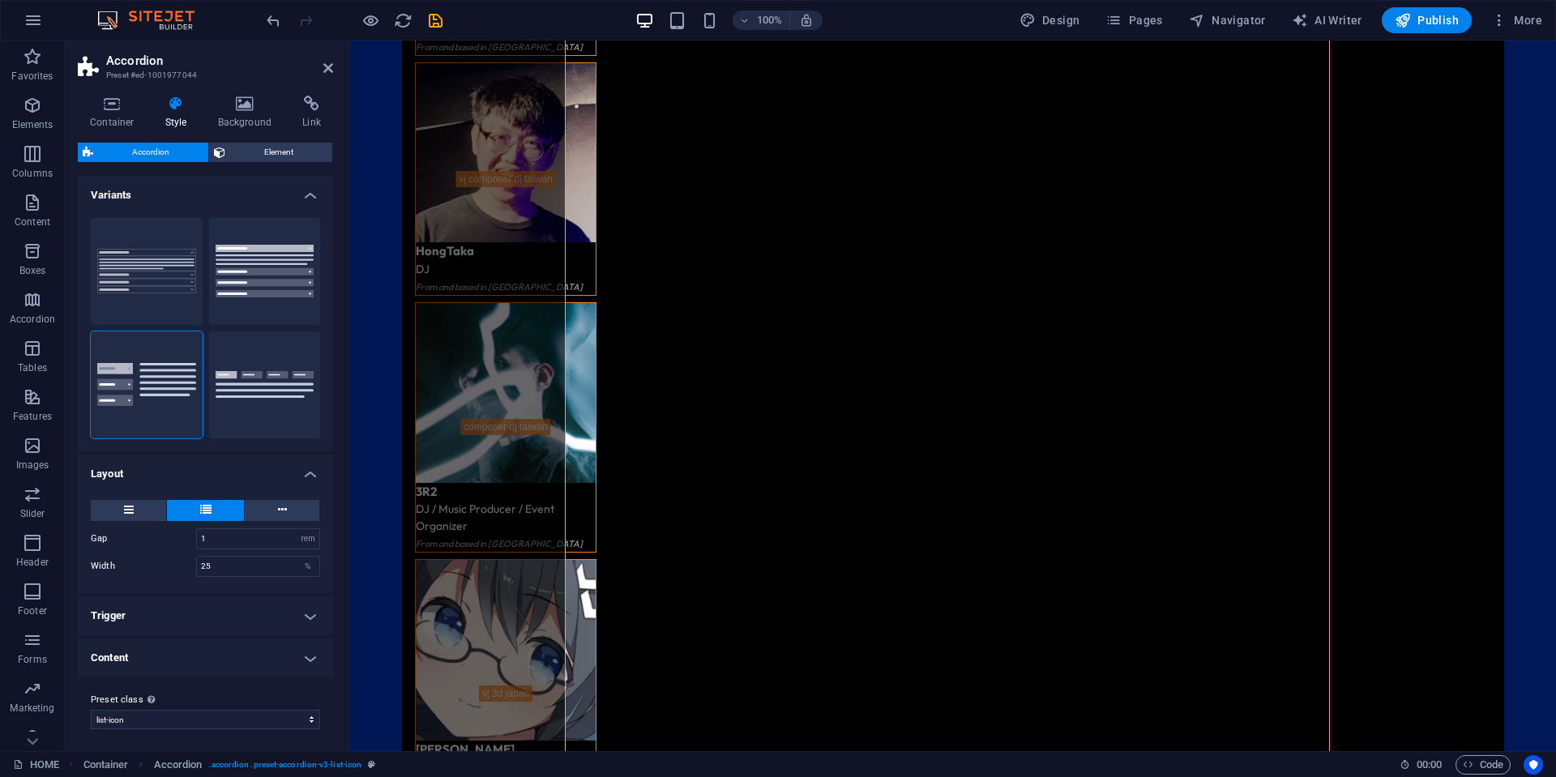
scroll to position [4, 0]
click at [175, 619] on h4 "Trigger" at bounding box center [205, 611] width 255 height 39
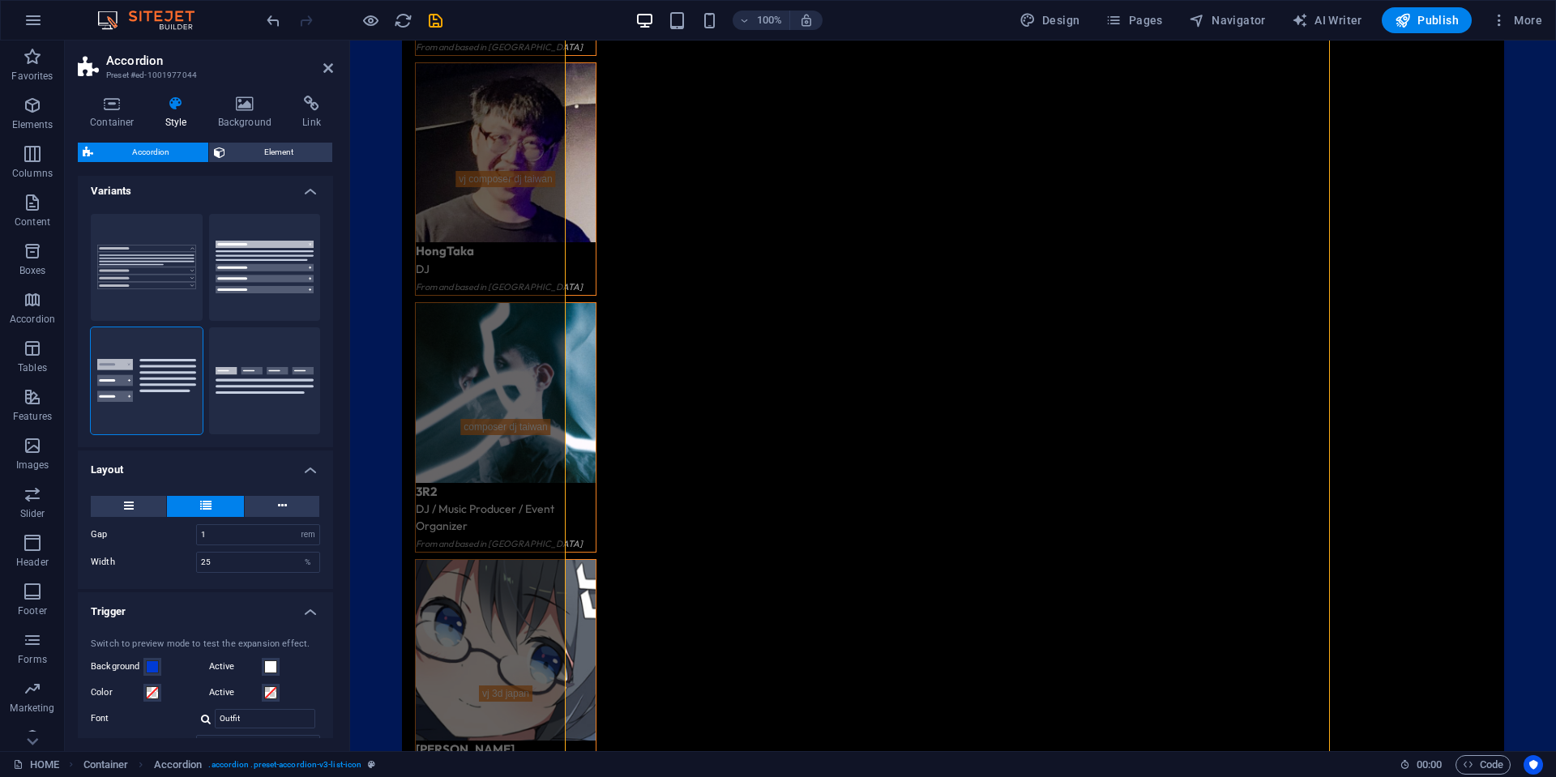
scroll to position [335, 0]
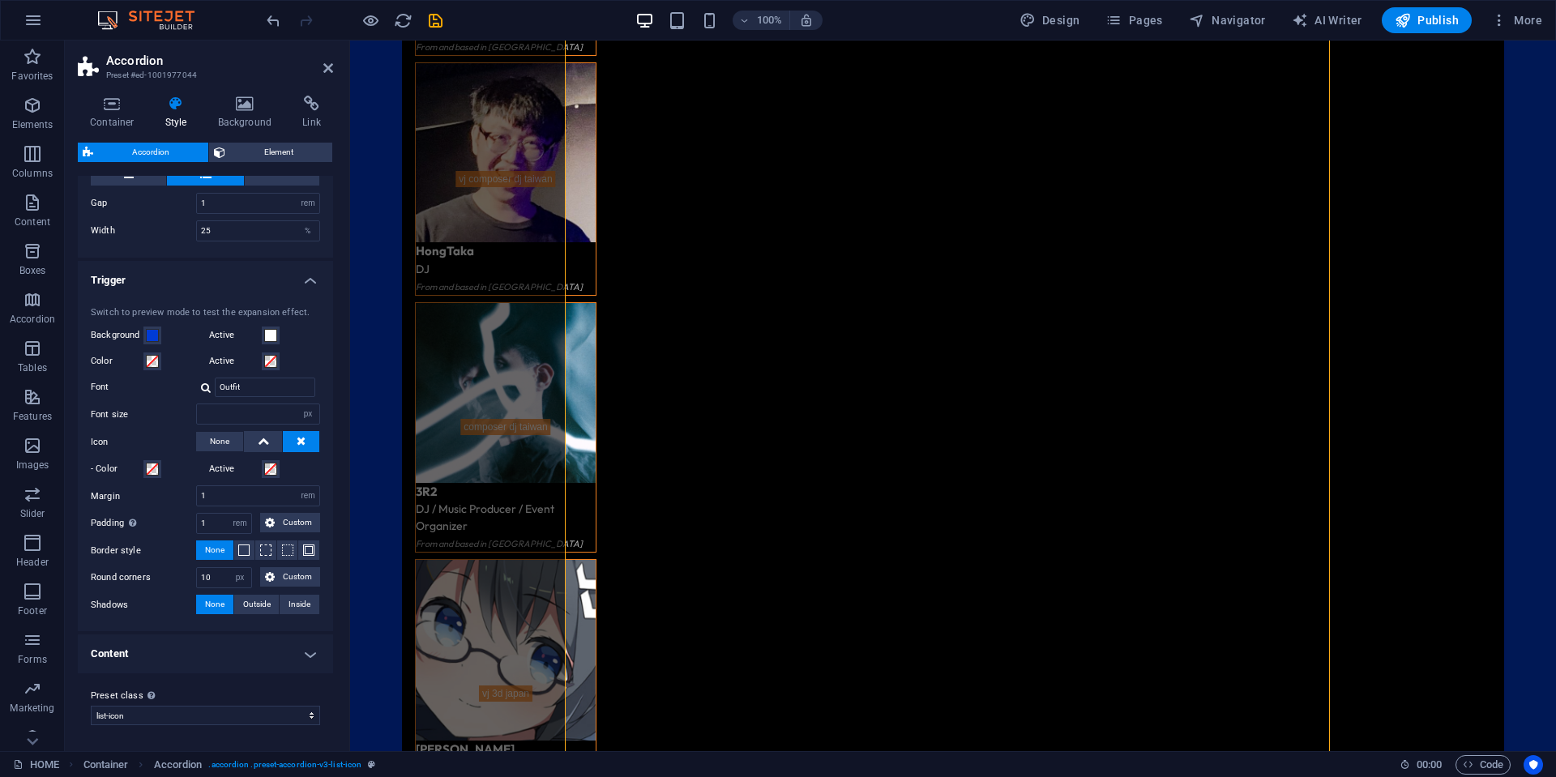
click at [220, 656] on h4 "Content" at bounding box center [205, 654] width 255 height 39
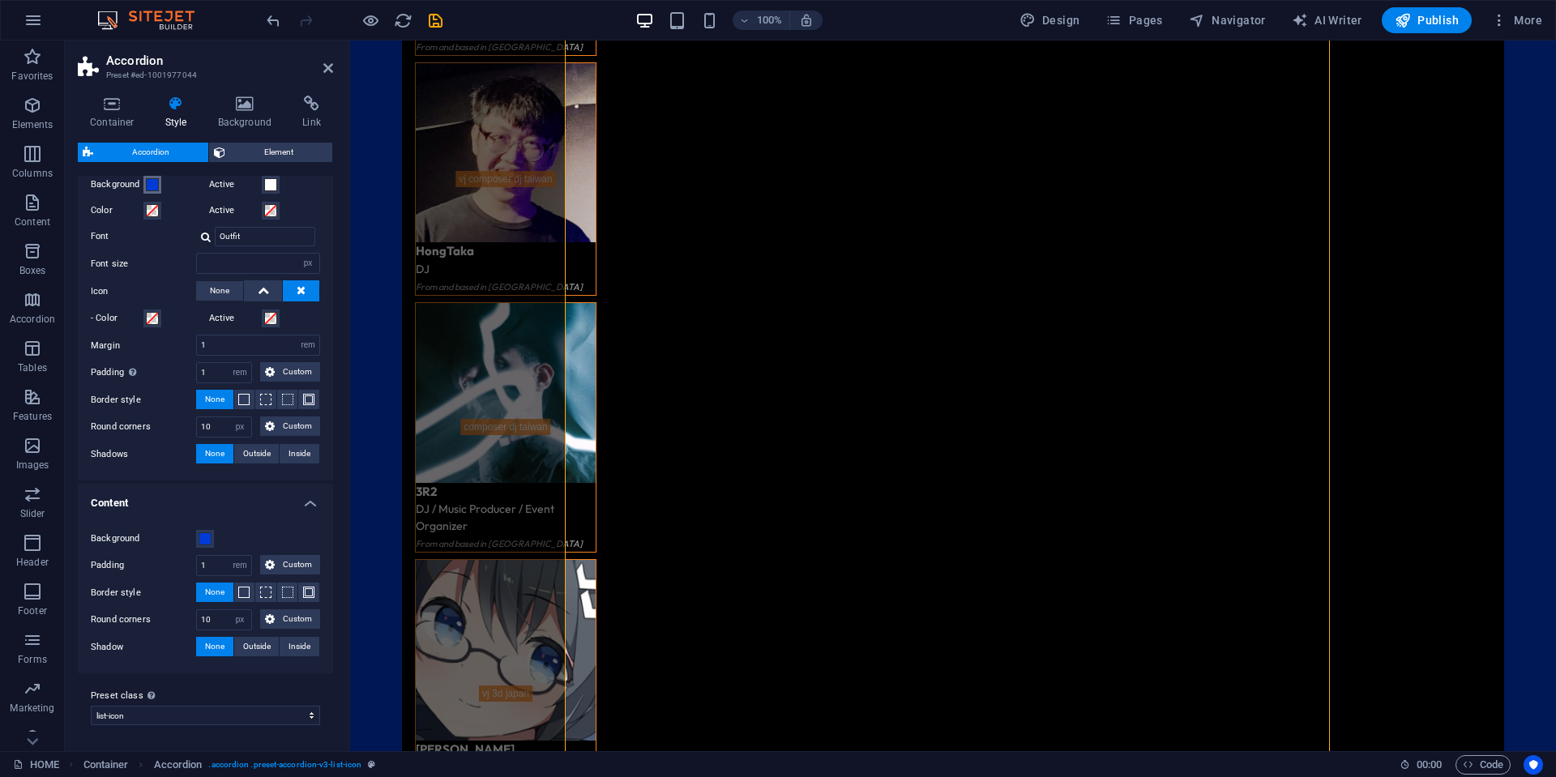
click at [153, 193] on button "Background" at bounding box center [152, 185] width 18 height 18
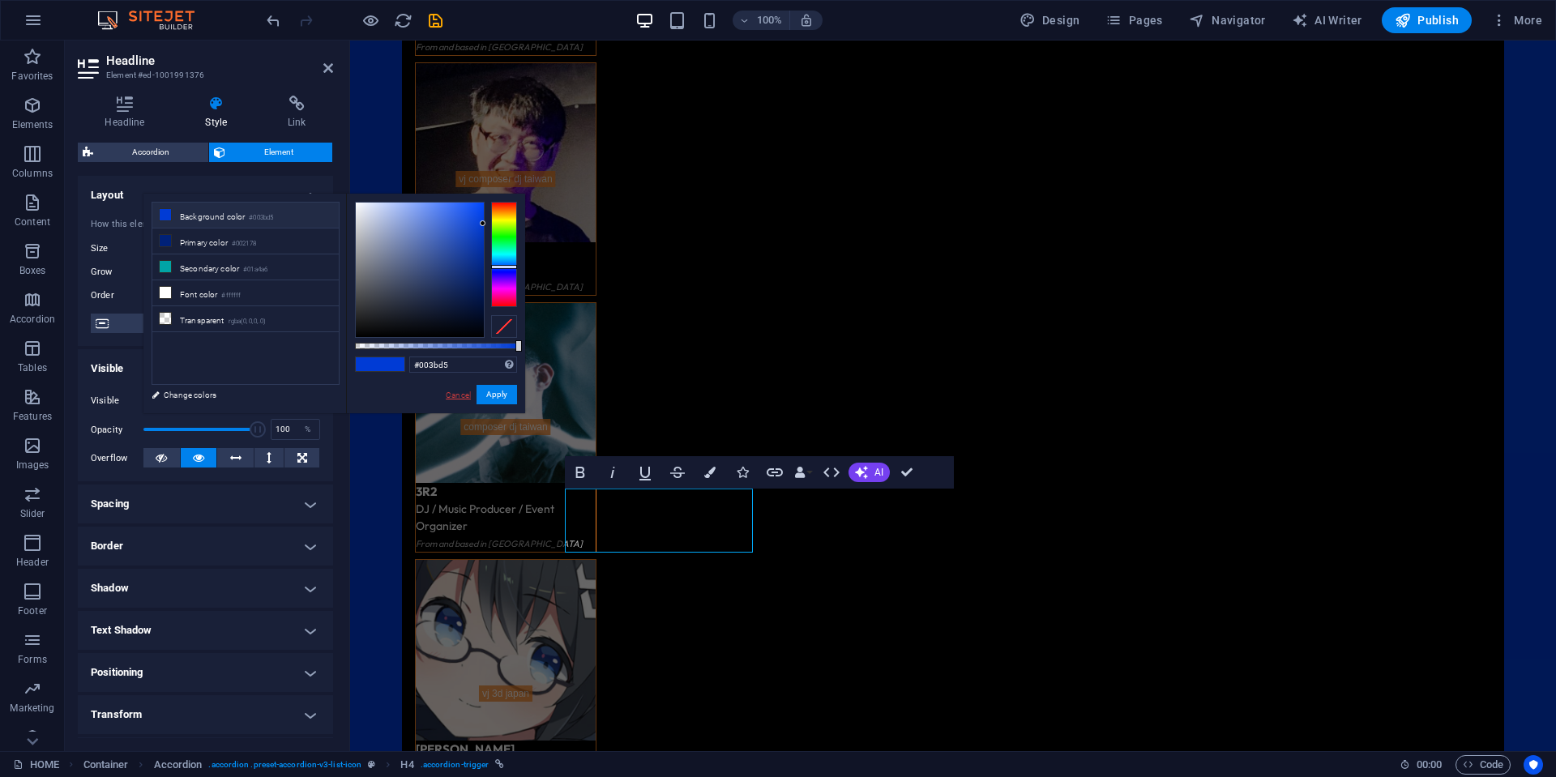
drag, startPoint x: 453, startPoint y: 392, endPoint x: 103, endPoint y: 352, distance: 352.4
click at [453, 392] on link "Cancel" at bounding box center [458, 395] width 28 height 12
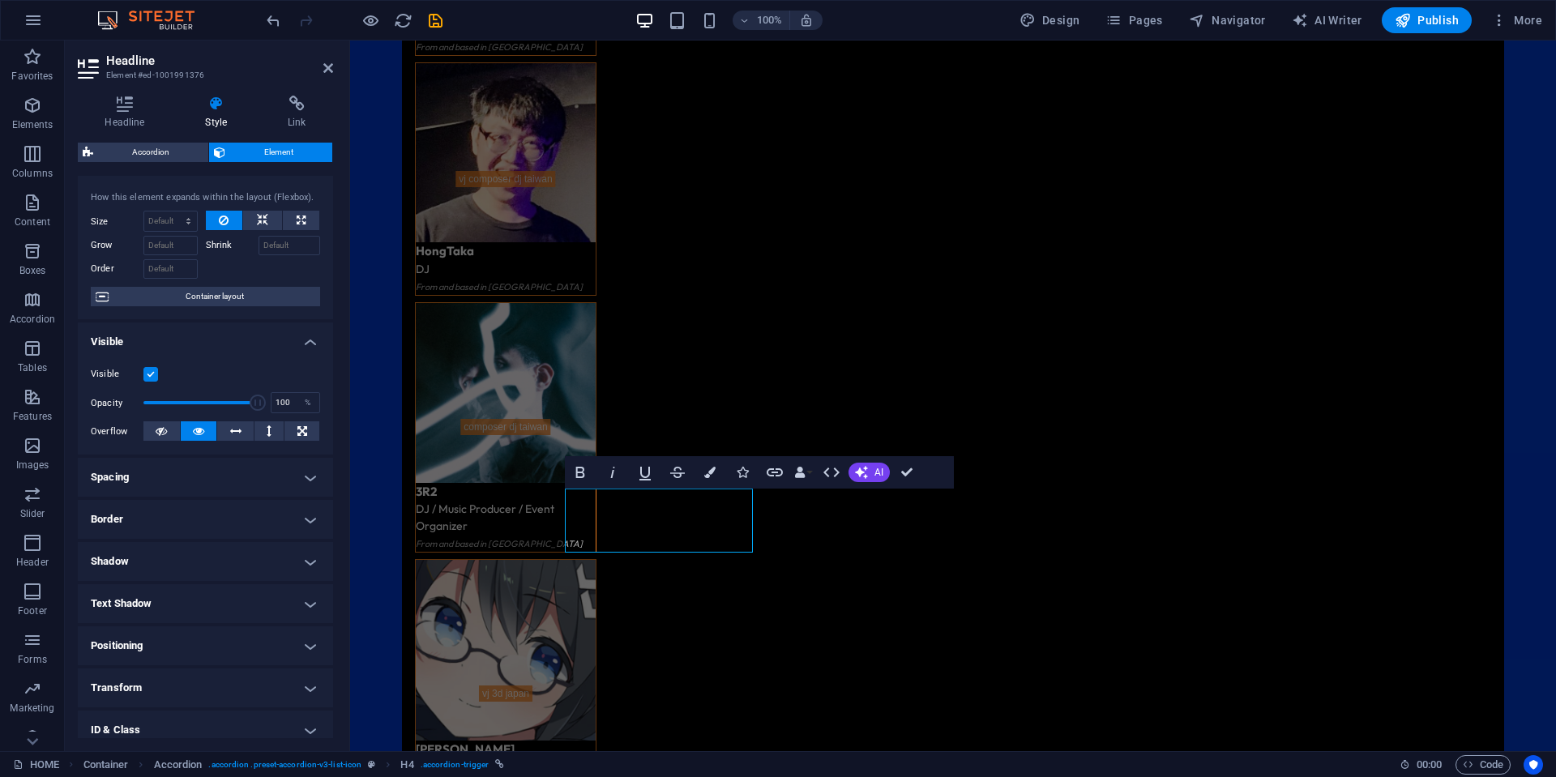
scroll to position [0, 0]
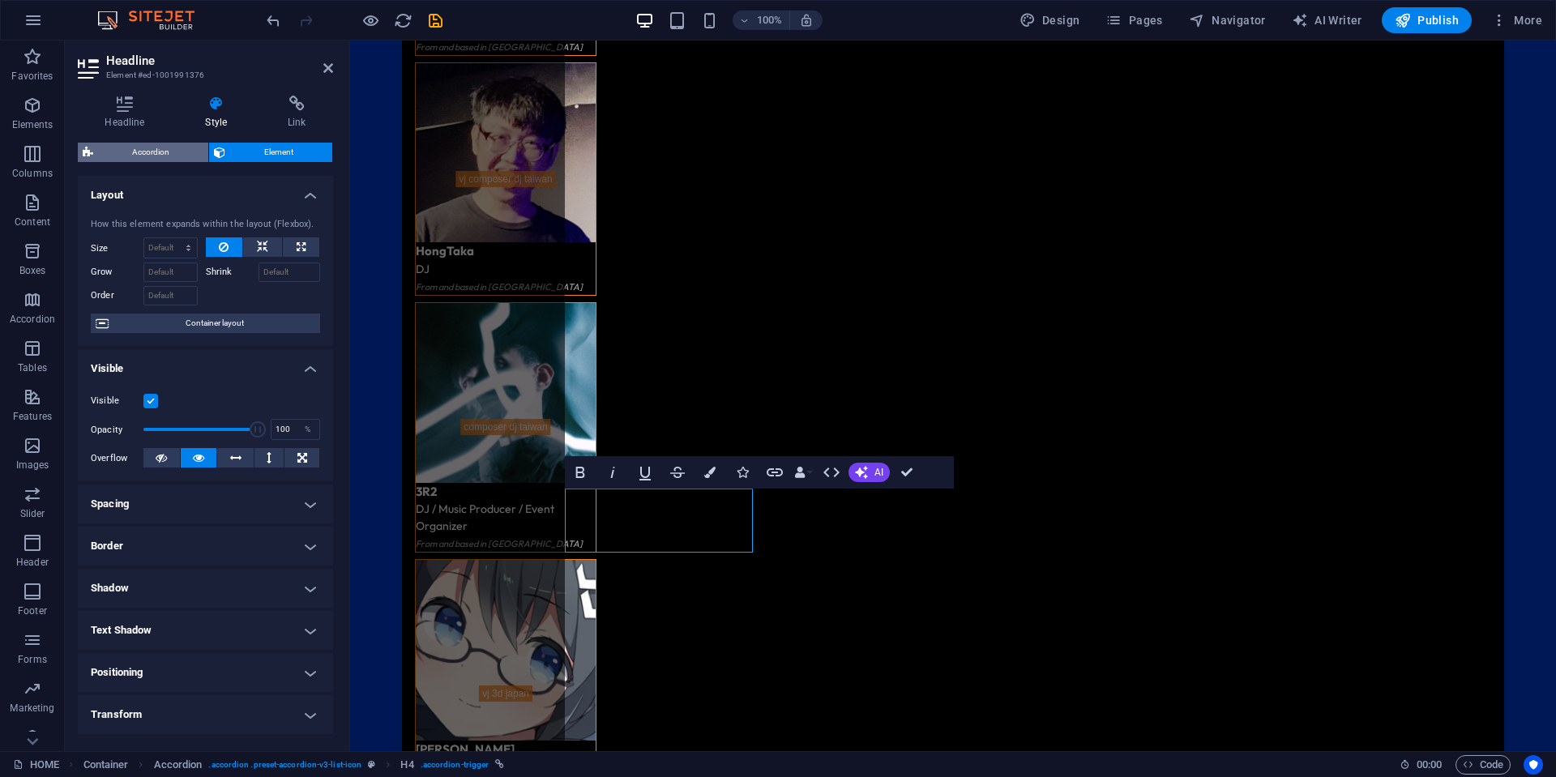
click at [164, 149] on span "Accordion" at bounding box center [150, 152] width 105 height 19
select select "rem"
select select "px"
select select "rem"
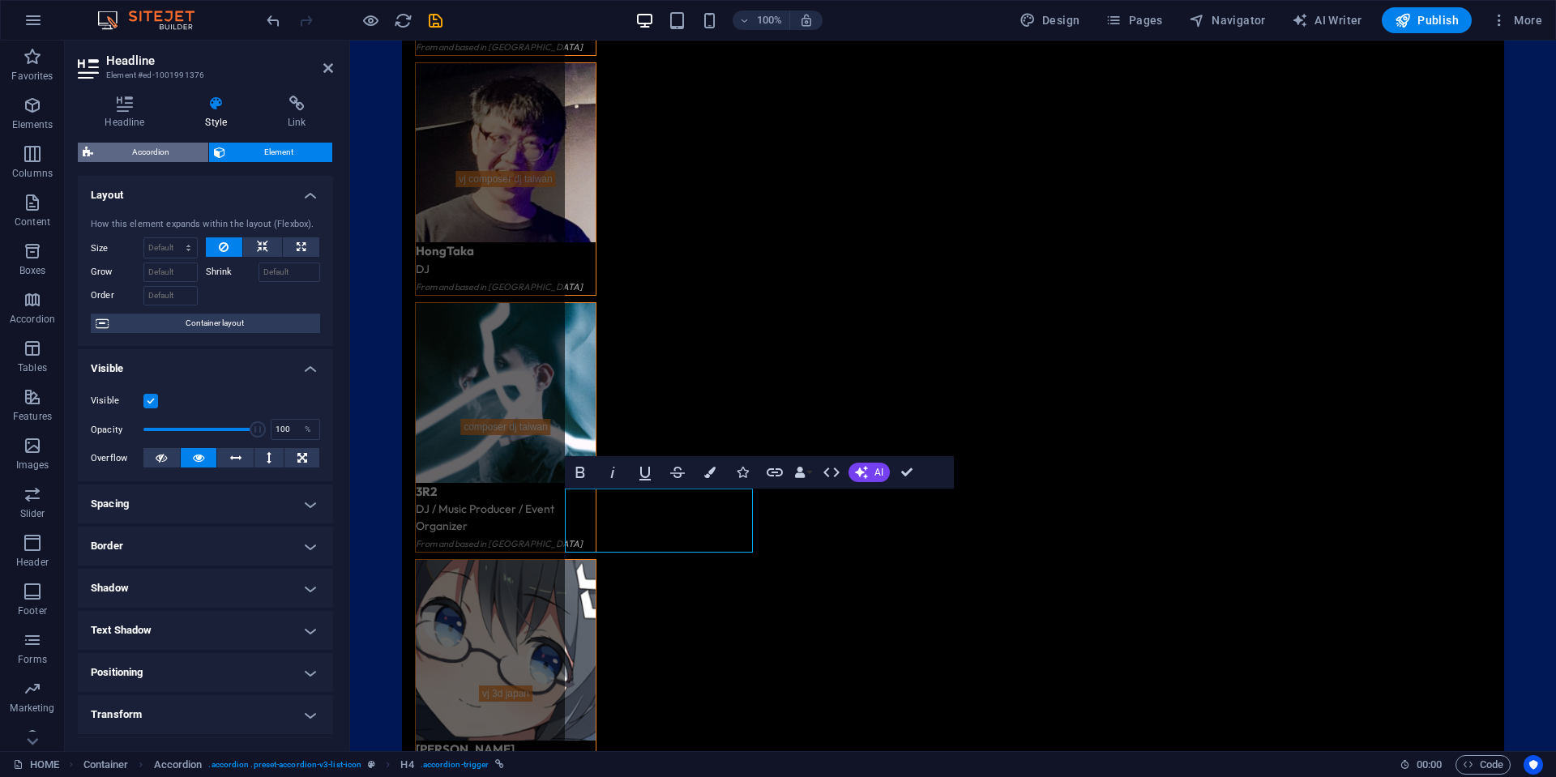
select select "px"
select select "rem"
select select "px"
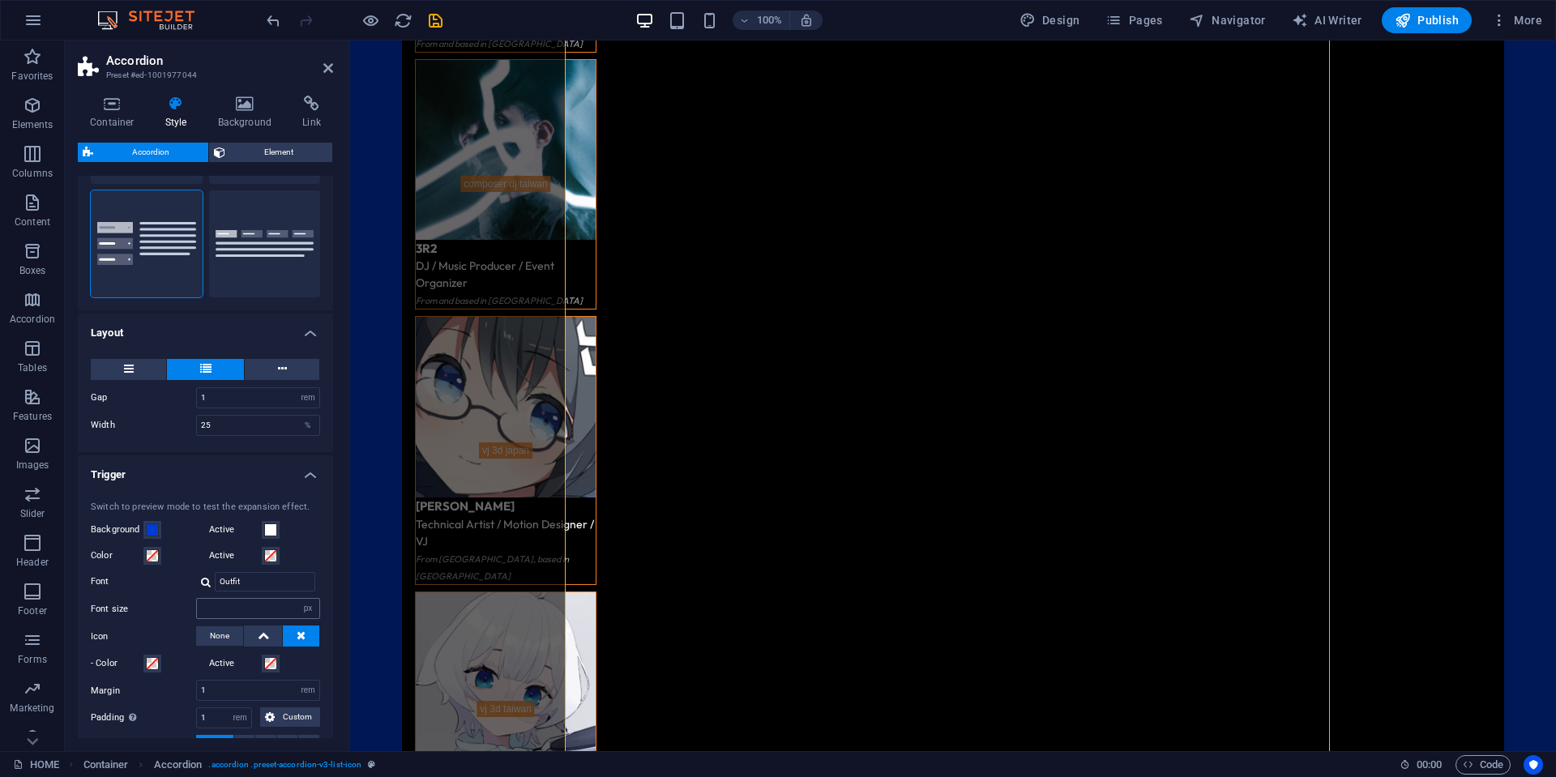
scroll to position [243, 0]
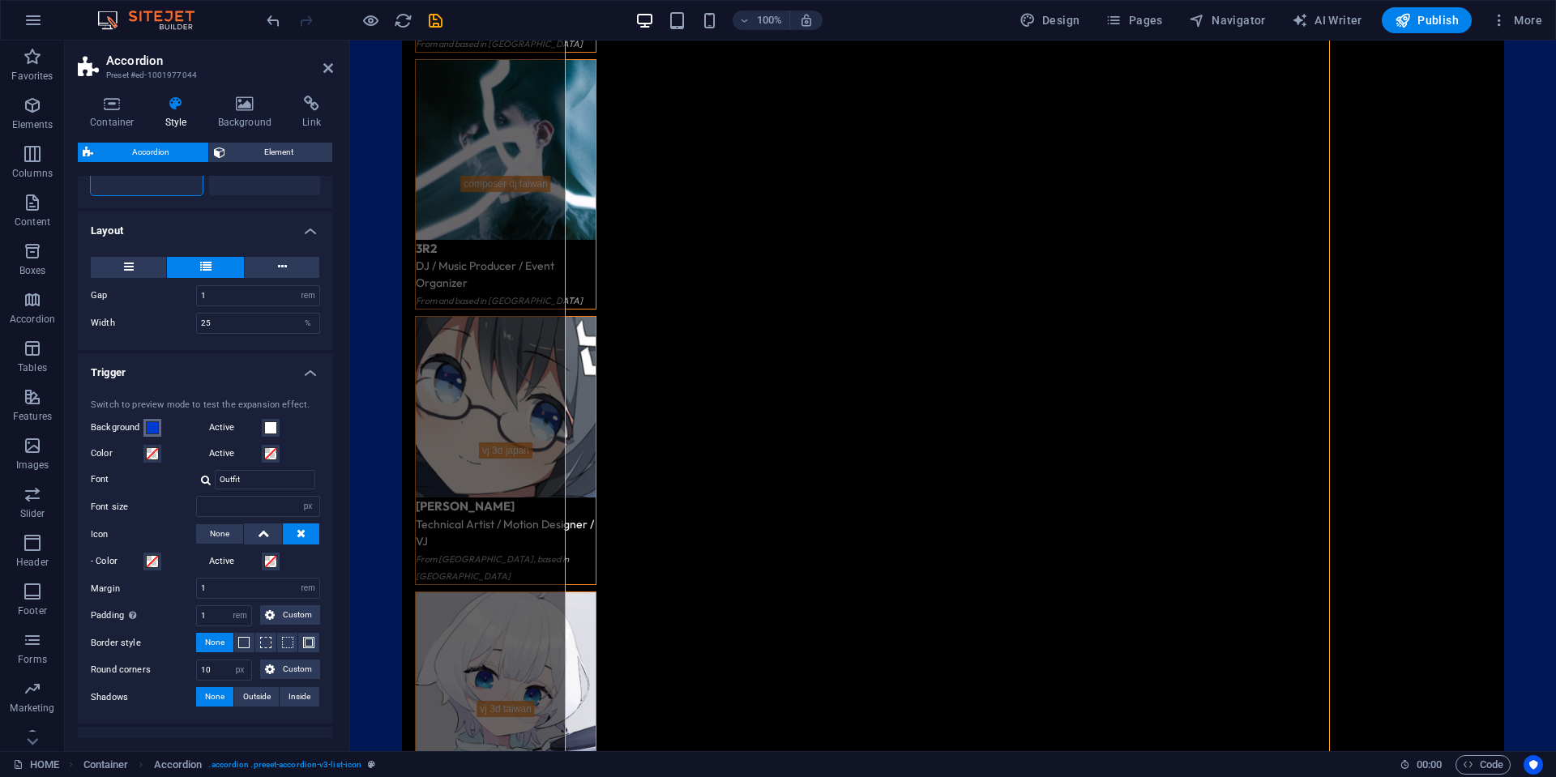
click at [148, 429] on span at bounding box center [152, 427] width 13 height 13
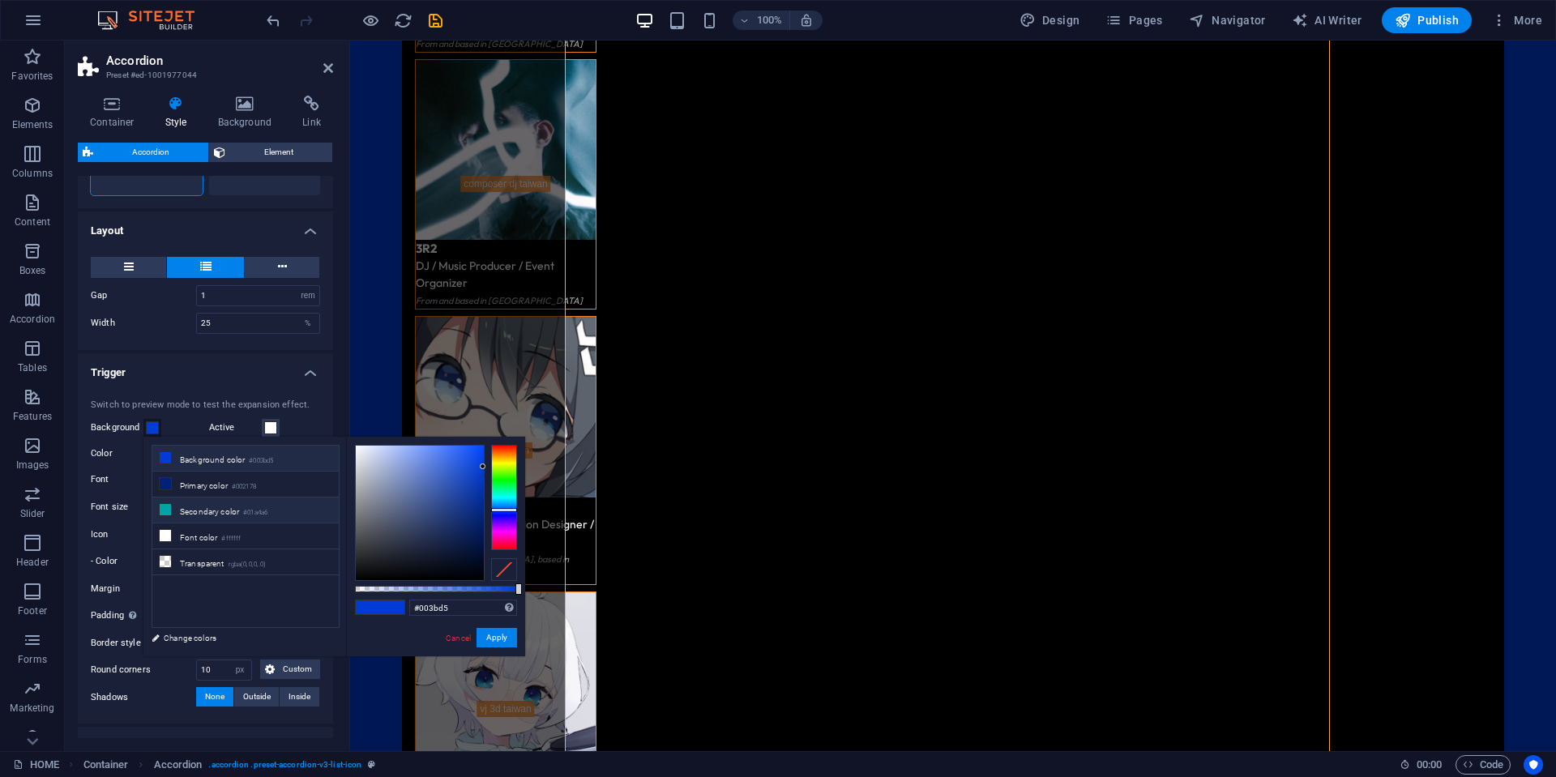
click at [204, 508] on li "Secondary color #01a4a6" at bounding box center [245, 511] width 186 height 26
type input "#01a4a6"
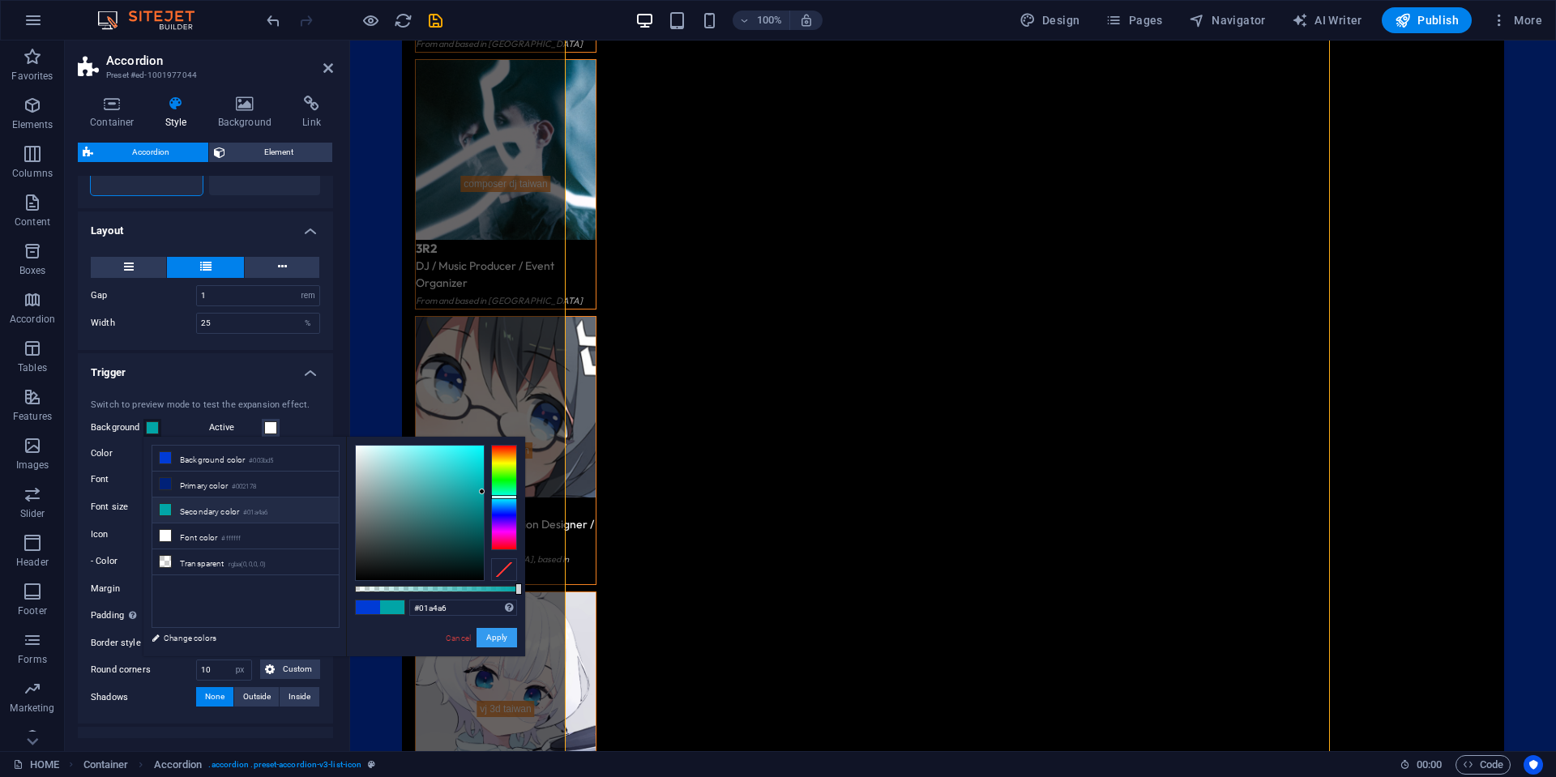
drag, startPoint x: 496, startPoint y: 640, endPoint x: 179, endPoint y: 431, distance: 379.6
click at [496, 640] on button "Apply" at bounding box center [496, 637] width 41 height 19
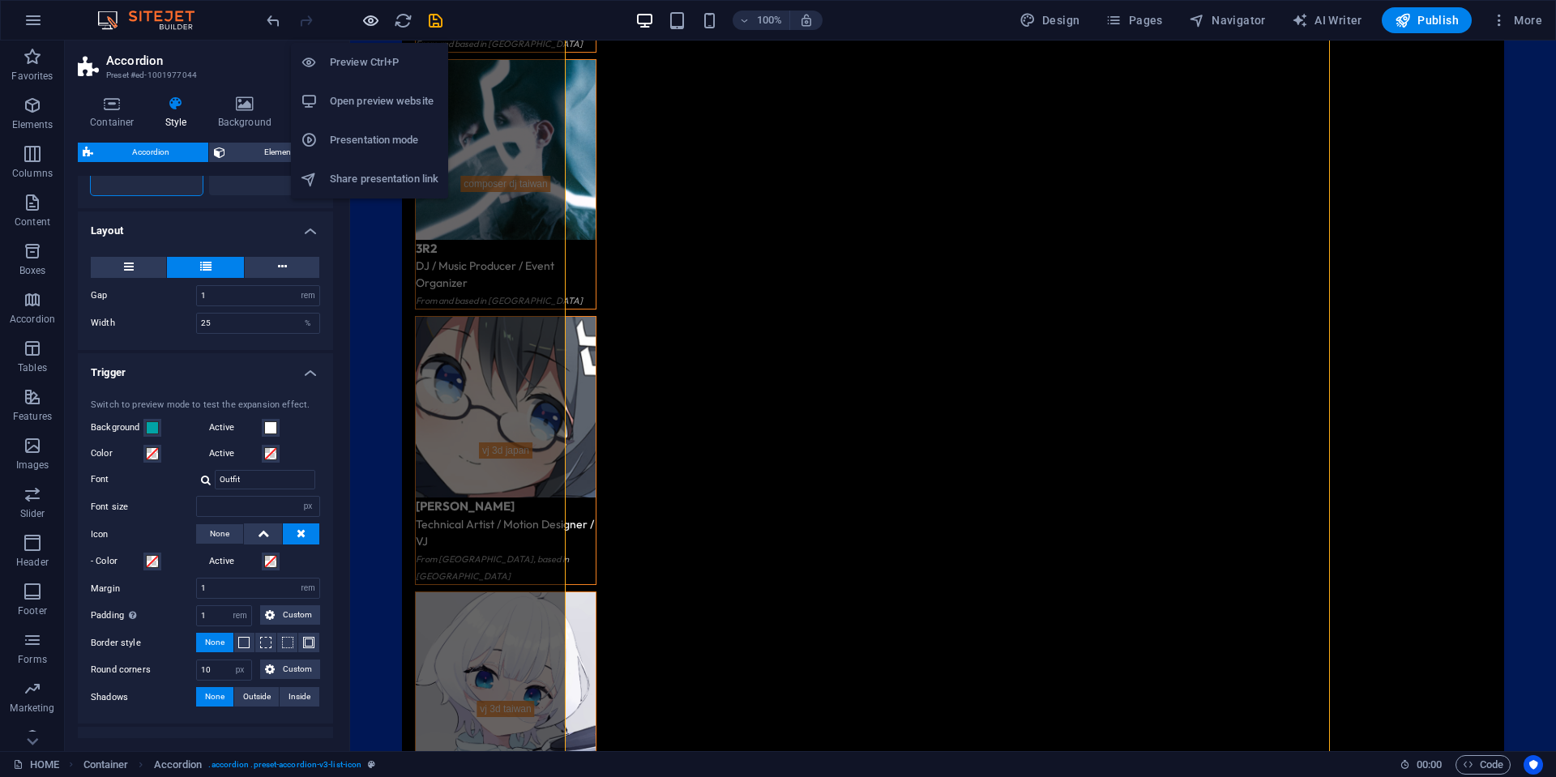
drag, startPoint x: 371, startPoint y: 18, endPoint x: 377, endPoint y: 29, distance: 12.7
click at [370, 18] on icon "button" at bounding box center [370, 20] width 19 height 19
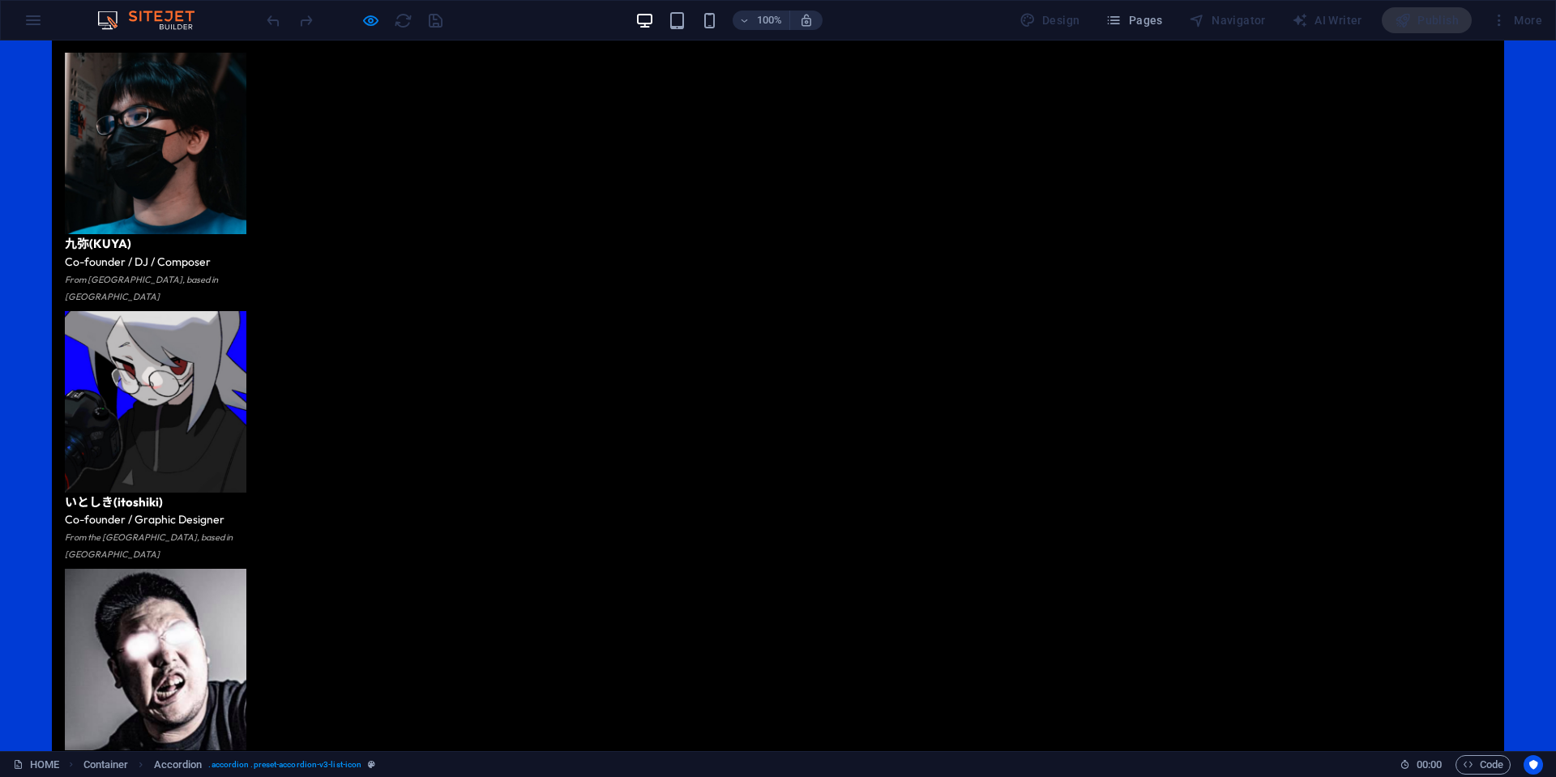
scroll to position [2389, 0]
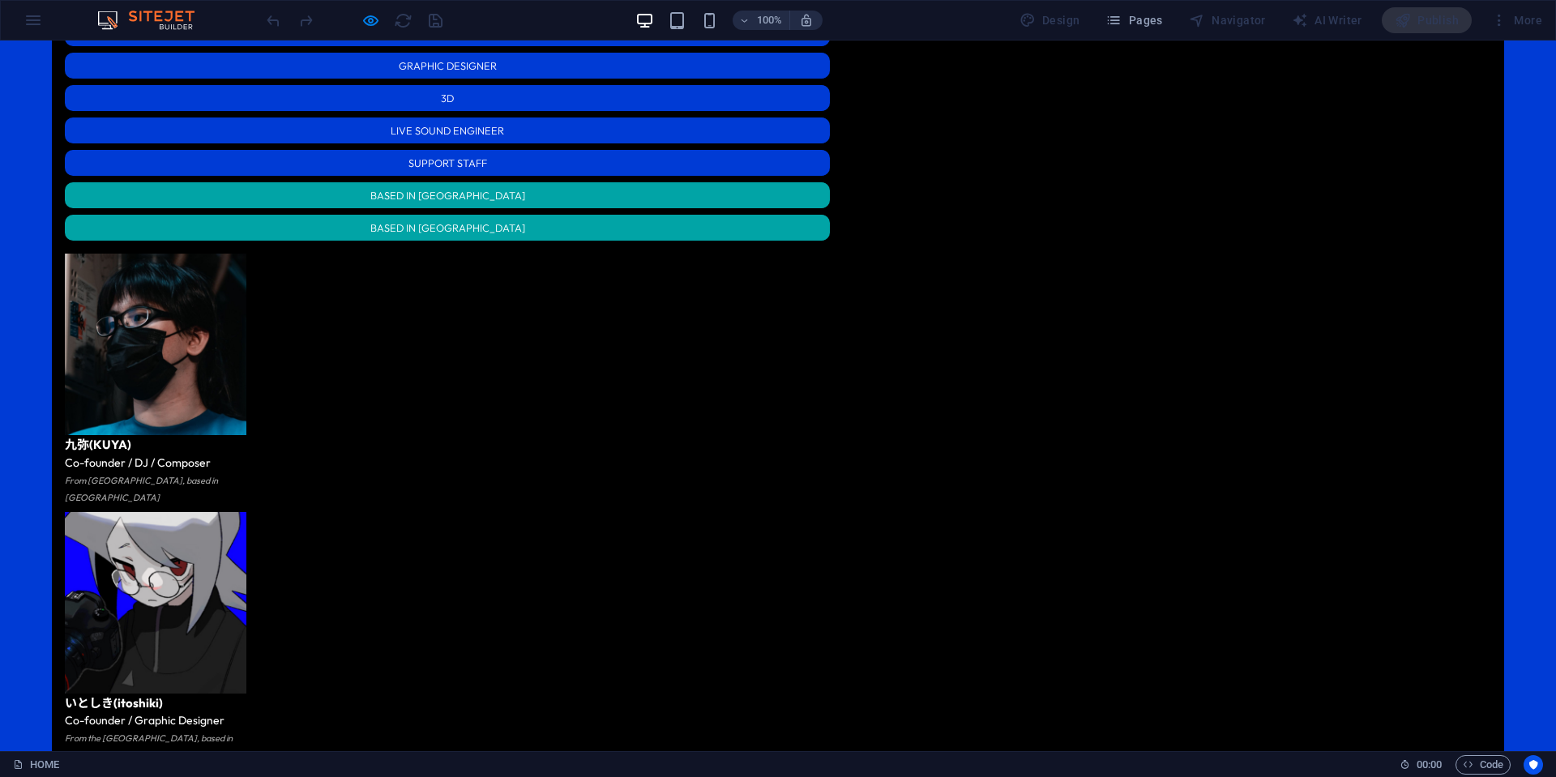
click at [358, 19] on div at bounding box center [354, 20] width 182 height 26
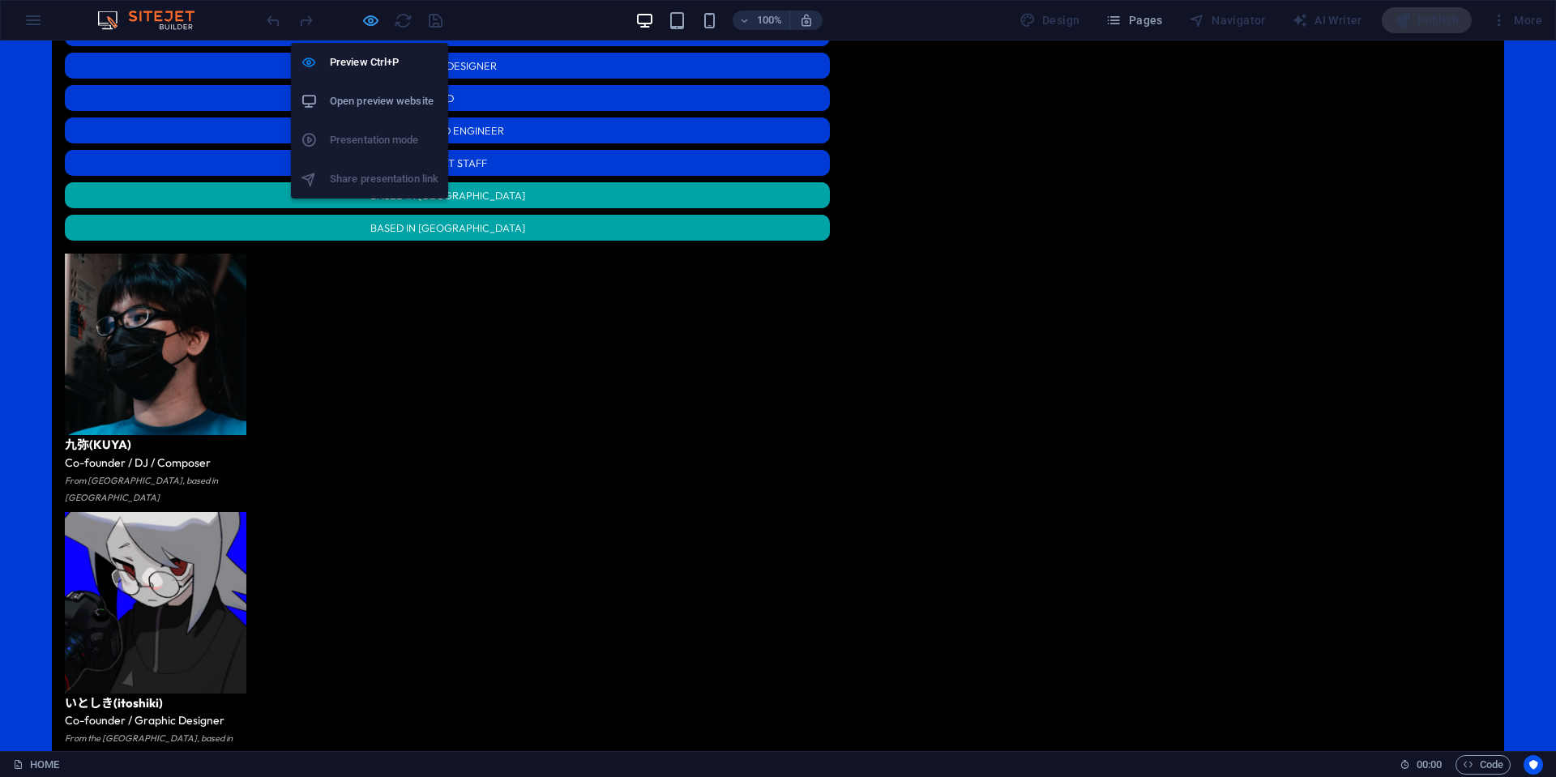
click at [363, 19] on icon "button" at bounding box center [370, 20] width 19 height 19
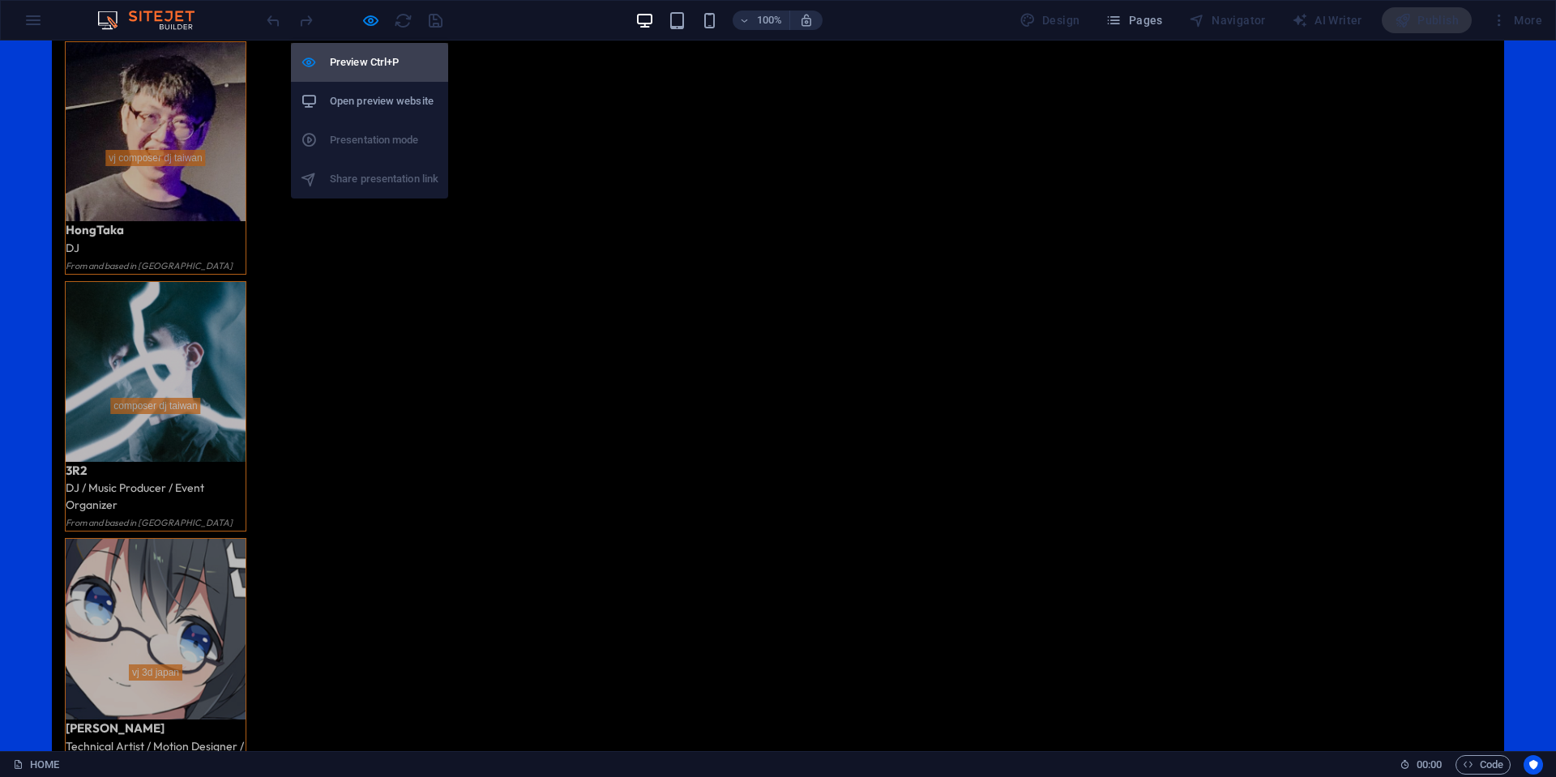
select select "rem"
select select "px"
select select "rem"
select select "px"
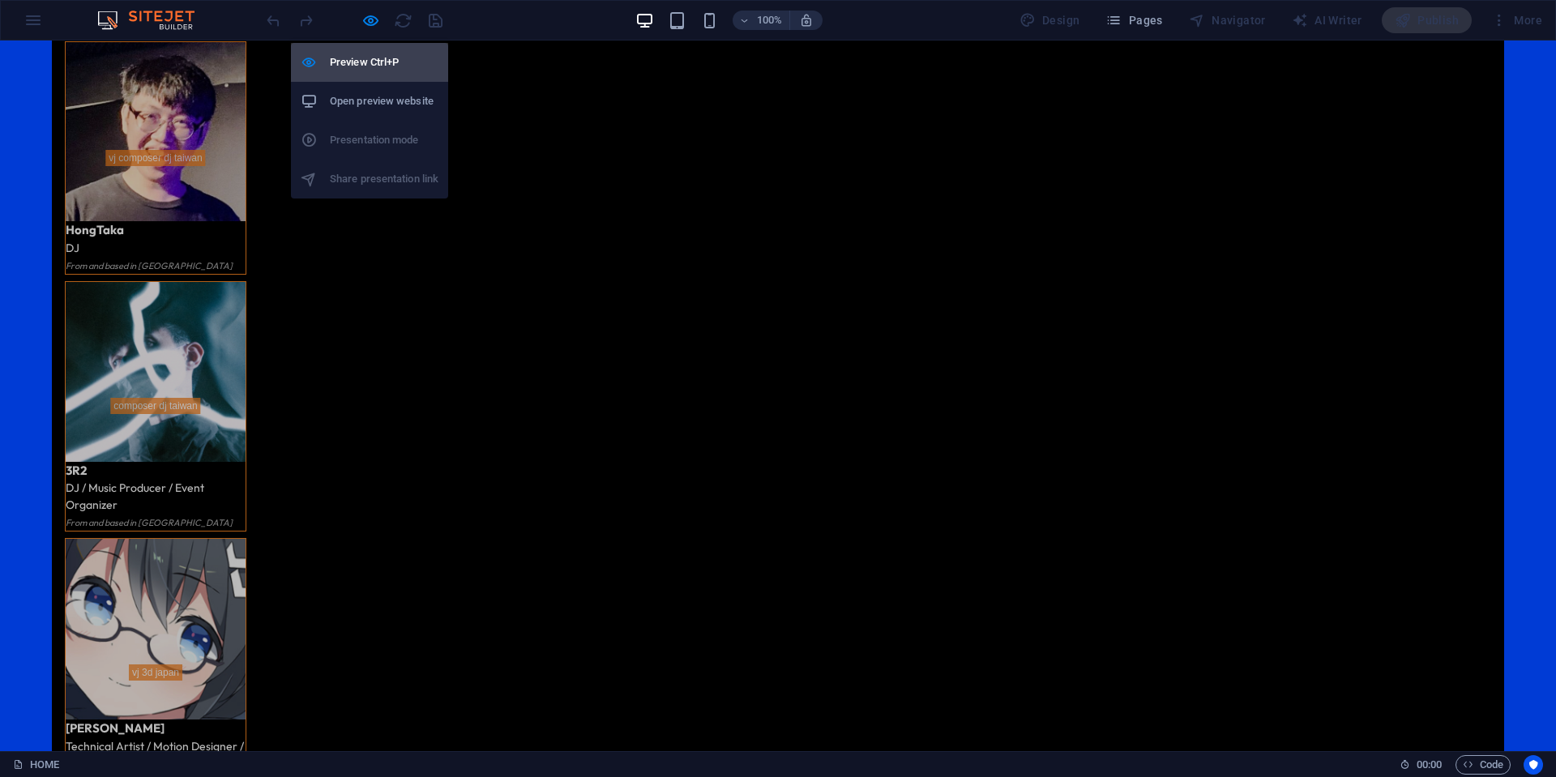
select select "rem"
select select "px"
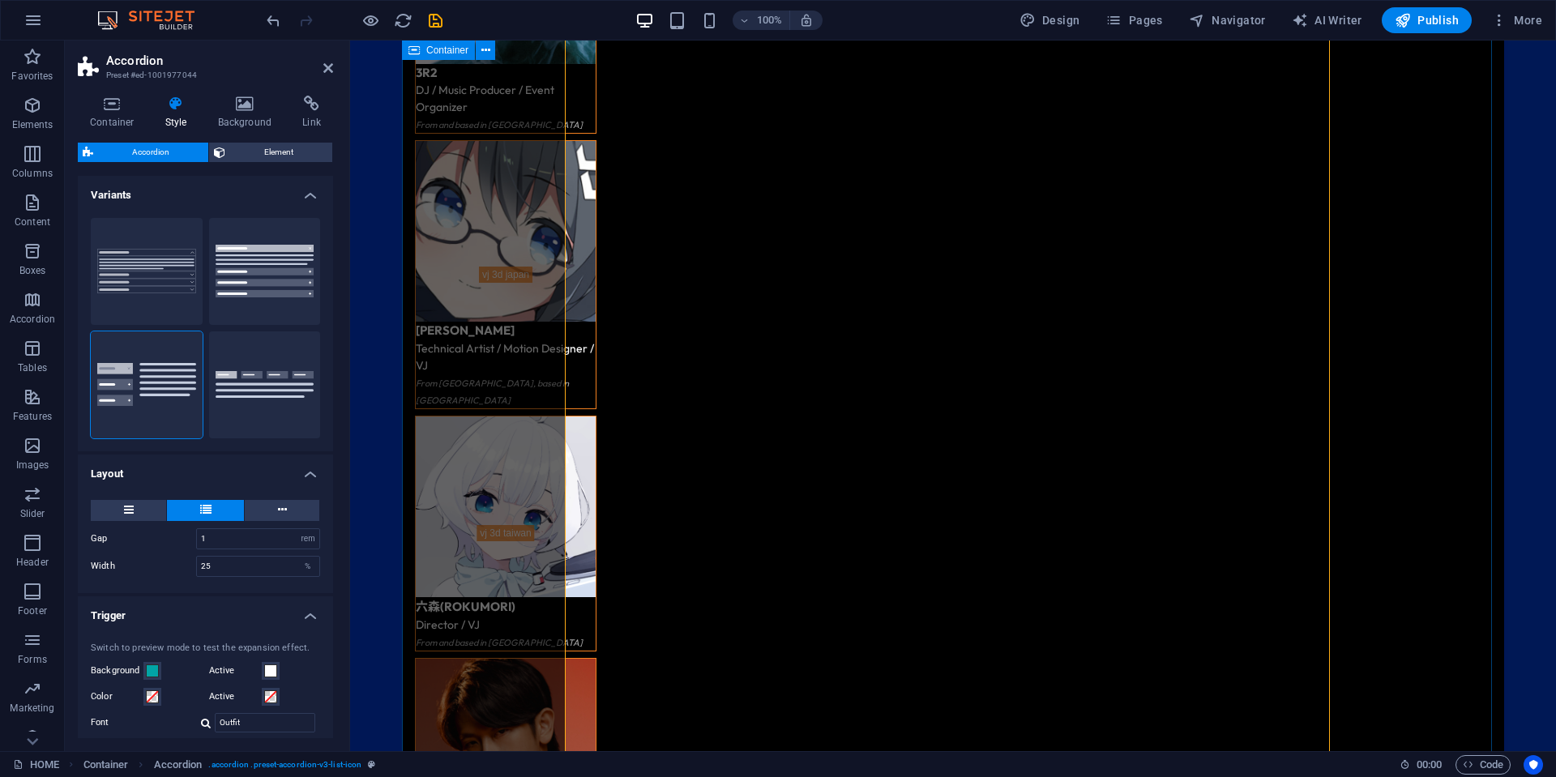
scroll to position [4073, 0]
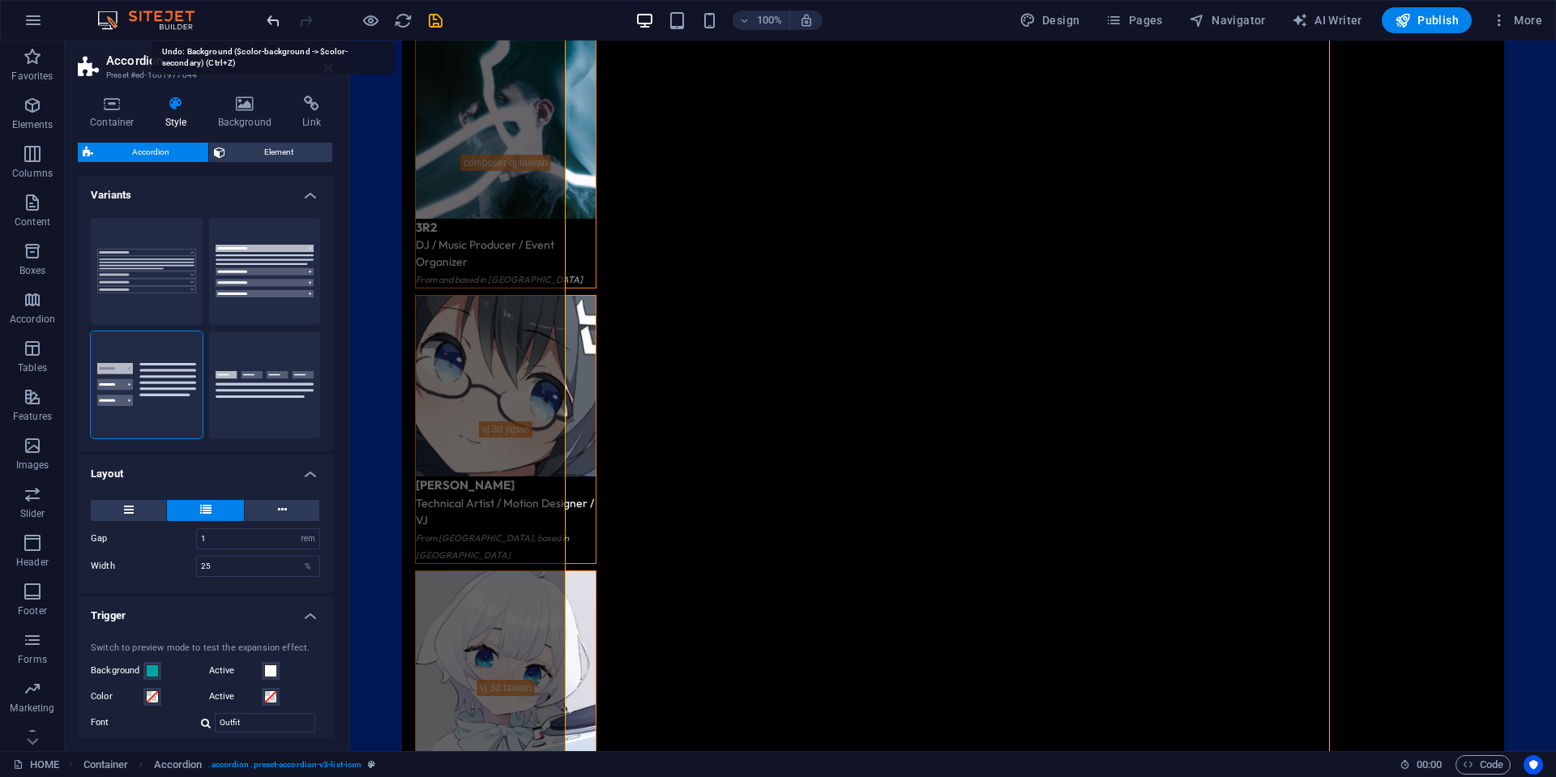
click at [277, 20] on icon "undo" at bounding box center [273, 20] width 19 height 19
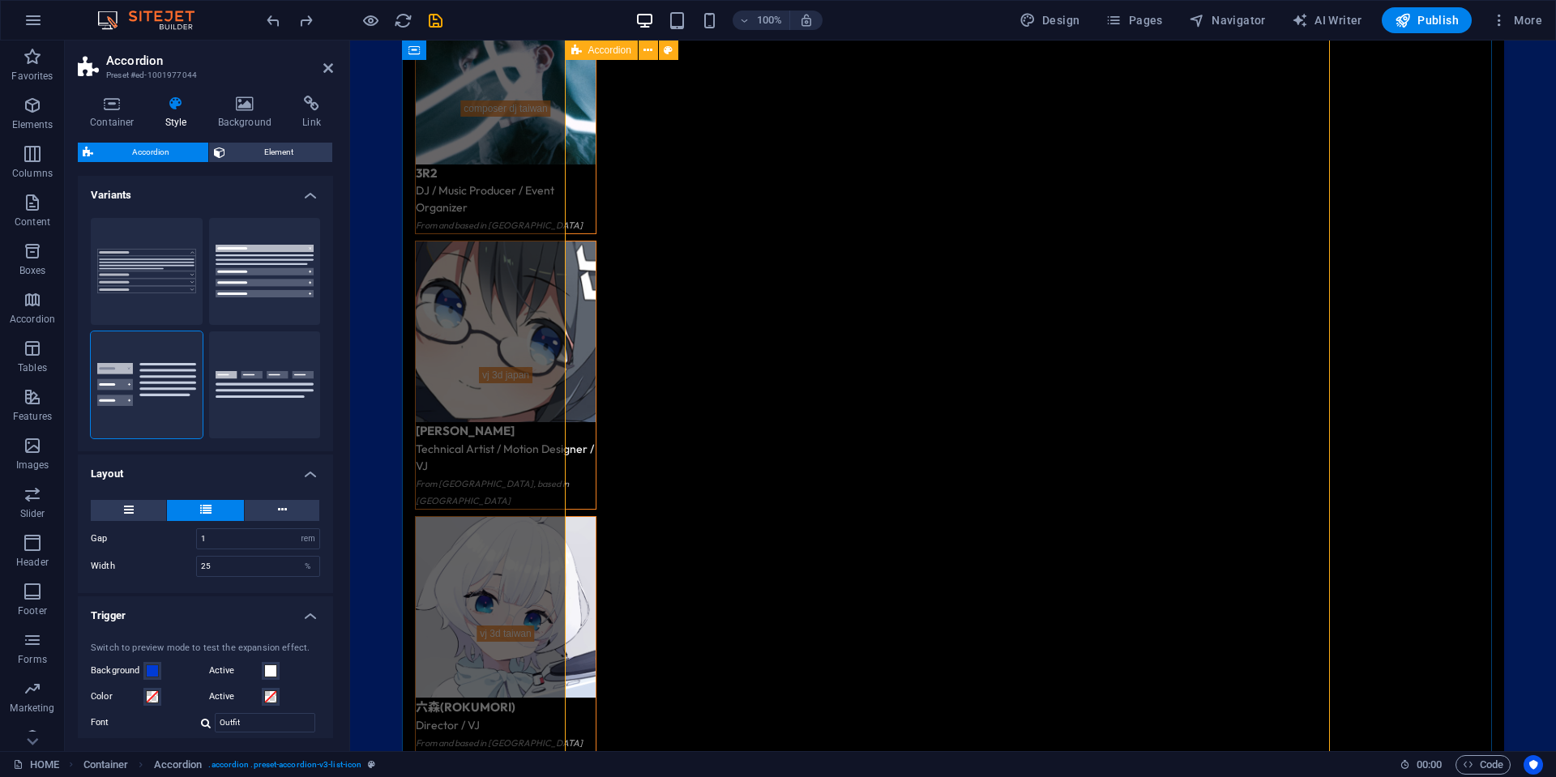
scroll to position [4154, 0]
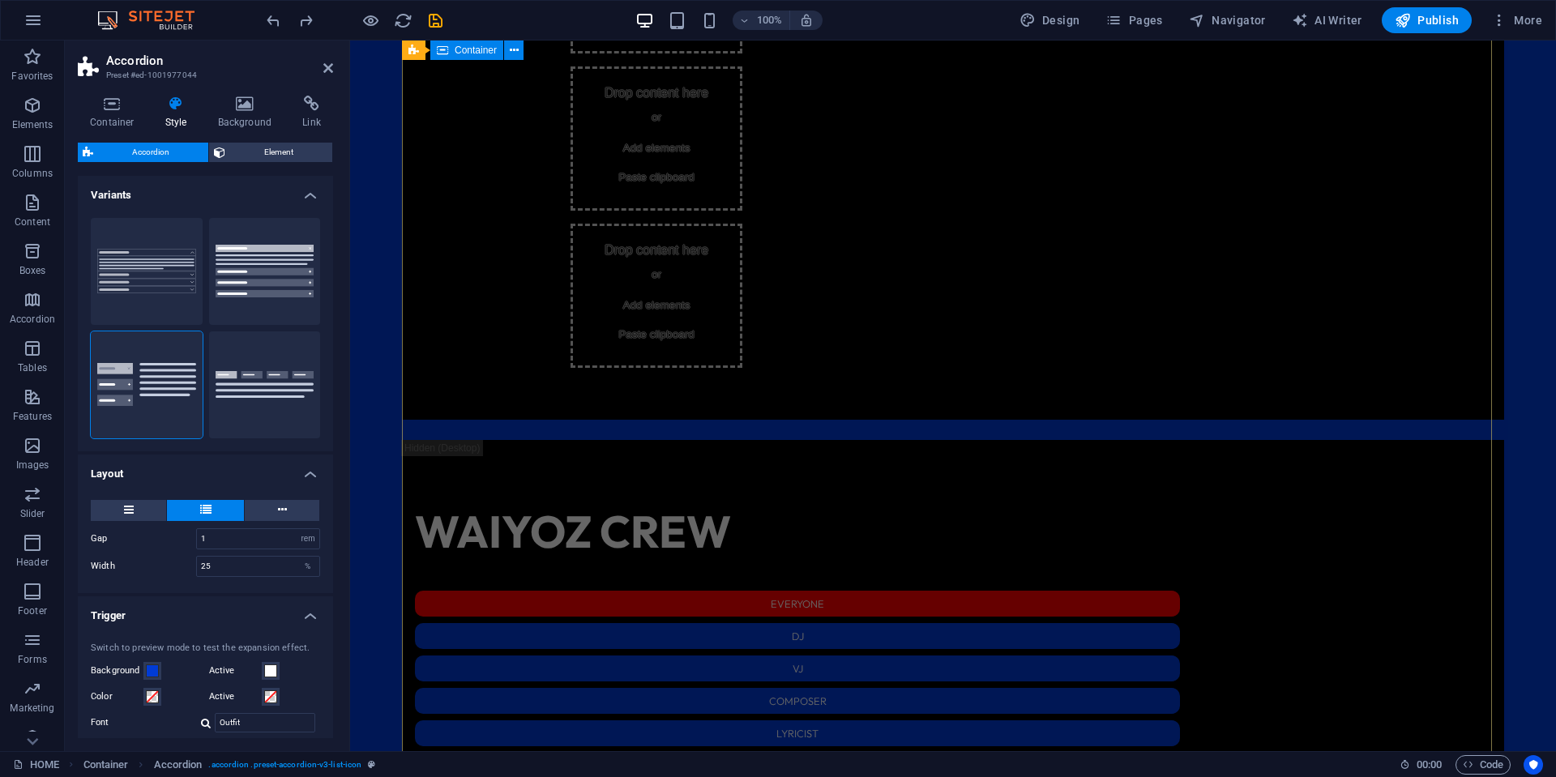
scroll to position [1642, 0]
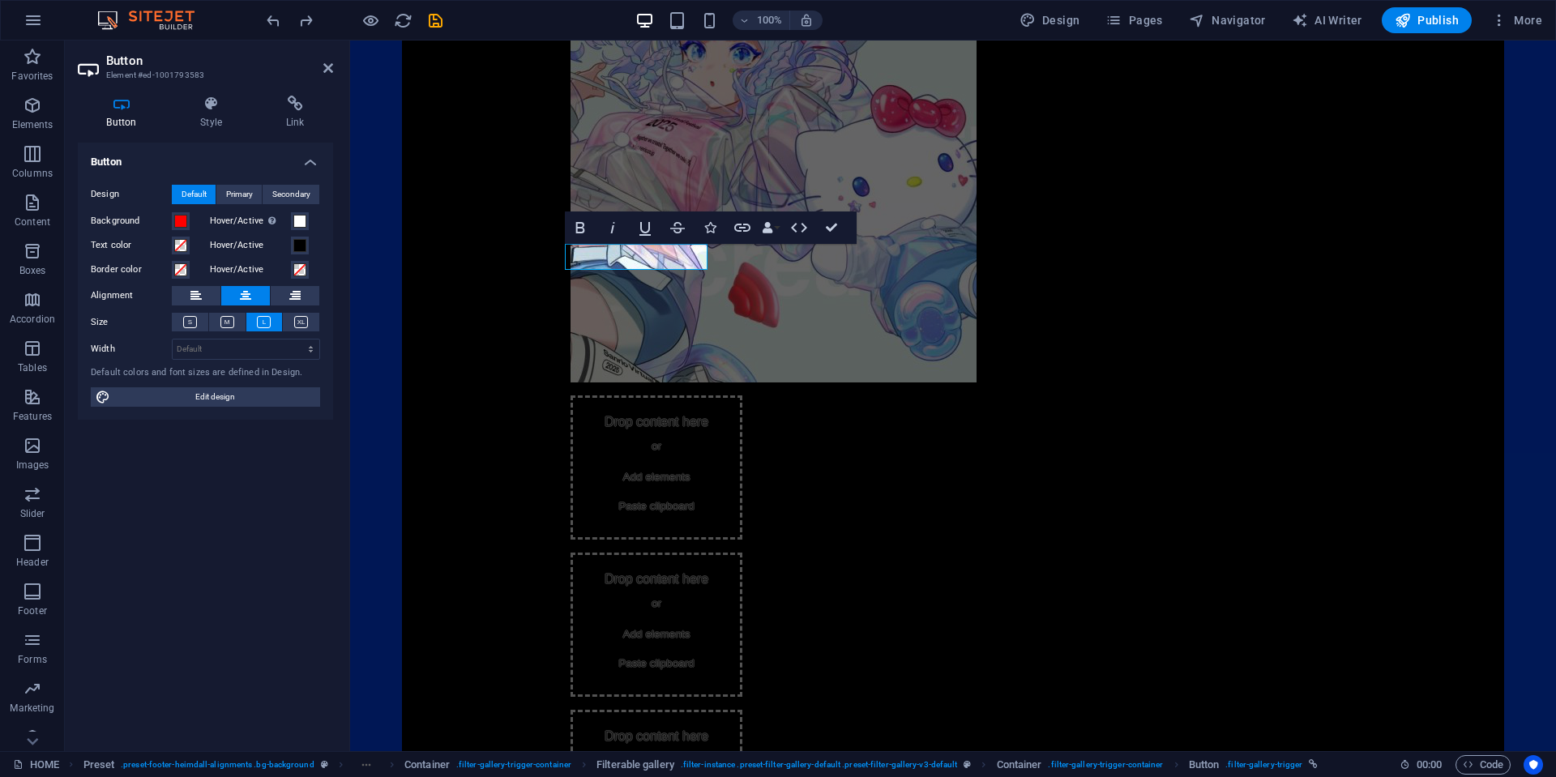
click at [191, 216] on div "Background" at bounding box center [146, 221] width 111 height 19
click at [184, 218] on span at bounding box center [180, 221] width 13 height 13
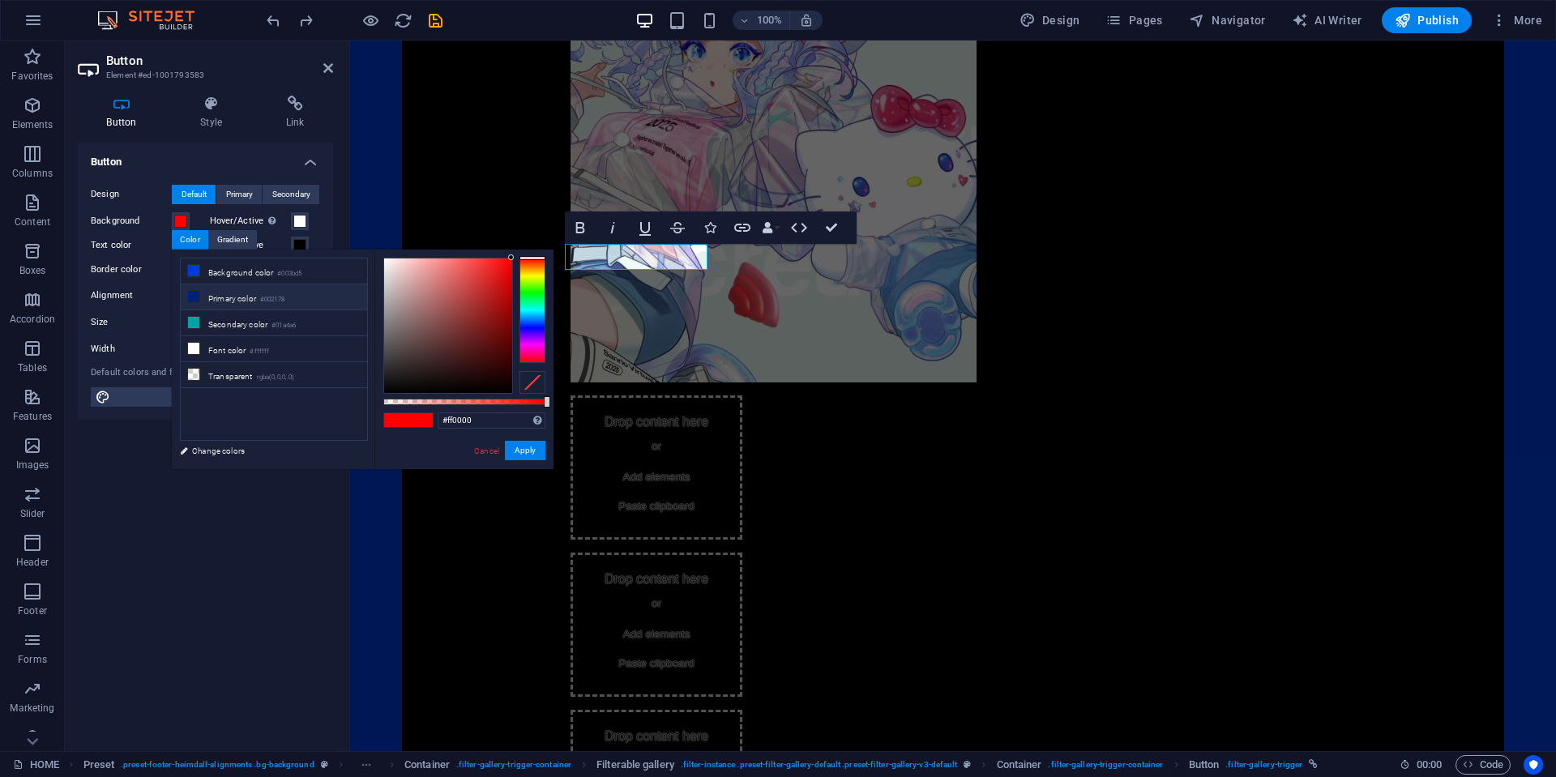
click at [304, 301] on li "Primary color #002178" at bounding box center [274, 297] width 186 height 26
type input "#002178"
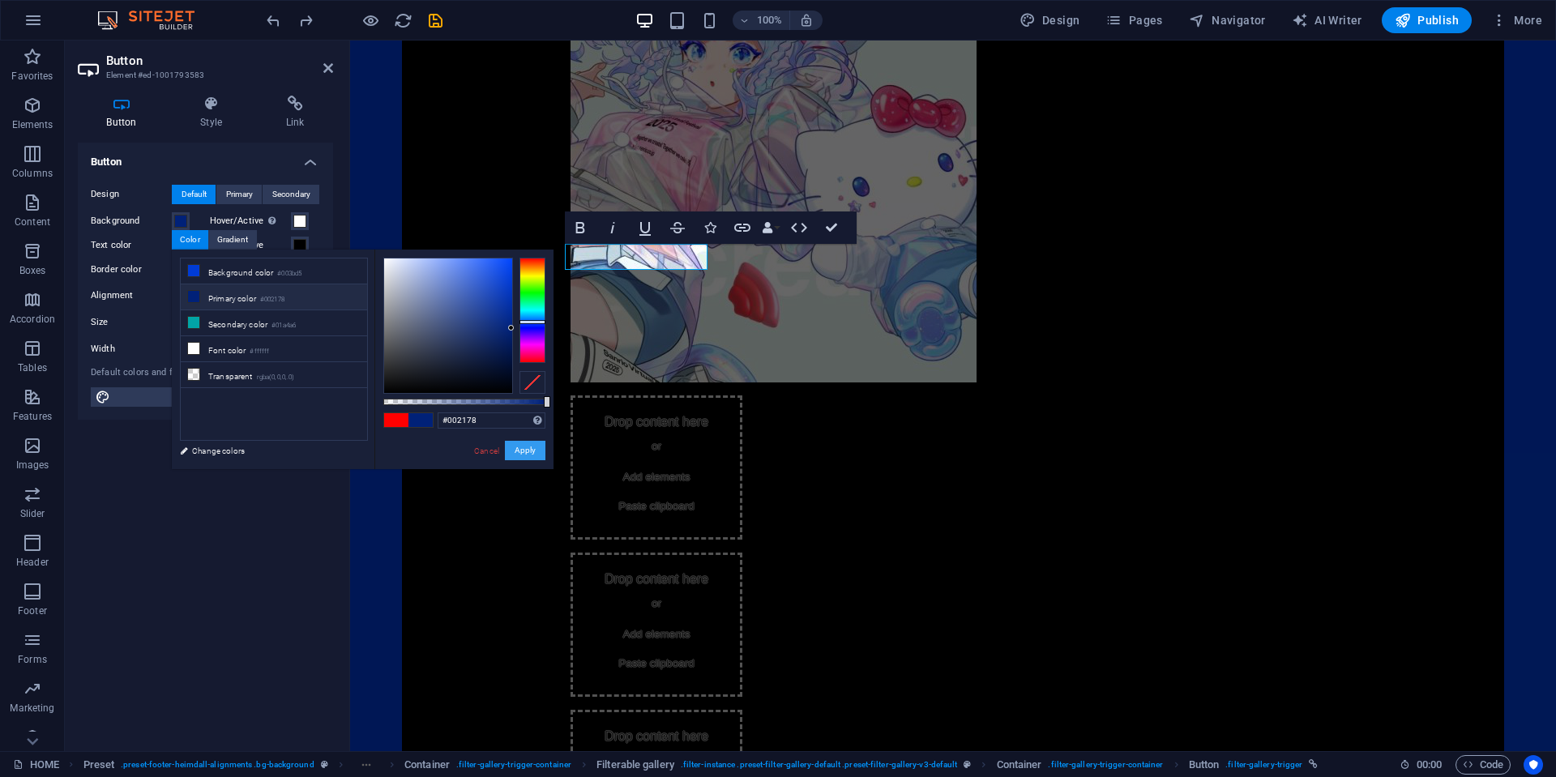
click at [519, 452] on button "Apply" at bounding box center [525, 450] width 41 height 19
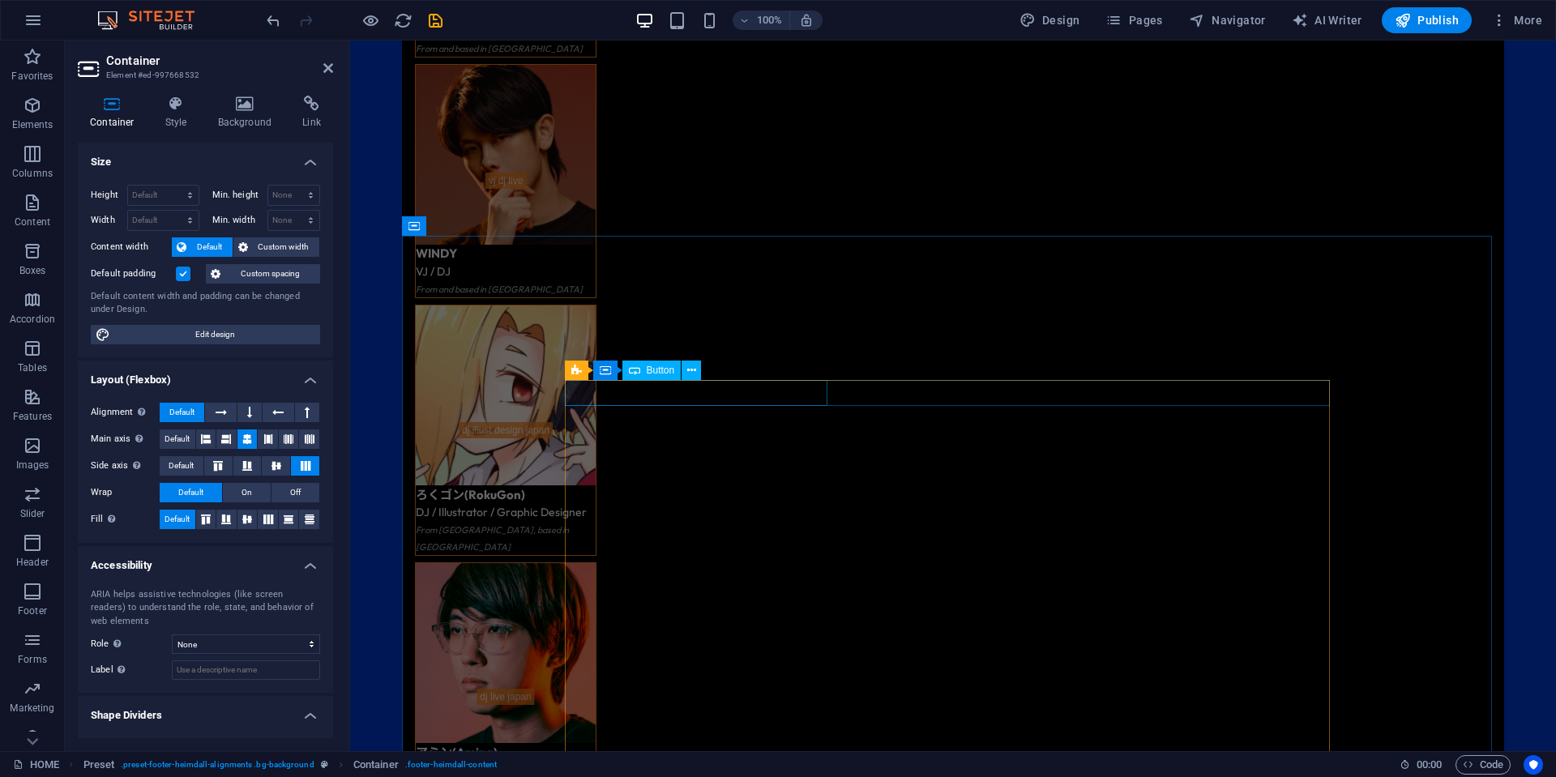
scroll to position [4964, 0]
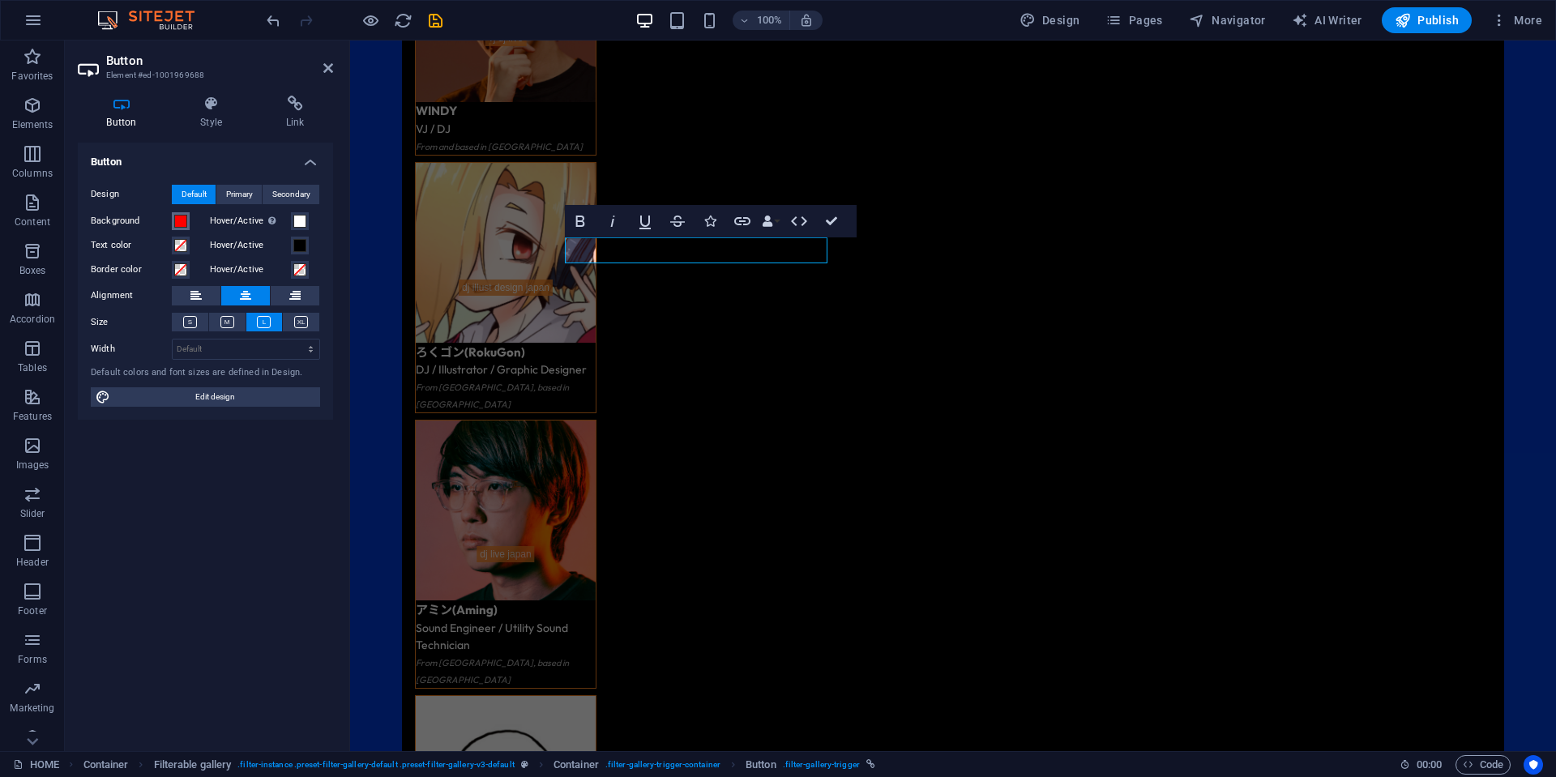
click at [186, 213] on button "Background" at bounding box center [181, 221] width 18 height 18
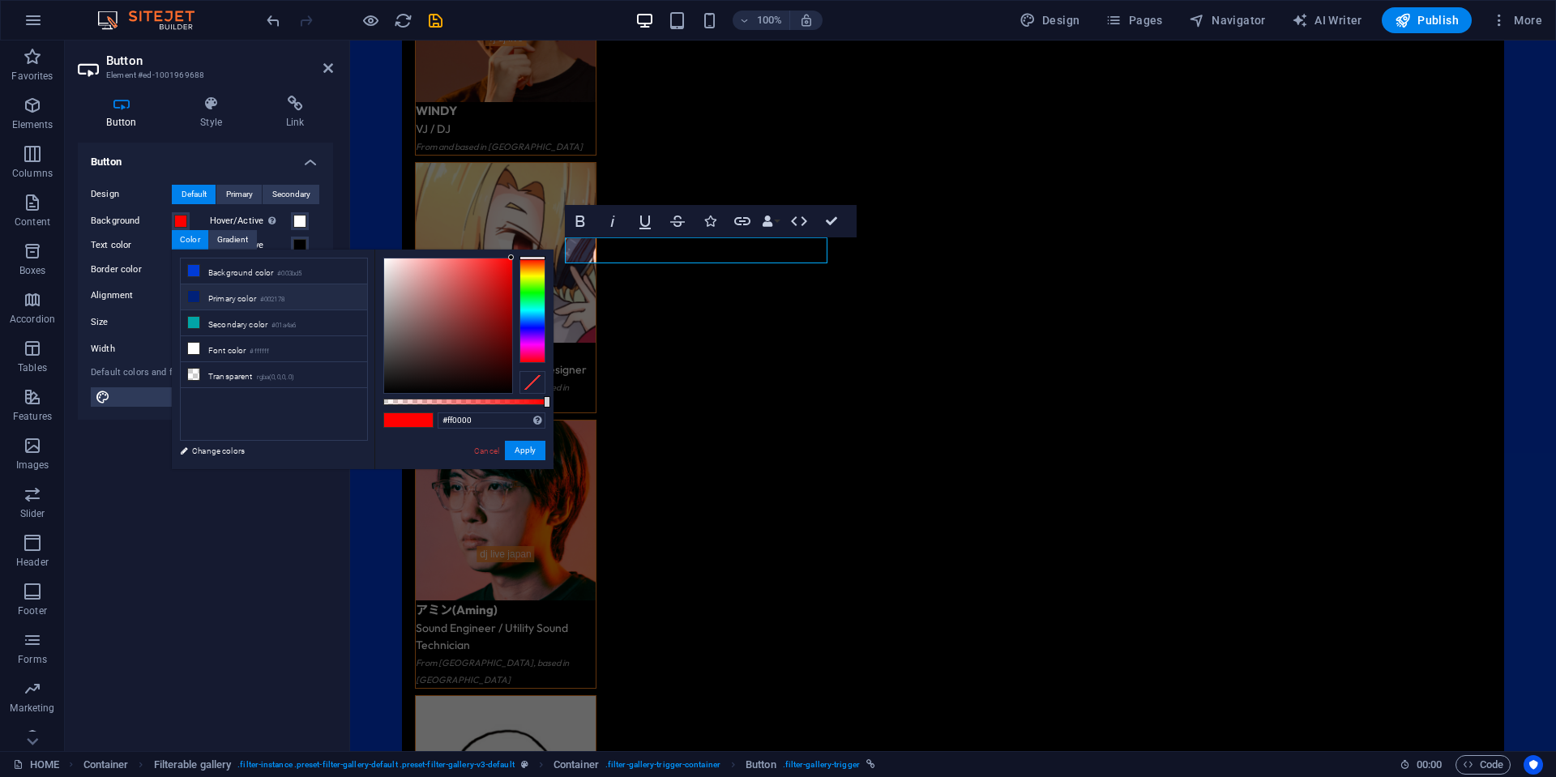
click at [297, 293] on li "Primary color #002178" at bounding box center [274, 297] width 186 height 26
type input "#002178"
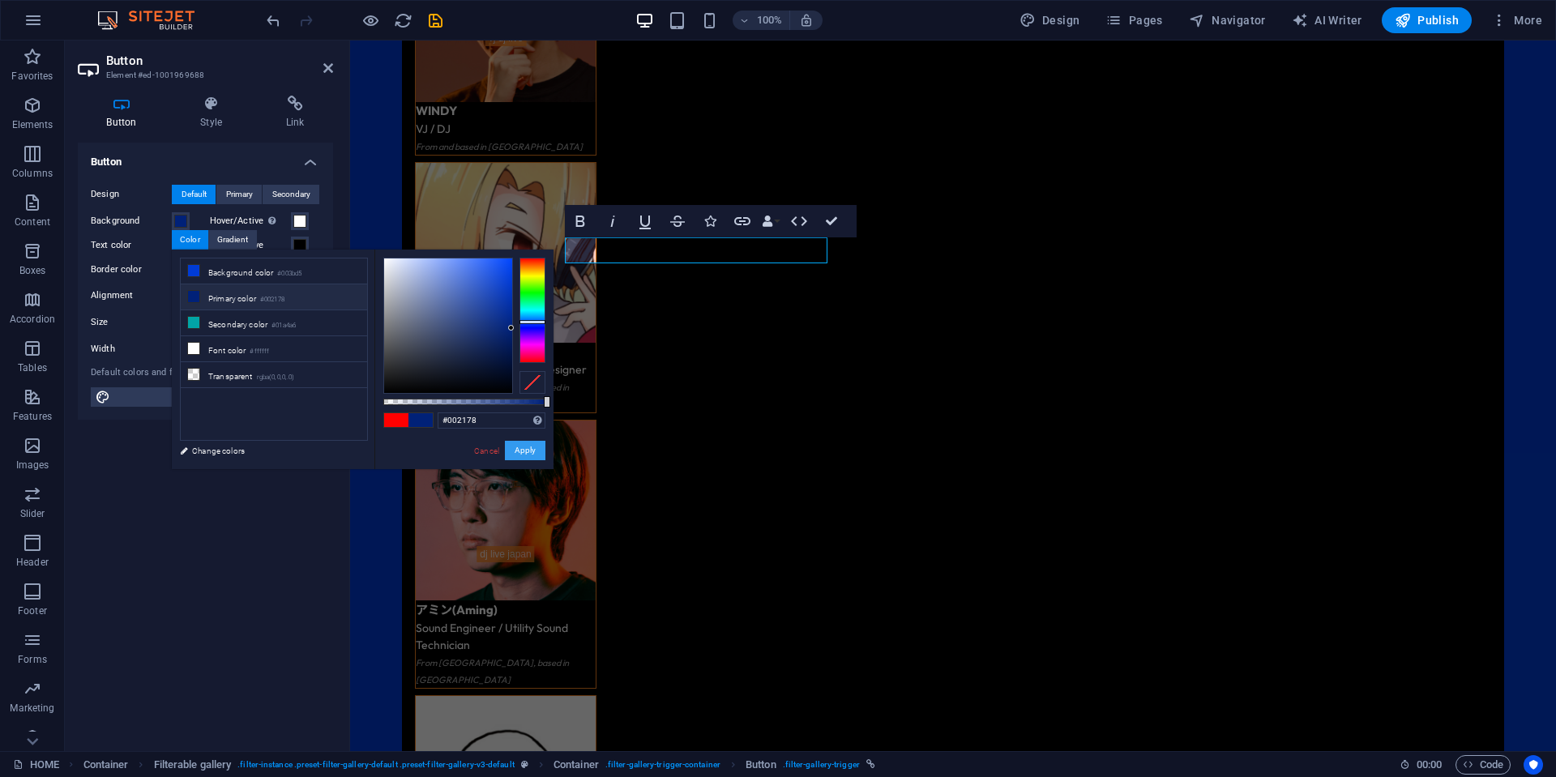
drag, startPoint x: 515, startPoint y: 451, endPoint x: 179, endPoint y: 479, distance: 336.7
click at [515, 451] on button "Apply" at bounding box center [525, 450] width 41 height 19
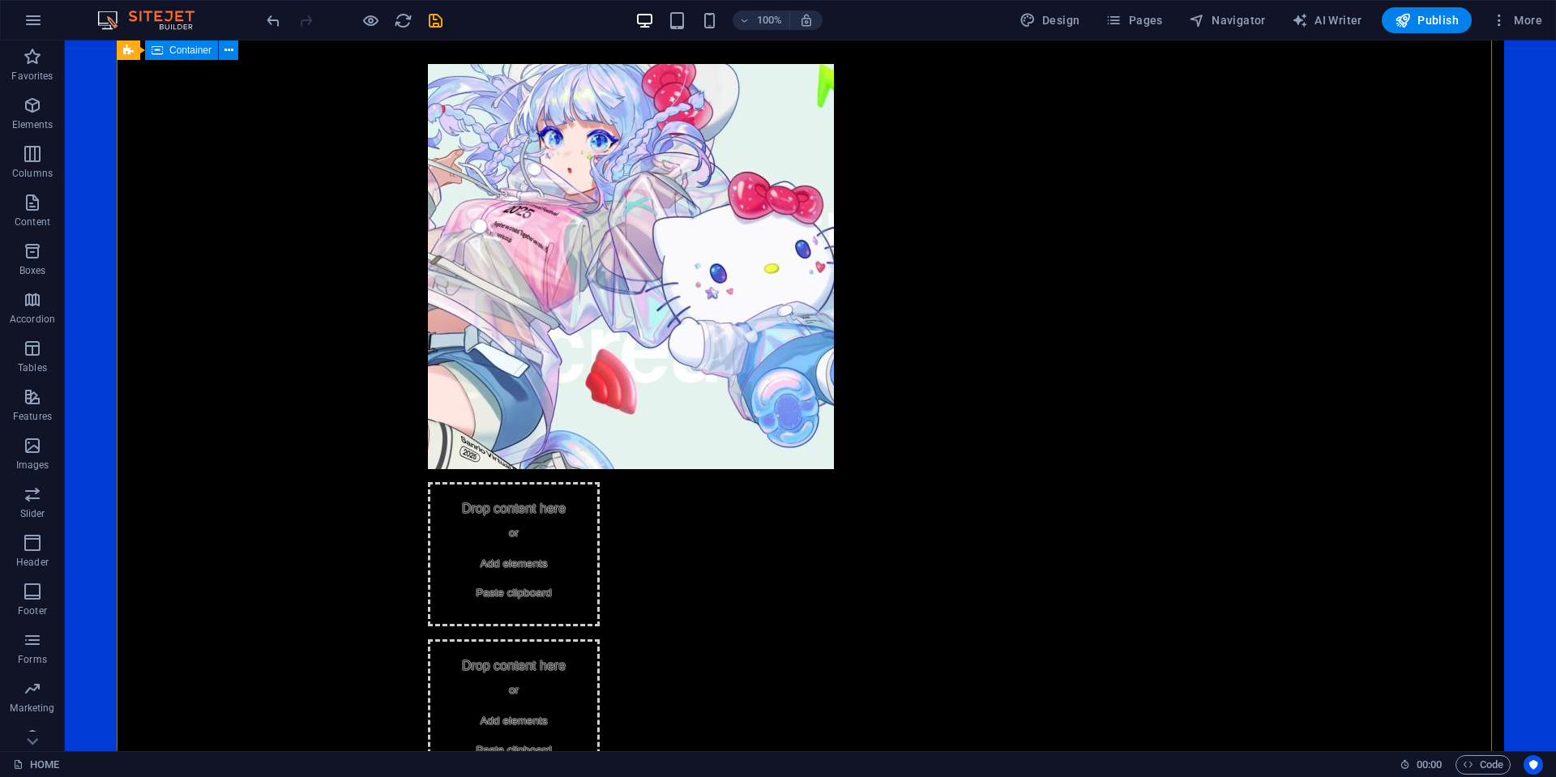
scroll to position [1318, 0]
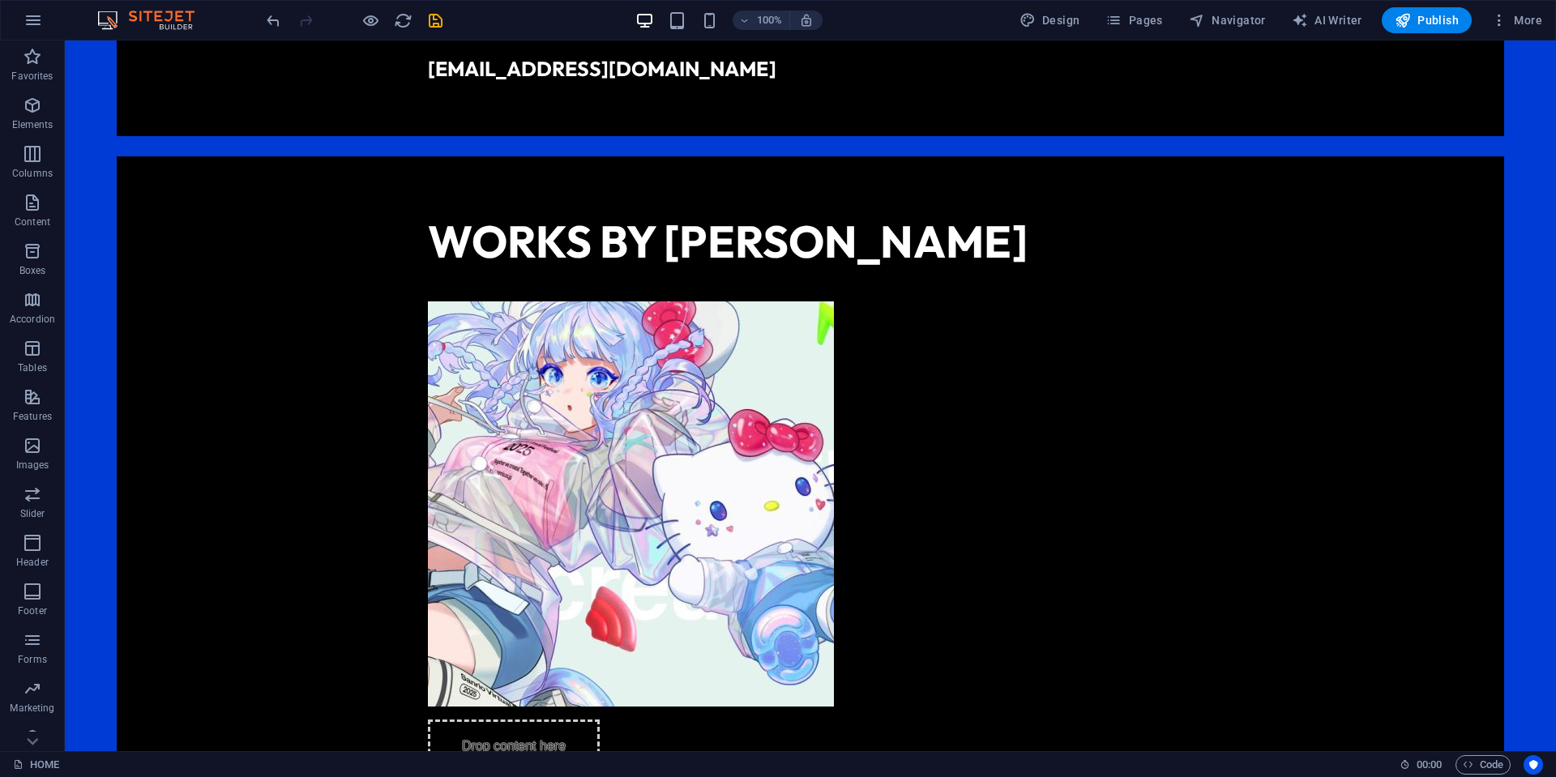
click at [450, 18] on div "100% Design Pages Navigator AI Writer Publish More" at bounding box center [905, 20] width 1285 height 26
click at [442, 19] on icon "save" at bounding box center [435, 20] width 19 height 19
select select "rem"
select select "px"
select select "rem"
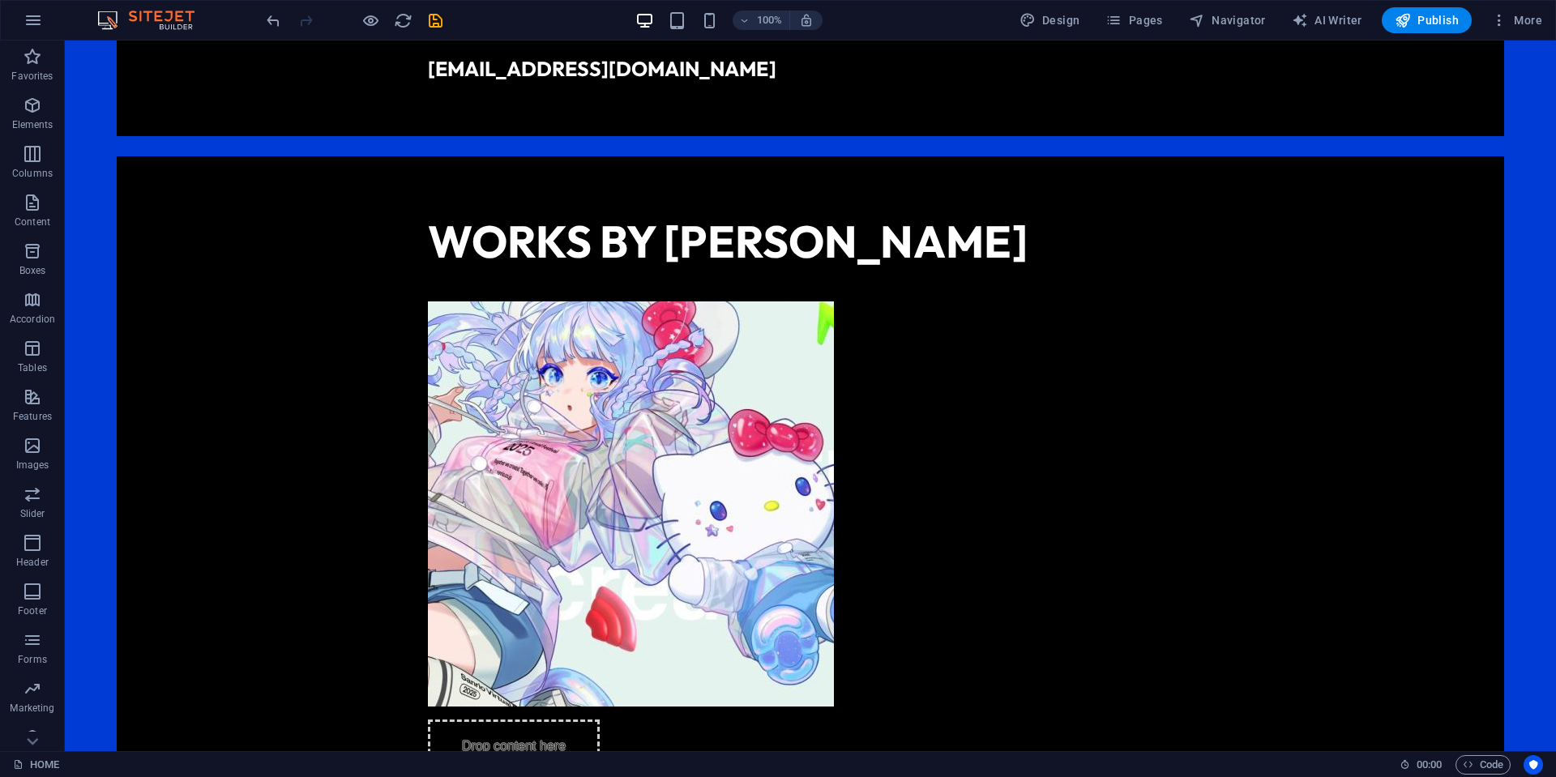
select select "rem"
select select "px"
select select "rem"
select select "px"
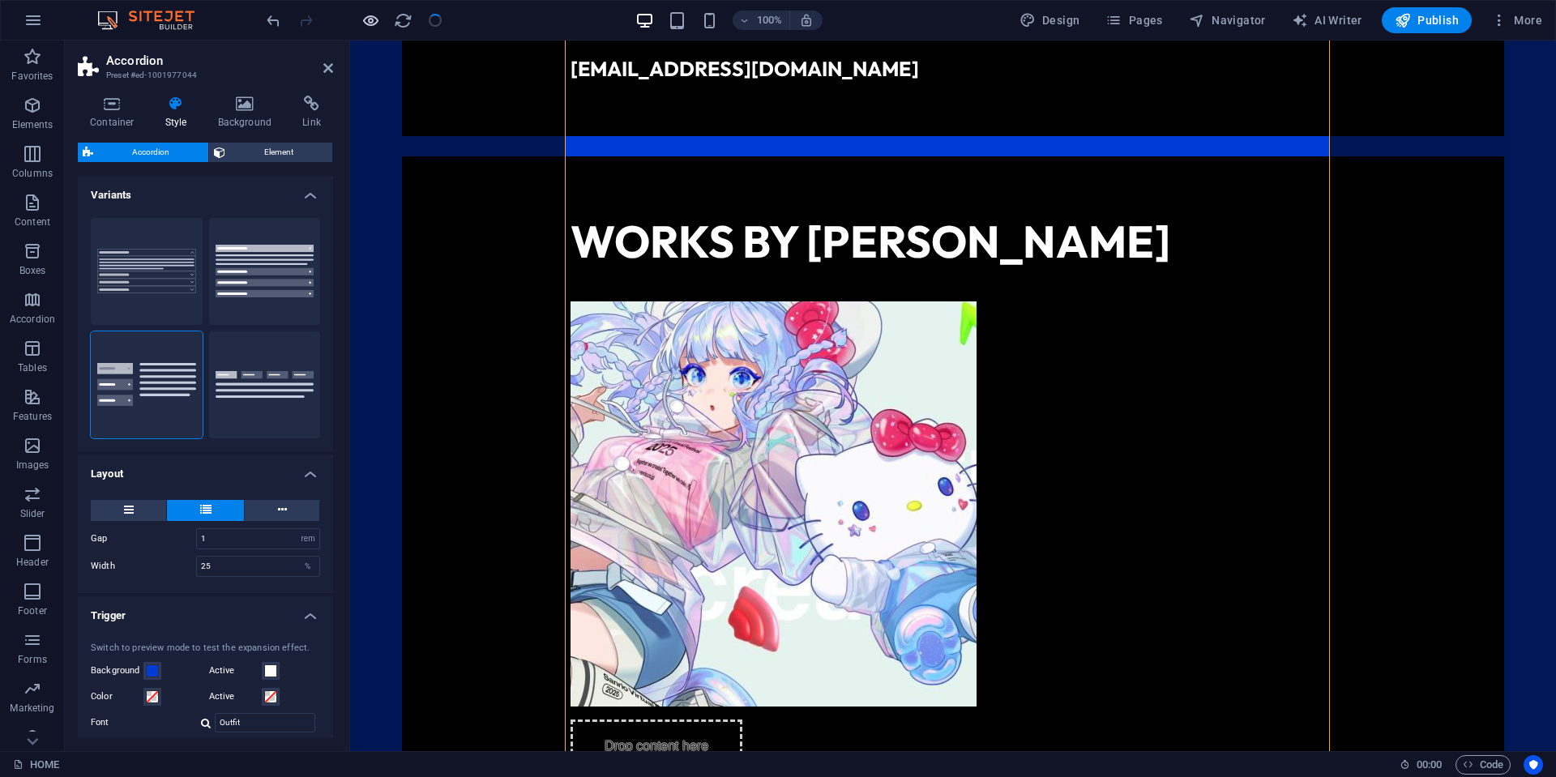
scroll to position [3830, 0]
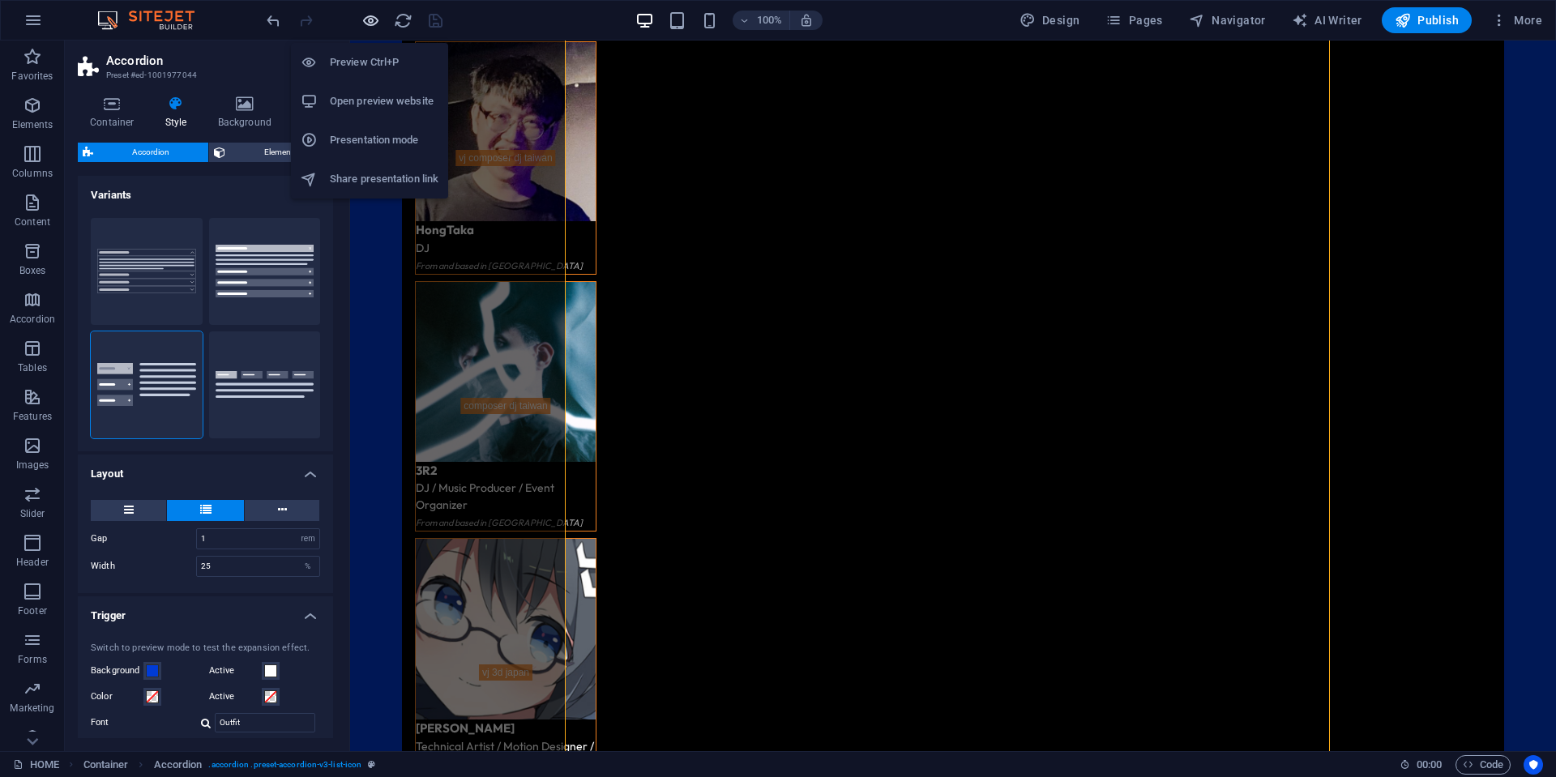
click at [365, 19] on icon "button" at bounding box center [370, 20] width 19 height 19
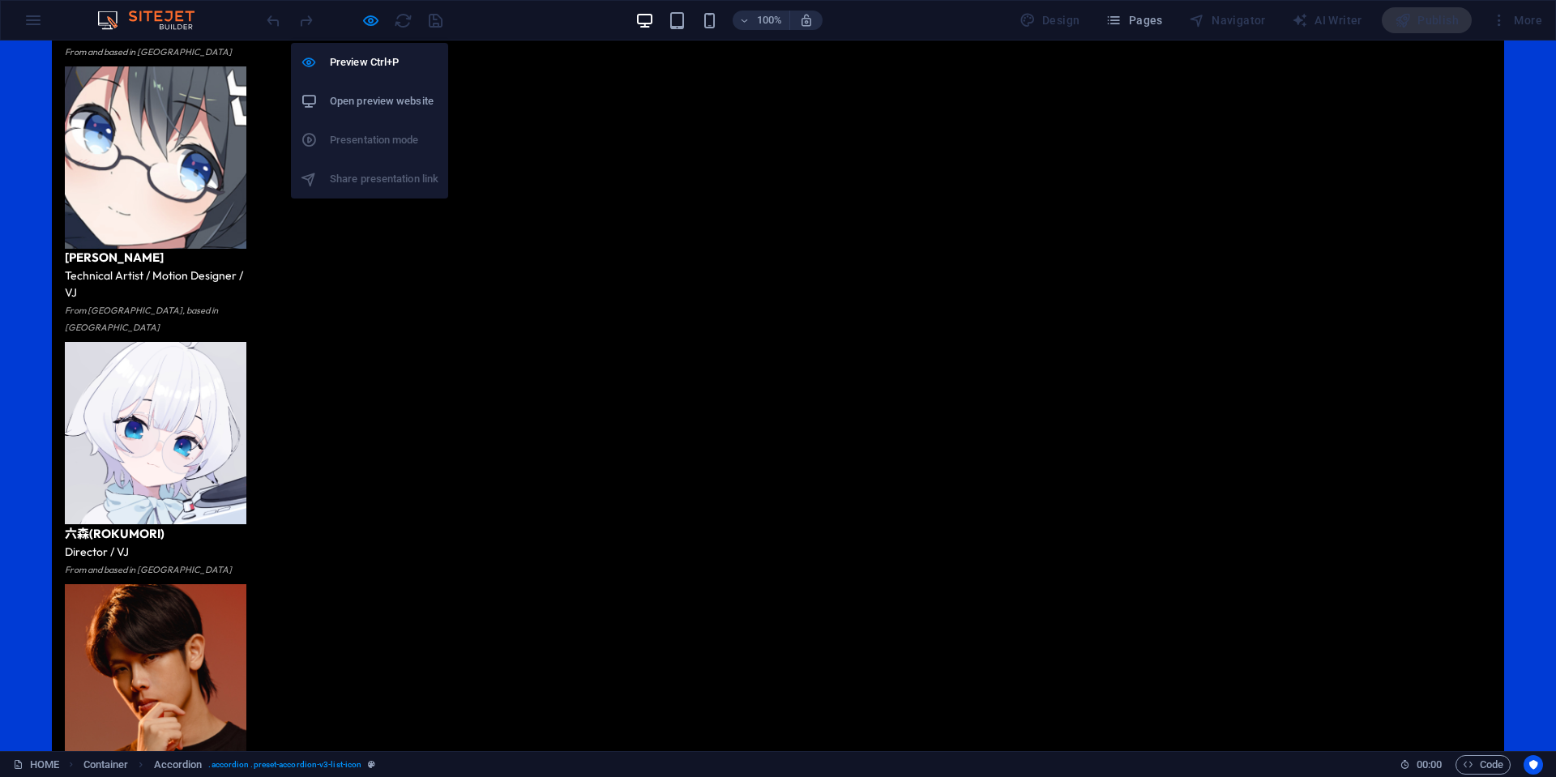
scroll to position [3199, 0]
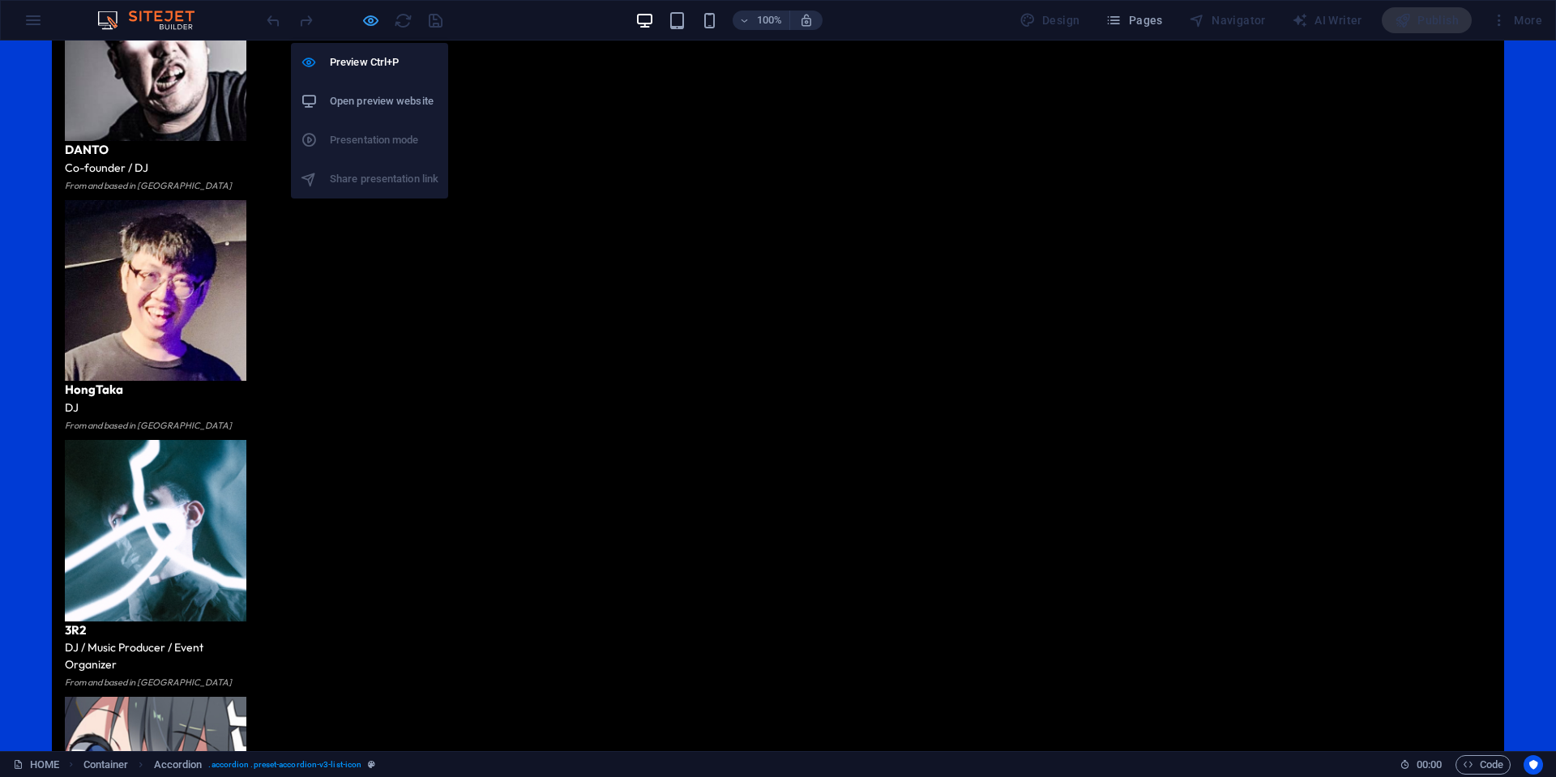
click at [378, 23] on icon "button" at bounding box center [370, 20] width 19 height 19
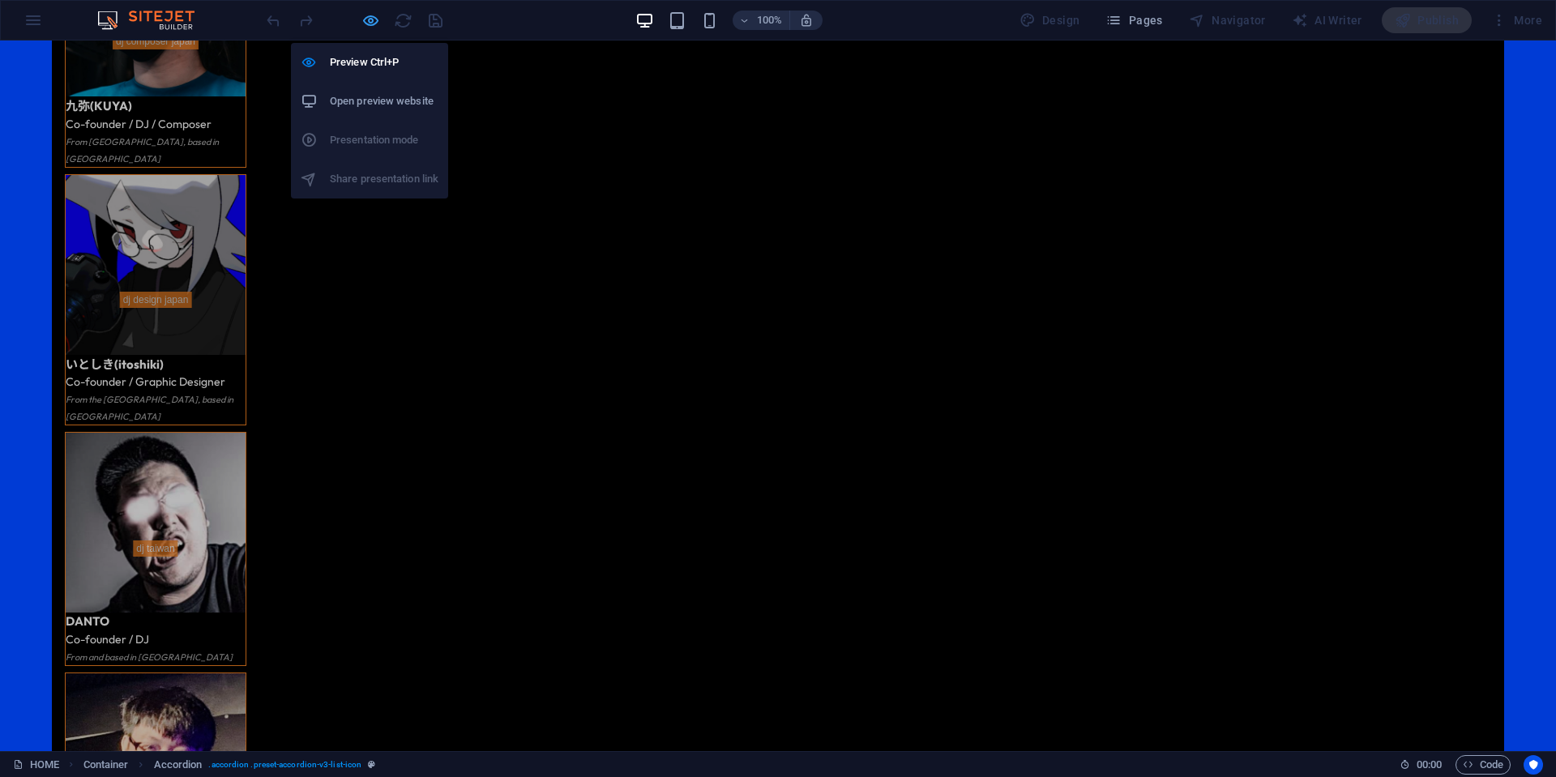
select select "rem"
select select "px"
select select "rem"
select select "px"
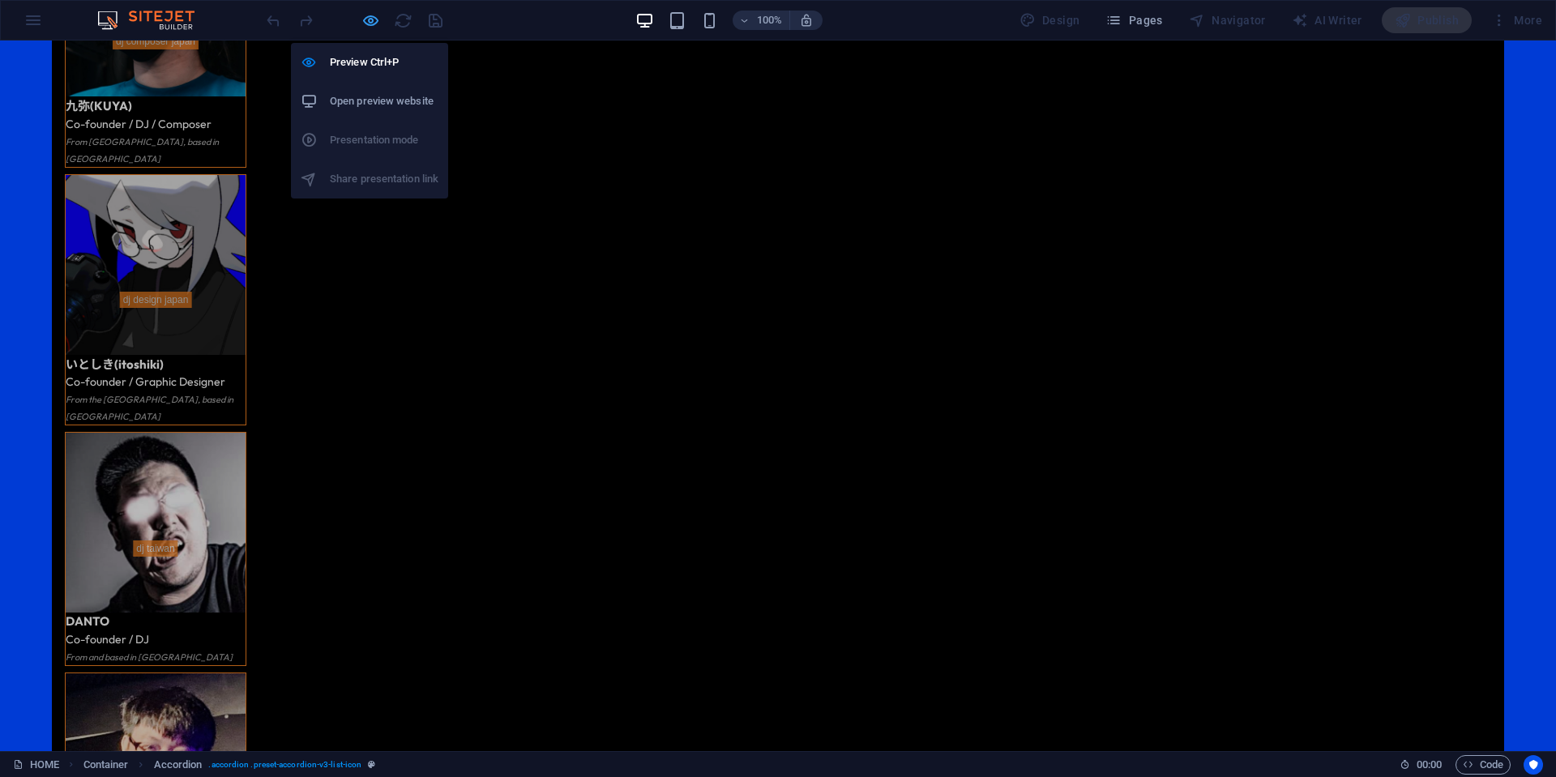
select select "rem"
select select "px"
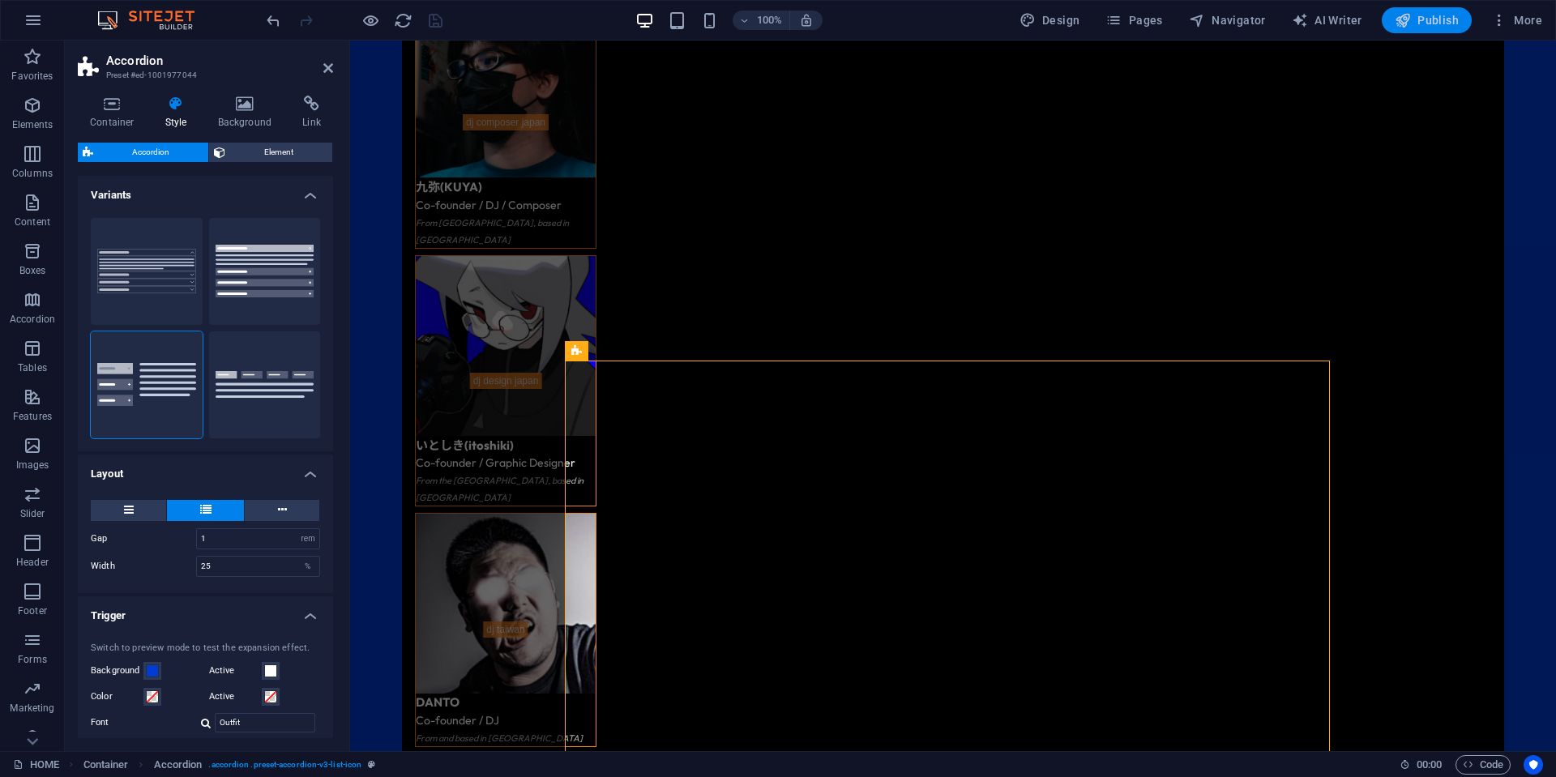
click at [1444, 18] on span "Publish" at bounding box center [1427, 20] width 64 height 16
select select "rem"
select select "px"
select select "rem"
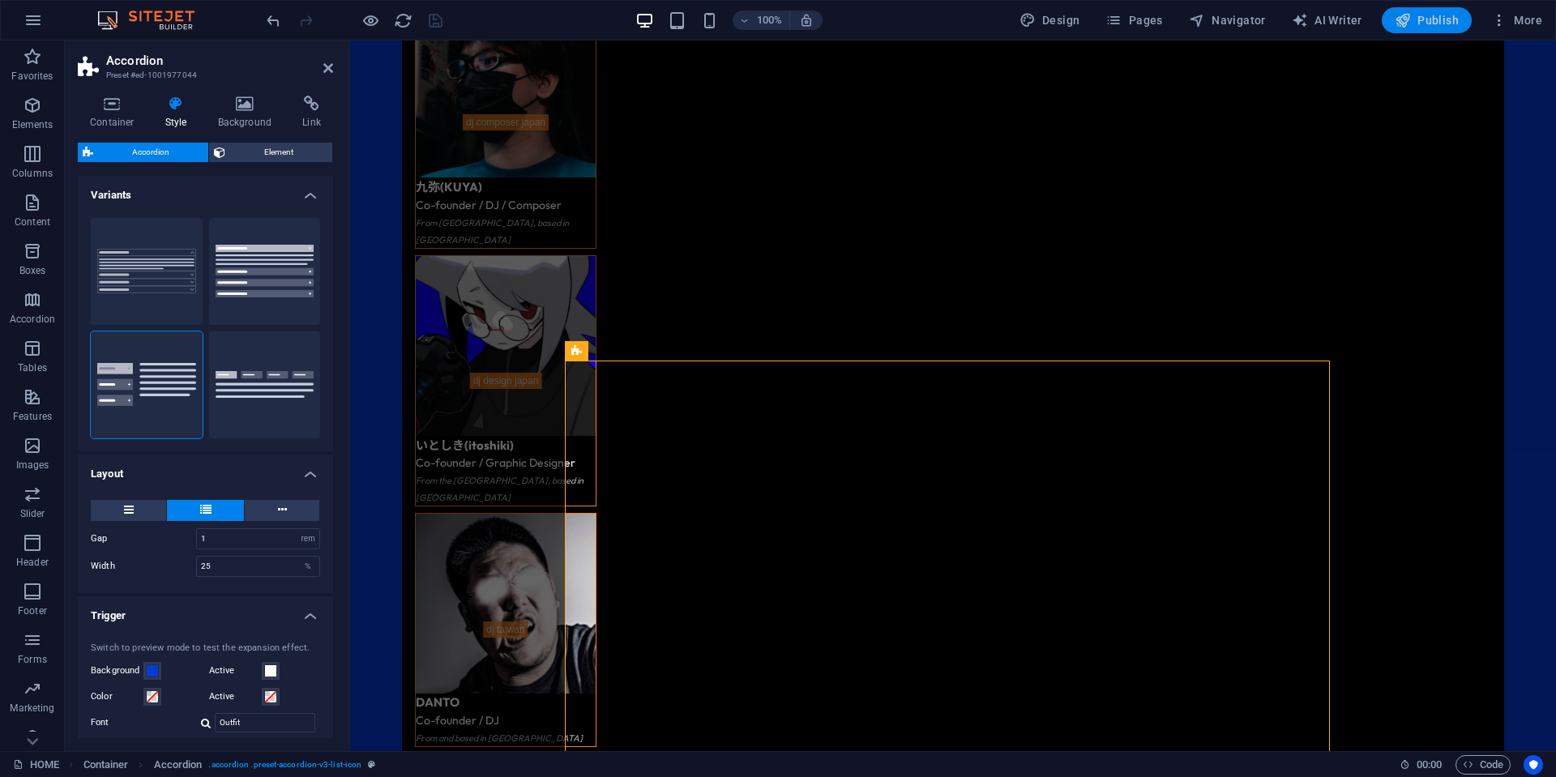
select select "px"
select select "rem"
select select "px"
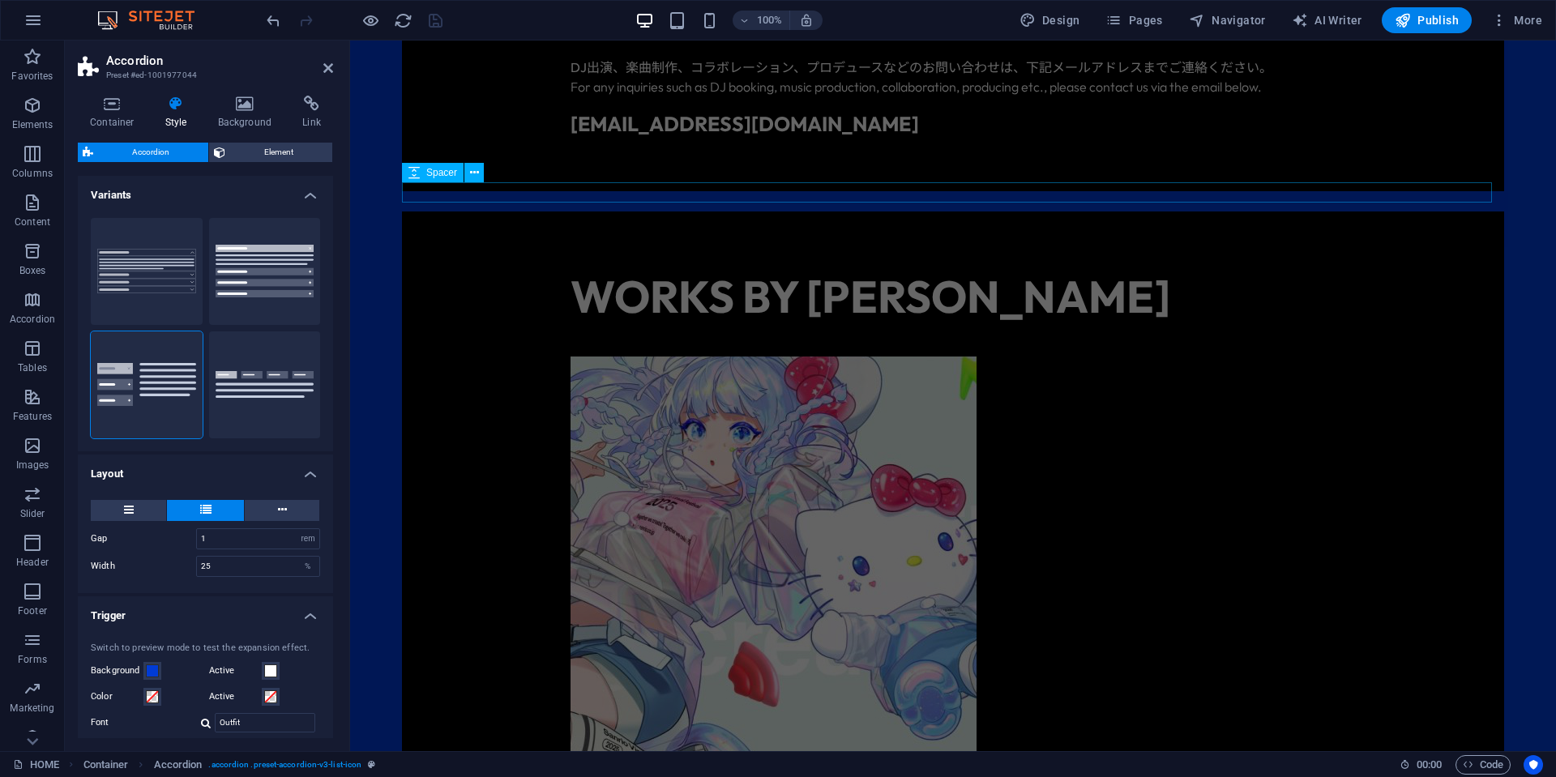
scroll to position [1416, 0]
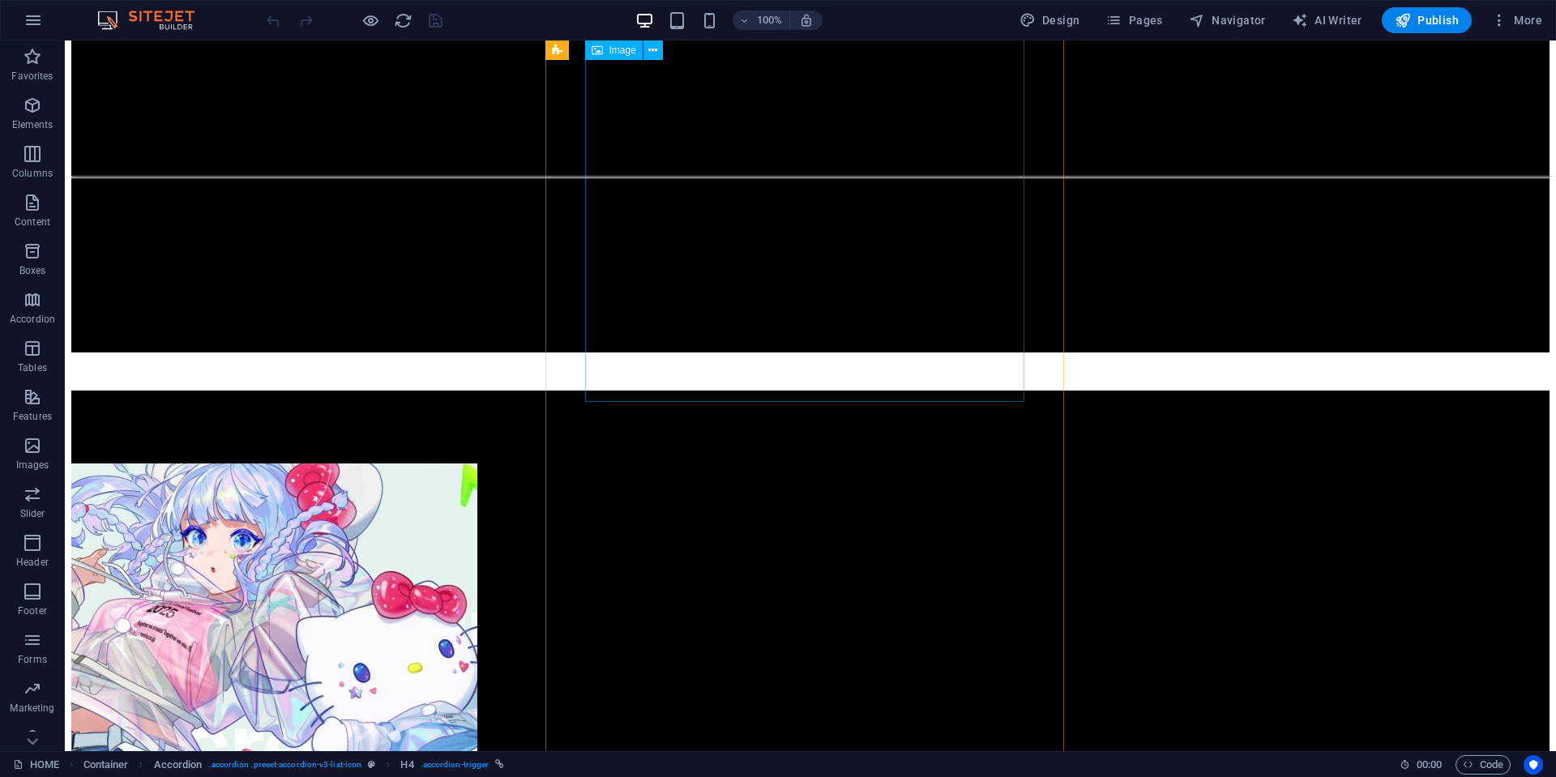
scroll to position [6915, 0]
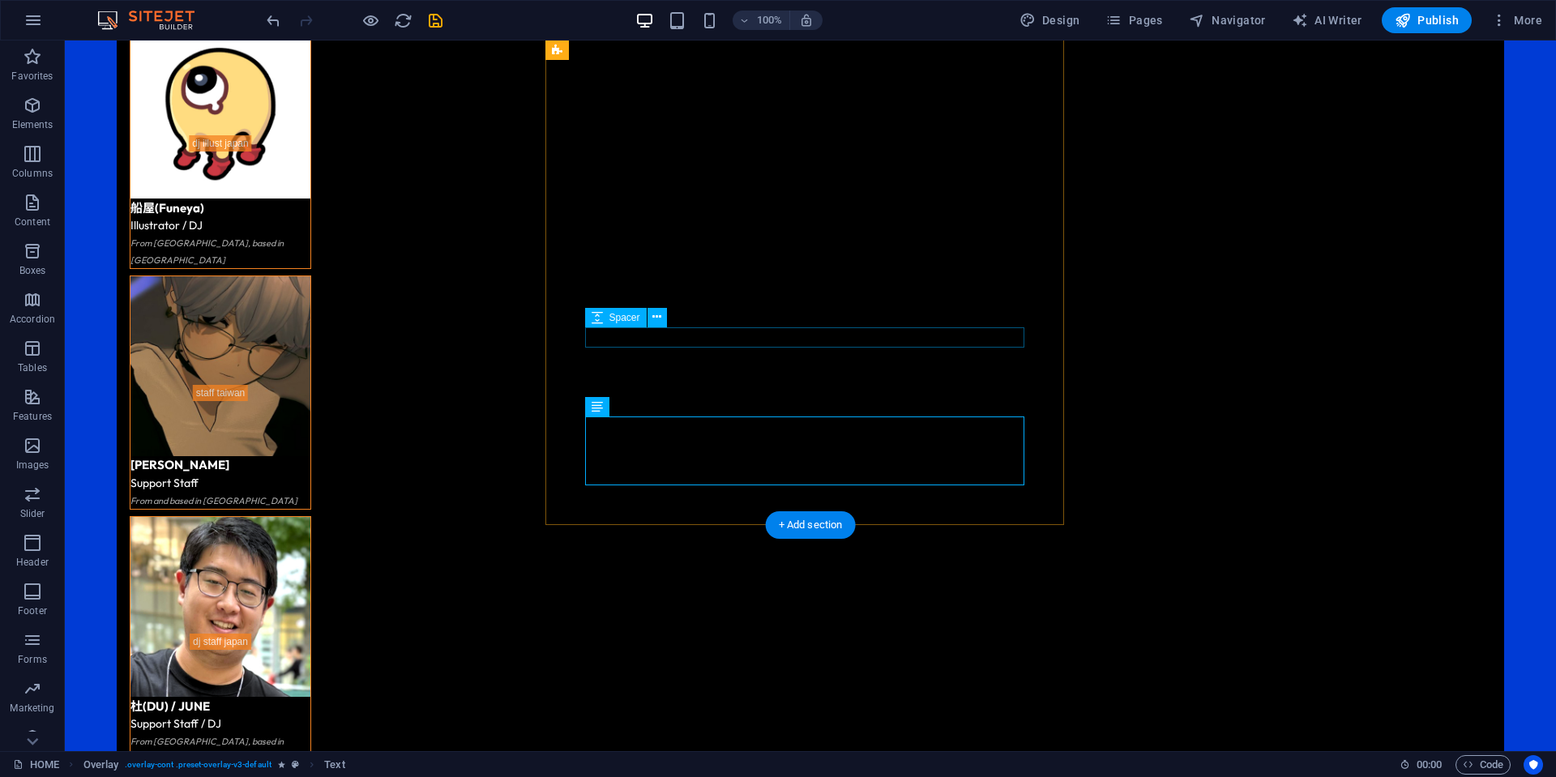
drag, startPoint x: 723, startPoint y: 361, endPoint x: 720, endPoint y: 425, distance: 64.9
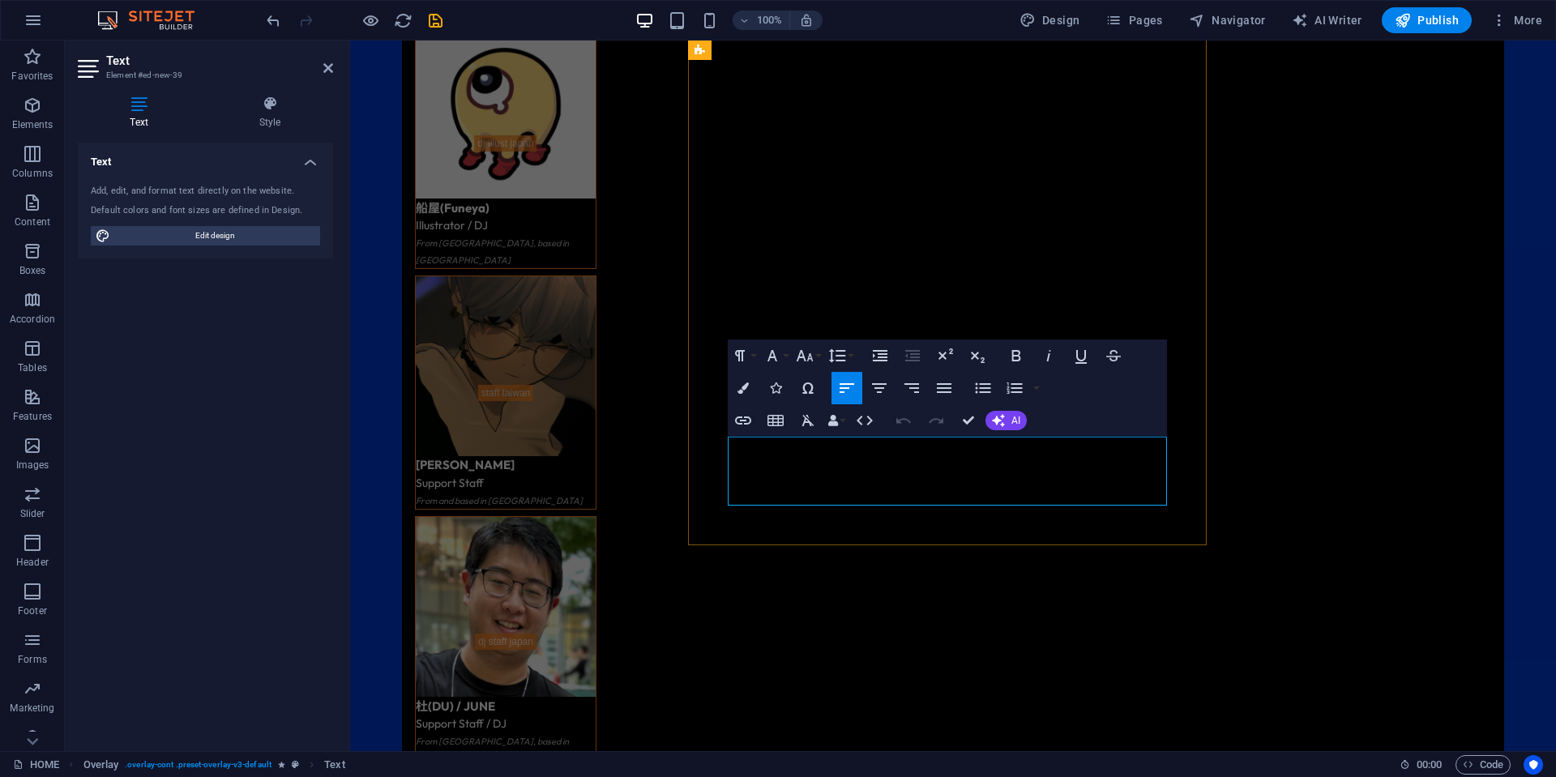
drag, startPoint x: 942, startPoint y: 504, endPoint x: 666, endPoint y: 433, distance: 285.4
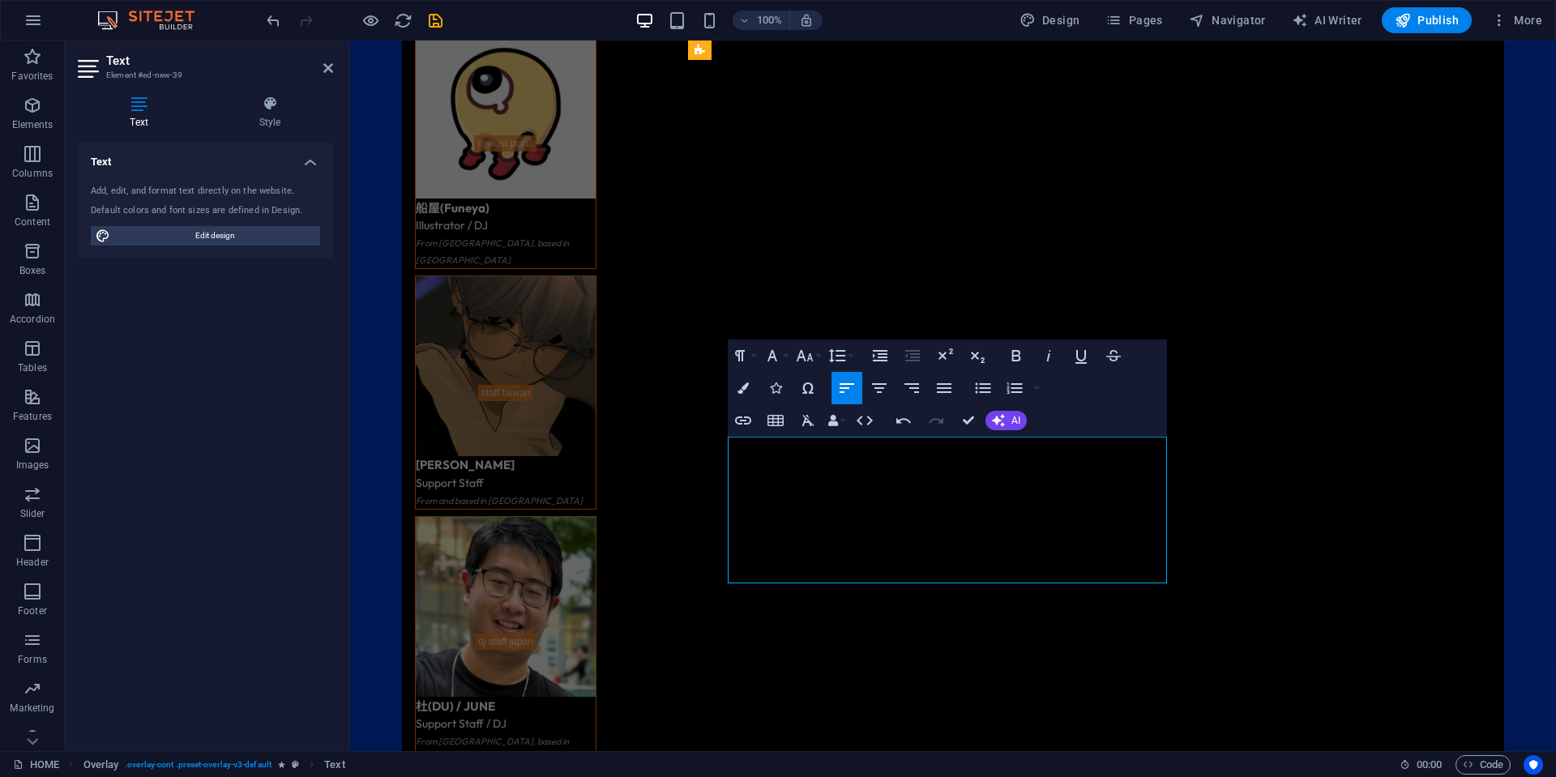
drag, startPoint x: 734, startPoint y: 515, endPoint x: 730, endPoint y: 502, distance: 14.4
click at [746, 353] on icon "button" at bounding box center [739, 355] width 19 height 19
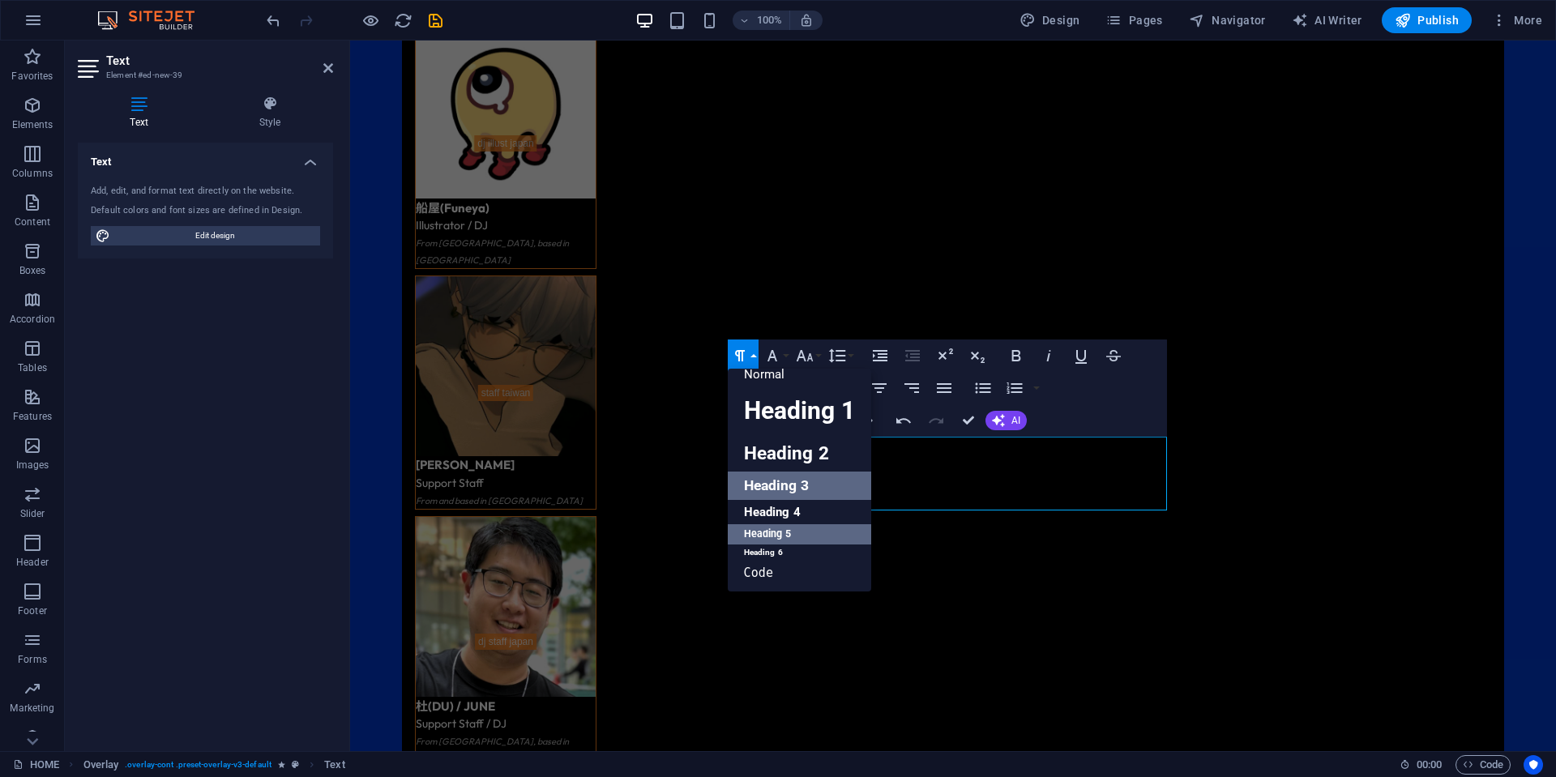
scroll to position [13, 0]
click at [804, 530] on link "Heading 5" at bounding box center [799, 534] width 143 height 20
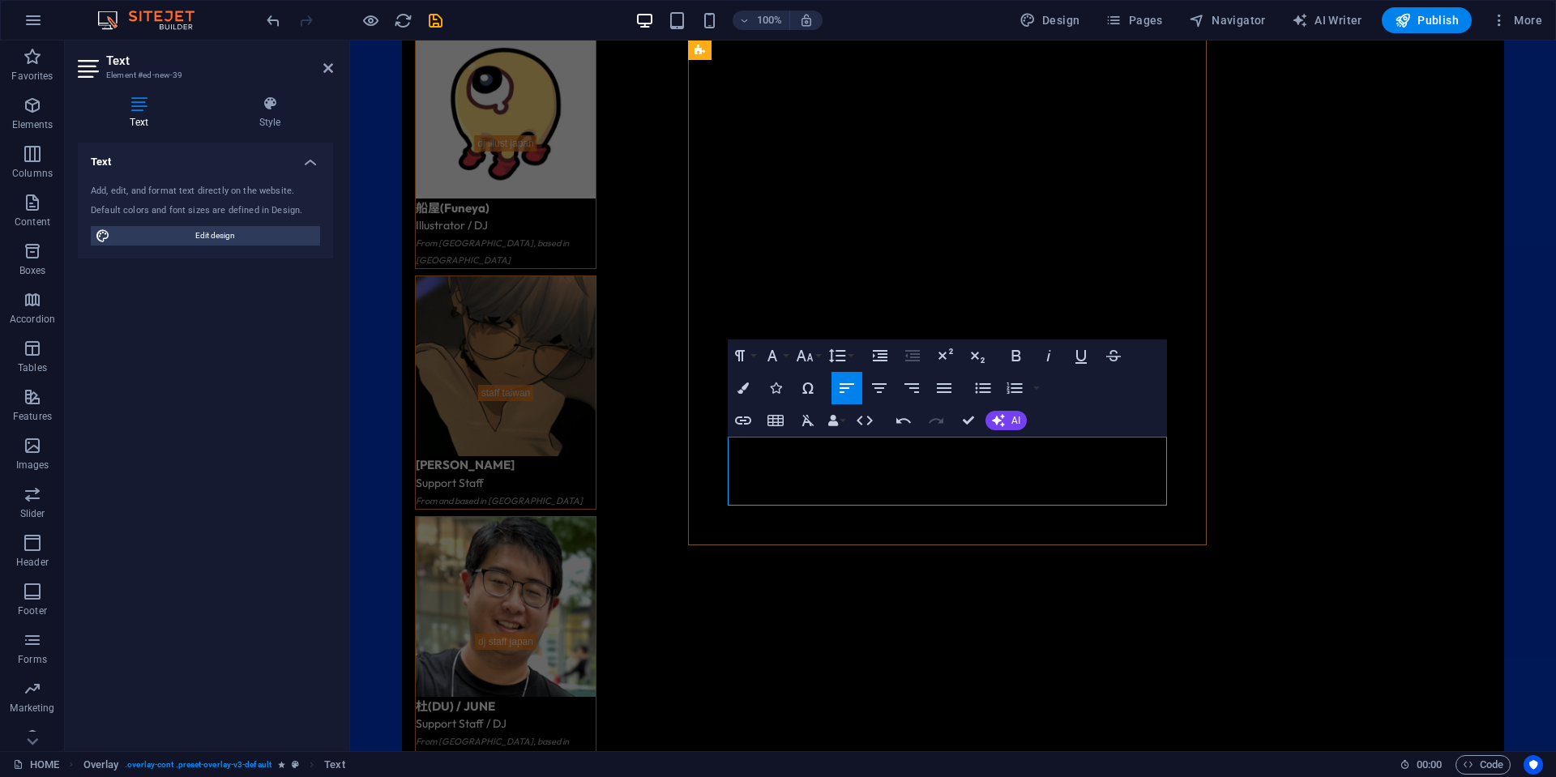
drag, startPoint x: 831, startPoint y: 463, endPoint x: 1039, endPoint y: 443, distance: 209.2
click at [742, 358] on icon "button" at bounding box center [739, 355] width 10 height 11
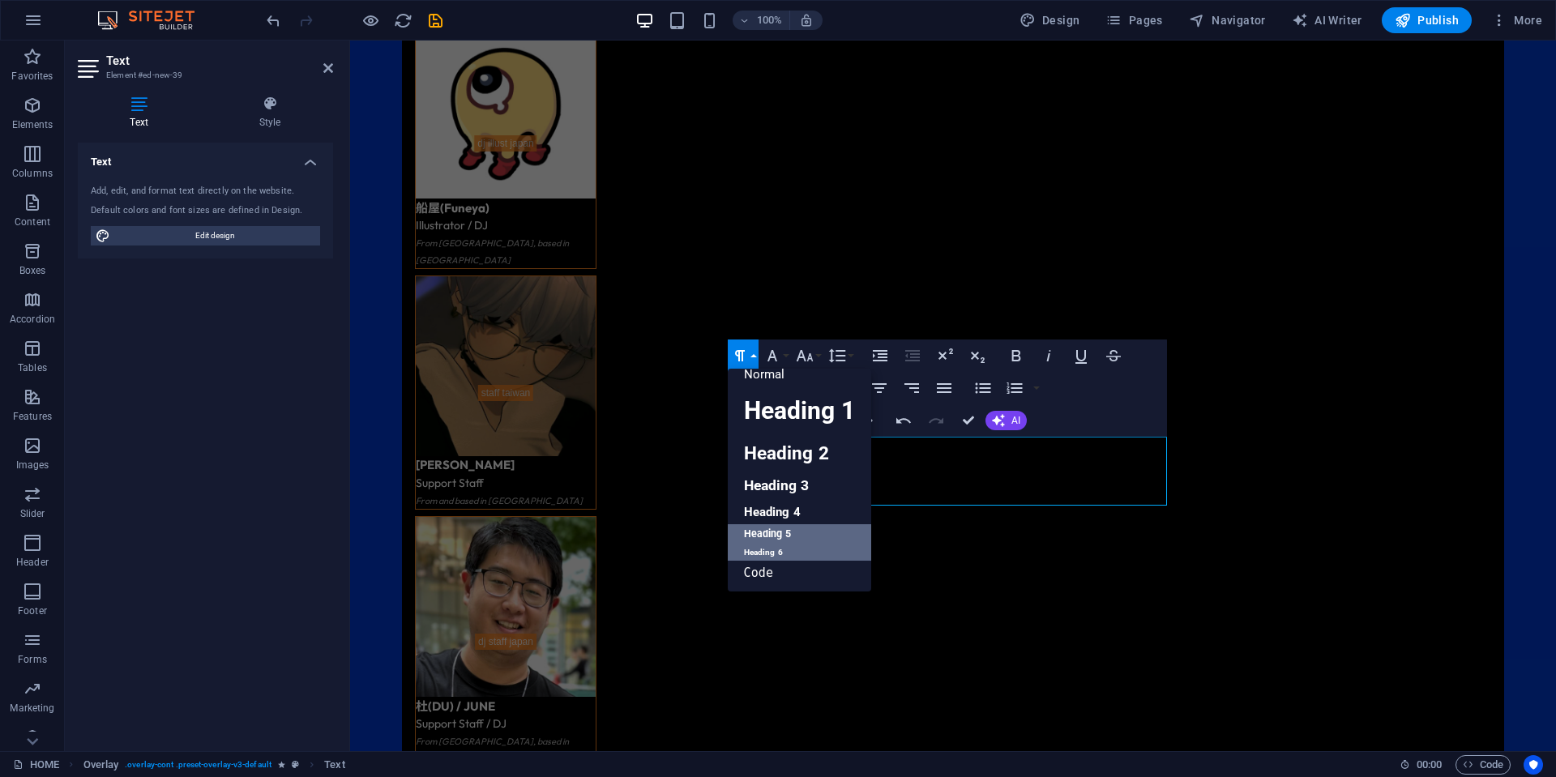
click at [776, 551] on link "Heading 6" at bounding box center [799, 553] width 143 height 16
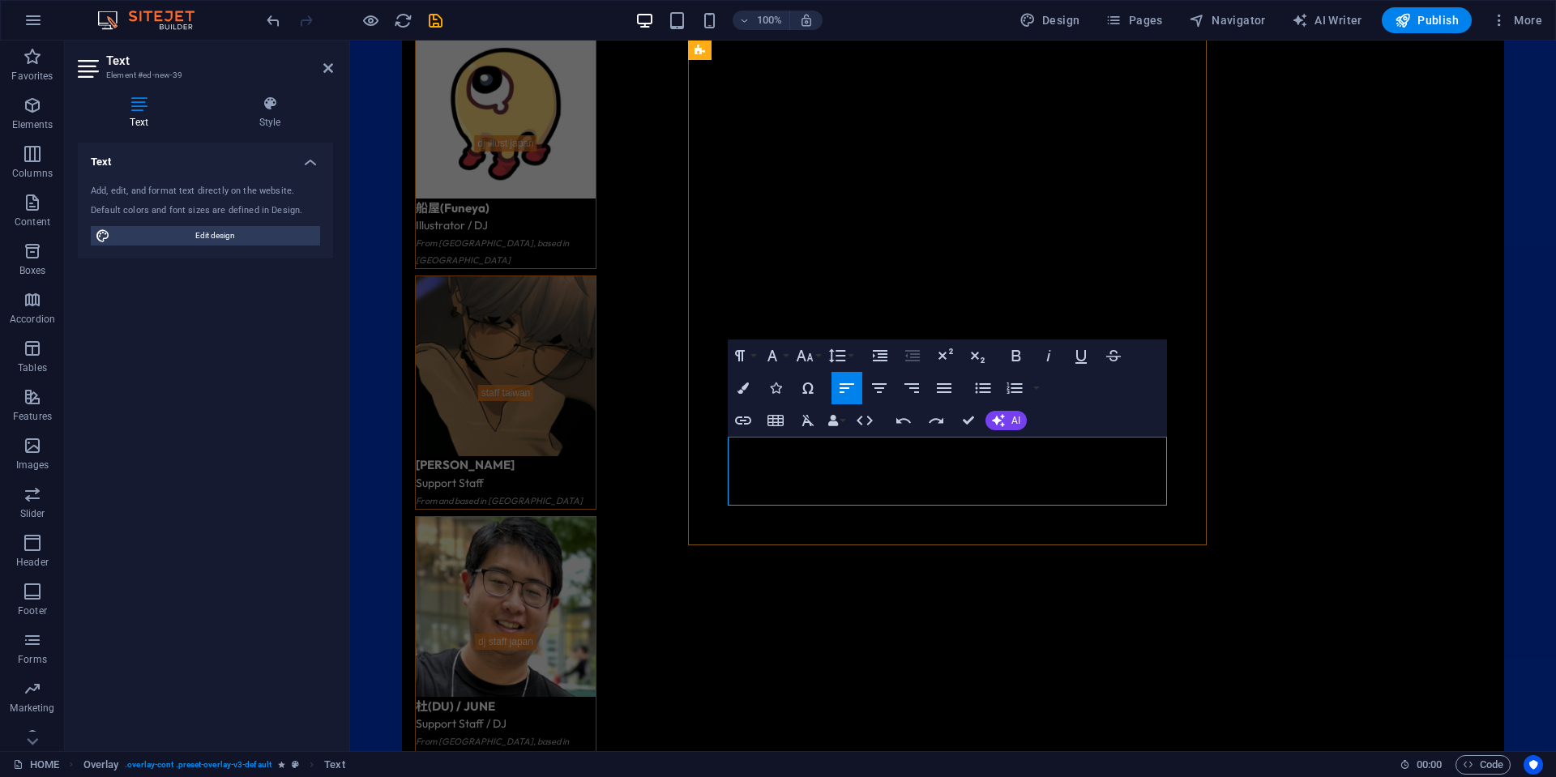
drag, startPoint x: 741, startPoint y: 446, endPoint x: 823, endPoint y: 443, distance: 82.7
click at [746, 348] on icon "button" at bounding box center [739, 355] width 19 height 19
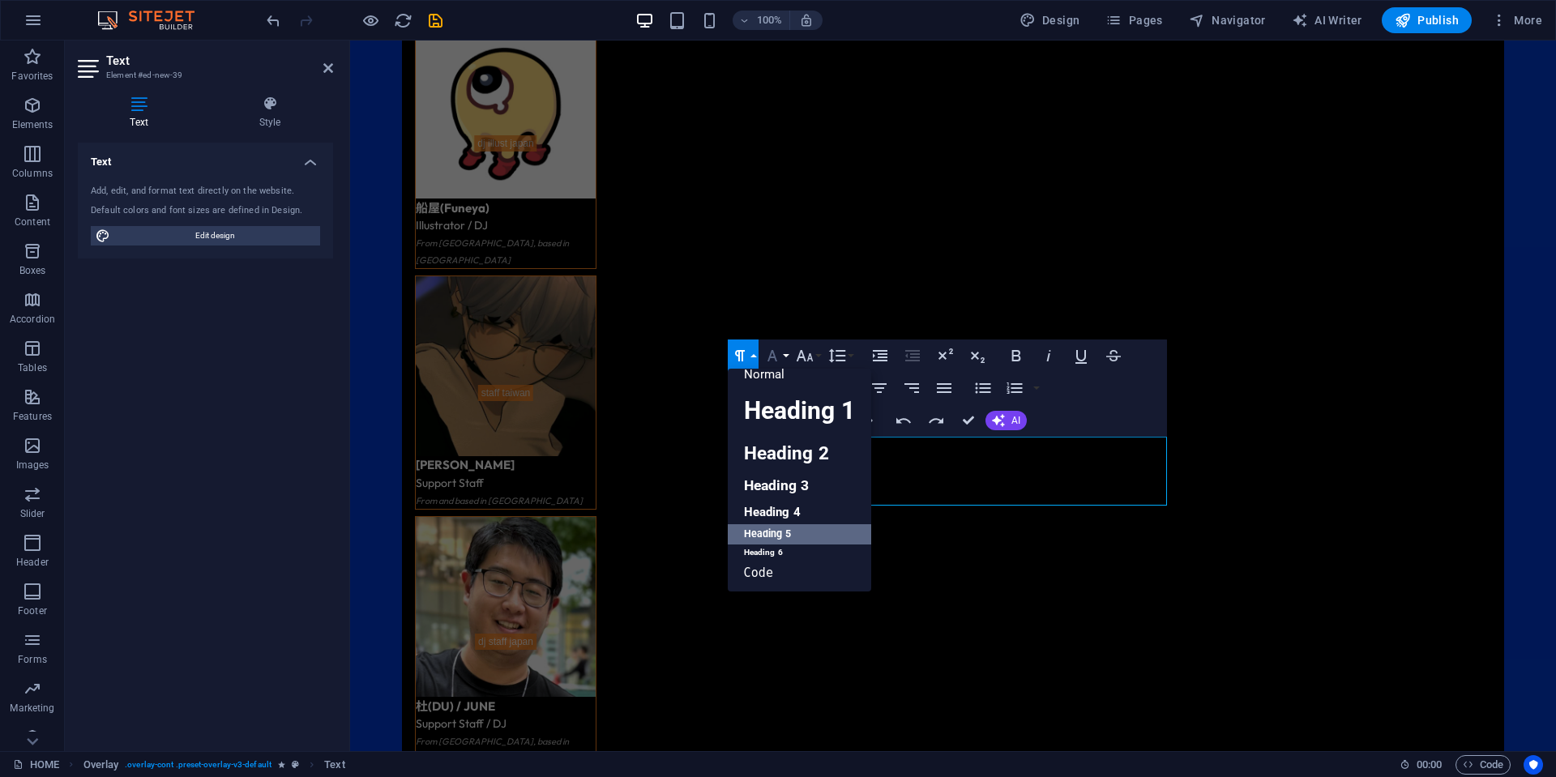
click at [769, 356] on icon "button" at bounding box center [772, 355] width 10 height 11
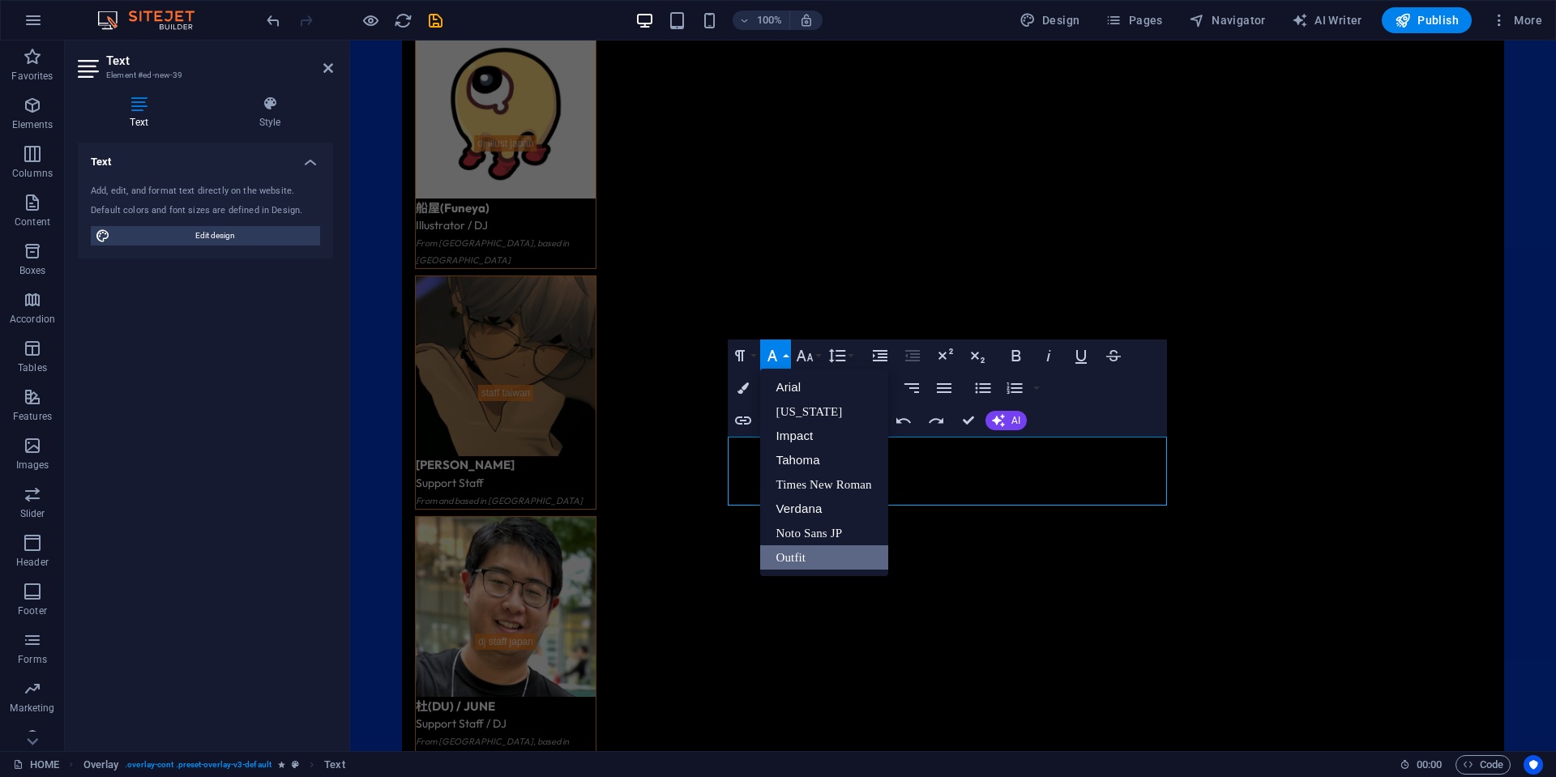
scroll to position [0, 0]
click at [828, 529] on link "Noto Sans JP" at bounding box center [824, 533] width 128 height 24
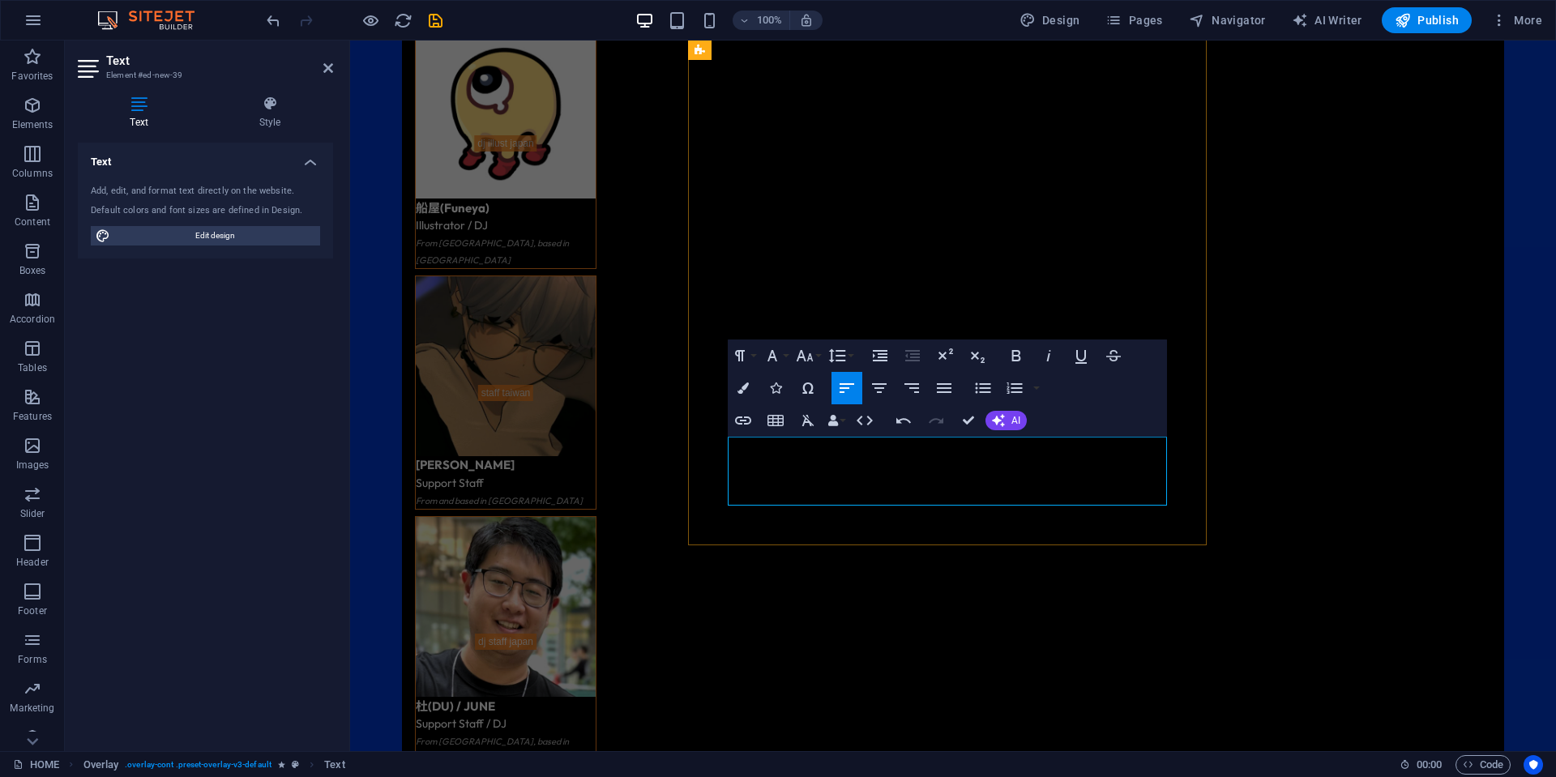
drag, startPoint x: 865, startPoint y: 442, endPoint x: 966, endPoint y: 444, distance: 101.3
drag, startPoint x: 976, startPoint y: 447, endPoint x: 870, endPoint y: 443, distance: 106.2
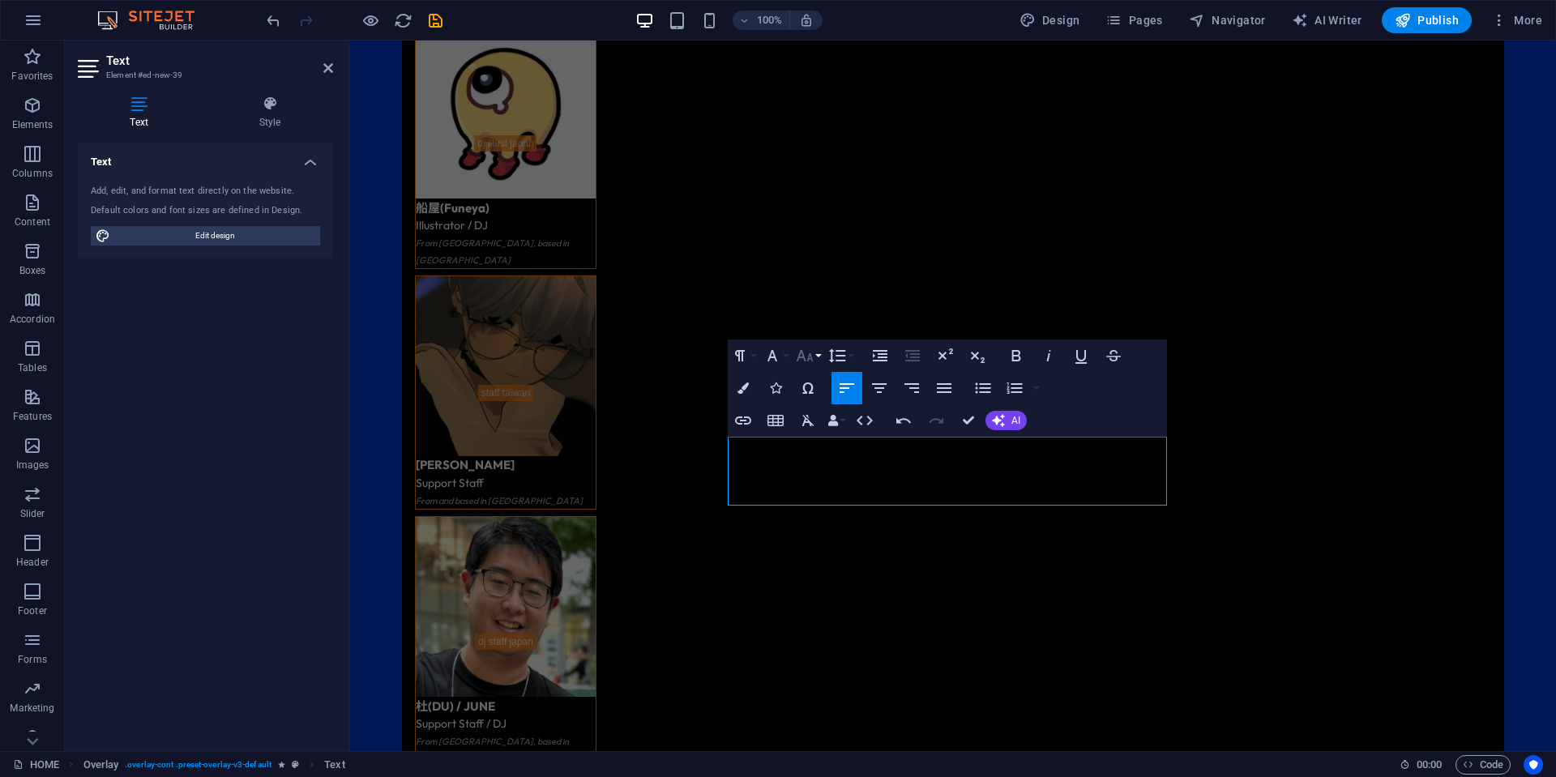
click at [793, 357] on button "Font Size" at bounding box center [808, 356] width 31 height 32
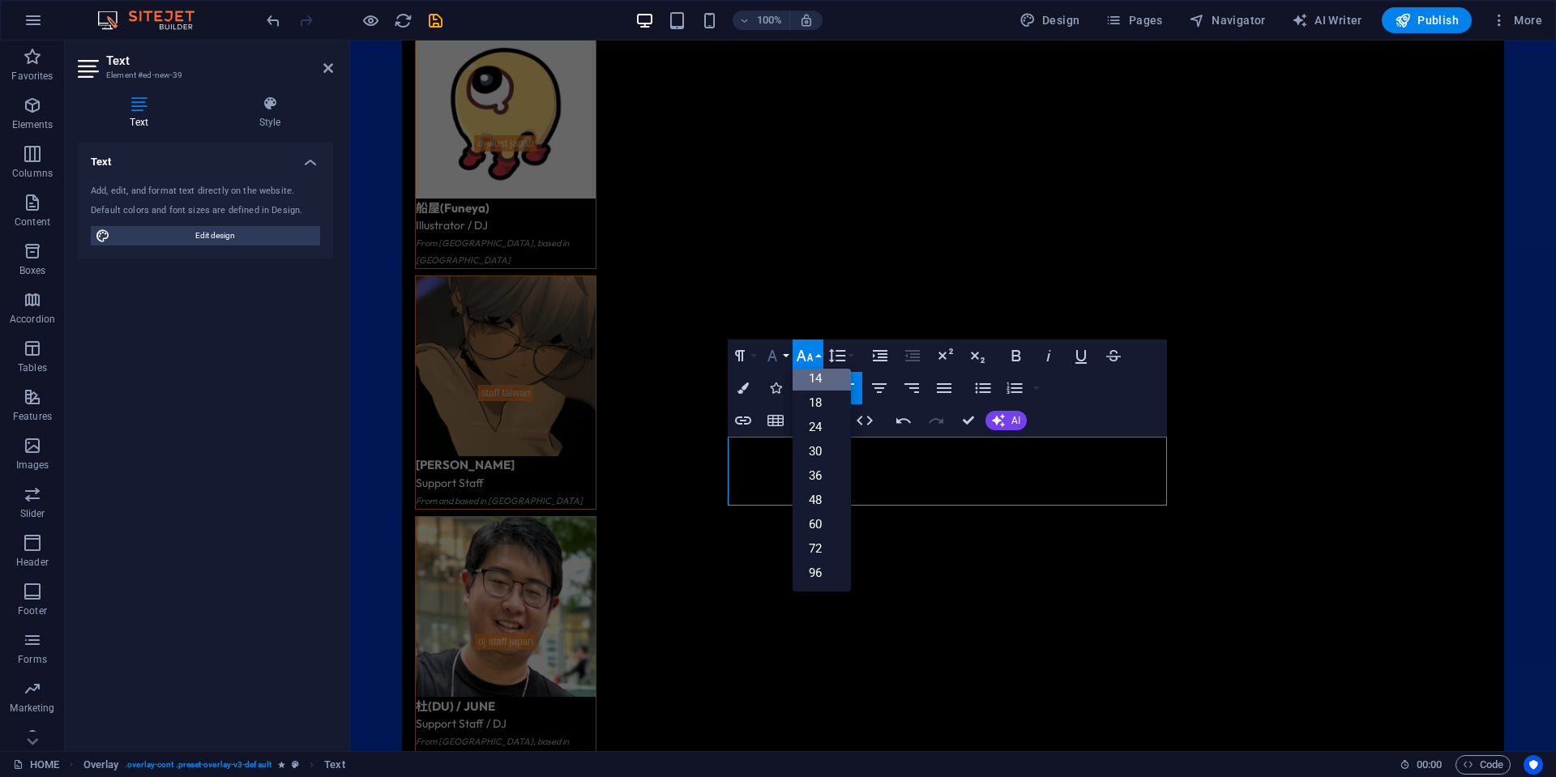
scroll to position [130, 0]
click at [776, 354] on icon "button" at bounding box center [772, 355] width 19 height 19
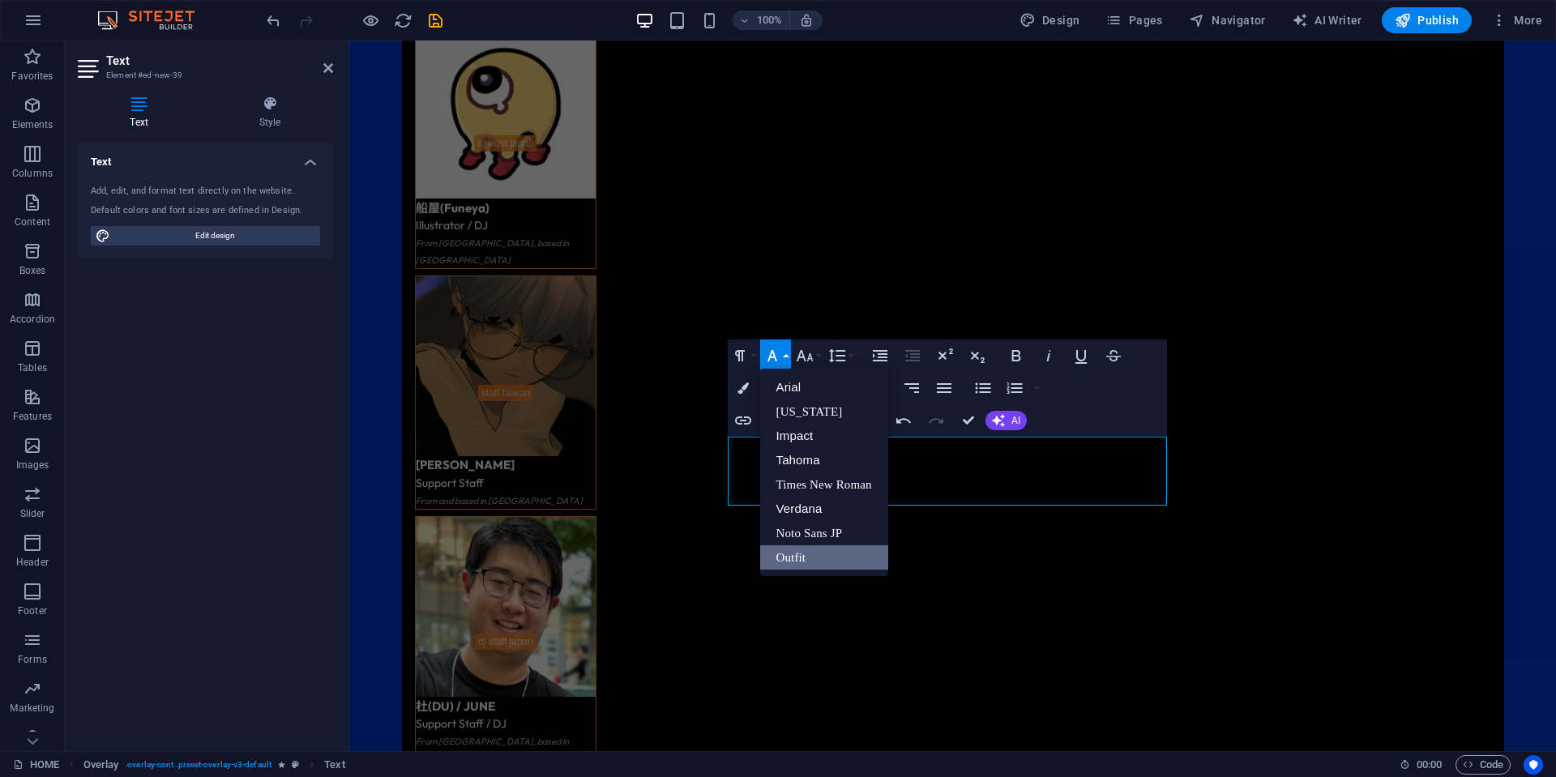
scroll to position [0, 0]
click at [852, 529] on link "Noto Sans JP" at bounding box center [824, 533] width 128 height 24
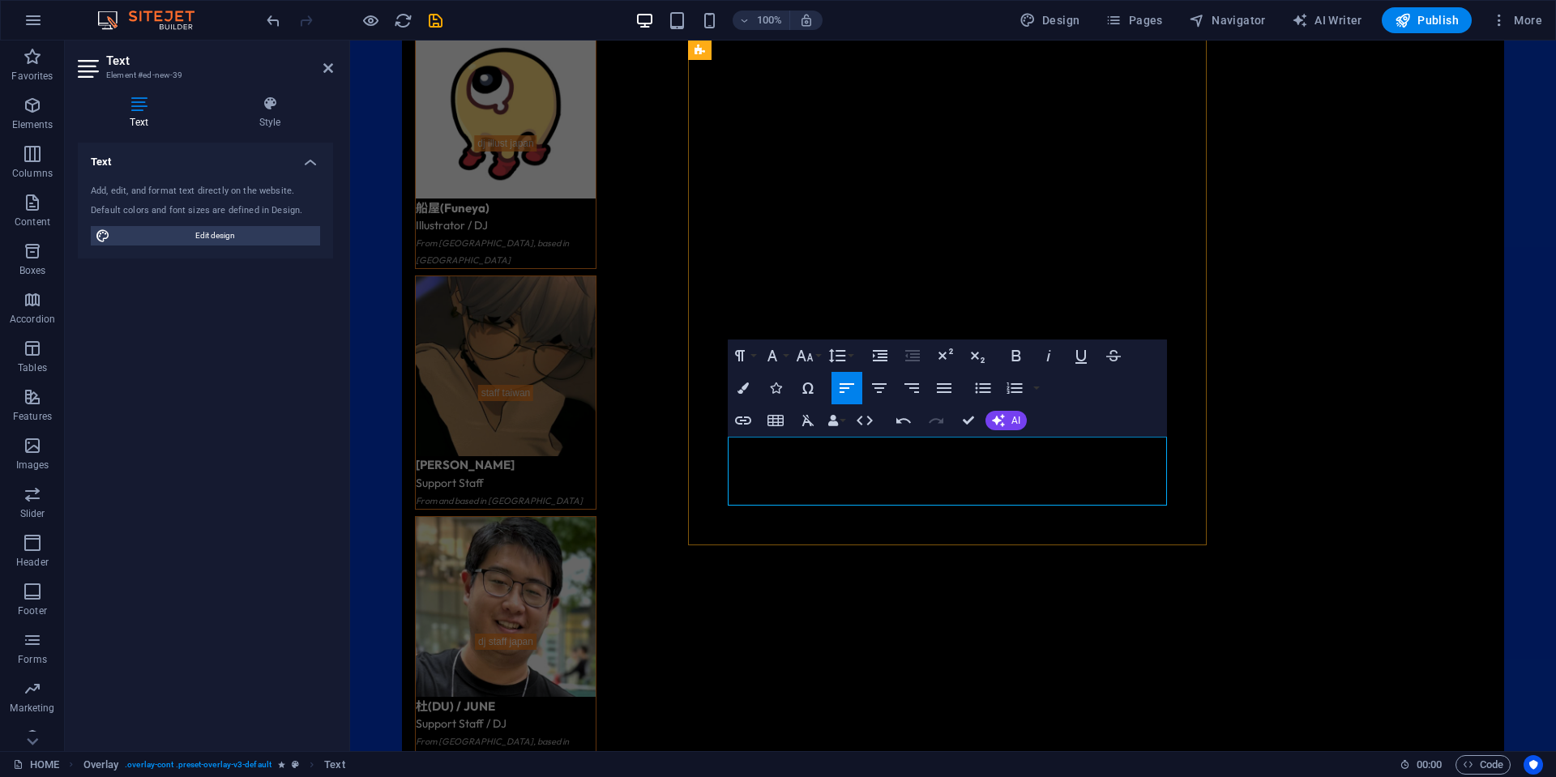
drag, startPoint x: 978, startPoint y: 447, endPoint x: 996, endPoint y: 447, distance: 17.8
click at [772, 356] on icon "button" at bounding box center [772, 355] width 19 height 19
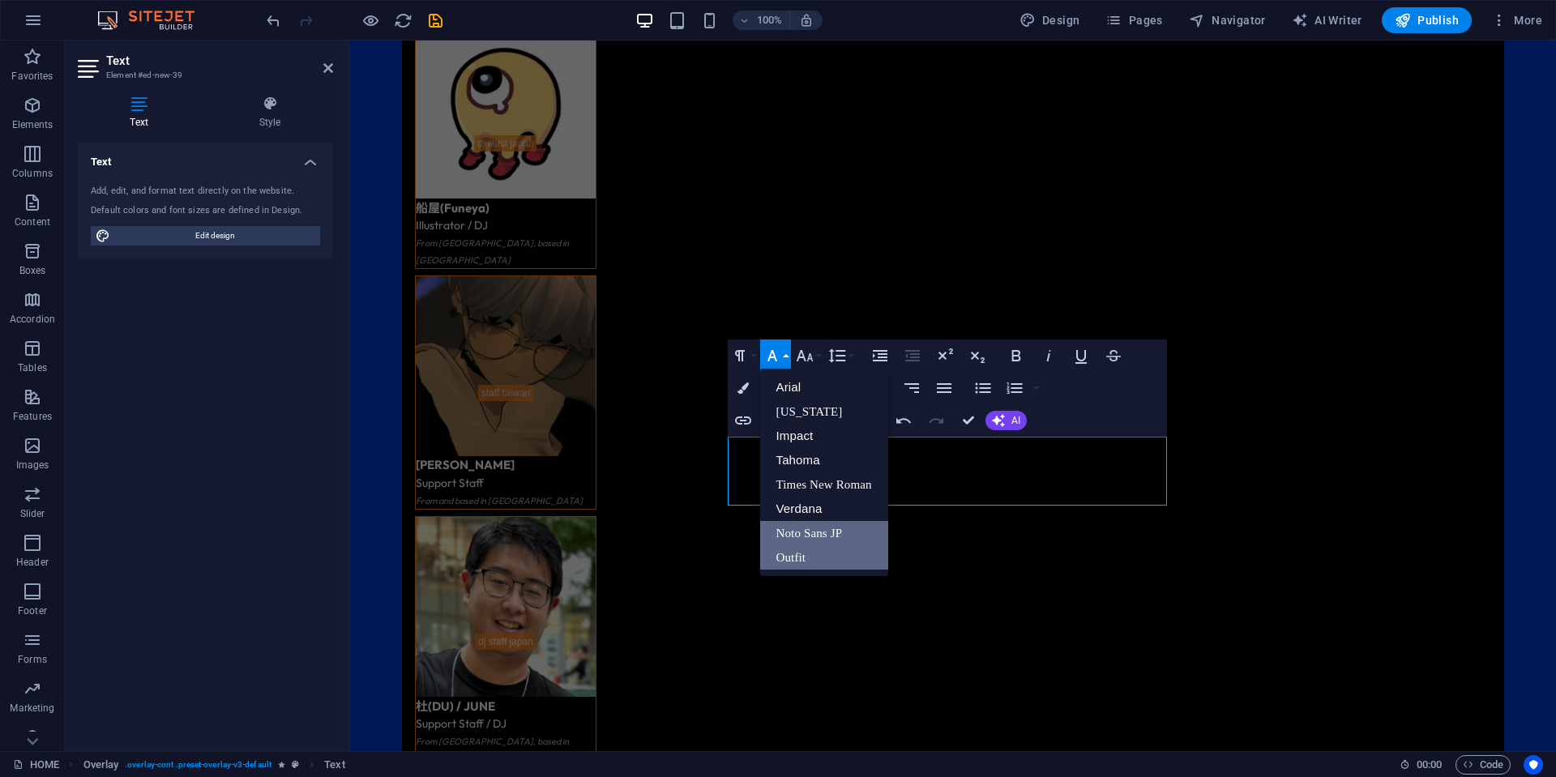
click at [809, 531] on link "Noto Sans JP" at bounding box center [824, 533] width 128 height 24
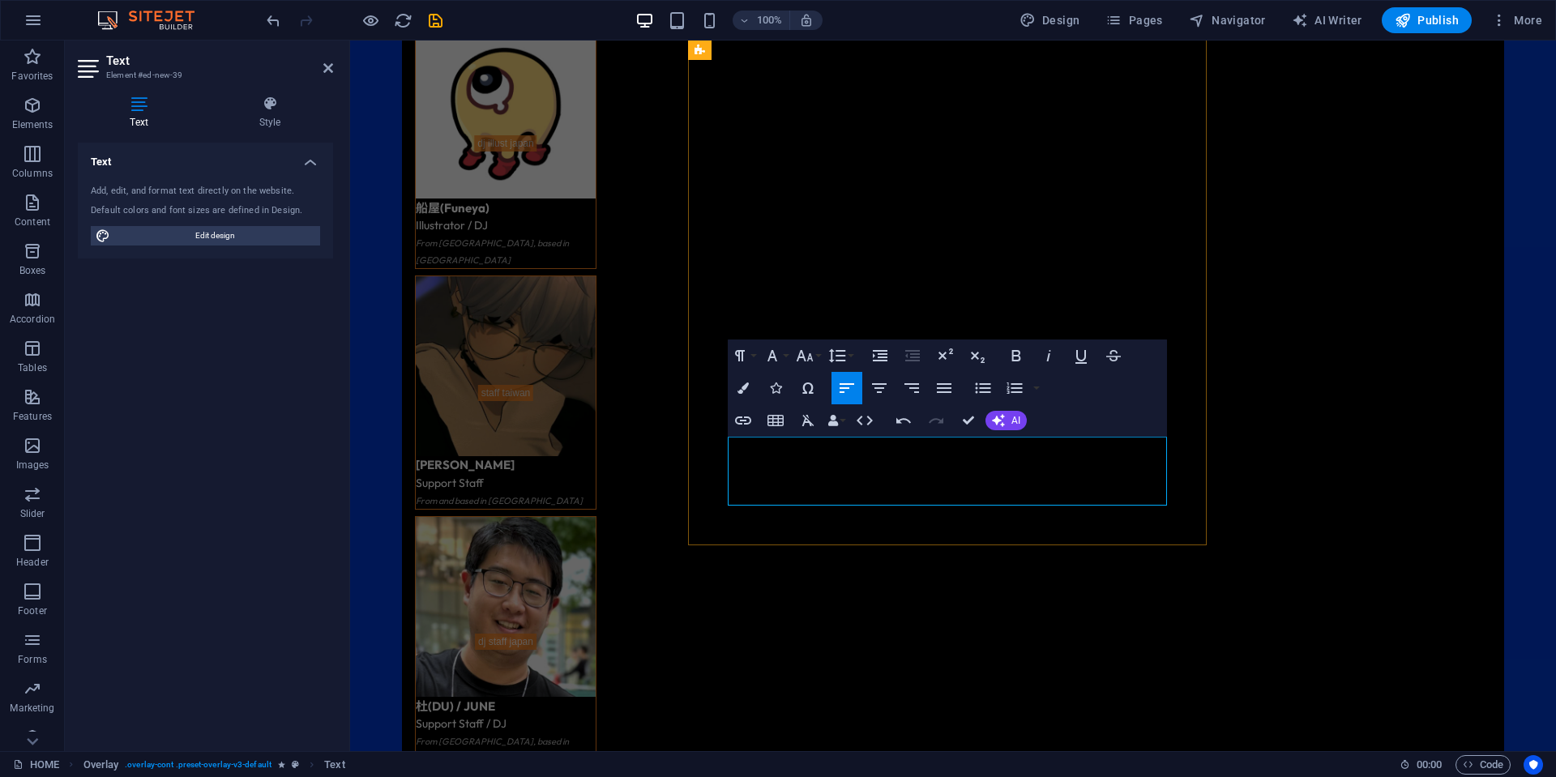
drag, startPoint x: 1041, startPoint y: 443, endPoint x: 804, endPoint y: 464, distance: 237.6
click at [771, 356] on icon "button" at bounding box center [772, 355] width 19 height 19
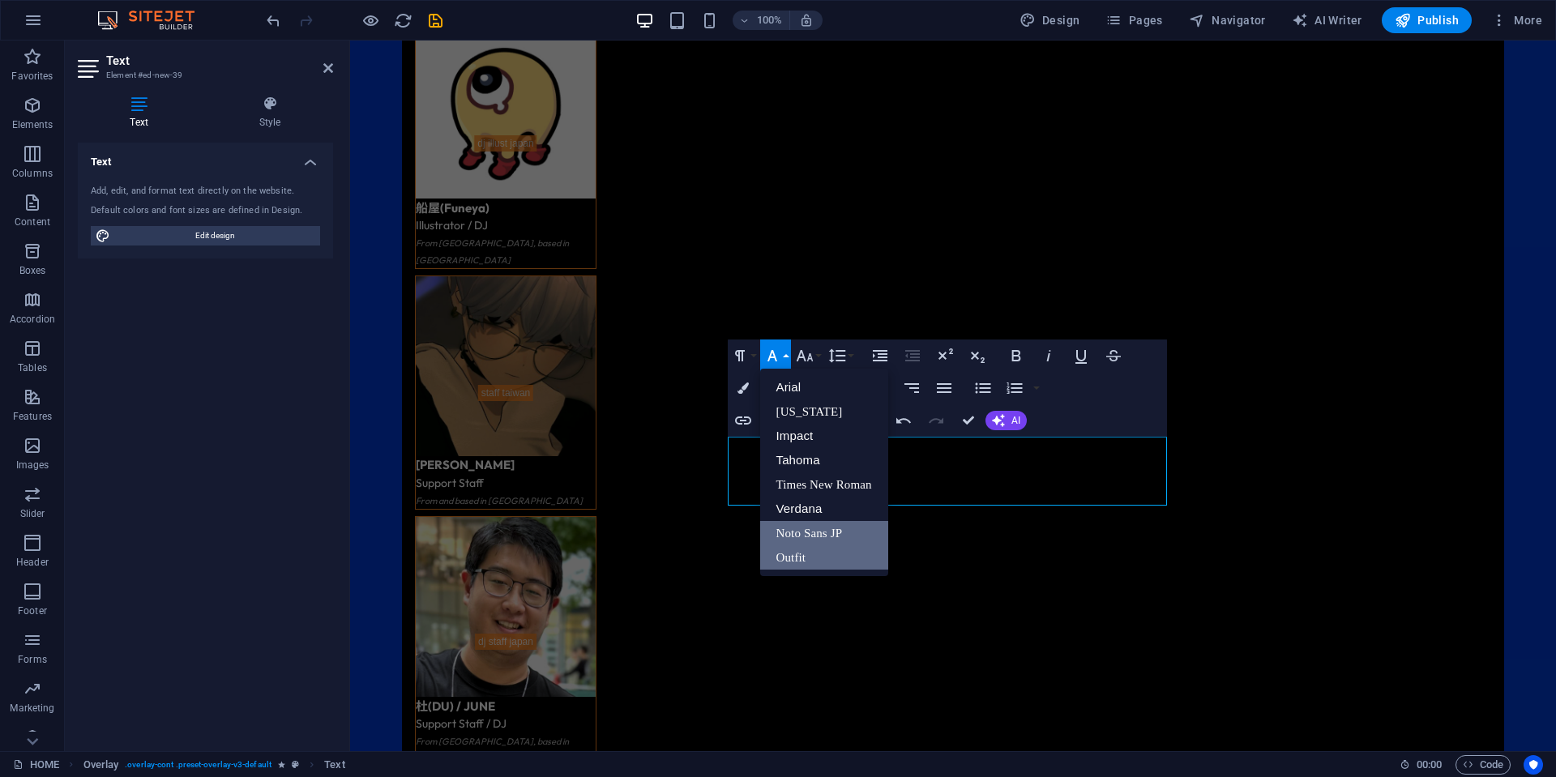
click at [821, 533] on link "Noto Sans JP" at bounding box center [824, 533] width 128 height 24
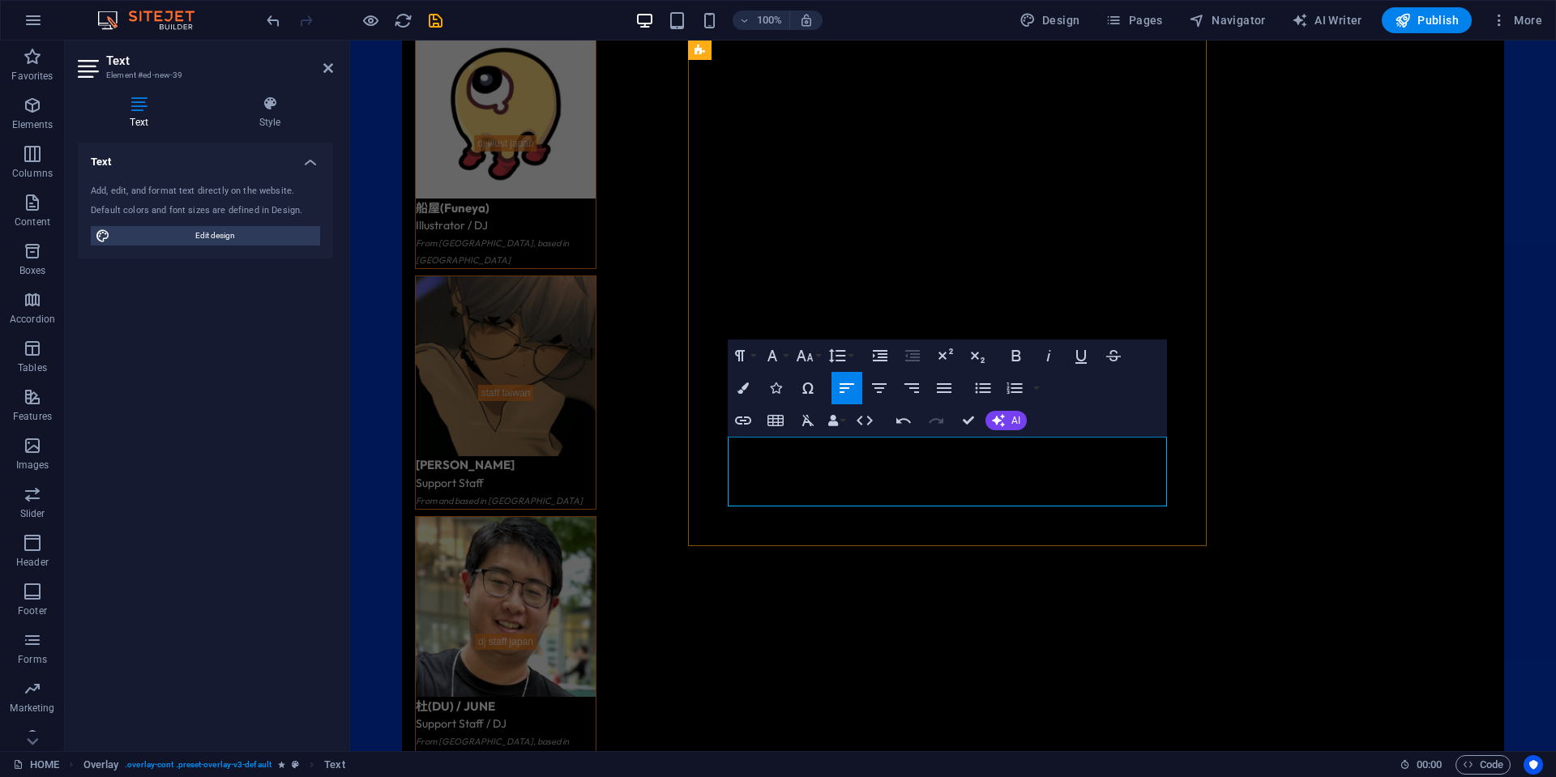
drag, startPoint x: 738, startPoint y: 481, endPoint x: 711, endPoint y: 479, distance: 27.6
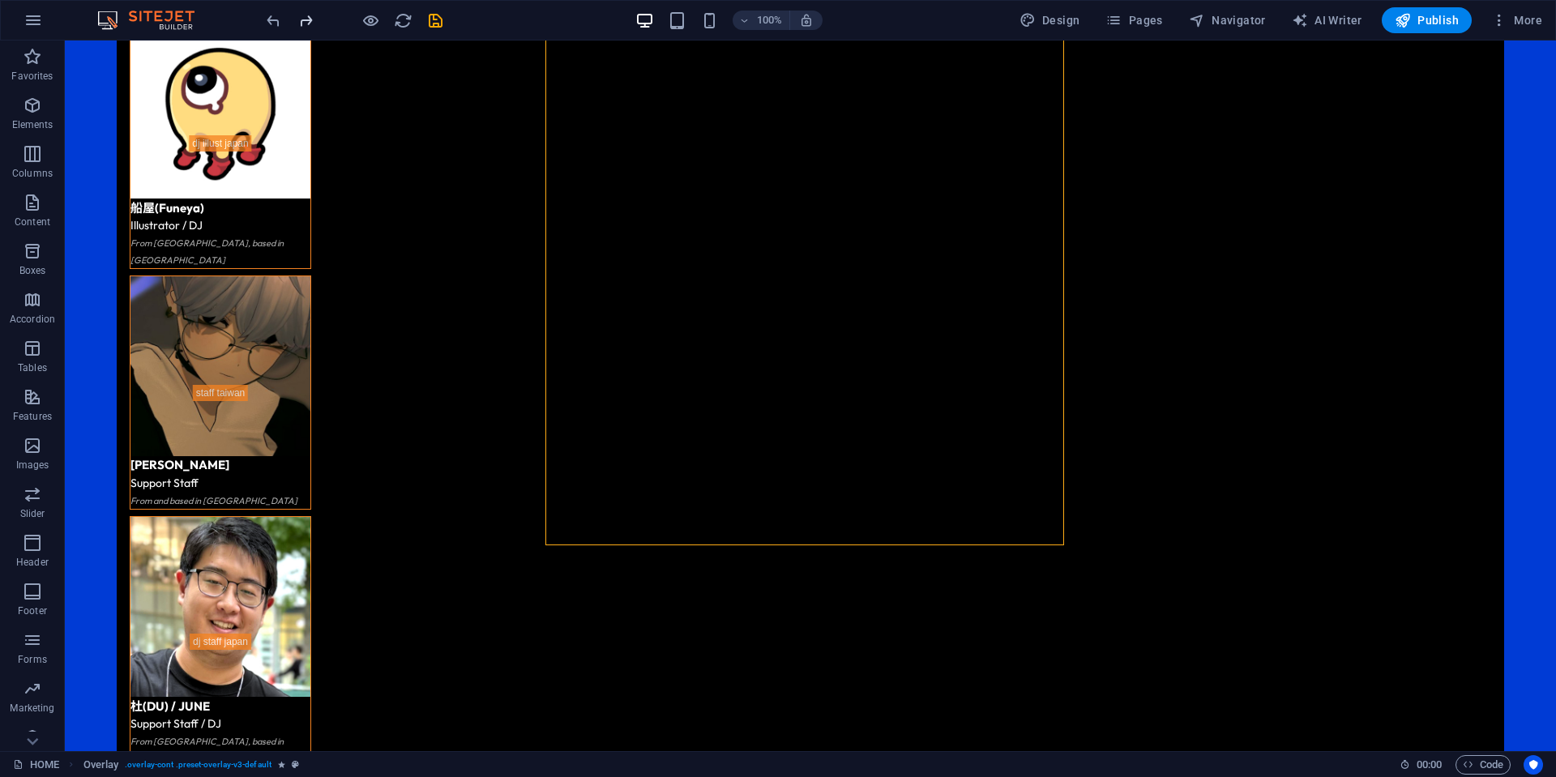
drag, startPoint x: 310, startPoint y: 23, endPoint x: 280, endPoint y: 2, distance: 35.5
click at [310, 23] on icon "redo" at bounding box center [306, 20] width 19 height 19
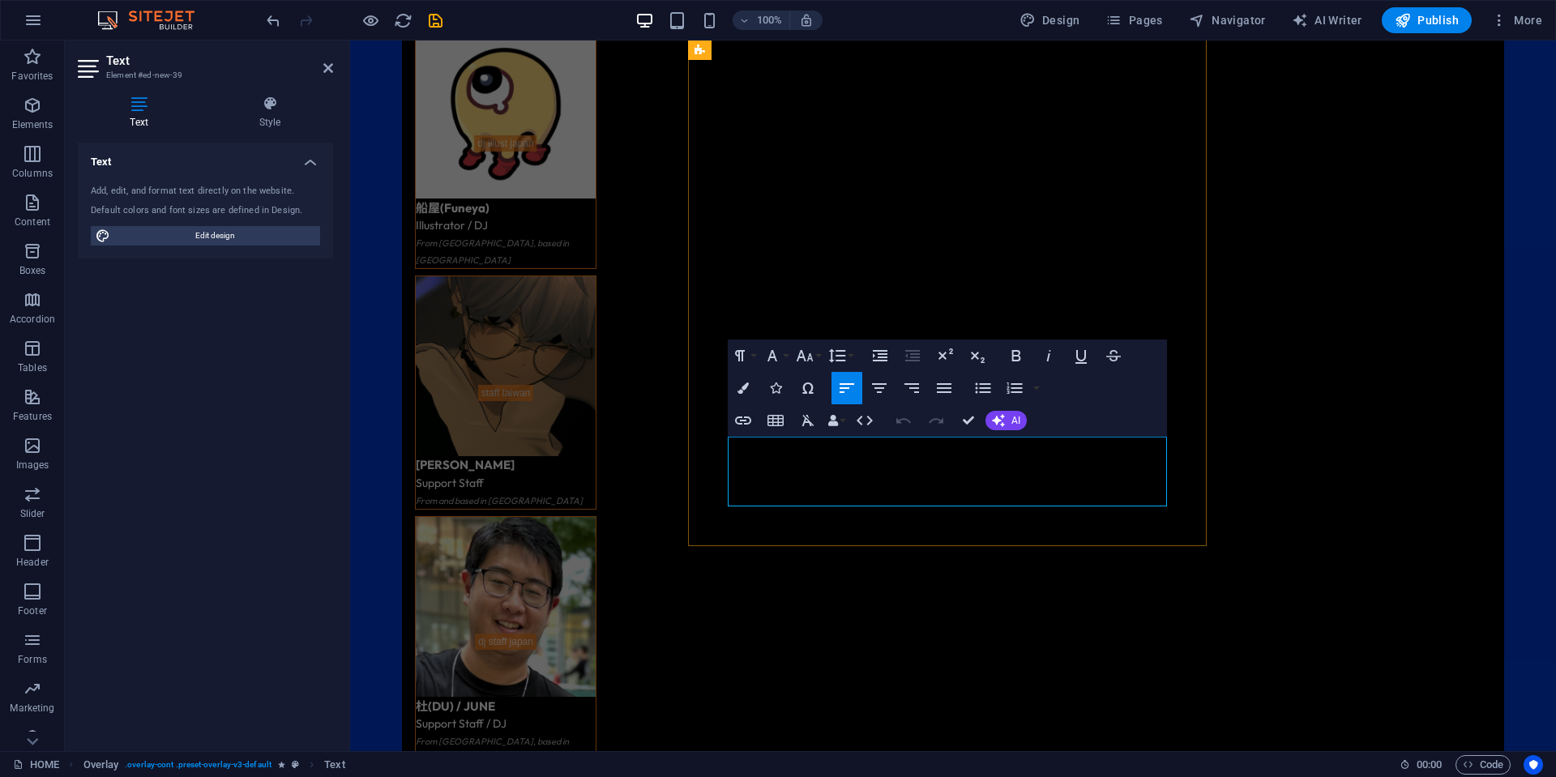
drag, startPoint x: 742, startPoint y: 448, endPoint x: 726, endPoint y: 445, distance: 16.5
copy h5 "※"
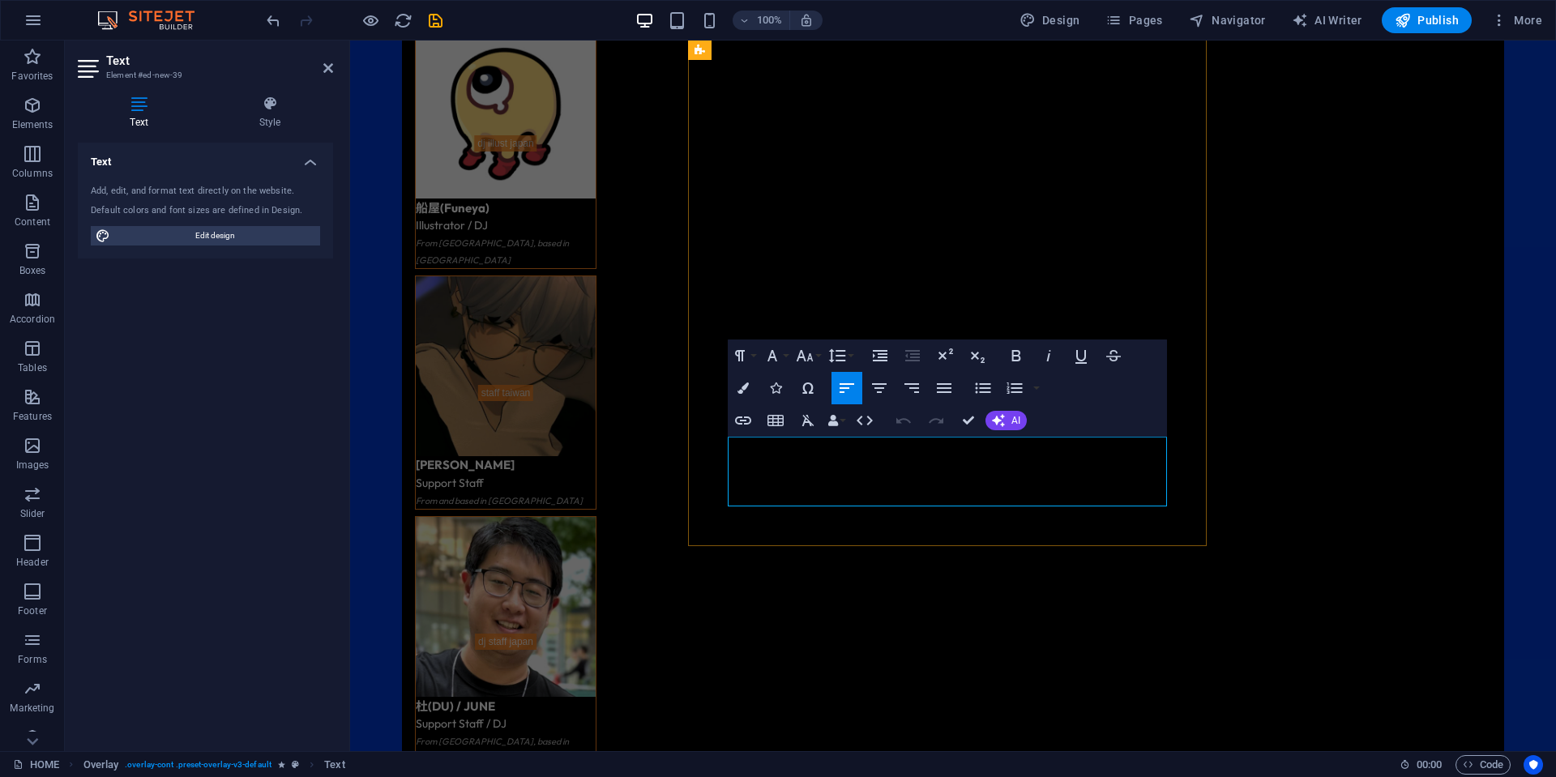
click at [752, 387] on button "Colors" at bounding box center [743, 388] width 31 height 32
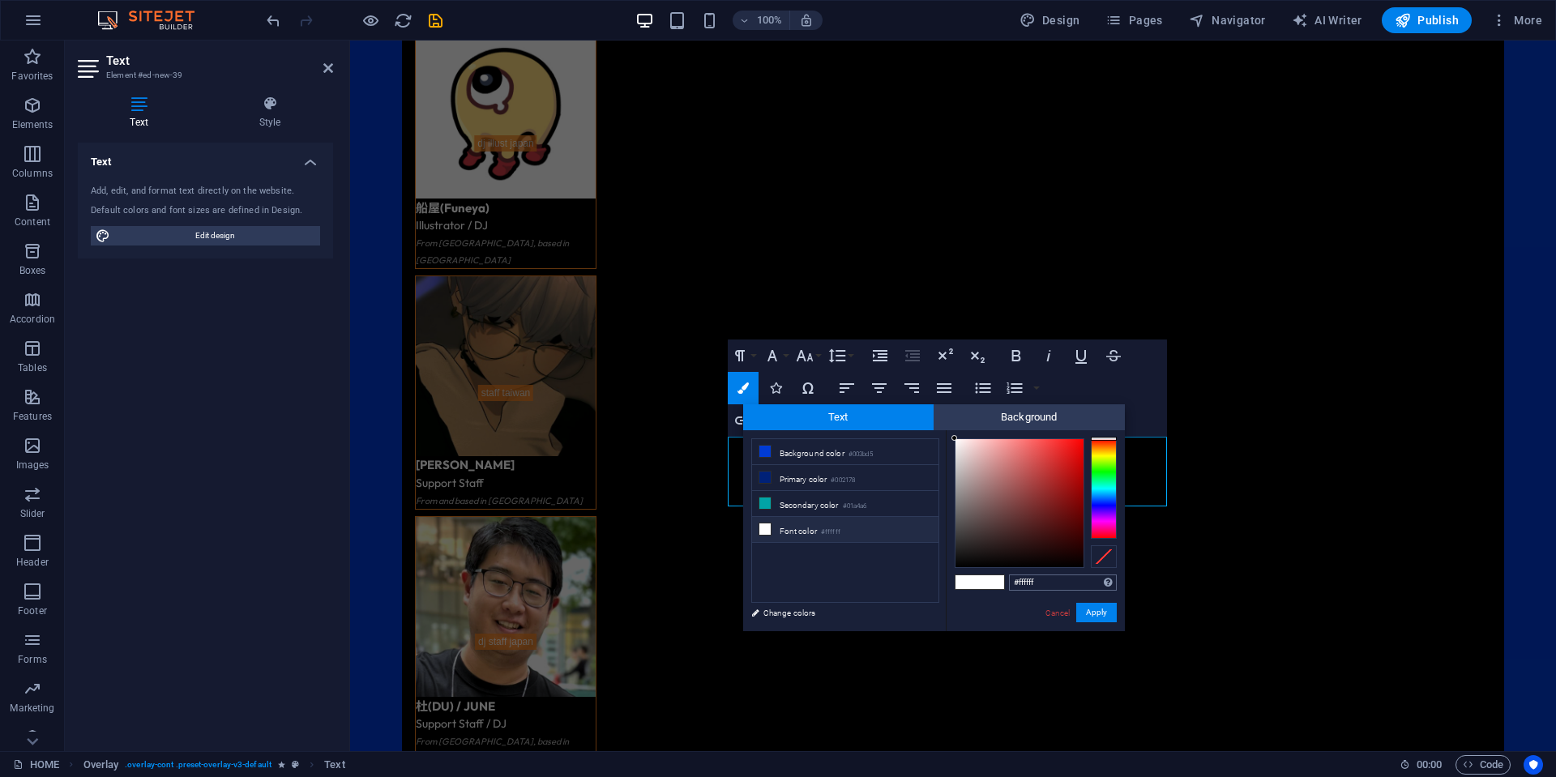
click at [1072, 588] on input "#ffffff" at bounding box center [1063, 583] width 108 height 16
type input "ababab"
click at [1093, 610] on button "Apply" at bounding box center [1096, 612] width 41 height 19
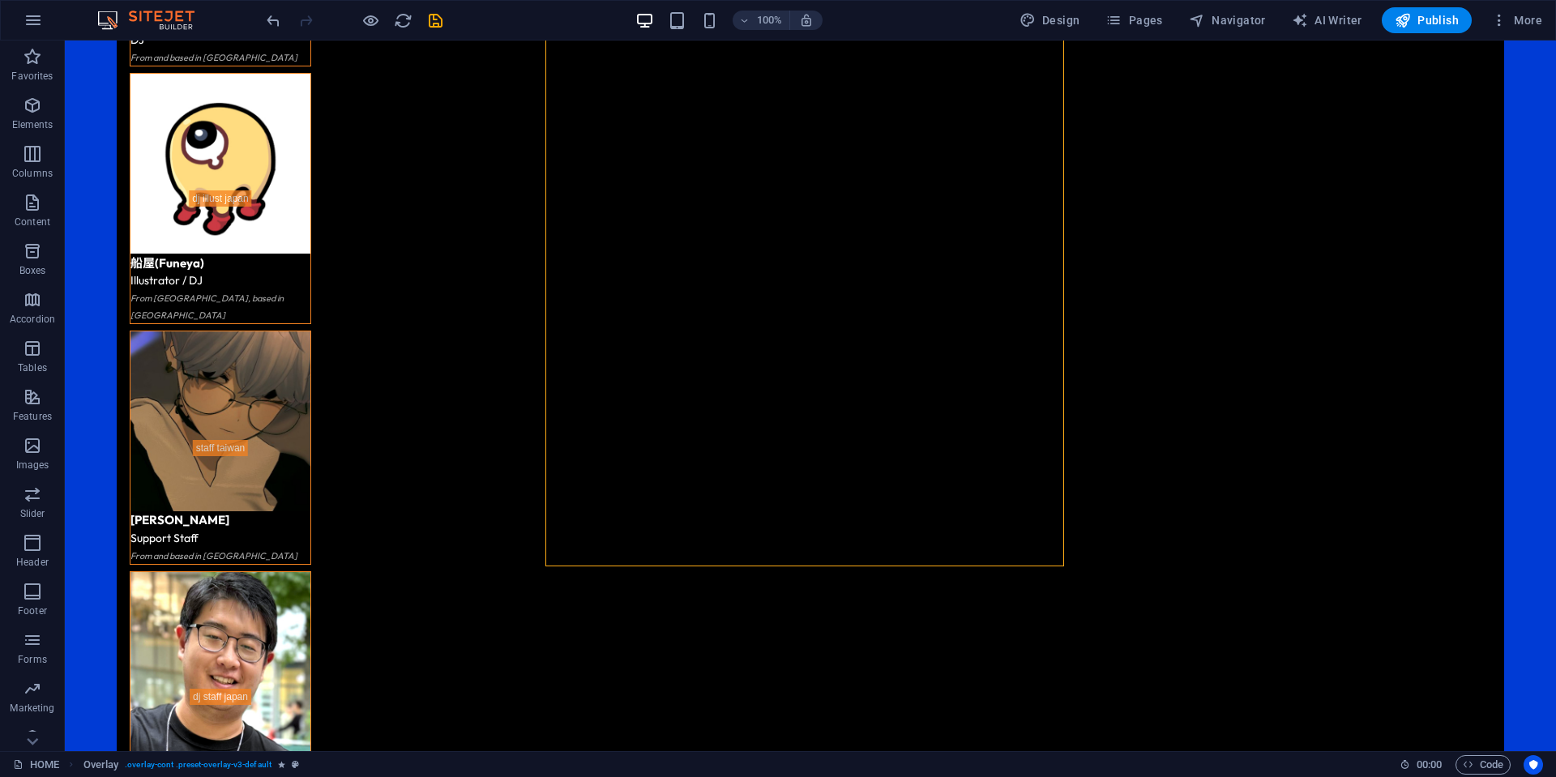
scroll to position [6834, 0]
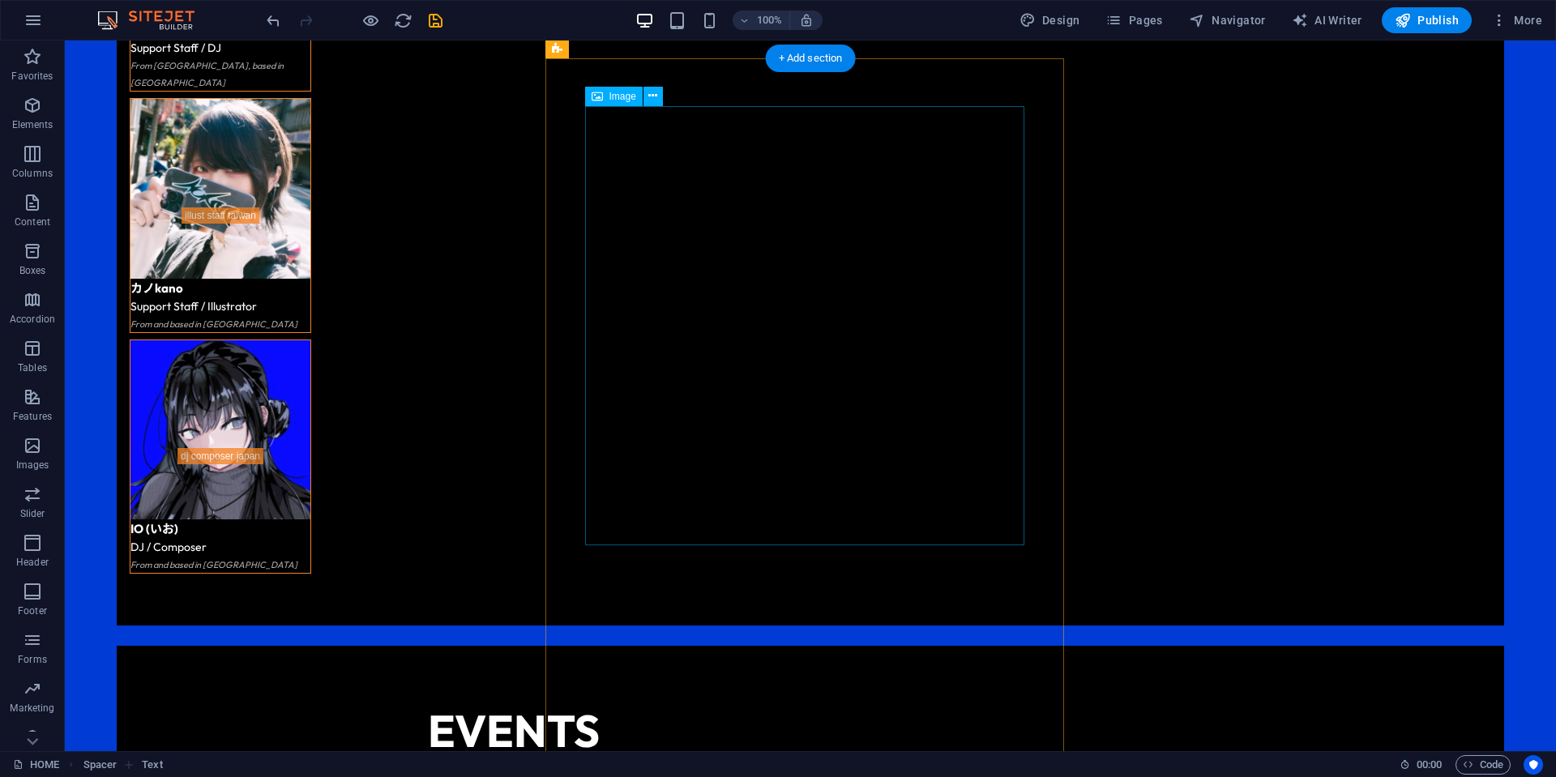
scroll to position [7806, 0]
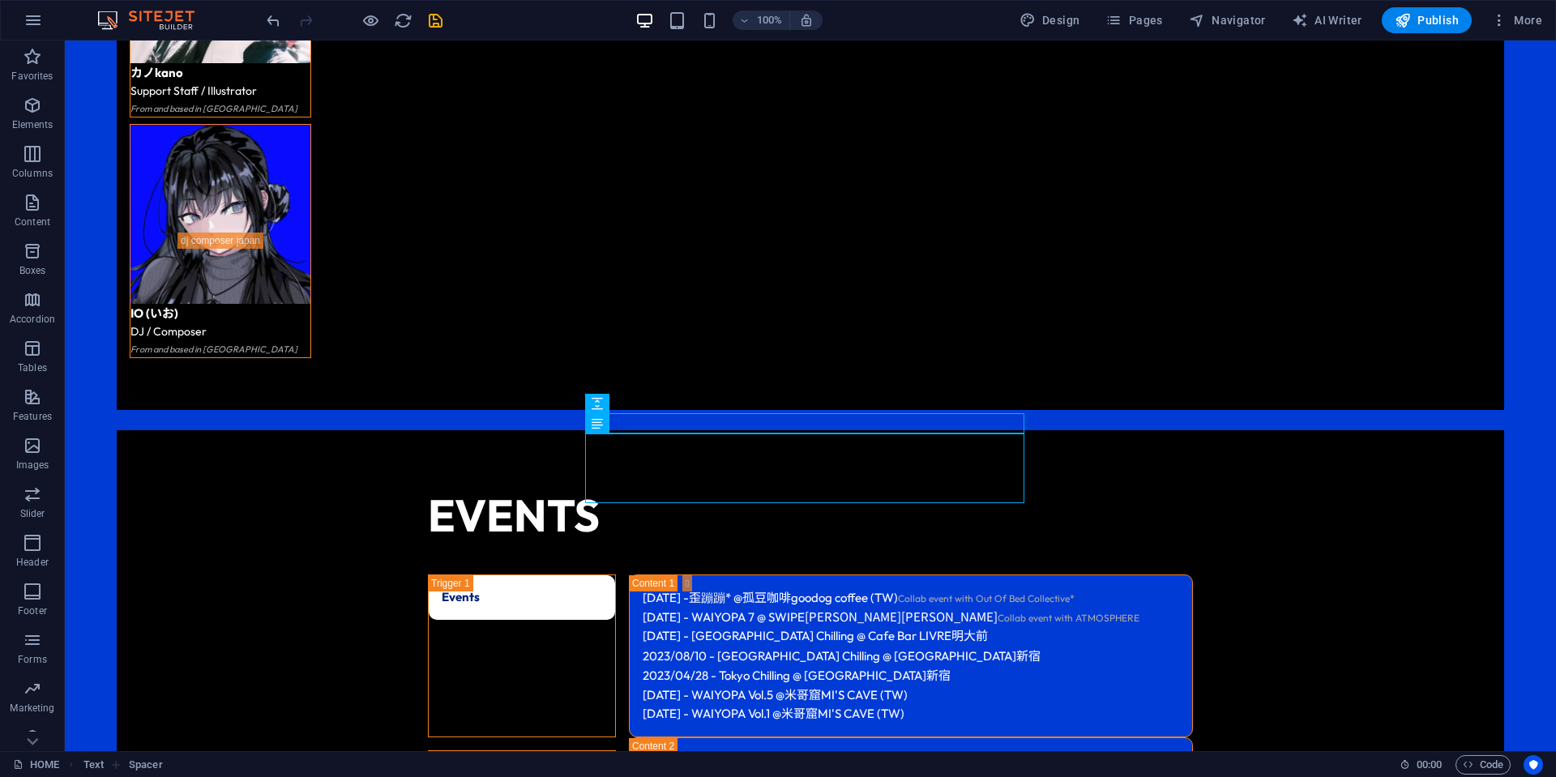
click at [434, 21] on icon "save" at bounding box center [435, 20] width 19 height 19
click at [1426, 14] on span "Publish" at bounding box center [1427, 20] width 64 height 16
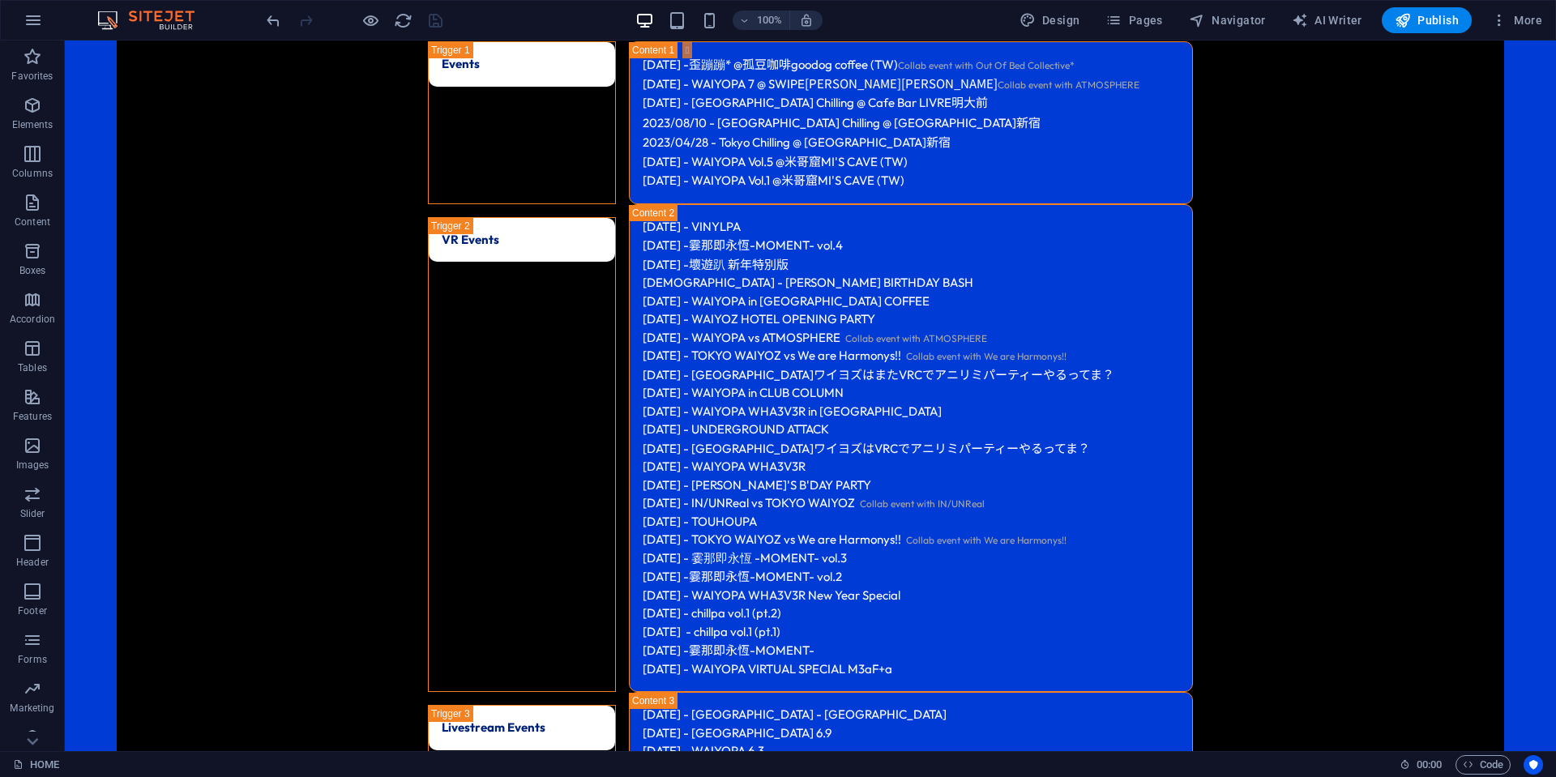
scroll to position [8455, 0]
